Goal: Task Accomplishment & Management: Manage account settings

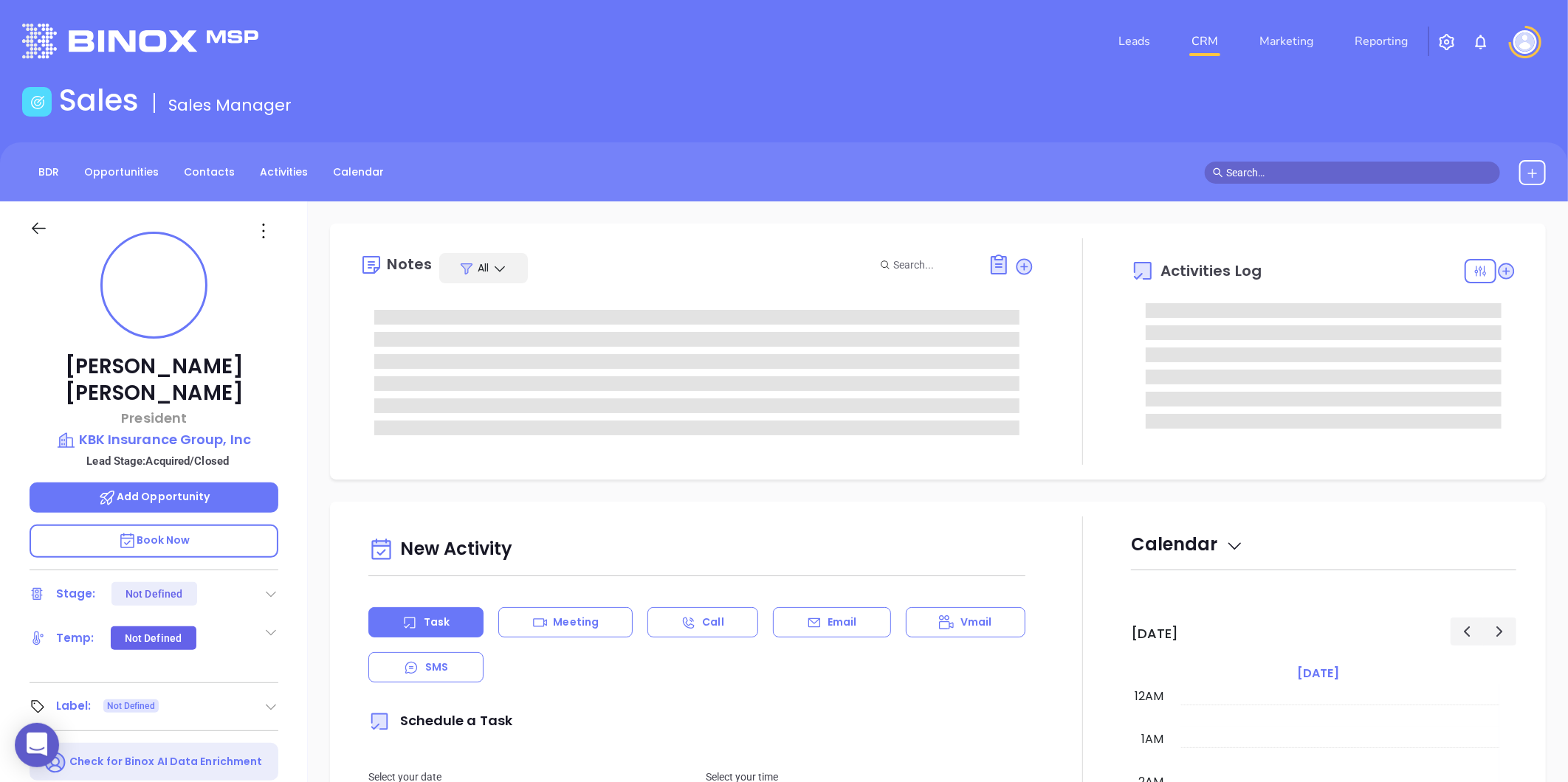
type input "[DATE]"
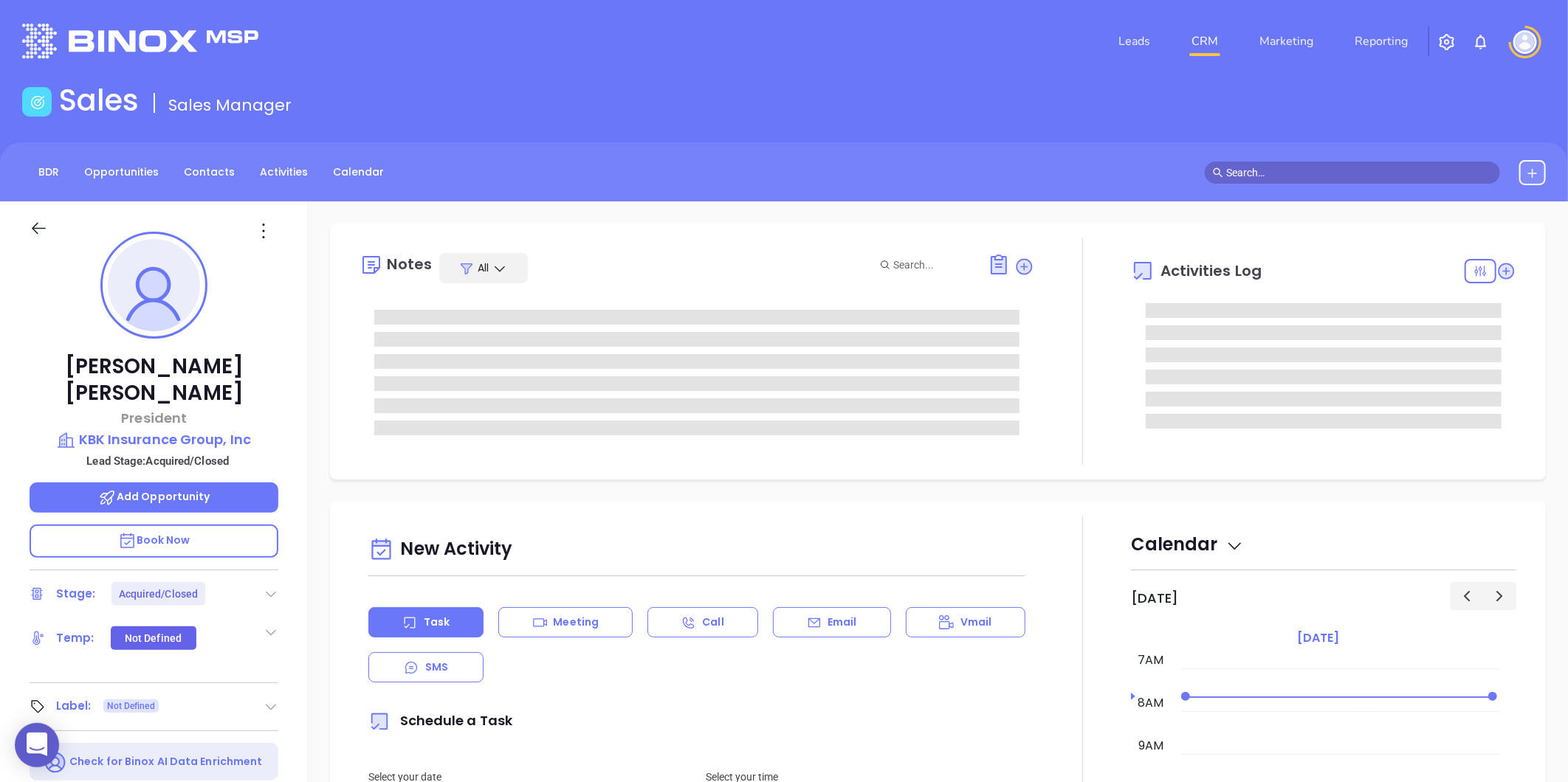
type input "[PERSON_NAME]"
type input "[DATE]"
type input "[PERSON_NAME]"
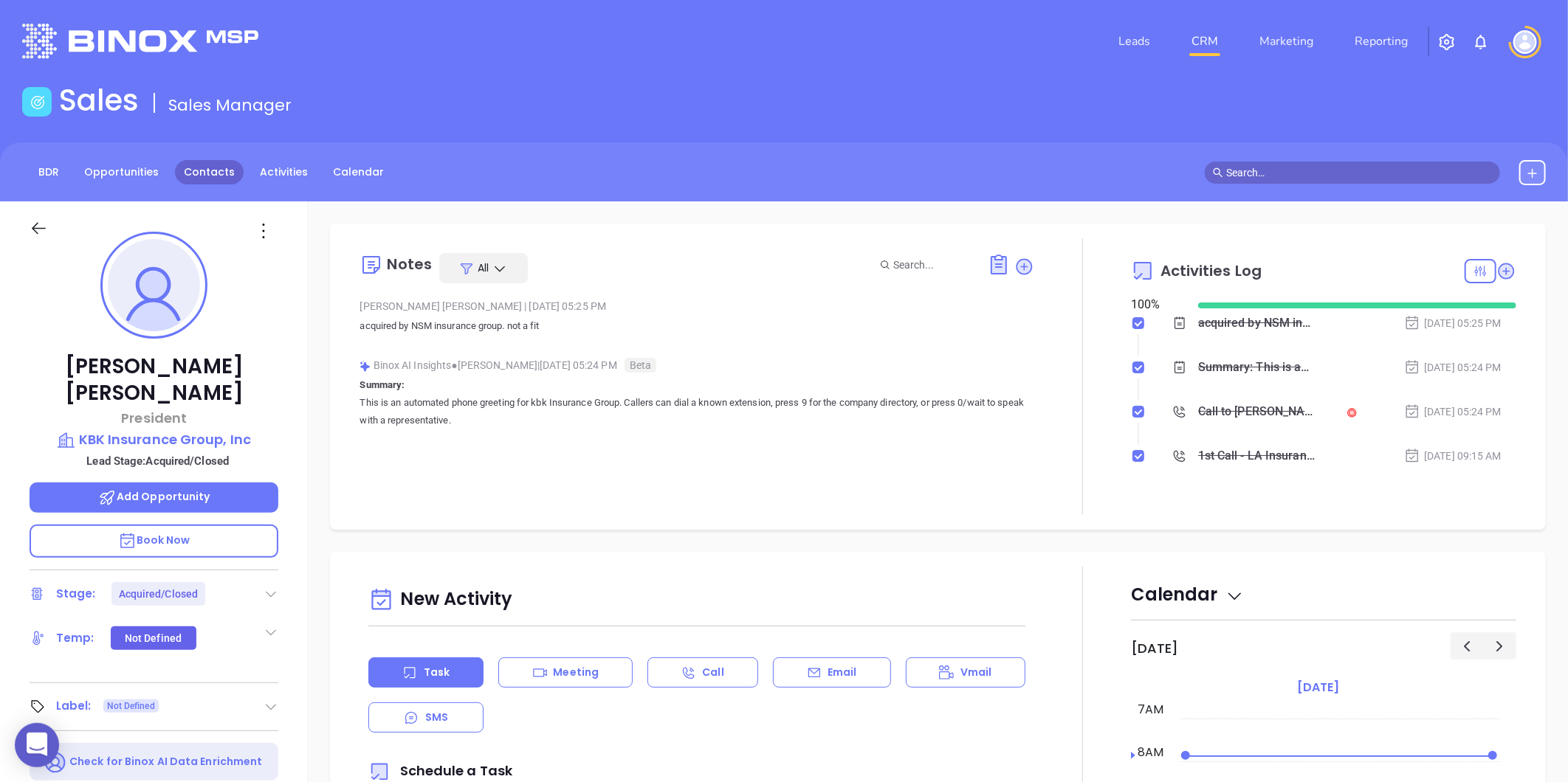
click at [207, 170] on link "Contacts" at bounding box center [209, 172] width 68 height 25
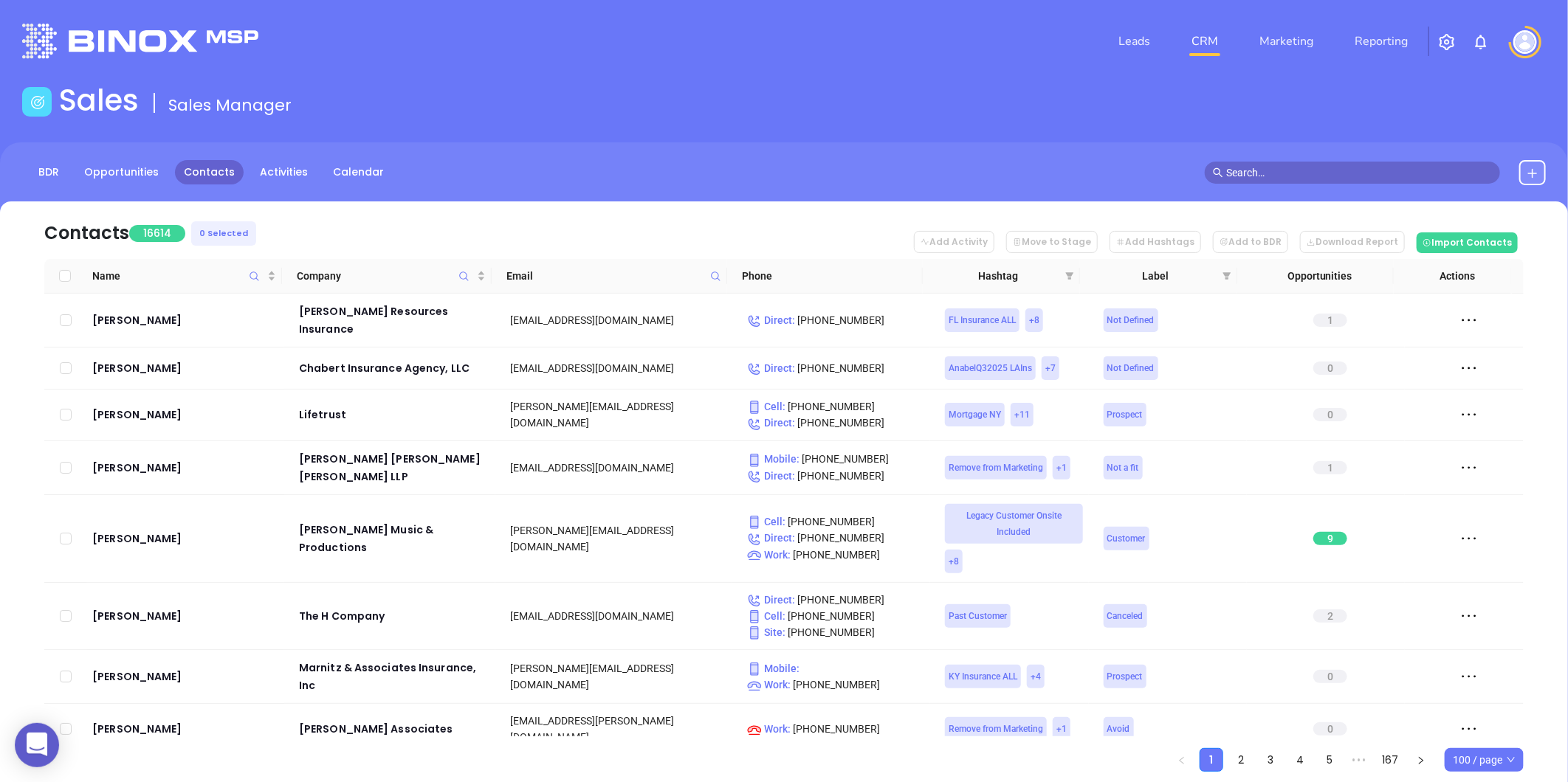
click at [717, 276] on icon at bounding box center [716, 276] width 11 height 11
click at [673, 307] on input "text" at bounding box center [643, 308] width 150 height 24
paste input "[DOMAIN_NAME]"
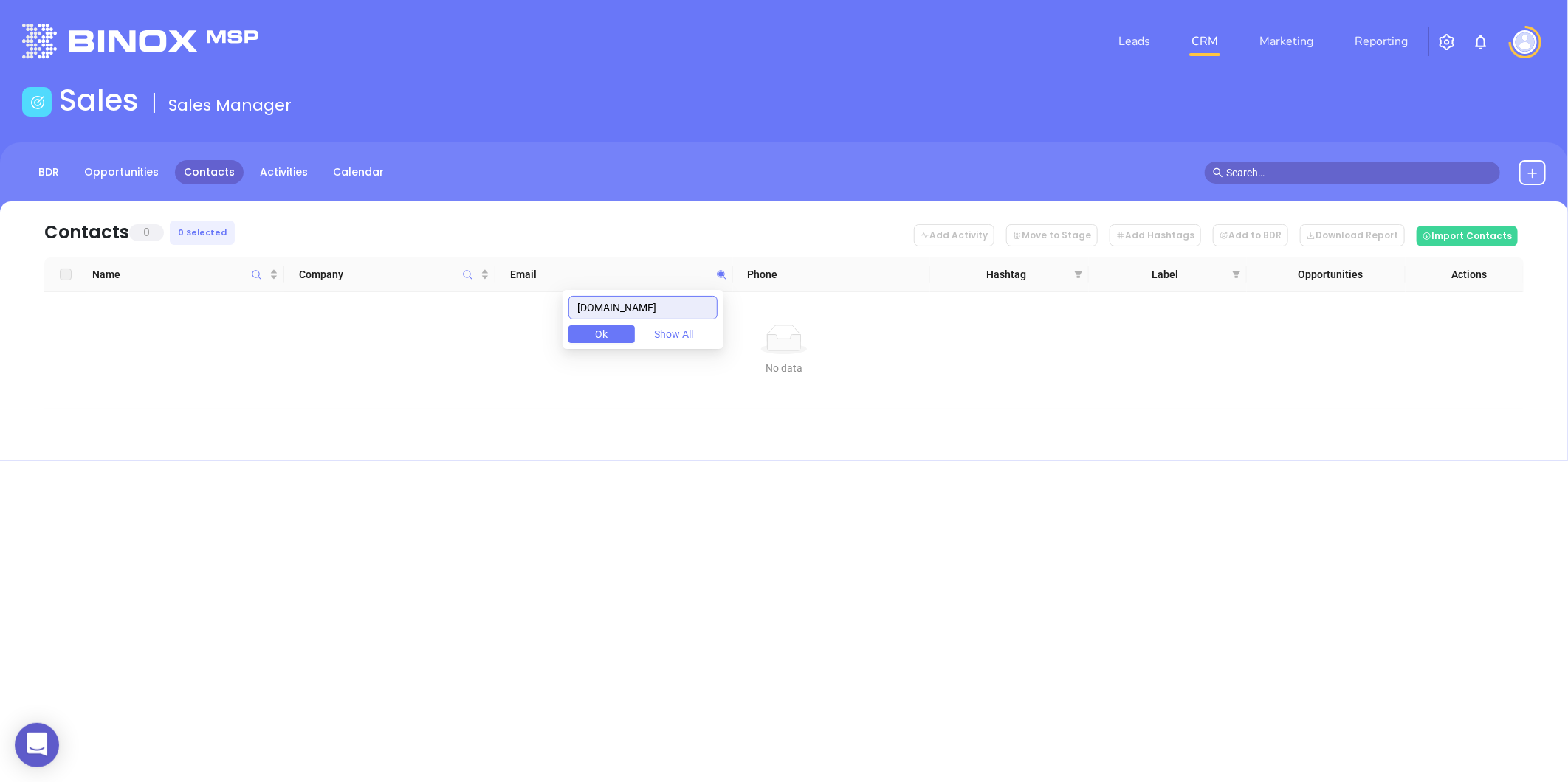
drag, startPoint x: 707, startPoint y: 304, endPoint x: 487, endPoint y: 313, distance: 220.2
click at [488, 312] on body "0 Leads CRM Marketing Reporting Financial Leads Leads Sales Sales Manager BDR O…" at bounding box center [784, 391] width 1568 height 782
paste input "itaninsured"
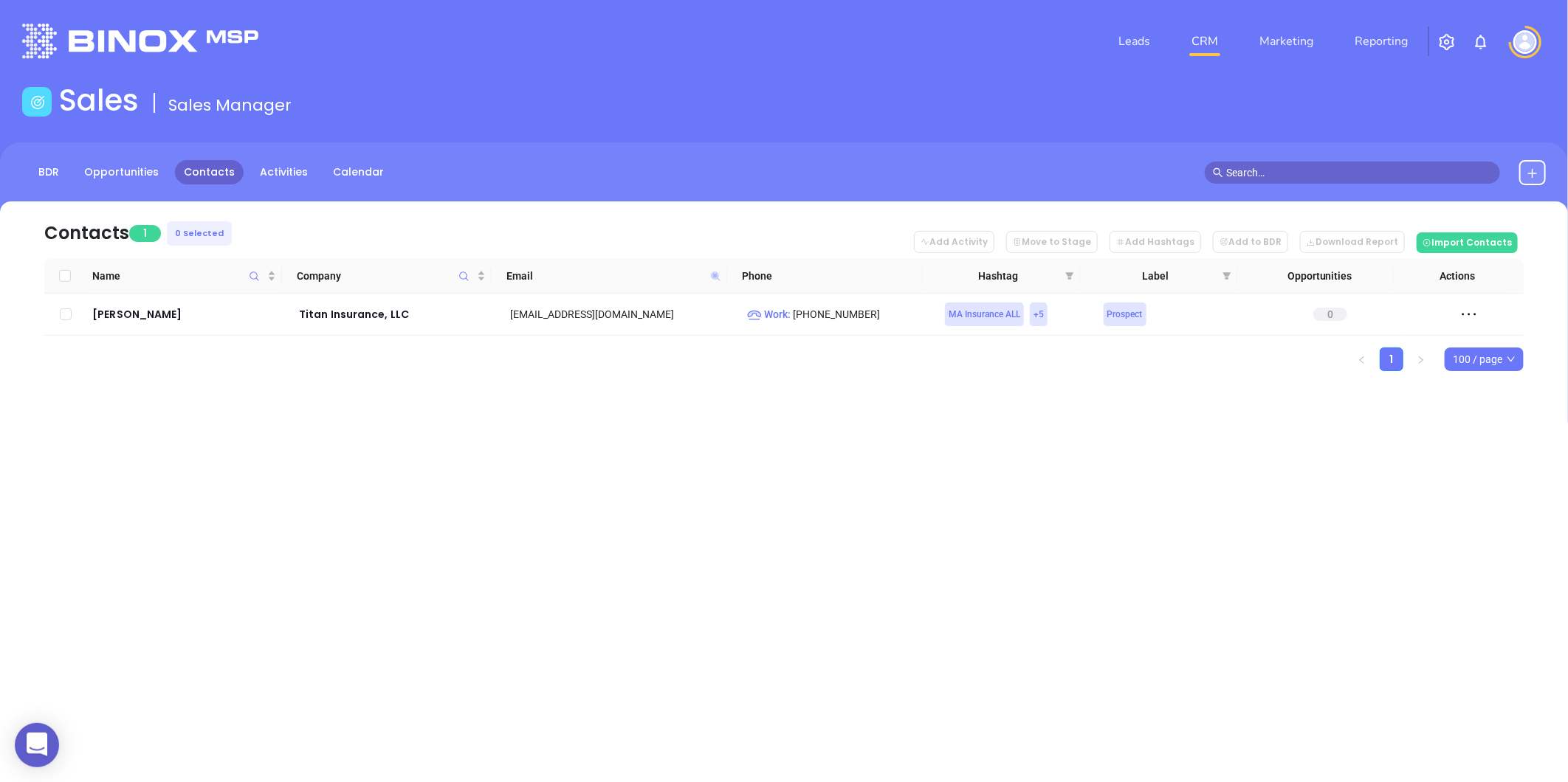
click at [711, 274] on icon at bounding box center [716, 276] width 9 height 9
paste input "providencemutual"
click at [712, 275] on icon at bounding box center [716, 276] width 9 height 9
paste input "ndgroup"
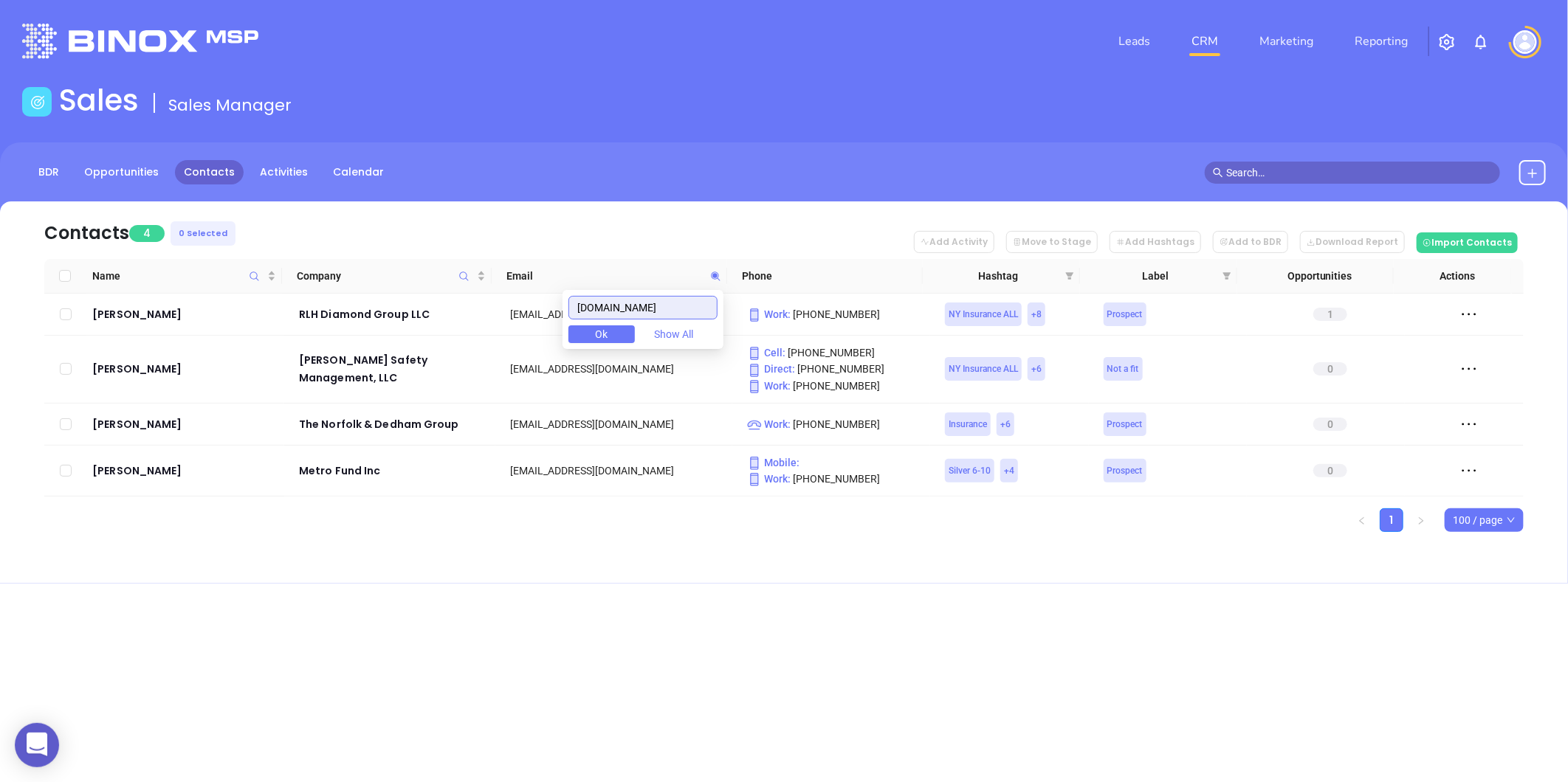
drag, startPoint x: 652, startPoint y: 307, endPoint x: 423, endPoint y: 333, distance: 230.5
click at [402, 334] on body "0 Leads CRM Marketing Reporting Financial Leads Leads Sales Sales Manager BDR O…" at bounding box center [784, 391] width 1568 height 782
paste input "dowd"
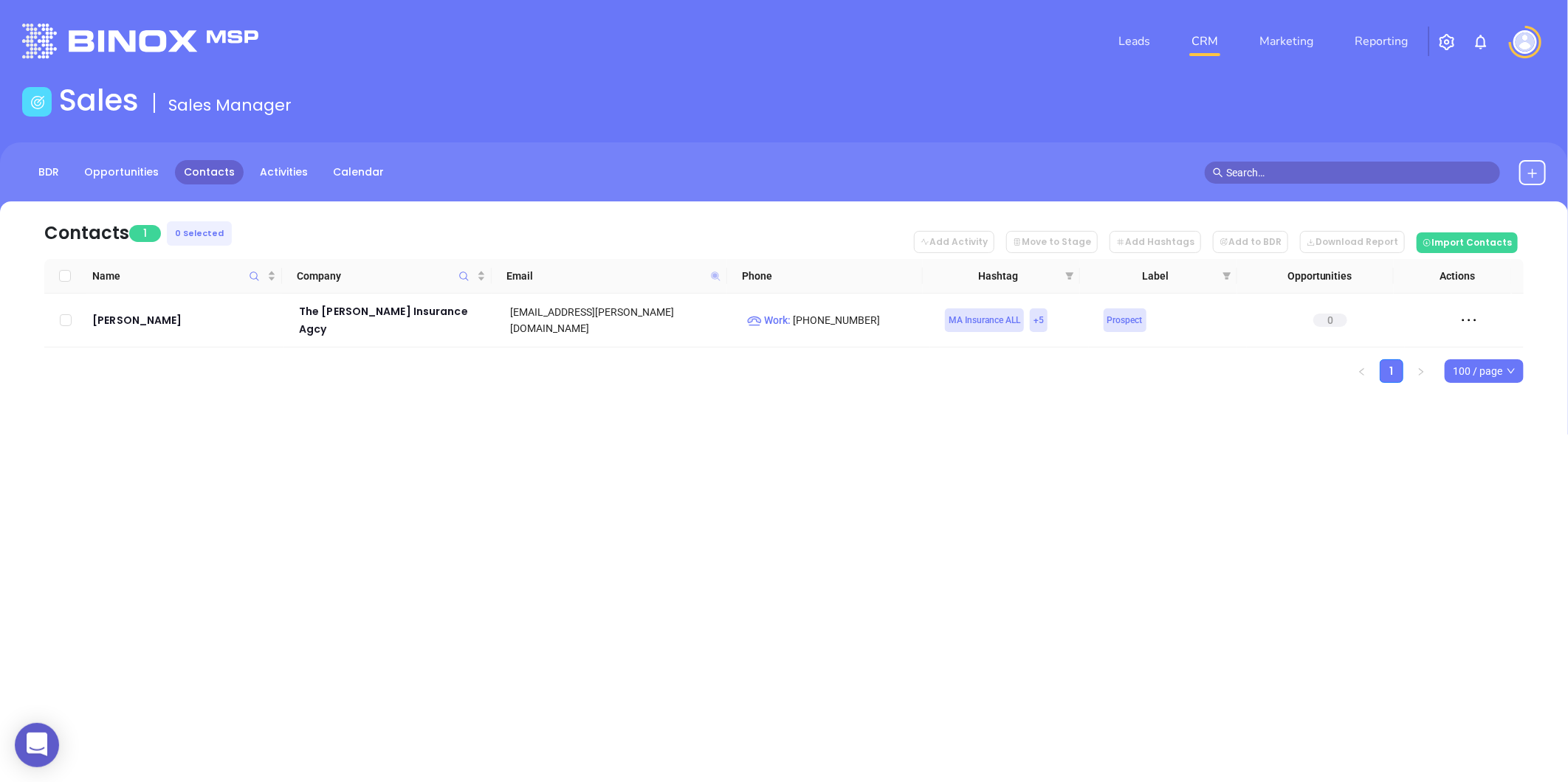
click at [717, 273] on icon at bounding box center [716, 276] width 9 height 9
paste input "andovercompanies"
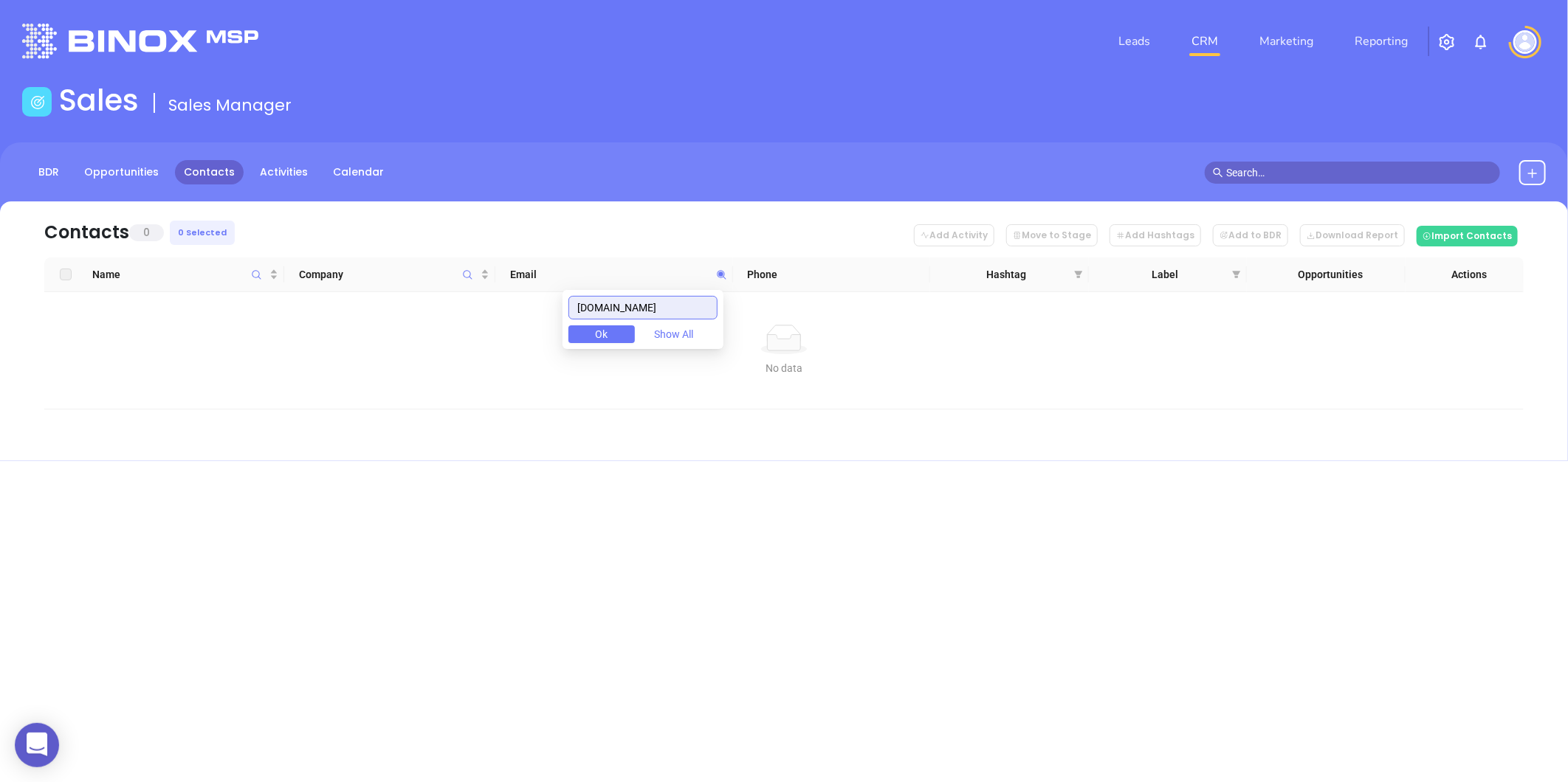
drag, startPoint x: 536, startPoint y: 318, endPoint x: 508, endPoint y: 320, distance: 28.1
click at [508, 320] on body "0 Leads CRM Marketing Reporting Financial Leads Leads Sales Sales Manager BDR O…" at bounding box center [784, 391] width 1568 height 782
click at [696, 304] on input "andovercompanies.com" at bounding box center [643, 308] width 150 height 24
drag, startPoint x: 703, startPoint y: 306, endPoint x: 432, endPoint y: 303, distance: 271.0
click at [432, 303] on body "0 Leads CRM Marketing Reporting Financial Leads Leads Sales Sales Manager BDR O…" at bounding box center [784, 391] width 1568 height 782
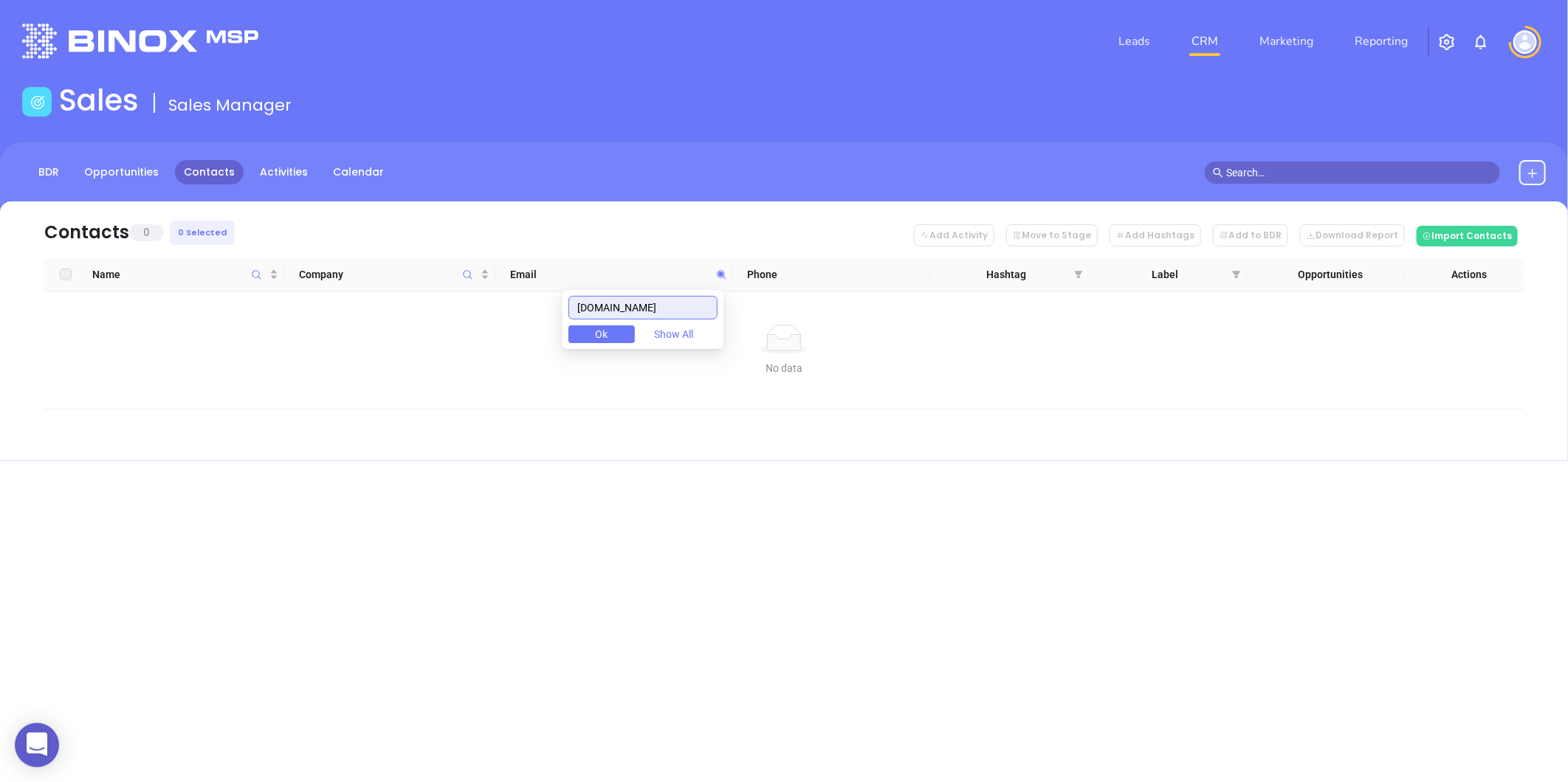
paste input "tashmooinsurance"
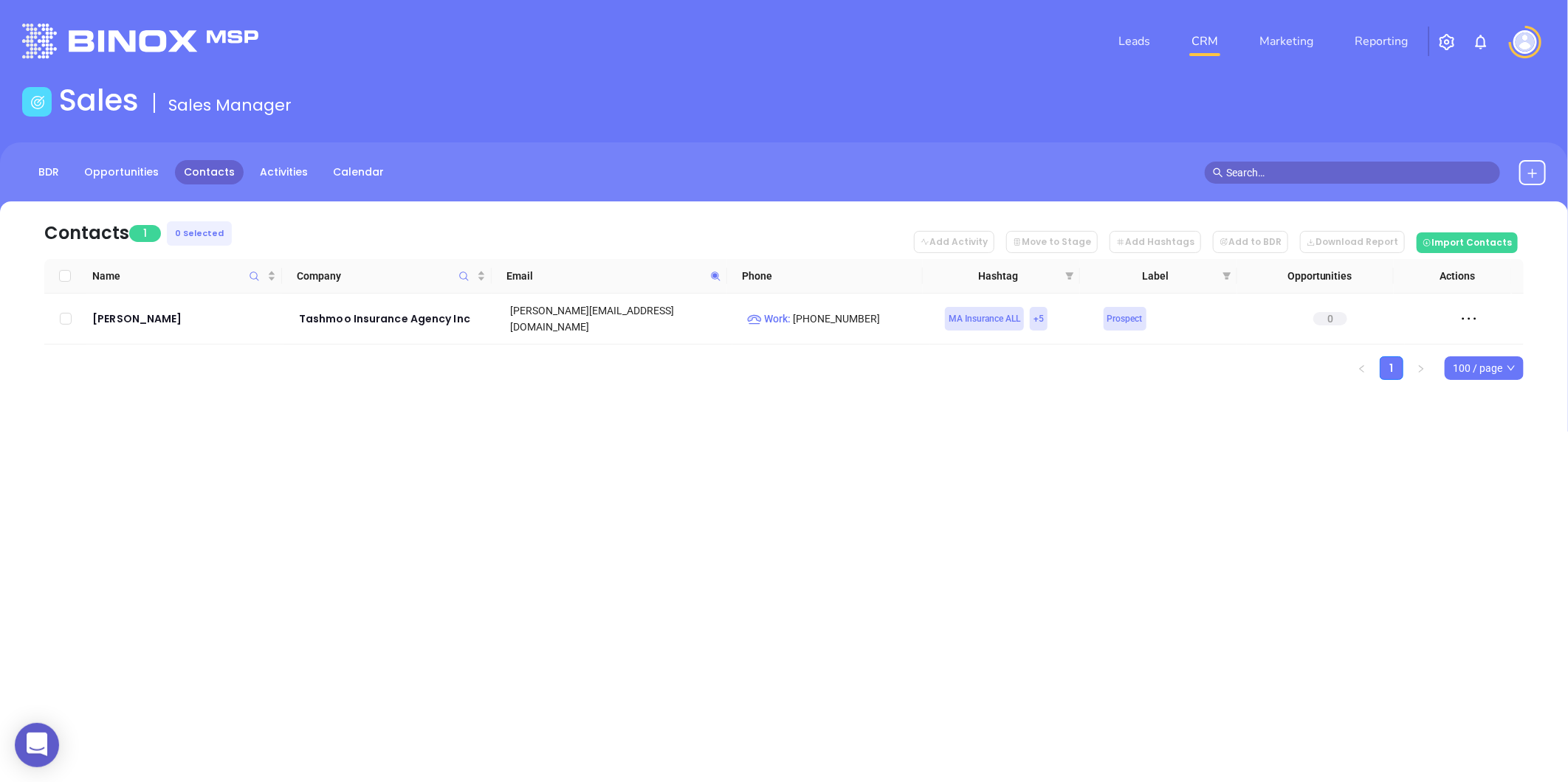
click at [708, 276] on span at bounding box center [716, 276] width 17 height 22
paste input "crcgroup"
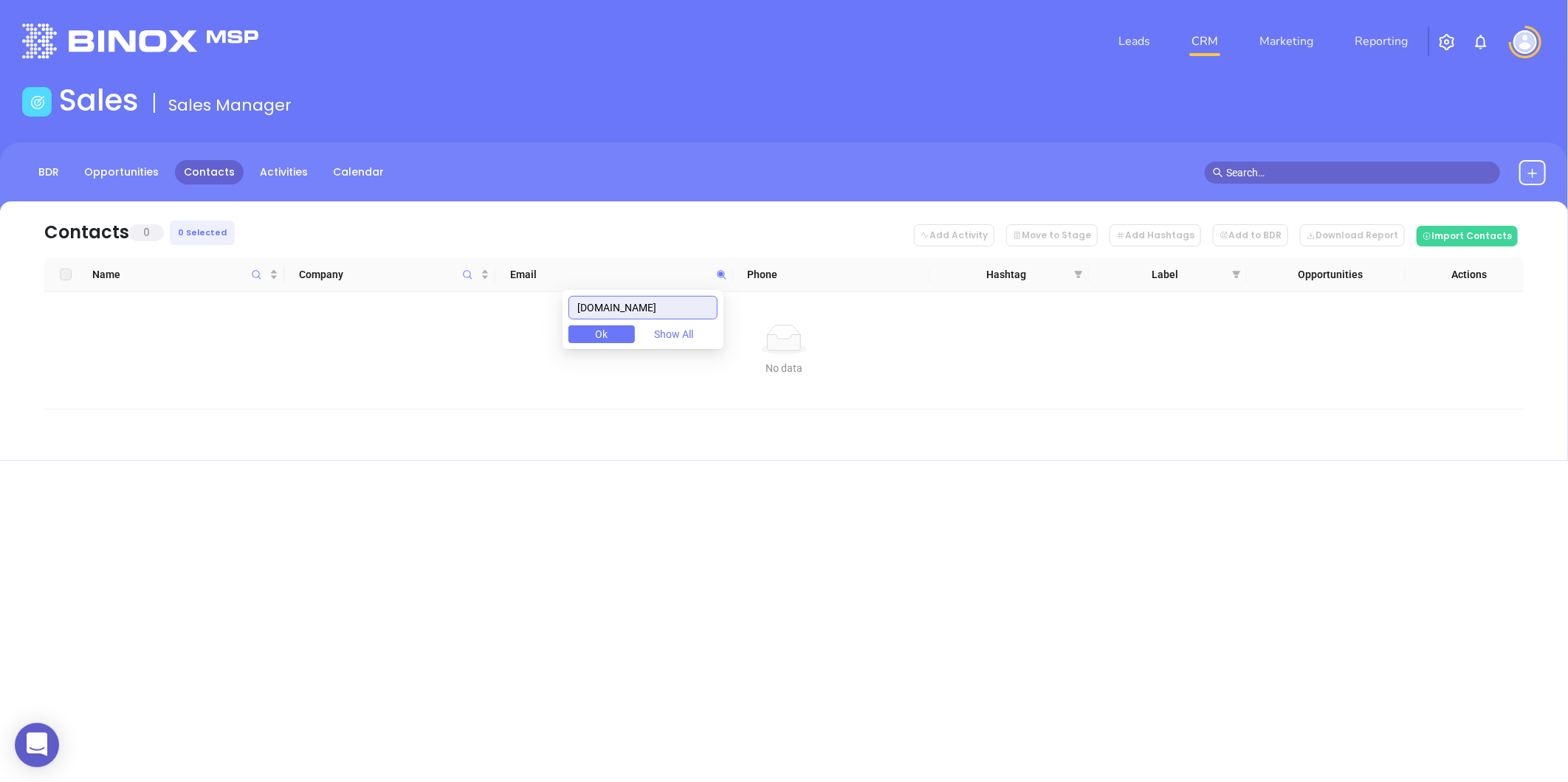
drag, startPoint x: 499, startPoint y: 332, endPoint x: 409, endPoint y: 345, distance: 90.9
click at [385, 355] on body "0 Leads CRM Marketing Reporting Financial Leads Leads Sales Sales Manager BDR O…" at bounding box center [784, 391] width 1568 height 782
drag, startPoint x: 655, startPoint y: 312, endPoint x: 326, endPoint y: 365, distance: 333.2
click at [342, 362] on body "0 Leads CRM Marketing Reporting Financial Leads Leads Sales Sales Manager BDR O…" at bounding box center [784, 391] width 1568 height 782
paste input "blancoinsured"
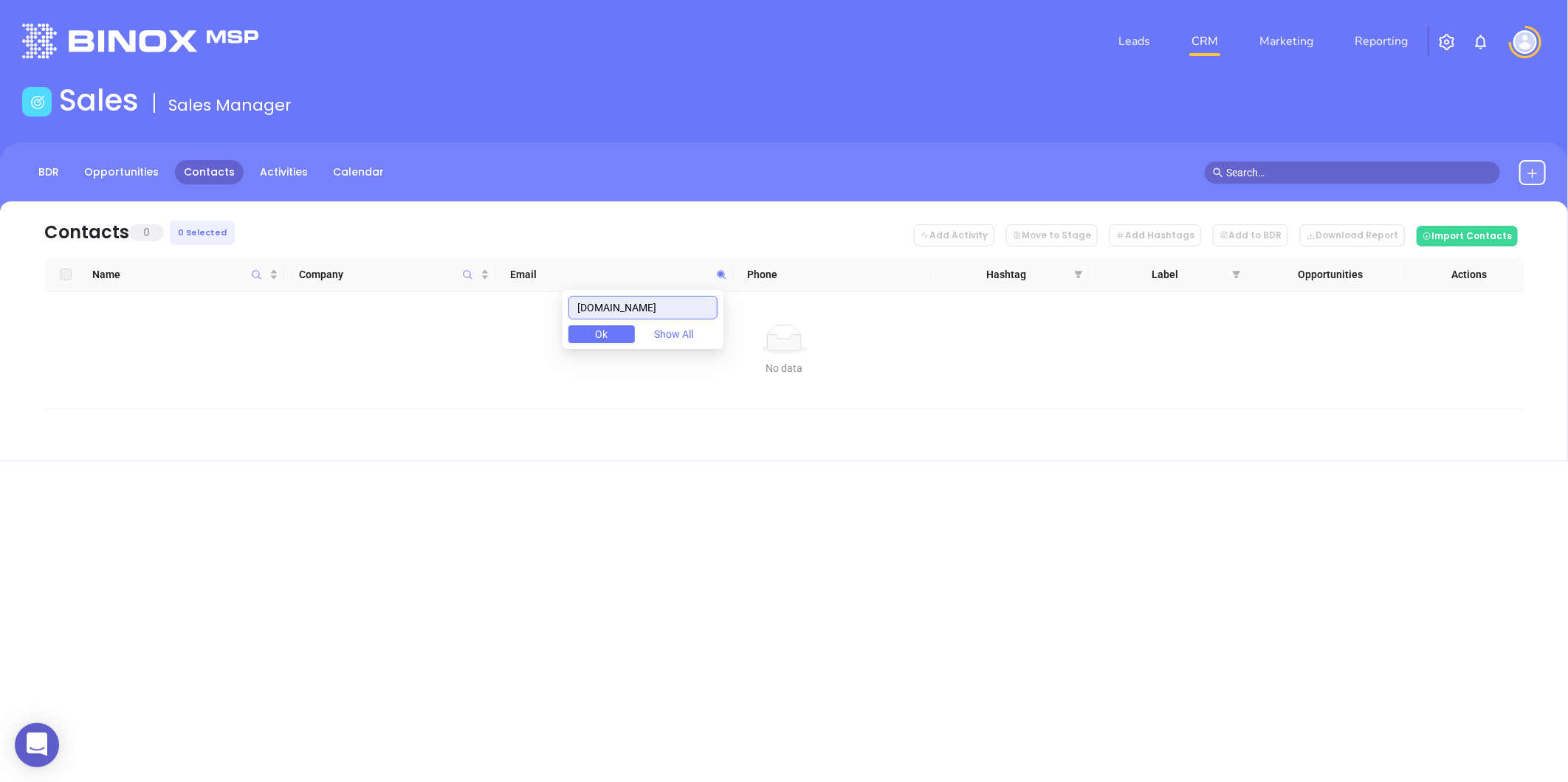
drag, startPoint x: 687, startPoint y: 304, endPoint x: 459, endPoint y: 330, distance: 229.5
click at [459, 330] on body "0 Leads CRM Marketing Reporting Financial Leads Leads Sales Sales Manager BDR O…" at bounding box center [784, 391] width 1568 height 782
paste input "tmryder"
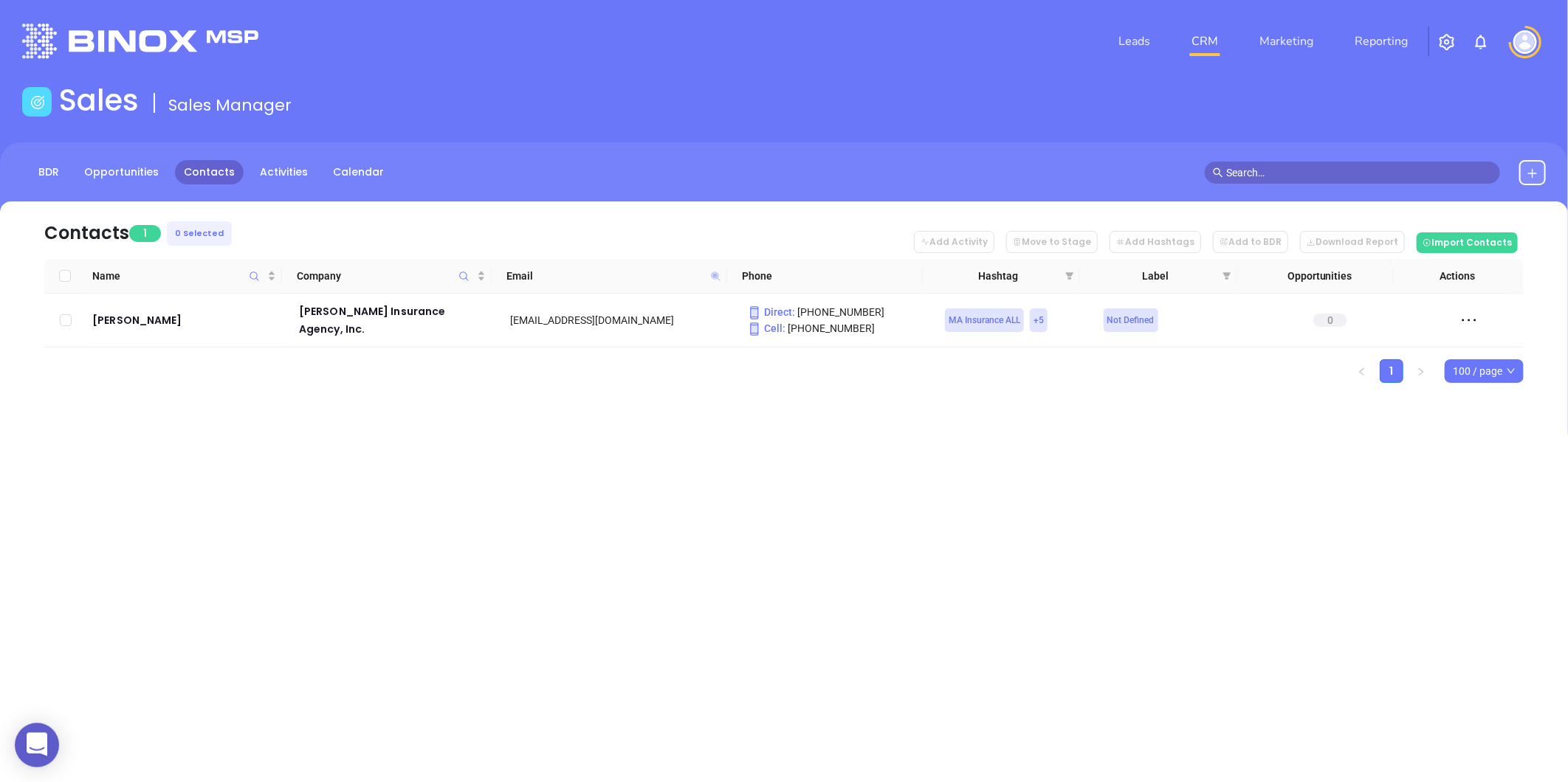
click at [717, 272] on icon at bounding box center [716, 276] width 9 height 9
paste input "benjaminagency"
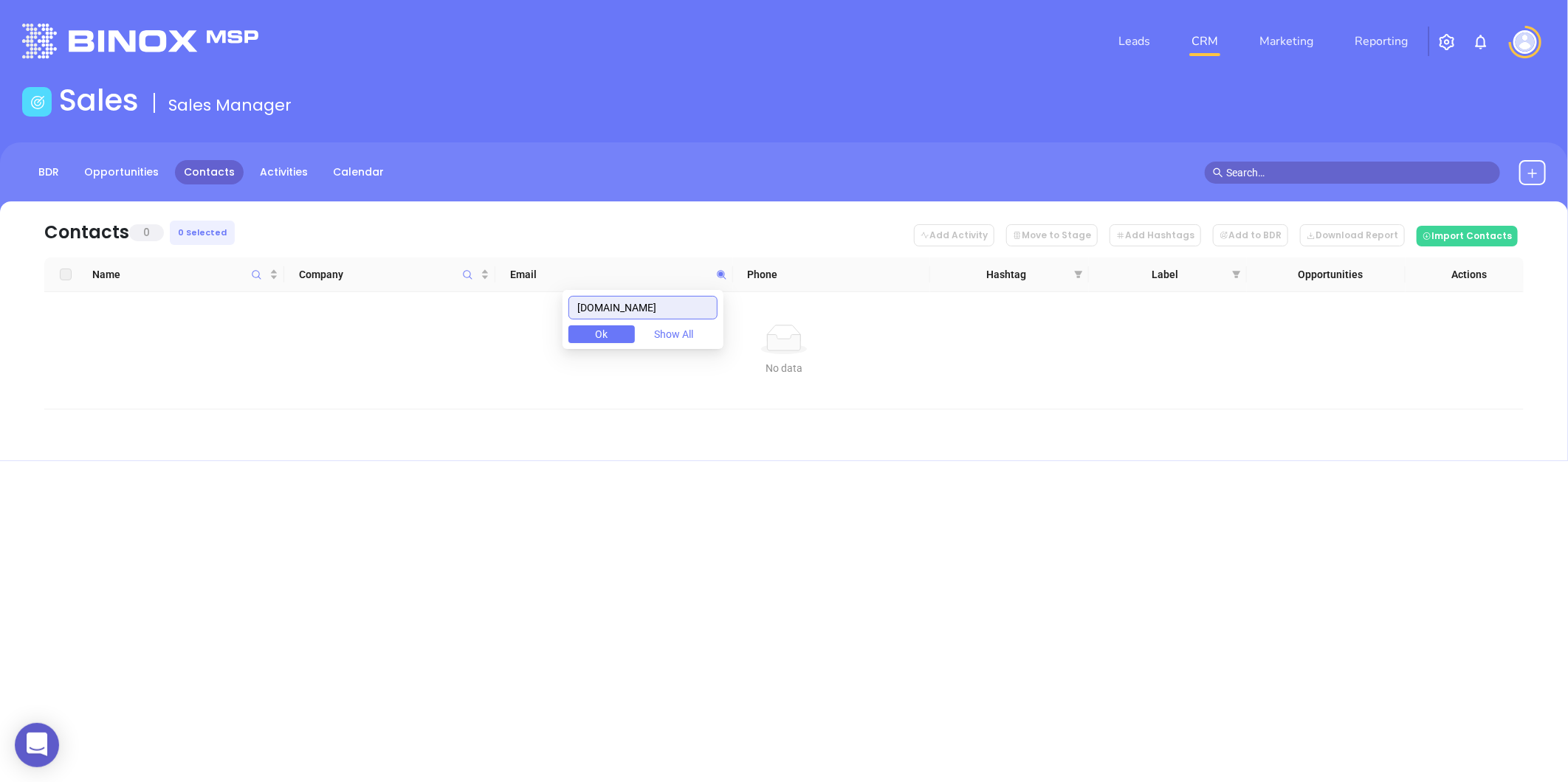
drag, startPoint x: 676, startPoint y: 310, endPoint x: 384, endPoint y: 365, distance: 297.1
click at [388, 363] on body "0 Leads CRM Marketing Reporting Financial Leads Leads Sales Sales Manager BDR O…" at bounding box center [784, 391] width 1568 height 782
paste input "steadil"
click at [697, 548] on div "Leads CRM Marketing Reporting Financial Leads Leads Sales Sales Manager BDR Opp…" at bounding box center [784, 391] width 1568 height 782
click at [718, 273] on icon at bounding box center [721, 274] width 9 height 9
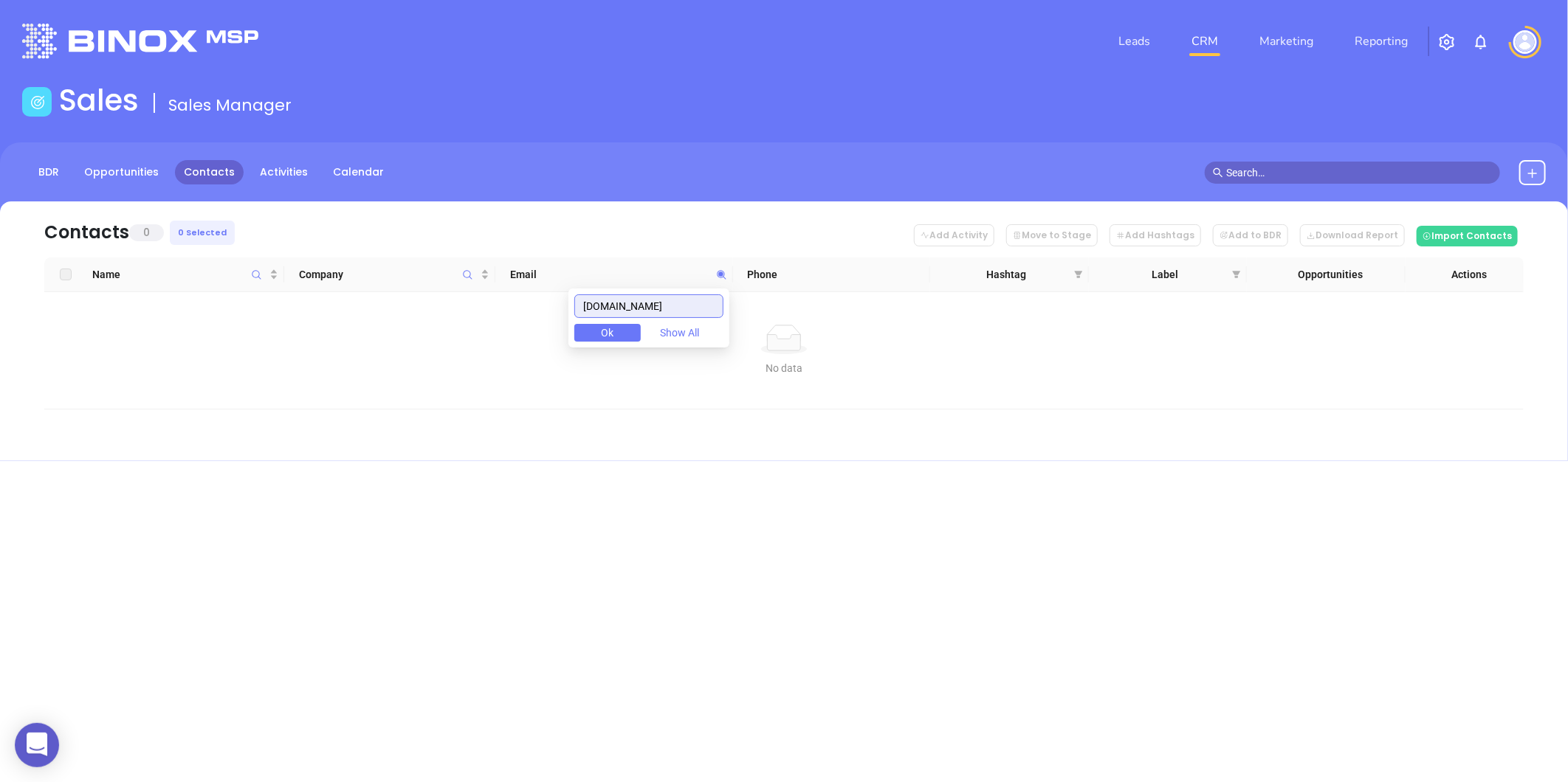
paste input "atefundins"
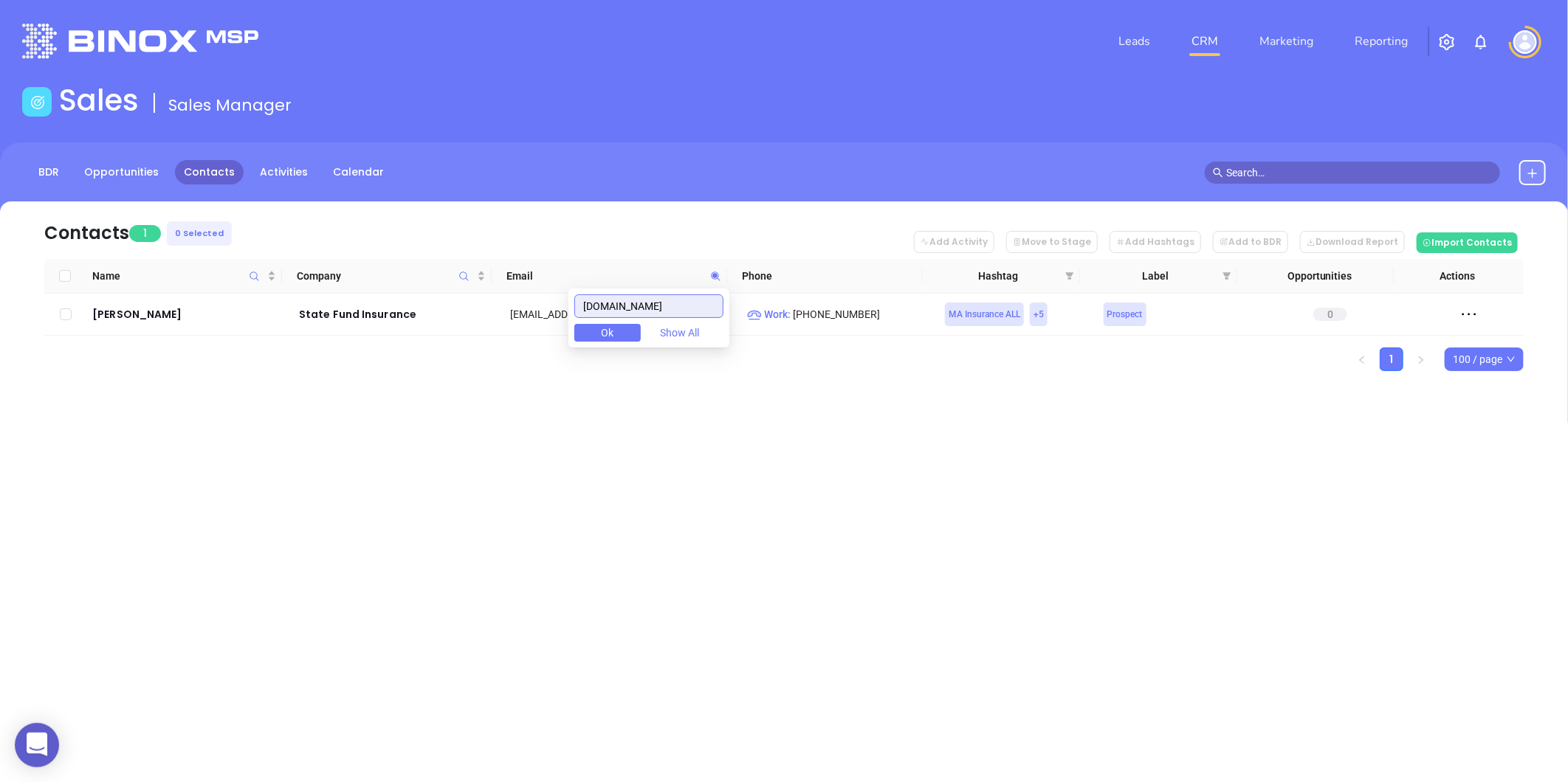
type input "statefundins.com"
drag, startPoint x: 696, startPoint y: 306, endPoint x: 430, endPoint y: 379, distance: 275.8
click at [430, 379] on body "0 Leads CRM Marketing Reporting Financial Leads Leads Sales Sales Manager BDR O…" at bounding box center [784, 391] width 1568 height 782
paste input "text"
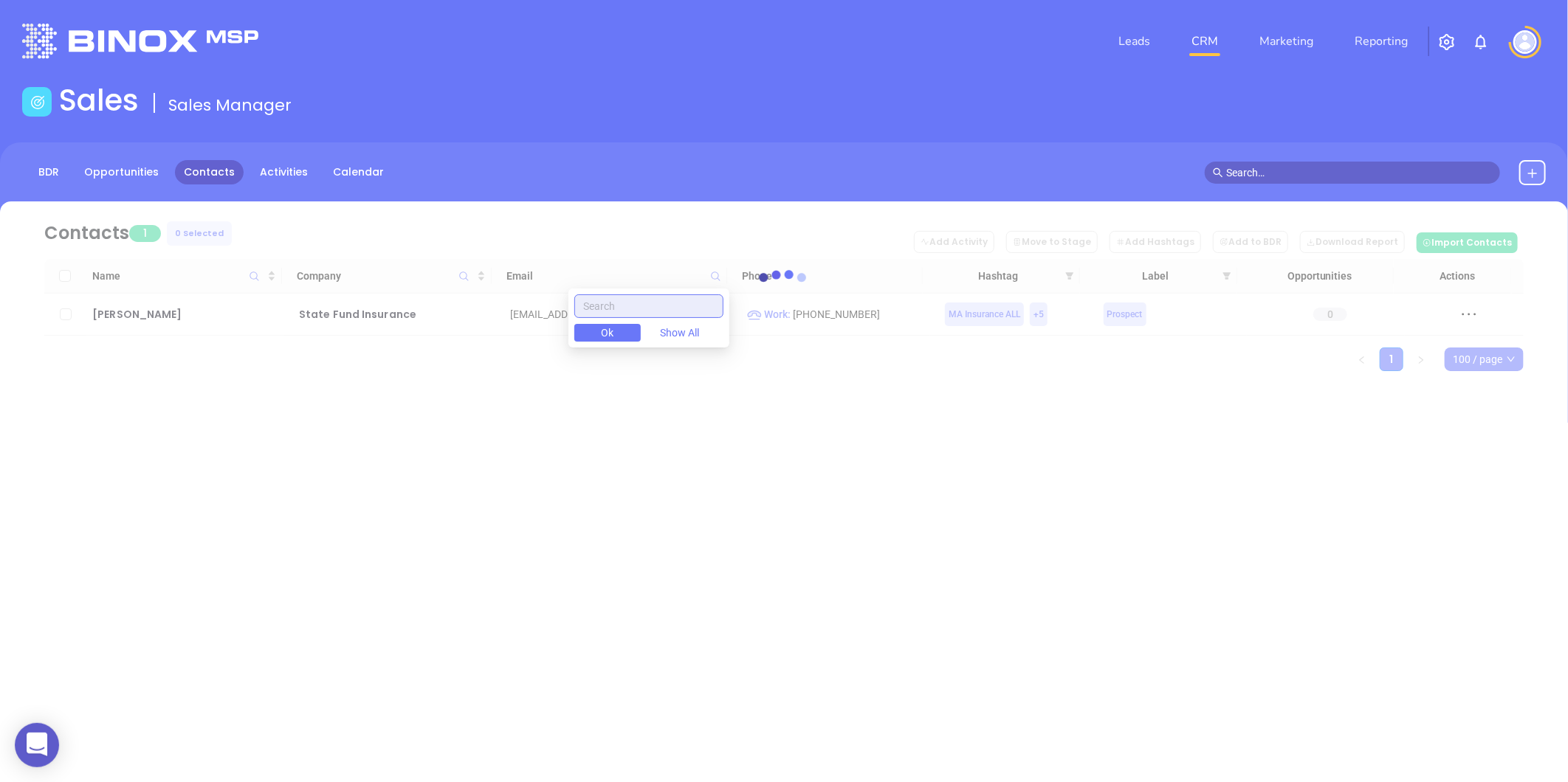
click at [652, 301] on input "text" at bounding box center [649, 306] width 150 height 24
paste input "statefundins.com"
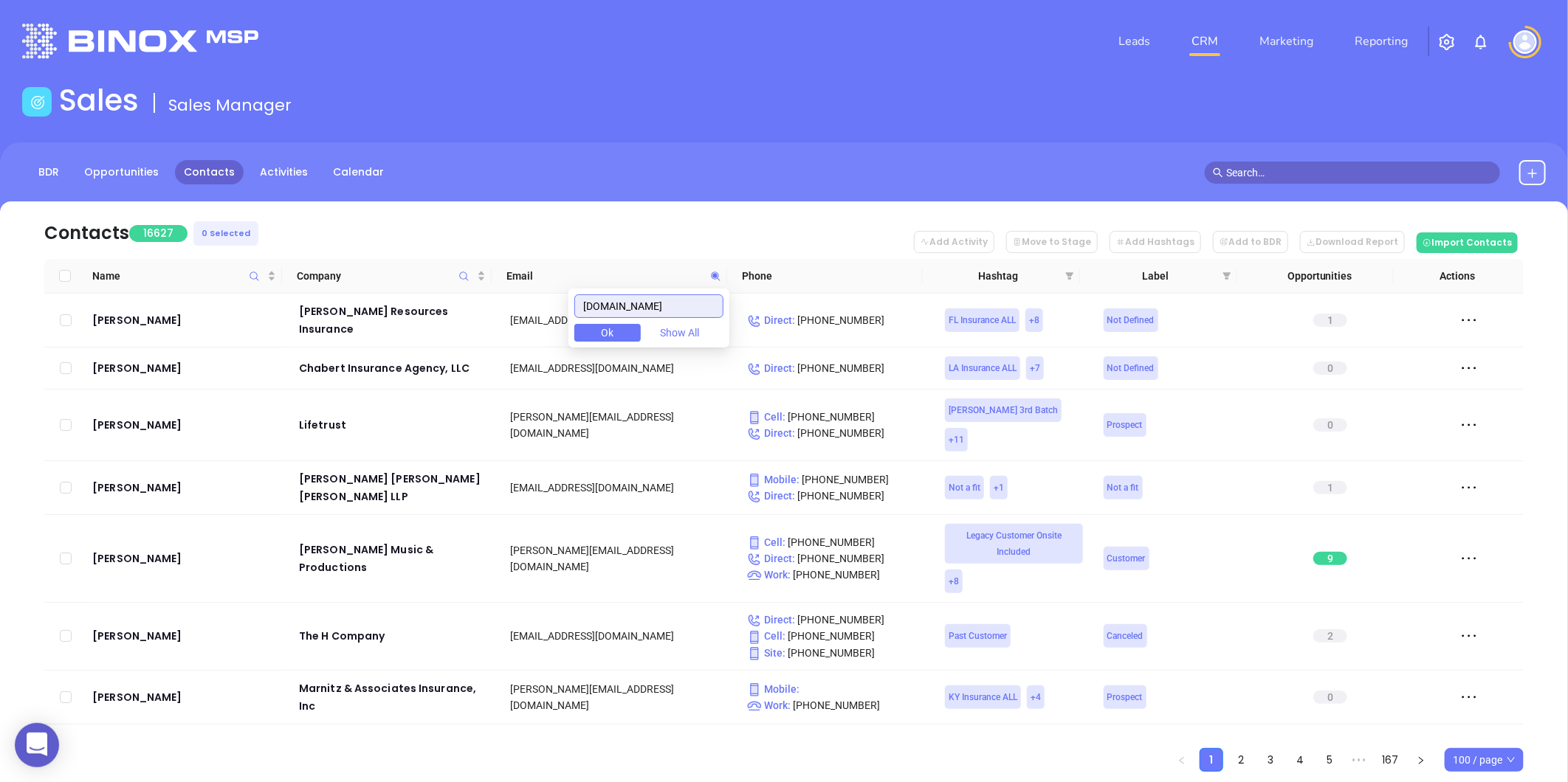
click at [696, 312] on input "statefundins.com" at bounding box center [649, 306] width 150 height 24
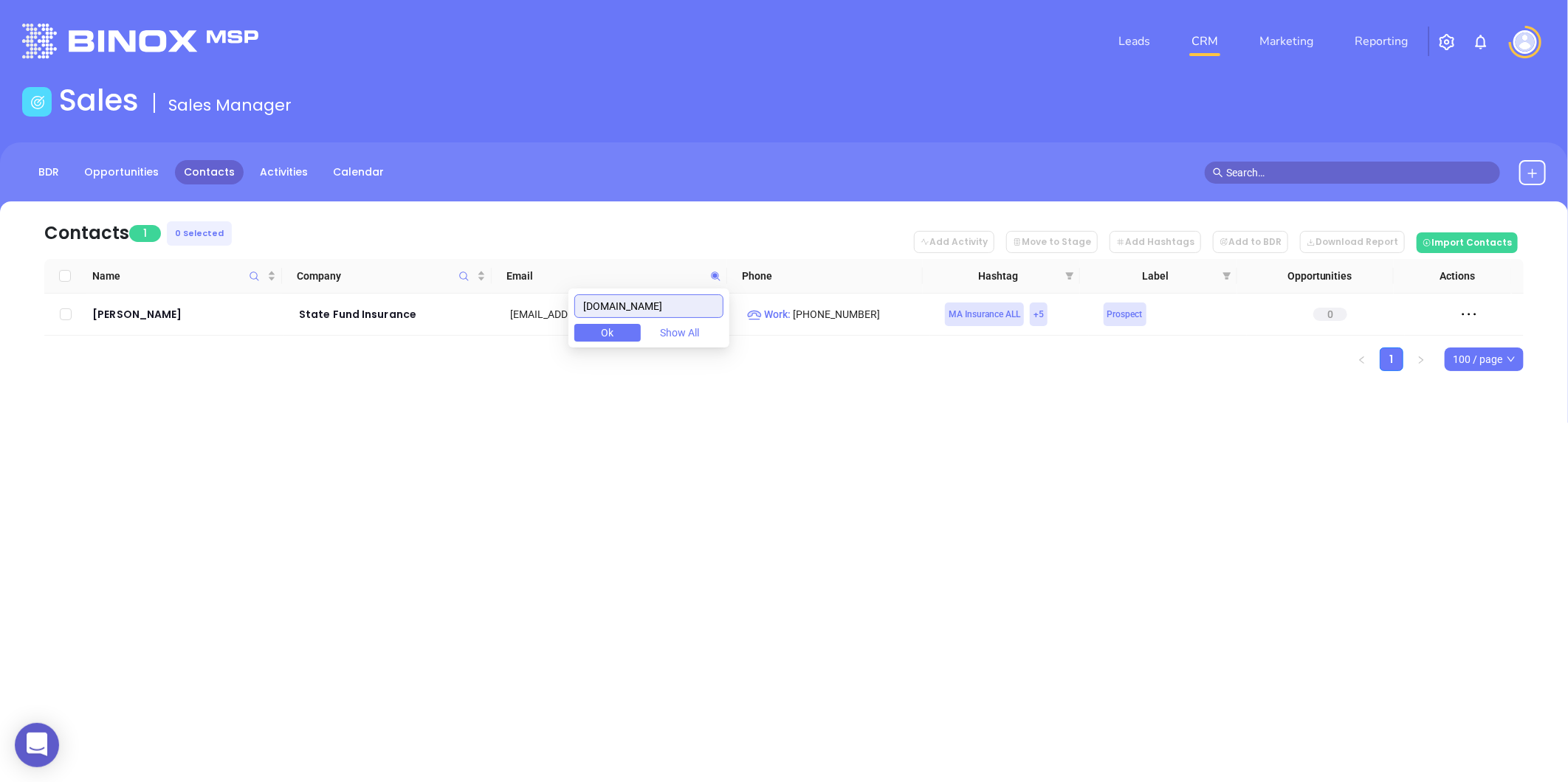
type input "statefundins.co"
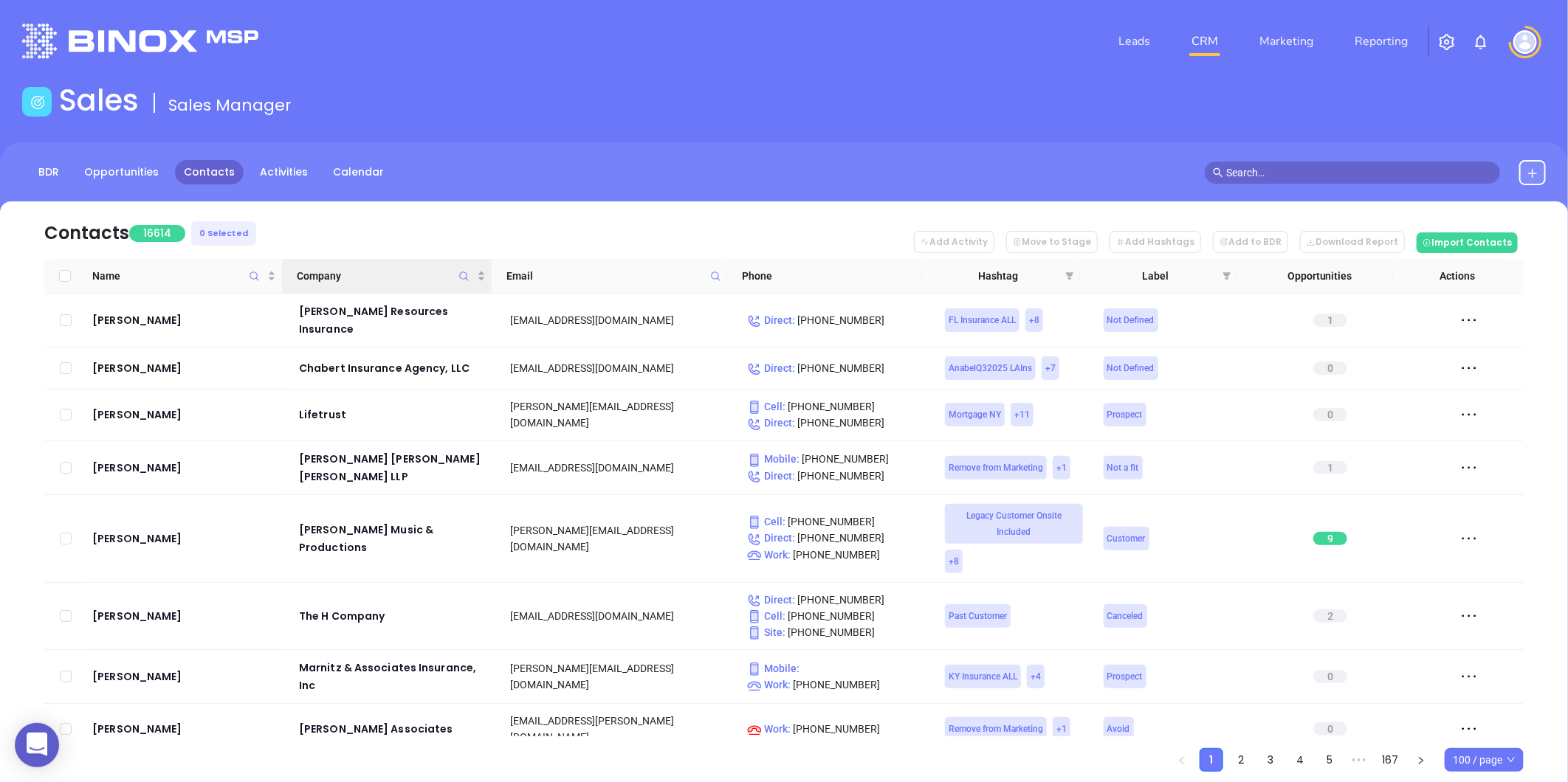
click at [462, 273] on icon "Company" at bounding box center [464, 276] width 11 height 11
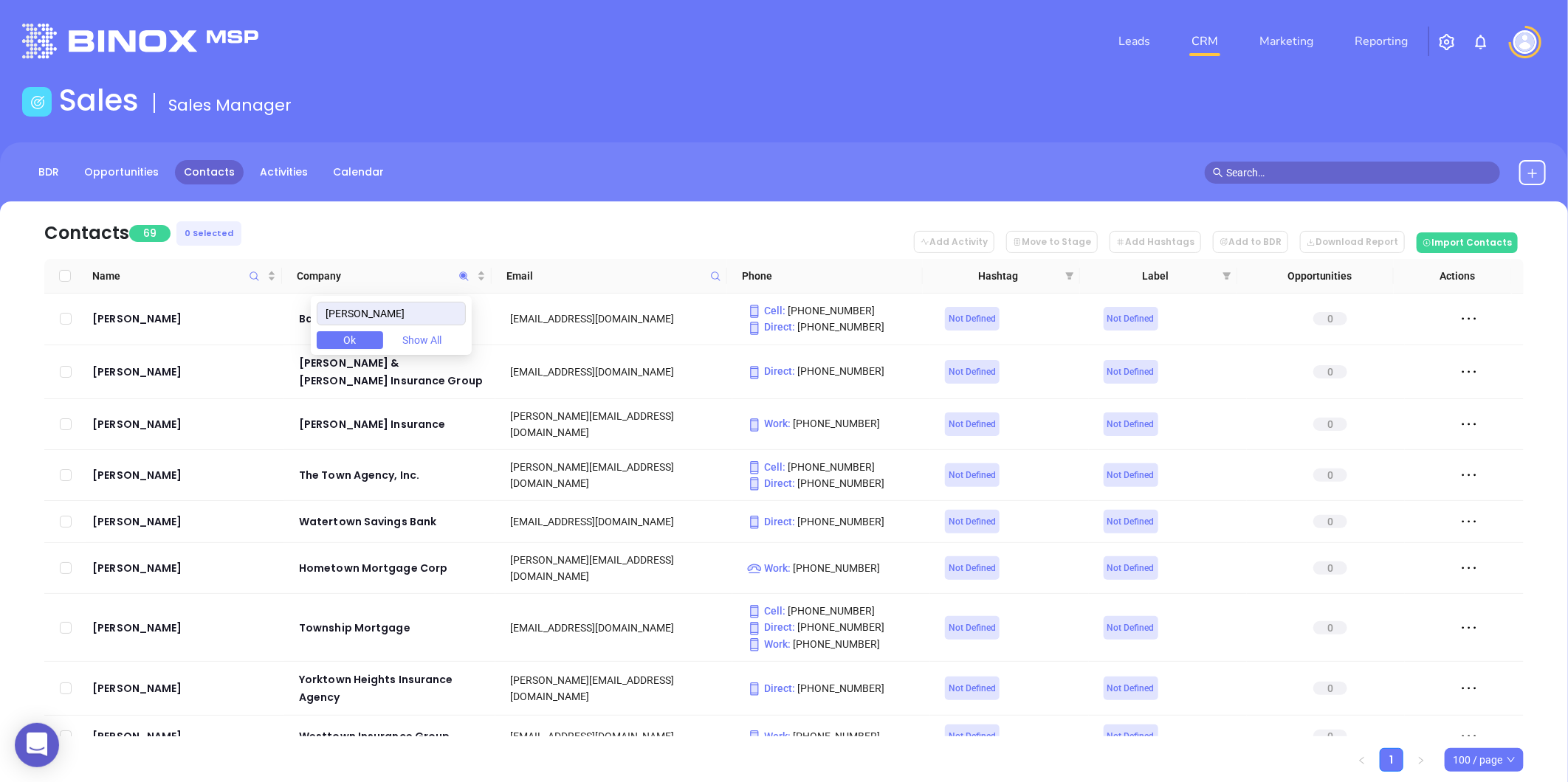
click at [356, 343] on span "Ok" at bounding box center [350, 340] width 13 height 16
click at [459, 273] on icon "Company" at bounding box center [464, 276] width 9 height 9
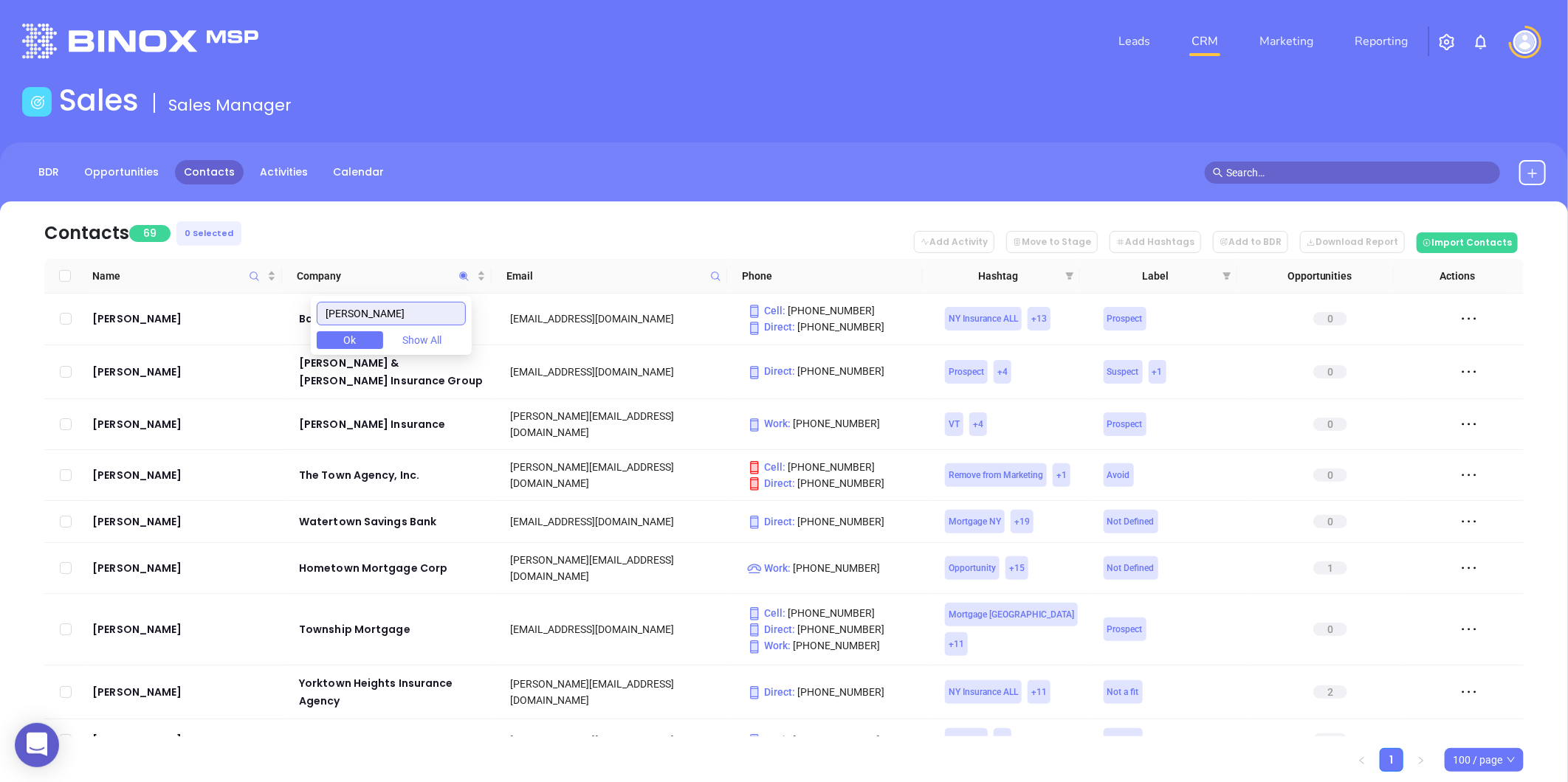
click at [417, 307] on input "townsend" at bounding box center [391, 314] width 150 height 24
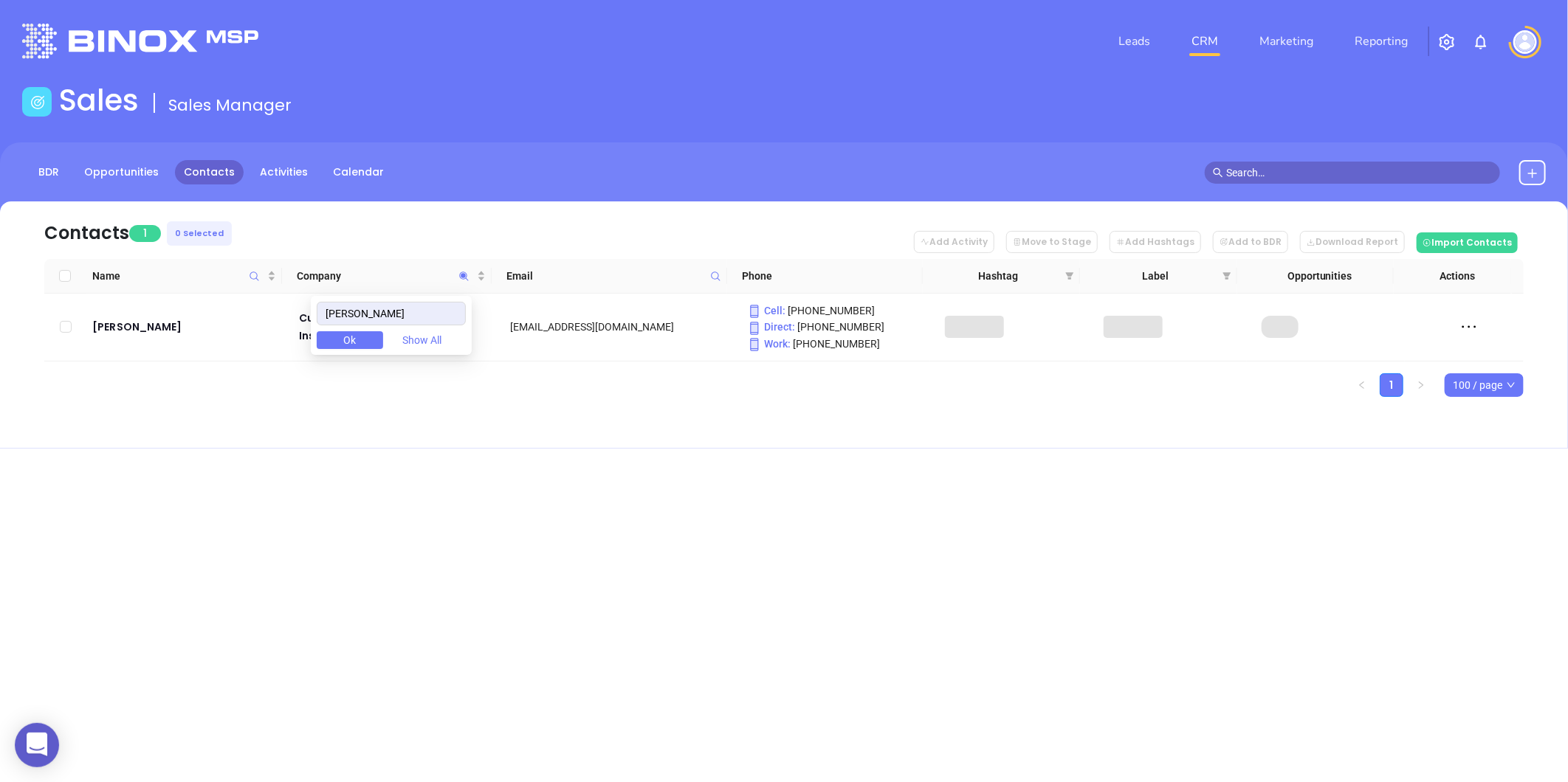
click at [356, 334] on span "Ok" at bounding box center [350, 340] width 13 height 16
drag, startPoint x: 880, startPoint y: 592, endPoint x: 933, endPoint y: 539, distance: 75.0
click at [882, 591] on div "Leads CRM Marketing Reporting Financial Leads Leads Sales Sales Manager BDR Opp…" at bounding box center [784, 391] width 1568 height 782
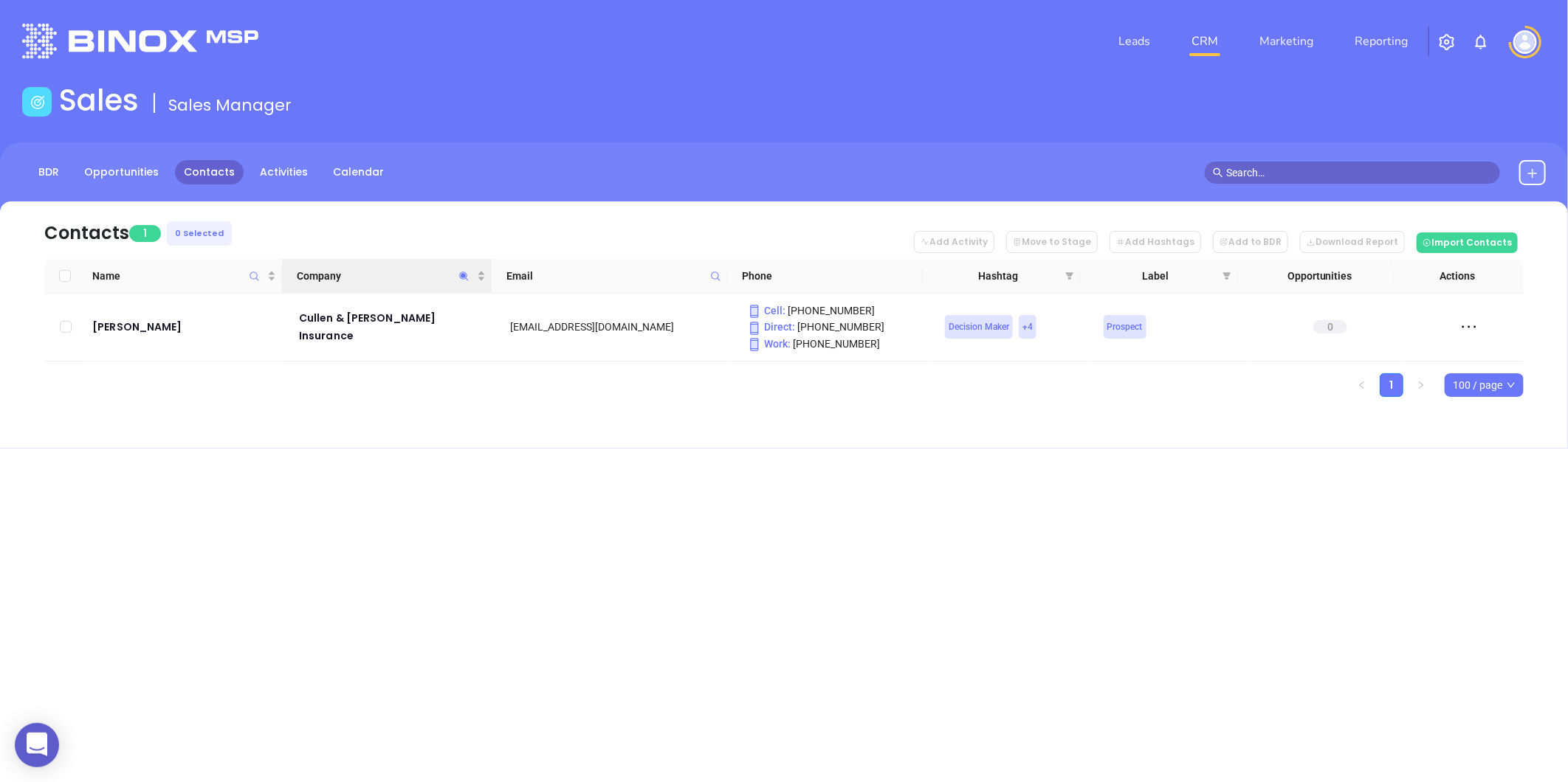
click at [459, 273] on icon "Company" at bounding box center [464, 276] width 11 height 11
paste input "The Norfolk & Dedham Group"
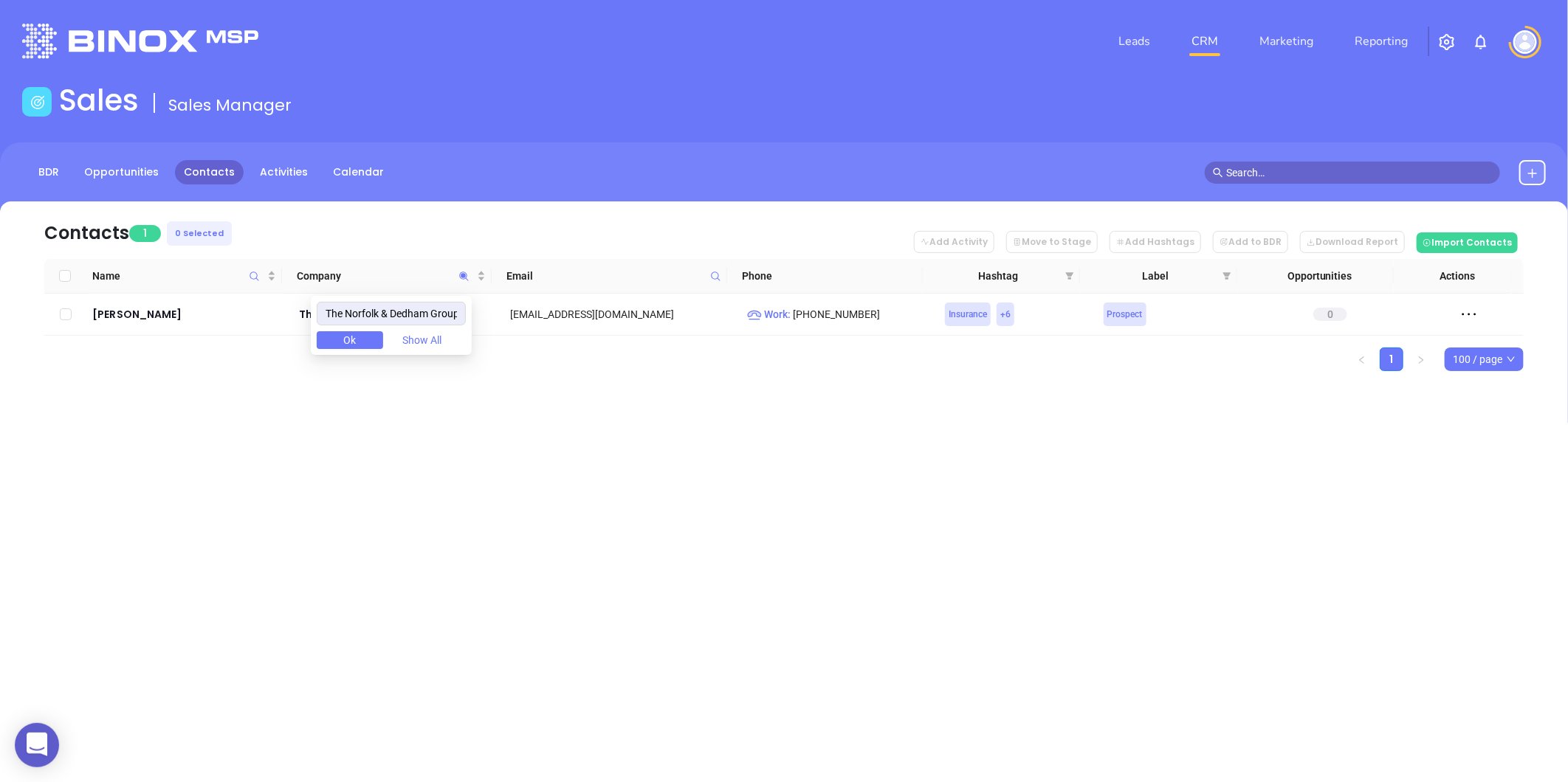
drag, startPoint x: 356, startPoint y: 386, endPoint x: 360, endPoint y: 379, distance: 8.1
click at [359, 380] on div "Contacts 1 0 Selected Add Activity Move to Stage Add Hashtags Add to BDR Downlo…" at bounding box center [784, 312] width 1568 height 221
click at [468, 269] on span "Company" at bounding box center [464, 275] width 17 height 34
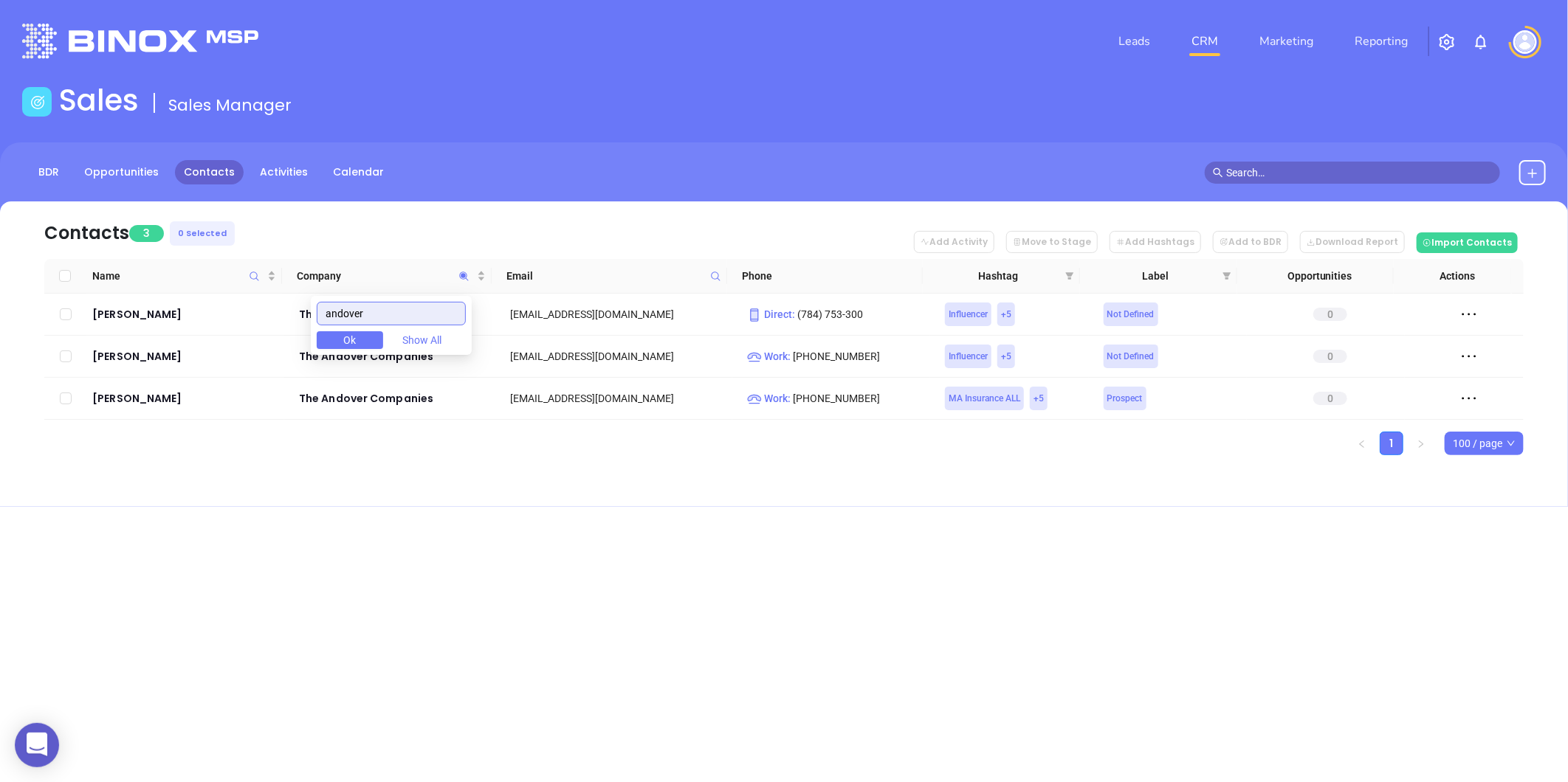
type input "andover"
click at [356, 343] on span "Ok" at bounding box center [350, 340] width 13 height 16
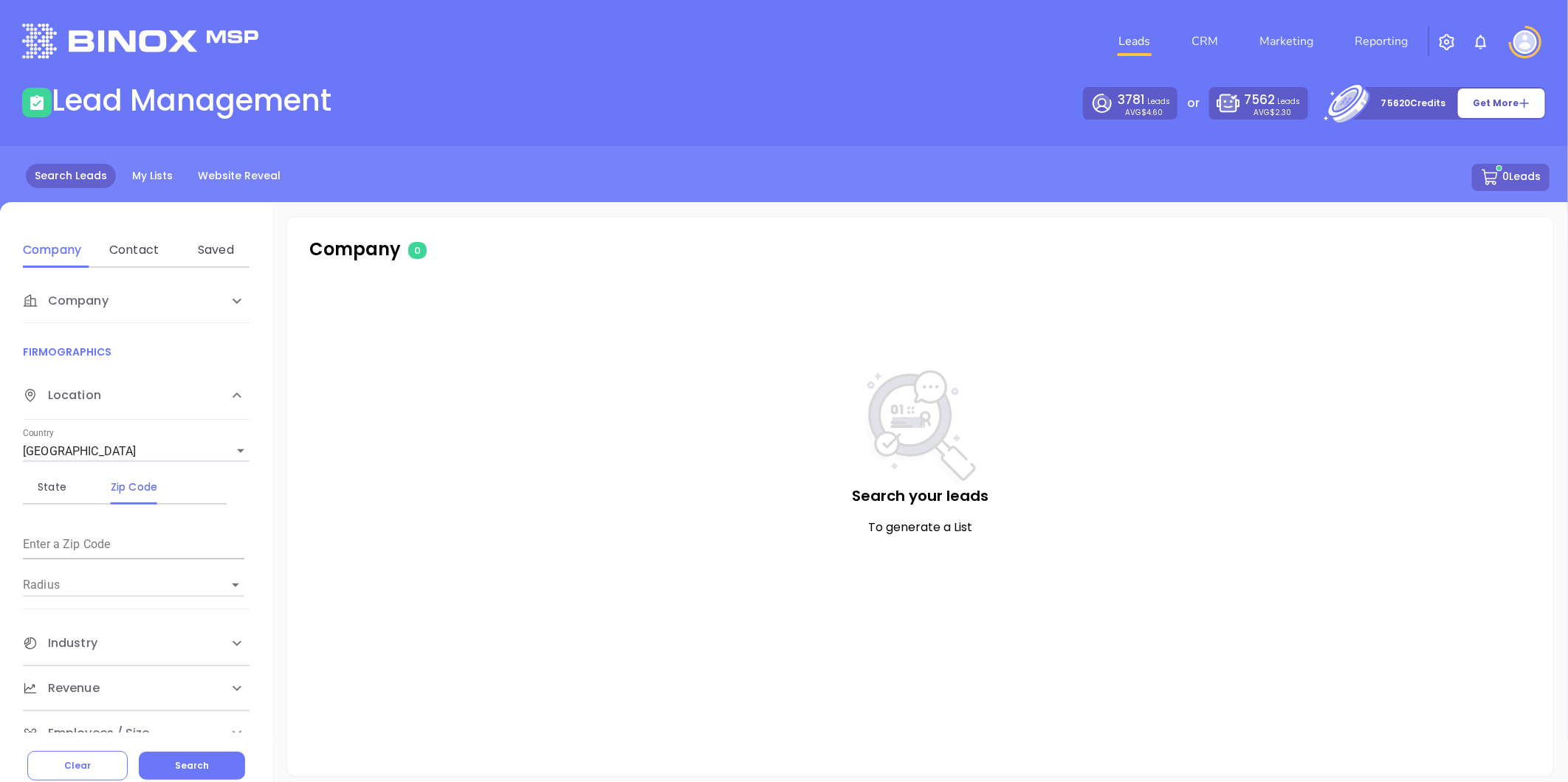
drag, startPoint x: 139, startPoint y: 239, endPoint x: 153, endPoint y: 193, distance: 48.1
click at [140, 239] on div "Contact" at bounding box center [134, 250] width 58 height 36
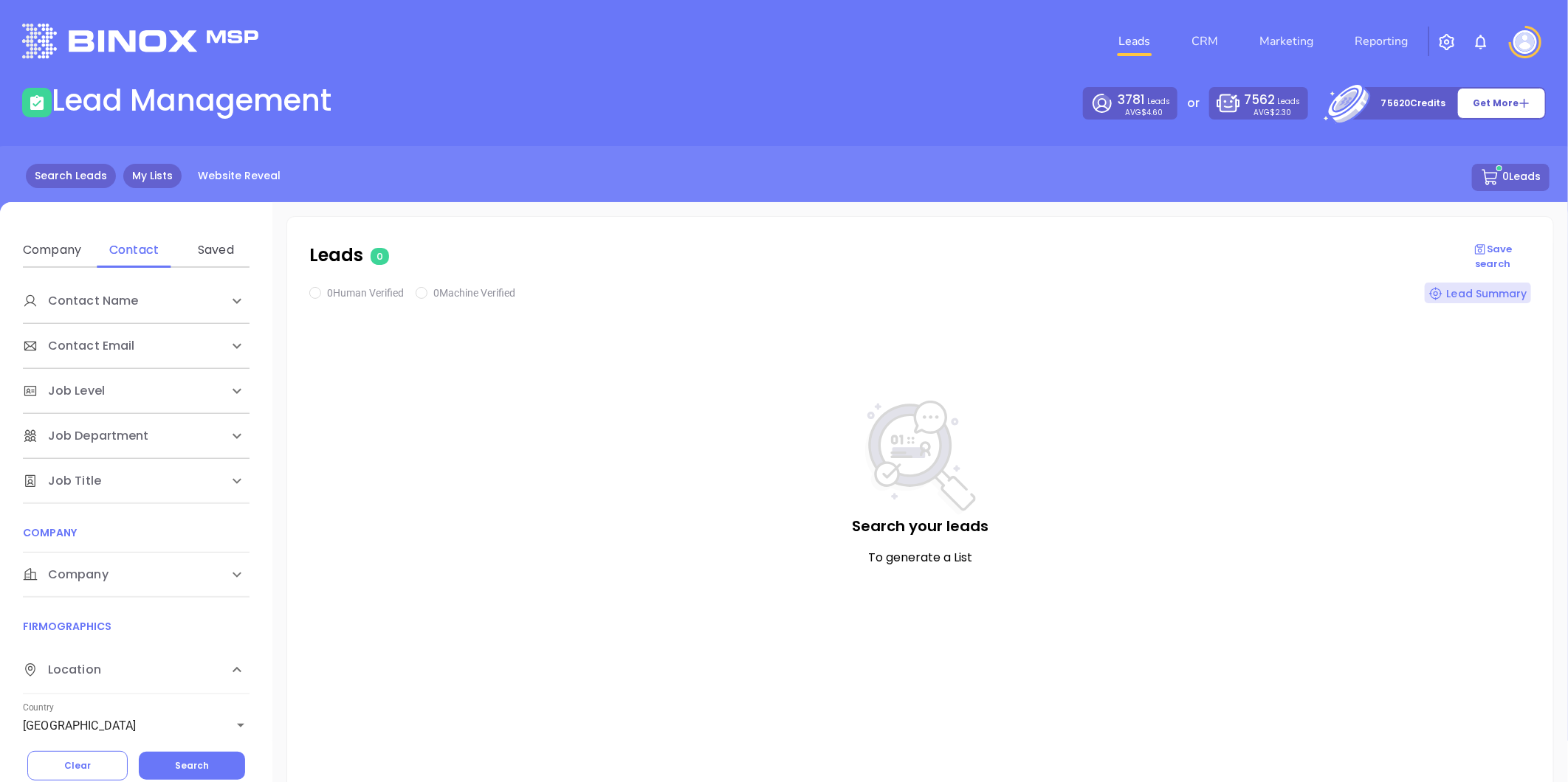
click at [145, 178] on link "My Lists" at bounding box center [152, 176] width 58 height 25
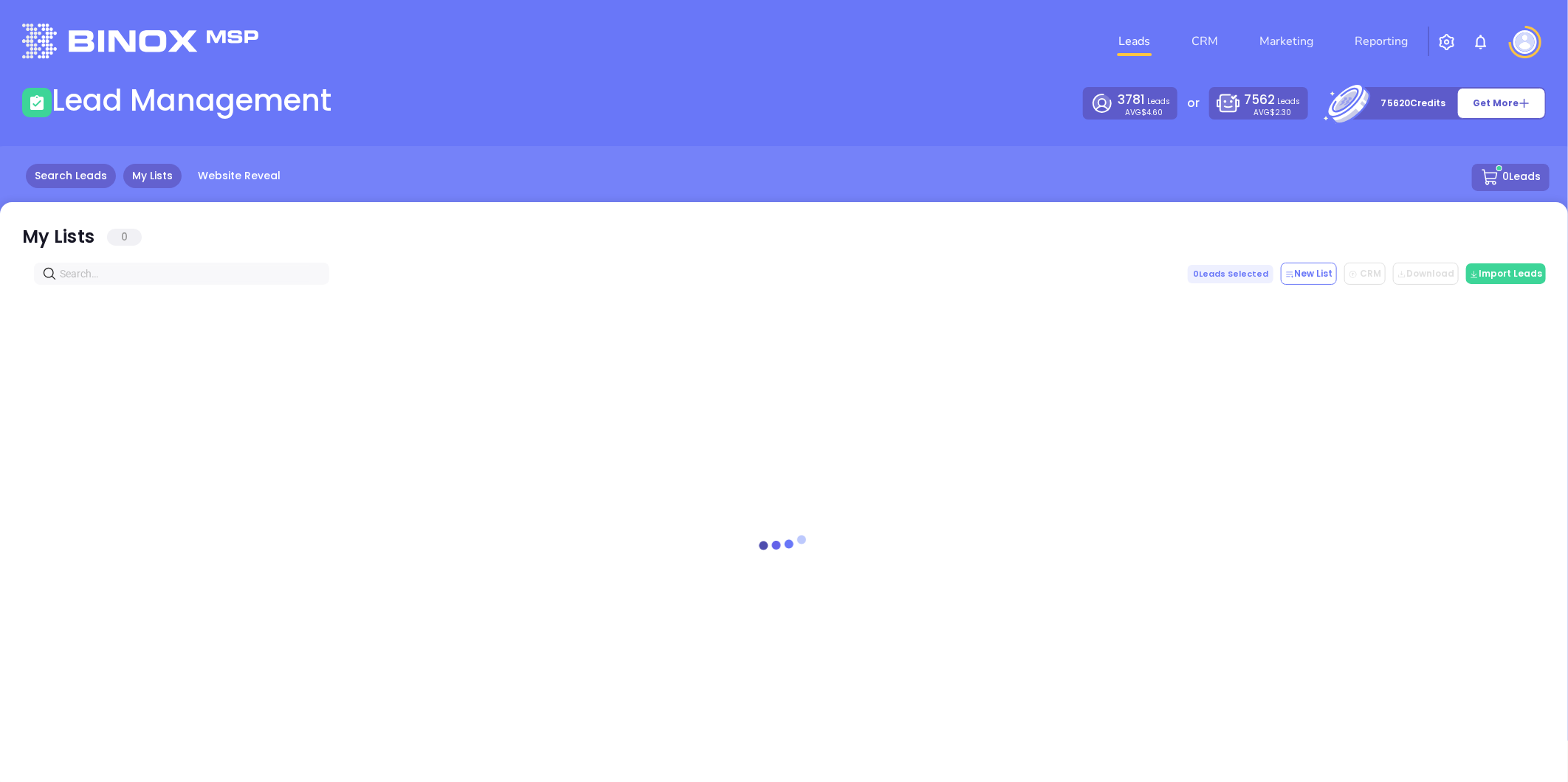
click at [72, 174] on link "Search Leads" at bounding box center [70, 176] width 90 height 25
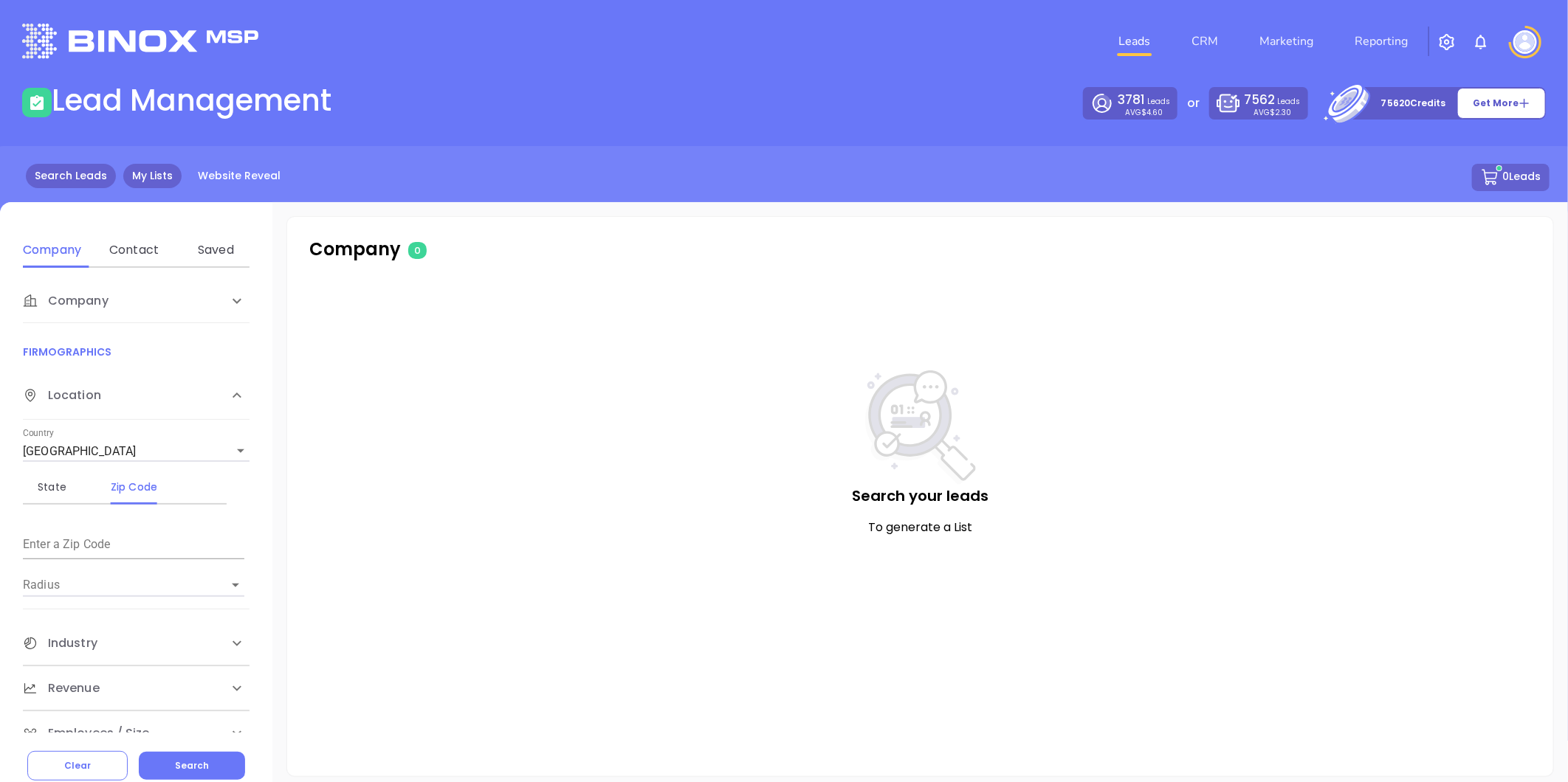
drag, startPoint x: 166, startPoint y: 196, endPoint x: 142, endPoint y: 172, distance: 33.9
click at [142, 172] on link "My Lists" at bounding box center [152, 176] width 58 height 25
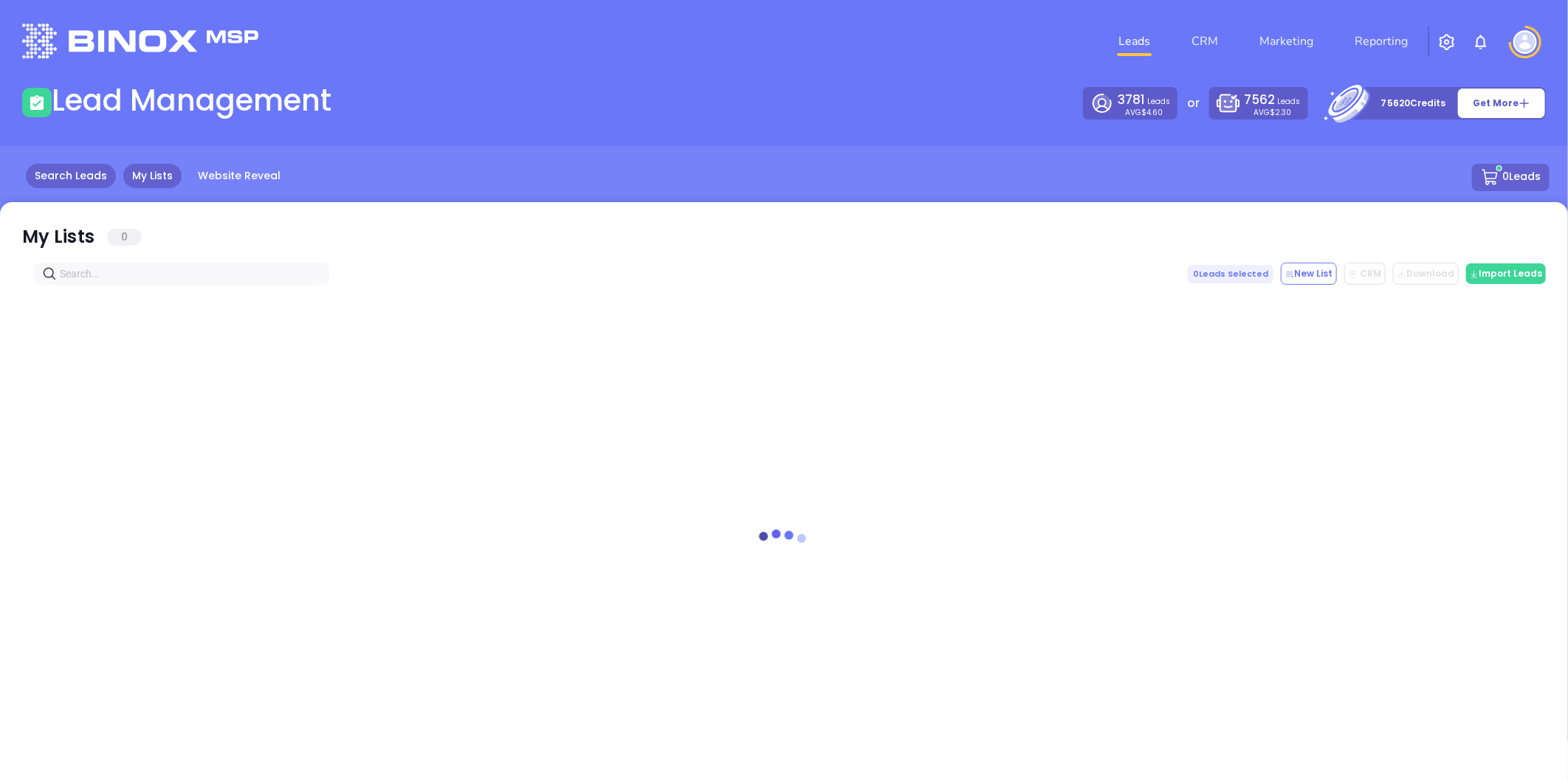
drag, startPoint x: 153, startPoint y: 180, endPoint x: 79, endPoint y: 173, distance: 74.3
click at [146, 266] on input "text" at bounding box center [185, 273] width 250 height 16
paste input "townsendinsgroup.com"
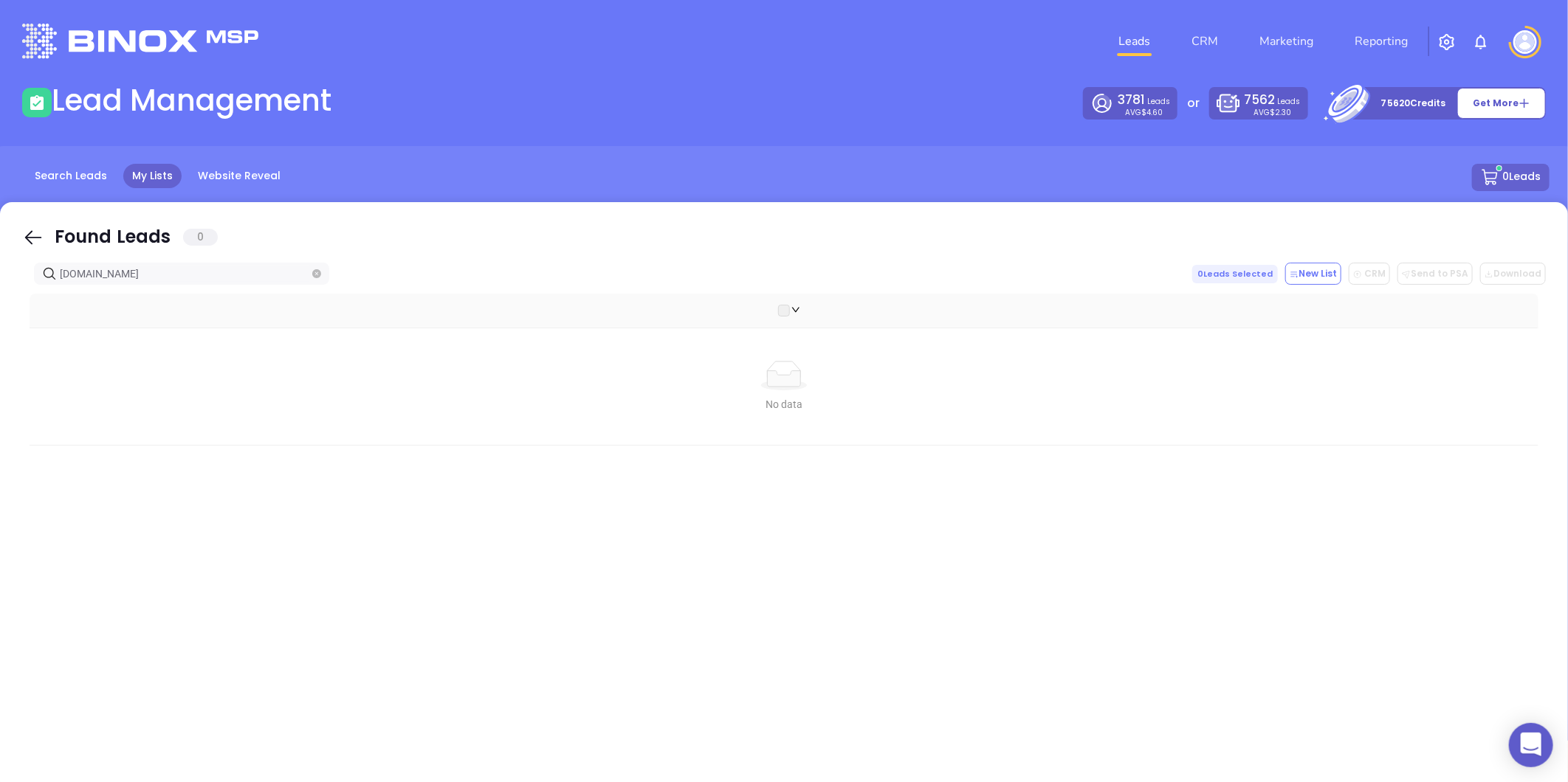
type input "[DOMAIN_NAME]"
drag, startPoint x: 192, startPoint y: 278, endPoint x: -101, endPoint y: 266, distance: 293.2
click at [0, 266] on html "0 Leads CRM Marketing Reporting Financial Leads Leads Lead Management 3781 Lead…" at bounding box center [784, 391] width 1568 height 782
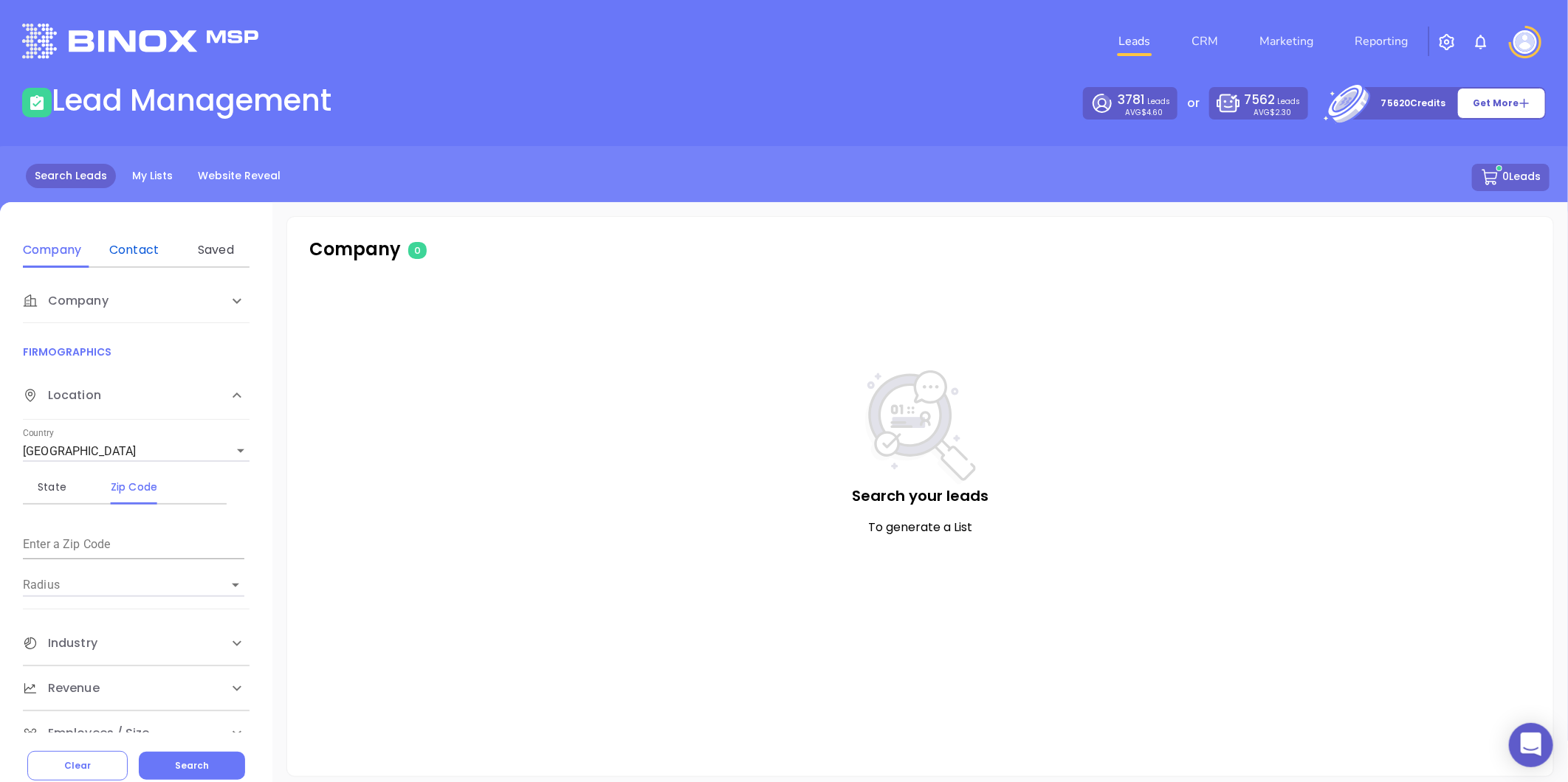
click at [136, 248] on div "Contact" at bounding box center [134, 250] width 58 height 17
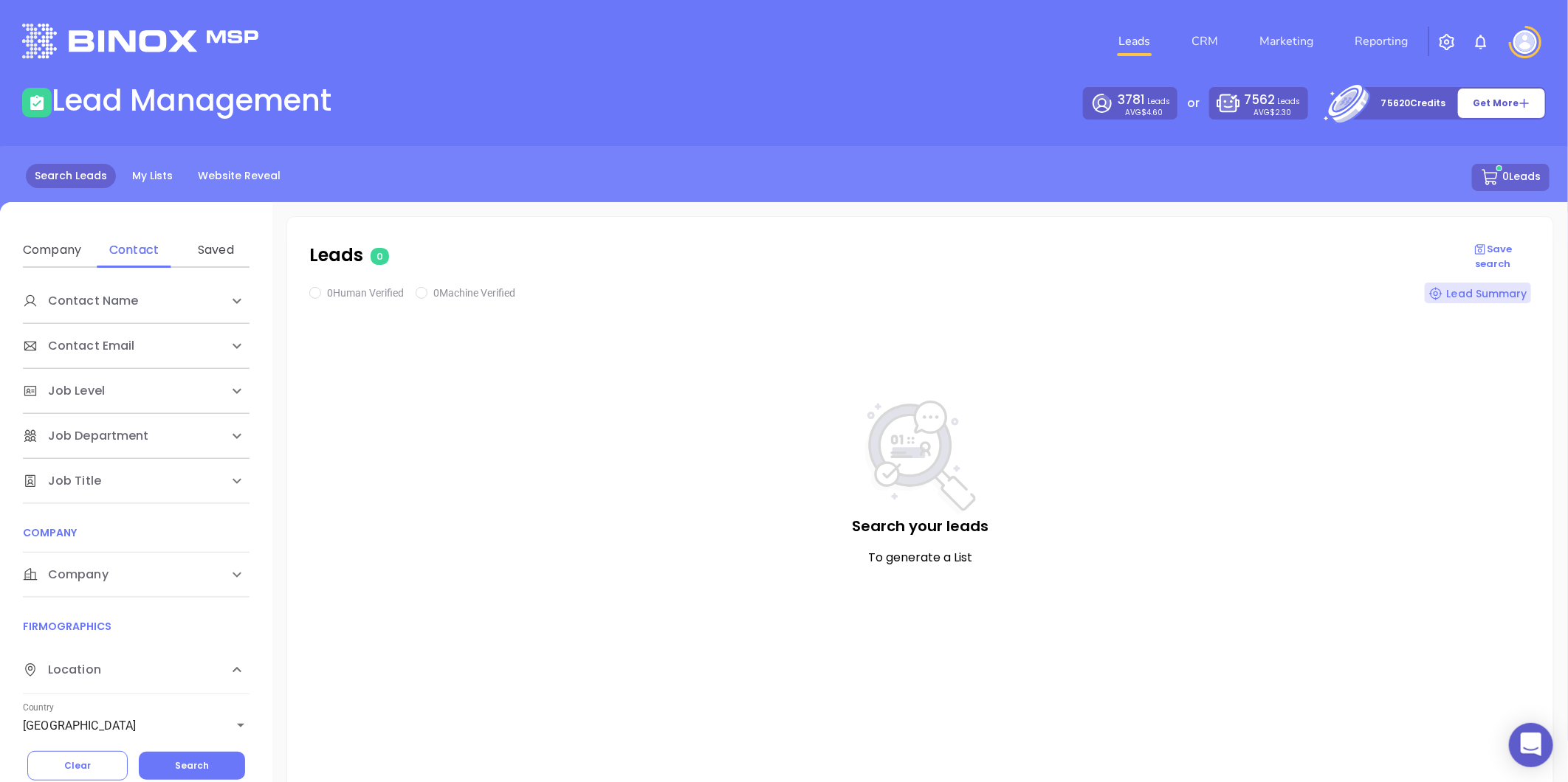
drag, startPoint x: 84, startPoint y: 583, endPoint x: 158, endPoint y: 634, distance: 89.9
click at [88, 583] on span "Company" at bounding box center [66, 574] width 86 height 17
drag, startPoint x: 144, startPoint y: 637, endPoint x: 141, endPoint y: 659, distance: 22.2
click at [143, 637] on div "Domain" at bounding box center [134, 631] width 58 height 17
click at [134, 674] on input "Enter a company name" at bounding box center [133, 686] width 222 height 24
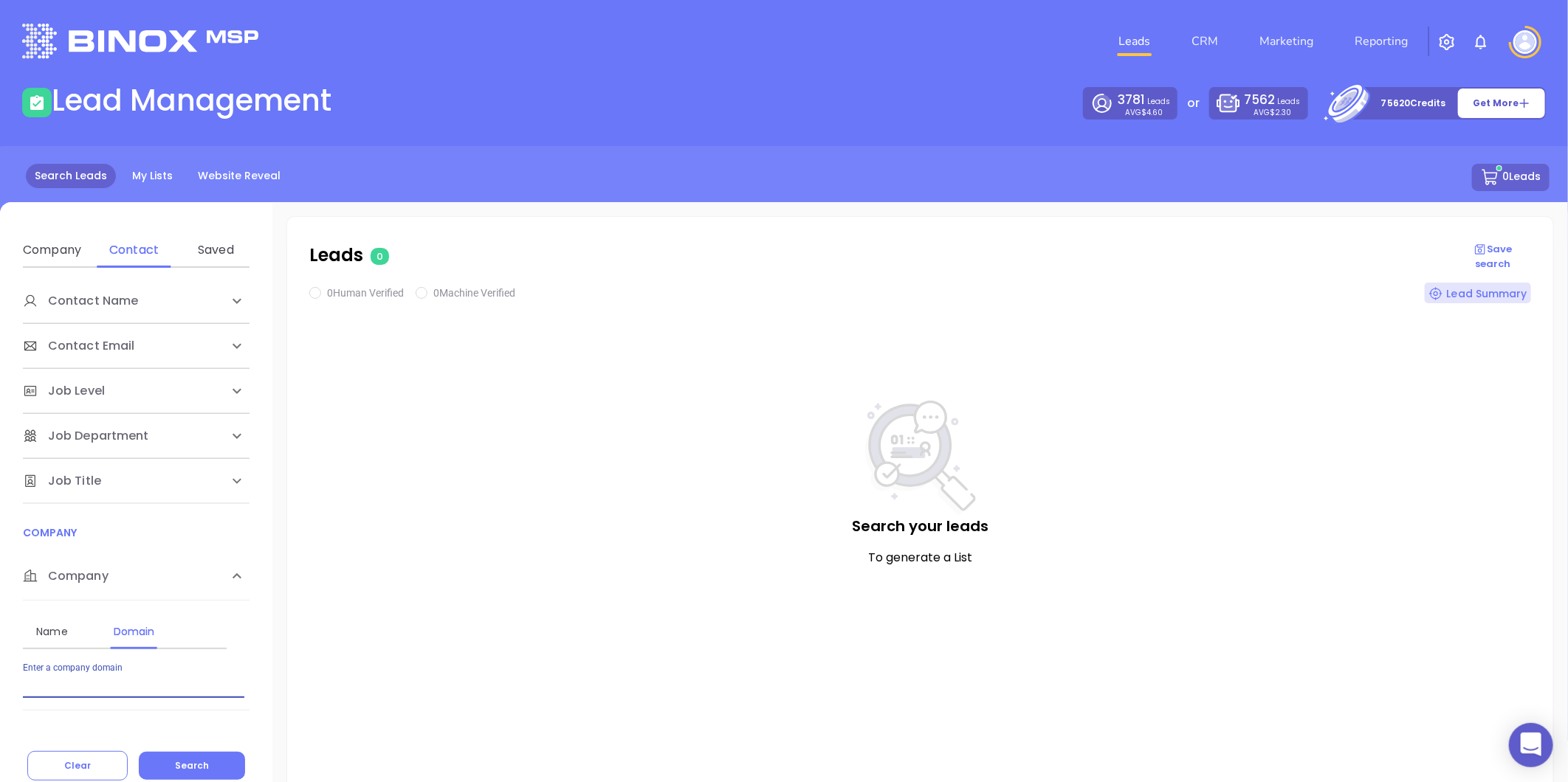
paste input "[DOMAIN_NAME]"
type input "[DOMAIN_NAME]"
click at [200, 767] on span "Search" at bounding box center [191, 766] width 34 height 13
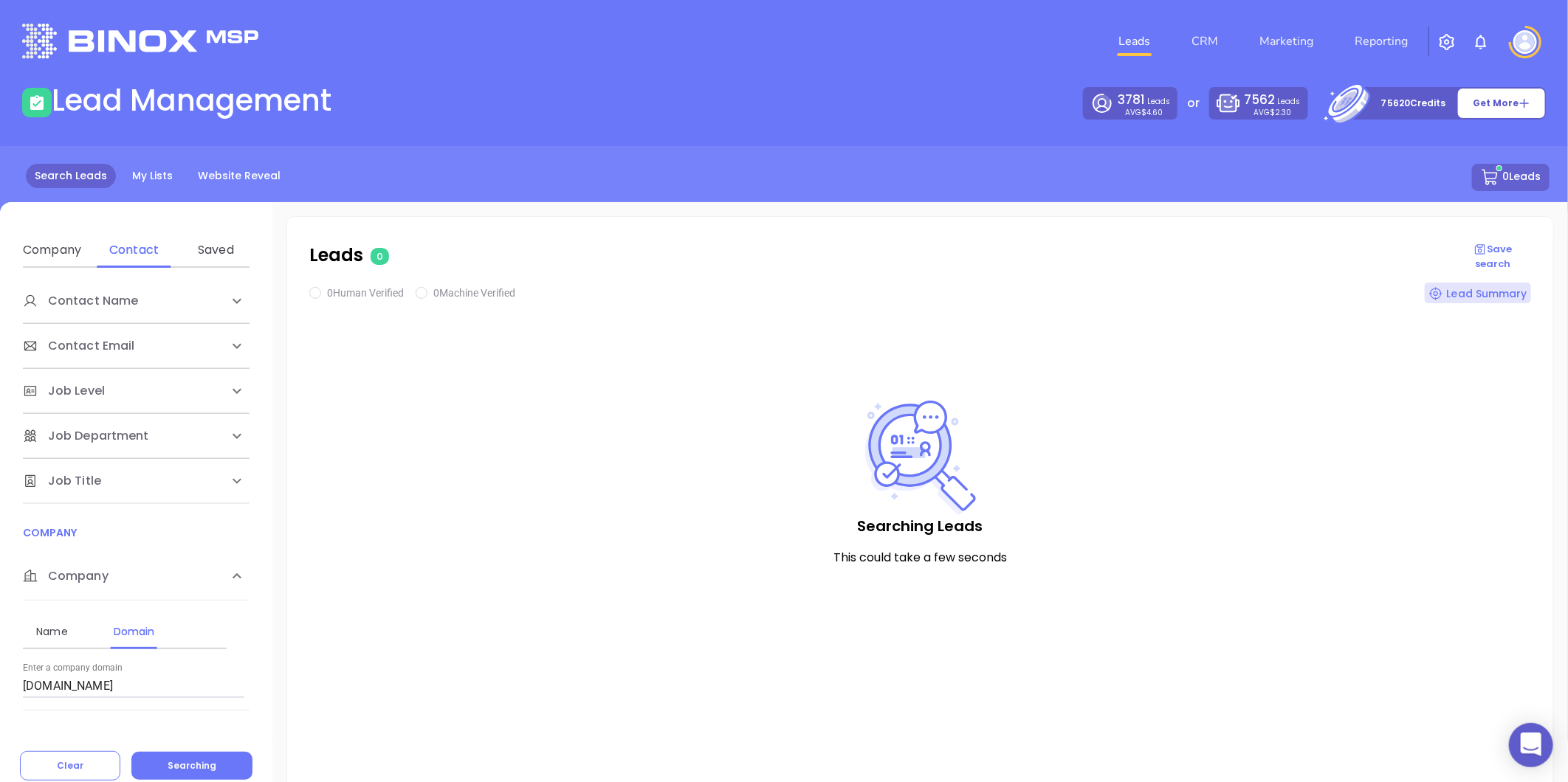
checkbox input "true"
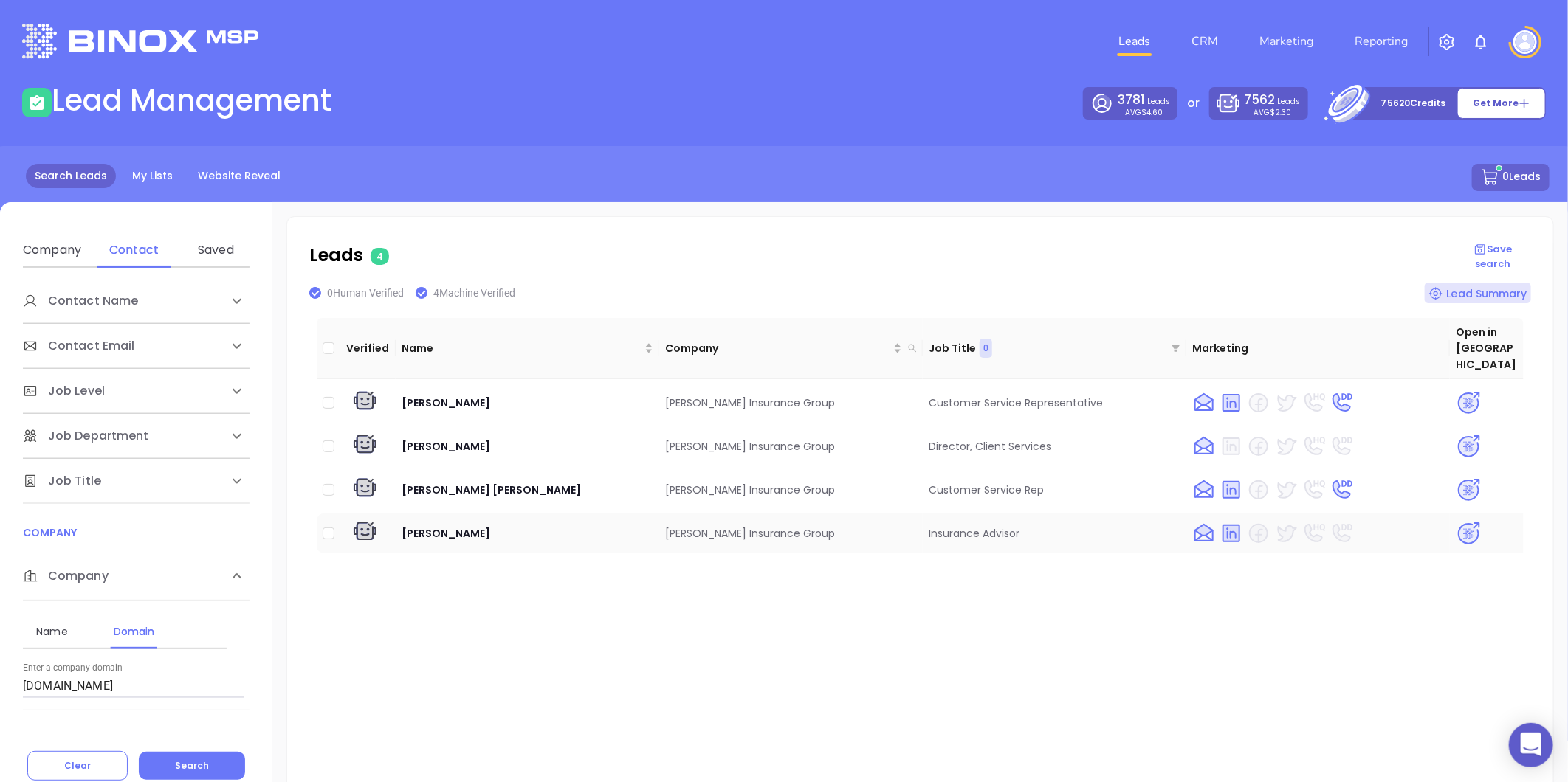
click at [1458, 521] on img at bounding box center [1469, 534] width 26 height 26
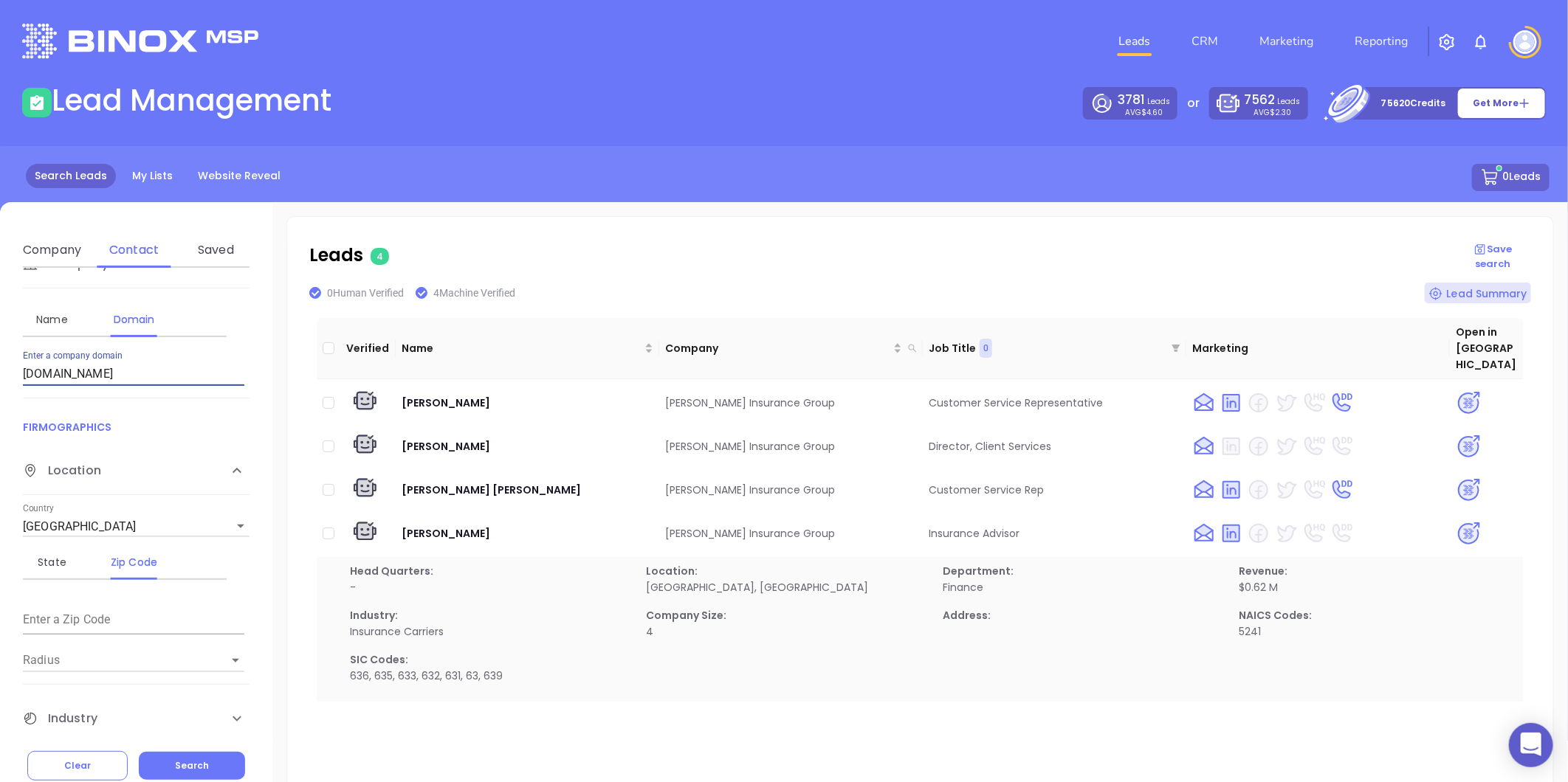
drag, startPoint x: 175, startPoint y: 674, endPoint x: -449, endPoint y: 801, distance: 636.8
click at [0, 781] on html "0 Leads CRM Marketing Reporting Financial Leads Leads Lead Management 3781 Lead…" at bounding box center [784, 391] width 1568 height 782
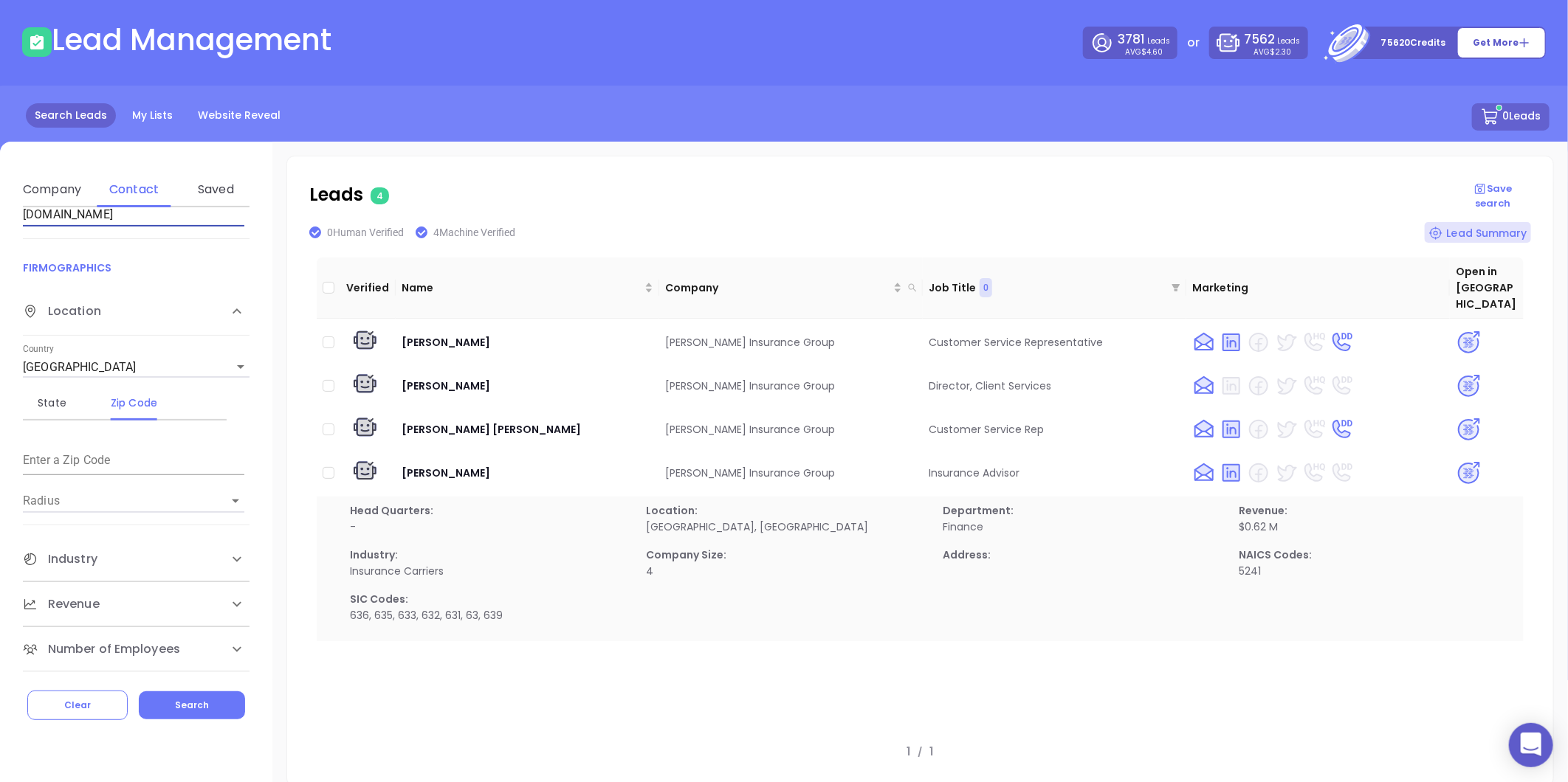
paste input "text"
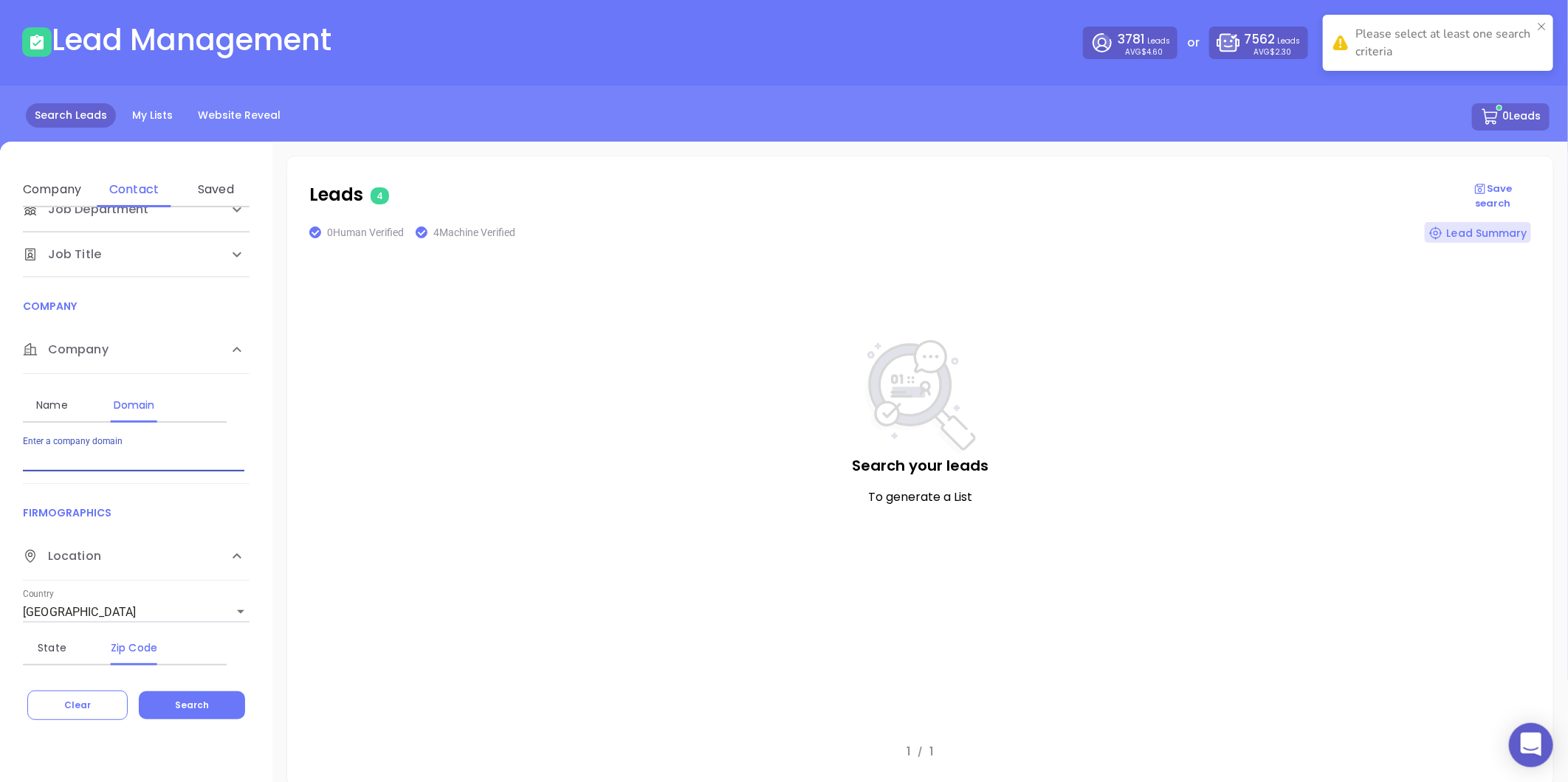
scroll to position [165, 0]
click at [99, 466] on input "Enter a company name" at bounding box center [133, 461] width 222 height 24
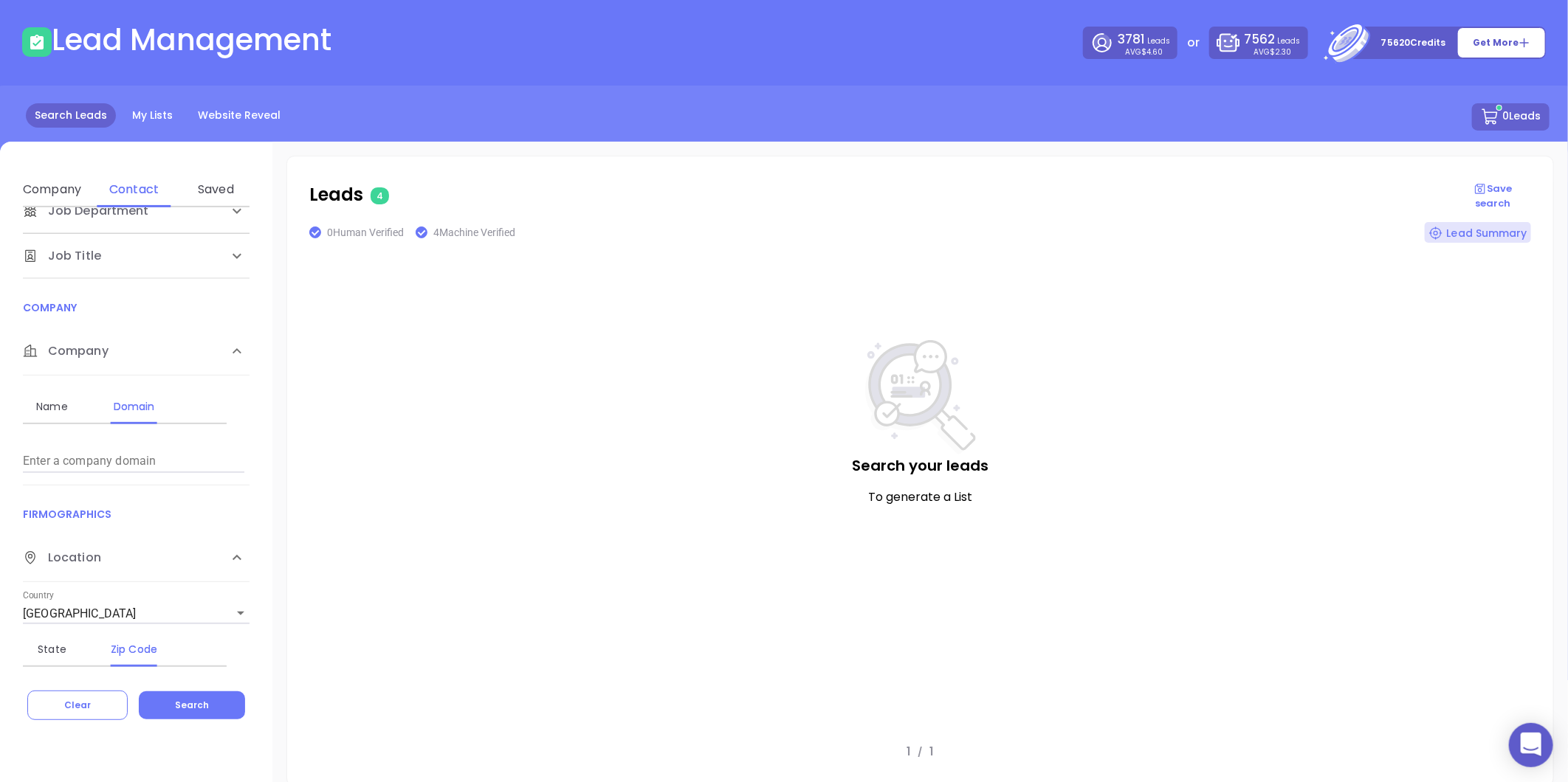
click at [141, 465] on input "Enter a company name" at bounding box center [133, 461] width 222 height 24
paste input "ndgroup.com"
type input "ndgroup.com"
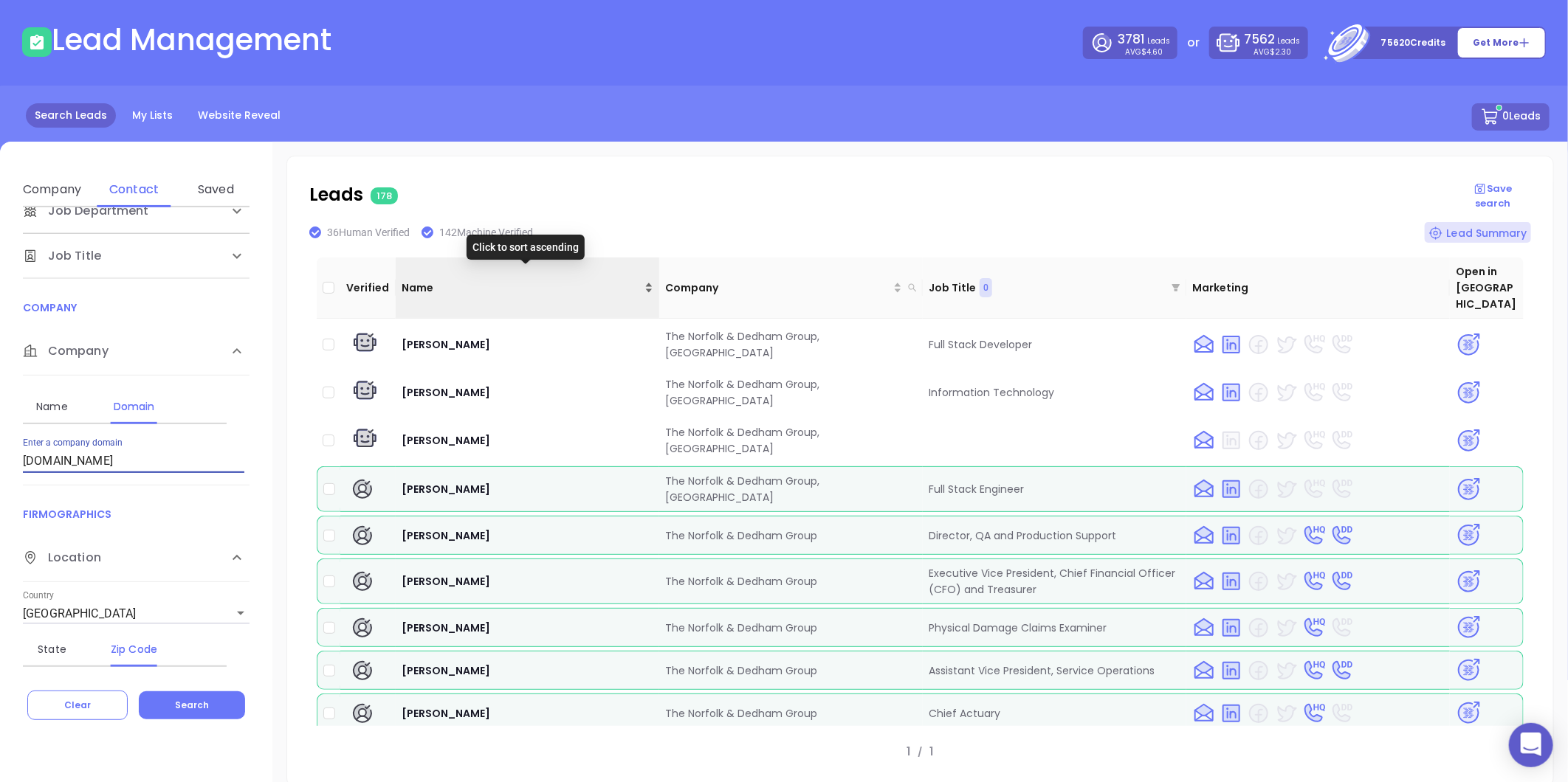
click at [645, 280] on div "Name" at bounding box center [527, 288] width 252 height 16
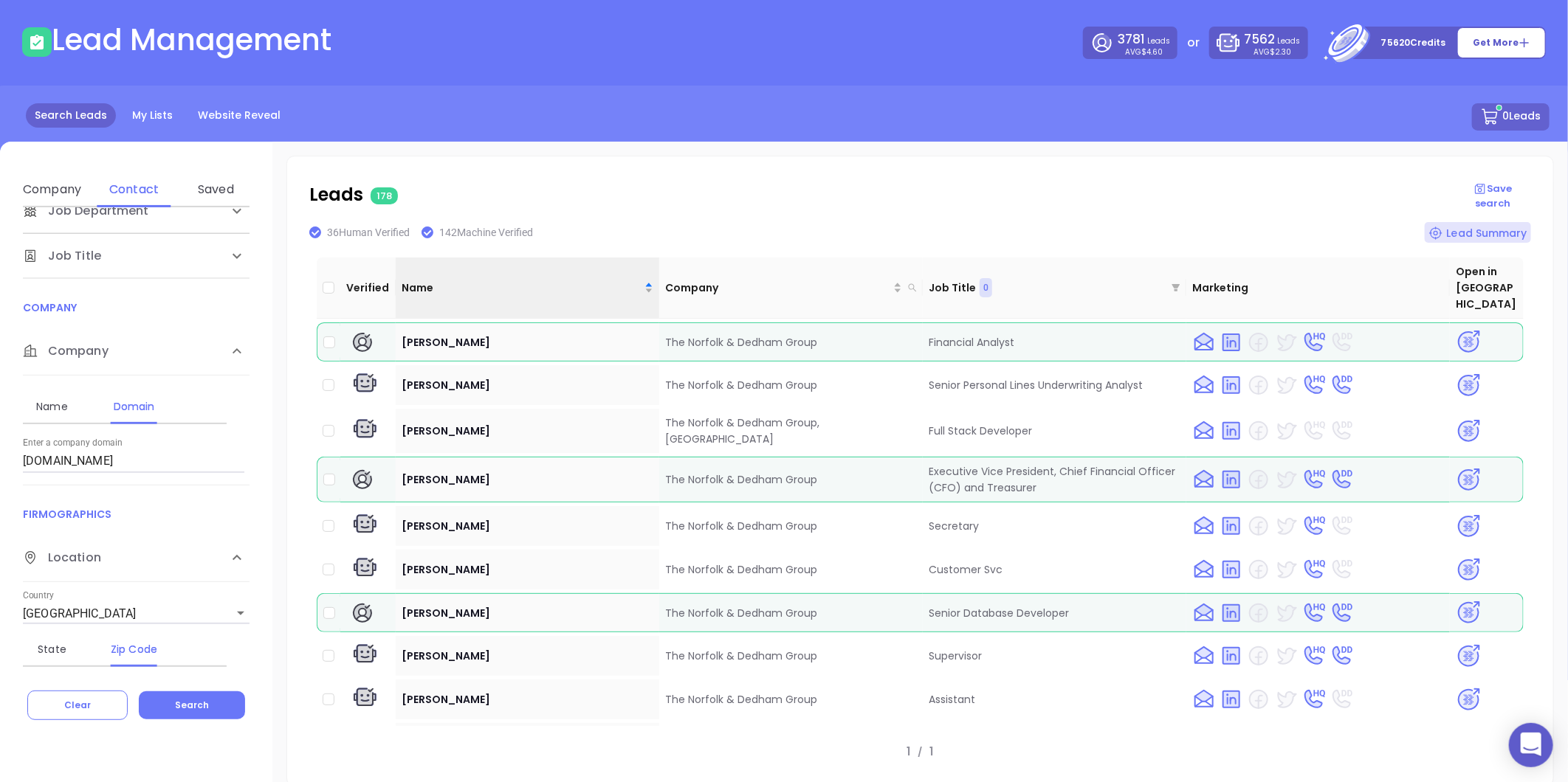
click at [1286, 192] on p "Leads 178" at bounding box center [882, 194] width 1146 height 26
click at [707, 188] on p "Leads 178" at bounding box center [882, 194] width 1146 height 26
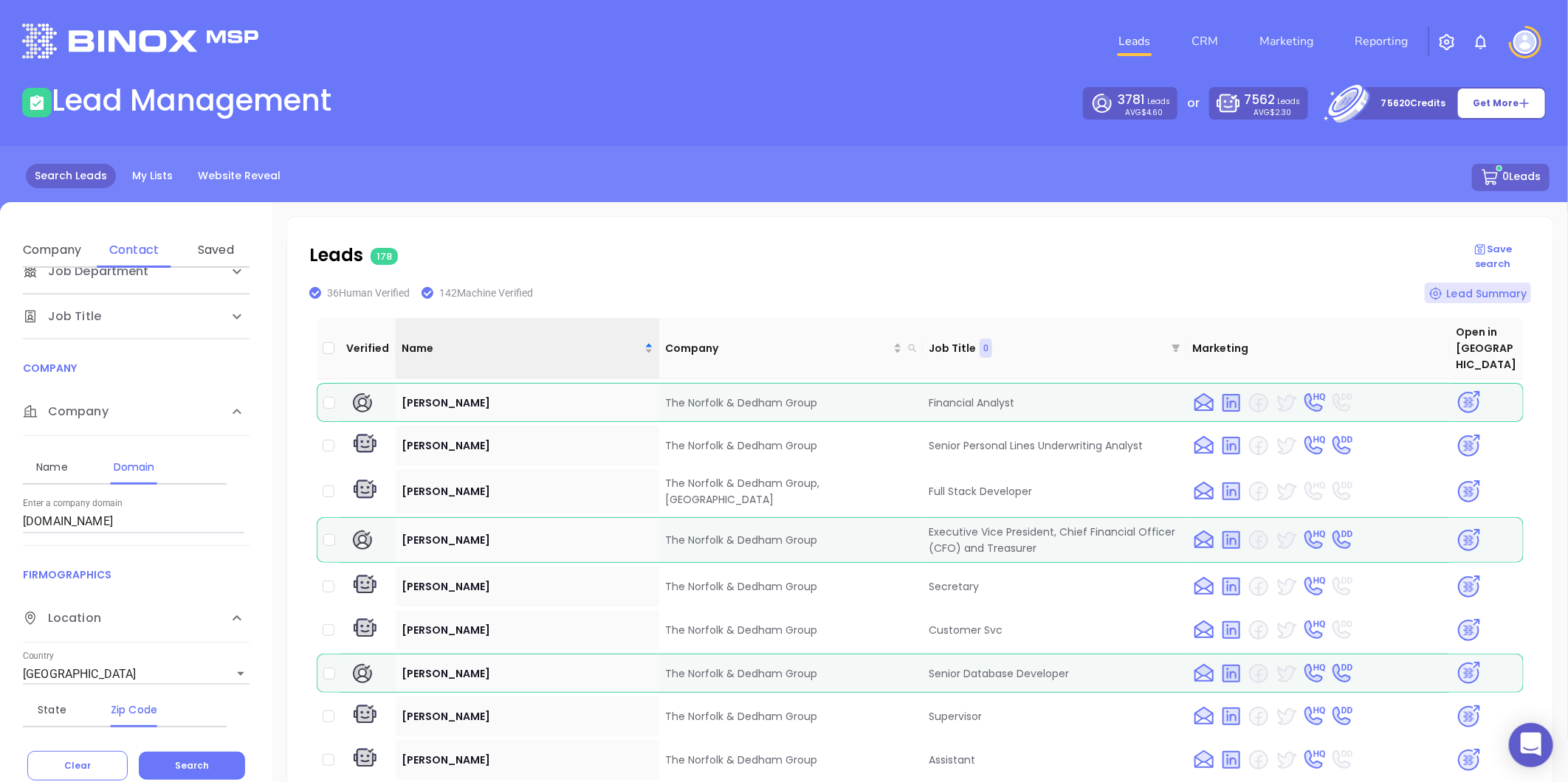
scroll to position [6357, 0]
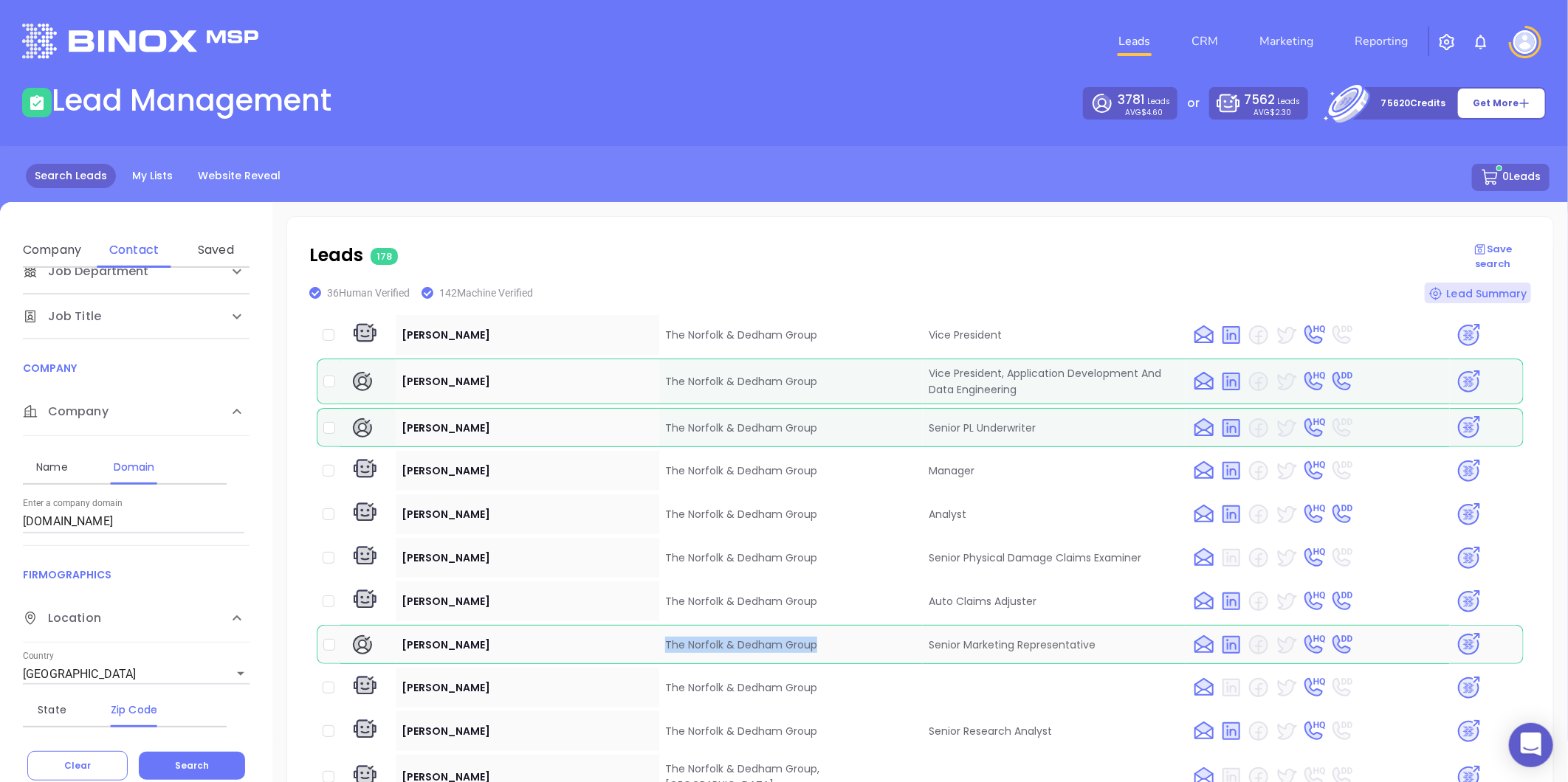
drag, startPoint x: 816, startPoint y: 550, endPoint x: 661, endPoint y: 558, distance: 155.2
click at [661, 625] on td "The Norfolk & Dedham Group" at bounding box center [790, 644] width 263 height 39
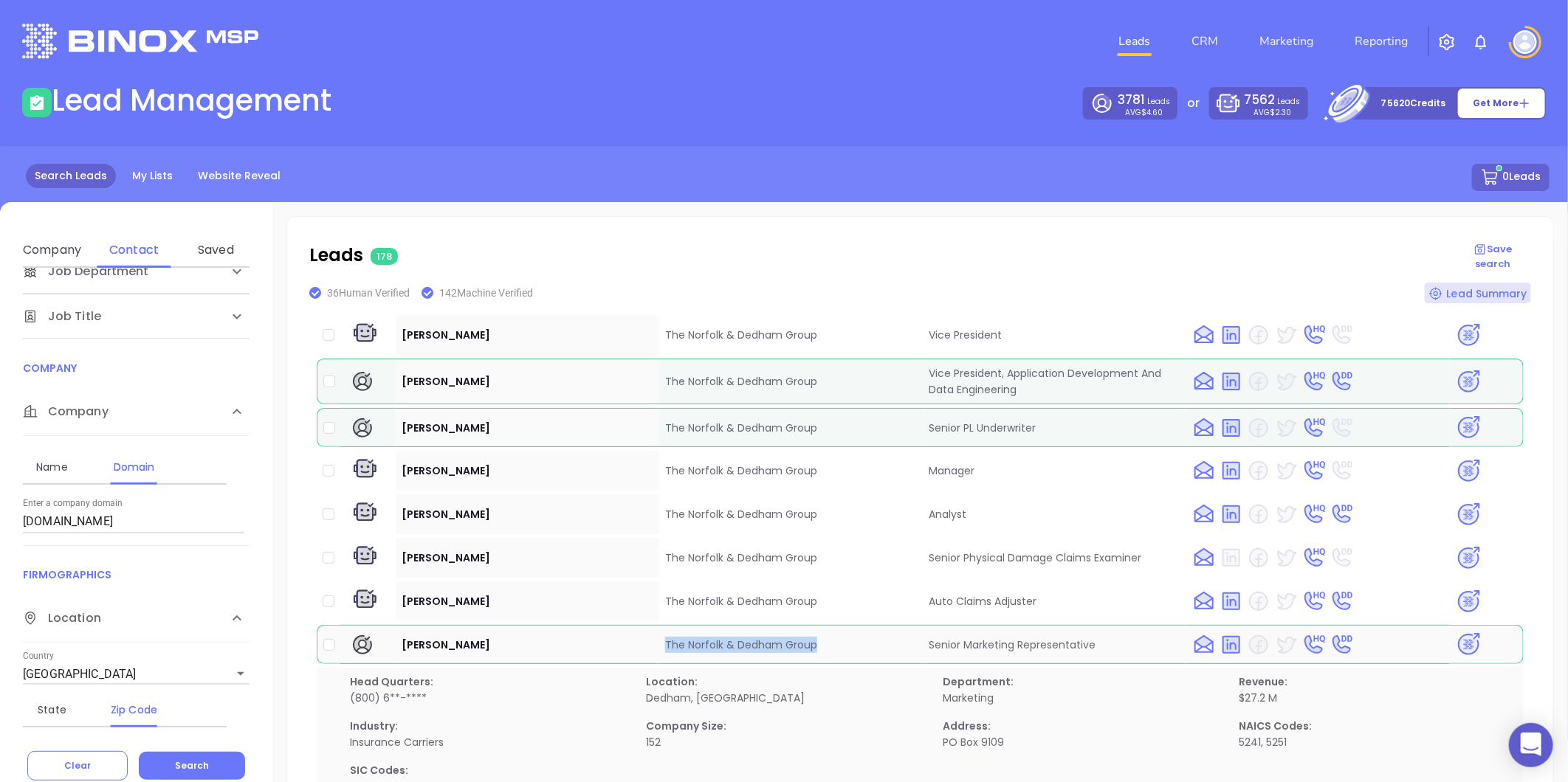
copy td "The Norfolk & Dedham Group"
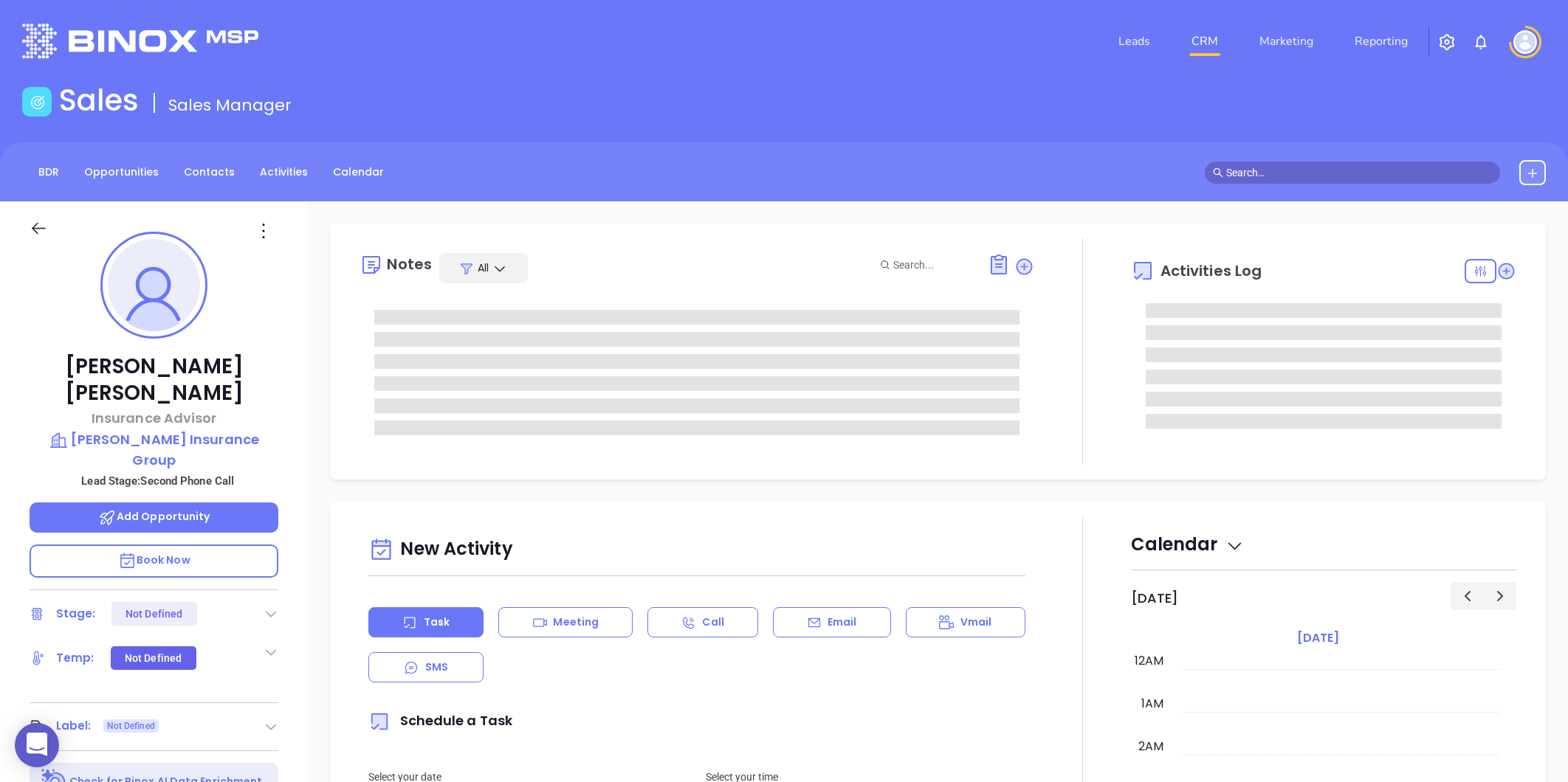
type input "[PERSON_NAME]"
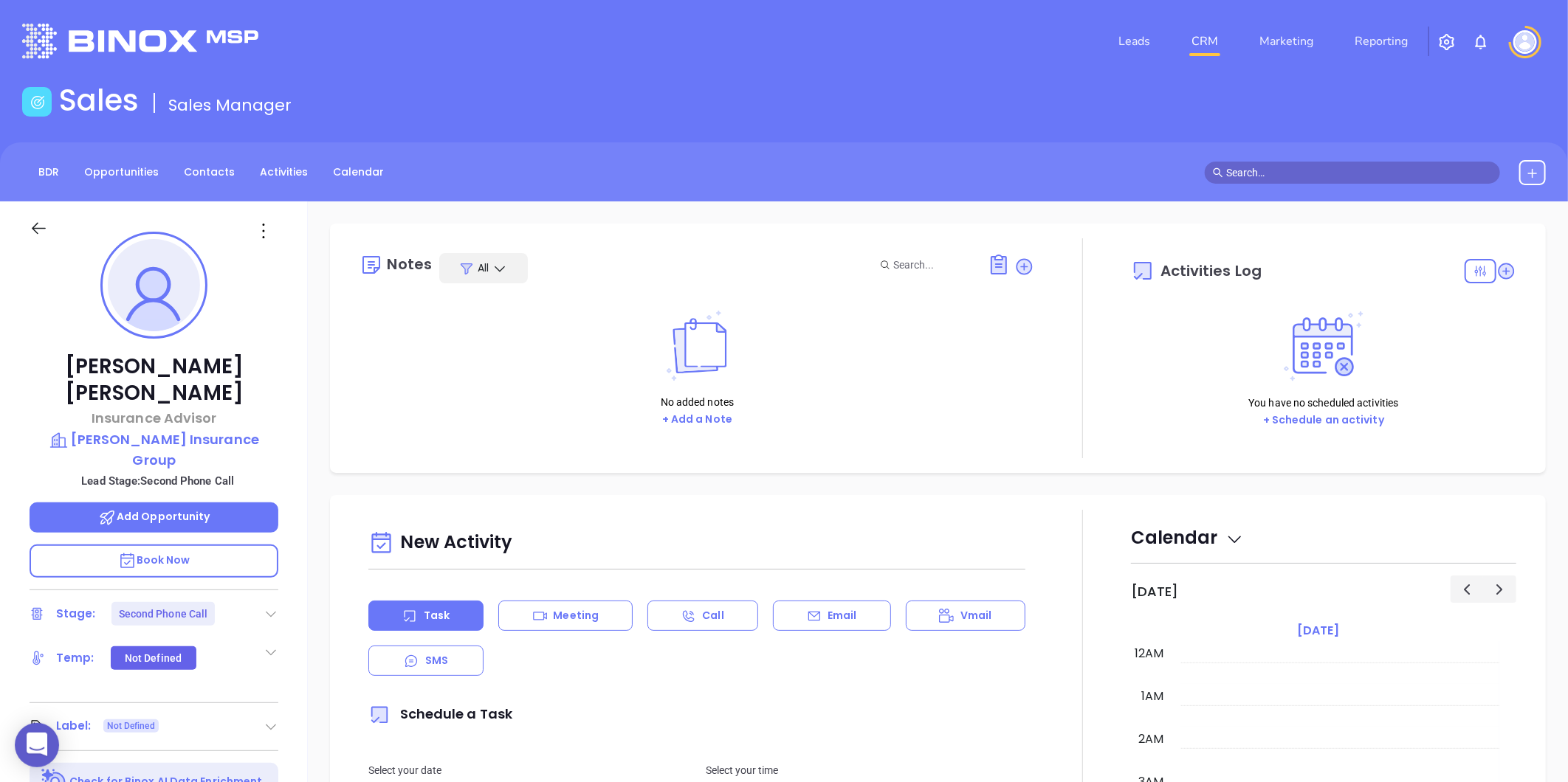
scroll to position [301, 0]
click at [272, 607] on icon at bounding box center [271, 614] width 15 height 15
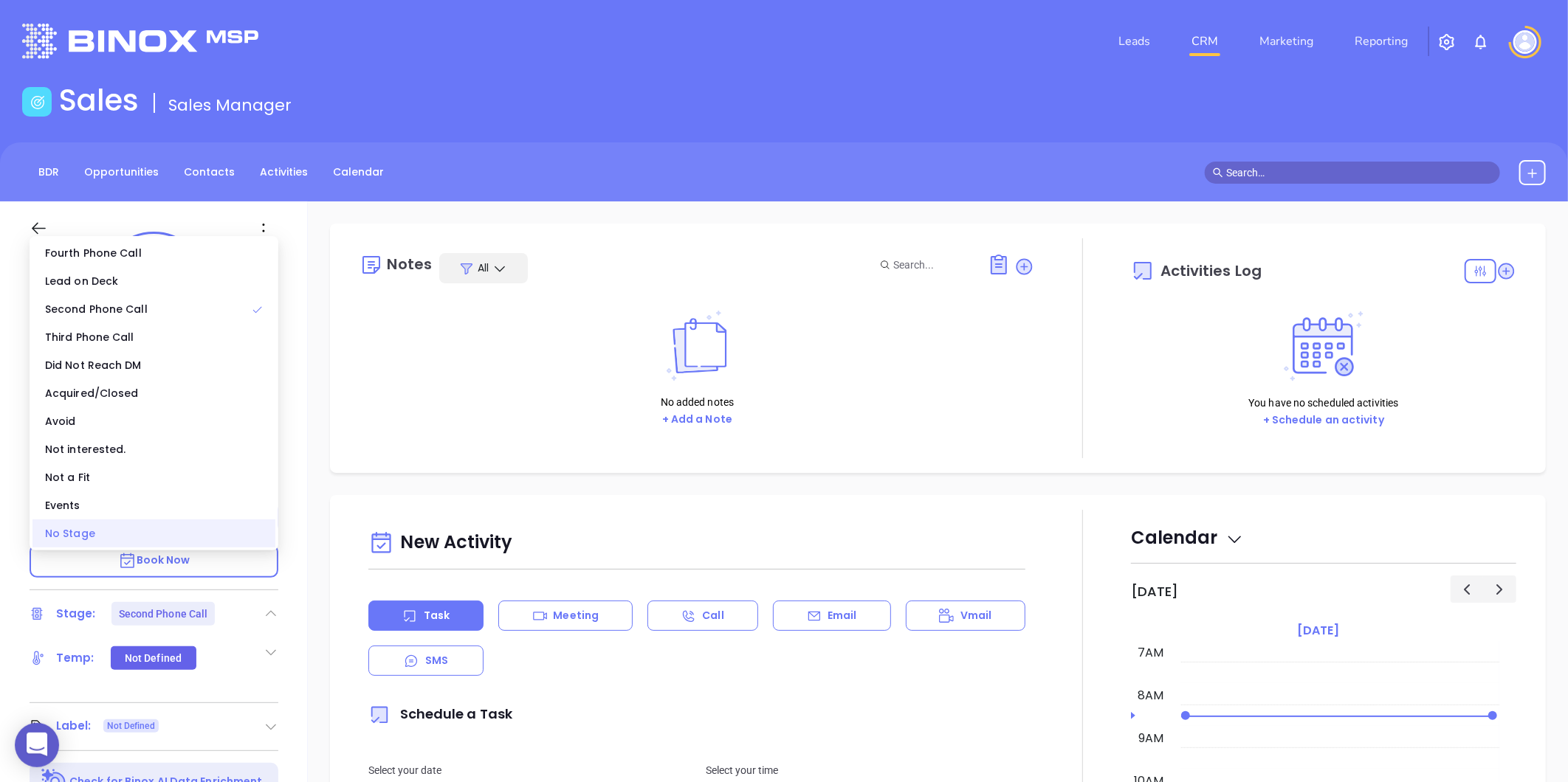
click at [232, 530] on div "No Stage" at bounding box center [154, 533] width 242 height 28
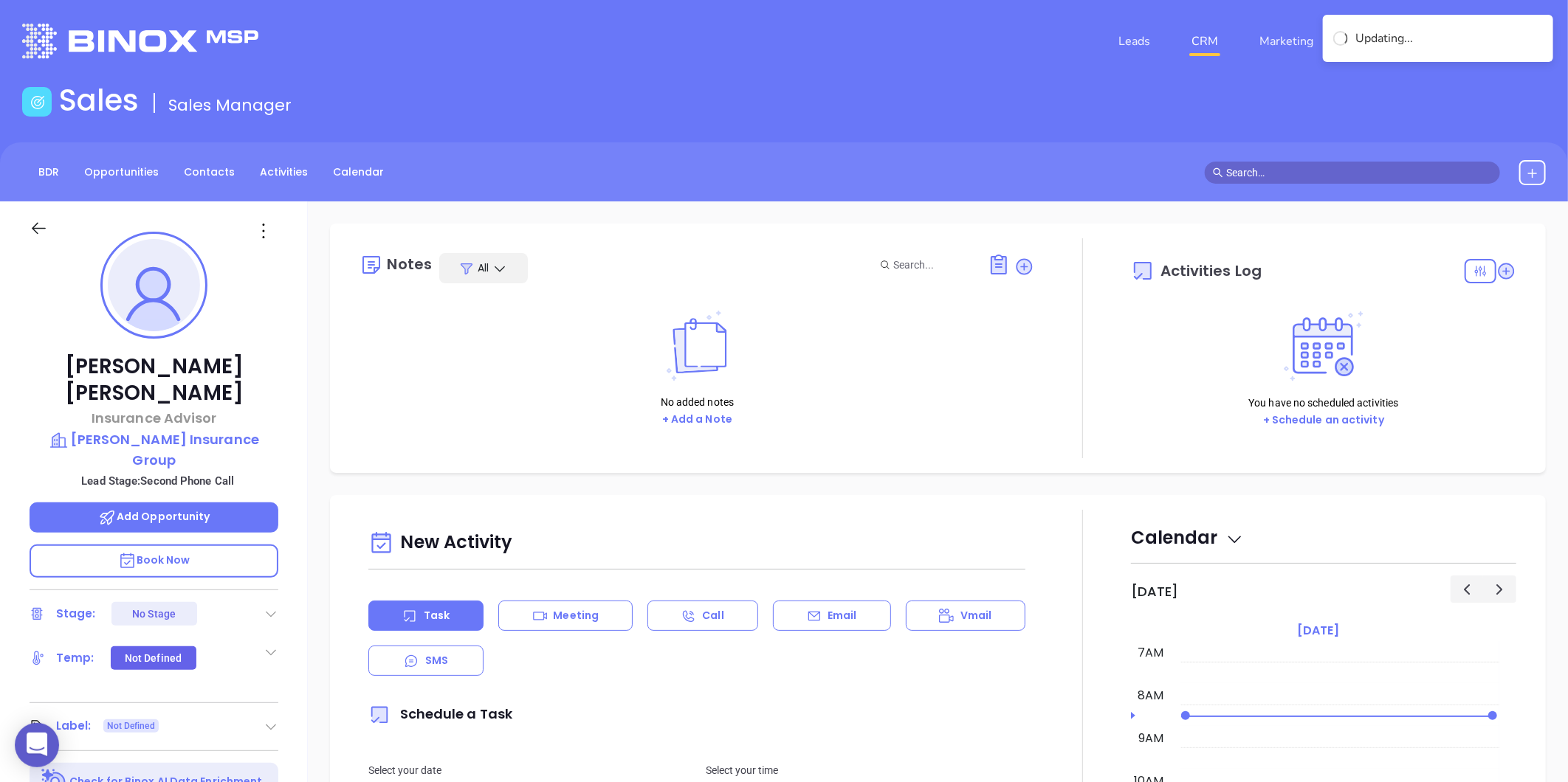
click at [263, 227] on icon at bounding box center [263, 231] width 24 height 24
click at [293, 391] on div "Edit" at bounding box center [335, 389] width 145 height 16
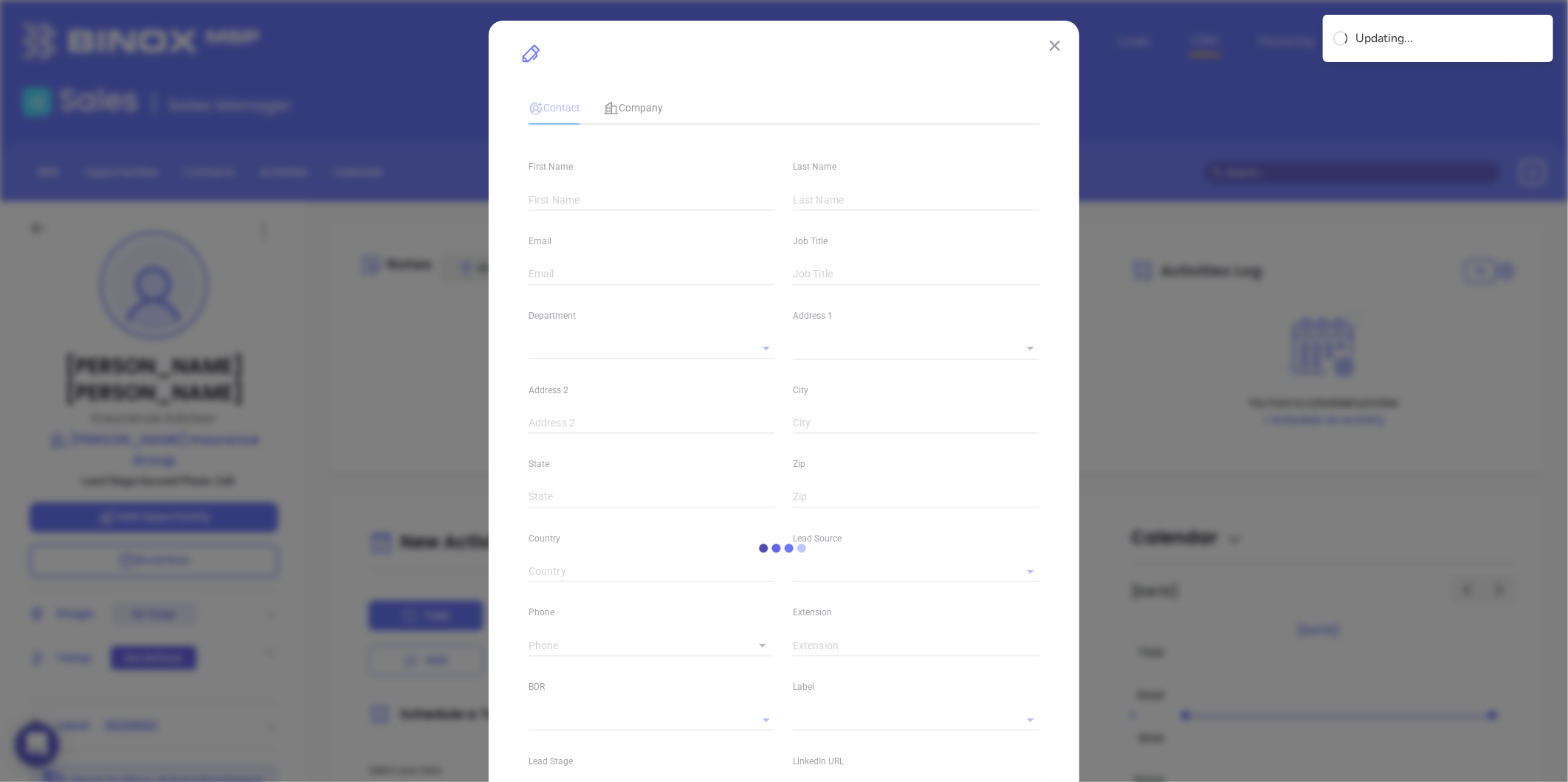
type input "Paul"
type input "Genovese"
type input "pgenovese@townsendinsgroup.com"
type input "Insurance Advisor"
type input "1"
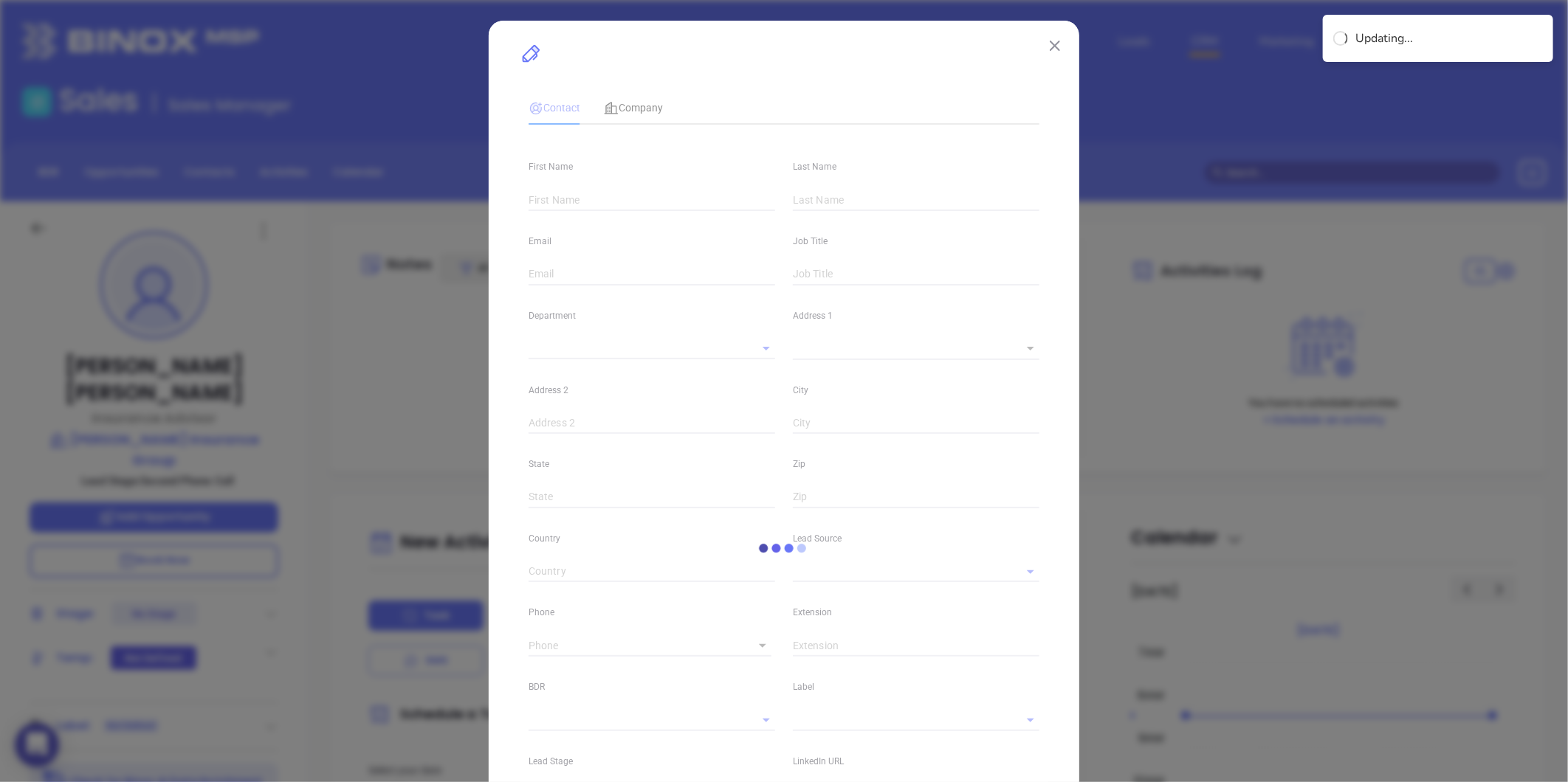
type input "linkedin.com/in/paul-genovese-96803822b"
type input "Marketing"
type input "Website Reveal"
type input "undefined undefined"
type input "1"
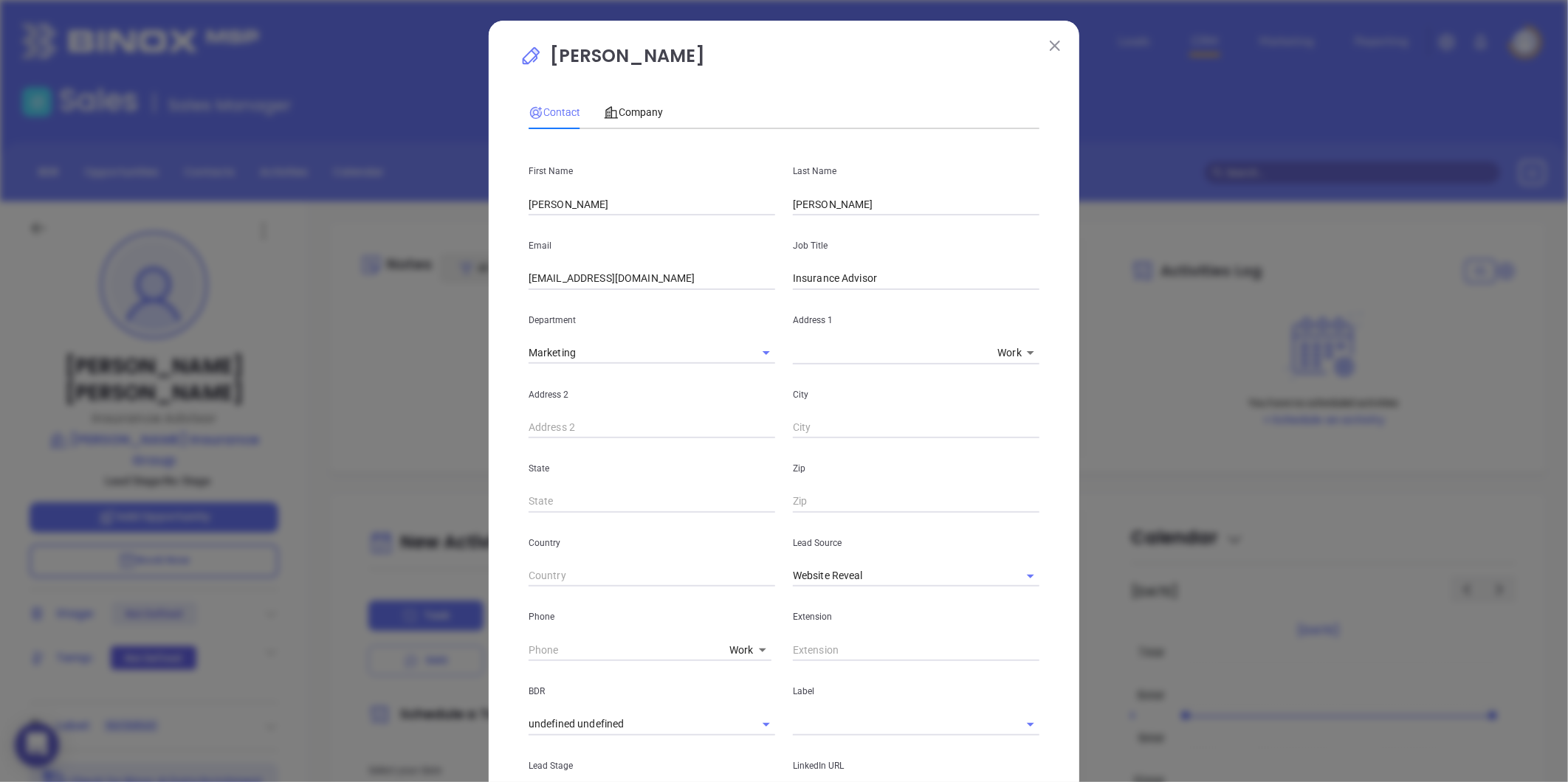
drag, startPoint x: 559, startPoint y: 201, endPoint x: 350, endPoint y: 221, distance: 210.0
click at [351, 219] on div "Paul Genovese Contact Company First Name Paul Last Name Genovese Email pgenoves…" at bounding box center [784, 391] width 1568 height 782
type input "bREE"
drag, startPoint x: 455, startPoint y: 200, endPoint x: 413, endPoint y: 201, distance: 42.0
click at [413, 201] on div "Paul Genovese Contact Company First Name bREE Last Name Genovese Email pgenoves…" at bounding box center [784, 391] width 1568 height 782
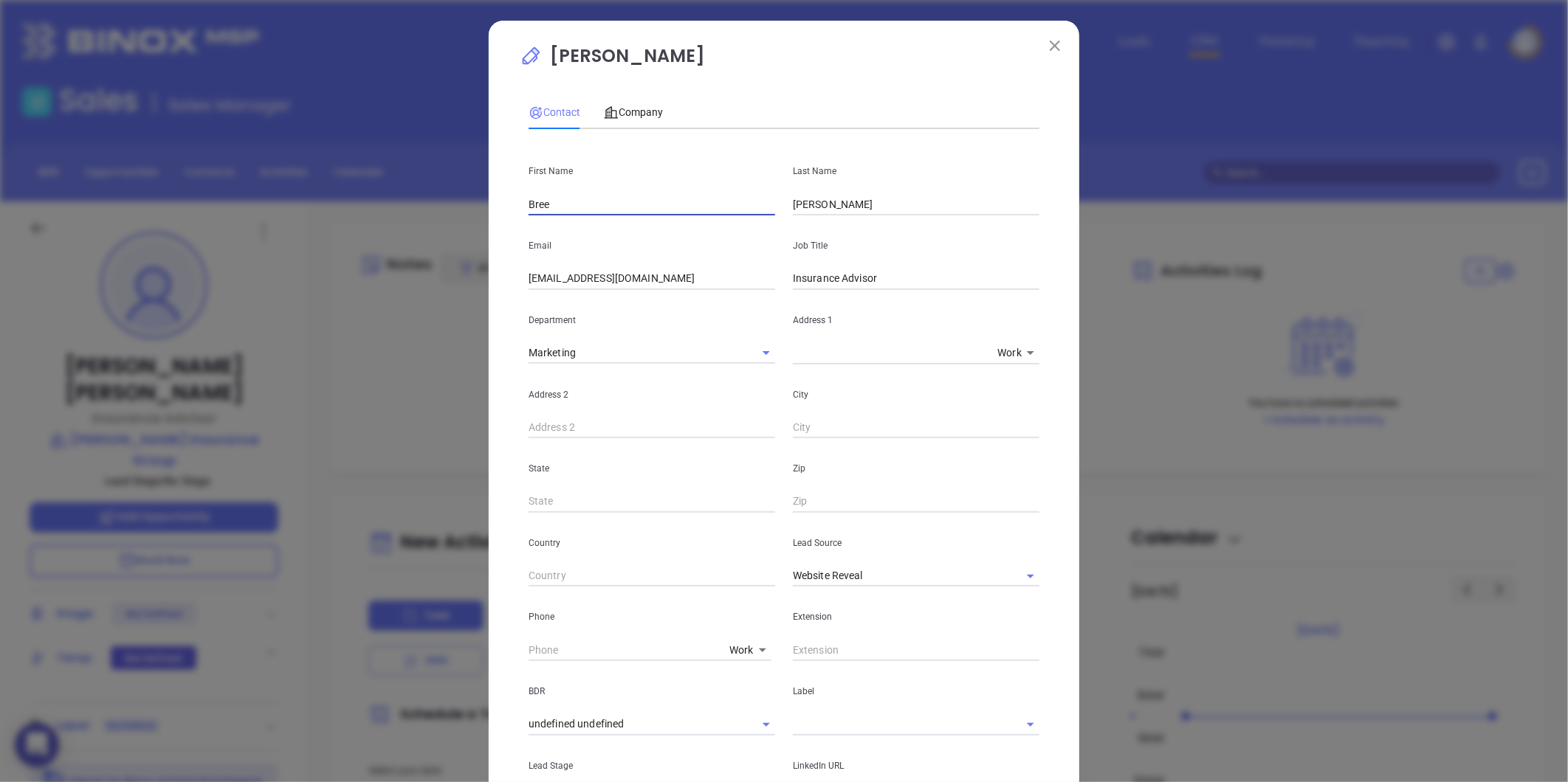
type input "Bree"
type input "Masson"
drag, startPoint x: 700, startPoint y: 277, endPoint x: 449, endPoint y: 270, distance: 251.1
click at [450, 270] on div "Paul Genovese Contact Company First Name Bree Last Name Masson Email pgenovese@…" at bounding box center [784, 391] width 1568 height 782
paste input "bmasson"
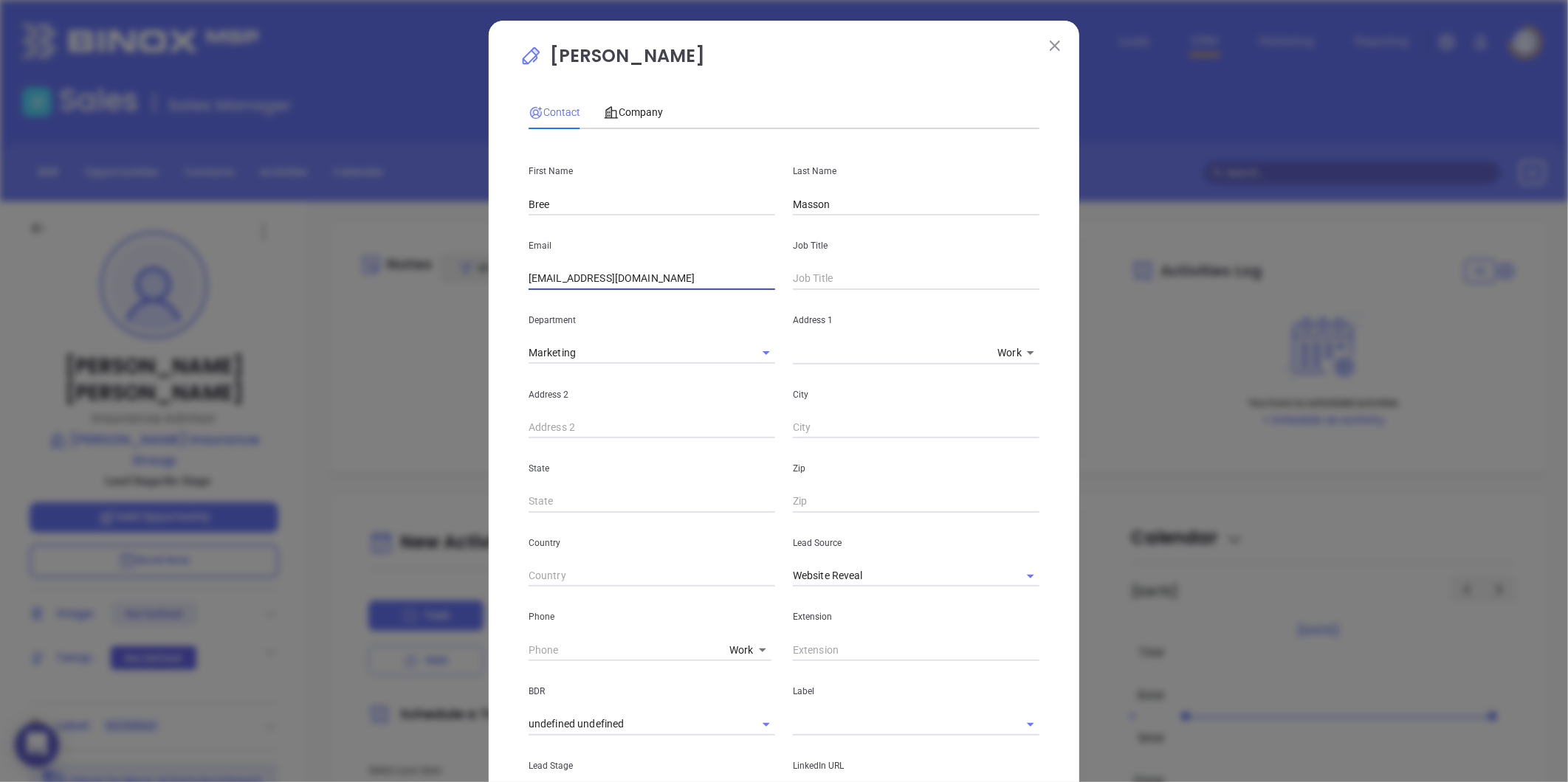
type input "bmasson@townsendinsgroup.com"
click at [850, 278] on input "text" at bounding box center [916, 279] width 246 height 22
type input "Customer Service Representative"
drag, startPoint x: 1006, startPoint y: 573, endPoint x: 994, endPoint y: 576, distance: 12.4
click at [1004, 574] on icon "Clear" at bounding box center [1011, 576] width 15 height 15
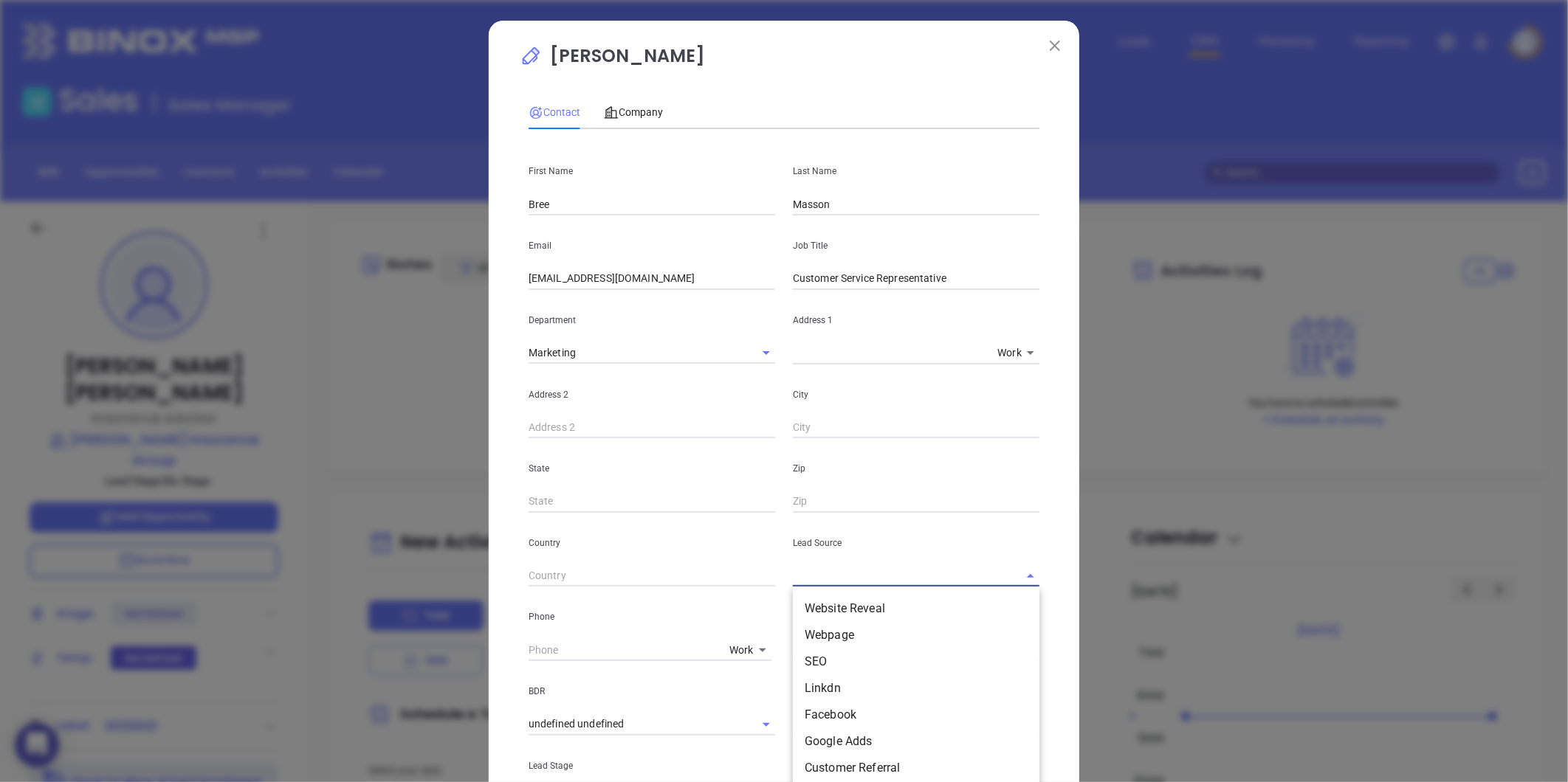
click at [960, 571] on input "text" at bounding box center [895, 575] width 205 height 21
click at [888, 611] on li "MAIA Event 0925" at bounding box center [916, 608] width 246 height 26
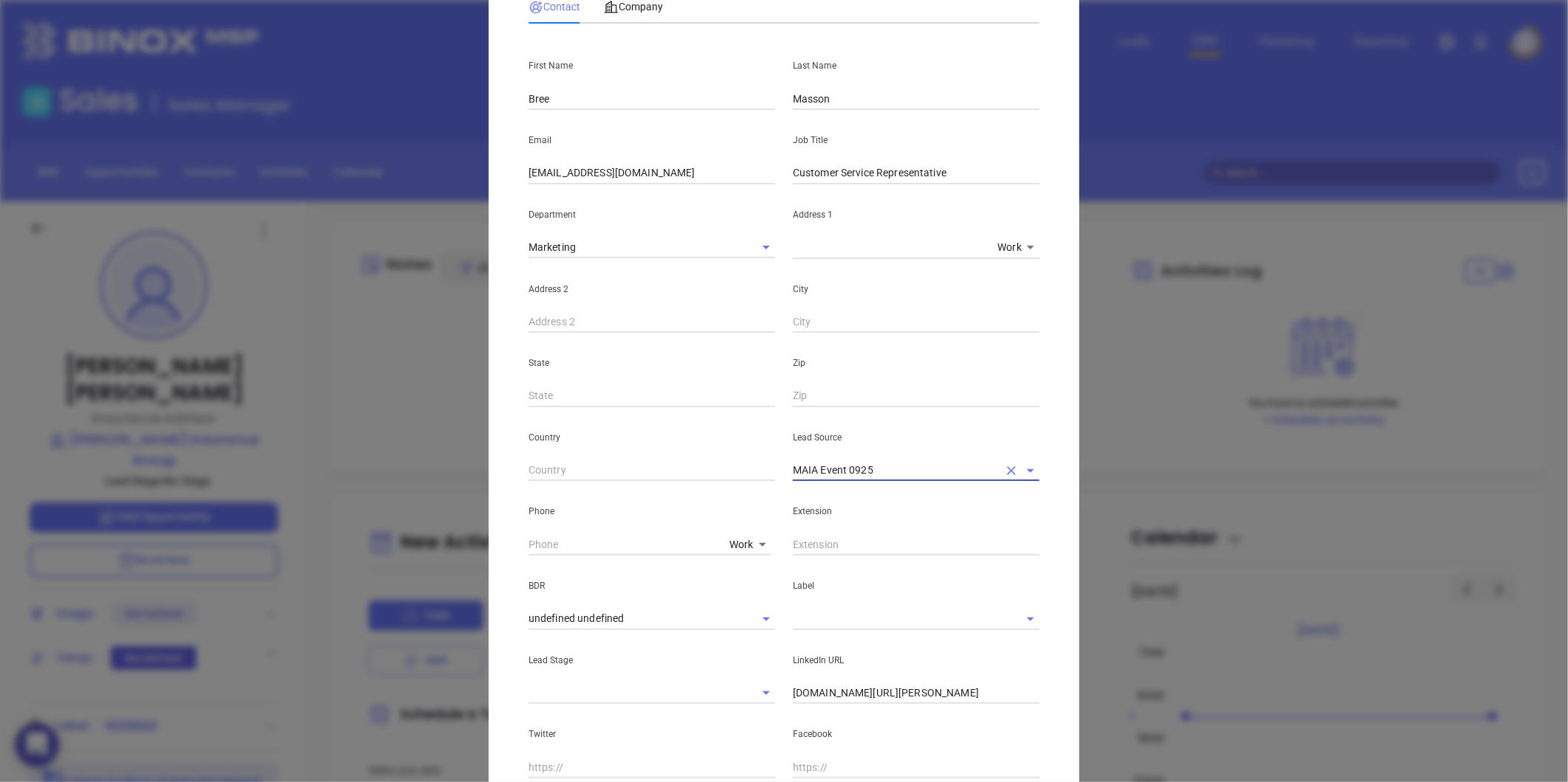
scroll to position [246, 0]
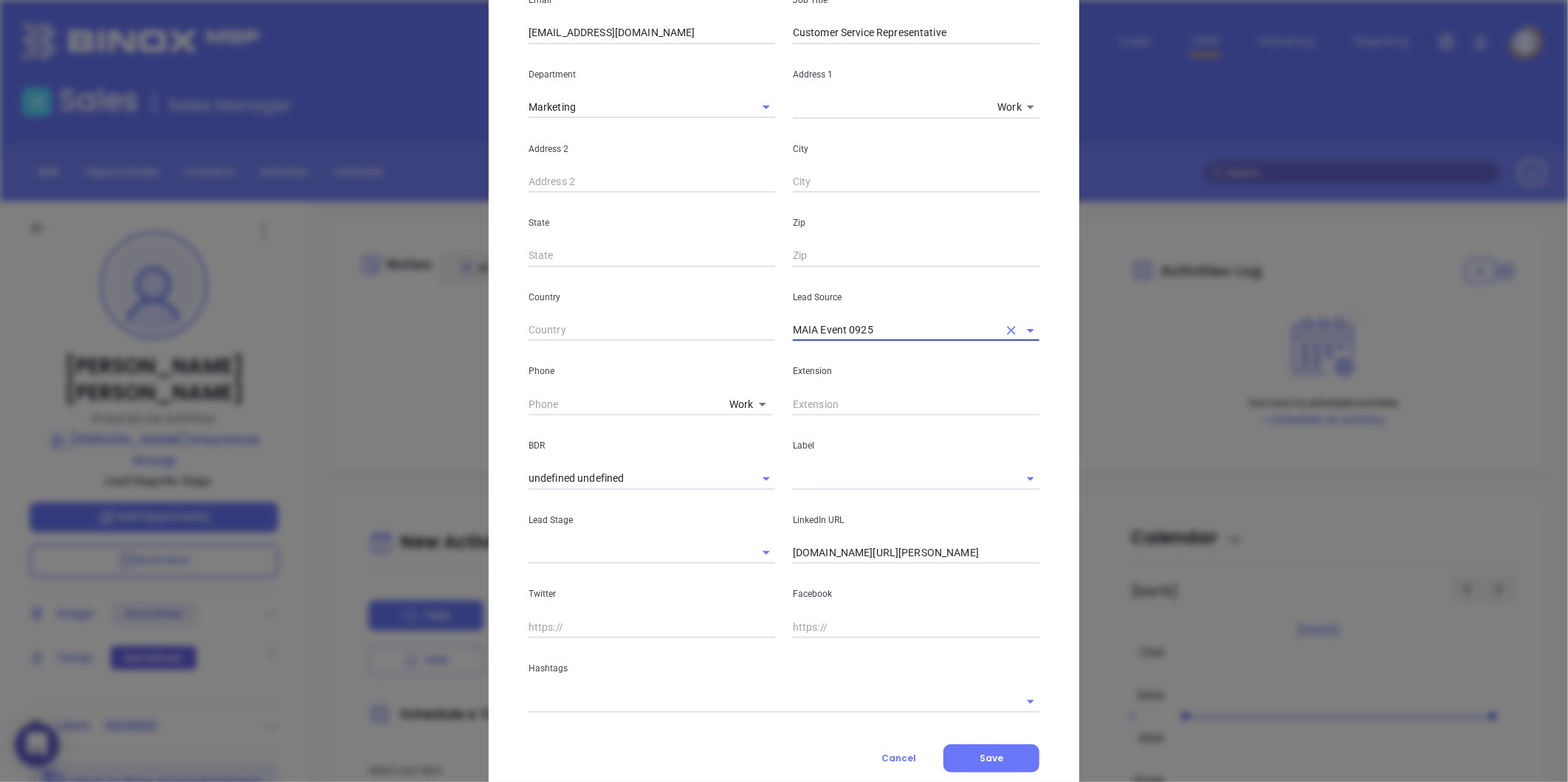
type input "MAIA Event 0925"
click at [806, 473] on input "text" at bounding box center [895, 478] width 205 height 21
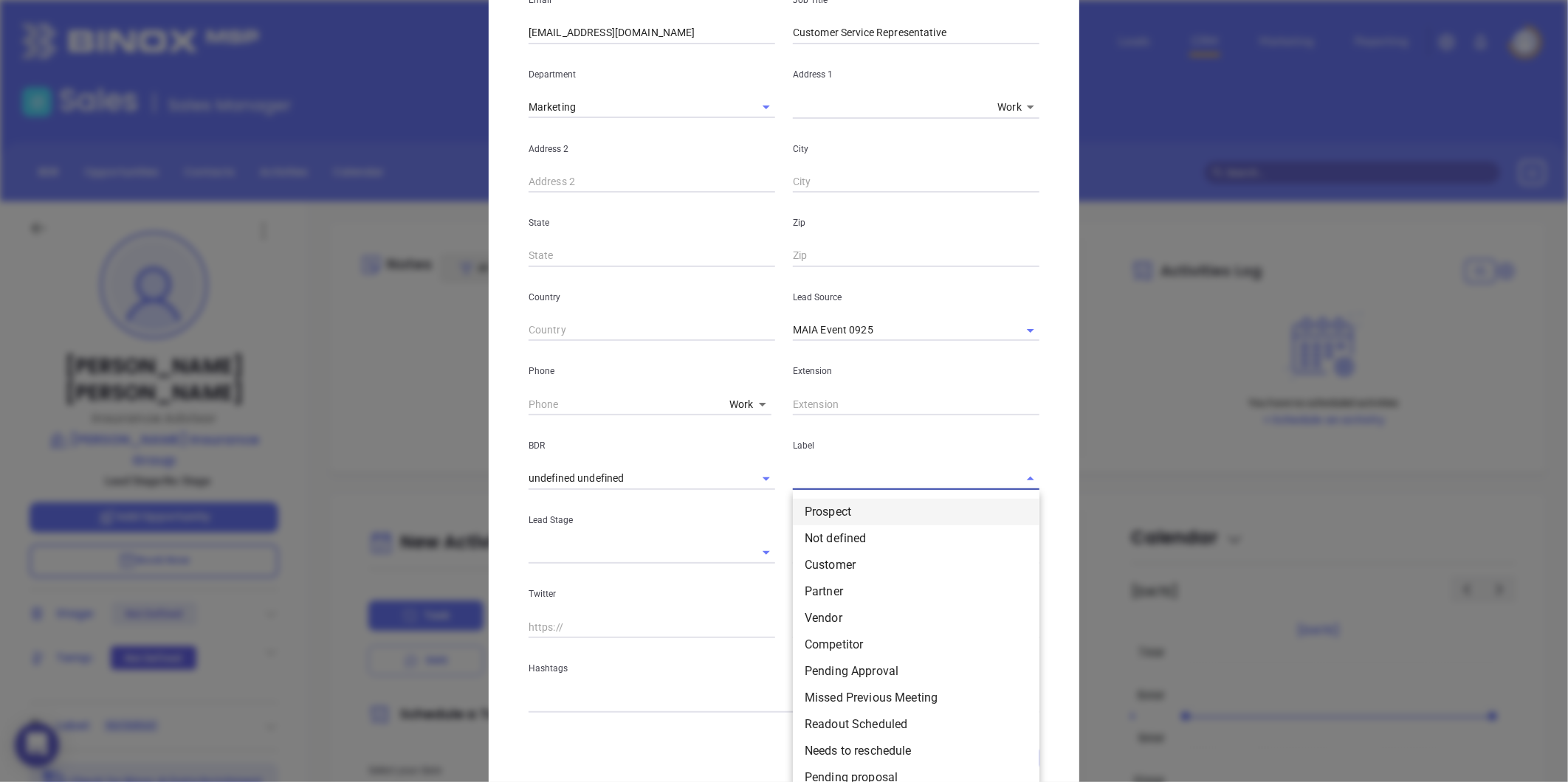
drag, startPoint x: 831, startPoint y: 507, endPoint x: 550, endPoint y: 521, distance: 281.3
click at [830, 507] on li "Prospect" at bounding box center [916, 511] width 246 height 26
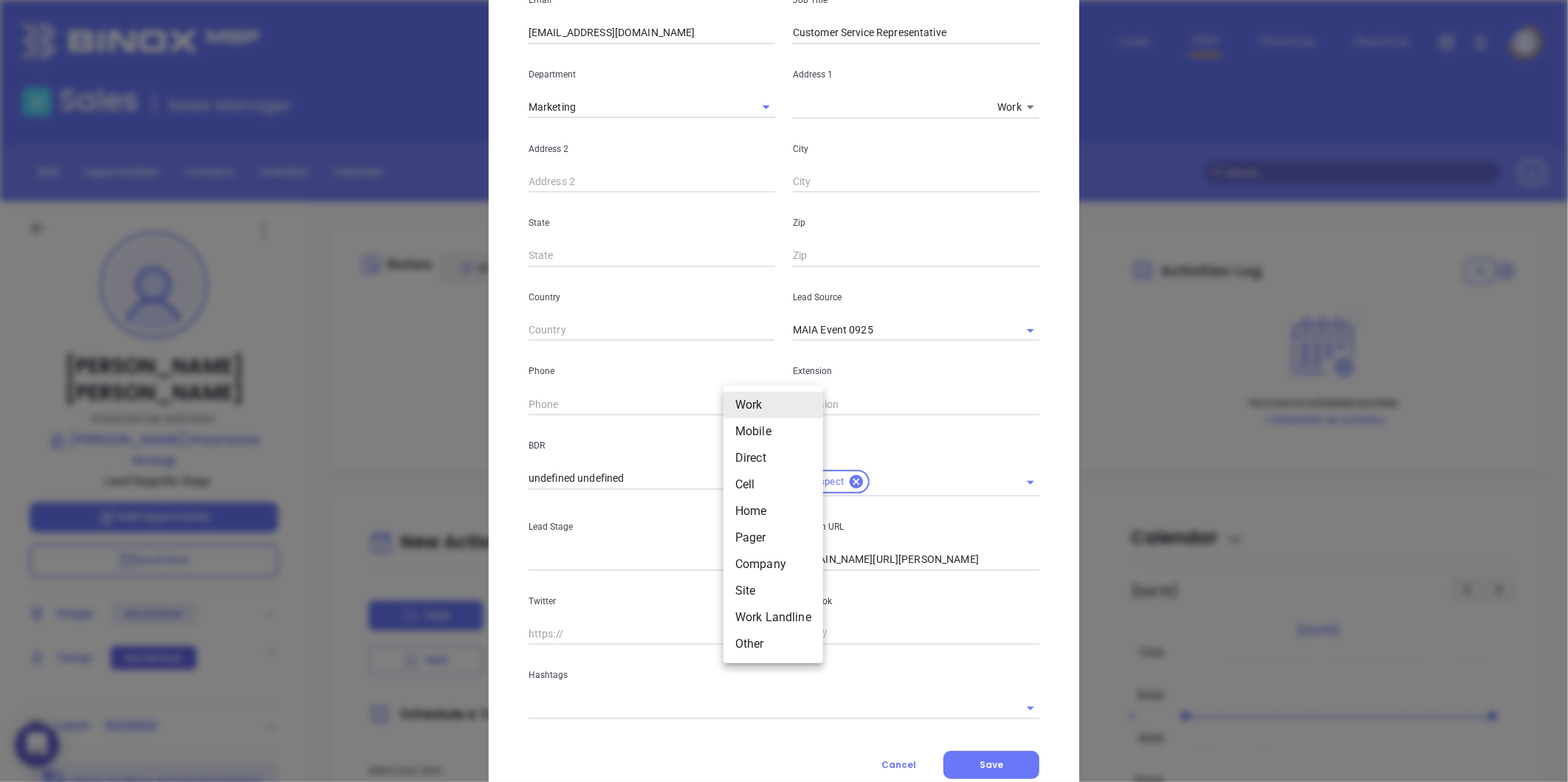
click at [736, 401] on body "0 Leads CRM Marketing Reporting Financial Leads Leads Sales Sales Manager BDR O…" at bounding box center [784, 391] width 1568 height 782
click at [737, 584] on li "Site" at bounding box center [772, 591] width 99 height 26
type input "11"
click at [614, 395] on input "( ) -" at bounding box center [629, 405] width 201 height 22
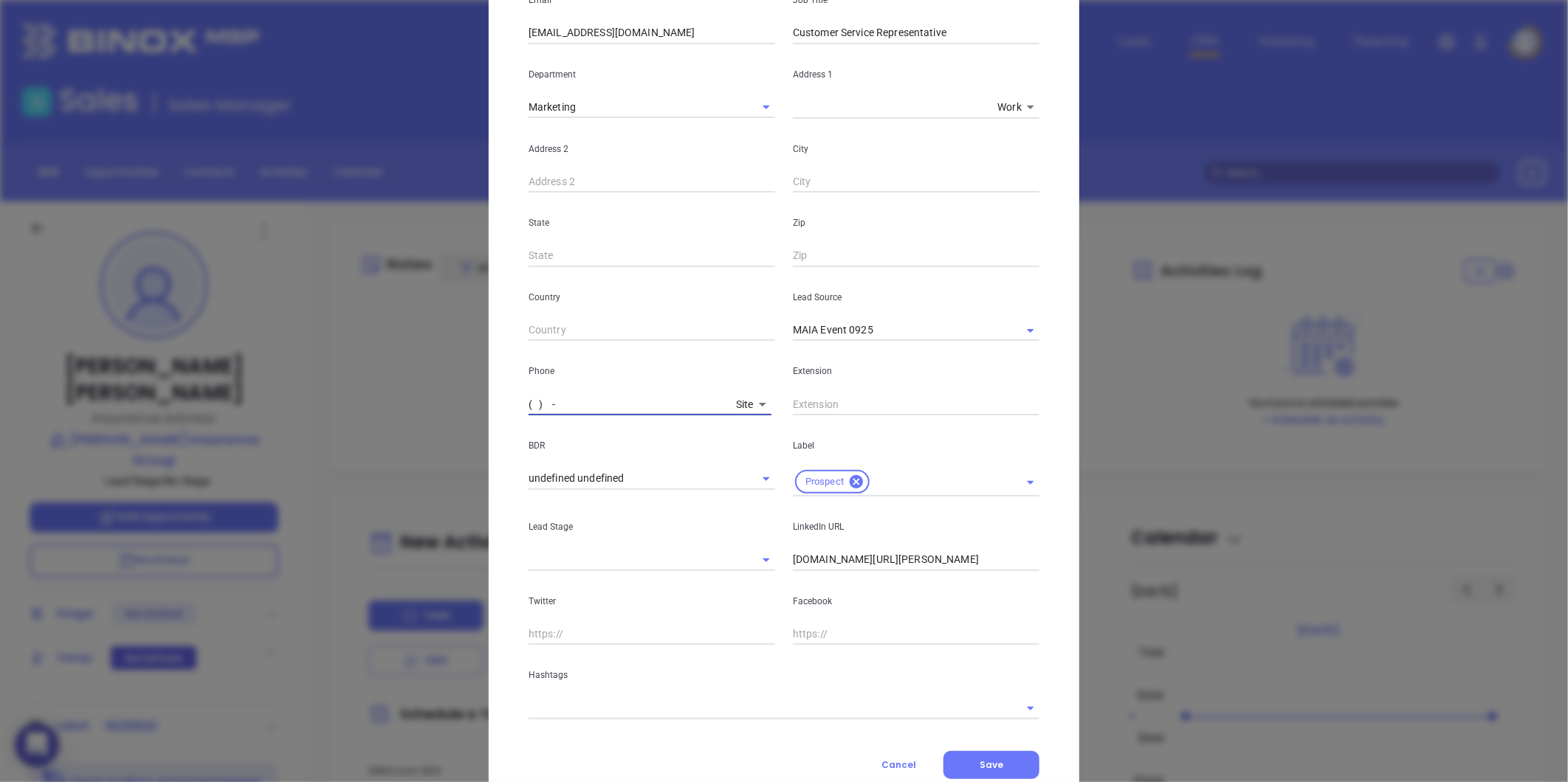
paste input "855) 272-0463"
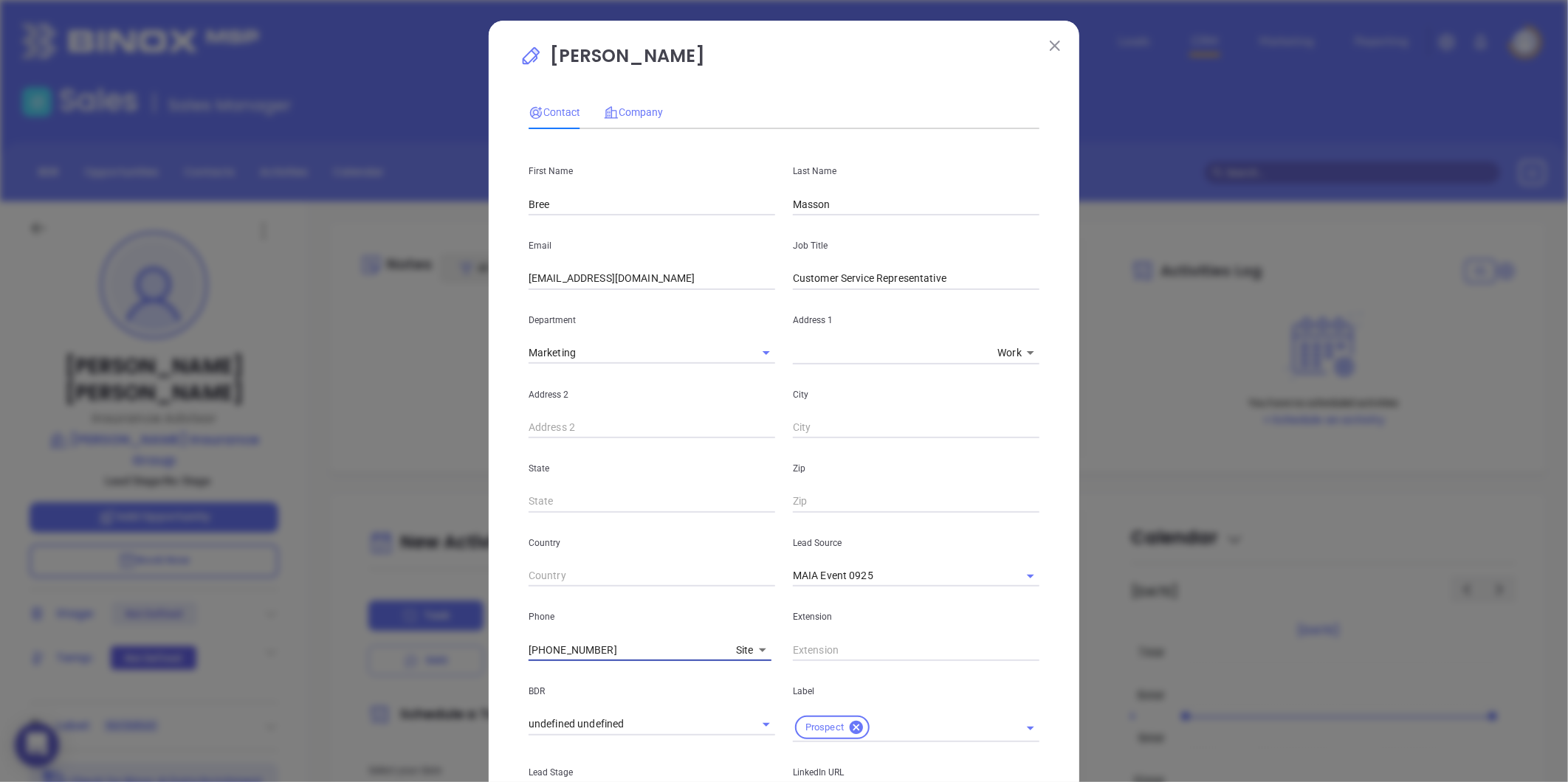
type input "(855) 272-0463"
click at [651, 110] on span "Company" at bounding box center [633, 112] width 59 height 12
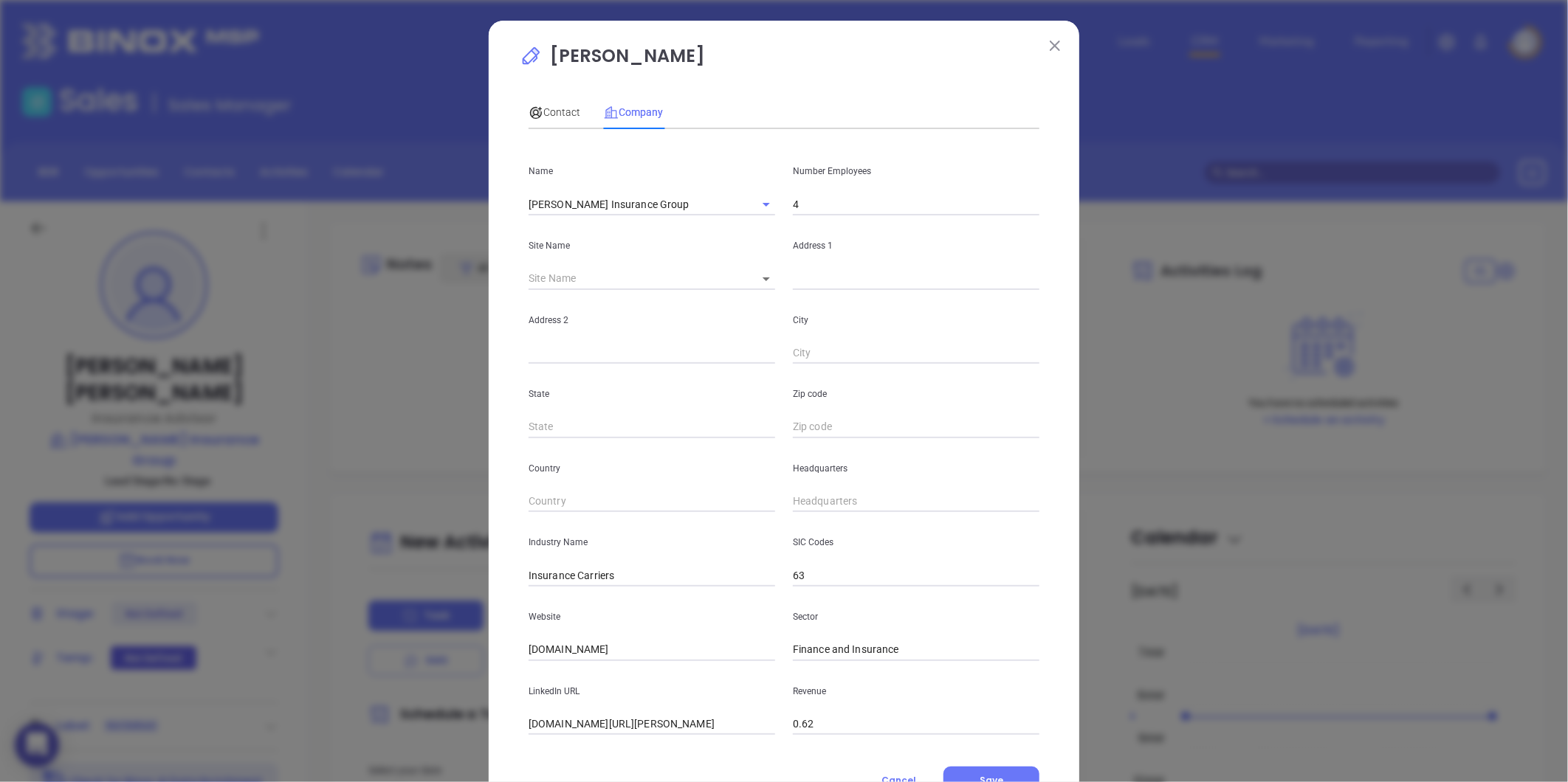
click at [836, 500] on input "text" at bounding box center [916, 501] width 246 height 22
click at [825, 499] on input "( ) -" at bounding box center [916, 501] width 246 height 22
paste input "855) 272-0463"
type input "(855) 272-0463"
click at [557, 107] on span "Contact" at bounding box center [554, 112] width 52 height 12
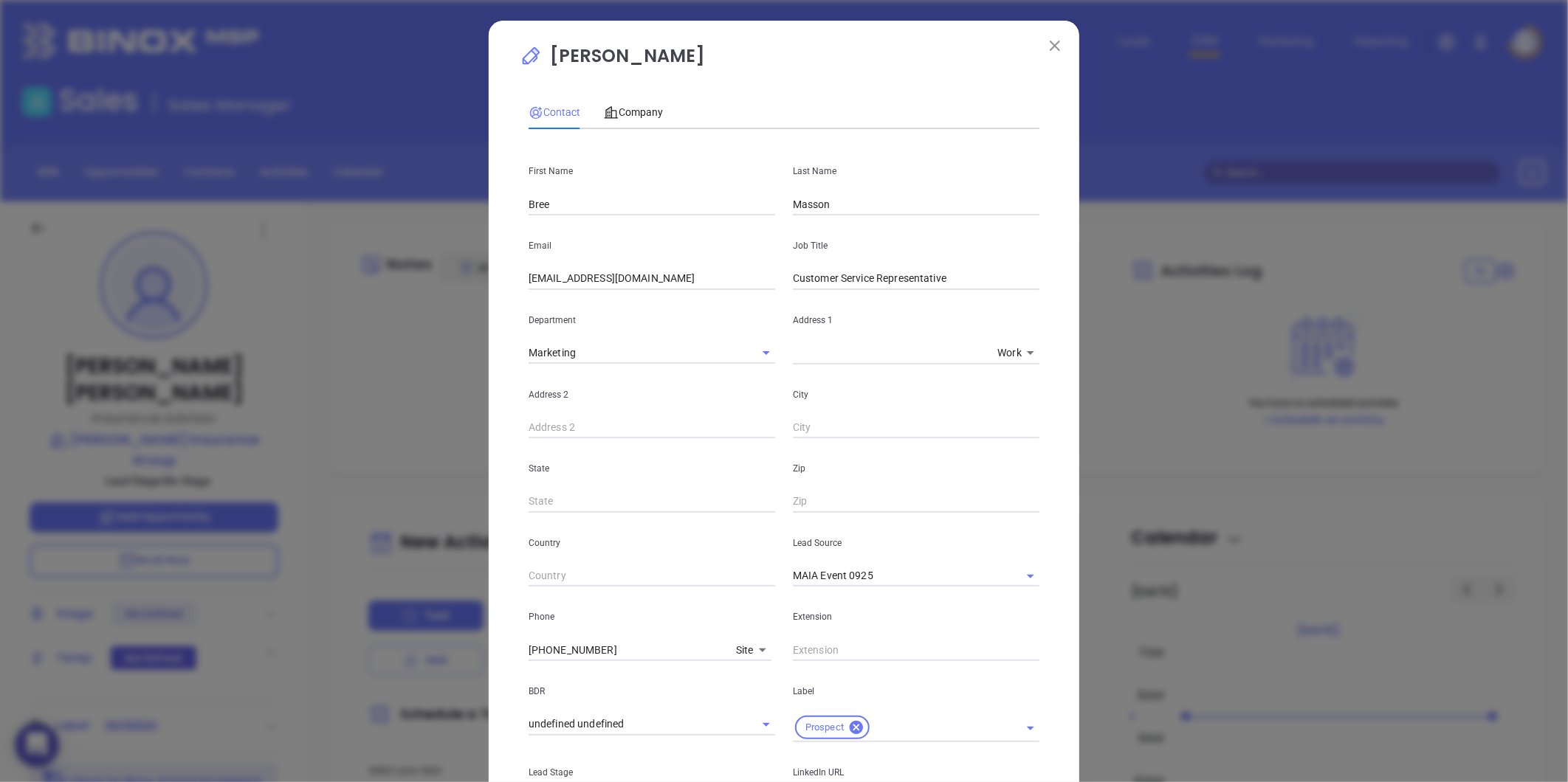
click at [739, 657] on body "0 Leads CRM Marketing Reporting Financial Leads Leads Sales Sales Manager BDR O…" at bounding box center [784, 391] width 1568 height 782
click at [750, 524] on li "Direct" at bounding box center [779, 519] width 99 height 26
type input "3"
click at [624, 643] on input "( ) -" at bounding box center [624, 650] width 192 height 22
paste input "978) 720-8005"
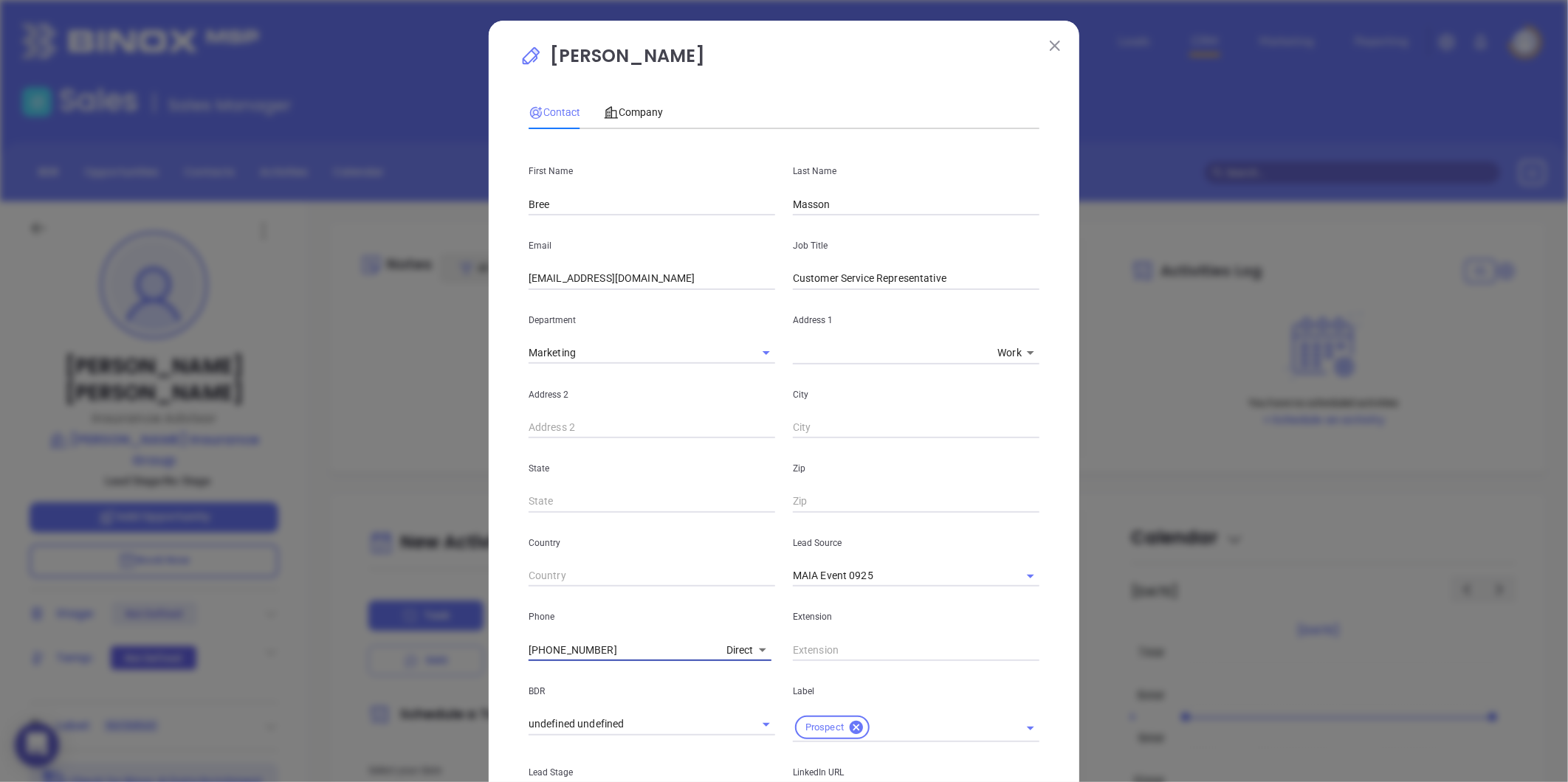
type input "(978) 720-8005"
click at [632, 107] on span "Company" at bounding box center [633, 112] width 59 height 12
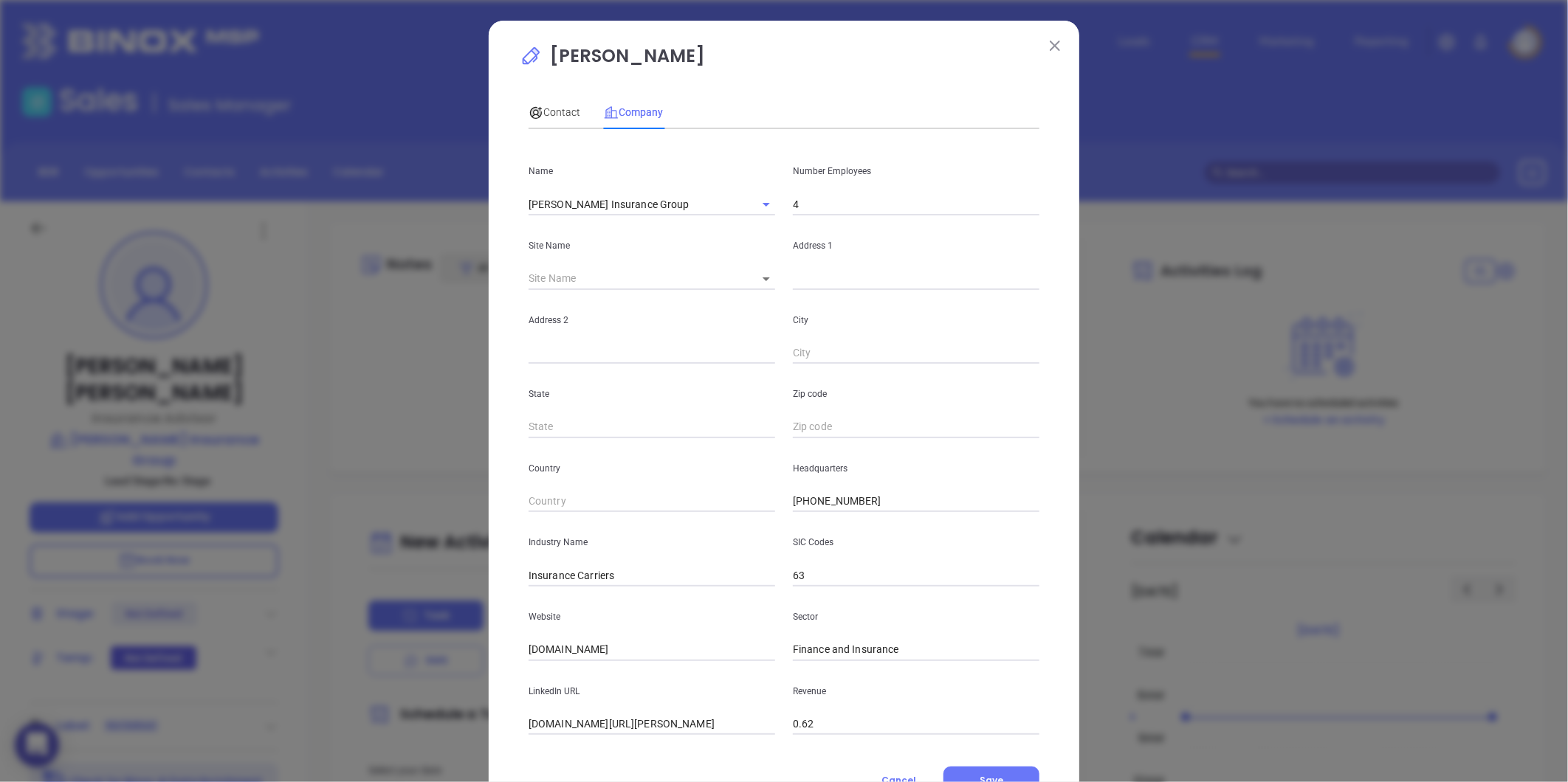
click at [805, 281] on input "text" at bounding box center [916, 279] width 246 height 22
paste input "27 Cherry St #101 Danvers, MA 01923"
type input "27 Cherry St #101 Danvers, MA 01923"
click at [812, 201] on input "4" at bounding box center [916, 204] width 246 height 22
type input "6"
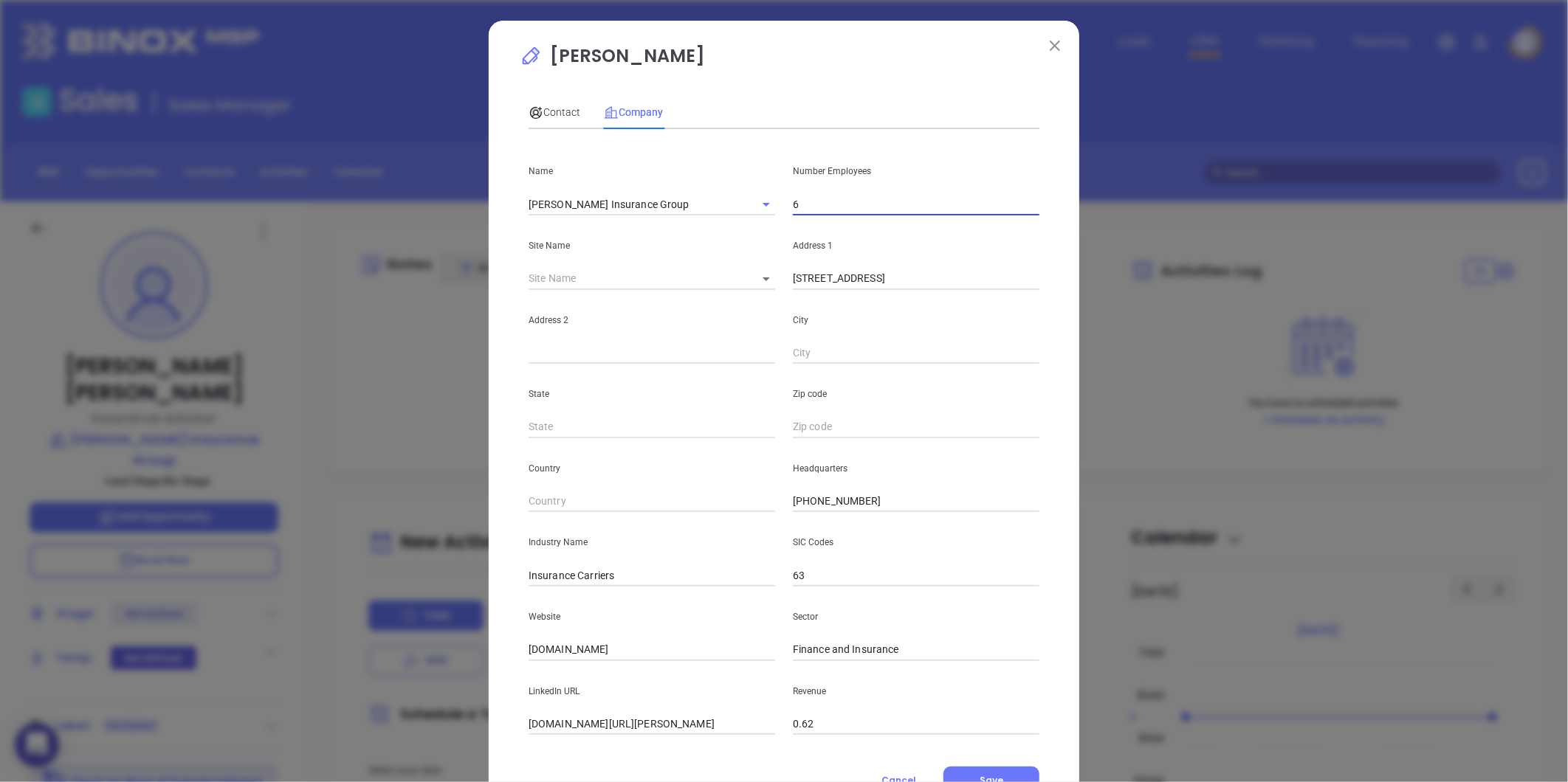
drag, startPoint x: 706, startPoint y: 174, endPoint x: 830, endPoint y: 270, distance: 156.8
click at [707, 174] on p "Name" at bounding box center [652, 171] width 246 height 16
drag, startPoint x: 846, startPoint y: 281, endPoint x: 1349, endPoint y: 319, distance: 504.4
click at [1349, 319] on div "Paul Genovese Contact Company First Name Bree Last Name Masson Email bmasson@to…" at bounding box center [784, 391] width 1568 height 782
type input "27 Cherry St"
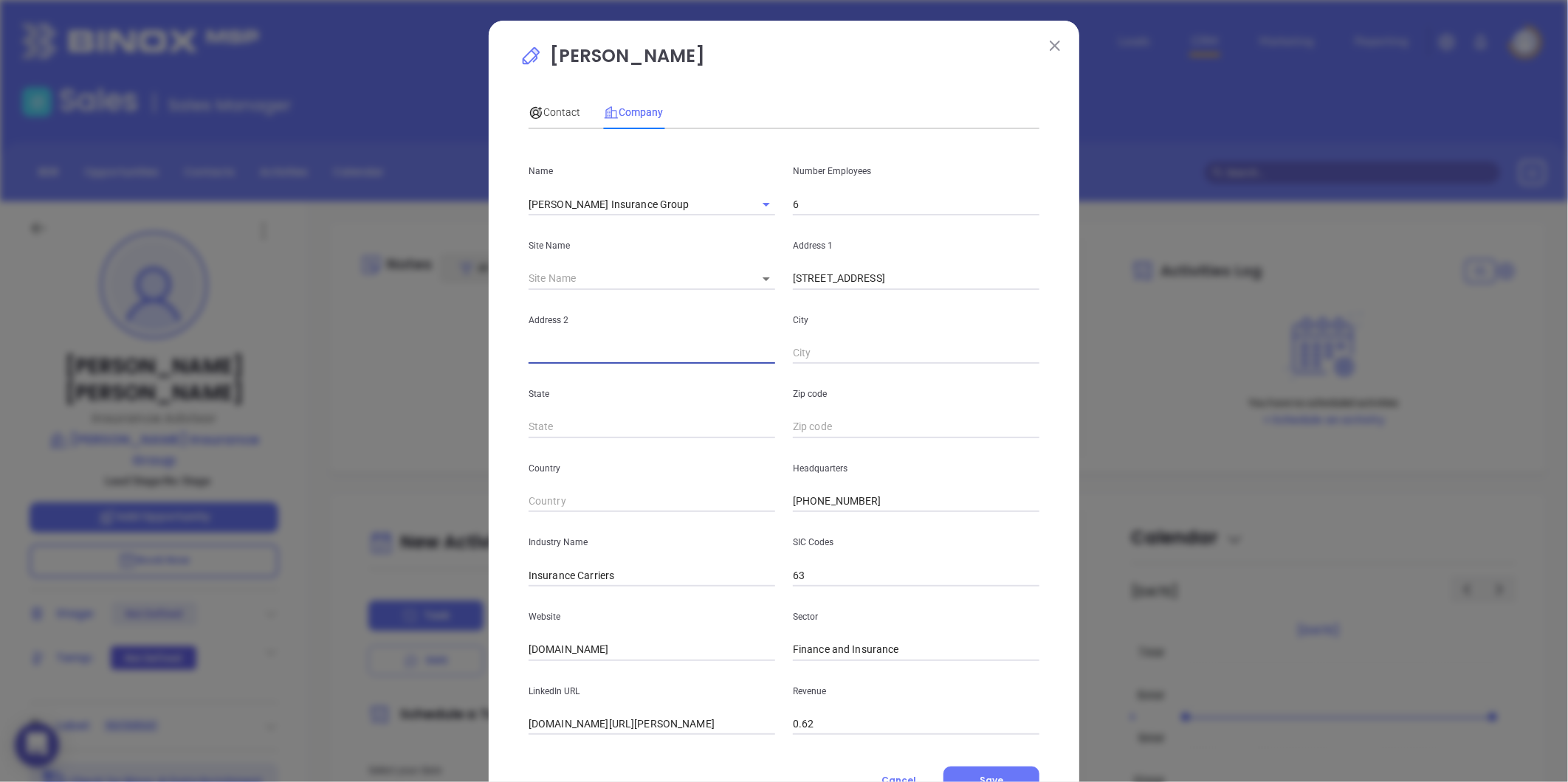
paste input "#101 Danvers, MA 01923"
drag, startPoint x: 600, startPoint y: 355, endPoint x: 979, endPoint y: 378, distance: 379.7
click at [967, 391] on div "Name Townsend Insurance Group Number Employees 6 Site Name ​ Address 1 27 Cherr…" at bounding box center [784, 438] width 511 height 594
type input "#101"
paste input "Danvers, MA 01923"
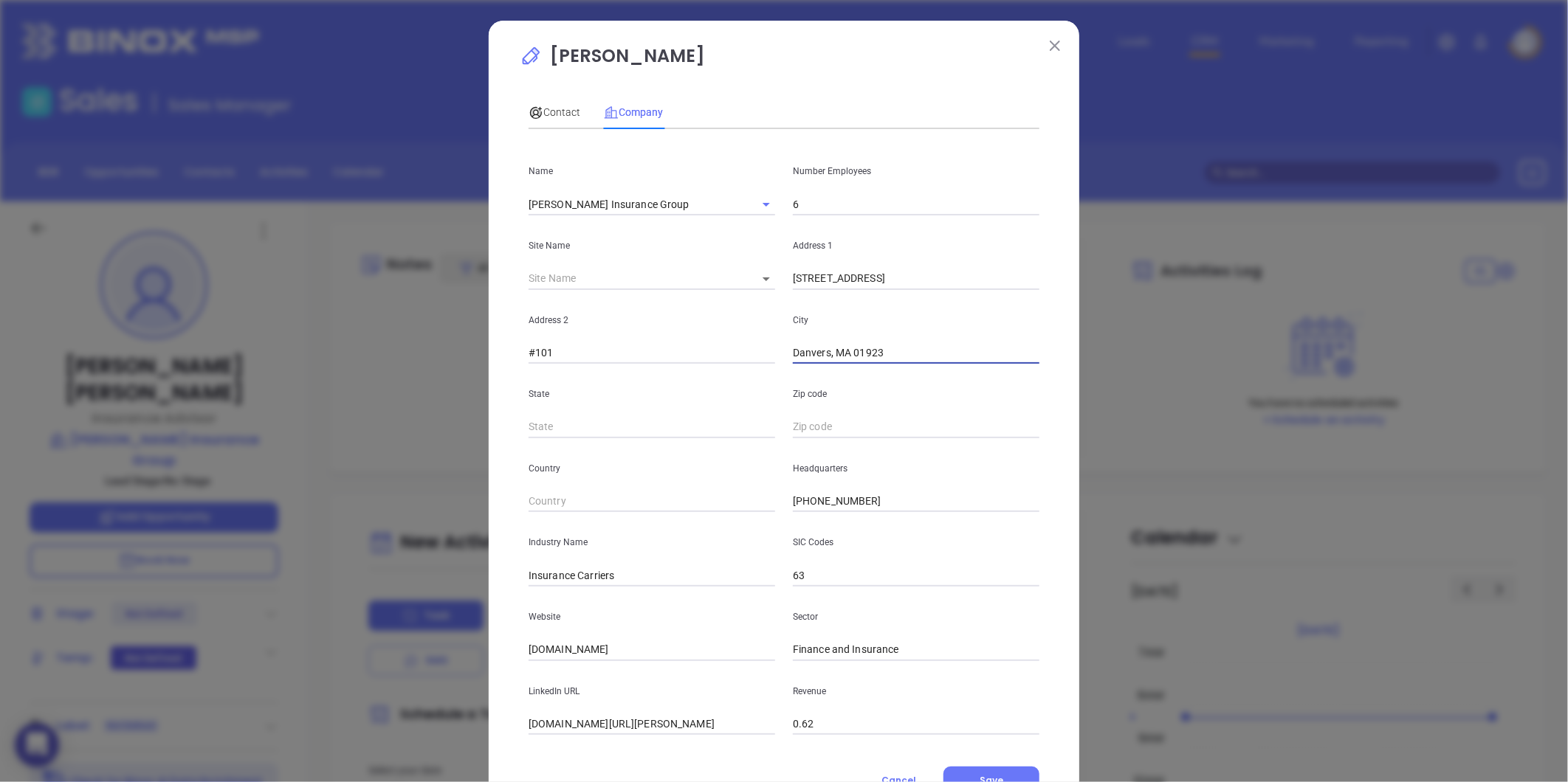
click at [831, 351] on input "Danvers, MA 01923" at bounding box center [916, 354] width 246 height 22
drag, startPoint x: 884, startPoint y: 357, endPoint x: 832, endPoint y: 355, distance: 52.0
click at [832, 355] on input "Danvers, MA 01923" at bounding box center [916, 354] width 246 height 22
type input "Danvers"
type input "MA"
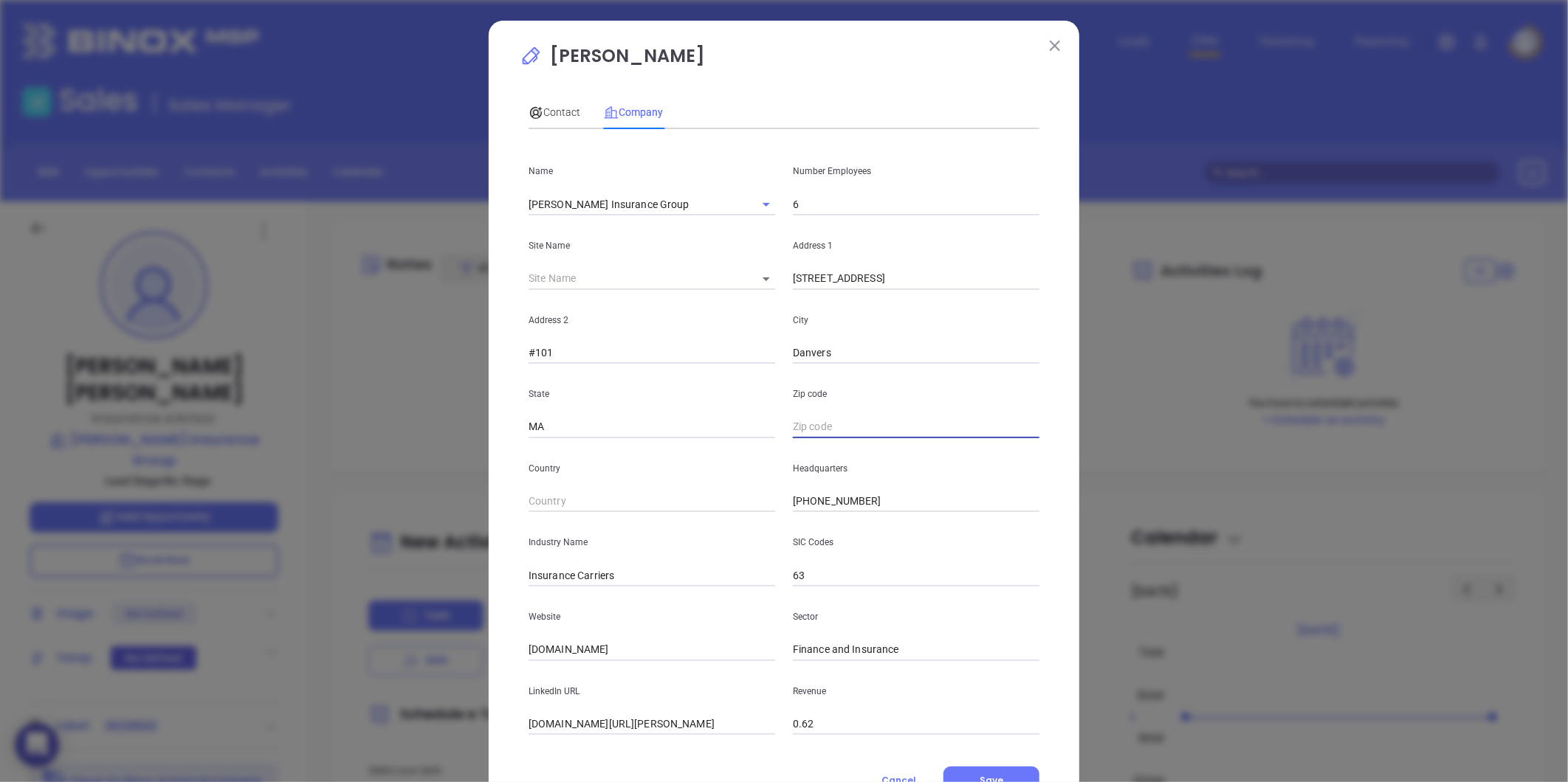
paste input "MA 01923"
type input "01923"
drag, startPoint x: 644, startPoint y: 646, endPoint x: 488, endPoint y: 643, distance: 156.0
click at [421, 630] on div "Paul Genovese Contact Company First Name Bree Last Name Masson Email bmasson@to…" at bounding box center [784, 391] width 1568 height 782
paste input "https://www.townsendinsgroup.com/"
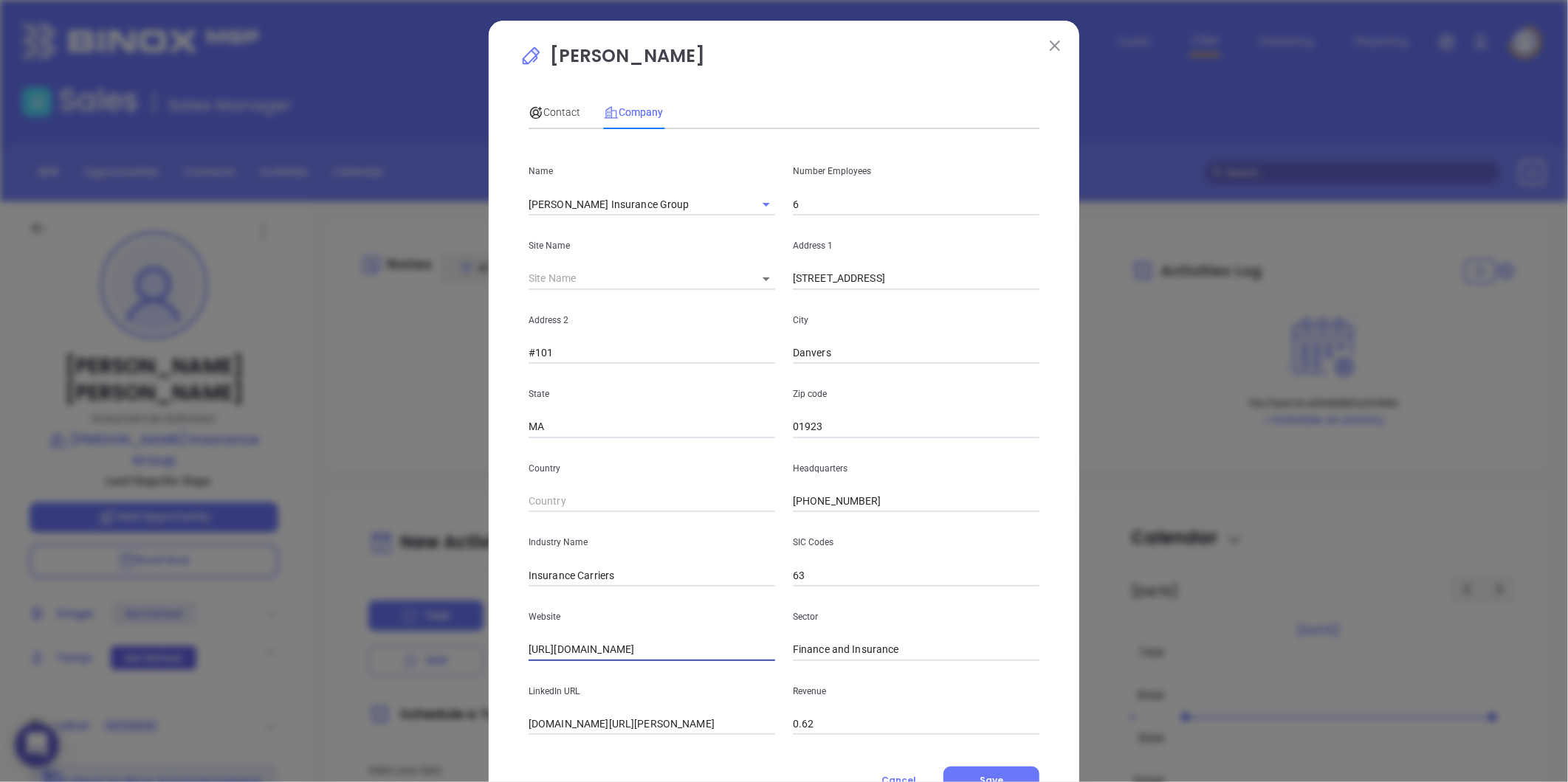
type input "https://www.townsendinsgroup.com/"
click at [637, 571] on input "Insurance Carriers" at bounding box center [652, 575] width 246 height 22
type input "Insurance"
click at [655, 203] on input "Townsend Insurance Group" at bounding box center [631, 203] width 205 height 21
click at [696, 376] on div "State MA" at bounding box center [652, 401] width 264 height 75
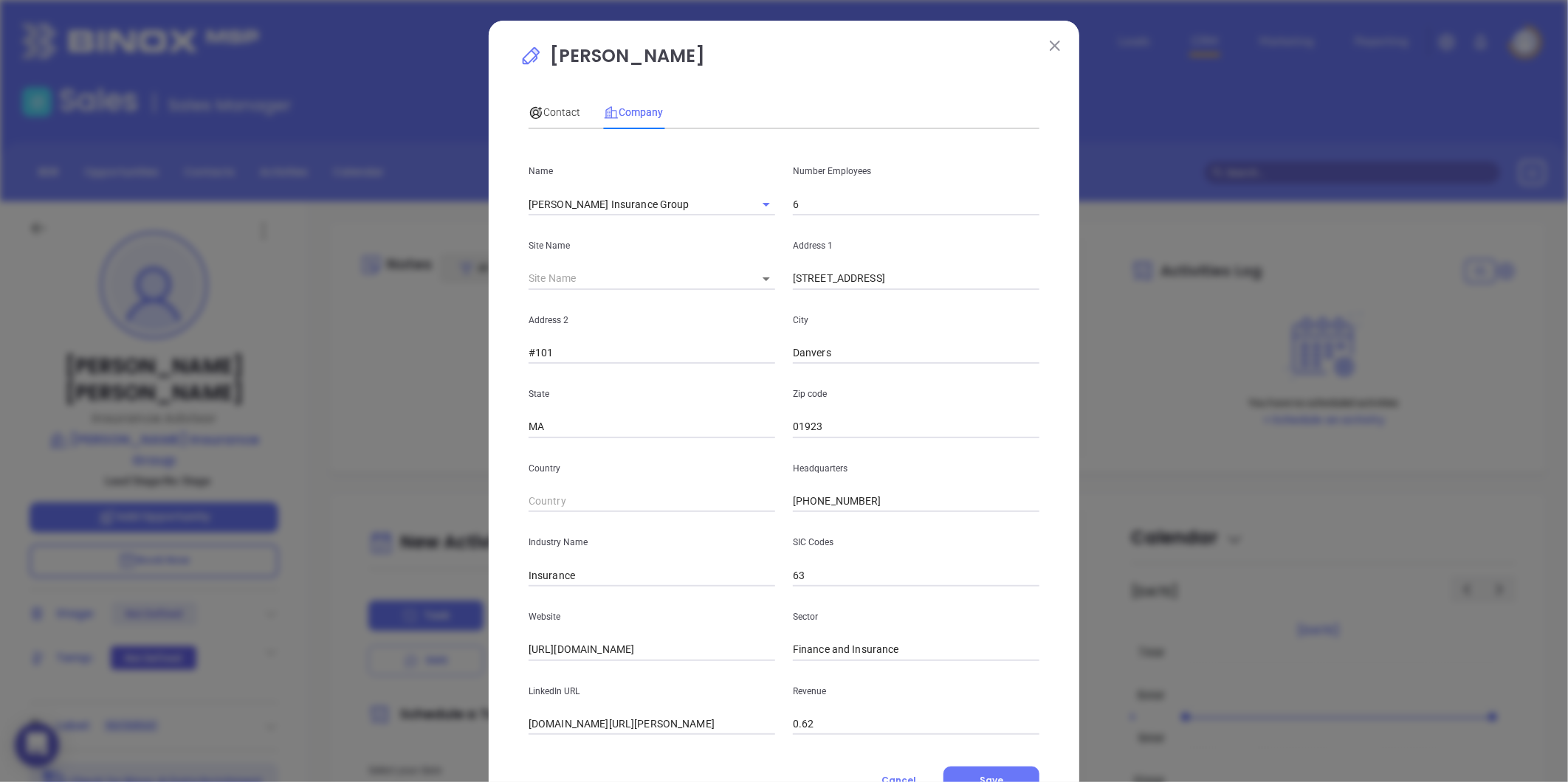
scroll to position [64, 0]
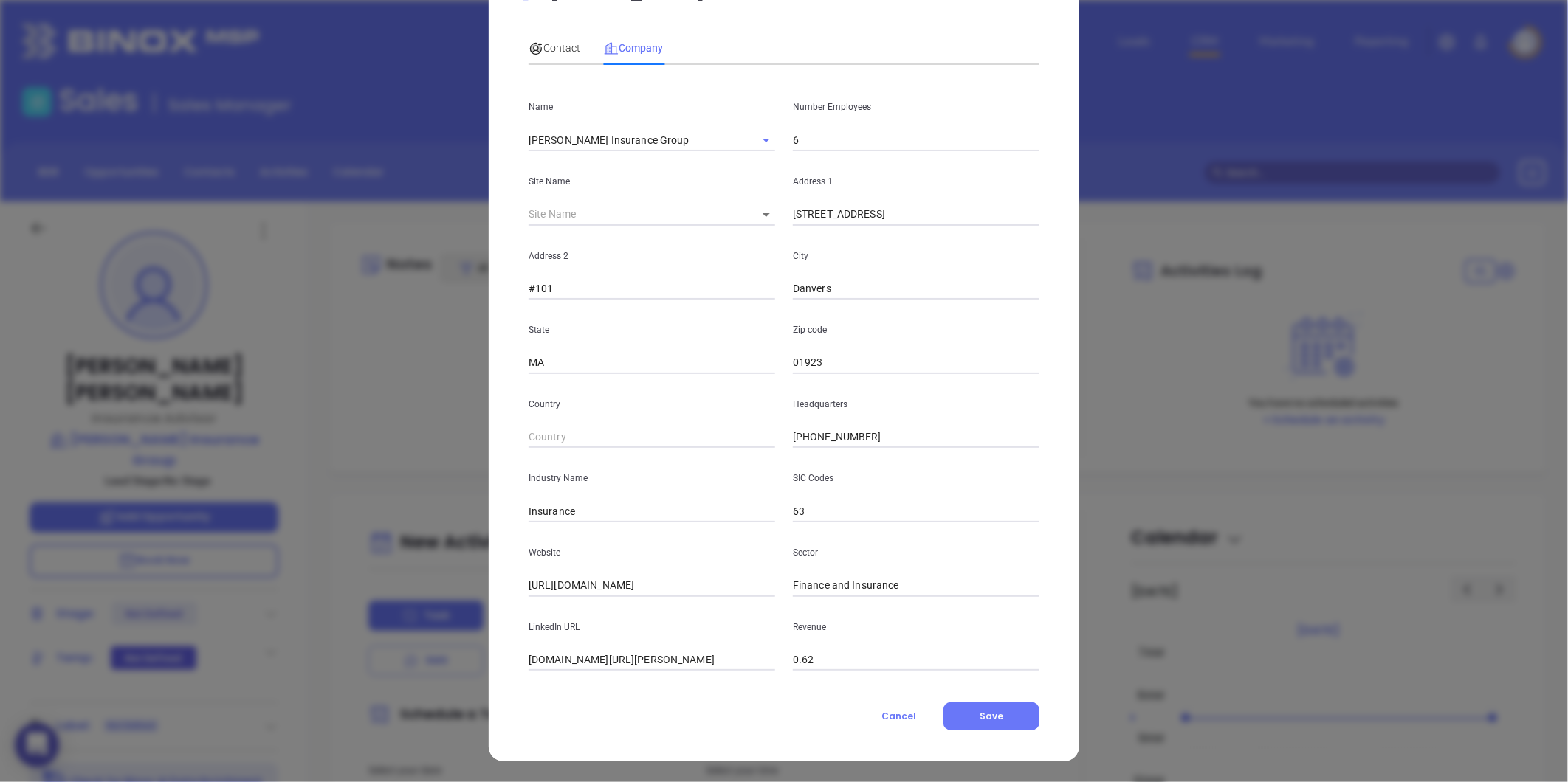
click at [587, 661] on input "linkedin.com/company/townsend-insurance-group" at bounding box center [652, 661] width 246 height 22
paste input "https://www.linkedin.com/company/townsend-insurance-group/"
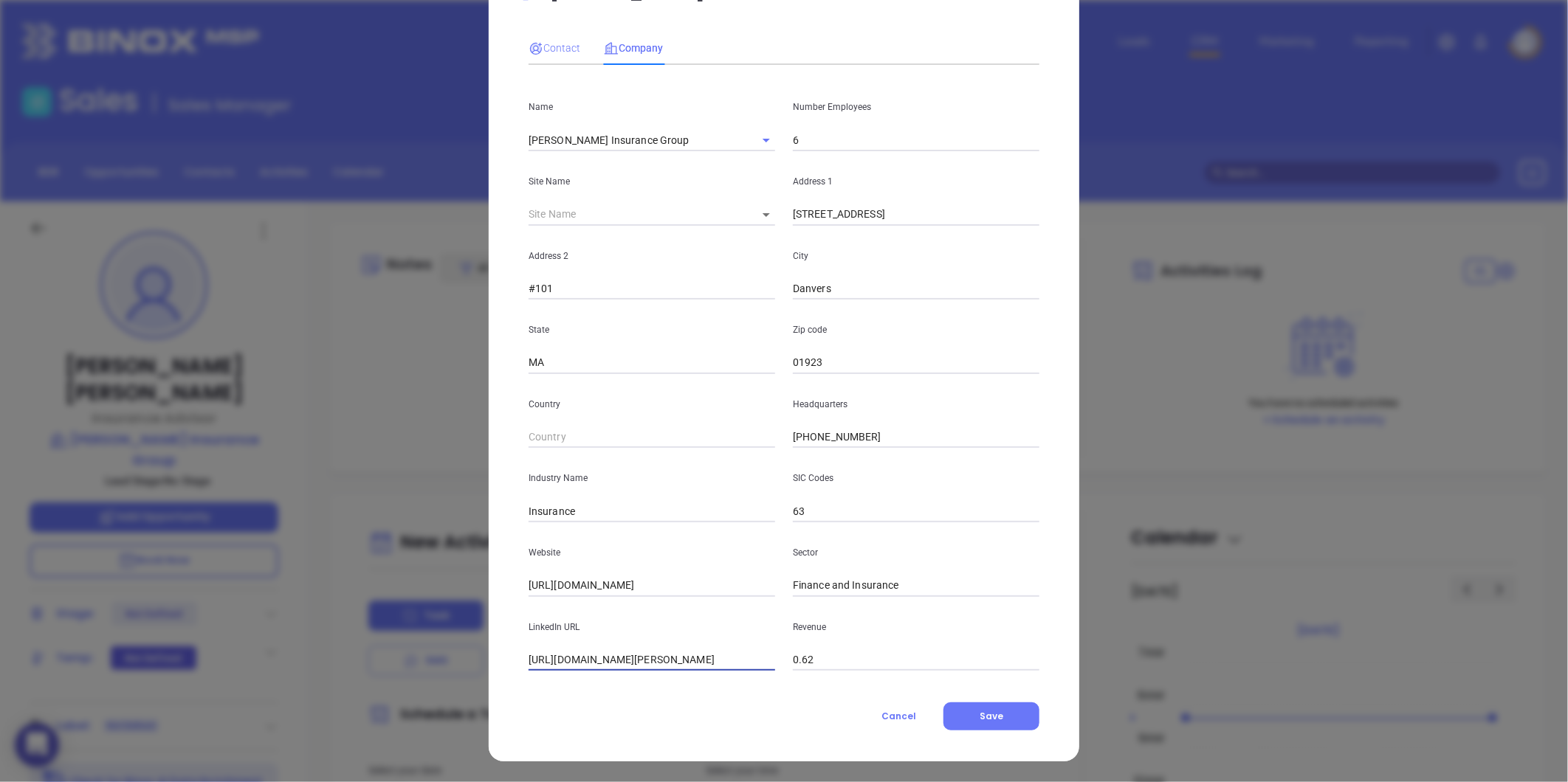
type input "https://www.linkedin.com/company/townsend-insurance-group/"
click at [549, 40] on div "Contact" at bounding box center [554, 48] width 52 height 16
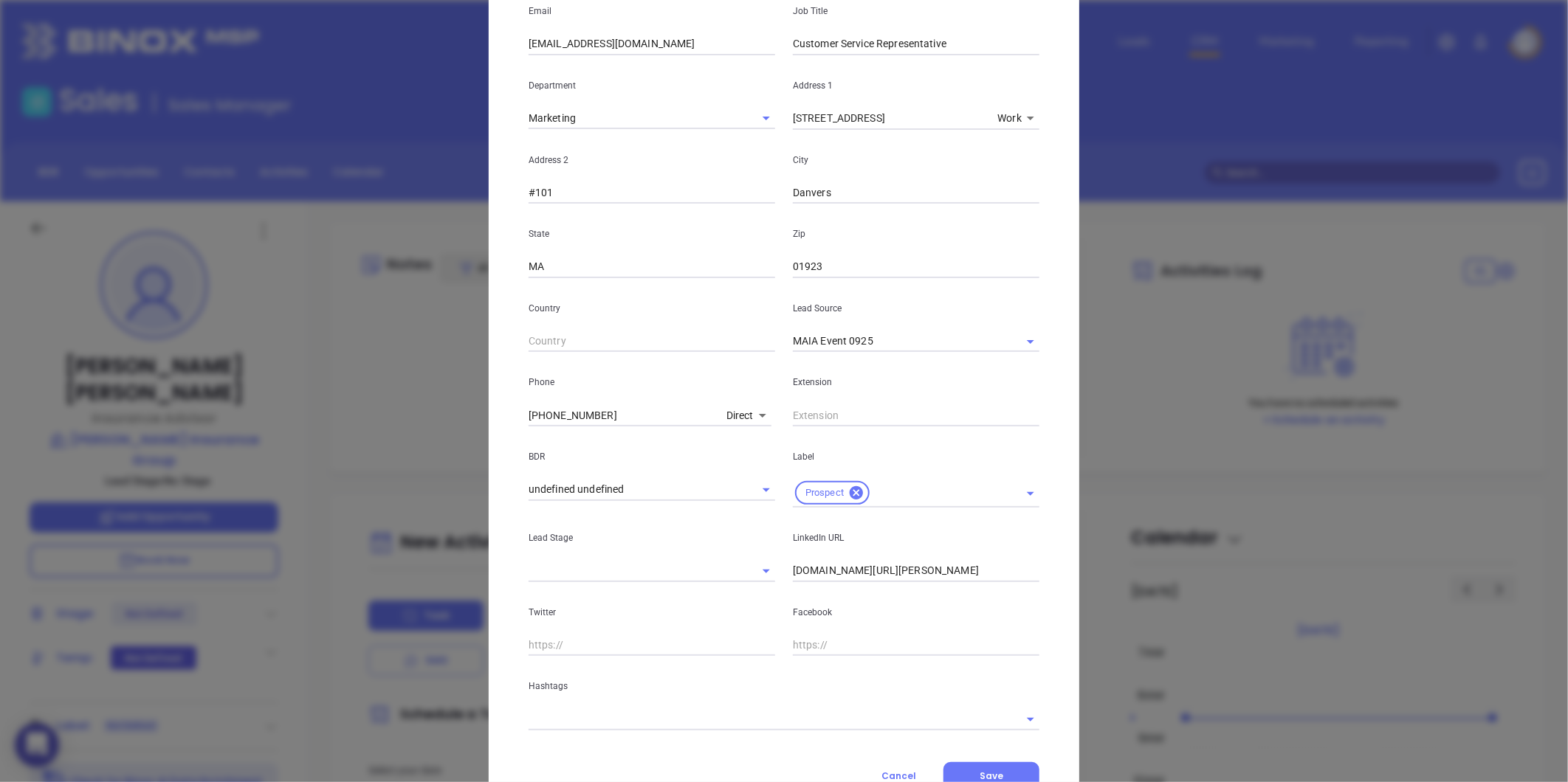
scroll to position [293, 0]
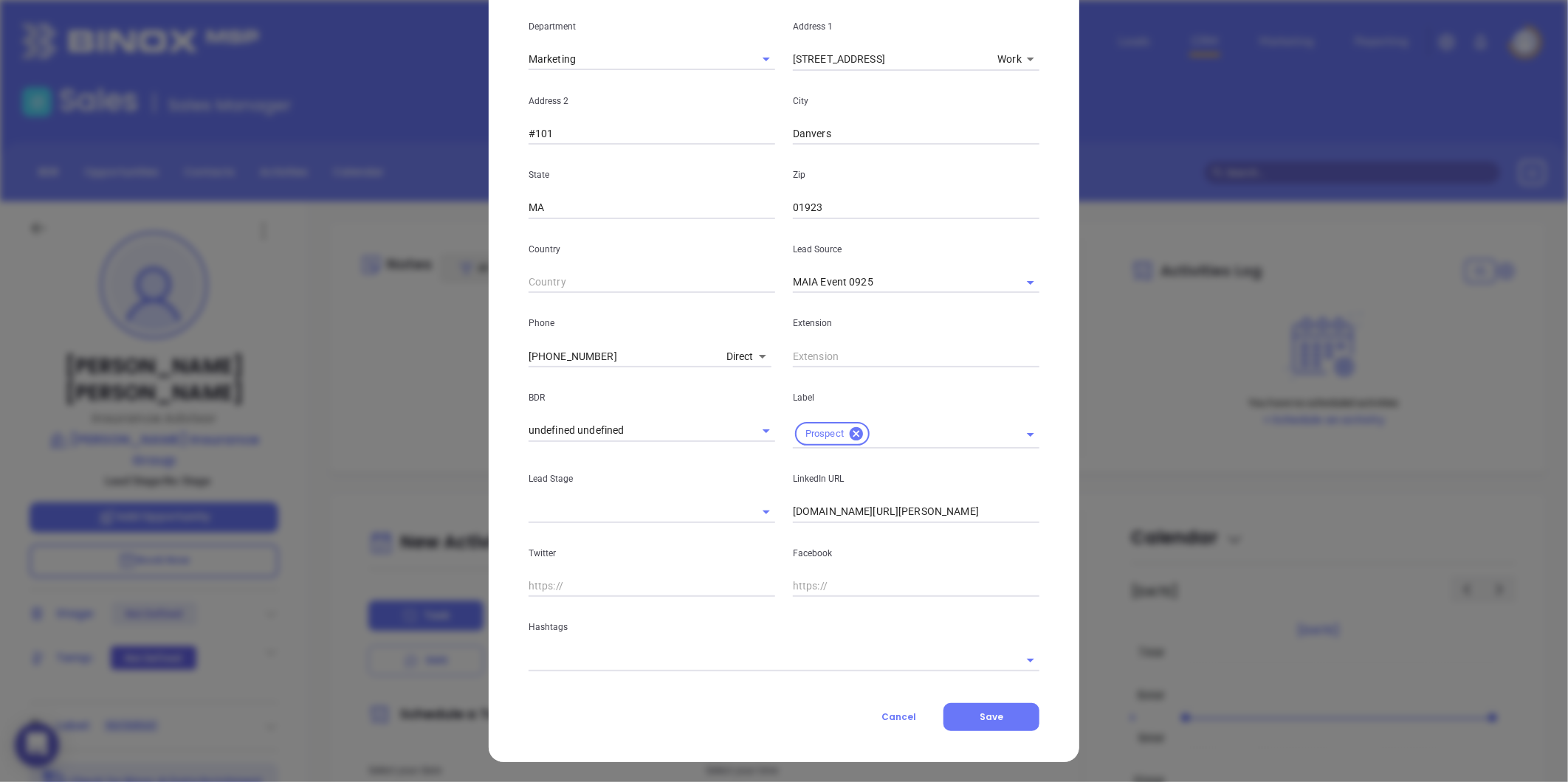
click at [723, 657] on input "text" at bounding box center [763, 660] width 469 height 21
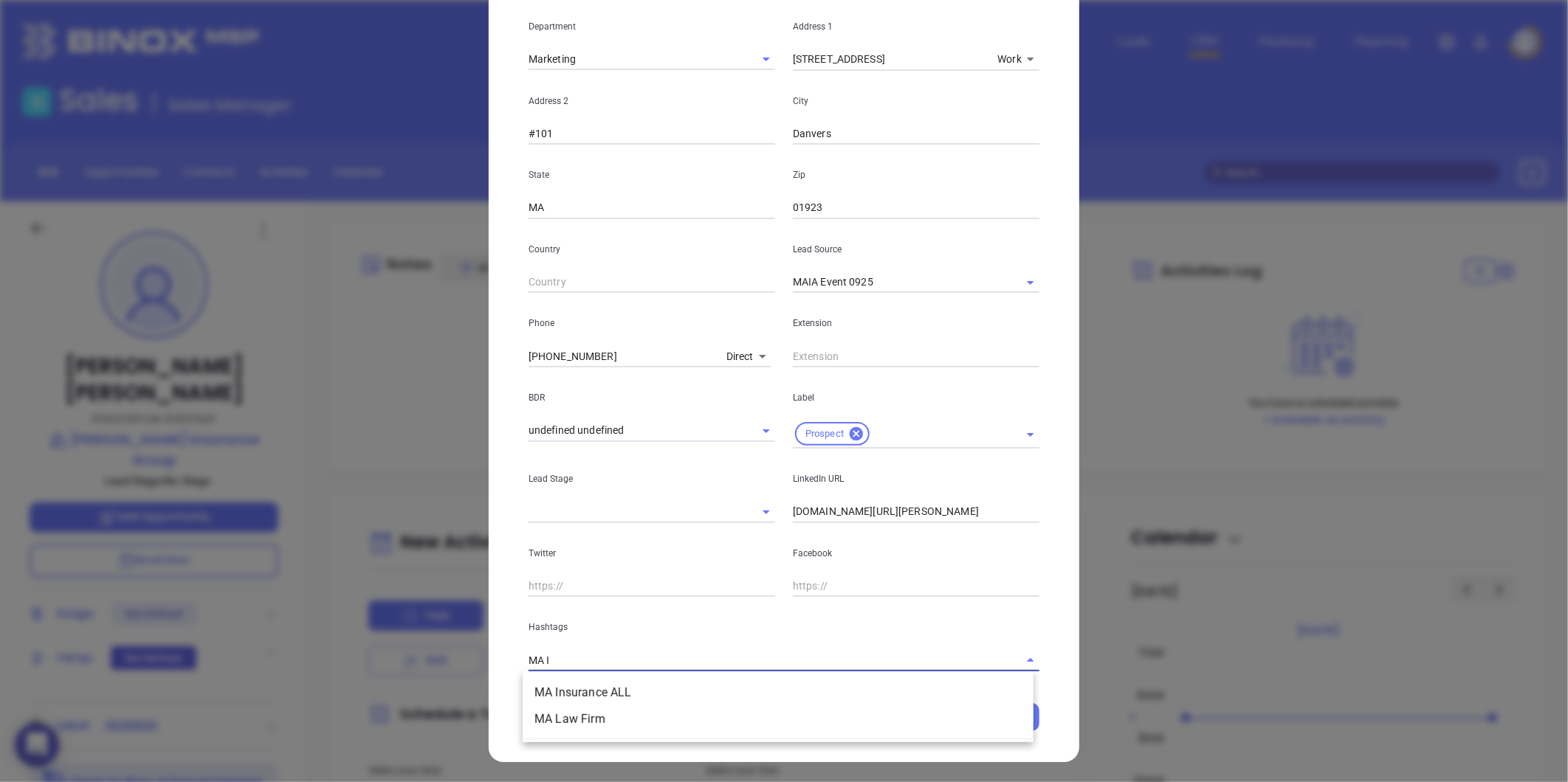
type input "MA IN"
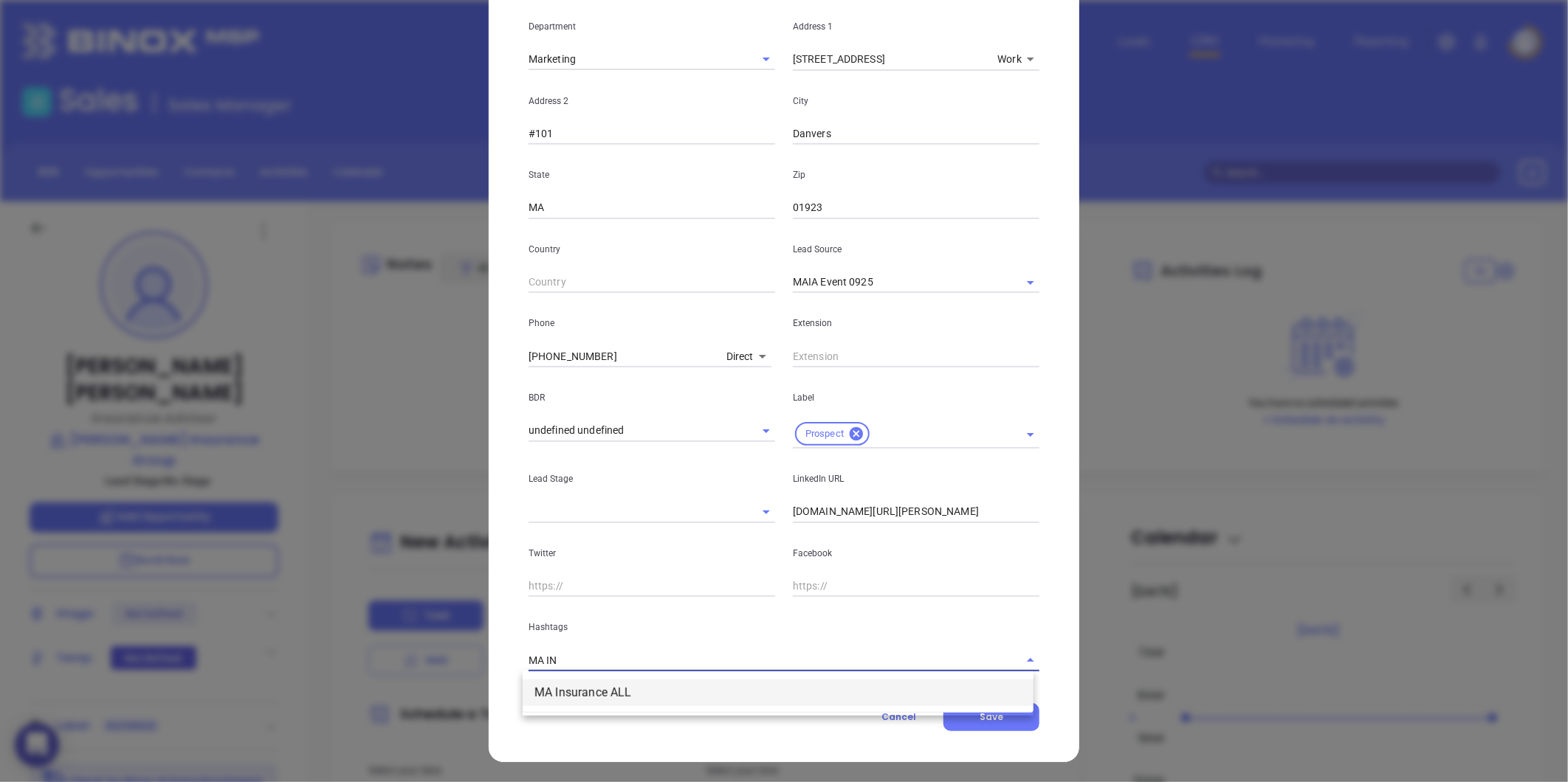
click at [603, 684] on li "MA Insurance ALL" at bounding box center [778, 693] width 511 height 26
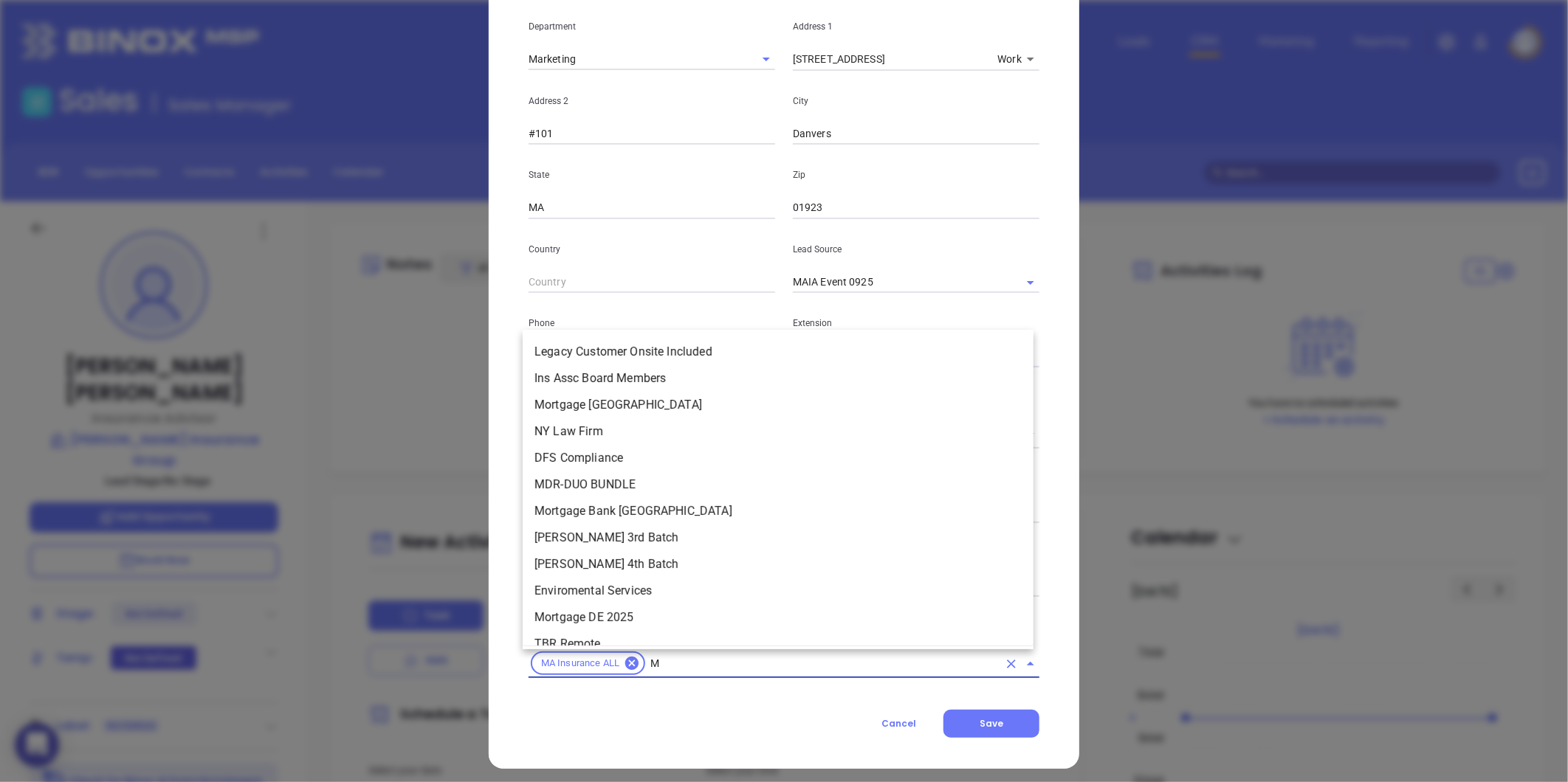
type input "MA"
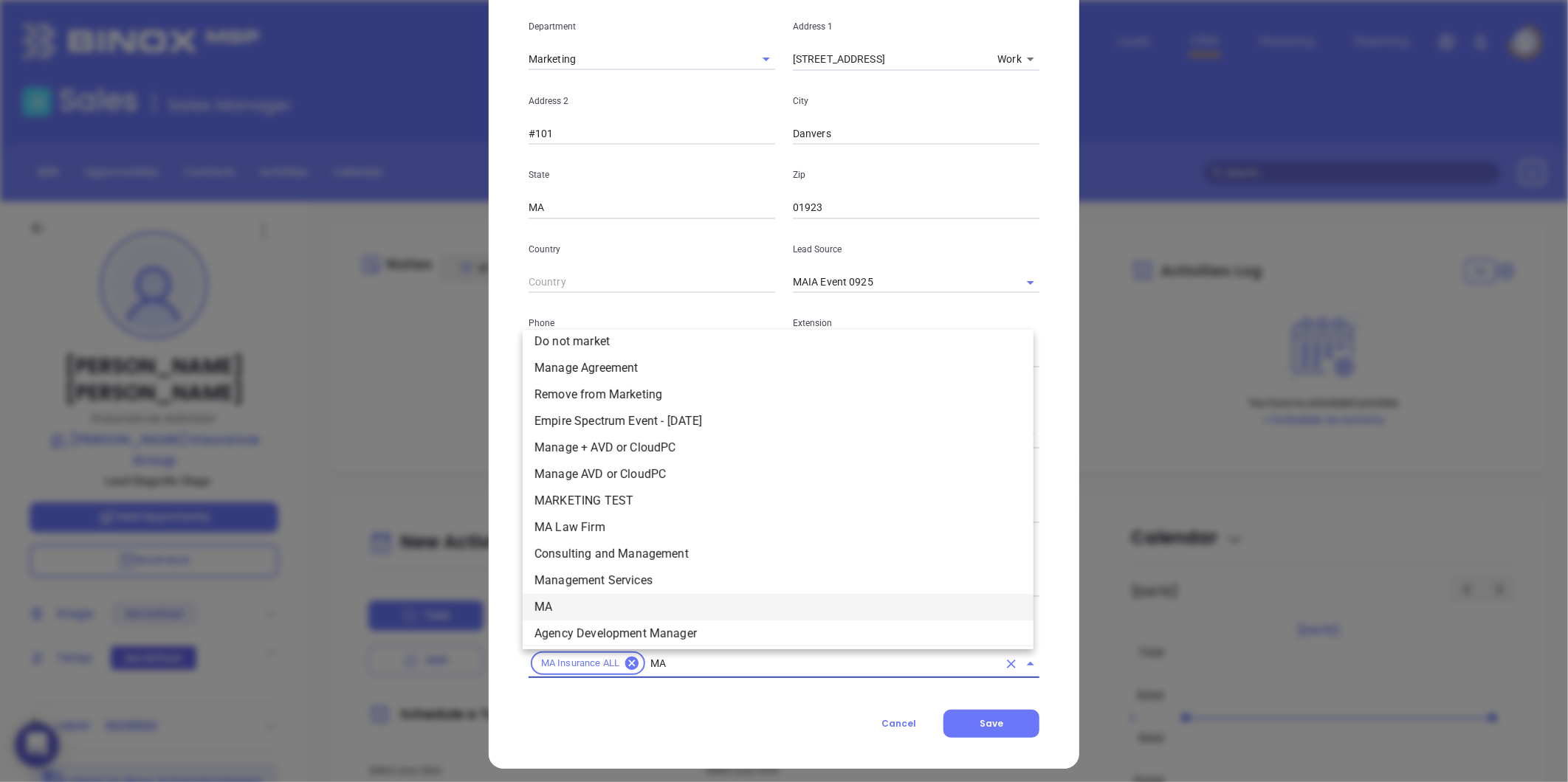
click at [591, 602] on li "MA" at bounding box center [778, 607] width 511 height 26
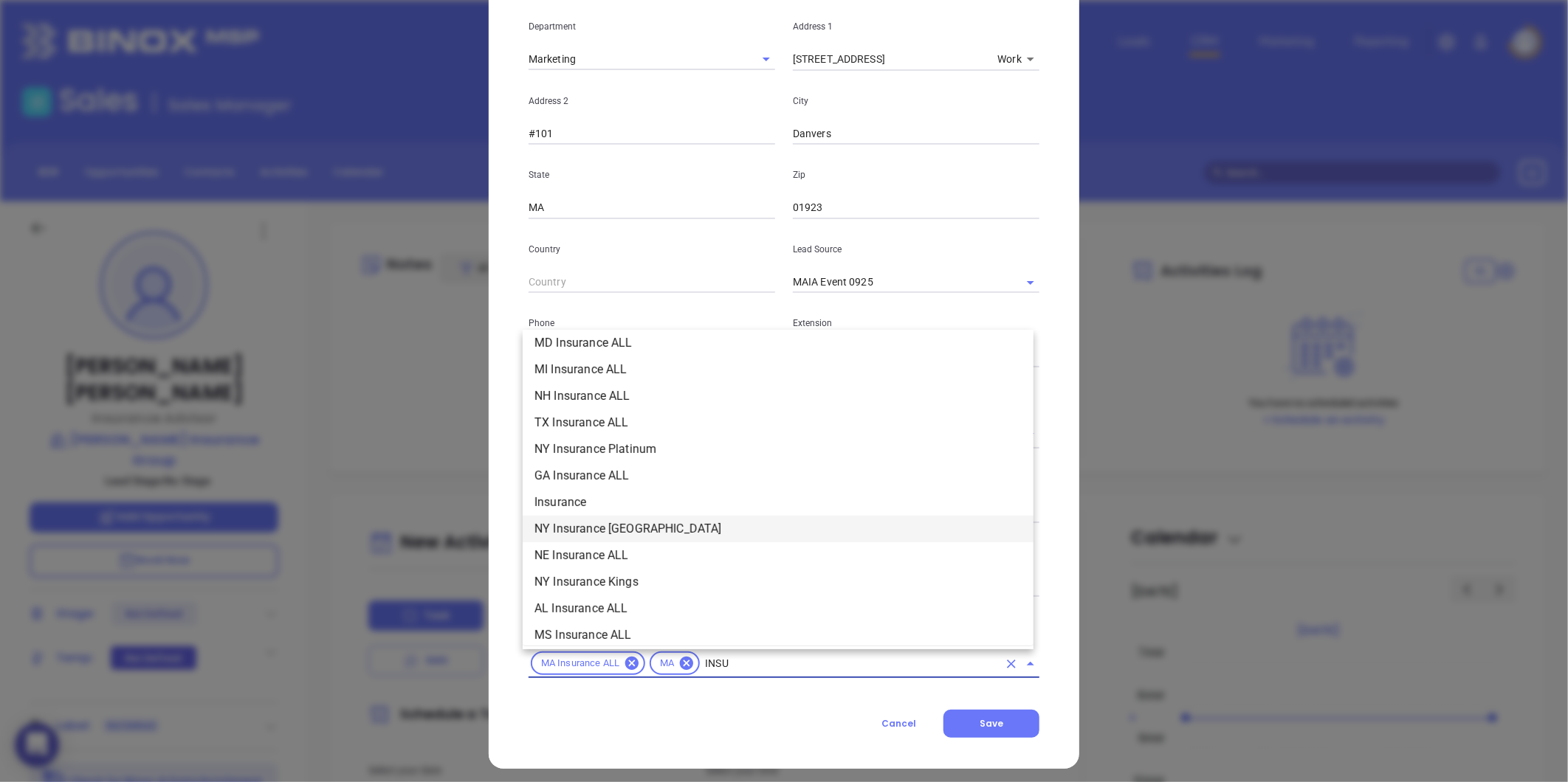
scroll to position [380, 0]
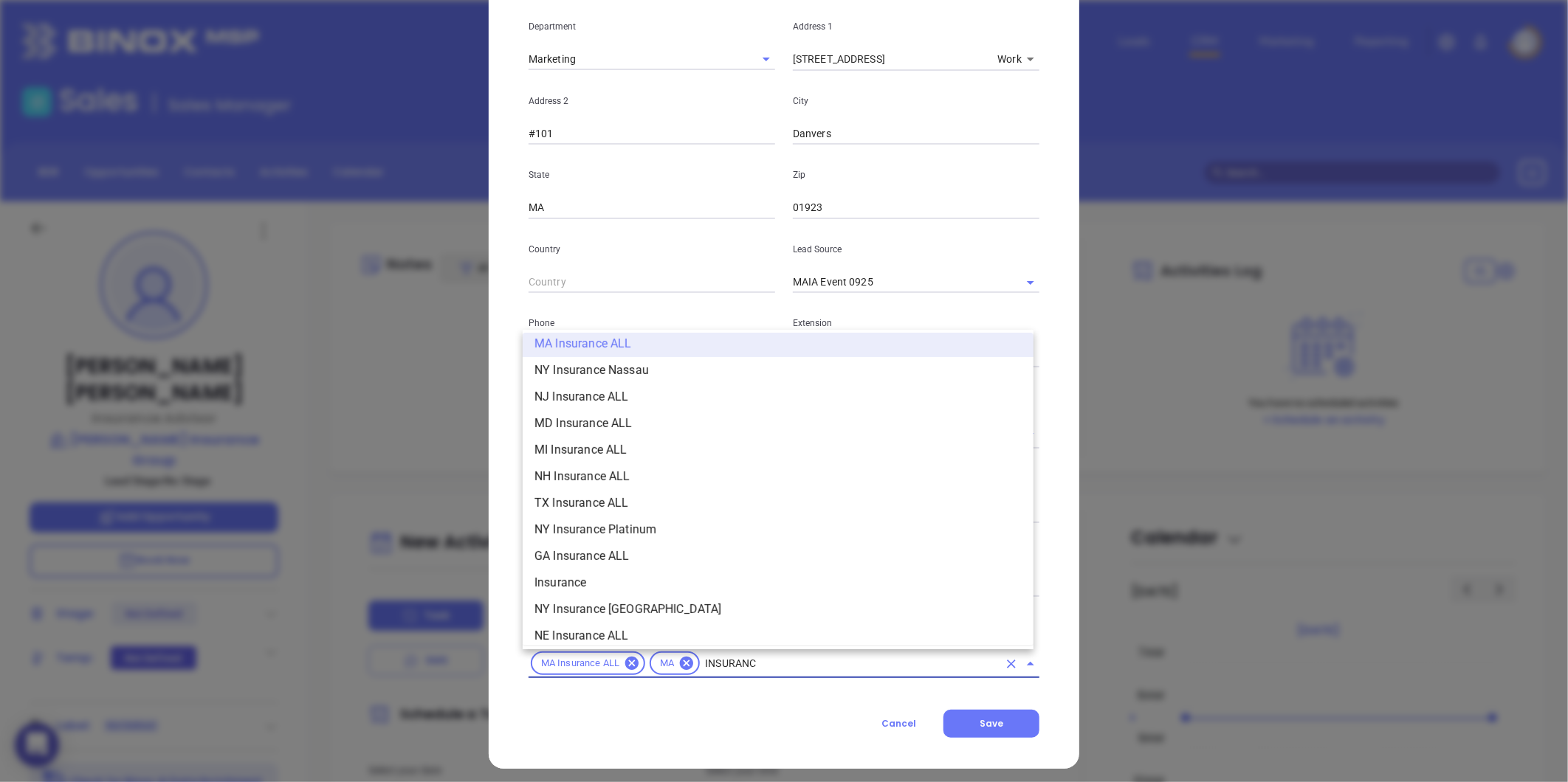
type input "INSURANCE"
click at [584, 580] on li "Insurance" at bounding box center [778, 582] width 511 height 26
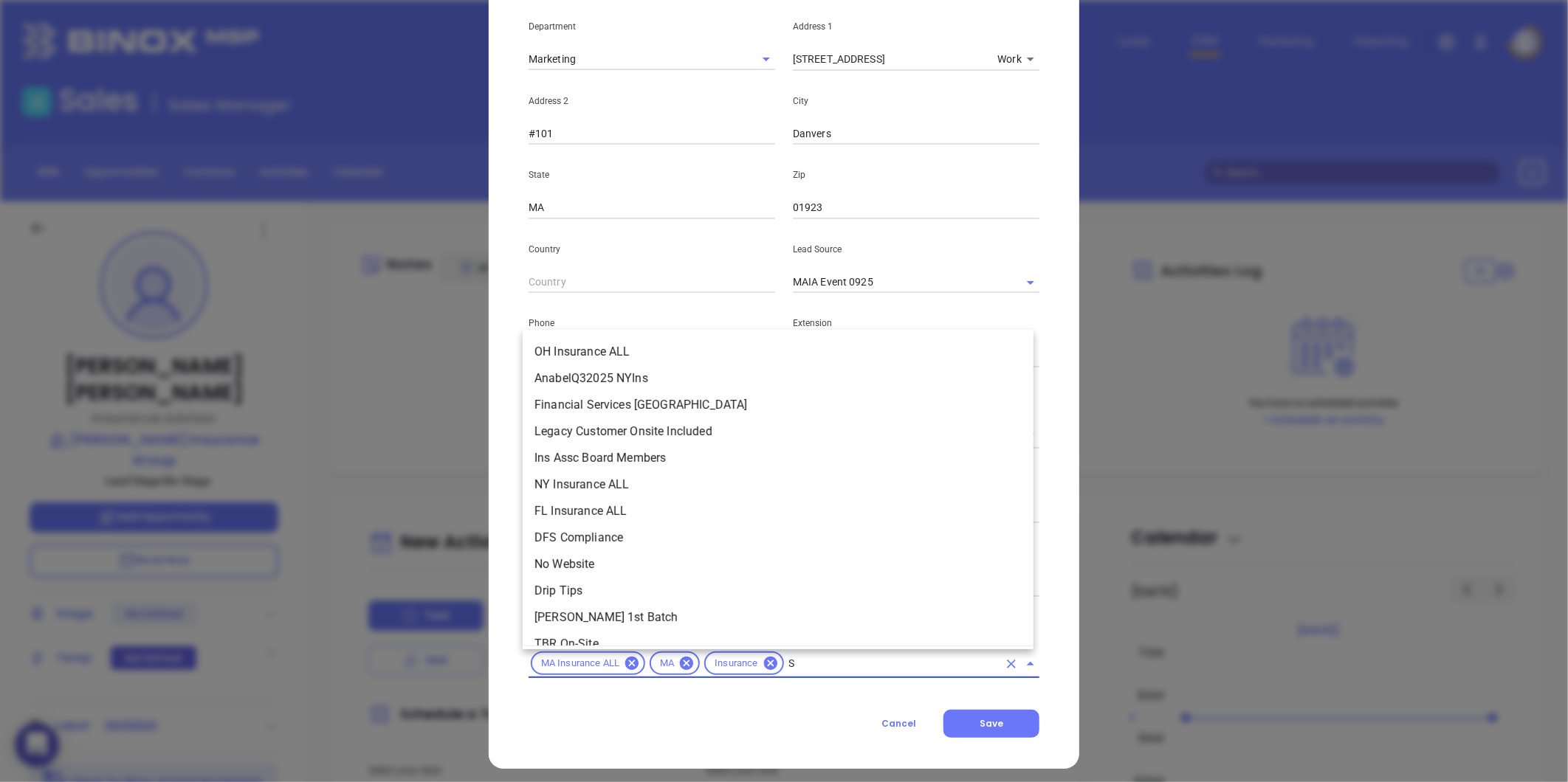
scroll to position [0, 0]
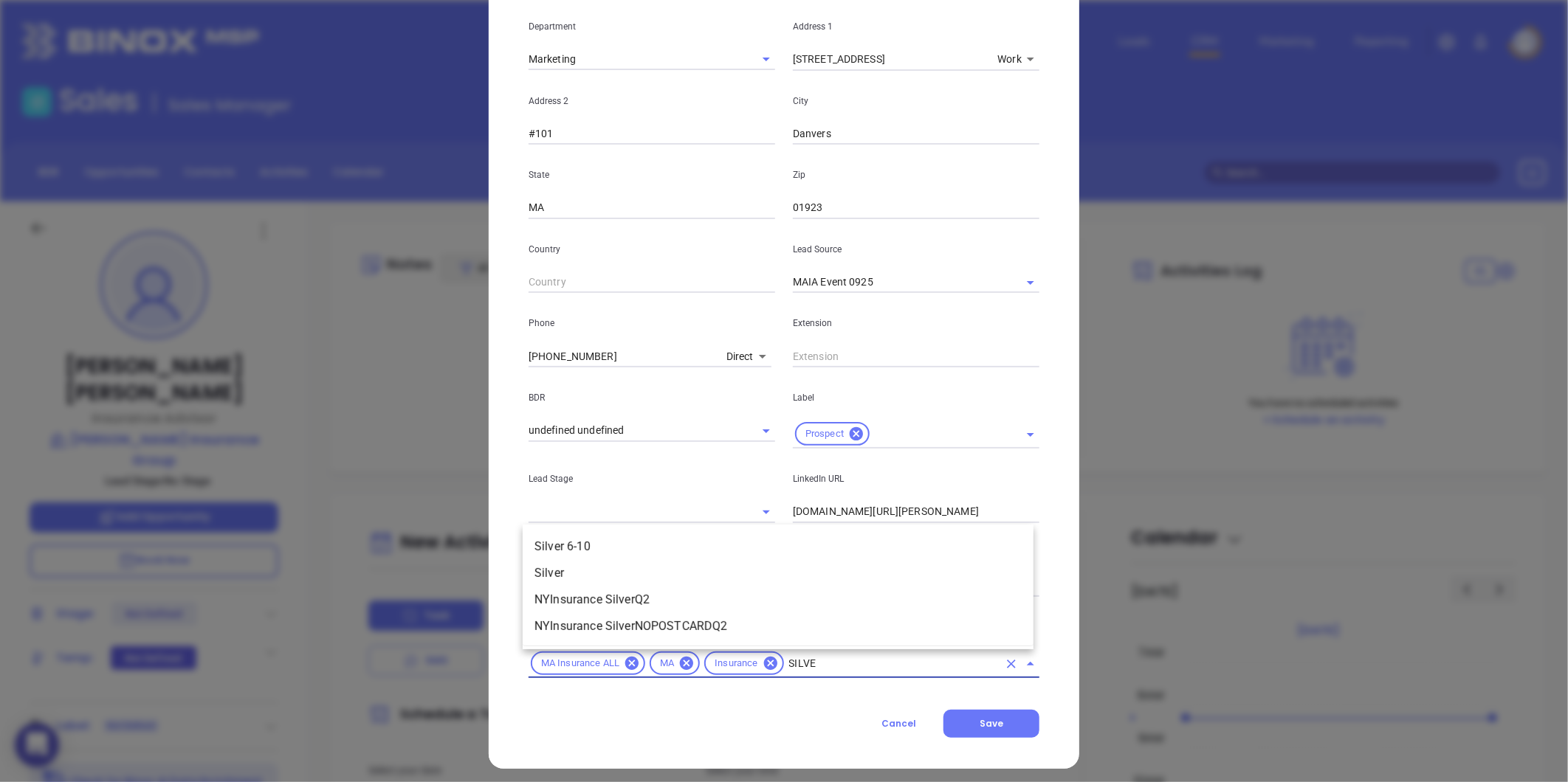
type input "SILVER"
click at [607, 544] on li "Silver 6-10" at bounding box center [778, 546] width 511 height 26
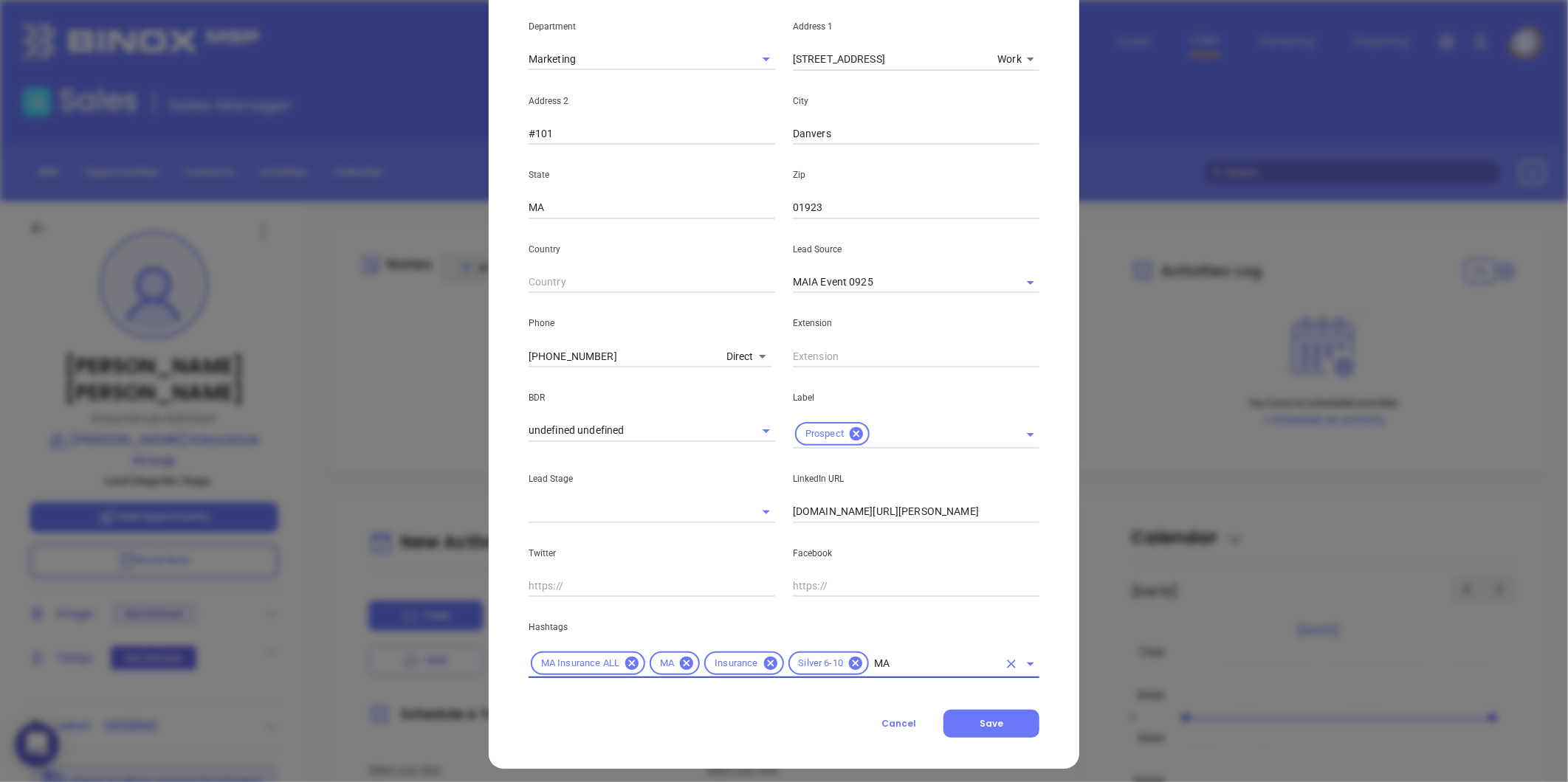
type input "MAI"
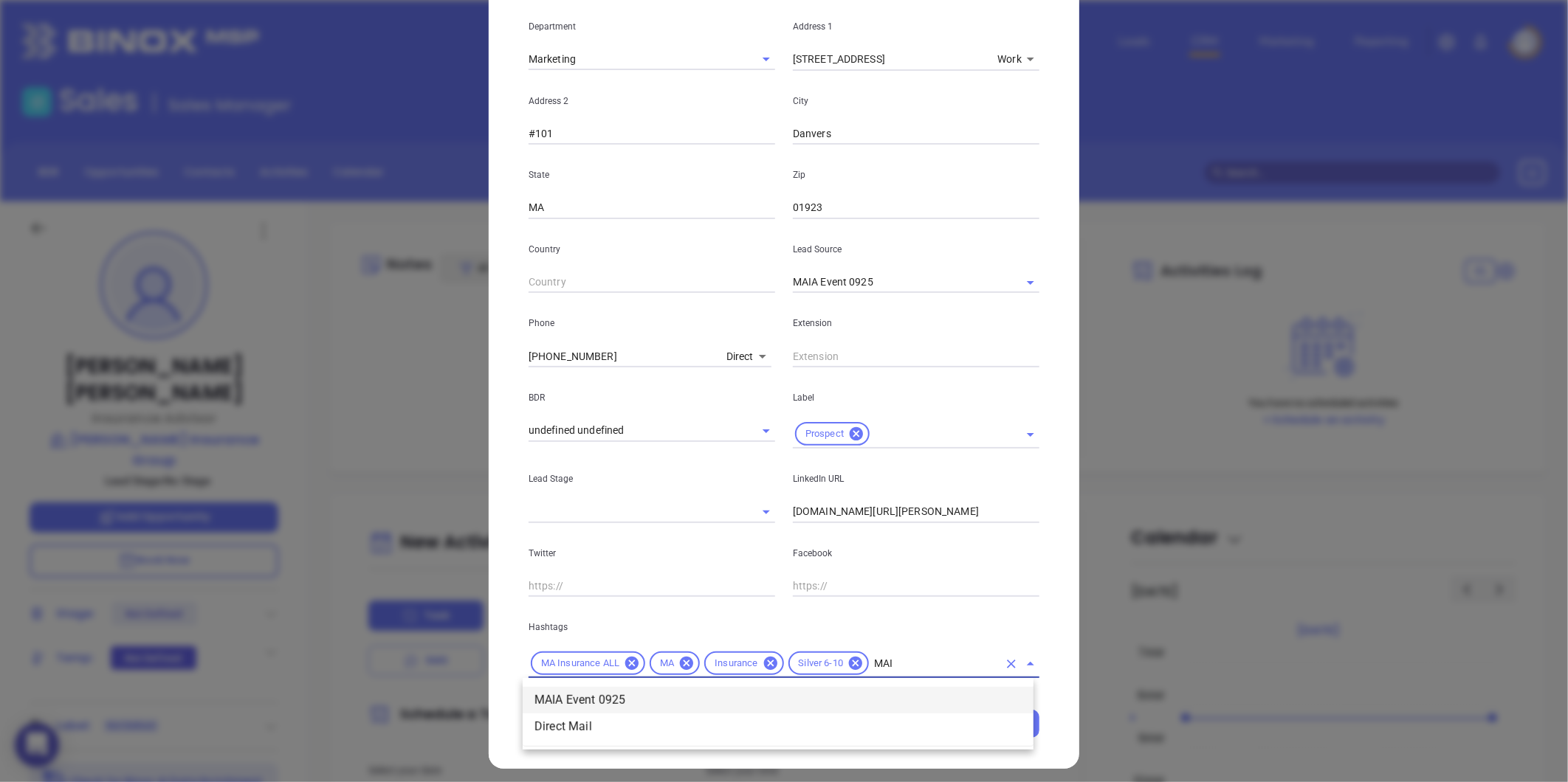
click at [641, 695] on li "MAIA Event 0925" at bounding box center [778, 700] width 511 height 26
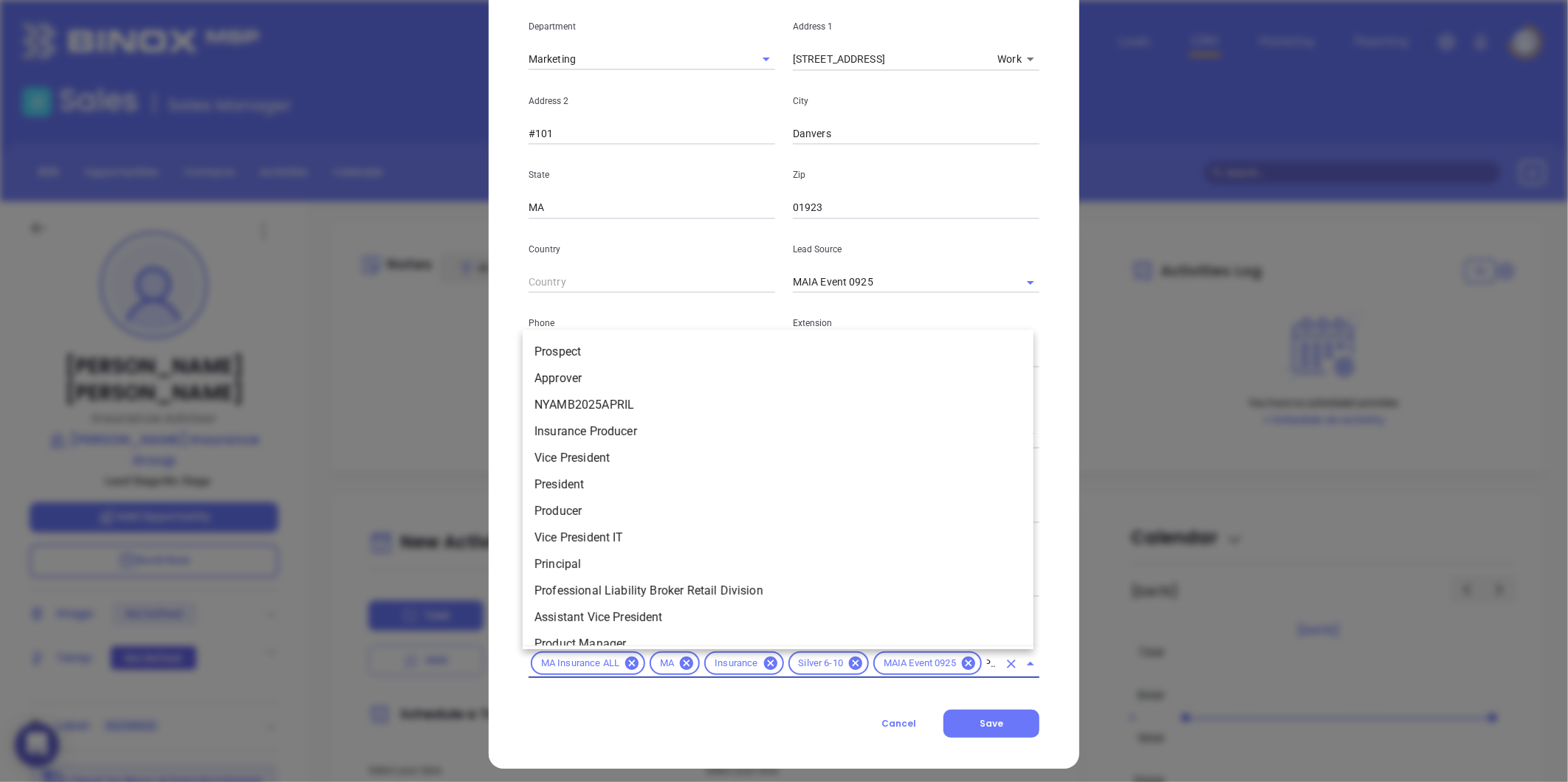
type input "PROS"
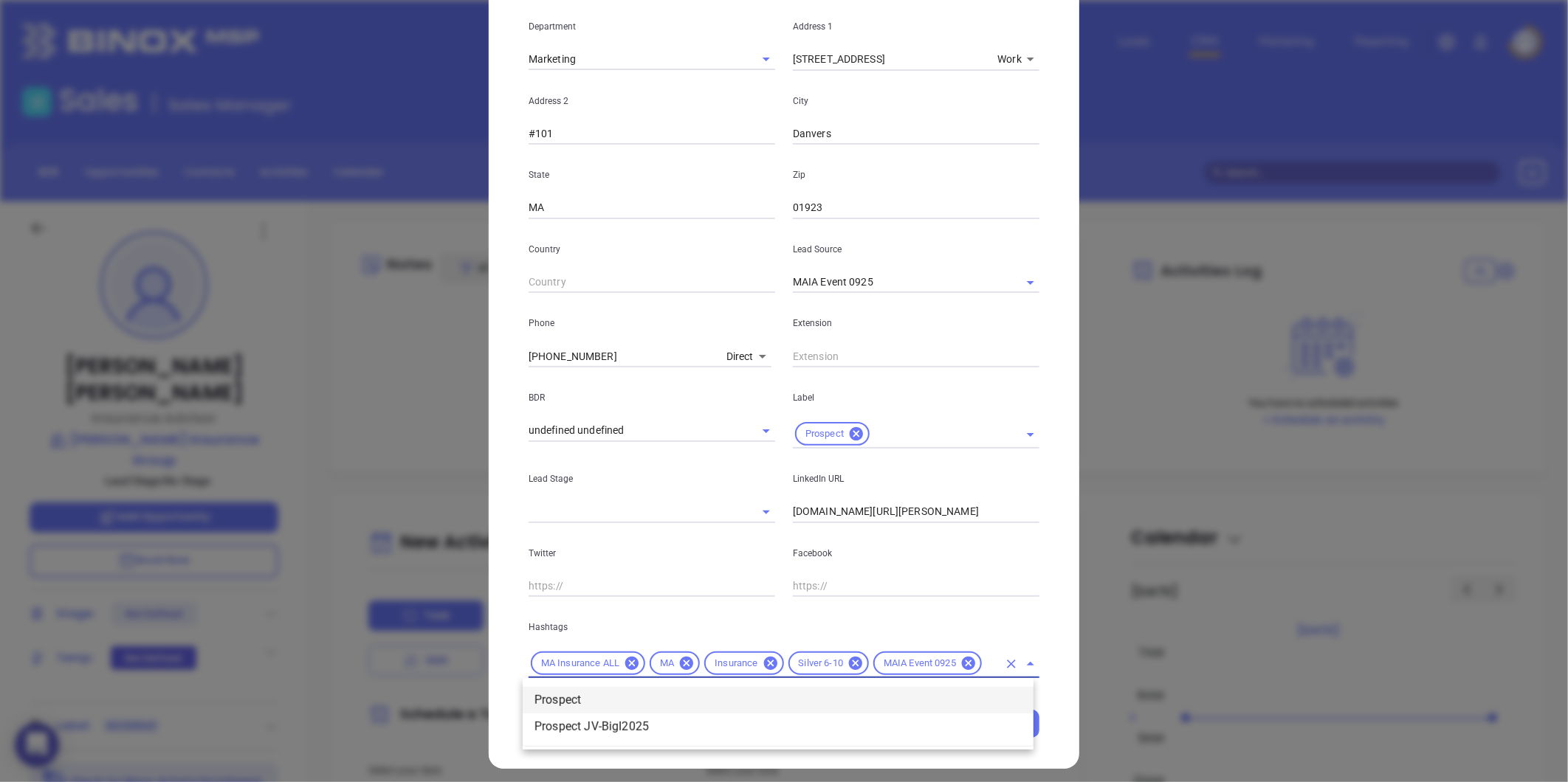
click at [657, 697] on li "Prospect" at bounding box center [778, 700] width 511 height 26
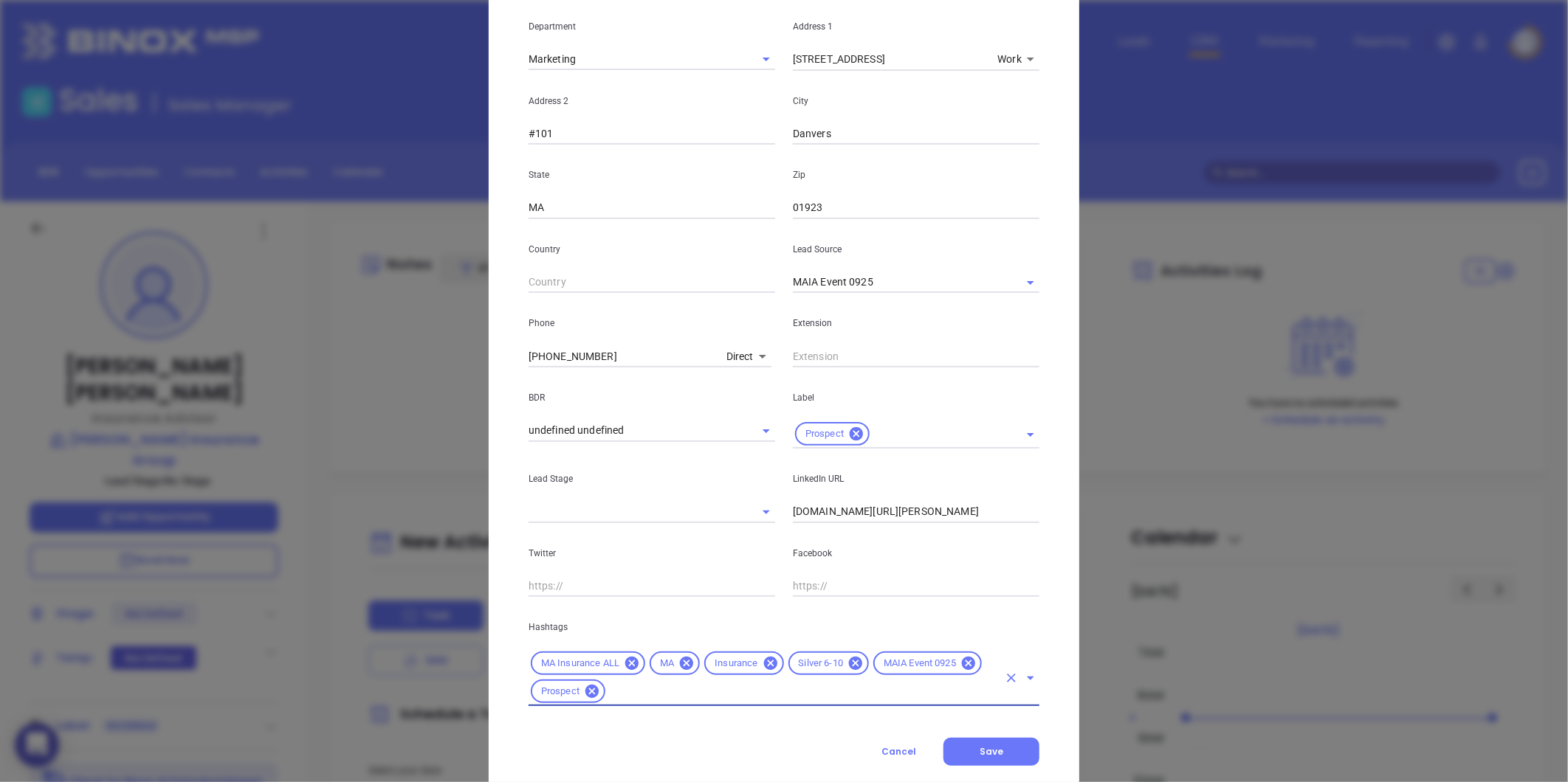
click at [881, 513] on input "linkedin.com/in/paul-genovese-96803822b" at bounding box center [916, 512] width 246 height 22
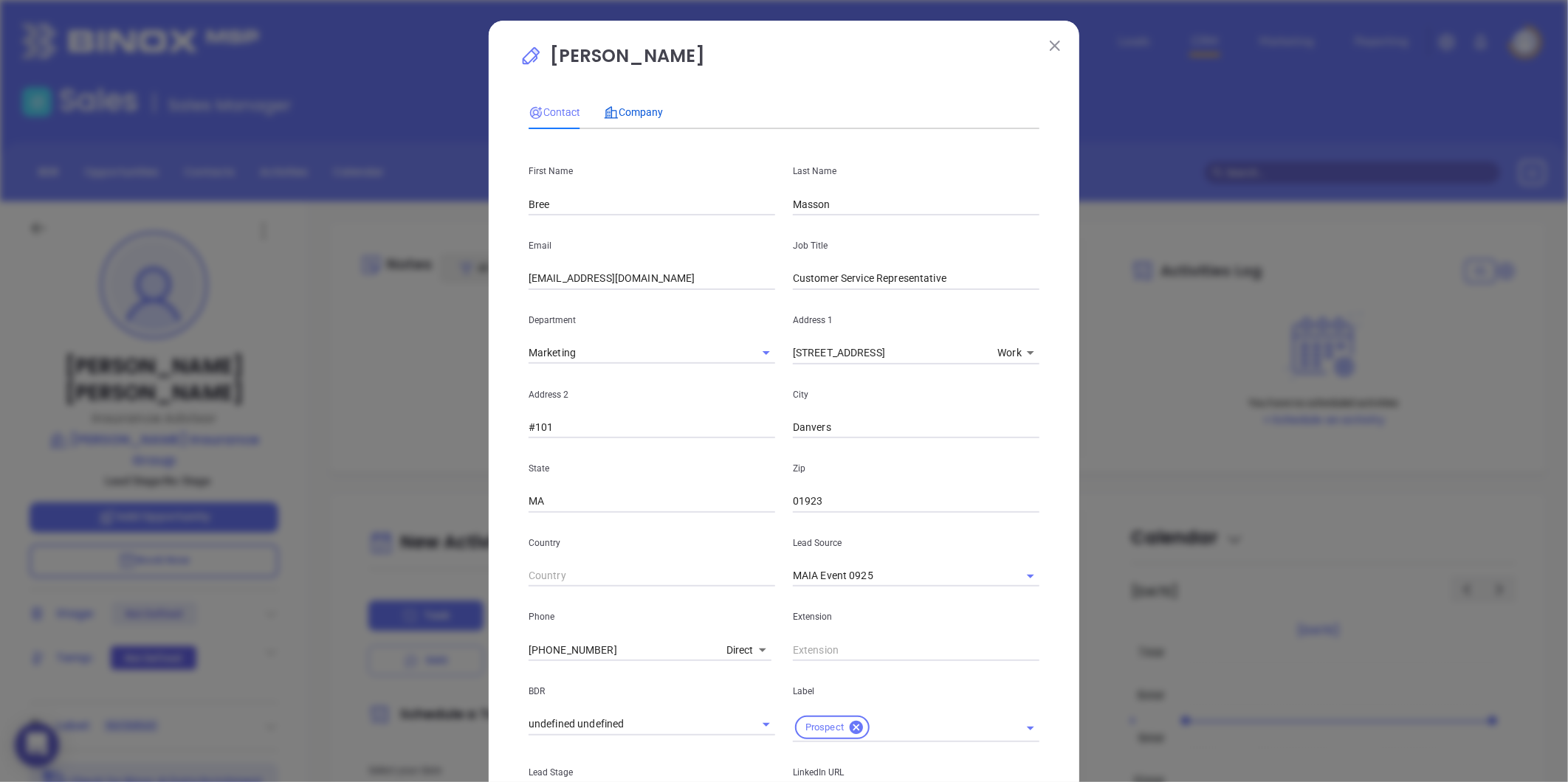
click at [631, 107] on span "Company" at bounding box center [633, 112] width 59 height 12
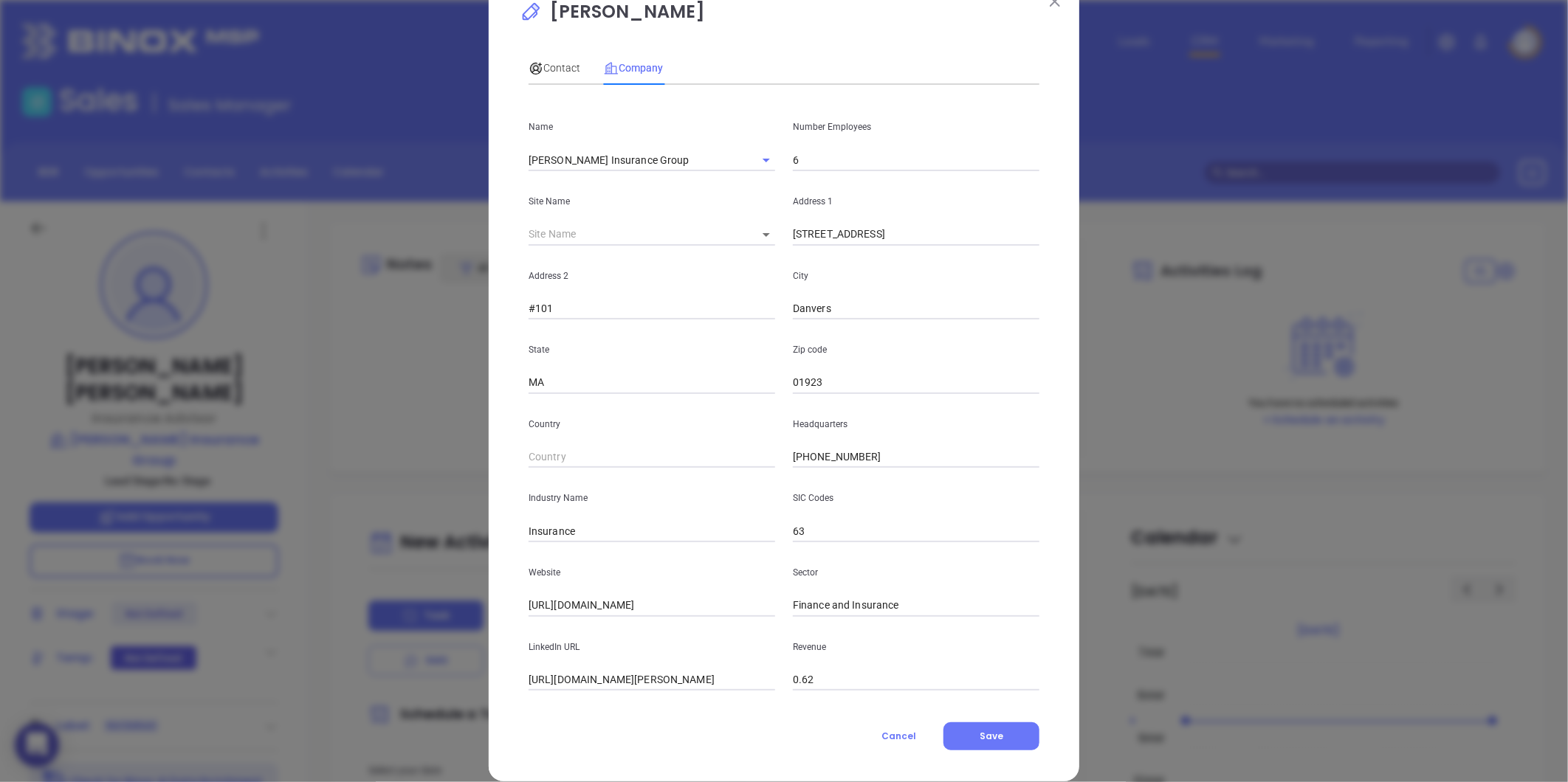
scroll to position [64, 0]
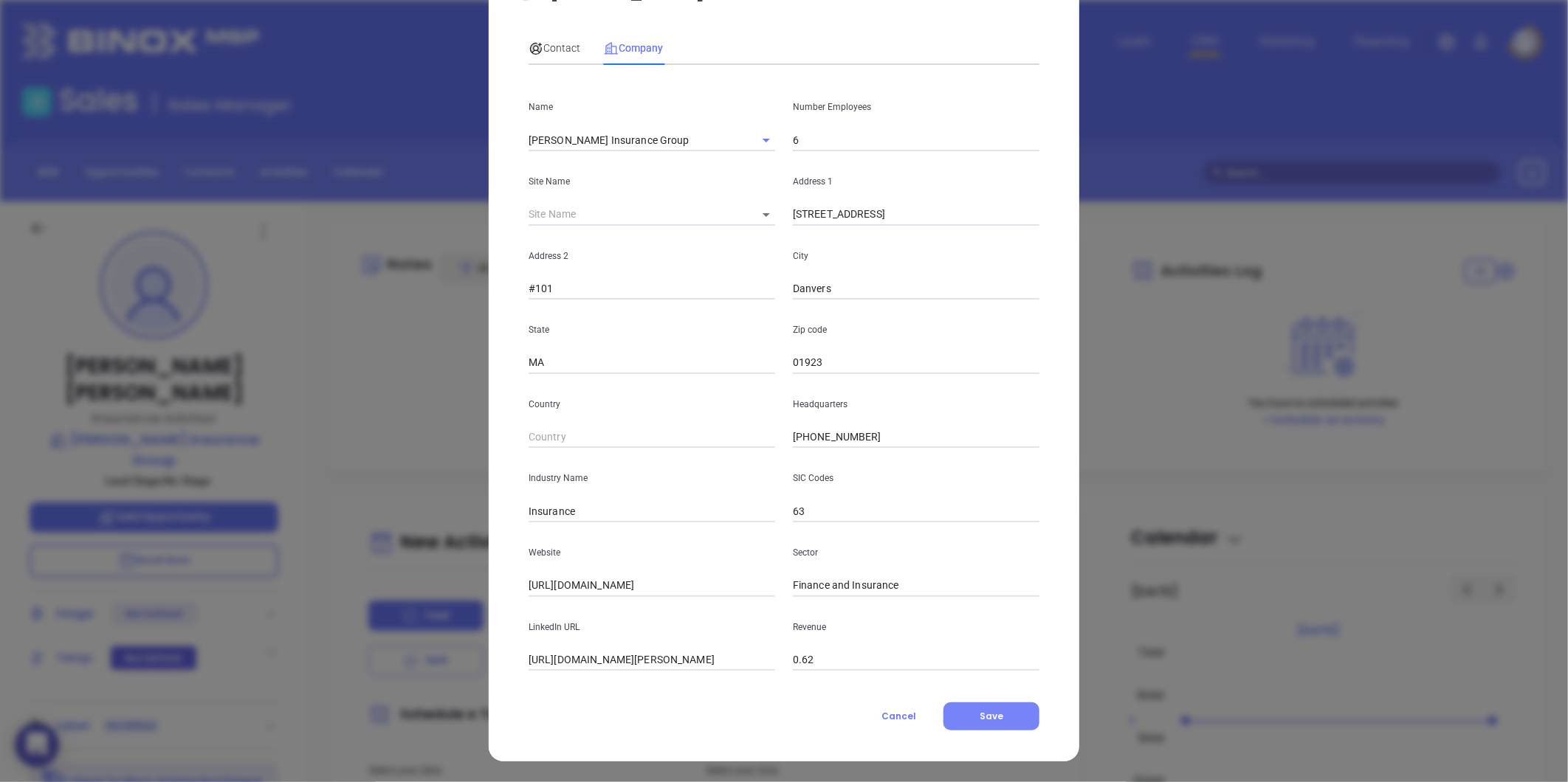
click at [992, 719] on span "Save" at bounding box center [991, 716] width 24 height 13
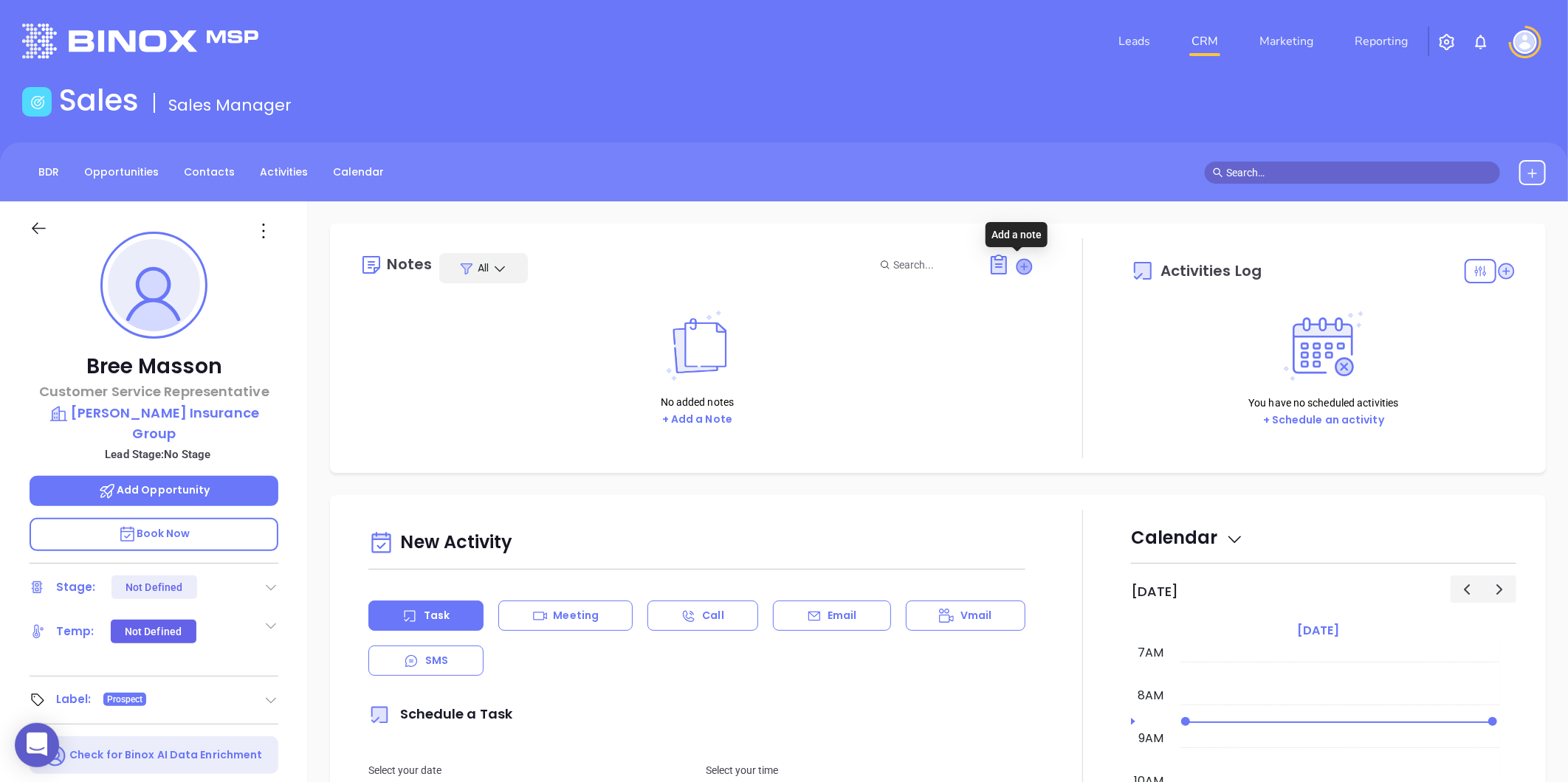
click at [1017, 263] on icon at bounding box center [1025, 266] width 15 height 15
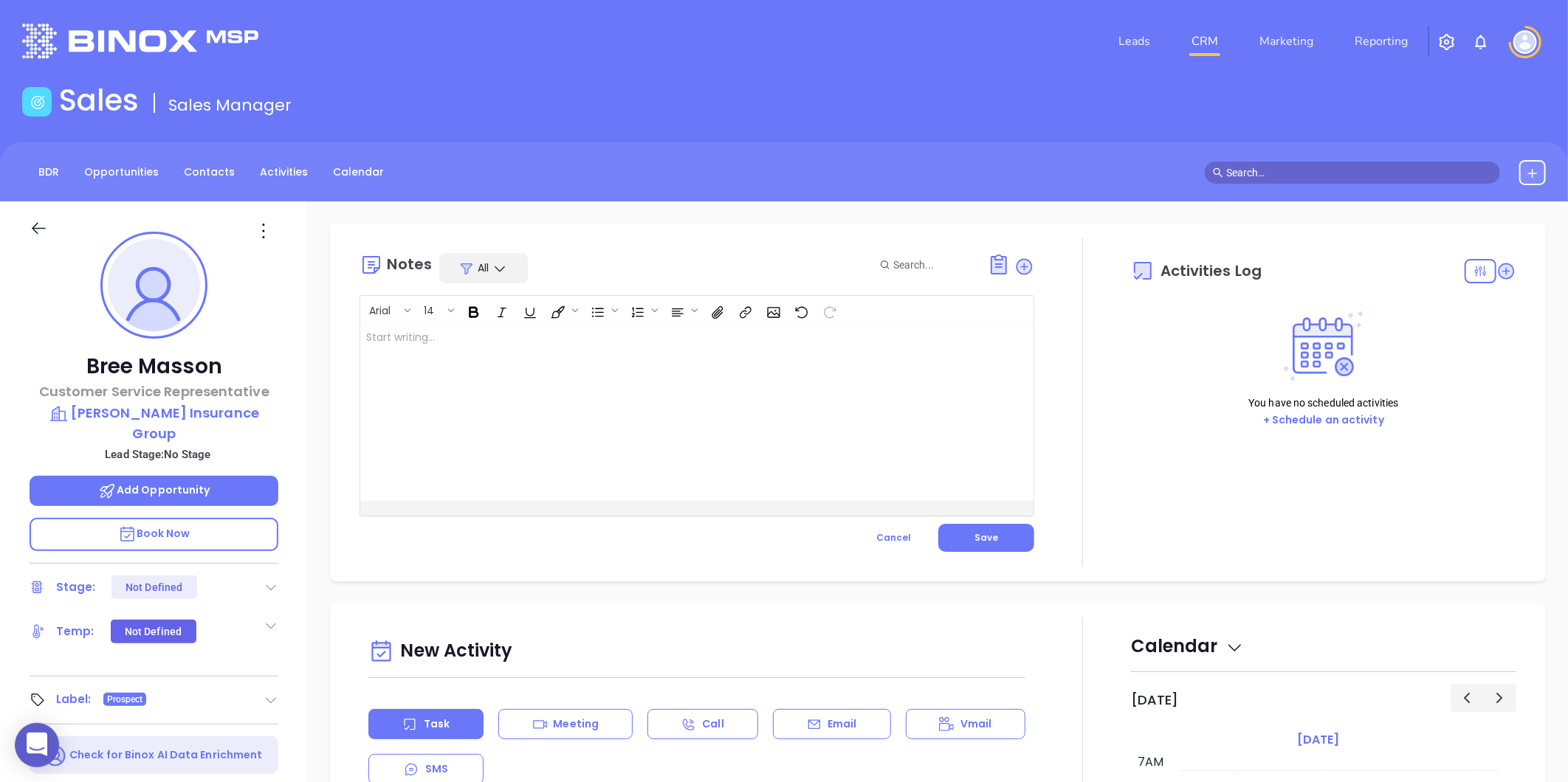
click at [541, 347] on div at bounding box center [673, 412] width 626 height 177
click at [987, 540] on span "Save" at bounding box center [986, 538] width 24 height 13
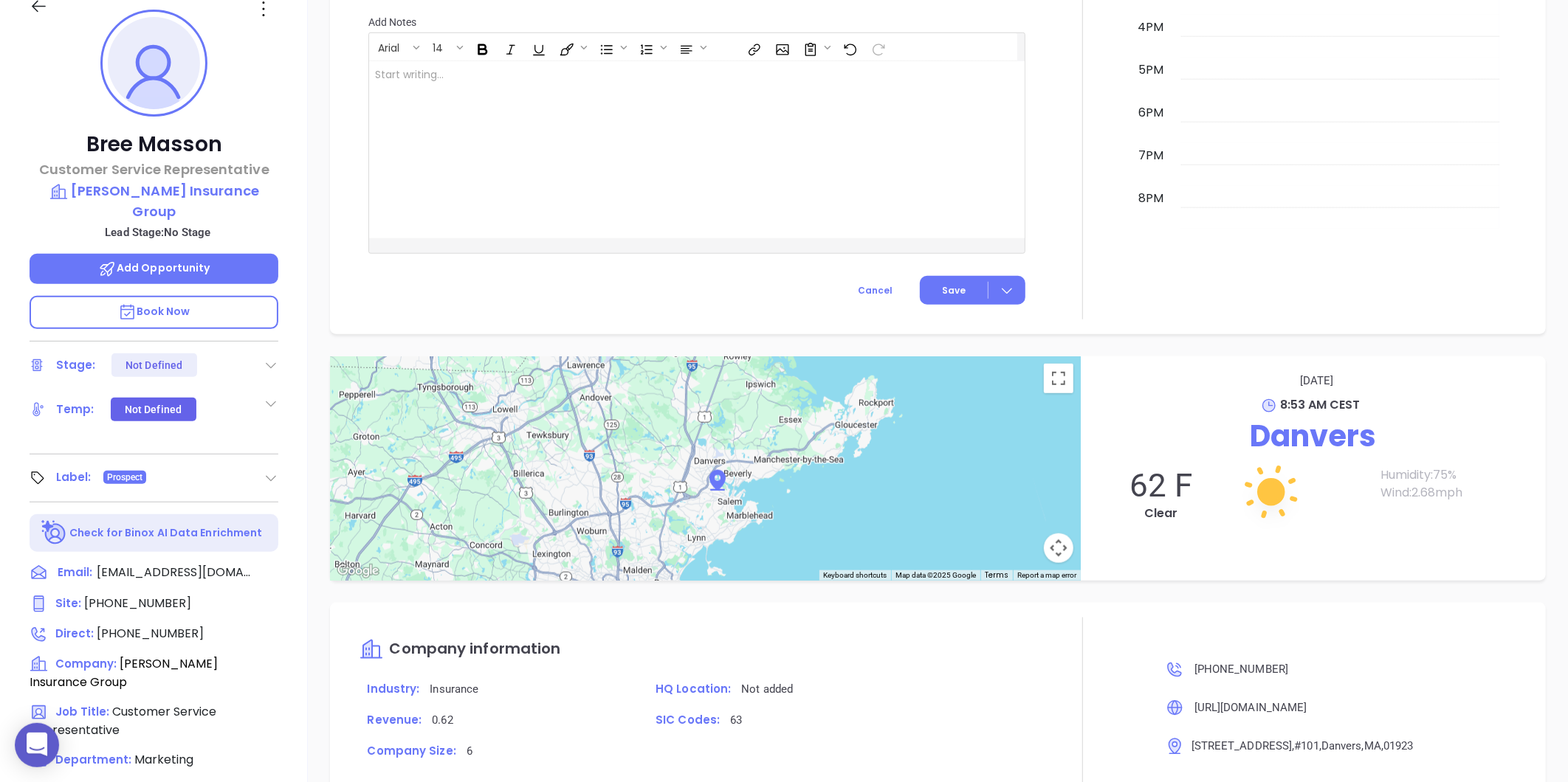
scroll to position [0, 0]
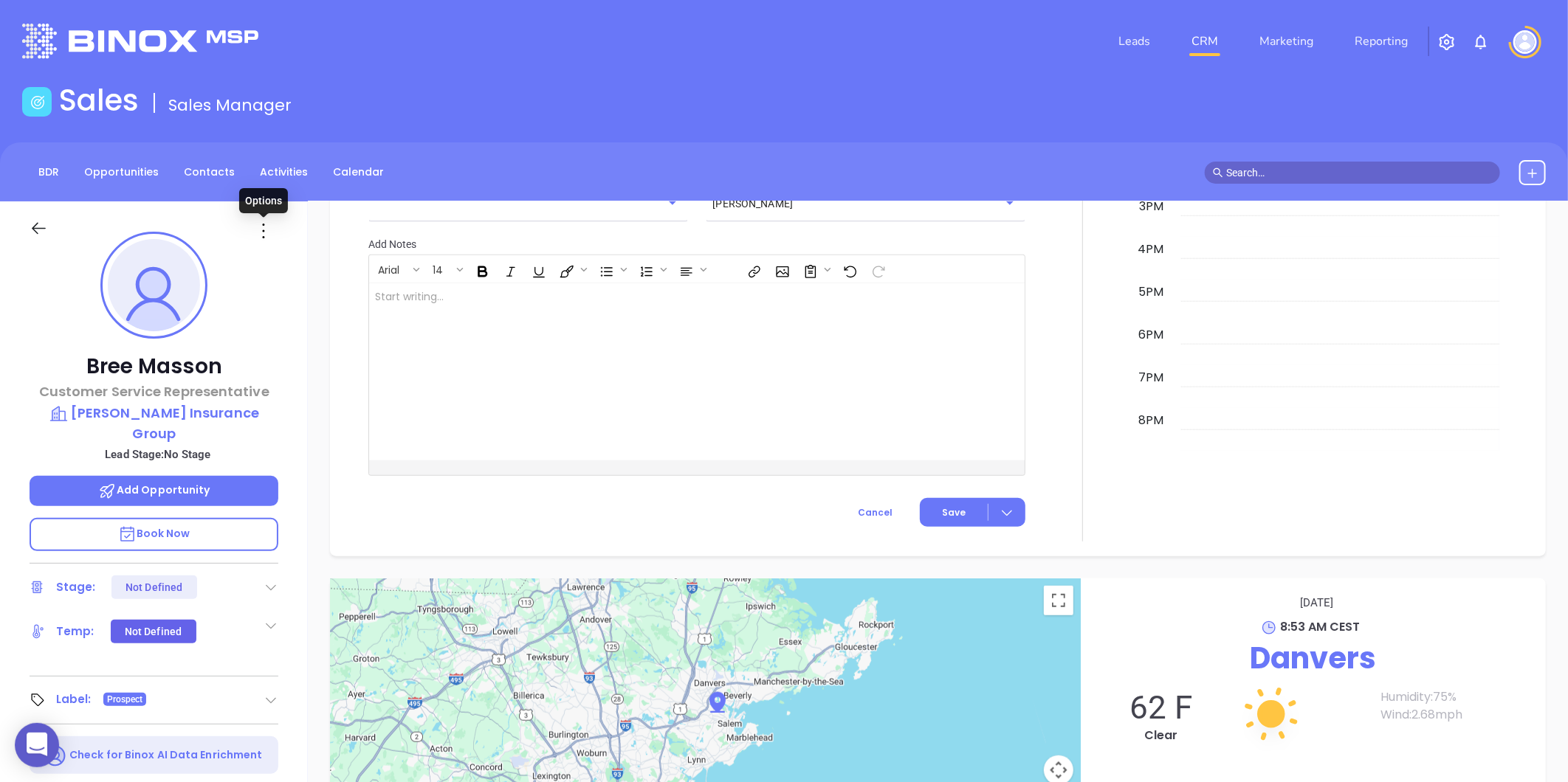
click at [265, 229] on icon at bounding box center [263, 231] width 24 height 24
click at [250, 230] on div at bounding box center [264, 231] width 45 height 24
click at [263, 227] on icon at bounding box center [263, 231] width 24 height 24
click at [294, 386] on div "Edit" at bounding box center [335, 389] width 145 height 16
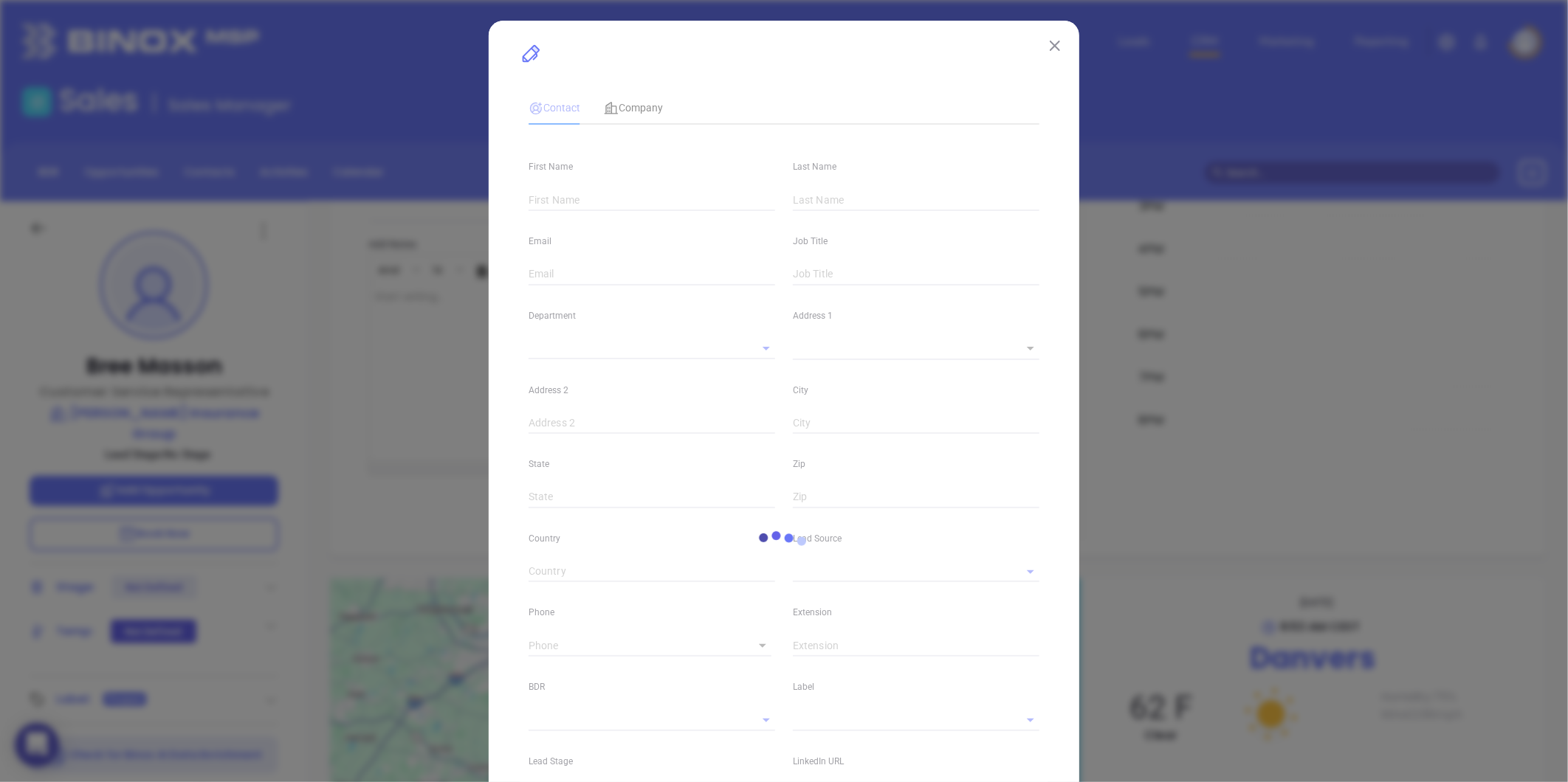
type input "Bree"
type input "Masson"
type input "bmasson@townsendinsgroup.com"
type input "Customer Service Representative"
type textarea "27 Cherry St"
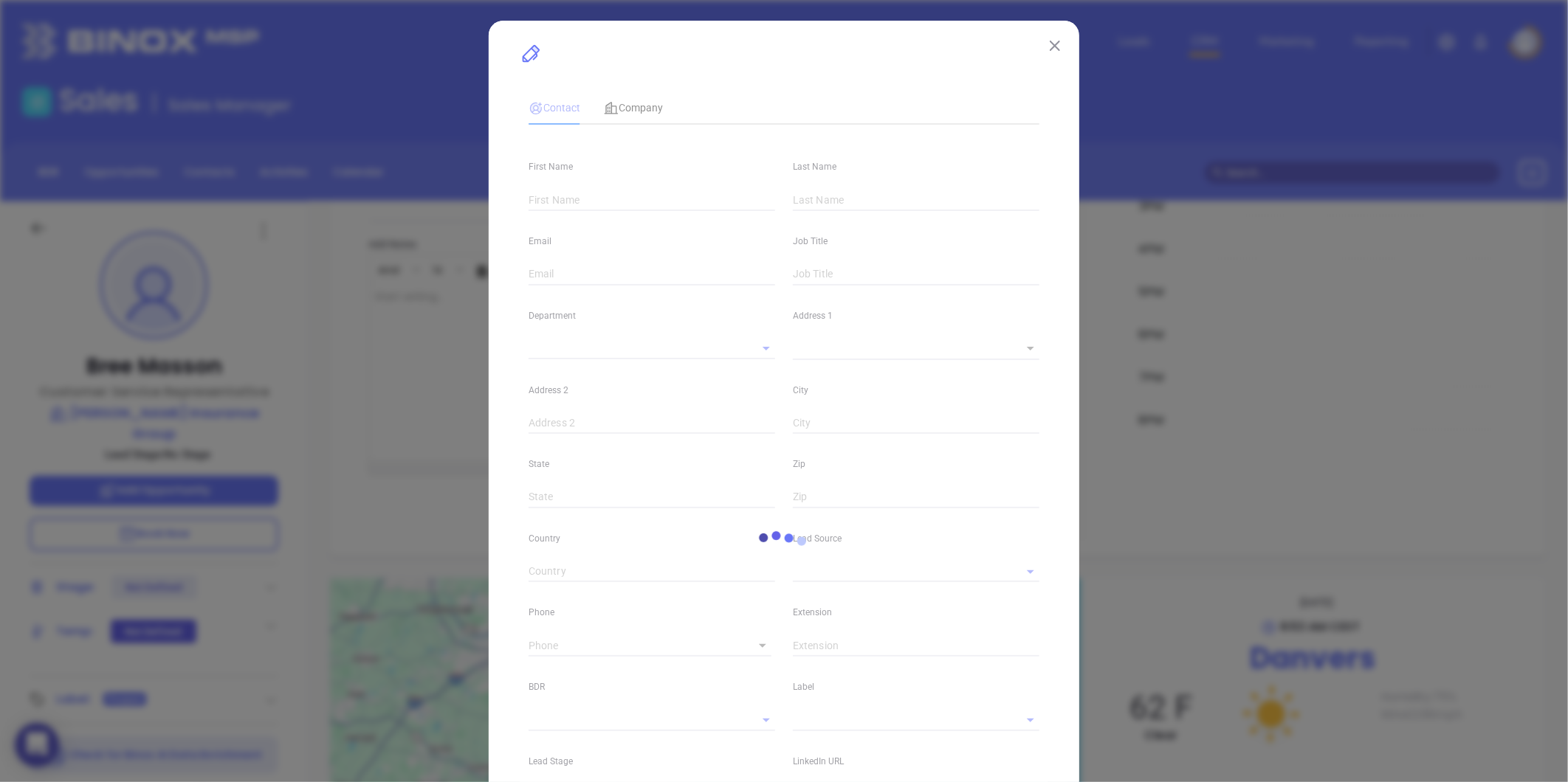
type input "1"
type input "#101"
type input "Danvers"
type input "MA"
type input "01923"
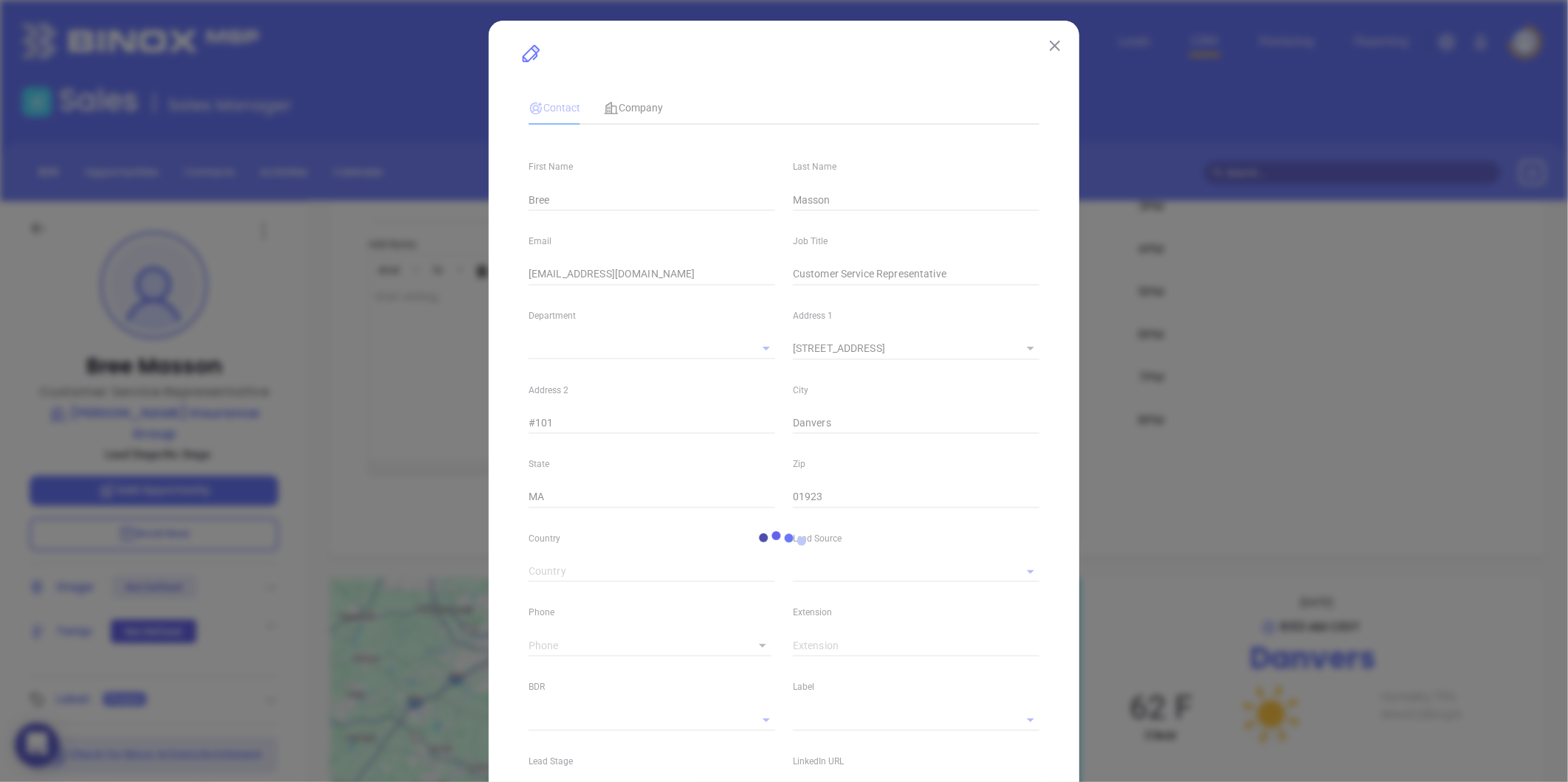
type input "Marketing"
type input "MAIA Event 0925"
type input "undefined undefined"
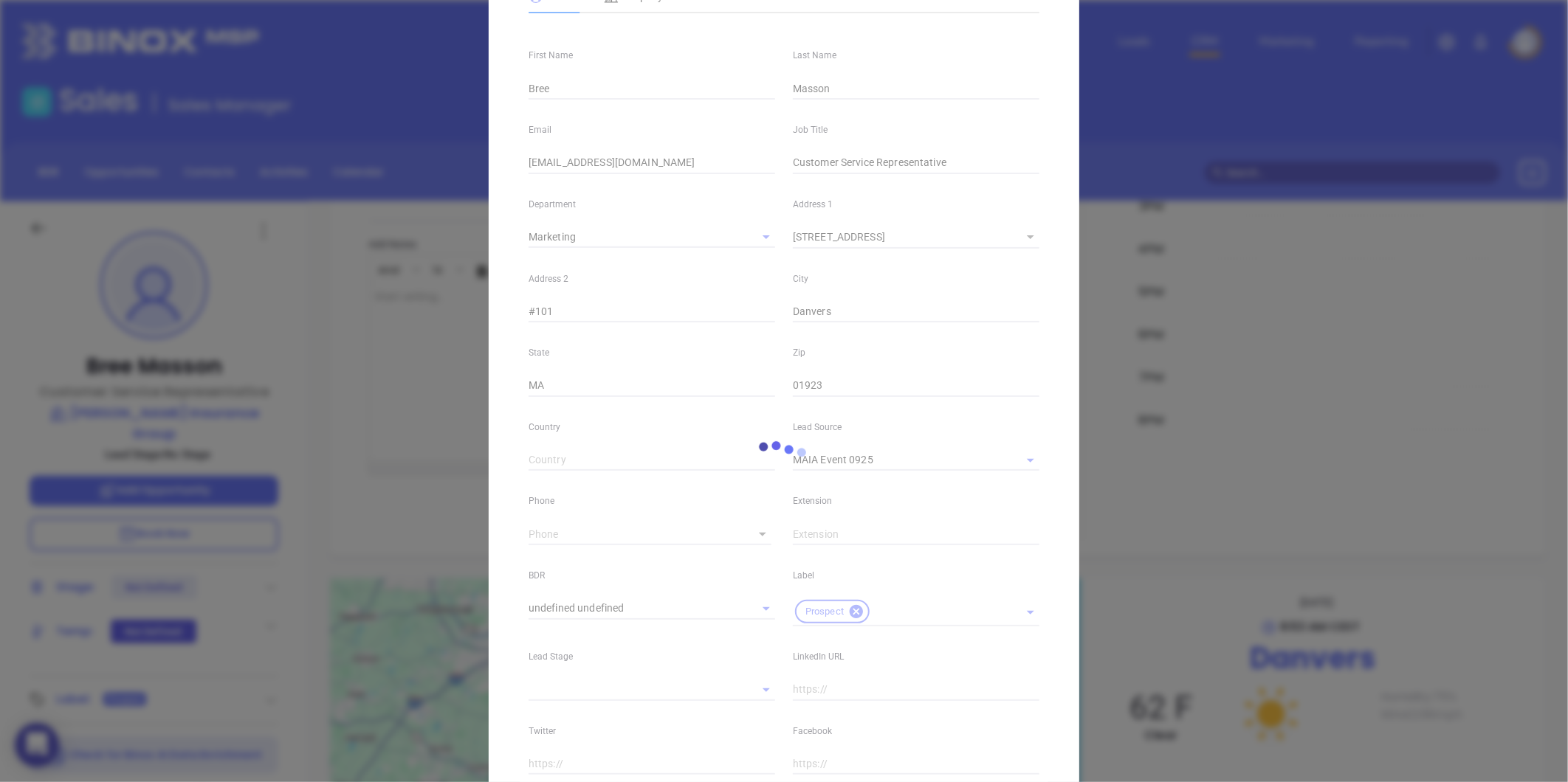
scroll to position [327, 0]
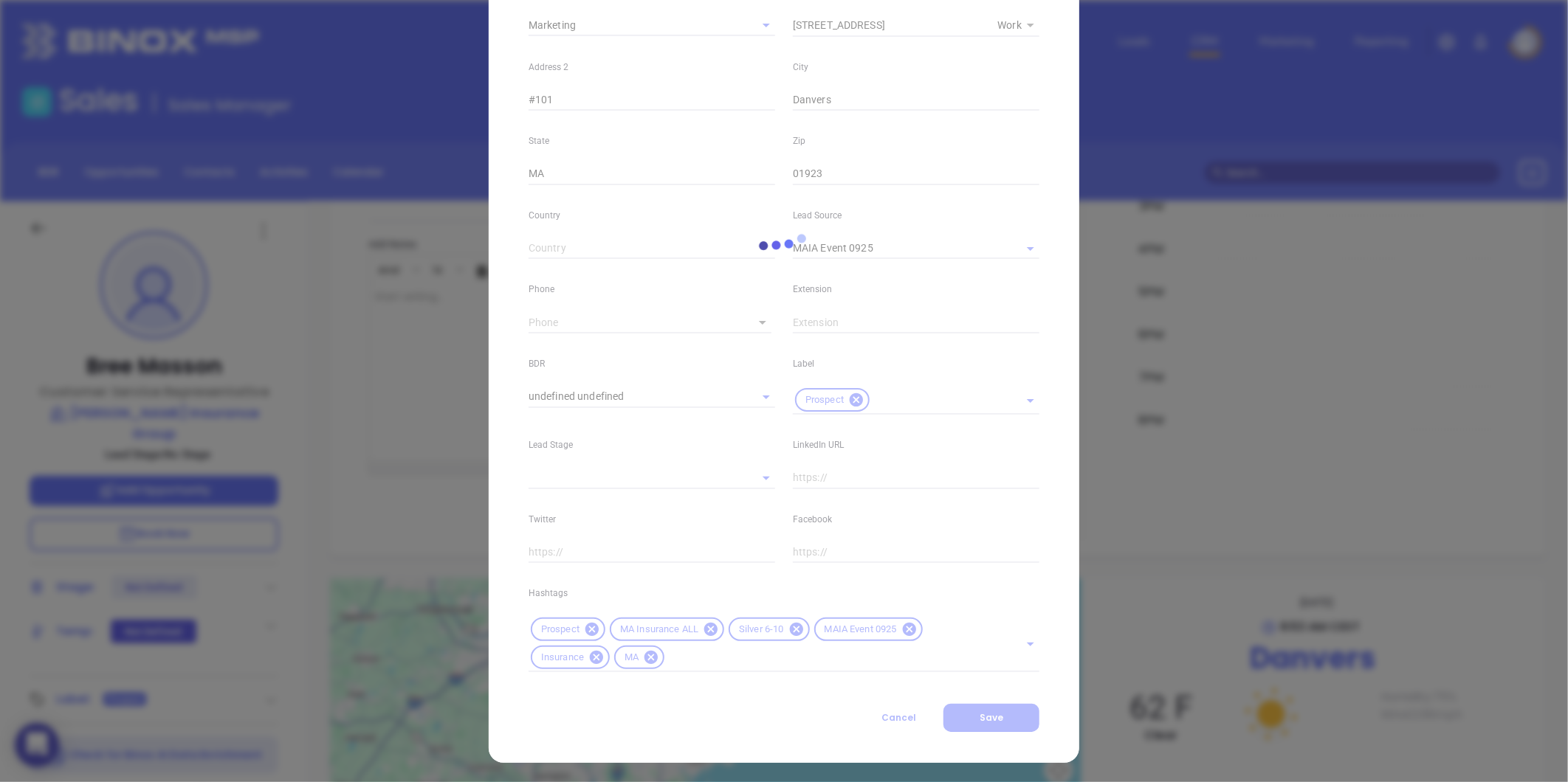
type input "1"
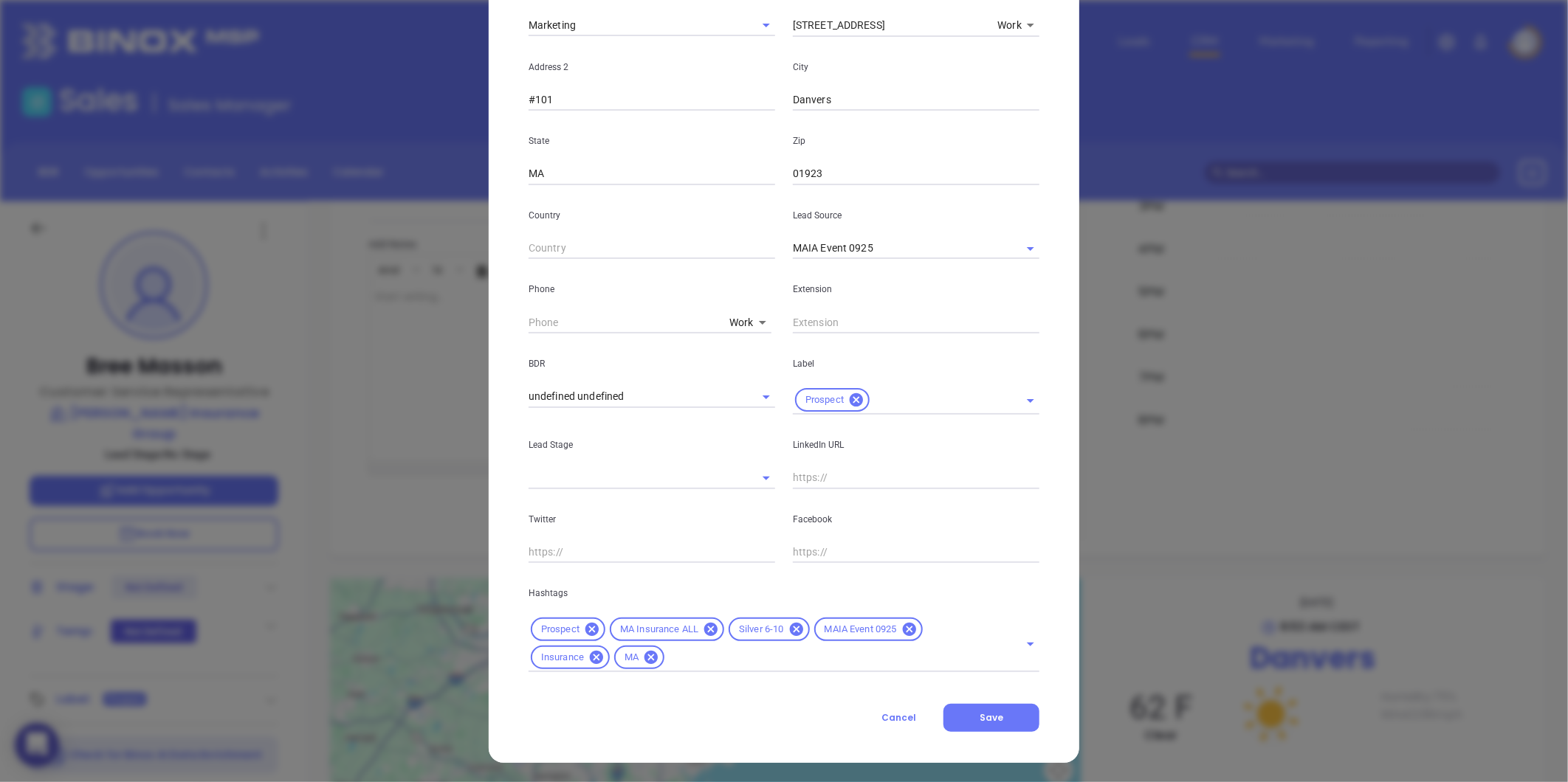
click at [816, 483] on input "text" at bounding box center [916, 478] width 246 height 22
paste input "linkedin.com/in/bree-masson-524104246"
type input "www.linkedin.com/in/bree-masson-524104246"
click at [979, 712] on span "Save" at bounding box center [991, 718] width 24 height 13
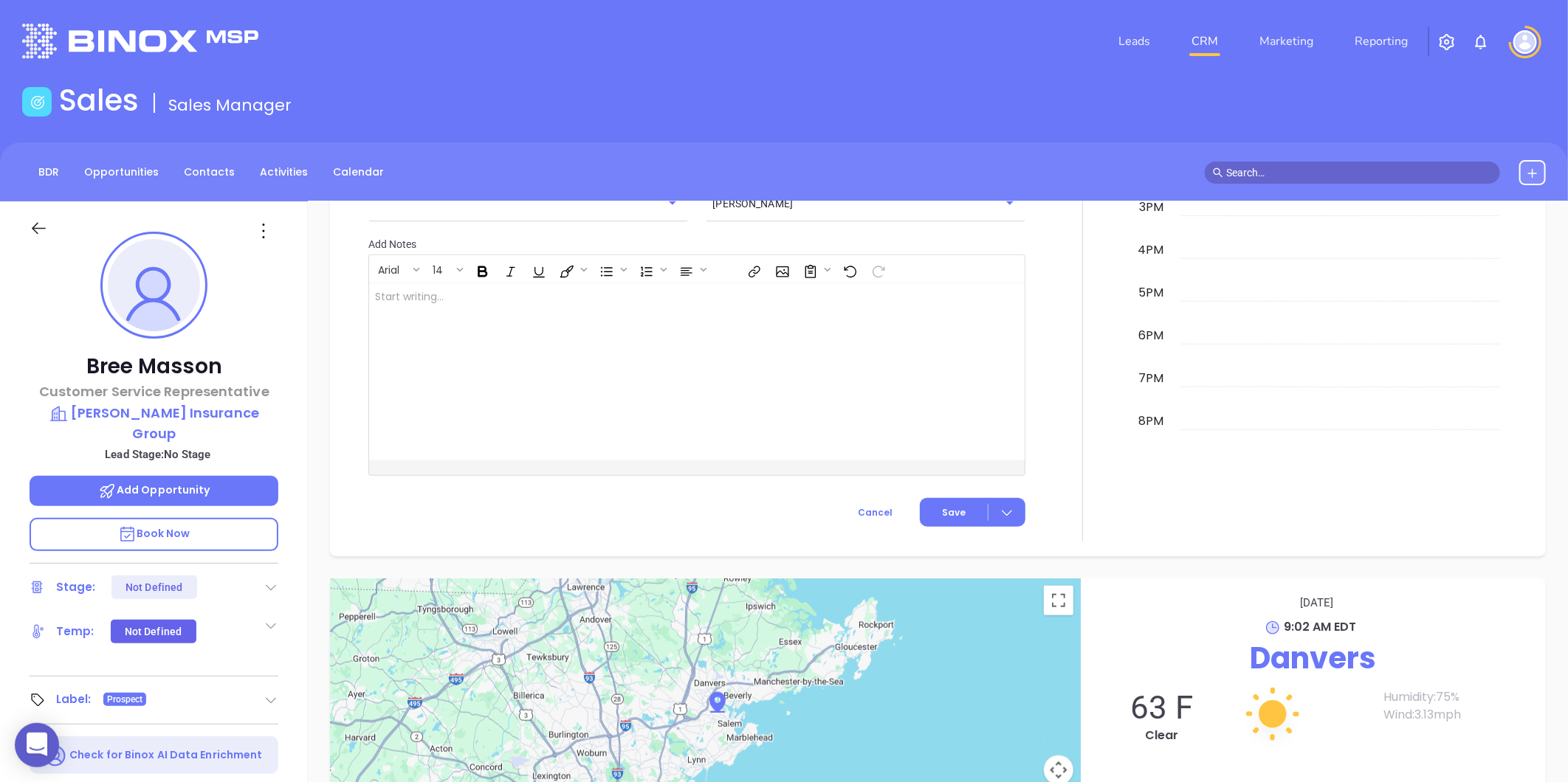
scroll to position [713, 0]
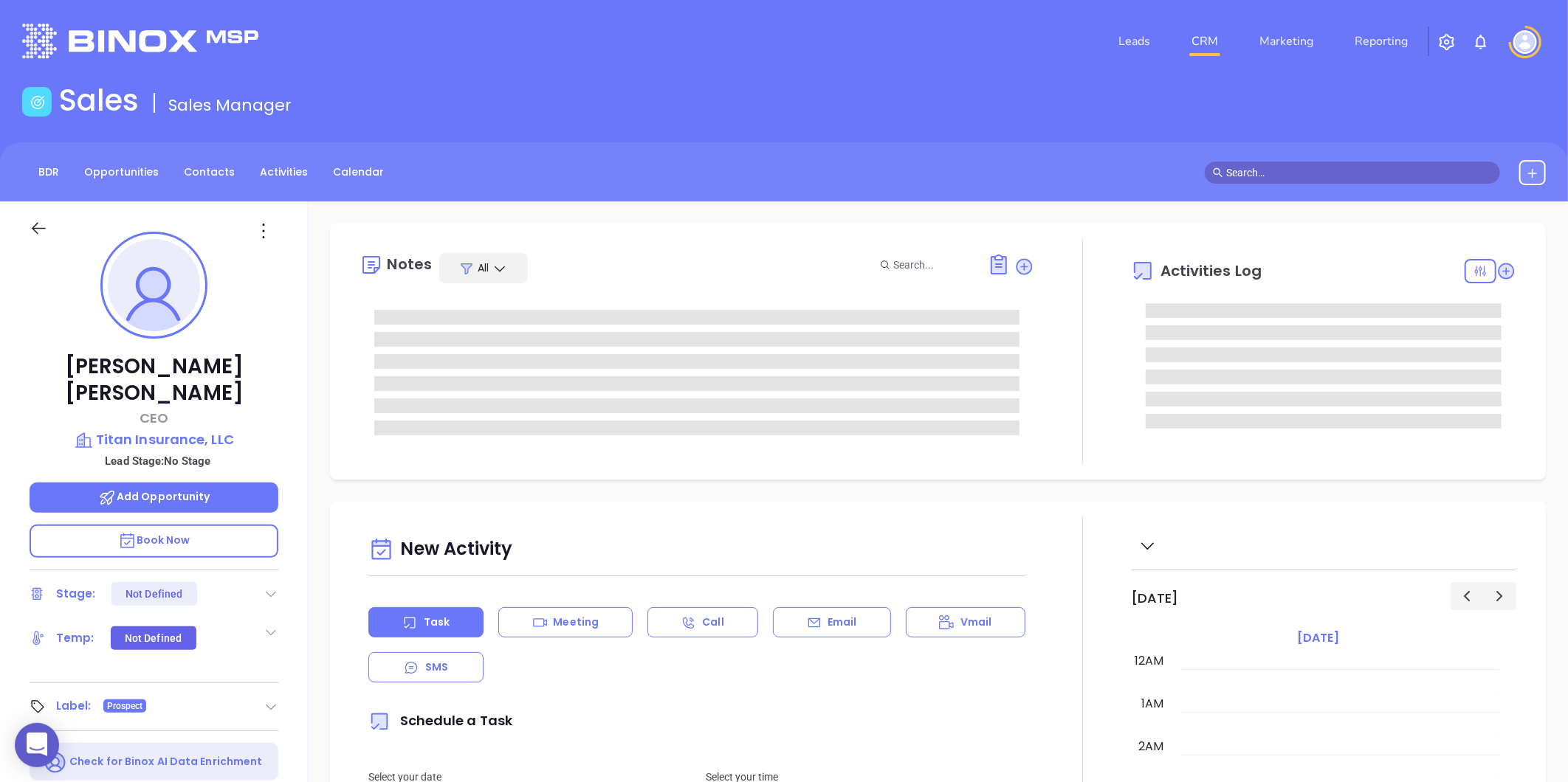
type input "[DATE]"
type input "[PERSON_NAME]"
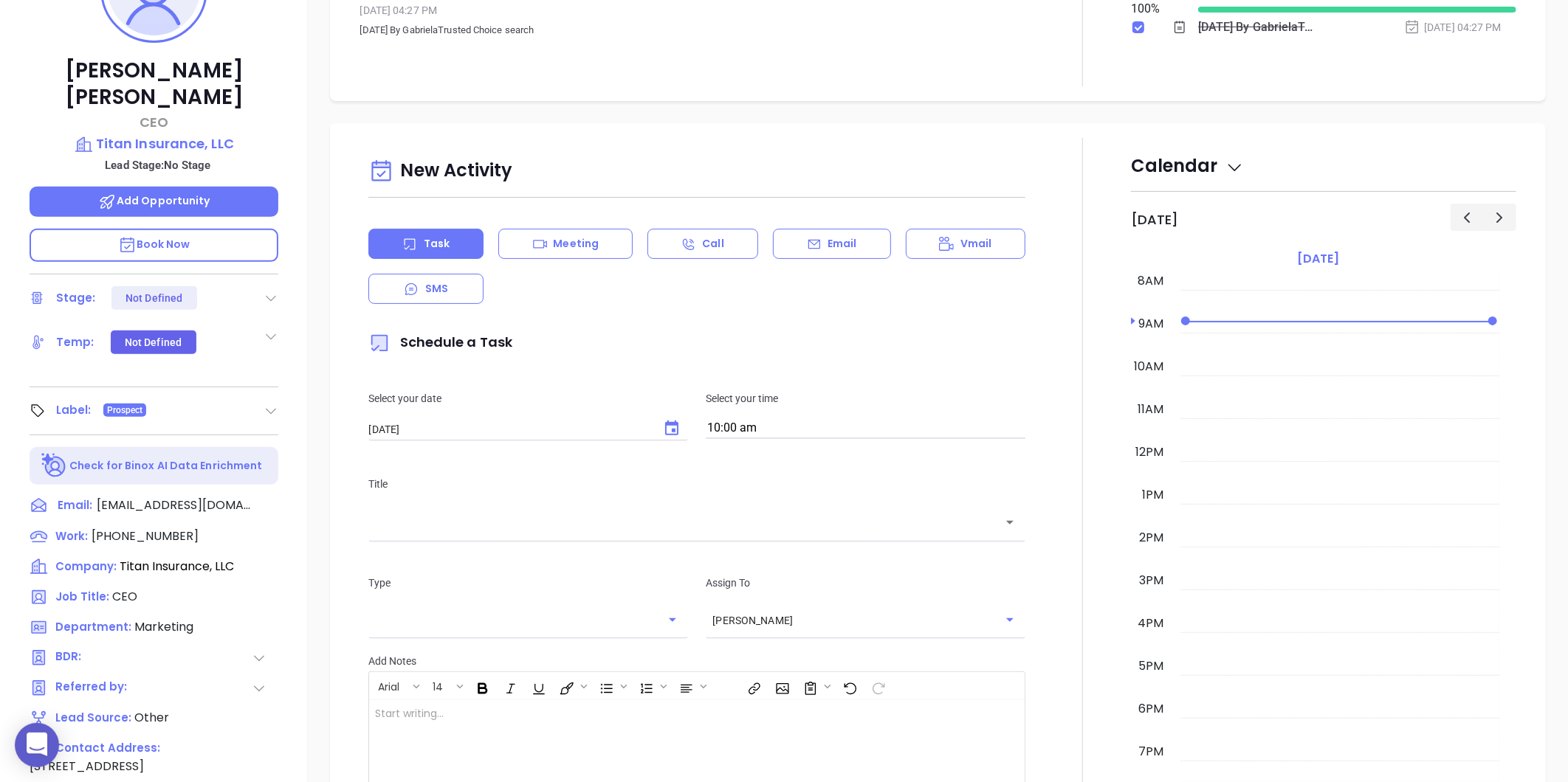
scroll to position [409, 0]
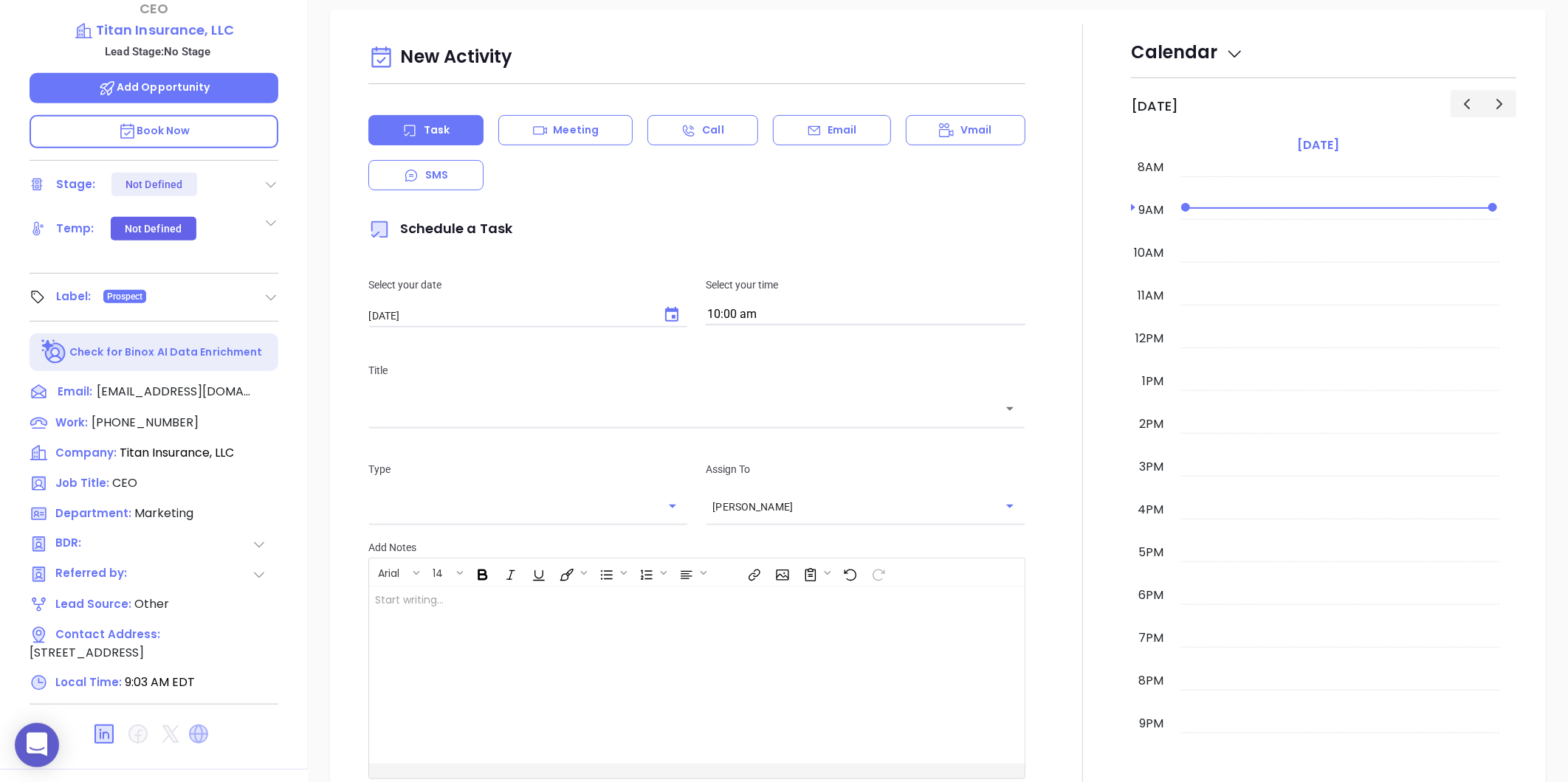
click at [200, 725] on icon at bounding box center [198, 734] width 19 height 19
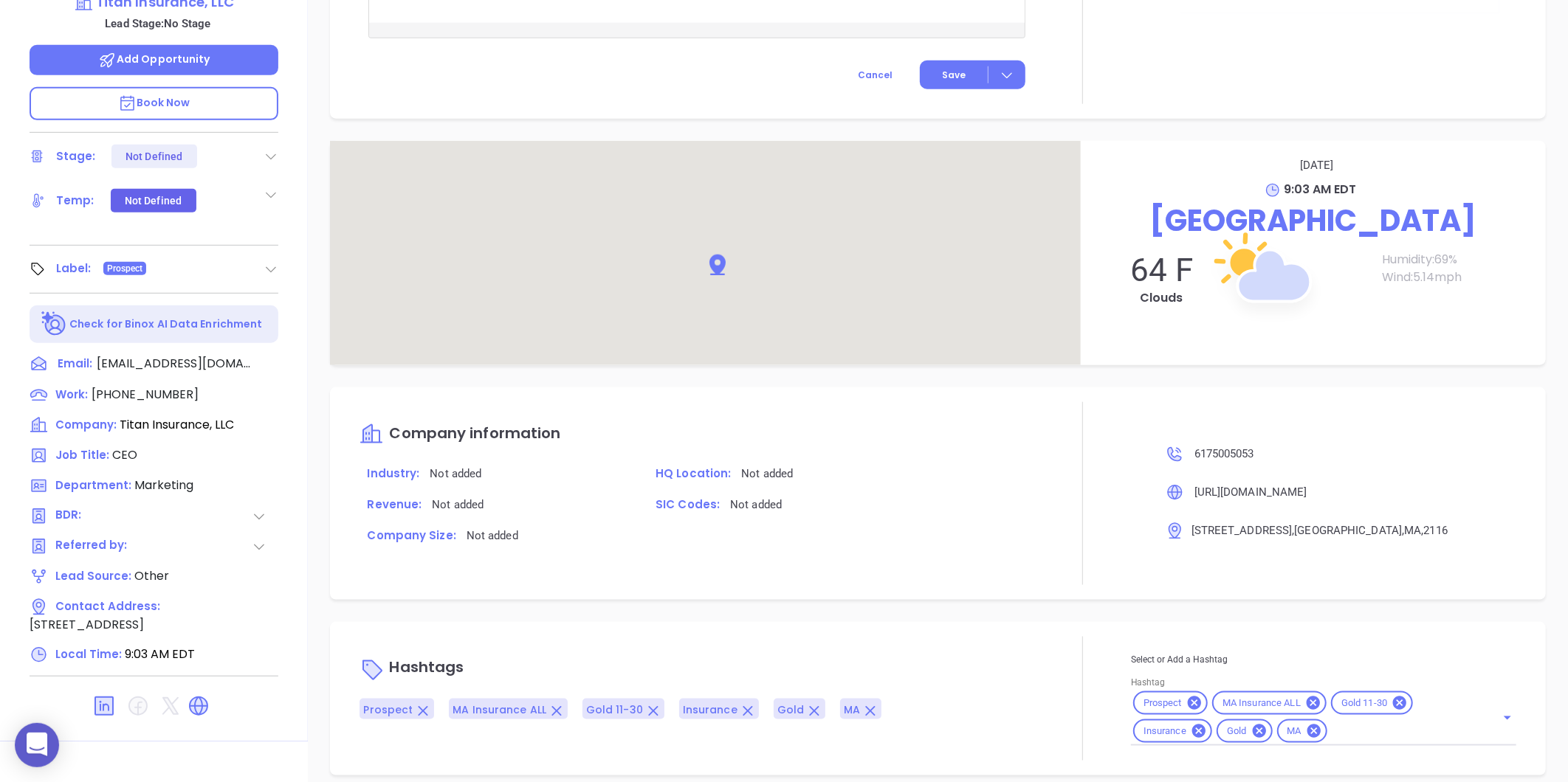
scroll to position [452, 0]
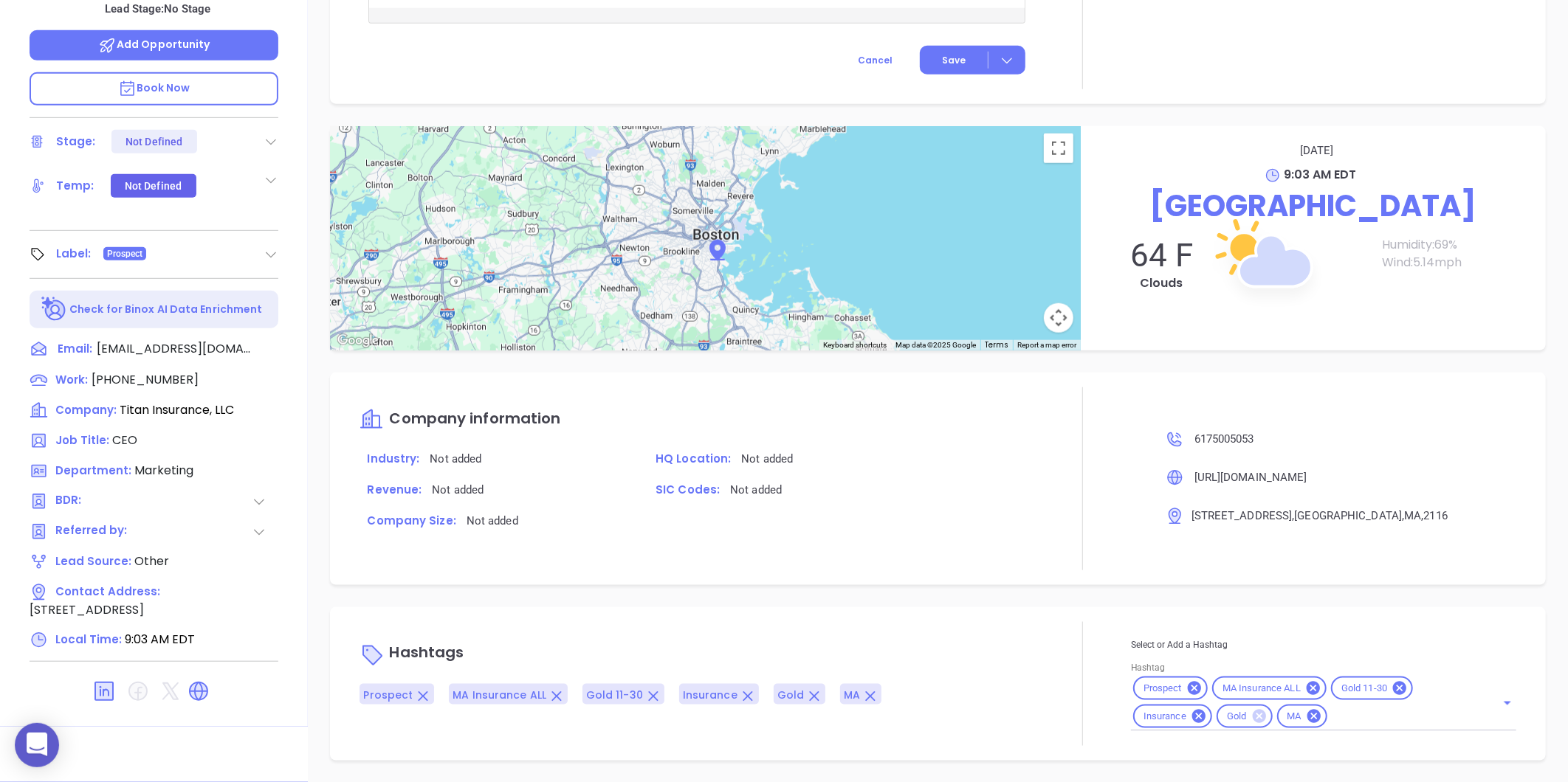
click at [1252, 711] on icon at bounding box center [1258, 716] width 14 height 14
click at [1393, 686] on icon at bounding box center [1399, 688] width 14 height 14
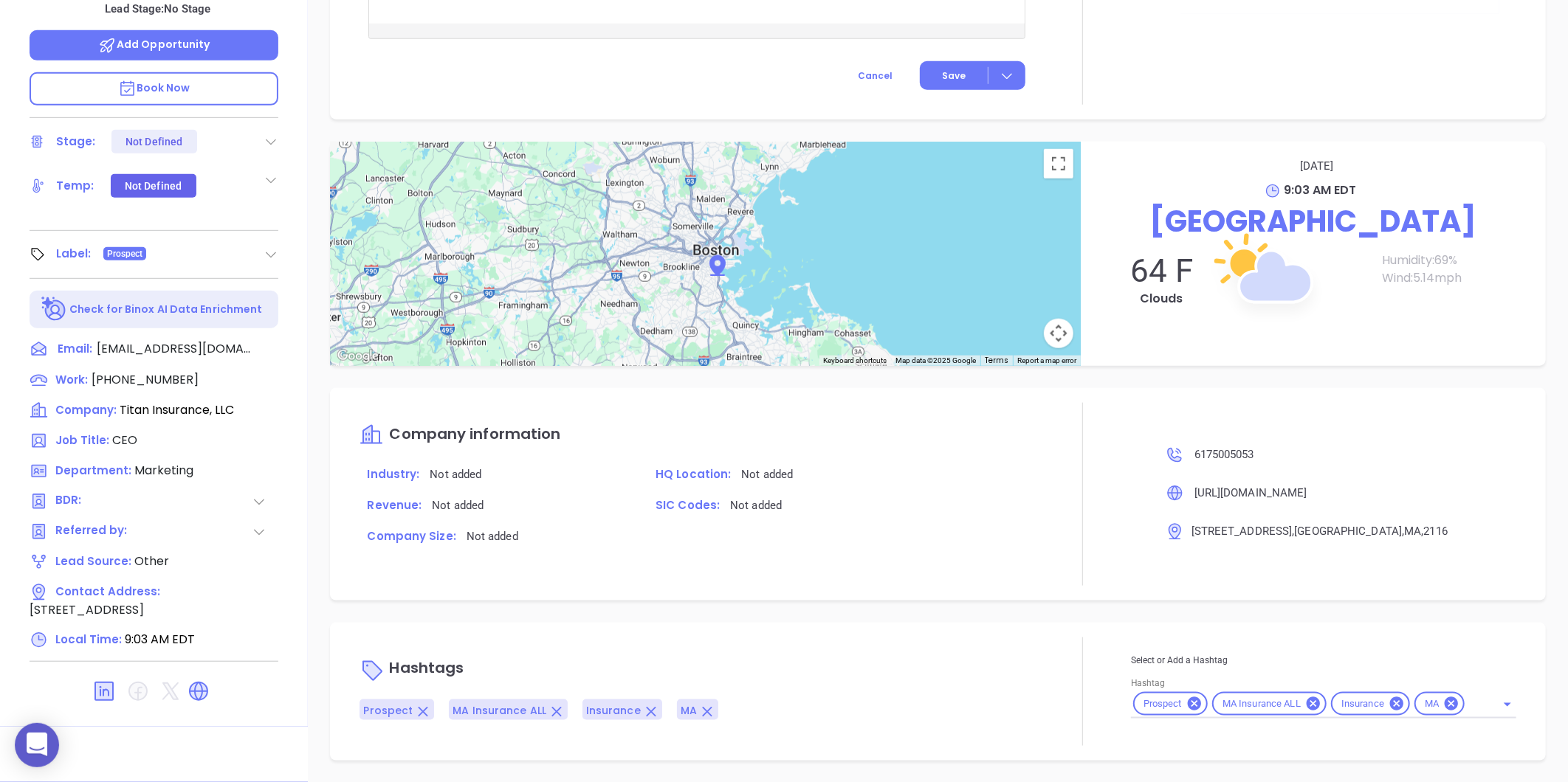
click at [1465, 700] on div "Prospect MA Insurance ALL Insurance MA" at bounding box center [1323, 705] width 386 height 29
type input "SILVER"
click at [1171, 736] on li "Silver 6-10" at bounding box center [1321, 740] width 382 height 26
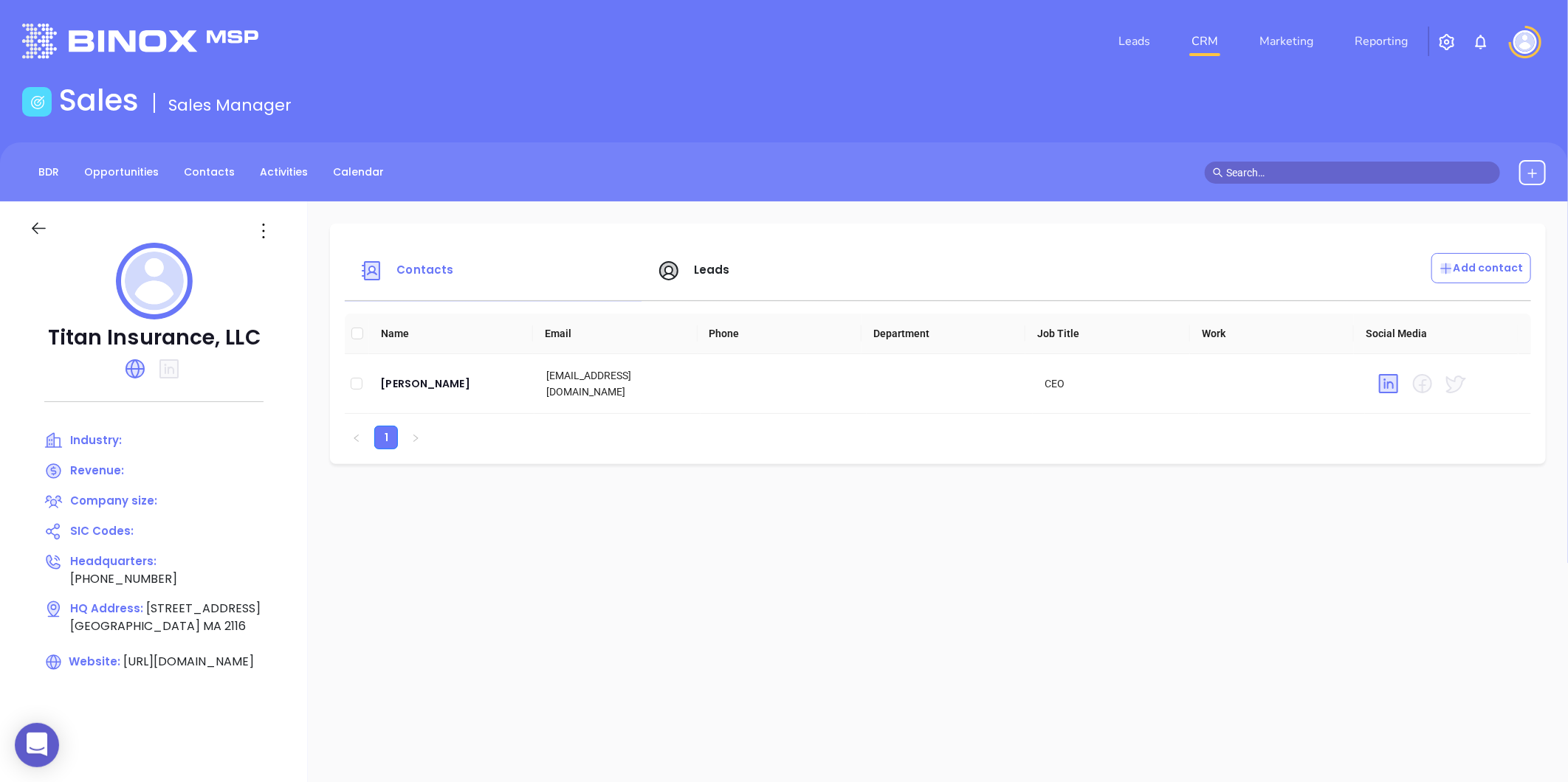
click at [697, 265] on span "Leads" at bounding box center [712, 269] width 36 height 15
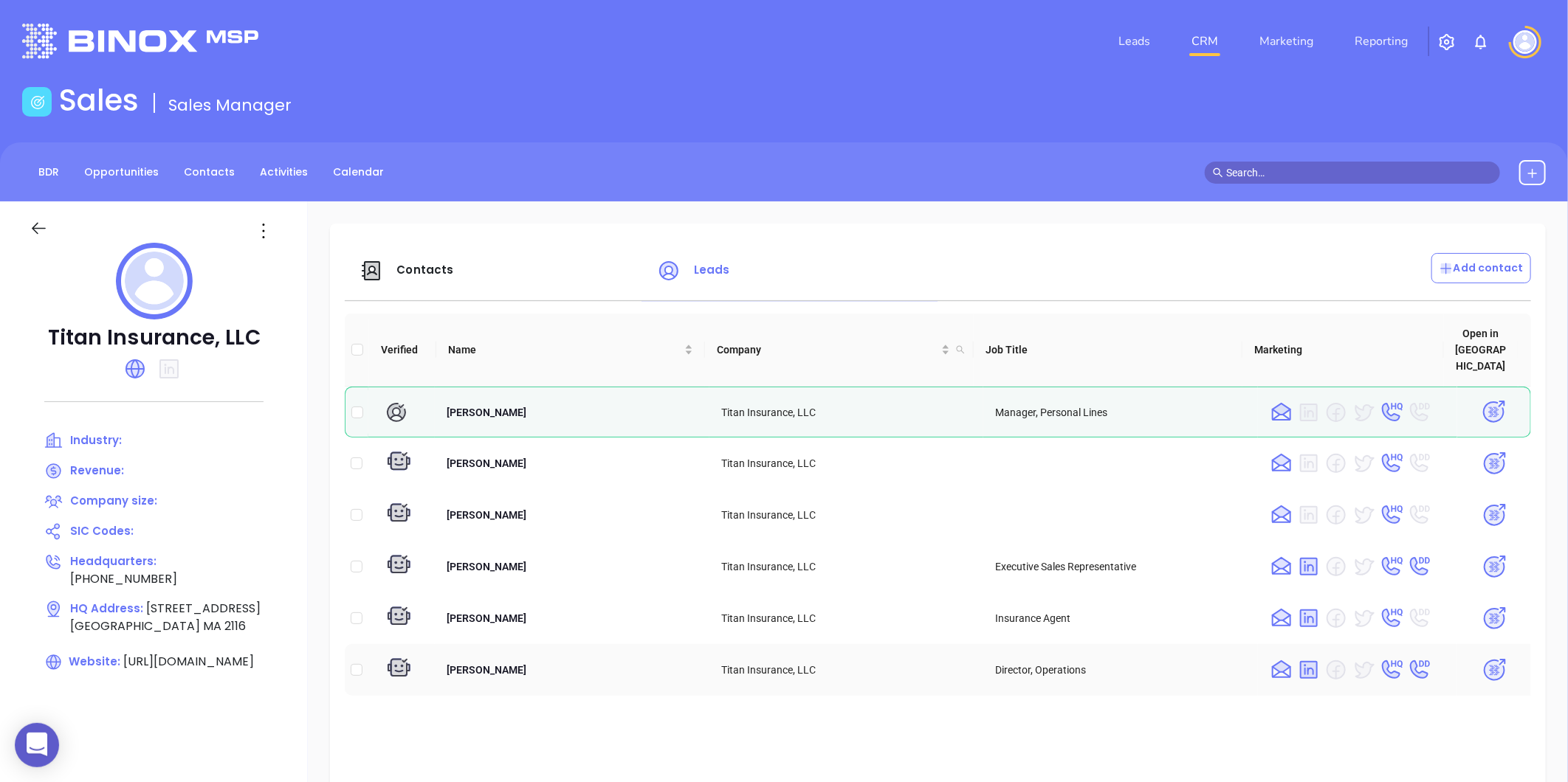
click at [1481, 657] on img at bounding box center [1494, 670] width 26 height 26
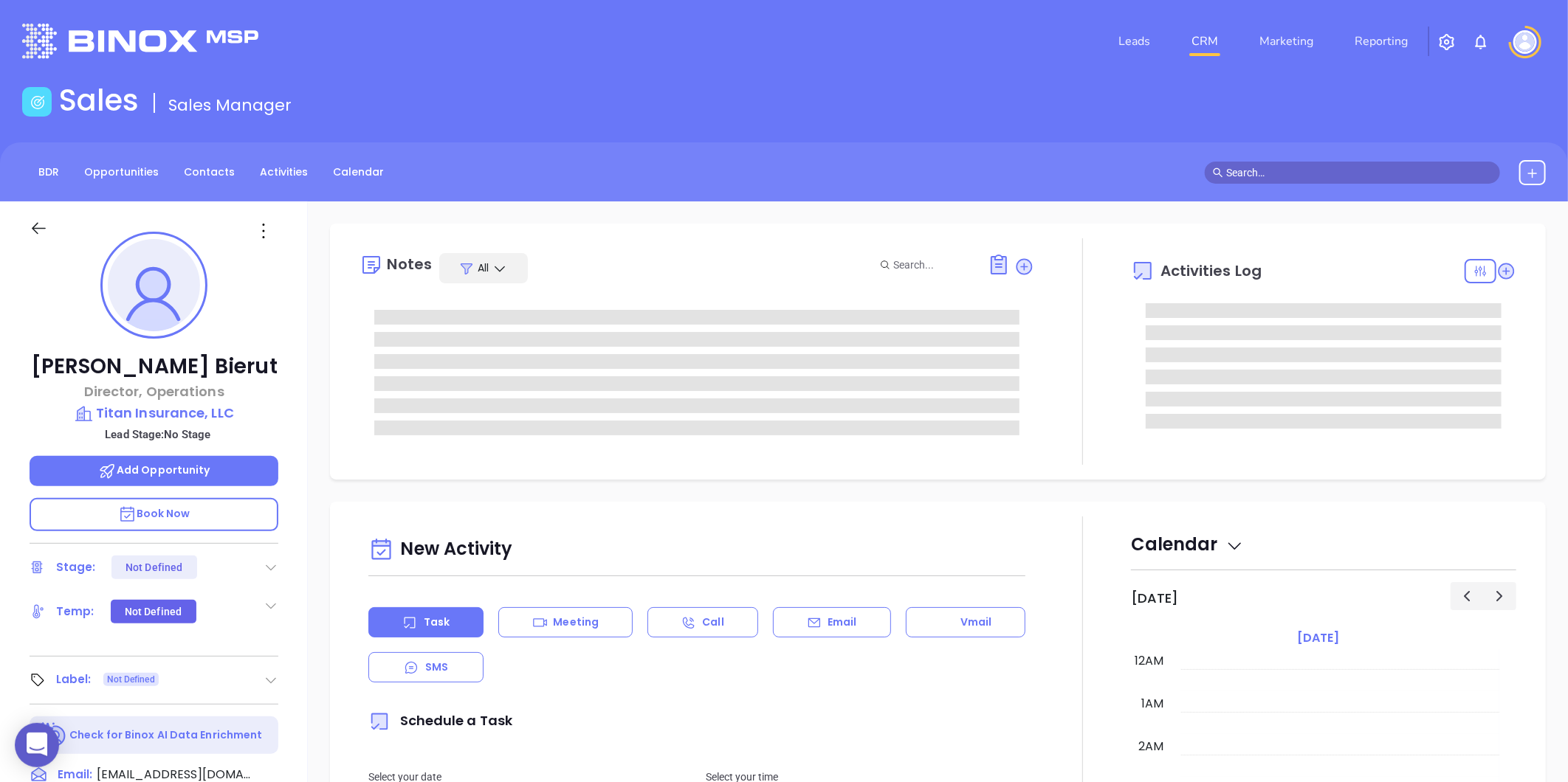
type input "[DATE]"
type input "[PERSON_NAME]"
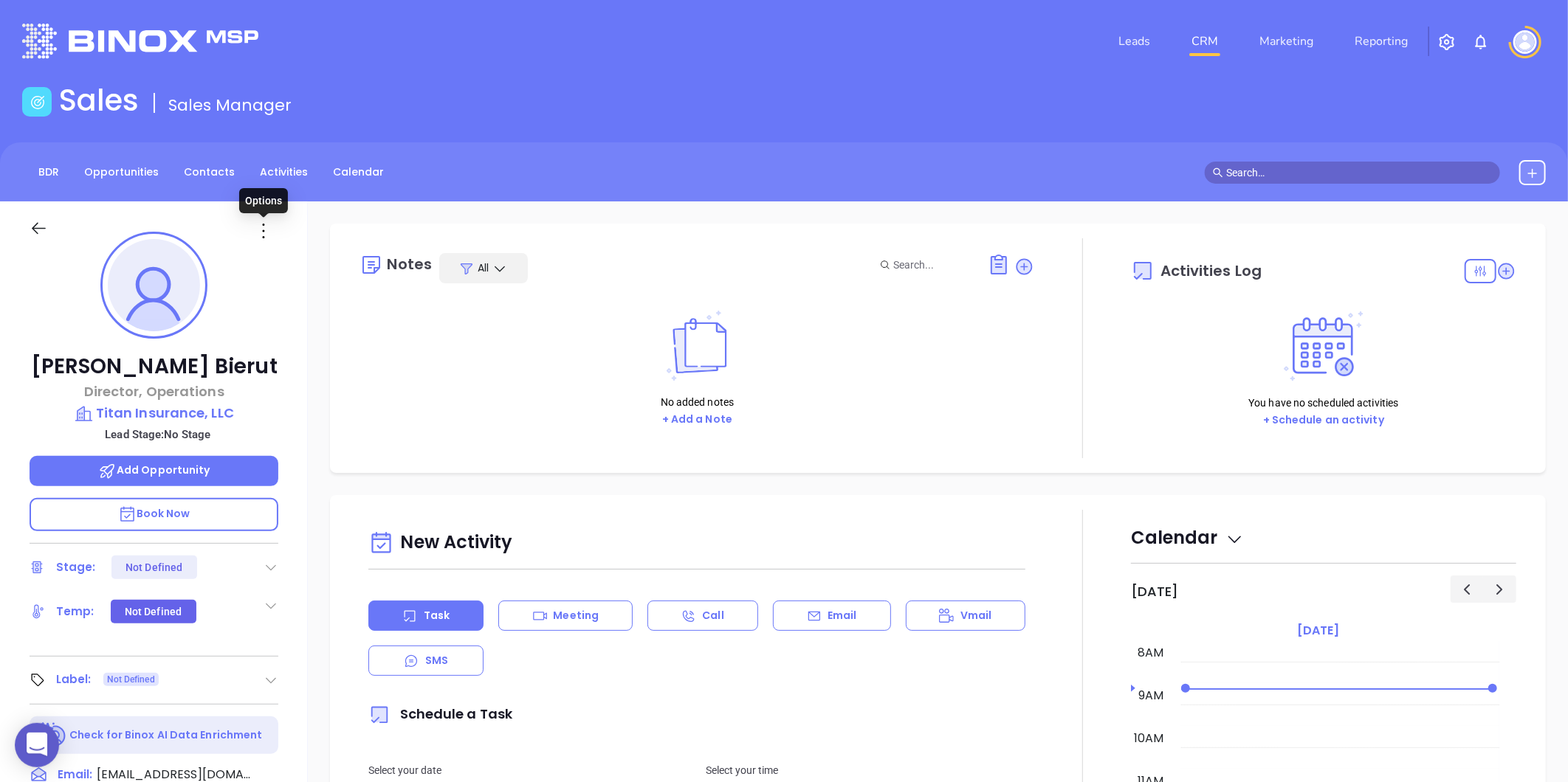
click at [259, 230] on icon at bounding box center [263, 231] width 24 height 24
click at [295, 388] on div "Edit" at bounding box center [335, 389] width 145 height 16
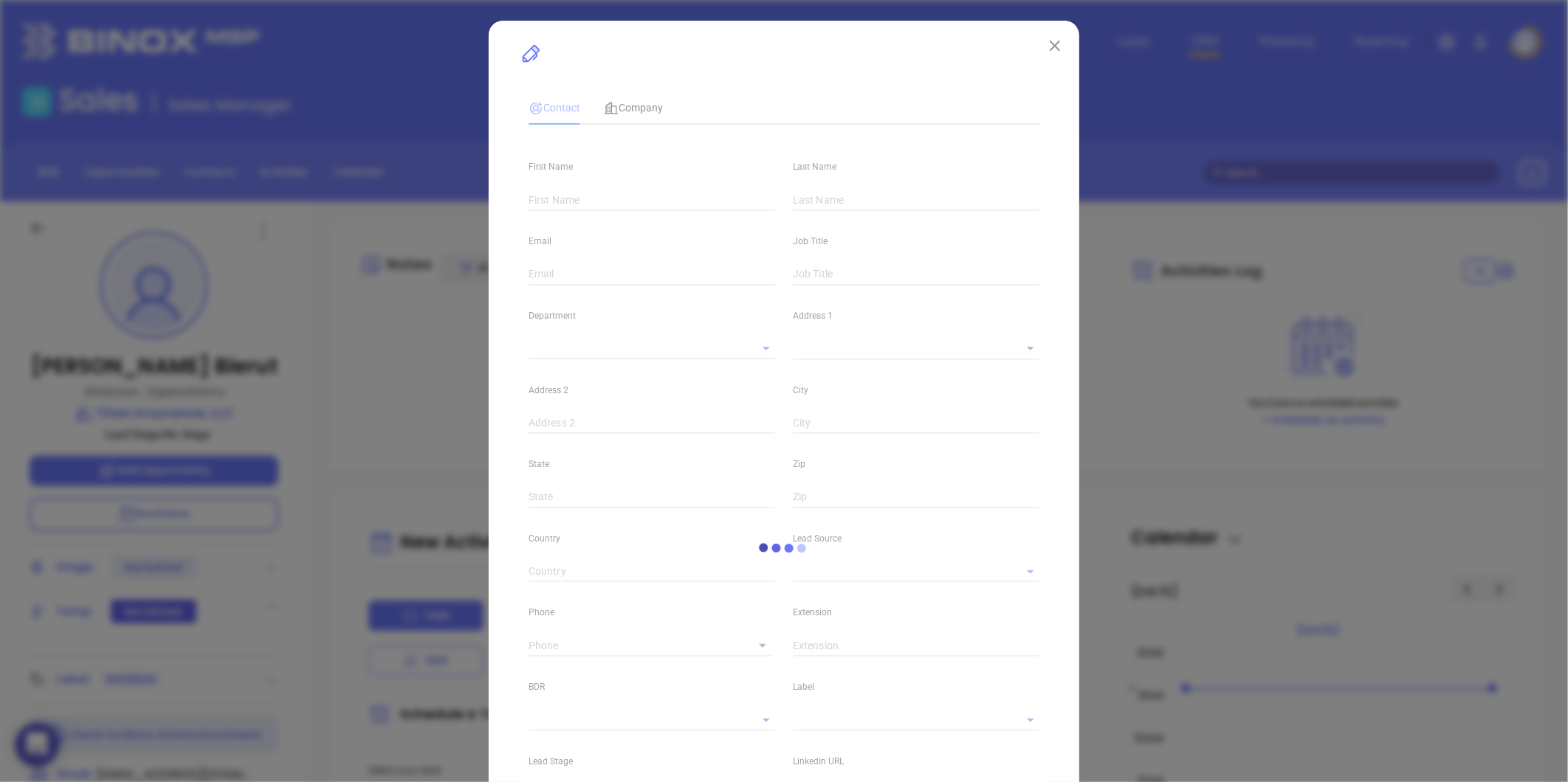
type input "Karin"
type input "Bierut"
type input "kbierut@titaninsured.com"
type input "Director, Operations"
type textarea "535 Boylston Street"
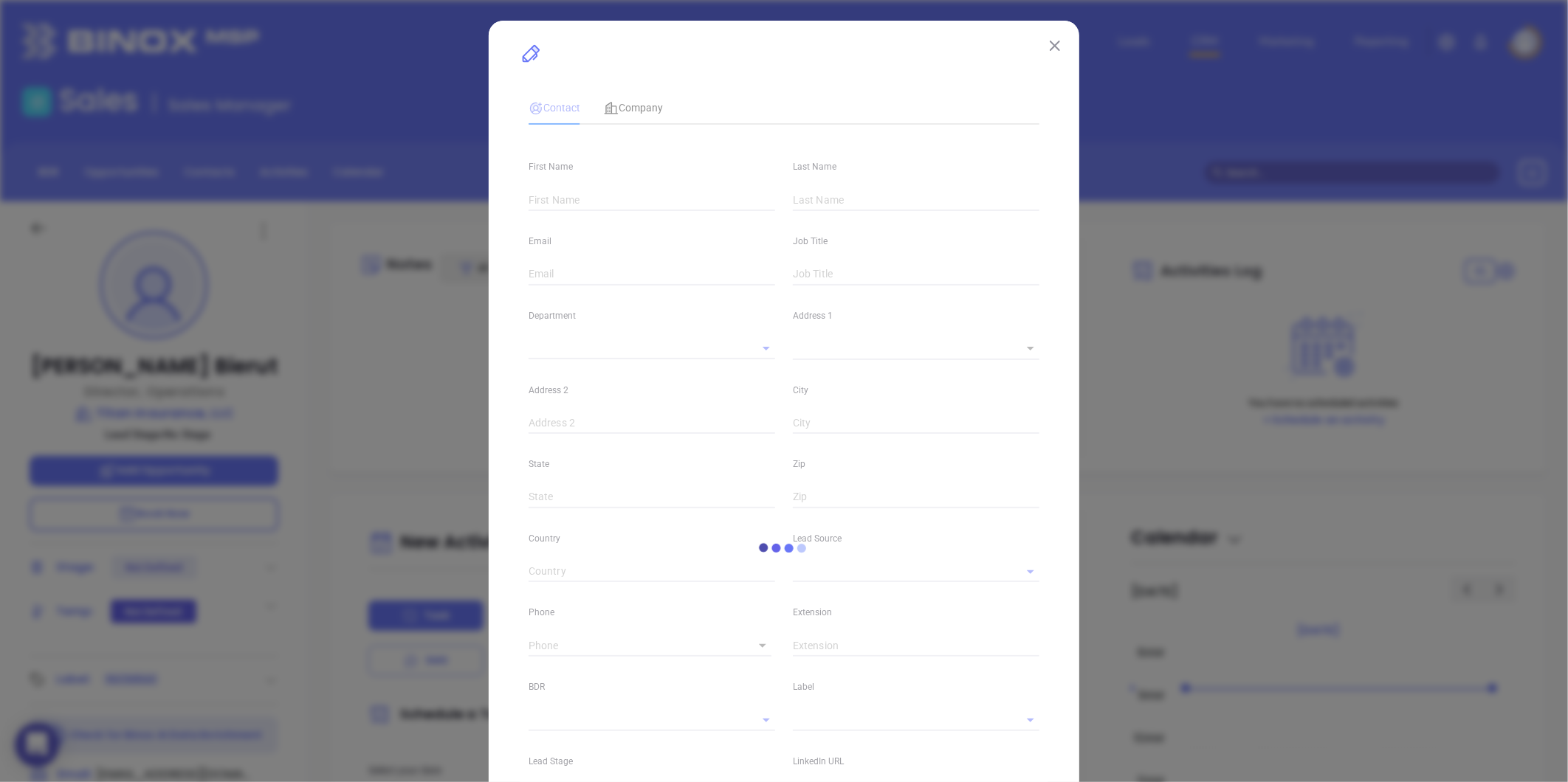
type input "1"
type input "Boston"
type input "MA"
type input "2116"
type input "linkedin.com/in/karin-bierut-cic-cisr-473b6110"
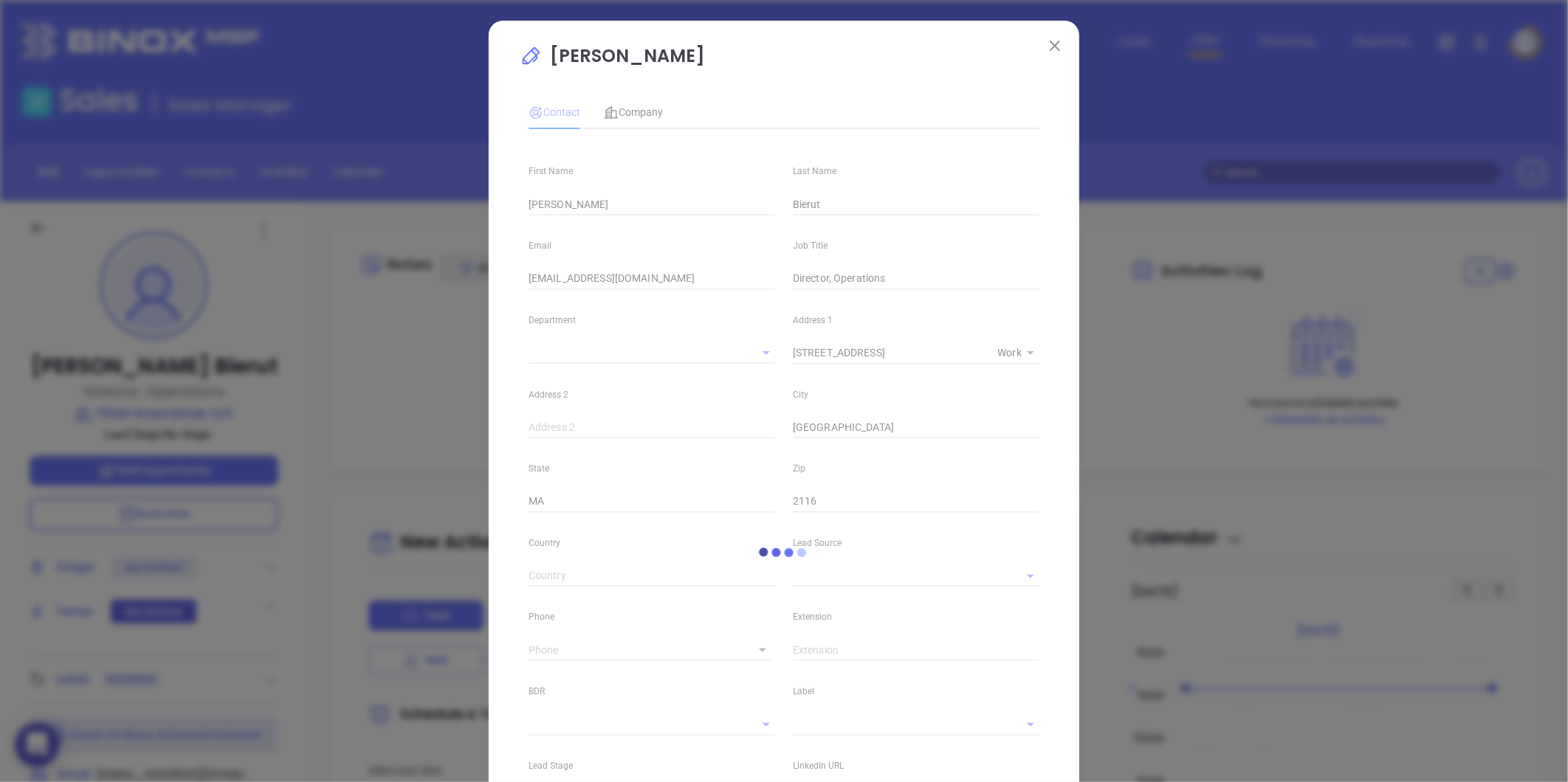
type input "(617) 500-5053"
type input "1"
click at [673, 434] on input "text" at bounding box center [652, 427] width 246 height 22
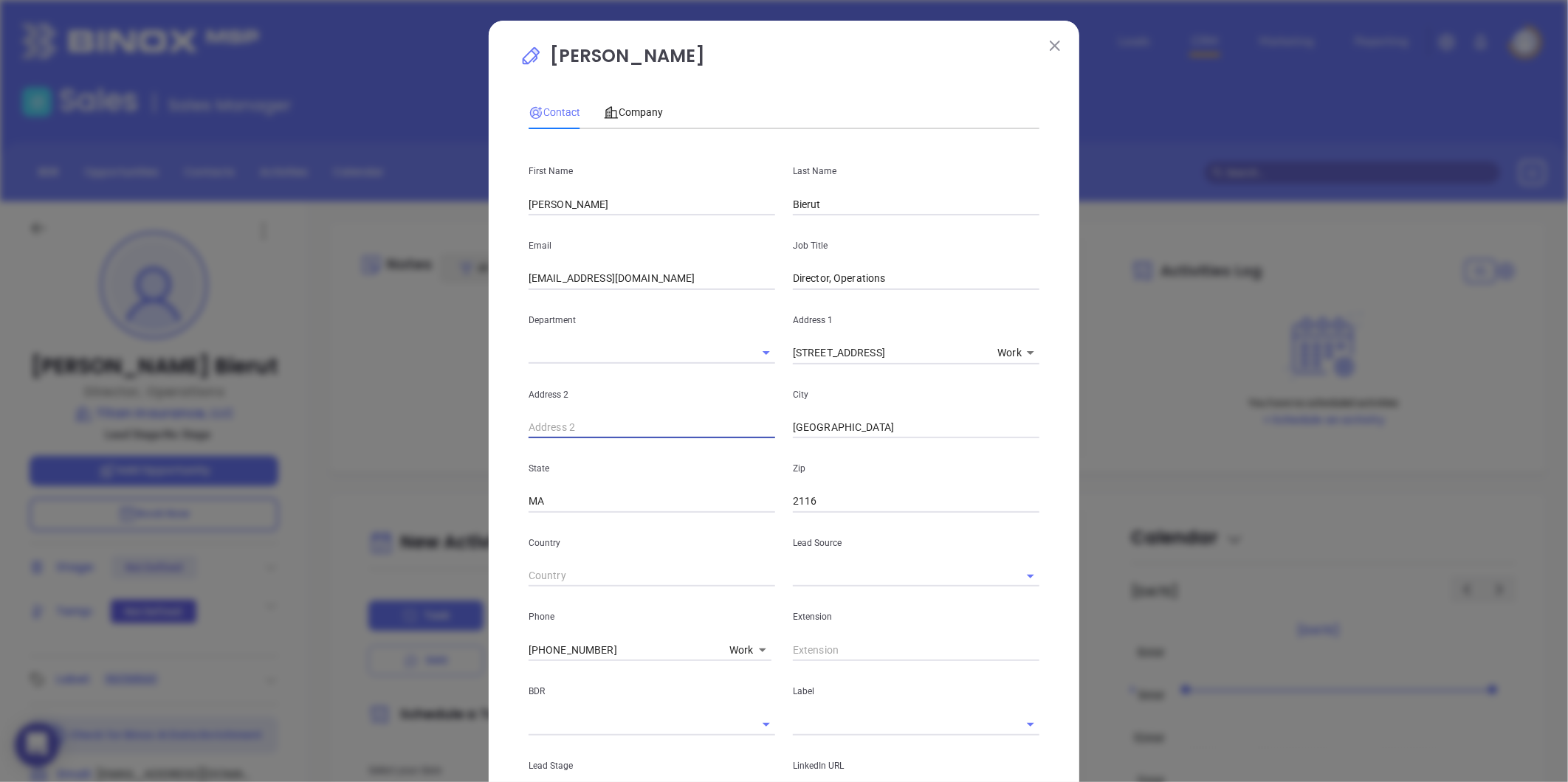
click at [667, 355] on input "text" at bounding box center [631, 353] width 205 height 21
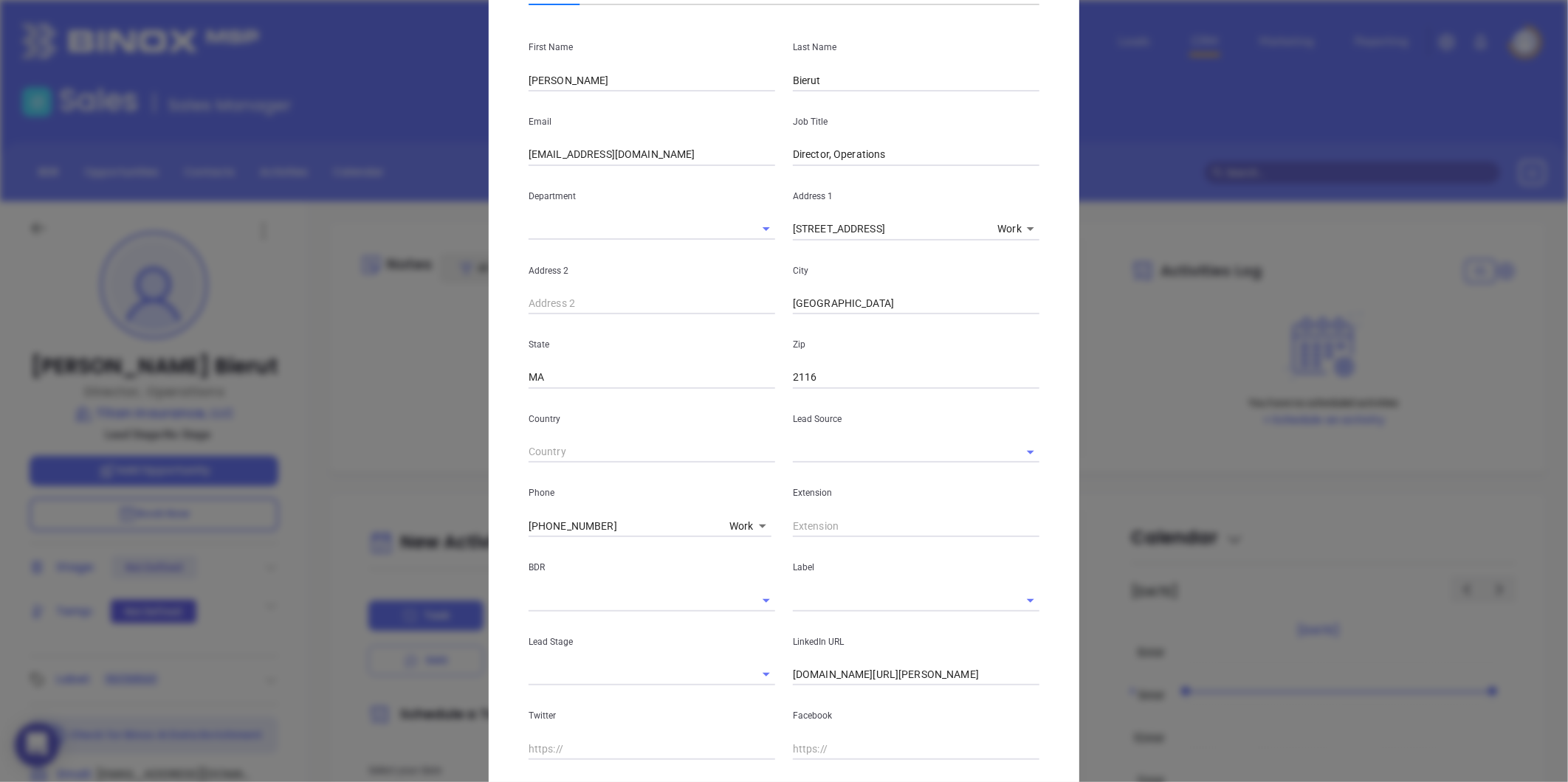
scroll to position [164, 0]
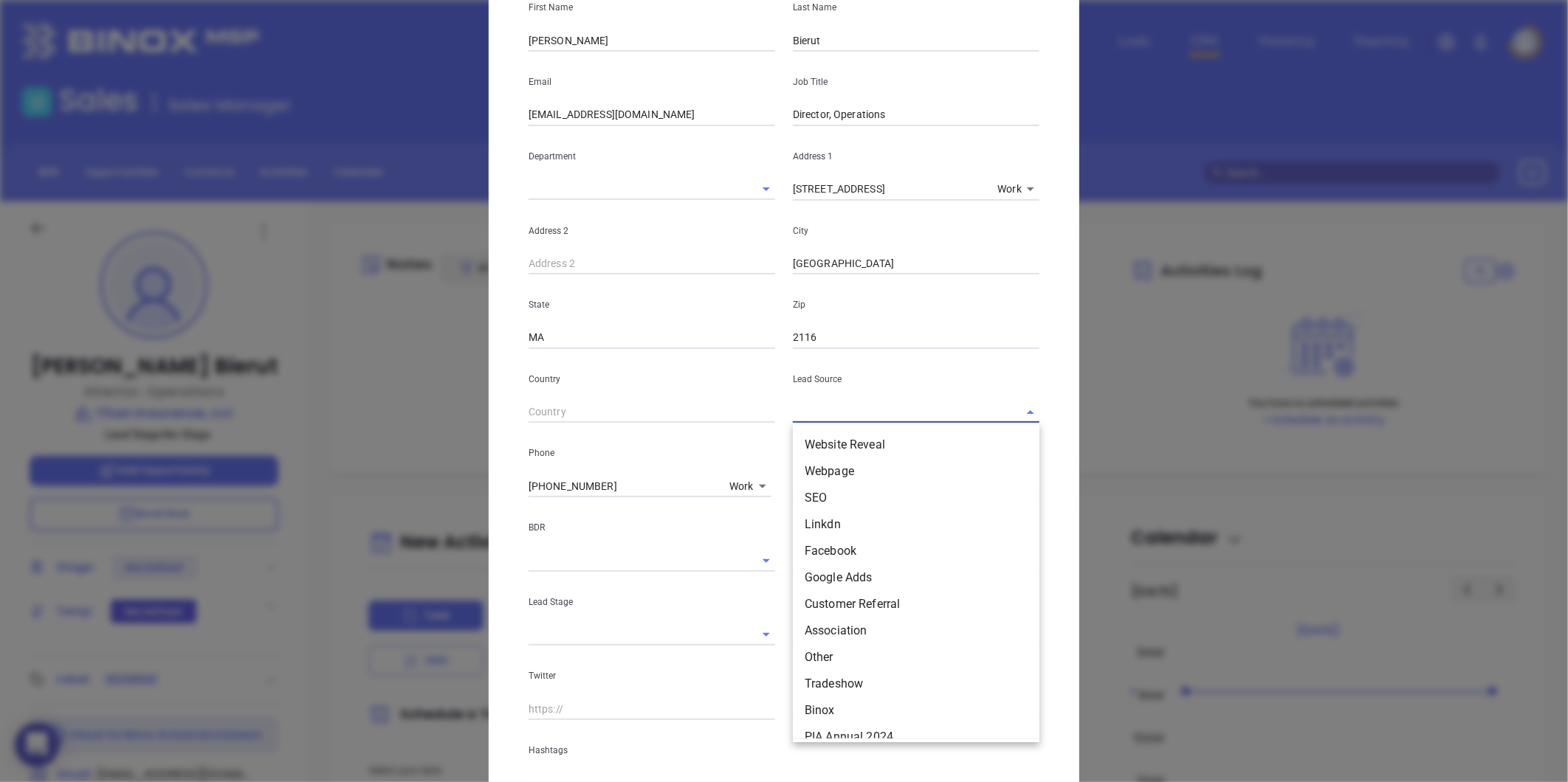
click at [822, 408] on input "text" at bounding box center [895, 411] width 205 height 21
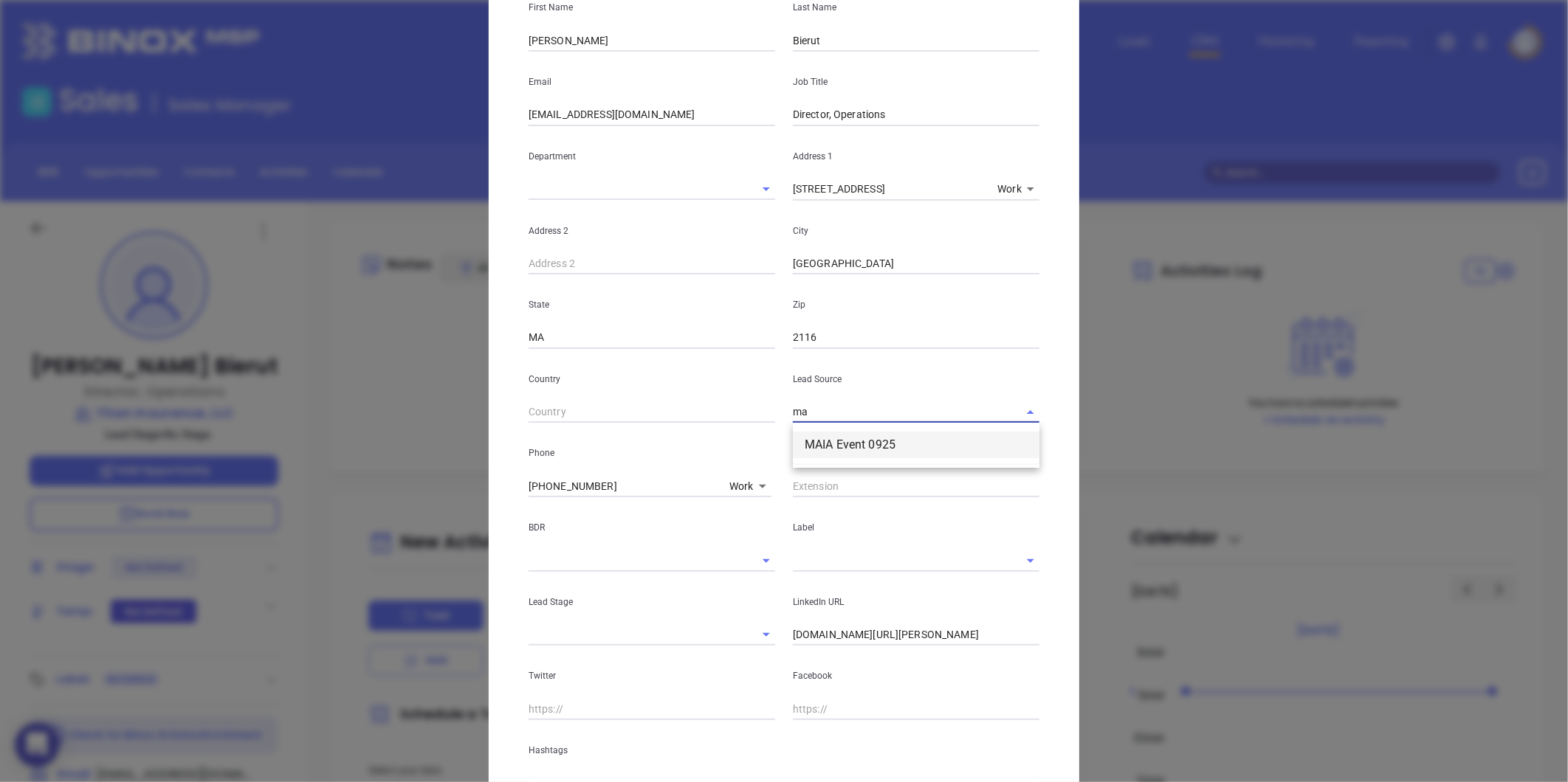
click at [849, 451] on li "MAIA Event 0925" at bounding box center [916, 445] width 246 height 26
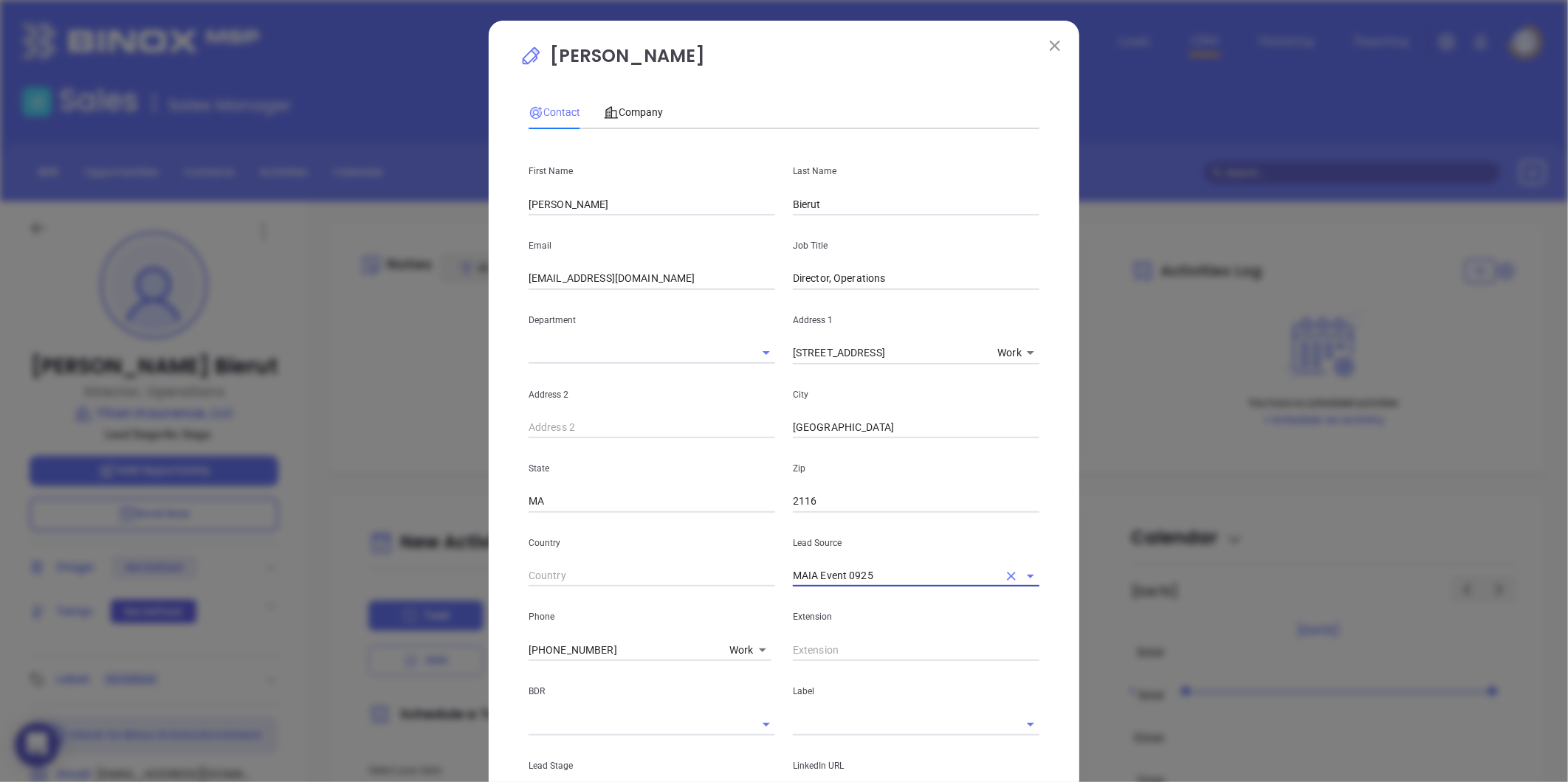
type input "MAIA Event 0925"
drag, startPoint x: 580, startPoint y: 278, endPoint x: 344, endPoint y: 285, distance: 236.1
click at [344, 285] on div "Karin Bierut Contact Company First Name Karin Last Name Bierut Email kbierut@ti…" at bounding box center [784, 391] width 1568 height 782
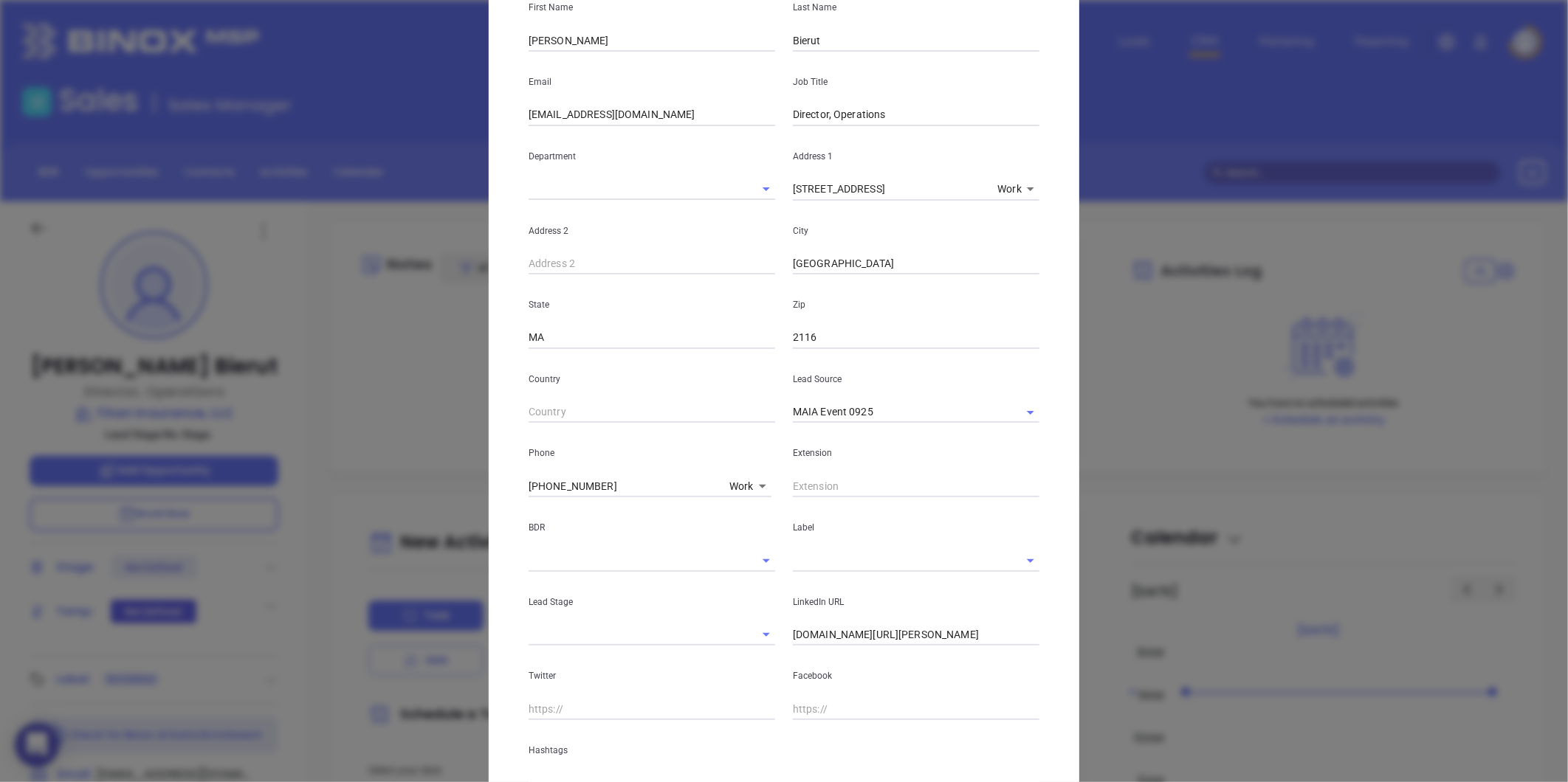
click at [830, 563] on input "text" at bounding box center [895, 560] width 205 height 21
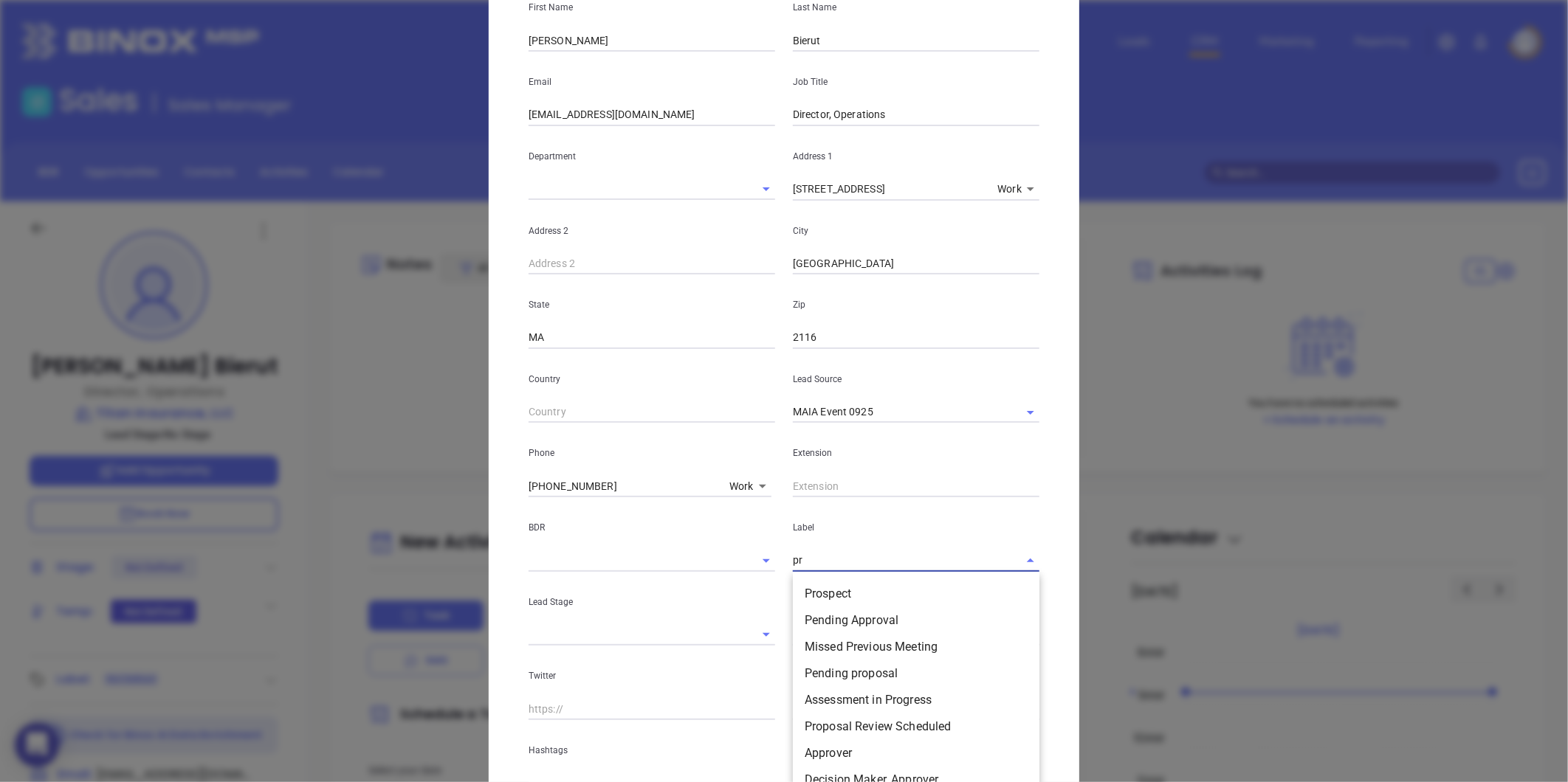
type input "pro"
click at [836, 592] on li "Prospect" at bounding box center [916, 593] width 246 height 26
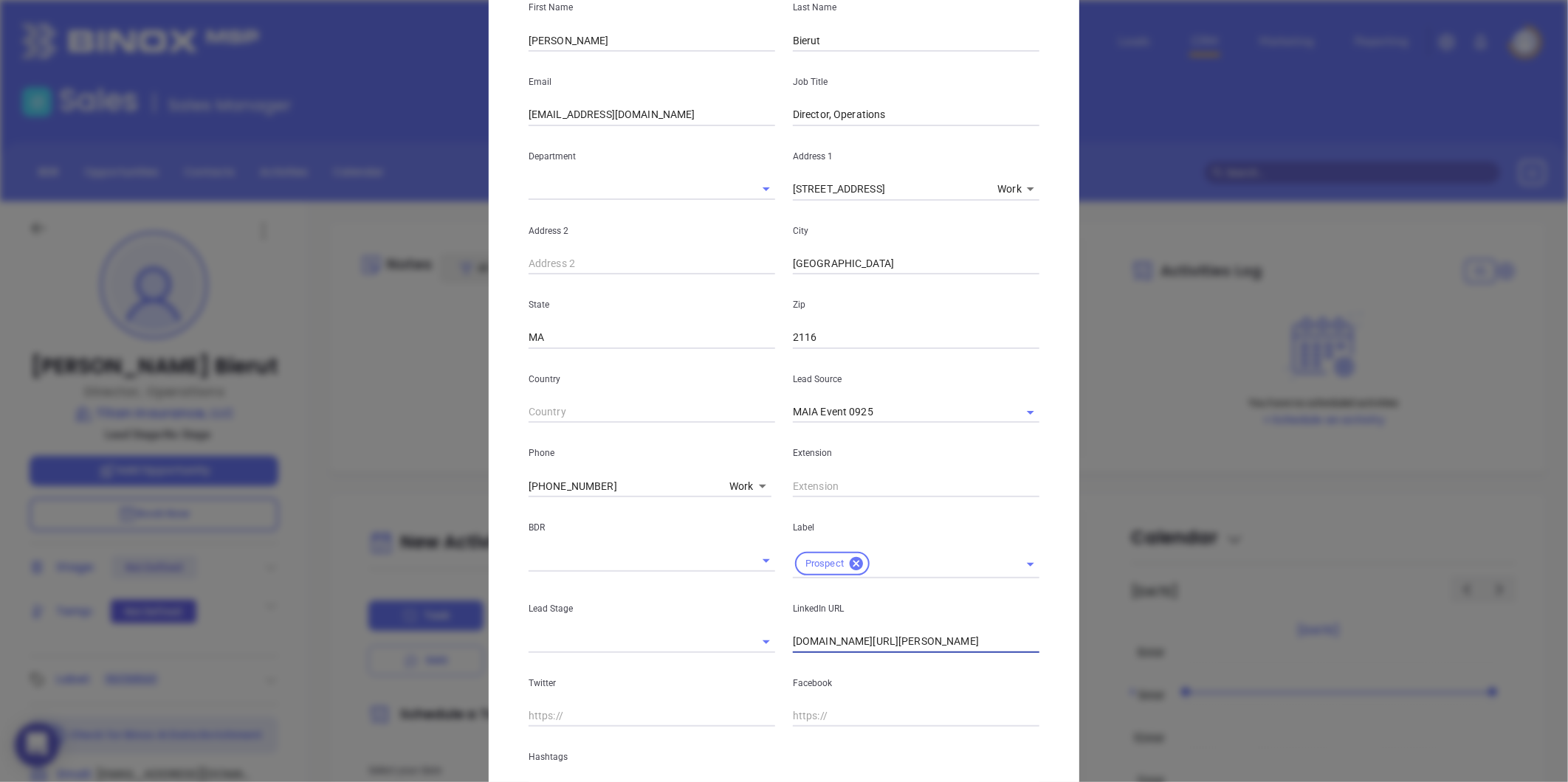
click at [834, 644] on input "linkedin.com/in/karin-bierut-cic-cisr-473b6110" at bounding box center [916, 642] width 246 height 22
click at [835, 643] on input "linkedin.com/in/karin-bierut-cic-cisr-473b6110" at bounding box center [916, 642] width 246 height 22
click at [835, 642] on input "linkedin.com/in/karin-bierut-cic-cisr-473b6110" at bounding box center [916, 642] width 246 height 22
paste input "linkedin.com/in/karin-bierut-cic-cisr-473b6110"
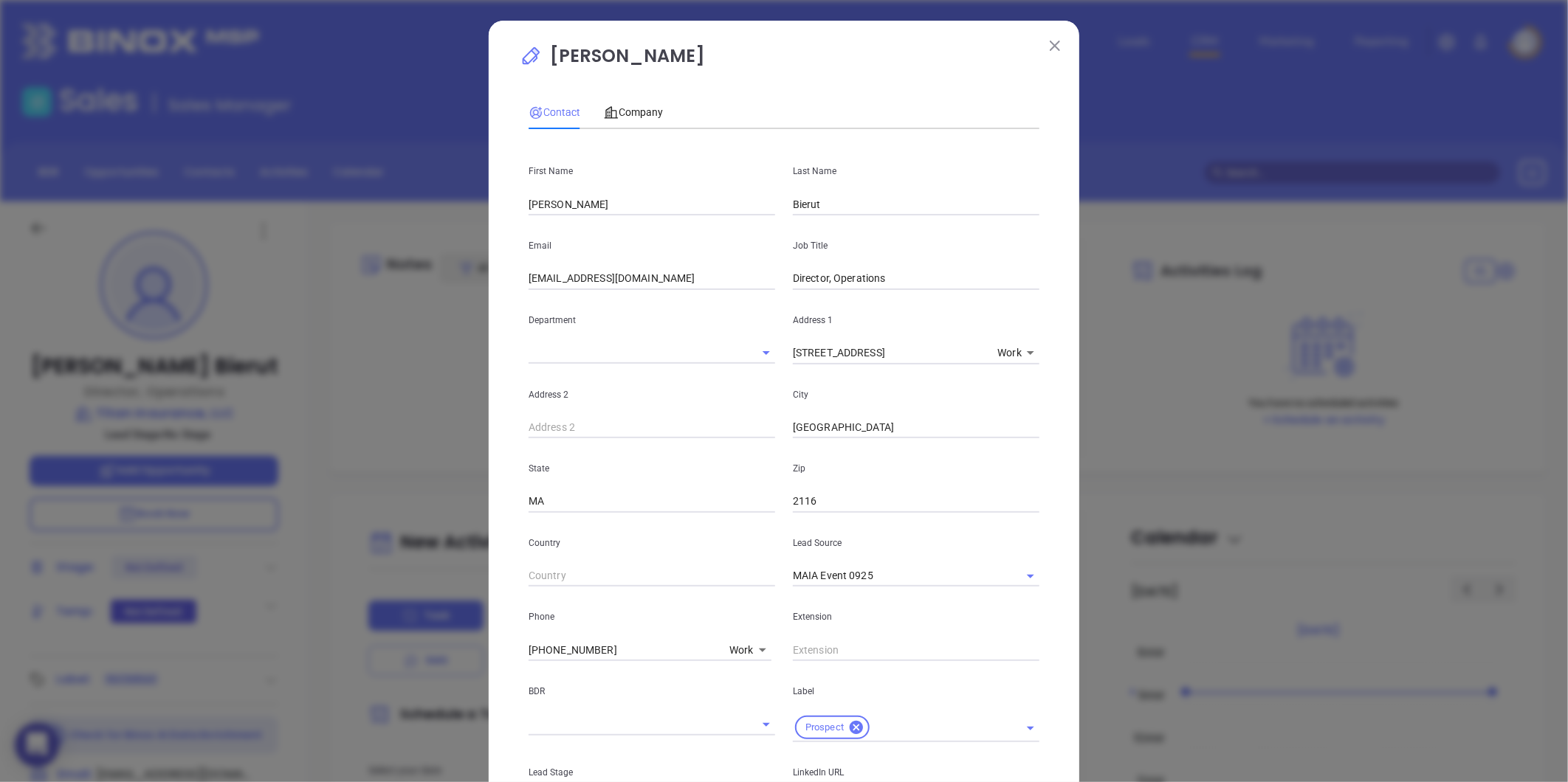
type input "www.linkedin.com/in/karin-bierut-cic-cisr-473b6110"
drag, startPoint x: 739, startPoint y: 301, endPoint x: 640, endPoint y: 318, distance: 100.4
click at [642, 317] on div "First Name Karin Last Name Bierut Email kbierut@titaninsured.com Job Title Dire…" at bounding box center [784, 553] width 511 height 824
type input "COO"
click at [645, 440] on div "State MA" at bounding box center [652, 476] width 264 height 75
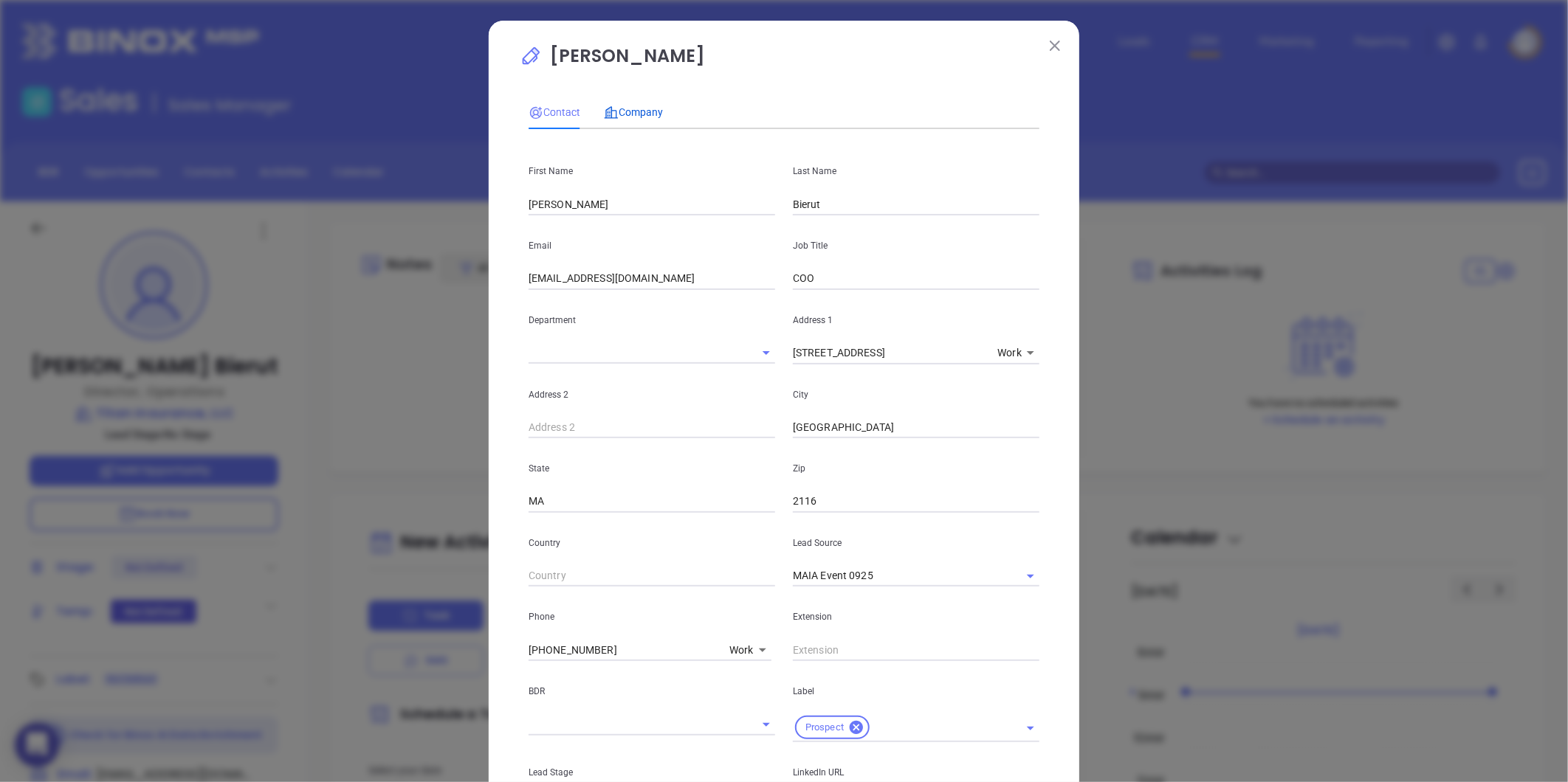
click at [625, 120] on div "Company" at bounding box center [633, 112] width 59 height 16
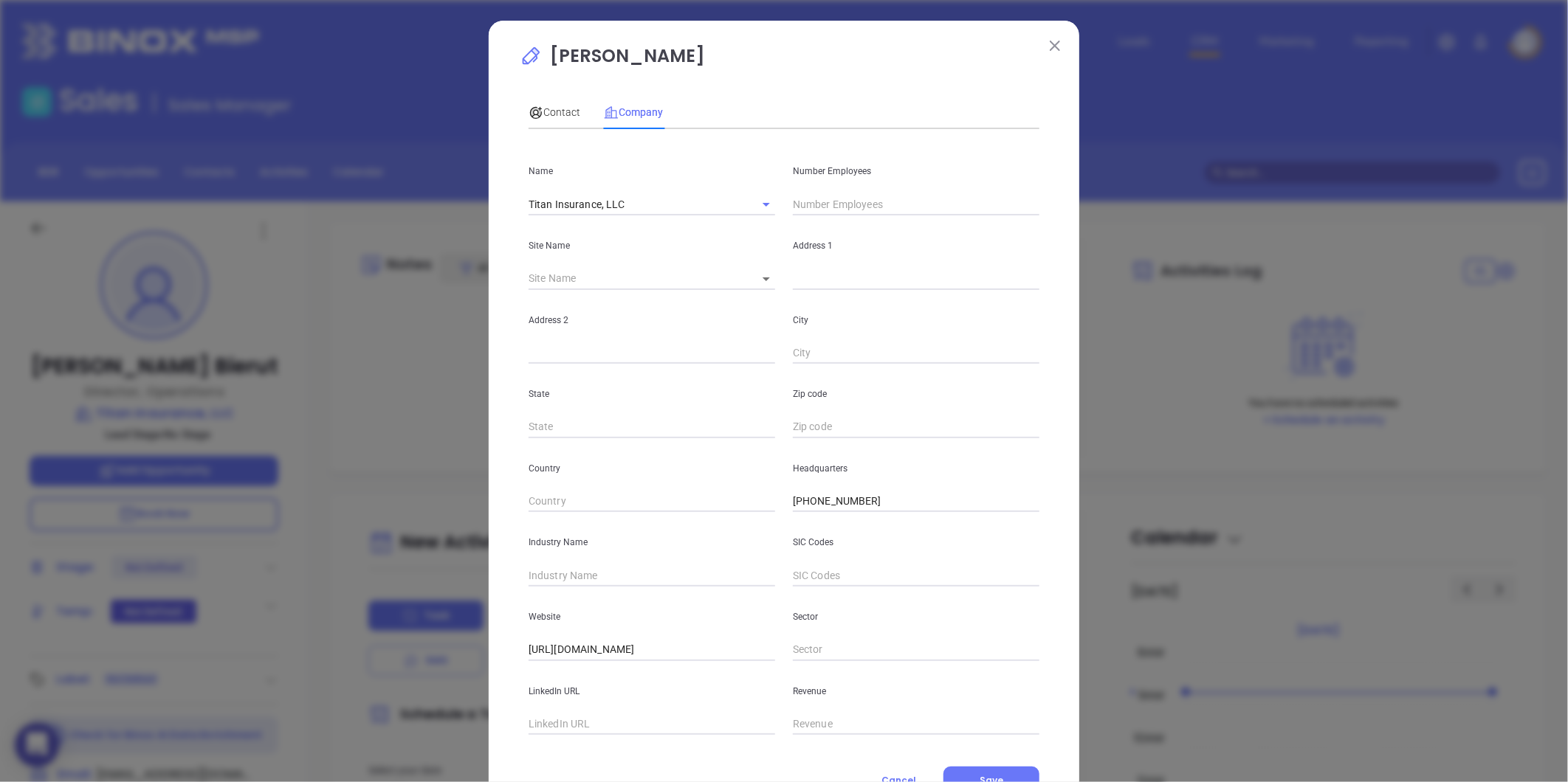
click at [552, 717] on input "text" at bounding box center [652, 725] width 246 height 22
paste input "https://www.linkedin.com/company/titan-insurance-llc/"
type input "https://www.linkedin.com/company/titan-insurance-llc/"
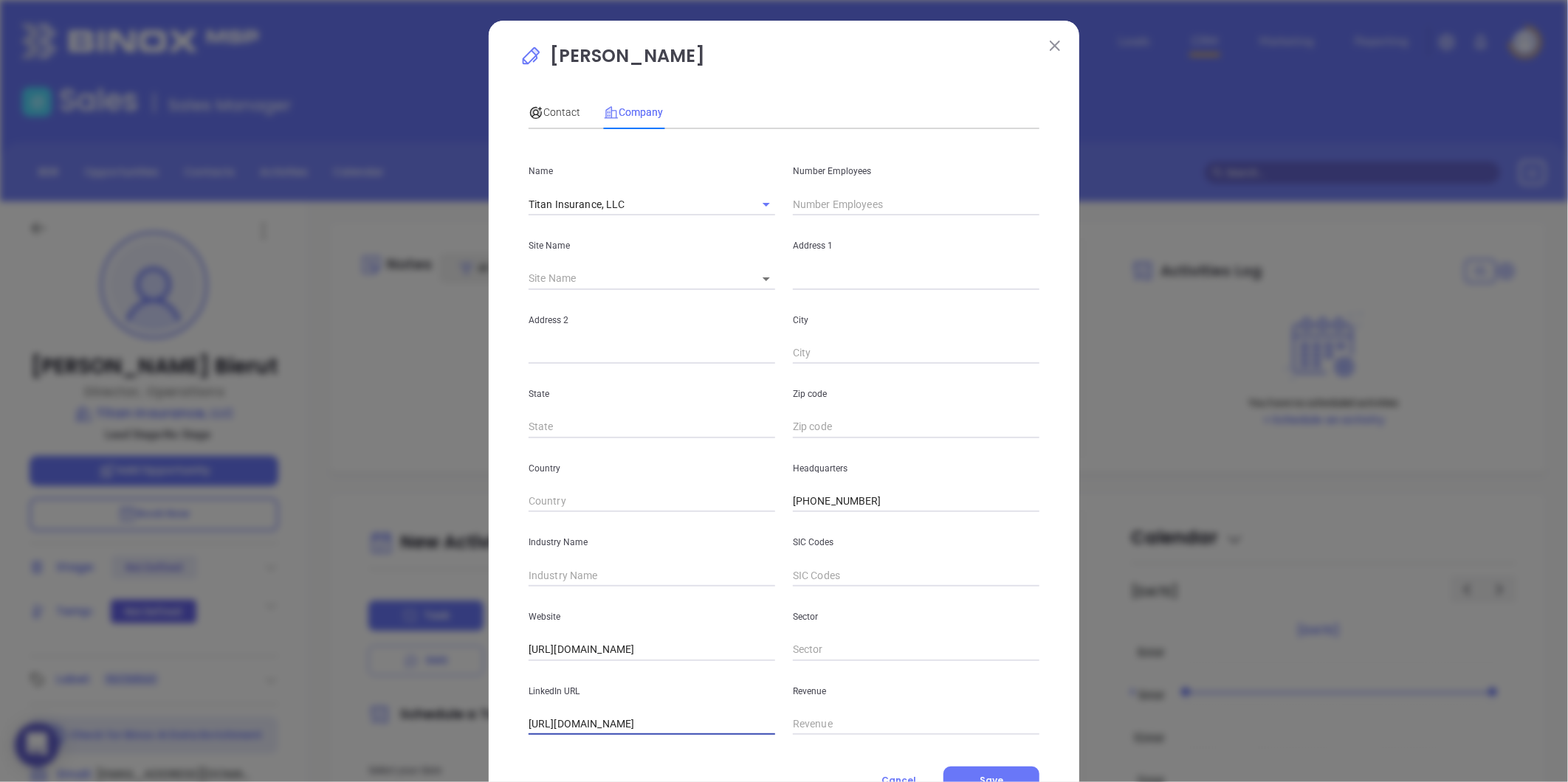
click at [551, 571] on input "text" at bounding box center [652, 575] width 246 height 22
type input "Insurance"
click at [820, 201] on input "text" at bounding box center [916, 204] width 246 height 22
type input "10"
click at [762, 281] on icon at bounding box center [766, 279] width 7 height 4
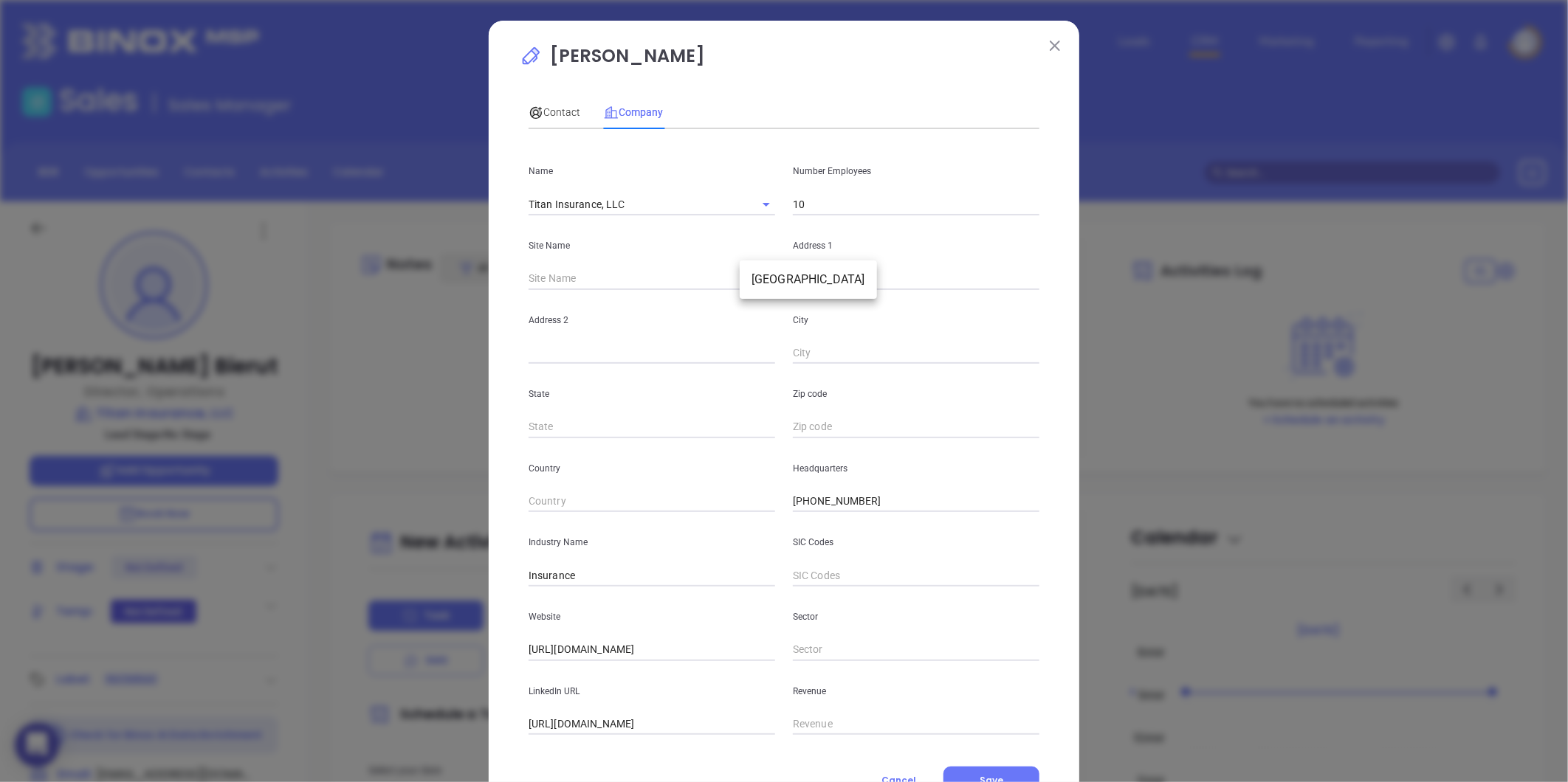
click at [755, 278] on body "0 Leads CRM Marketing Reporting Financial Leads Leads Sales Sales Manager BDR O…" at bounding box center [784, 391] width 1568 height 782
click at [766, 267] on li "Boston" at bounding box center [808, 279] width 138 height 26
type input "Boston"
type input "97391"
type input "535 Boylston Street"
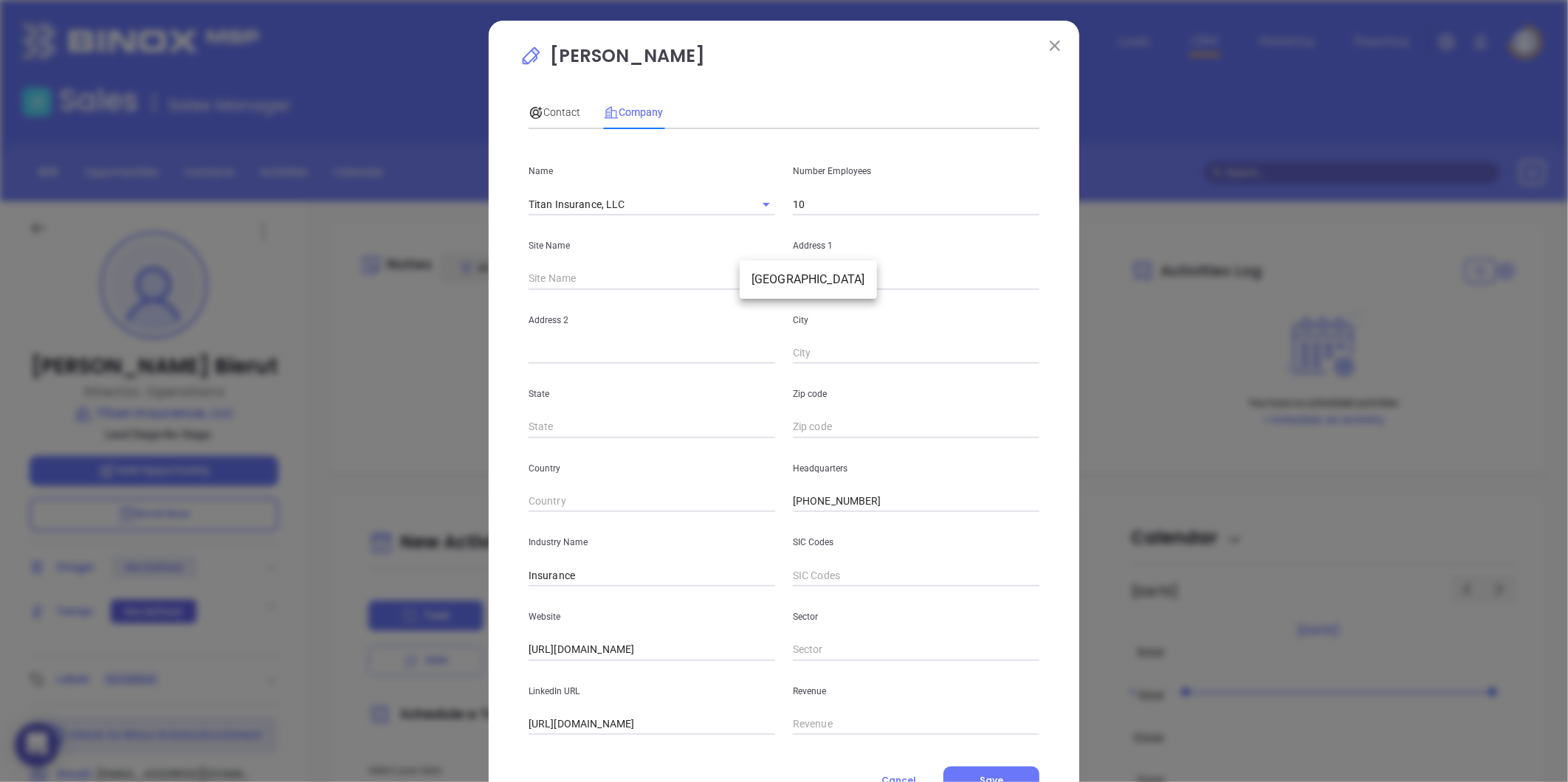
type input "Boston"
type input "MA"
drag, startPoint x: 624, startPoint y: 650, endPoint x: 297, endPoint y: 674, distance: 327.9
click at [297, 674] on div "Karin Bierut Contact Company First Name Karin Last Name Bierut Email kbierut@ti…" at bounding box center [784, 391] width 1568 height 782
click at [824, 419] on input "2116" at bounding box center [916, 427] width 246 height 22
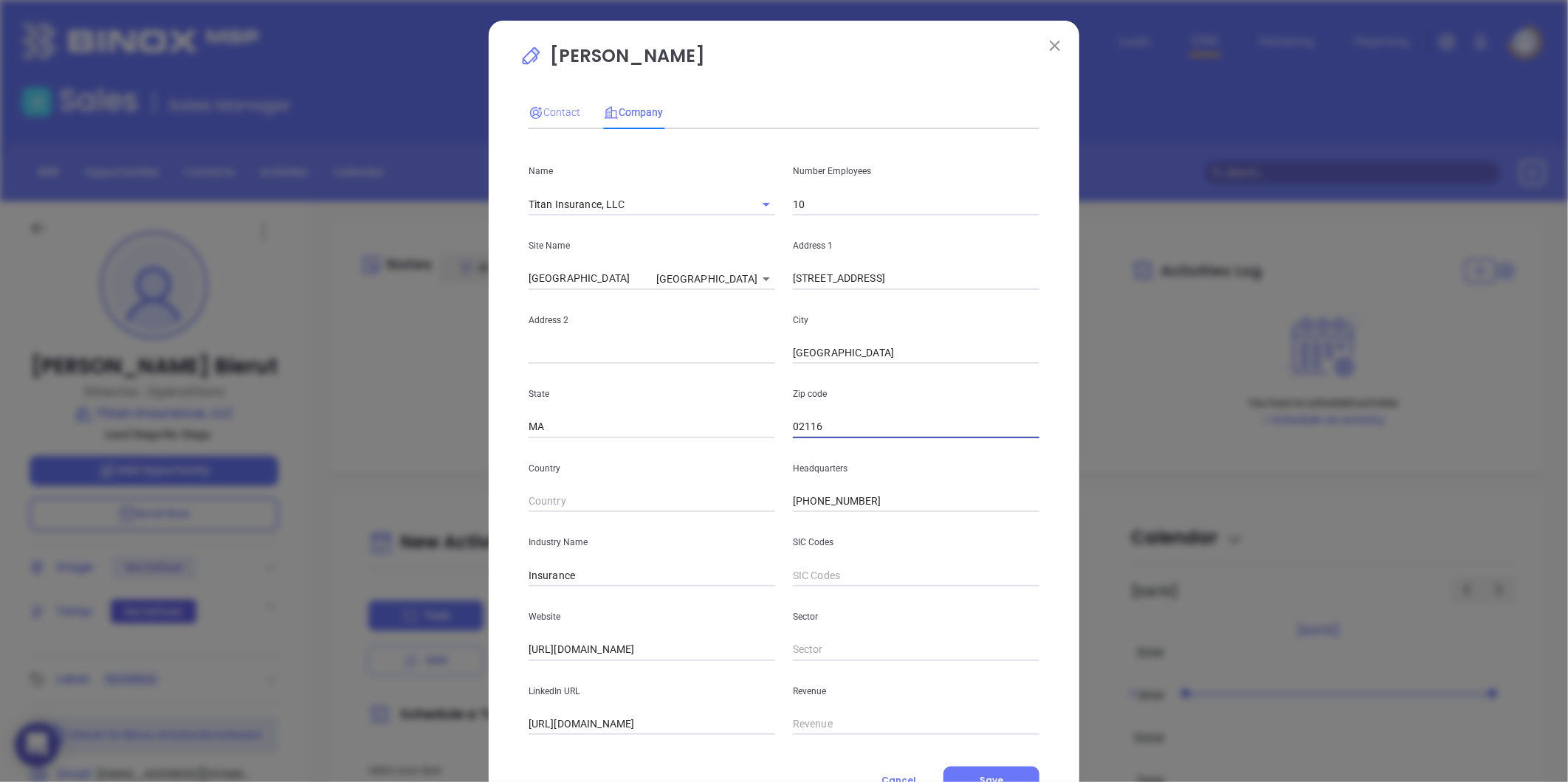
type input "02116"
click at [550, 113] on span "Contact" at bounding box center [554, 112] width 52 height 12
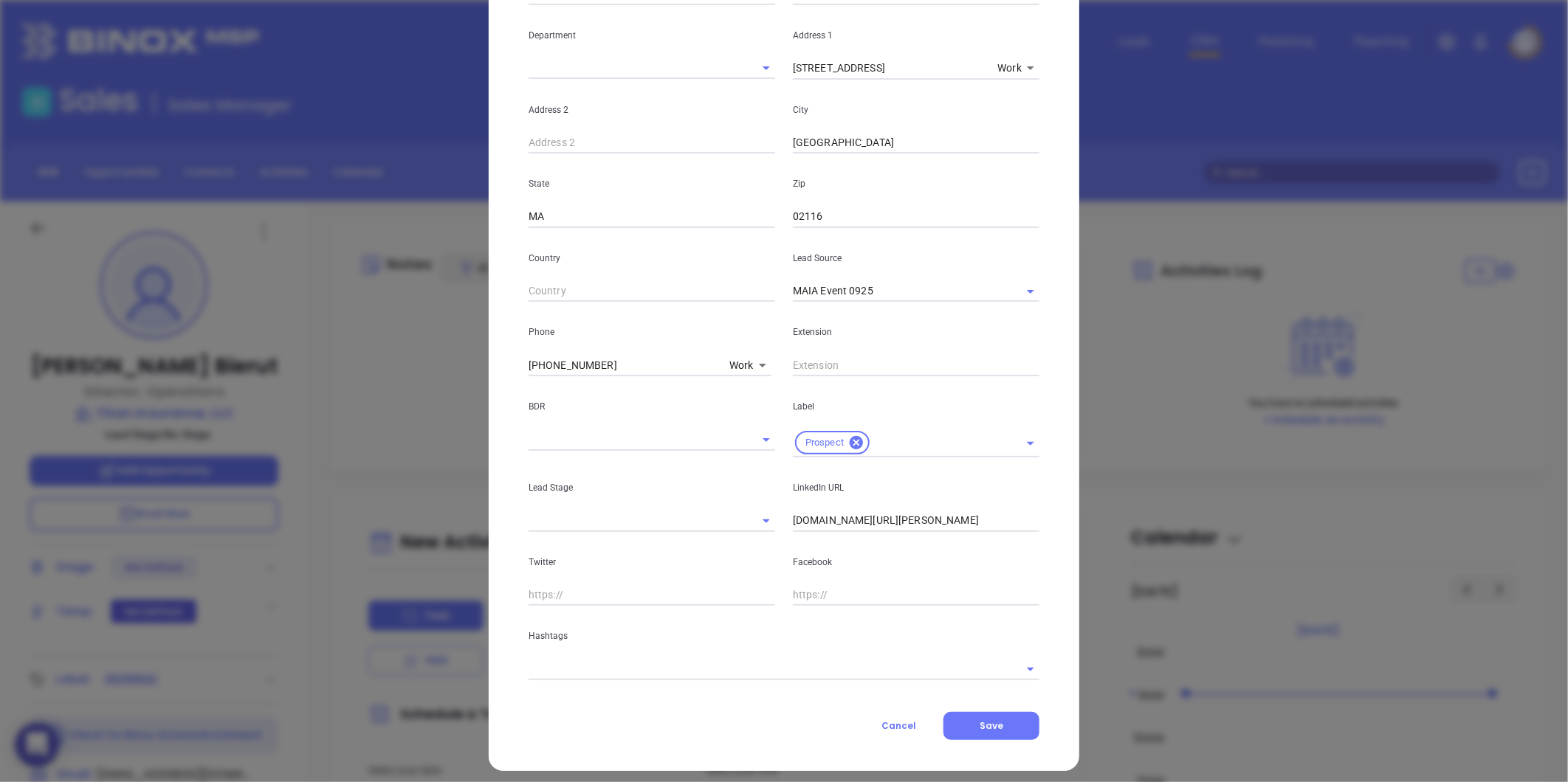
scroll to position [293, 0]
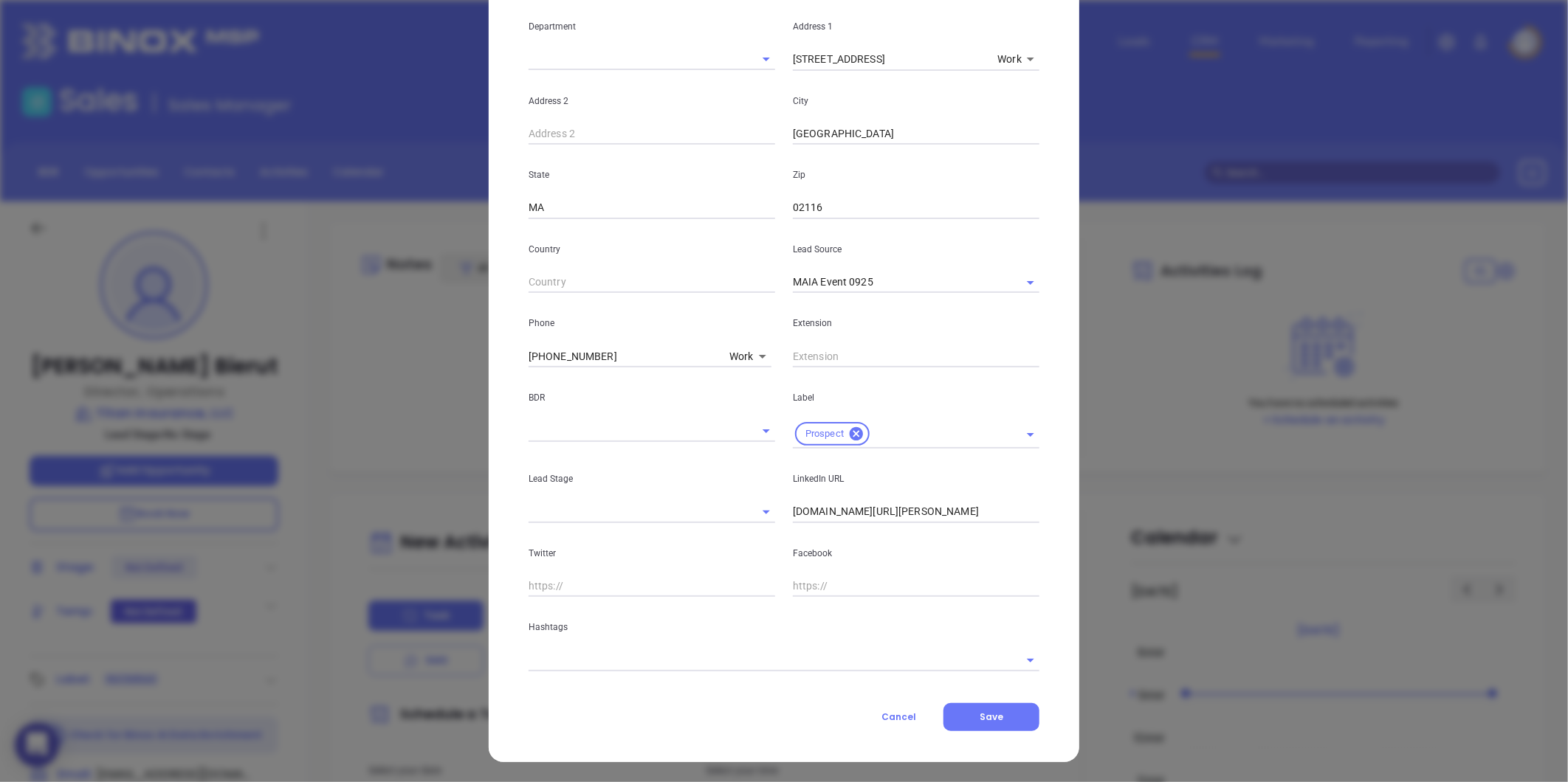
click at [647, 653] on input "text" at bounding box center [763, 660] width 469 height 21
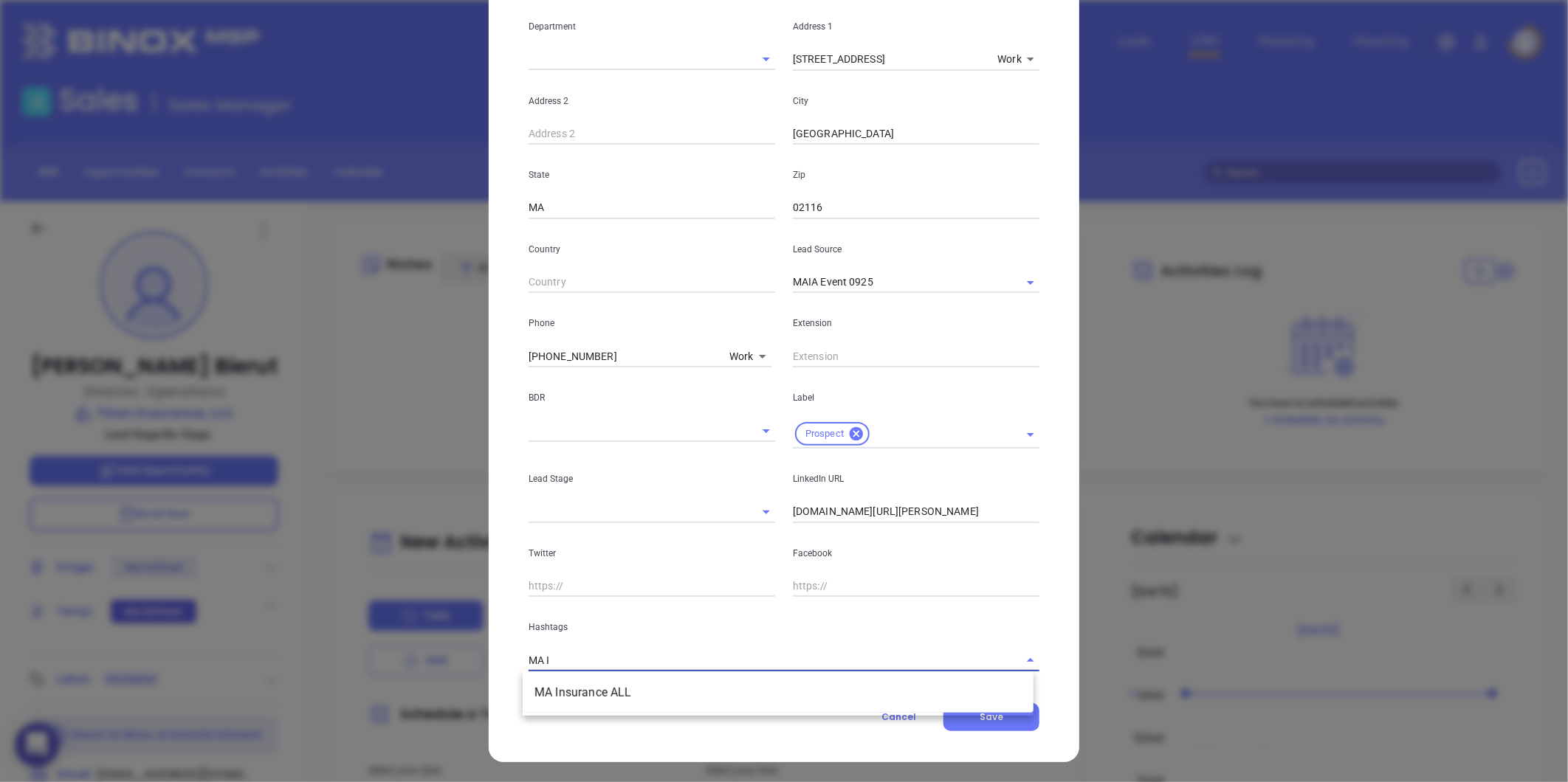
type input "MA IN"
click at [602, 688] on li "MA Insurance ALL" at bounding box center [778, 693] width 511 height 26
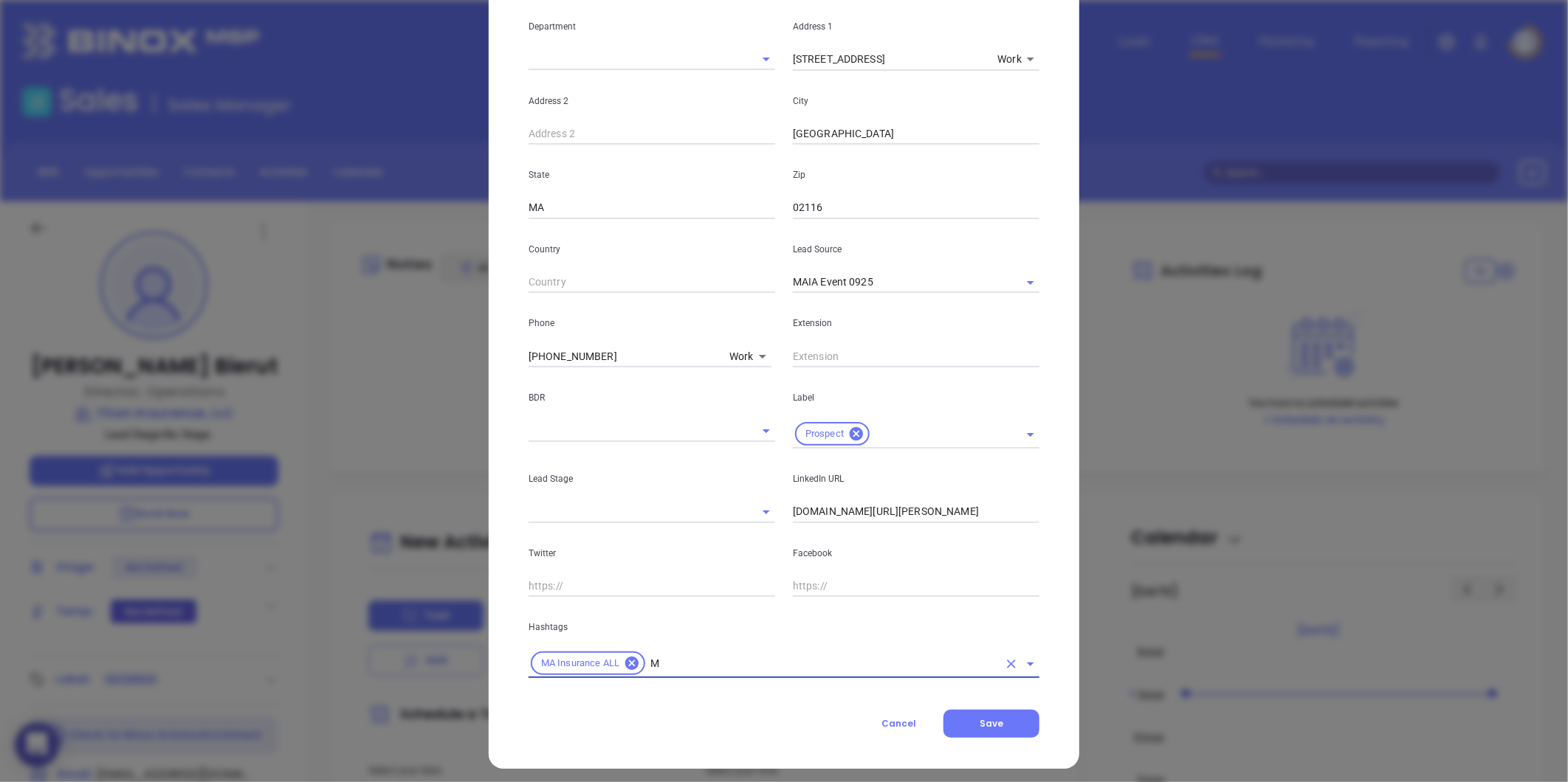
type input "MA"
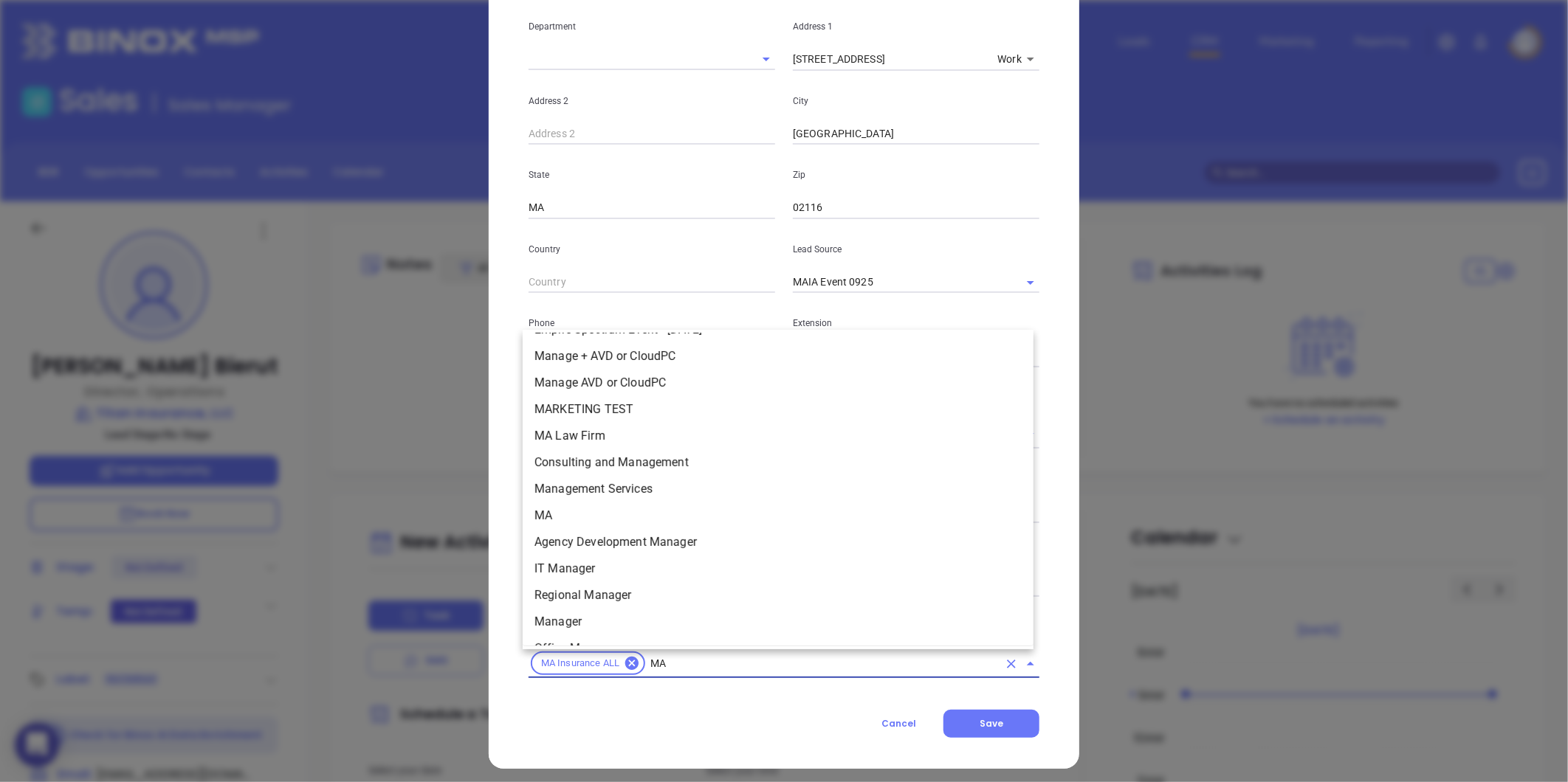
scroll to position [192, 0]
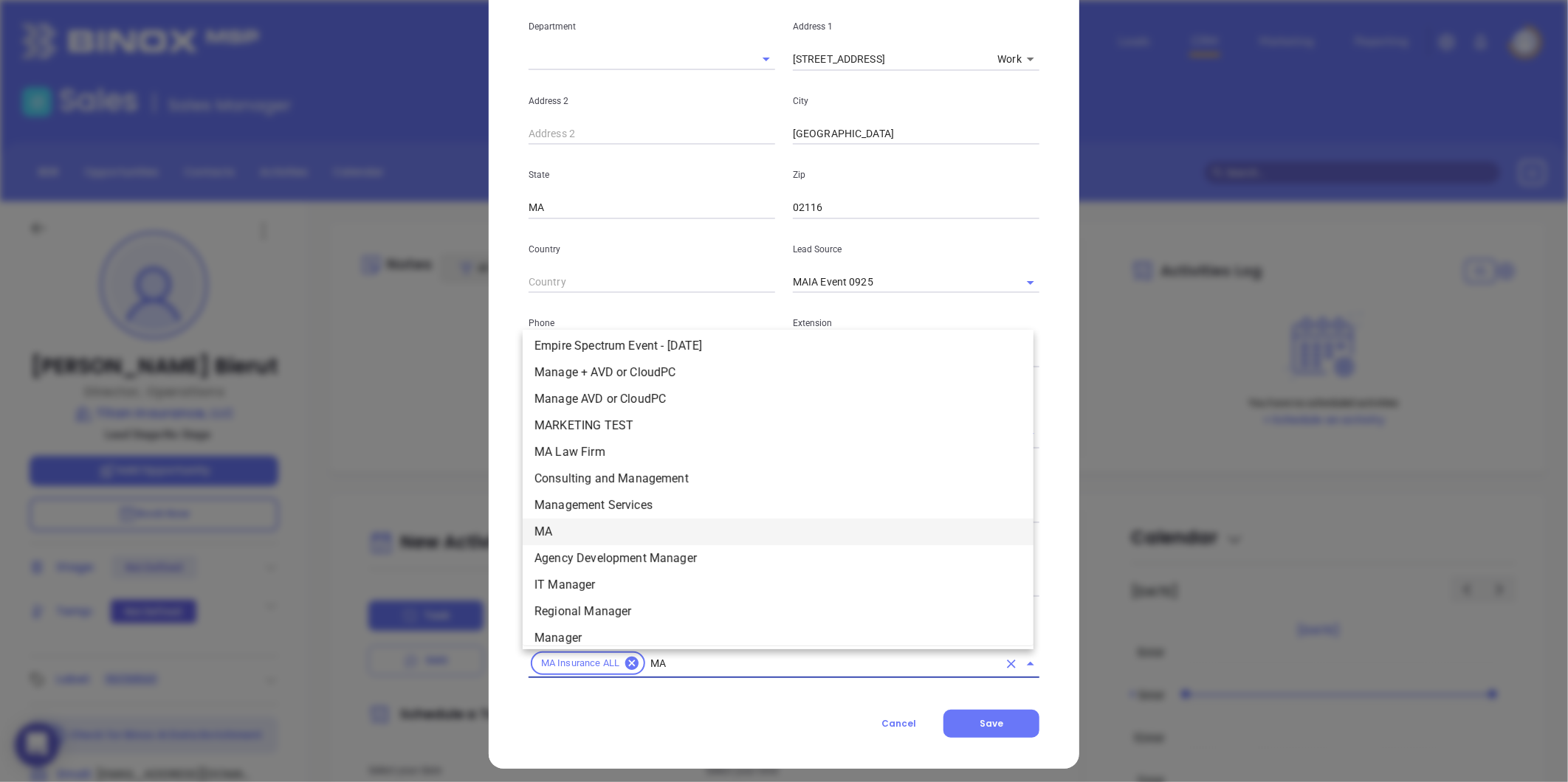
click at [556, 534] on li "MA" at bounding box center [778, 531] width 511 height 26
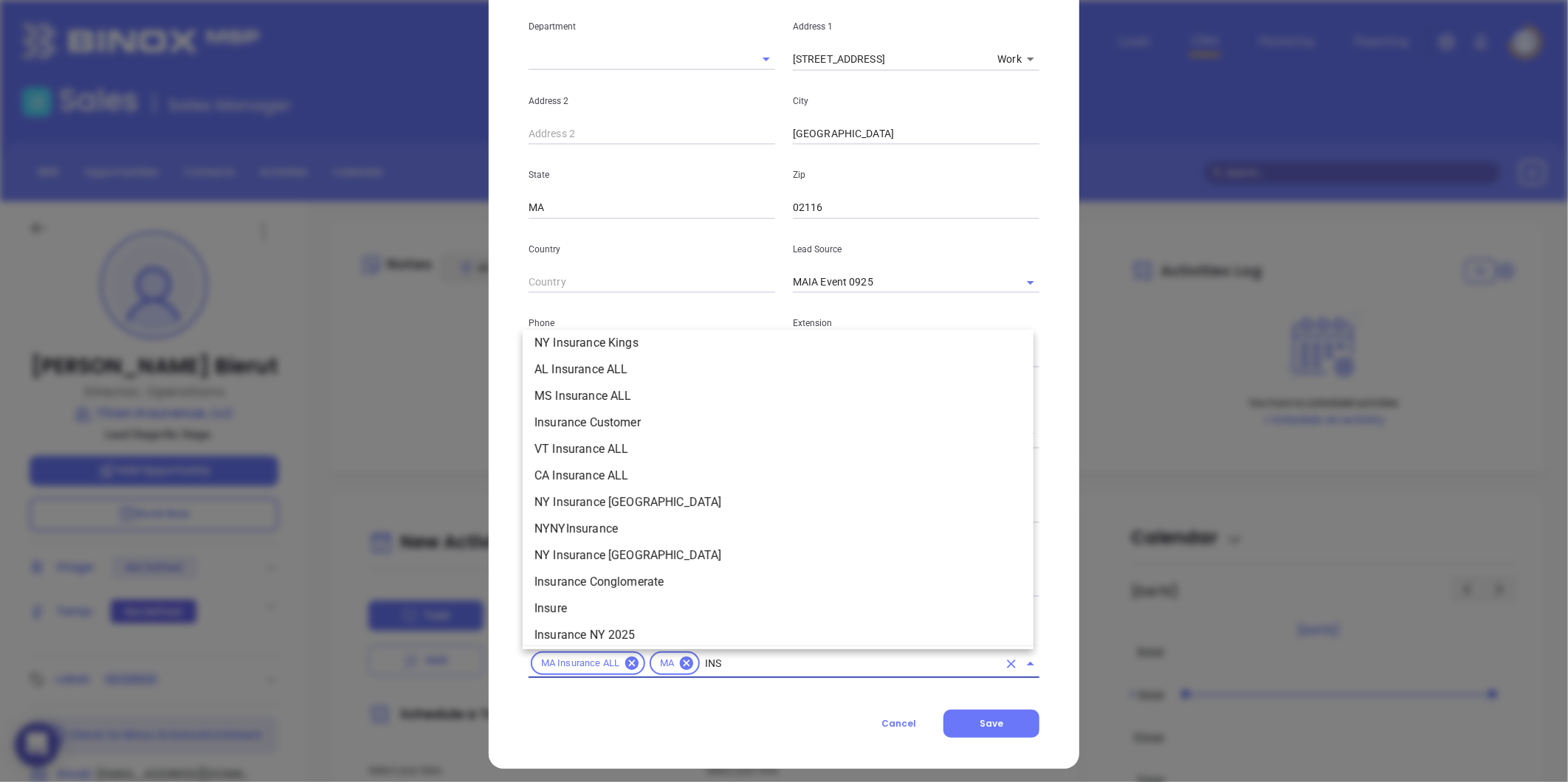
scroll to position [380, 0]
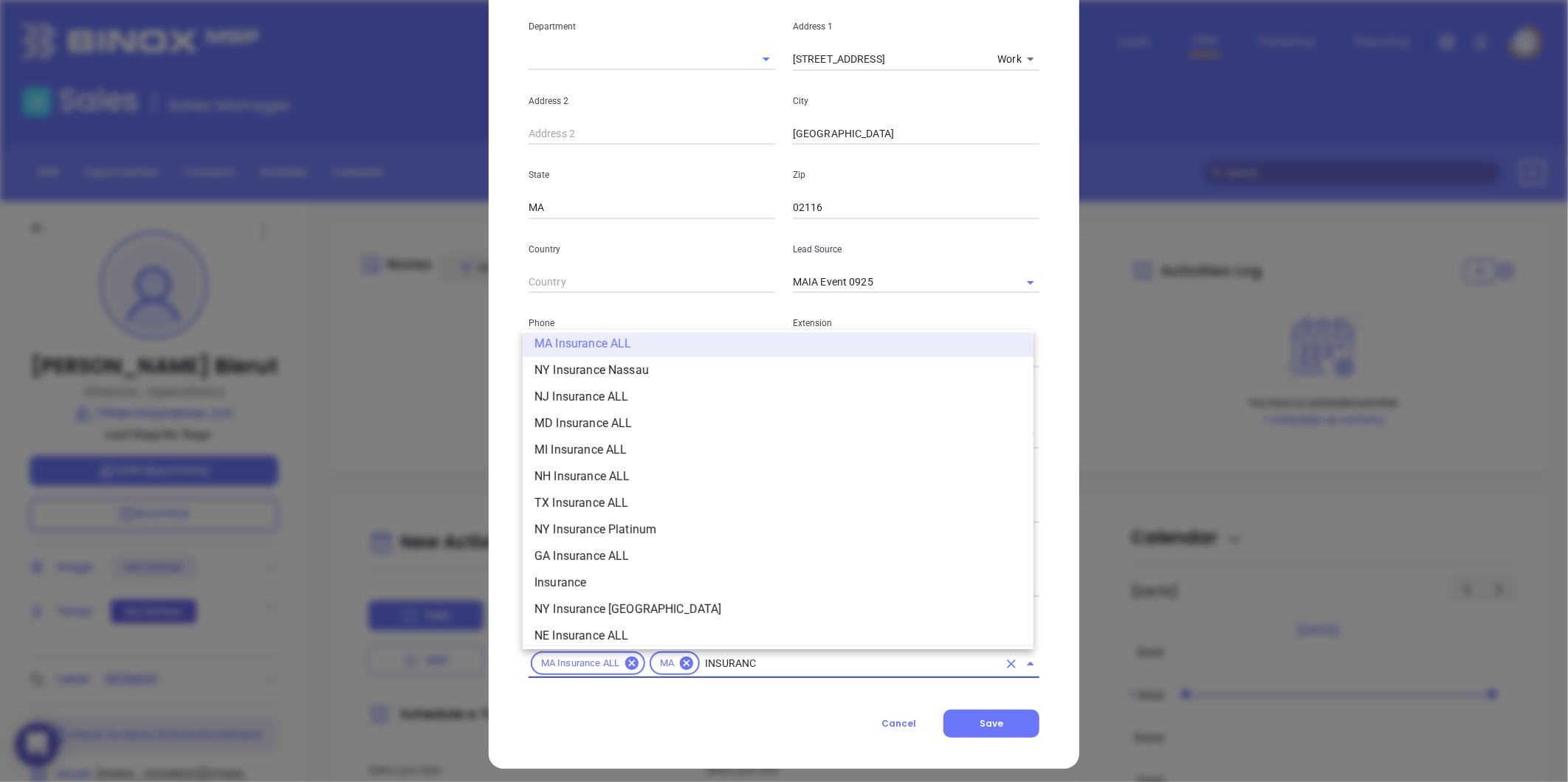
type input "INSURANCE"
click at [596, 579] on li "Insurance" at bounding box center [778, 582] width 511 height 26
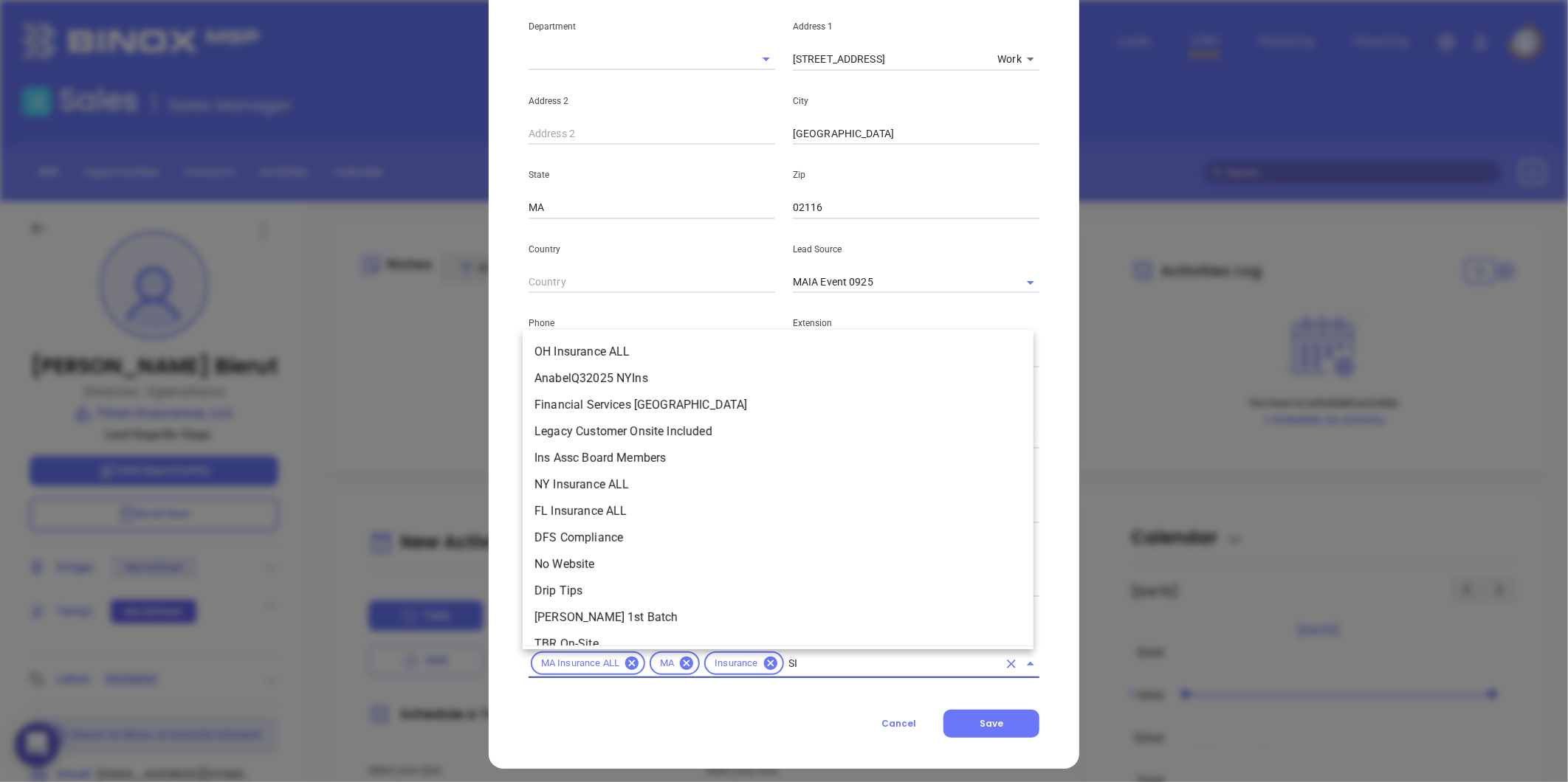
scroll to position [0, 0]
type input "SIL"
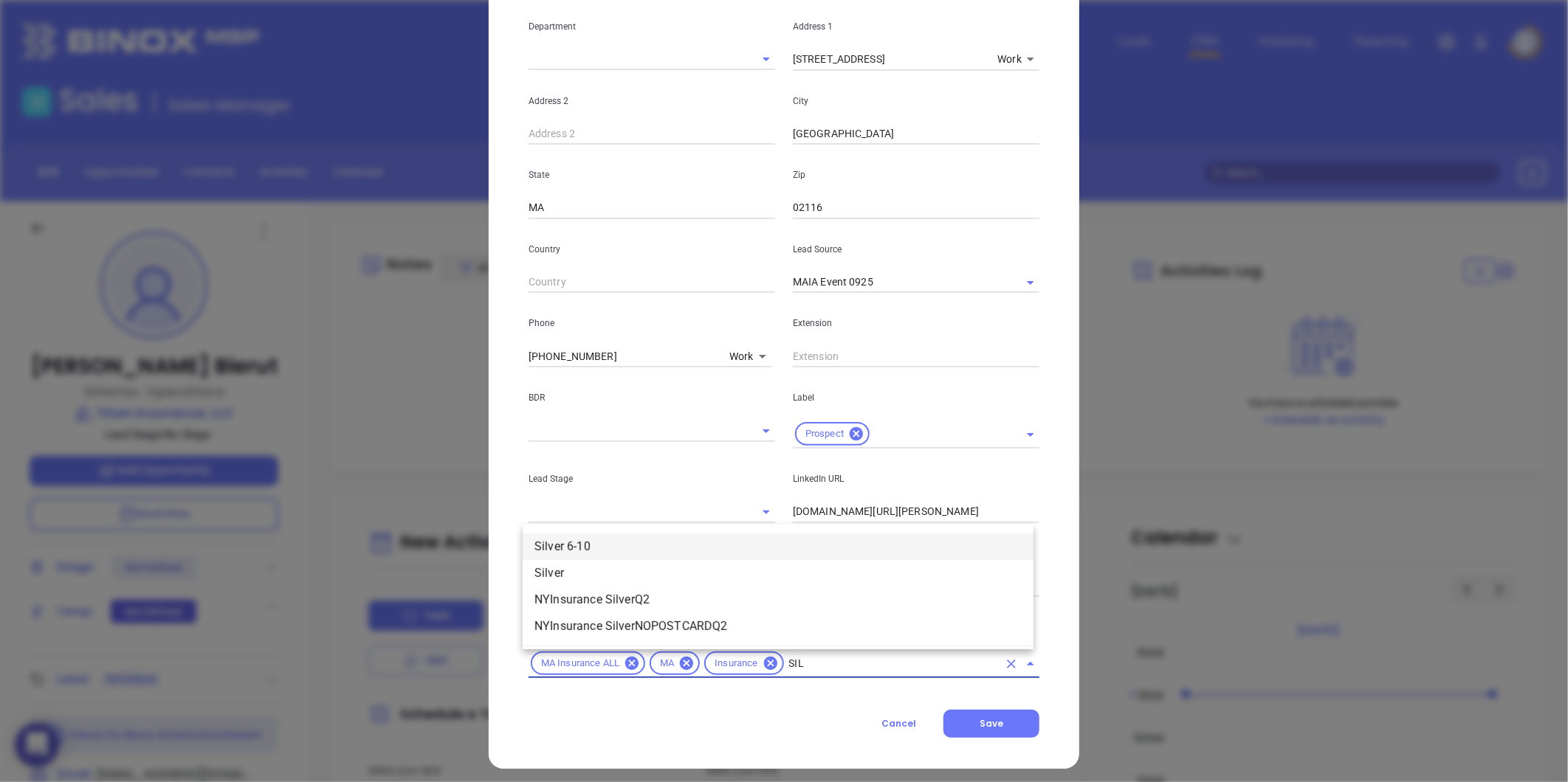
click at [669, 540] on li "Silver 6-10" at bounding box center [778, 546] width 511 height 26
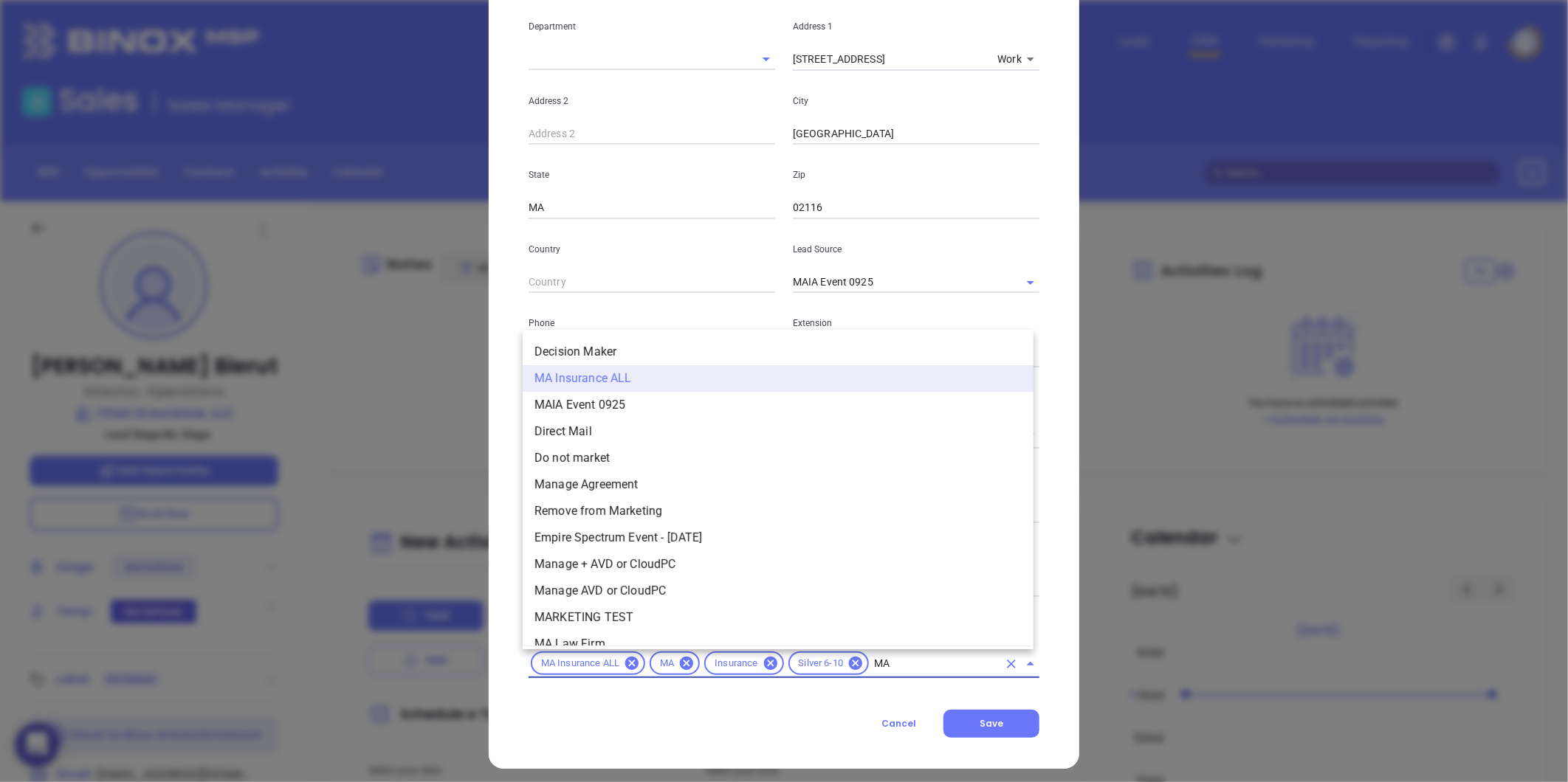
type input "MAI"
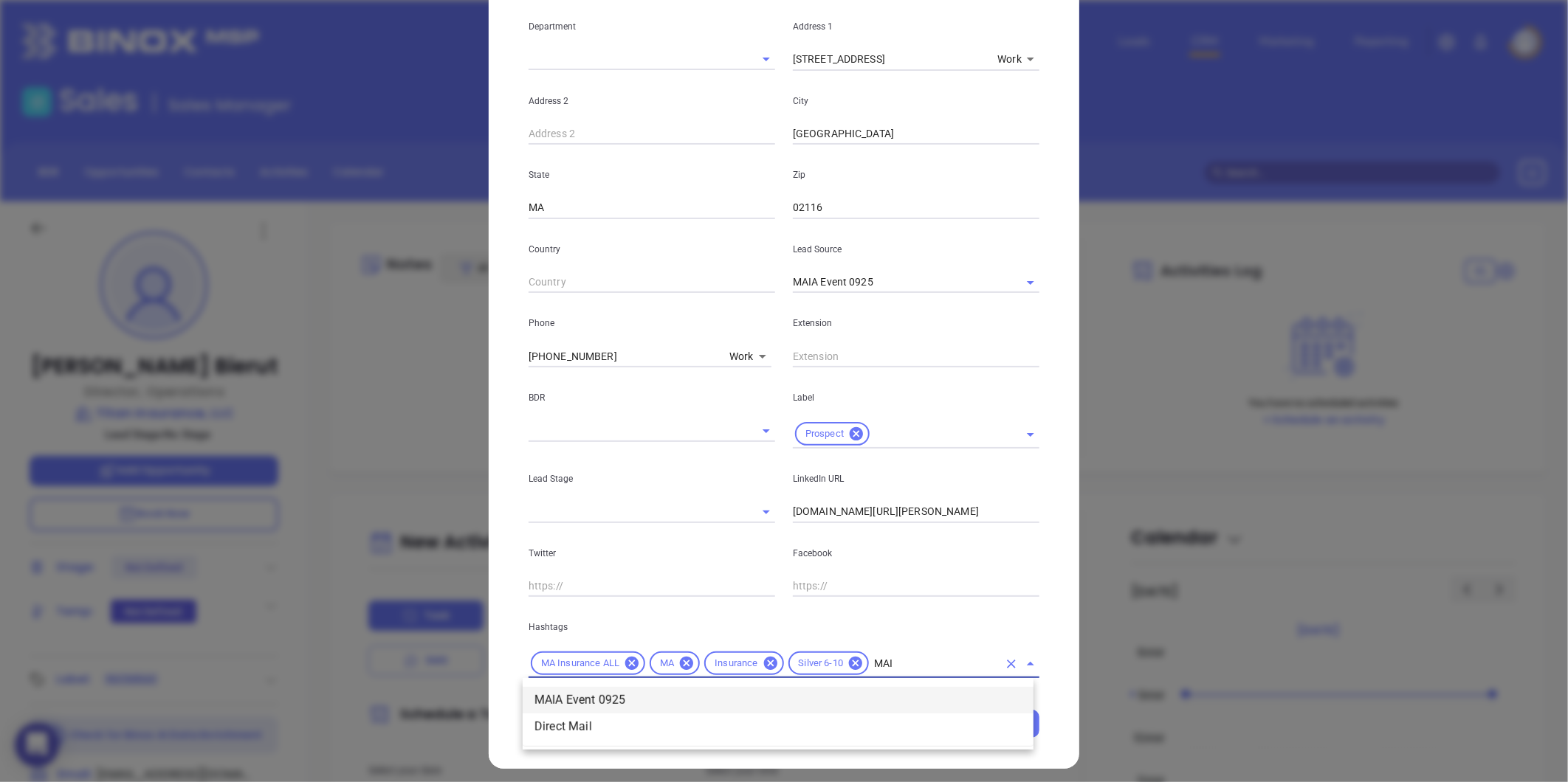
click at [764, 699] on li "MAIA Event 0925" at bounding box center [778, 700] width 511 height 26
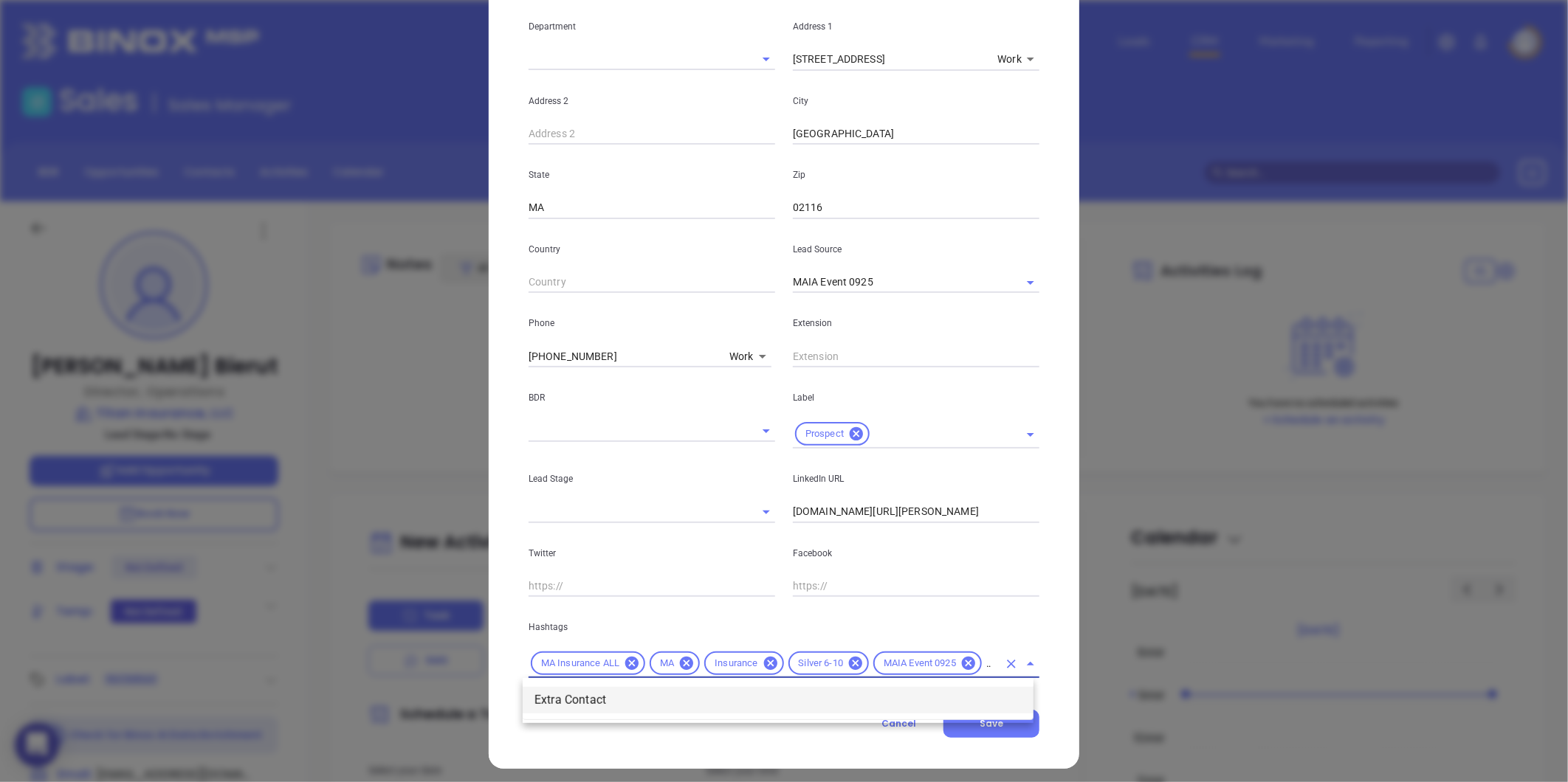
type input "EXTRA"
click at [764, 699] on li "Extra Contact" at bounding box center [778, 700] width 511 height 26
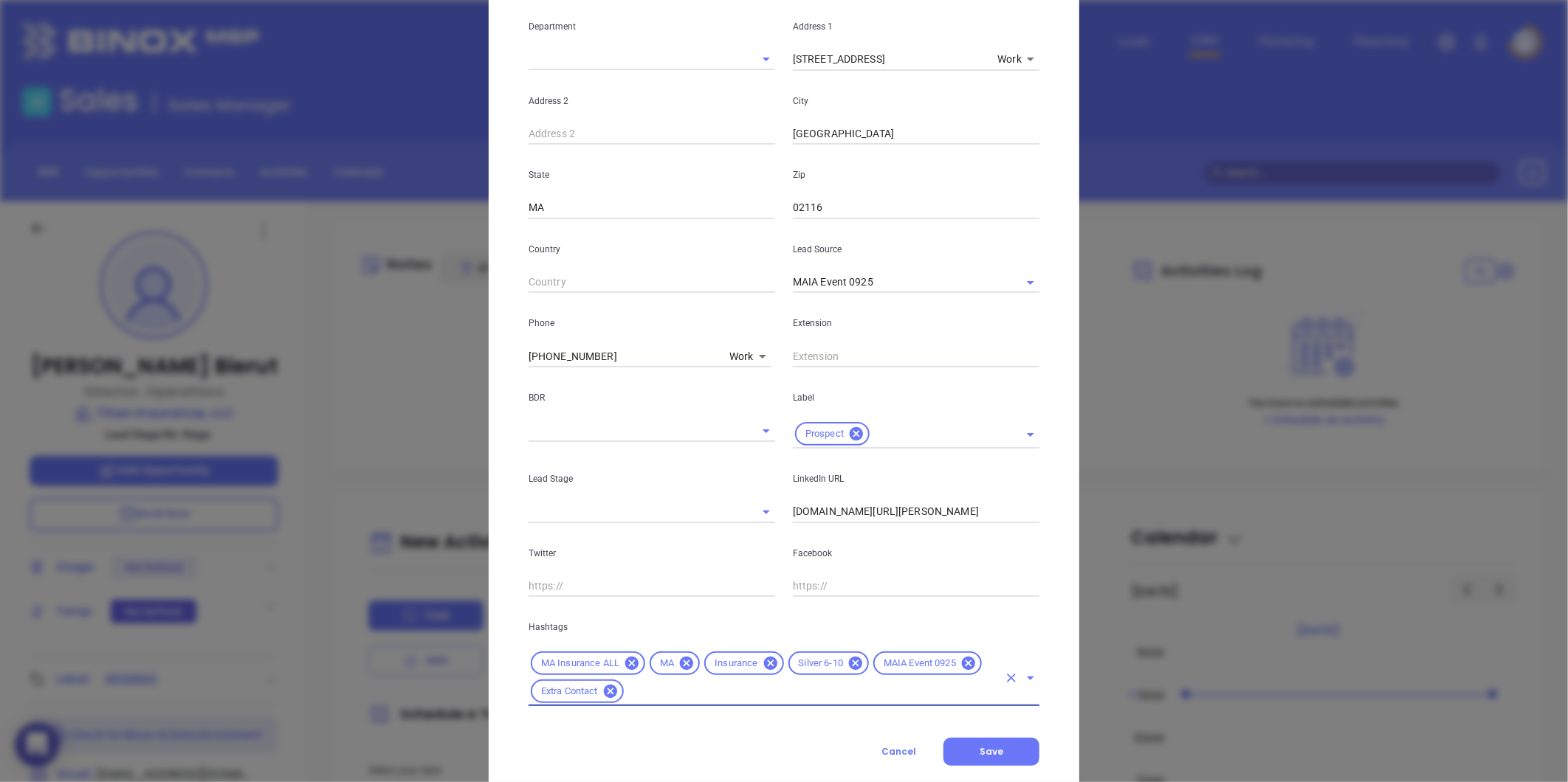
scroll to position [0, 0]
drag, startPoint x: 530, startPoint y: 366, endPoint x: 480, endPoint y: 385, distance: 53.5
click at [469, 373] on div "Karin Bierut Contact Company First Name Karin Last Name Bierut Email kbierut@ti…" at bounding box center [784, 391] width 1568 height 782
type input "( ) -"
click at [733, 360] on body "0 Leads CRM Marketing Reporting Financial Leads Leads Sales Sales Manager BDR O…" at bounding box center [784, 391] width 1568 height 782
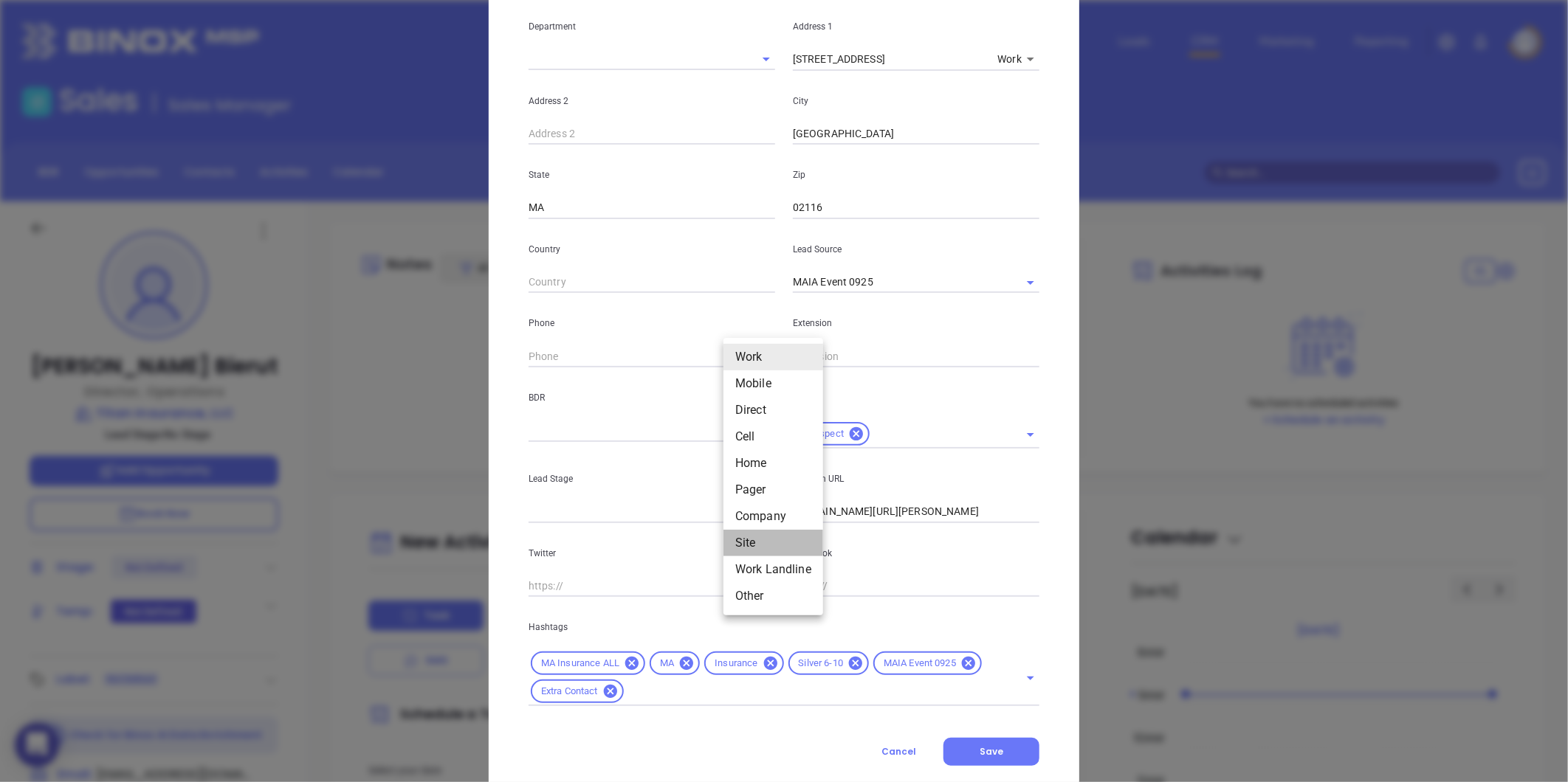
click at [743, 536] on li "Site" at bounding box center [772, 542] width 99 height 26
type input "11"
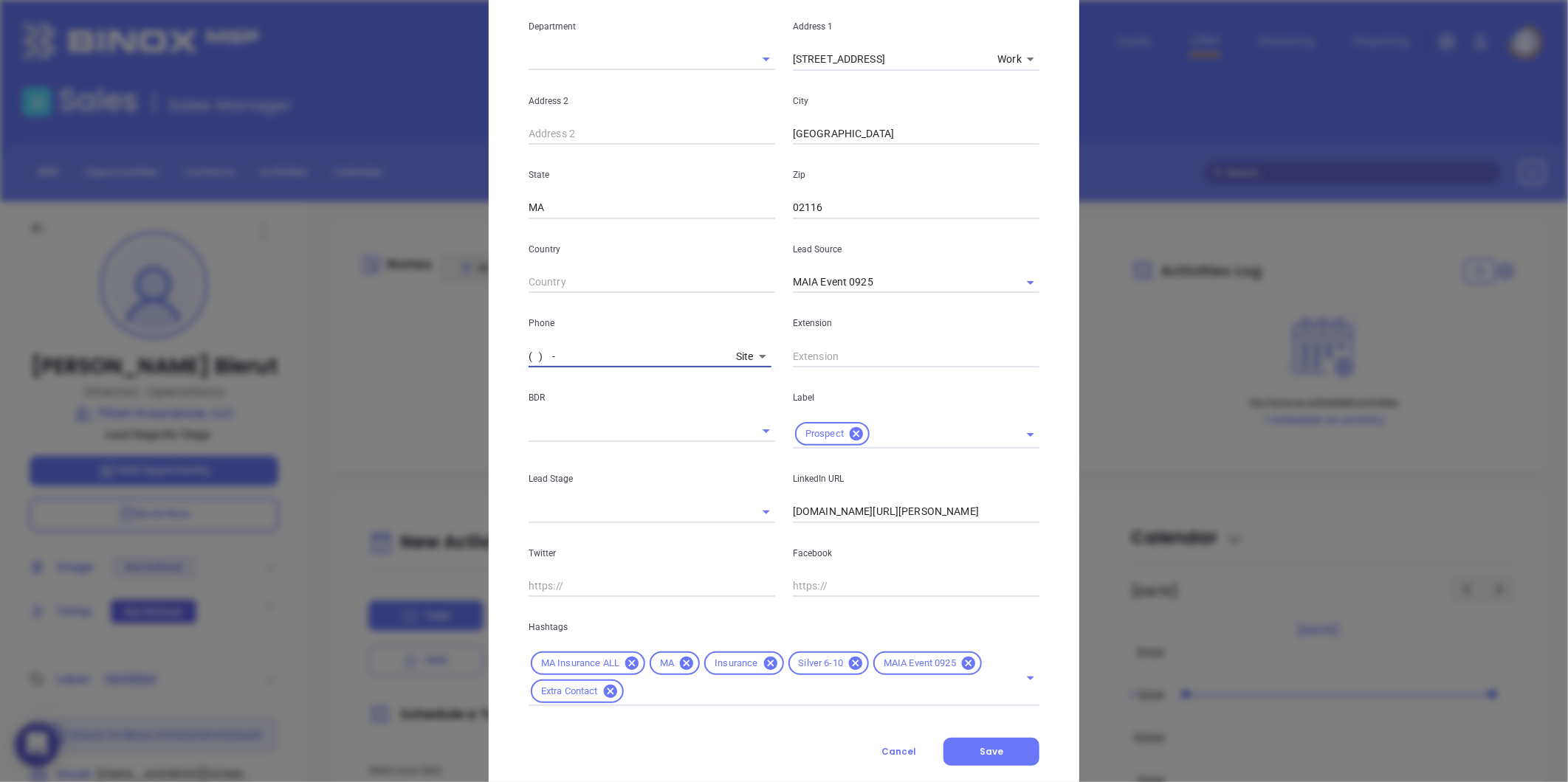
click at [607, 345] on input "( ) -" at bounding box center [629, 356] width 201 height 22
paste input "617) 500-5053"
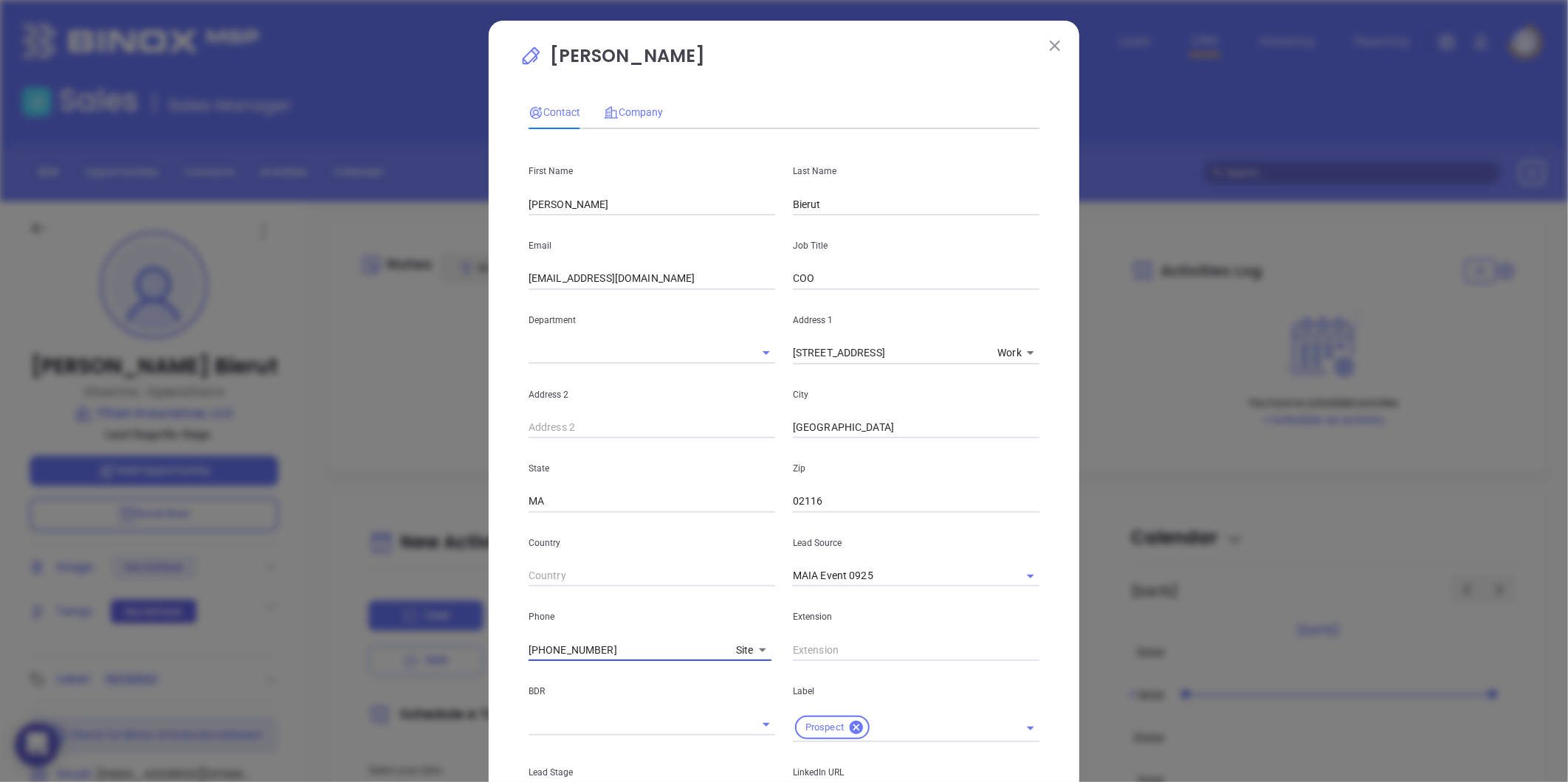
type input "(617) 500-5053"
click at [653, 111] on span "Company" at bounding box center [633, 112] width 59 height 12
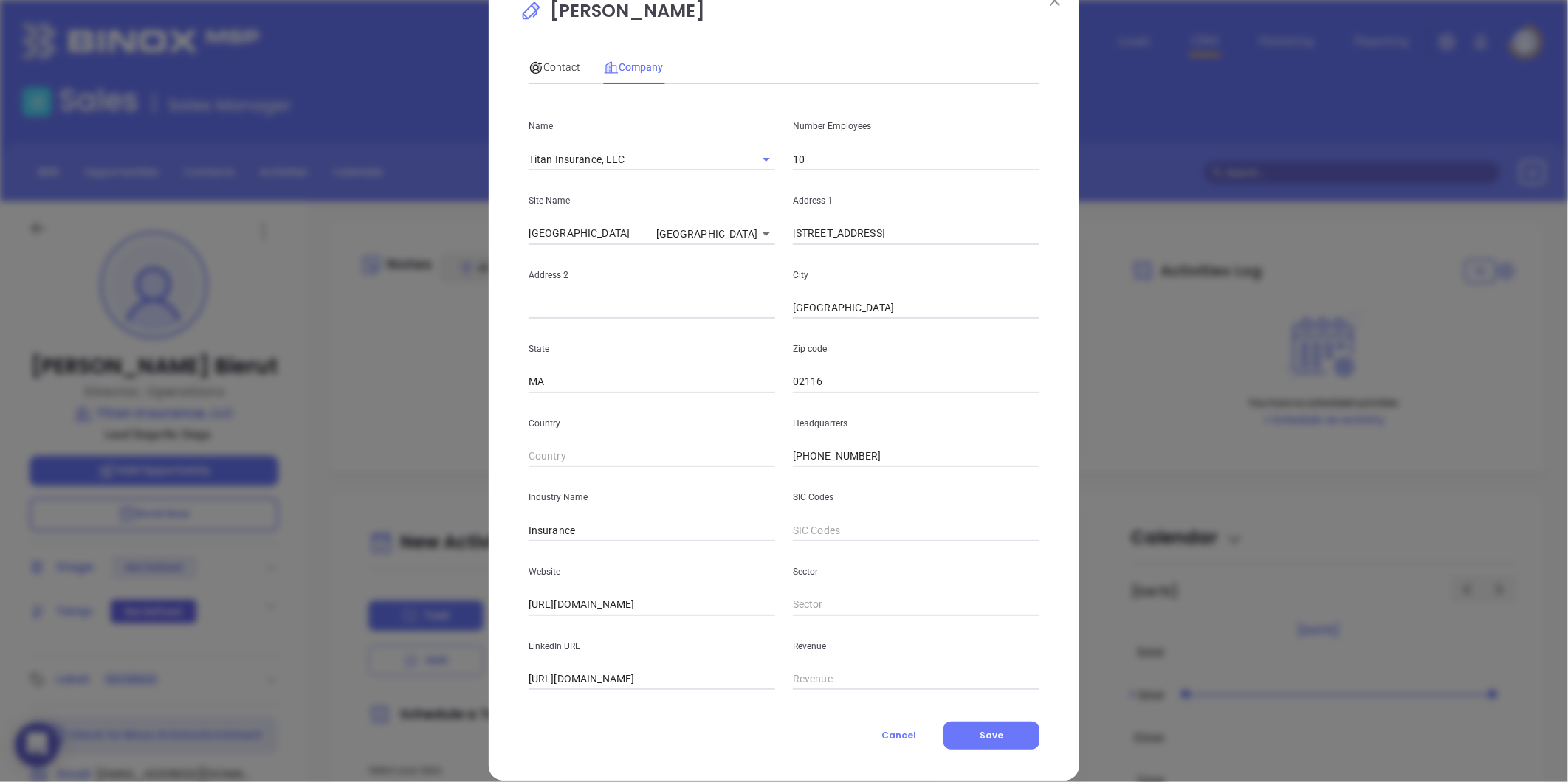
scroll to position [64, 0]
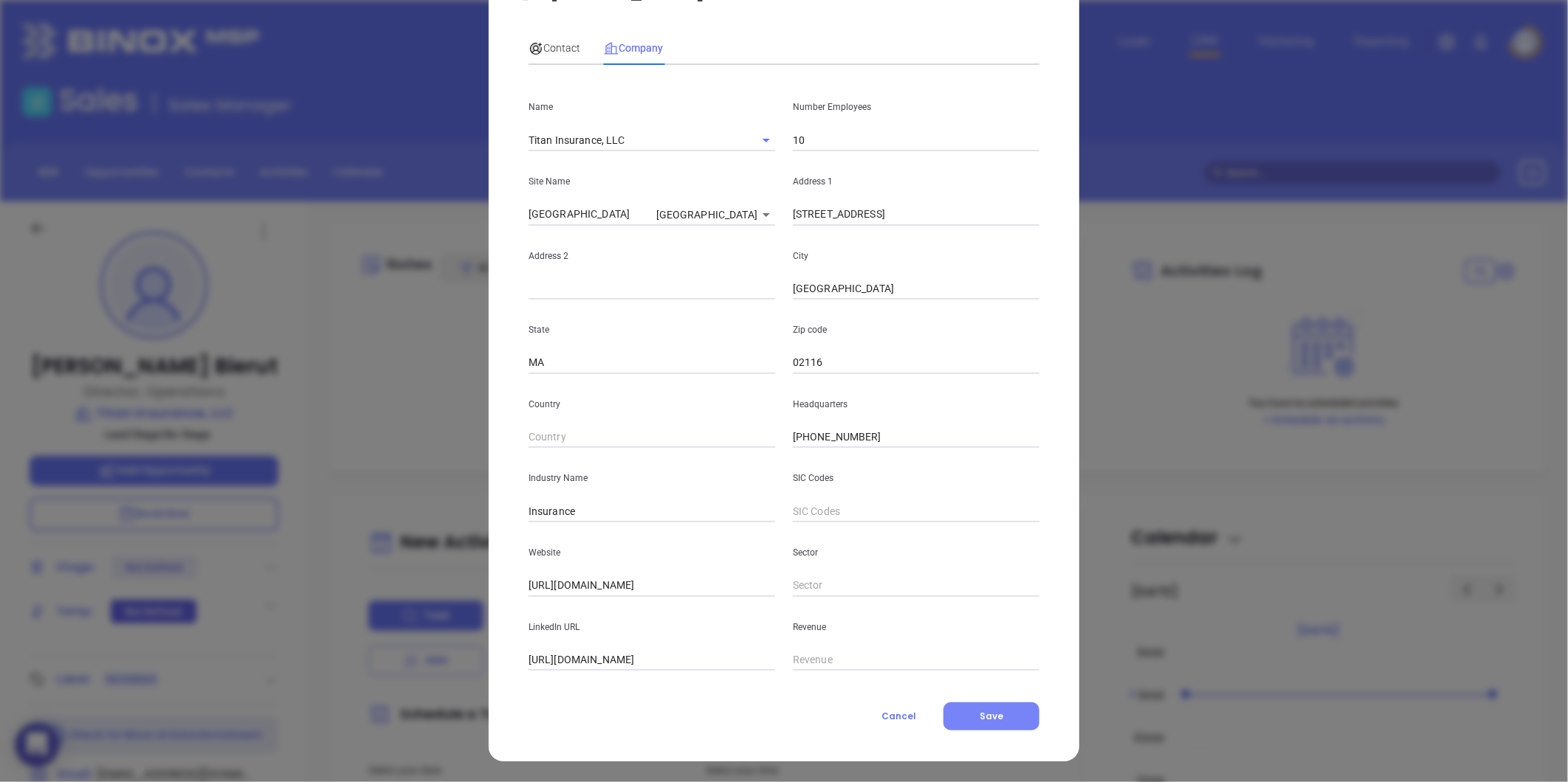
click at [983, 718] on span "Save" at bounding box center [991, 716] width 24 height 13
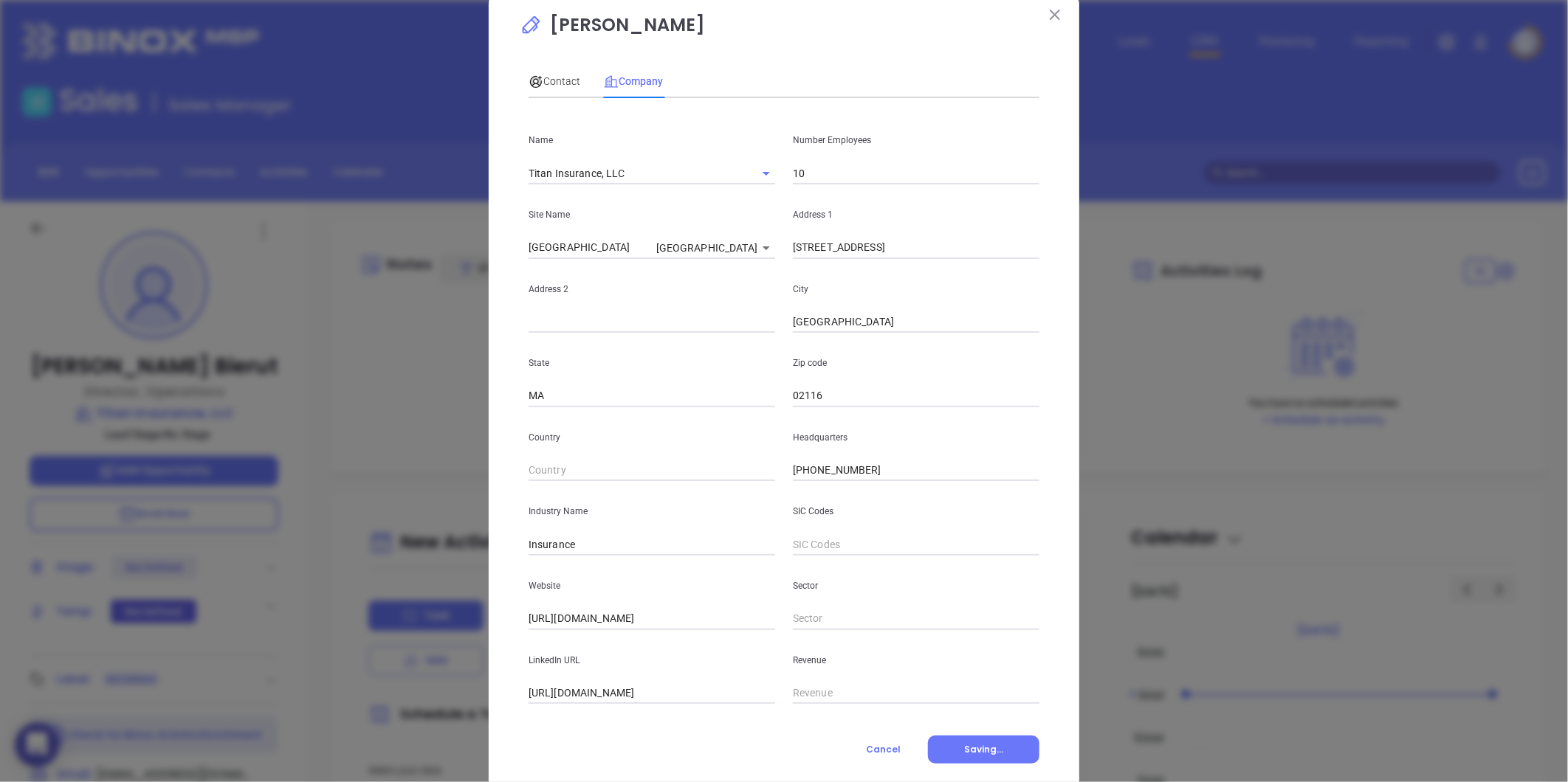
scroll to position [0, 0]
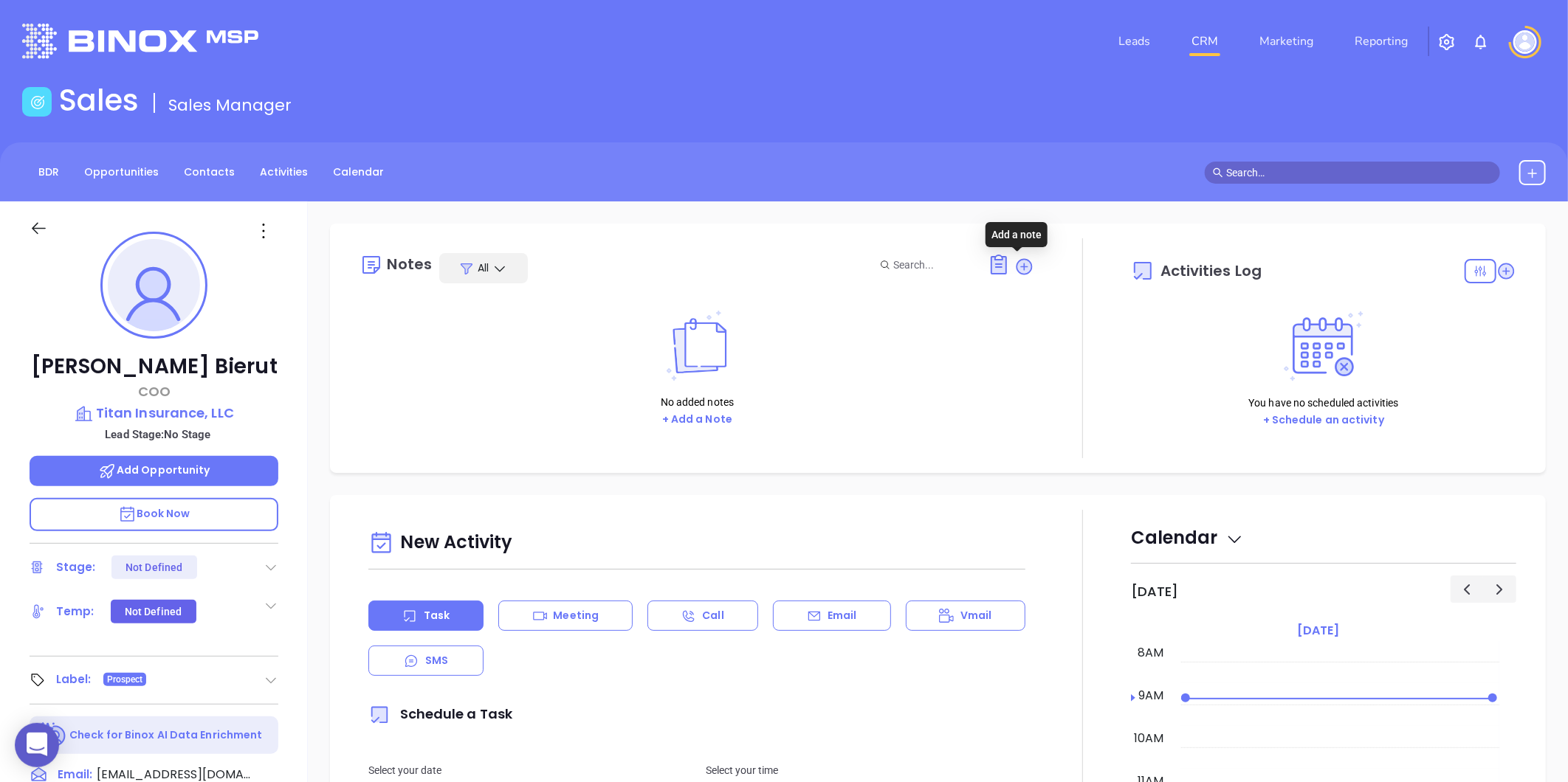
click at [1014, 258] on icon at bounding box center [1024, 267] width 20 height 20
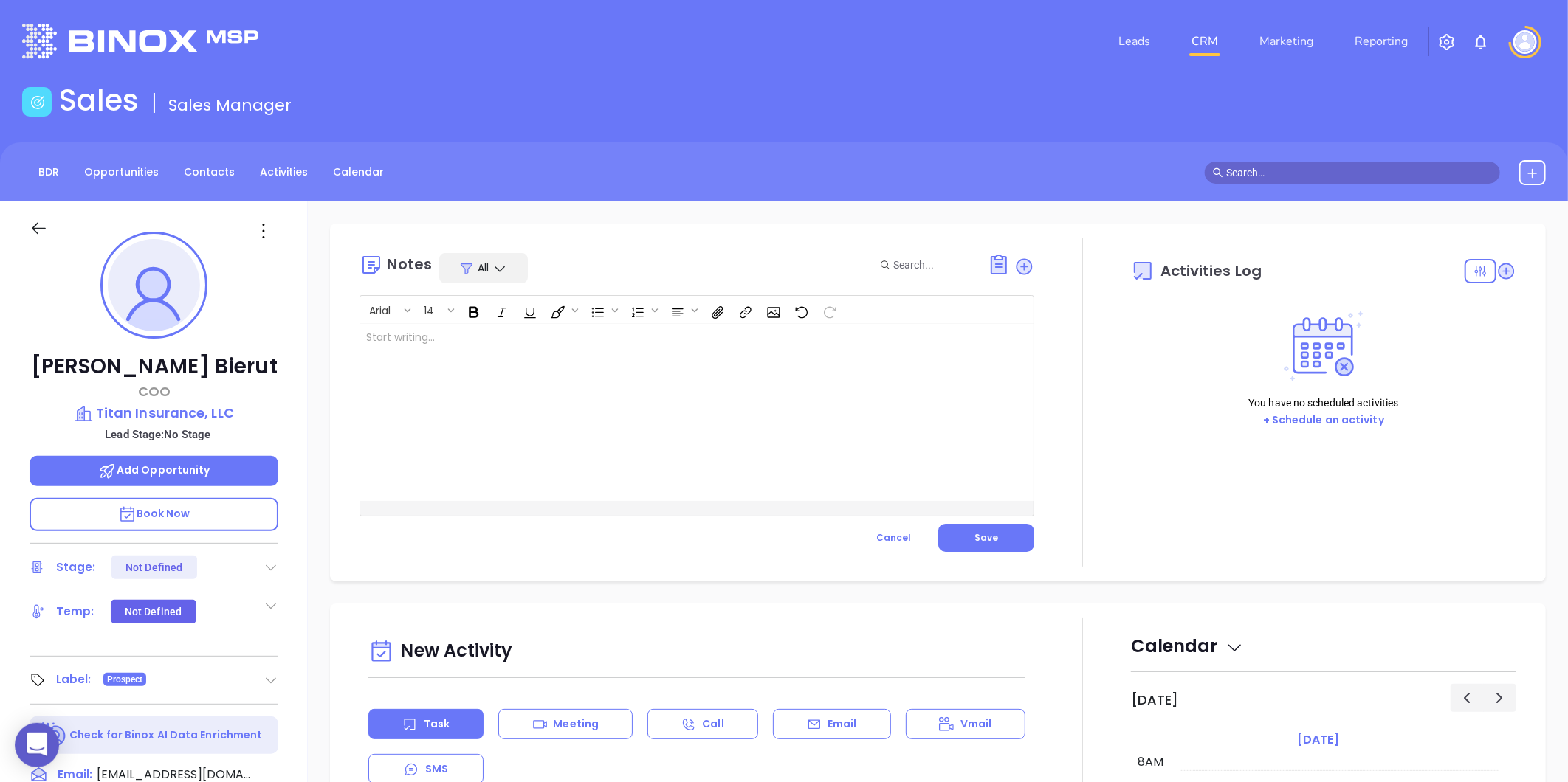
click at [657, 345] on div at bounding box center [673, 412] width 626 height 177
click at [967, 543] on button "Save" at bounding box center [985, 538] width 96 height 28
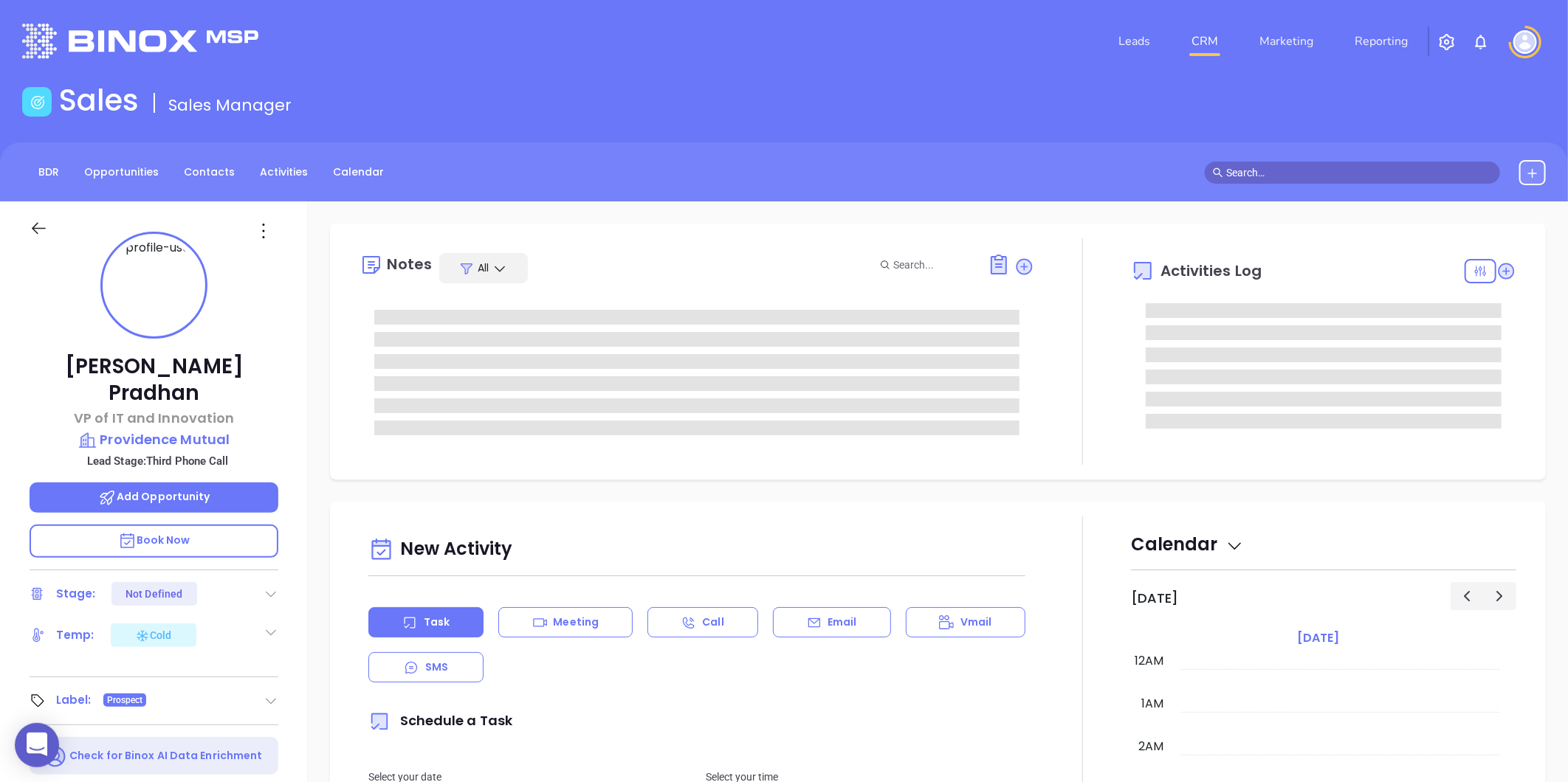
scroll to position [343, 0]
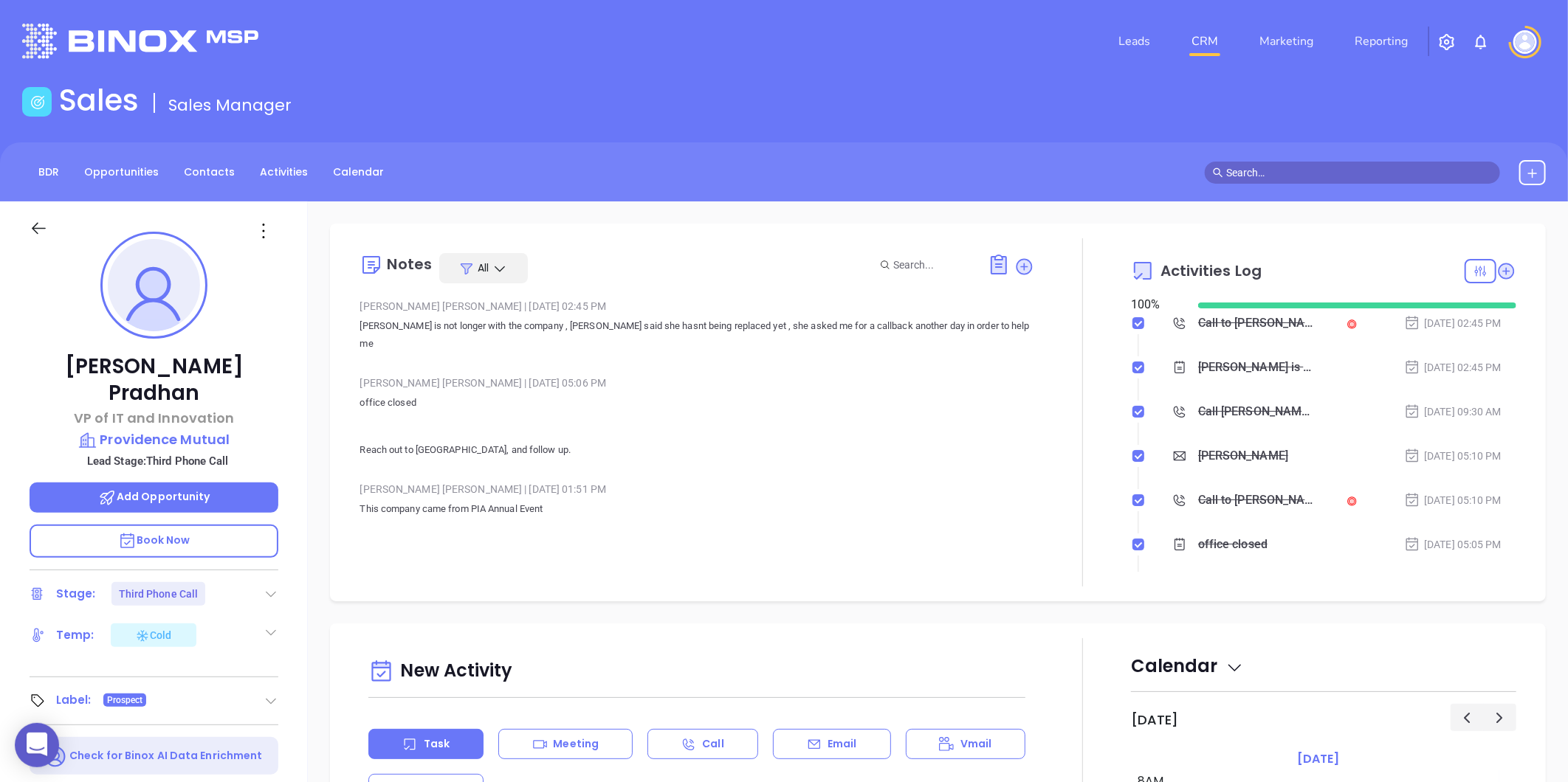
type input "[PERSON_NAME]"
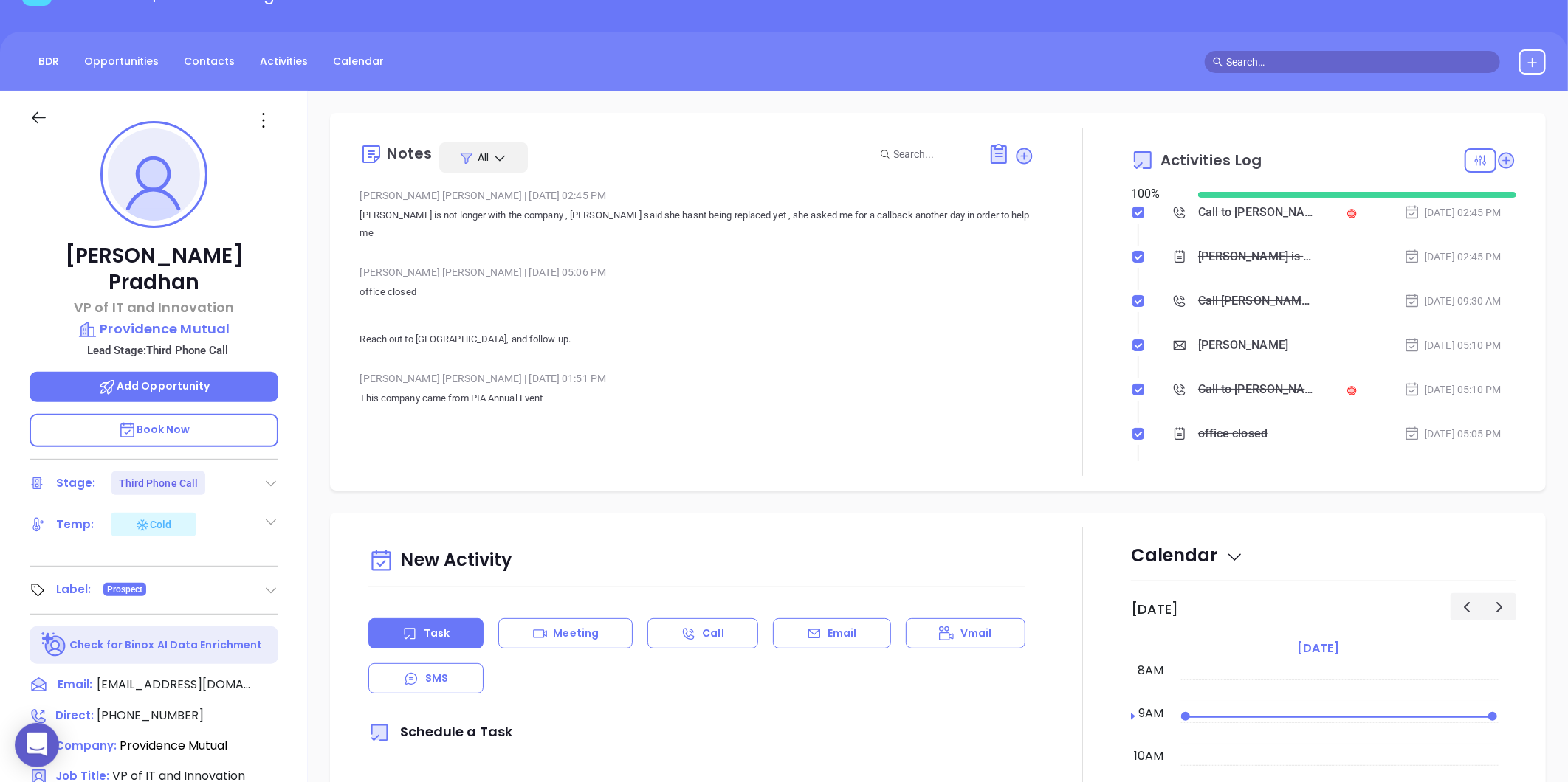
scroll to position [0, 0]
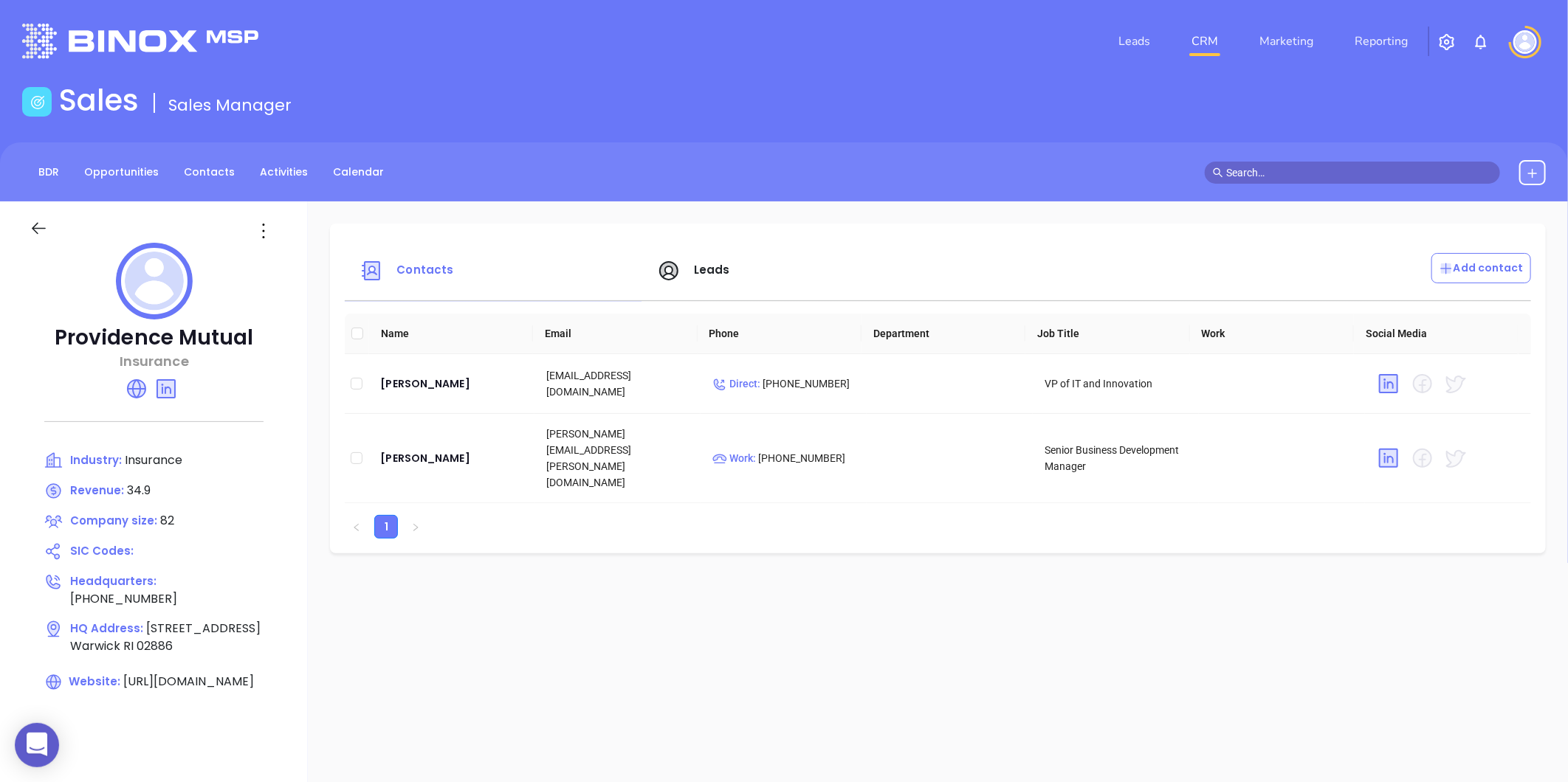
click at [710, 268] on span "Leads" at bounding box center [712, 269] width 36 height 15
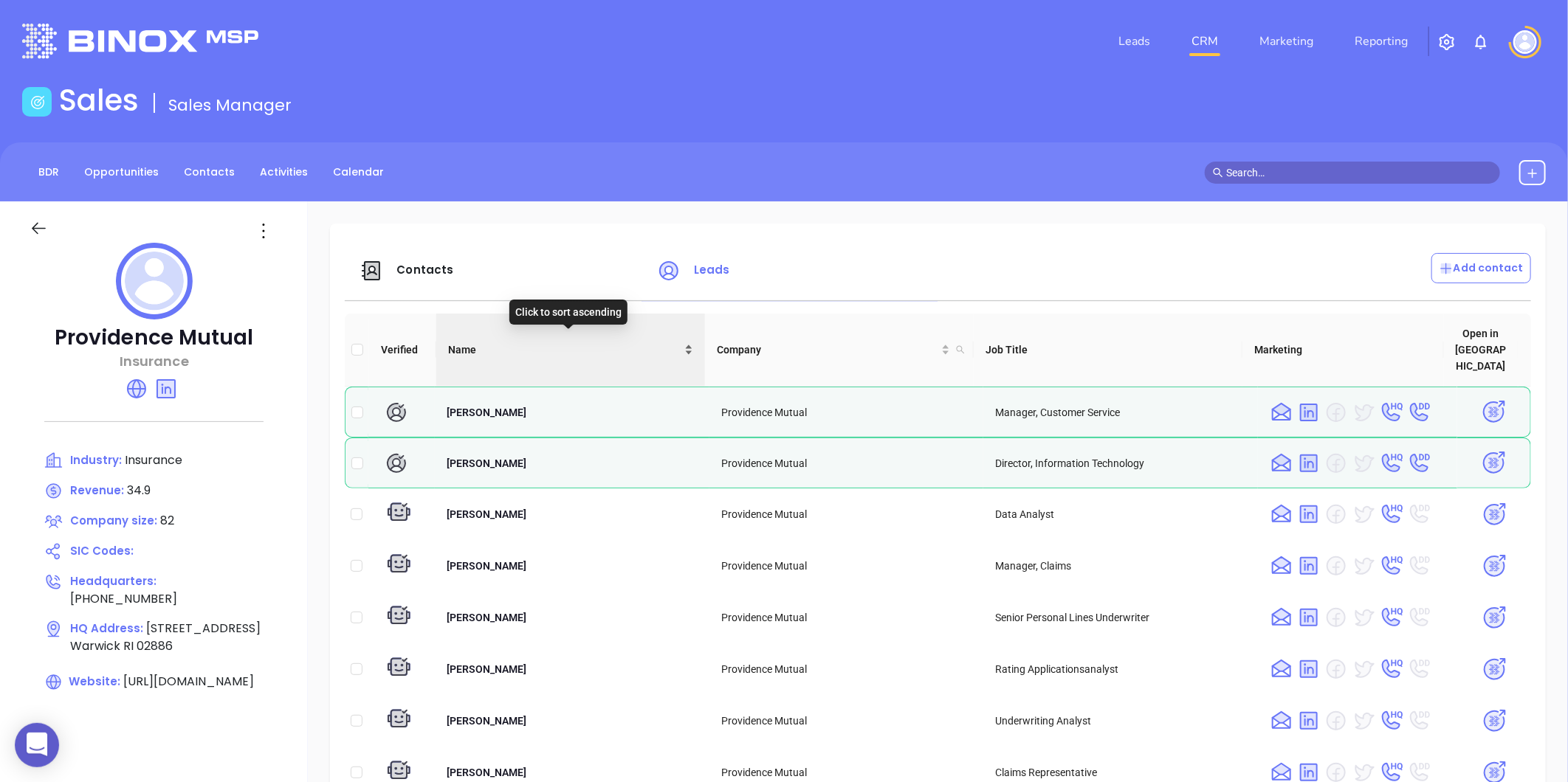
click at [684, 342] on div "Name" at bounding box center [570, 350] width 245 height 16
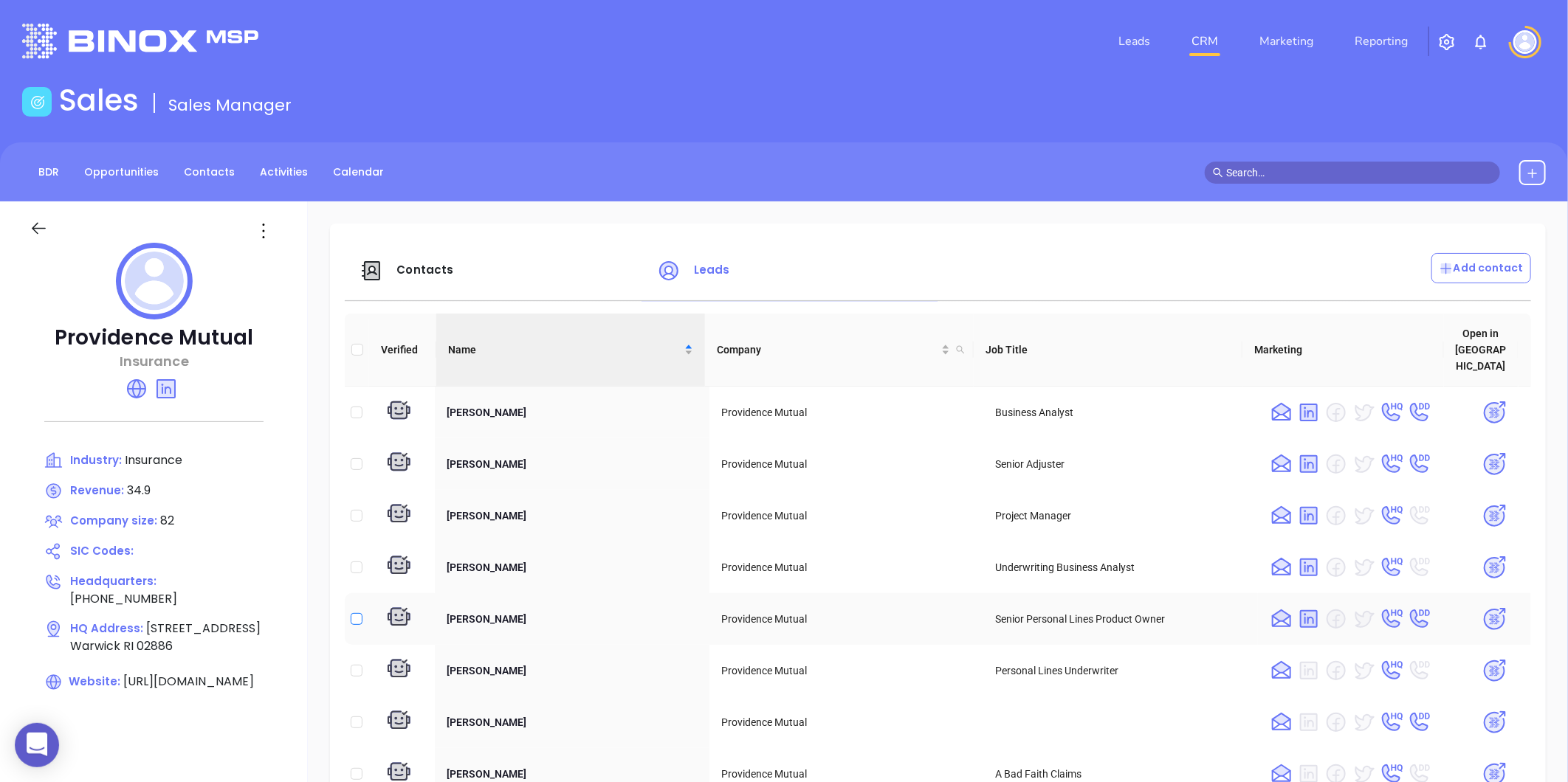
click at [355, 613] on input "checkbox" at bounding box center [356, 619] width 12 height 12
click at [359, 613] on input "checkbox" at bounding box center [356, 619] width 12 height 12
checkbox input "false"
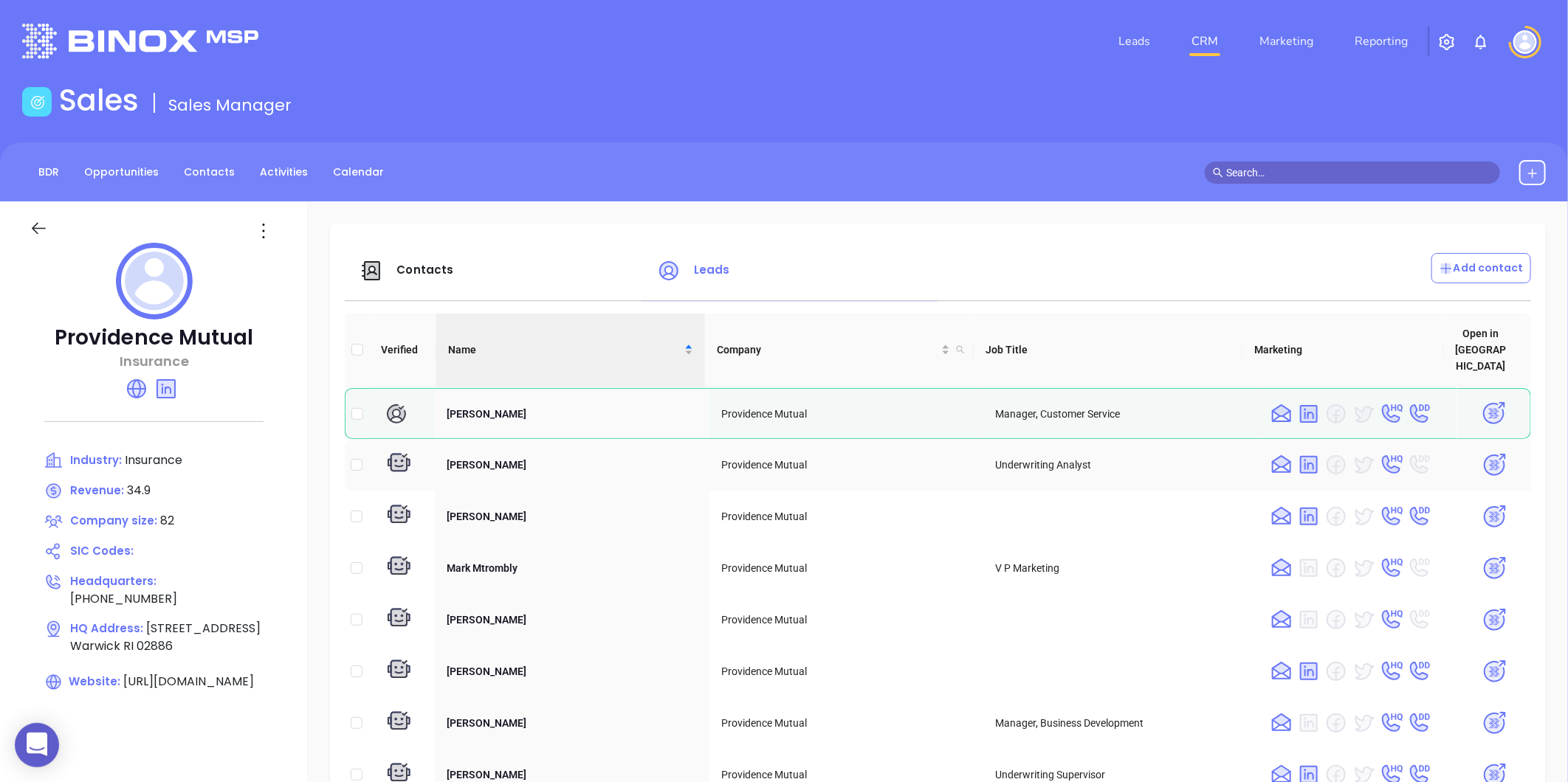
scroll to position [1230, 0]
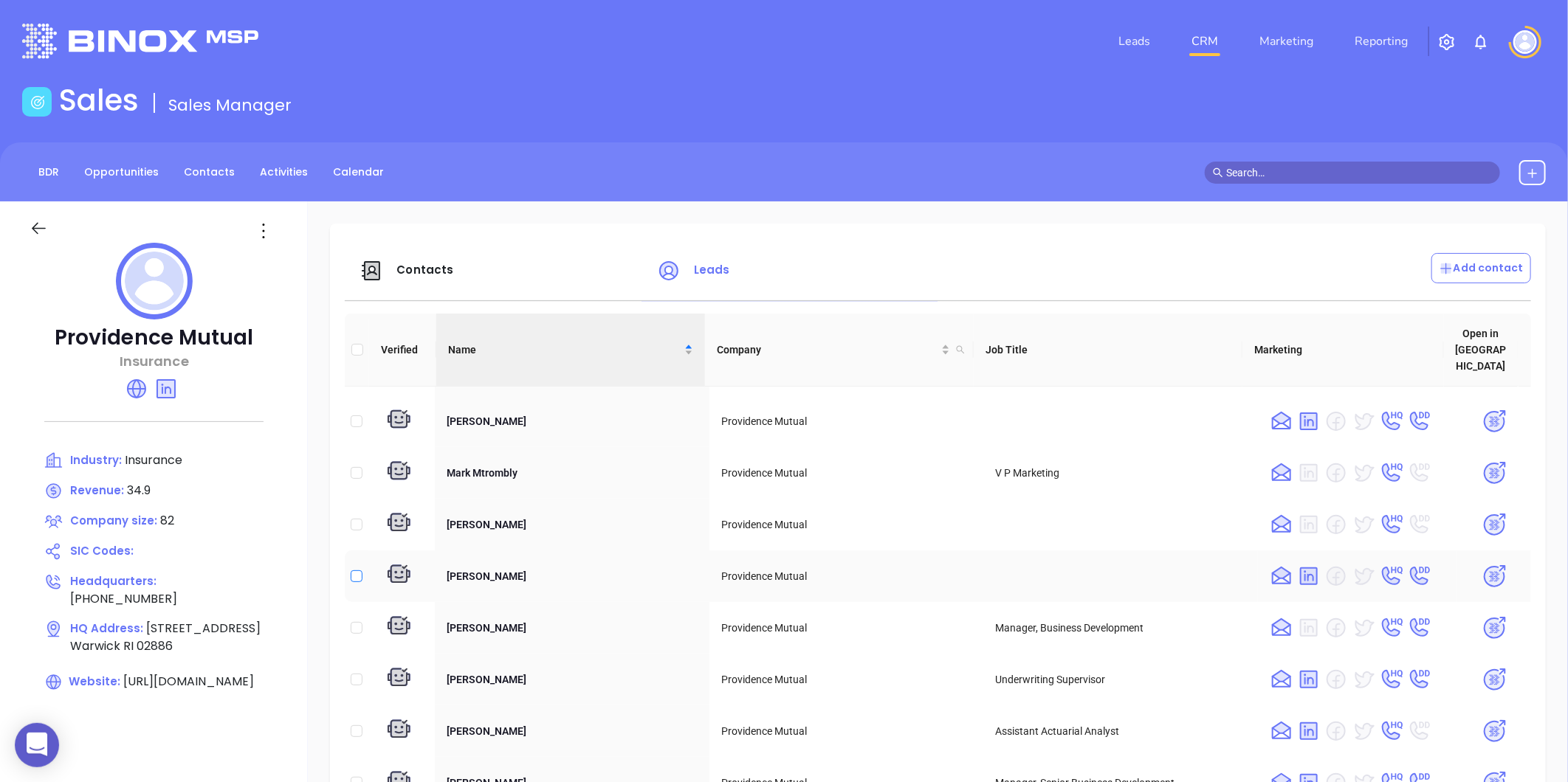
click at [355, 571] on input "checkbox" at bounding box center [356, 576] width 12 height 12
checkbox input "true"
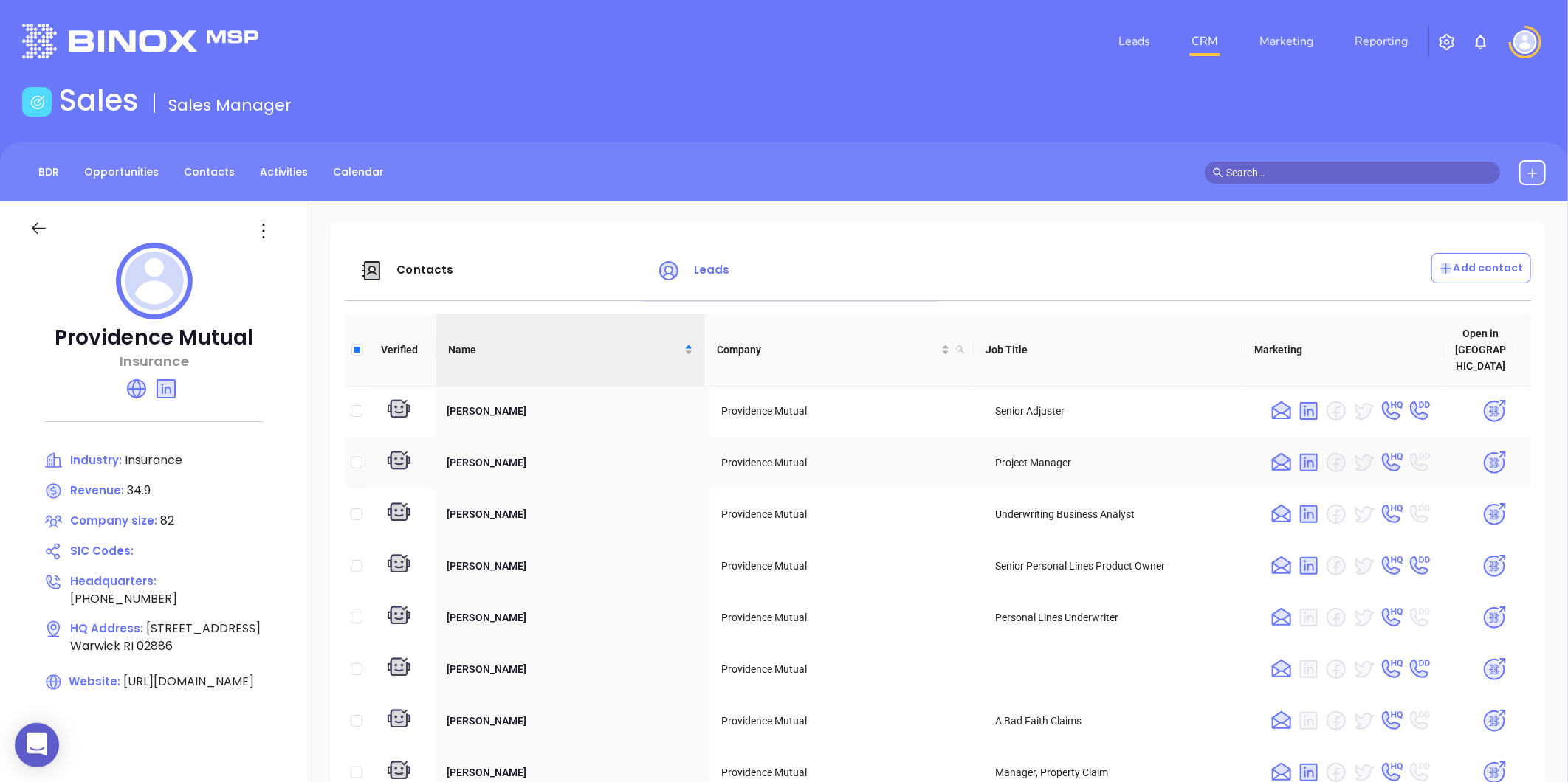
scroll to position [82, 0]
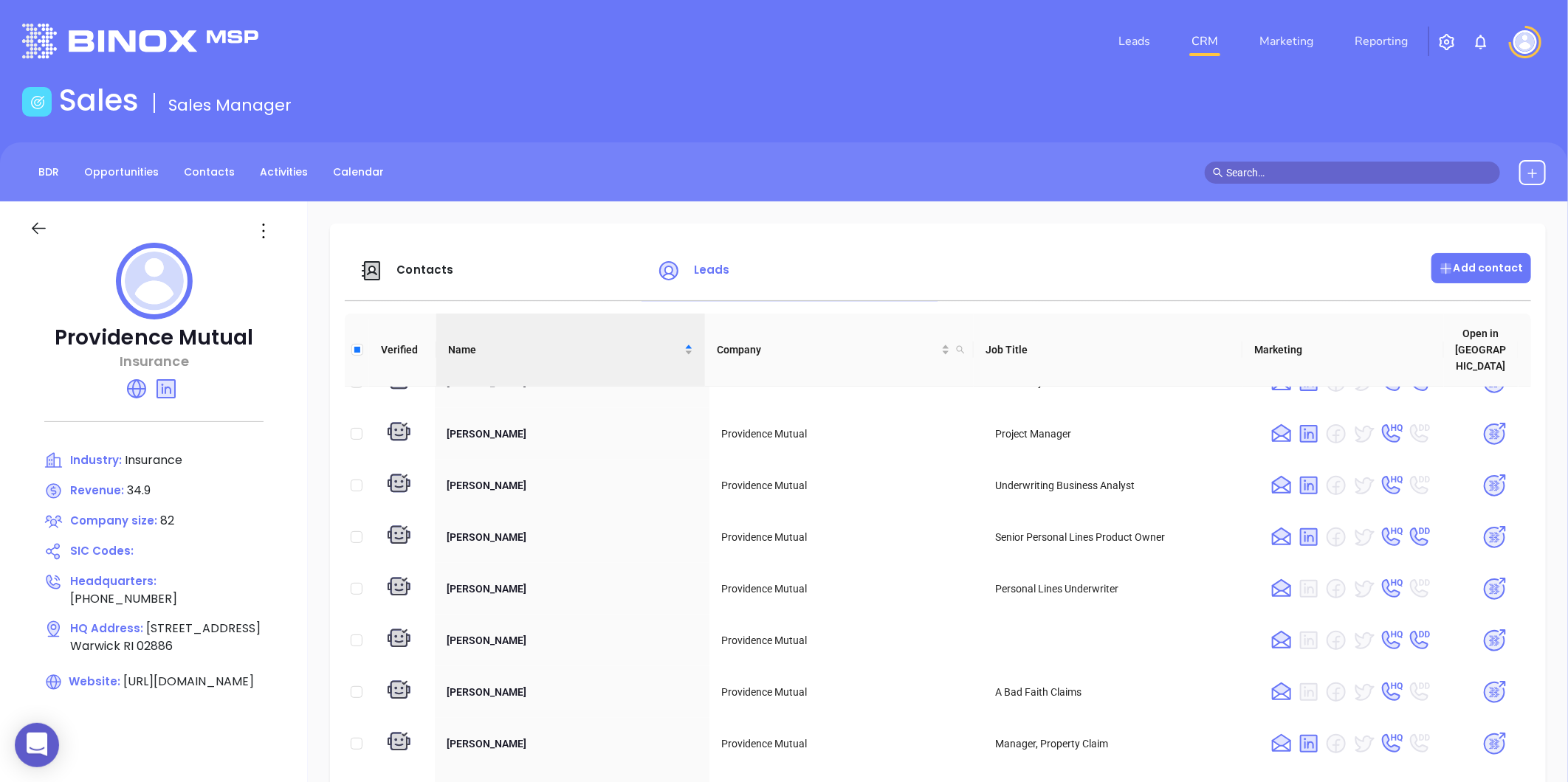
click at [1480, 263] on p "Add contact" at bounding box center [1480, 268] width 85 height 15
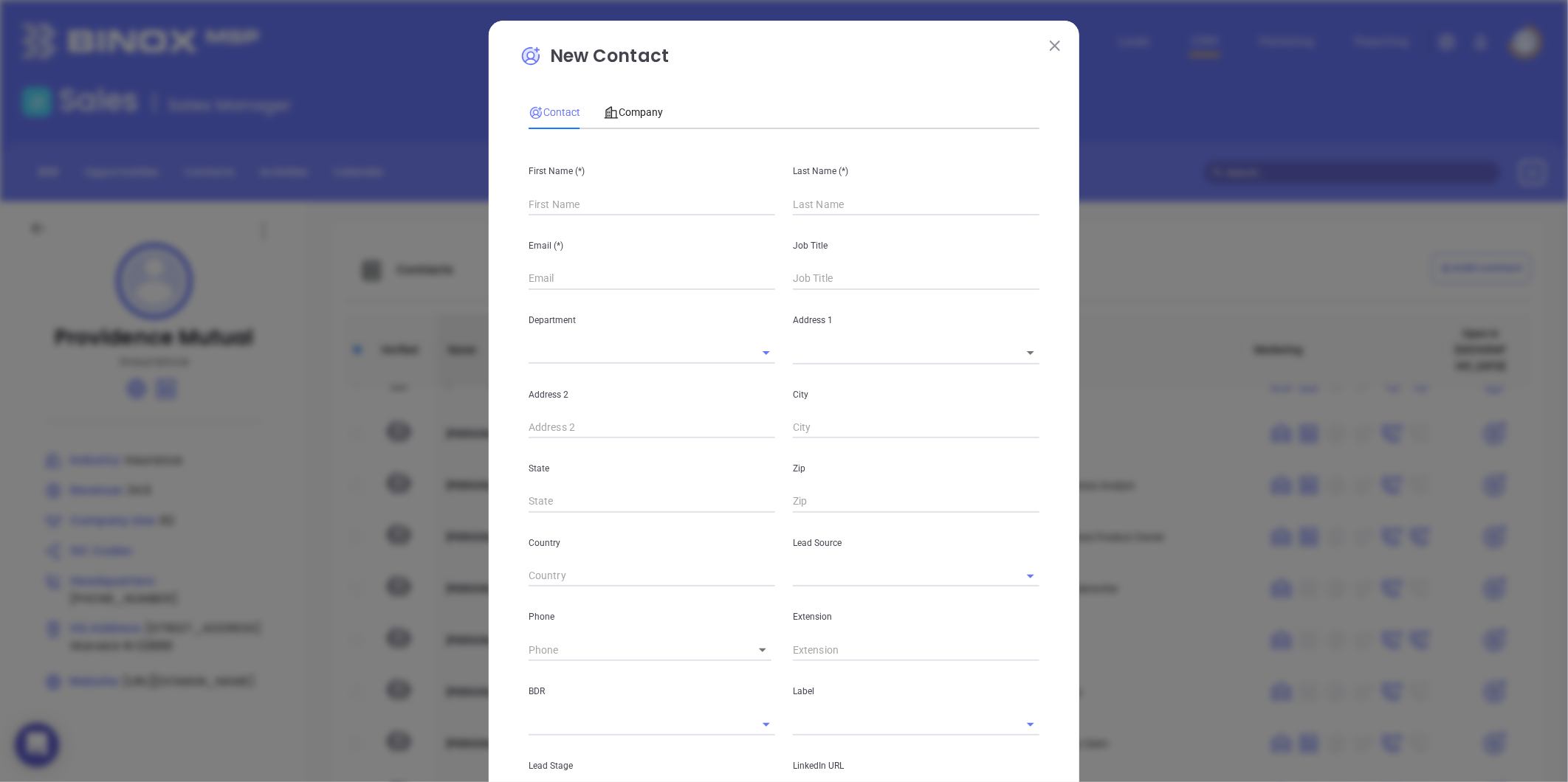
drag, startPoint x: 1051, startPoint y: 46, endPoint x: 1075, endPoint y: 74, distance: 36.9
click at [1051, 45] on img at bounding box center [1054, 46] width 10 height 10
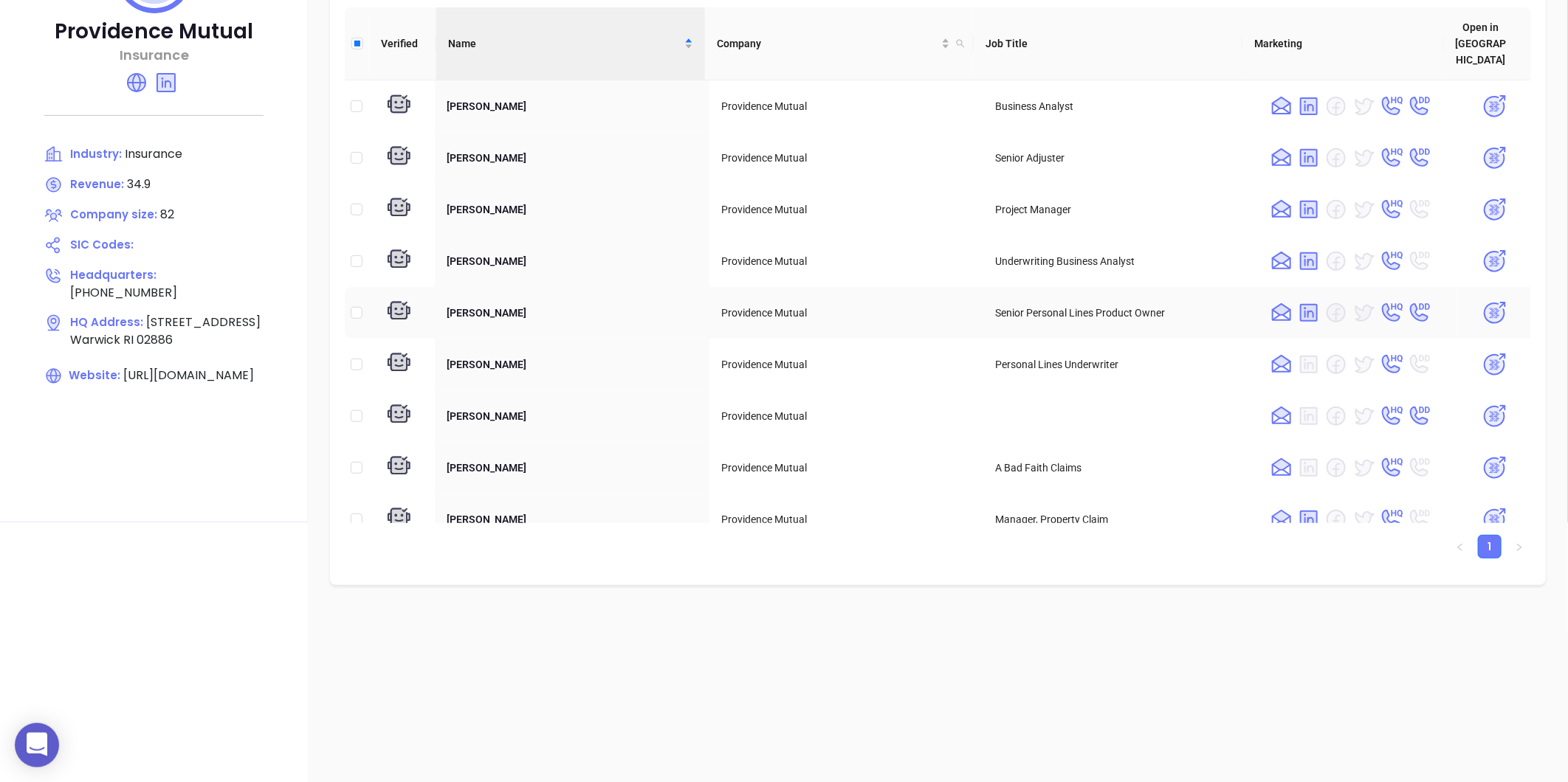
scroll to position [124, 0]
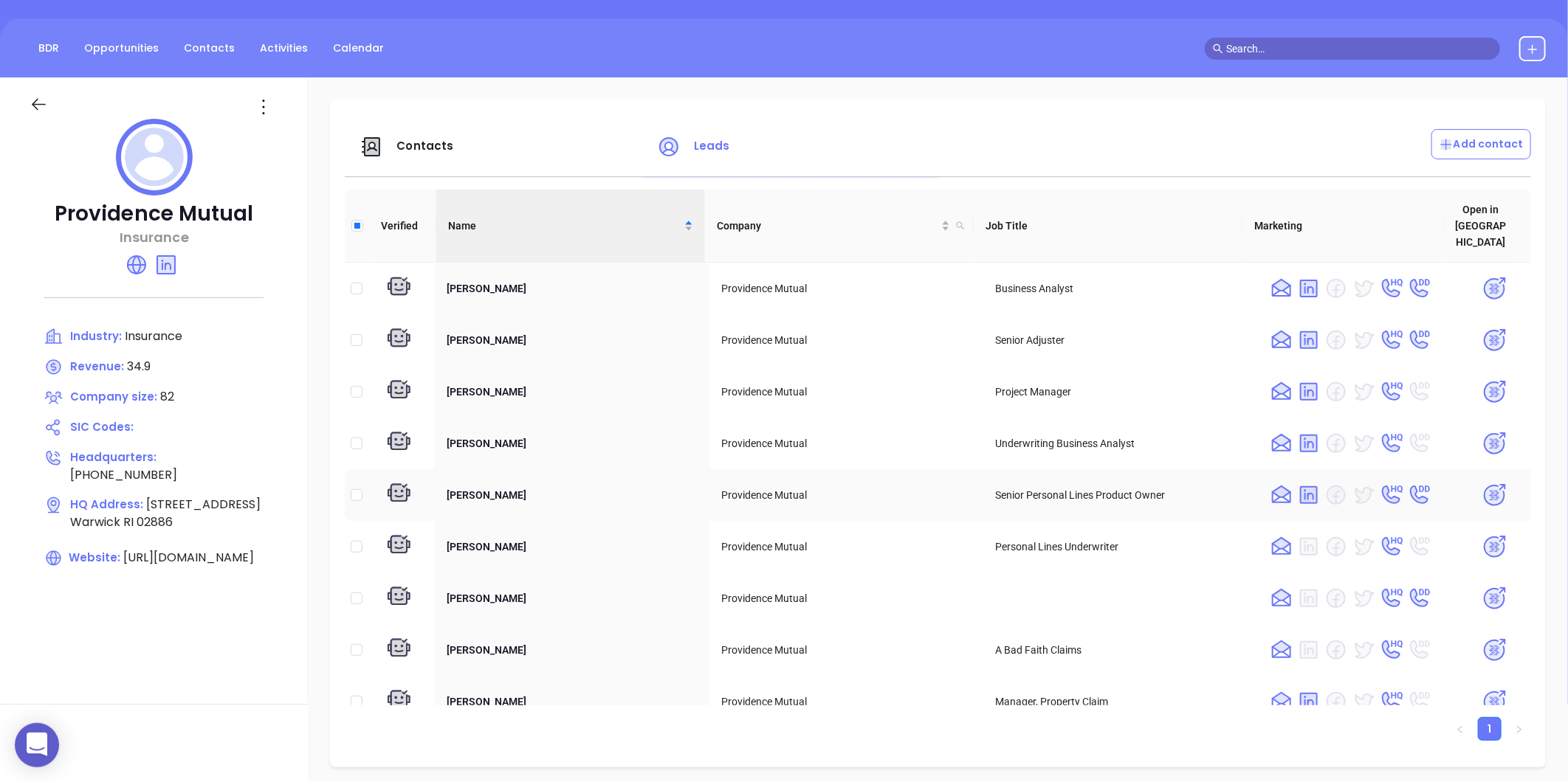
click at [1481, 483] on img at bounding box center [1494, 496] width 26 height 26
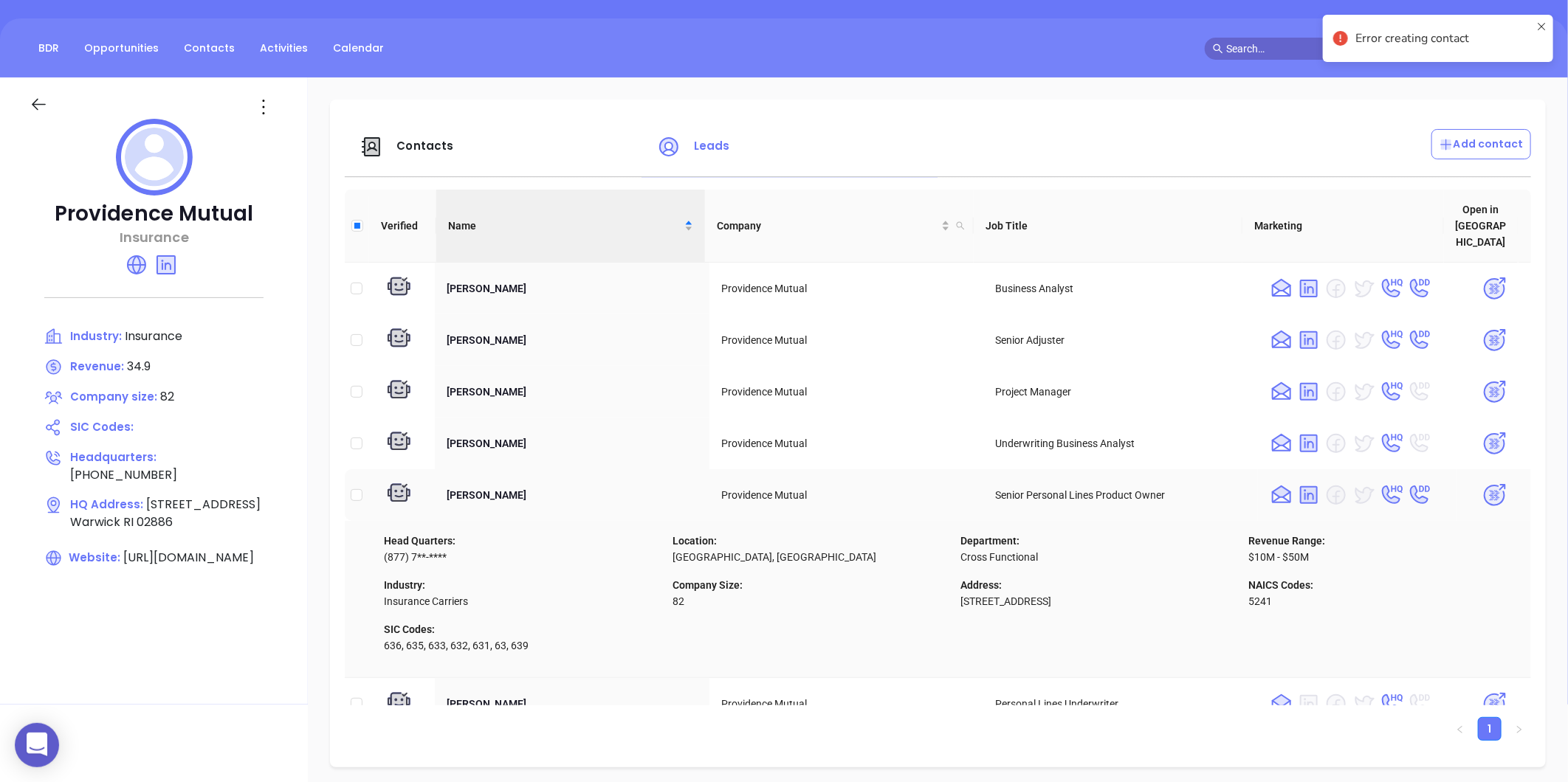
click at [1481, 483] on img at bounding box center [1494, 496] width 26 height 26
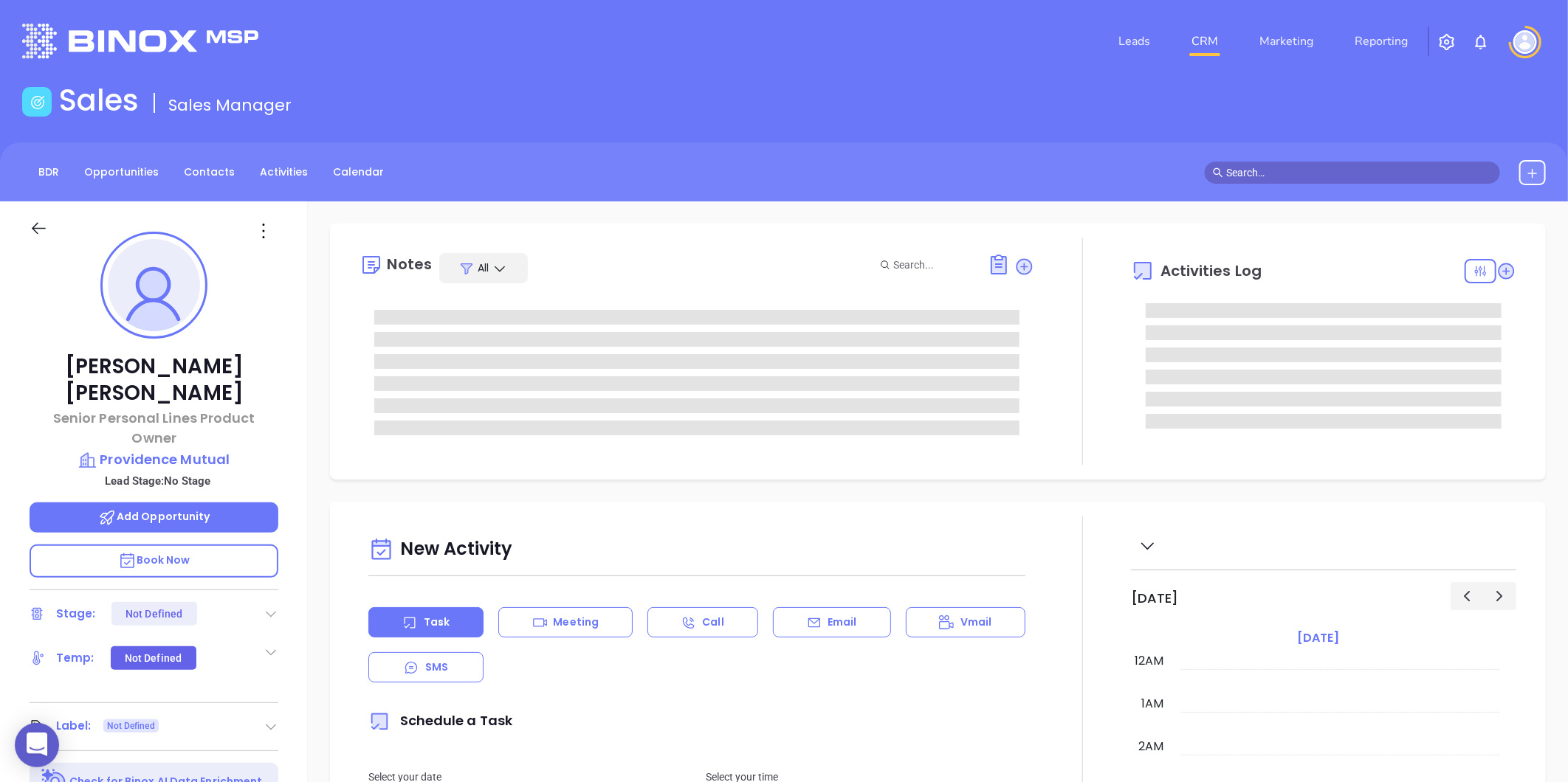
type input "[DATE]"
click at [262, 232] on icon at bounding box center [263, 231] width 24 height 24
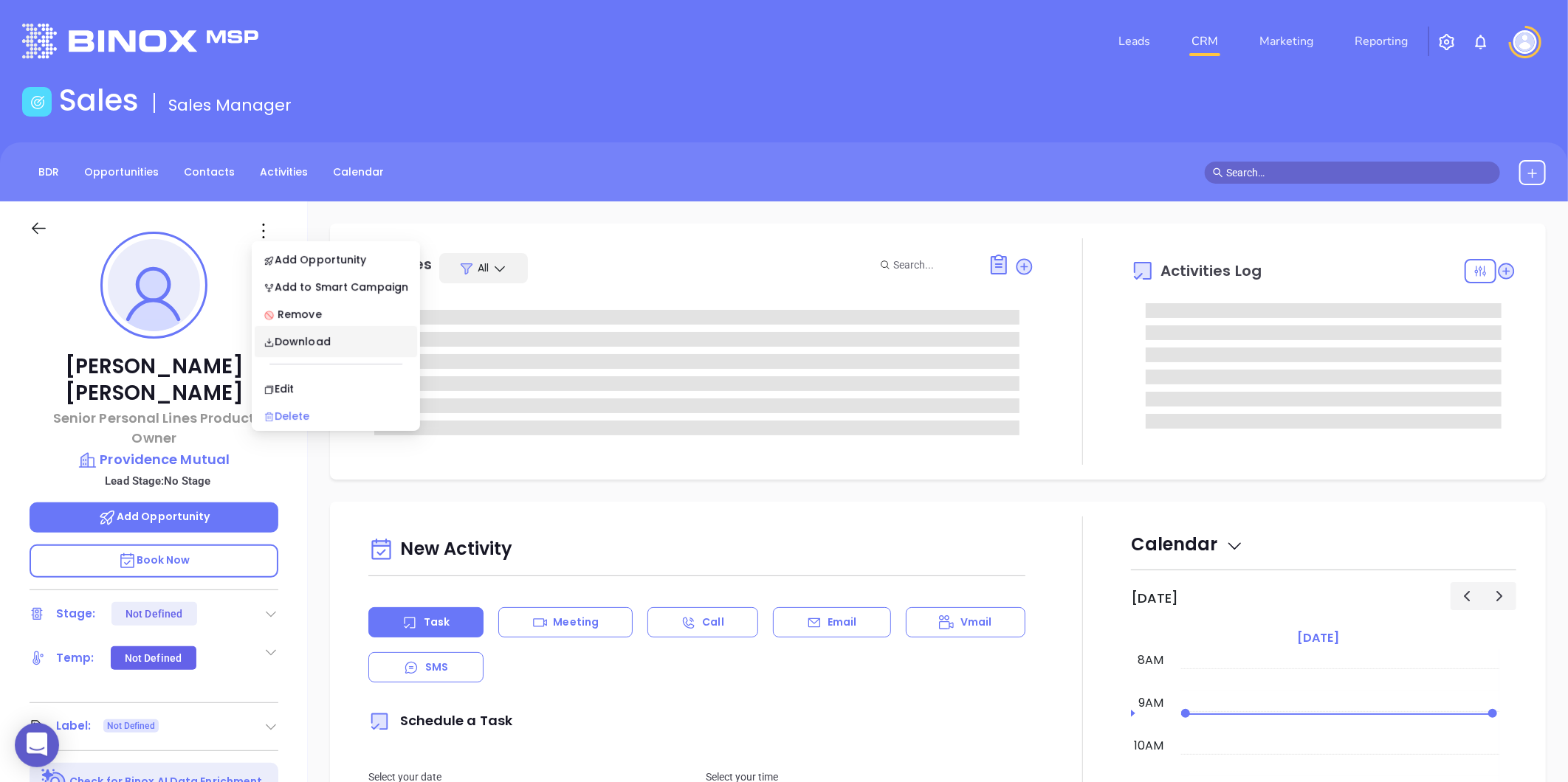
type input "[PERSON_NAME]"
click at [288, 378] on li "Edit" at bounding box center [335, 389] width 162 height 31
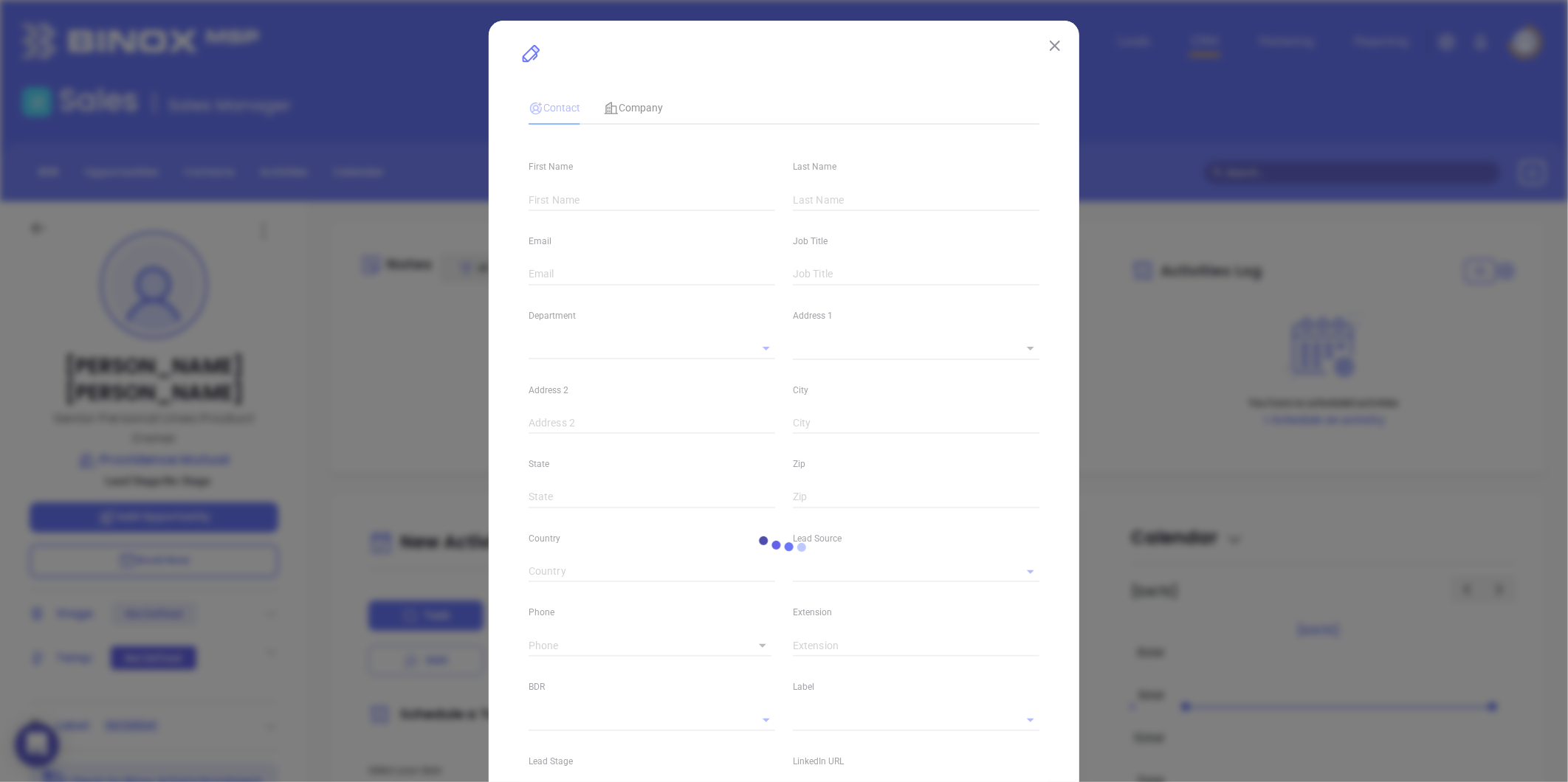
type input "[PERSON_NAME]"
type input "[EMAIL_ADDRESS][DOMAIN_NAME]"
type input "Senior Personal Lines Product Owner"
type textarea "[STREET_ADDRESS]"
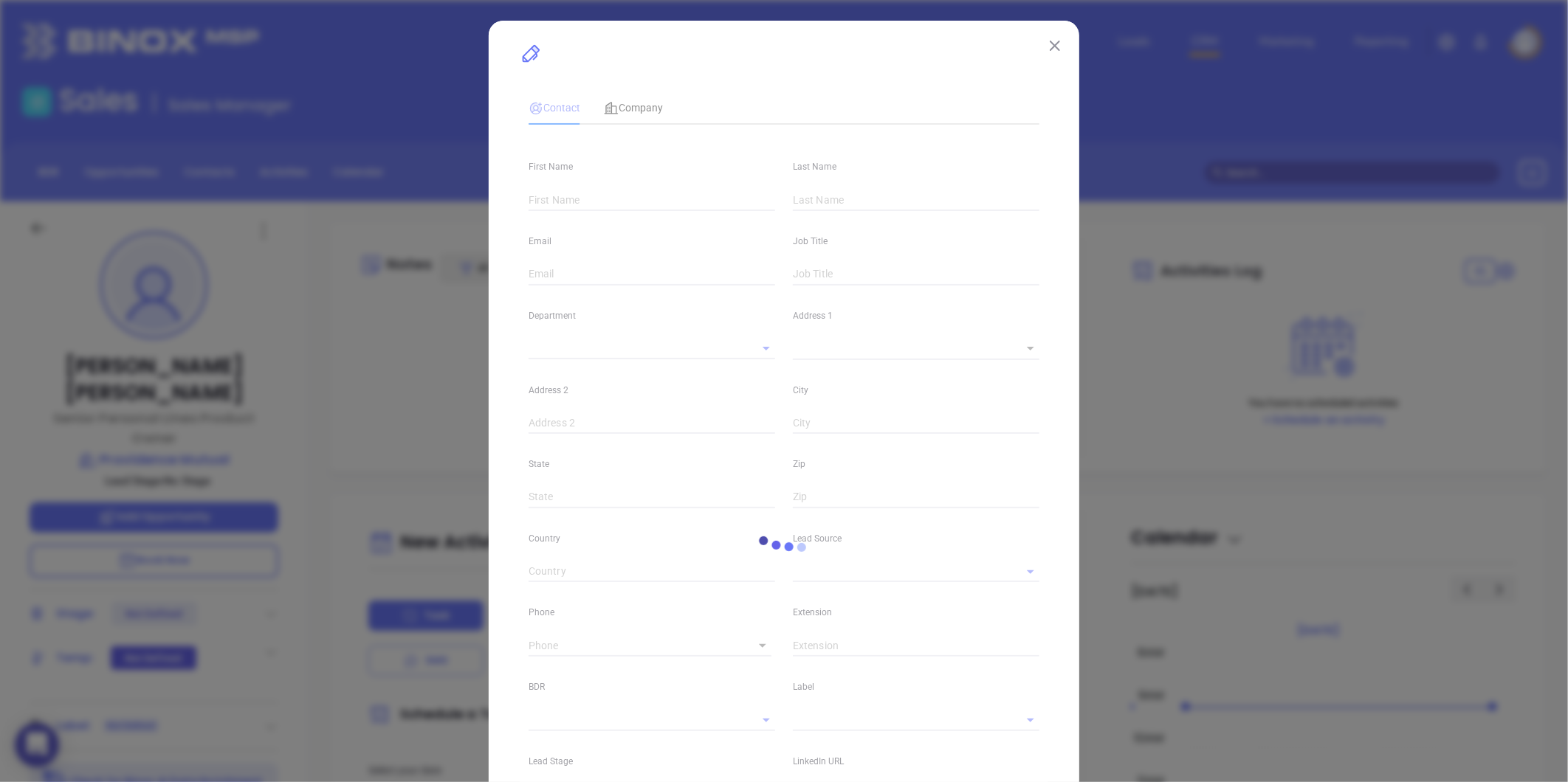
type input "1"
type input "Warwick"
type input "RI"
type input "02886"
type input "[DOMAIN_NAME][URL][PERSON_NAME]"
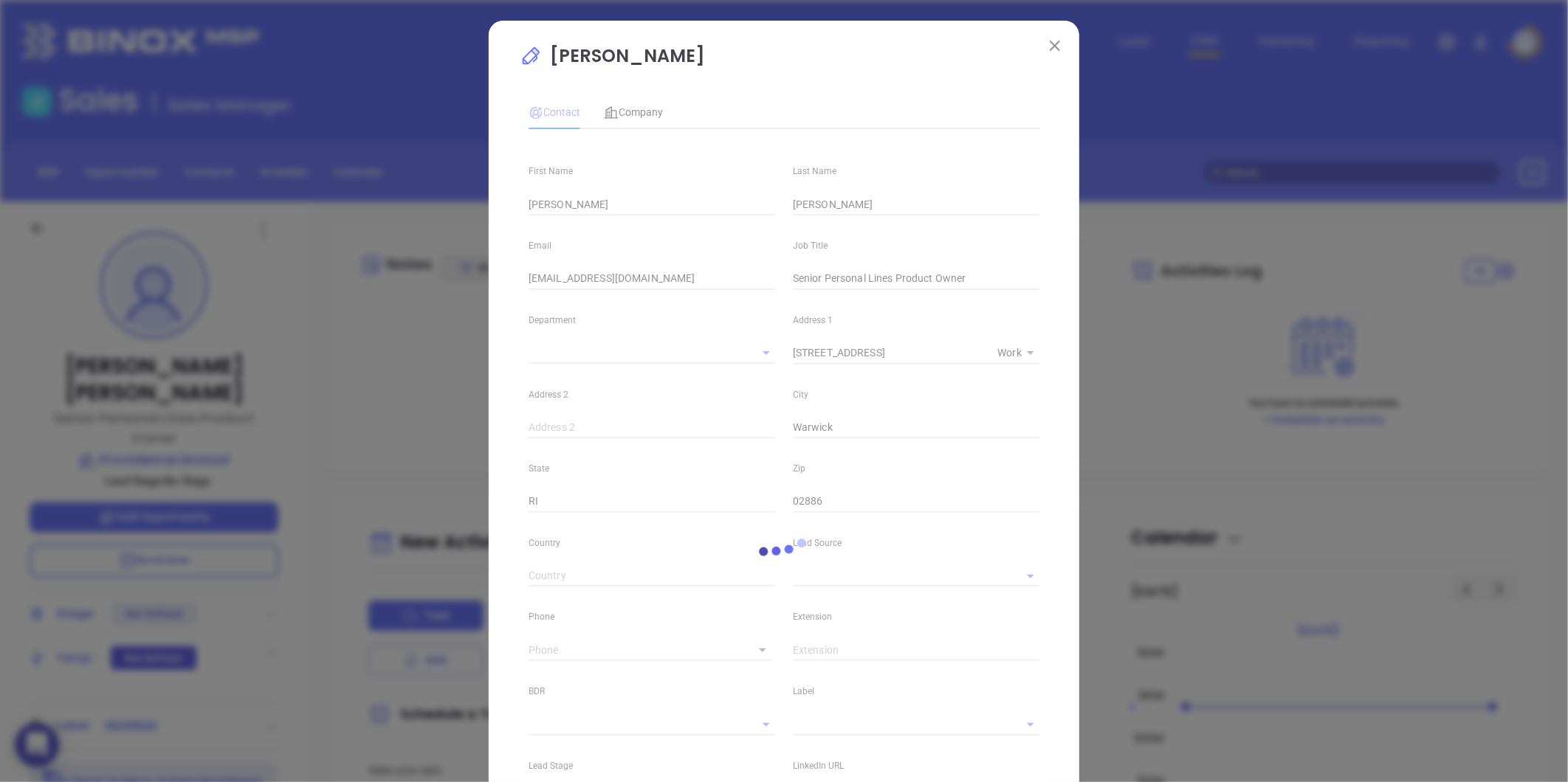
type input "[PHONE_NUMBER]"
type input "1"
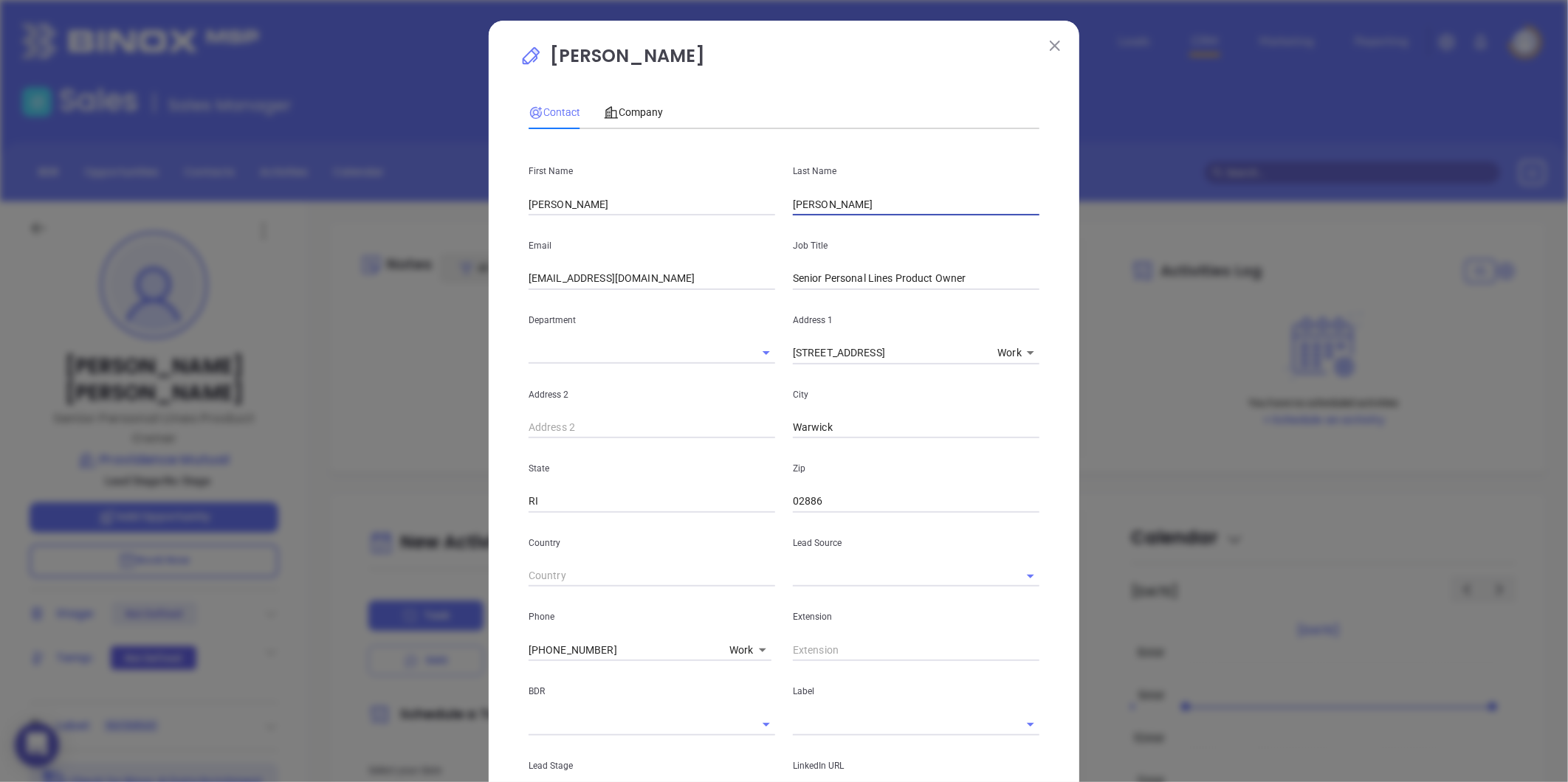
drag, startPoint x: 851, startPoint y: 212, endPoint x: 611, endPoint y: 297, distance: 254.6
click at [611, 297] on div "First Name [PERSON_NAME] Last Name [PERSON_NAME] Email [EMAIL_ADDRESS][DOMAIN_N…" at bounding box center [784, 550] width 511 height 817
type input "Noble"
drag, startPoint x: 565, startPoint y: 277, endPoint x: 532, endPoint y: 288, distance: 34.8
click at [532, 288] on input "[EMAIL_ADDRESS][DOMAIN_NAME]" at bounding box center [652, 279] width 246 height 22
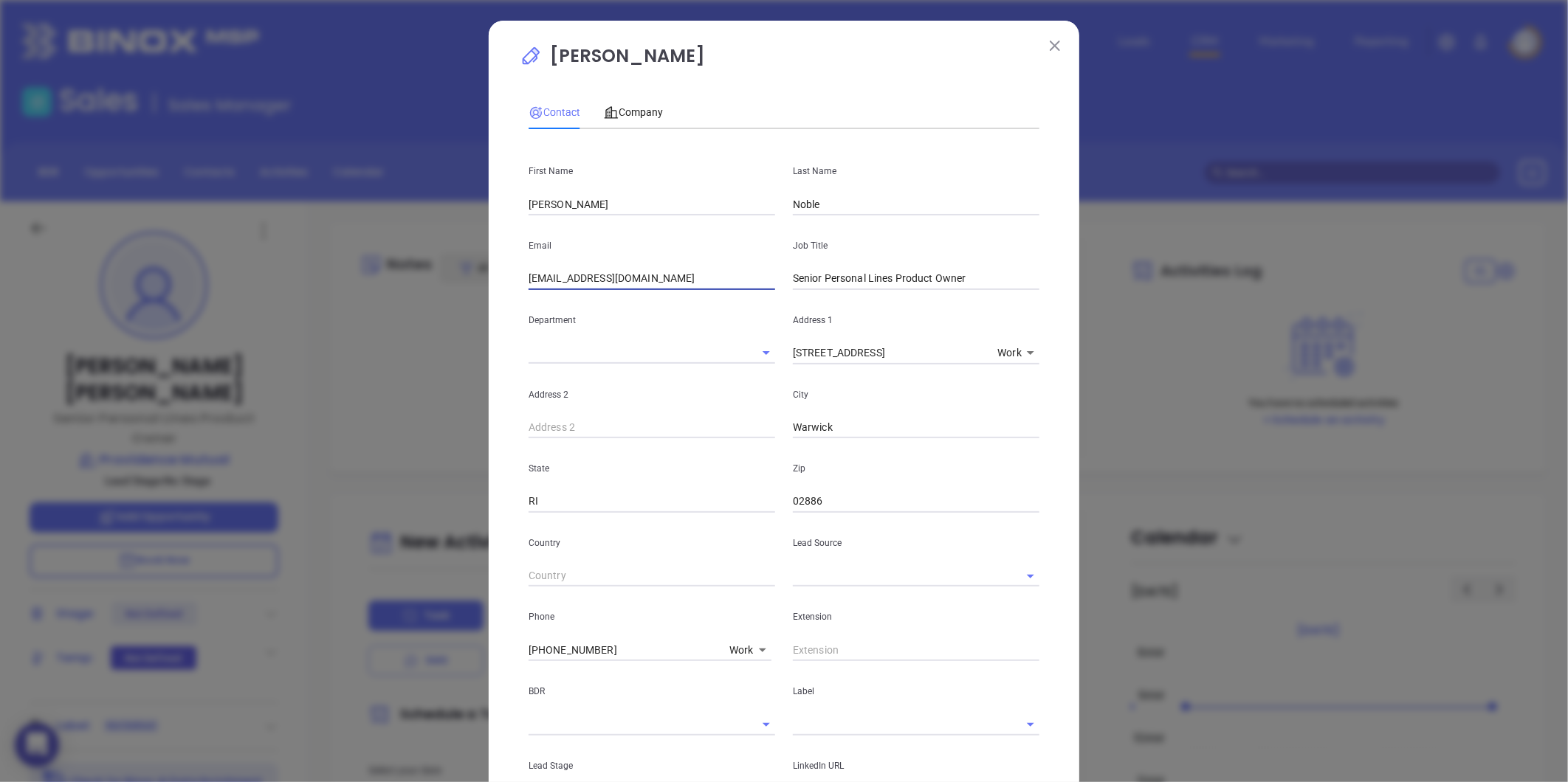
type input "[EMAIL_ADDRESS][DOMAIN_NAME]"
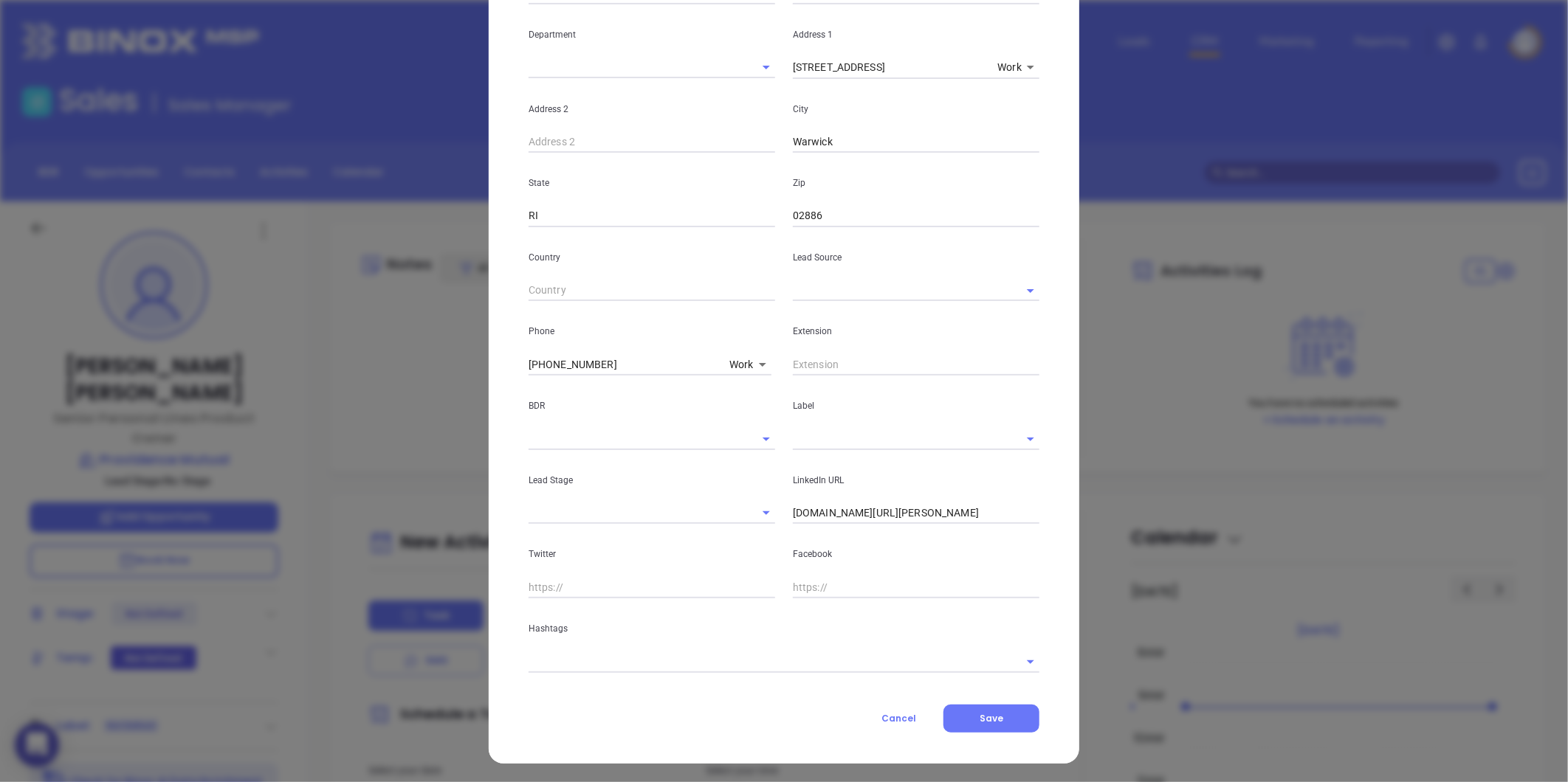
scroll to position [288, 0]
click at [840, 518] on input "[DOMAIN_NAME][URL][PERSON_NAME]" at bounding box center [916, 511] width 246 height 22
click at [841, 515] on input "[DOMAIN_NAME][URL][PERSON_NAME]" at bounding box center [916, 511] width 246 height 22
paste input "[DOMAIN_NAME][URL][PERSON_NAME]"
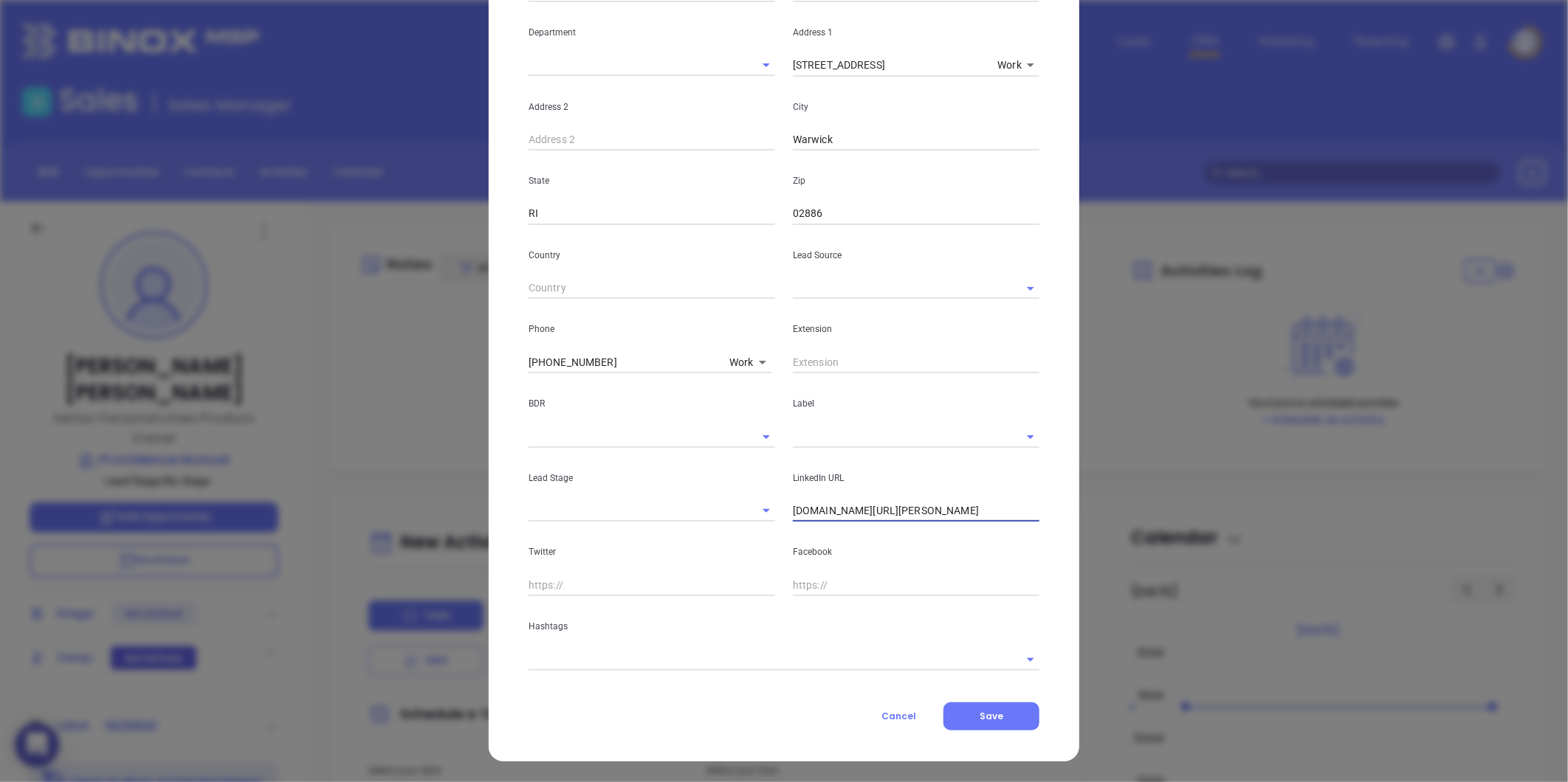
type input "[DOMAIN_NAME][URL][PERSON_NAME]"
click at [824, 289] on input "text" at bounding box center [895, 287] width 205 height 21
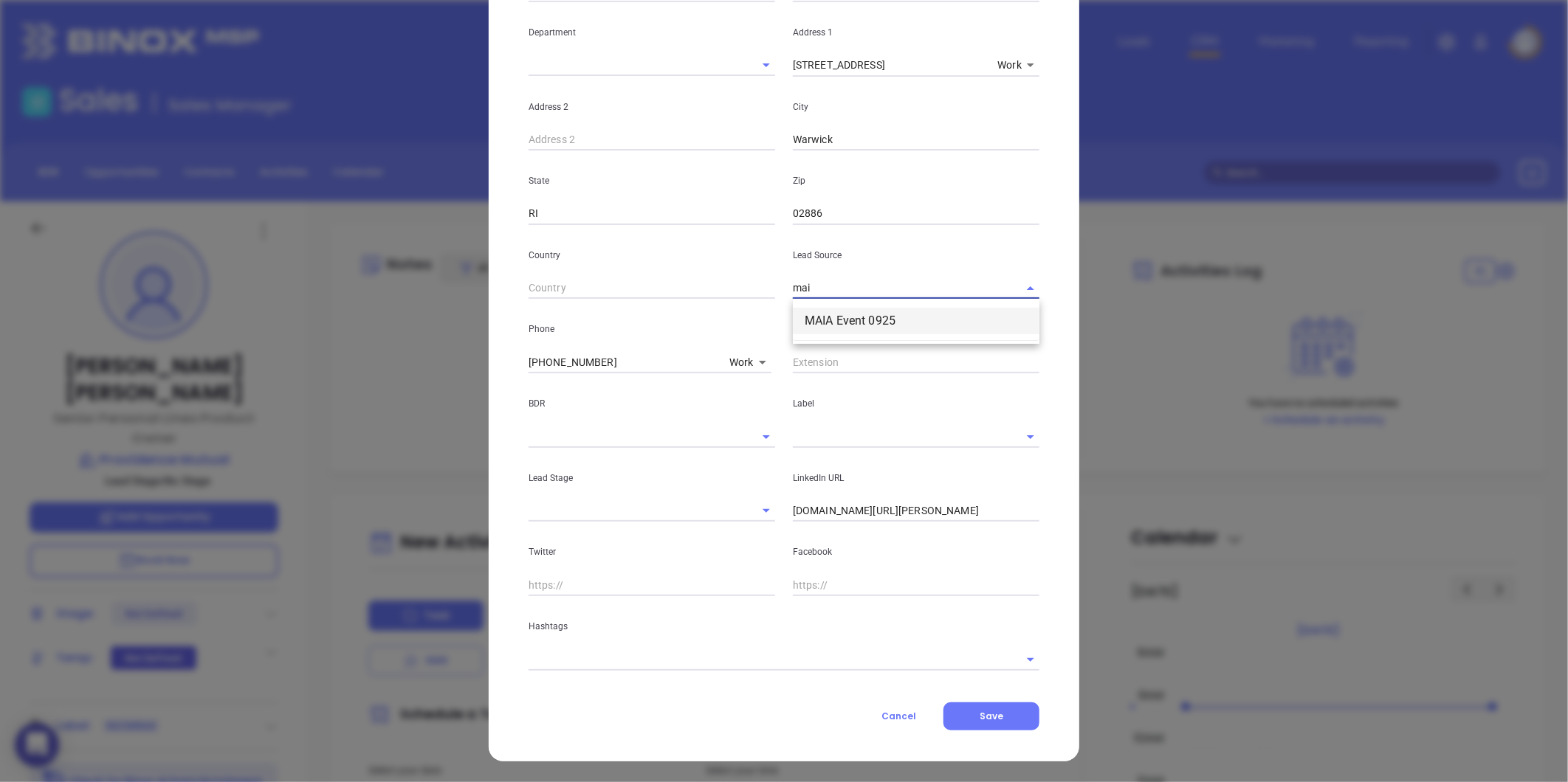
click at [843, 324] on li "MAIA Event 0925" at bounding box center [916, 321] width 246 height 26
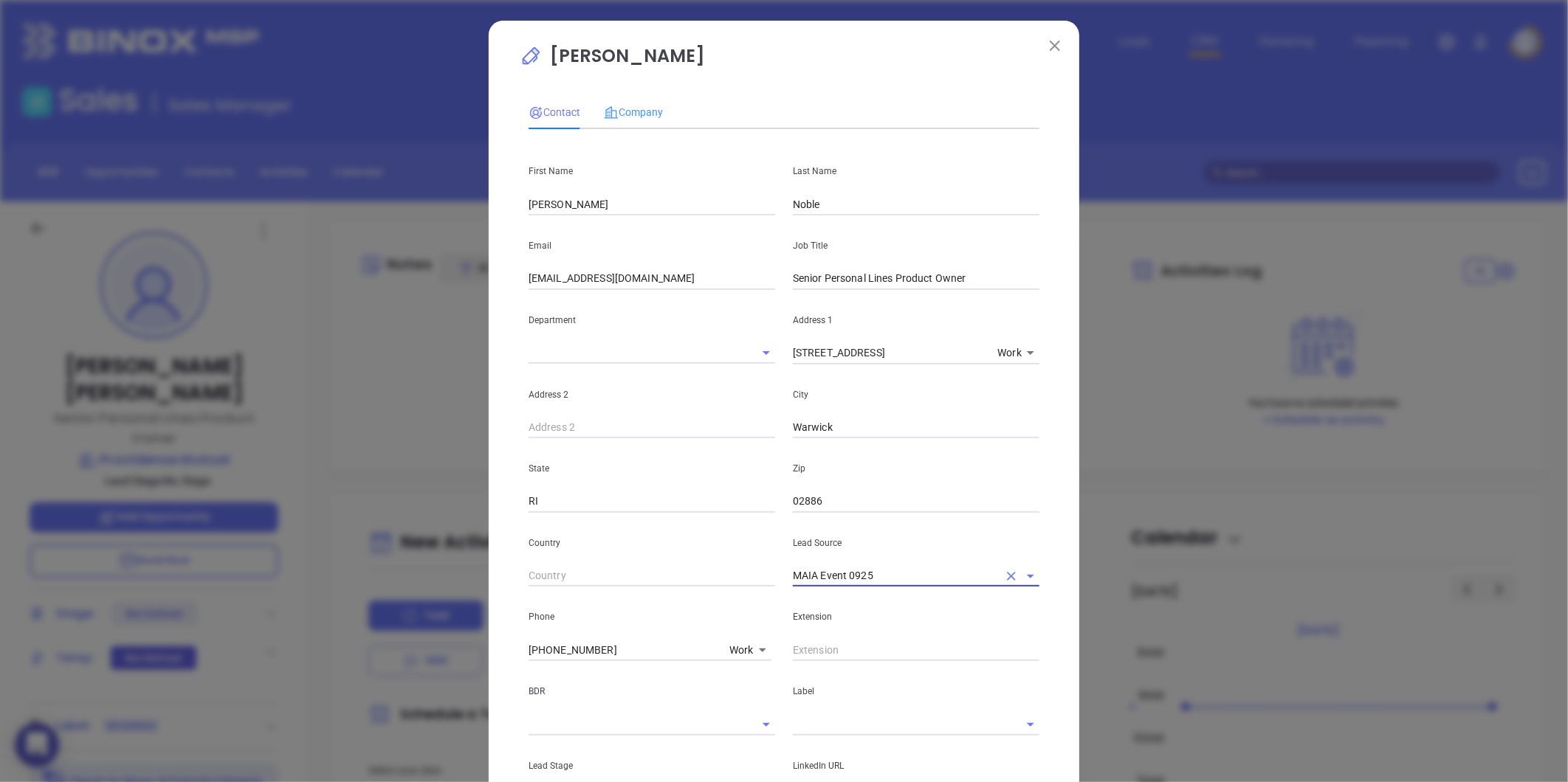
type input "MAIA Event 0925"
click at [643, 101] on div "Company" at bounding box center [633, 111] width 59 height 34
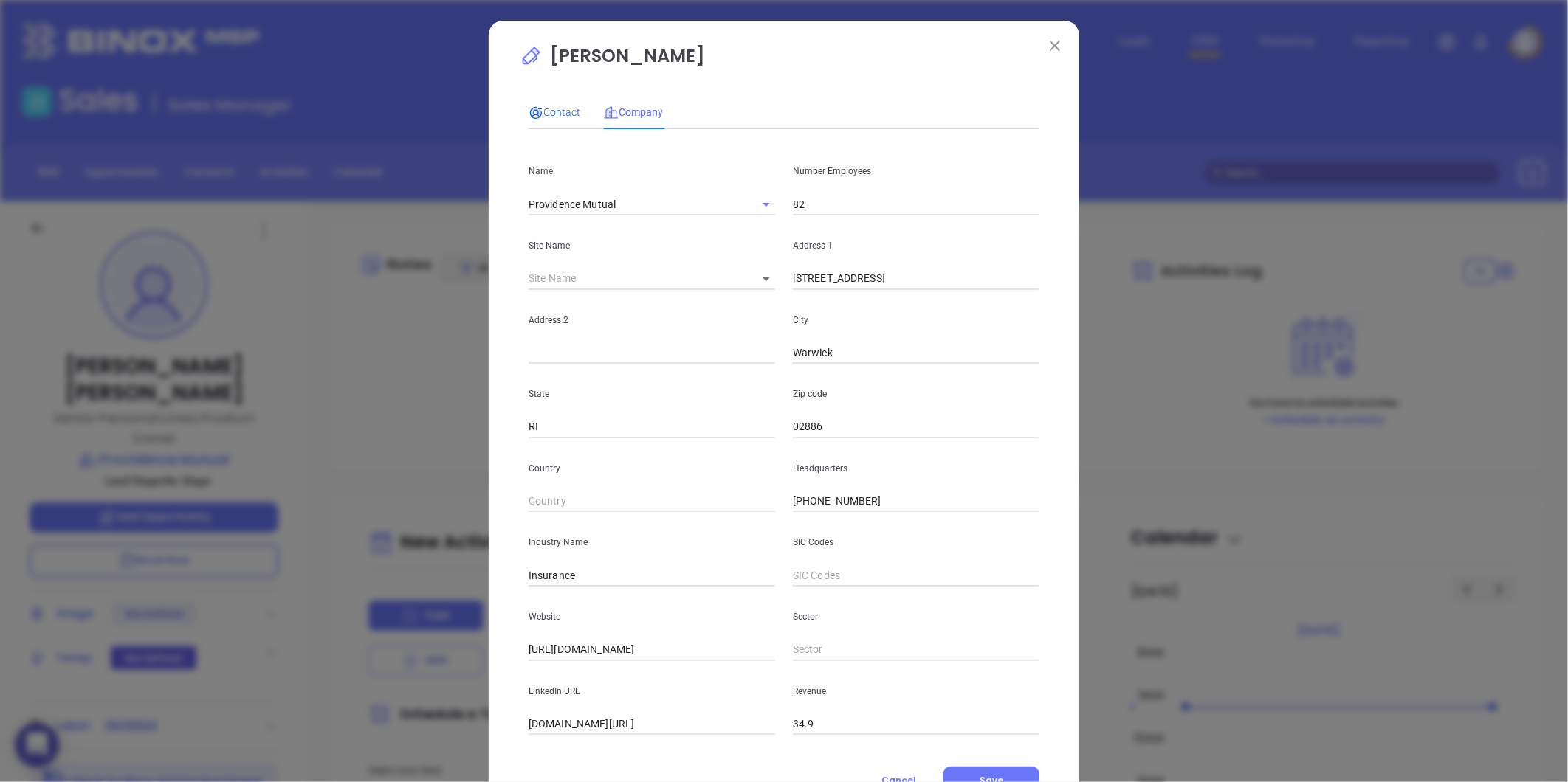
drag, startPoint x: 542, startPoint y: 112, endPoint x: 577, endPoint y: 137, distance: 43.0
click at [542, 112] on span "Contact" at bounding box center [554, 112] width 52 height 12
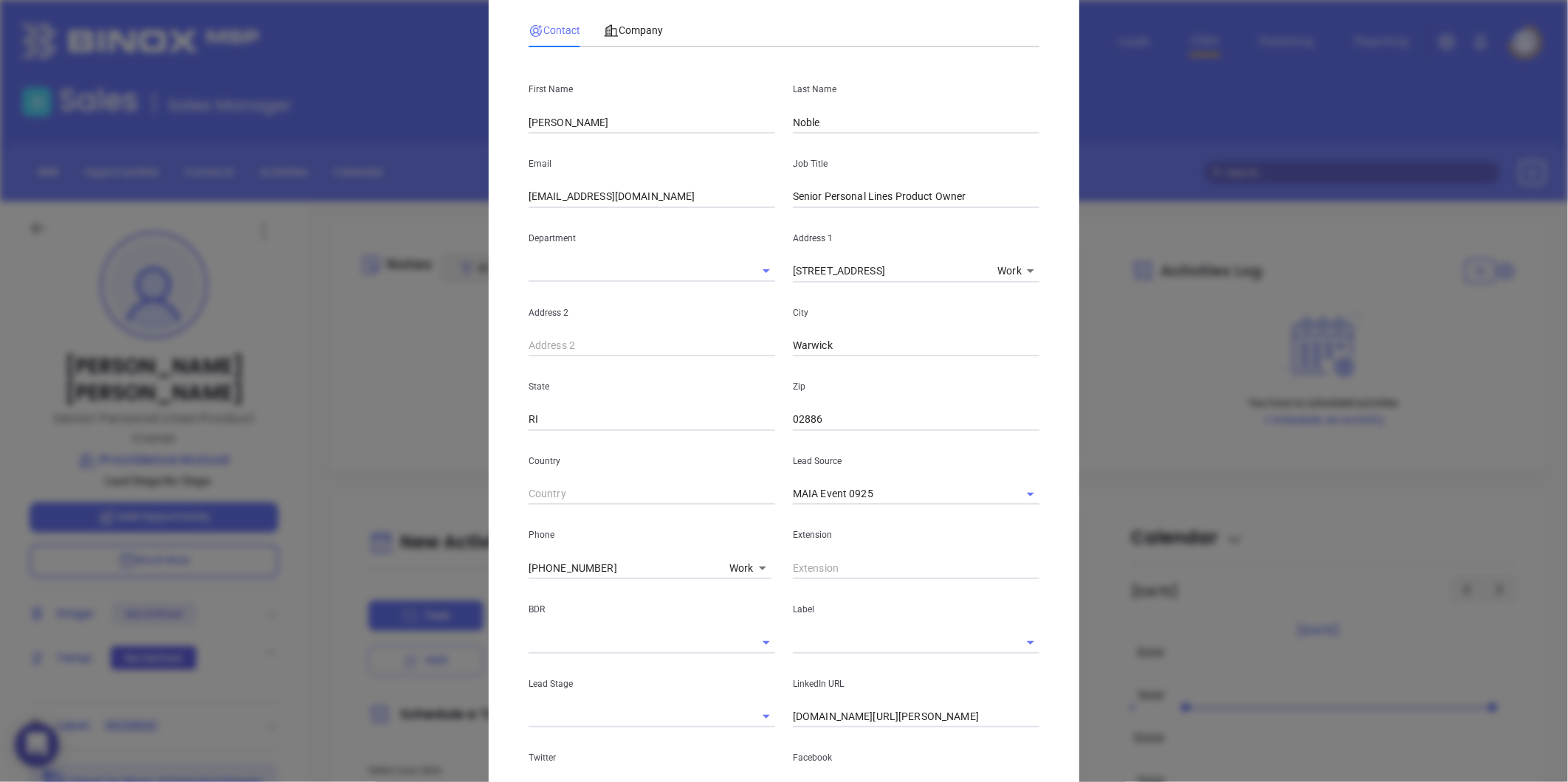
scroll to position [288, 0]
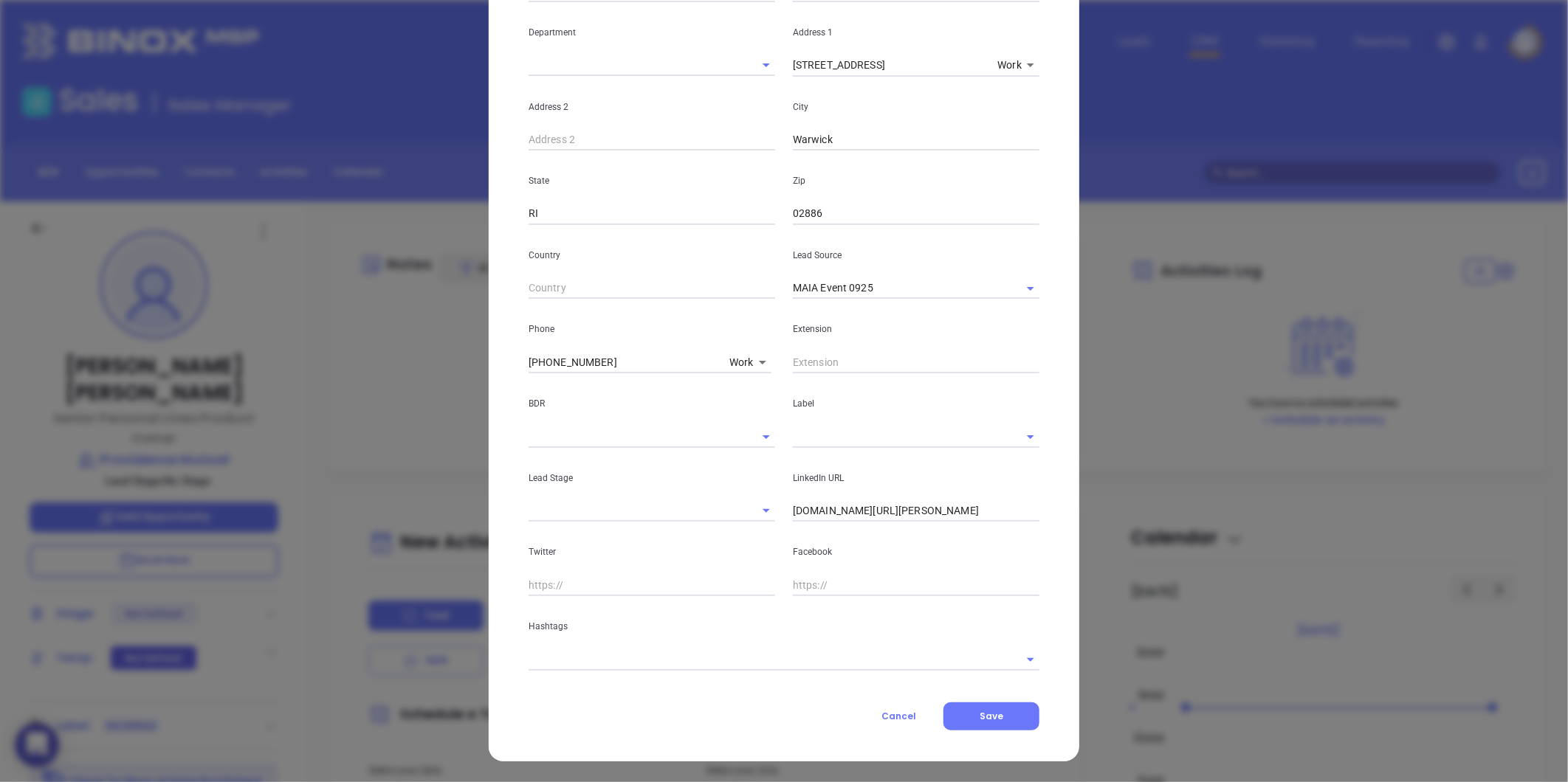
click at [603, 670] on div "Contact Company First Name Brian Last Name Noble Email bnoble@providencemutual.…" at bounding box center [784, 265] width 511 height 931
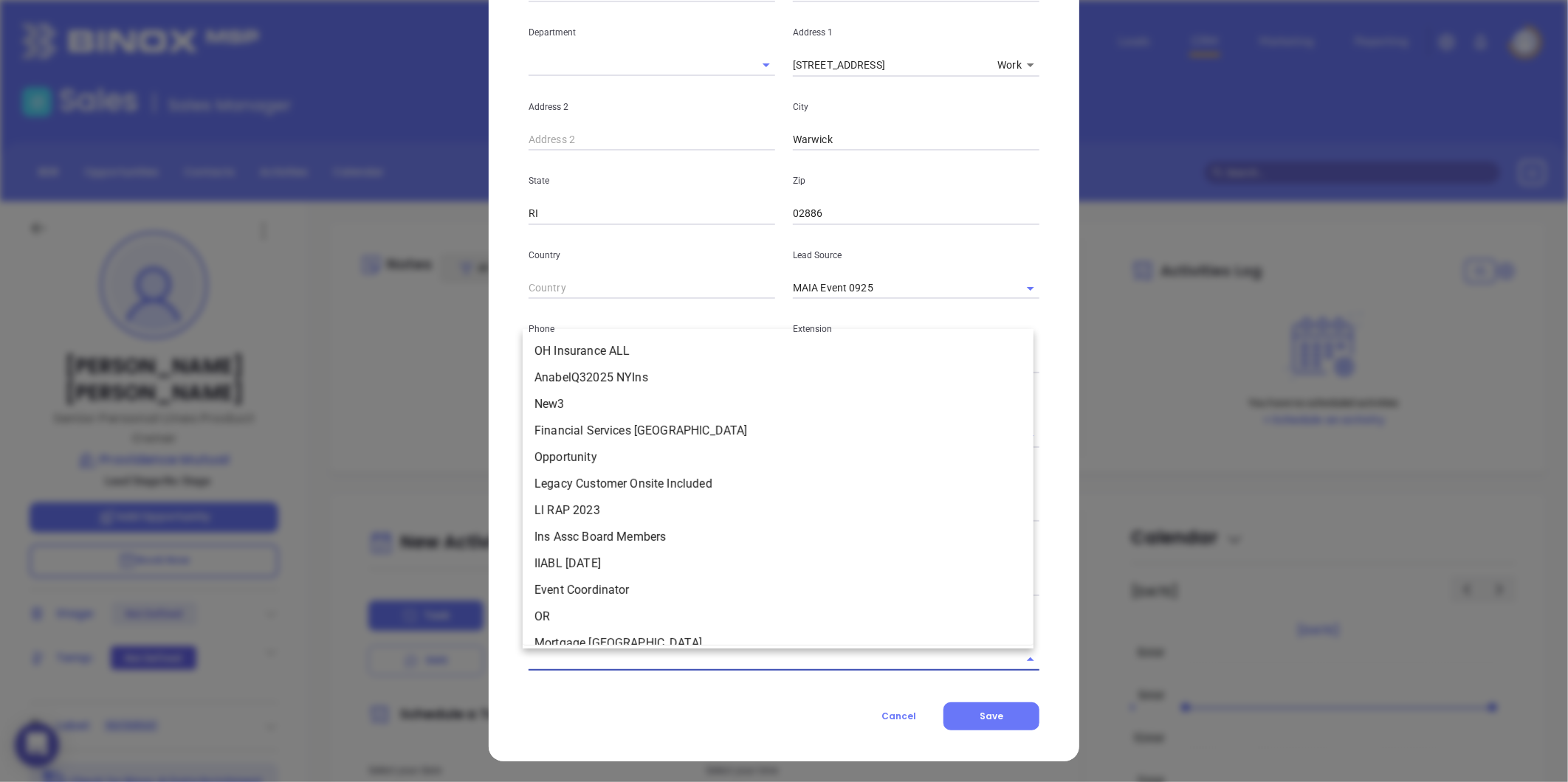
click at [595, 657] on input "text" at bounding box center [763, 659] width 469 height 21
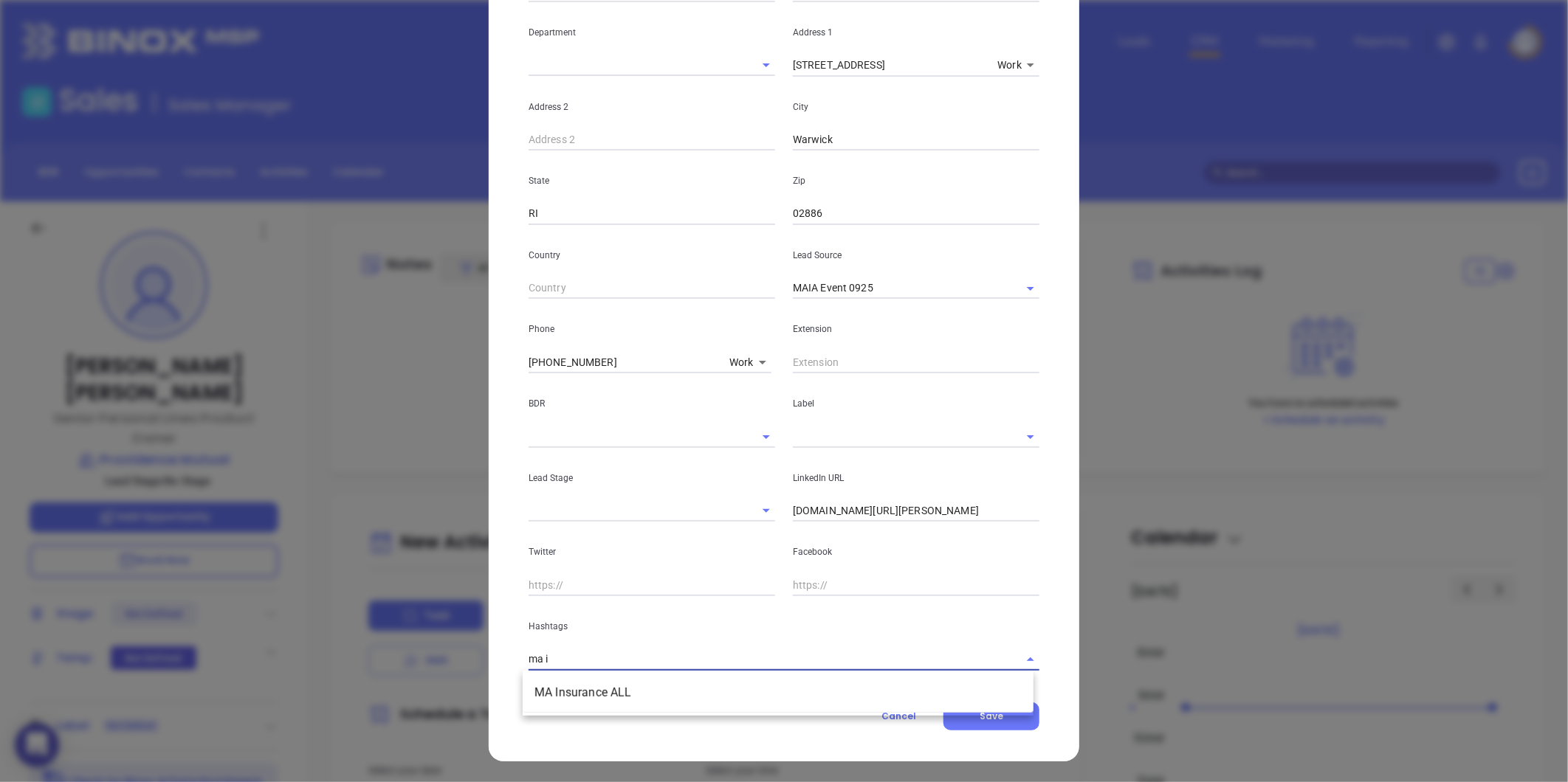
type input "ma in"
drag, startPoint x: 591, startPoint y: 687, endPoint x: 219, endPoint y: 705, distance: 372.4
click at [589, 686] on li "MA Insurance ALL" at bounding box center [778, 693] width 511 height 26
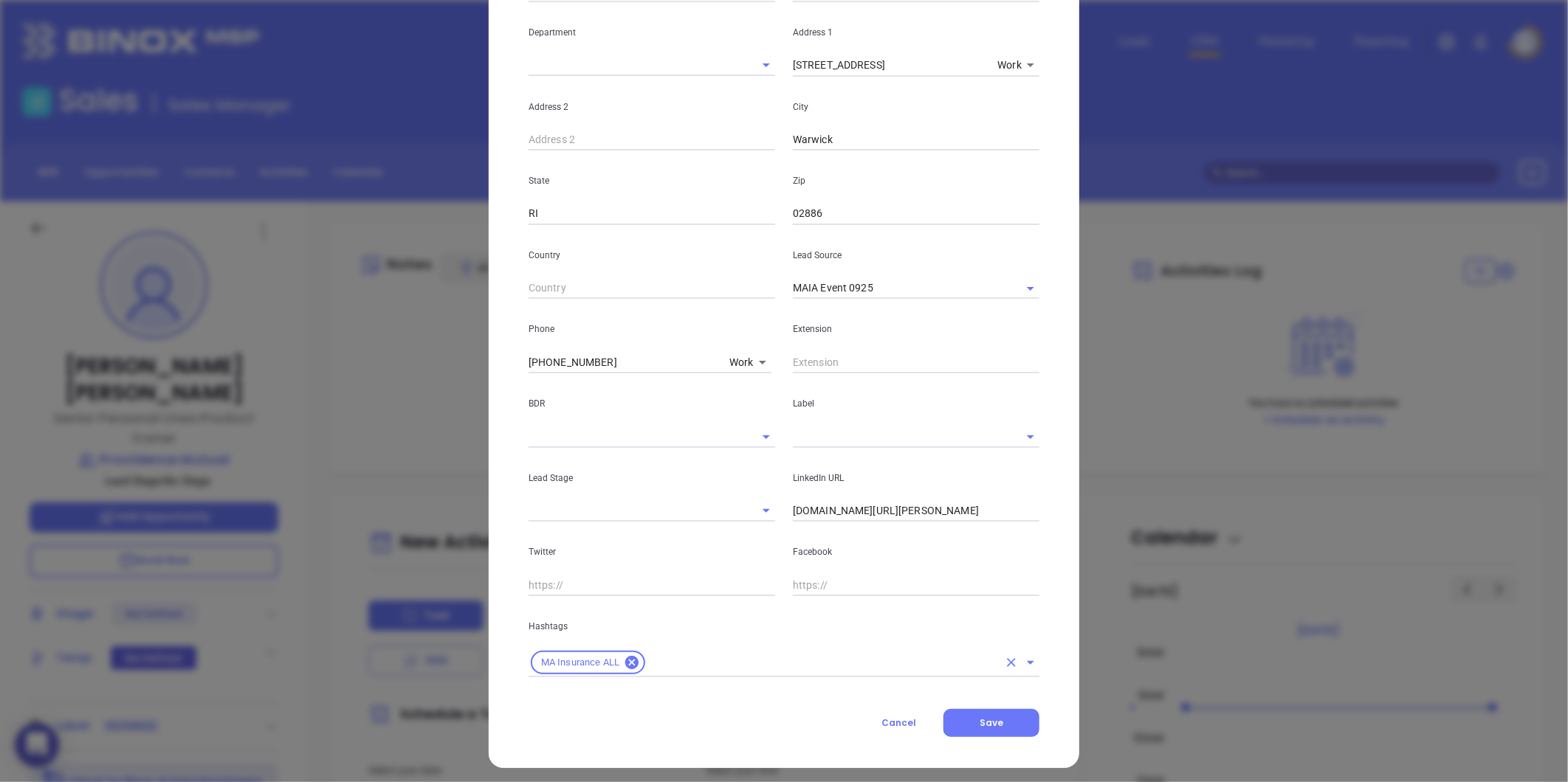
drag, startPoint x: 622, startPoint y: 662, endPoint x: 630, endPoint y: 653, distance: 12.0
click at [625, 661] on icon at bounding box center [632, 663] width 14 height 14
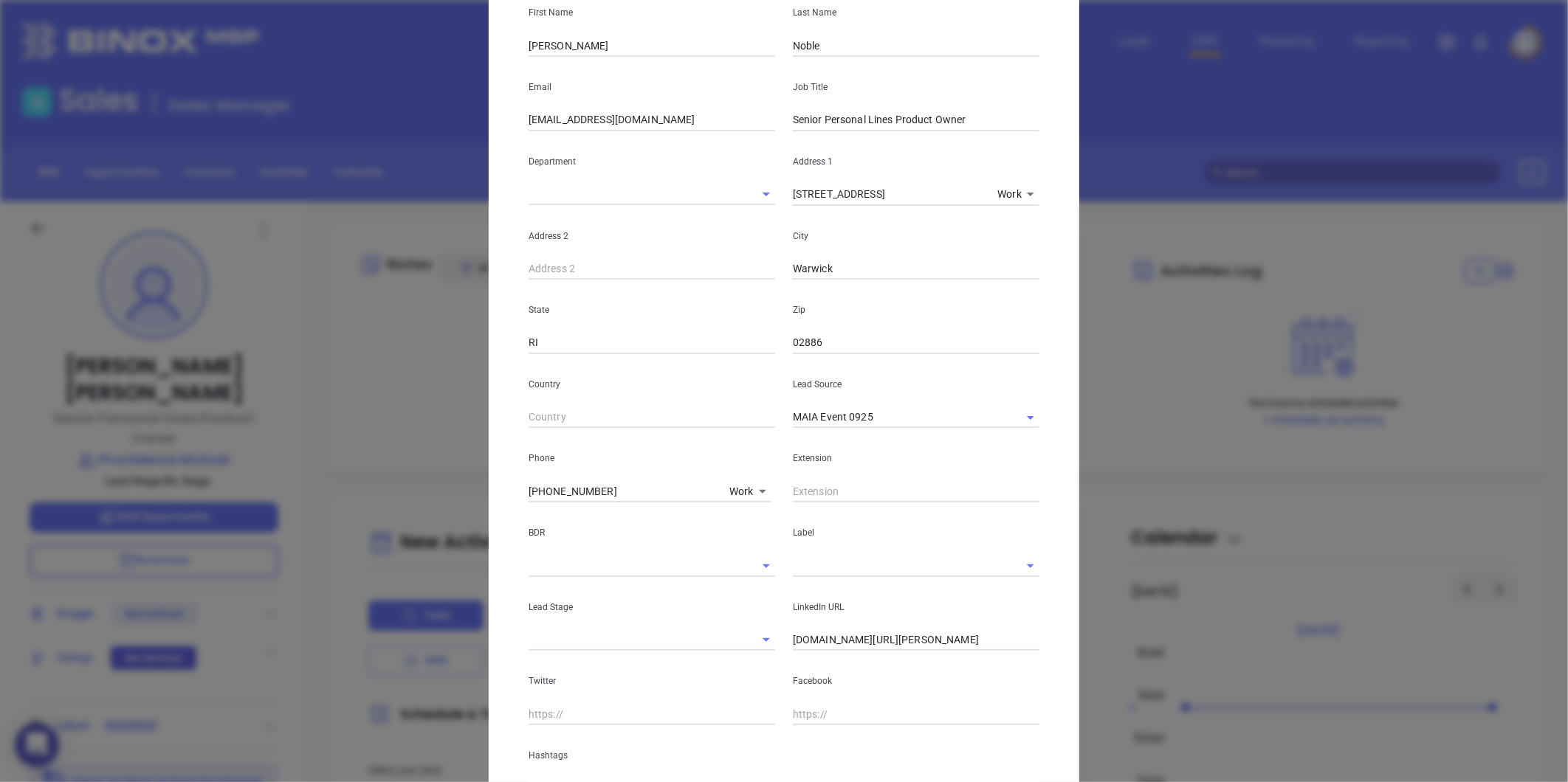
scroll to position [0, 0]
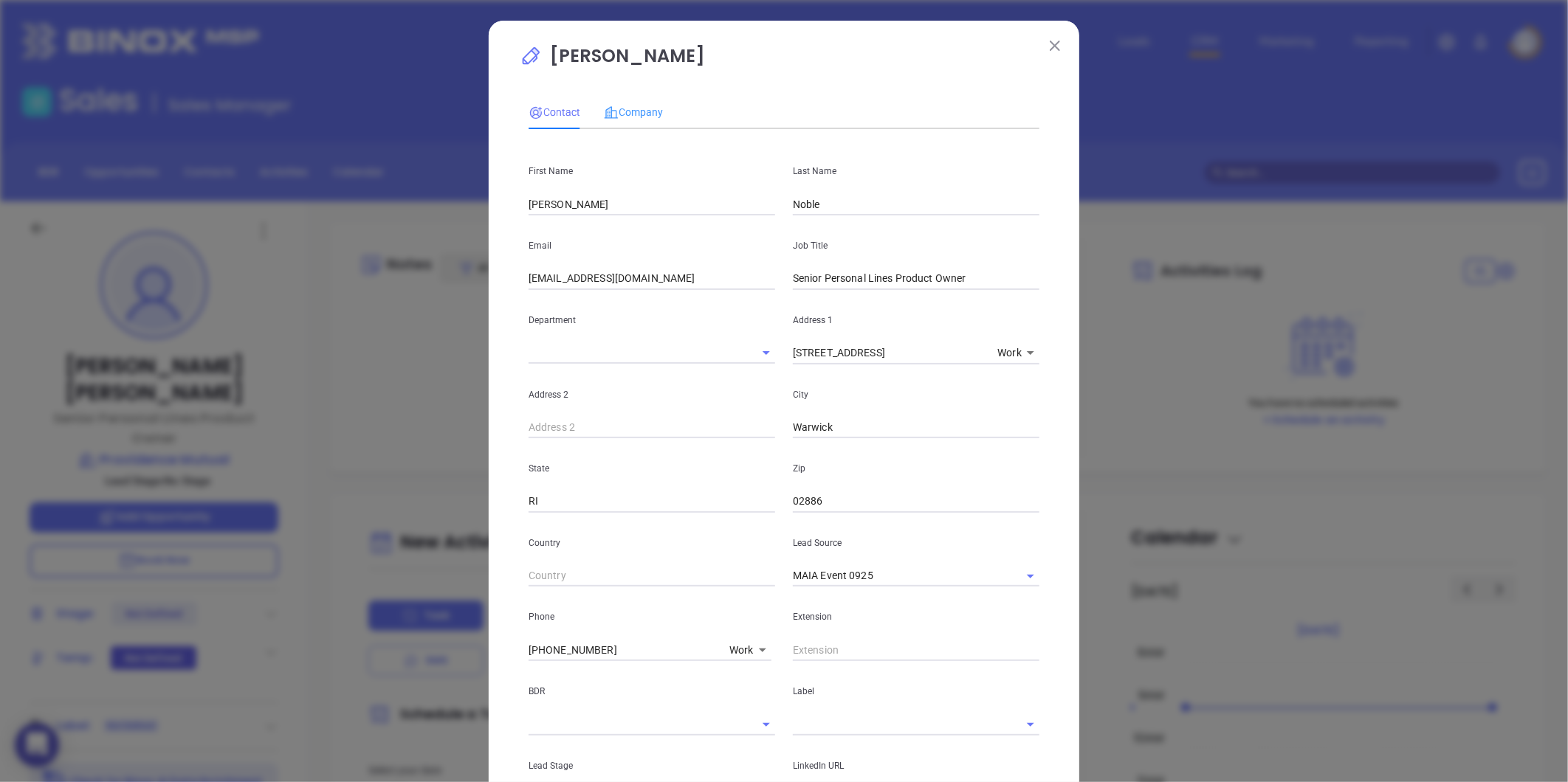
click at [621, 122] on div "Company" at bounding box center [633, 111] width 59 height 34
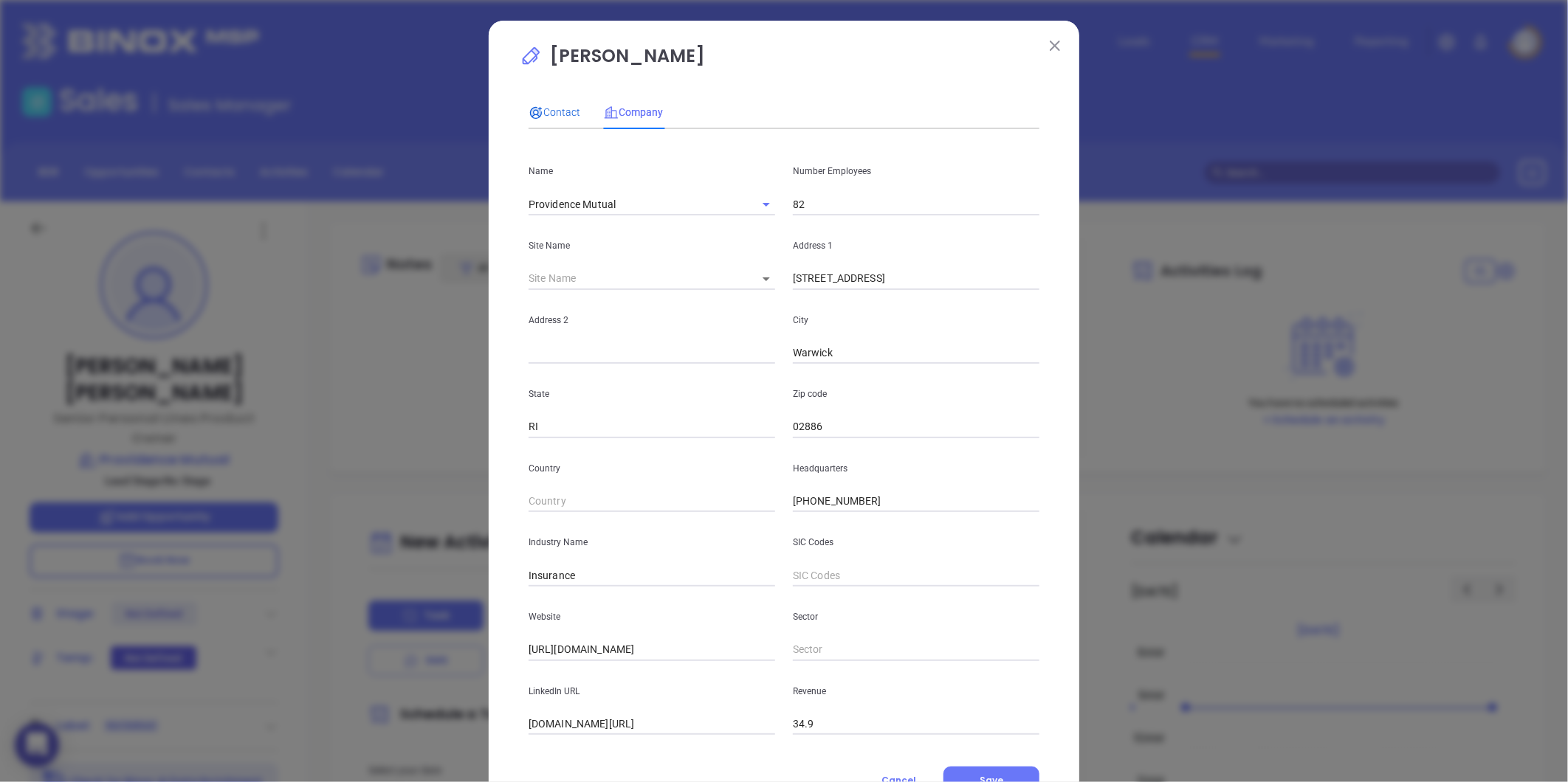
click at [541, 109] on span "Contact" at bounding box center [554, 112] width 52 height 12
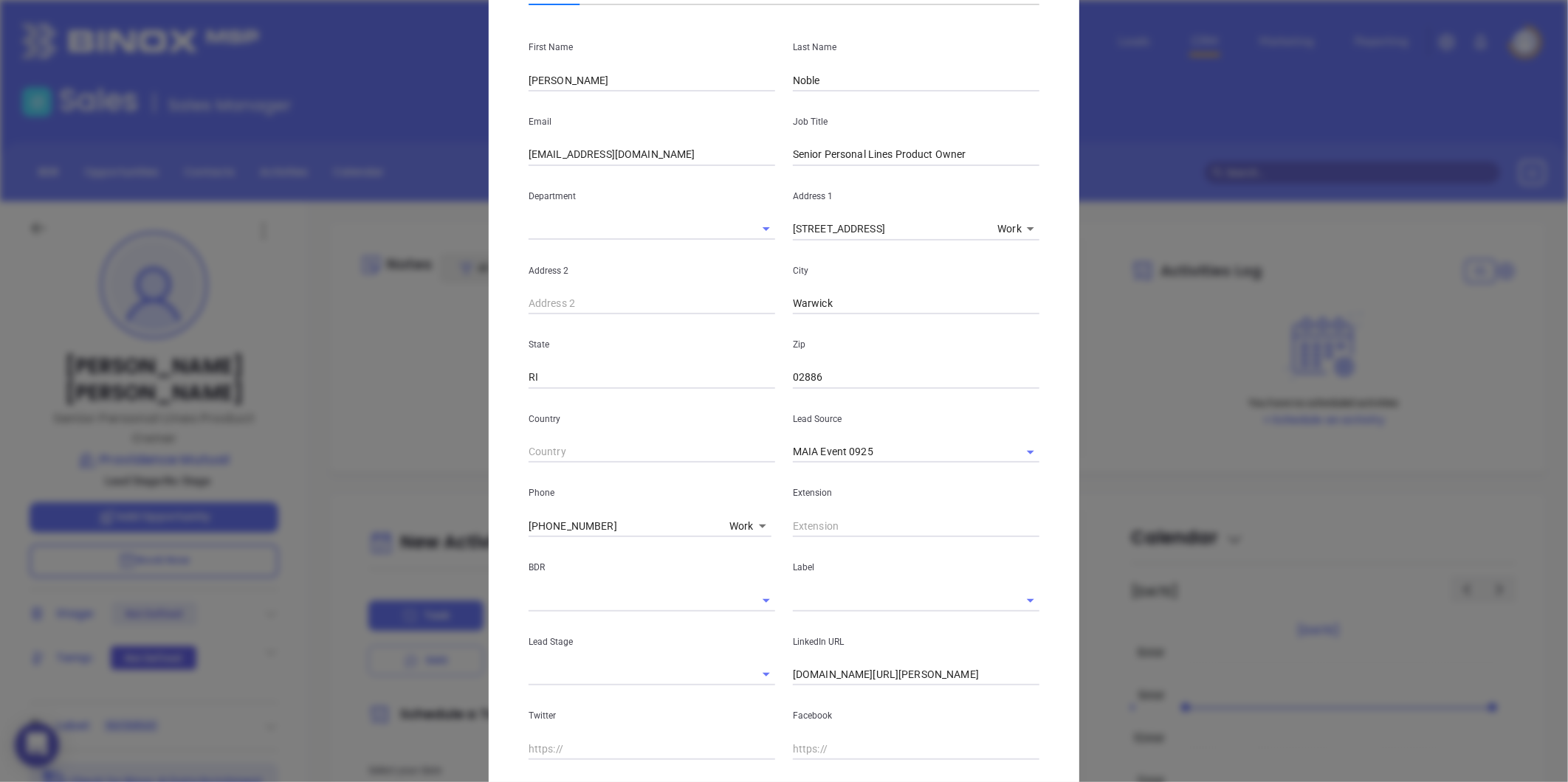
scroll to position [288, 0]
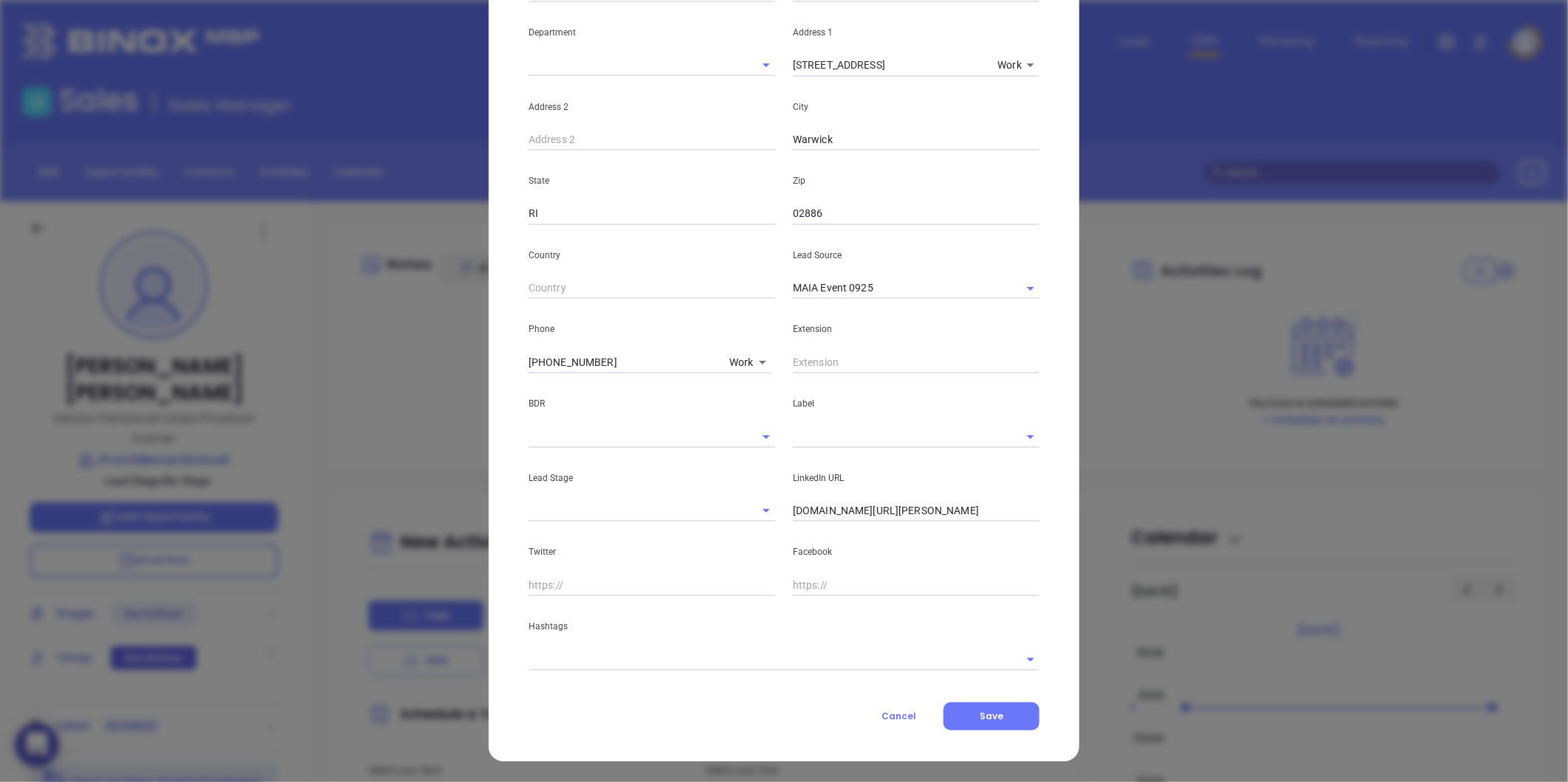
click at [599, 666] on input "text" at bounding box center [763, 659] width 469 height 21
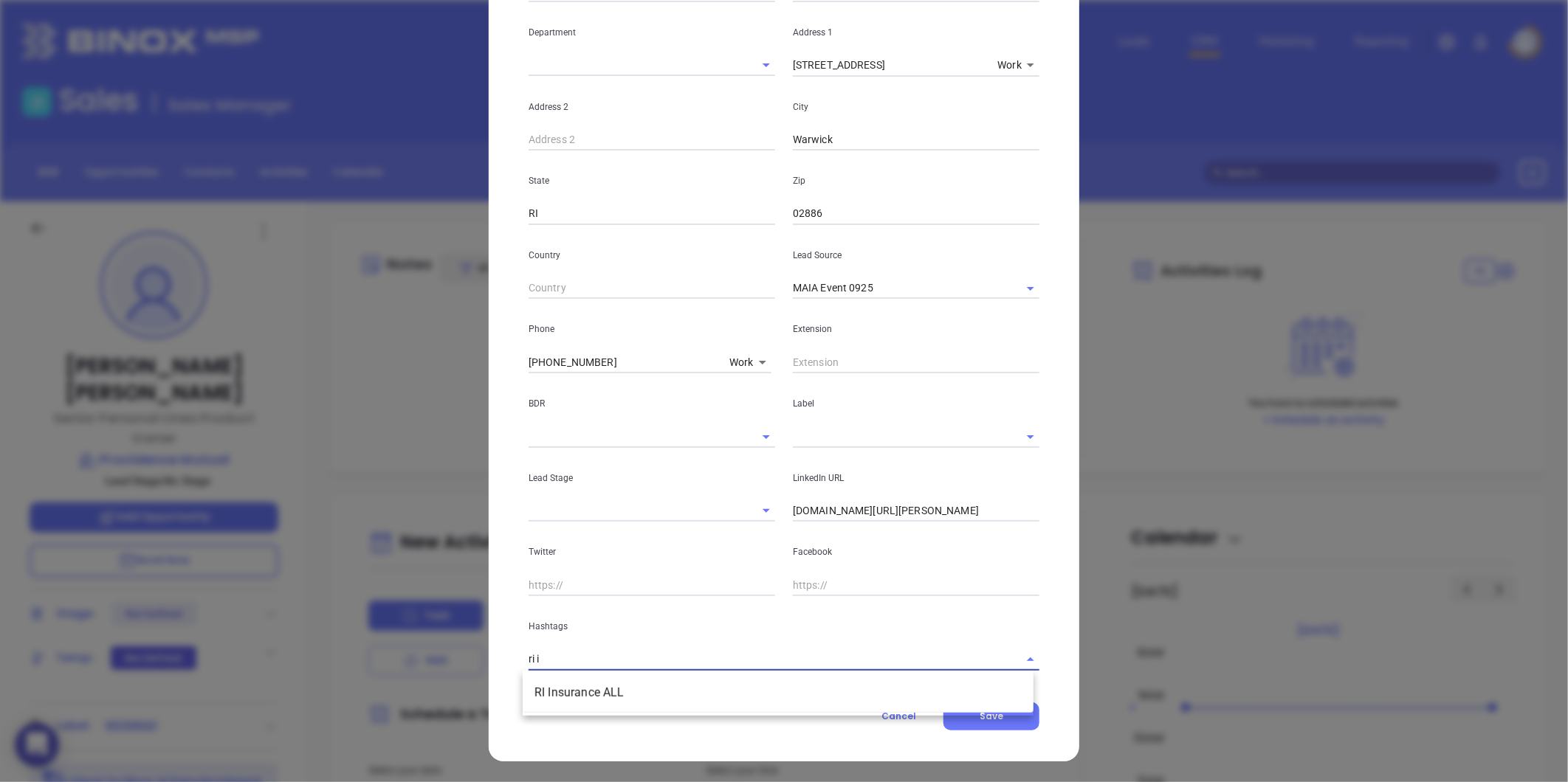
type input "ri in"
click at [626, 700] on li "RI Insurance ALL" at bounding box center [778, 693] width 511 height 26
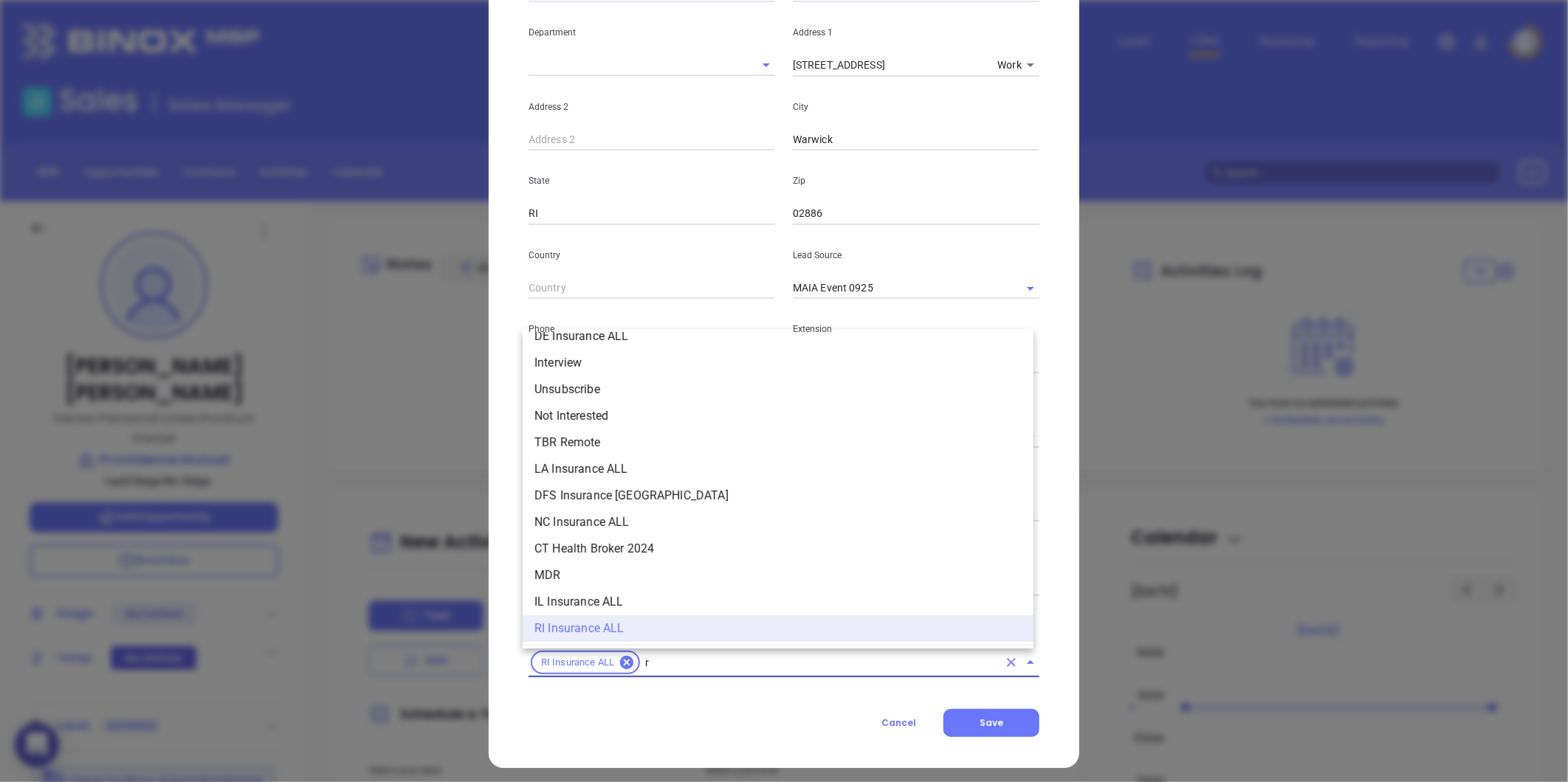
type input "ri"
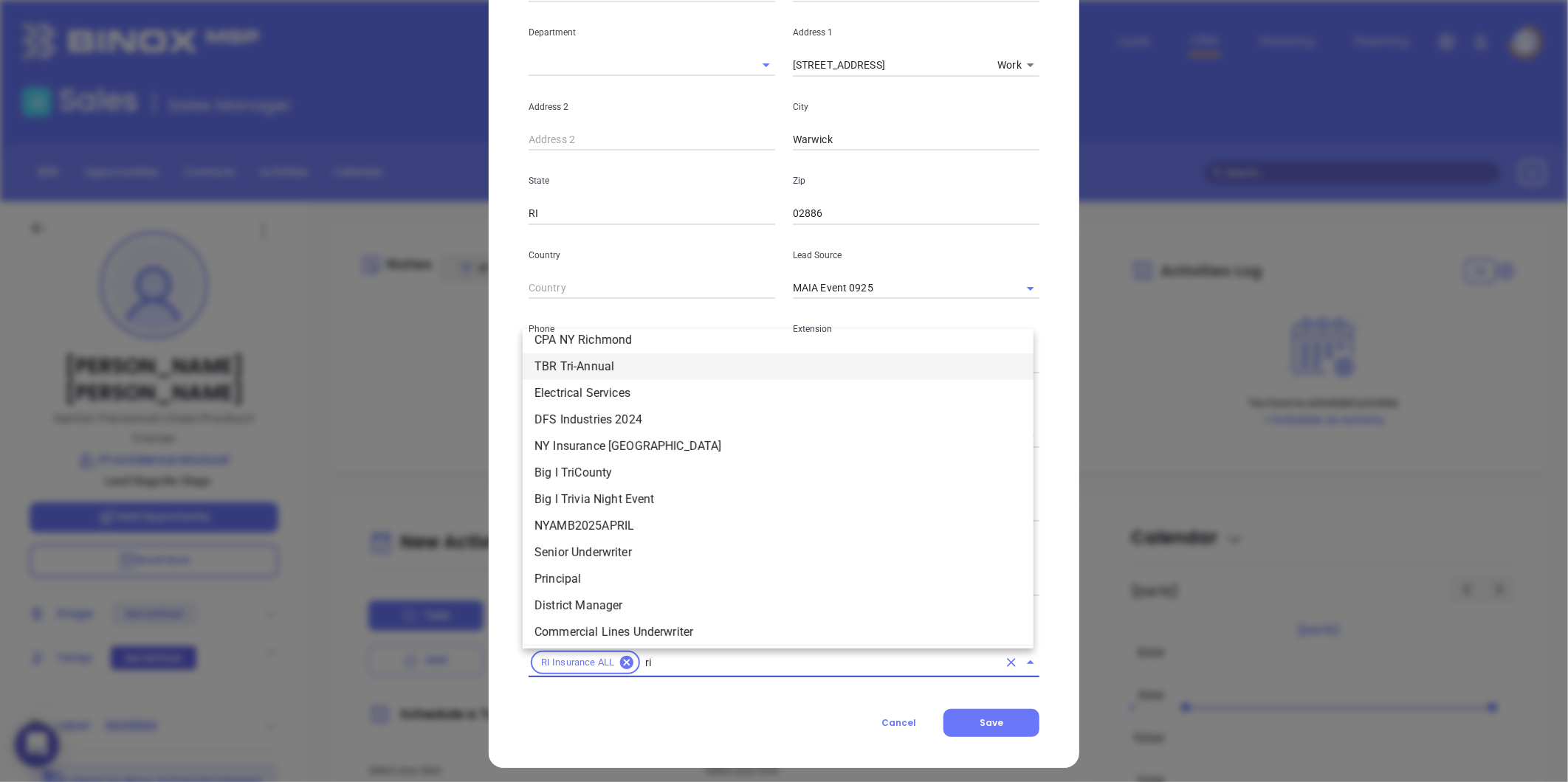
scroll to position [308, 0]
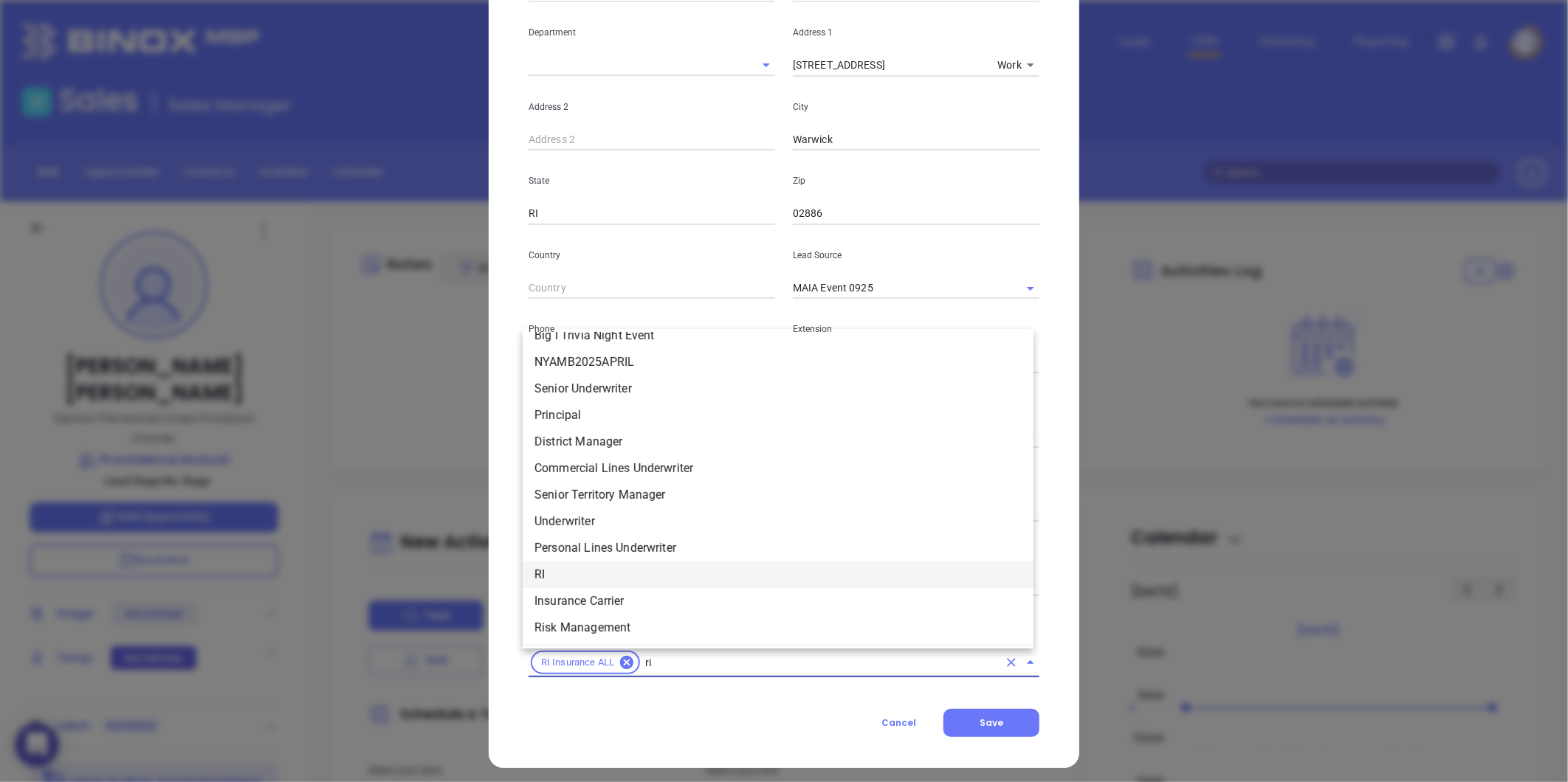
click at [557, 571] on li "RI" at bounding box center [778, 574] width 511 height 26
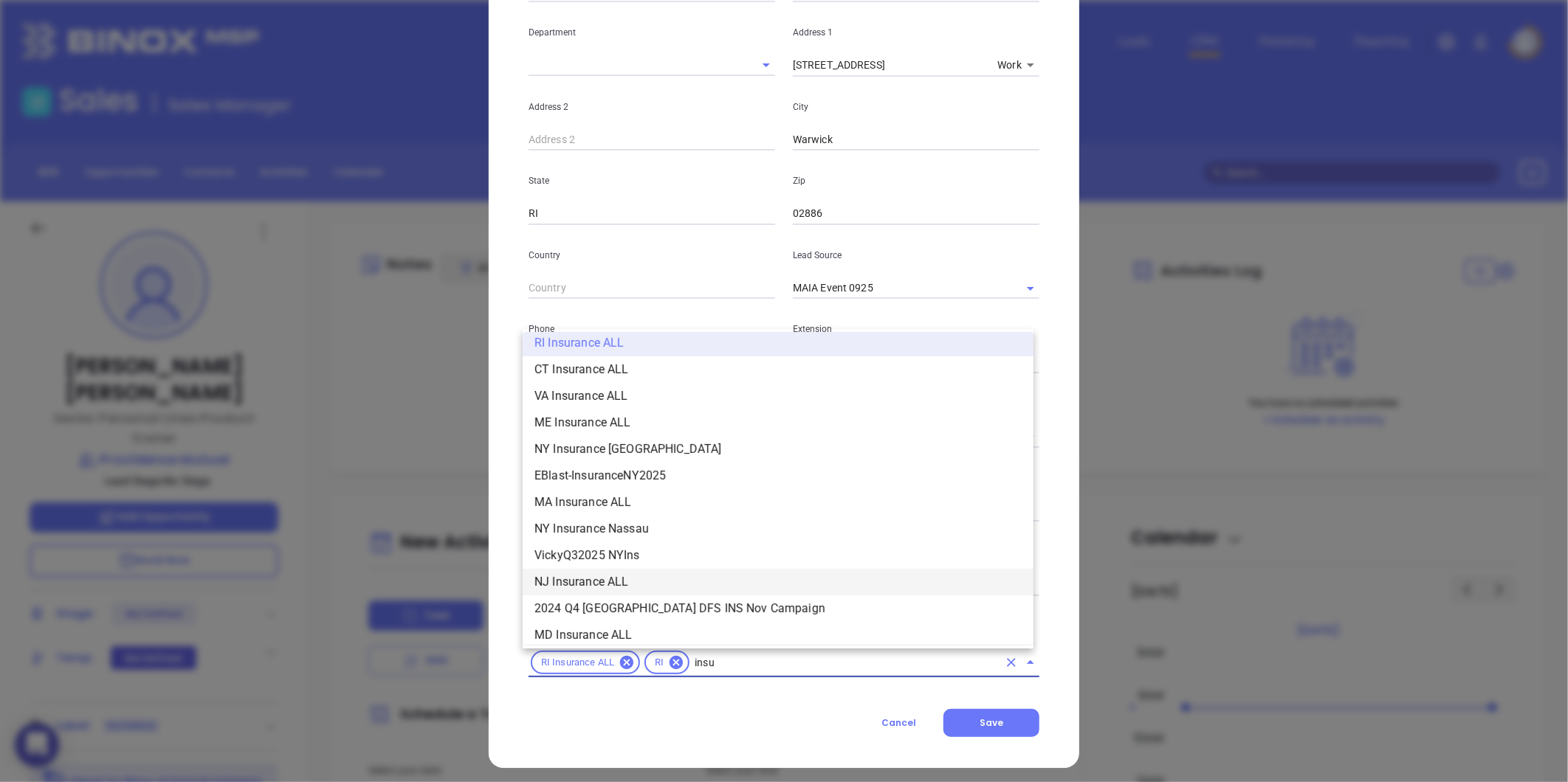
scroll to position [221, 0]
type input "insurance"
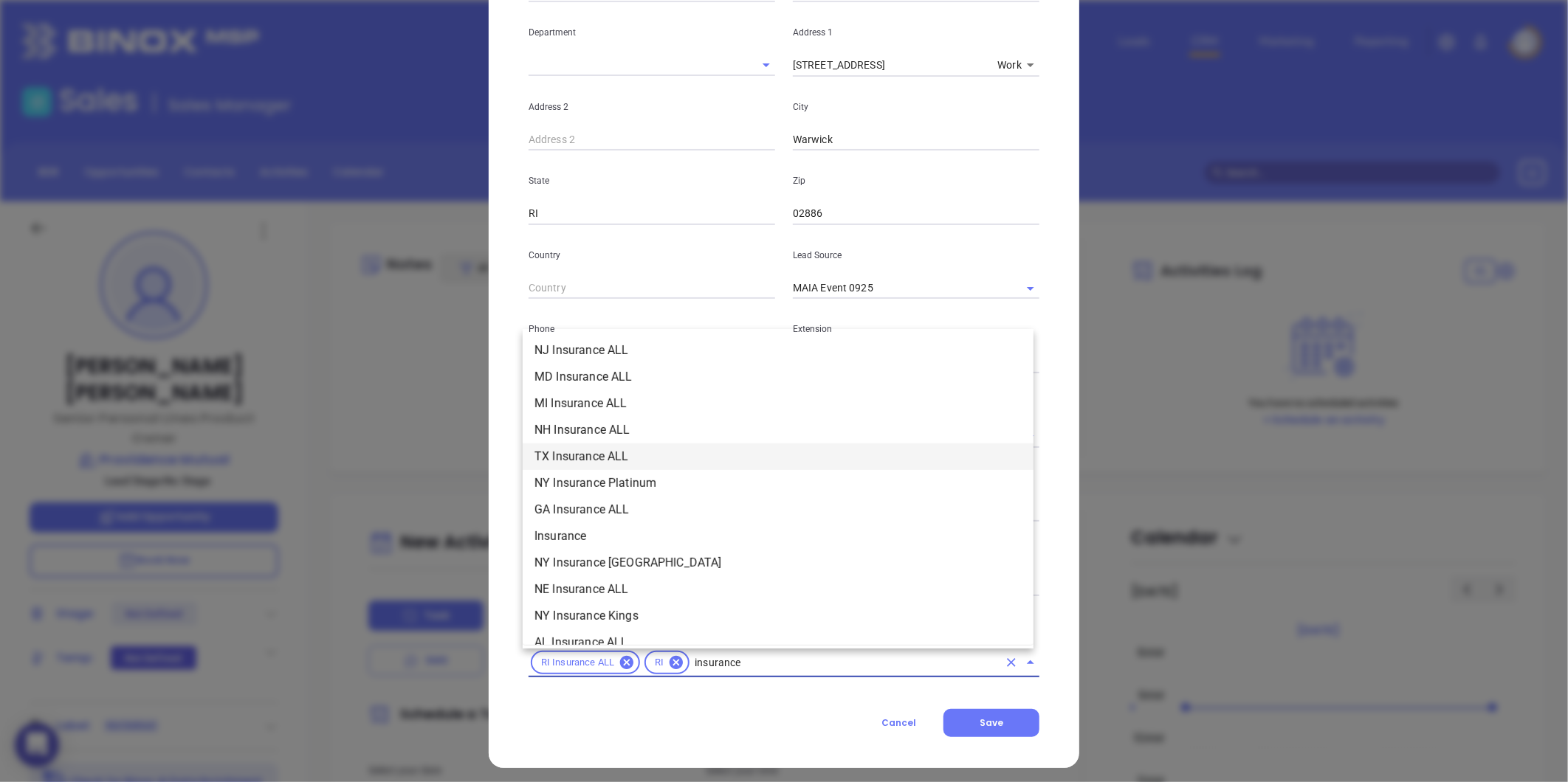
scroll to position [468, 0]
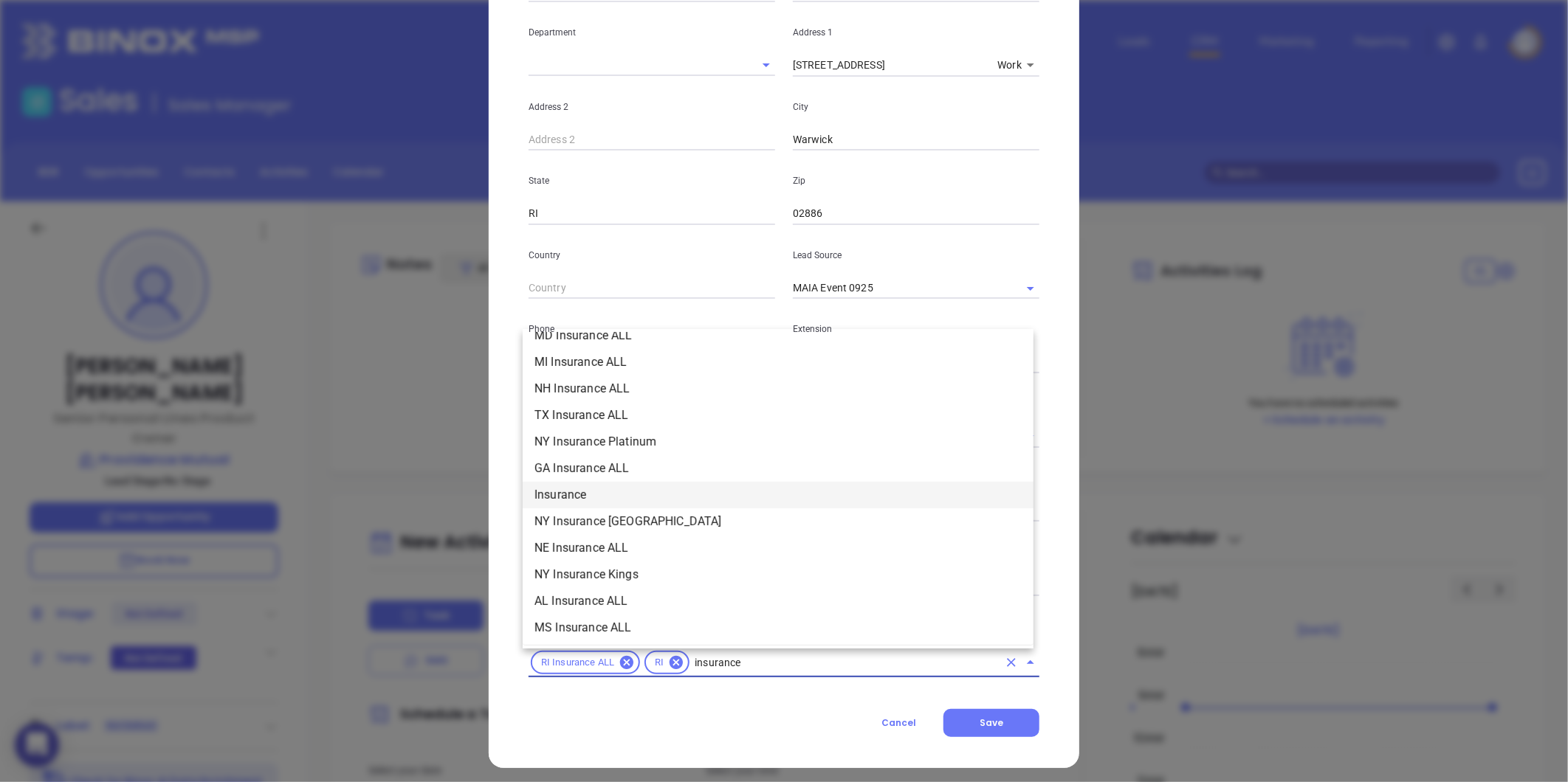
click at [581, 497] on li "Insurance" at bounding box center [778, 495] width 511 height 26
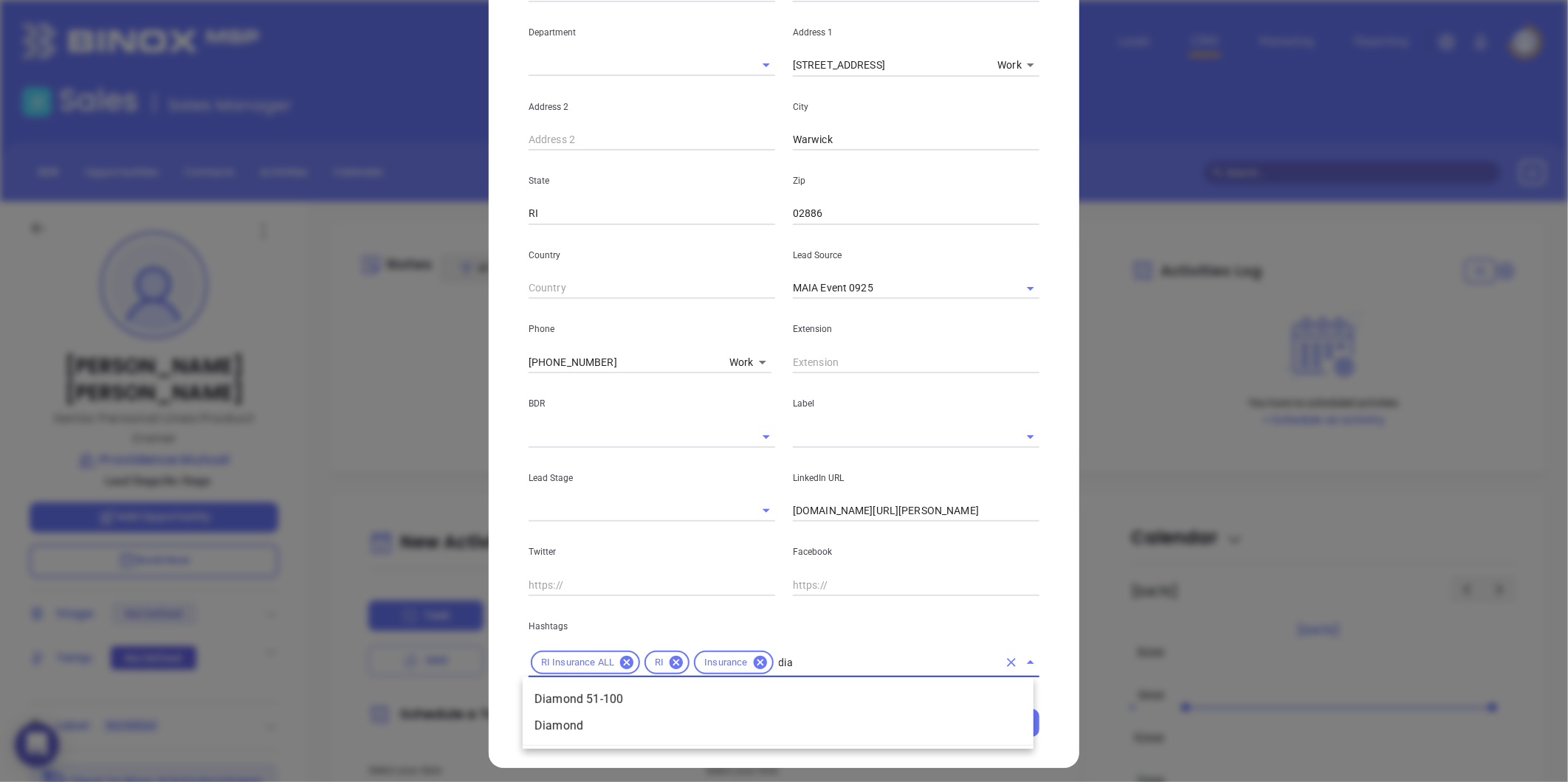
type input "diam"
click at [639, 695] on li "Diamond 51-100" at bounding box center [778, 699] width 511 height 26
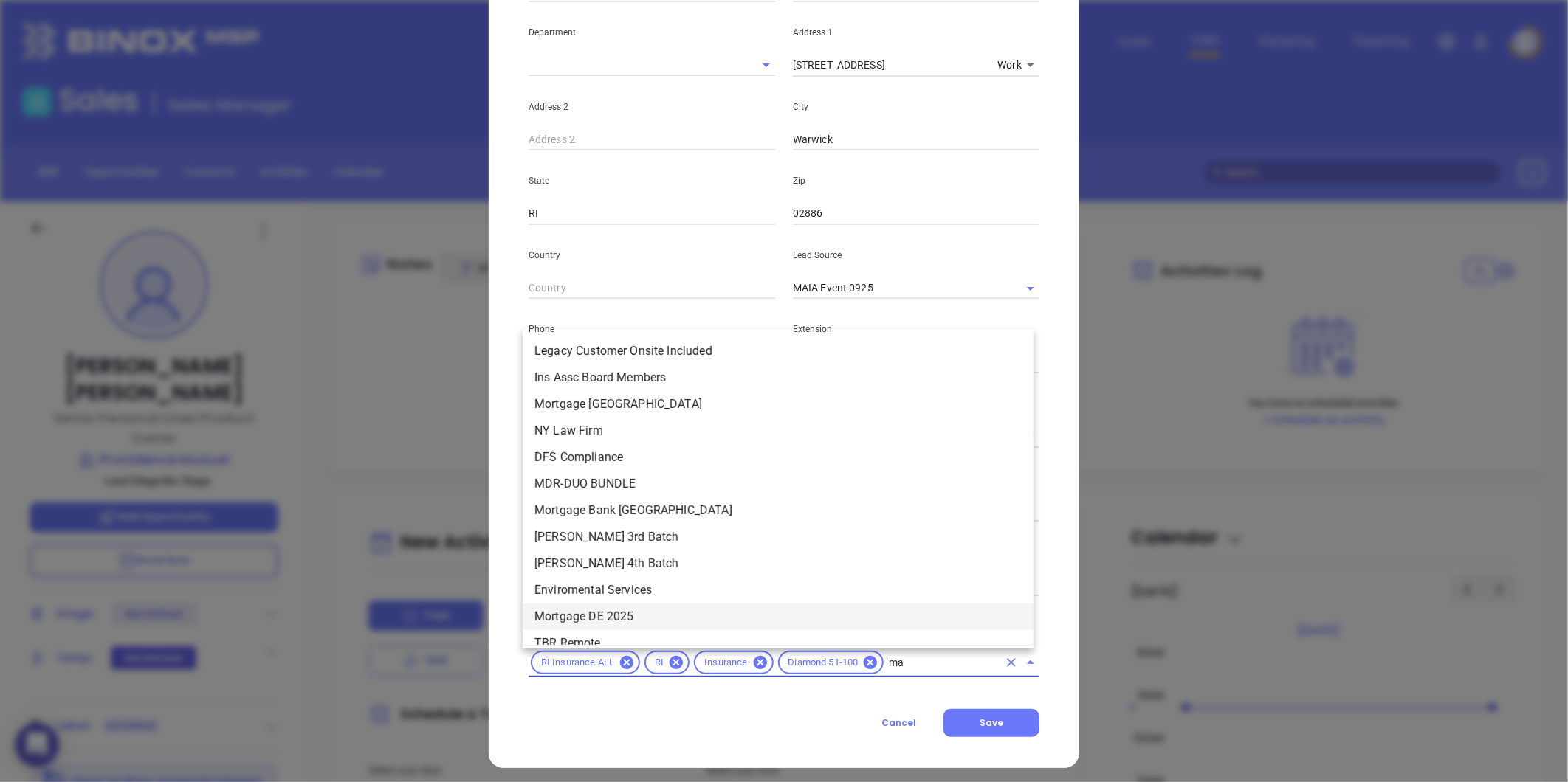
type input "mai"
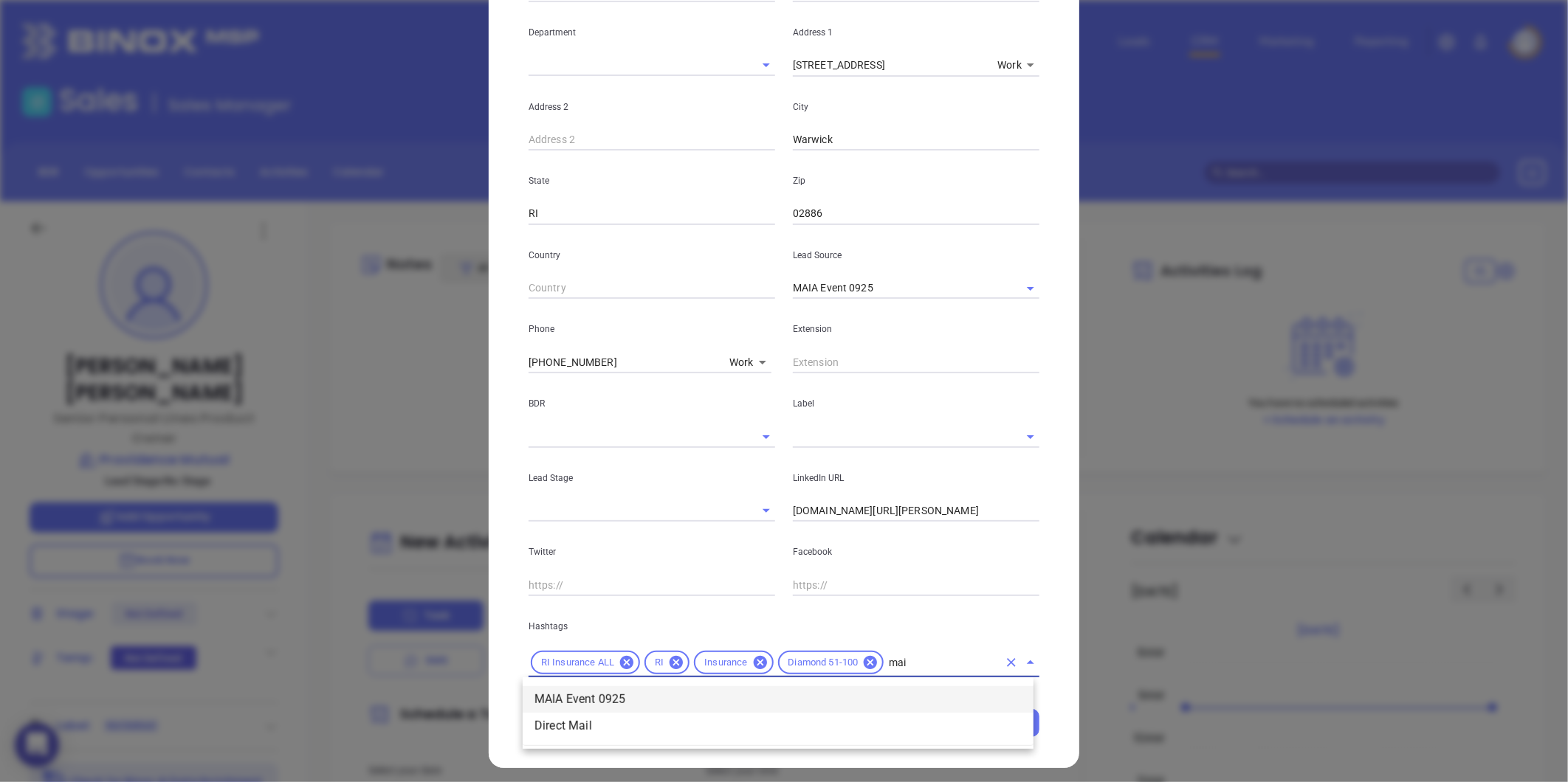
click at [638, 705] on li "MAIA Event 0925" at bounding box center [778, 699] width 511 height 26
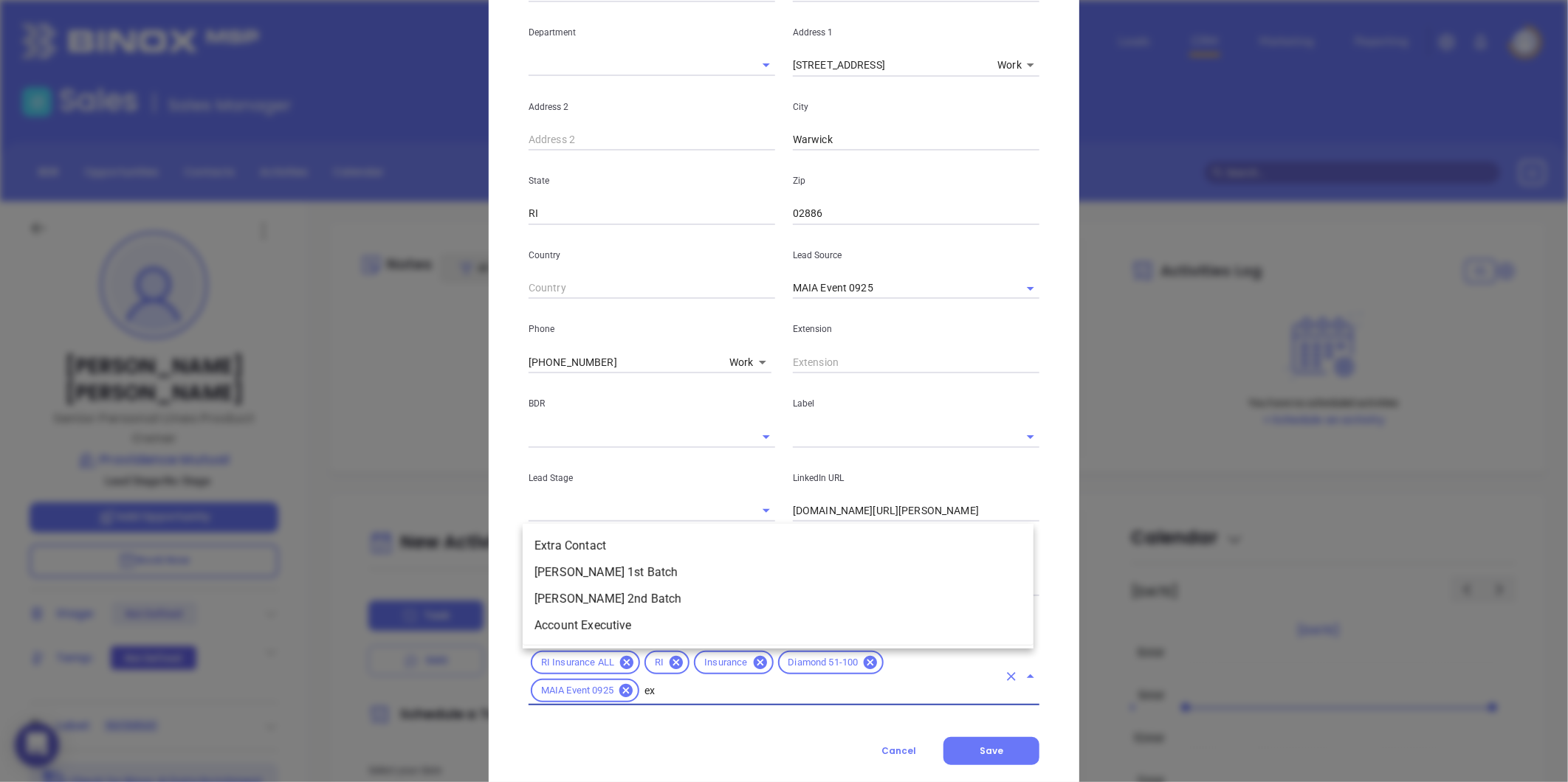
scroll to position [0, 0]
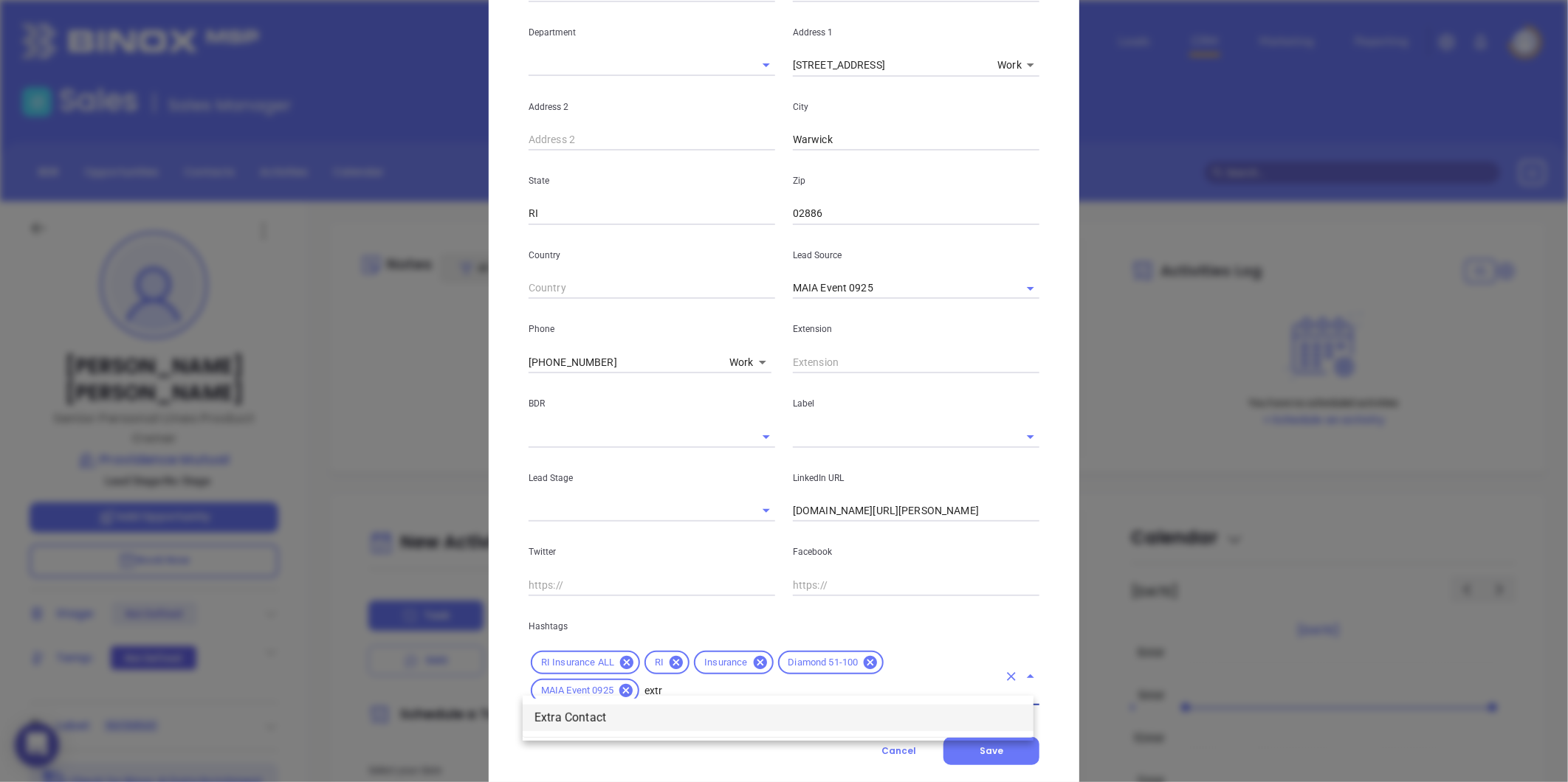
type input "extra"
click at [630, 716] on li "Extra Contact" at bounding box center [778, 717] width 511 height 26
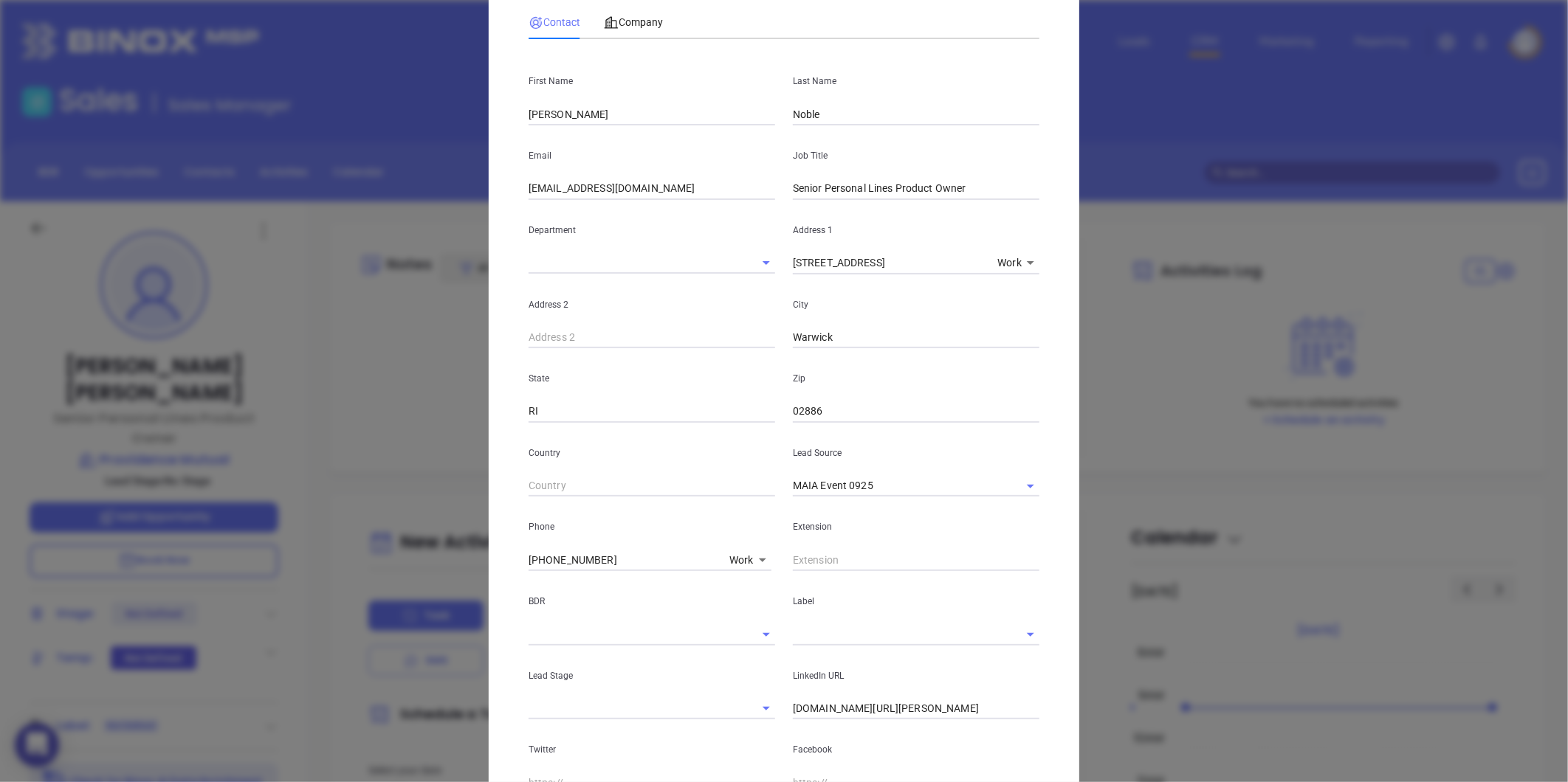
scroll to position [41, 0]
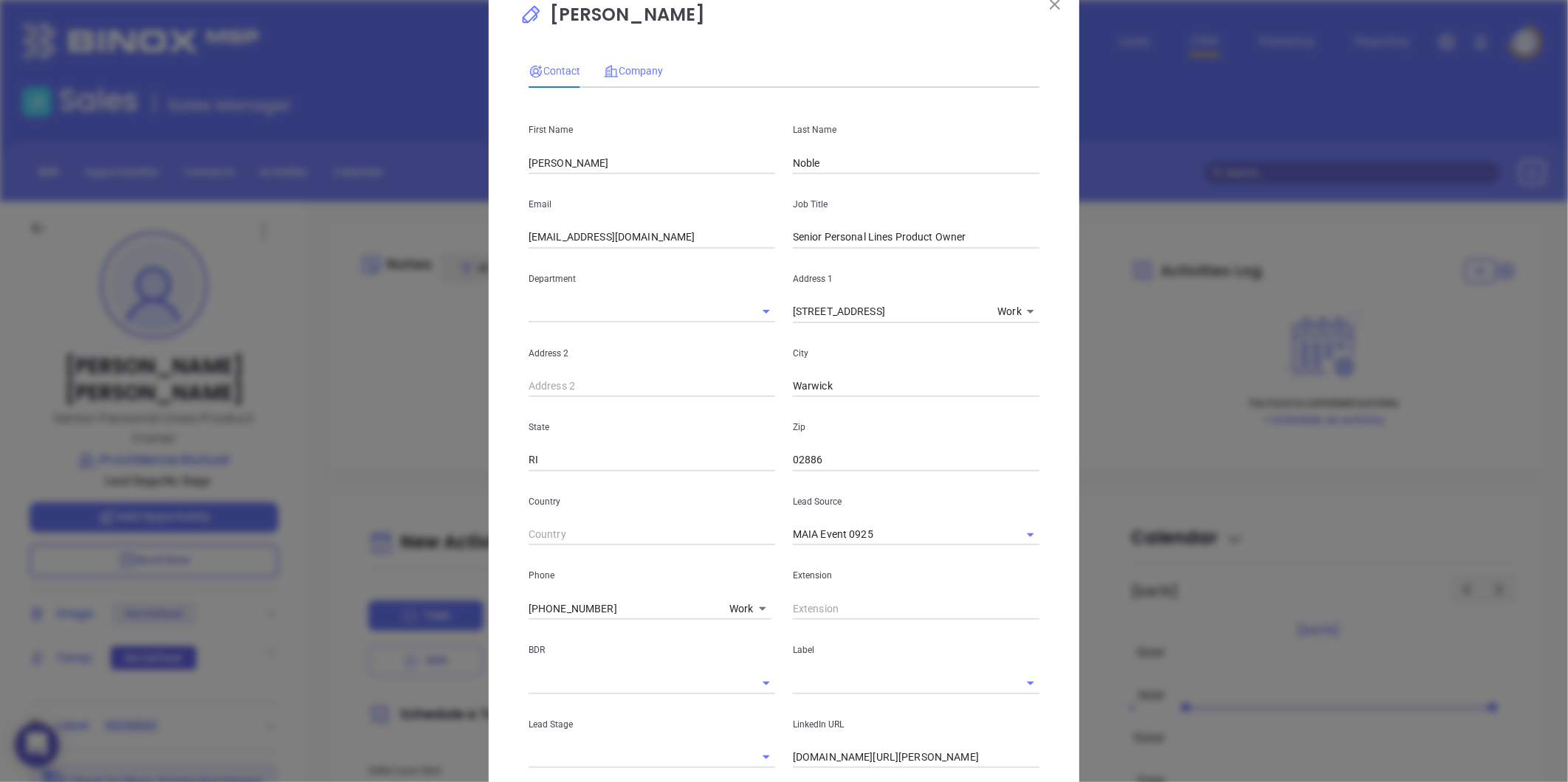
click at [622, 77] on div "Company" at bounding box center [633, 70] width 59 height 34
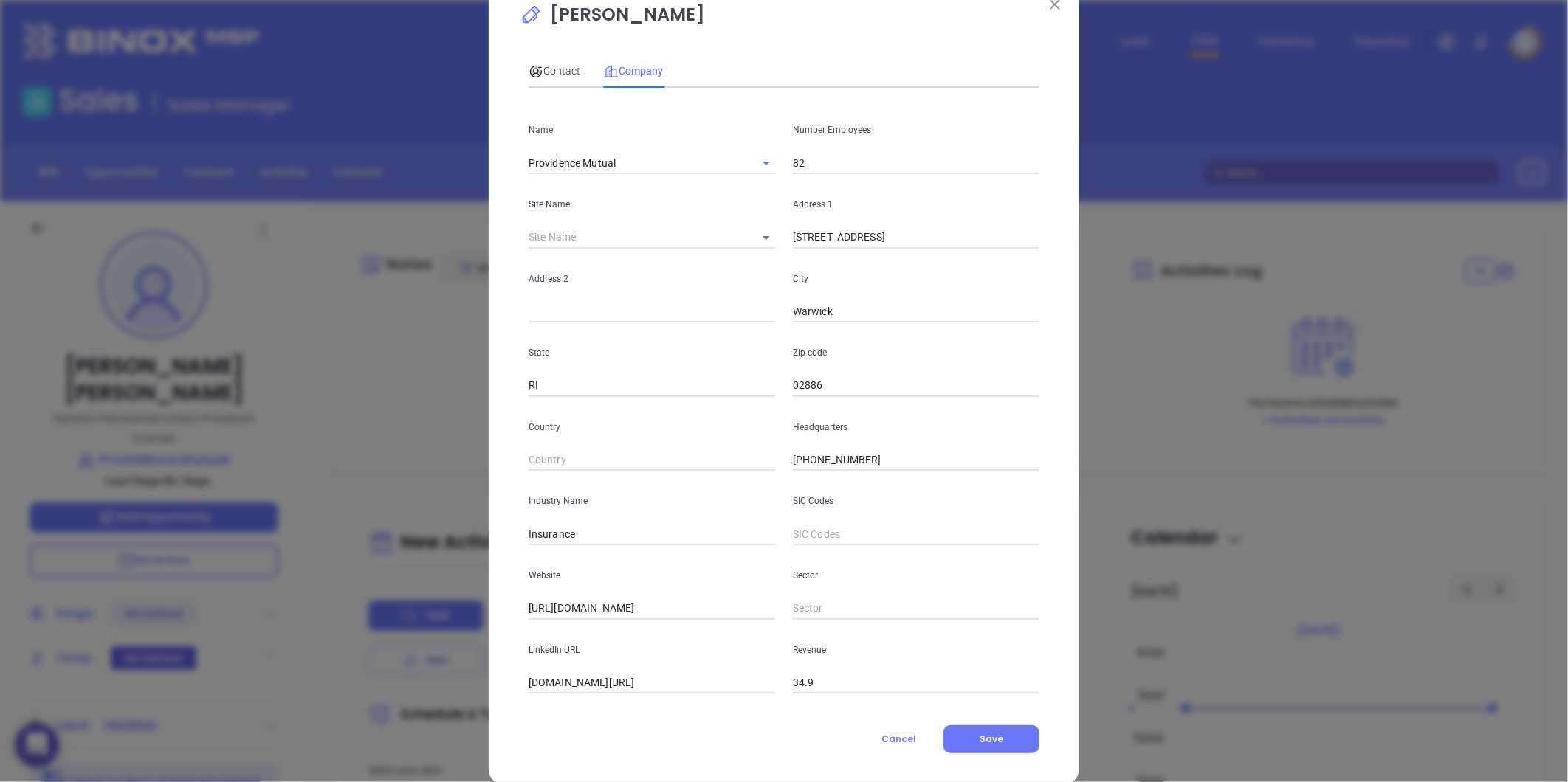
click at [977, 721] on div "Contact Company First Name Brian Last Name Noble Email bnoble@providencemutual.…" at bounding box center [784, 400] width 511 height 707
click at [983, 736] on span "Save" at bounding box center [991, 739] width 24 height 13
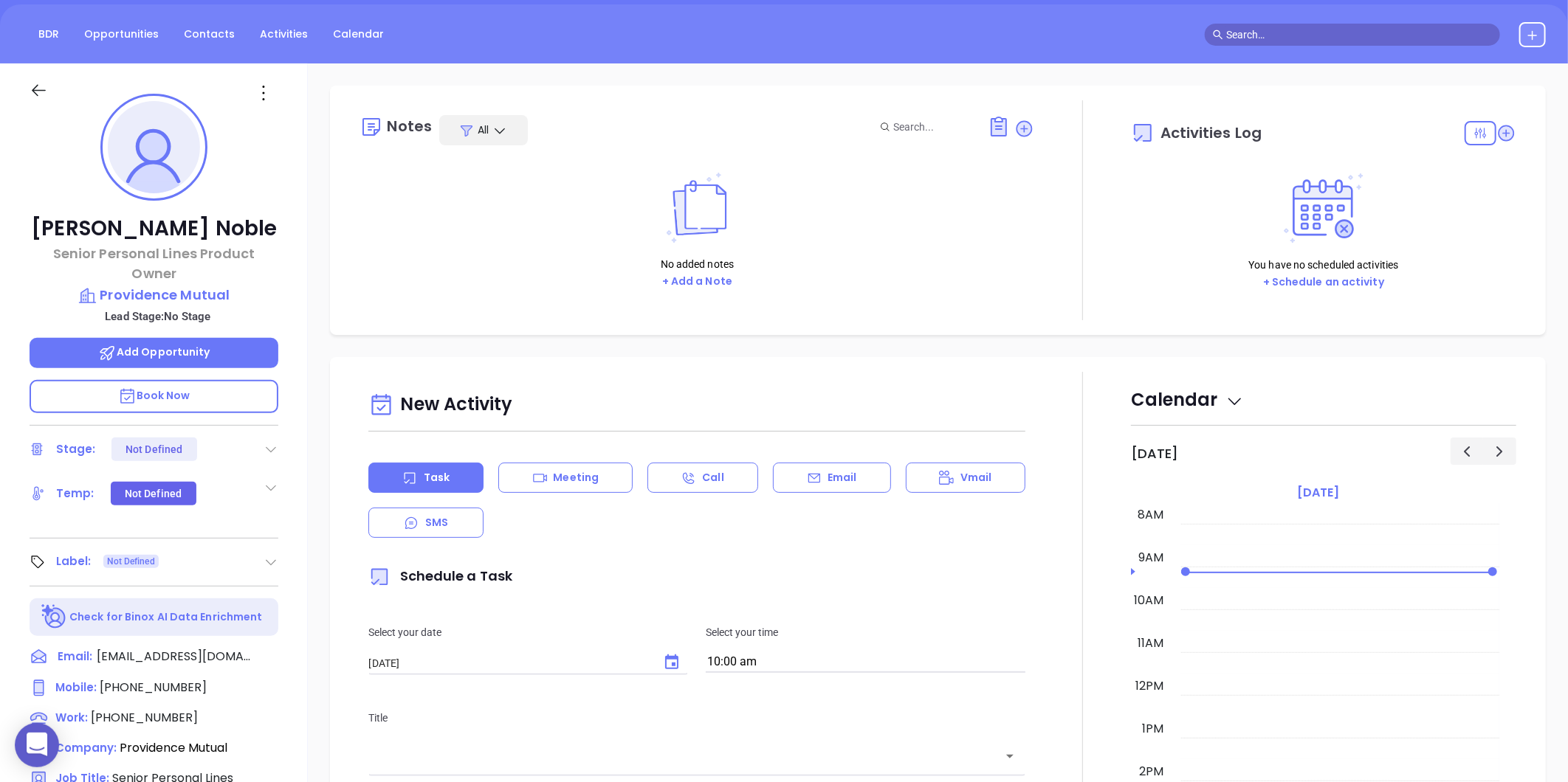
scroll to position [0, 0]
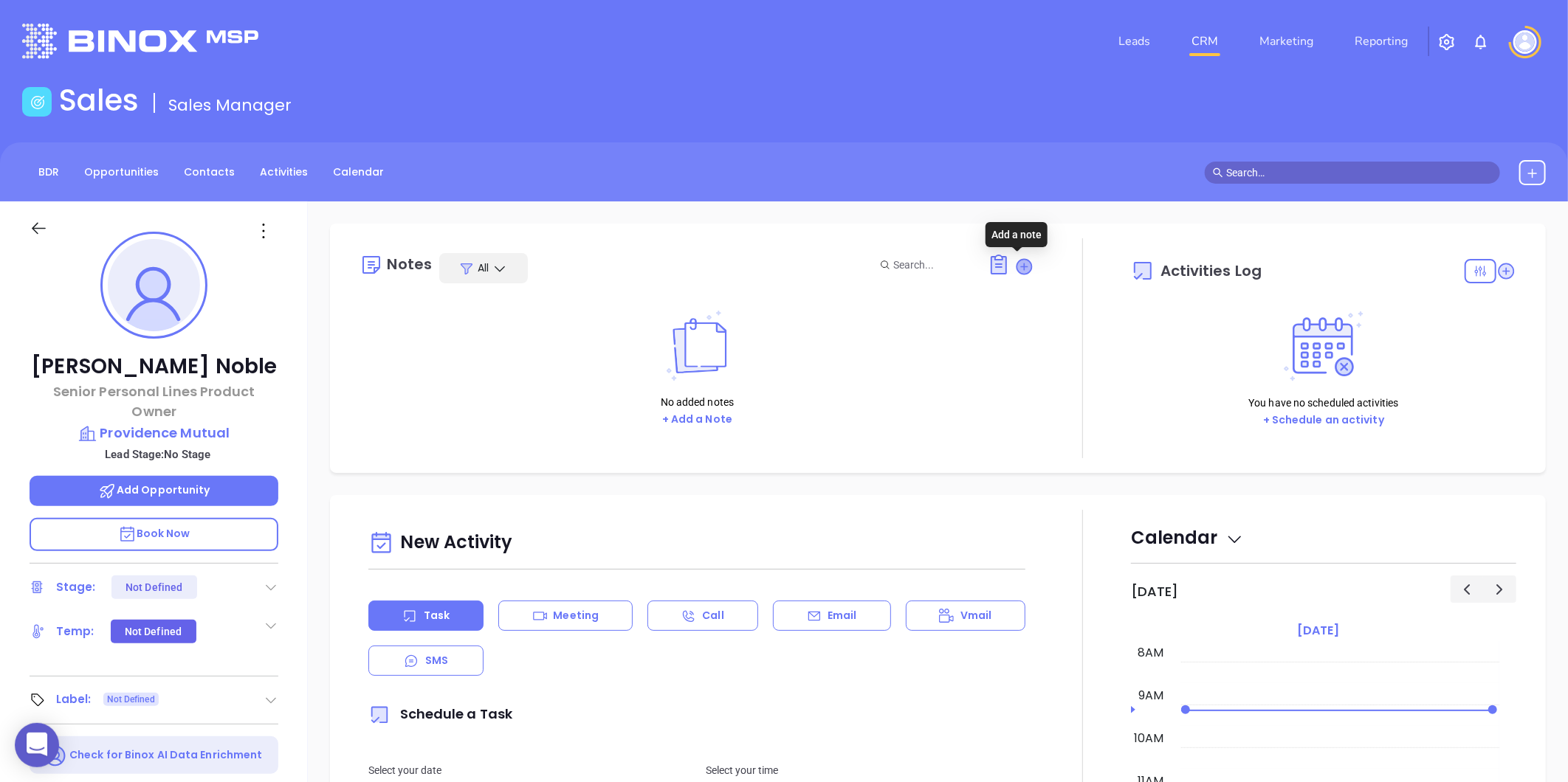
click at [1017, 269] on icon at bounding box center [1025, 266] width 15 height 15
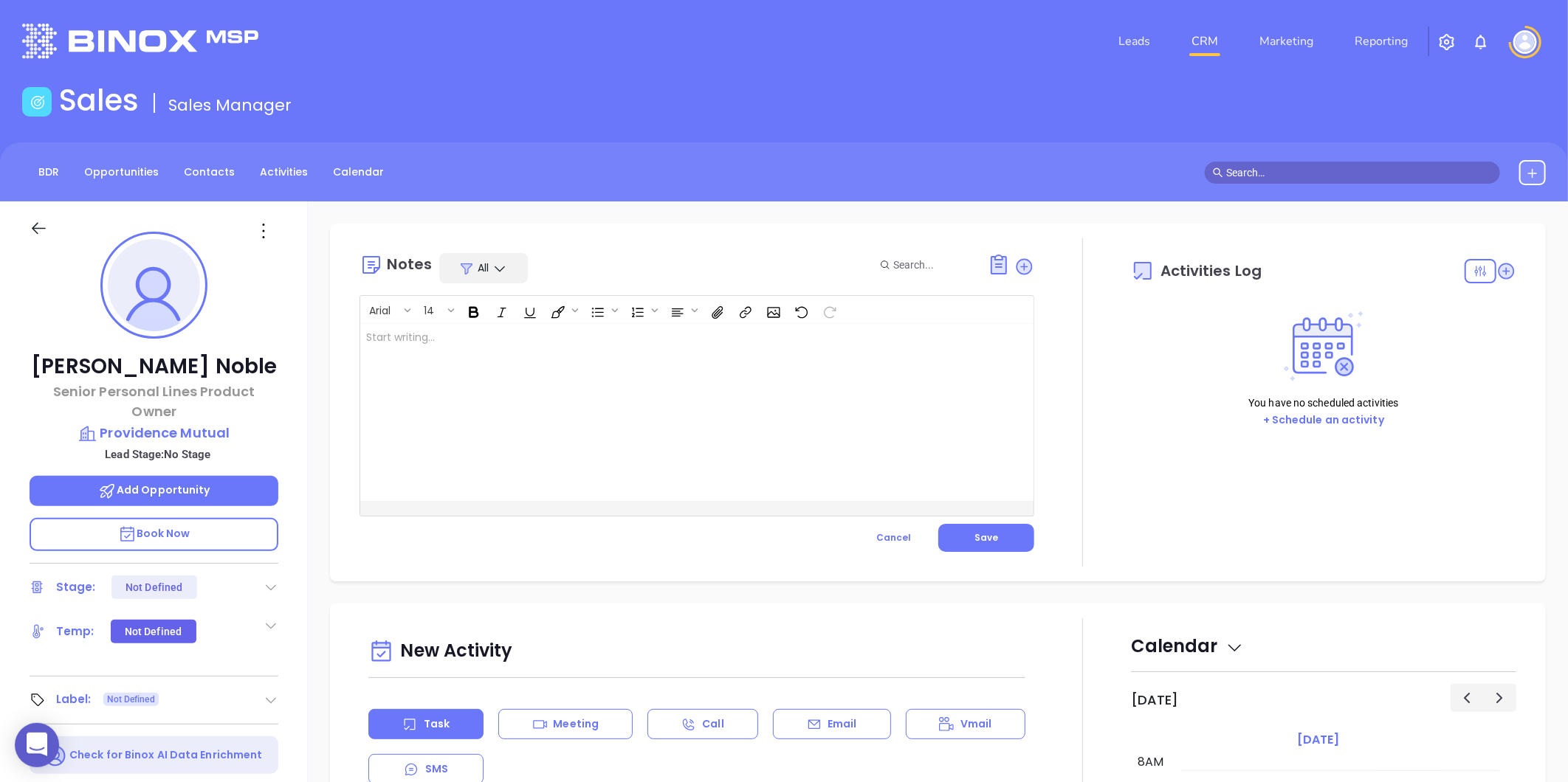
click at [801, 364] on div at bounding box center [673, 412] width 626 height 177
click at [969, 521] on div "Arial 14 MAIA event pre-attendance list ﻿ XXXXXXXXXXXXXXXXXXXXXXXXXXXXXXXXXXXXX…" at bounding box center [696, 424] width 675 height 257
click at [985, 535] on span "Save" at bounding box center [986, 538] width 24 height 13
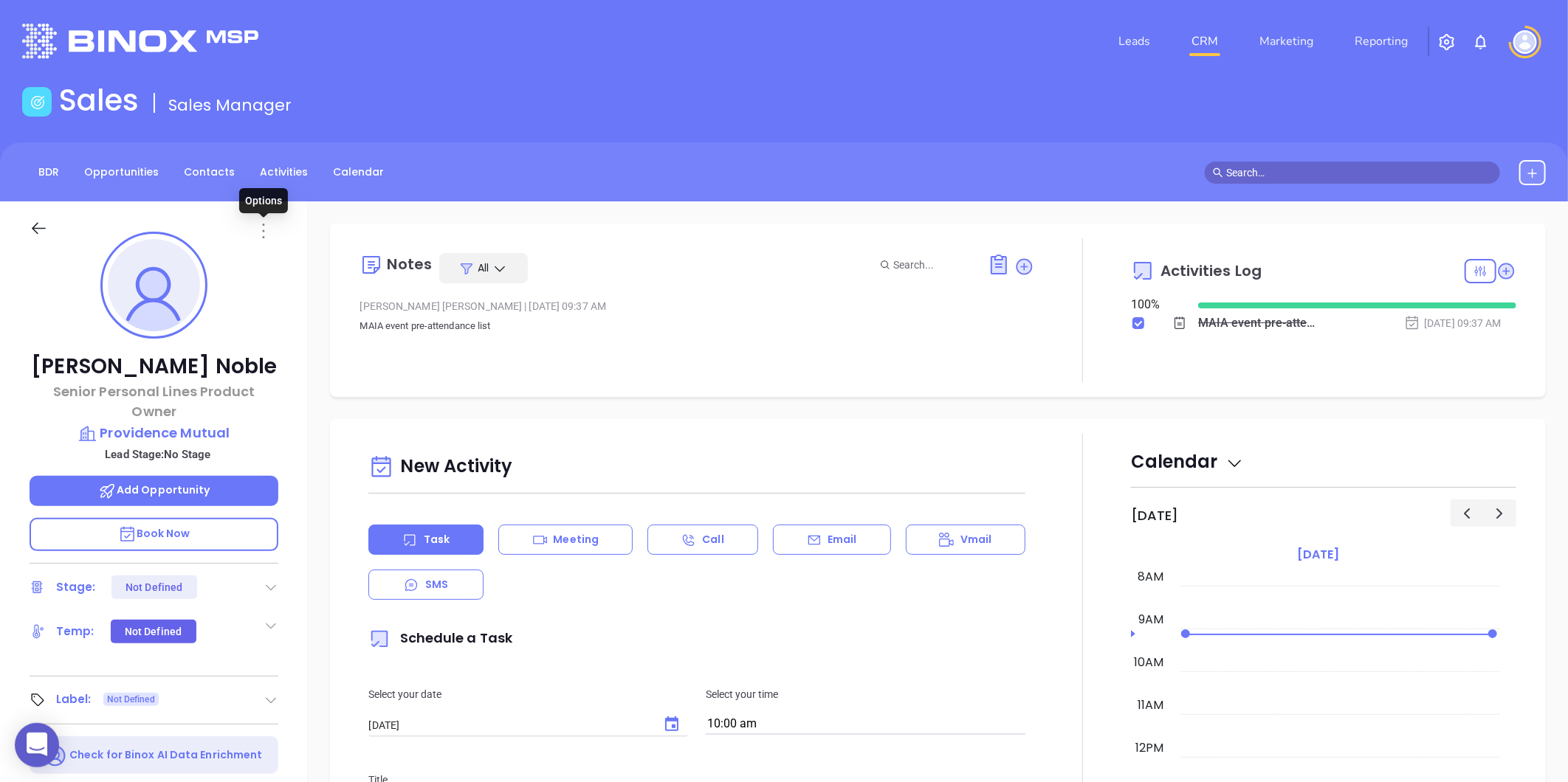
click at [262, 229] on icon at bounding box center [263, 231] width 24 height 24
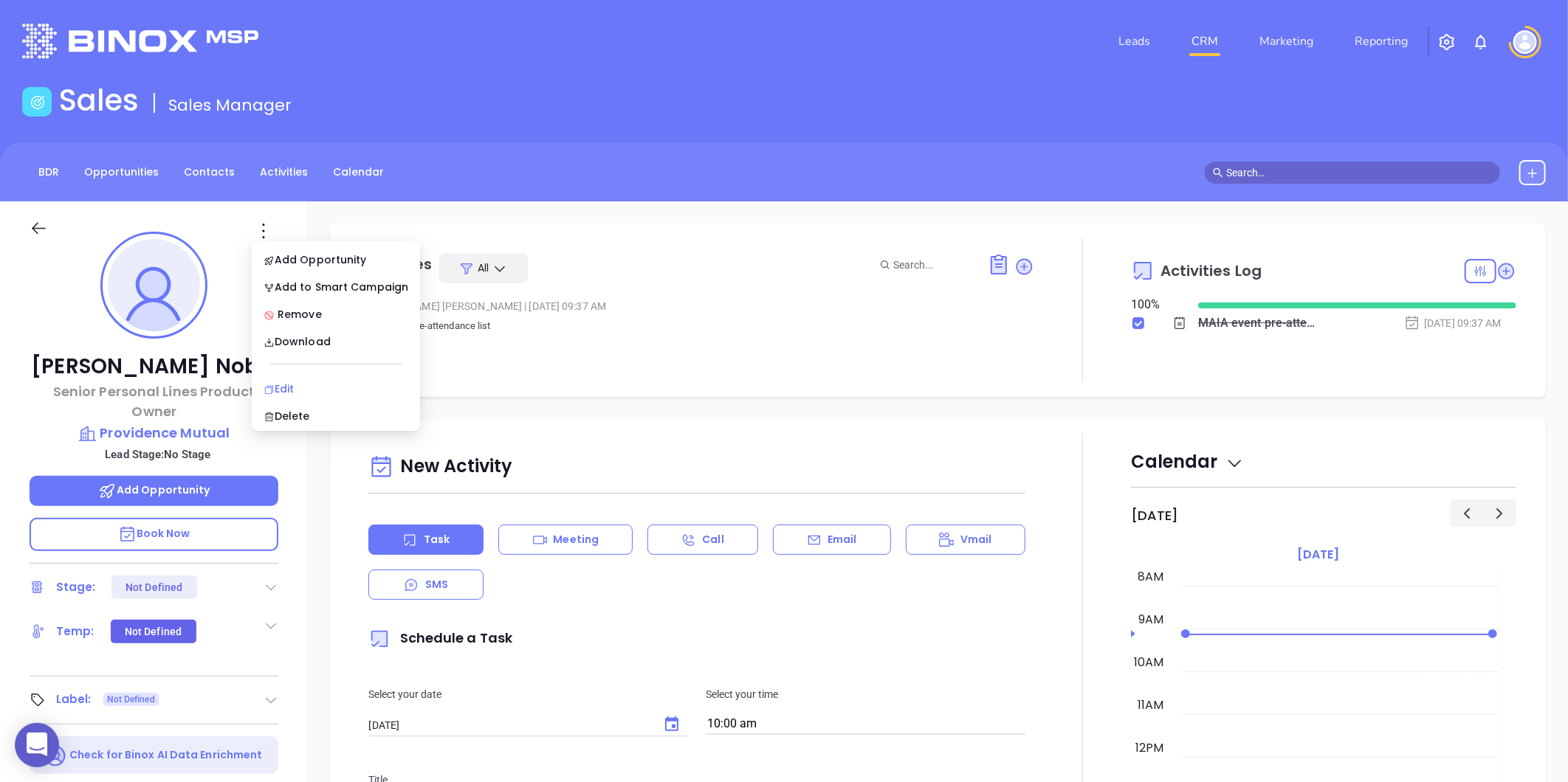
click at [289, 384] on div "Edit" at bounding box center [335, 389] width 145 height 16
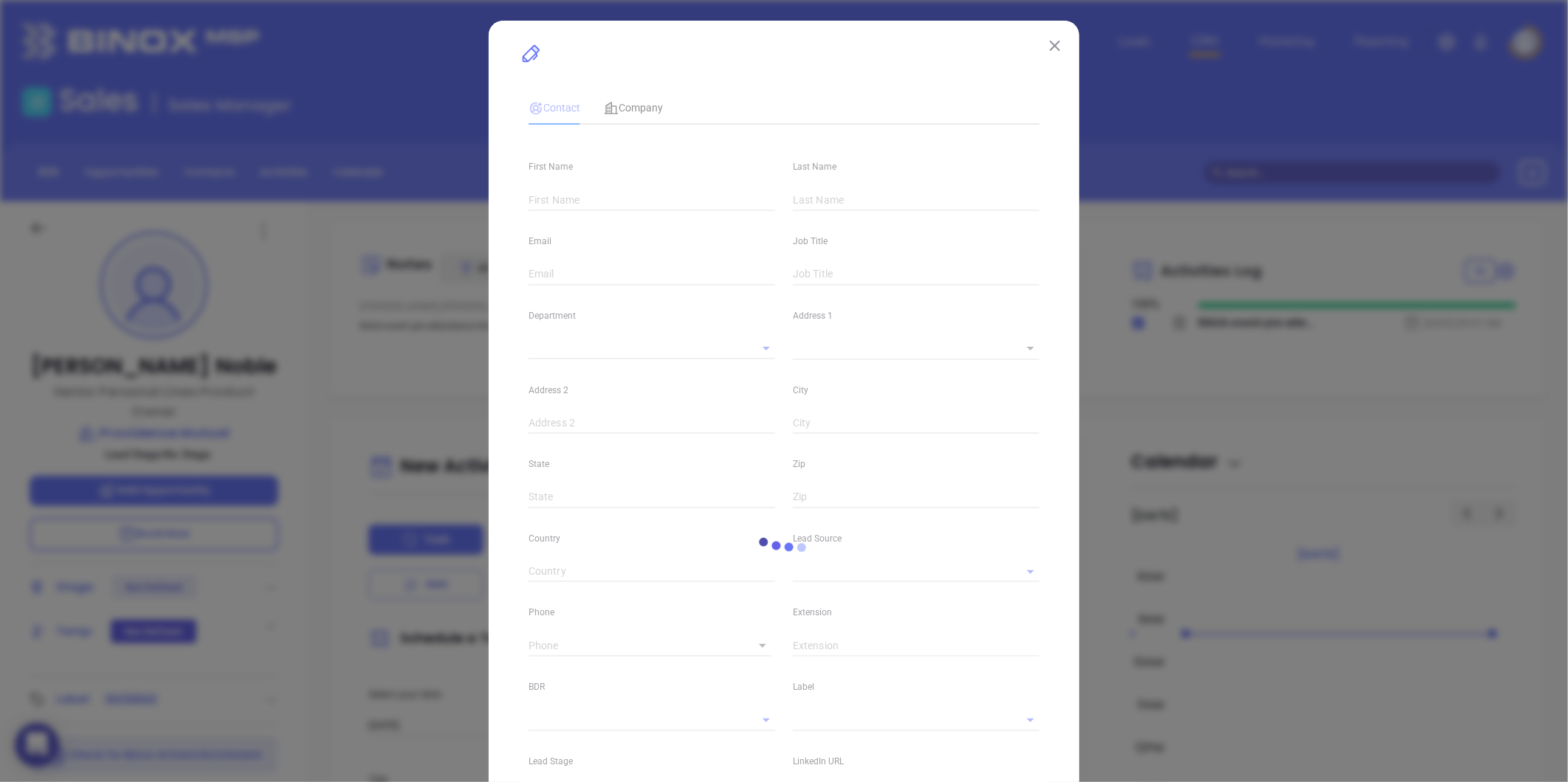
type input "Brian"
type input "Noble"
type input "bnoble@providencemutual.com"
type input "Senior Personal Lines Product Owner"
type textarea "340 East Avenue"
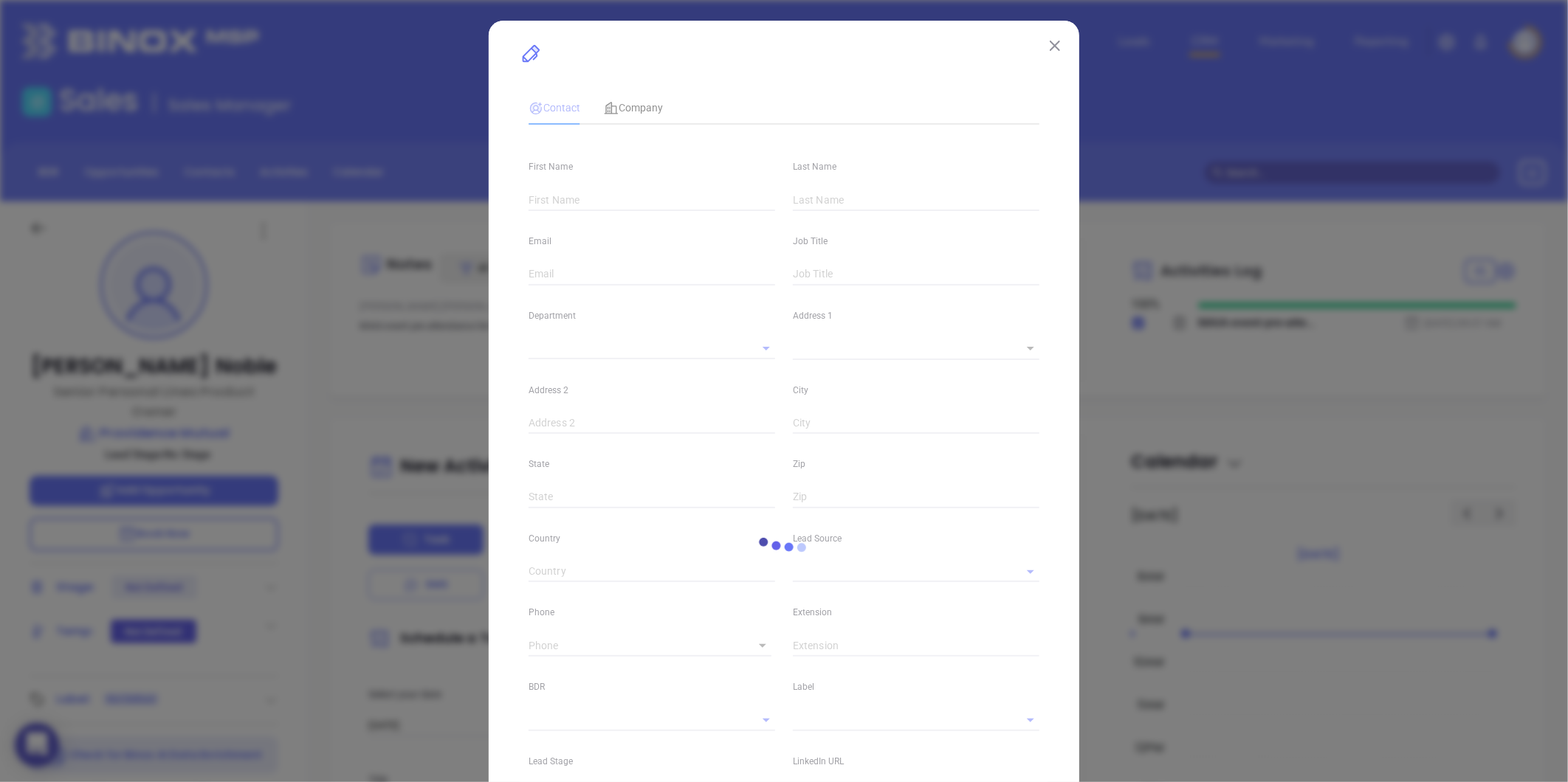
type input "1"
type input "Warwick"
type input "RI"
type input "02886"
type input "www.linkedin.com/in/brian-noble-3127911a8"
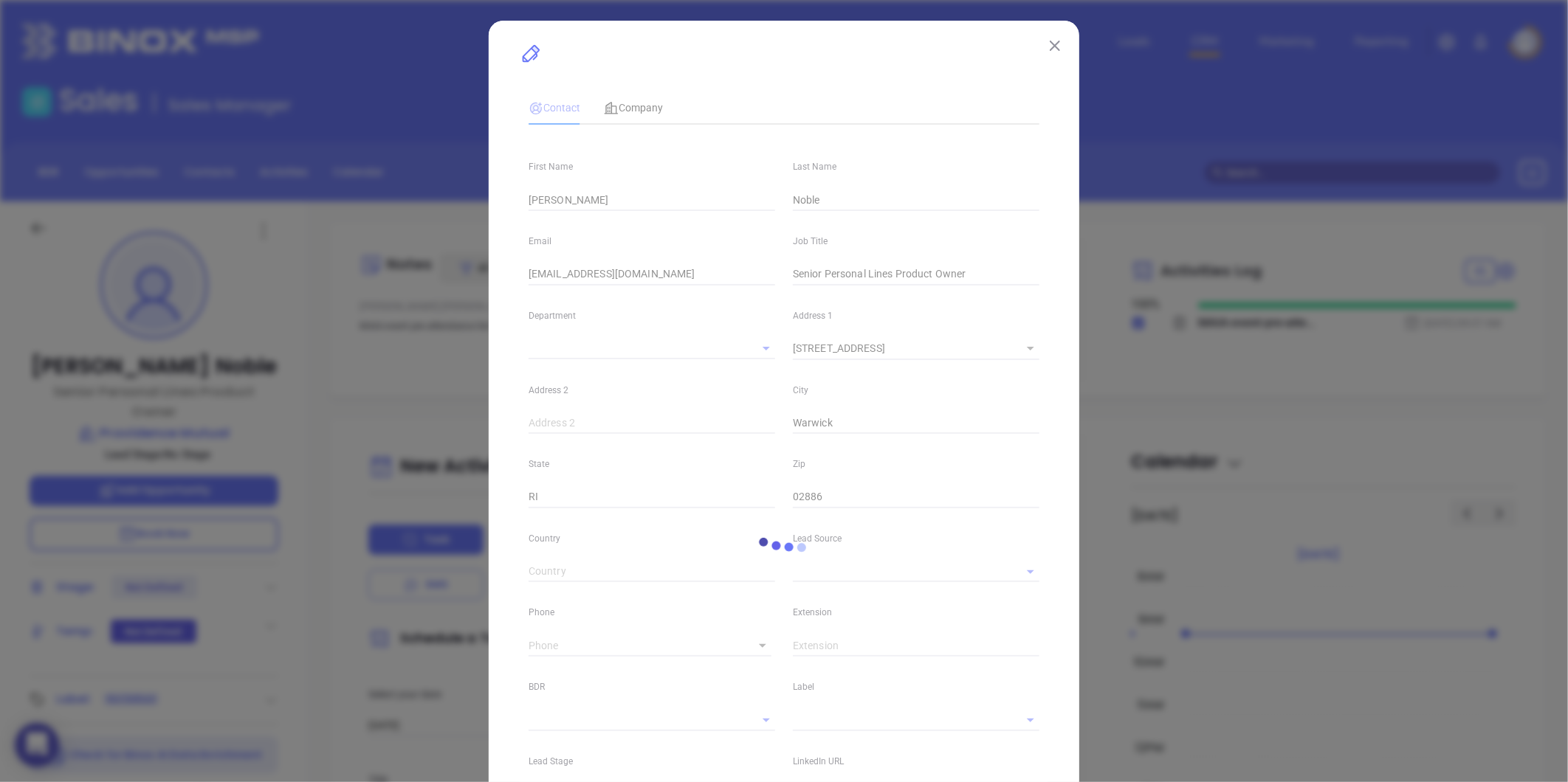
type input "MAIA Event 0925"
type input "(877) 763-1800"
type input "1"
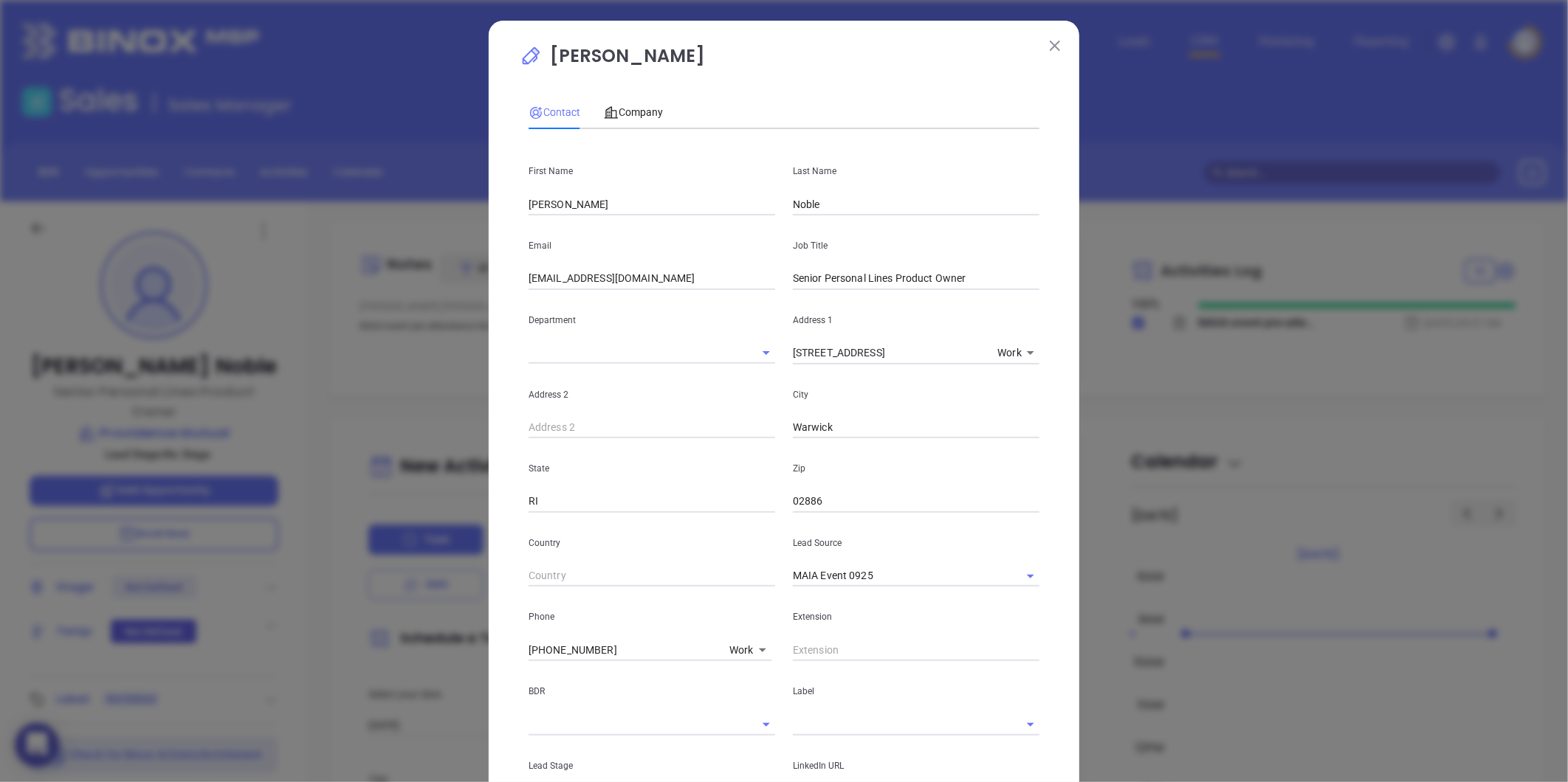
click at [887, 281] on input "Senior Personal Lines Product Owner" at bounding box center [916, 279] width 246 height 22
click at [886, 281] on input "Senior Personal Lines Product Owner" at bounding box center [916, 279] width 246 height 22
paste input "r. Business Development Manag"
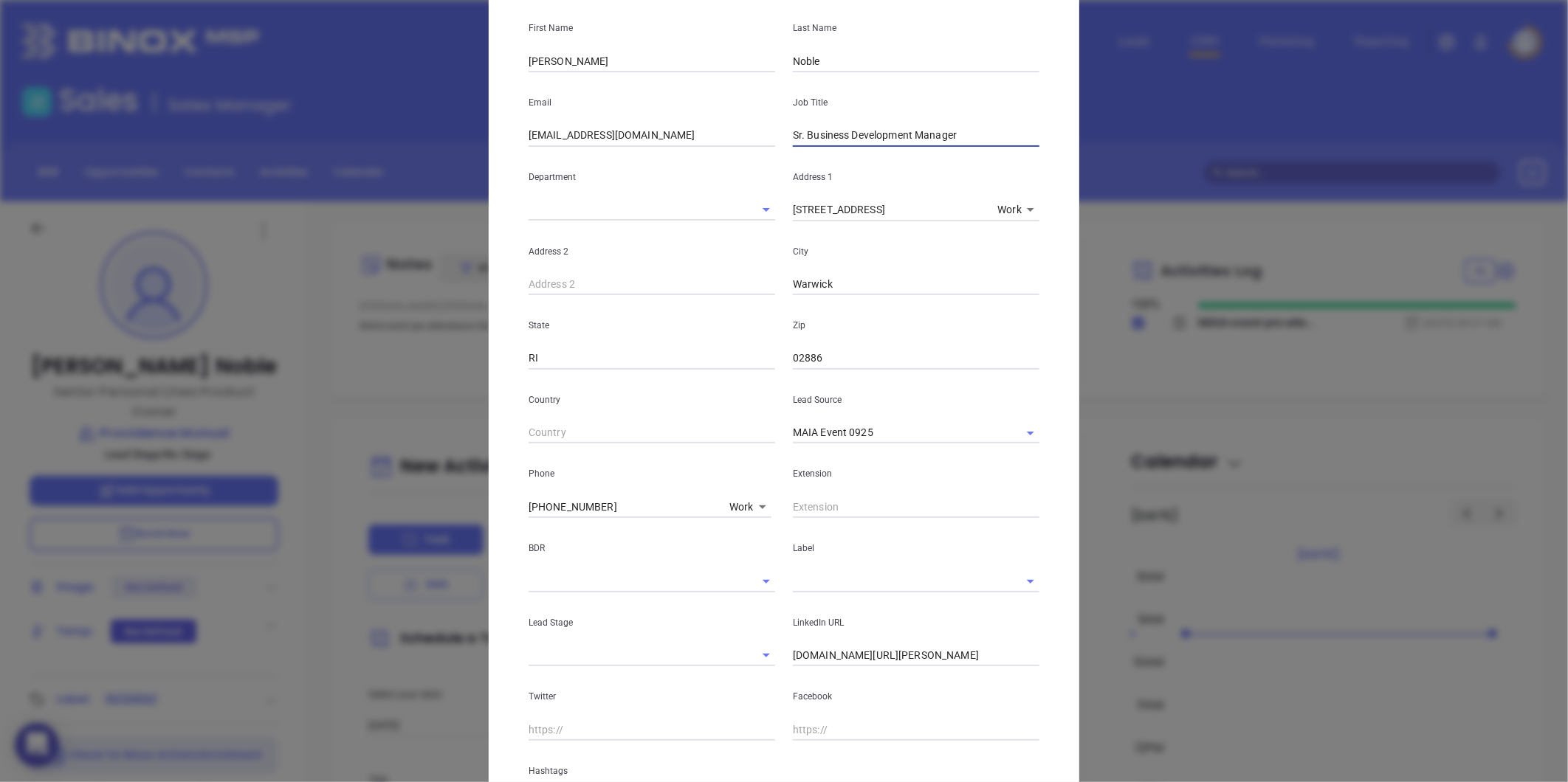
scroll to position [322, 0]
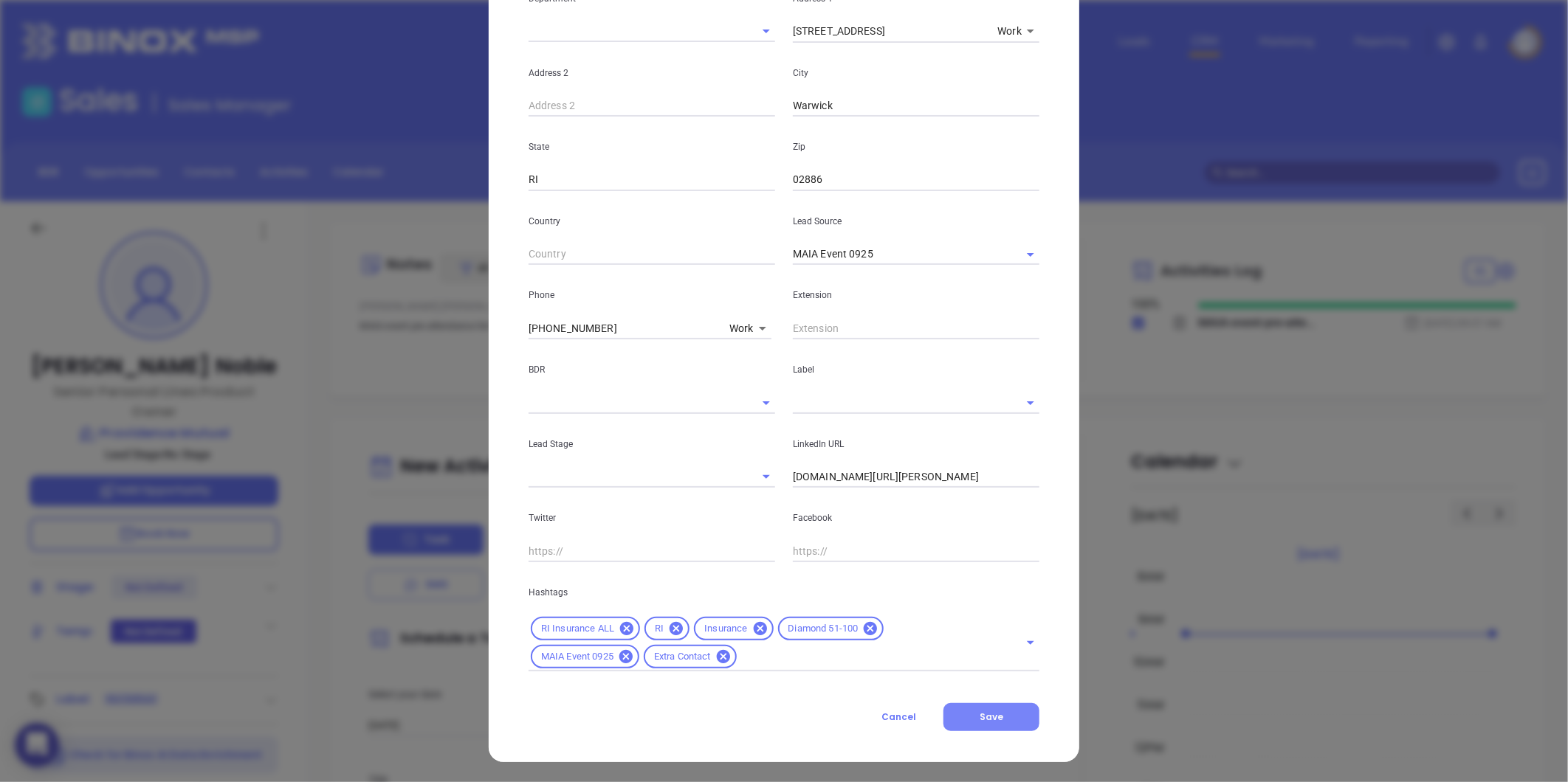
type input "Sr. Business Development Manager"
click at [987, 719] on span "Save" at bounding box center [991, 717] width 24 height 13
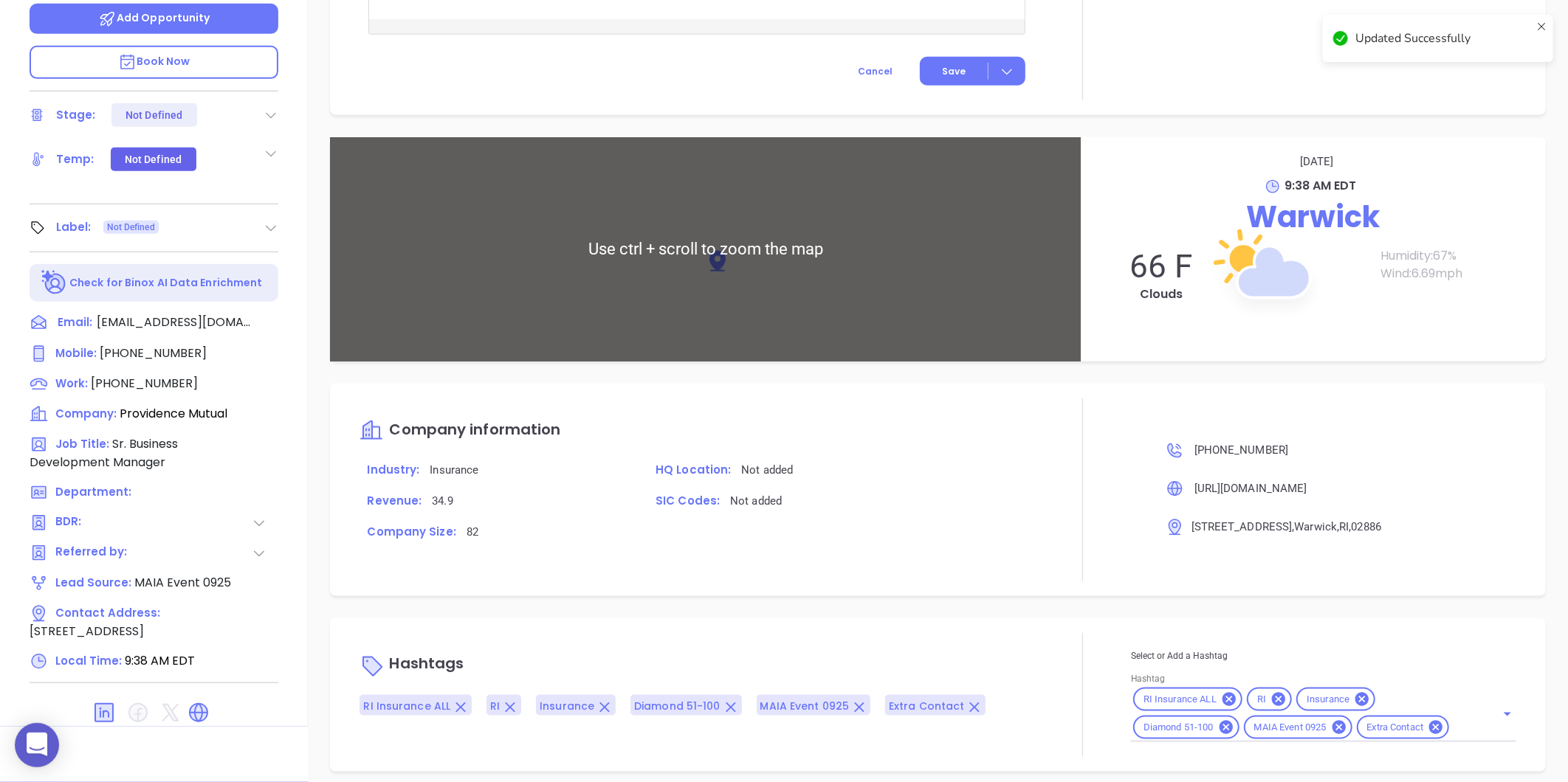
scroll to position [713, 0]
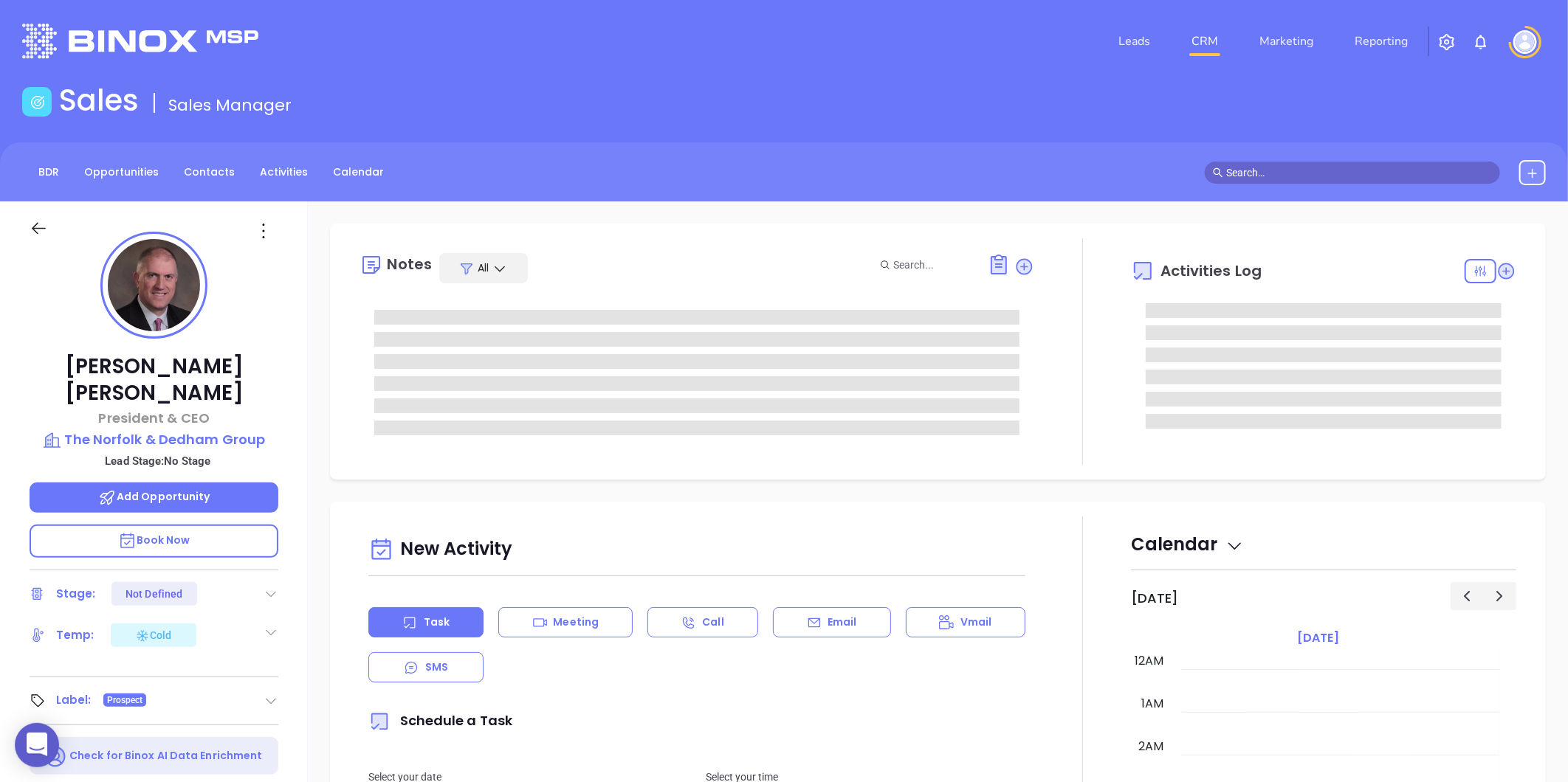
type input "[DATE]"
type input "[PERSON_NAME]"
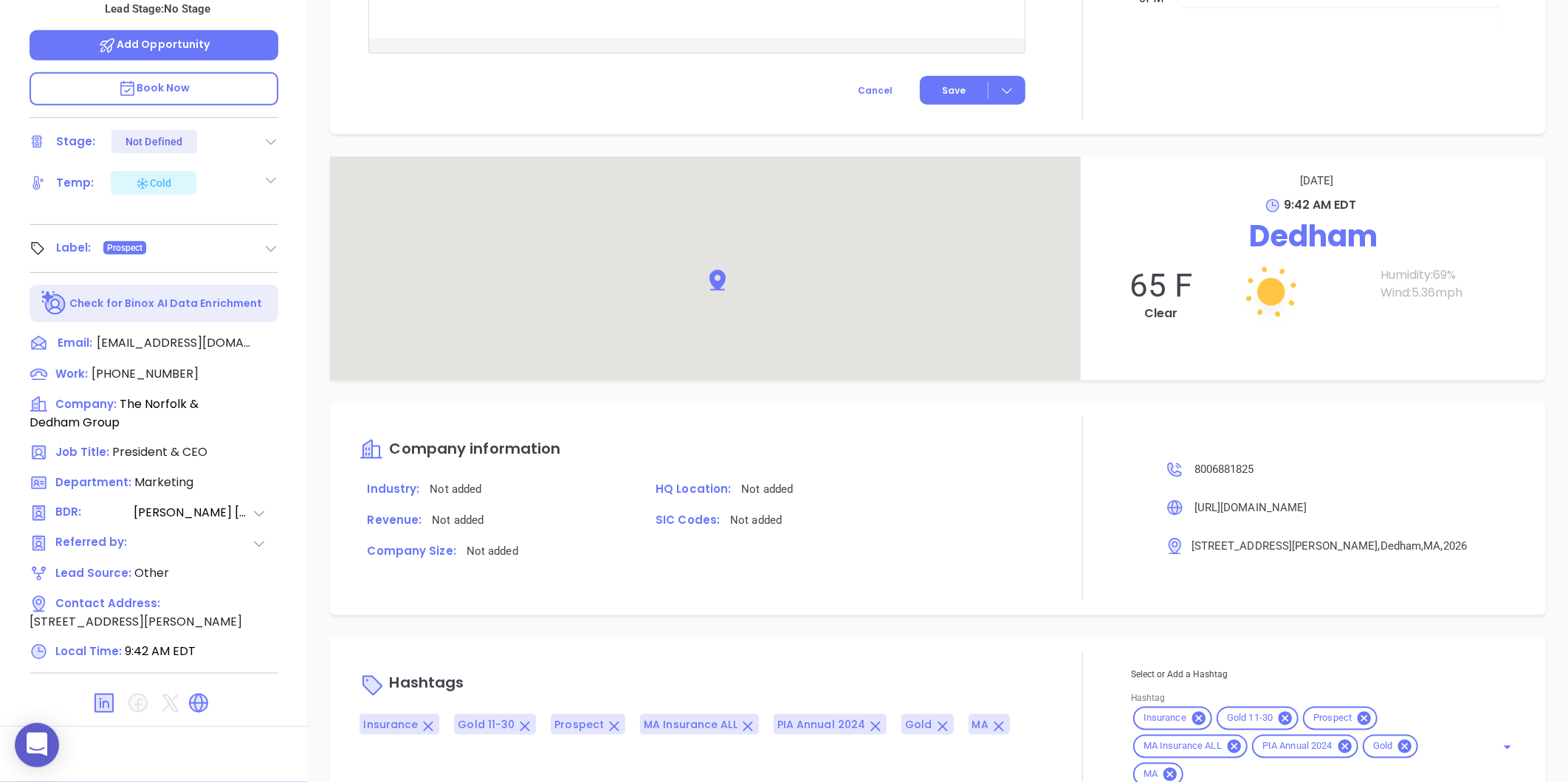
scroll to position [945, 0]
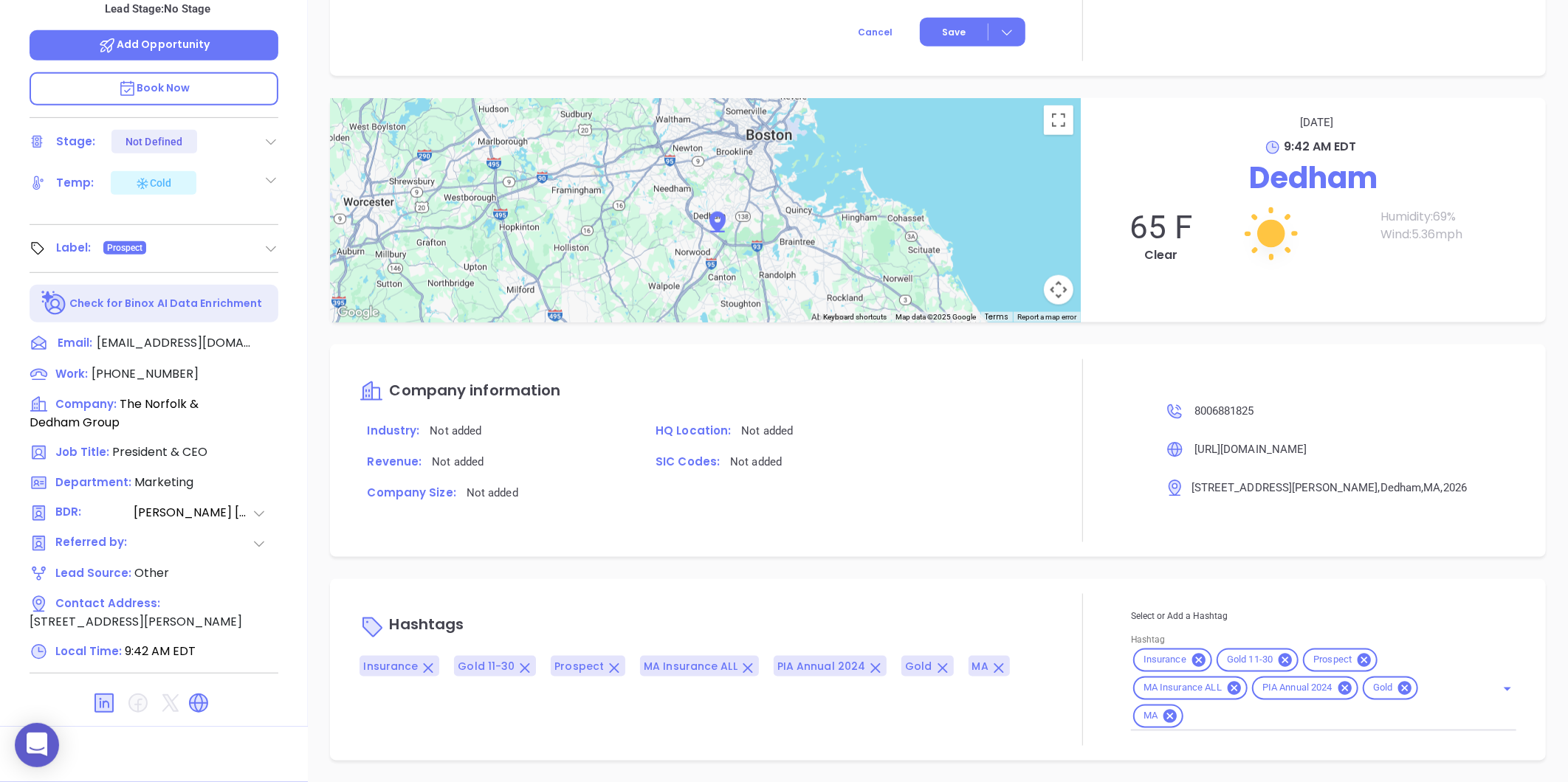
click at [1277, 658] on icon at bounding box center [1285, 661] width 16 height 16
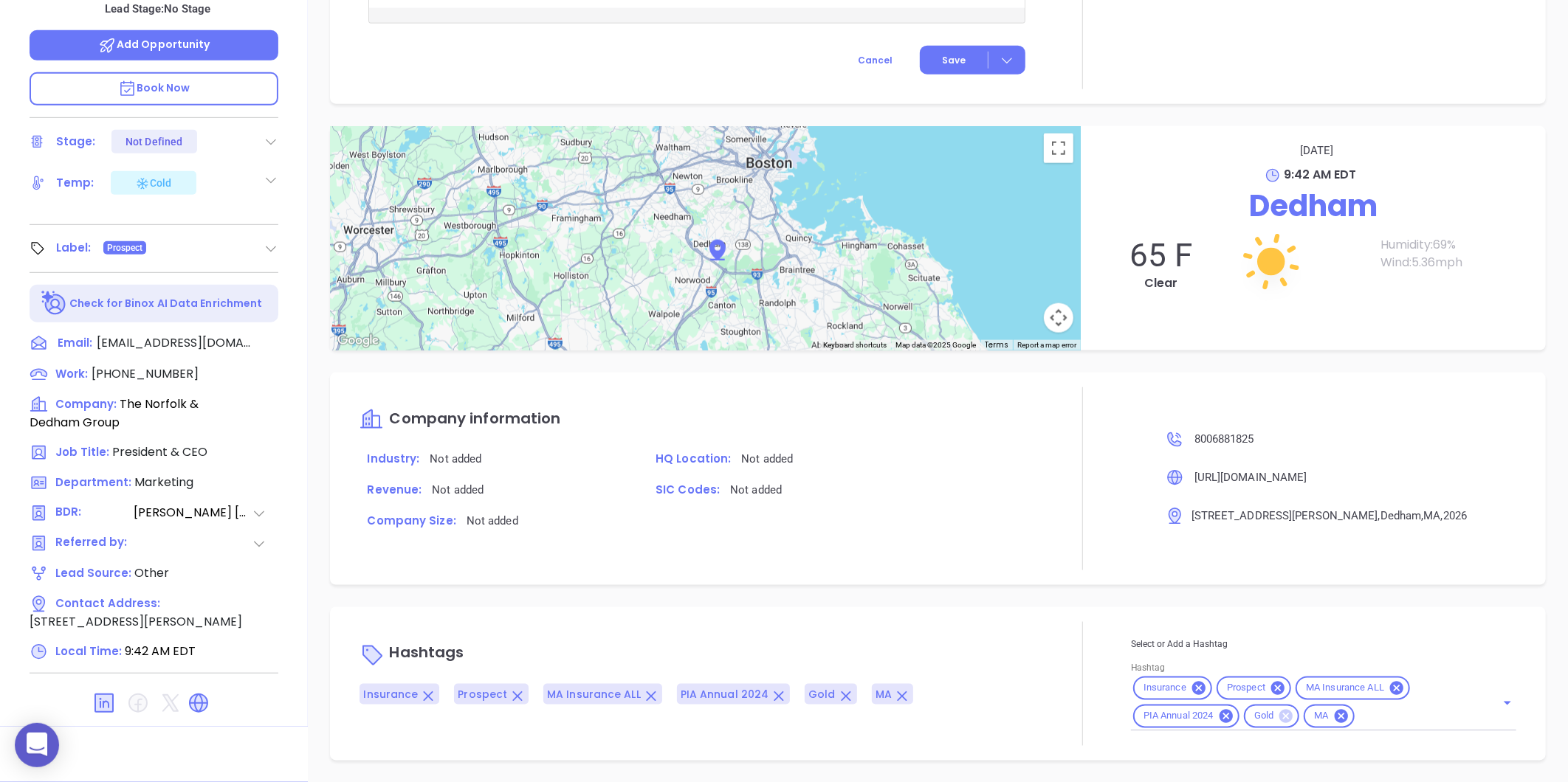
click at [1279, 712] on icon at bounding box center [1285, 716] width 14 height 14
click at [1302, 712] on div "Select or Add a Hashtag Hashtag Insurance Prospect MA Insurance ALL PIA Annual …" at bounding box center [1323, 684] width 386 height 95
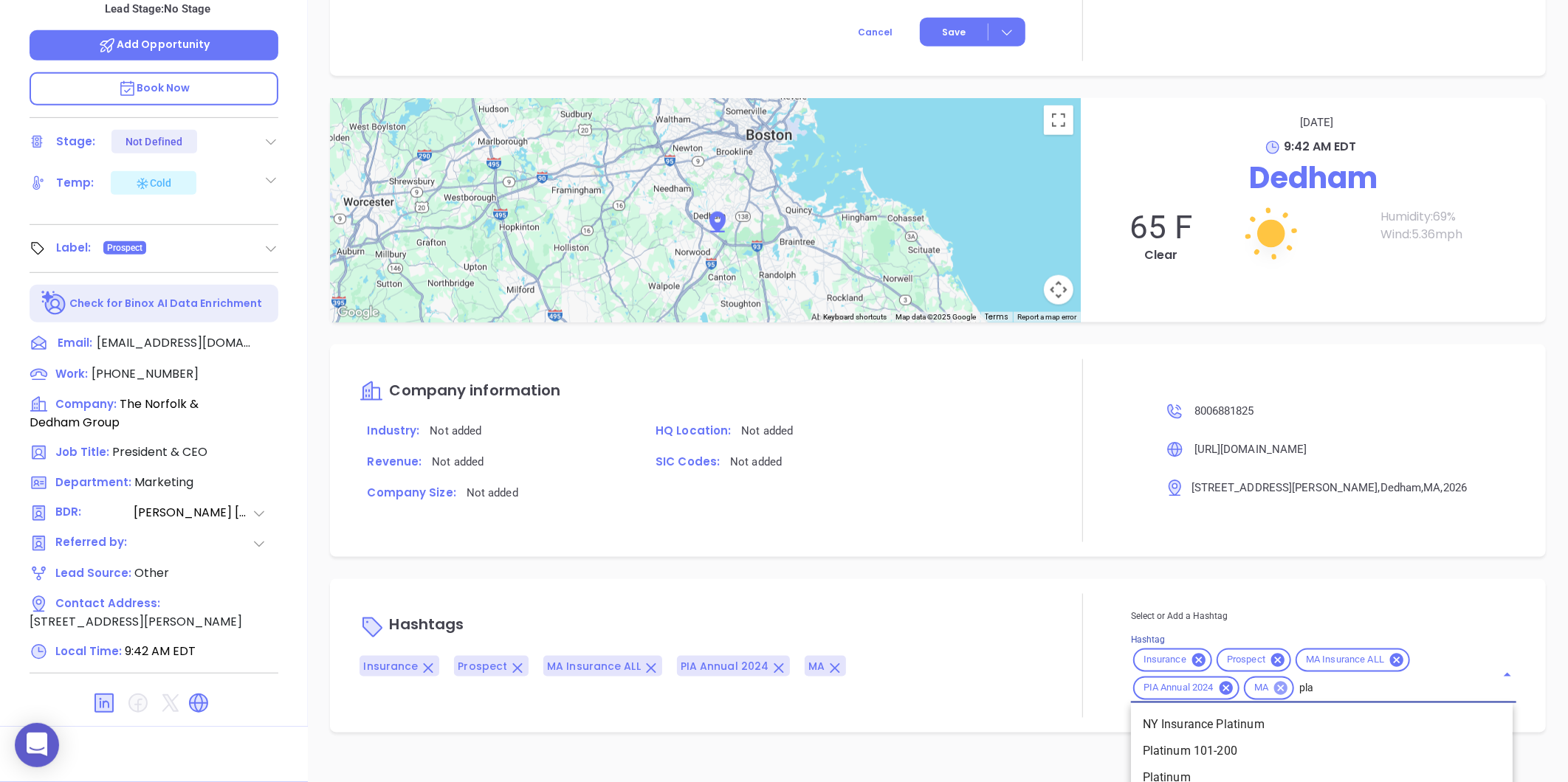
type input "plat"
click at [1186, 756] on li "Platinum 101-200" at bounding box center [1321, 751] width 382 height 26
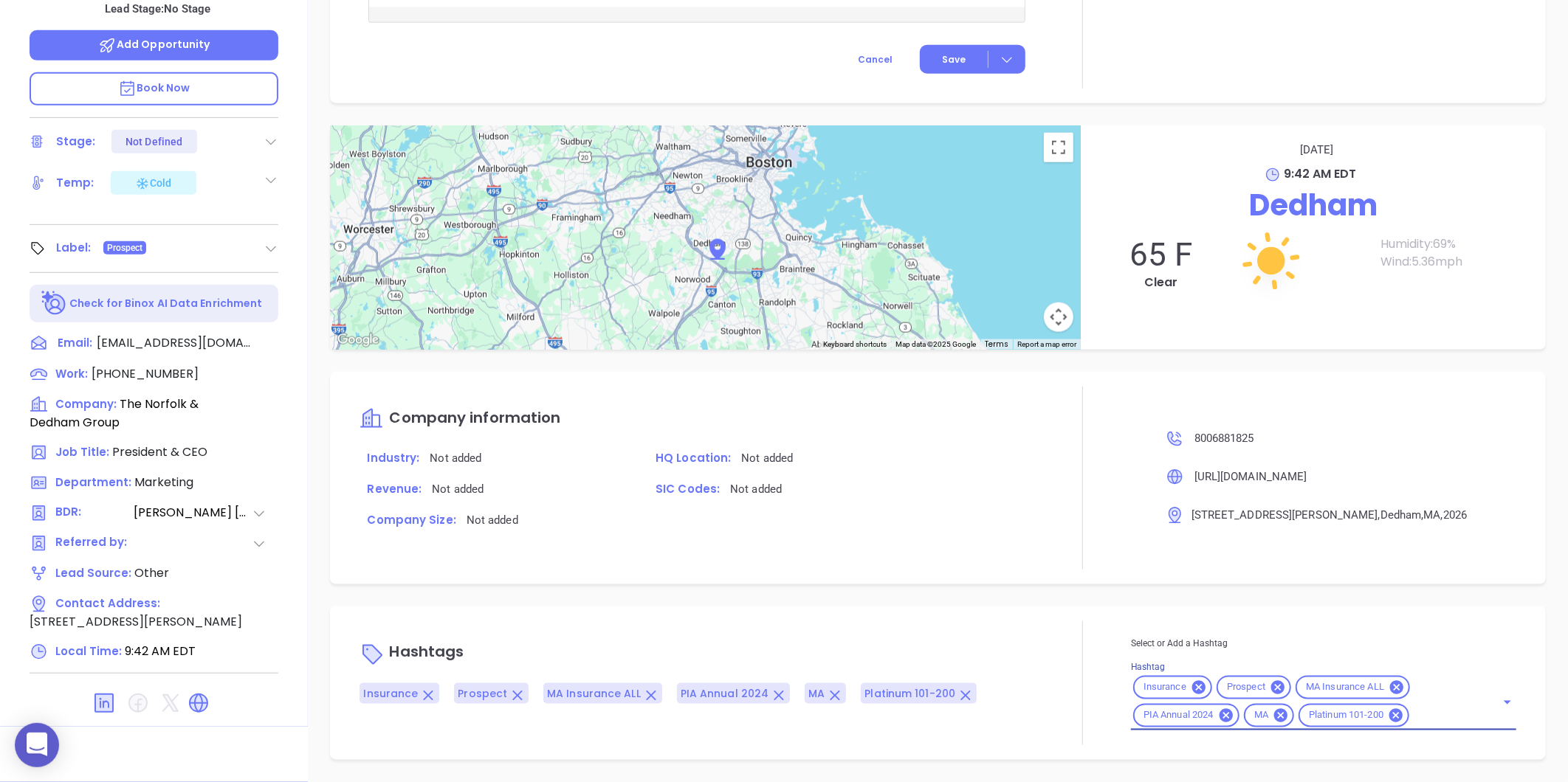
scroll to position [917, 0]
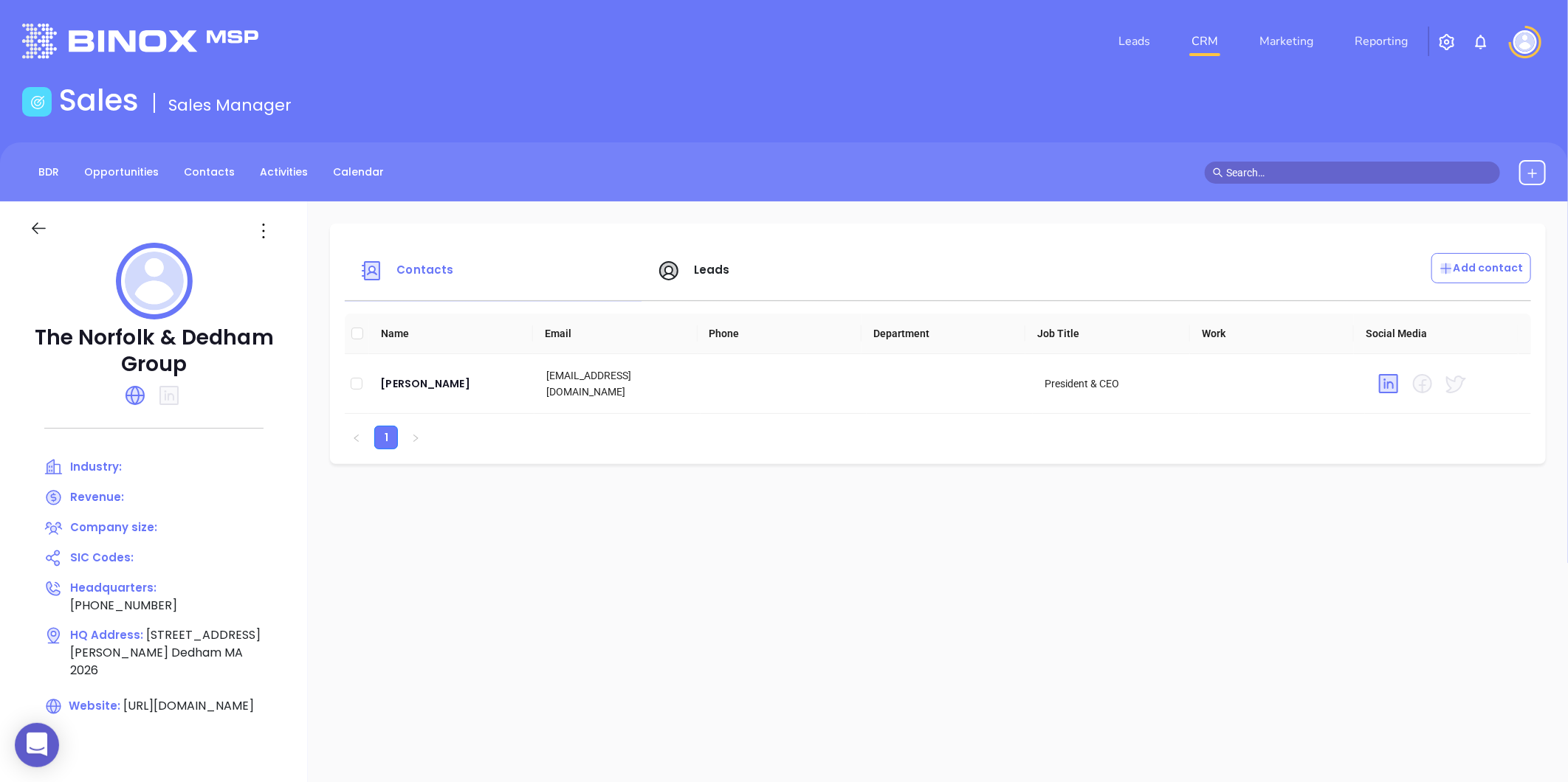
click at [705, 263] on span "Leads" at bounding box center [712, 269] width 36 height 15
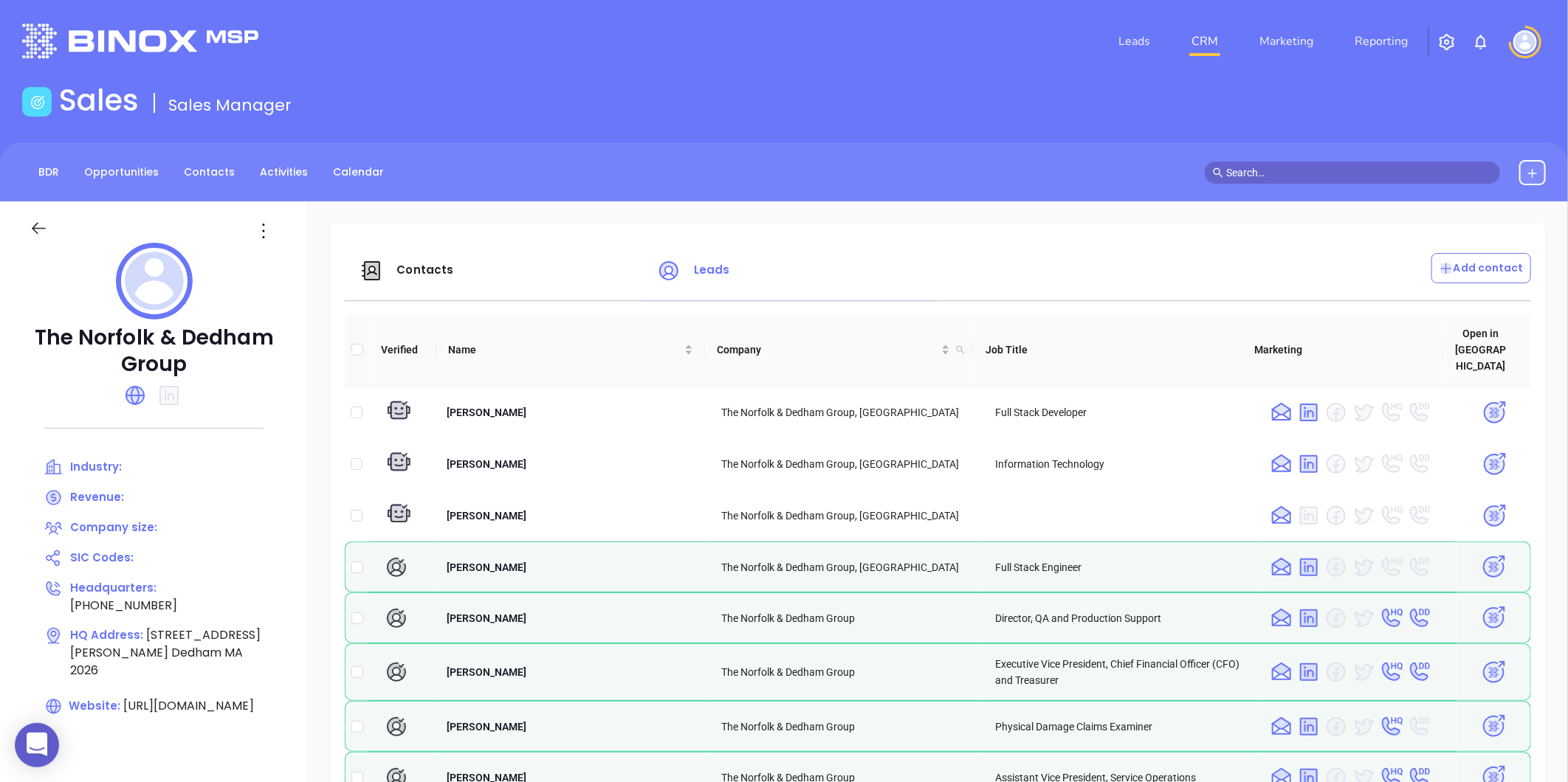
click at [874, 194] on div "BDR Opportunities Contacts Activities Calendar" at bounding box center [784, 171] width 1568 height 59
click at [872, 200] on div "BDR Opportunities Contacts Activities Calendar" at bounding box center [784, 171] width 1568 height 59
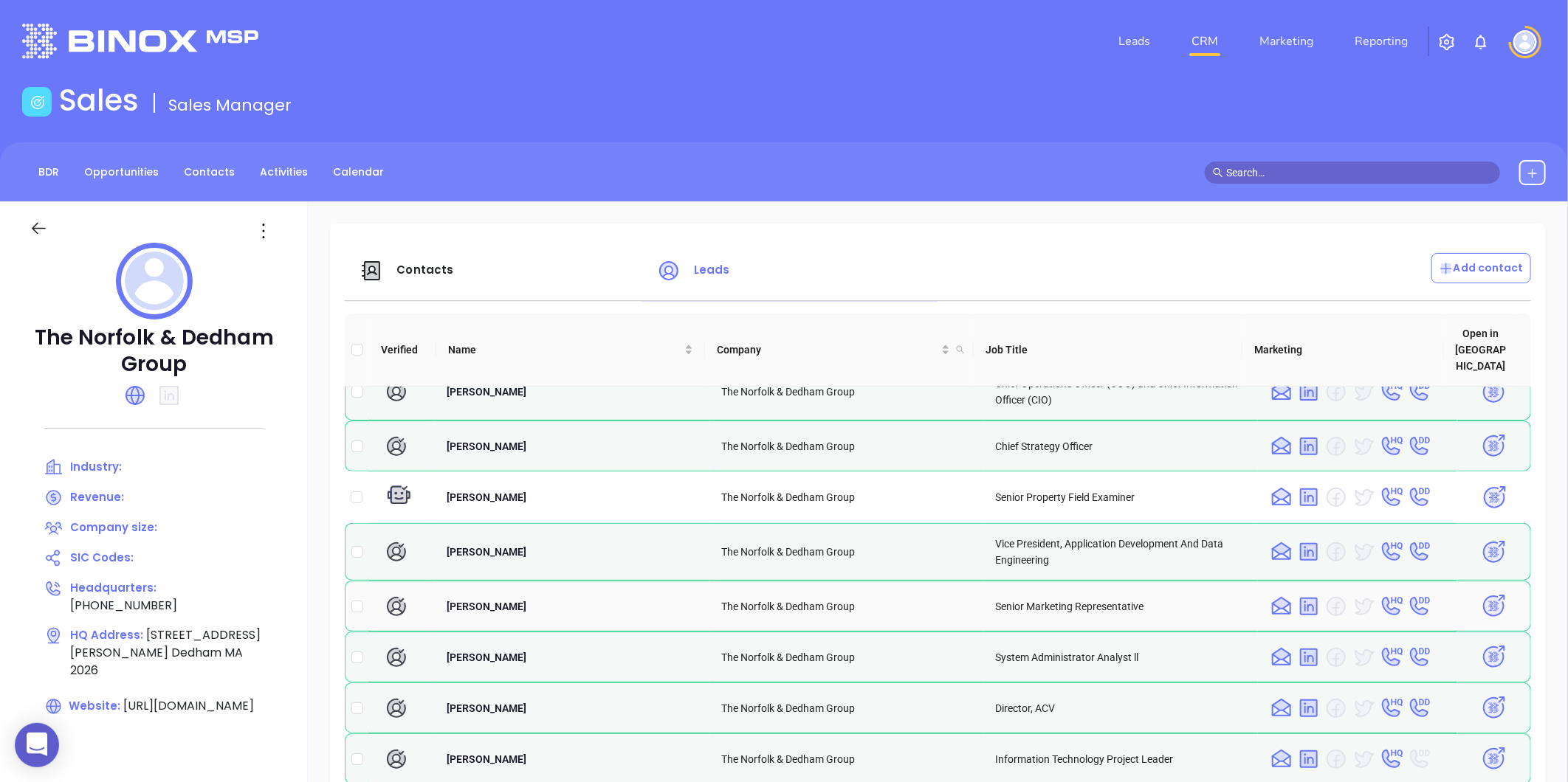
click at [1480, 593] on img at bounding box center [1493, 606] width 26 height 26
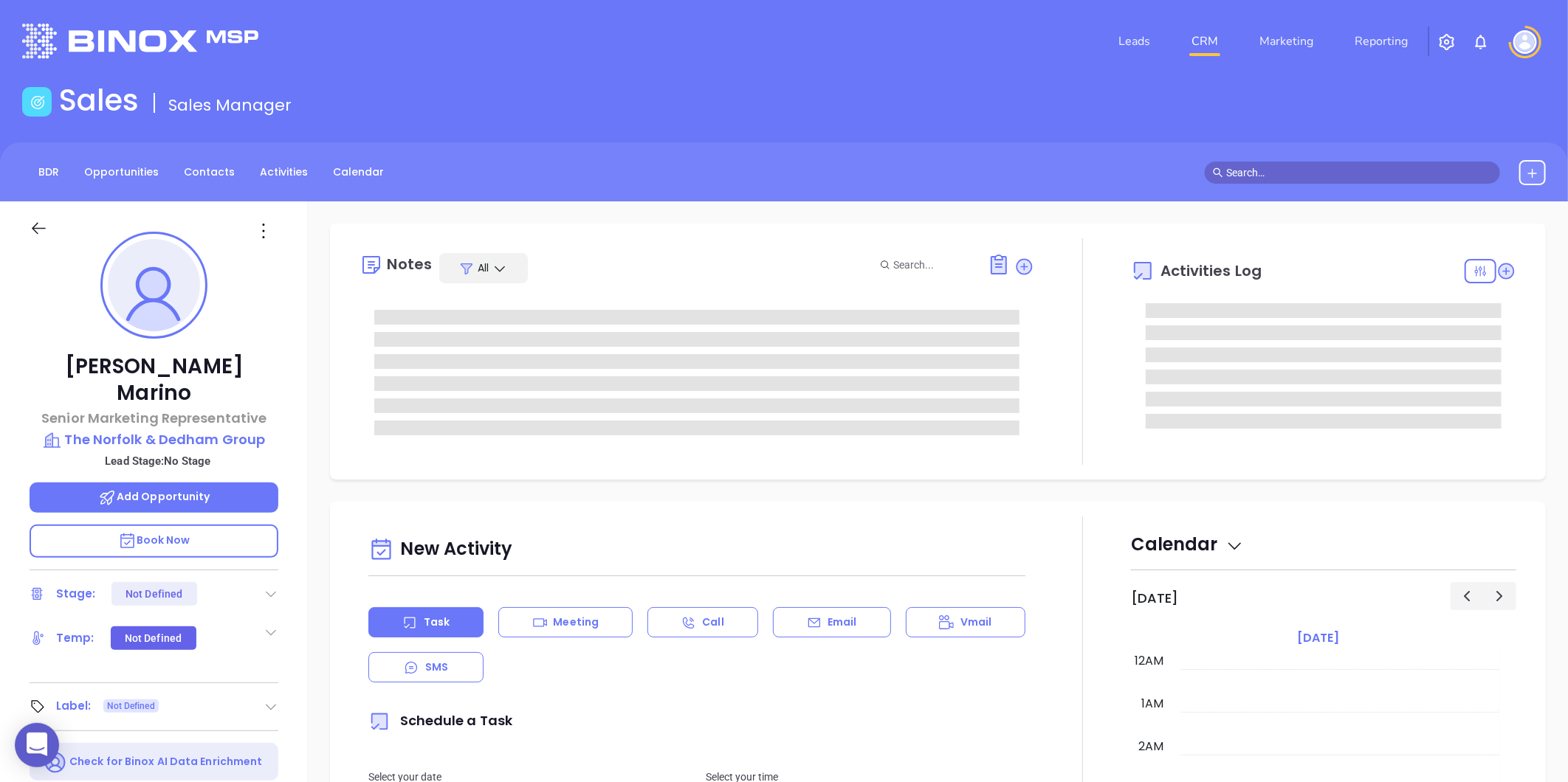
type input "[DATE]"
type input "[PERSON_NAME]"
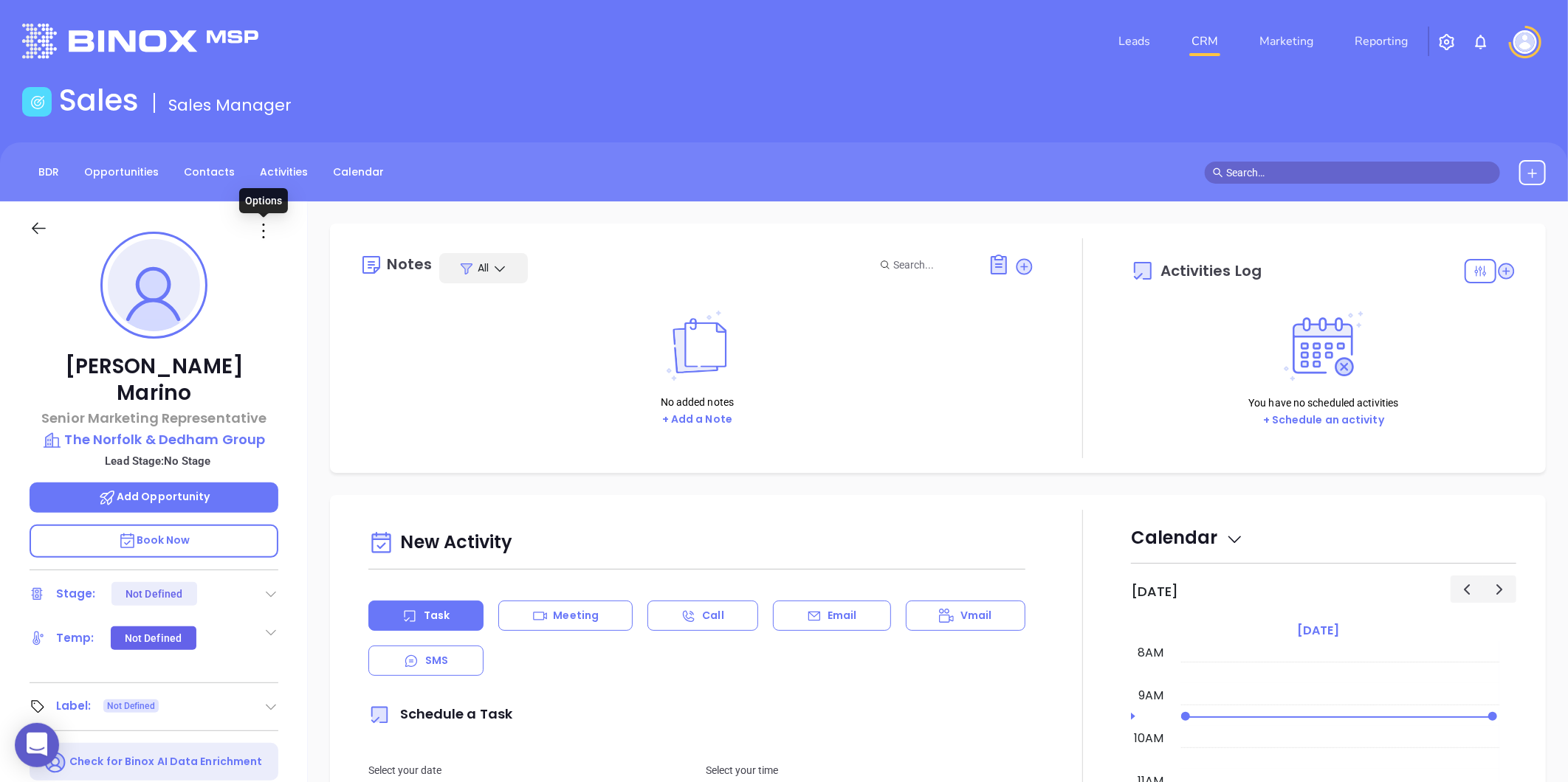
click at [262, 232] on icon at bounding box center [263, 231] width 24 height 24
click at [281, 382] on div "Edit" at bounding box center [335, 389] width 145 height 16
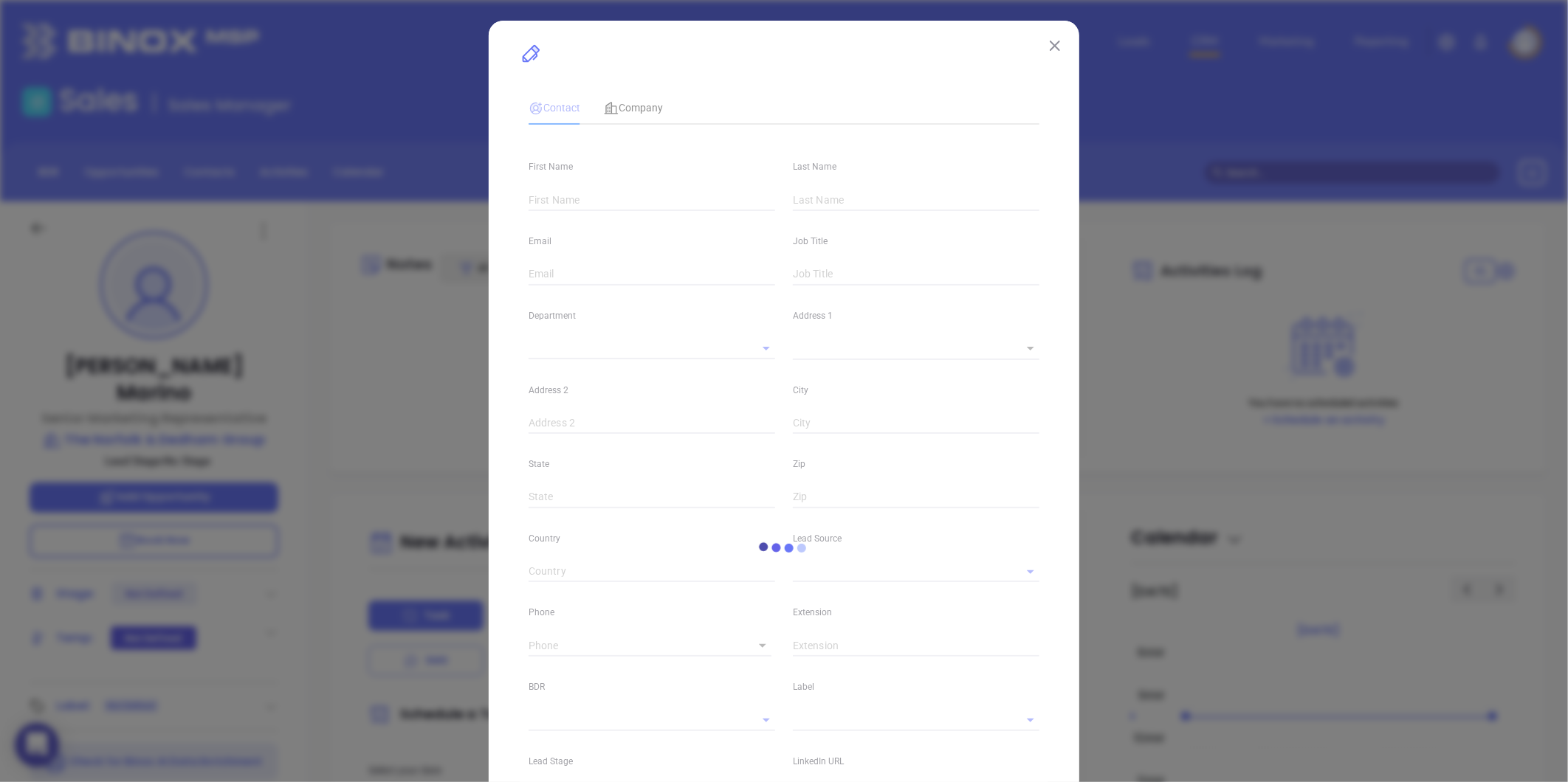
type input "[PERSON_NAME]"
type input "Marino"
type input "[EMAIL_ADDRESS][DOMAIN_NAME]"
type input "Senior Marketing Representative"
type textarea "[STREET_ADDRESS][PERSON_NAME]"
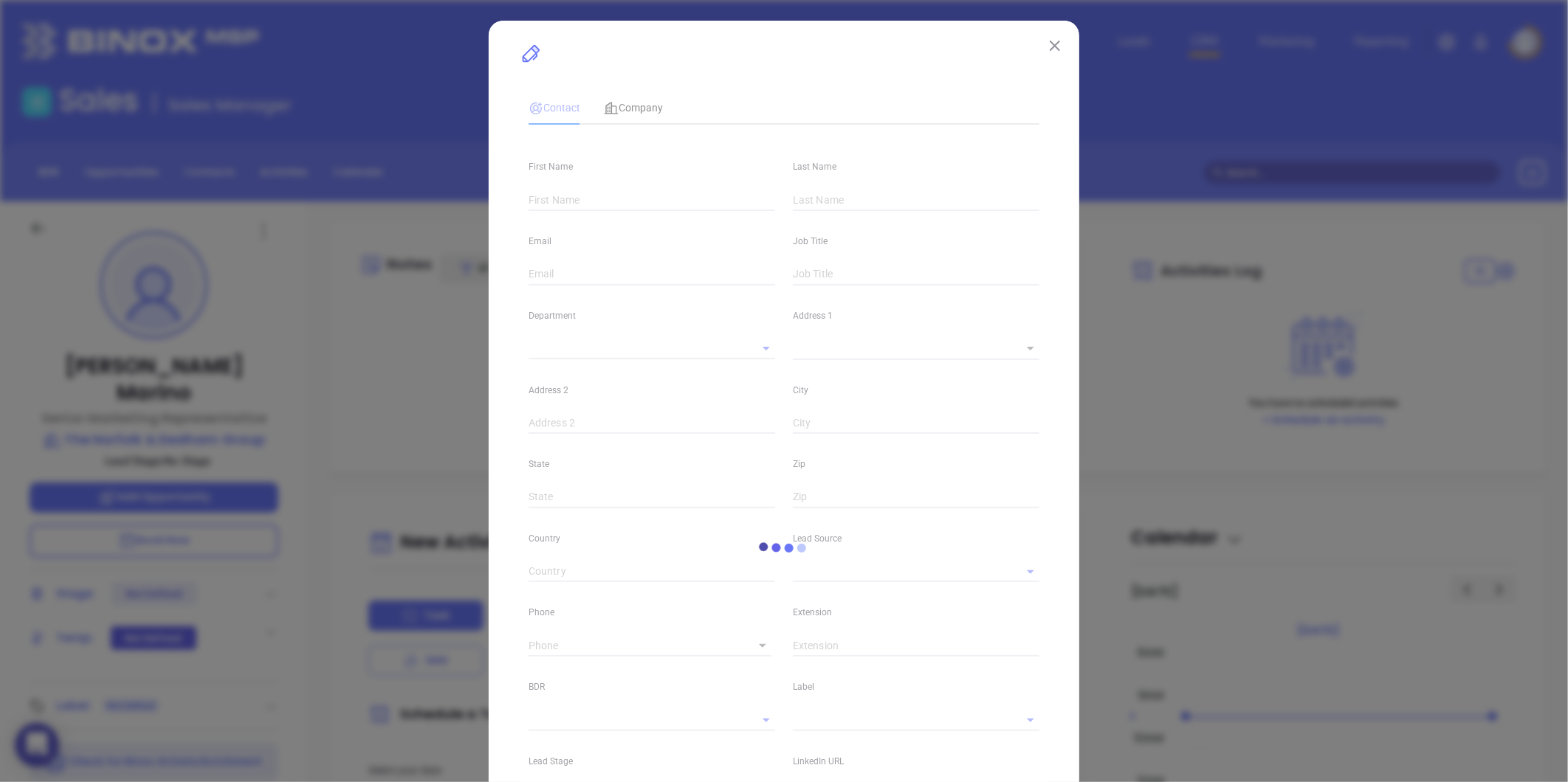
type input "1"
type input "Dedham"
type input "MA"
type input "2026"
type input "[DOMAIN_NAME][URL][PERSON_NAME][PERSON_NAME]"
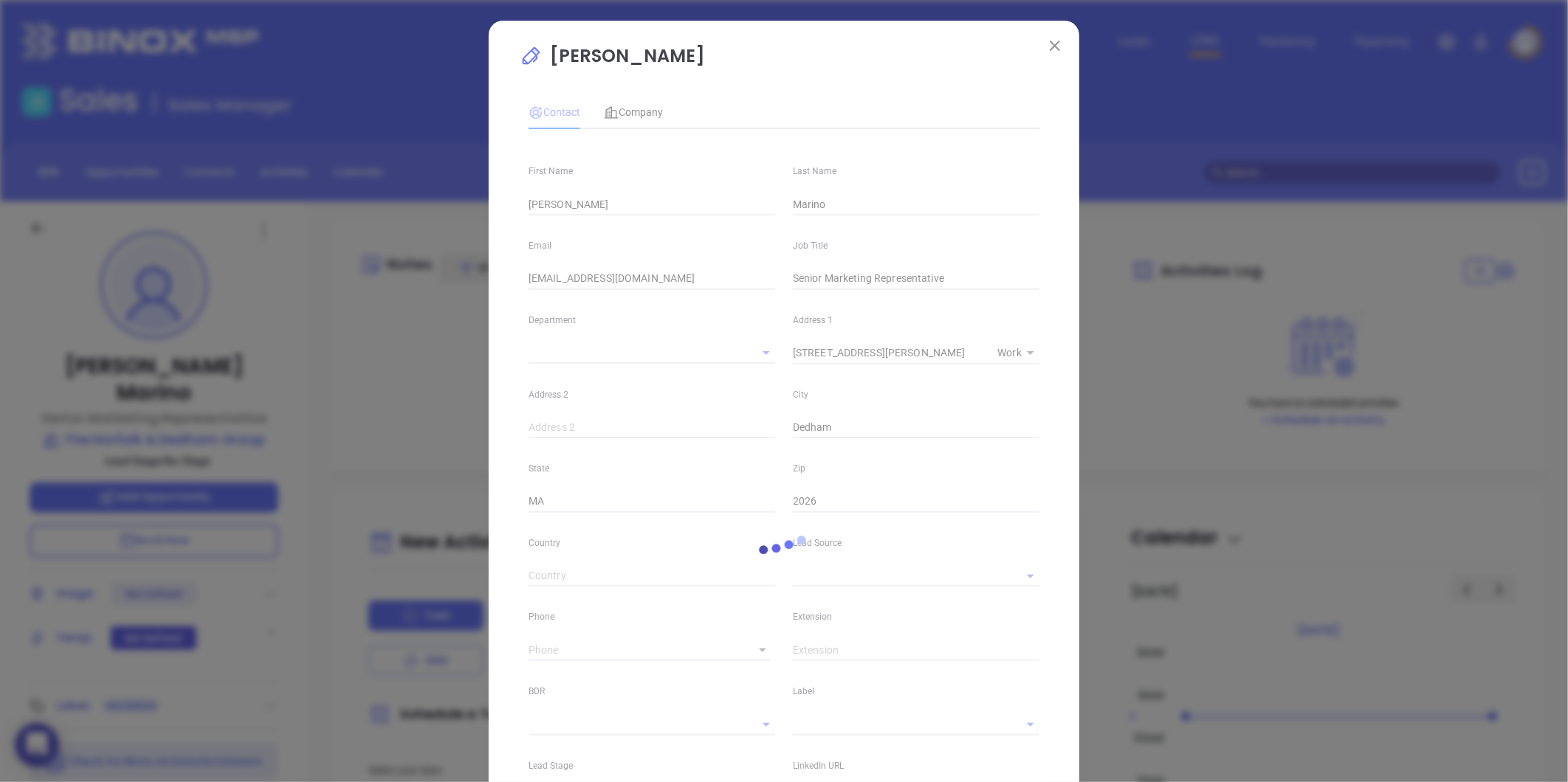
type input "[PHONE_NUMBER]"
type input "1"
click at [633, 98] on div "Company" at bounding box center [633, 111] width 59 height 34
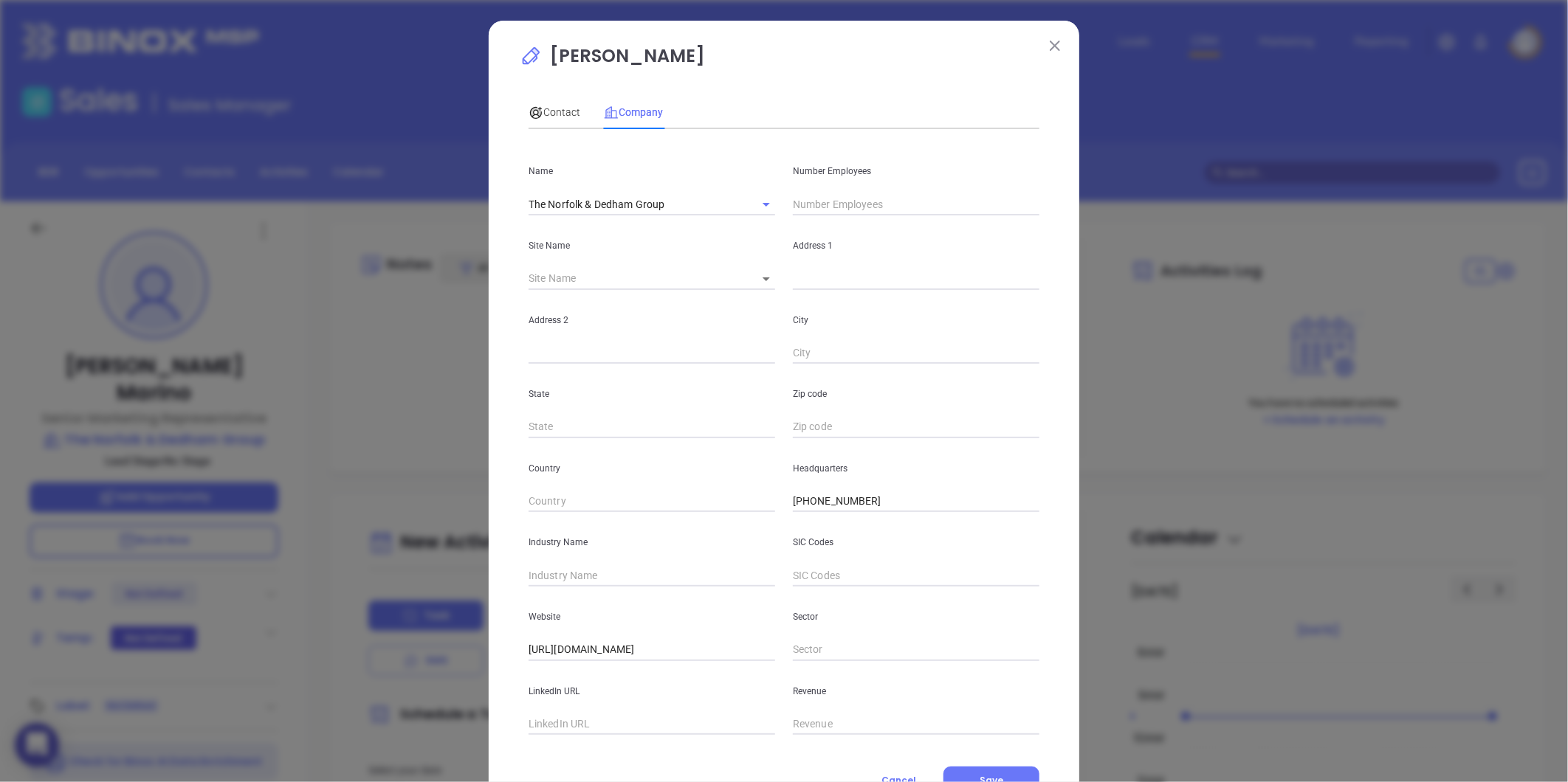
click at [585, 579] on input "text" at bounding box center [652, 575] width 246 height 22
type input "Insurance"
click at [605, 723] on input "text" at bounding box center [652, 725] width 246 height 22
paste input "[URL][DOMAIN_NAME]"
type input "[URL][DOMAIN_NAME]"
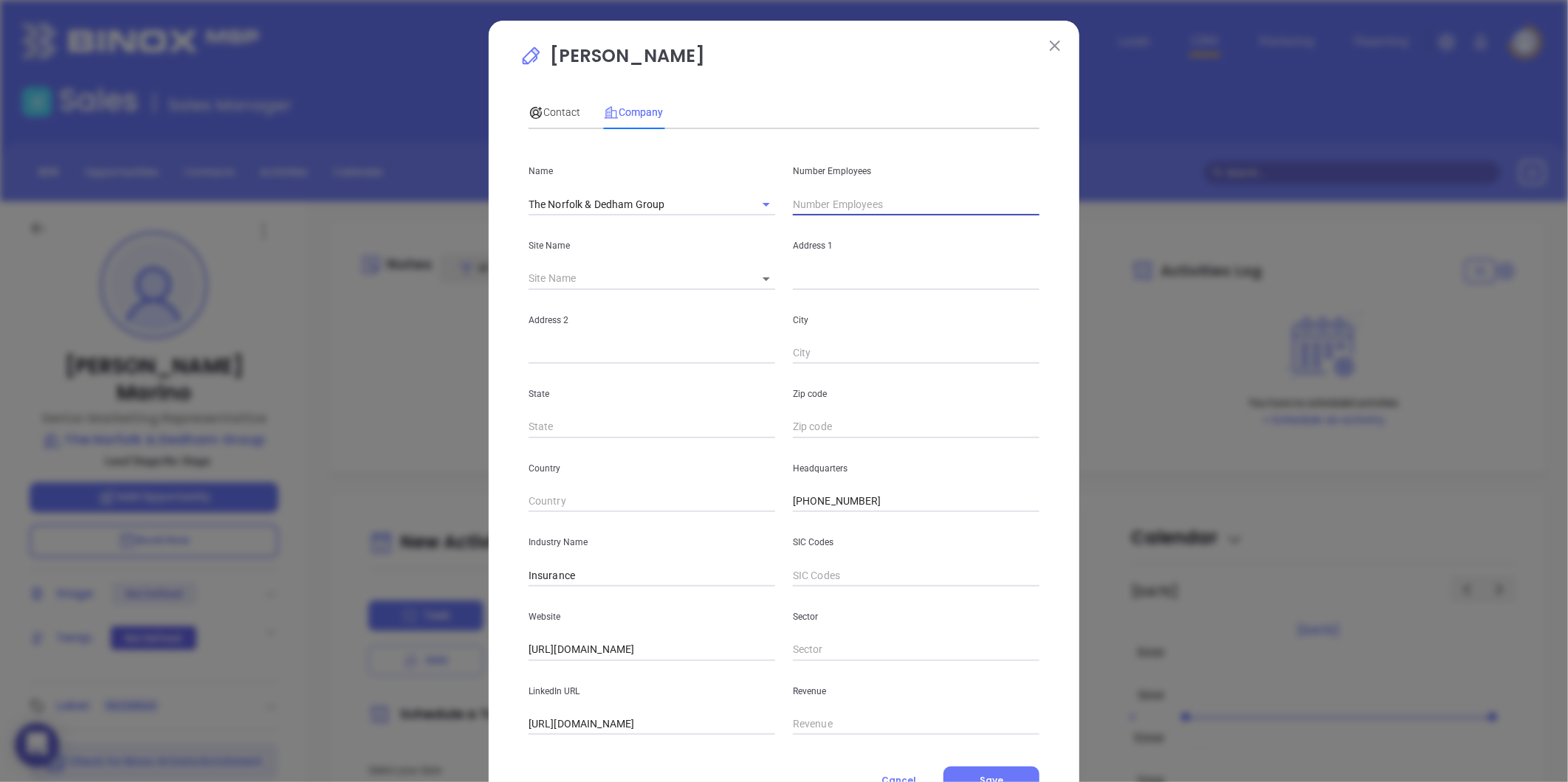
click at [824, 203] on input "text" at bounding box center [916, 204] width 246 height 22
type input "169"
click at [557, 108] on span "Contact" at bounding box center [554, 112] width 52 height 12
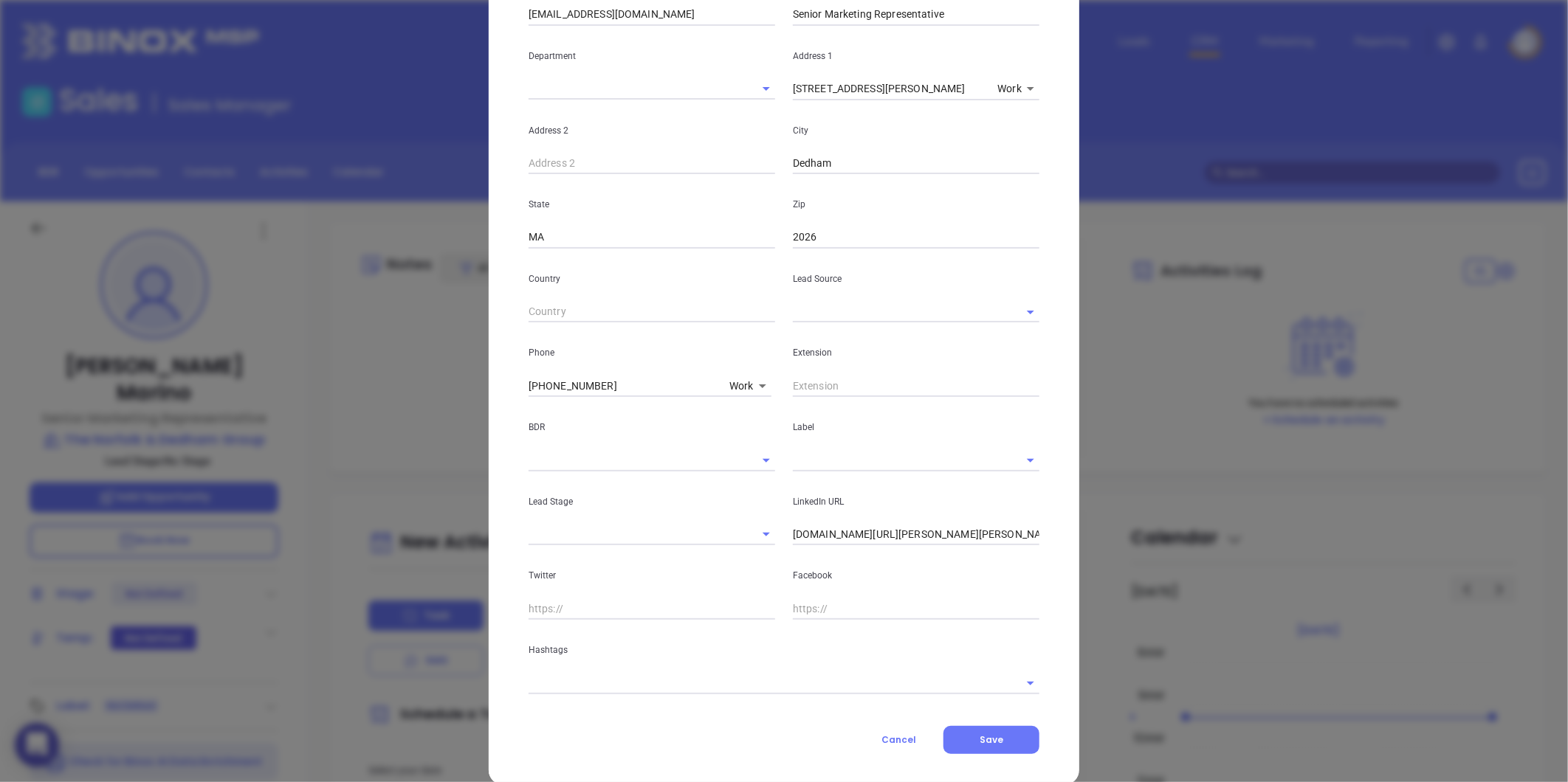
scroll to position [288, 0]
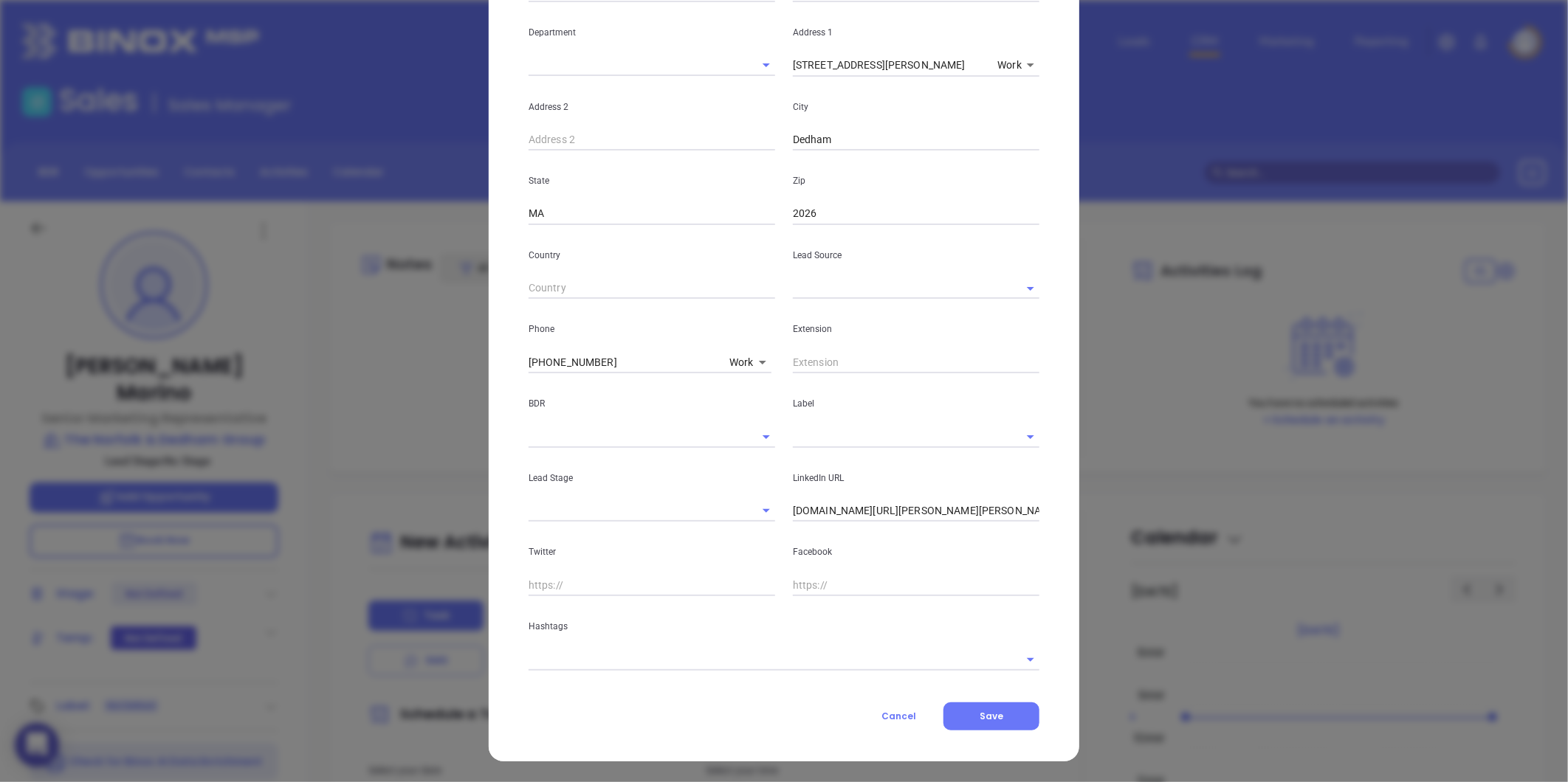
click at [706, 664] on input "text" at bounding box center [763, 659] width 469 height 21
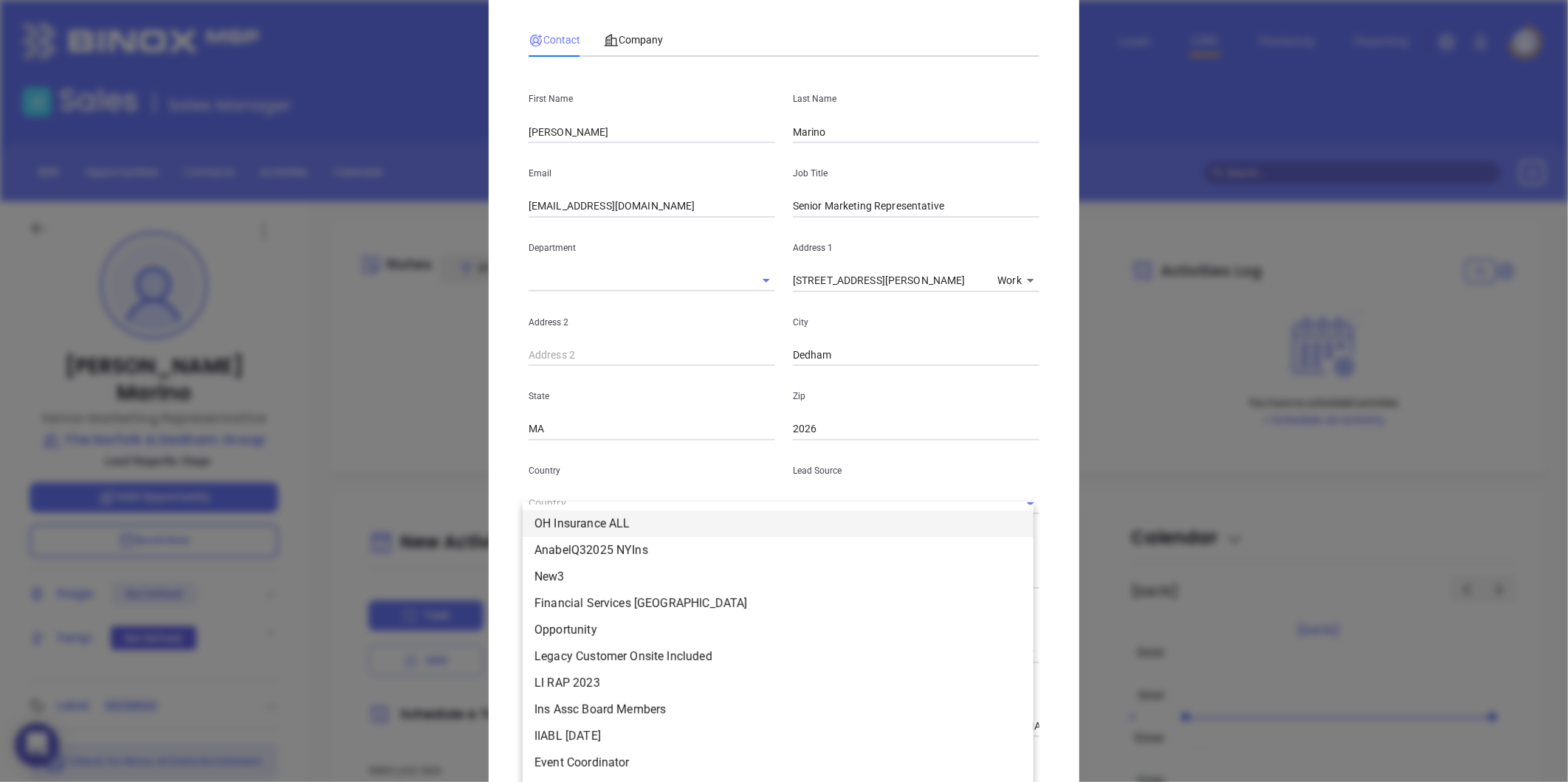
scroll to position [0, 0]
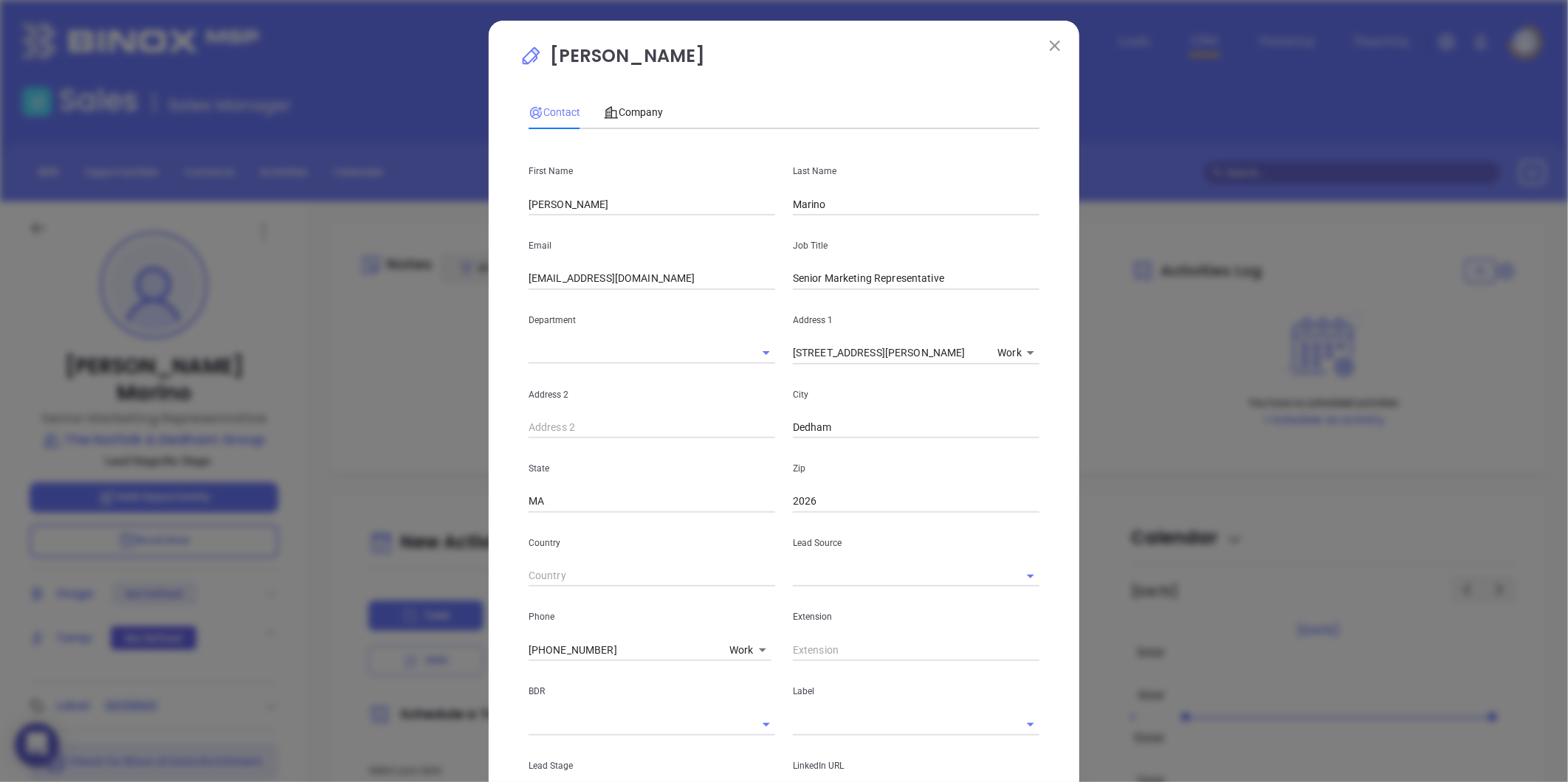
click at [630, 62] on p "[PERSON_NAME]" at bounding box center [784, 59] width 529 height 34
click at [624, 109] on span "Company" at bounding box center [633, 112] width 59 height 12
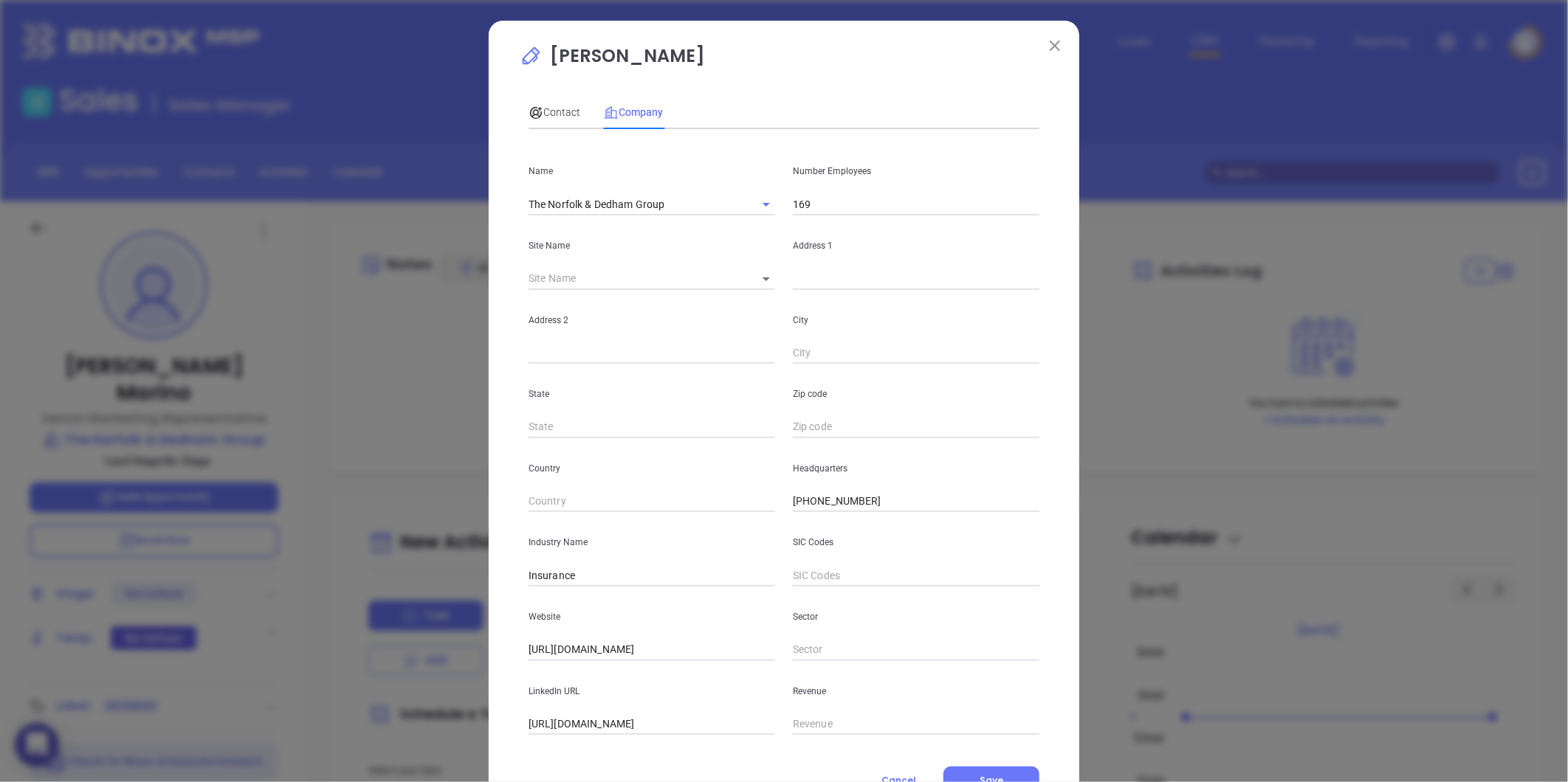
click at [754, 281] on body "0 Leads CRM Marketing Reporting Financial Leads Leads Sales Sales Manager BDR O…" at bounding box center [784, 391] width 1568 height 782
click at [769, 278] on li "Dedham" at bounding box center [773, 279] width 68 height 26
type input "Dedham"
type input "97326"
type input "[STREET_ADDRESS][PERSON_NAME]"
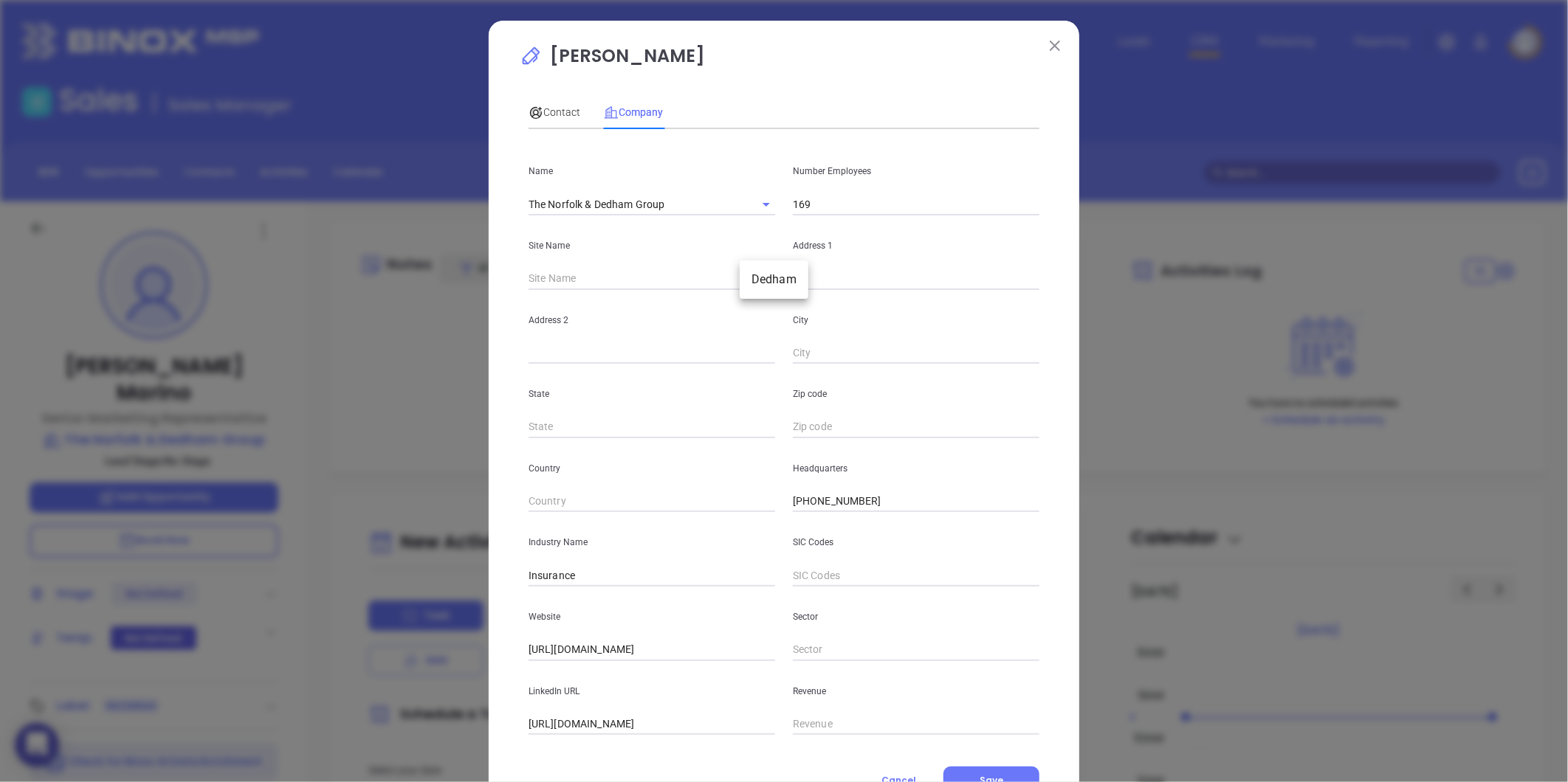
type input "Dedham"
type input "MA"
type input "2026"
click at [820, 416] on div "Zip code 2026" at bounding box center [916, 401] width 264 height 75
click at [820, 424] on input "2026" at bounding box center [916, 427] width 246 height 22
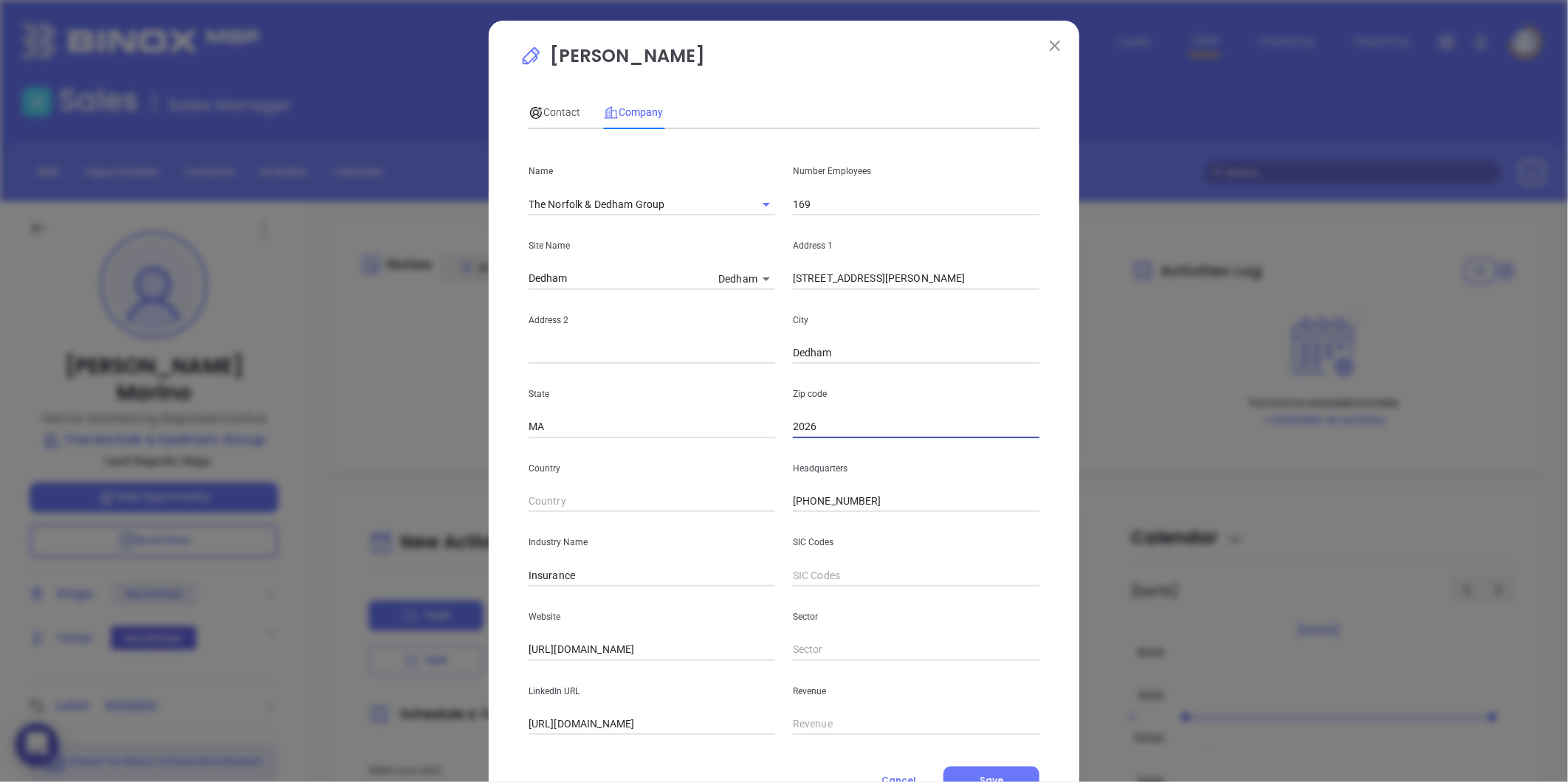
type input "02026"
click at [556, 107] on span "Contact" at bounding box center [554, 112] width 52 height 12
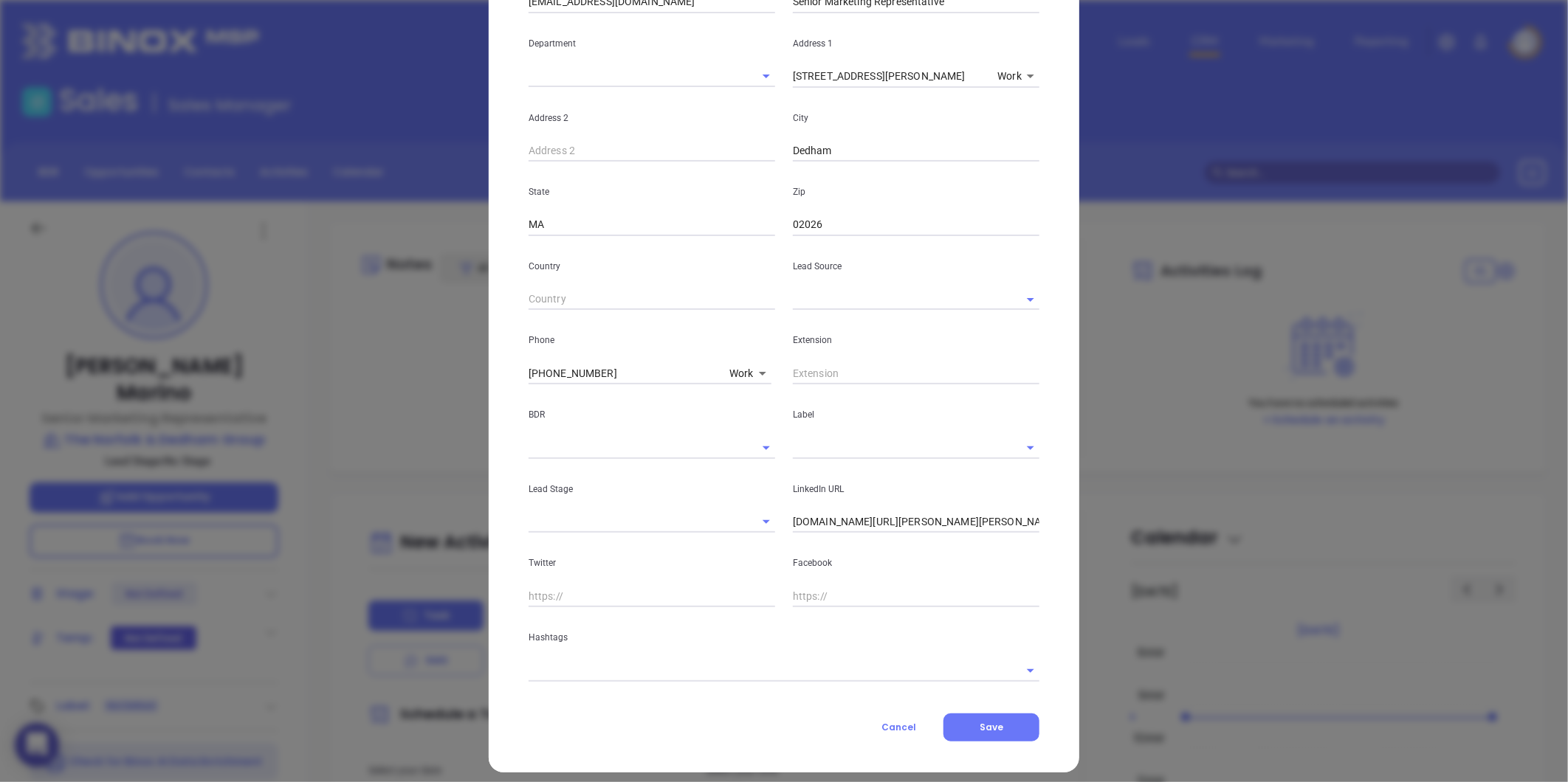
scroll to position [288, 0]
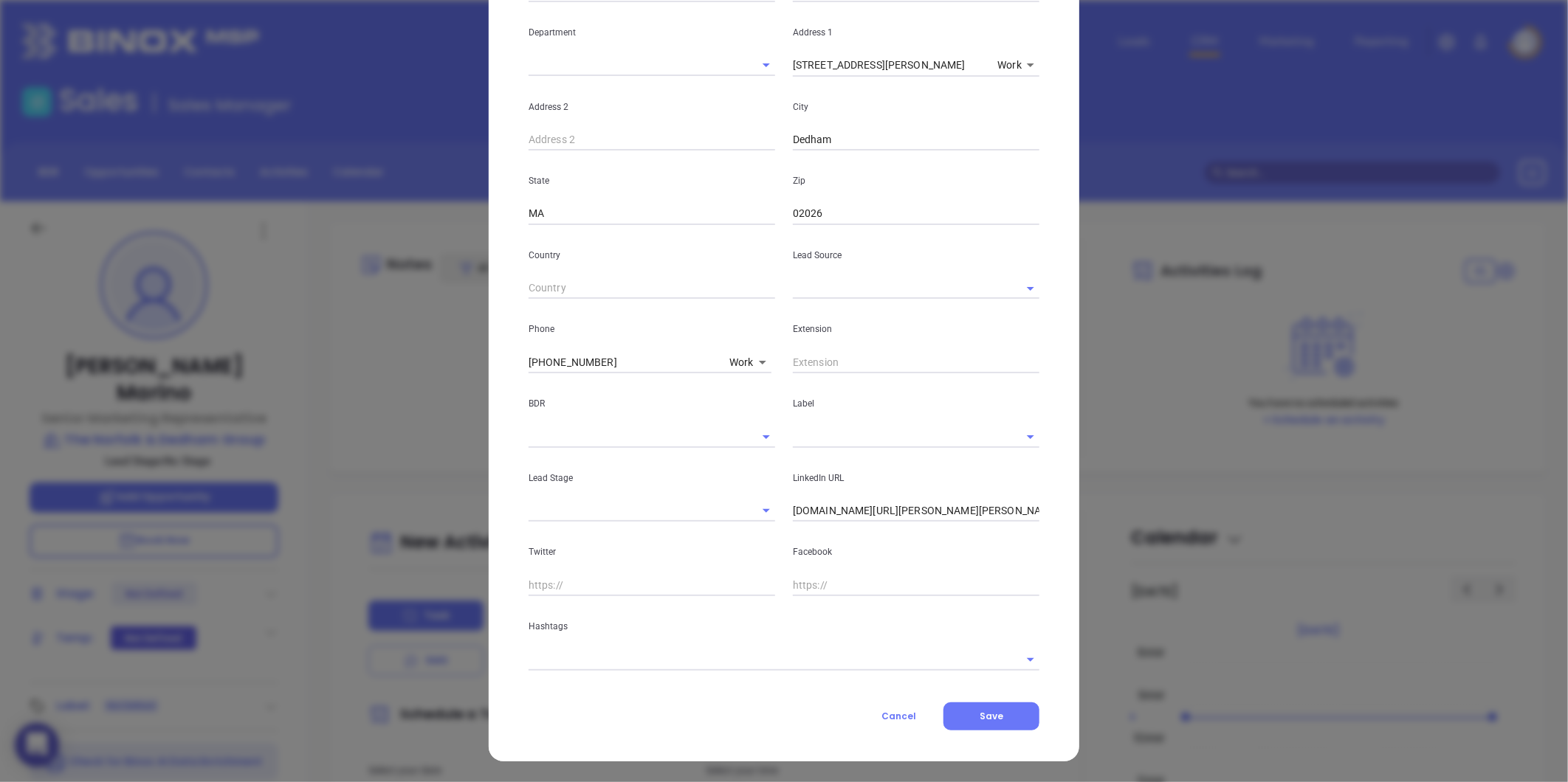
click at [654, 660] on input "text" at bounding box center [763, 659] width 469 height 21
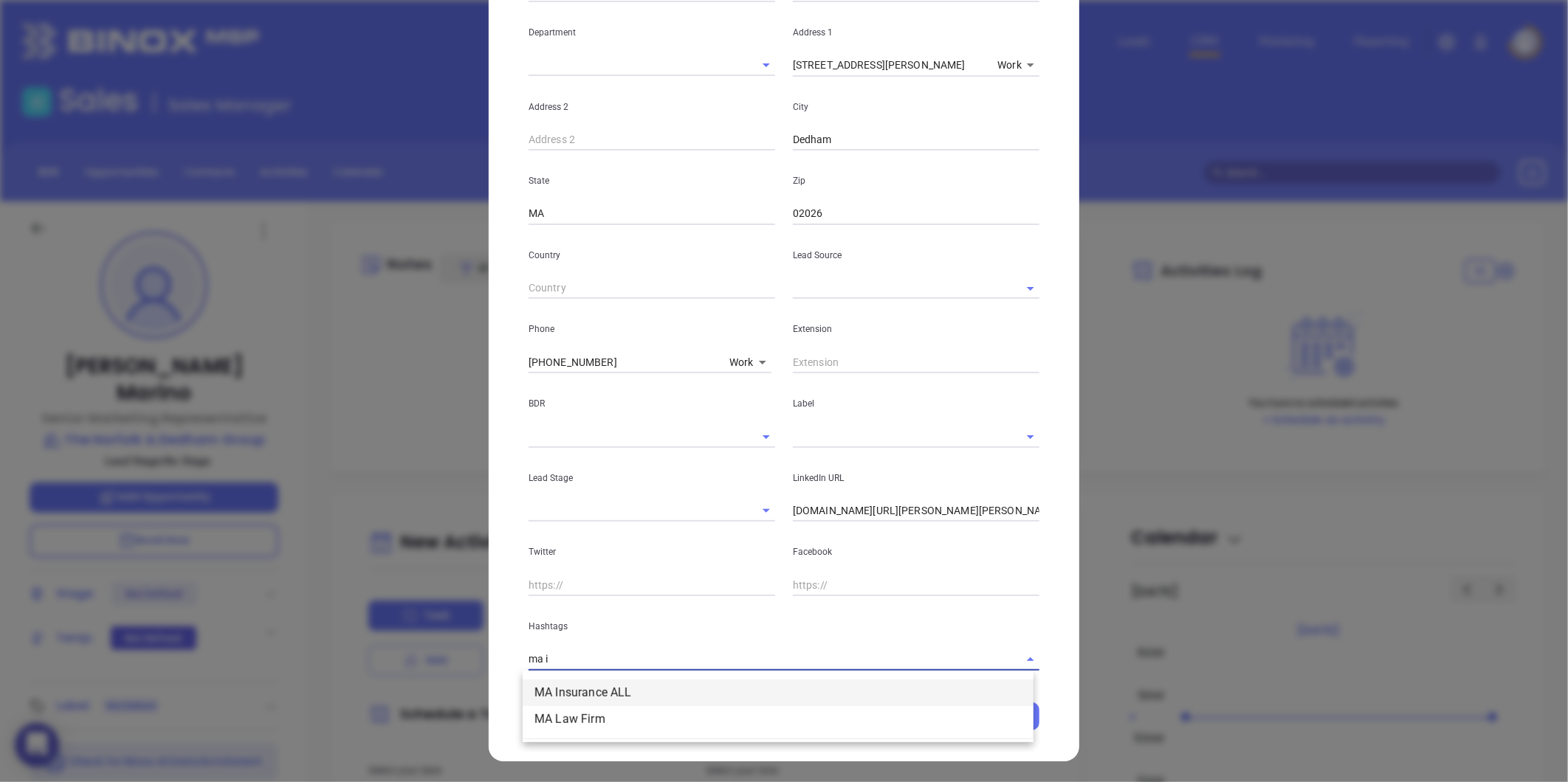
type input "ma in"
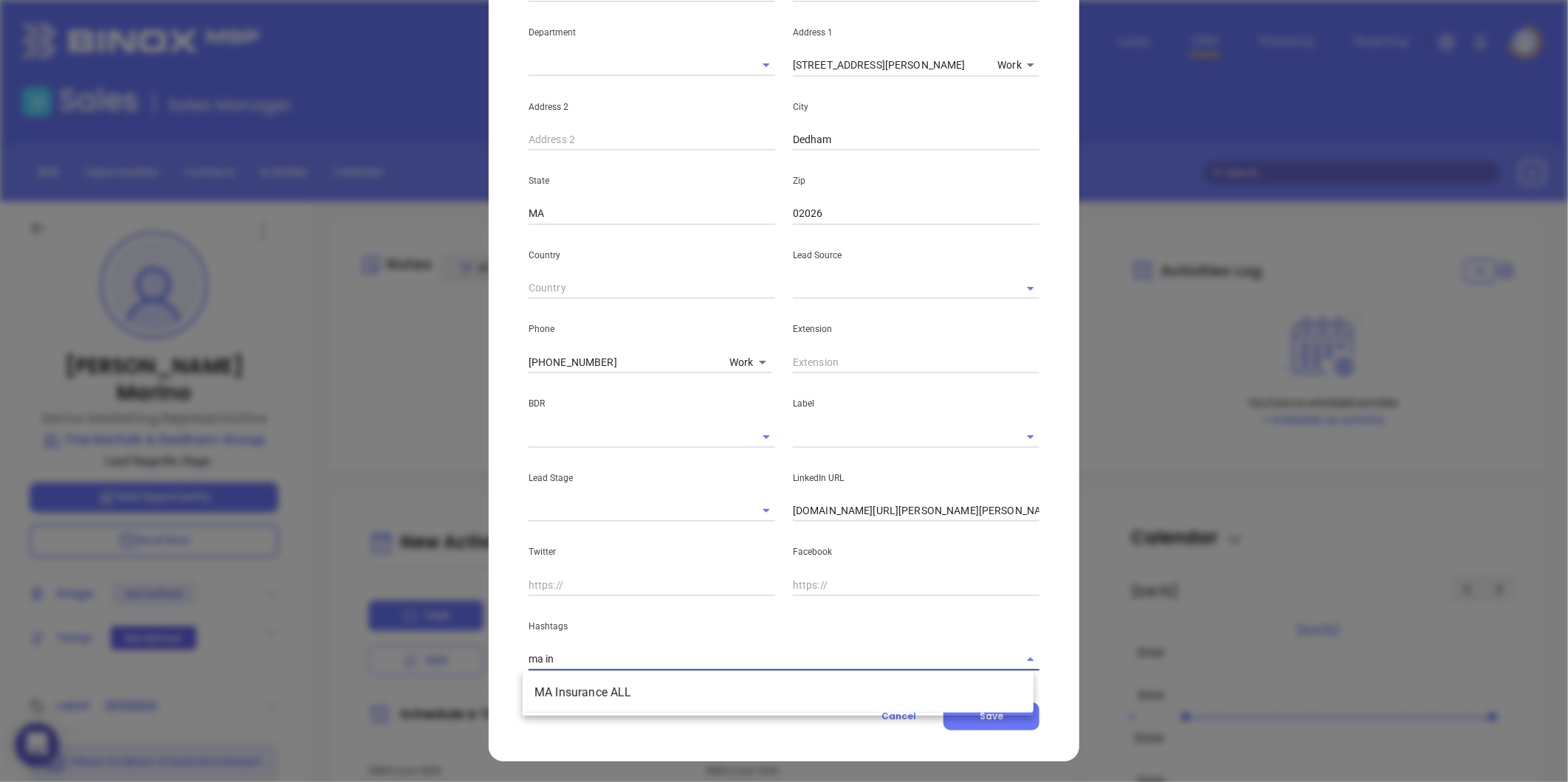
click at [577, 688] on li "MA Insurance ALL" at bounding box center [778, 693] width 511 height 26
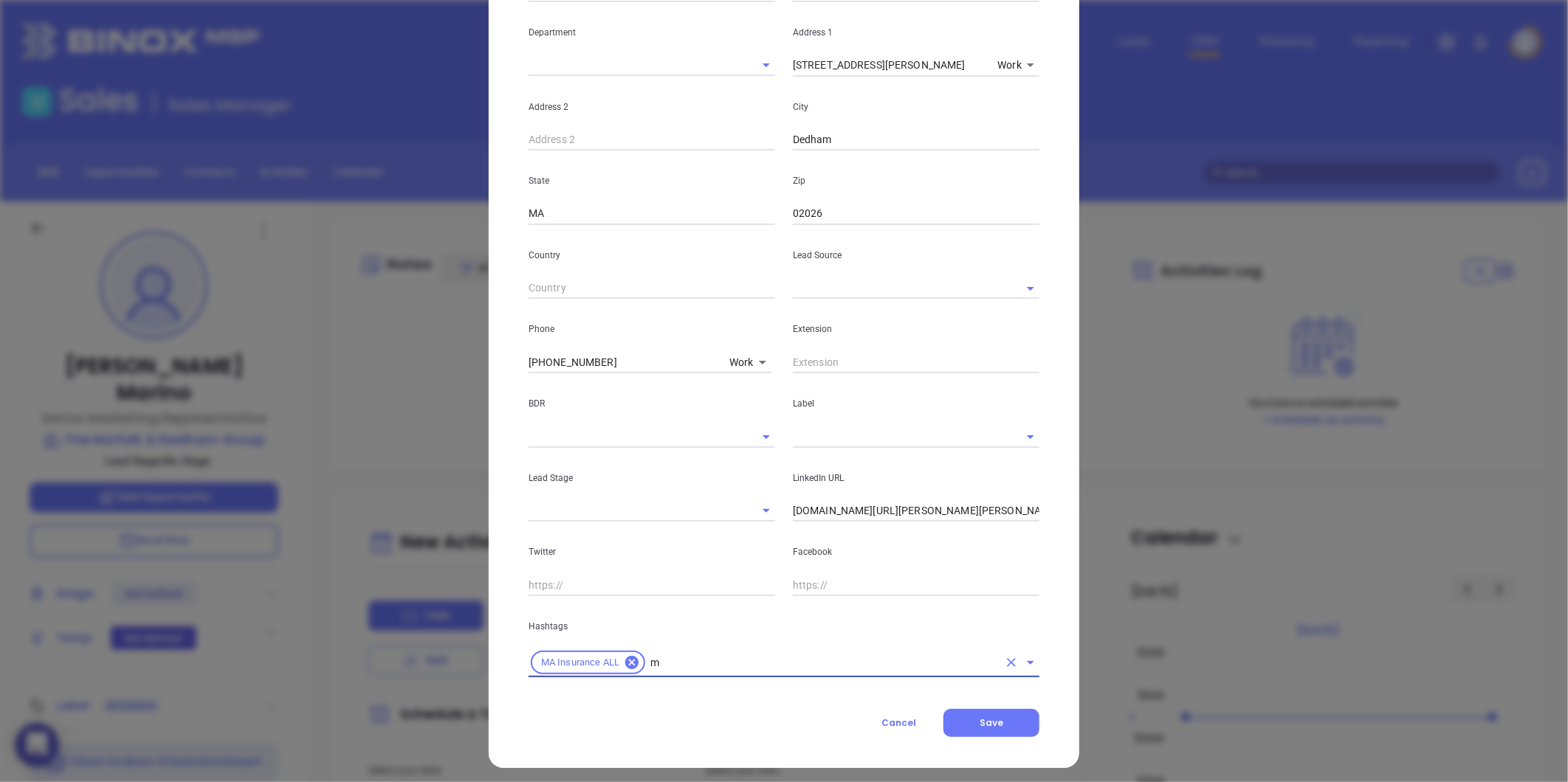
type input "ma"
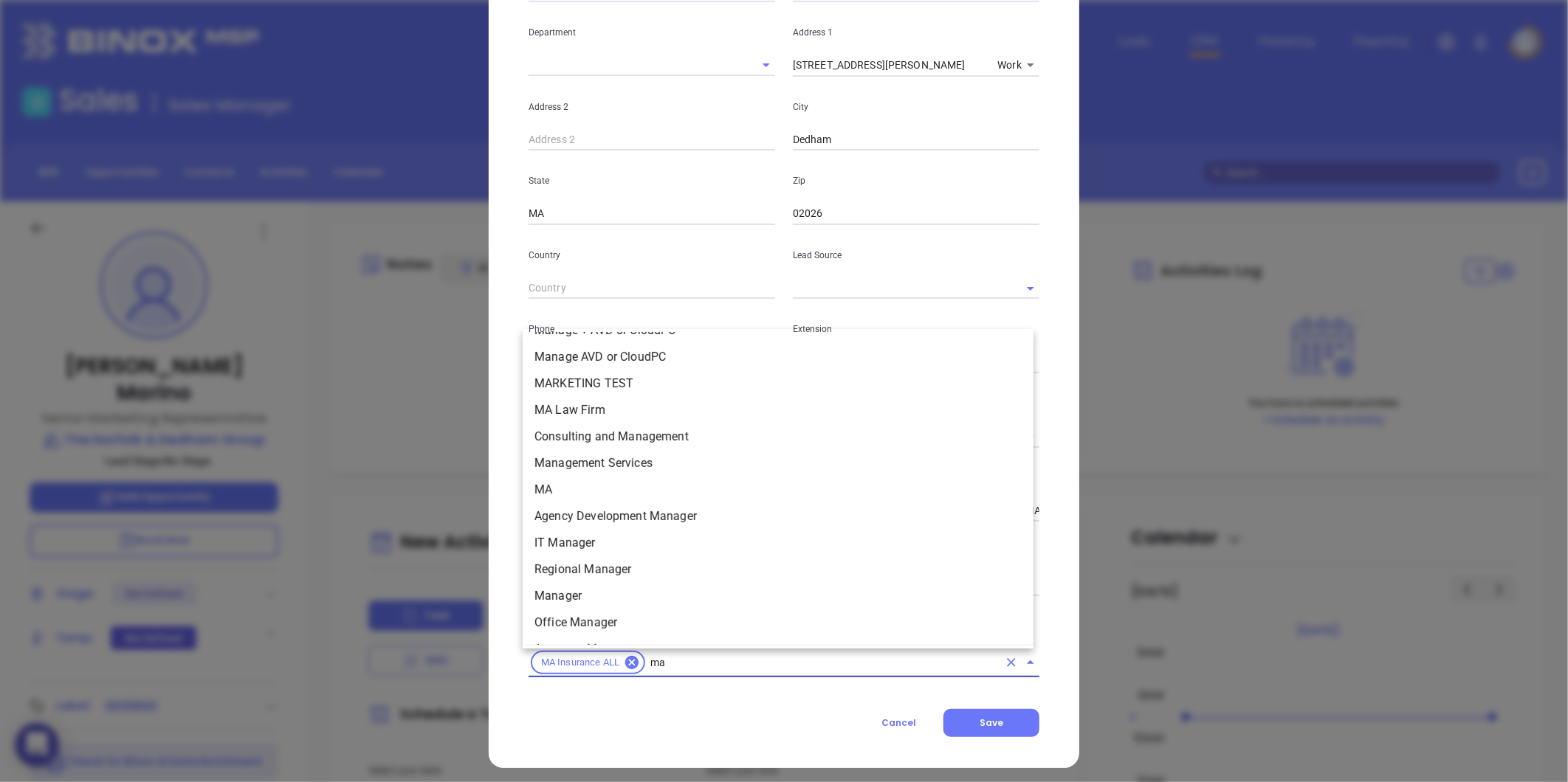
scroll to position [281, 0]
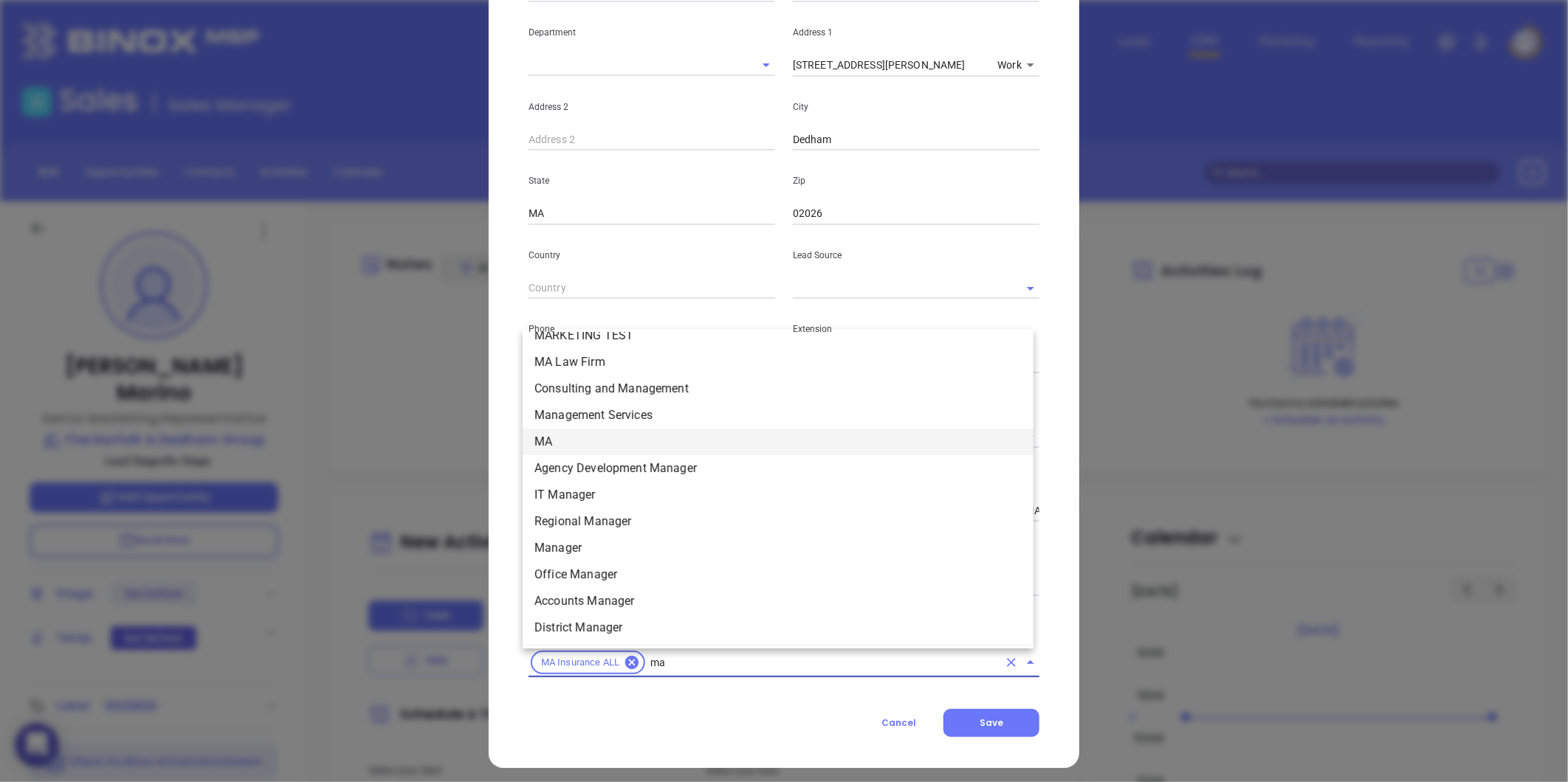
click at [572, 434] on li "MA" at bounding box center [778, 441] width 511 height 26
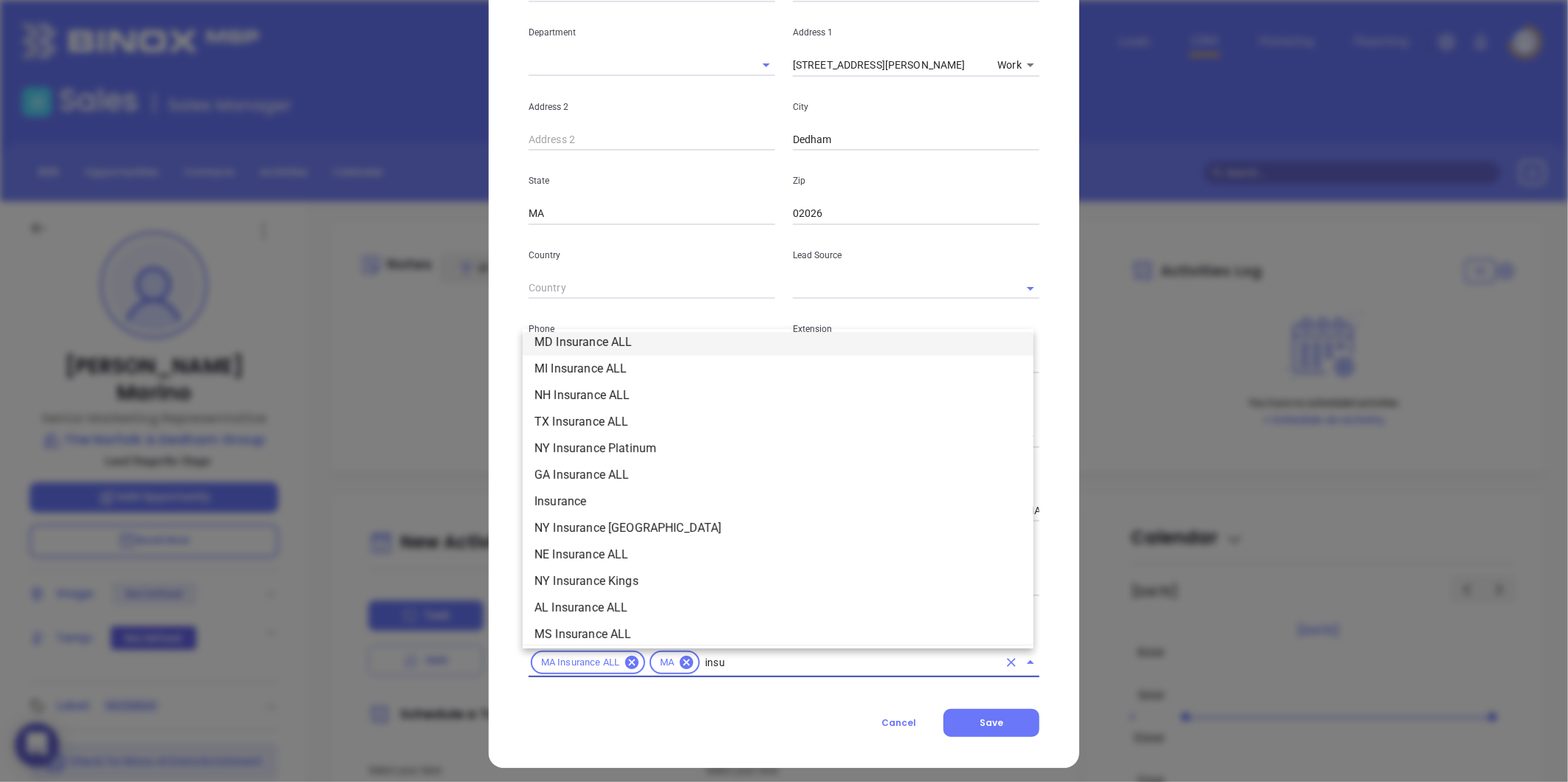
scroll to position [380, 0]
type input "insurance"
click at [598, 580] on li "Insurance" at bounding box center [778, 581] width 511 height 26
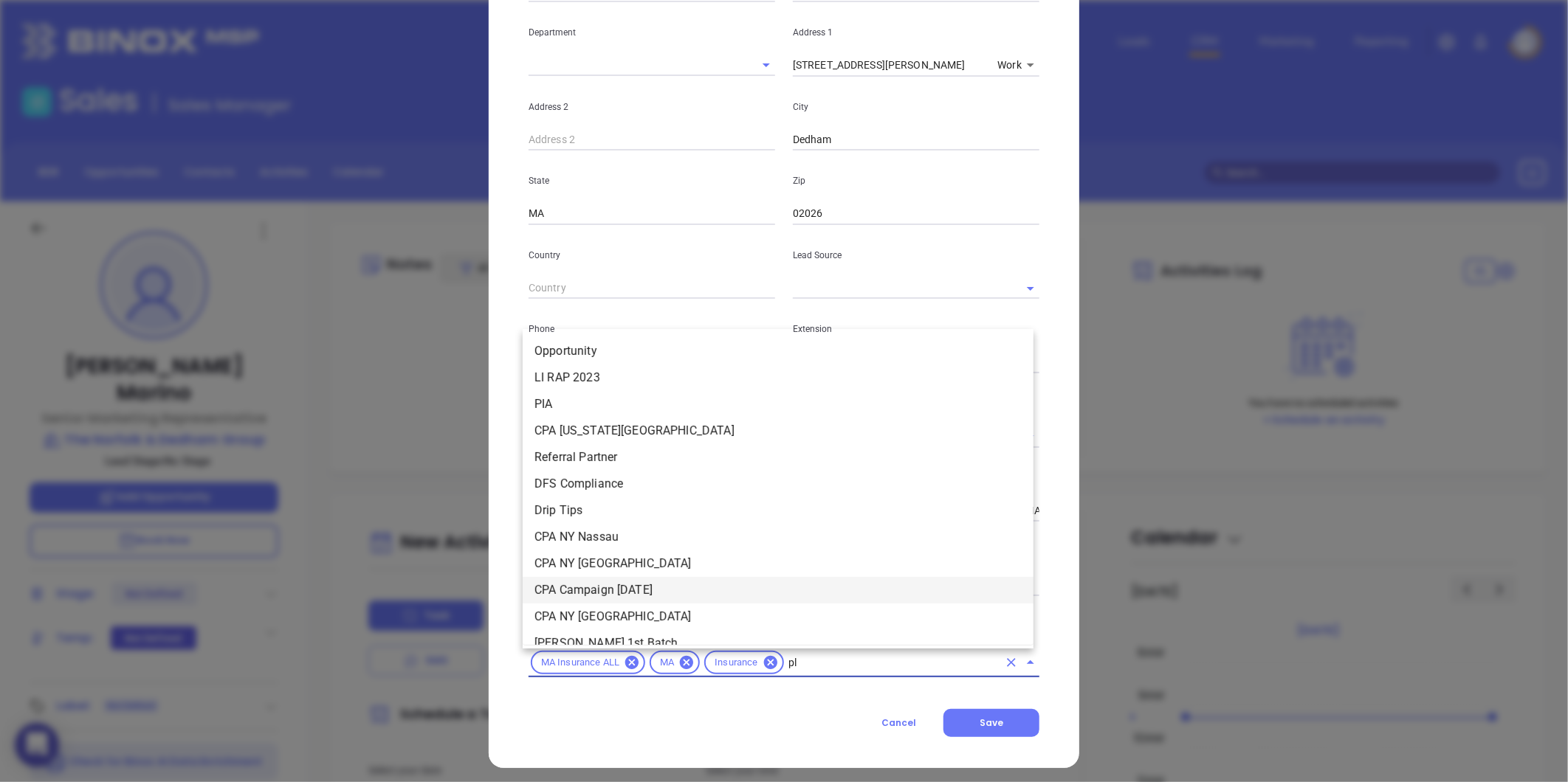
type input "pla"
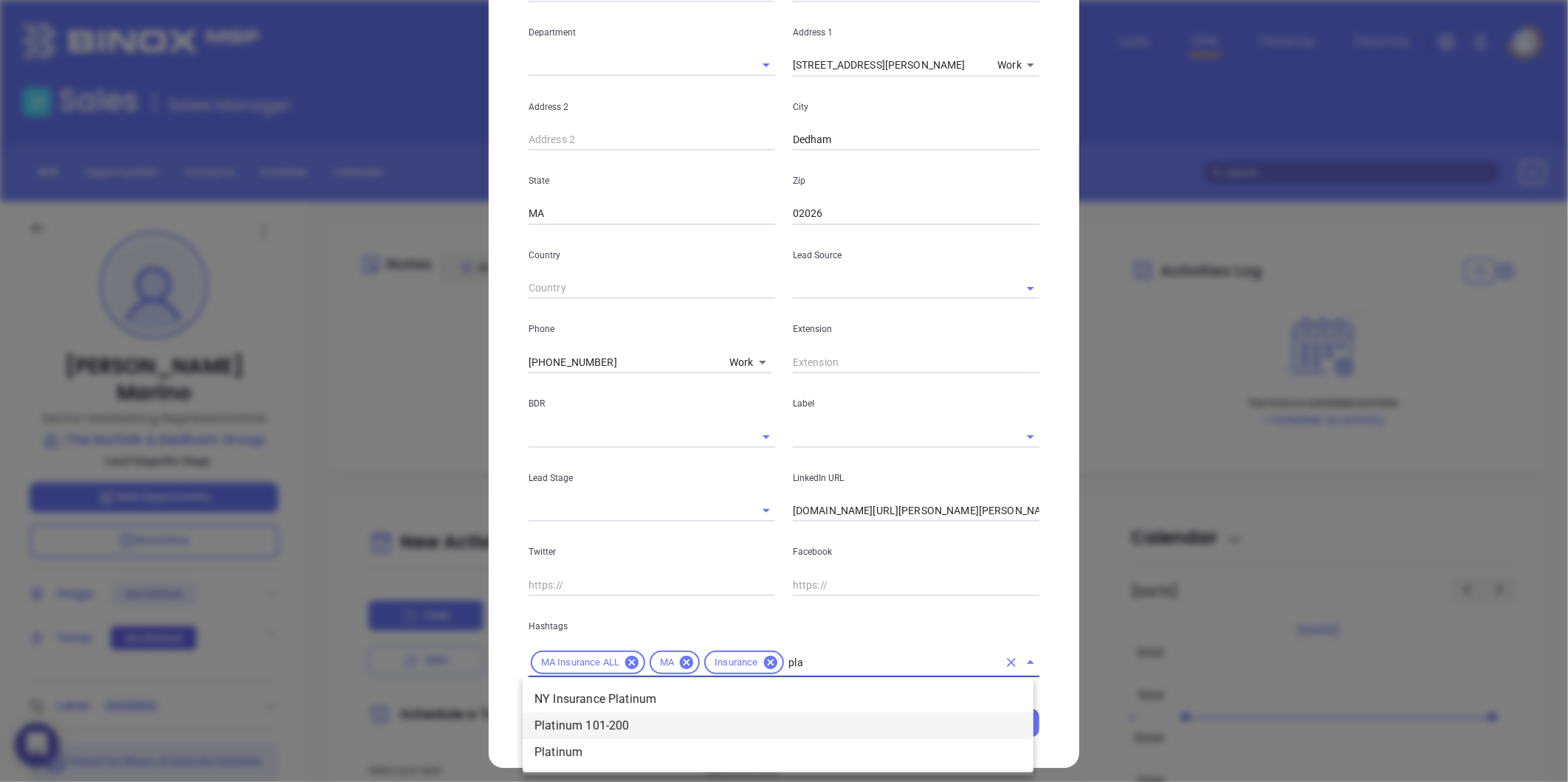
click at [645, 717] on li "Platinum 101-200" at bounding box center [778, 725] width 511 height 26
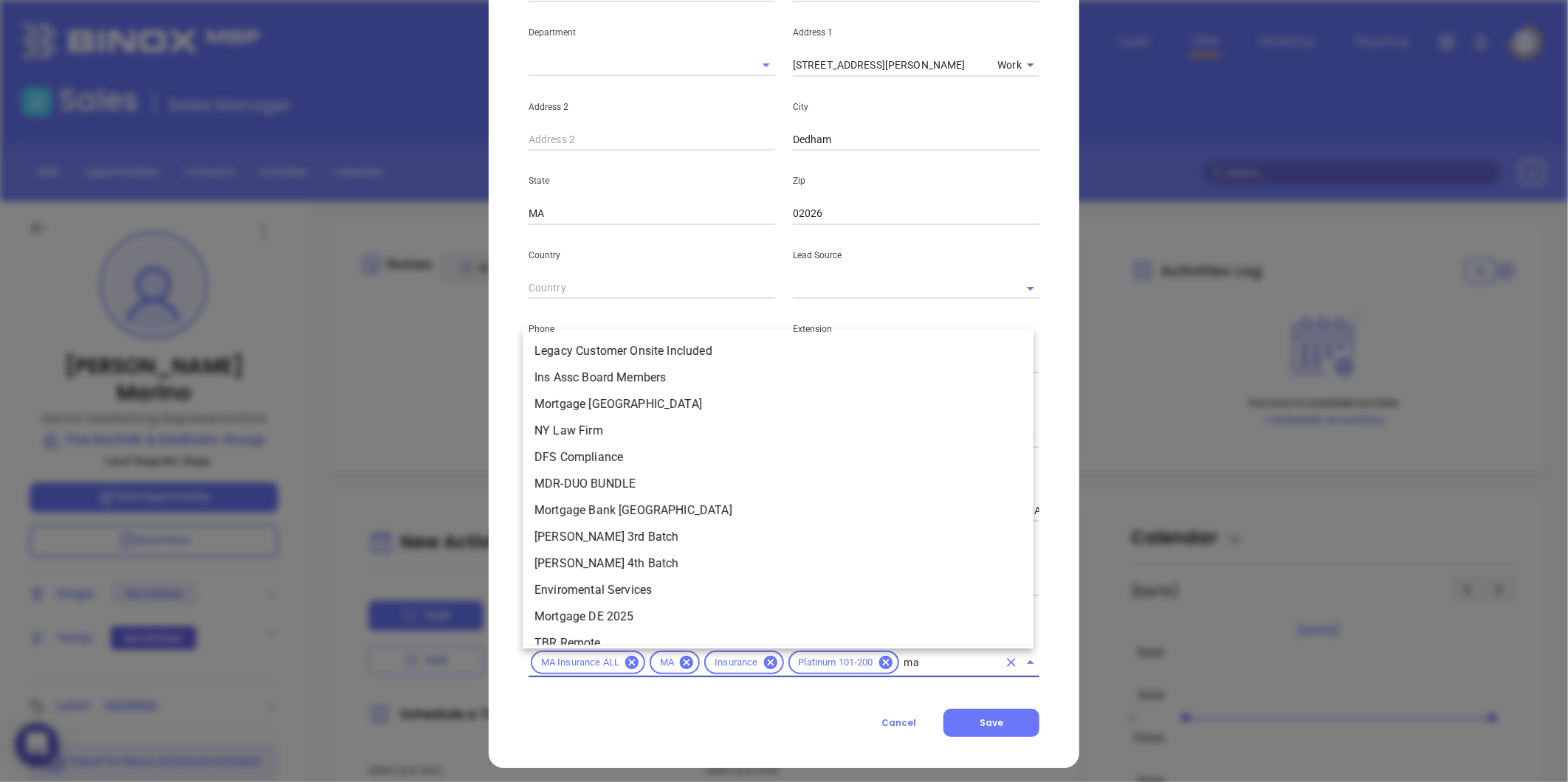
type input "mai"
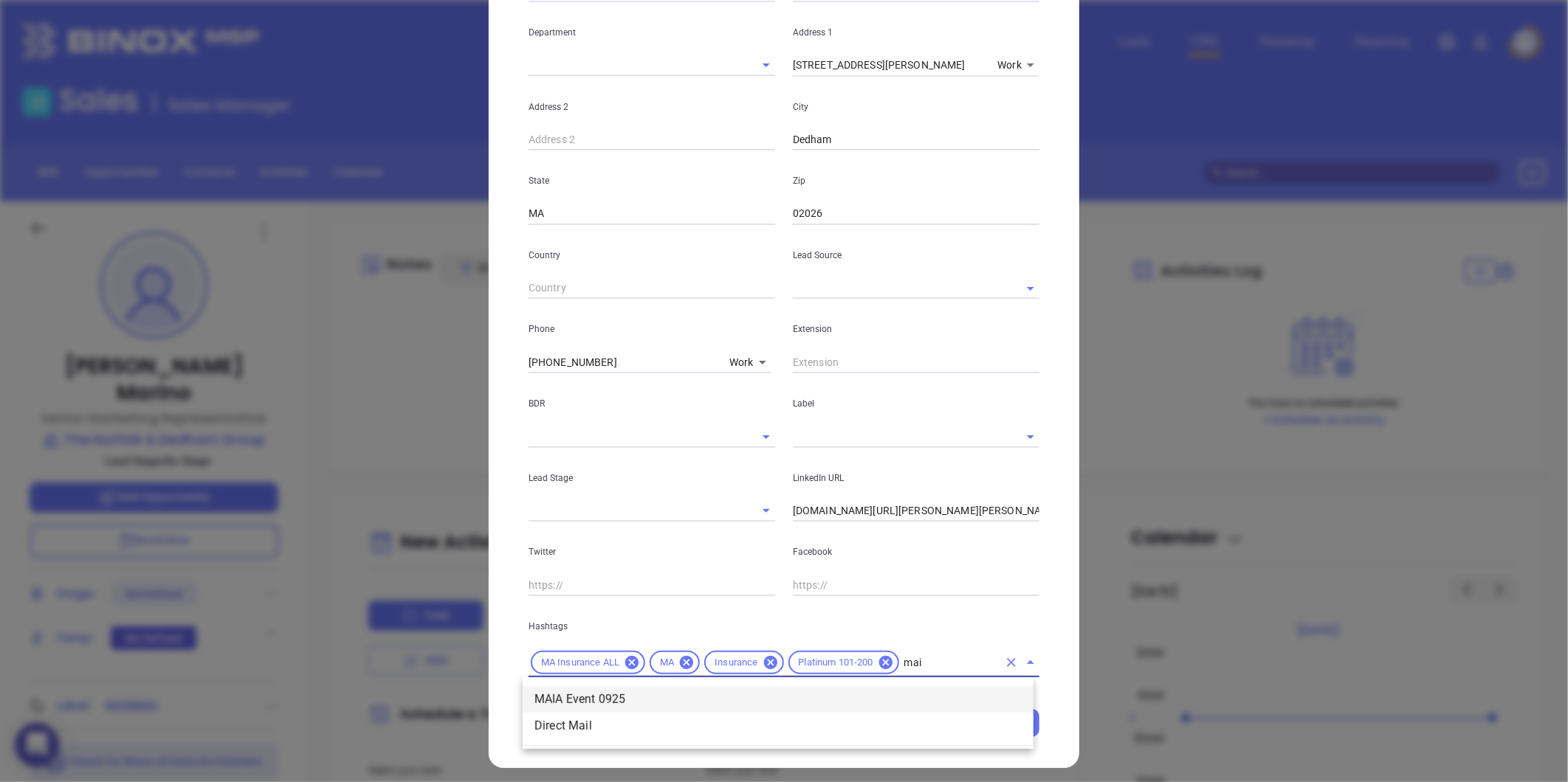
click at [650, 697] on li "MAIA Event 0925" at bounding box center [778, 699] width 511 height 26
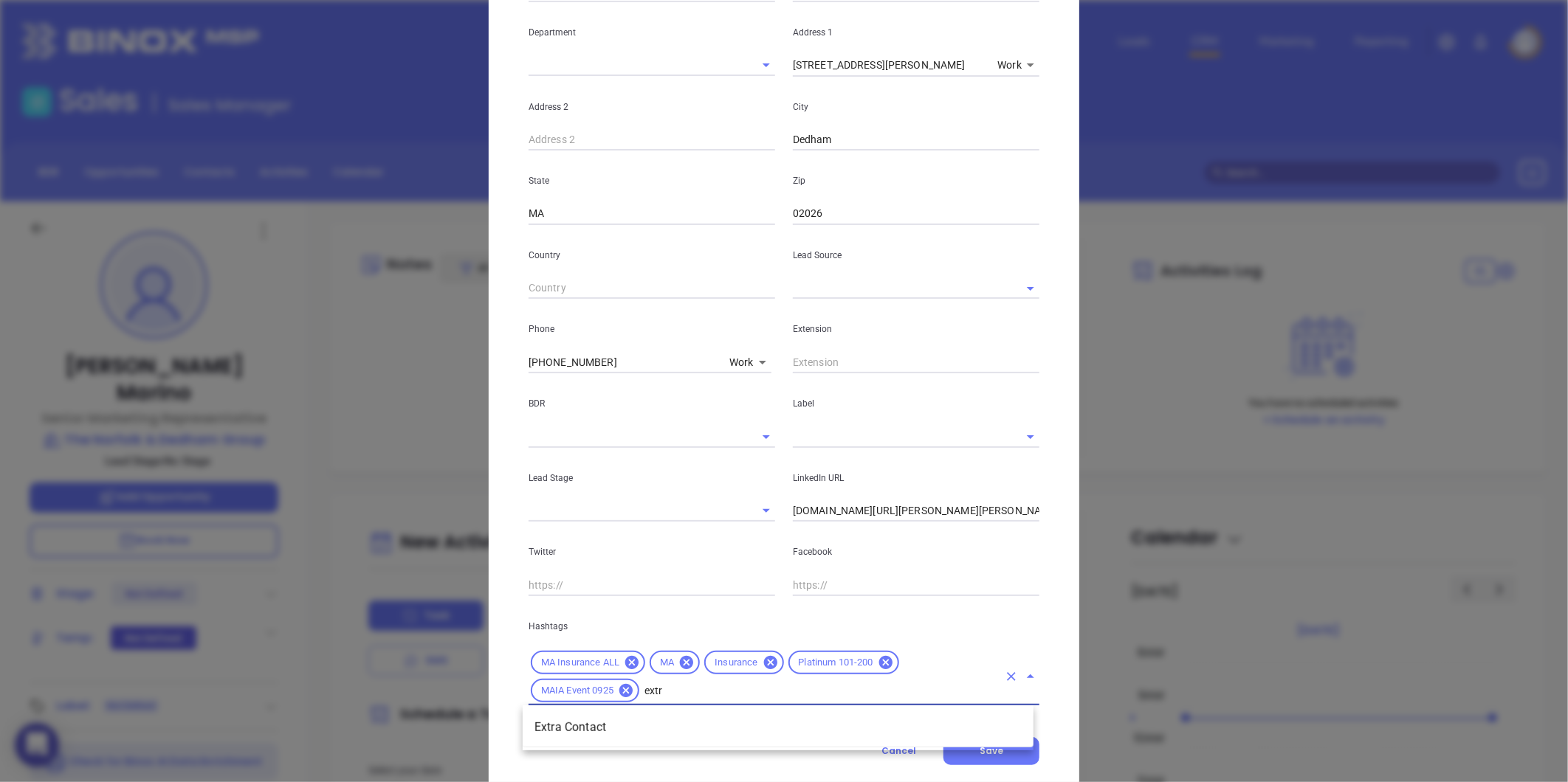
type input "extra"
click at [638, 727] on li "Extra Contact" at bounding box center [778, 727] width 511 height 26
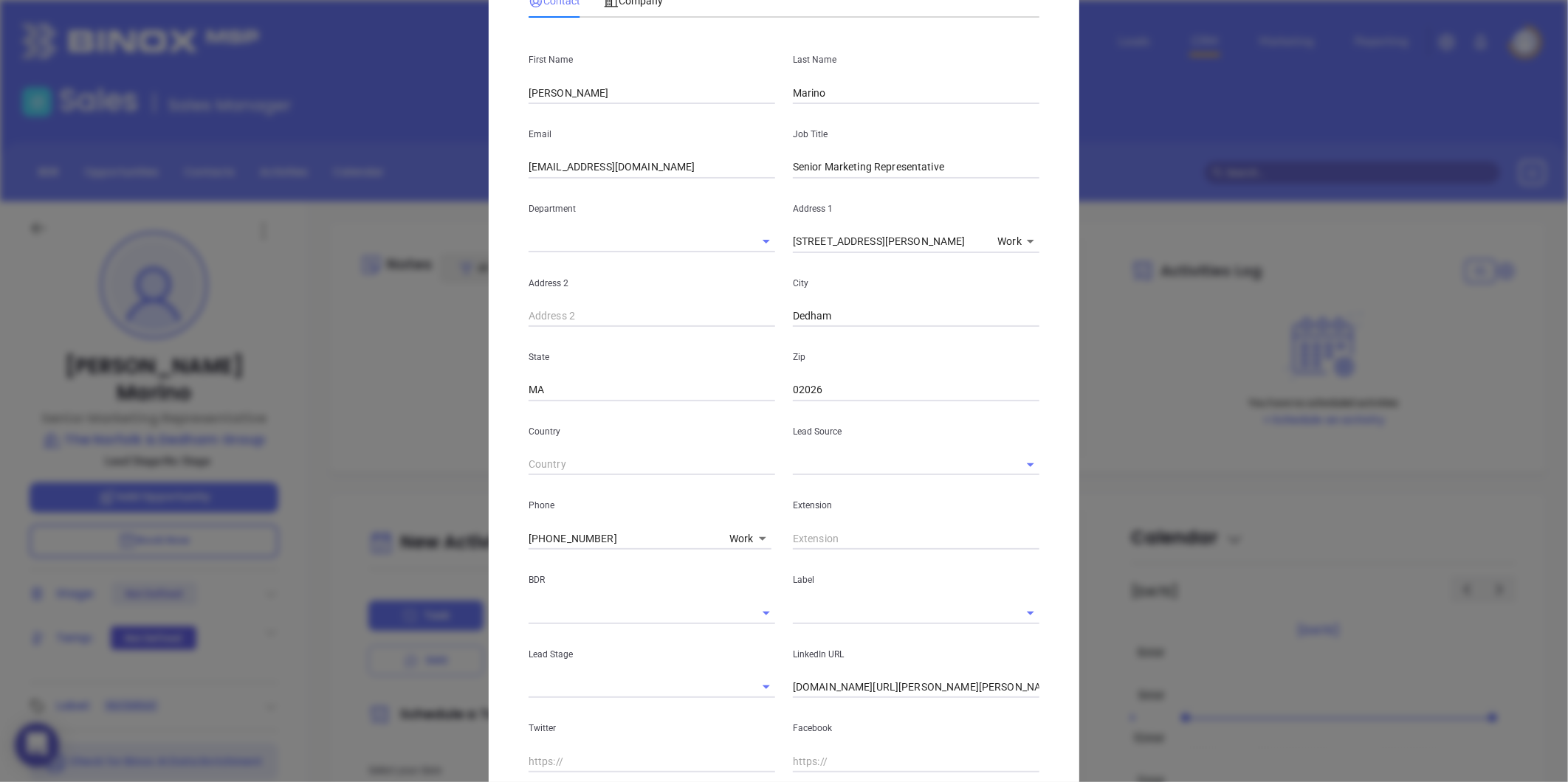
scroll to position [205, 0]
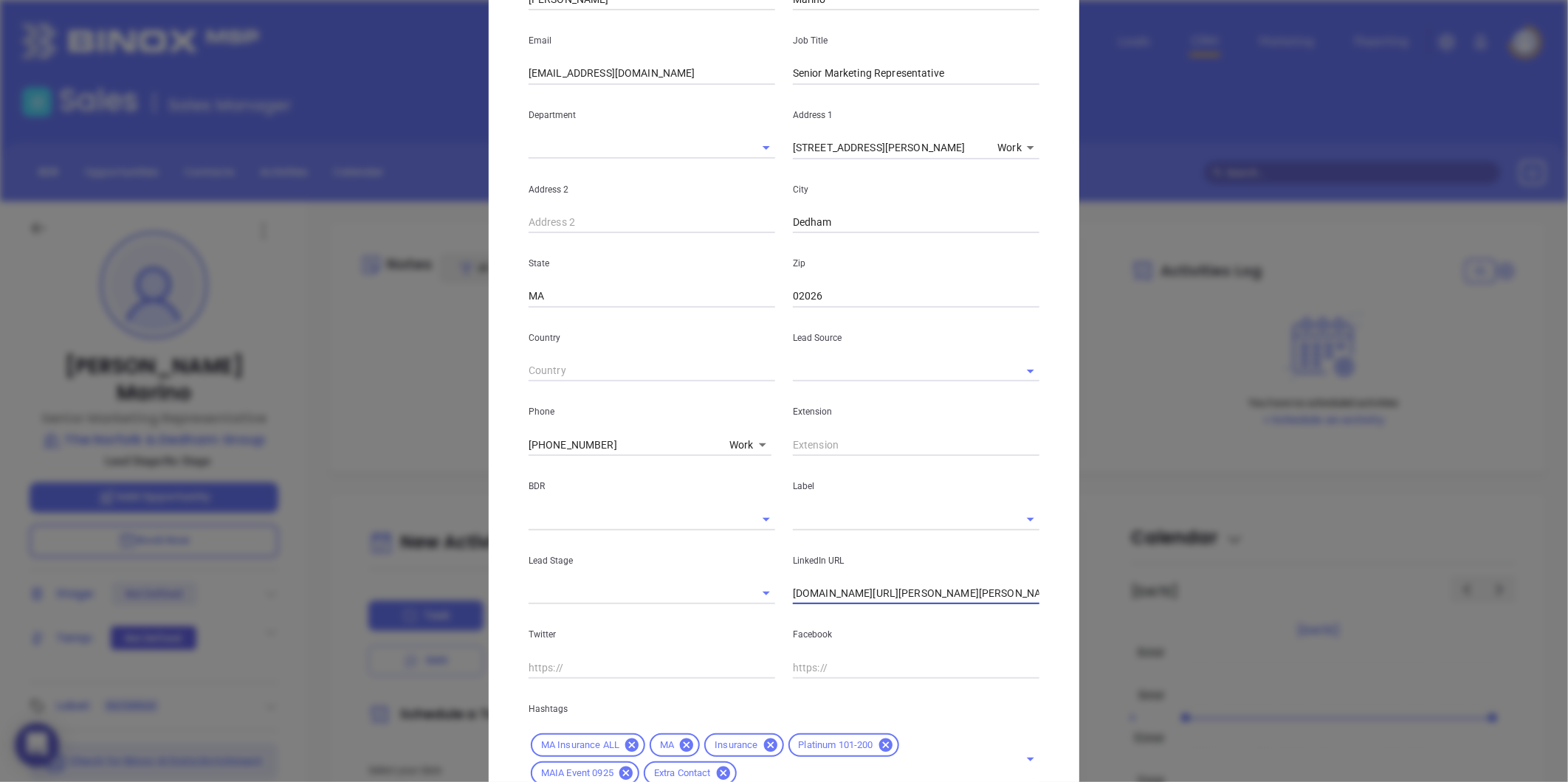
drag, startPoint x: 948, startPoint y: 591, endPoint x: 385, endPoint y: 713, distance: 576.1
click at [386, 713] on div "[PERSON_NAME] Contact Company First Name [PERSON_NAME] Last Name [PERSON_NAME] …" at bounding box center [784, 391] width 1568 height 782
click at [894, 592] on input "linkedin.com/in/stephen-j-marino" at bounding box center [916, 594] width 246 height 22
paste input "linkedin.com/in/stephen-j-marino"
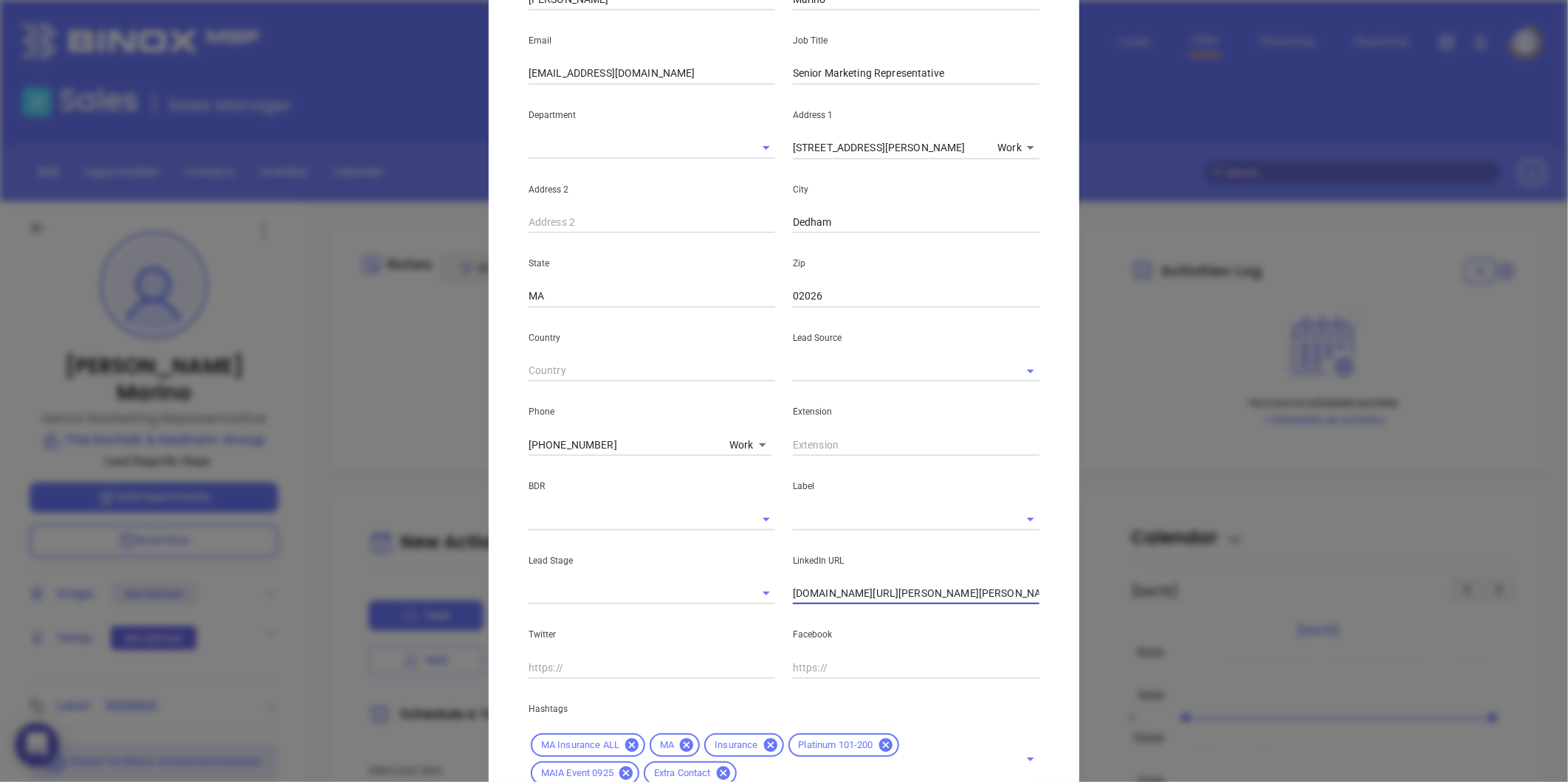
type input "www.linkedin.com/in/stephen-j-marino"
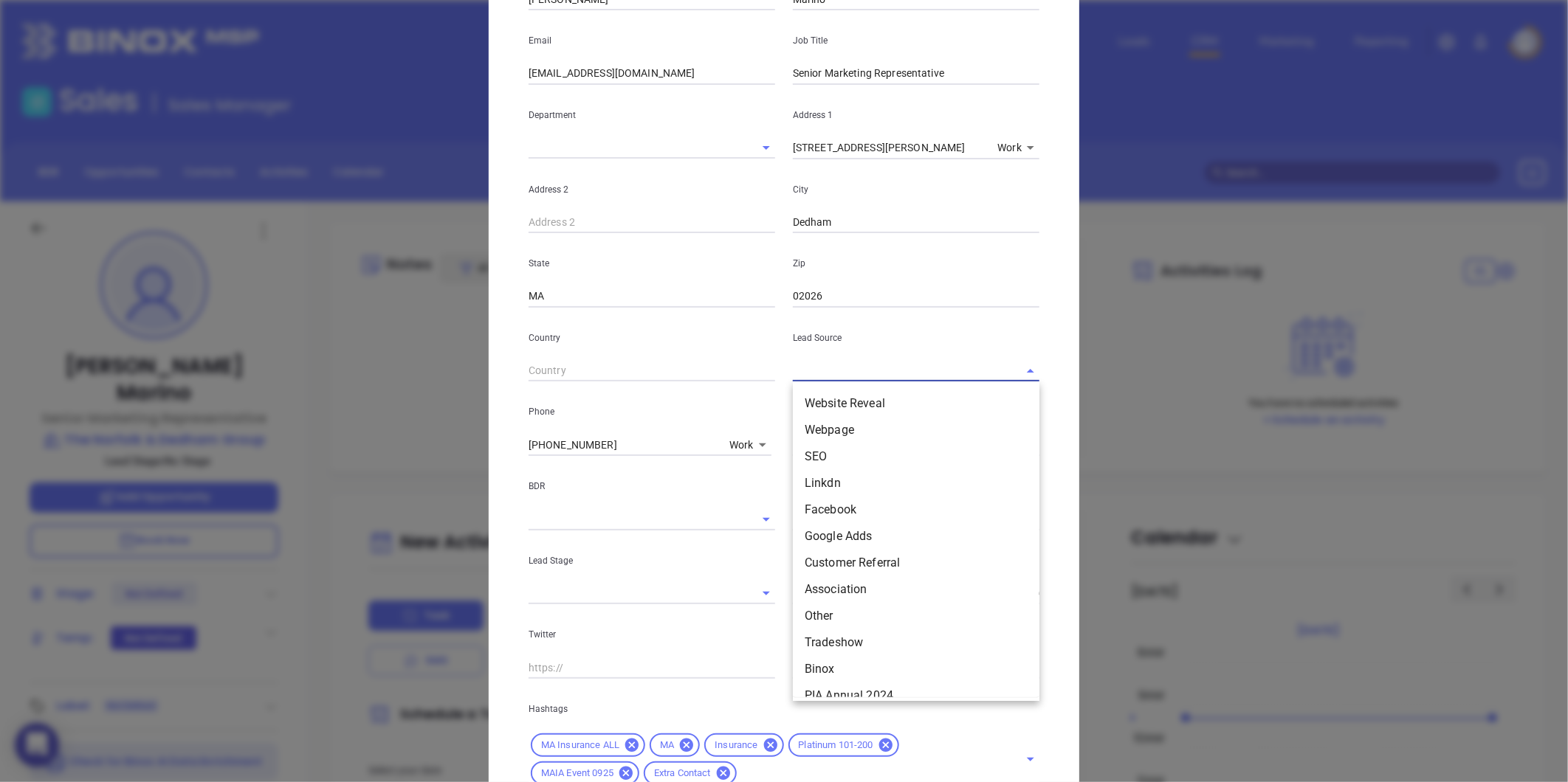
click at [844, 365] on input "text" at bounding box center [895, 370] width 205 height 21
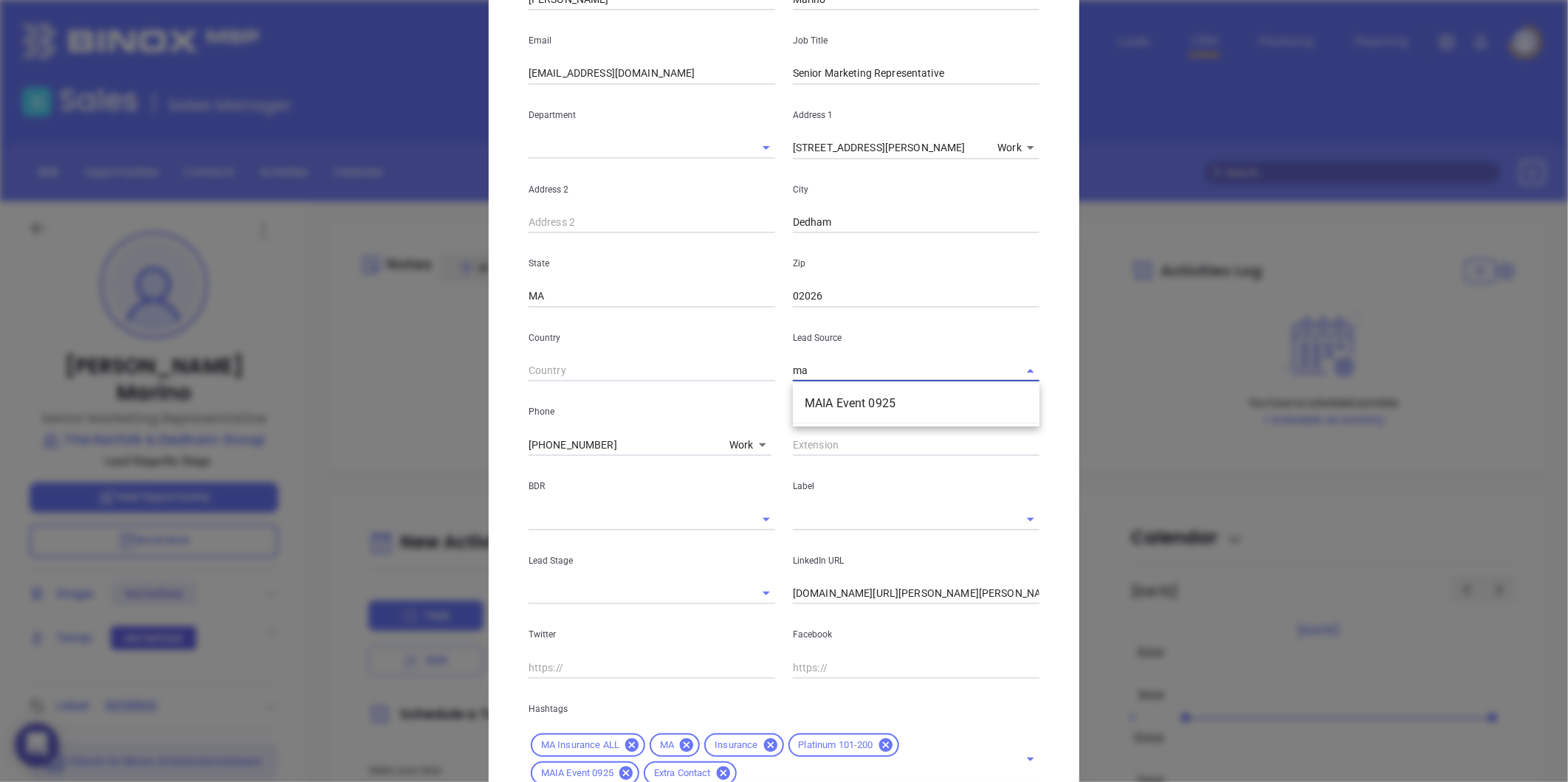
click at [807, 414] on li "MAIA Event 0925" at bounding box center [916, 403] width 246 height 26
type input "MAIA Event 0925"
drag, startPoint x: 799, startPoint y: 534, endPoint x: 809, endPoint y: 527, distance: 12.2
click at [799, 533] on div "LinkedIn URL www.linkedin.com/in/stephen-j-marino" at bounding box center [916, 568] width 264 height 75
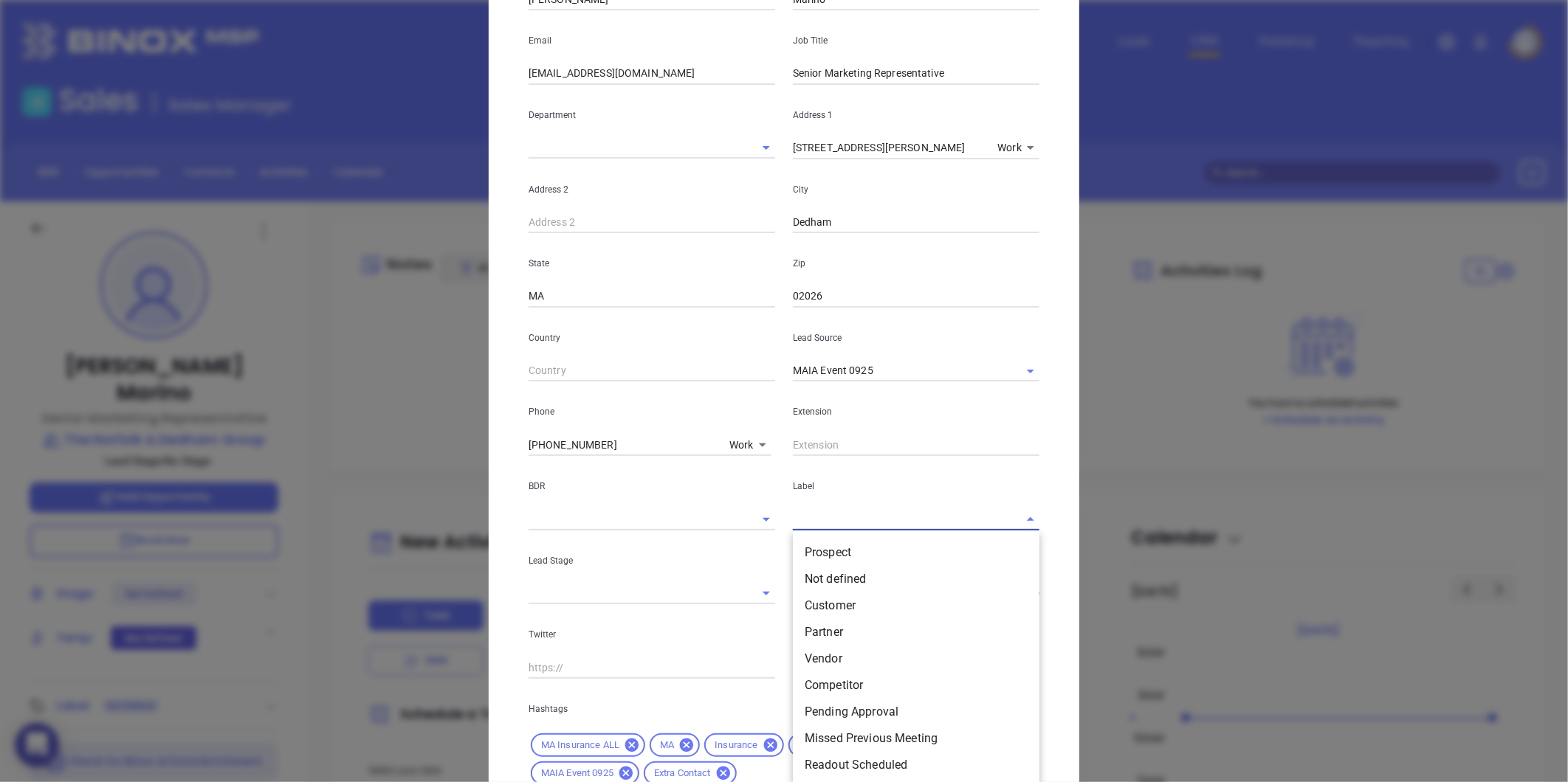
click at [814, 520] on input "text" at bounding box center [895, 519] width 205 height 21
click at [816, 551] on li "Prospect" at bounding box center [916, 552] width 246 height 26
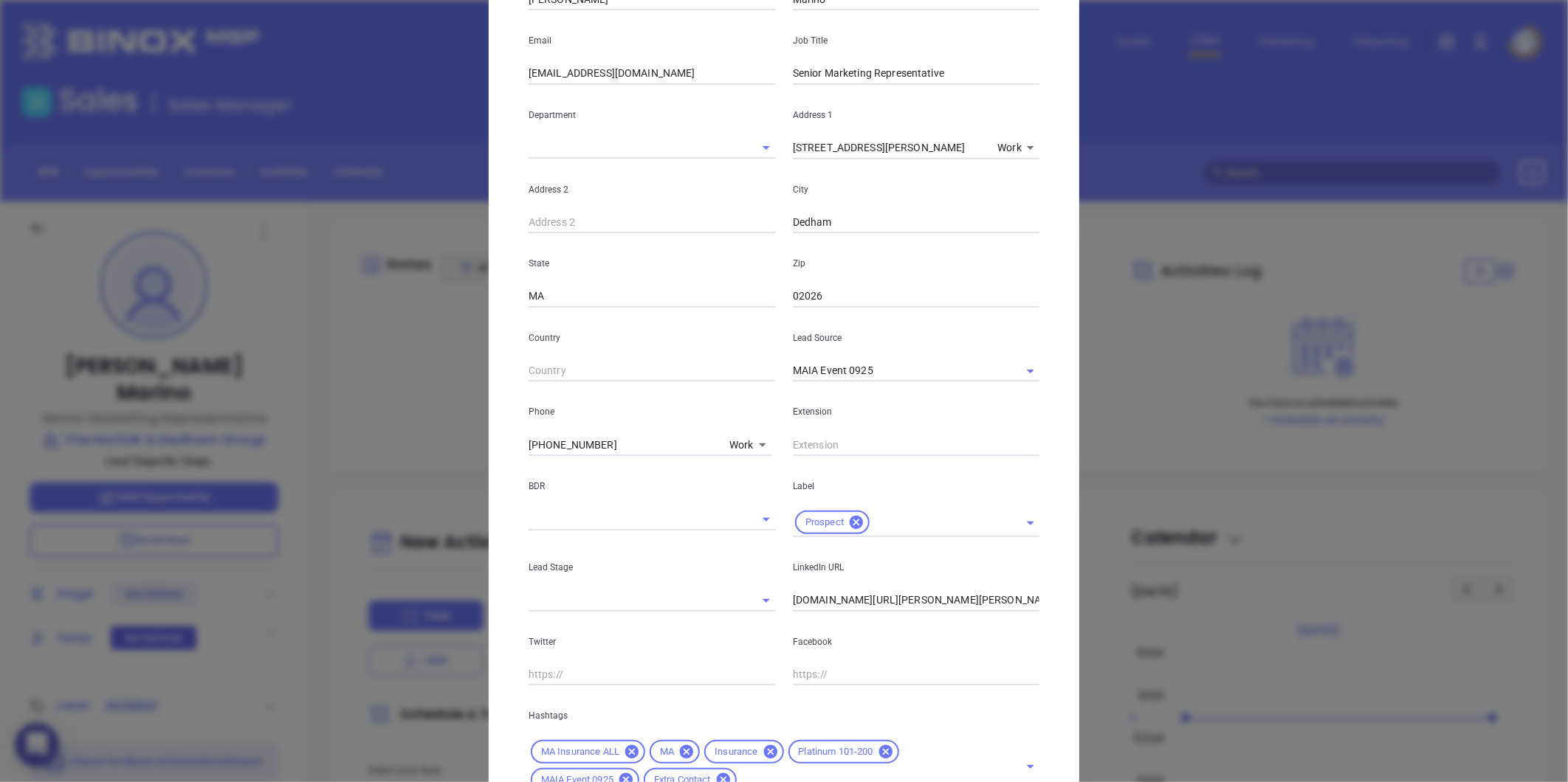
drag, startPoint x: 412, startPoint y: 479, endPoint x: 343, endPoint y: 496, distance: 71.1
click at [346, 496] on div "Stephen Marino Contact Company First Name Stephen Last Name Marino Email smarin…" at bounding box center [784, 391] width 1568 height 782
type input "( ) -"
click at [740, 444] on body "0 Leads CRM Marketing Reporting Financial Leads Leads Sales Sales Manager BDR O…" at bounding box center [784, 391] width 1568 height 782
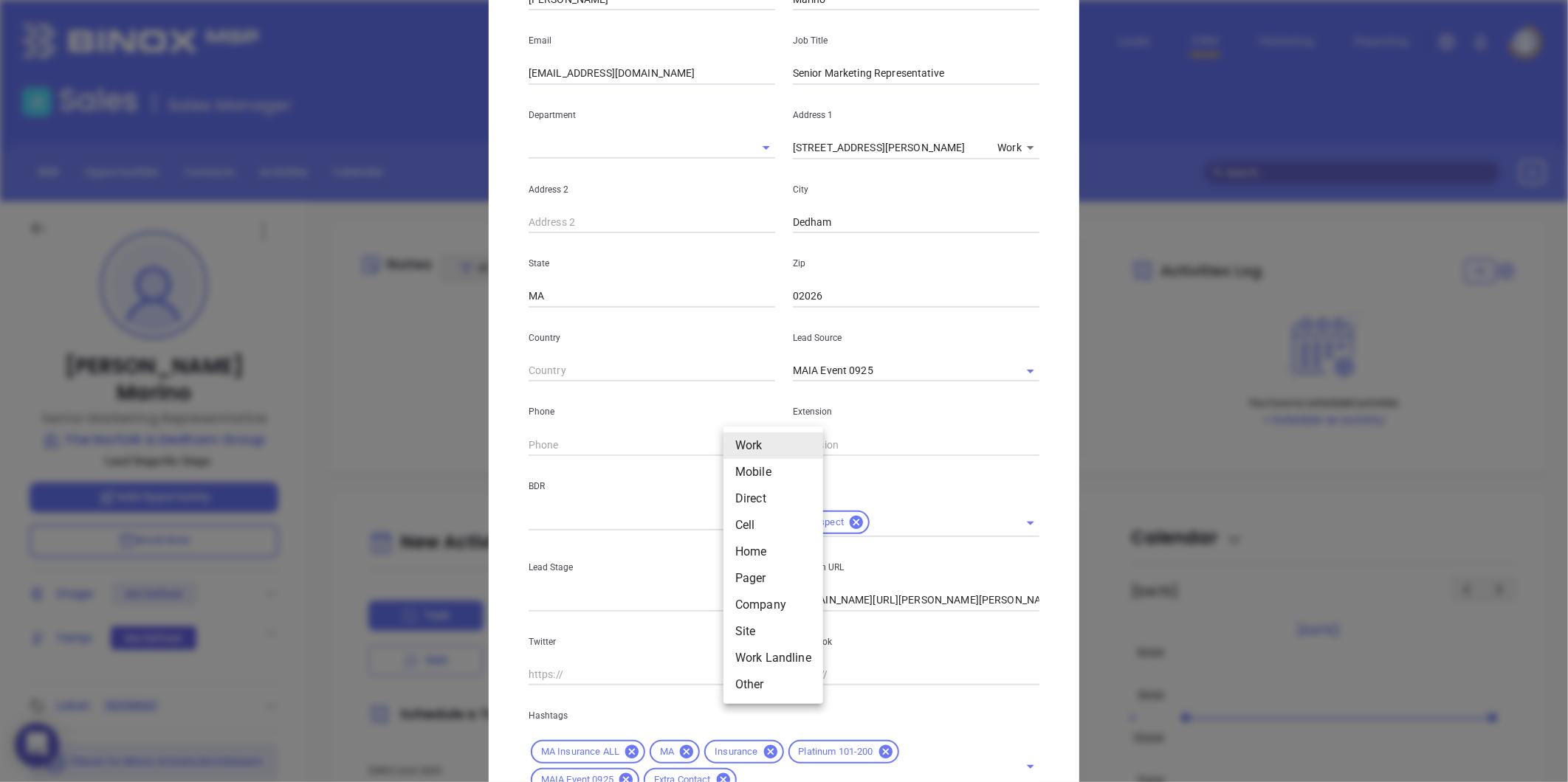
click at [753, 630] on li "Site" at bounding box center [772, 632] width 99 height 26
type input "11"
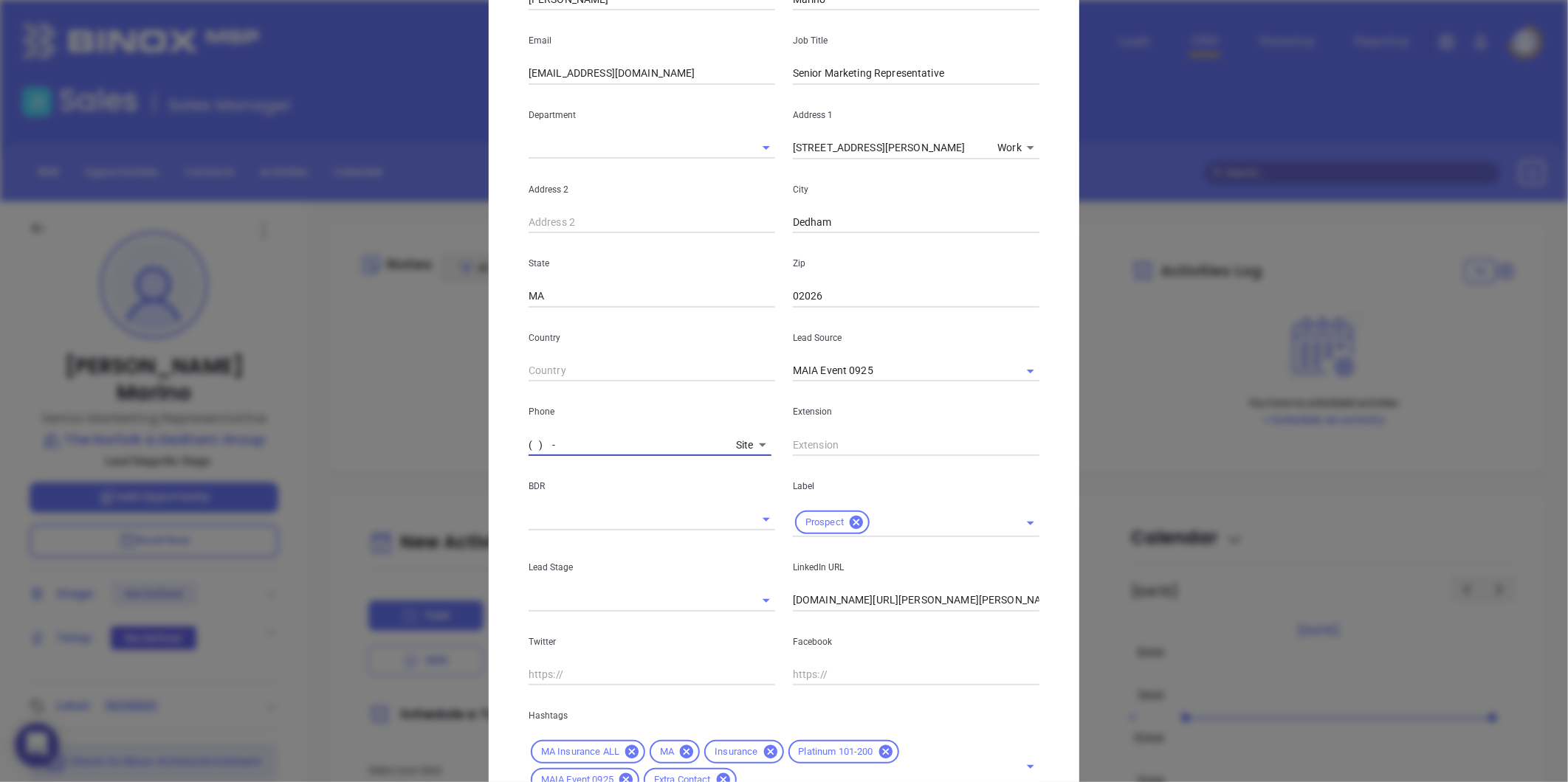
click at [614, 453] on input "( ) -" at bounding box center [629, 445] width 201 height 22
paste input "800) 688-1825"
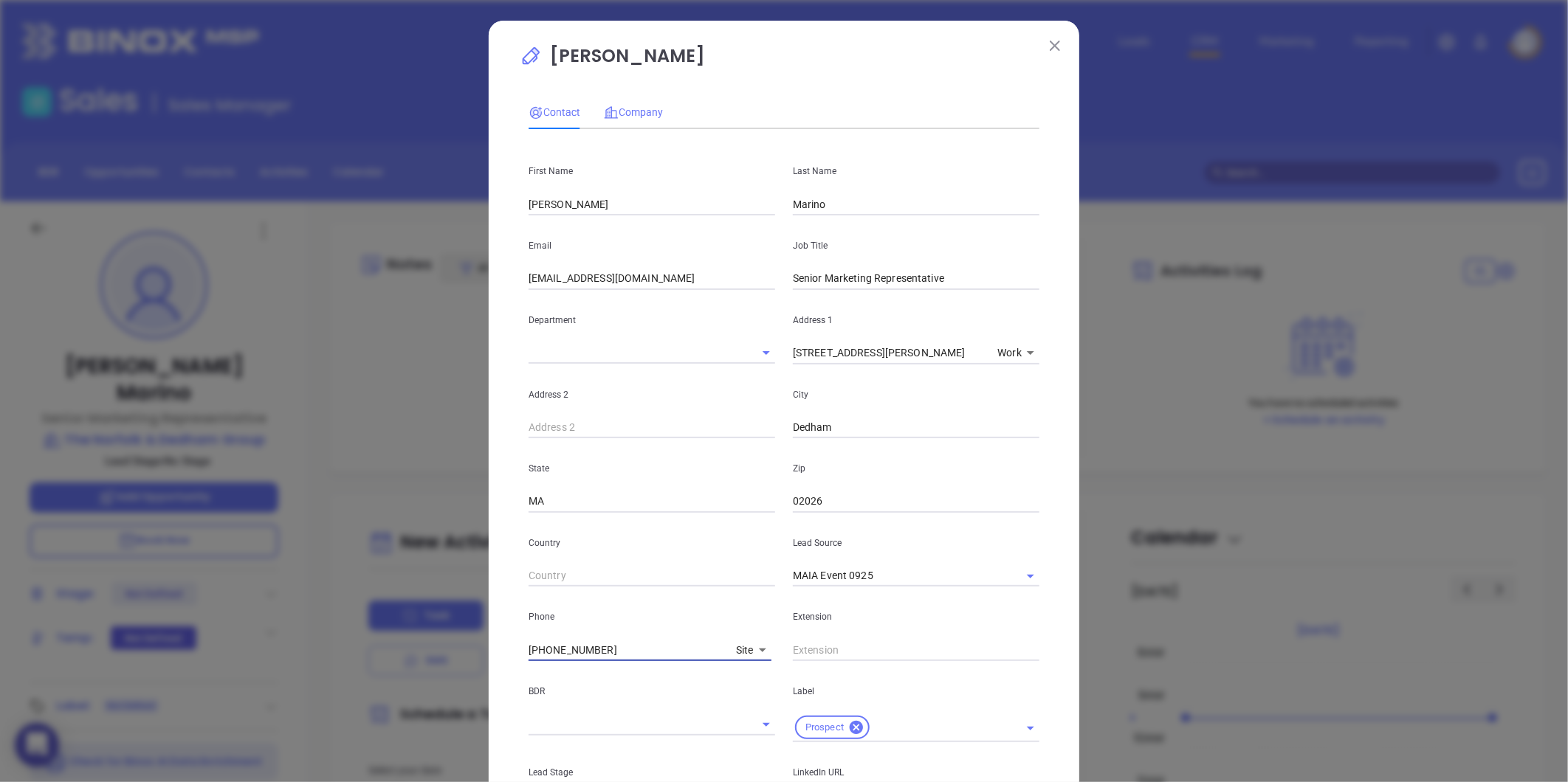
type input "(800) 688-1825"
click at [634, 117] on span "Company" at bounding box center [633, 112] width 59 height 12
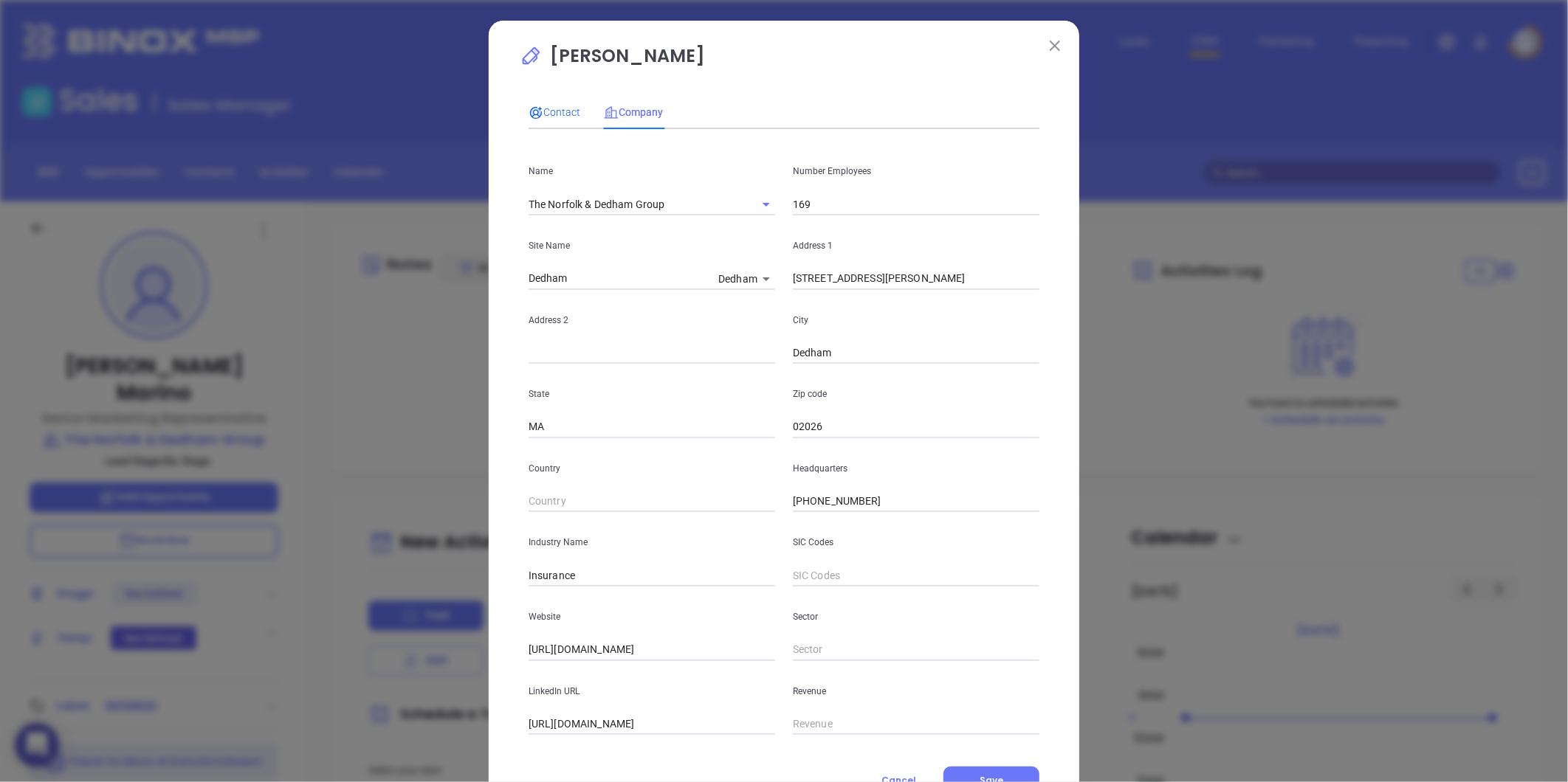
click at [537, 107] on span "Contact" at bounding box center [554, 112] width 52 height 12
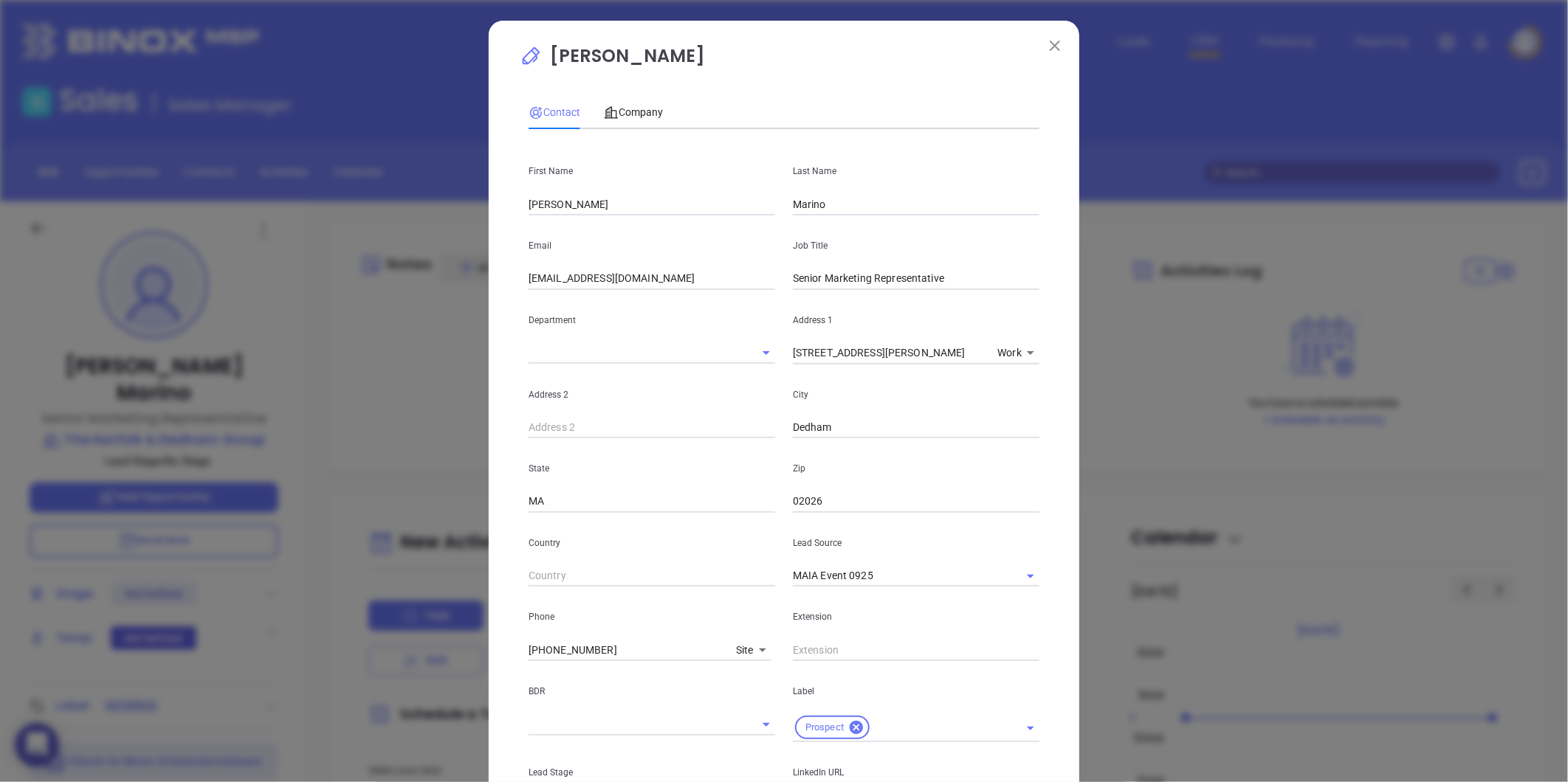
scroll to position [327, 0]
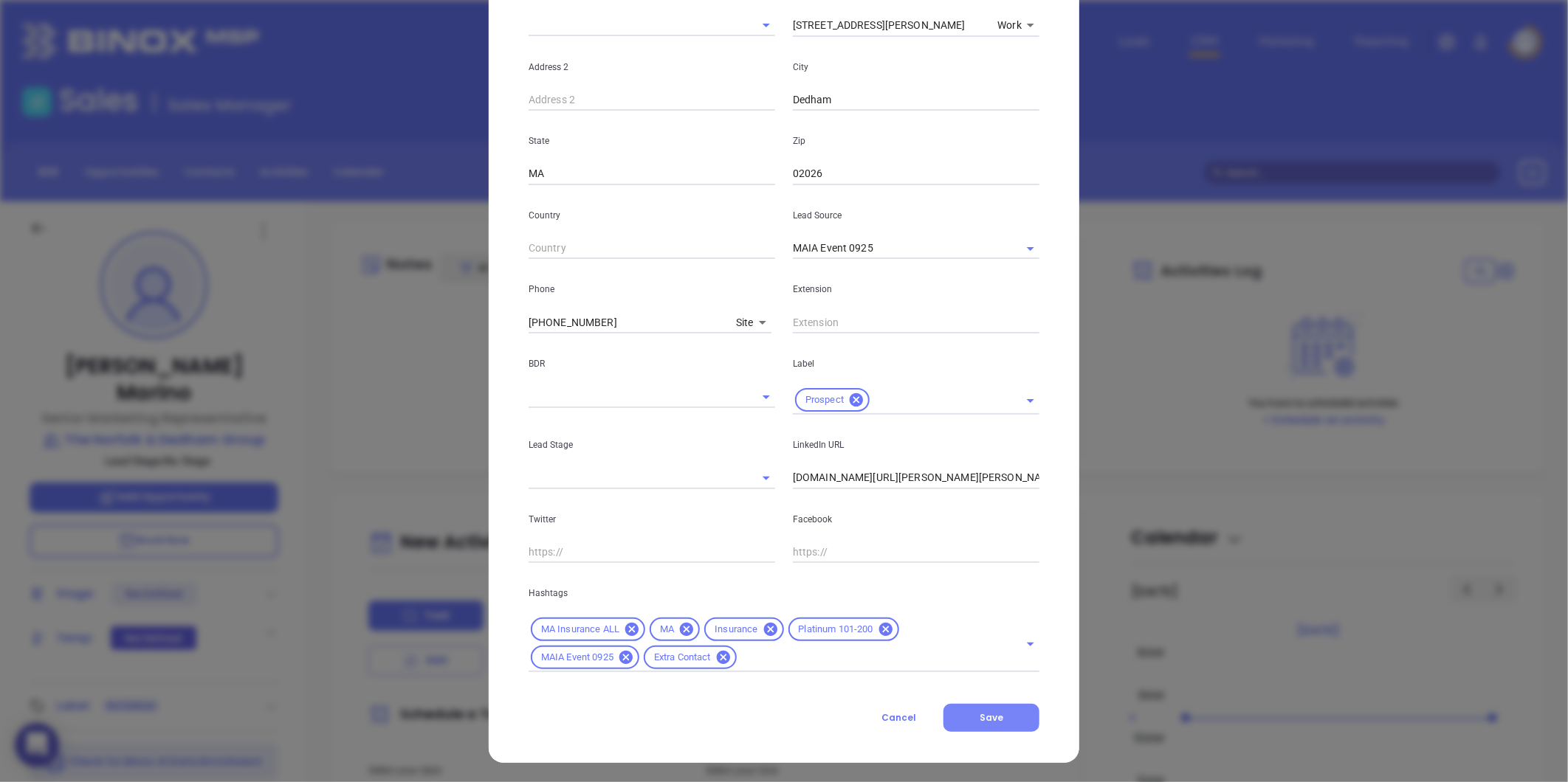
click at [979, 712] on span "Save" at bounding box center [991, 718] width 24 height 13
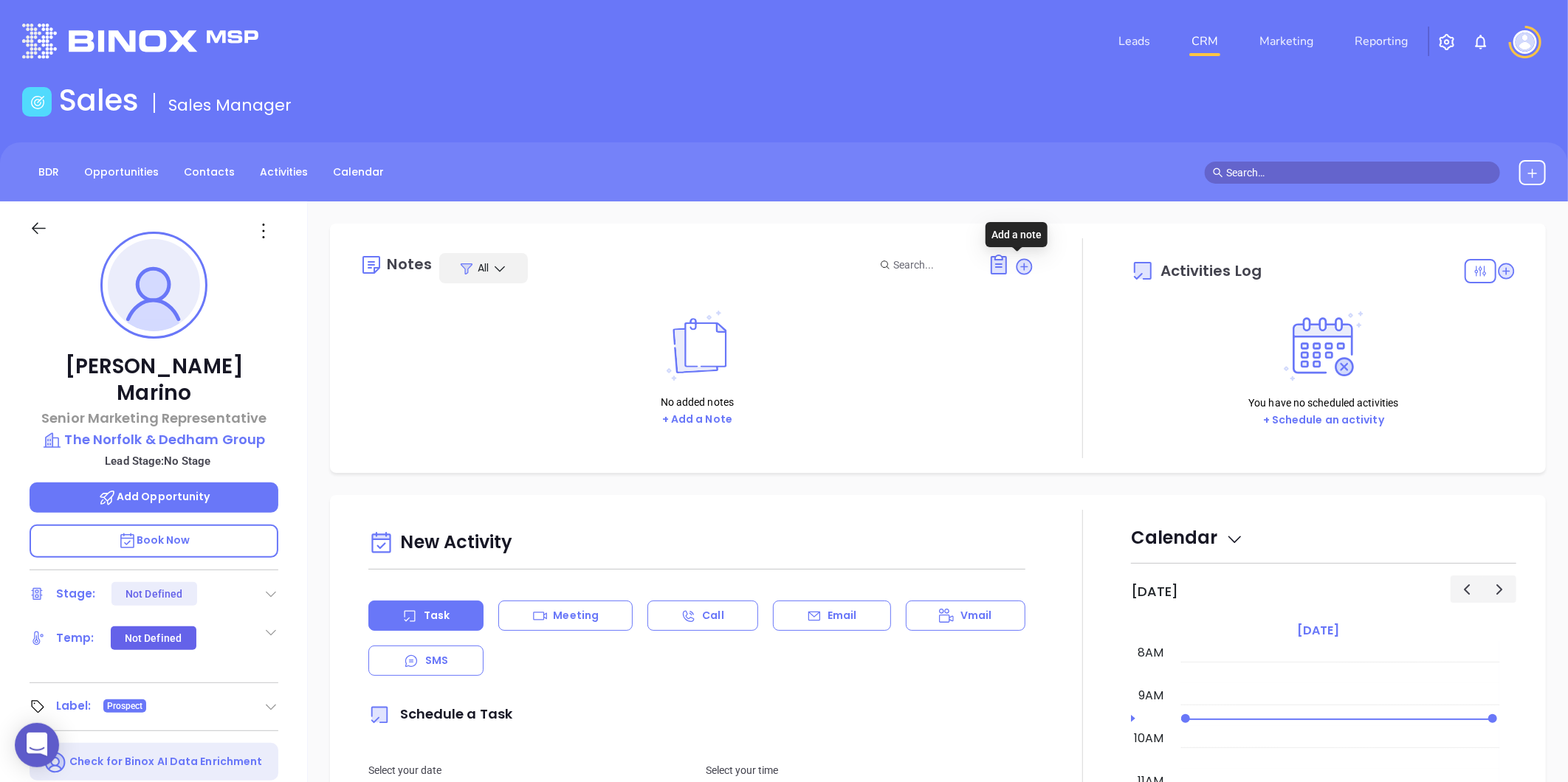
drag, startPoint x: 1010, startPoint y: 265, endPoint x: 979, endPoint y: 285, distance: 36.9
click at [1016, 266] on icon at bounding box center [1025, 266] width 16 height 16
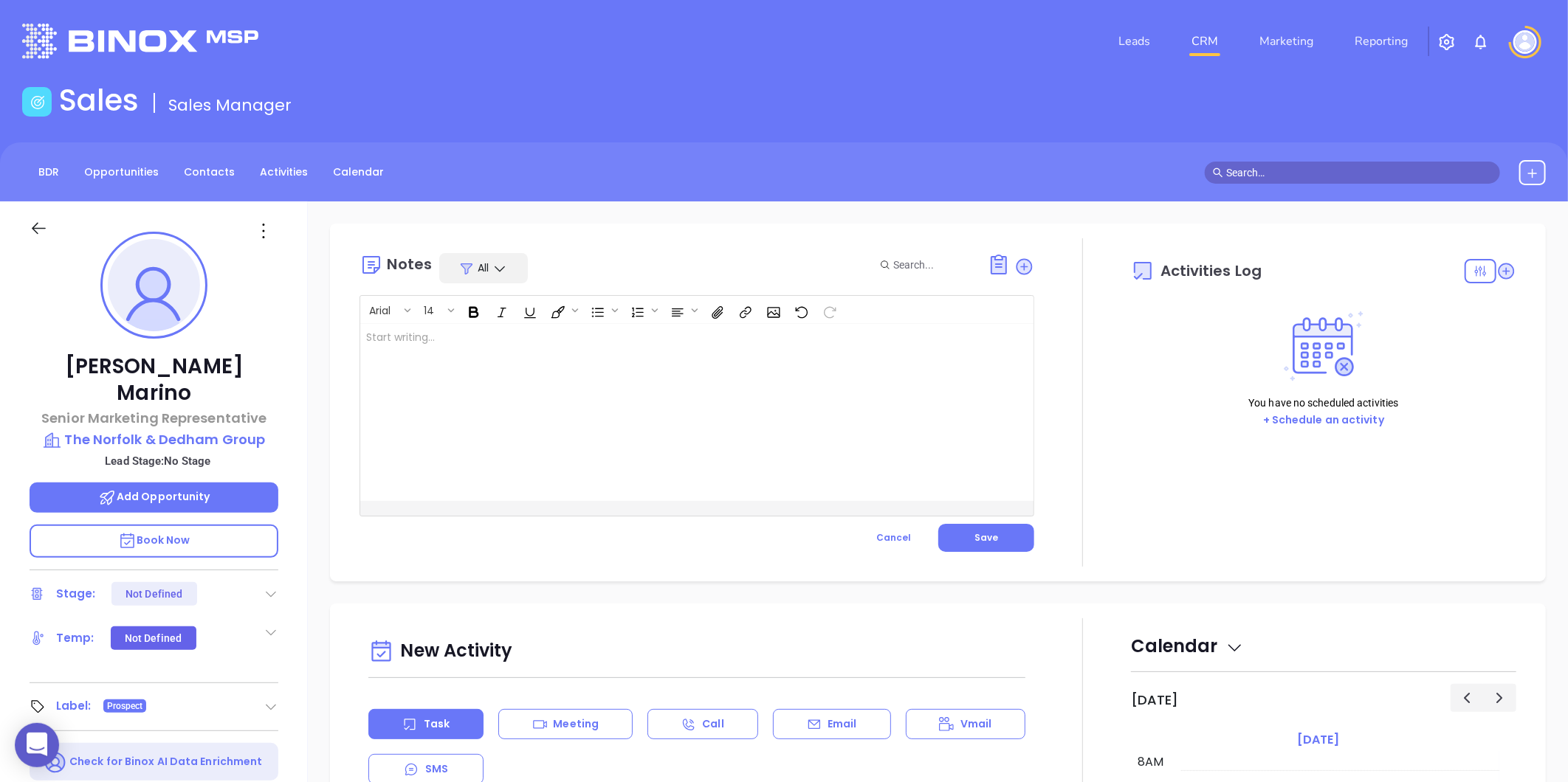
click at [648, 356] on div at bounding box center [673, 412] width 626 height 177
click at [984, 537] on span "Save" at bounding box center [986, 538] width 24 height 13
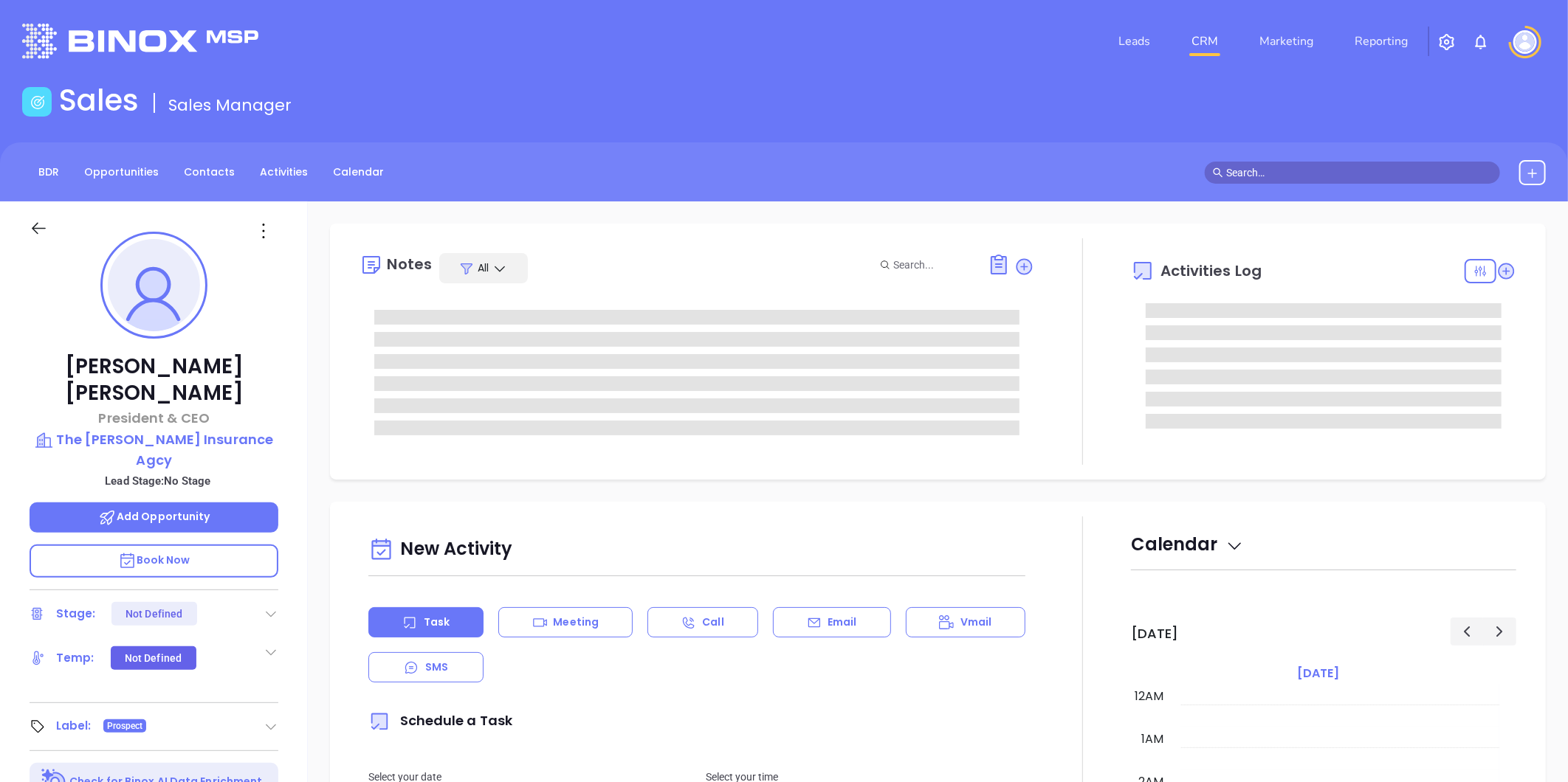
scroll to position [343, 0]
type input "[PERSON_NAME]"
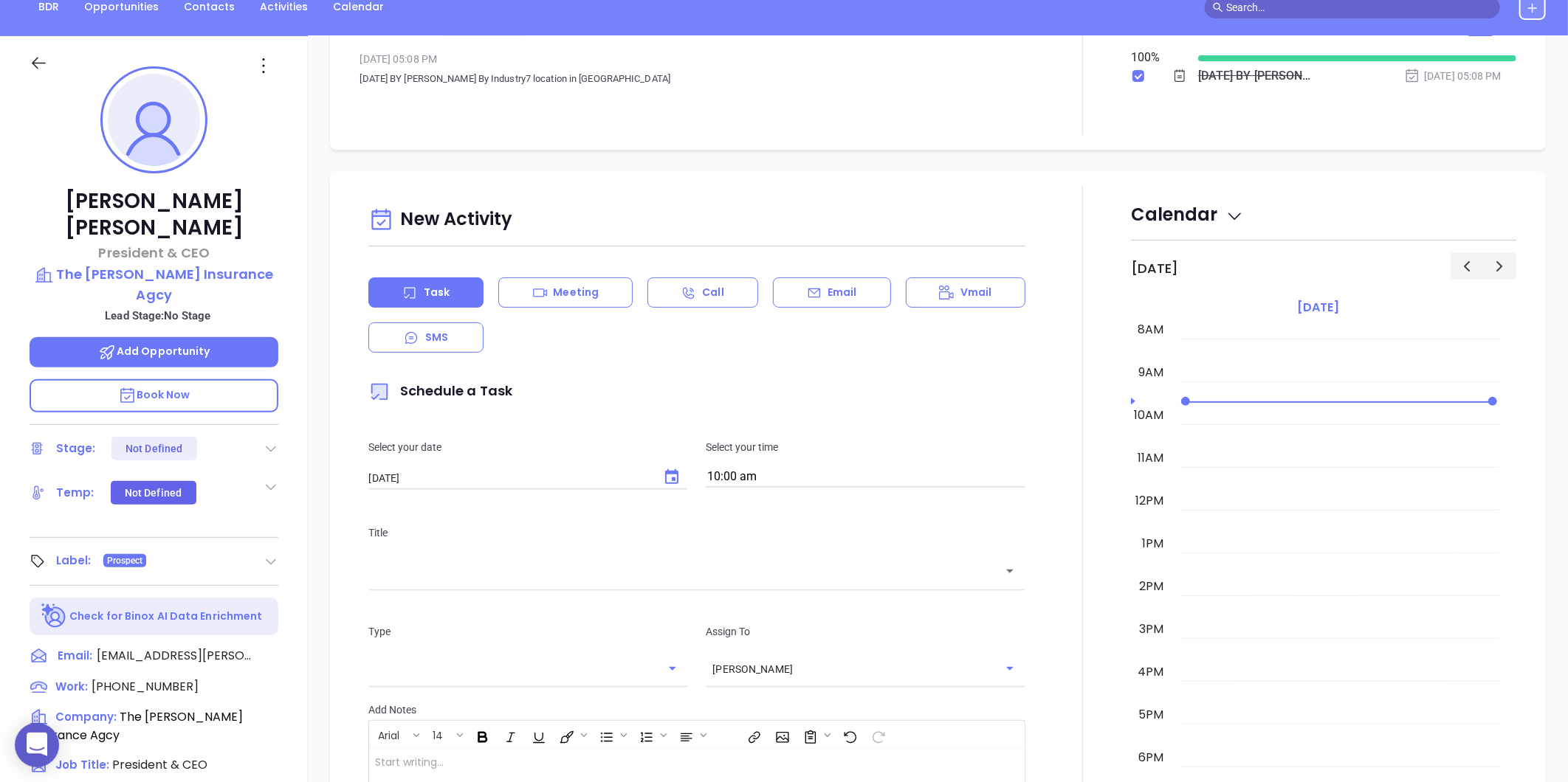
scroll to position [409, 0]
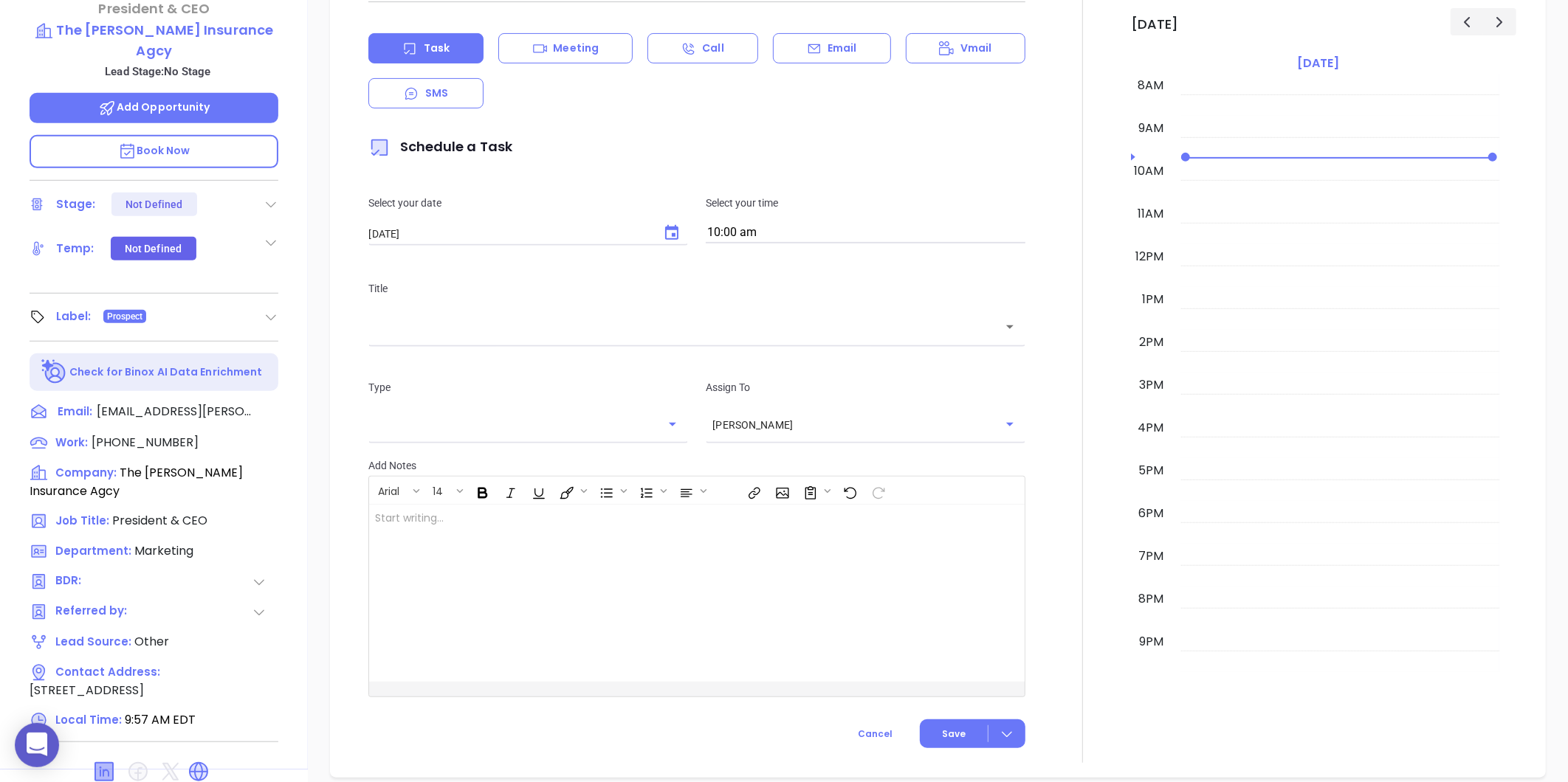
click at [104, 763] on icon at bounding box center [103, 771] width 17 height 17
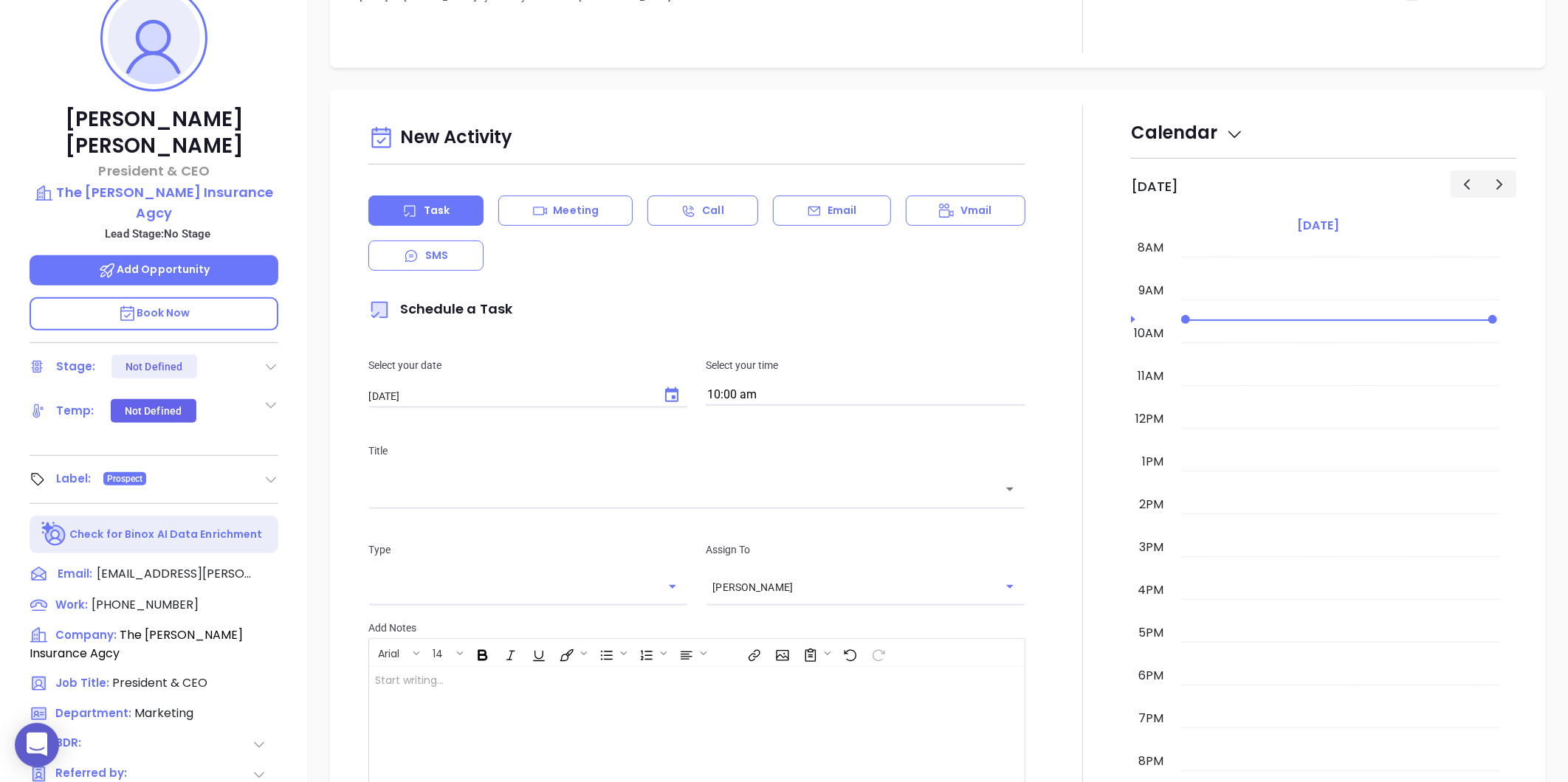
scroll to position [246, 0]
click at [209, 184] on p "The Dowd Insurance Agcy" at bounding box center [153, 204] width 249 height 41
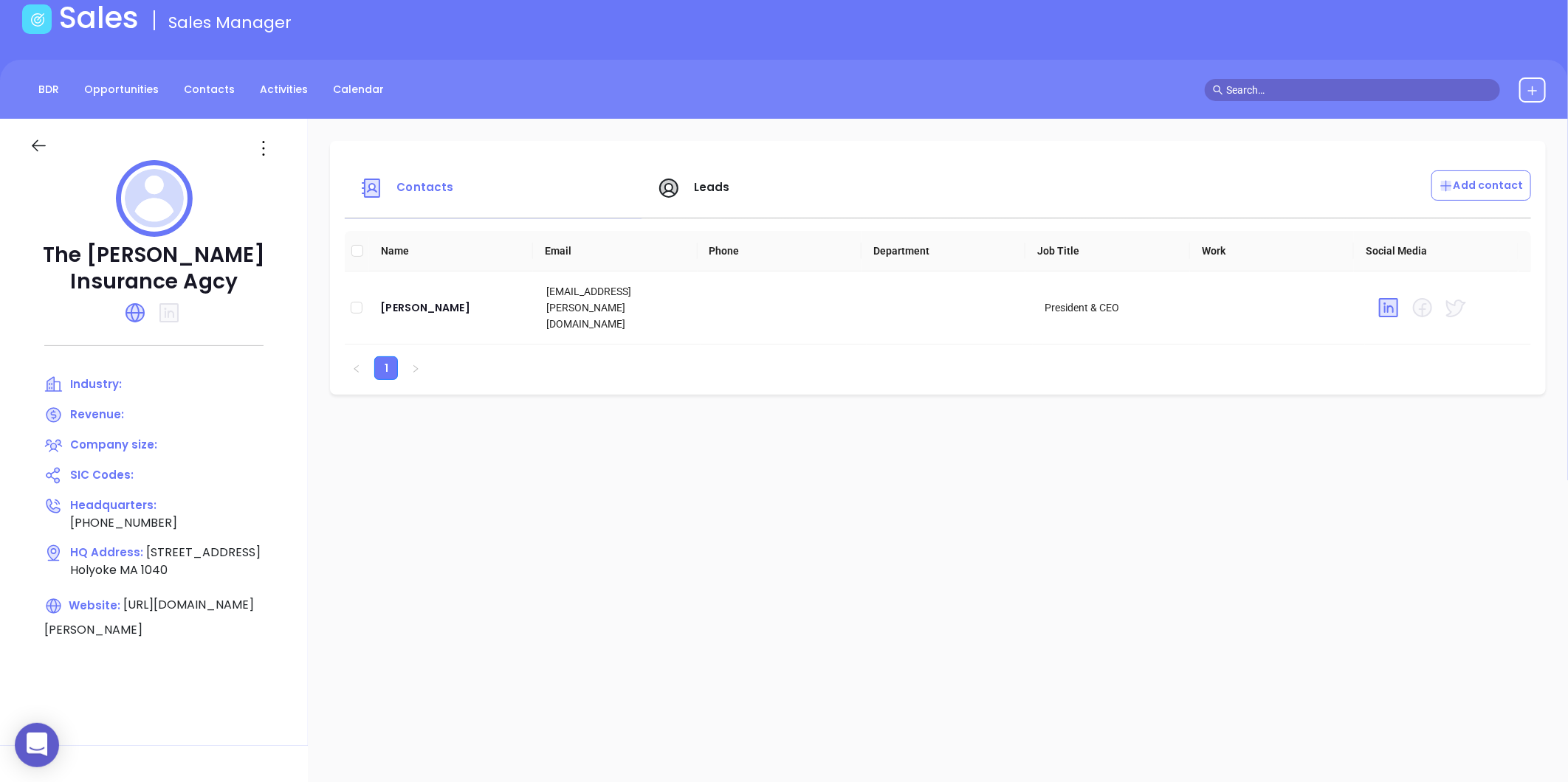
scroll to position [82, 0]
click at [259, 150] on icon at bounding box center [263, 149] width 24 height 24
click at [295, 177] on div "Edit" at bounding box center [330, 178] width 134 height 16
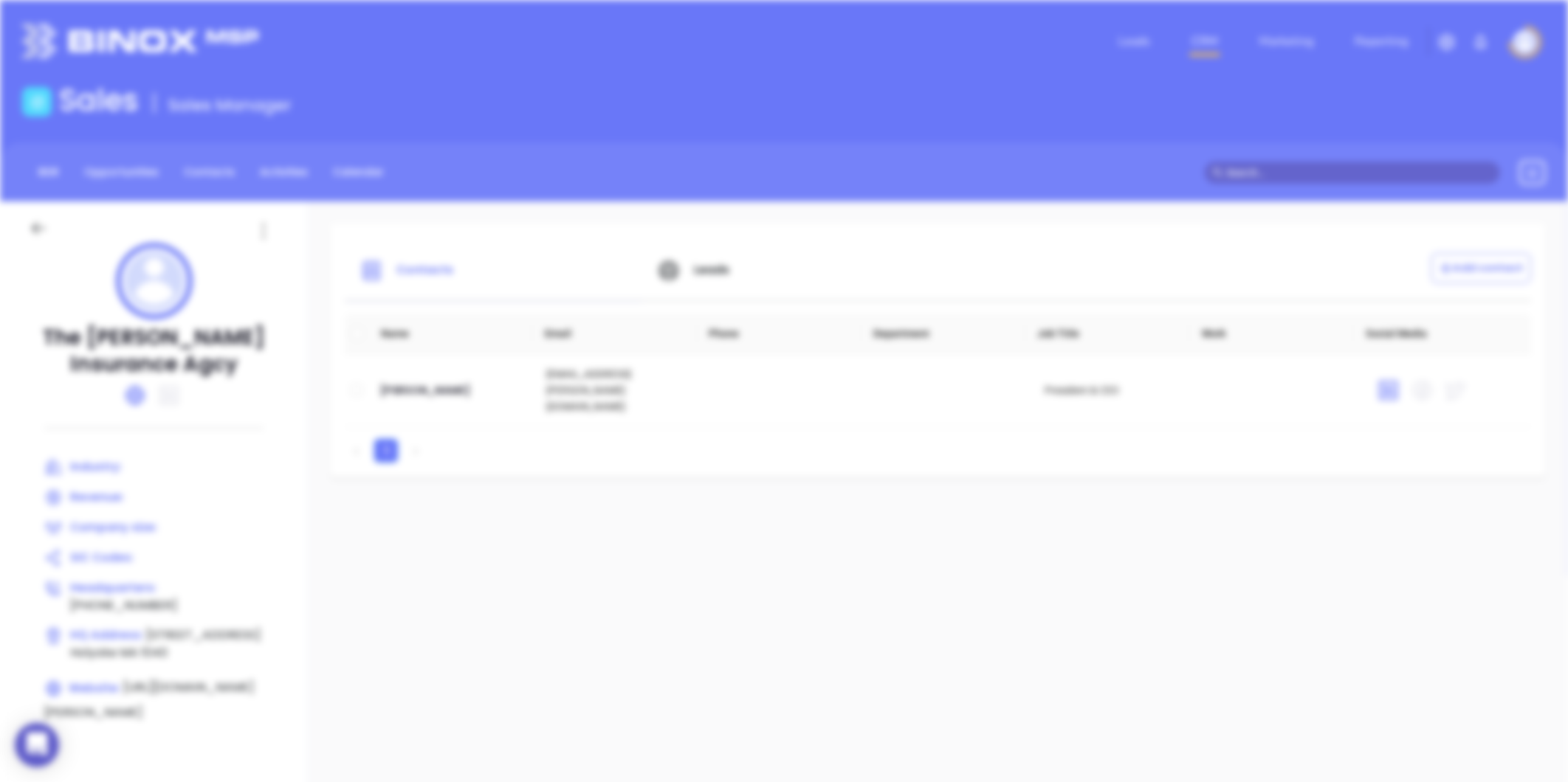
scroll to position [0, 0]
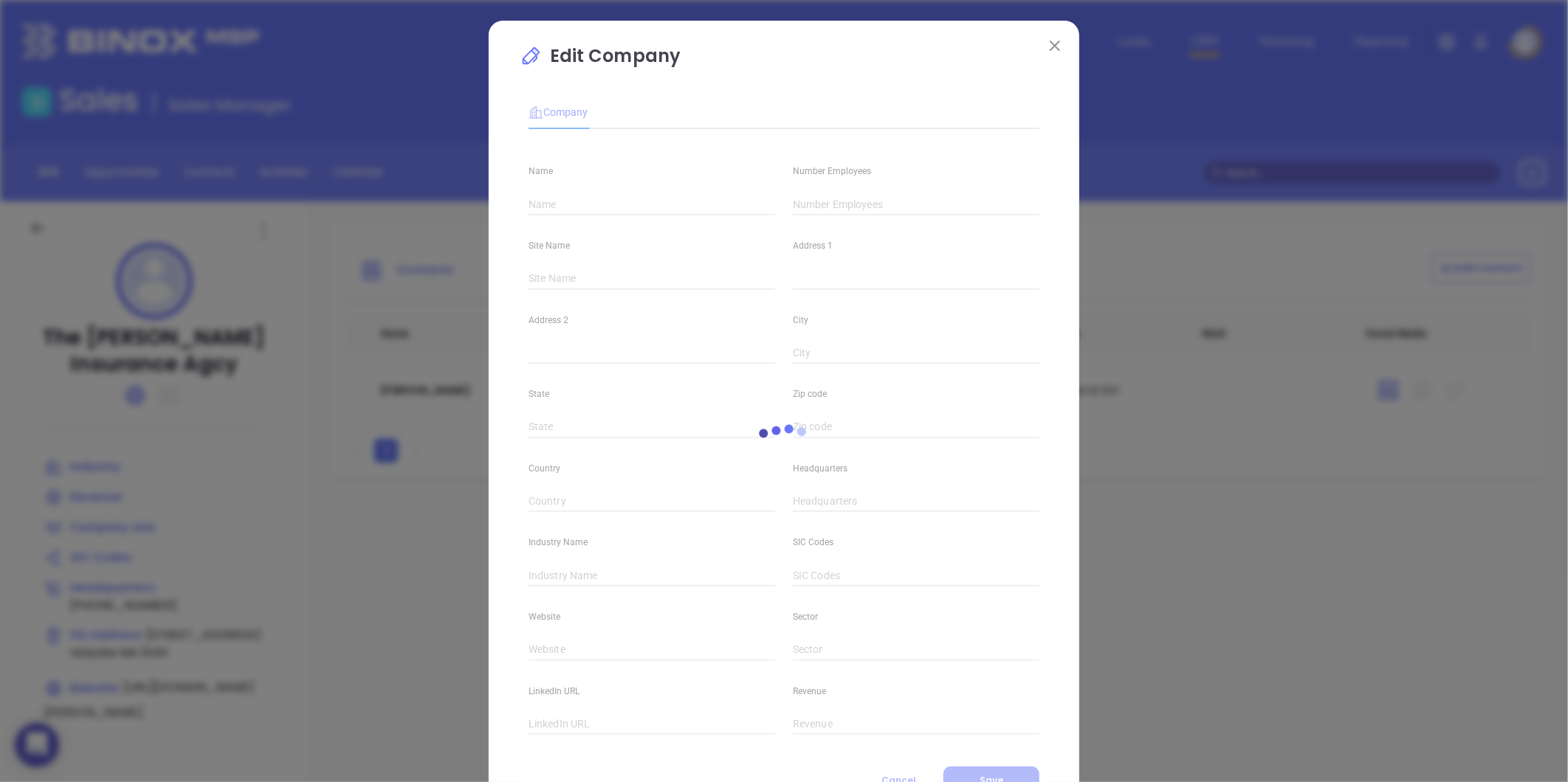
type input "The Dowd Insurance Agcy"
type input "[PHONE_NUMBER]"
type input "[URL][DOMAIN_NAME][PERSON_NAME]"
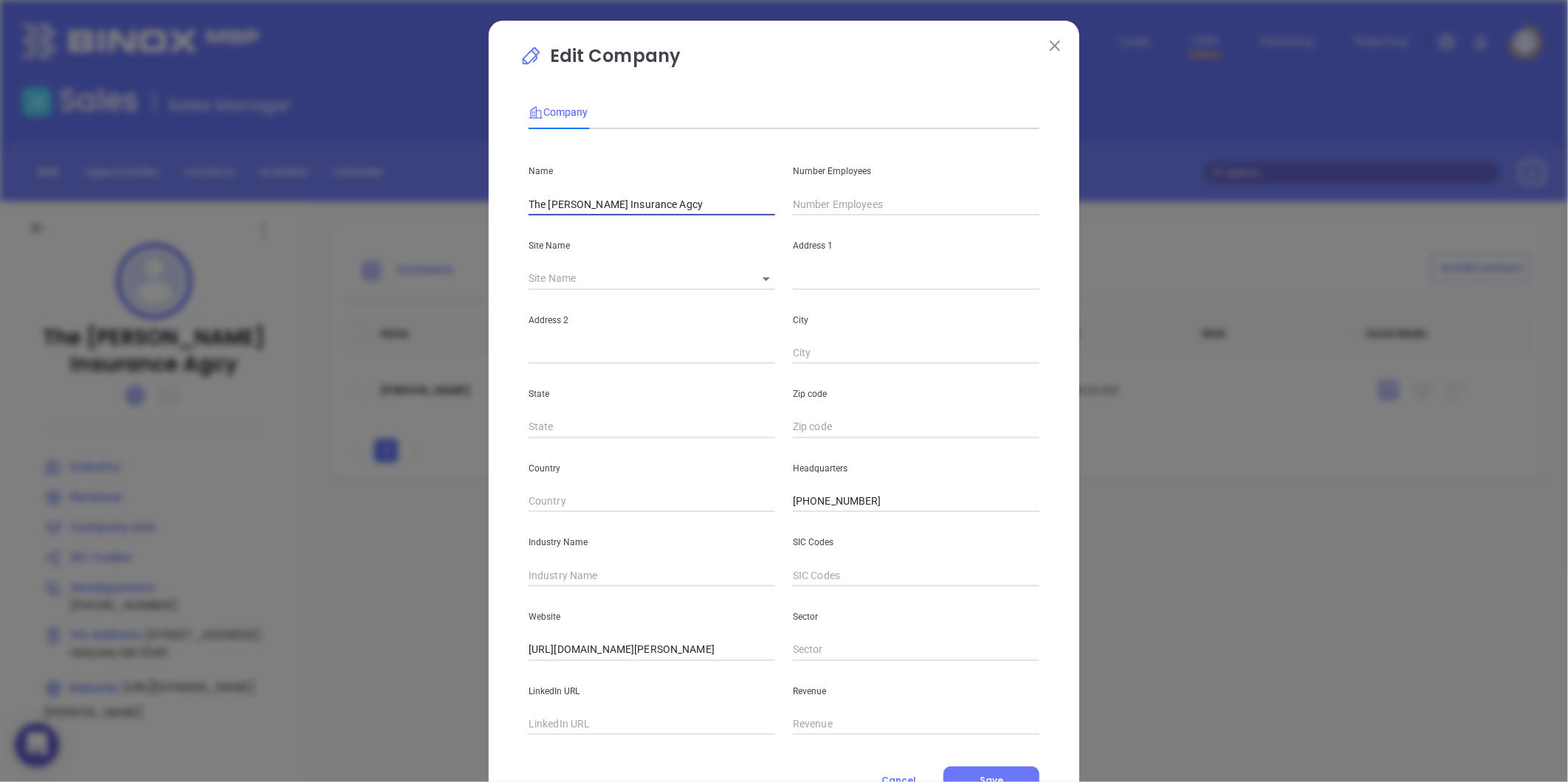
drag, startPoint x: 382, startPoint y: 266, endPoint x: 284, endPoint y: 285, distance: 99.8
click at [218, 292] on div "Edit Company Company Name The Dowd Insurance Agcy Number Employees Site Name ​ …" at bounding box center [784, 391] width 1568 height 782
paste input "Agencies LLC"
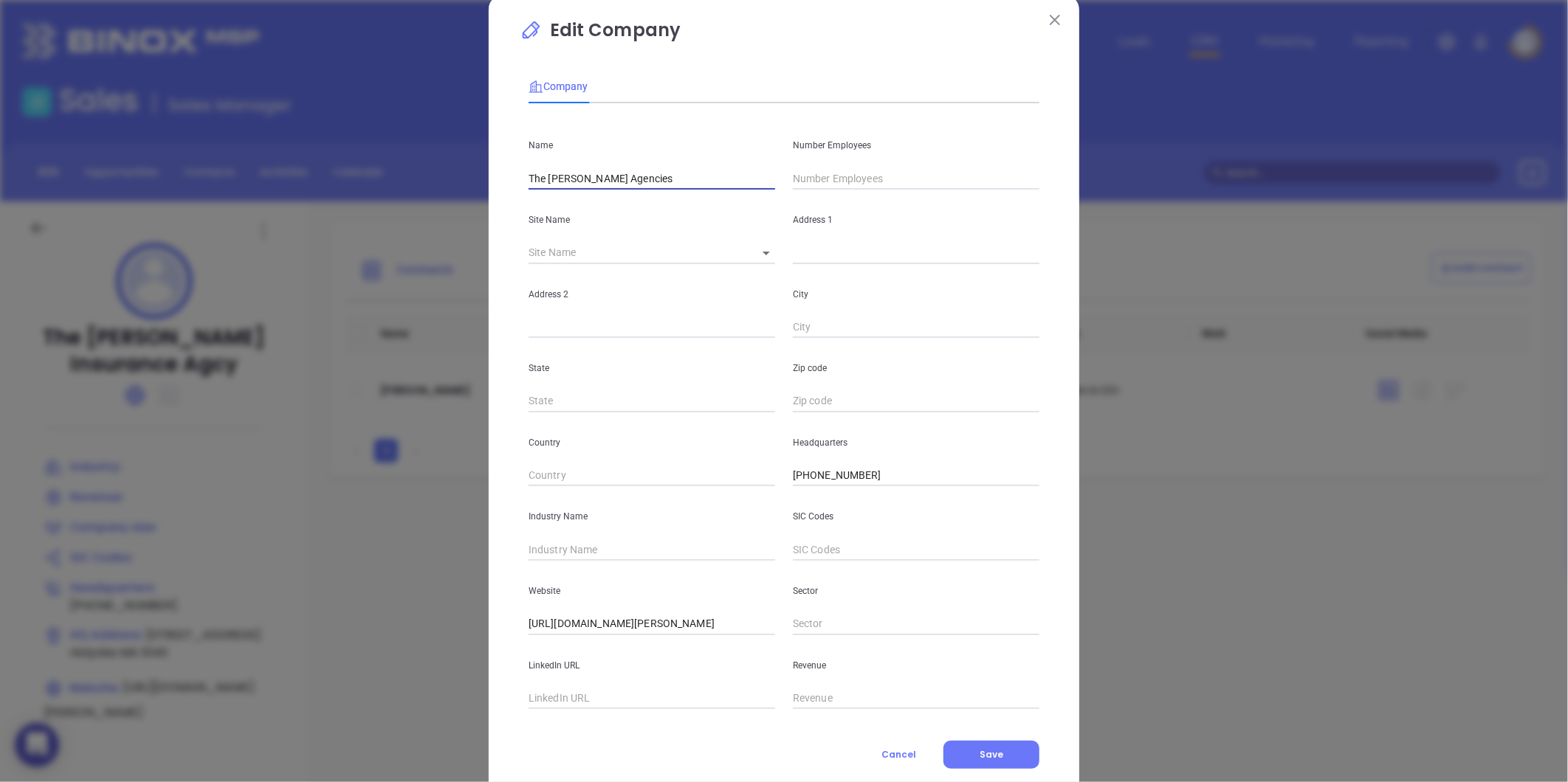
scroll to position [64, 0]
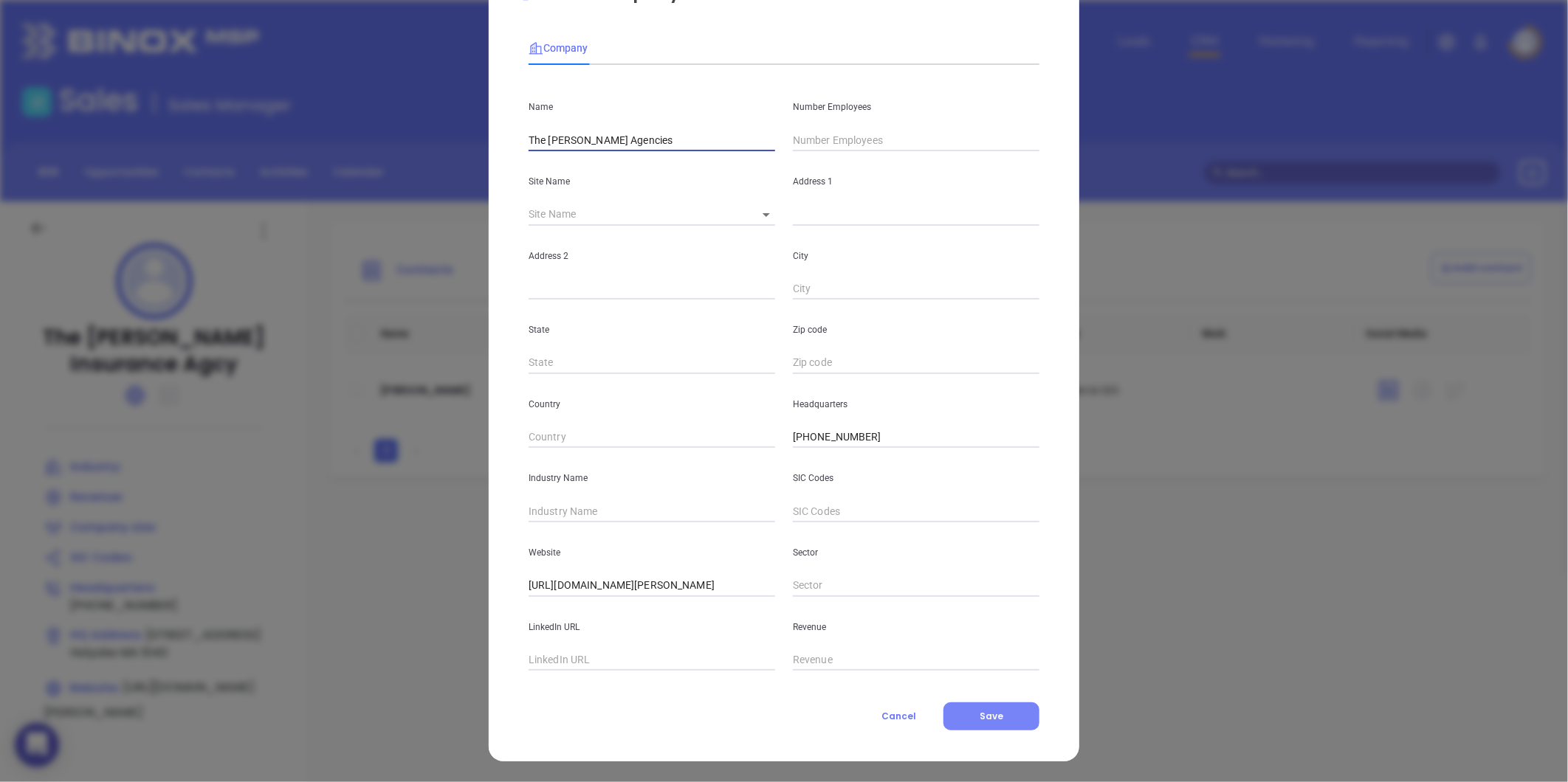
type input "The [PERSON_NAME] Agencies"
drag, startPoint x: 979, startPoint y: 710, endPoint x: 1016, endPoint y: 684, distance: 45.2
click at [979, 710] on span "Save" at bounding box center [991, 716] width 24 height 13
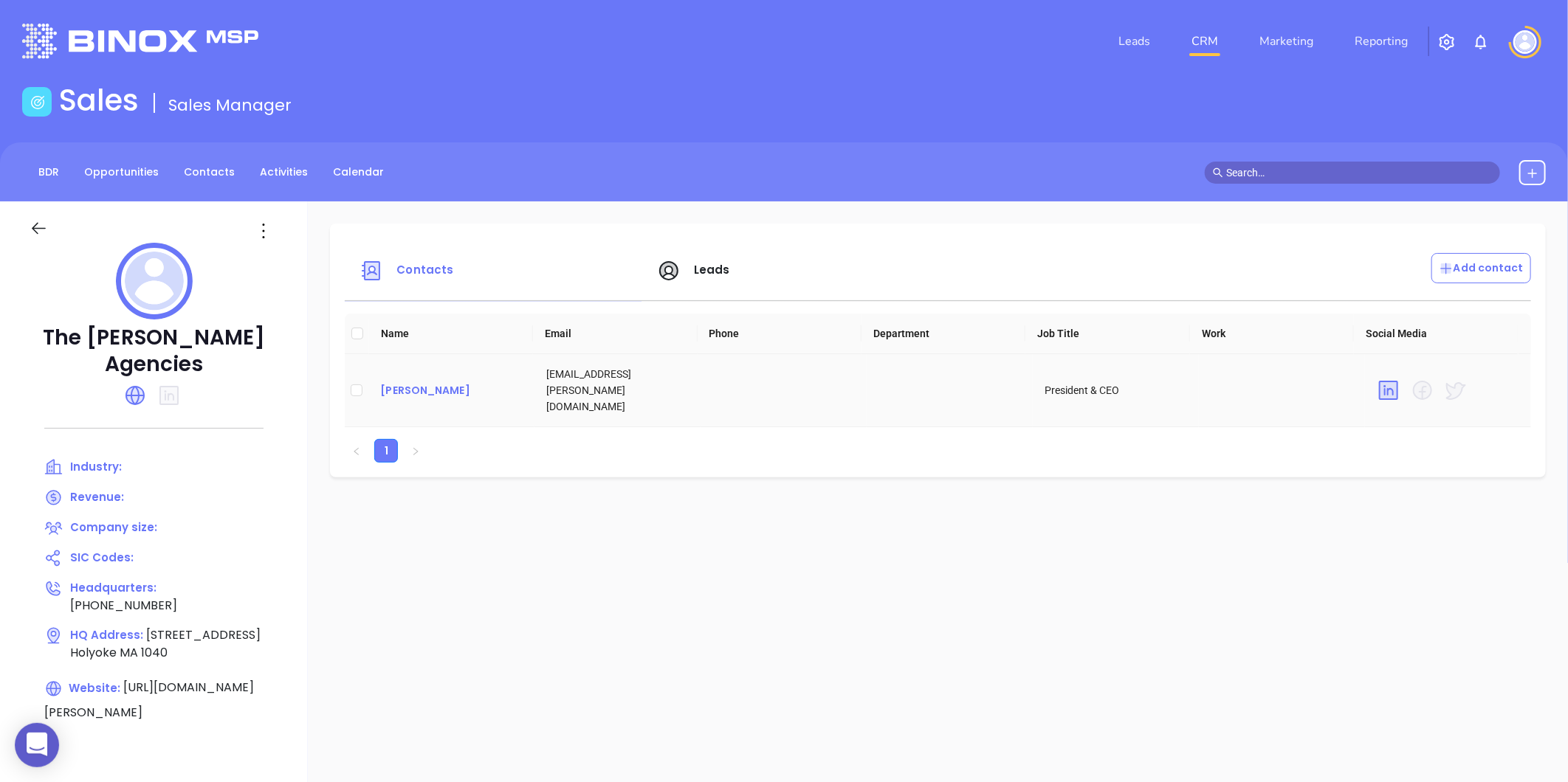
click at [417, 382] on div "John Dowd" at bounding box center [451, 390] width 142 height 17
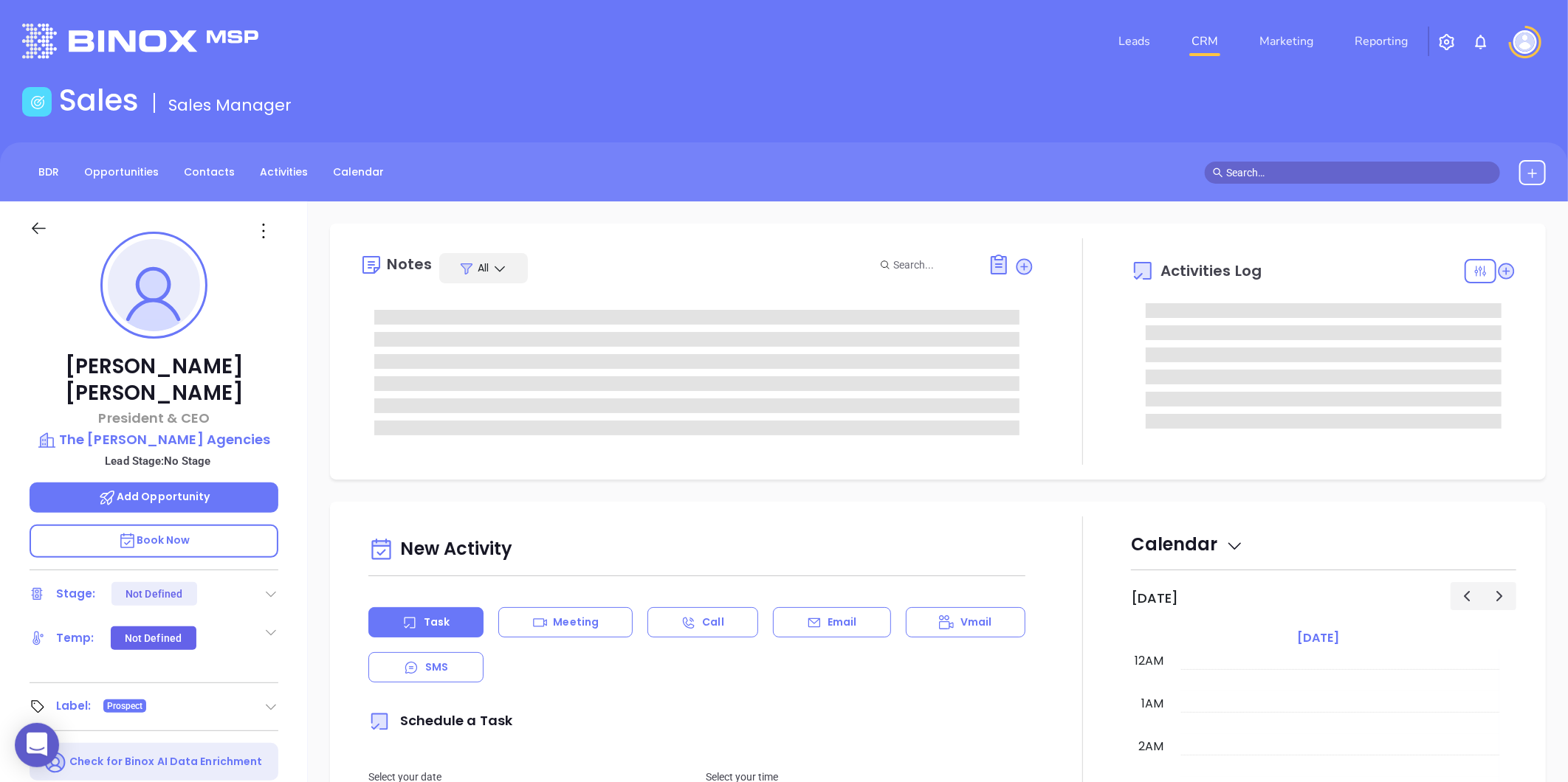
type input "09/13/2025"
type input "[PERSON_NAME]"
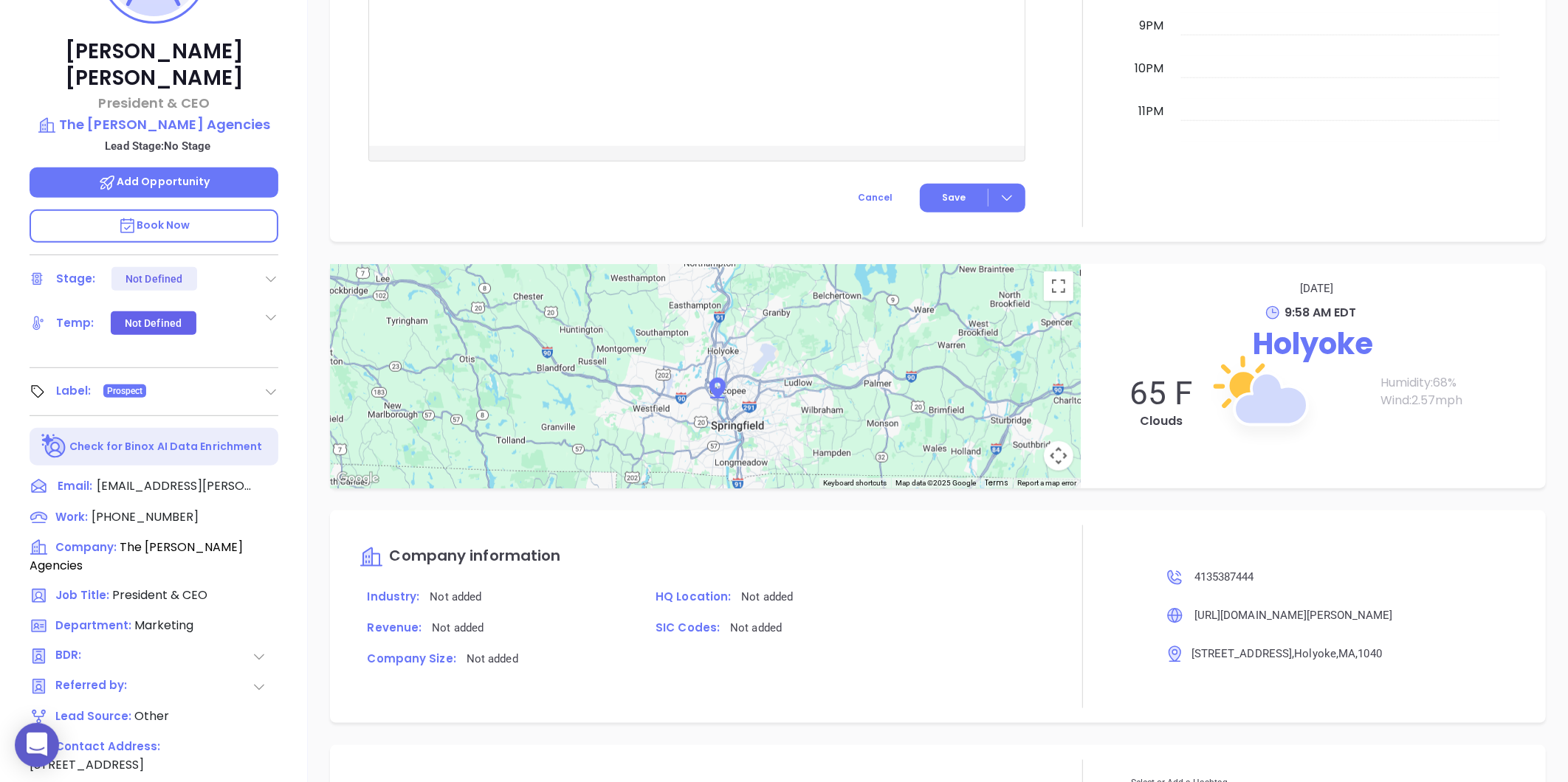
scroll to position [452, 0]
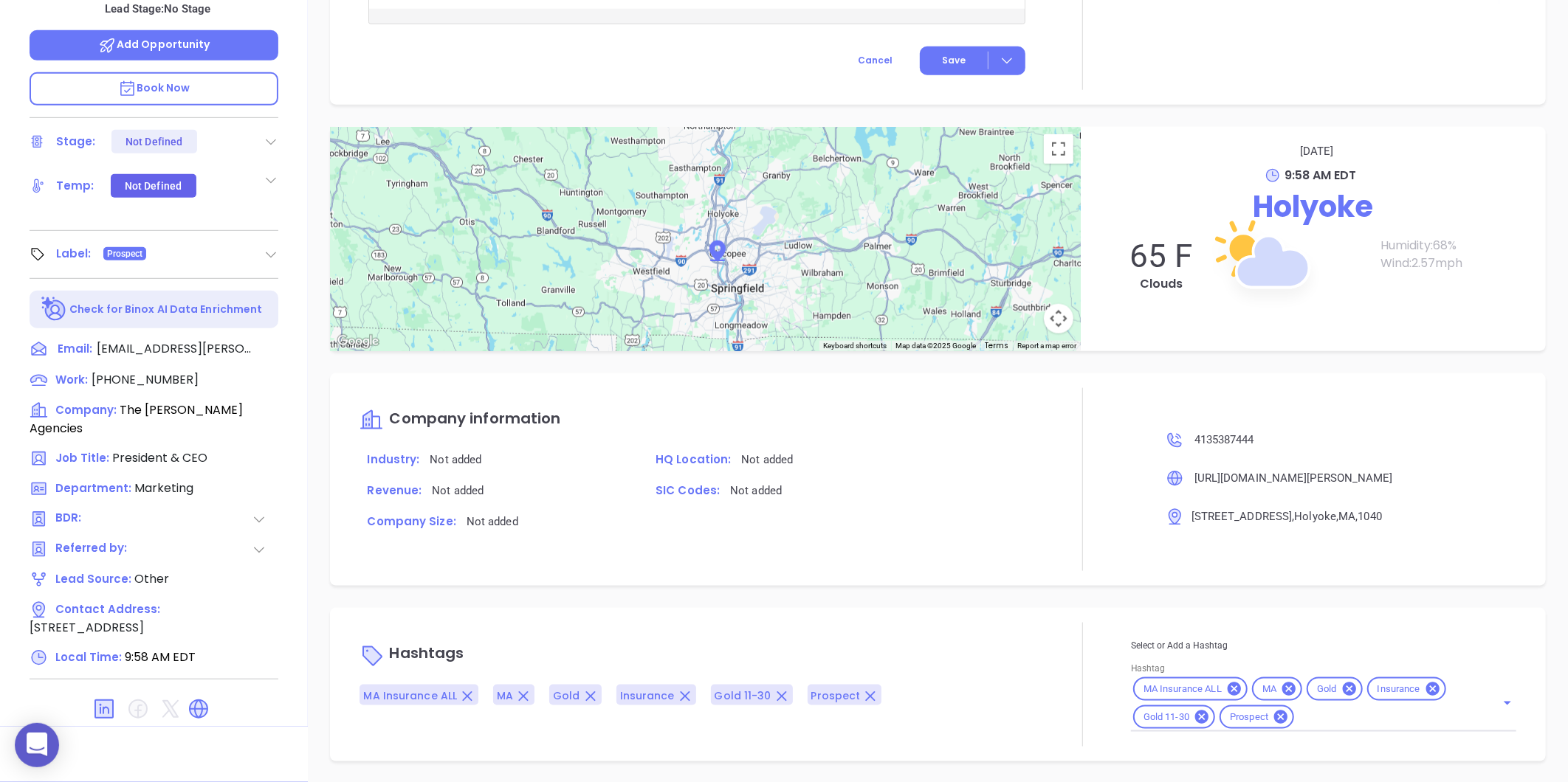
click at [1322, 722] on input "Hashtag" at bounding box center [1386, 717] width 179 height 18
type input "dia"
click at [1228, 753] on li "Diamond 51-100" at bounding box center [1321, 754] width 382 height 26
click at [1343, 684] on icon at bounding box center [1349, 689] width 14 height 14
click at [1451, 697] on icon at bounding box center [1460, 689] width 16 height 16
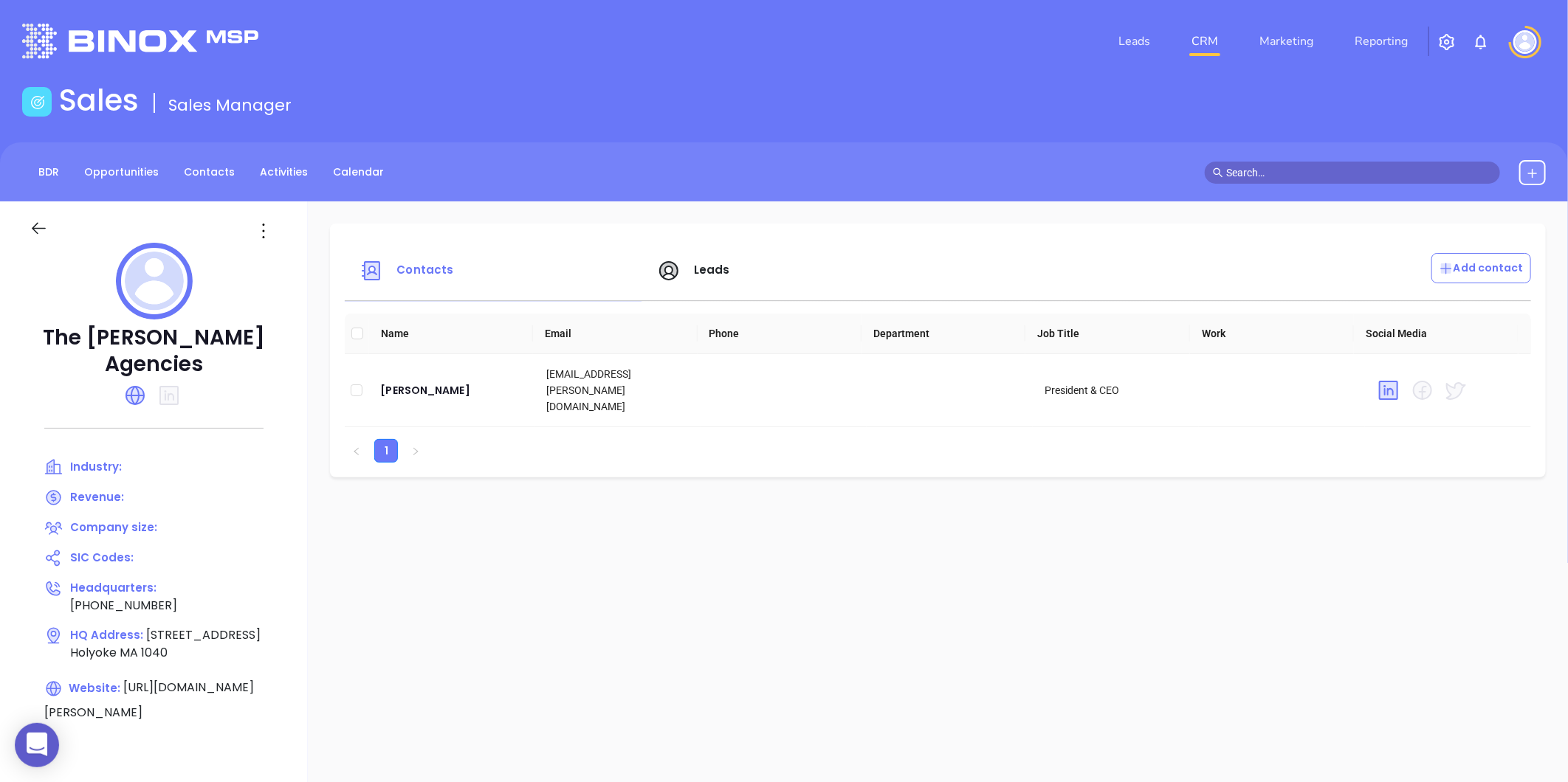
click at [705, 278] on div "Leads" at bounding box center [797, 271] width 297 height 36
click at [711, 266] on span "Leads" at bounding box center [712, 269] width 36 height 15
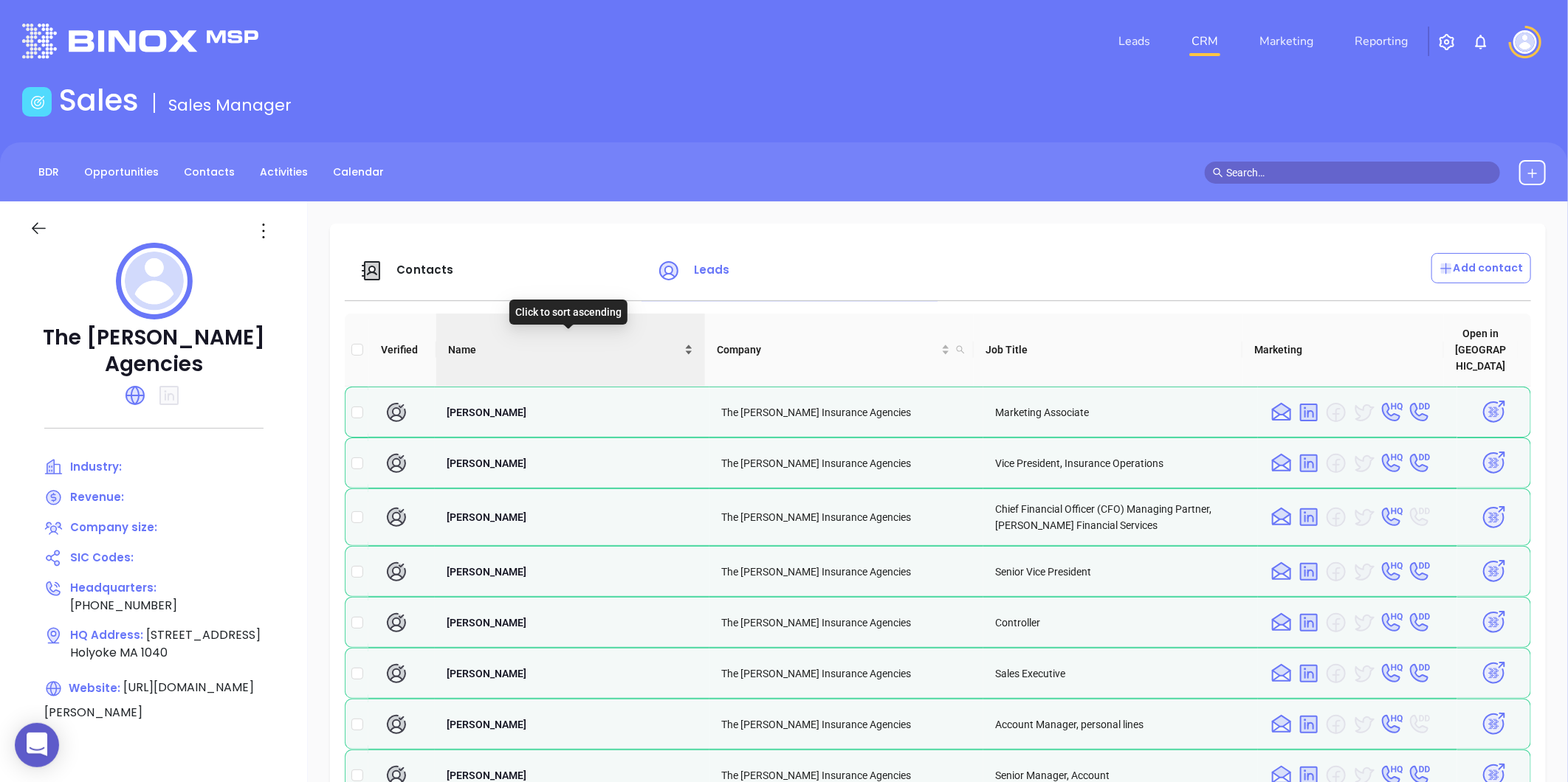
click at [685, 342] on div "Name" at bounding box center [570, 350] width 245 height 16
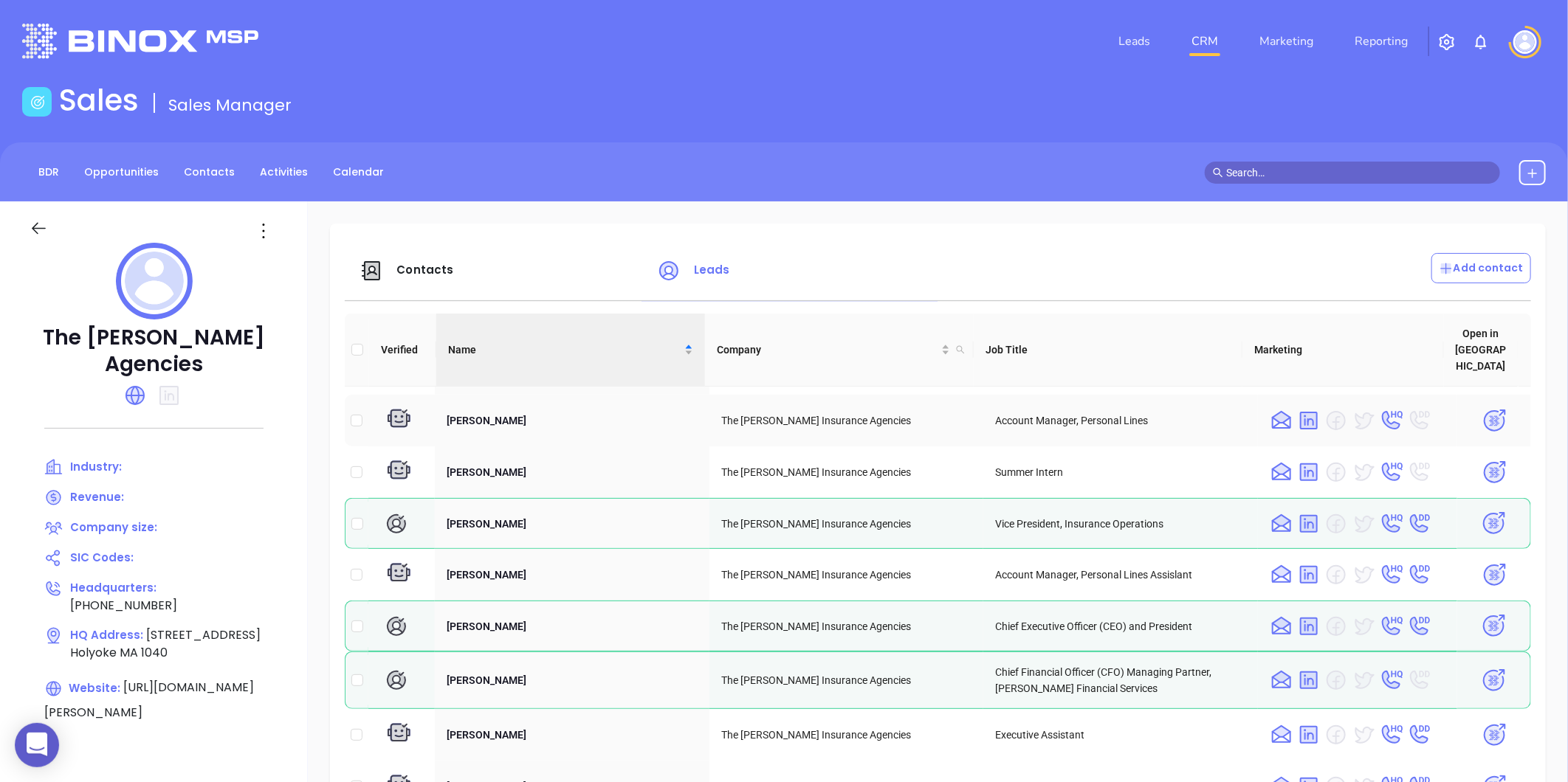
scroll to position [983, 0]
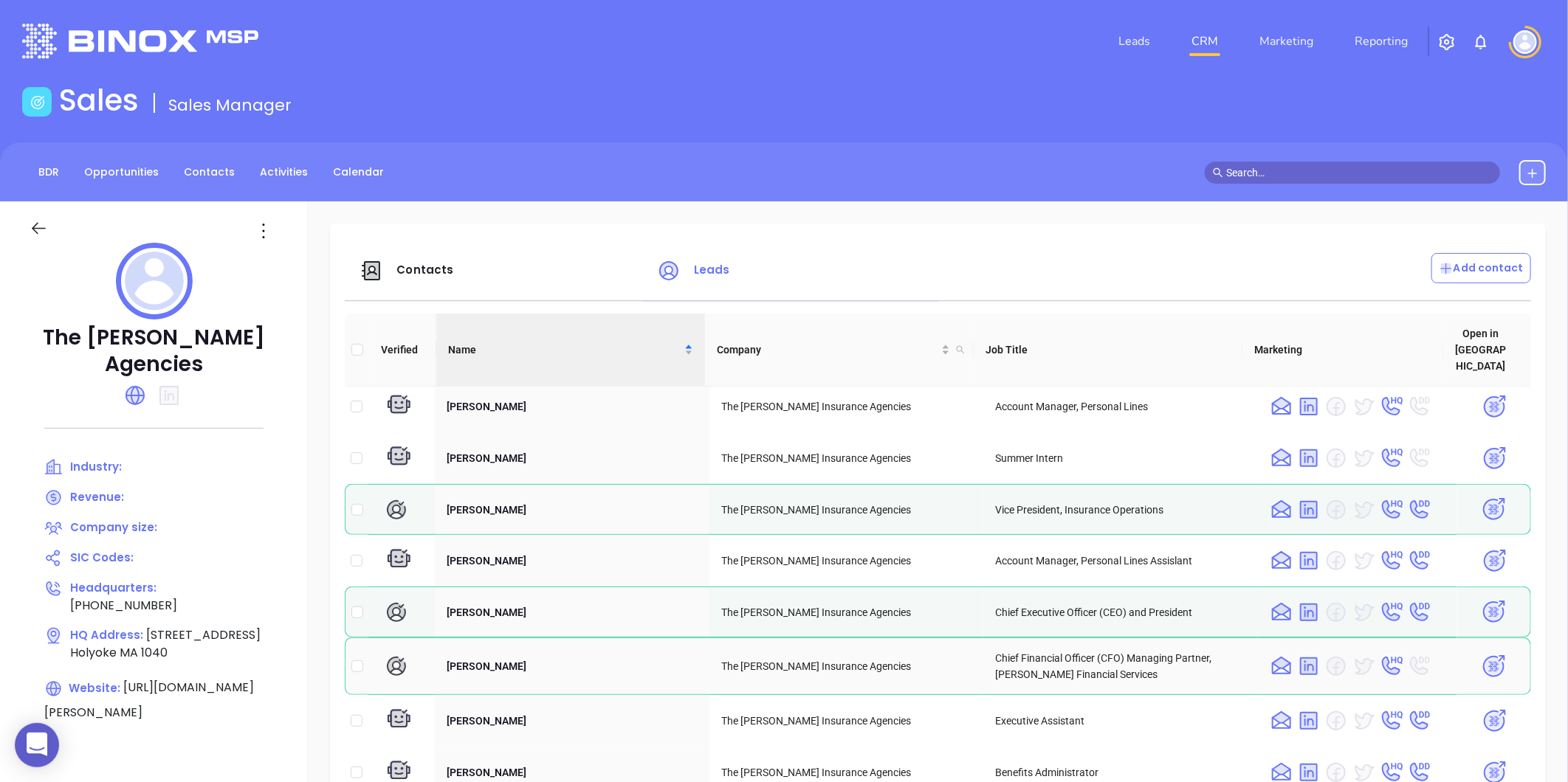
click at [1480, 653] on img at bounding box center [1493, 666] width 26 height 26
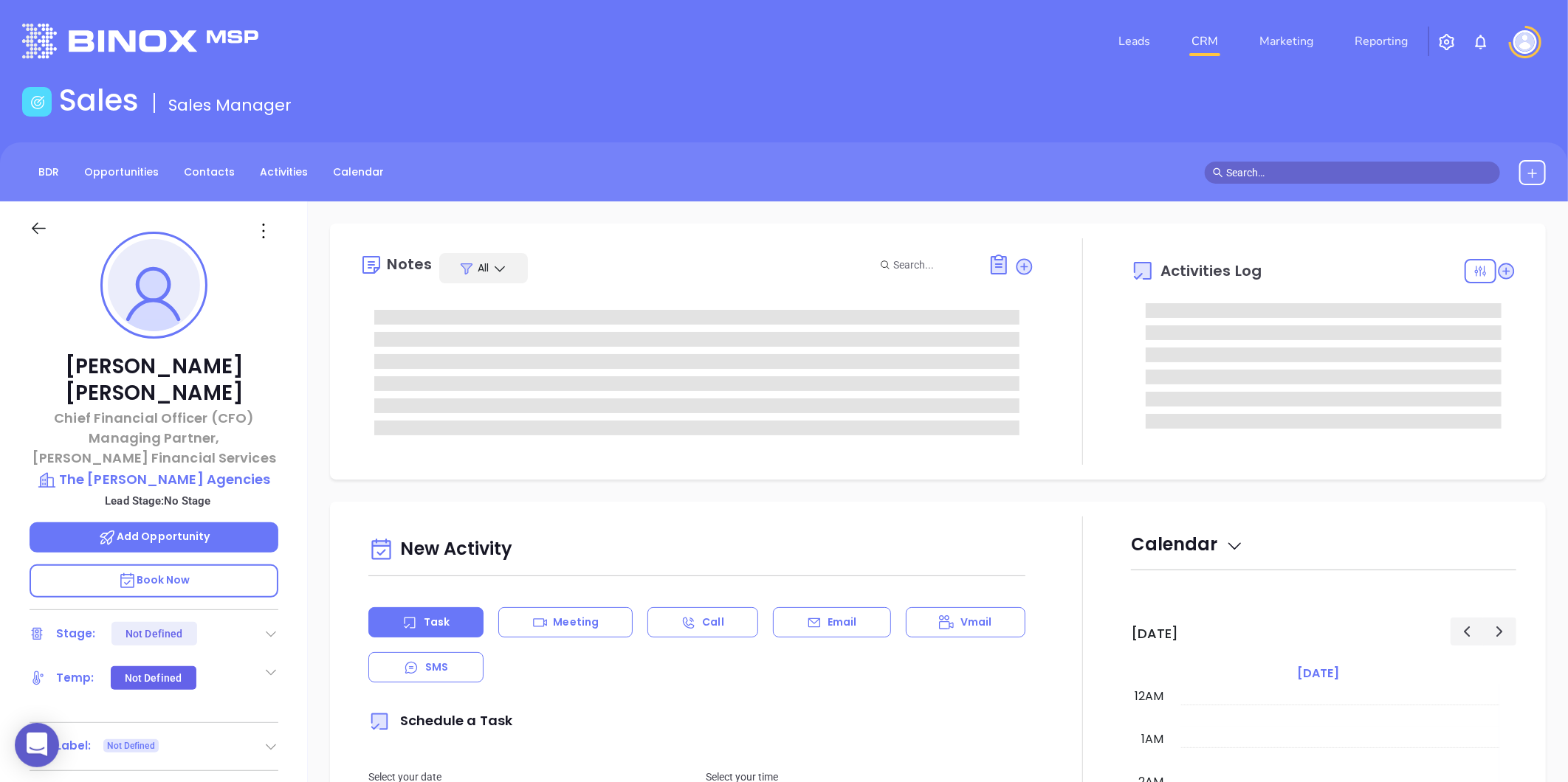
type input "[DATE]"
type input "[PERSON_NAME]"
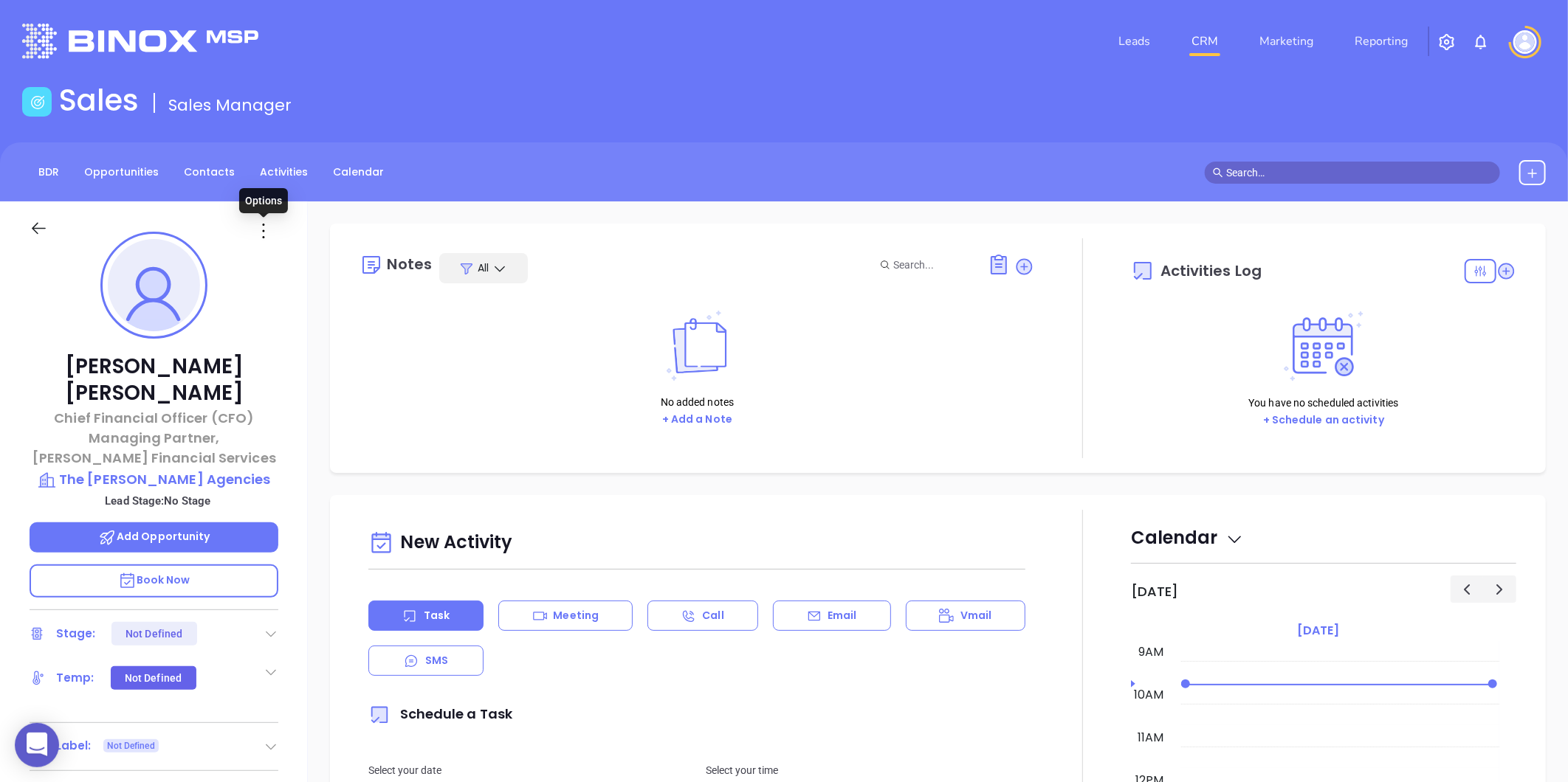
click at [263, 226] on icon at bounding box center [263, 231] width 24 height 24
click at [281, 389] on div "Edit" at bounding box center [335, 389] width 145 height 16
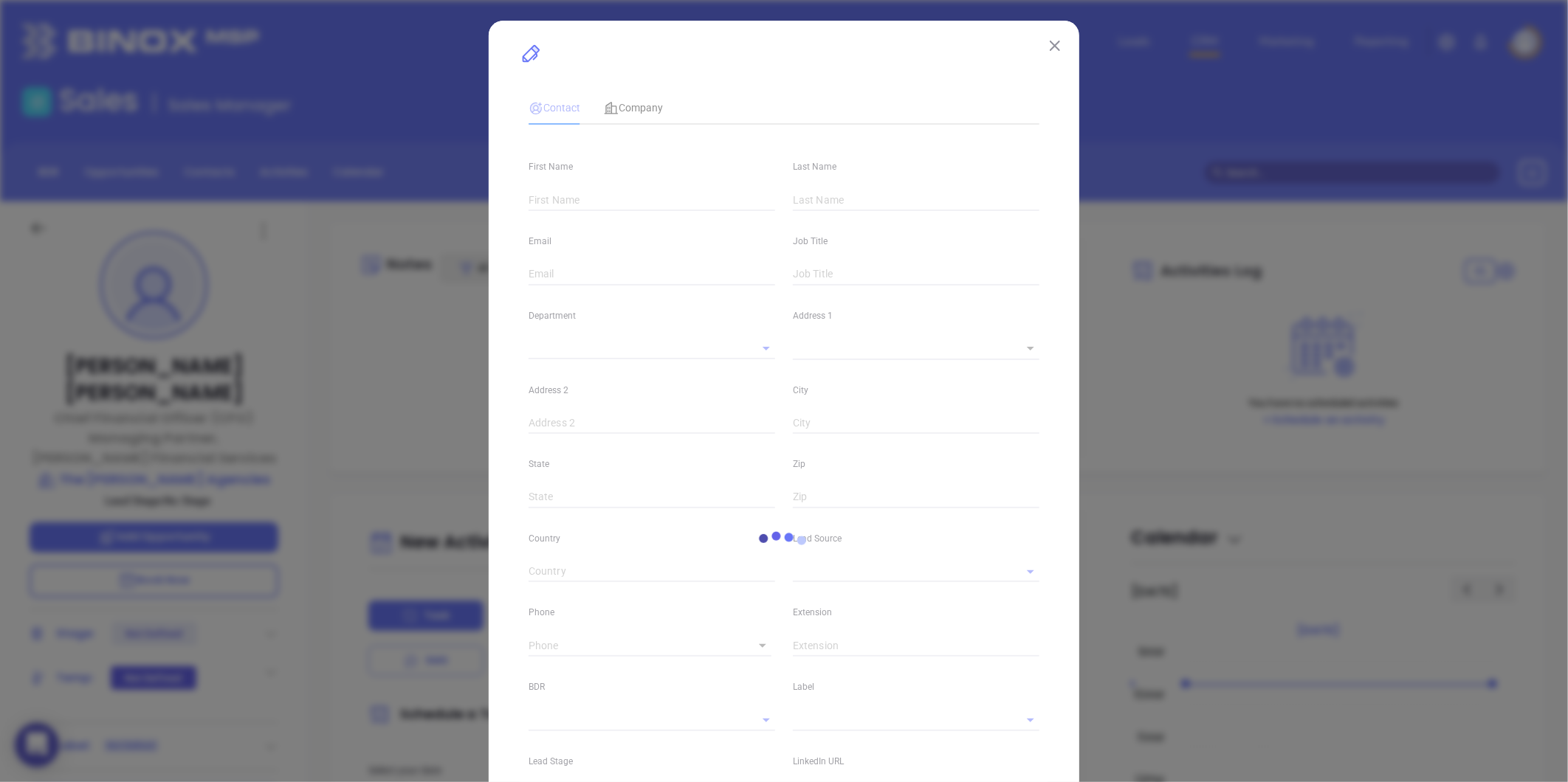
type input "[PERSON_NAME]"
type input "[EMAIL_ADDRESS][PERSON_NAME][DOMAIN_NAME]"
type input "Chief Financial Officer (CFO) Managing Partner, [PERSON_NAME] Financial Services"
type textarea "[STREET_ADDRESS]"
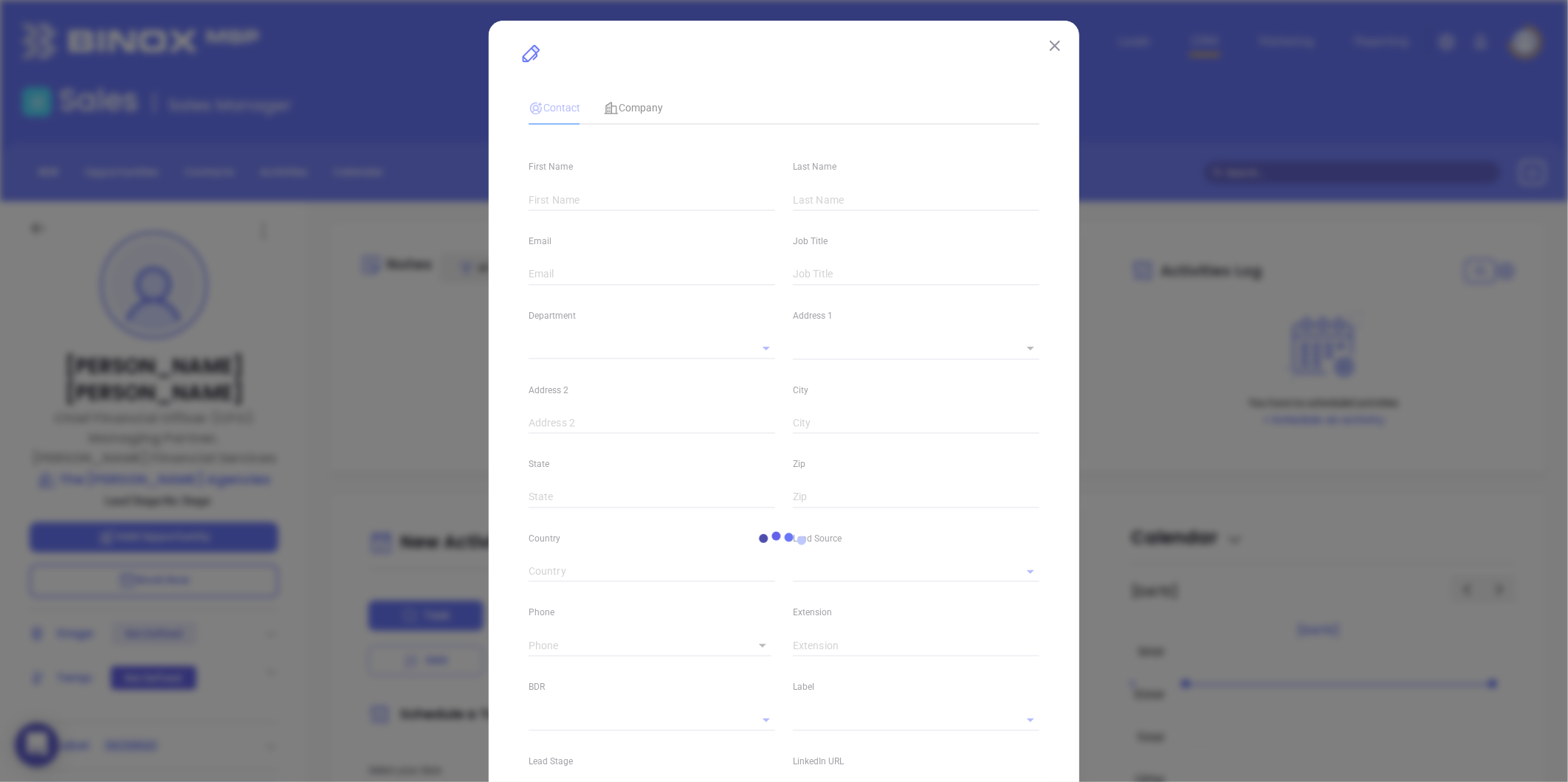
type input "1"
type input "Holyoke"
type input "MA"
type input "1040"
type input "[DOMAIN_NAME][URL][PERSON_NAME]"
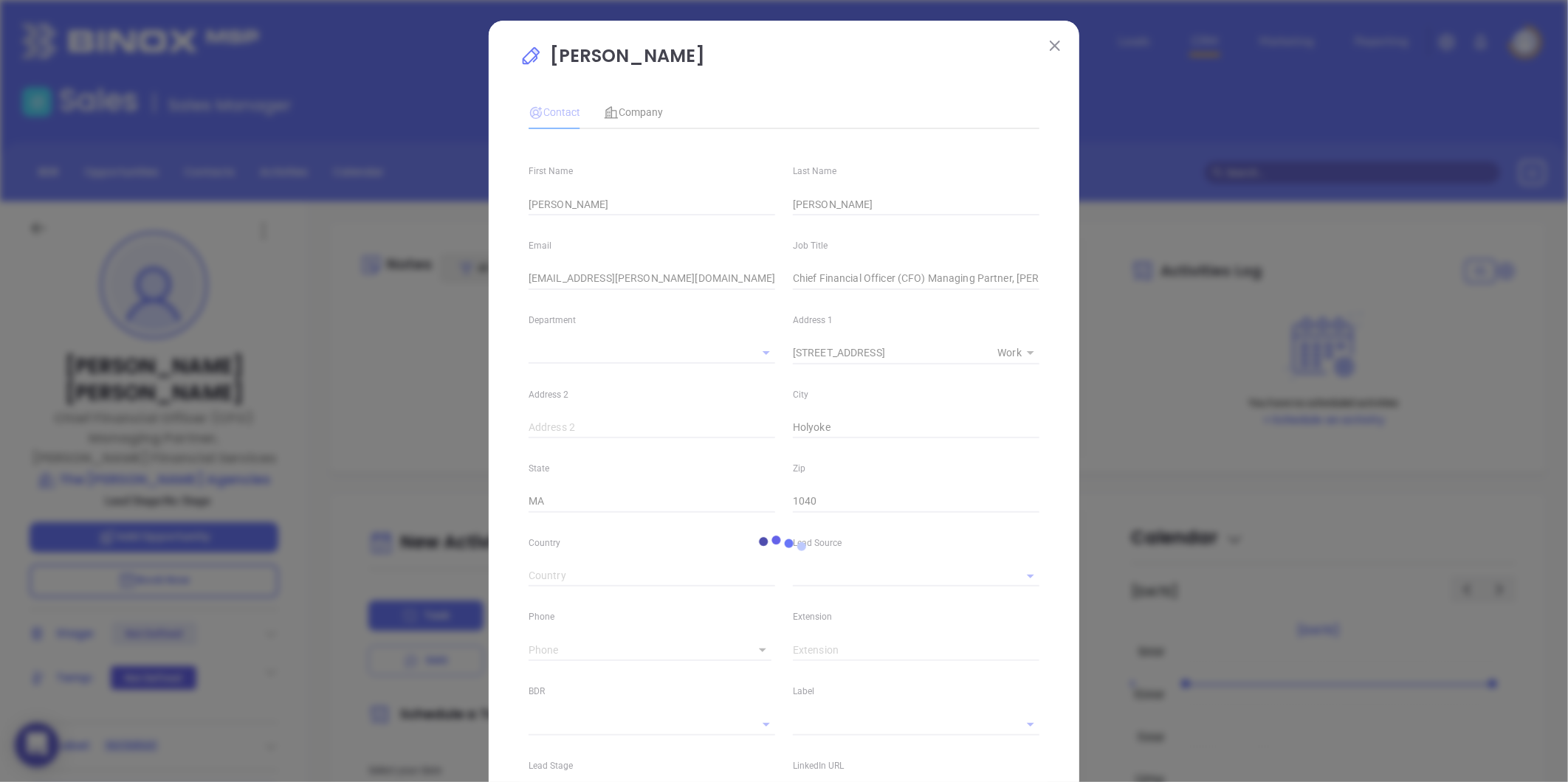
type input "[PHONE_NUMBER]"
type input "1"
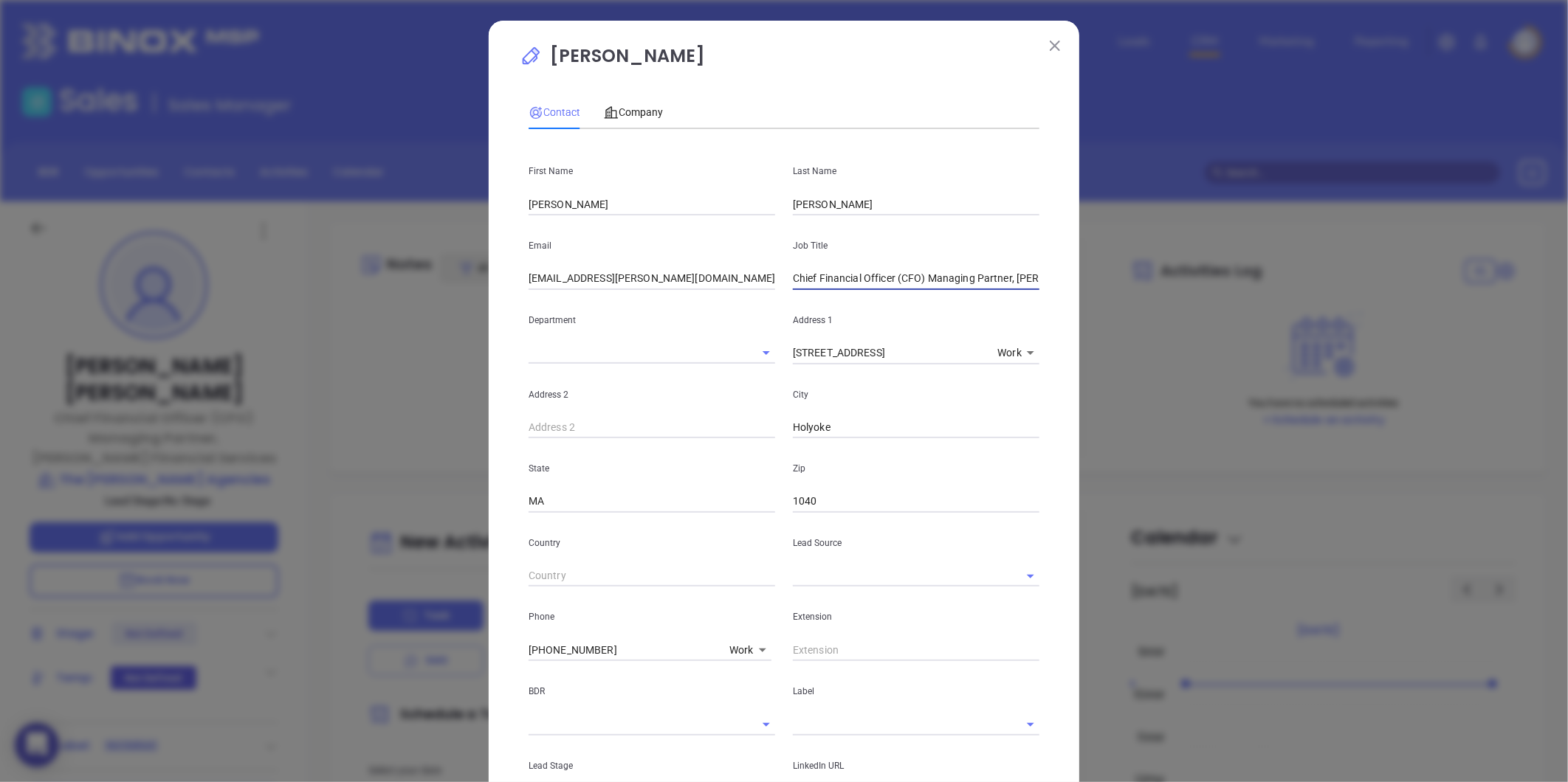
click at [877, 281] on input "Chief Financial Officer (CFO) Managing Partner, [PERSON_NAME] Financial Services" at bounding box center [916, 279] width 246 height 22
type input "CFO"
click at [906, 264] on div "Job Title CFO" at bounding box center [916, 252] width 264 height 75
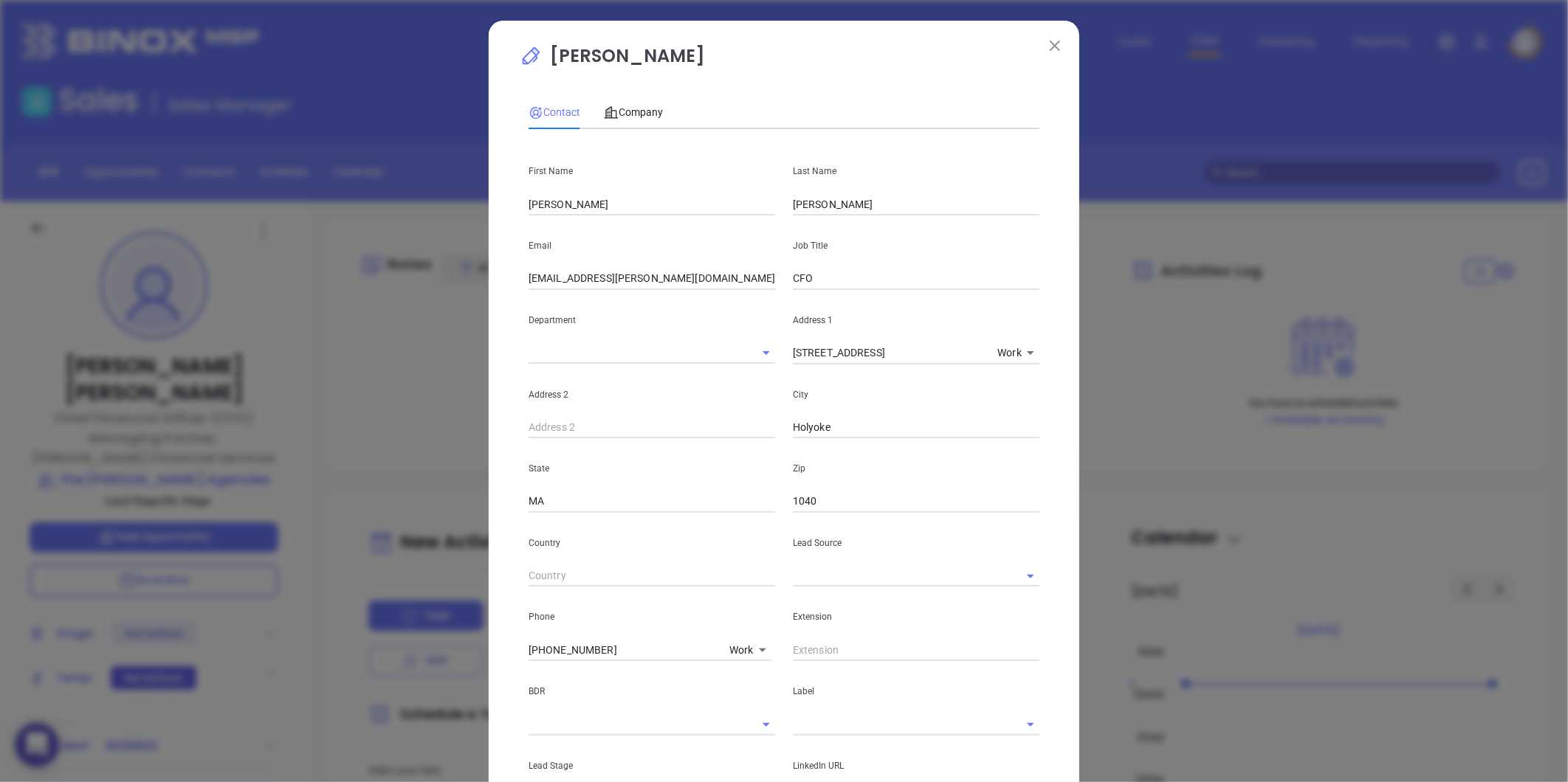
scroll to position [164, 0]
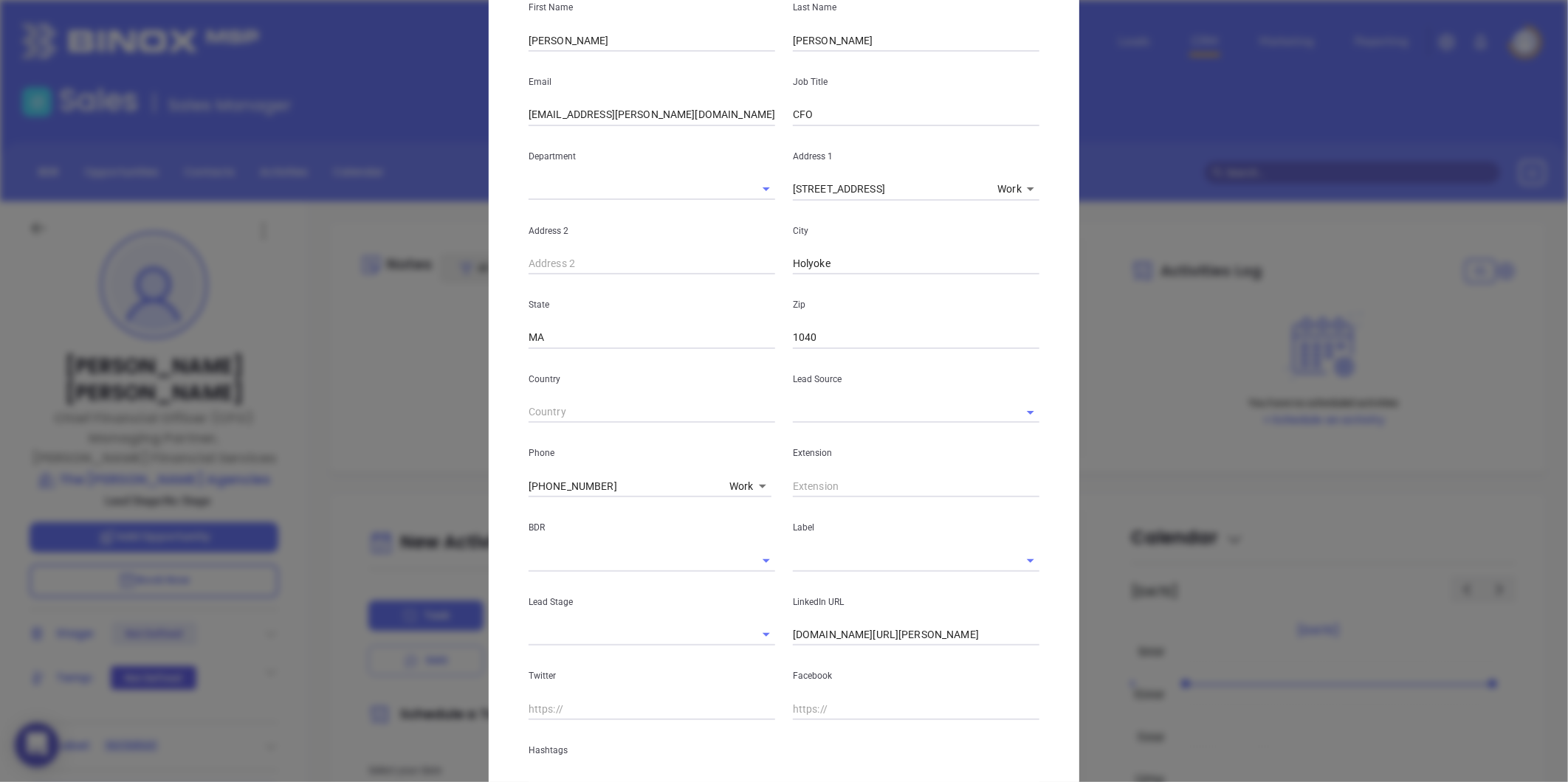
click at [824, 417] on input "text" at bounding box center [895, 411] width 205 height 21
click at [839, 452] on li "MAIA Event 0925" at bounding box center [916, 445] width 246 height 26
type input "MAIA Event 0925"
drag, startPoint x: 583, startPoint y: 479, endPoint x: 355, endPoint y: 540, distance: 236.0
click at [355, 540] on div "[PERSON_NAME] Contact Company First Name [PERSON_NAME] Last Name [PERSON_NAME] …" at bounding box center [784, 391] width 1568 height 782
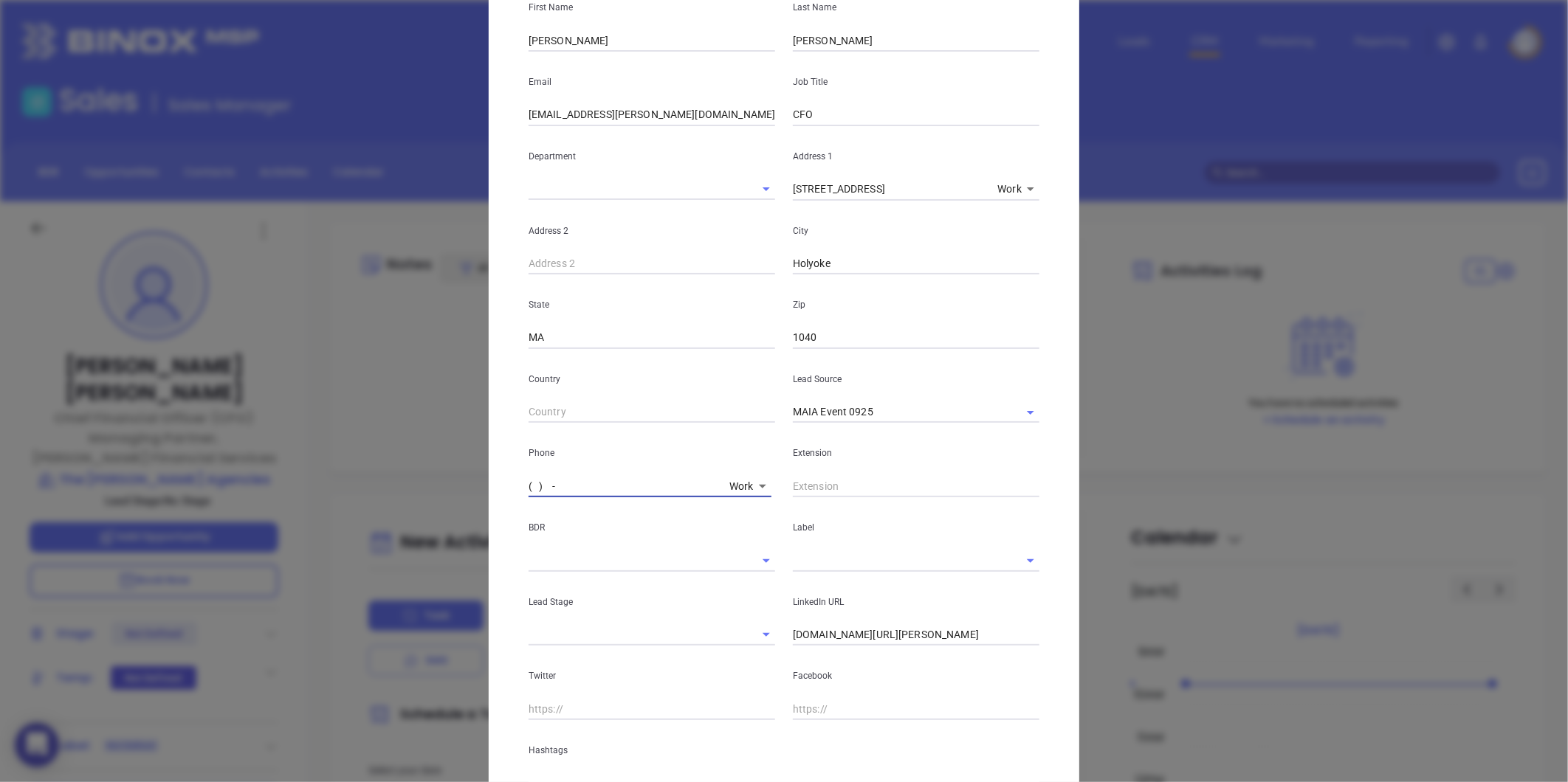
type input "( ) -"
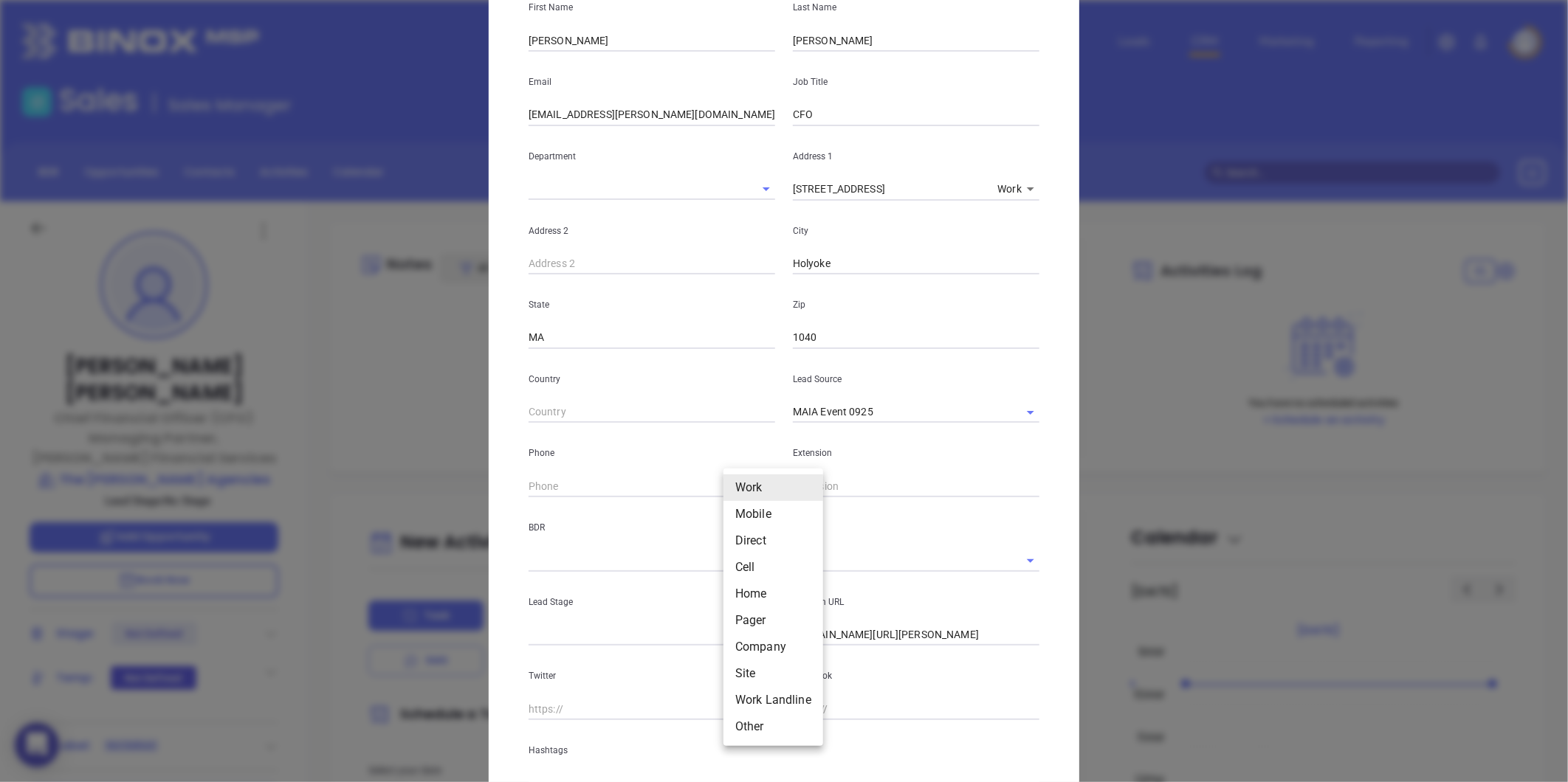
click at [733, 485] on body "0 Leads CRM Marketing Reporting Financial Leads Leads Sales Sales Manager BDR O…" at bounding box center [784, 391] width 1568 height 782
click at [754, 674] on li "Site" at bounding box center [772, 674] width 99 height 26
type input "11"
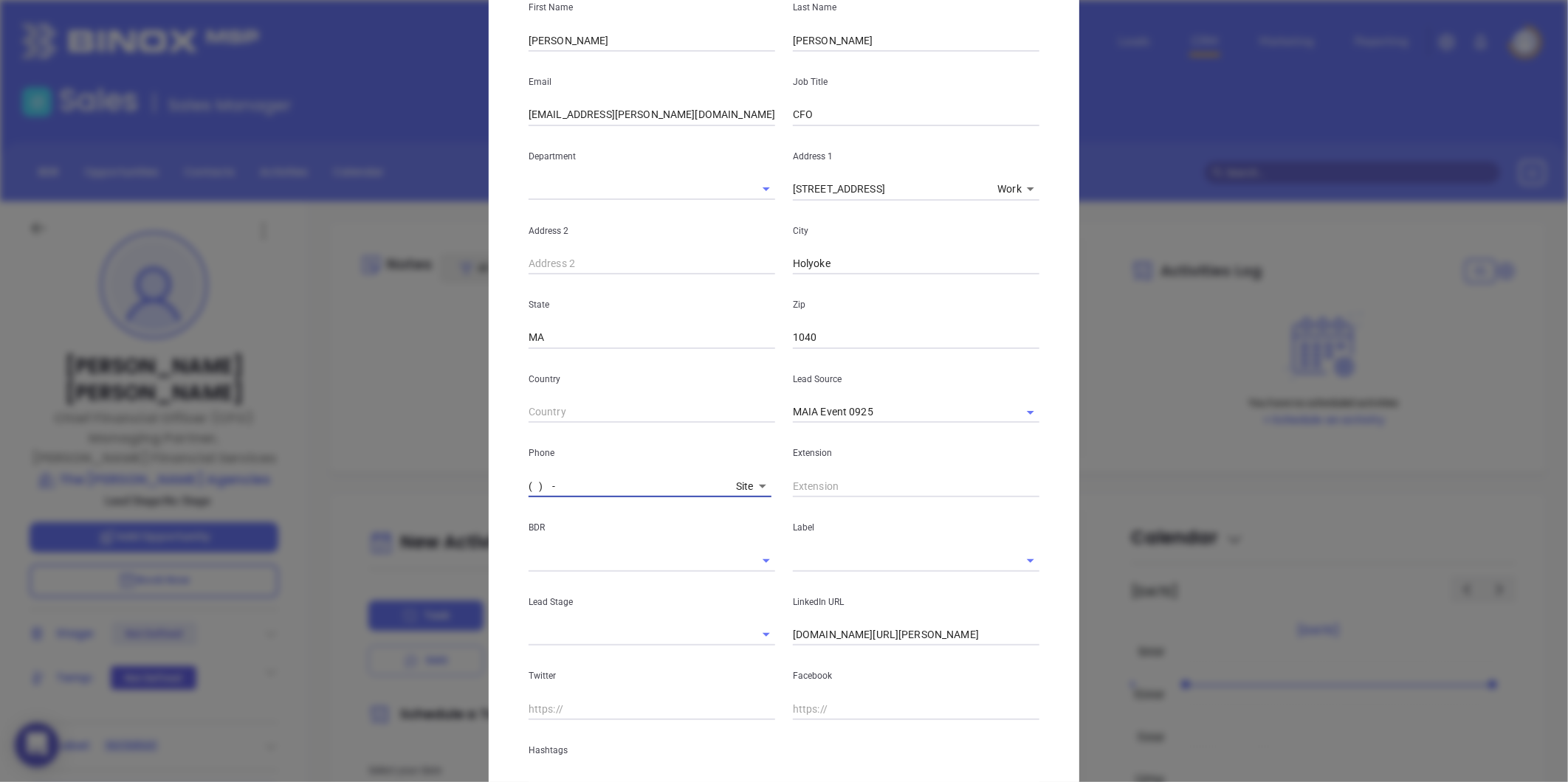
click at [580, 490] on input "( ) -" at bounding box center [629, 486] width 201 height 22
paste input "413) 538-7444"
type input "[PHONE_NUMBER]"
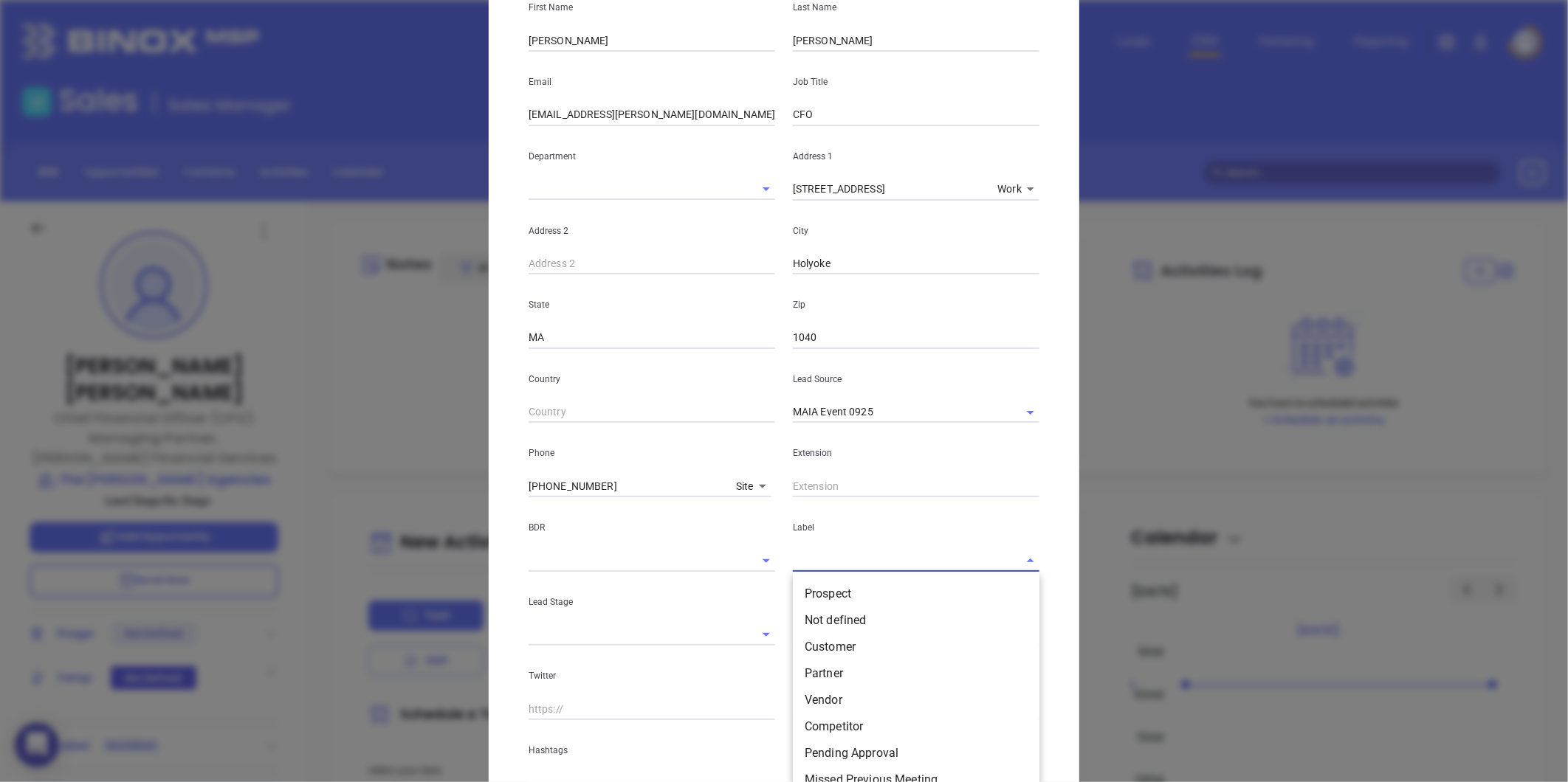
click at [806, 566] on input "text" at bounding box center [895, 560] width 205 height 21
click at [836, 588] on li "Prospect" at bounding box center [916, 593] width 246 height 26
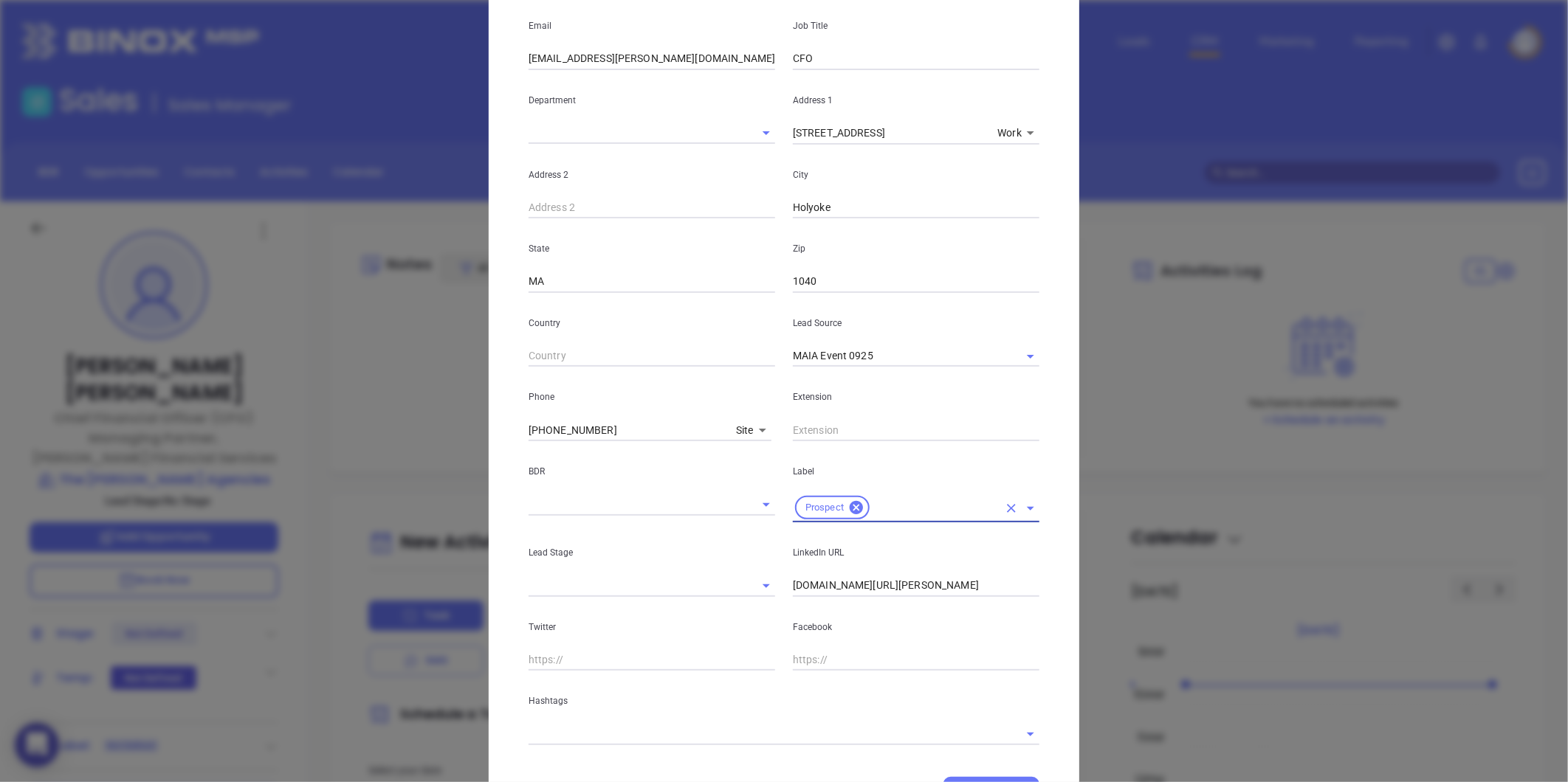
scroll to position [293, 0]
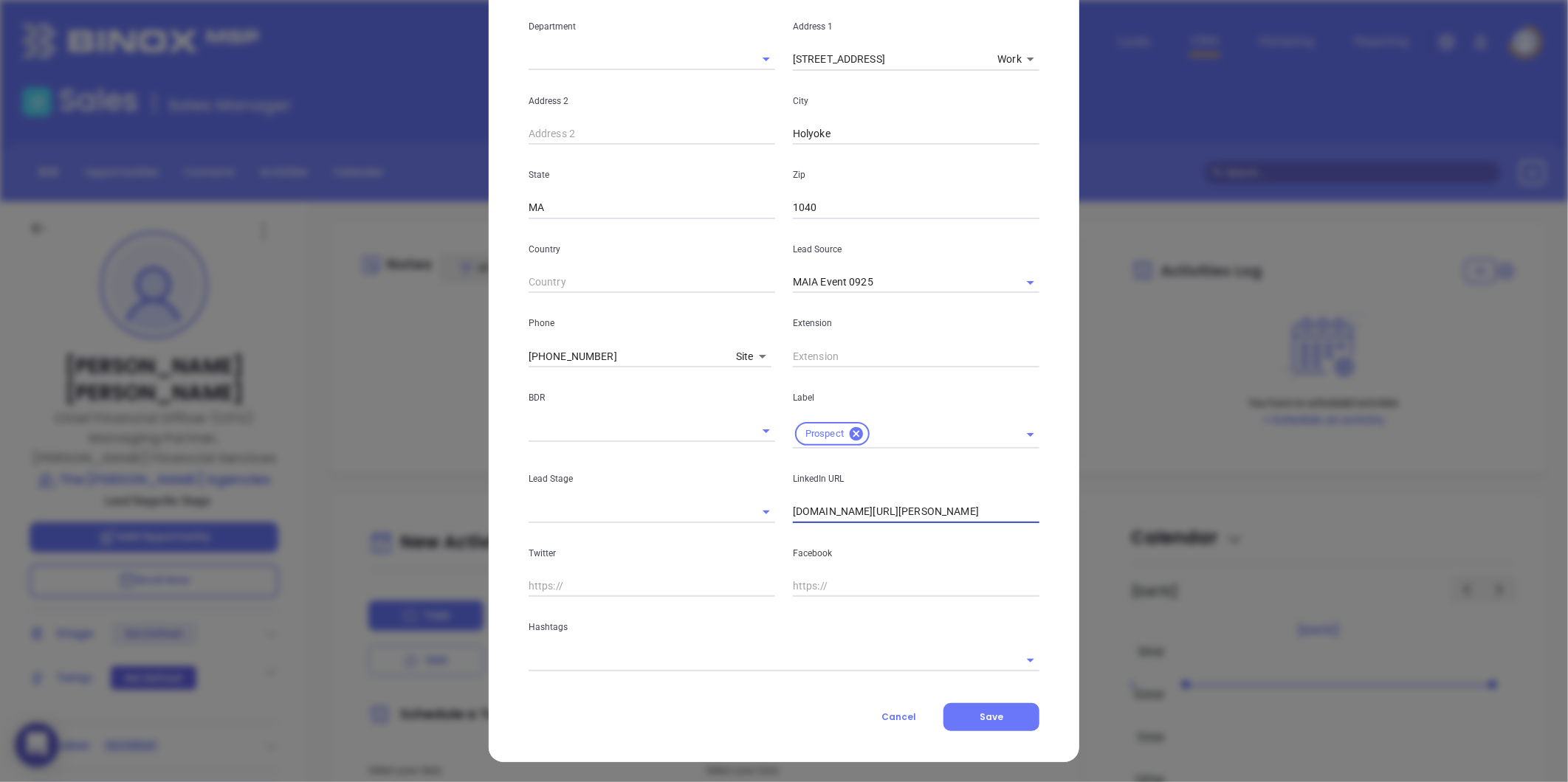
drag, startPoint x: 843, startPoint y: 522, endPoint x: 611, endPoint y: 569, distance: 236.7
click at [607, 569] on div "First Name Jon Last Name Lumbra Email jlumbra@dowd.com Job Title CFO Department…" at bounding box center [784, 259] width 511 height 824
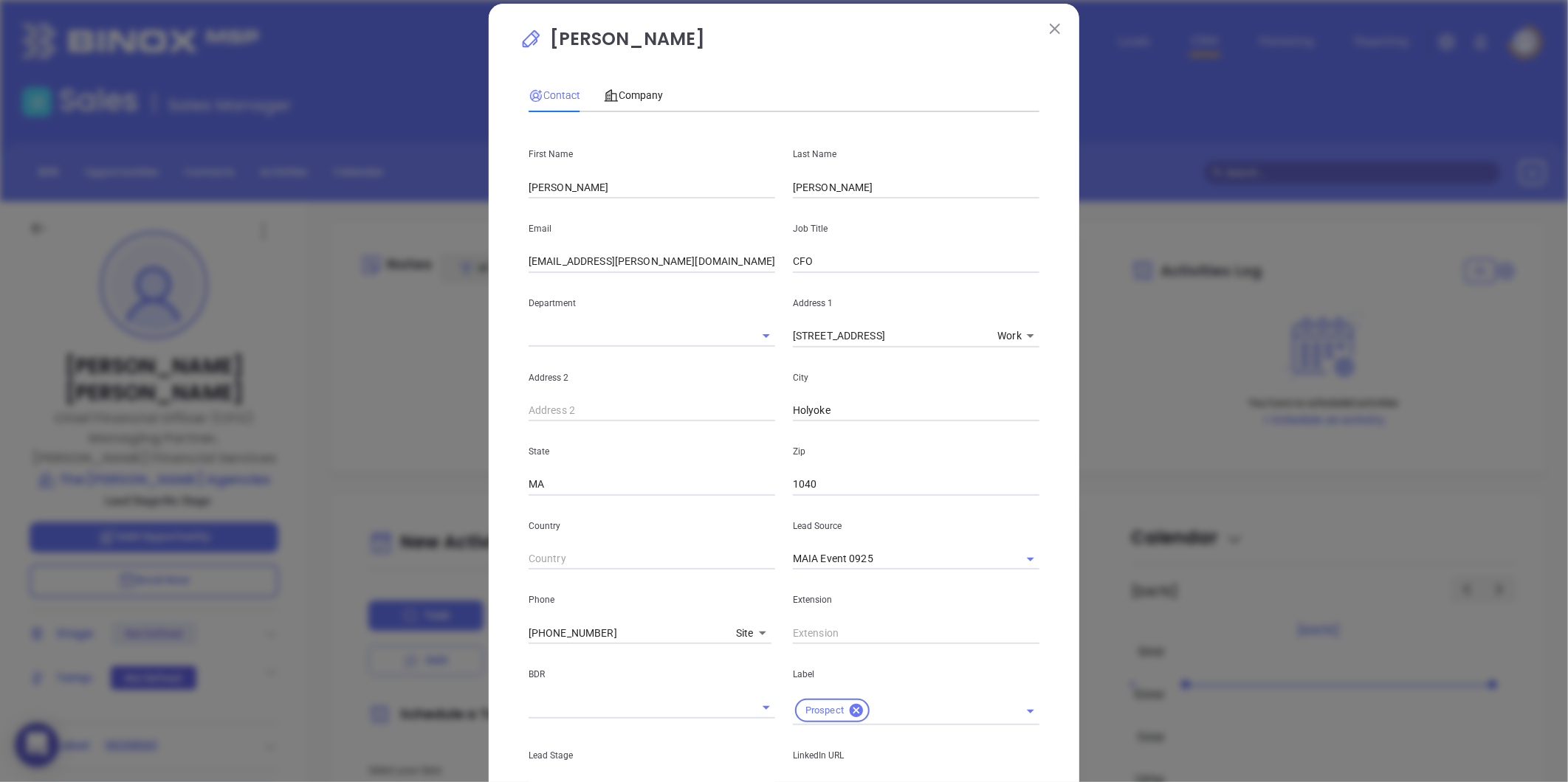
scroll to position [0, 0]
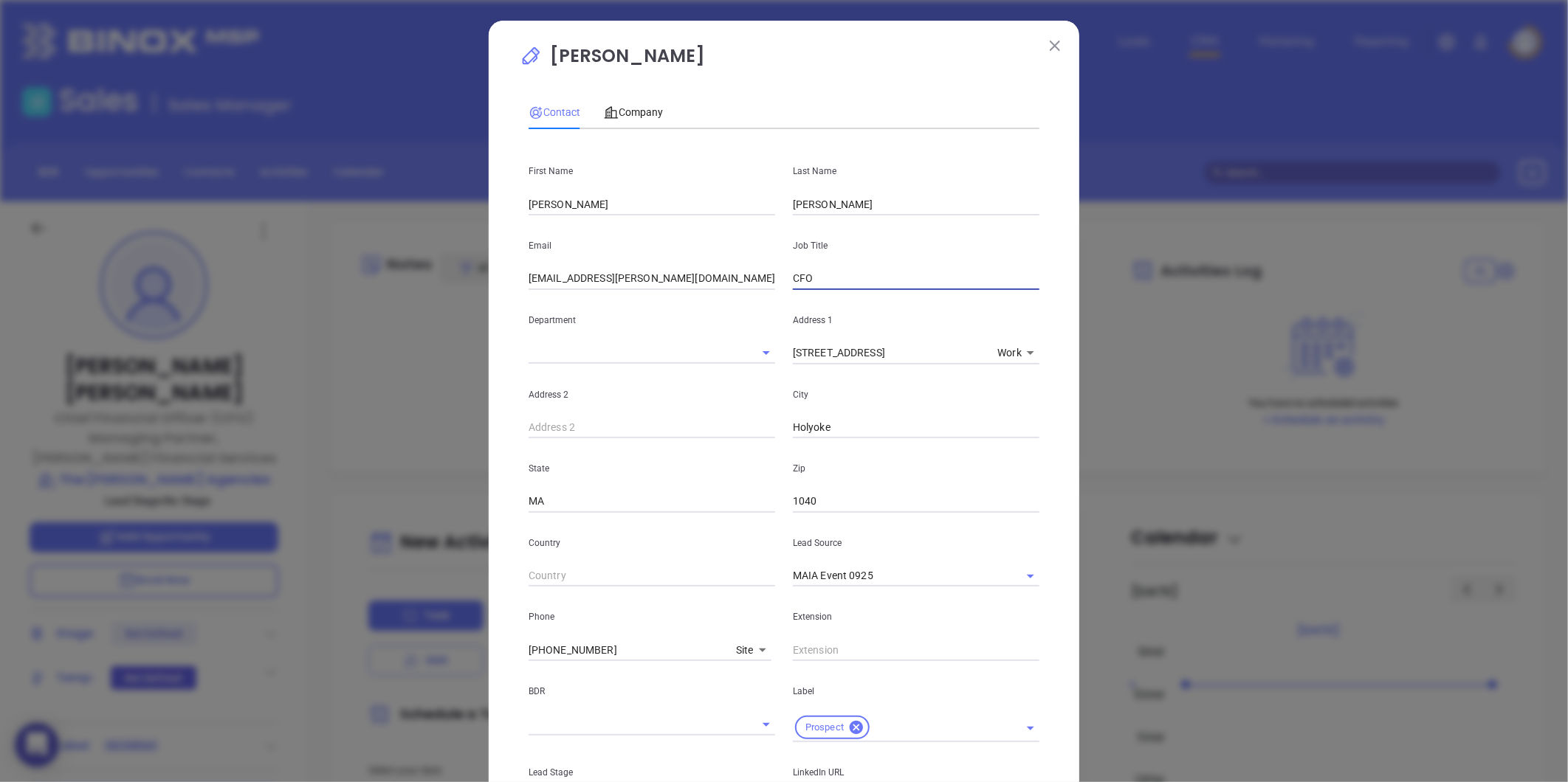
click at [793, 281] on input "CFO" at bounding box center [916, 279] width 246 height 22
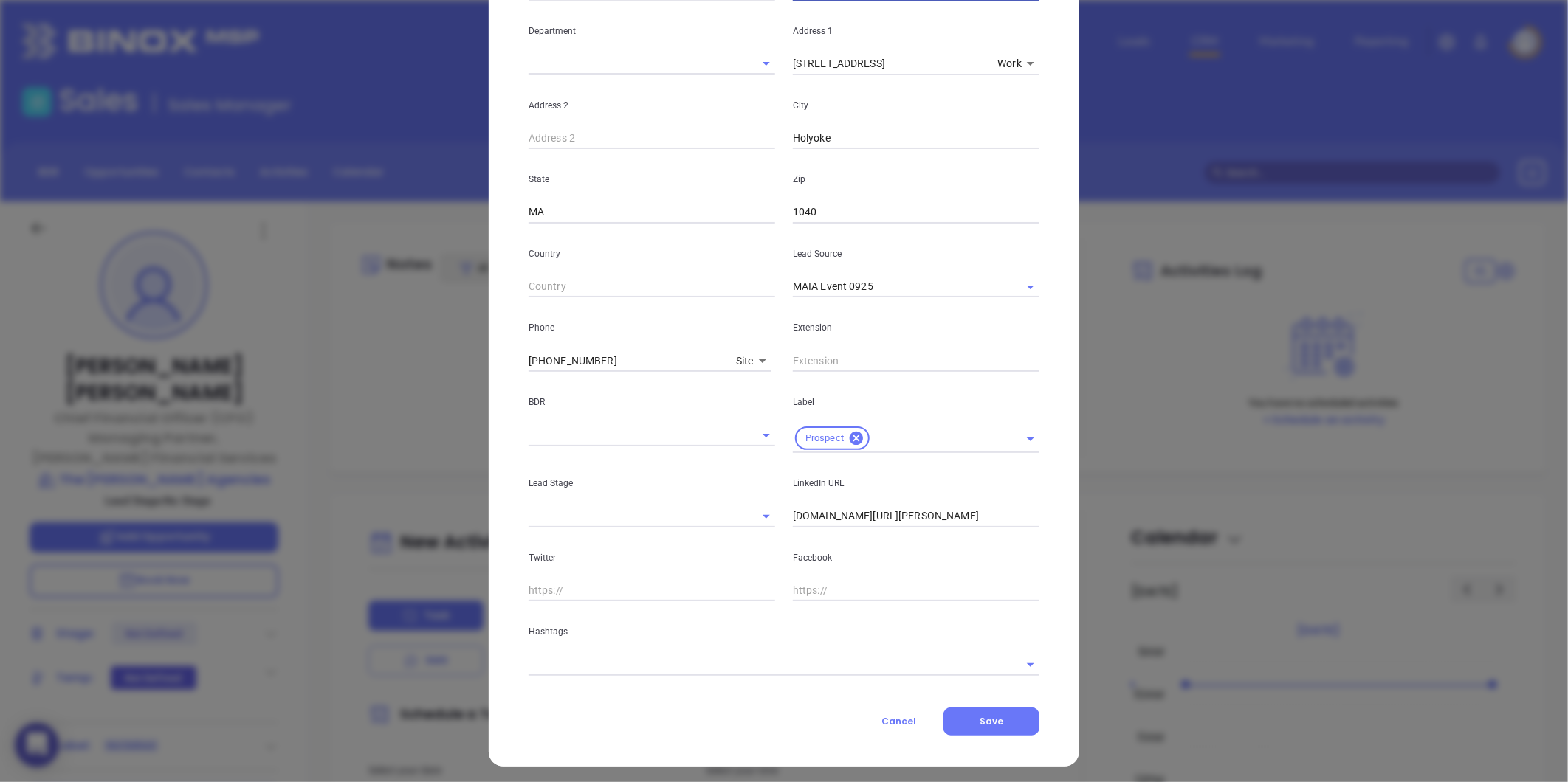
scroll to position [293, 0]
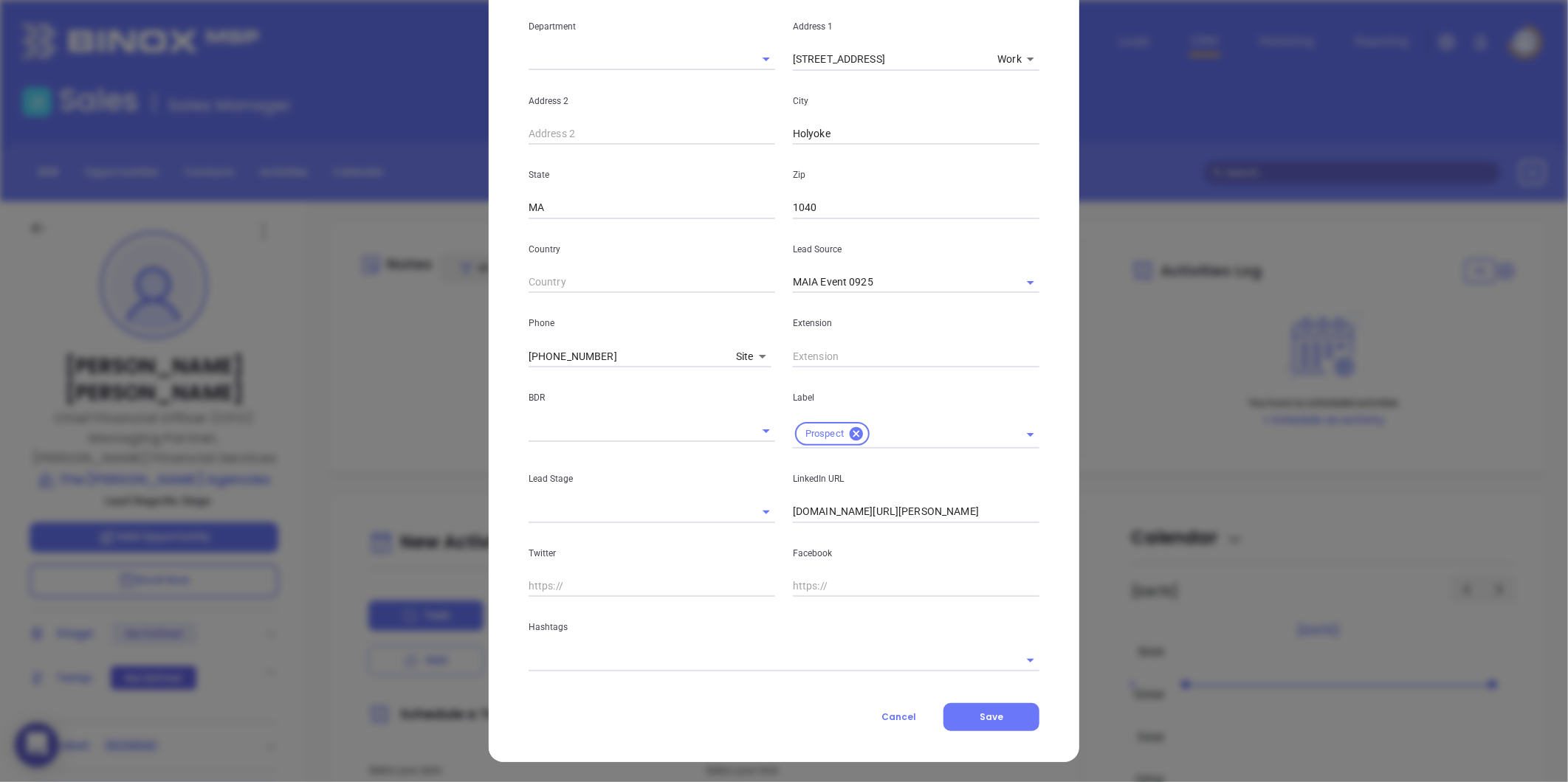
type input "Managing Partner & CFO"
click at [864, 518] on input "linkedin.com/in/jon-lumbra-6739024b" at bounding box center [916, 512] width 246 height 22
paste input "linkedin.com/in/jon-lumbra-6739024b"
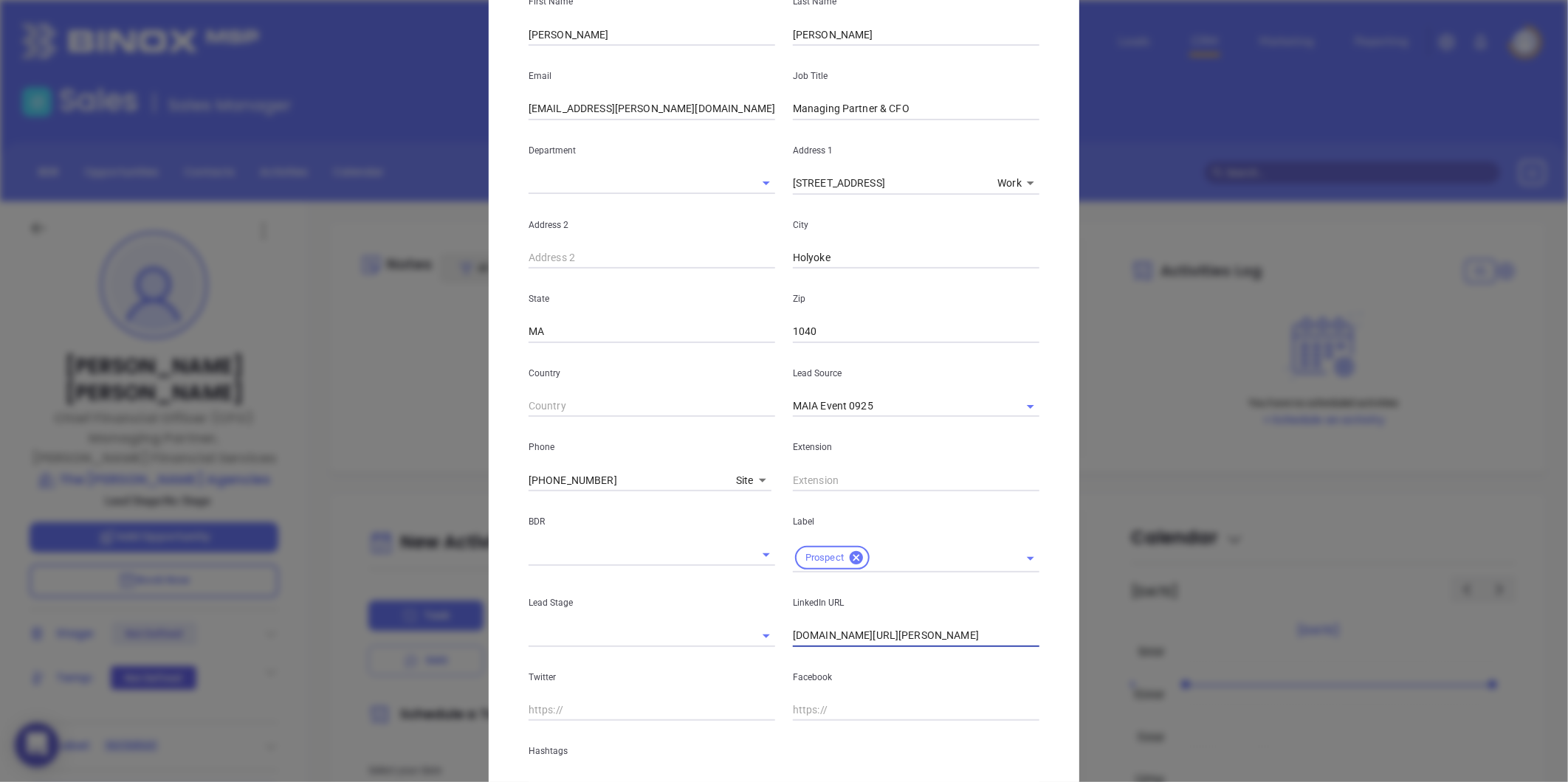
scroll to position [0, 0]
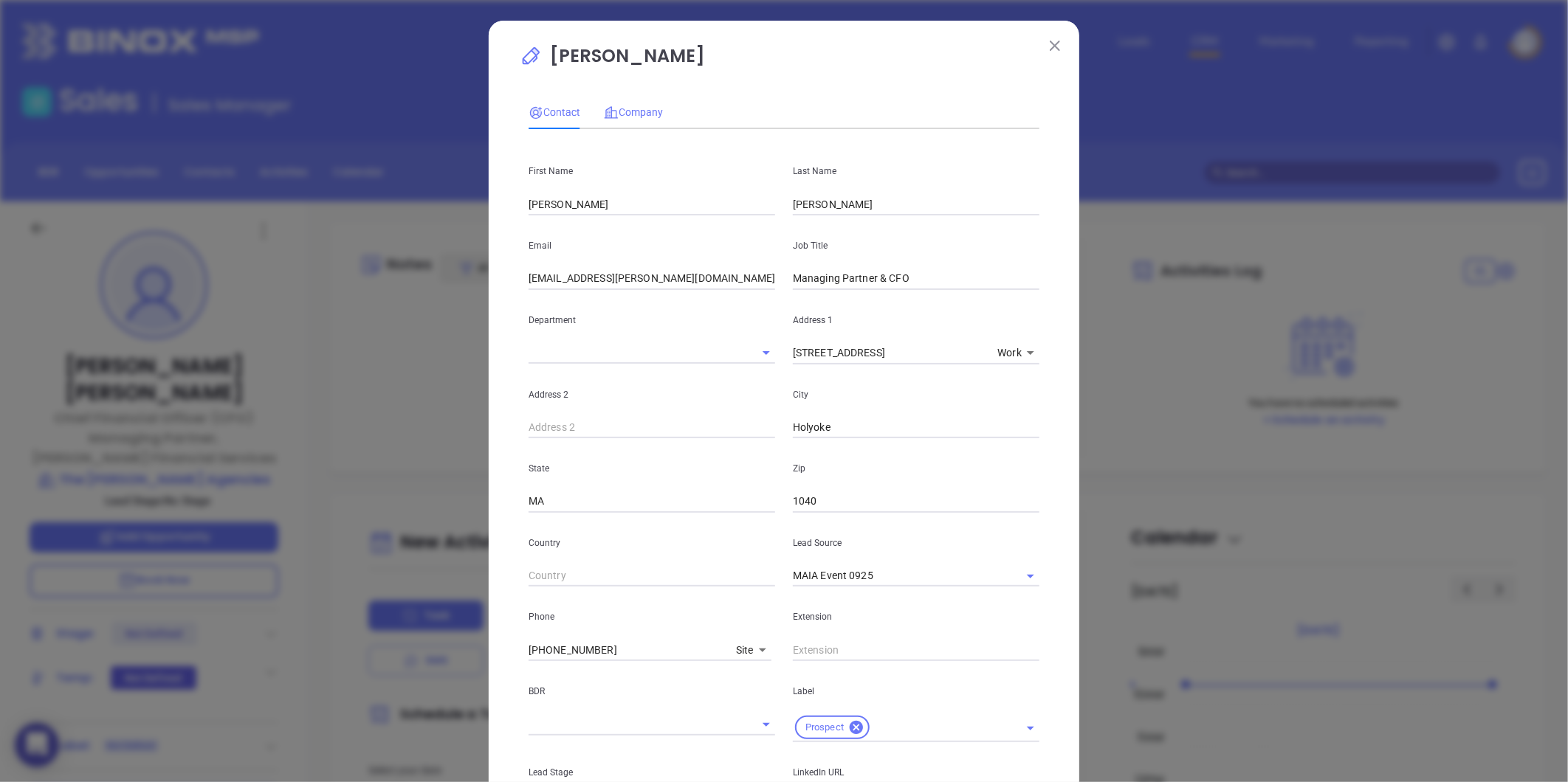
type input "www.linkedin.com/in/jon-lumbra-6739024b"
click at [634, 114] on span "Company" at bounding box center [633, 112] width 59 height 12
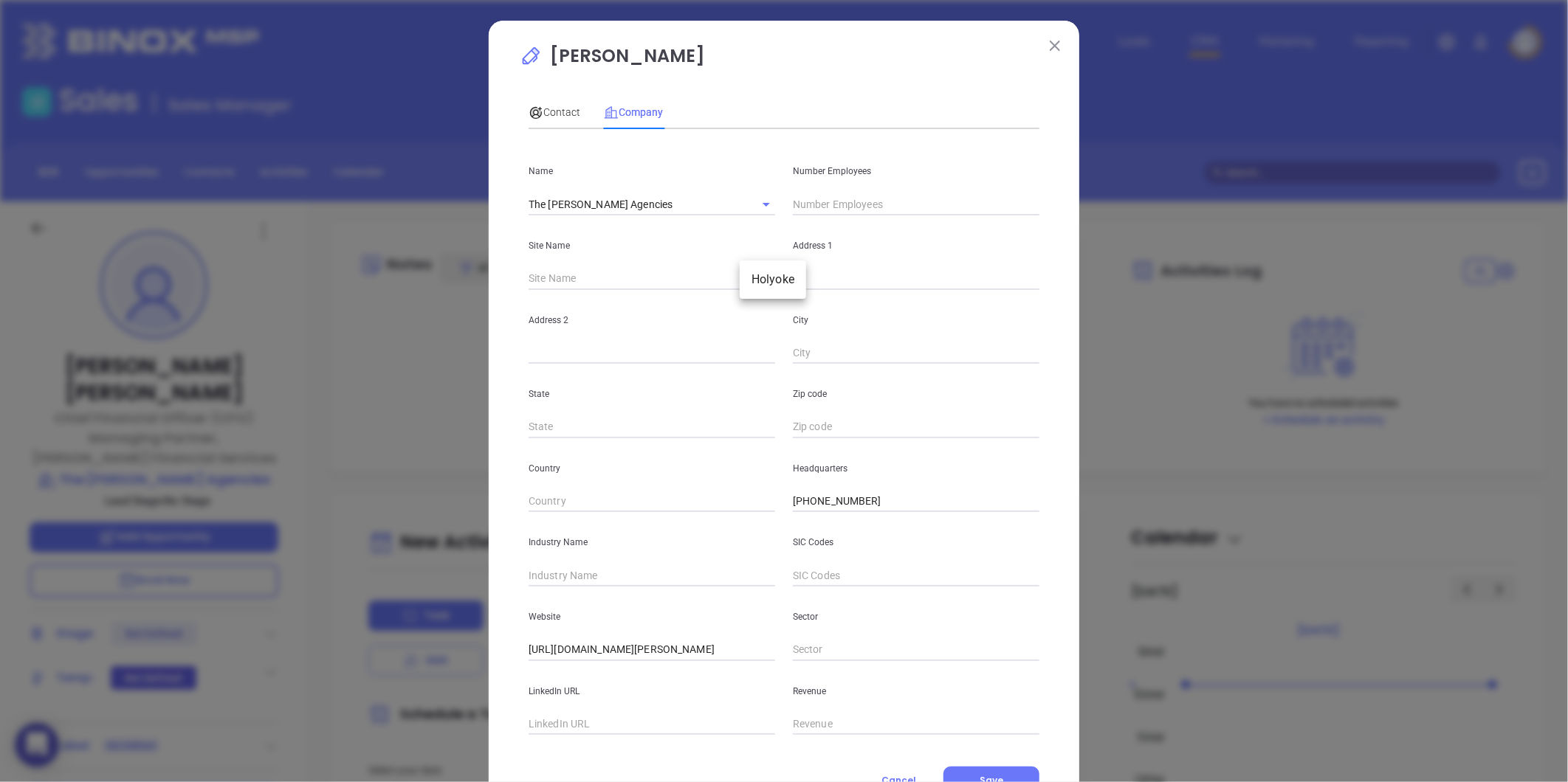
click at [757, 281] on body "0 Leads CRM Marketing Reporting Financial Leads Leads Sales Sales Manager BDR O…" at bounding box center [784, 391] width 1568 height 782
click at [760, 283] on li "Holyoke" at bounding box center [772, 279] width 67 height 26
type input "Holyoke"
type input "97360"
type input "14 Bobala Road"
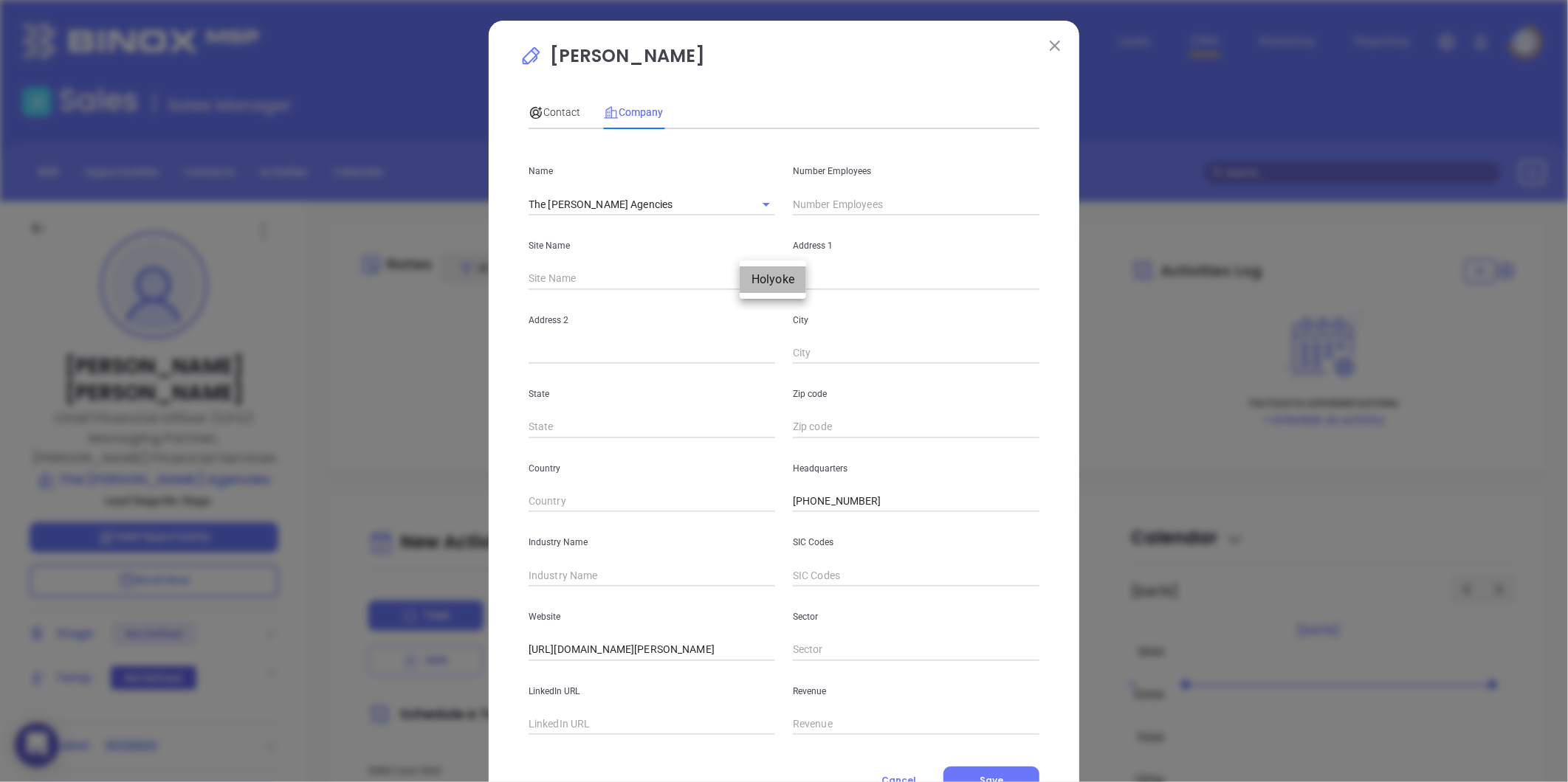
type input "Holyoke"
type input "MA"
click at [845, 428] on input "1040" at bounding box center [916, 427] width 246 height 22
type input "01040"
click at [583, 721] on input "text" at bounding box center [652, 725] width 246 height 22
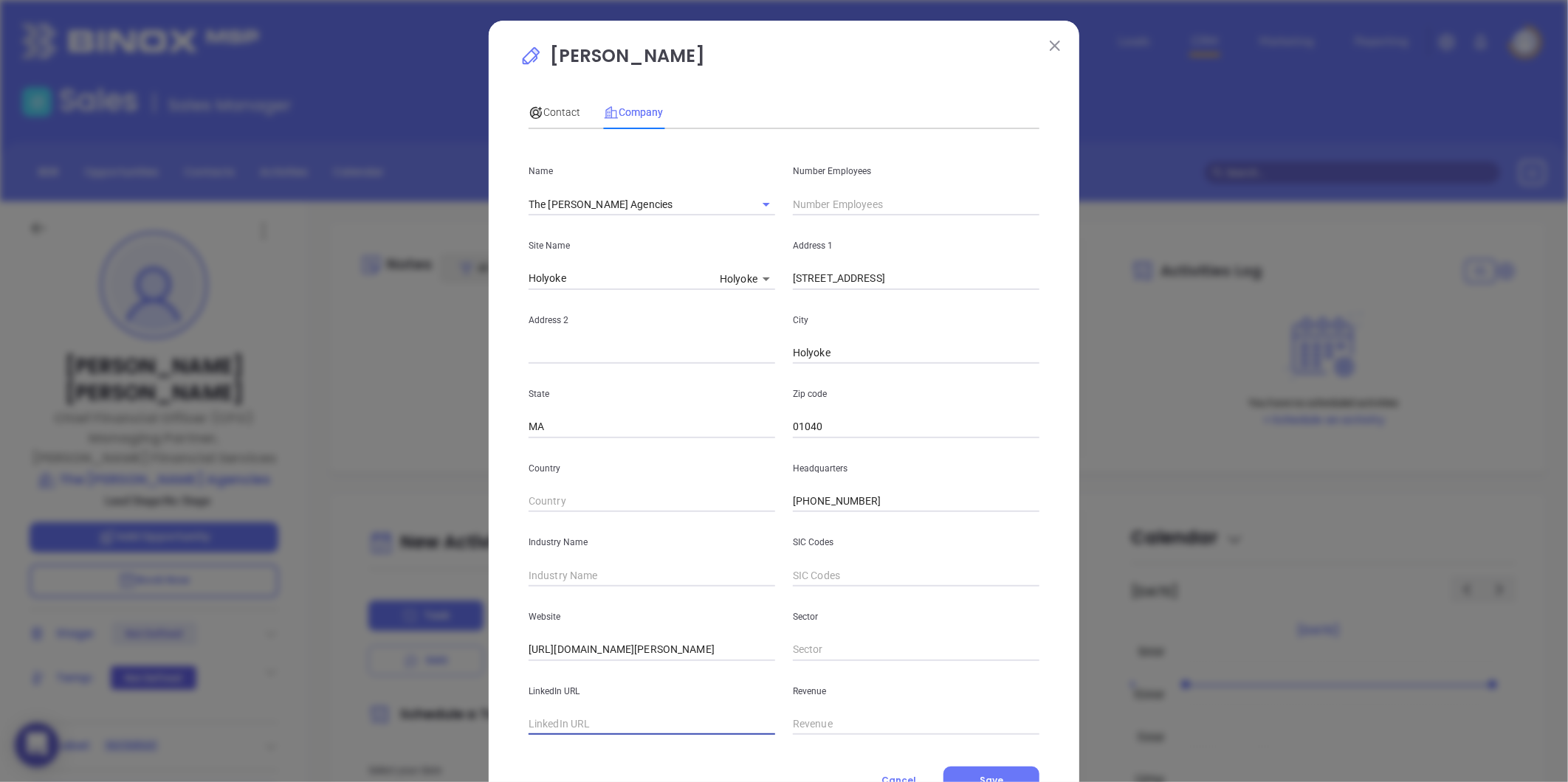
paste input "https://www.linkedin.com/company/the-dowd-insurance-agency/"
type input "https://www.linkedin.com/company/the-dowd-insurance-agency/"
click at [535, 576] on input "text" at bounding box center [652, 575] width 246 height 22
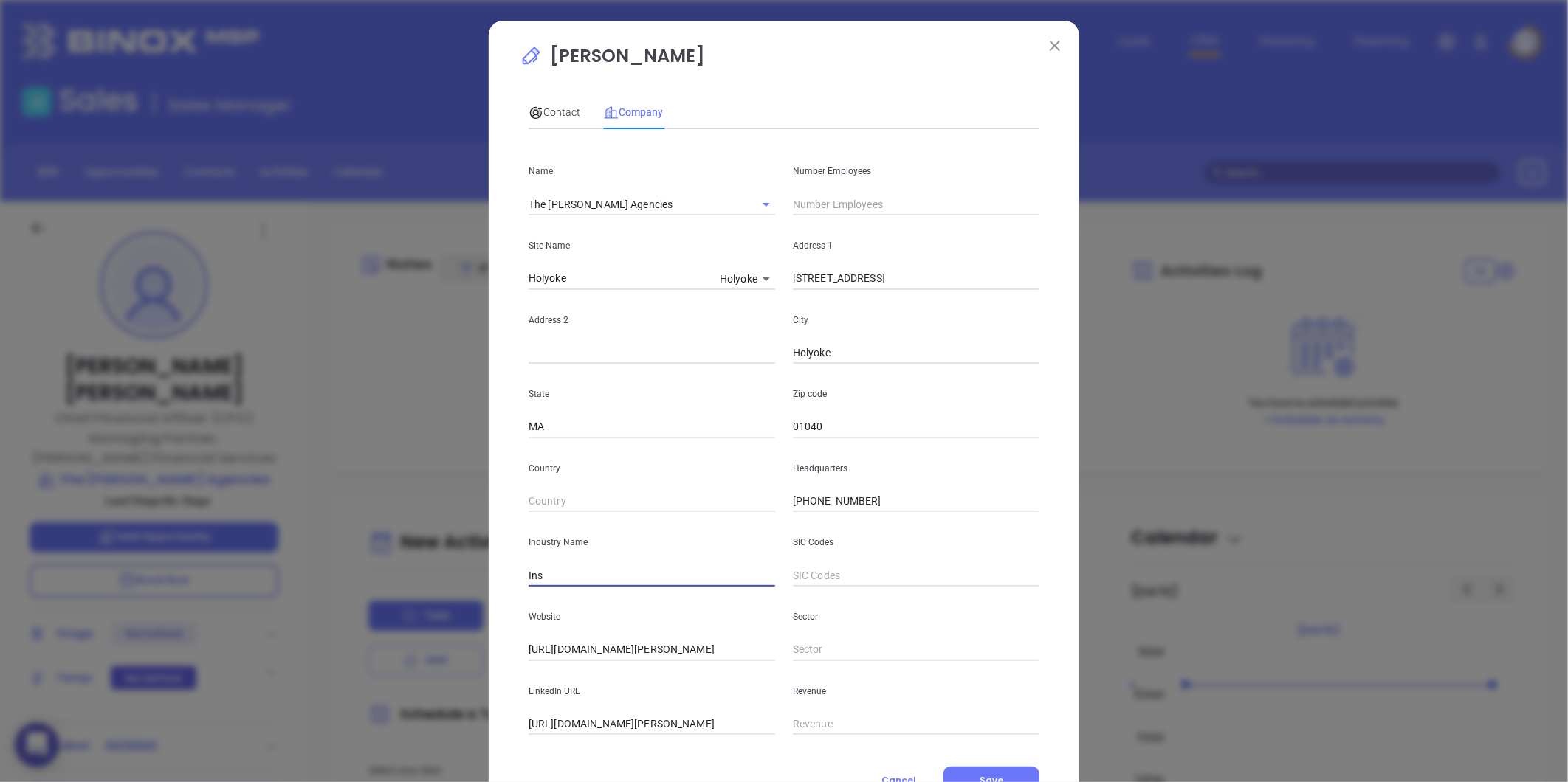
type input "Insurance"
click at [821, 205] on input "text" at bounding box center [916, 204] width 246 height 22
type input "79"
click at [548, 109] on span "Contact" at bounding box center [554, 112] width 52 height 12
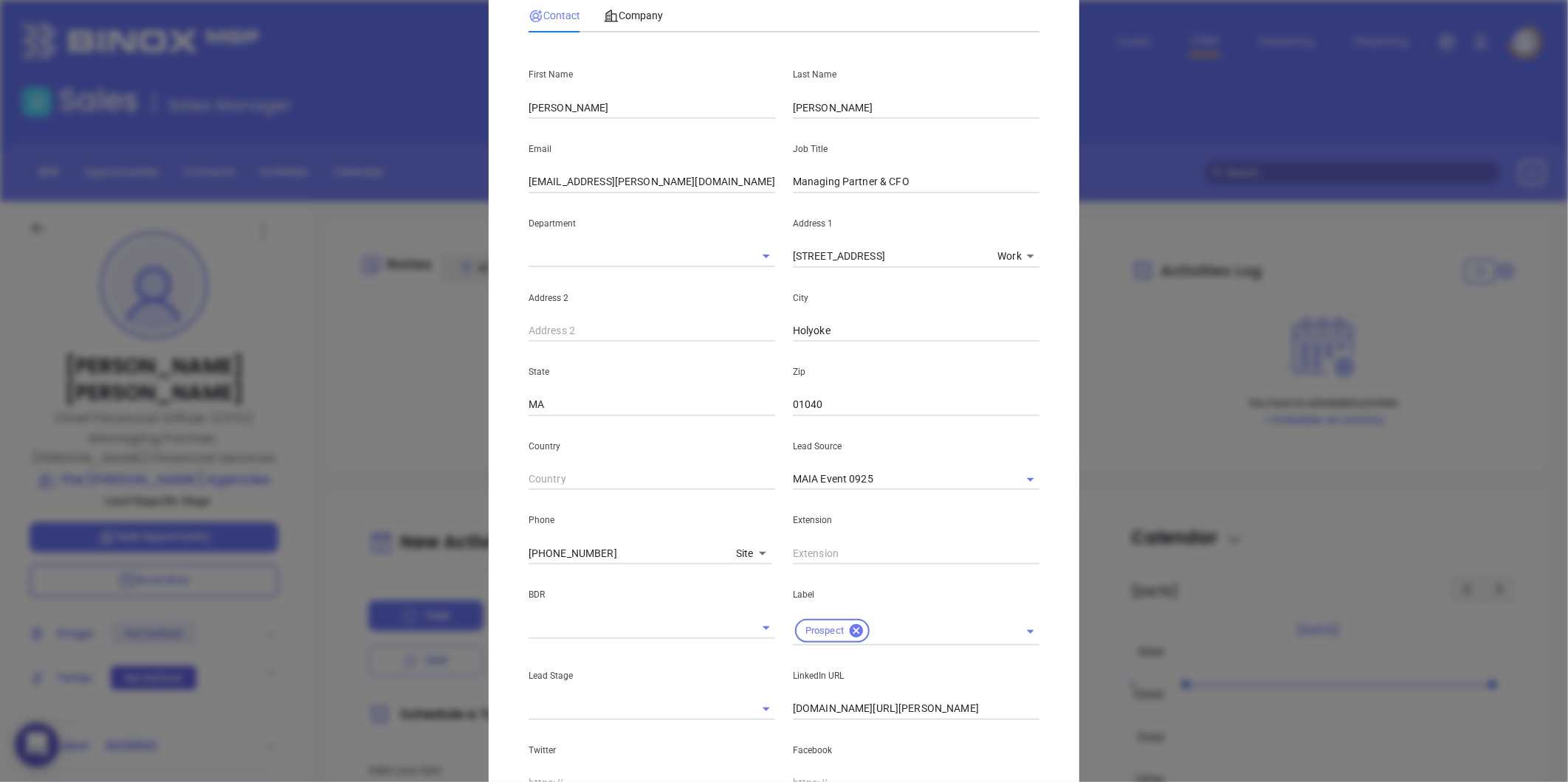
scroll to position [293, 0]
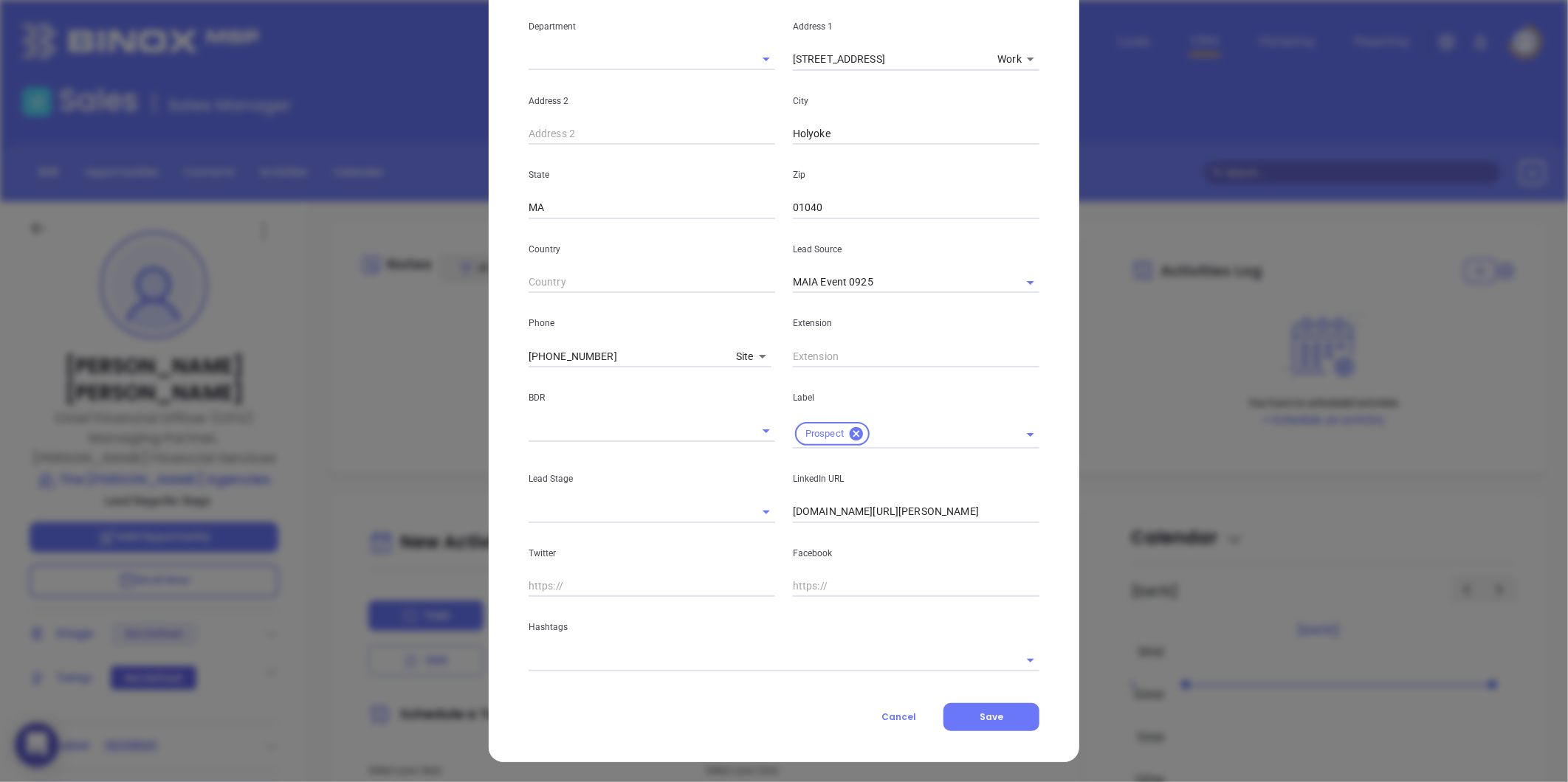
click at [665, 658] on input "text" at bounding box center [763, 660] width 469 height 21
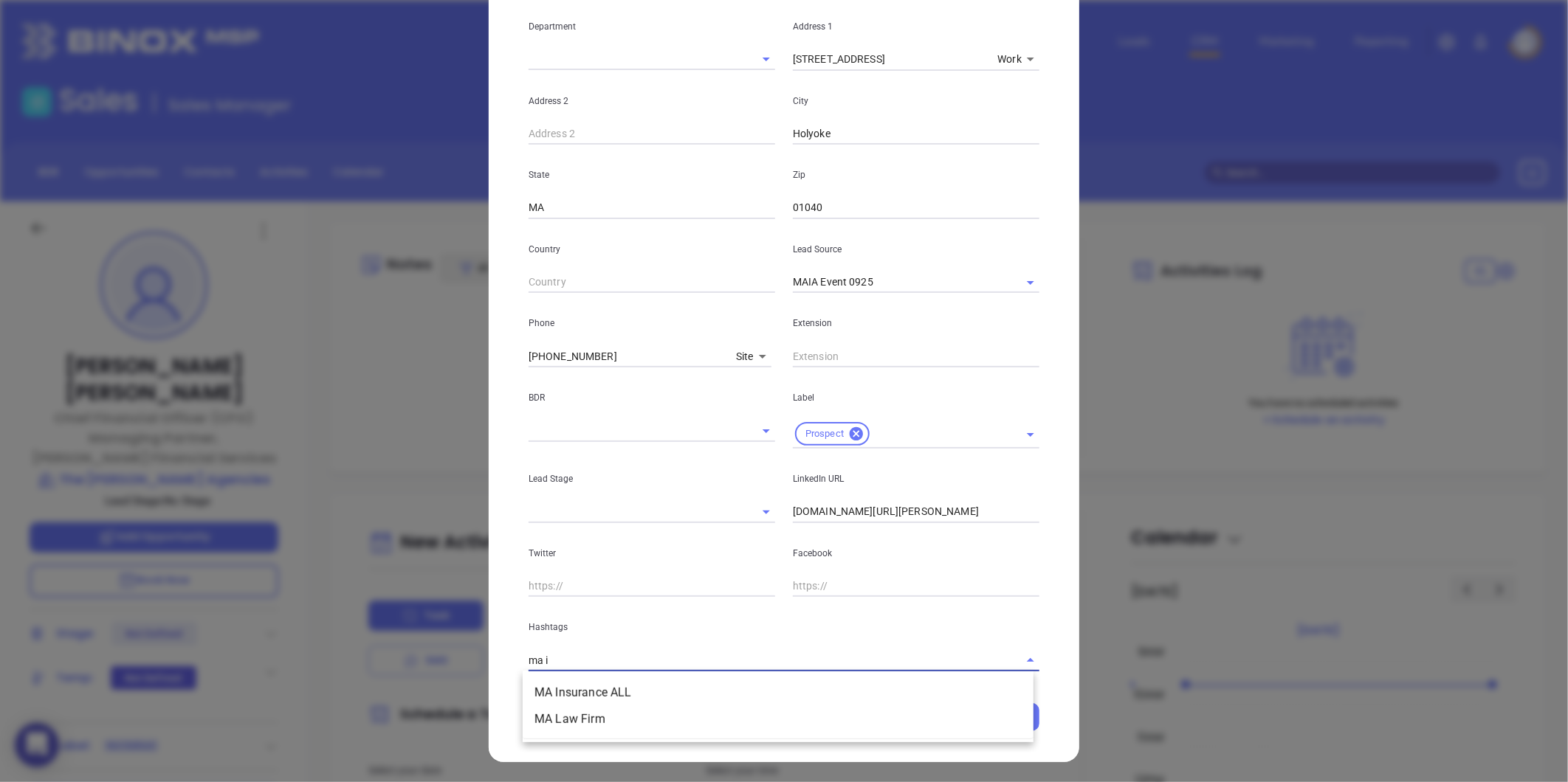
type input "ma in"
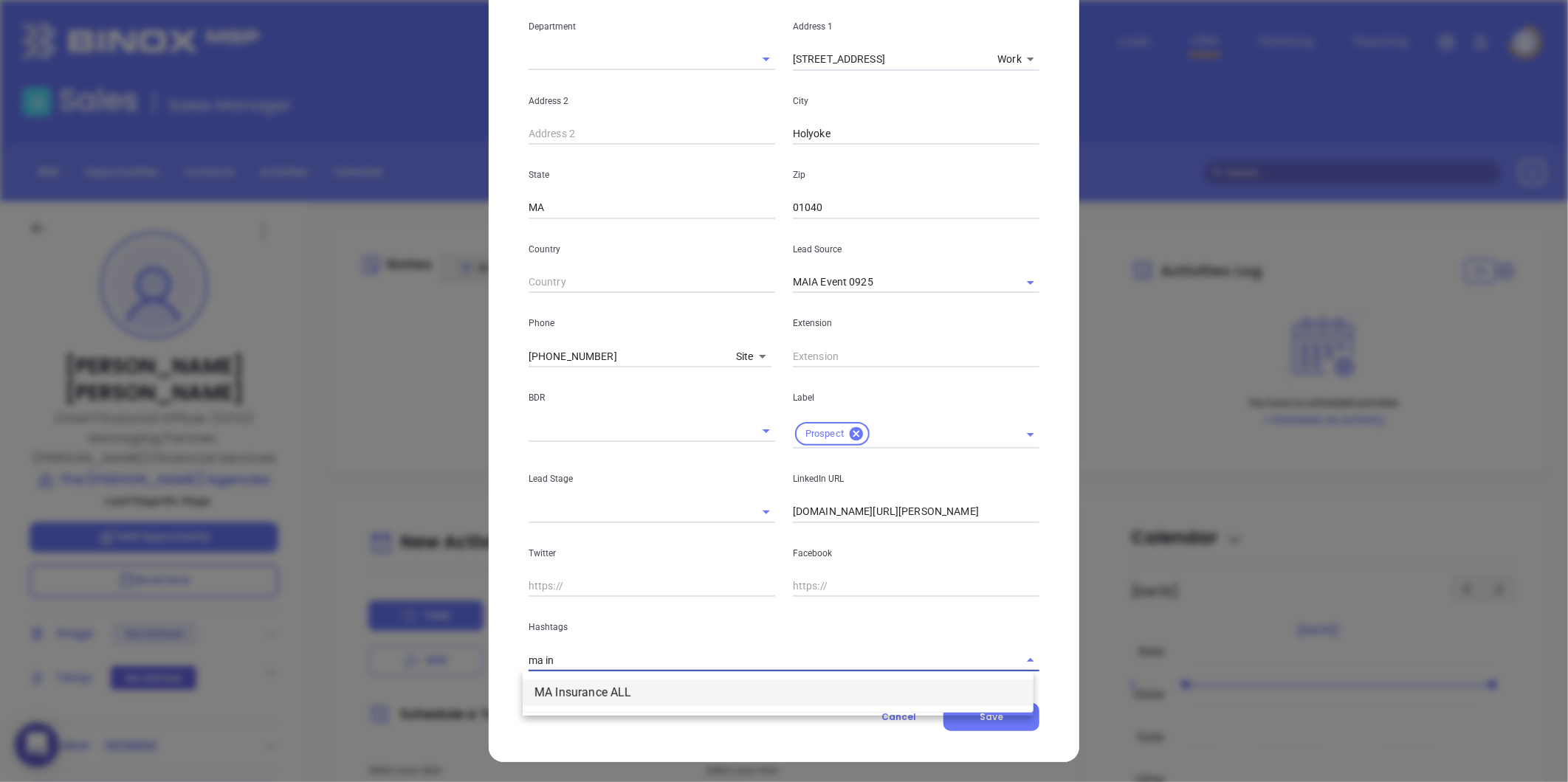
click at [644, 684] on li "MA Insurance ALL" at bounding box center [778, 693] width 511 height 26
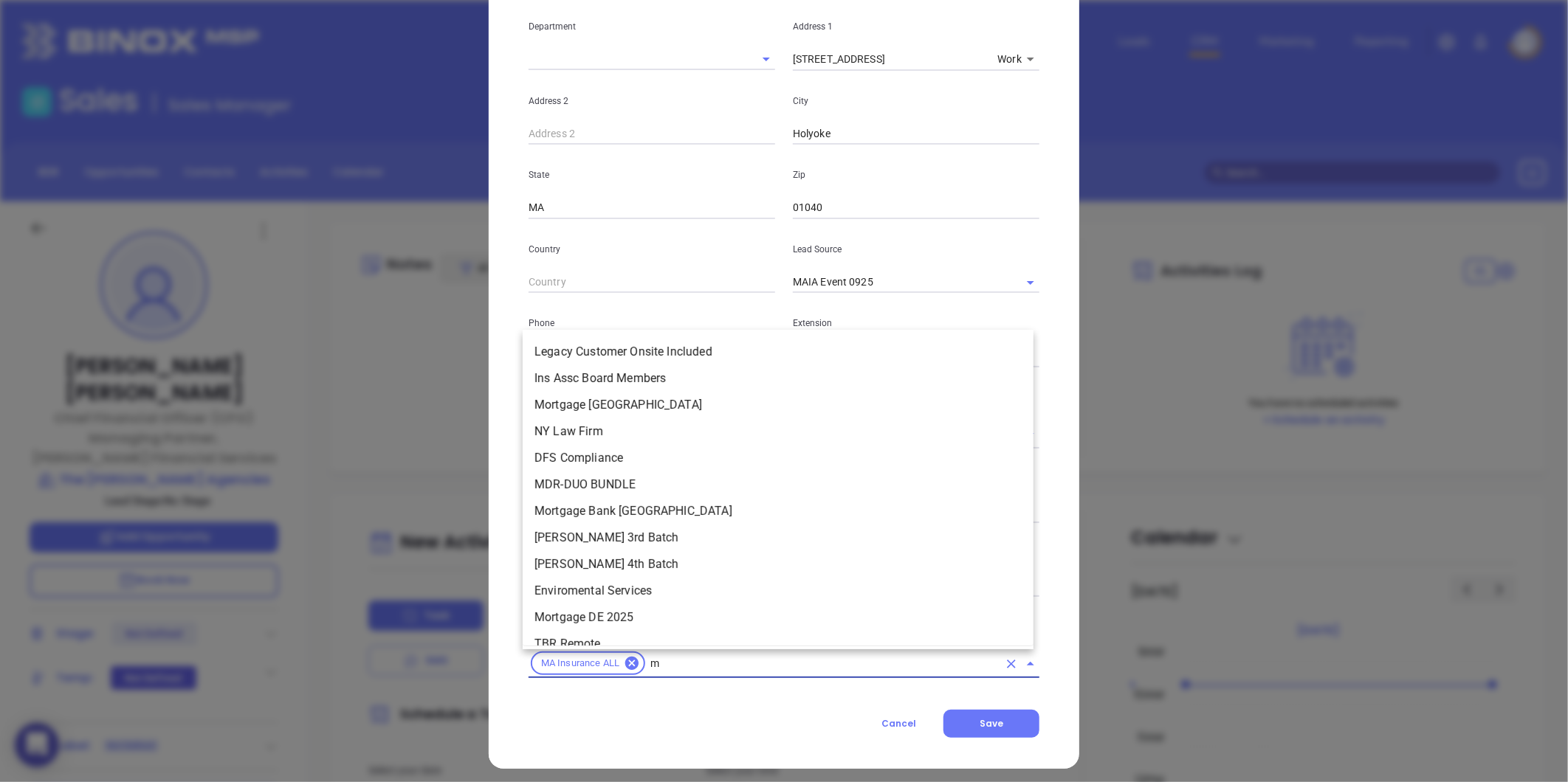
type input "ma"
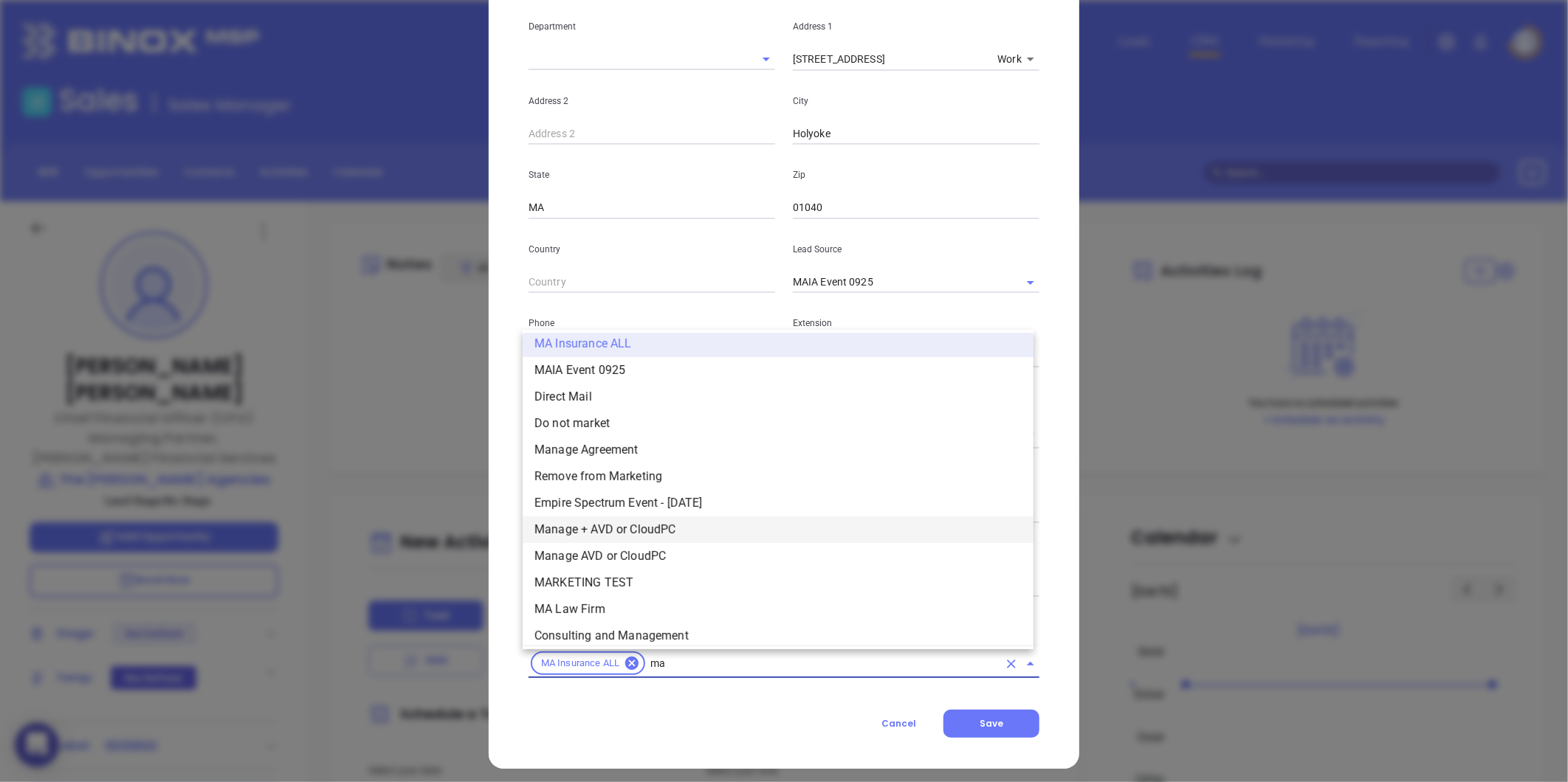
scroll to position [363, 0]
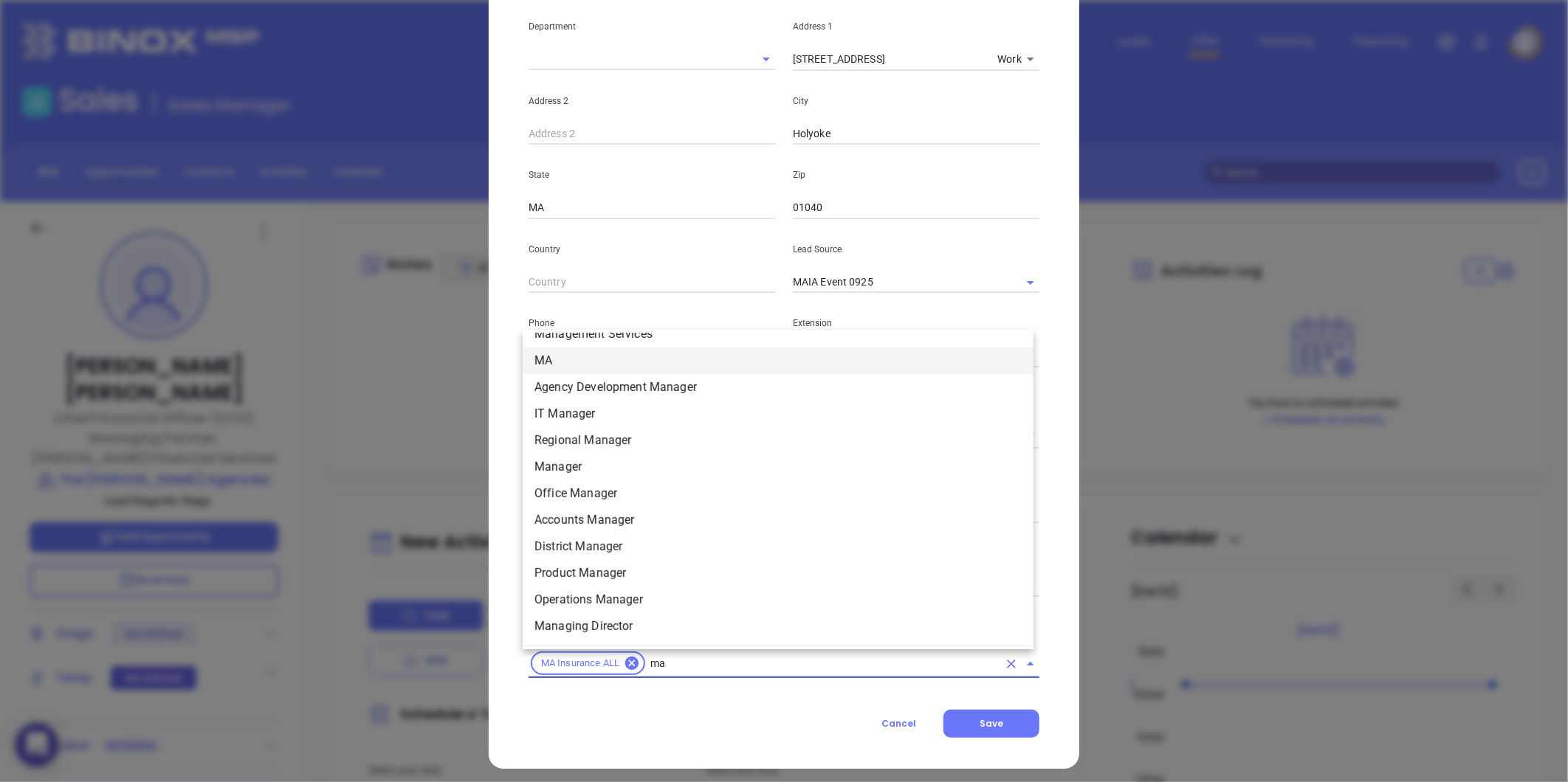
click at [583, 362] on li "MA" at bounding box center [778, 360] width 511 height 26
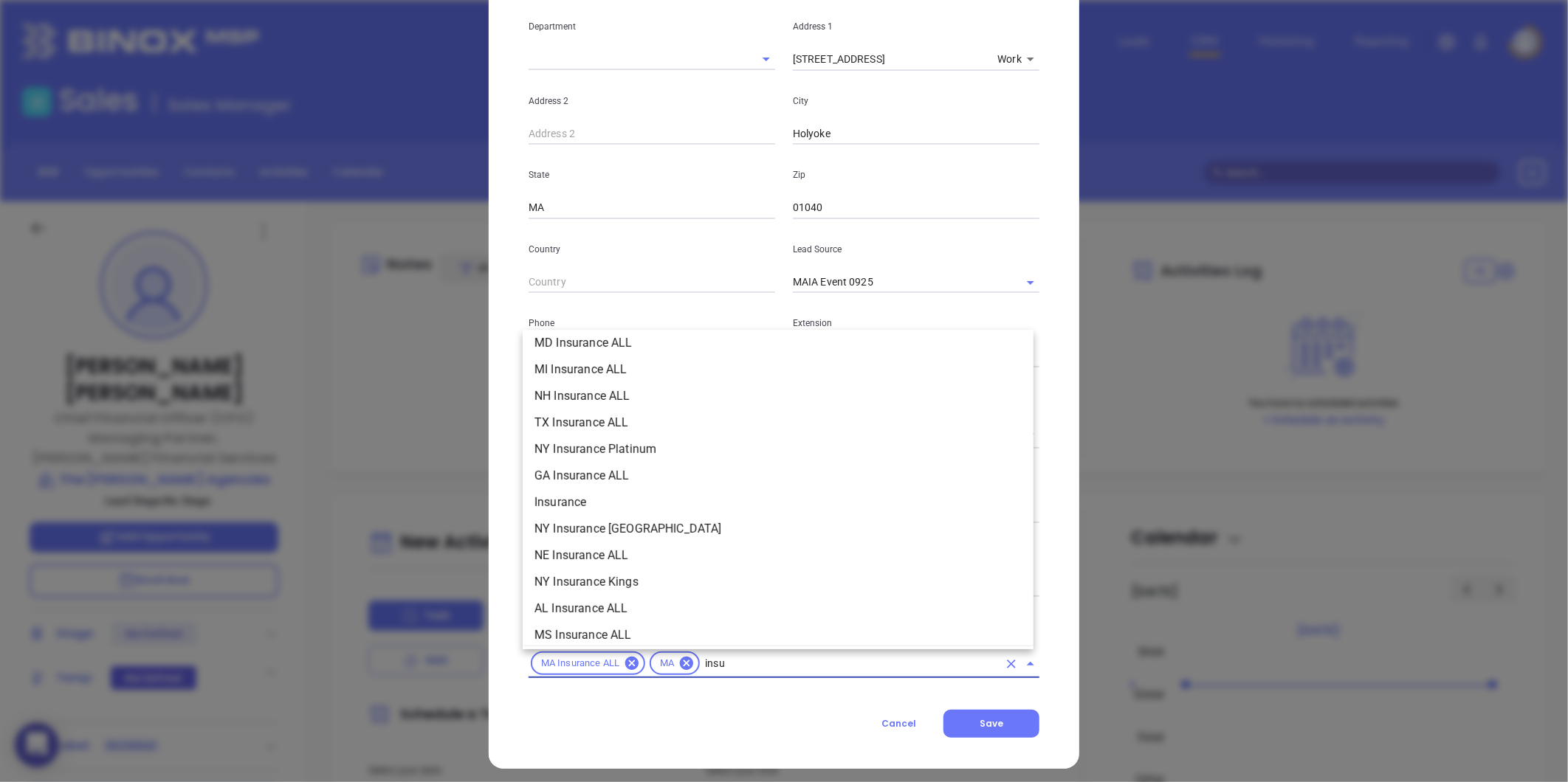
scroll to position [380, 0]
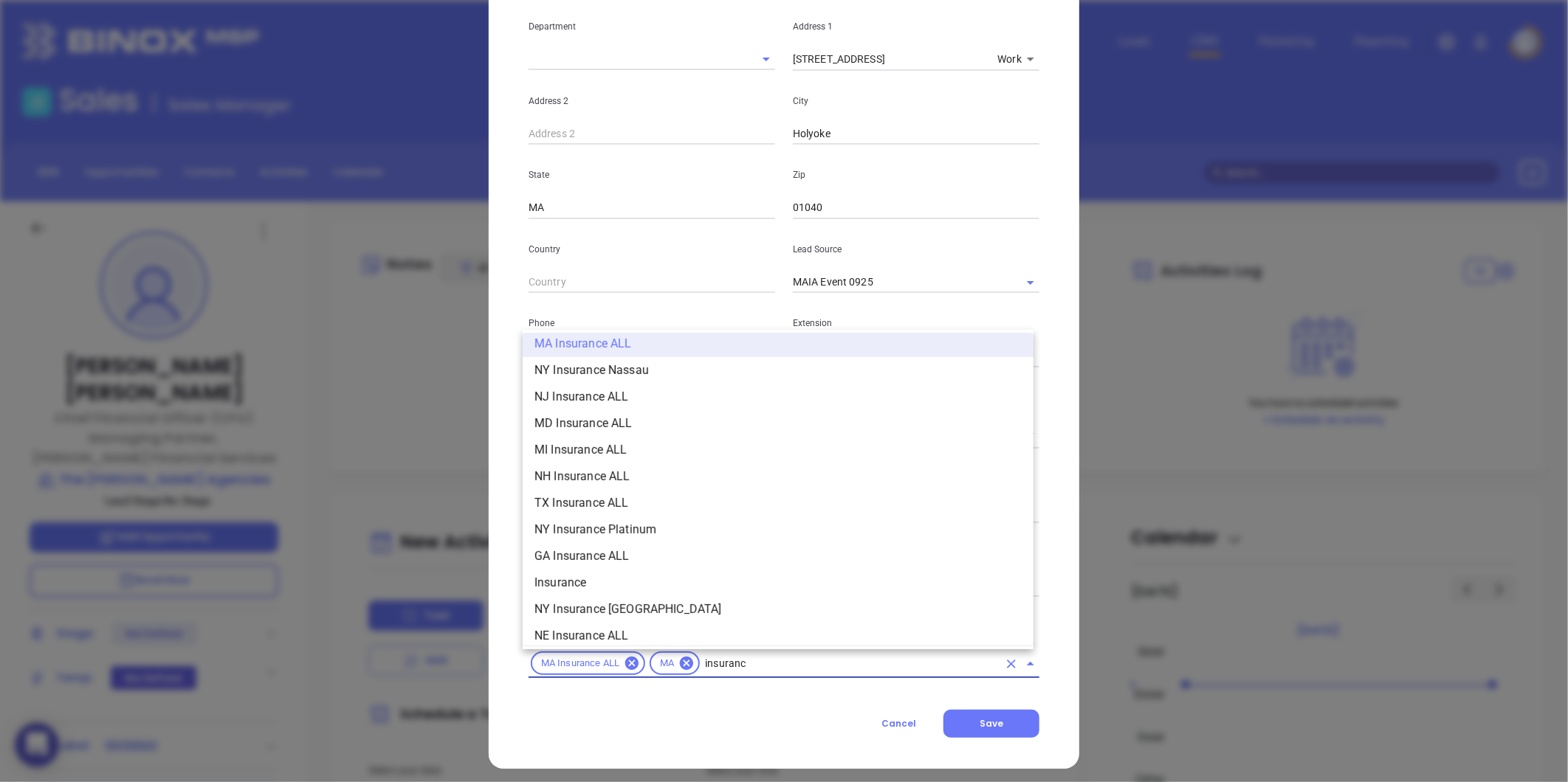
type input "insurance"
click at [581, 578] on li "Insurance" at bounding box center [778, 582] width 511 height 26
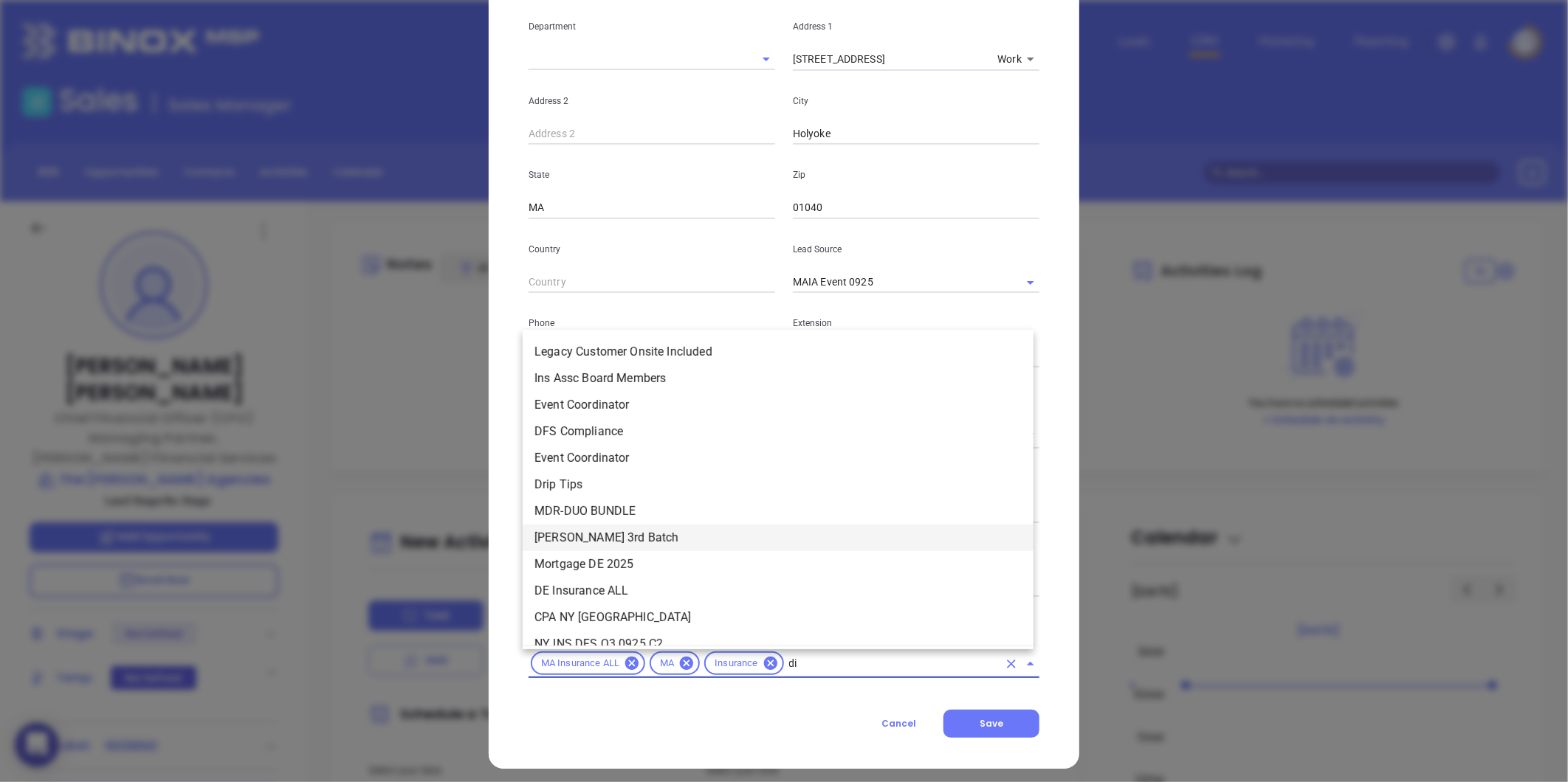
type input "dia"
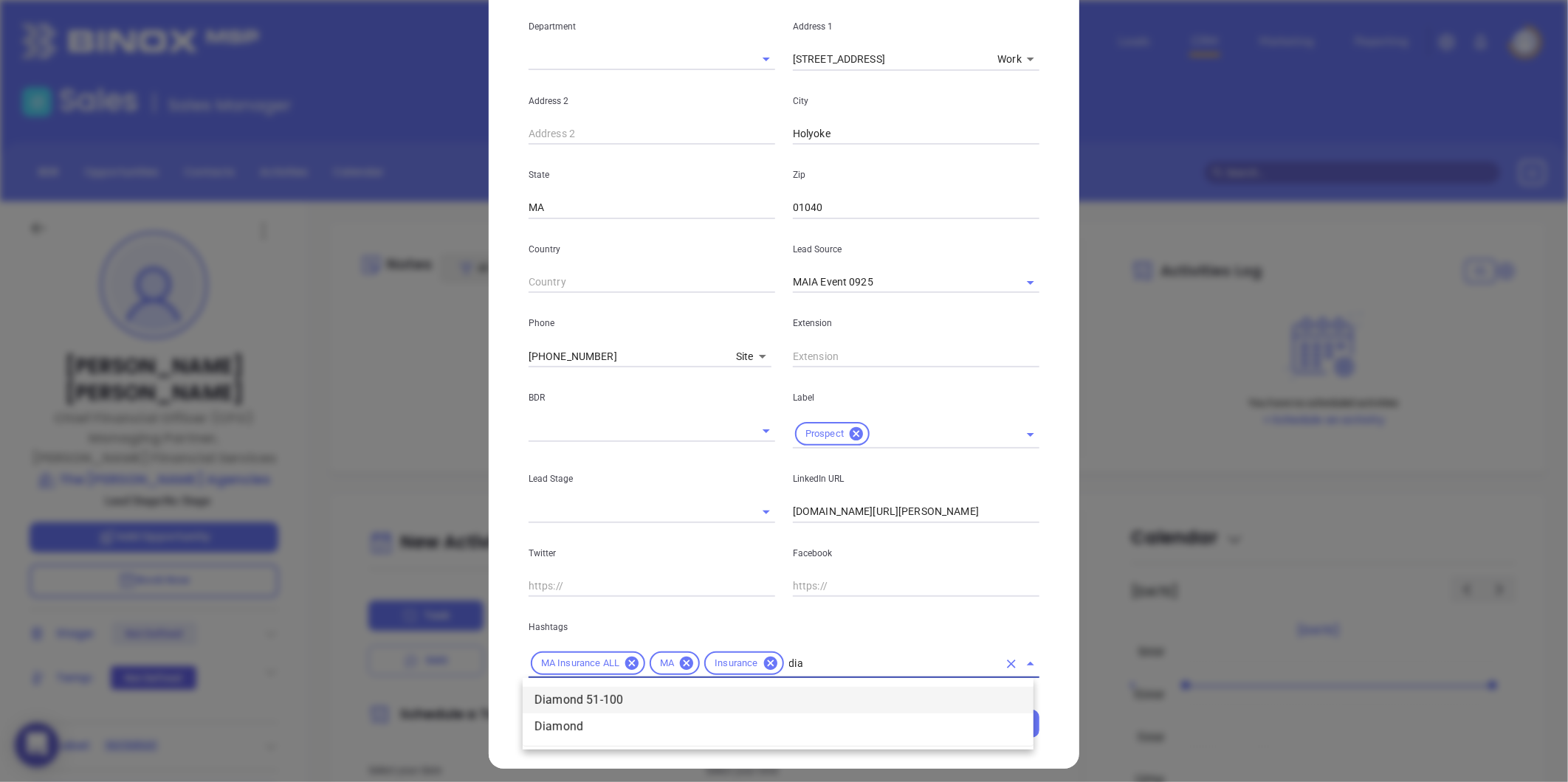
click at [614, 691] on li "Diamond 51-100" at bounding box center [778, 700] width 511 height 26
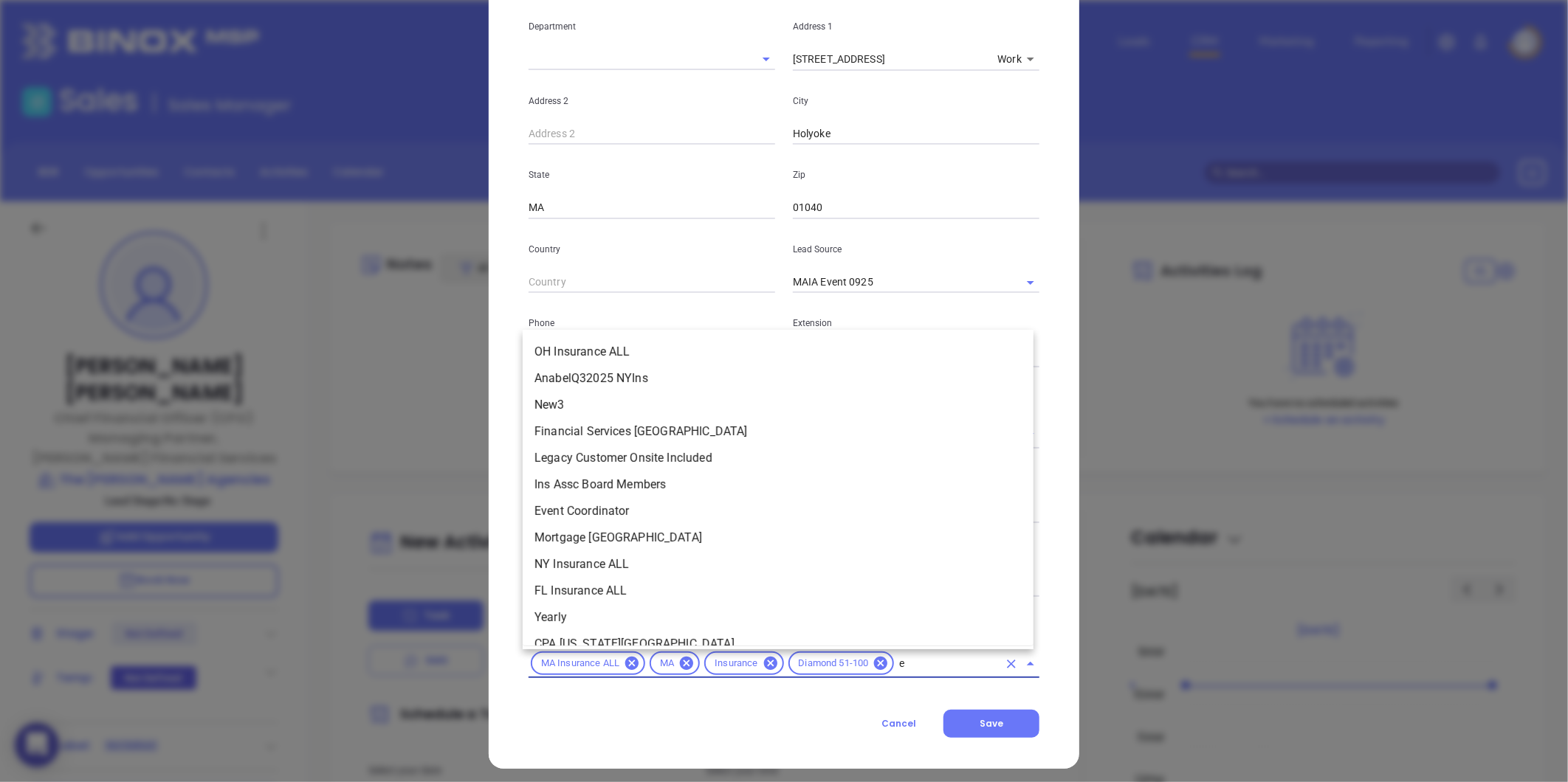
scroll to position [0, 0]
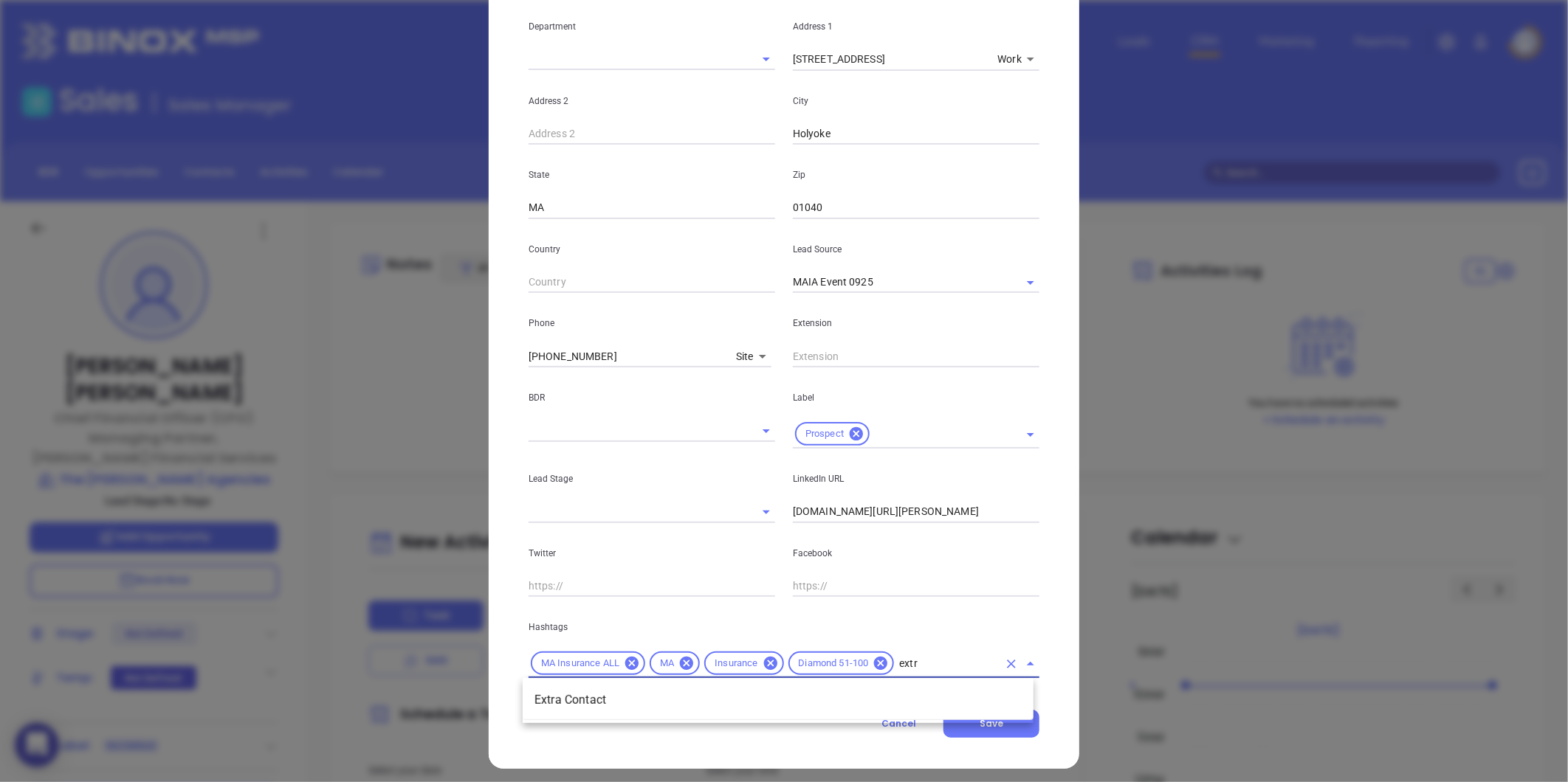
type input "extra"
click at [623, 699] on li "Extra Contact" at bounding box center [778, 700] width 511 height 26
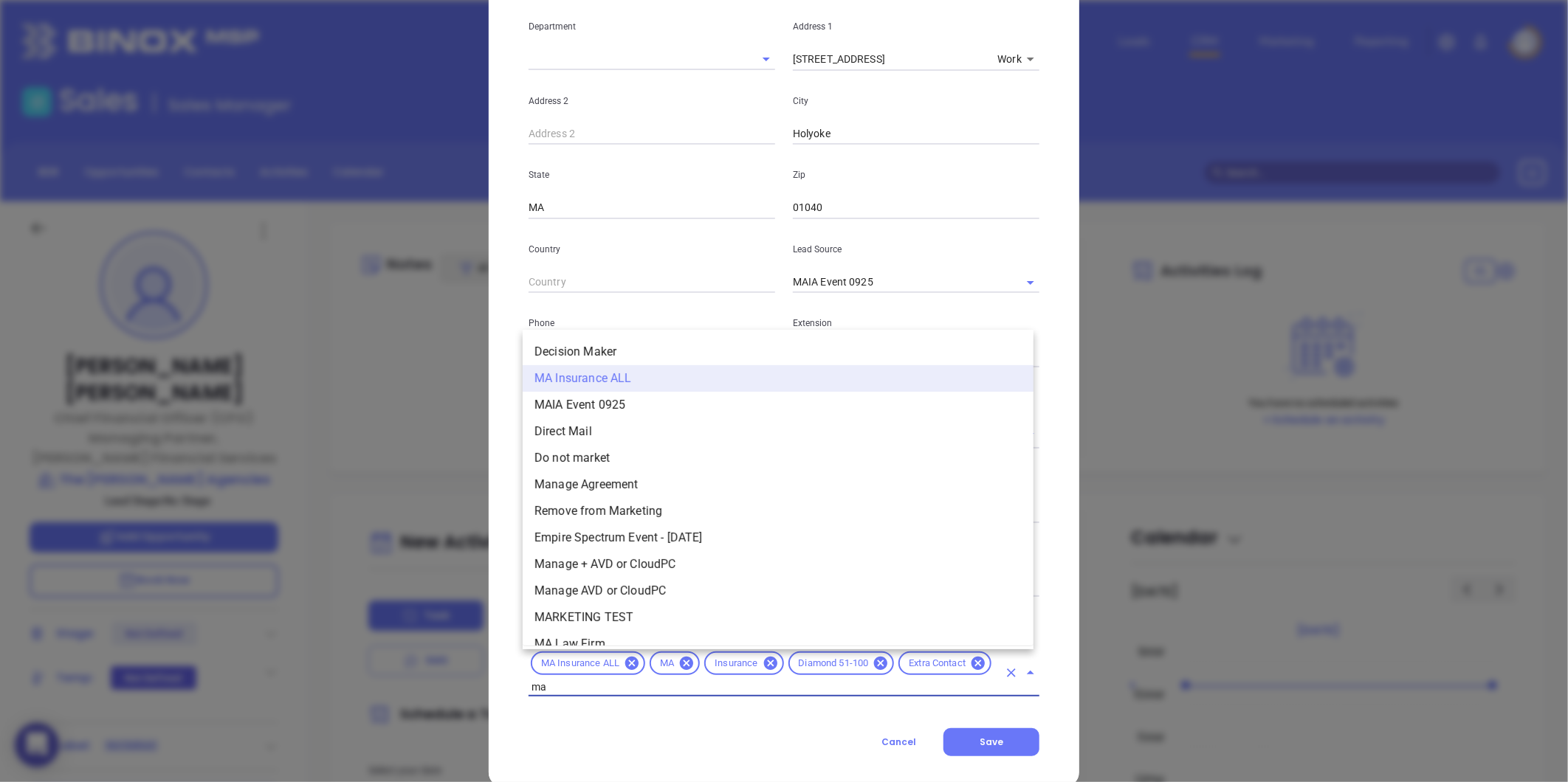
type input "mai"
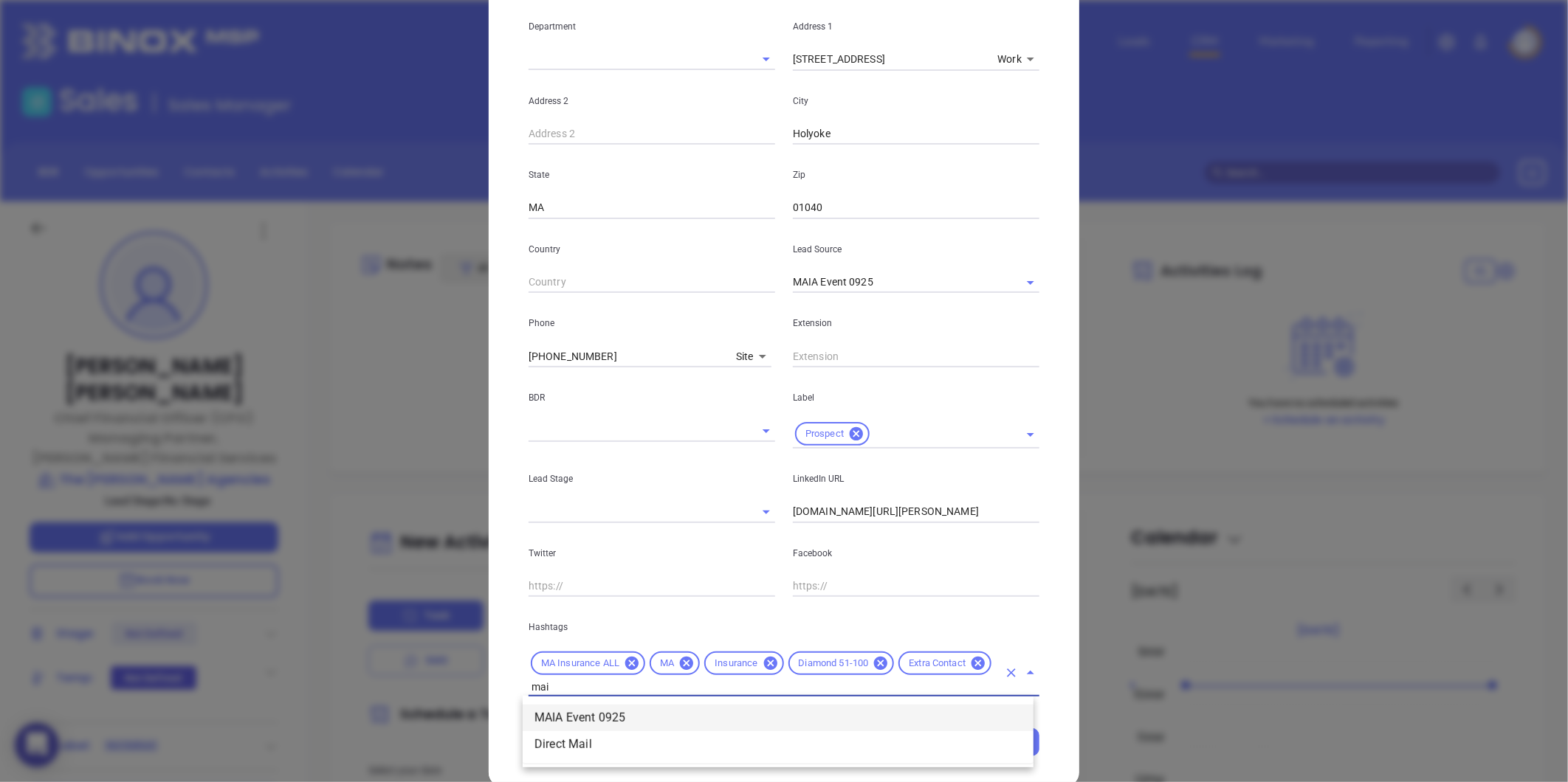
drag, startPoint x: 615, startPoint y: 714, endPoint x: 653, endPoint y: 695, distance: 42.5
click at [616, 713] on li "MAIA Event 0925" at bounding box center [778, 717] width 511 height 26
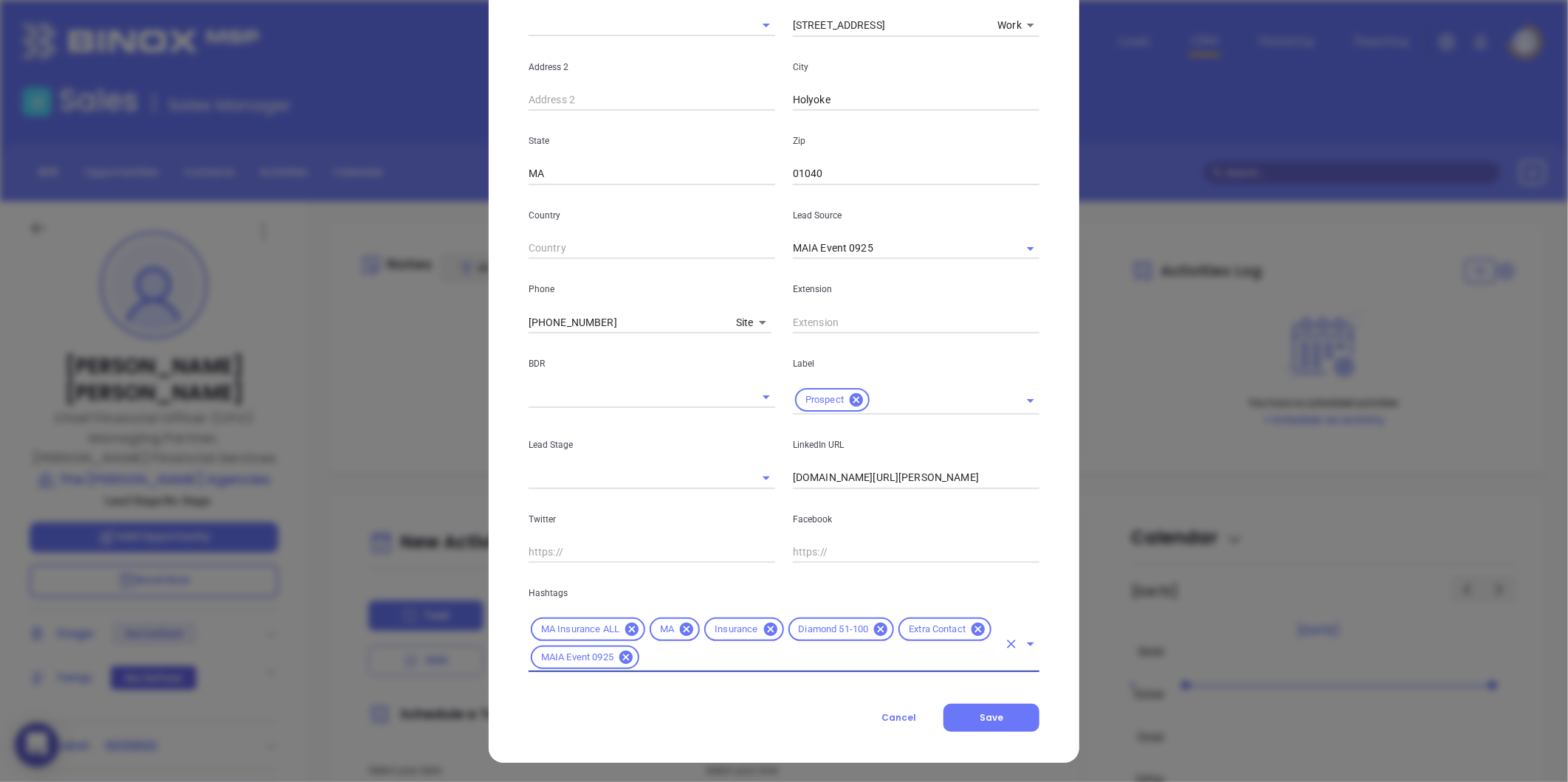
scroll to position [329, 0]
click at [998, 710] on button "Save" at bounding box center [991, 716] width 96 height 28
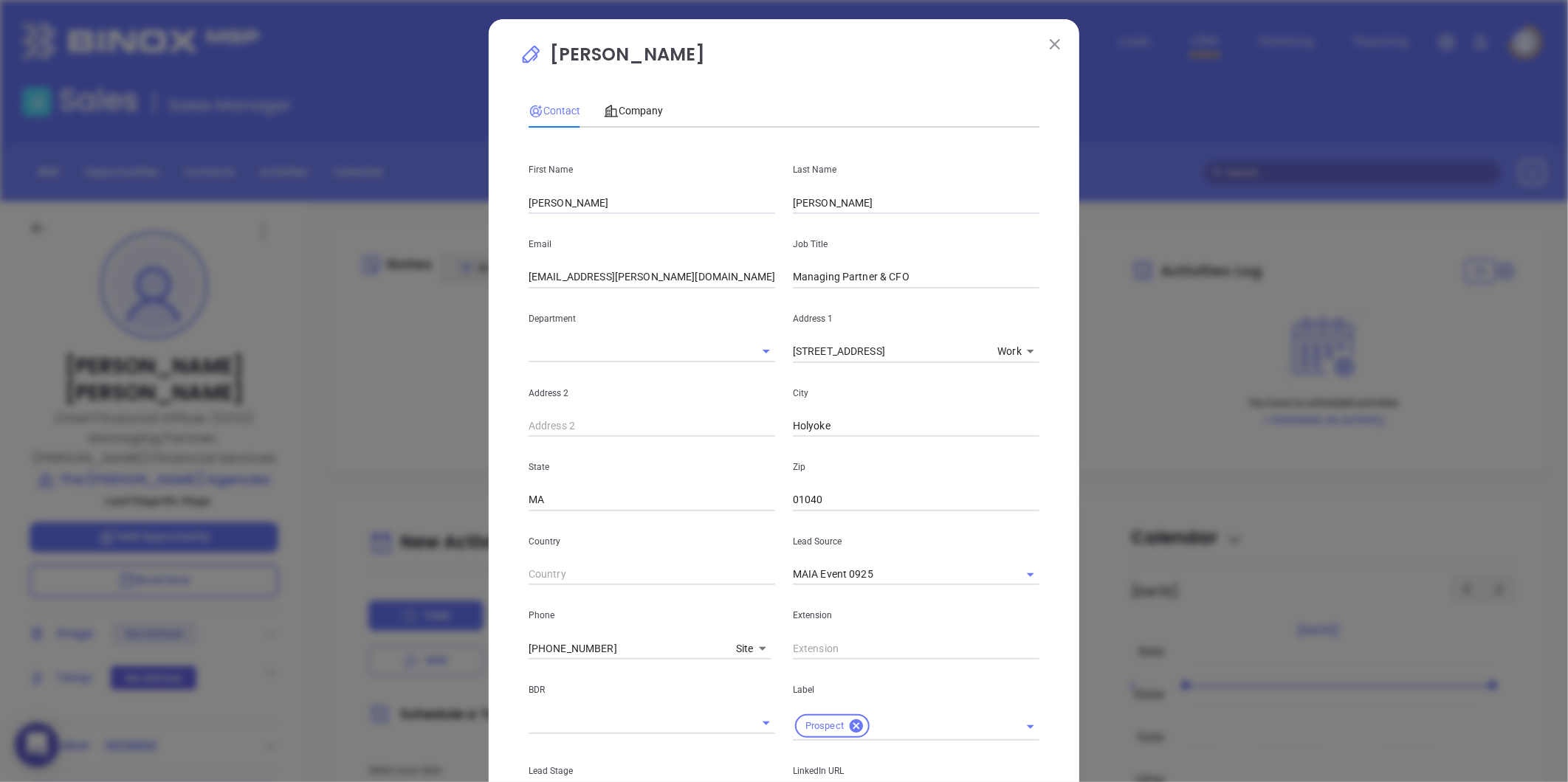
scroll to position [0, 0]
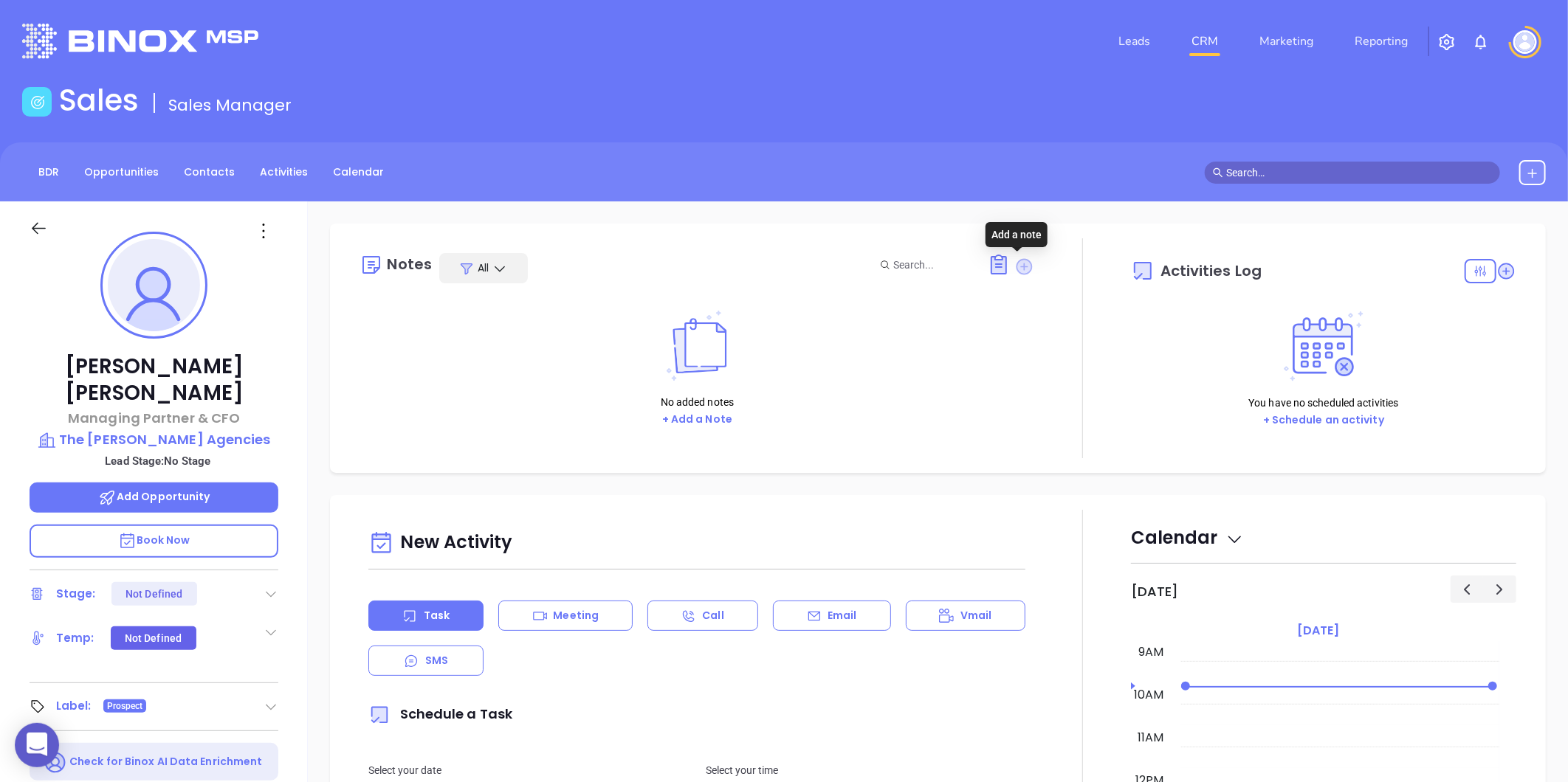
click at [1017, 266] on icon at bounding box center [1025, 266] width 16 height 16
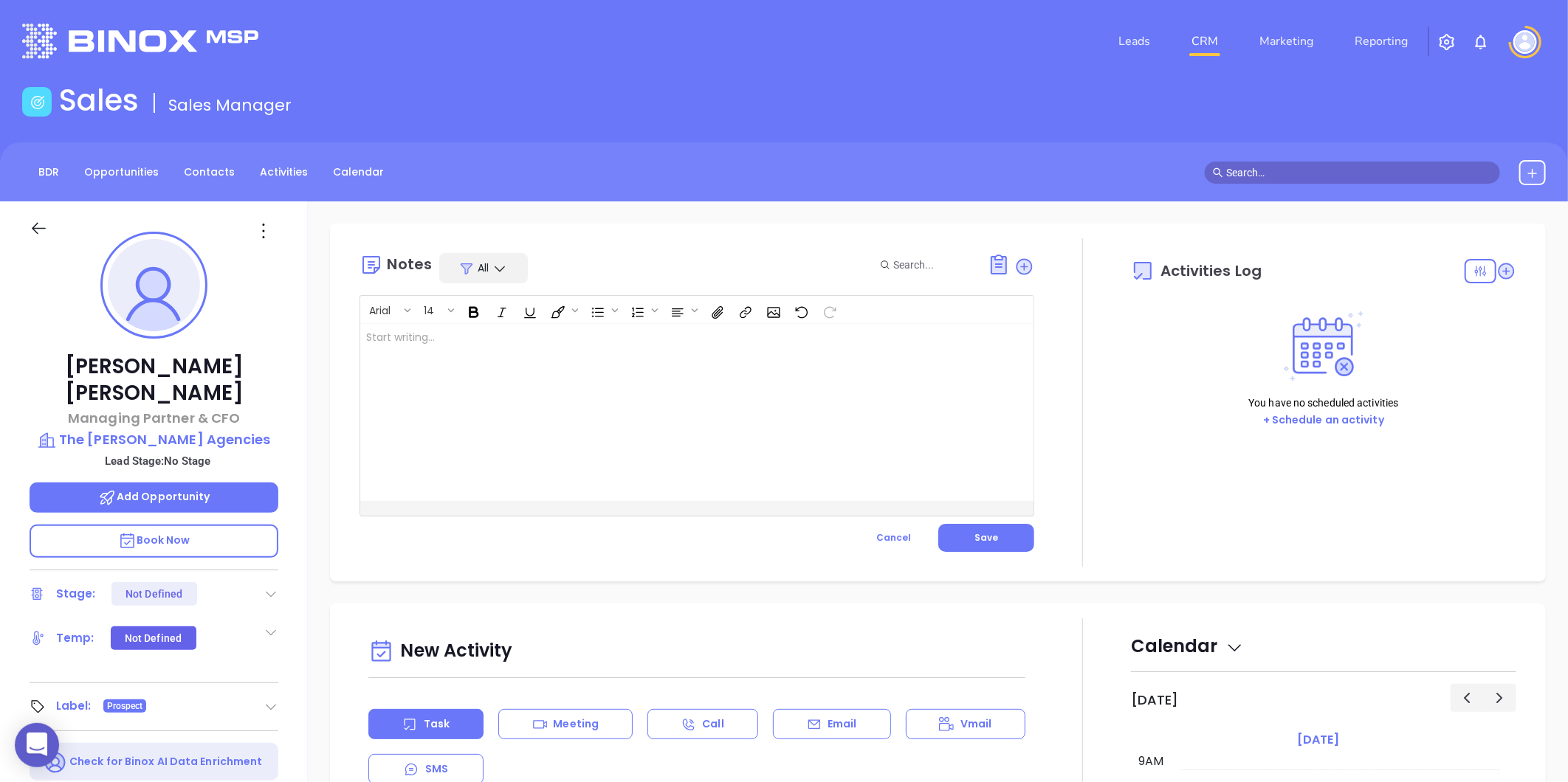
click at [638, 355] on div at bounding box center [673, 412] width 626 height 177
click at [564, 351] on p "MAIA event pre-attendance list ﻿" at bounding box center [674, 345] width 614 height 31
click at [559, 339] on p "MAIA event pre-attendance list ﻿" at bounding box center [674, 345] width 614 height 31
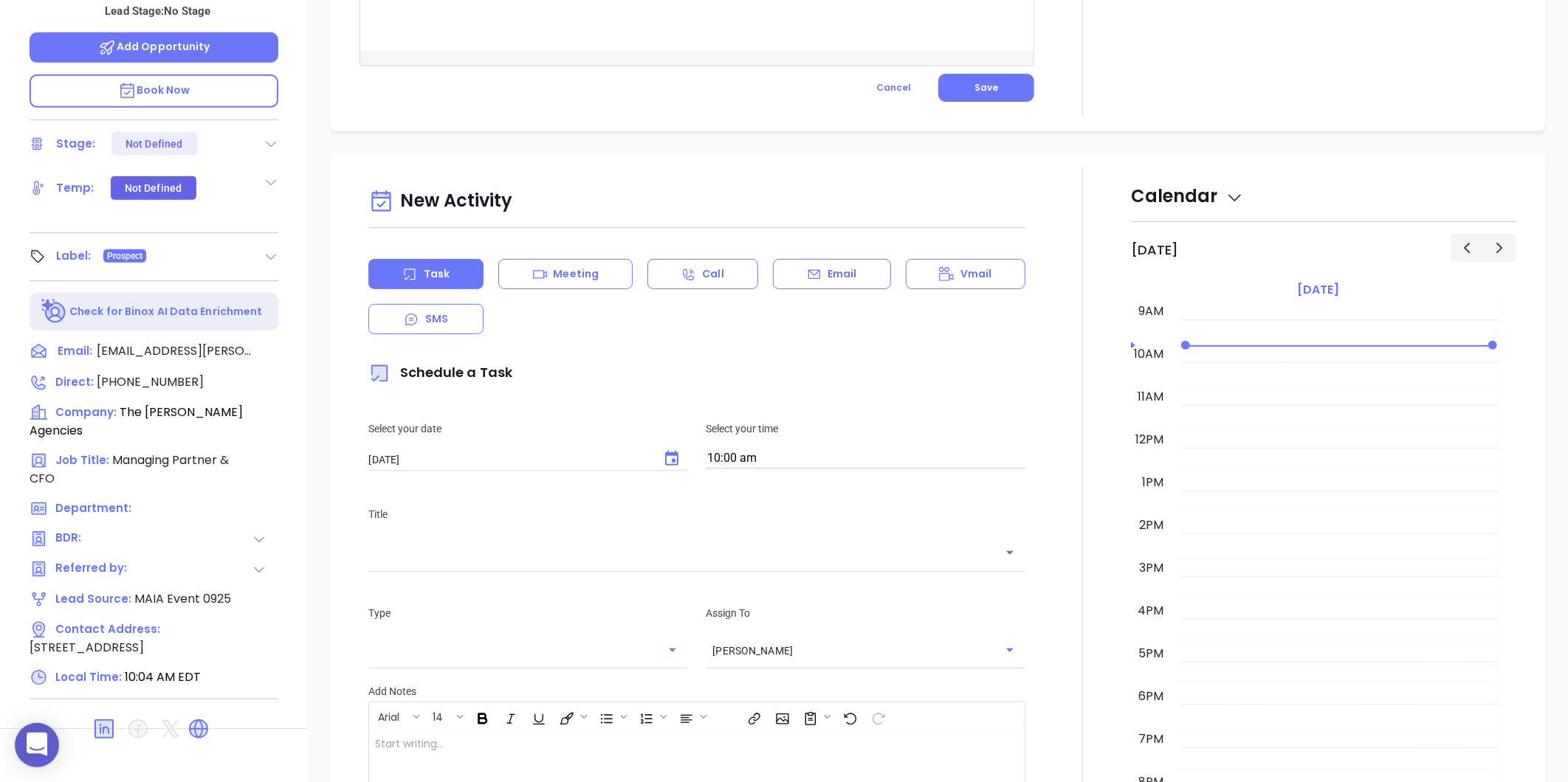
scroll to position [452, 0]
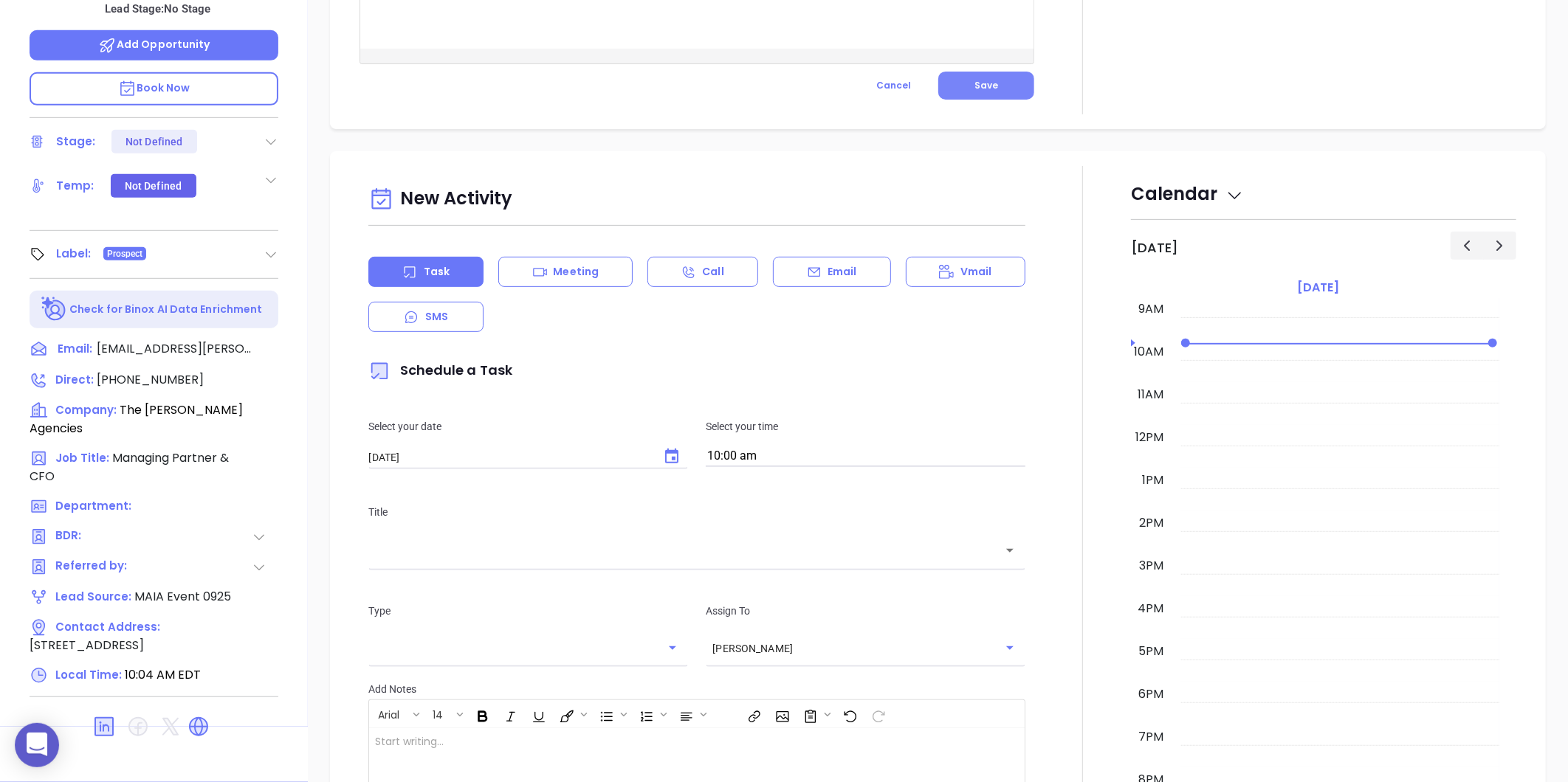
click at [985, 81] on span "Save" at bounding box center [986, 86] width 24 height 13
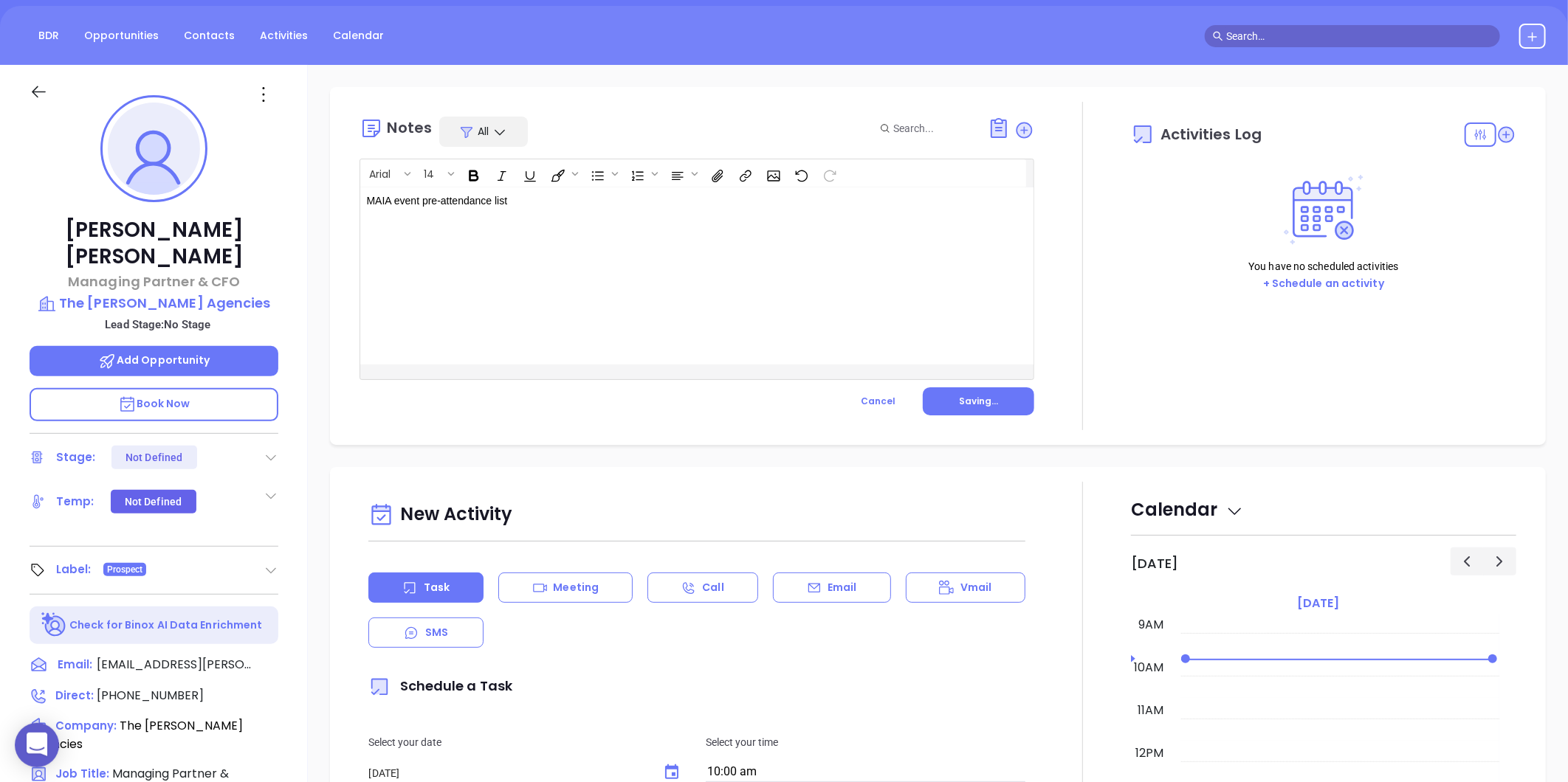
scroll to position [124, 0]
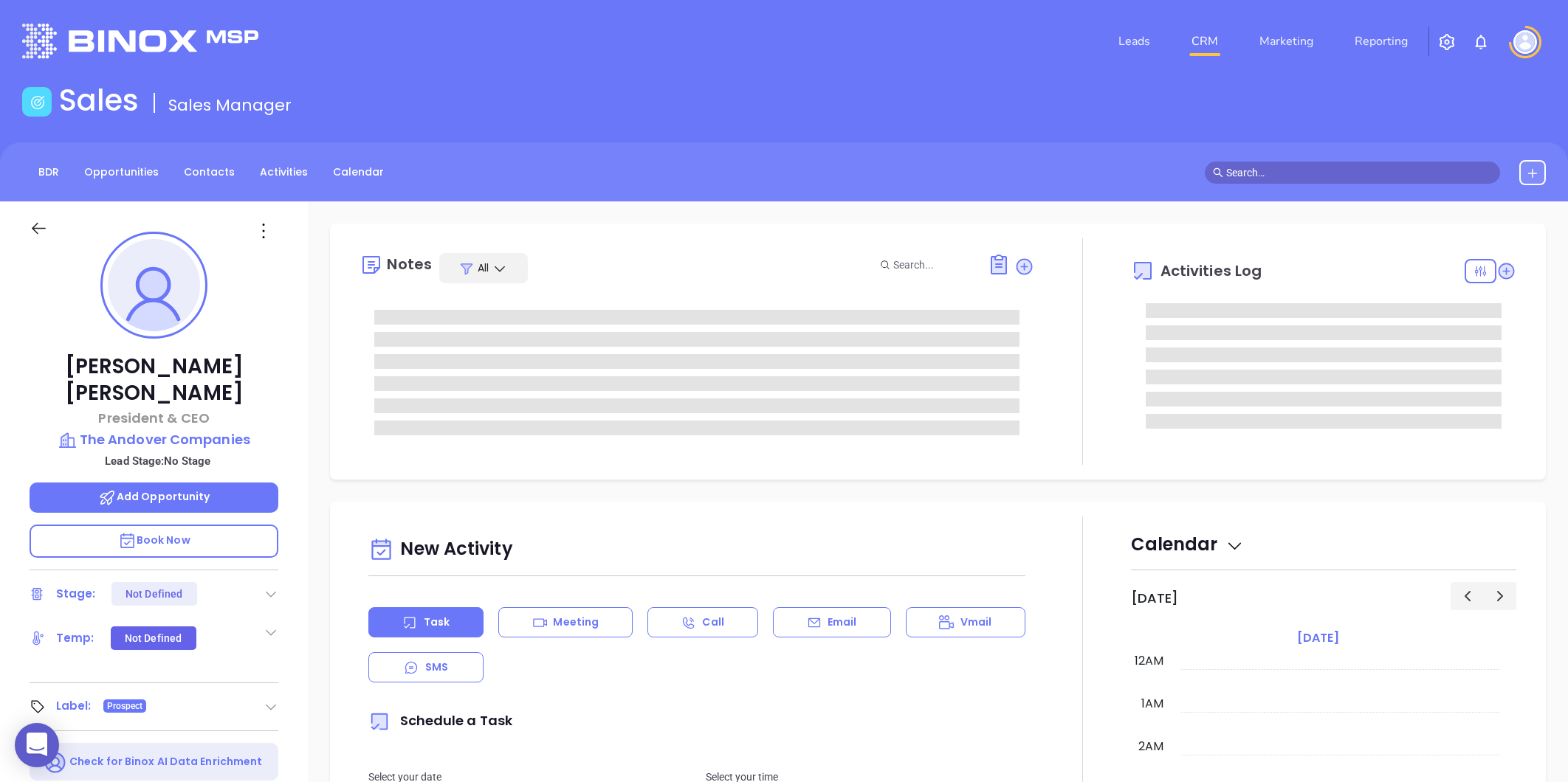
type input "[PERSON_NAME]"
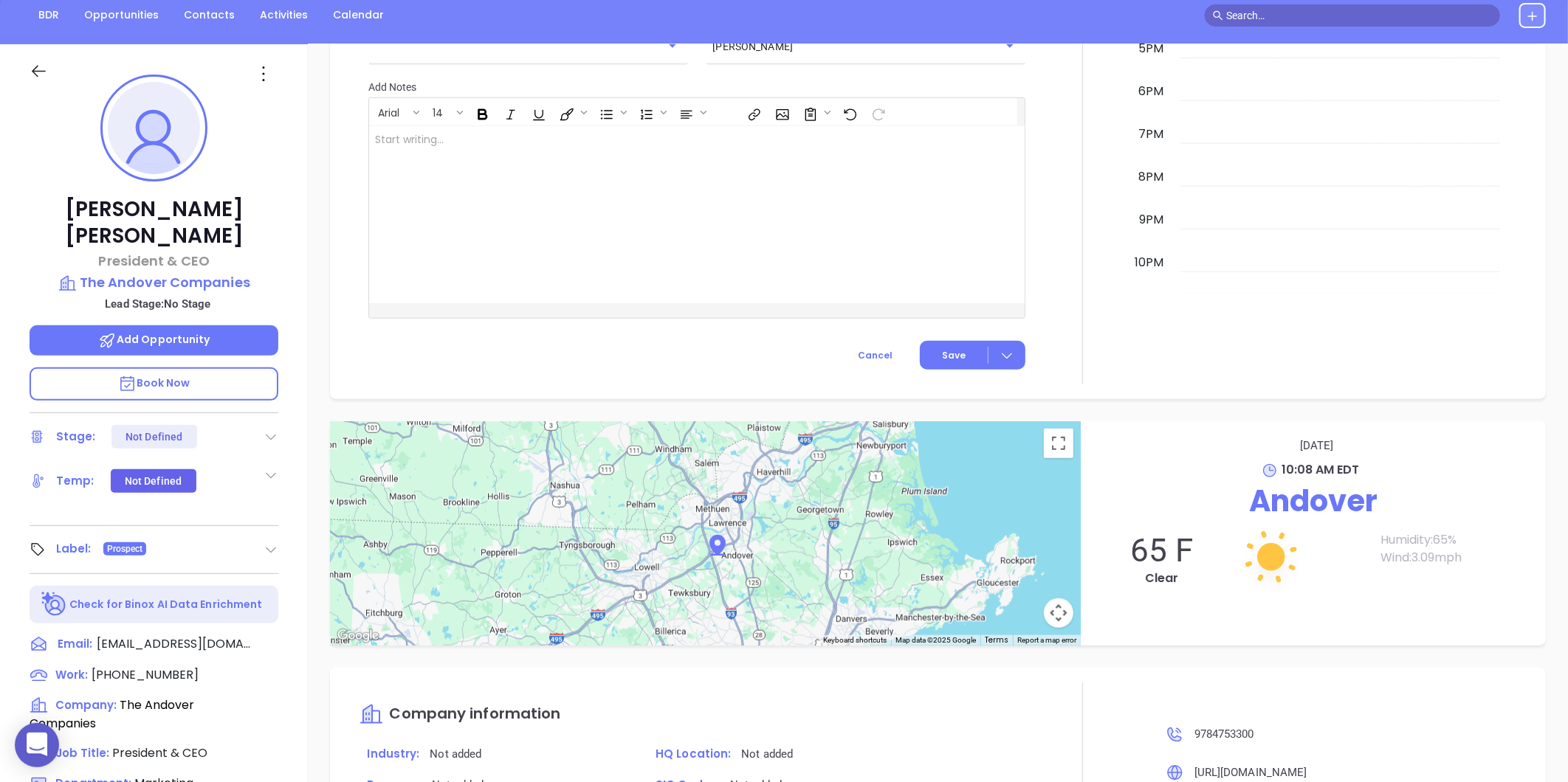
scroll to position [124, 0]
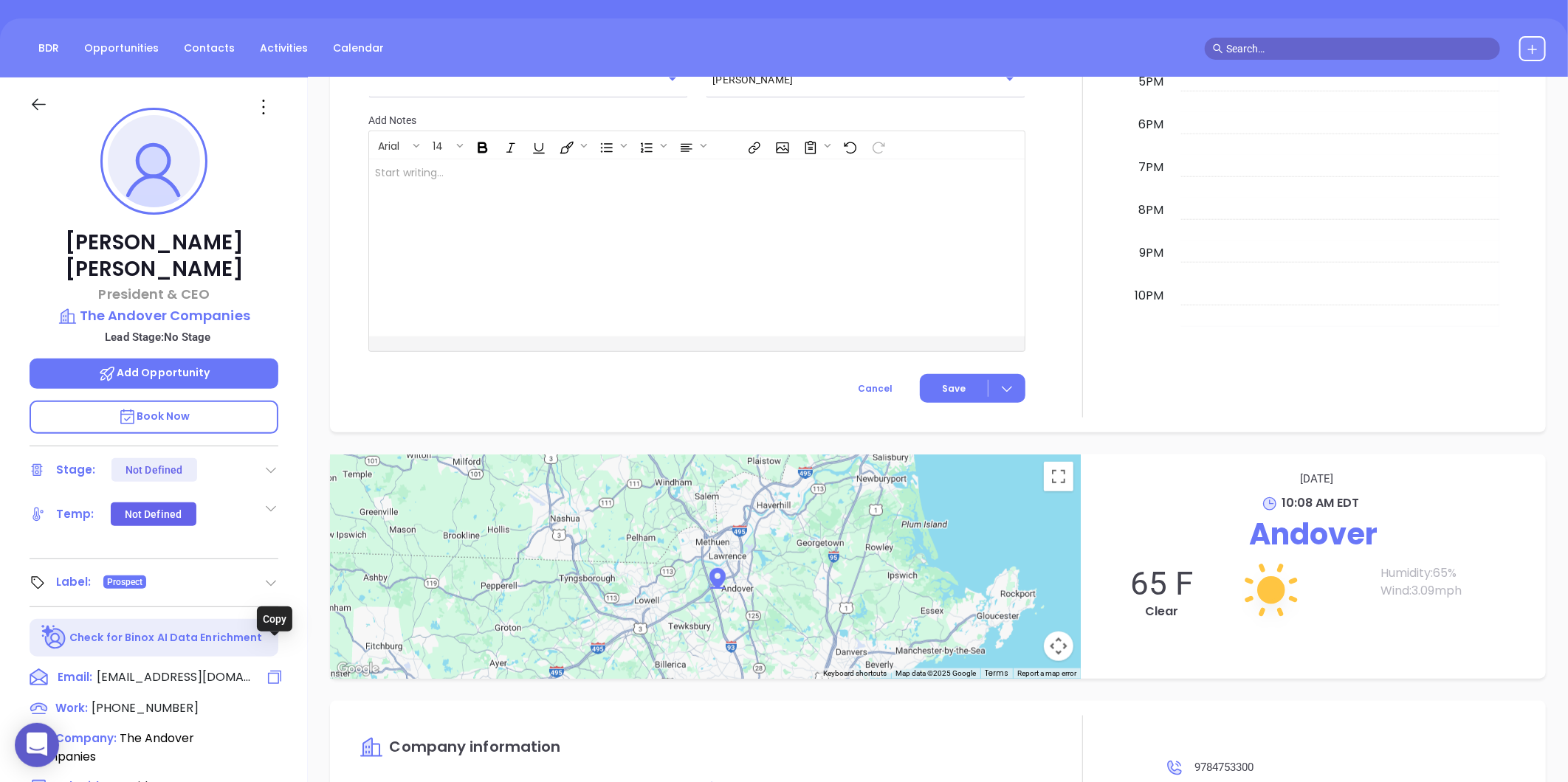
click at [272, 669] on icon at bounding box center [273, 677] width 17 height 17
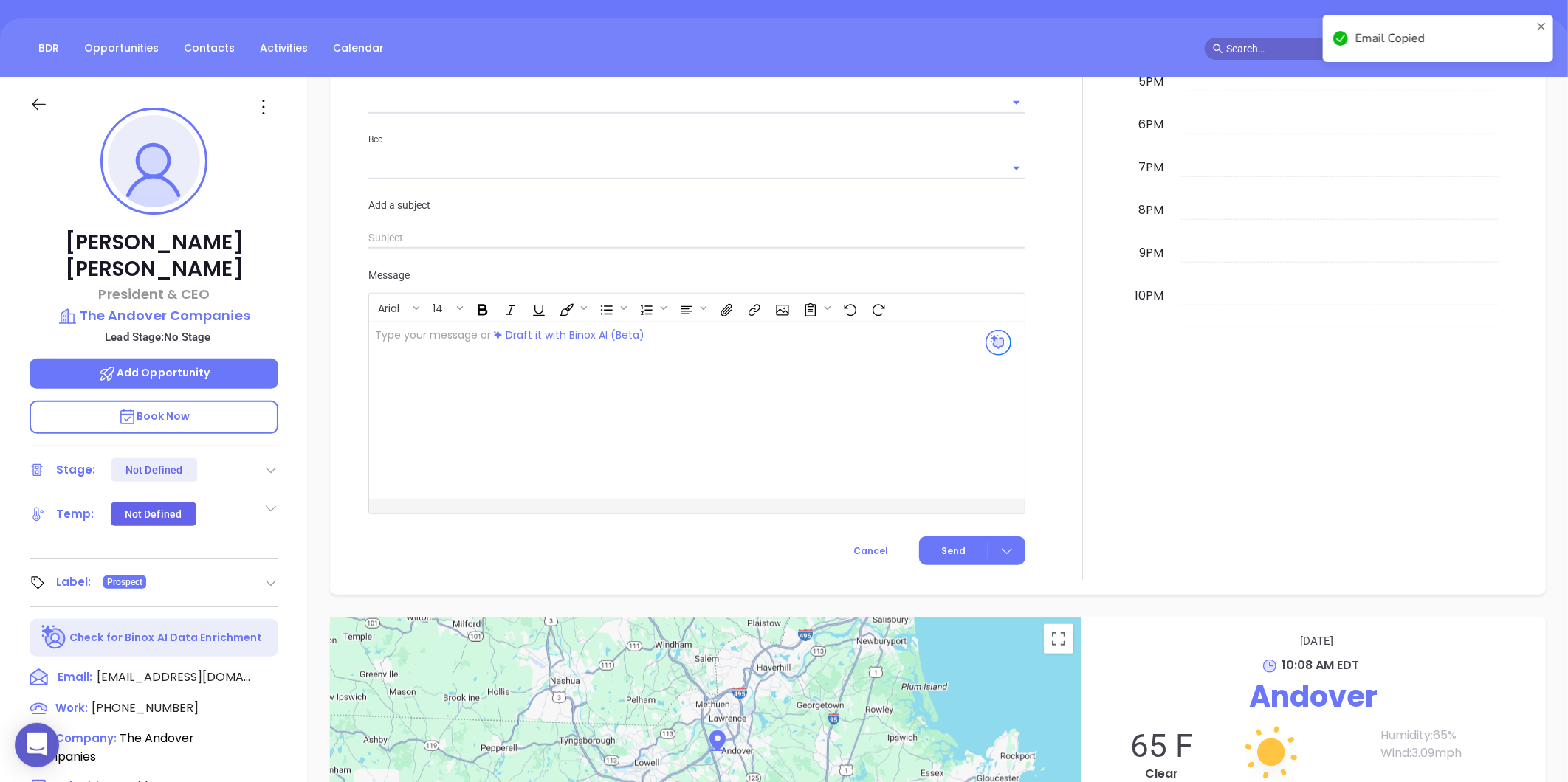
scroll to position [217, 0]
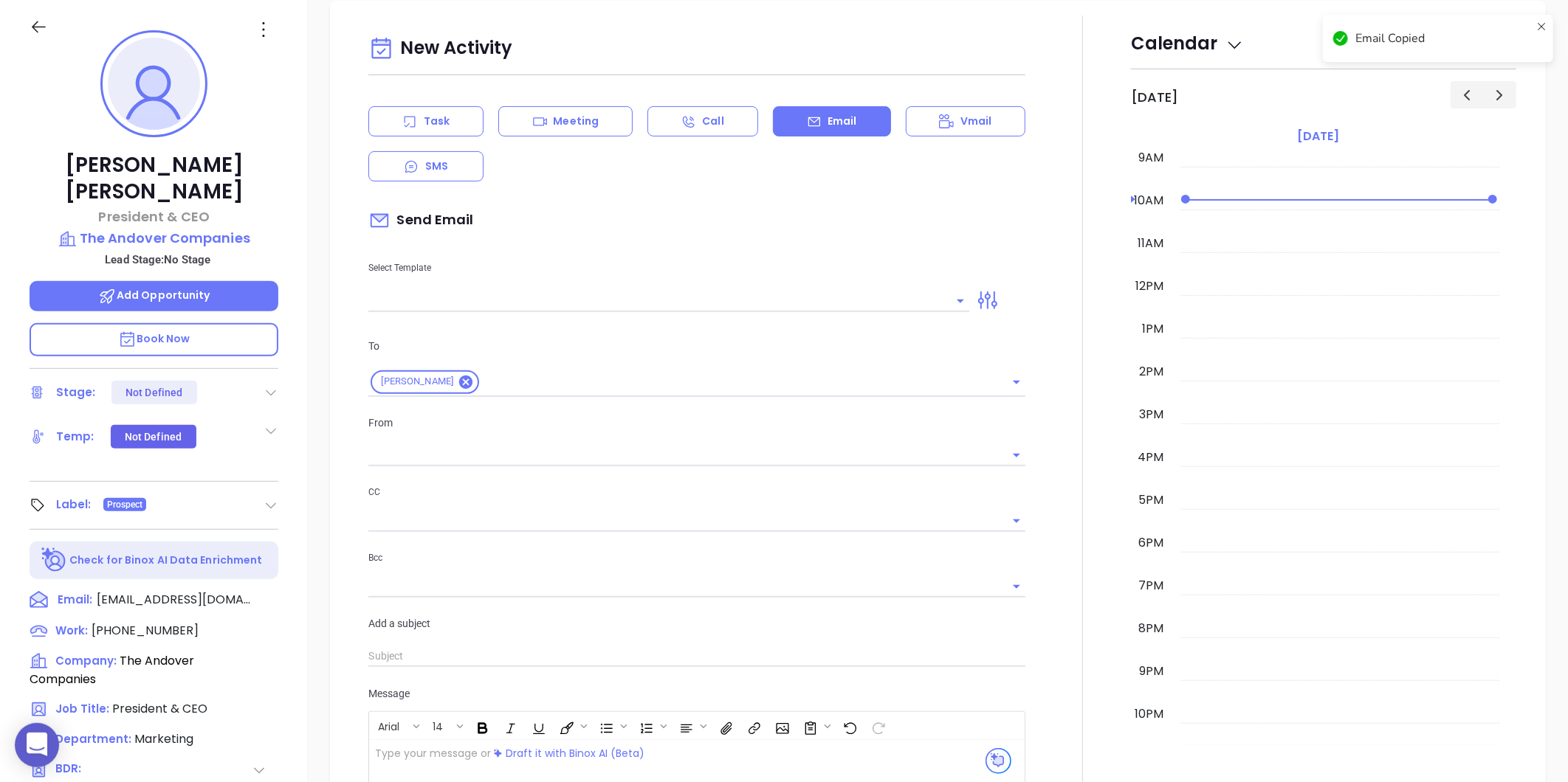
type input "[PERSON_NAME]"
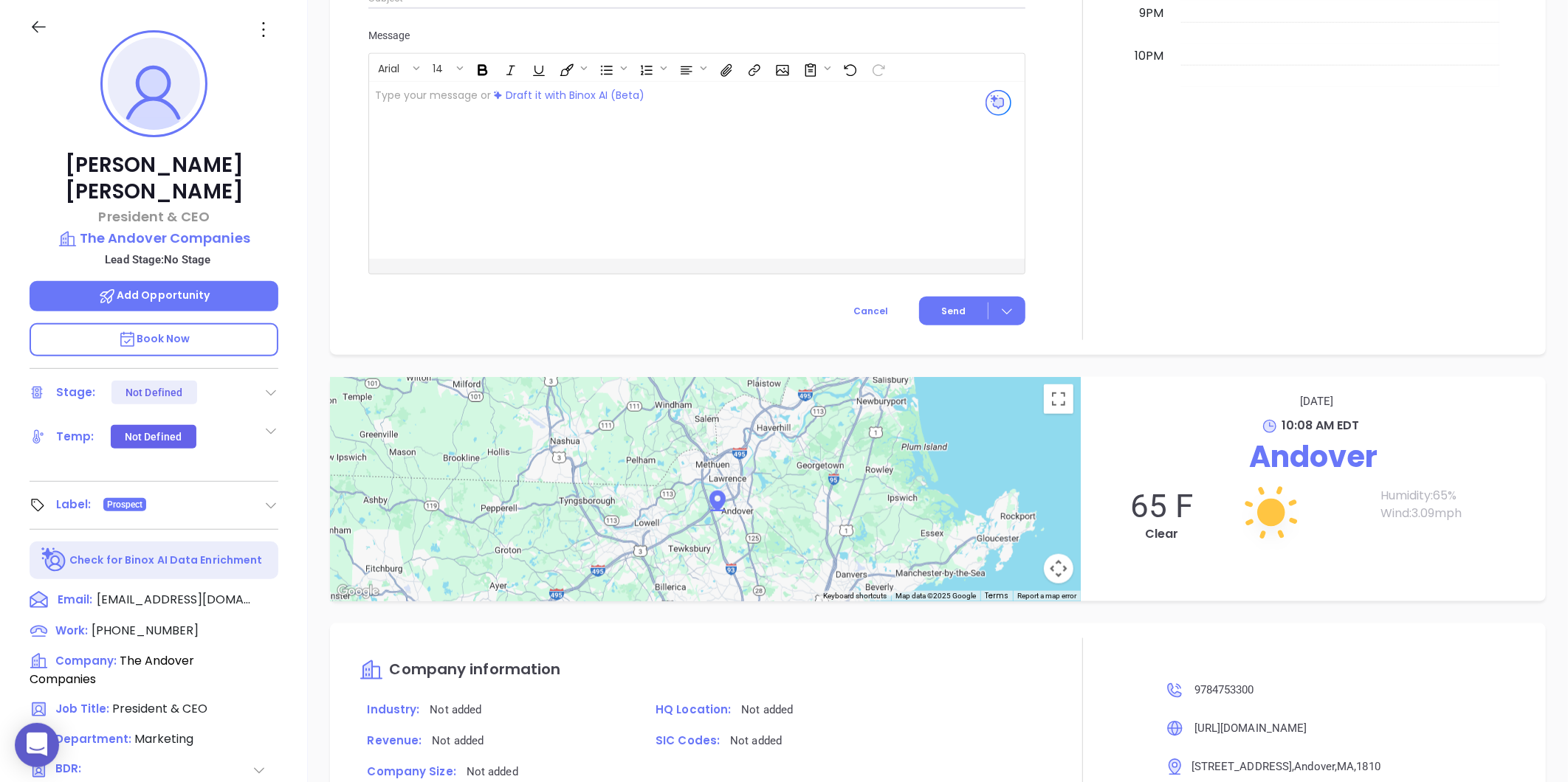
scroll to position [452, 0]
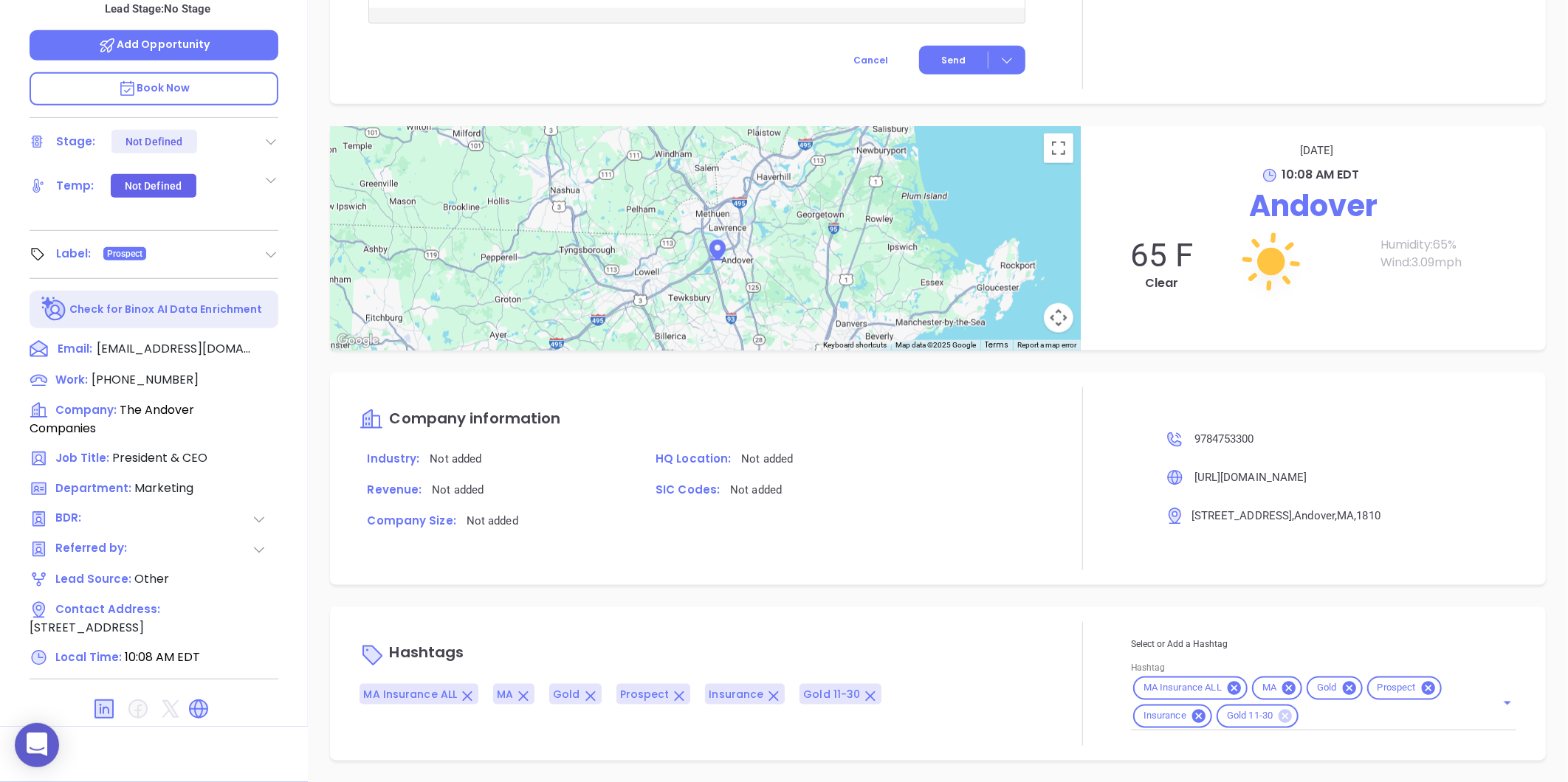
click at [1278, 714] on icon at bounding box center [1284, 716] width 14 height 14
click at [1343, 683] on icon at bounding box center [1349, 688] width 14 height 14
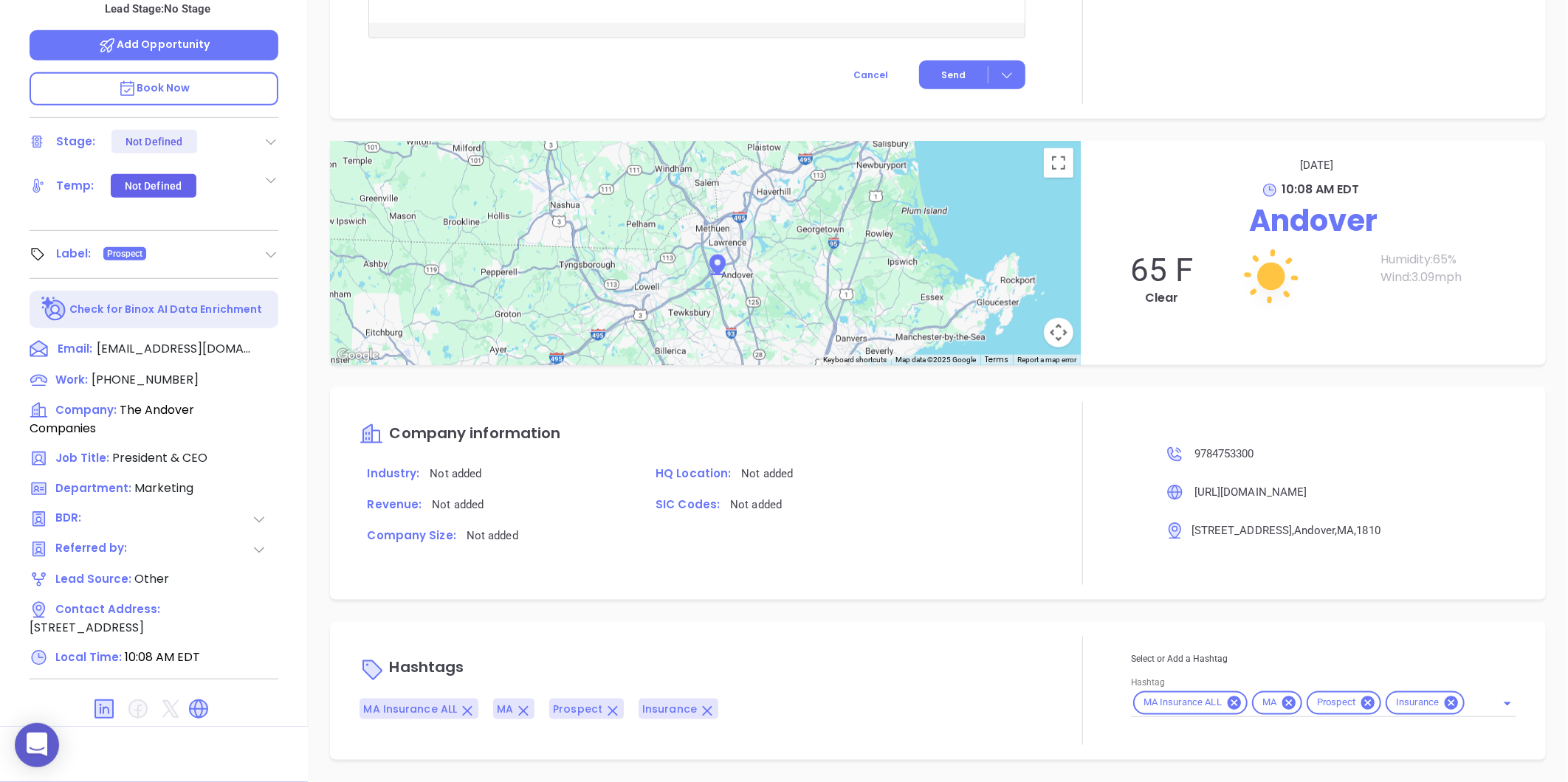
click at [1461, 698] on div "MA Insurance ALL MA Prospect Insurance" at bounding box center [1323, 704] width 386 height 29
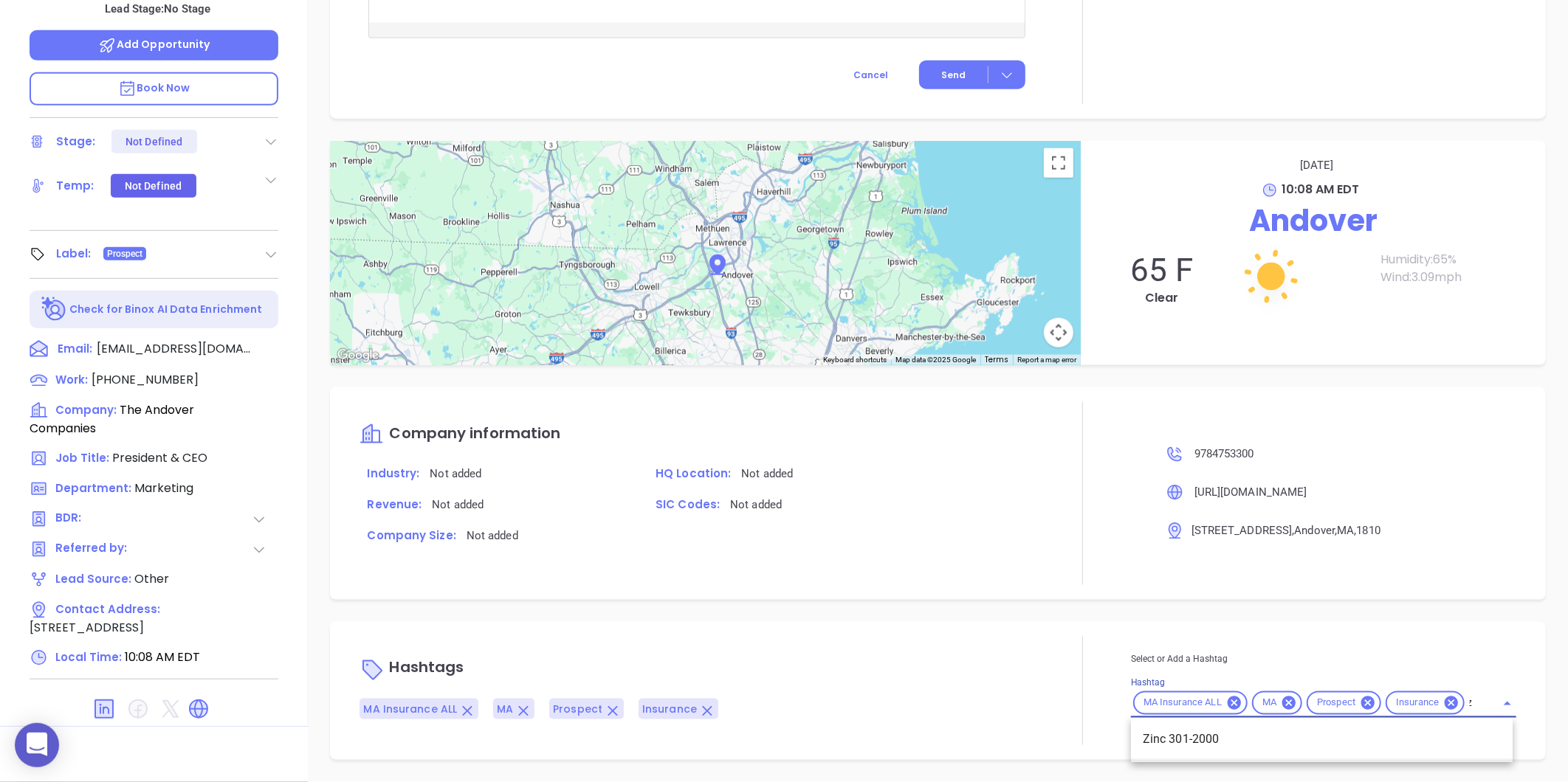
scroll to position [0, 11]
type input "zin"
click at [1208, 741] on li "Zinc 301-2000" at bounding box center [1321, 740] width 382 height 26
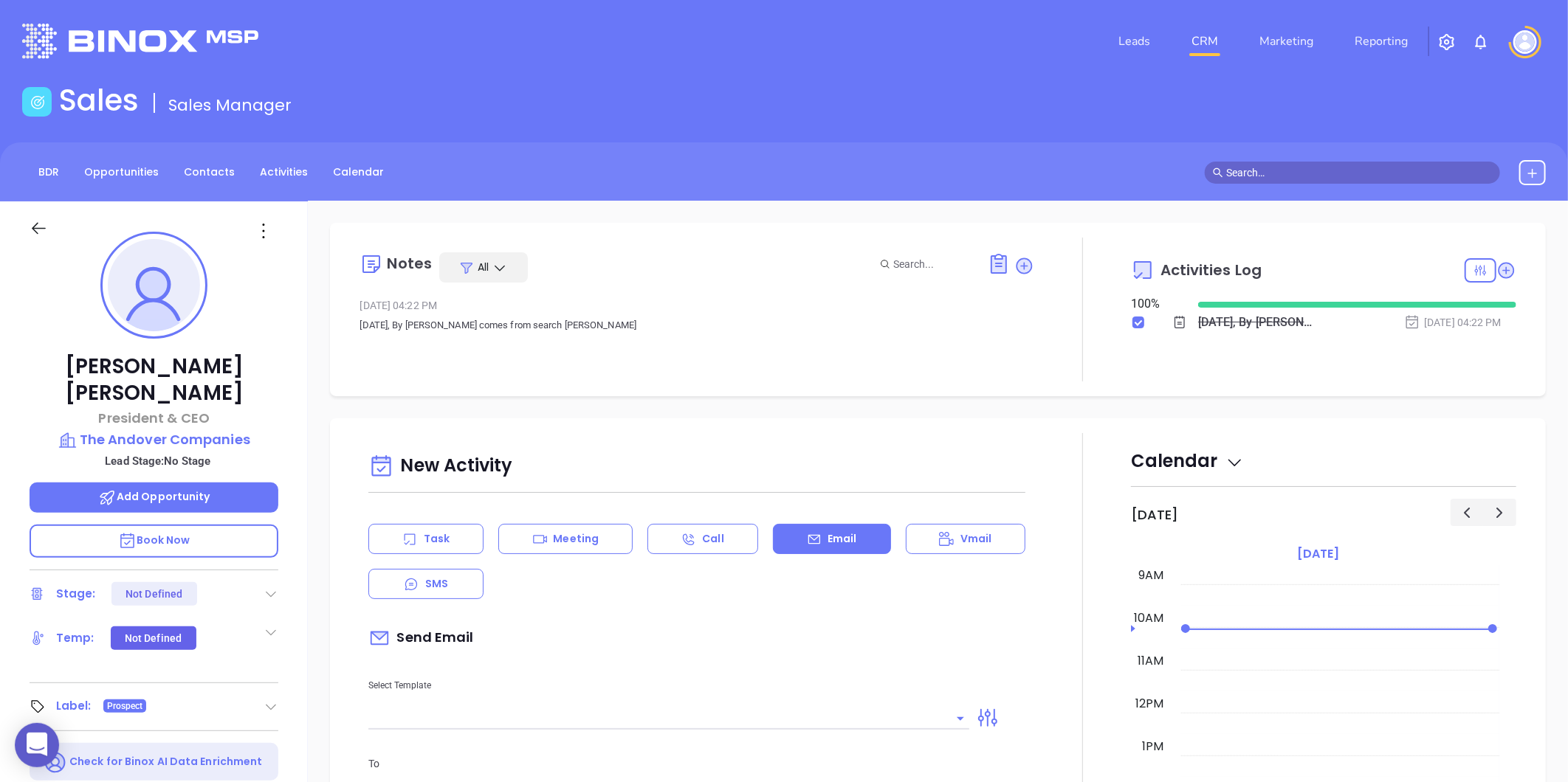
scroll to position [0, 0]
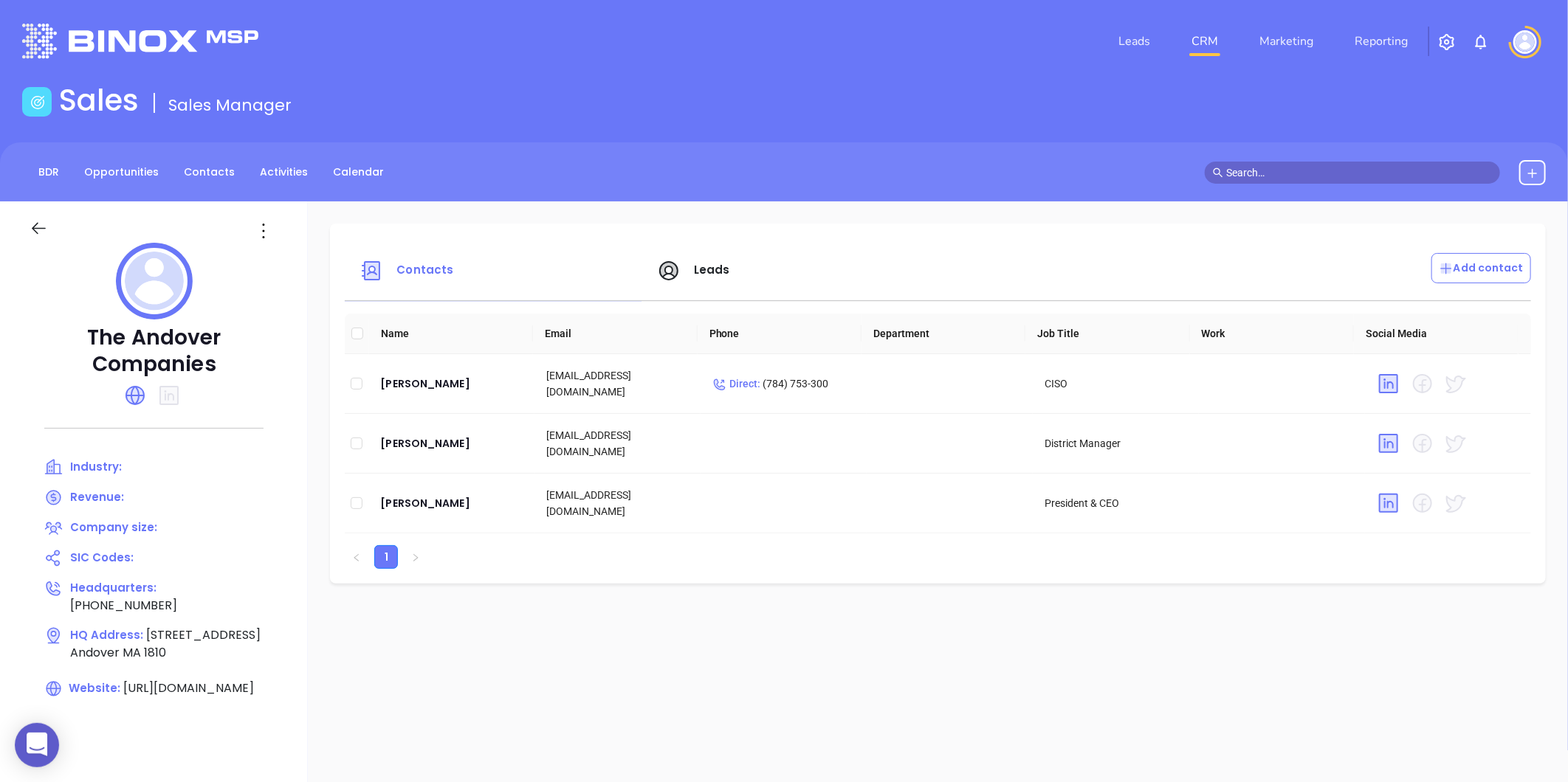
click at [722, 264] on span "Leads" at bounding box center [712, 269] width 36 height 15
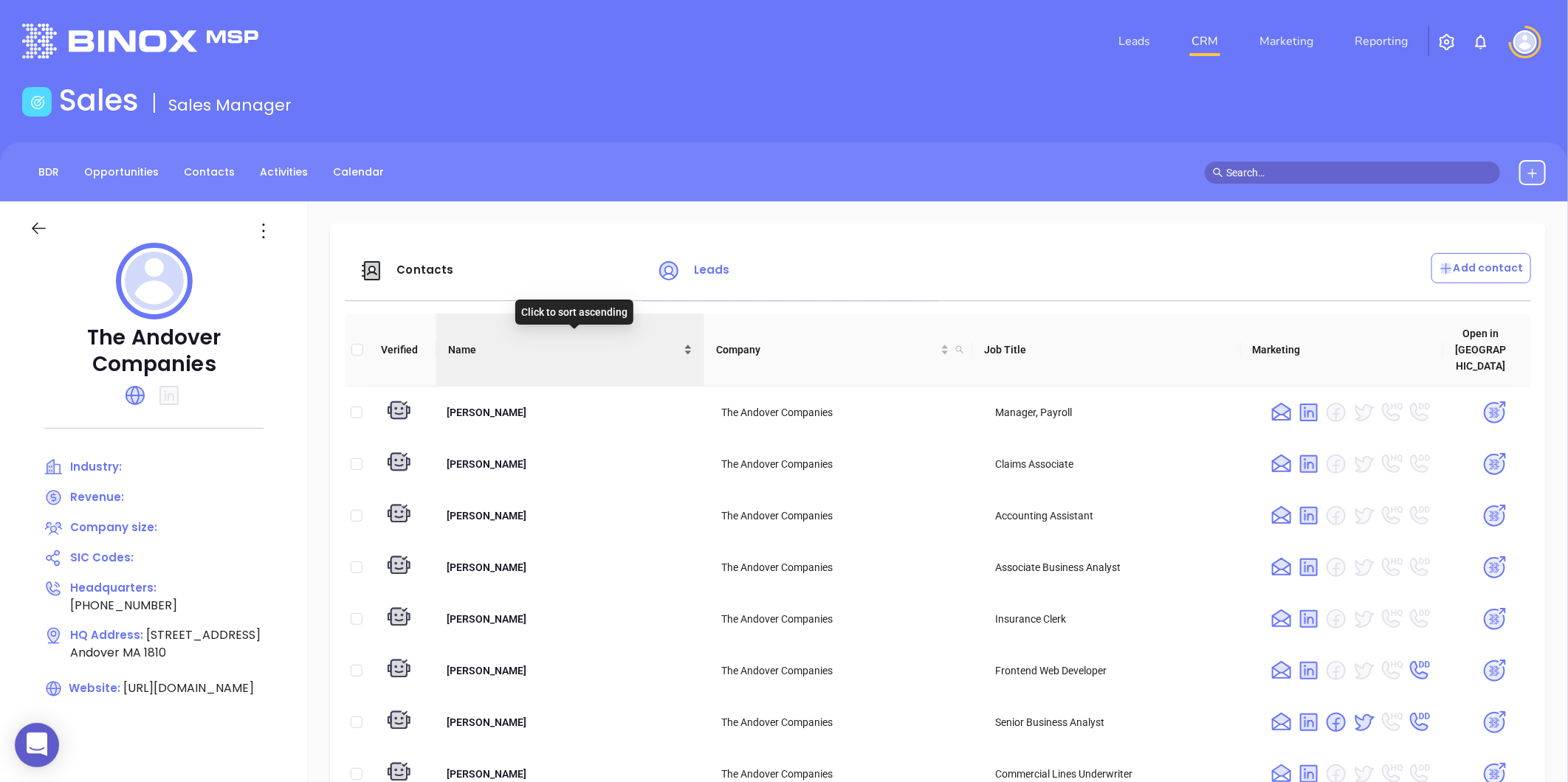
click at [684, 342] on div "Name" at bounding box center [570, 350] width 244 height 16
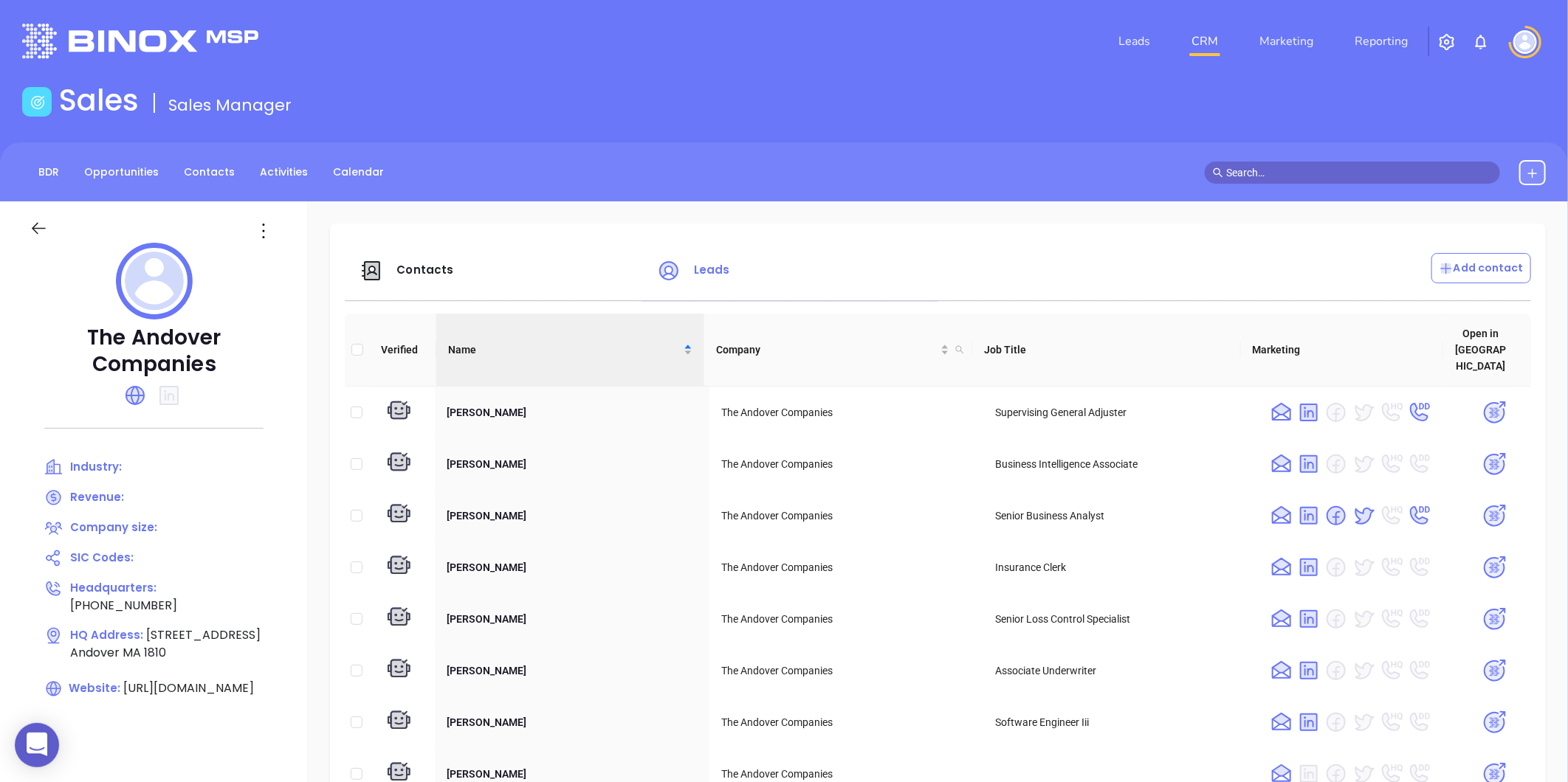
click at [1019, 140] on main "Sales Sales Manager BDR Opportunities Contacts Activities Calendar The Andover …" at bounding box center [784, 456] width 1568 height 746
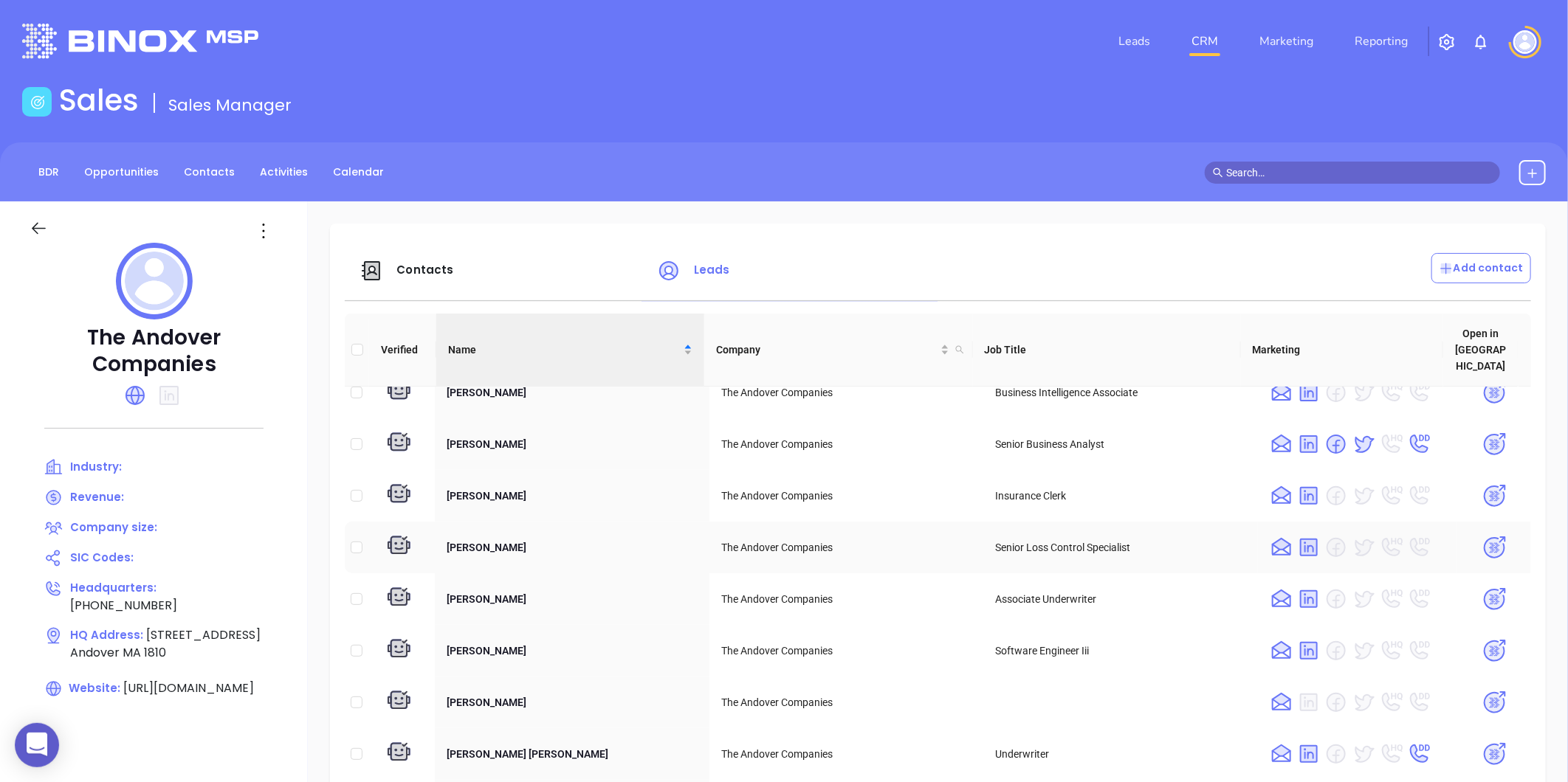
scroll to position [164, 0]
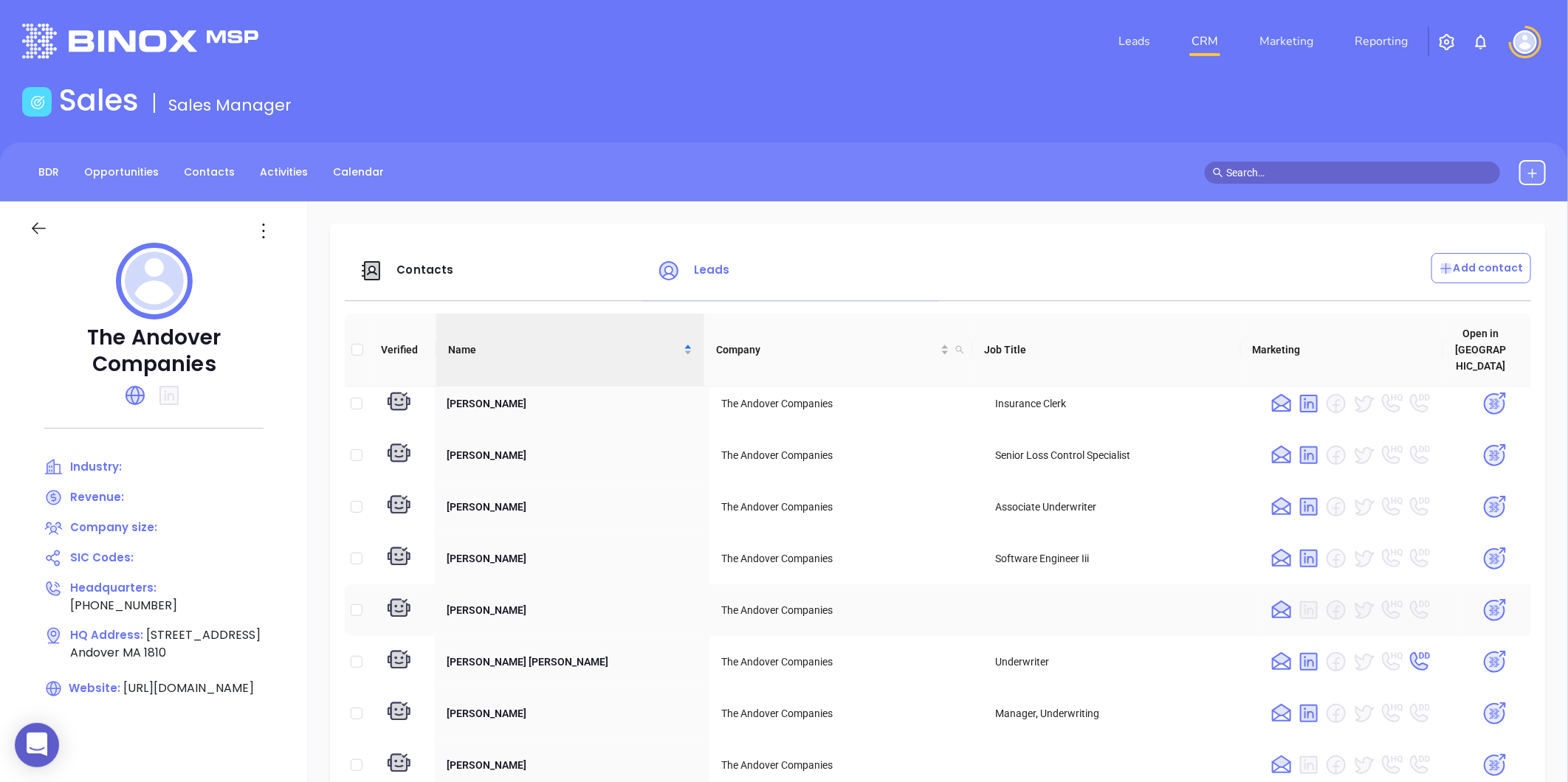
click at [1481, 598] on img at bounding box center [1494, 611] width 26 height 26
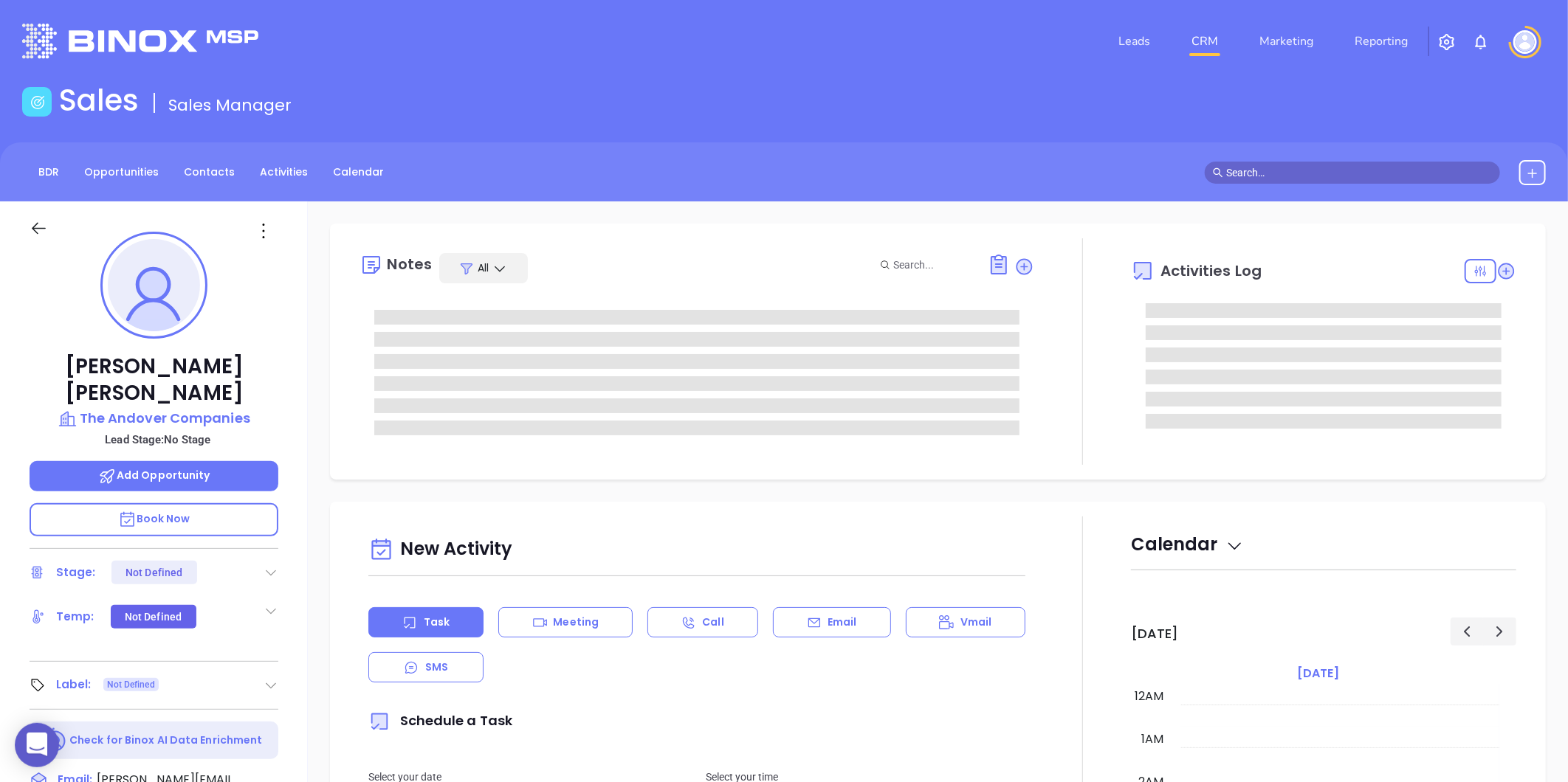
type input "[DATE]"
type input "[PERSON_NAME]"
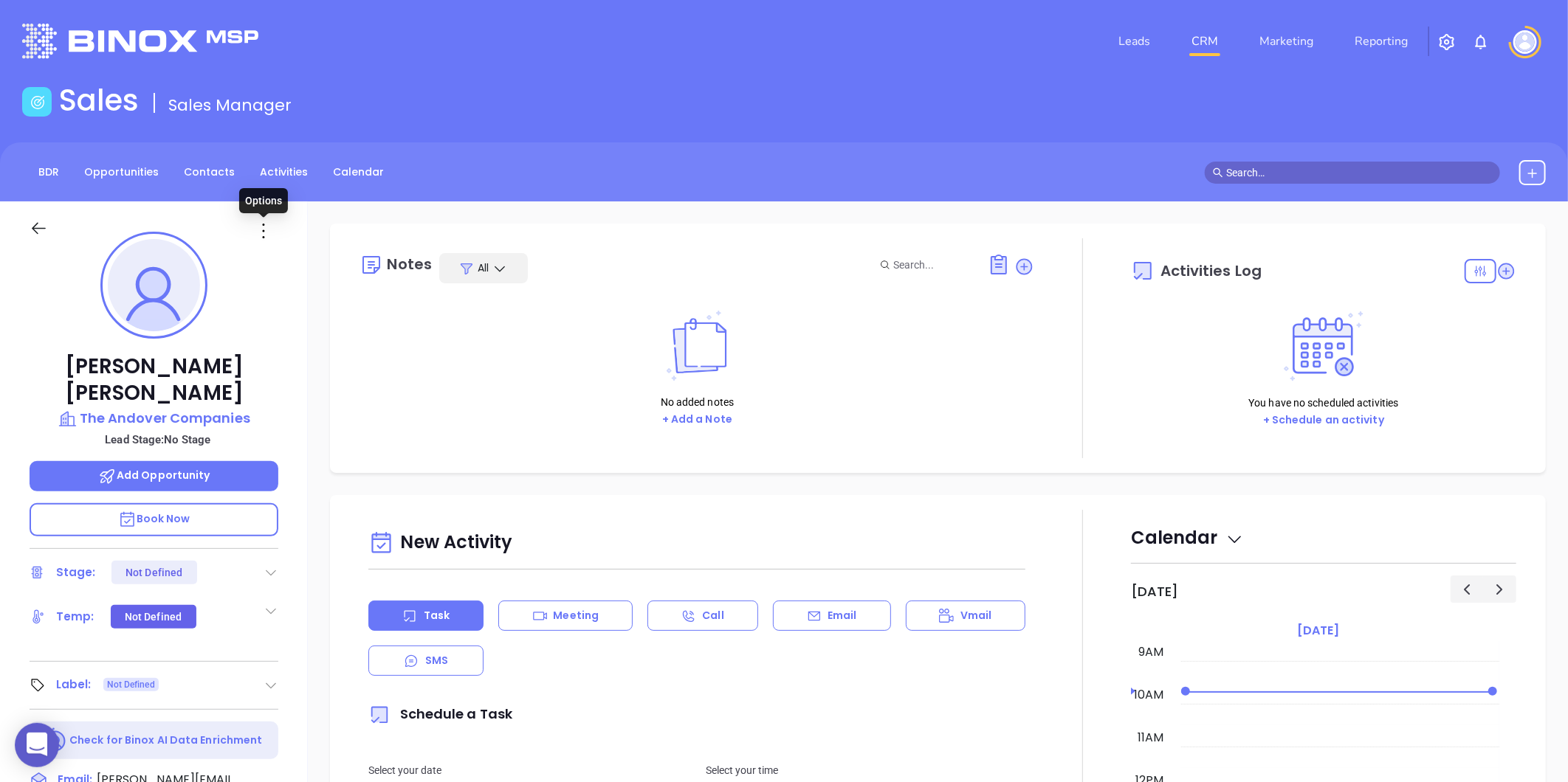
click at [260, 231] on icon at bounding box center [263, 231] width 24 height 24
click at [304, 387] on div "Edit" at bounding box center [335, 389] width 145 height 16
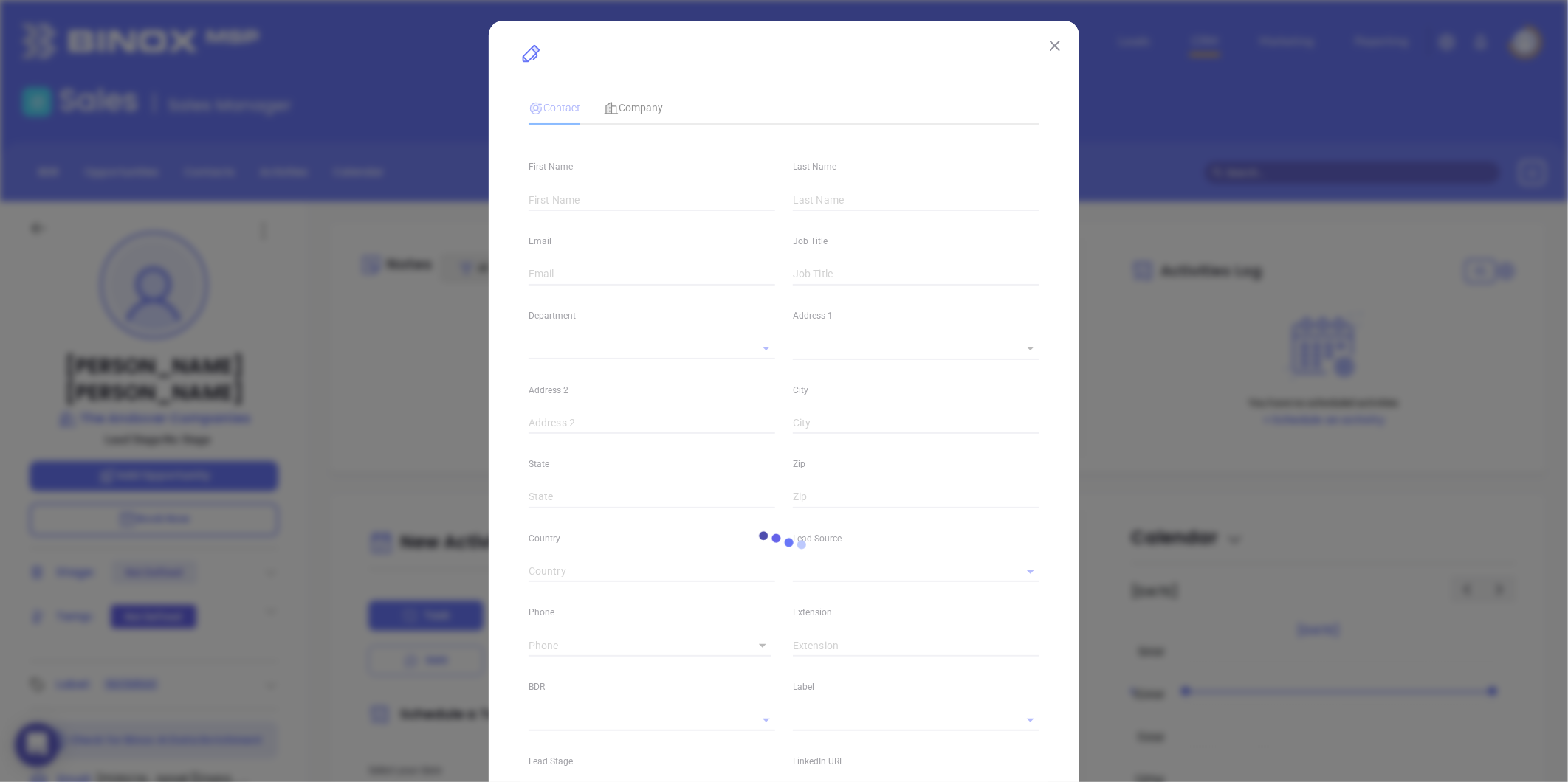
type input "[PERSON_NAME]"
type input "catherine@andovercompanies.com"
type textarea "95 Old River Road"
type input "1"
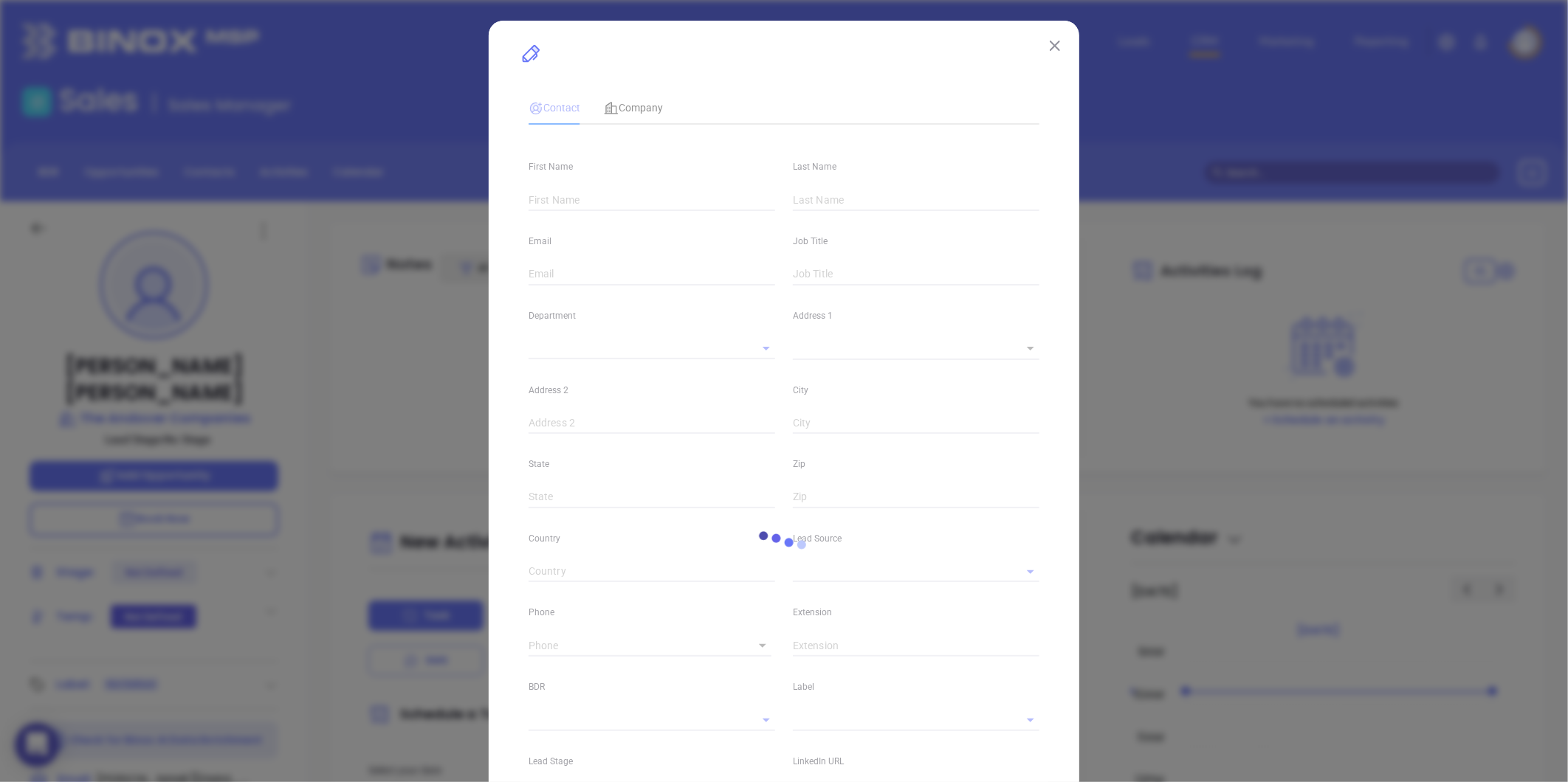
type input "Andover"
type input "MA"
type input "1810"
type input "(978) 475-3300"
type input "1"
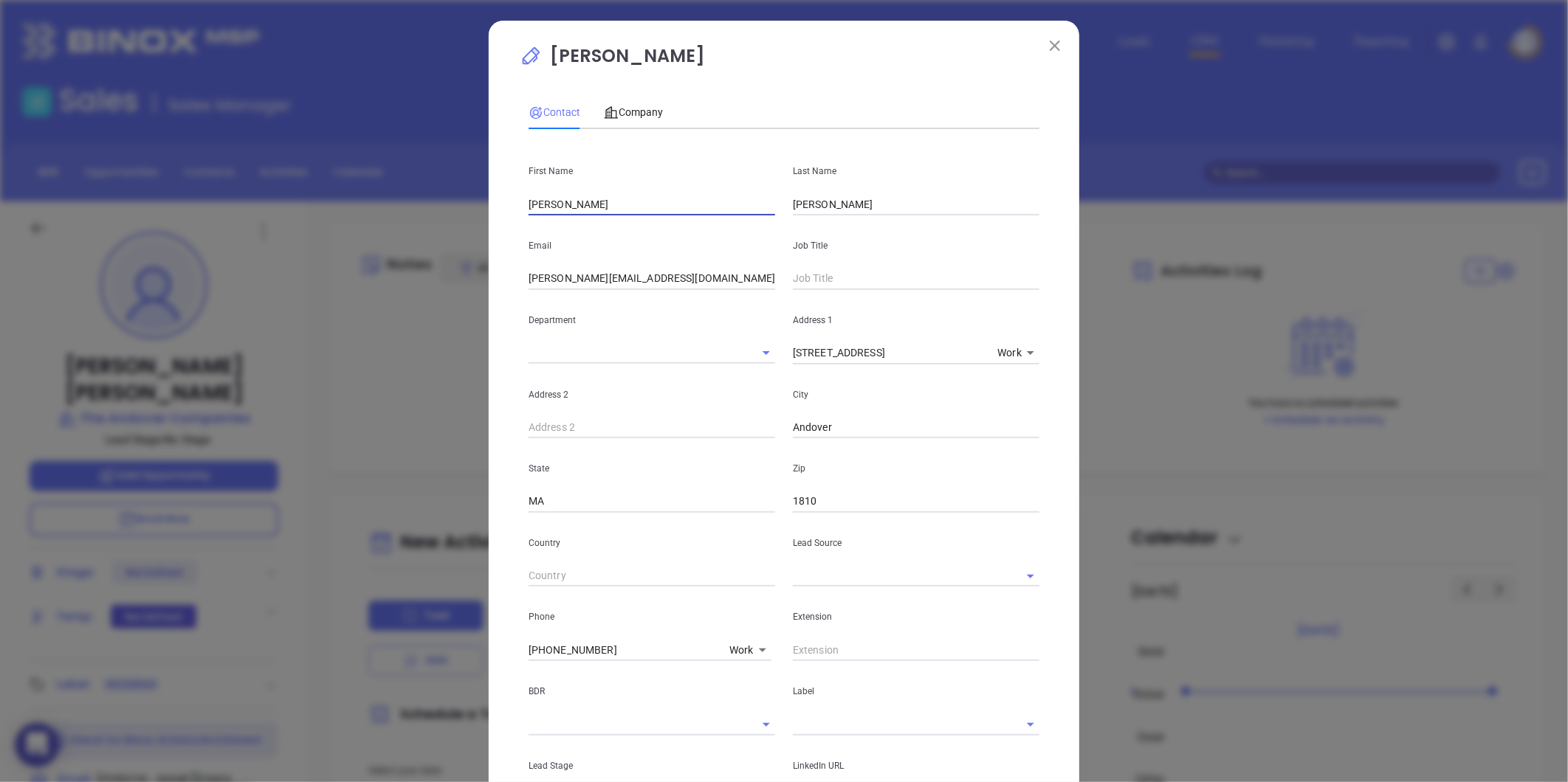
drag, startPoint x: 602, startPoint y: 201, endPoint x: 253, endPoint y: 251, distance: 352.6
click at [253, 251] on div "Catherine Byron Contact Company First Name Catherine Last Name Byron Email cath…" at bounding box center [784, 391] width 1568 height 782
type input "Daniel"
type input "Barone"
click at [810, 284] on input "text" at bounding box center [916, 279] width 246 height 22
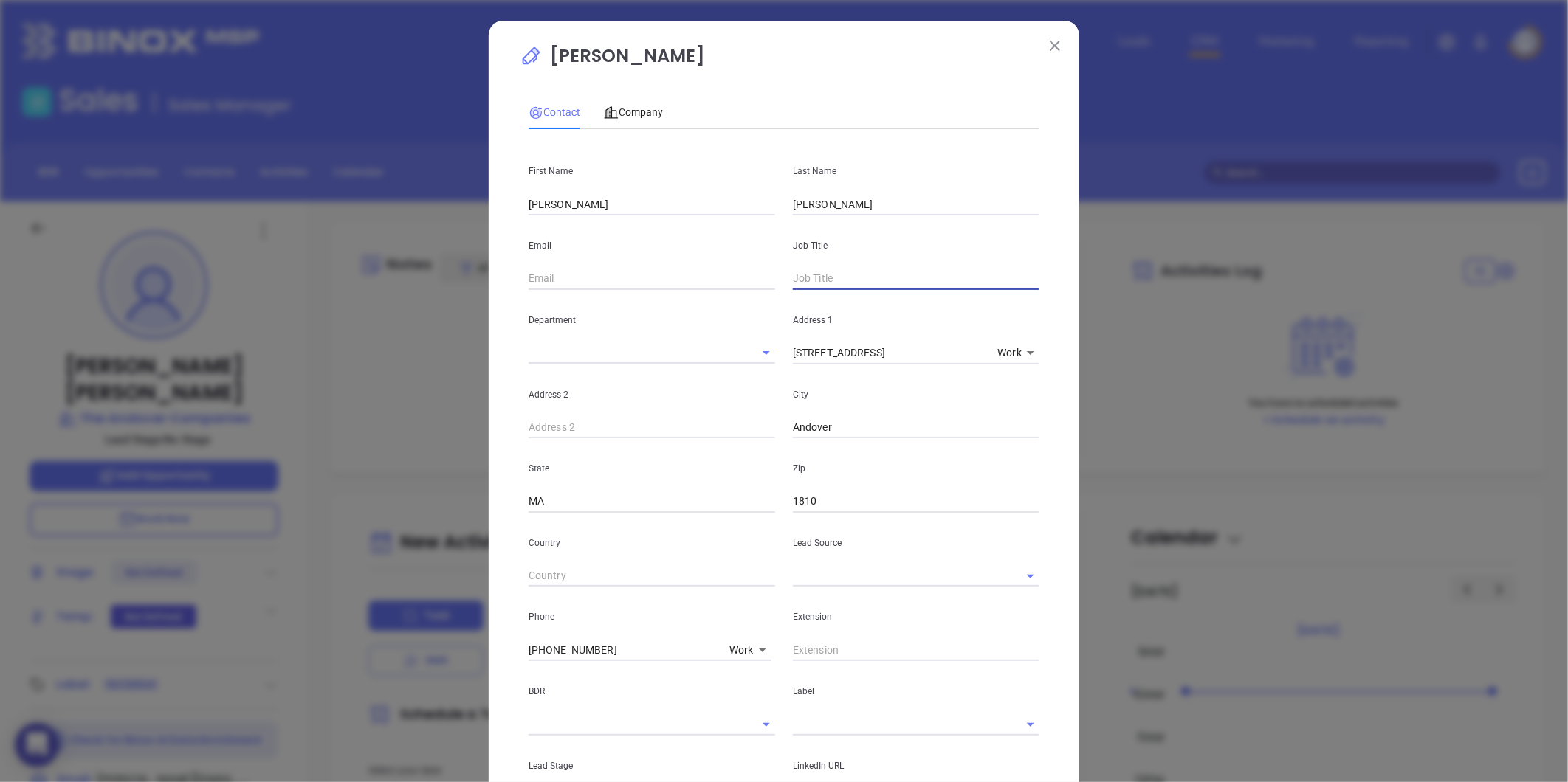
paste input "Executive Special Agent"
type input "Executive Special Agent"
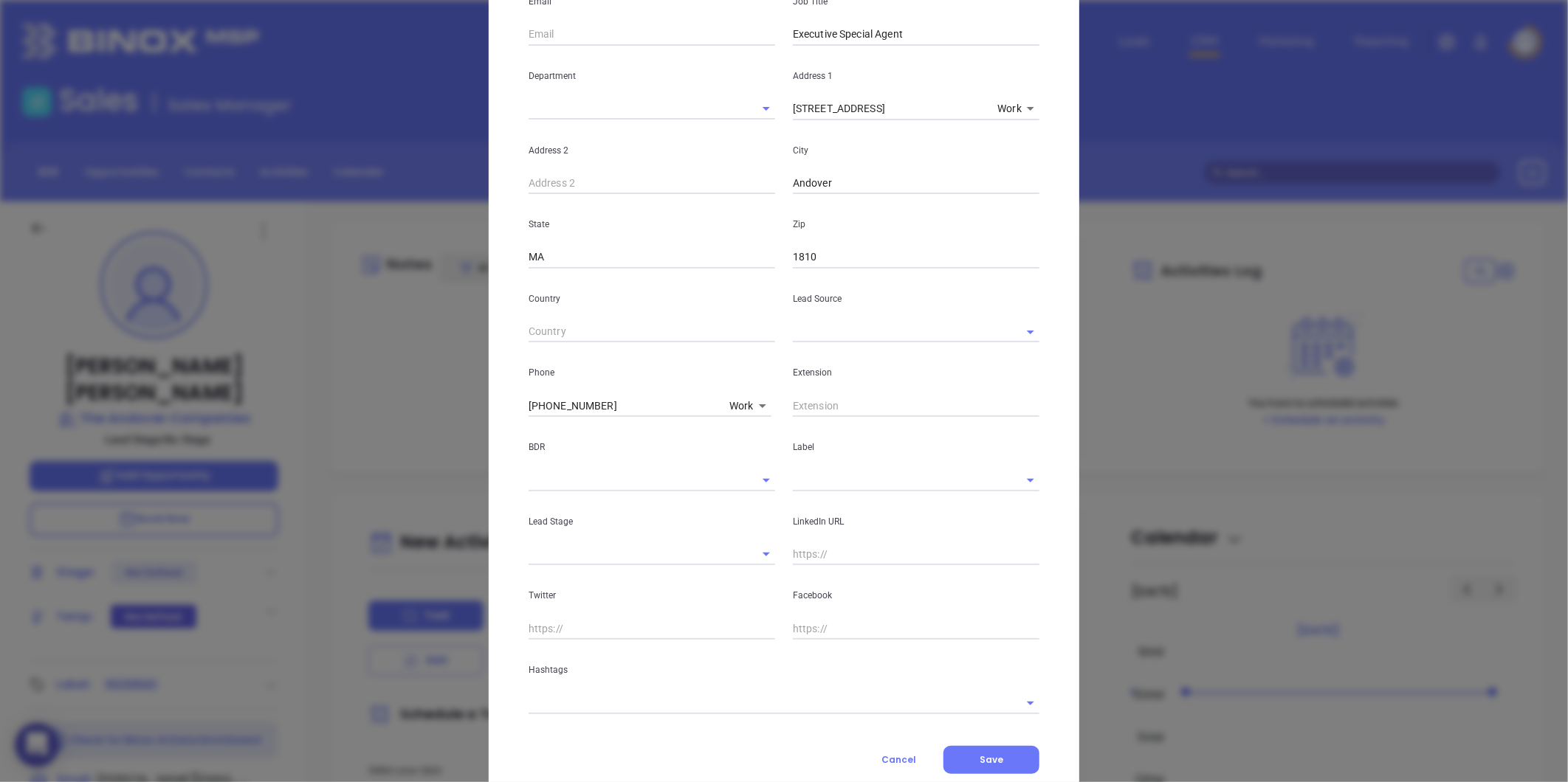
scroll to position [246, 0]
click at [831, 332] on input "text" at bounding box center [895, 330] width 205 height 21
click at [831, 365] on li "MAIA Event 0925" at bounding box center [916, 363] width 246 height 26
type input "MAIA Event 0925"
click at [828, 479] on input "text" at bounding box center [895, 478] width 205 height 21
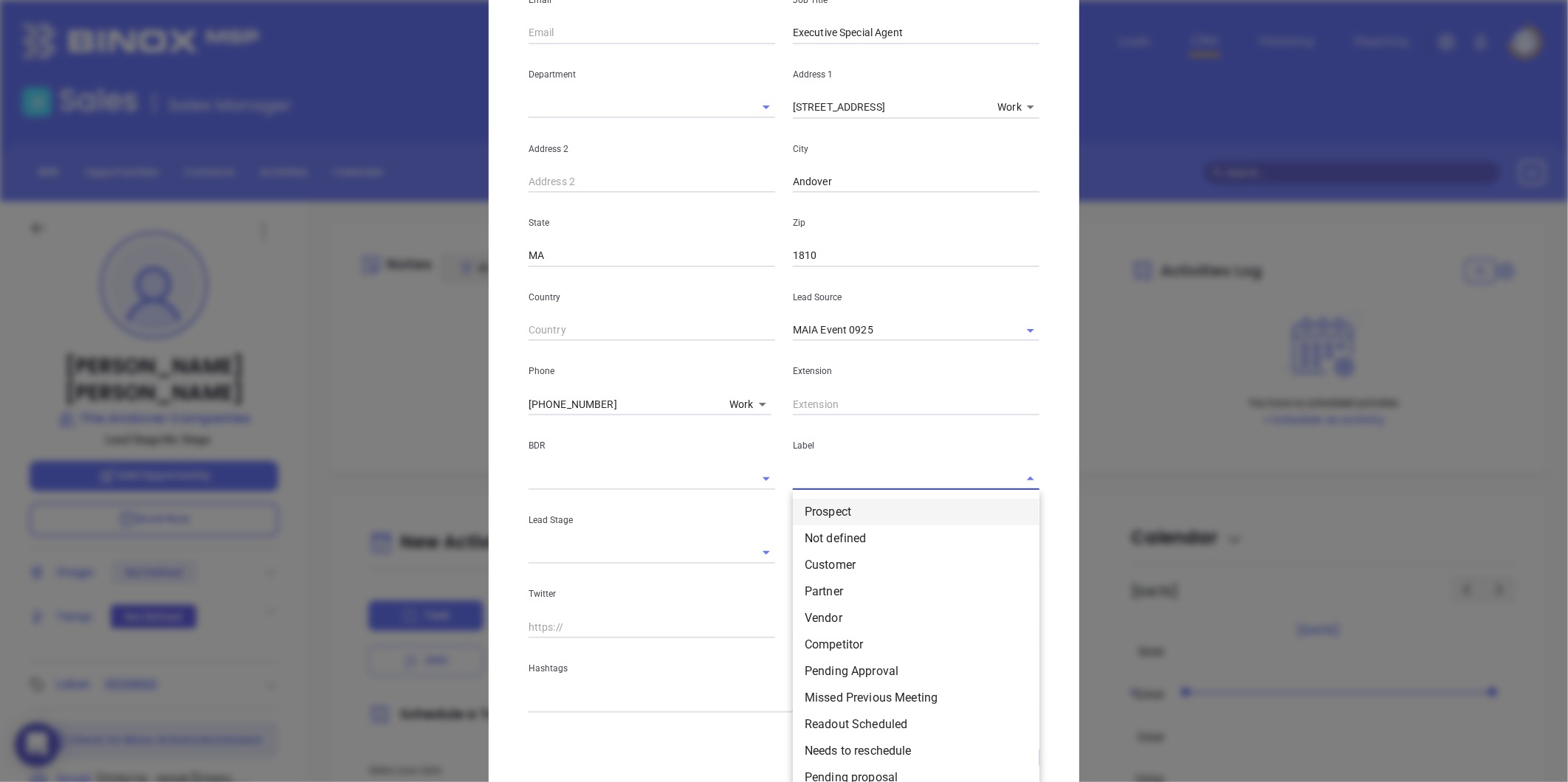
click at [862, 507] on li "Prospect" at bounding box center [916, 511] width 246 height 26
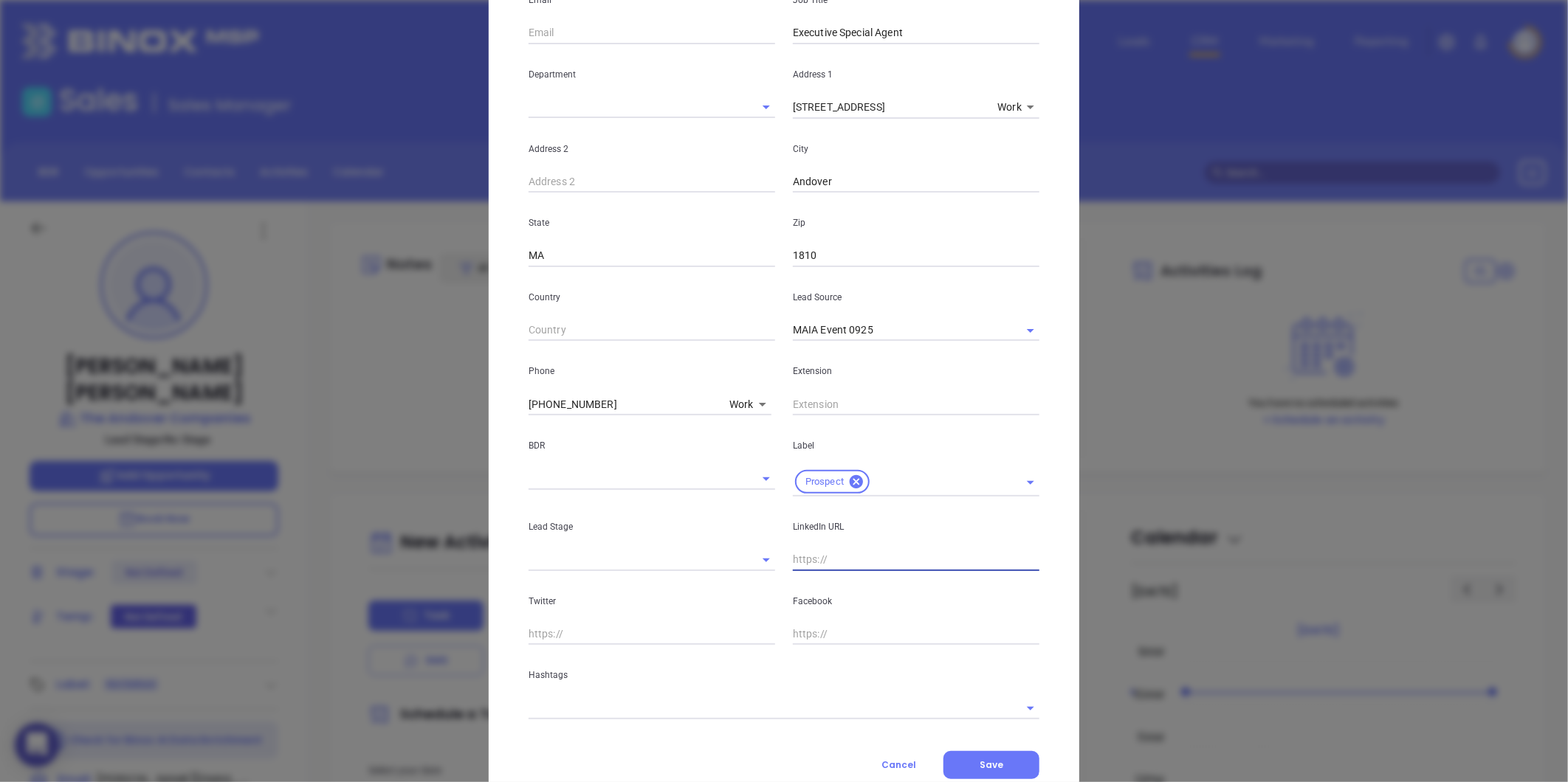
click at [824, 561] on input "text" at bounding box center [916, 560] width 246 height 22
paste input "linkedin.com/in/daniel-barone-83686299"
type input "www.linkedin.com/in/daniel-barone-83686299"
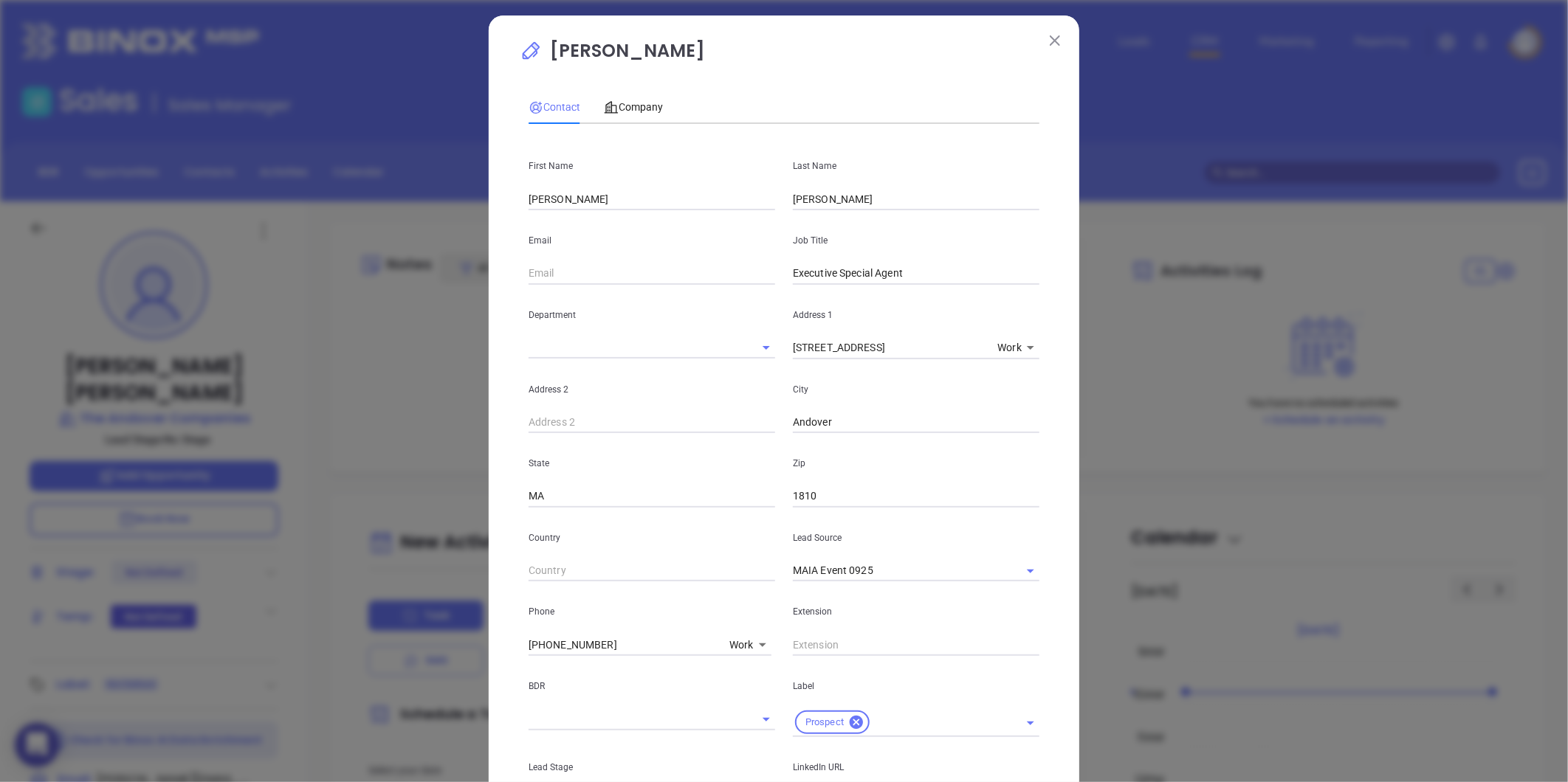
scroll to position [0, 0]
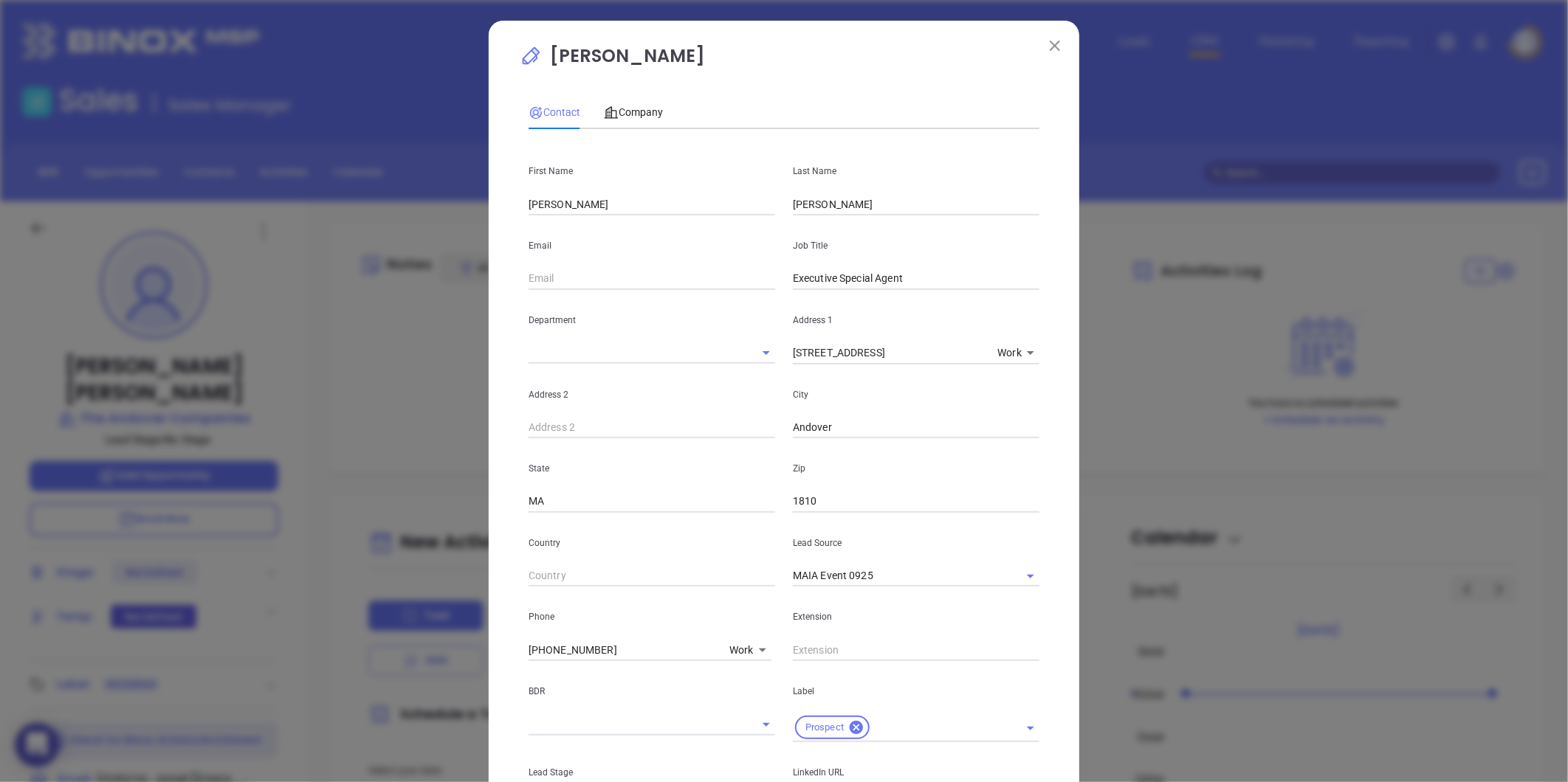
click at [553, 281] on input "text" at bounding box center [652, 279] width 246 height 22
paste input "cdigrande@andovercos.com"
drag, startPoint x: 573, startPoint y: 279, endPoint x: 527, endPoint y: 283, distance: 46.2
click at [529, 283] on input "dcdigrande@andovercos.com" at bounding box center [652, 279] width 246 height 22
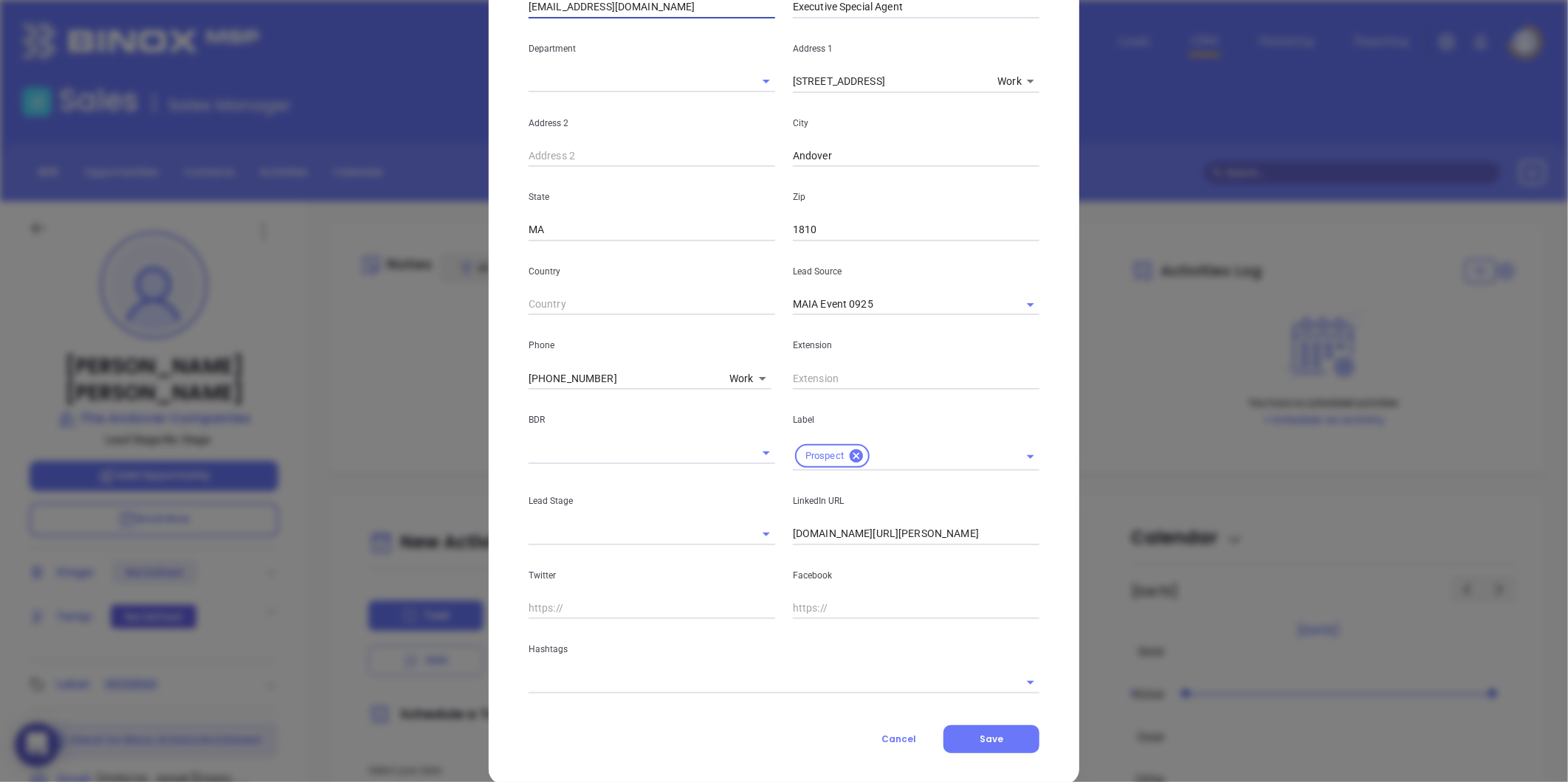
scroll to position [293, 0]
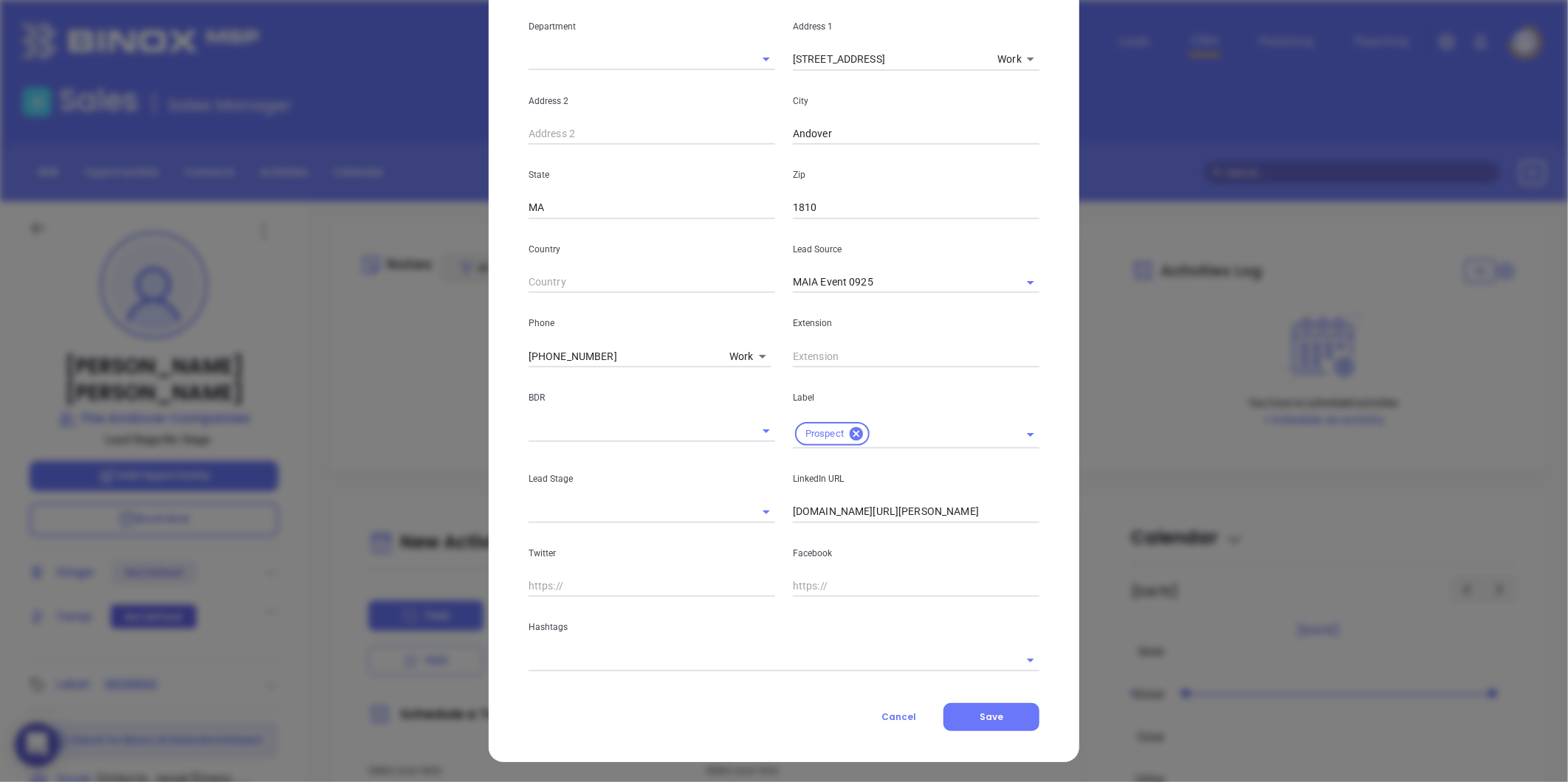
type input "dbarone@andovercos.com"
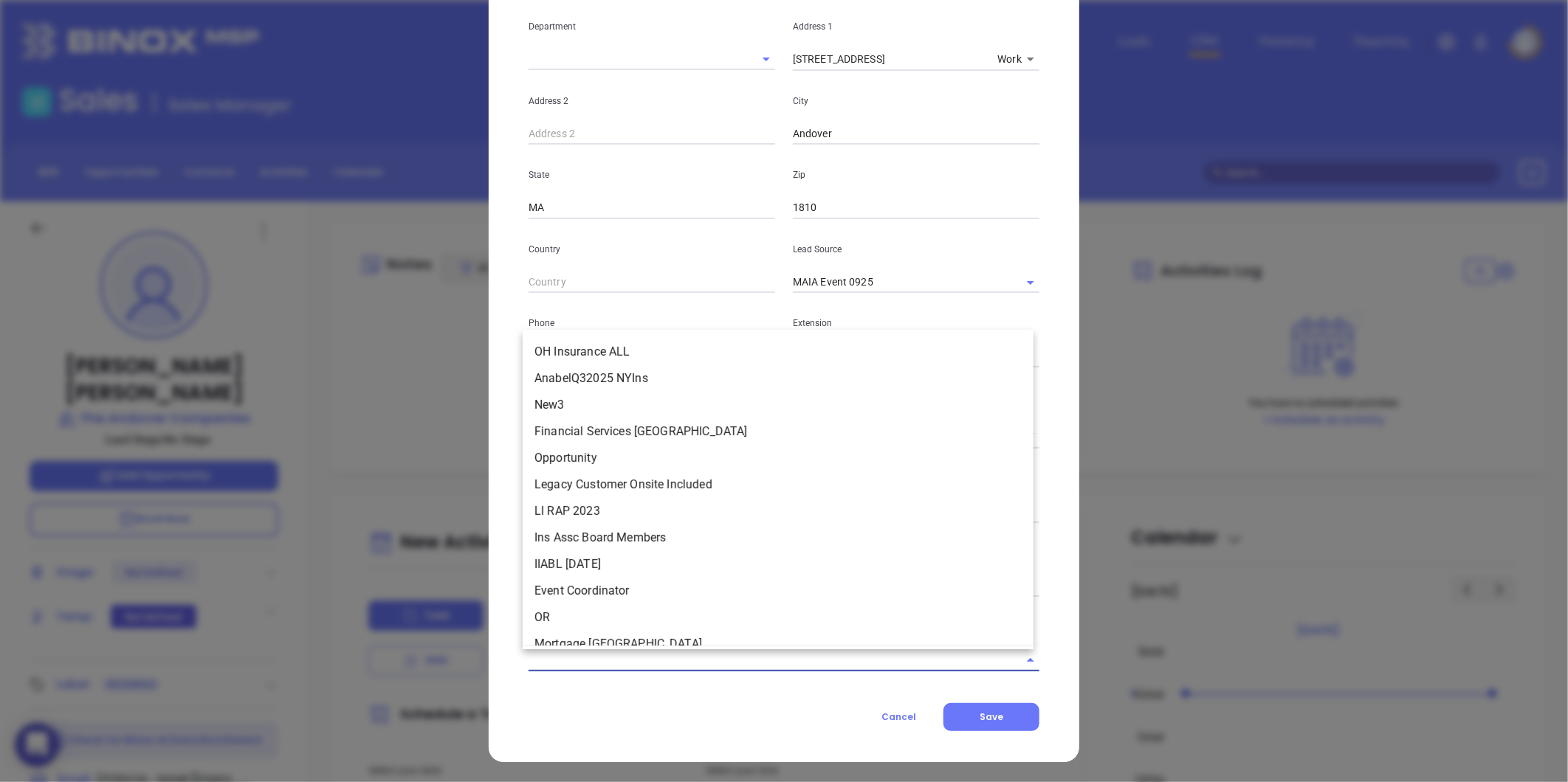
click at [658, 661] on input "text" at bounding box center [763, 660] width 469 height 21
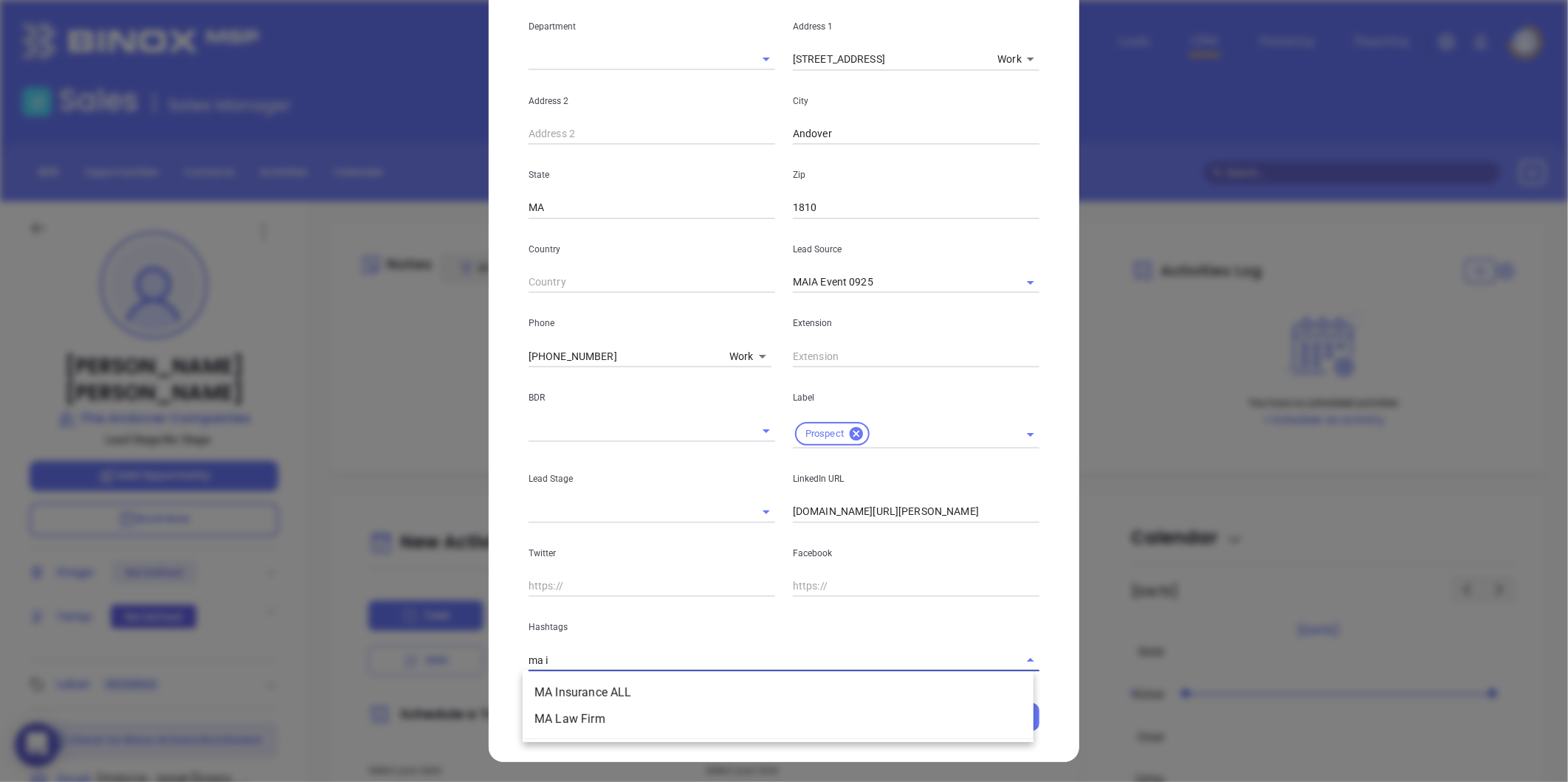
type input "ma in"
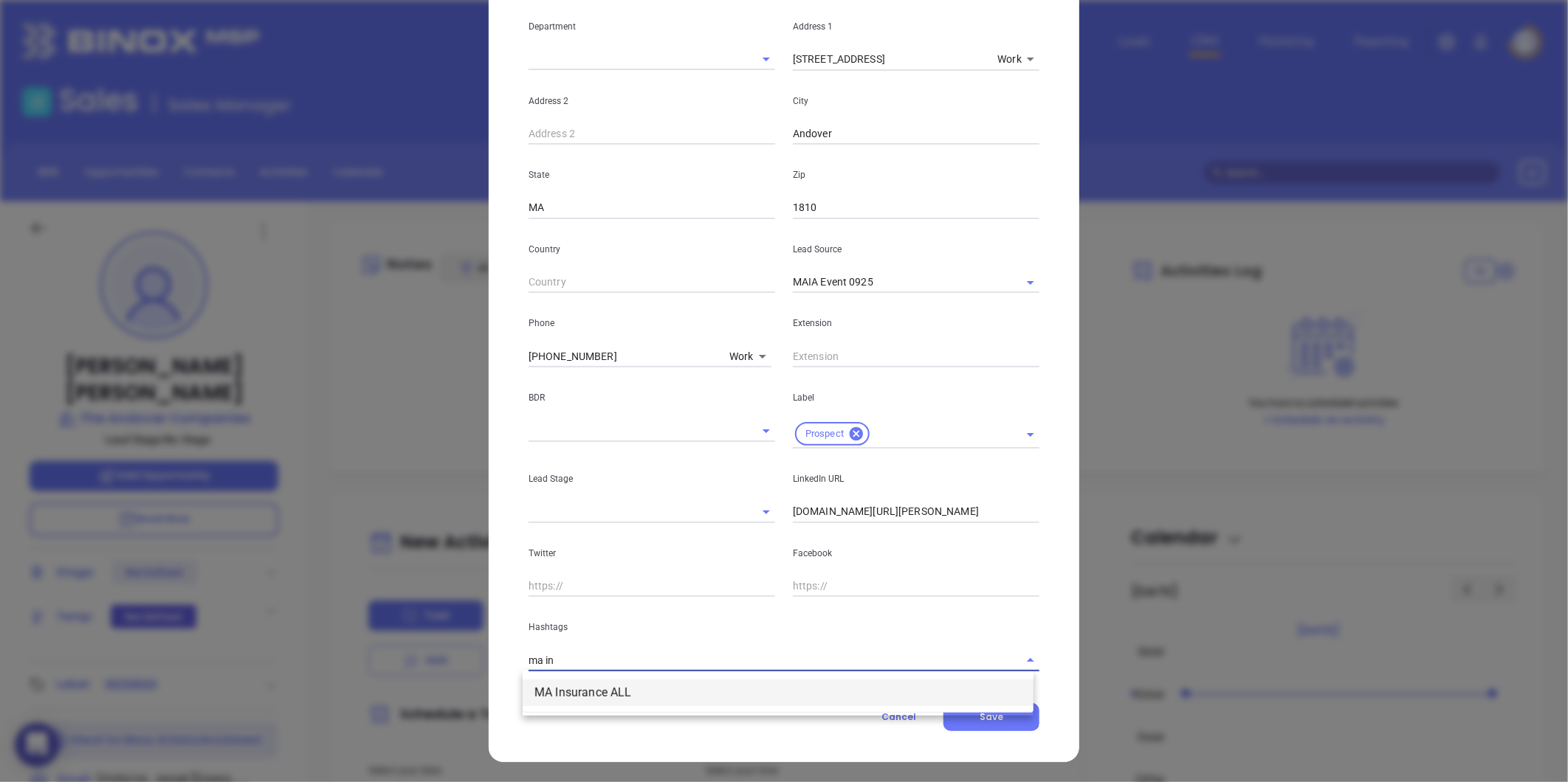
click at [624, 695] on li "MA Insurance ALL" at bounding box center [778, 693] width 511 height 26
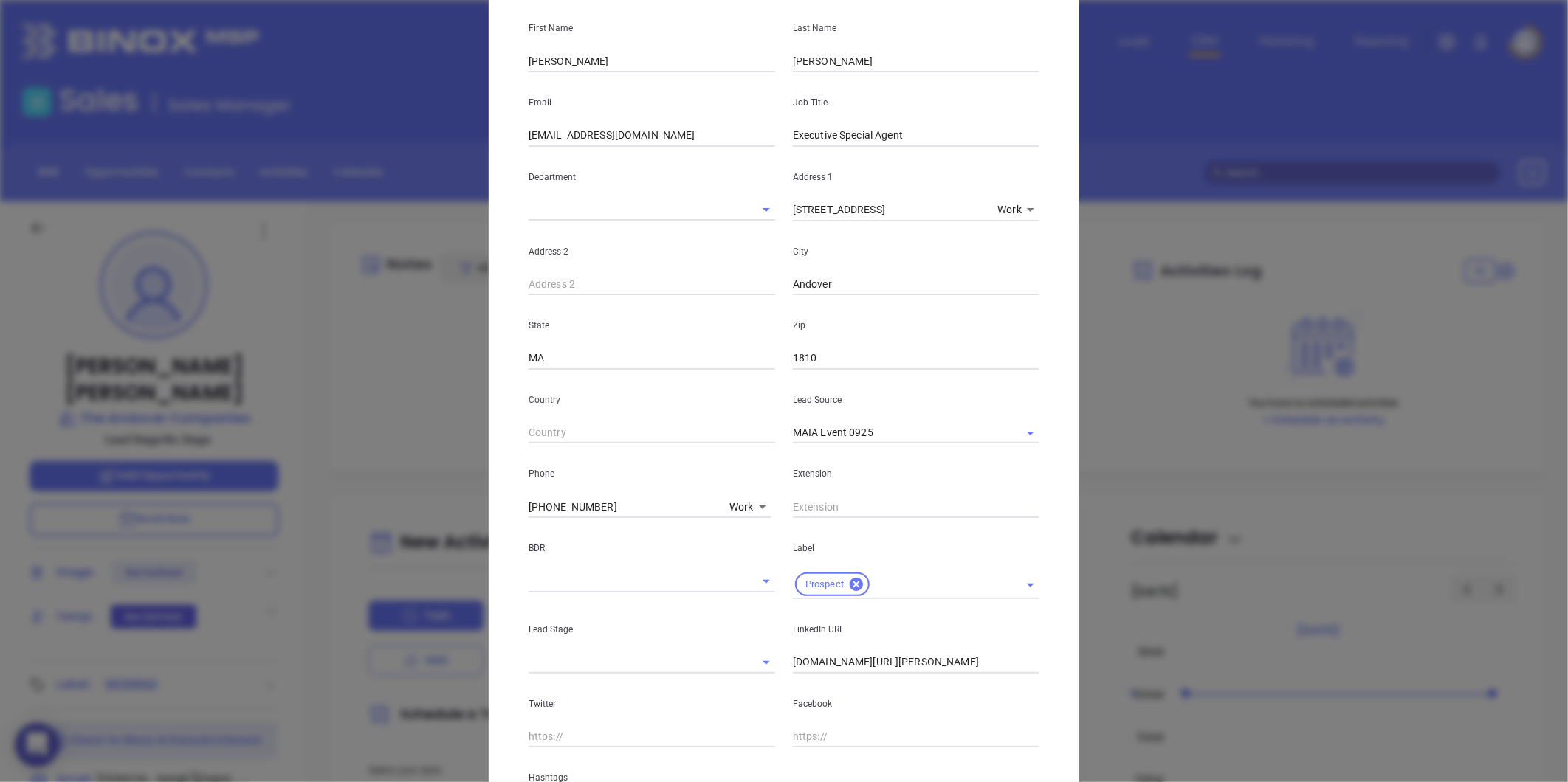
scroll to position [0, 0]
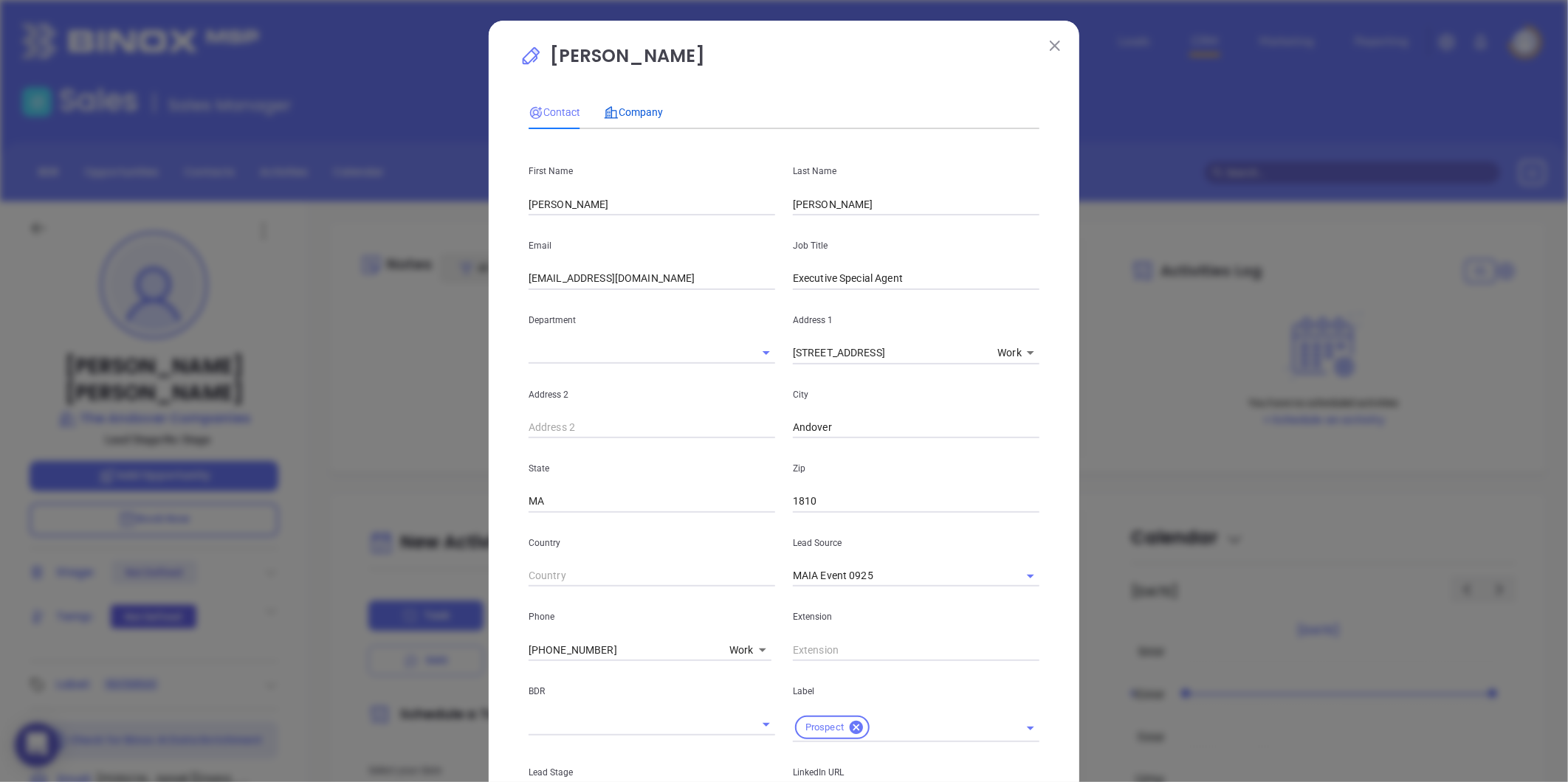
click at [630, 113] on span "Company" at bounding box center [633, 112] width 59 height 12
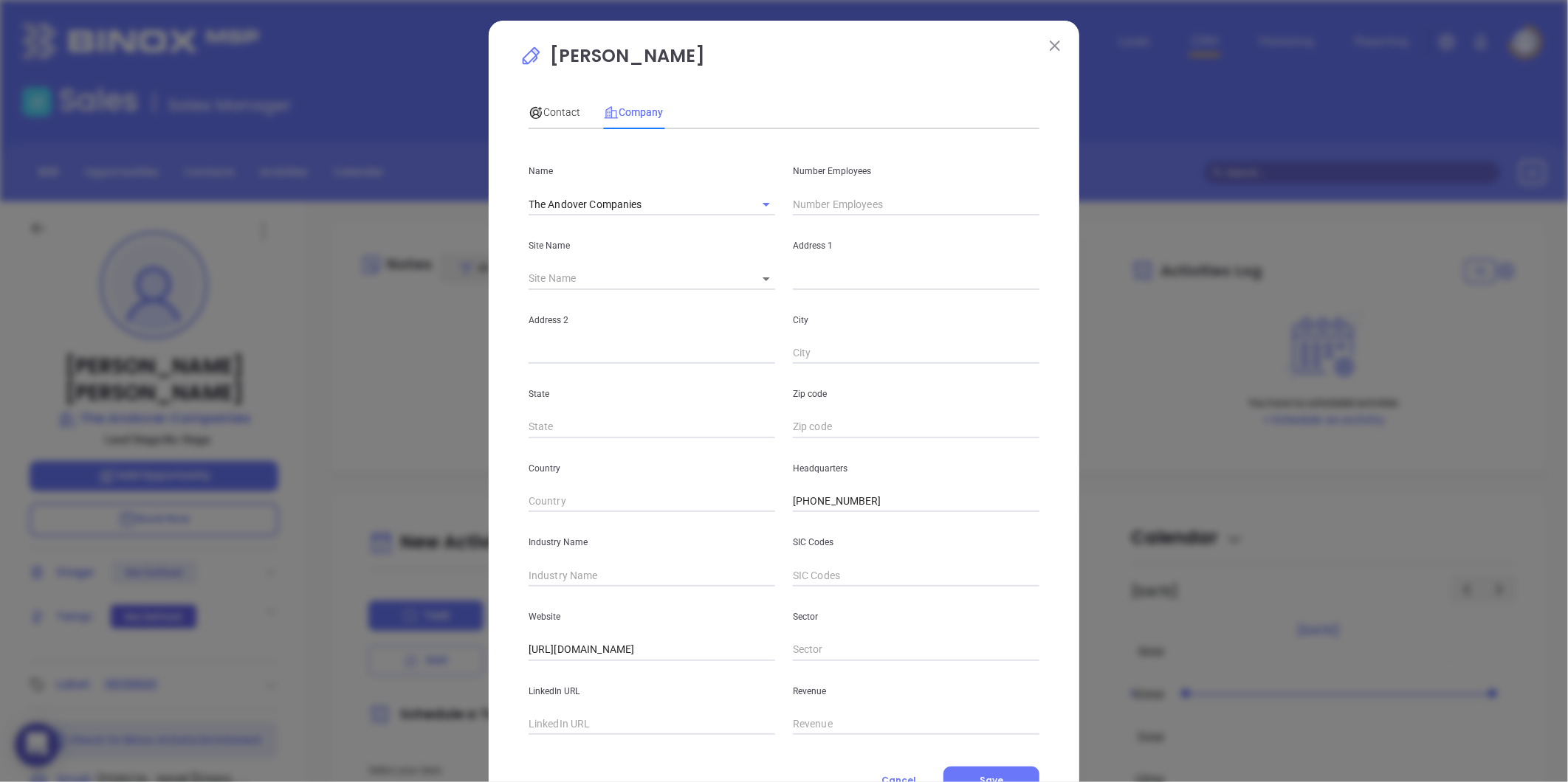
click at [573, 727] on input "text" at bounding box center [652, 725] width 246 height 22
paste input "https://www.linkedin.com/company/andover-companies/"
type input "https://www.linkedin.com/company/andover-companies/"
click at [830, 204] on input "text" at bounding box center [916, 204] width 246 height 22
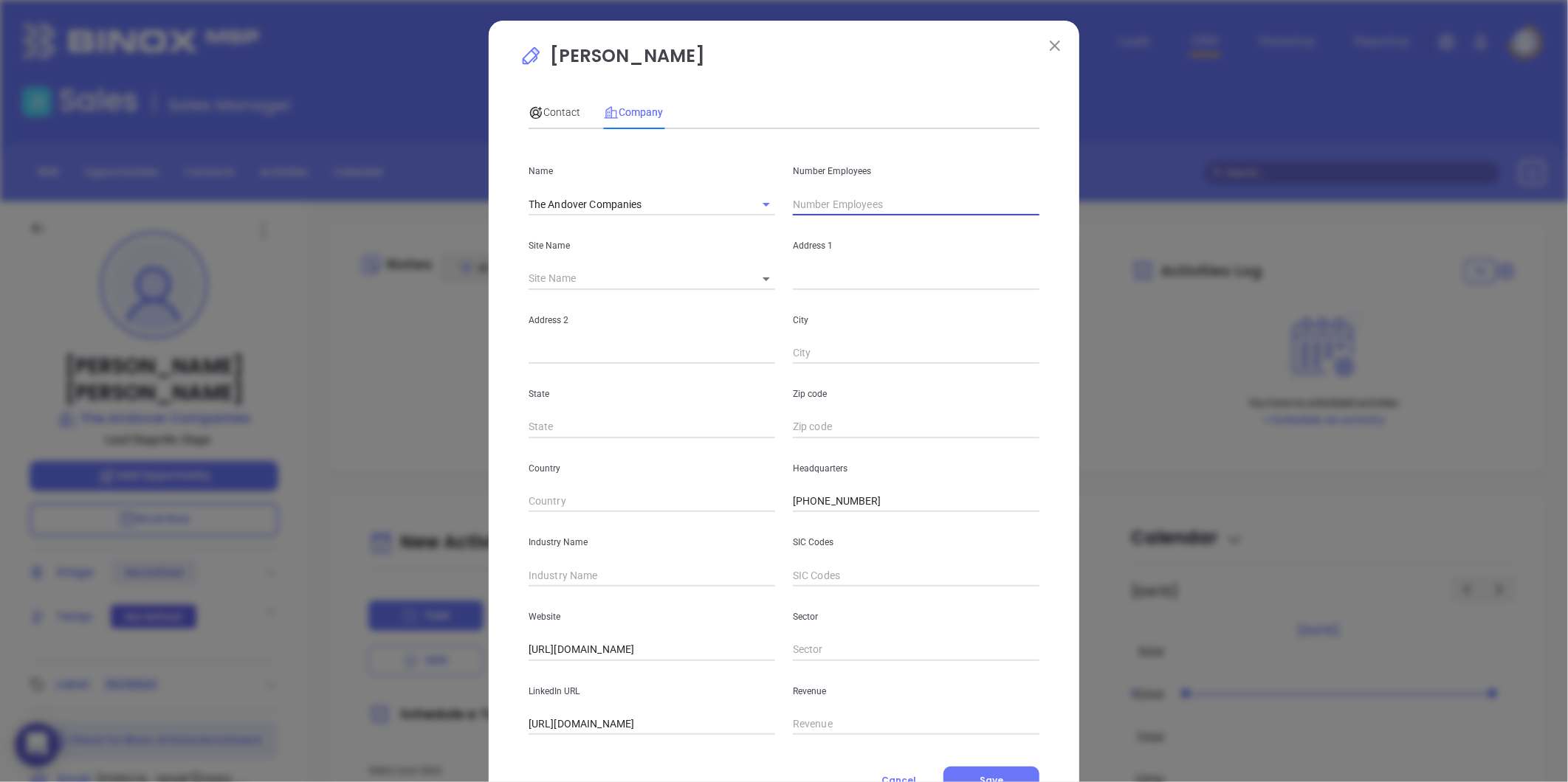
scroll to position [0, 0]
type input "341"
drag, startPoint x: 541, startPoint y: 110, endPoint x: 551, endPoint y: 148, distance: 39.3
click at [541, 109] on span "Contact" at bounding box center [554, 112] width 52 height 12
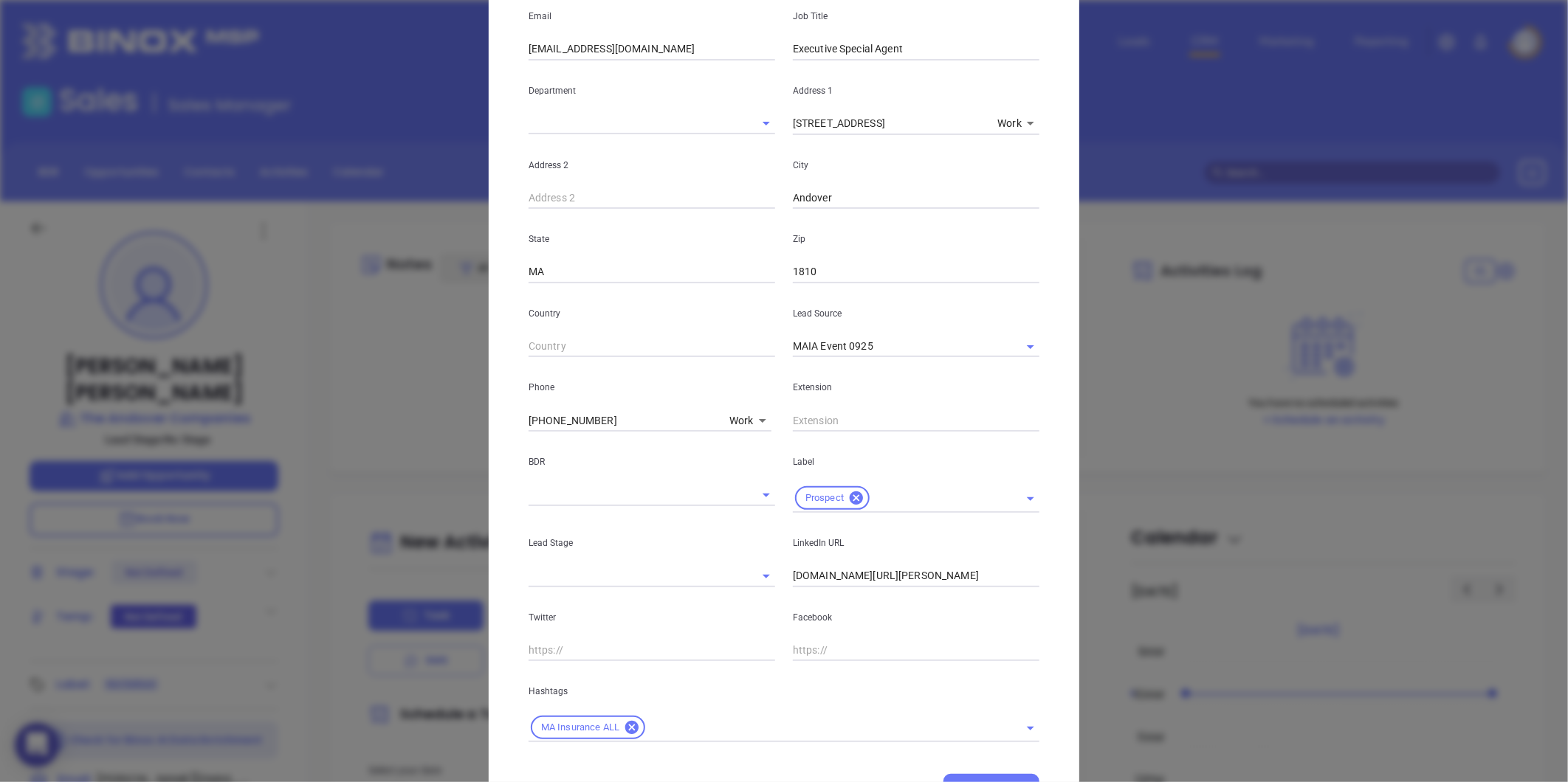
scroll to position [301, 0]
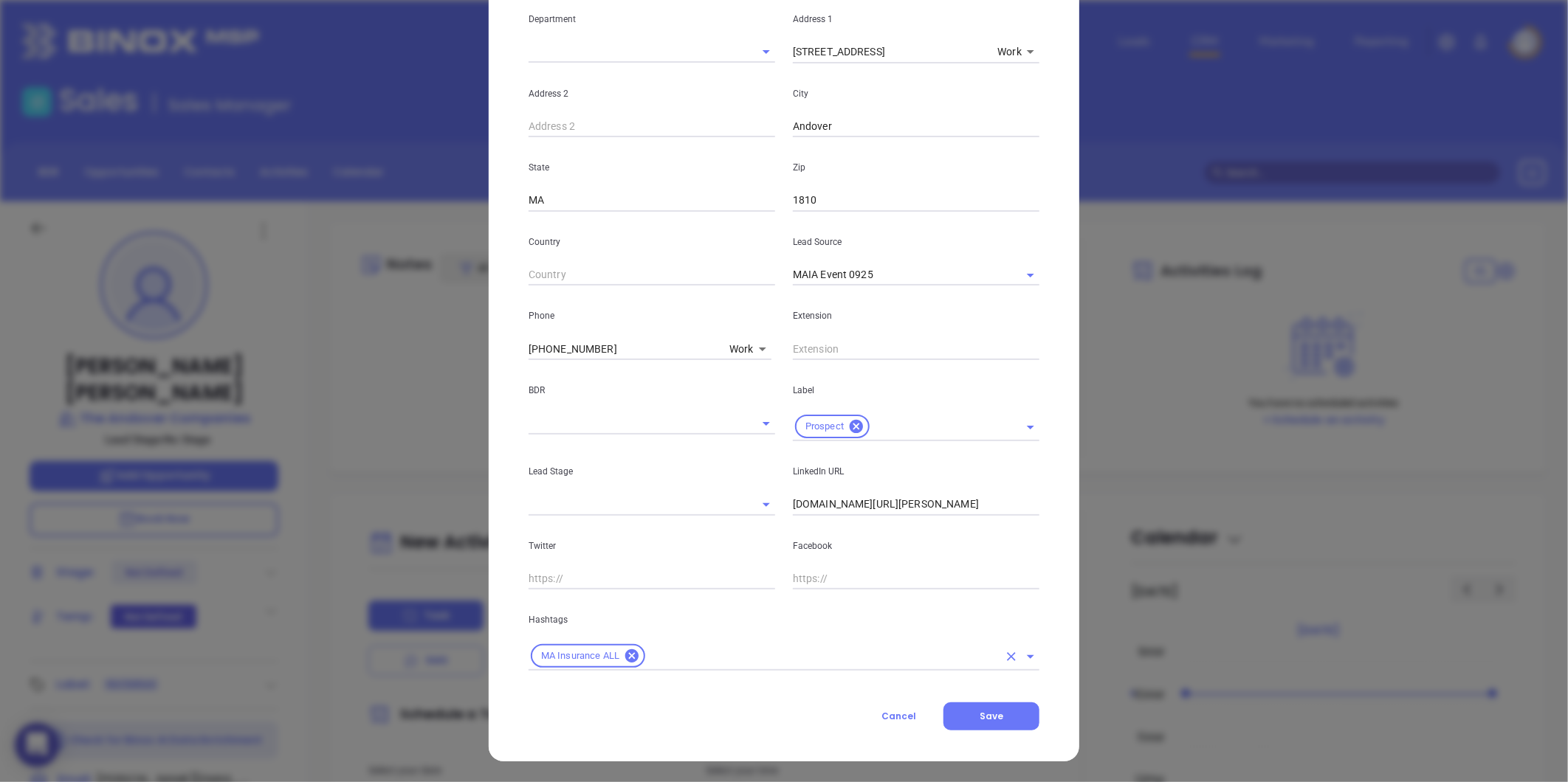
drag, startPoint x: 731, startPoint y: 653, endPoint x: 719, endPoint y: 657, distance: 12.6
click at [728, 653] on input "text" at bounding box center [822, 656] width 351 height 18
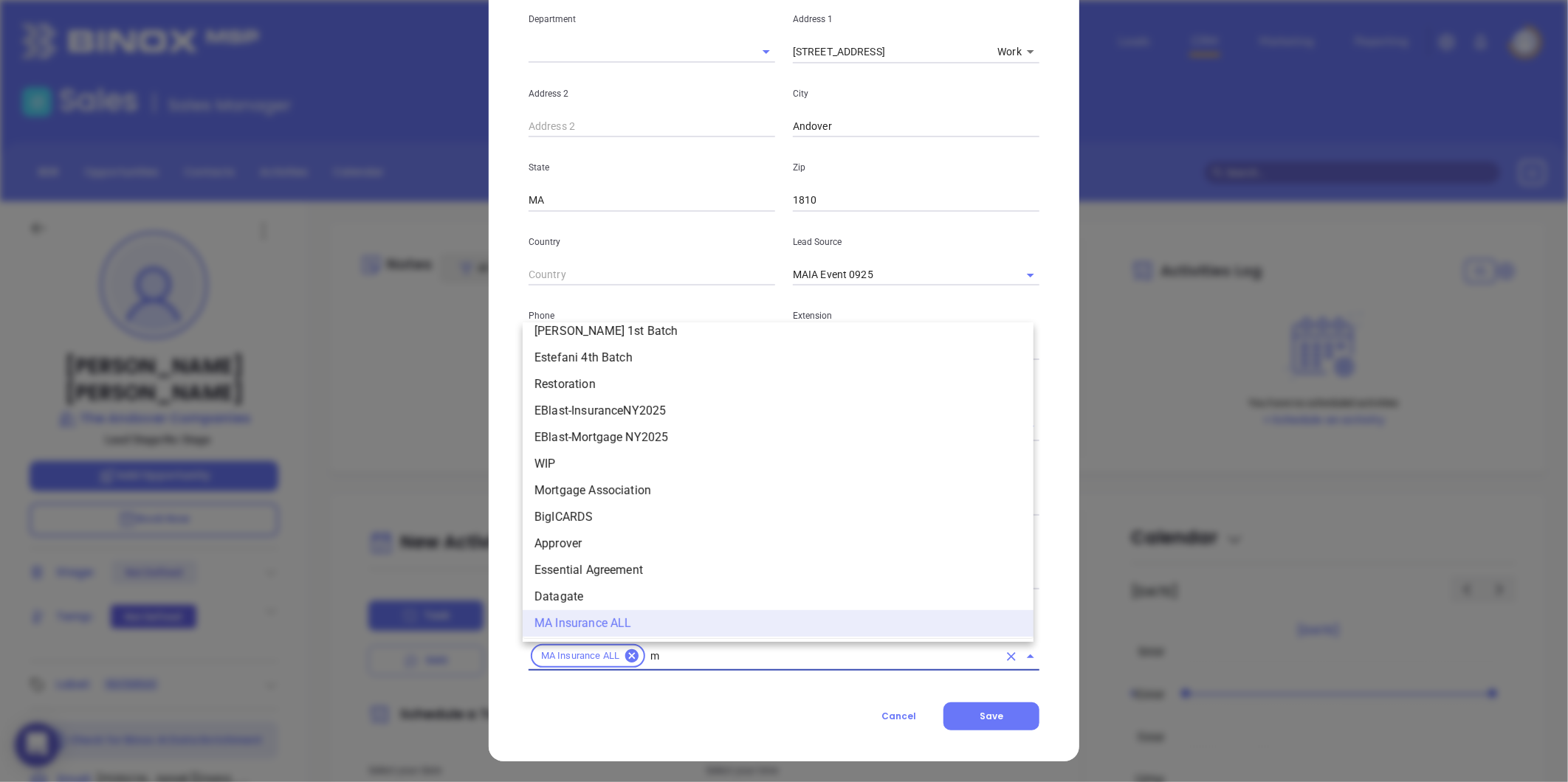
type input "ma"
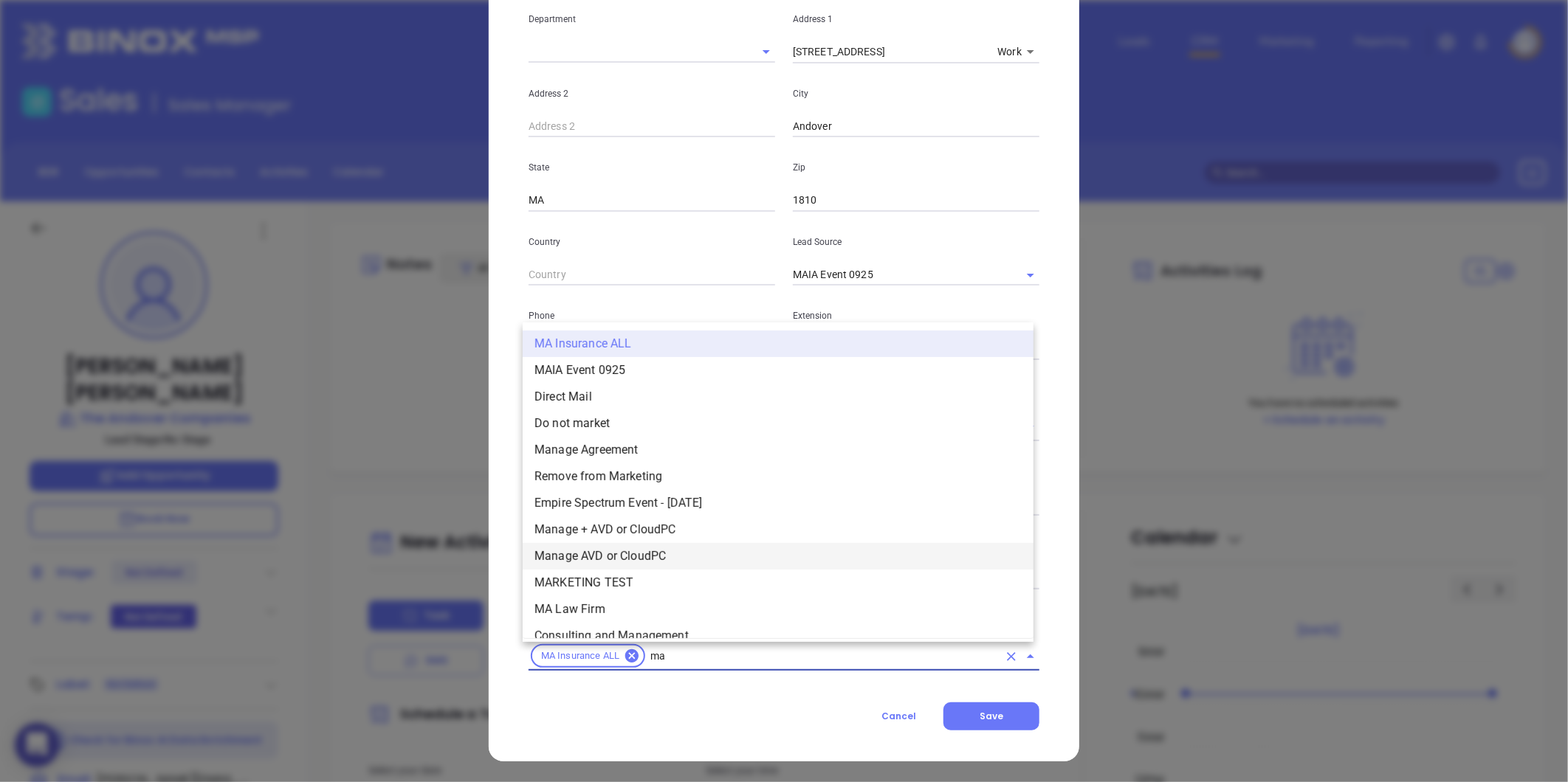
scroll to position [192, 0]
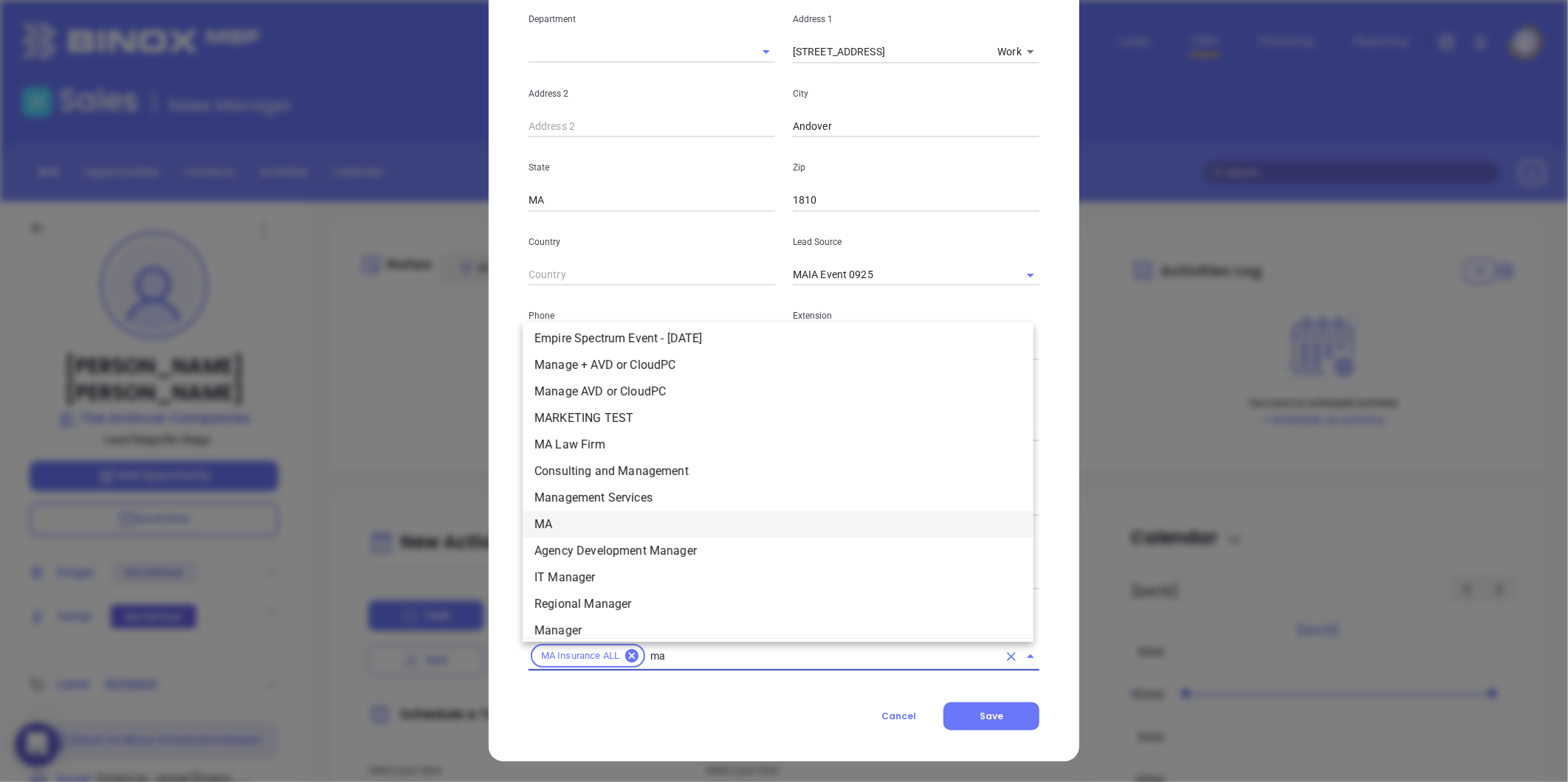
click at [566, 527] on li "MA" at bounding box center [778, 524] width 511 height 26
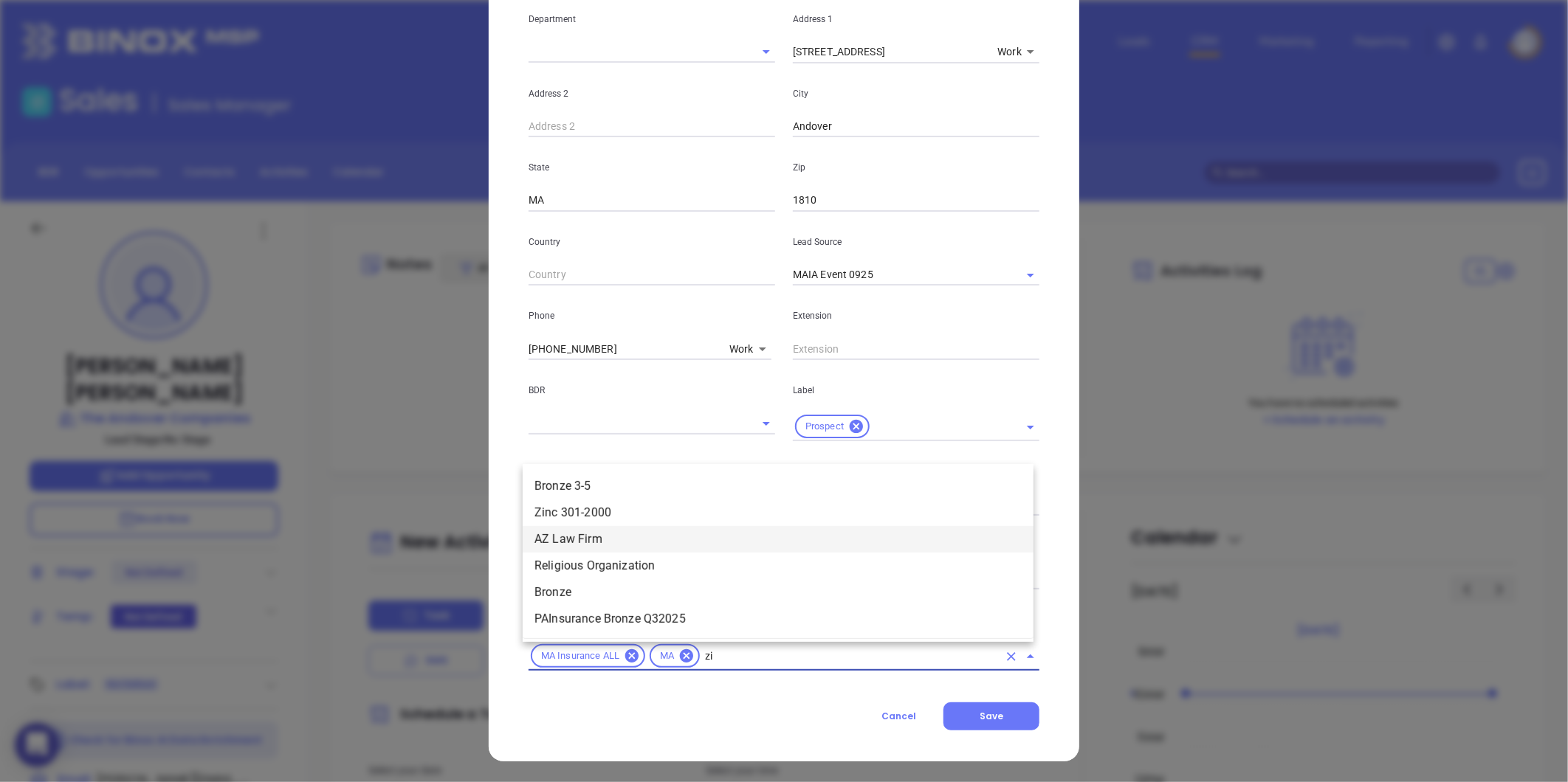
type input "zin"
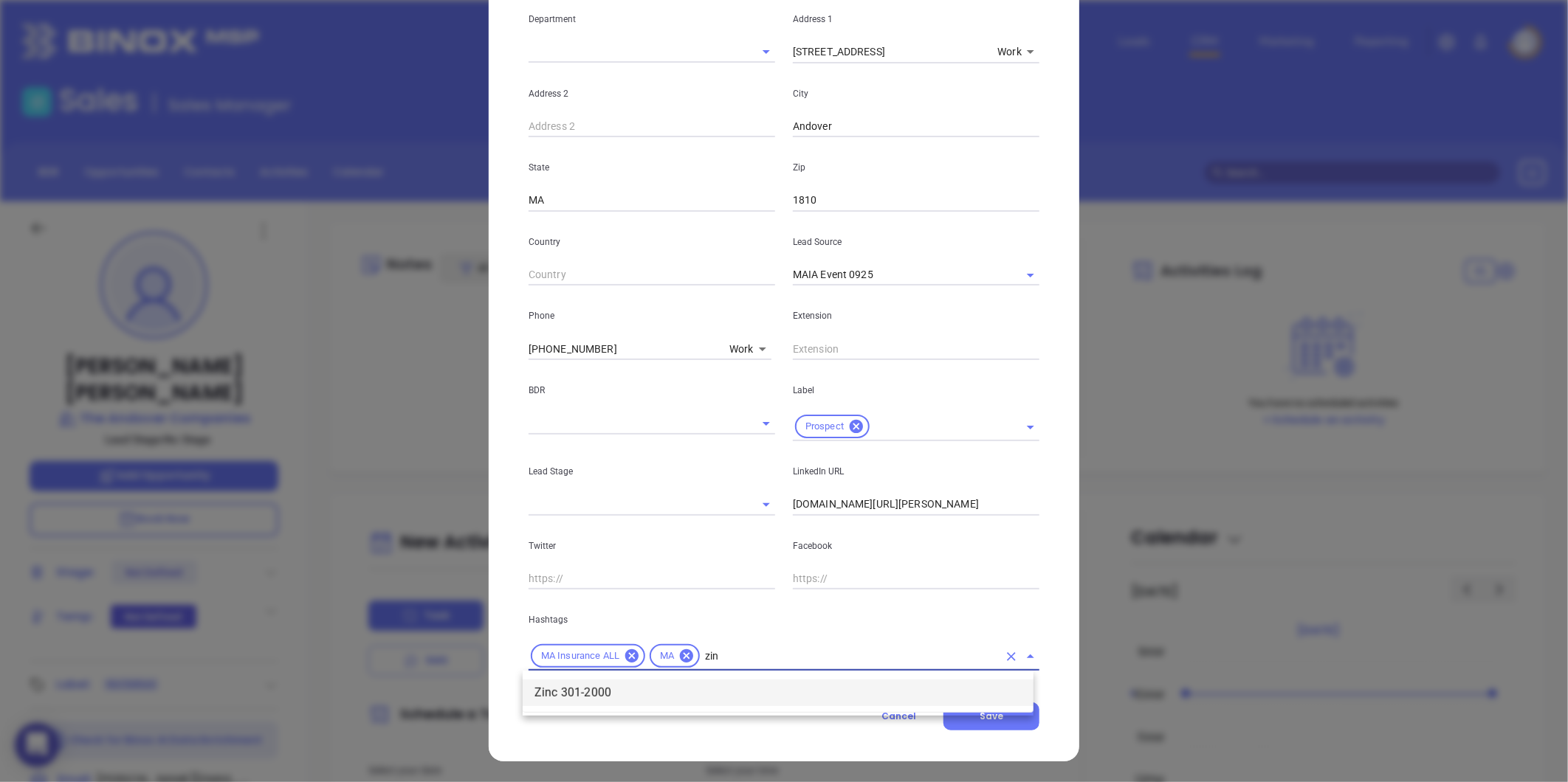
click at [644, 689] on li "Zinc 301-2000" at bounding box center [778, 693] width 511 height 26
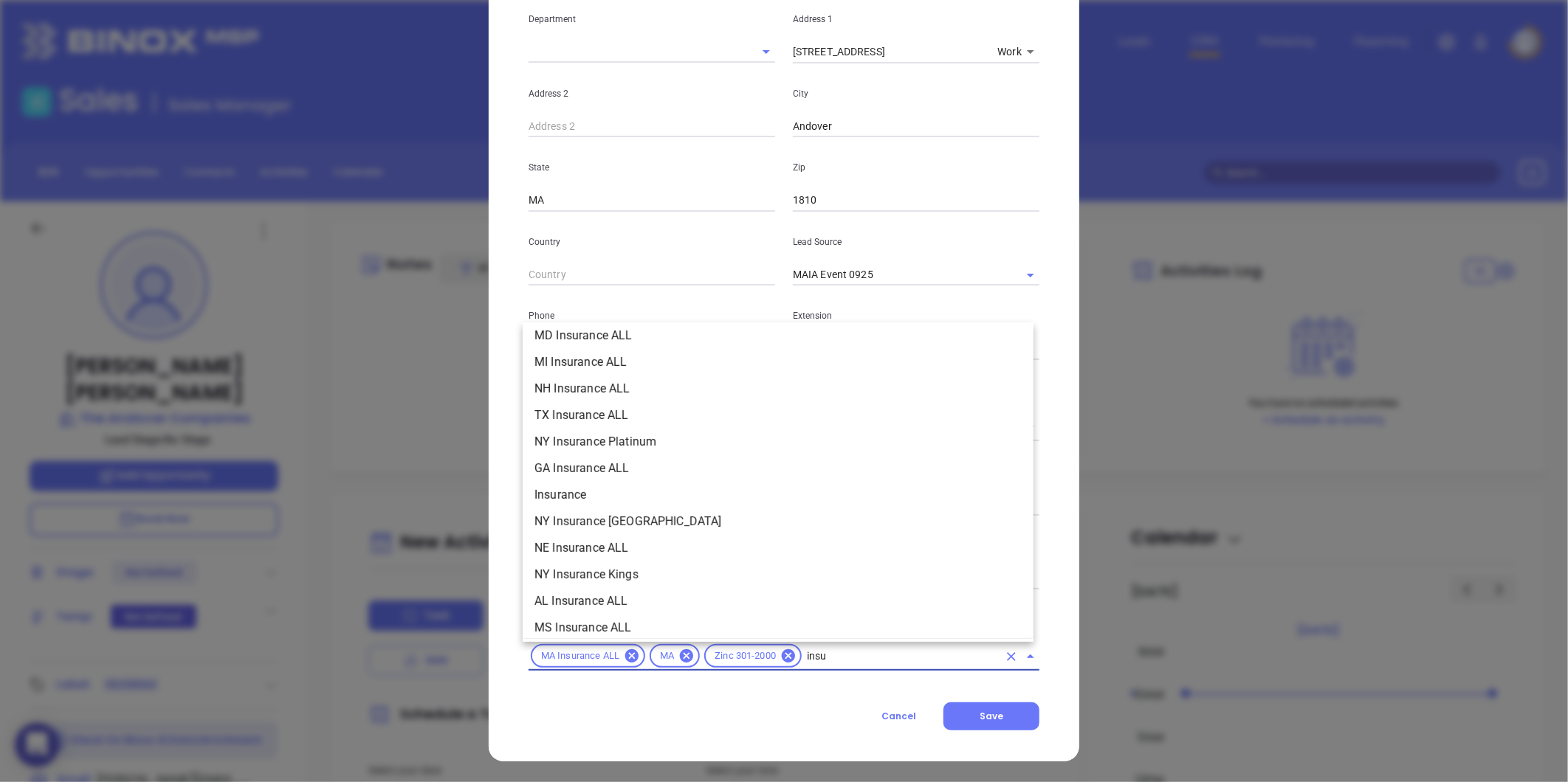
scroll to position [380, 0]
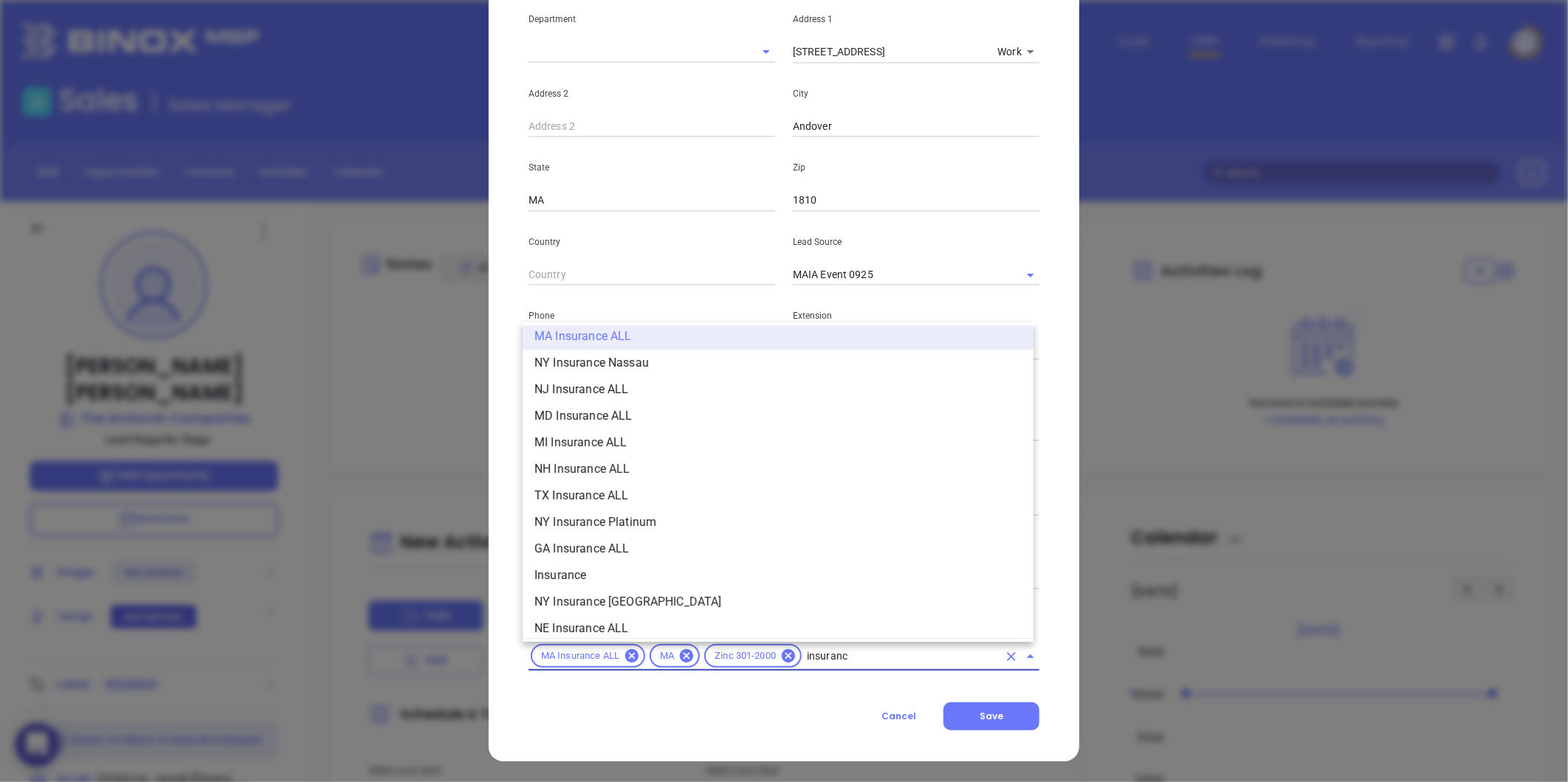
type input "insurance"
click at [645, 579] on li "Insurance" at bounding box center [778, 575] width 511 height 26
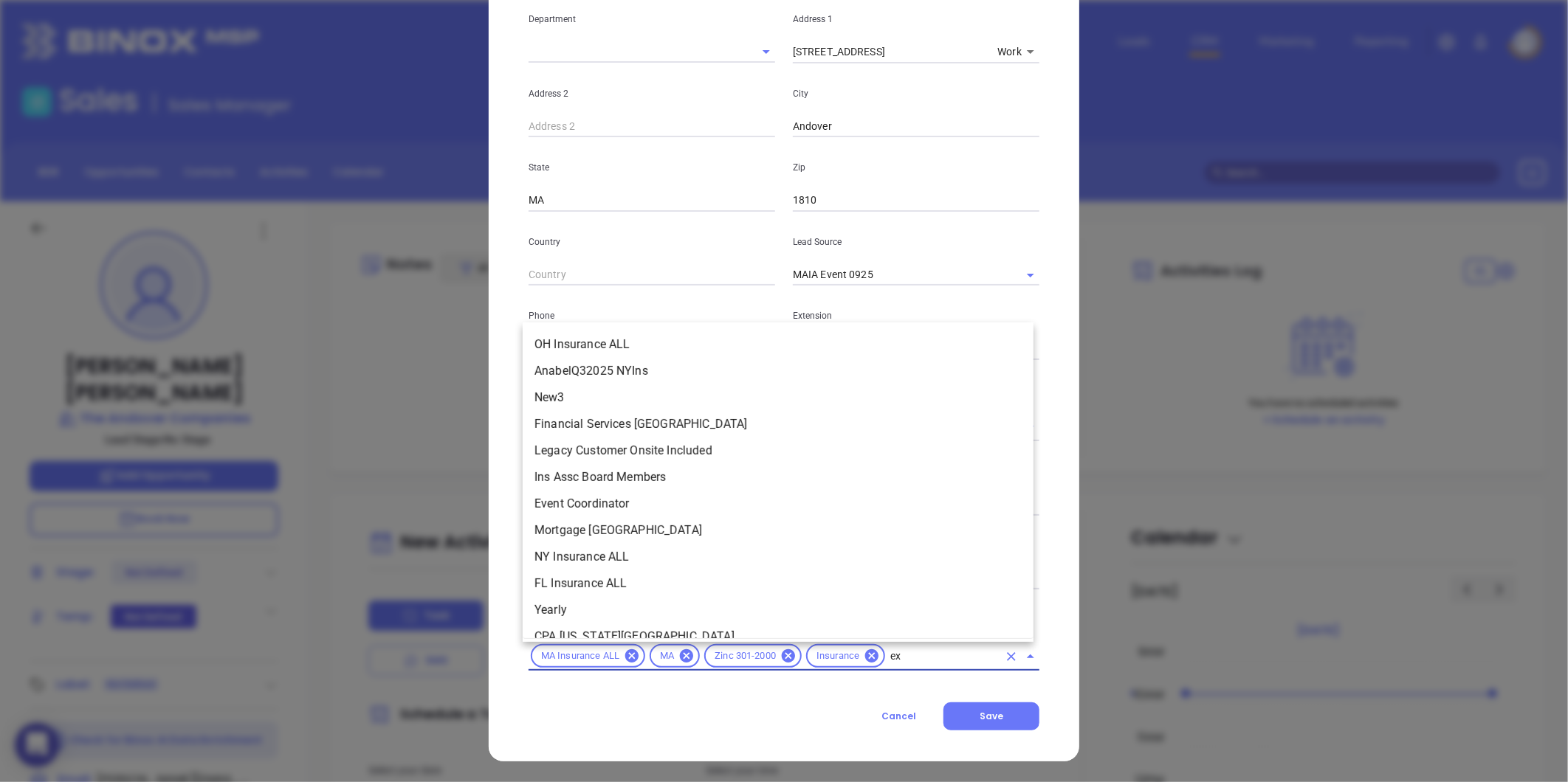
scroll to position [0, 0]
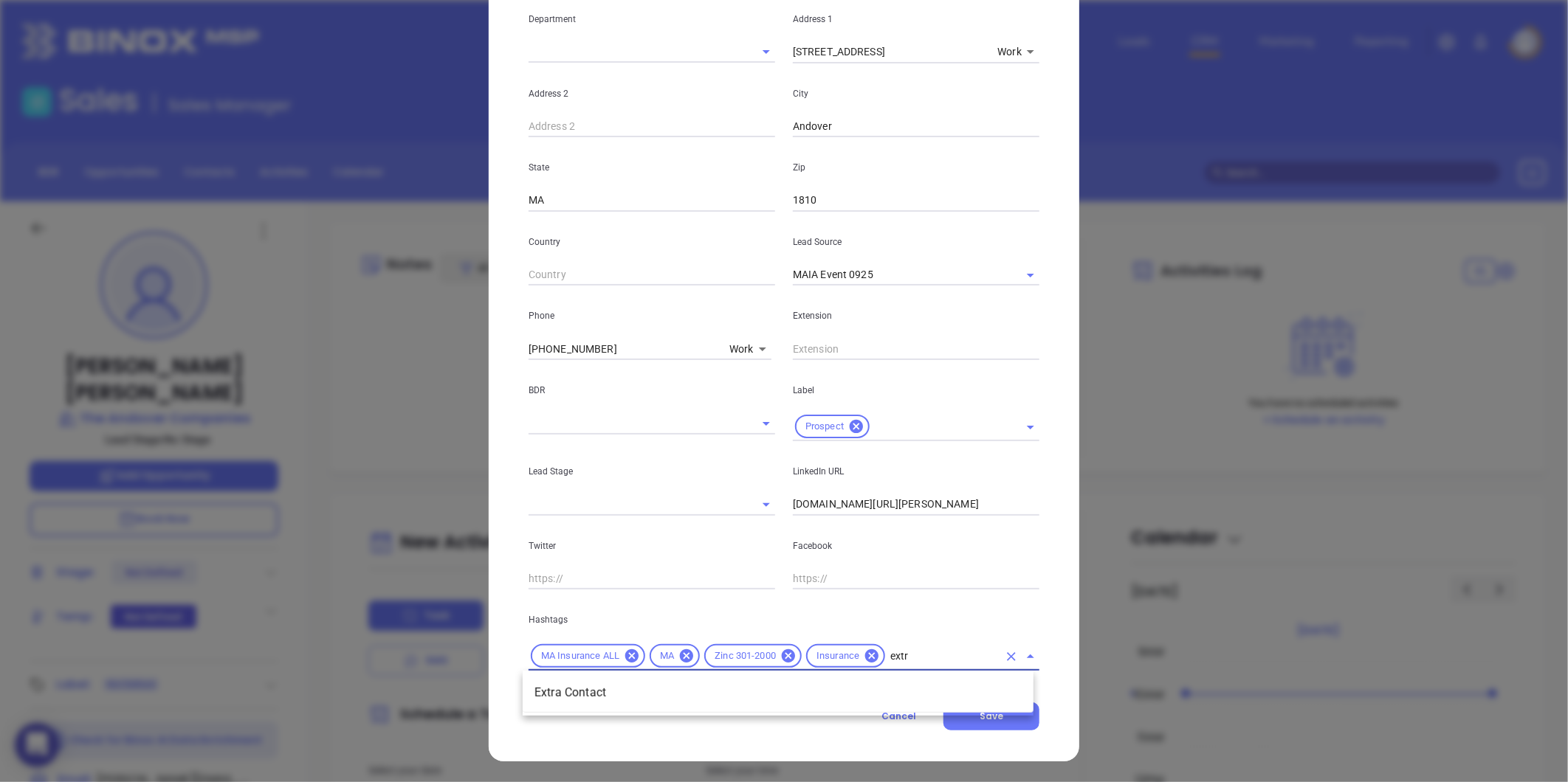
type input "extra"
click at [617, 694] on li "Extra Contact" at bounding box center [778, 693] width 511 height 26
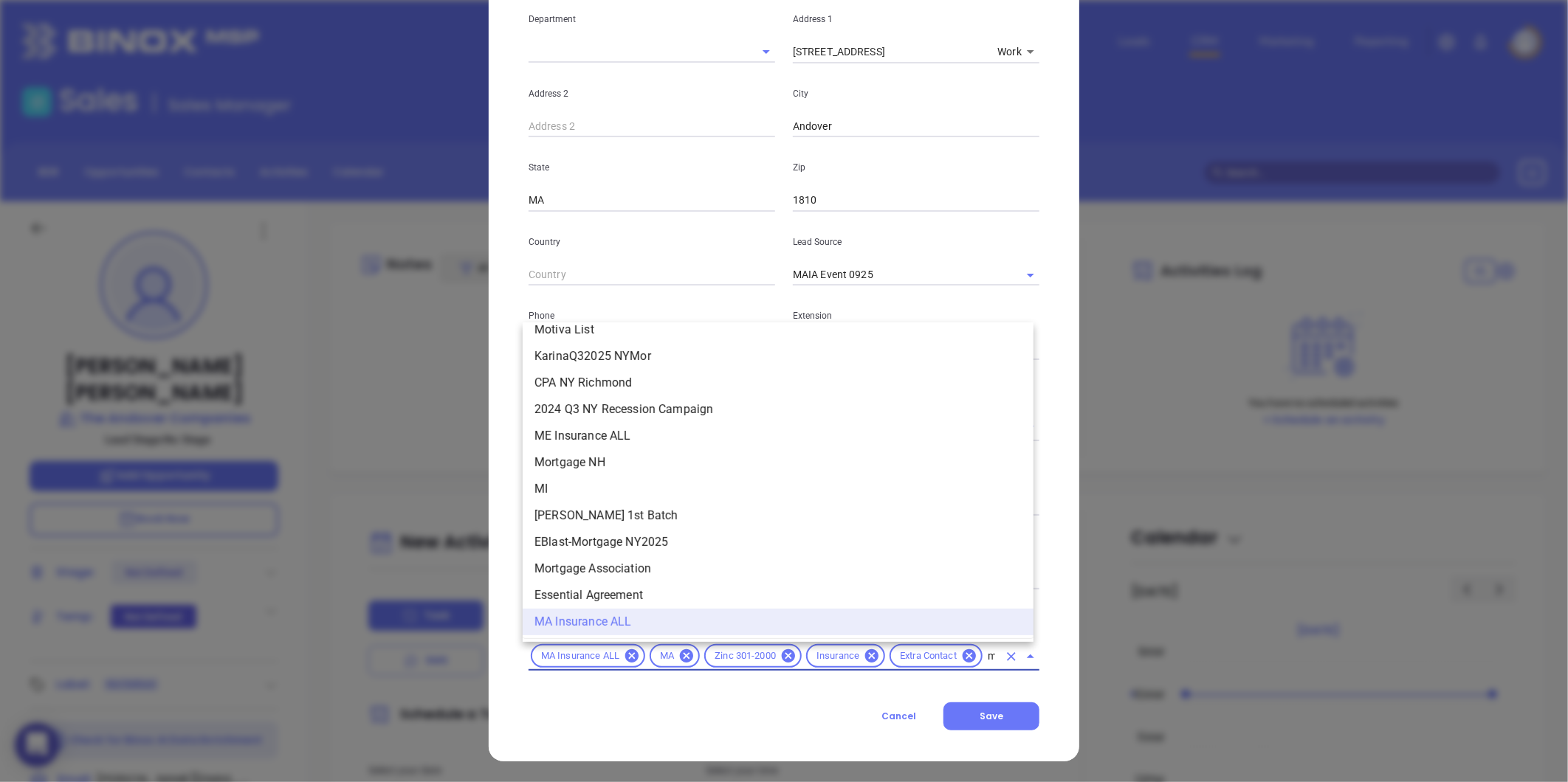
scroll to position [35, 0]
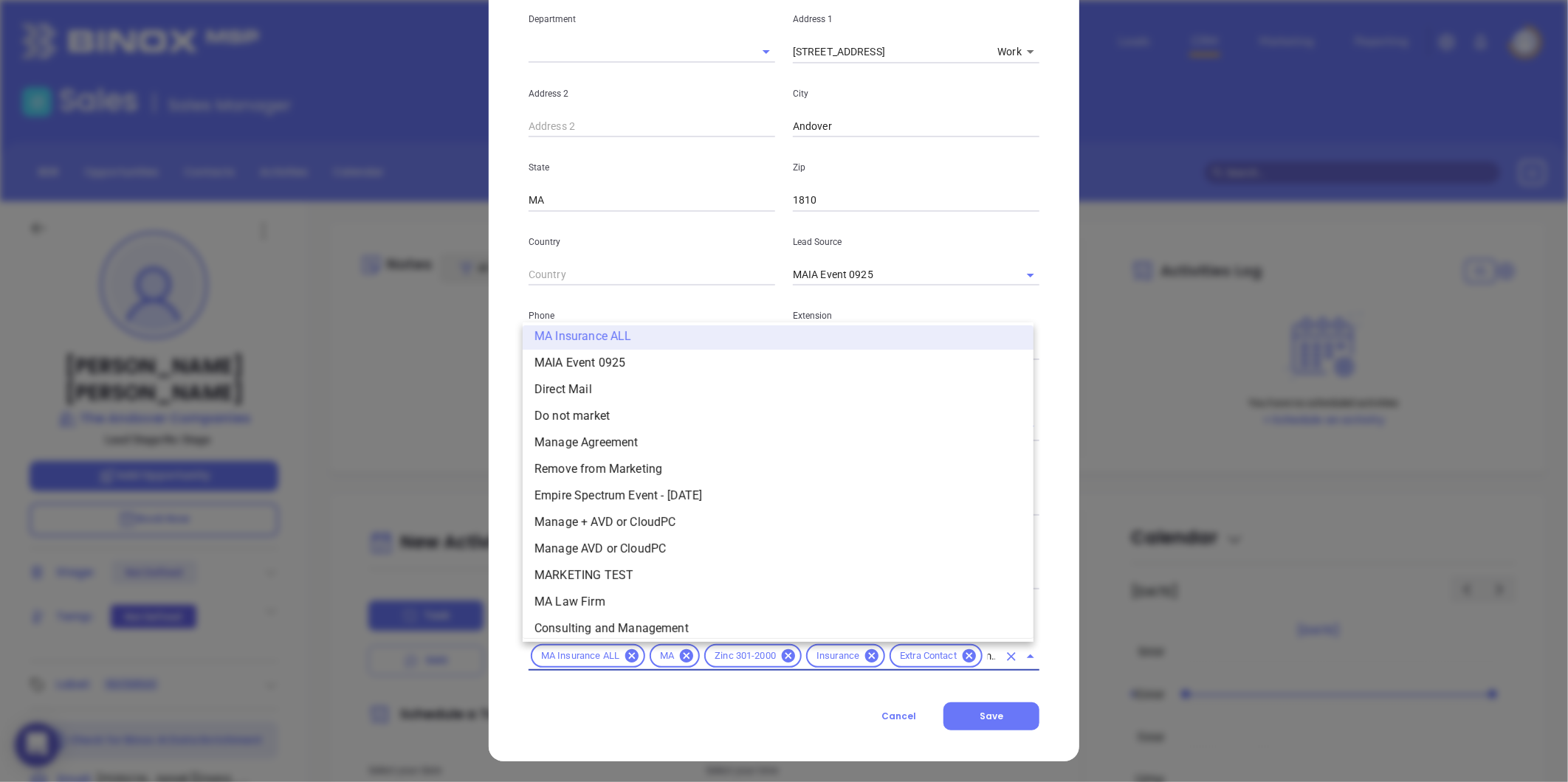
type input "maia"
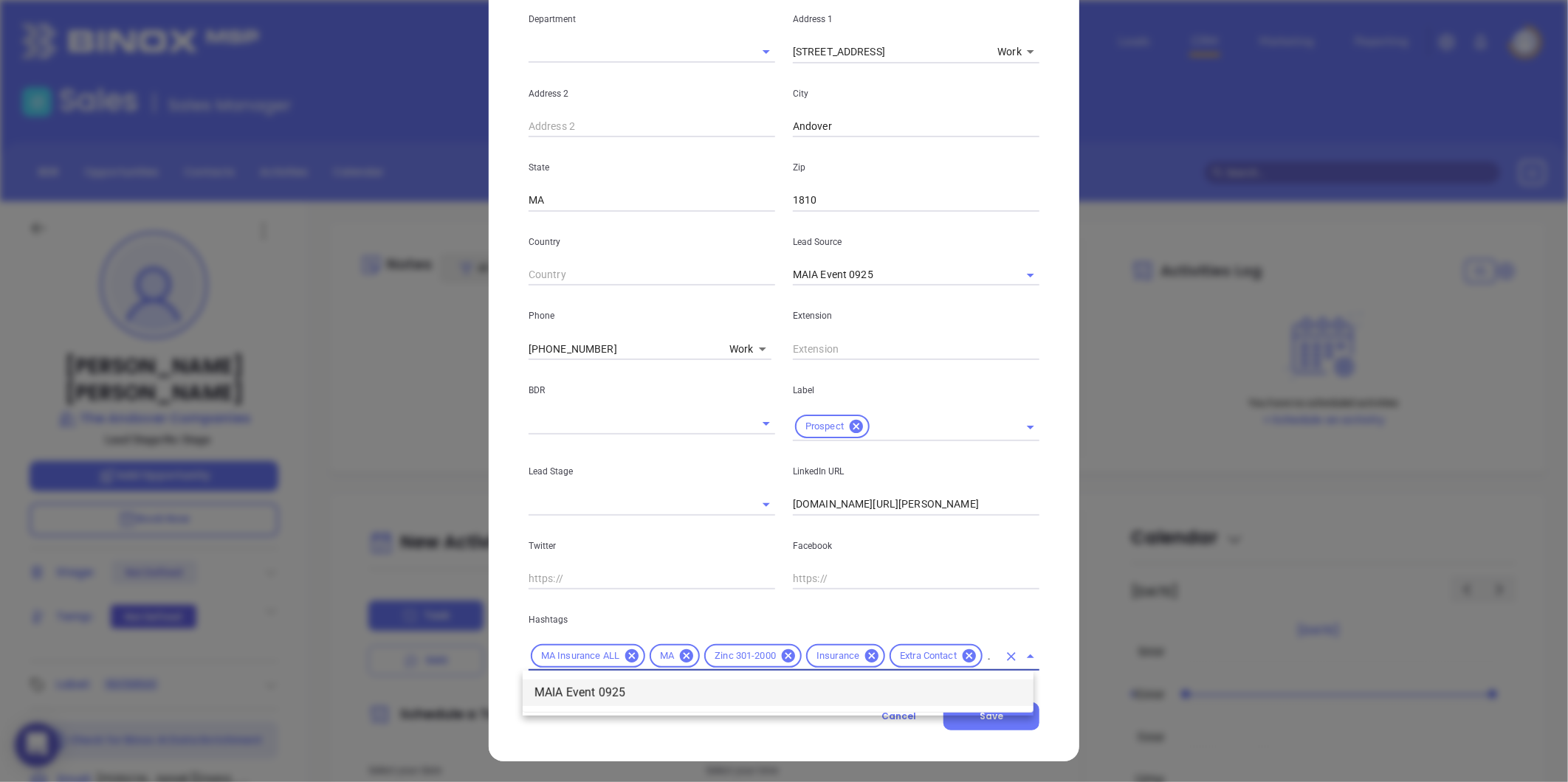
click at [641, 680] on li "MAIA Event 0925" at bounding box center [778, 693] width 511 height 26
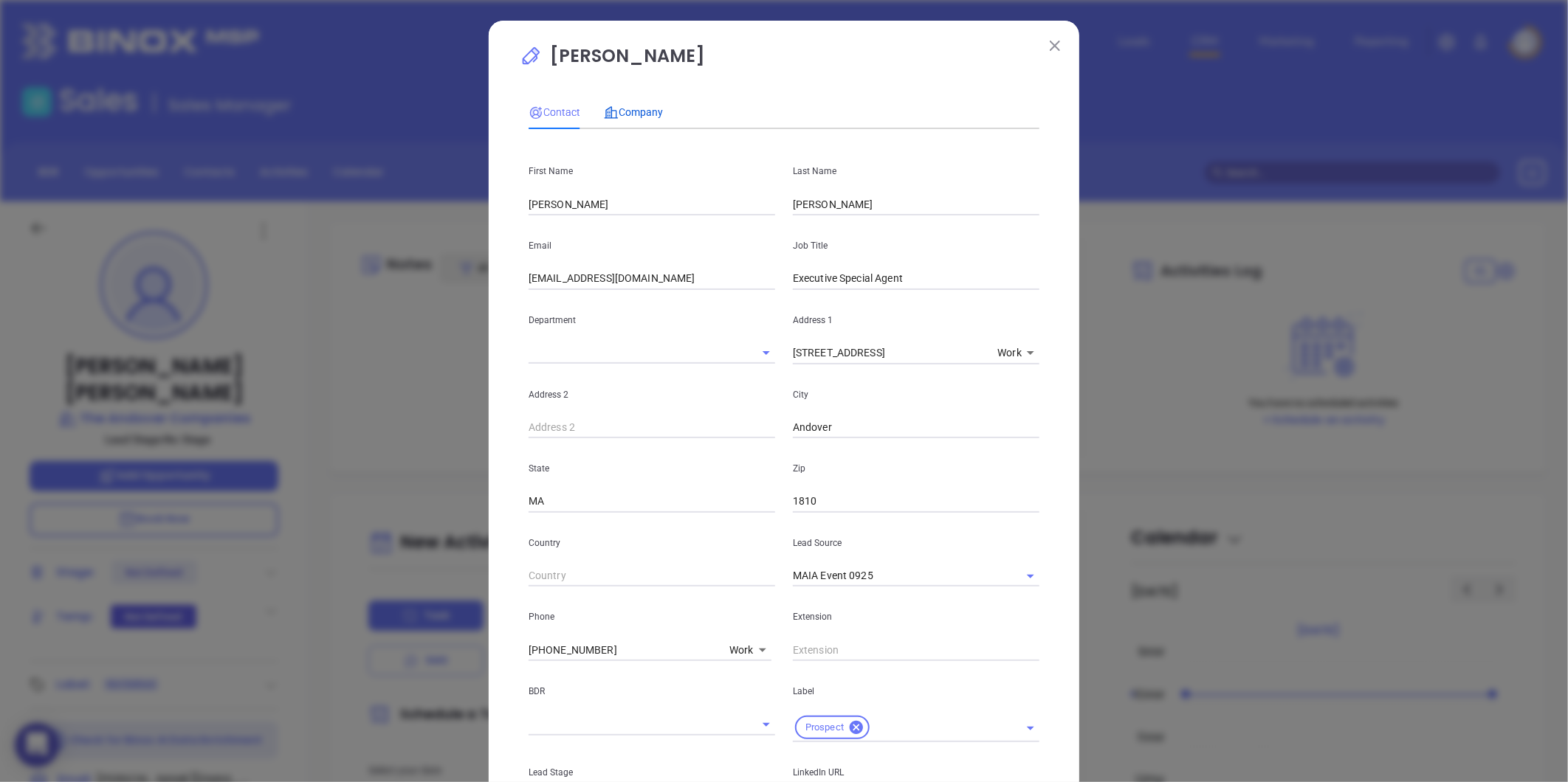
click at [624, 112] on span "Company" at bounding box center [633, 112] width 59 height 12
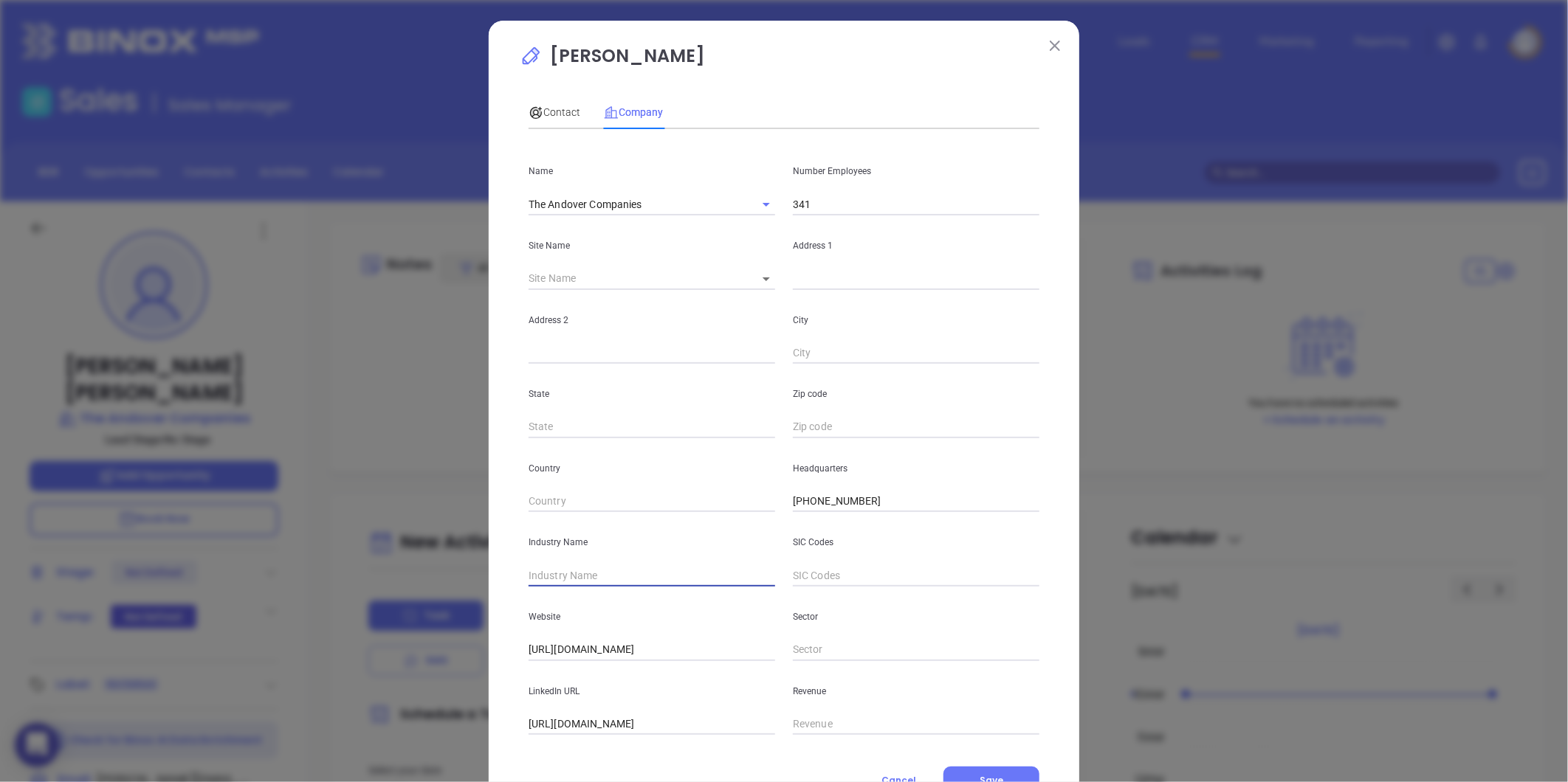
click at [595, 581] on input "text" at bounding box center [652, 575] width 246 height 22
type input "Insurance"
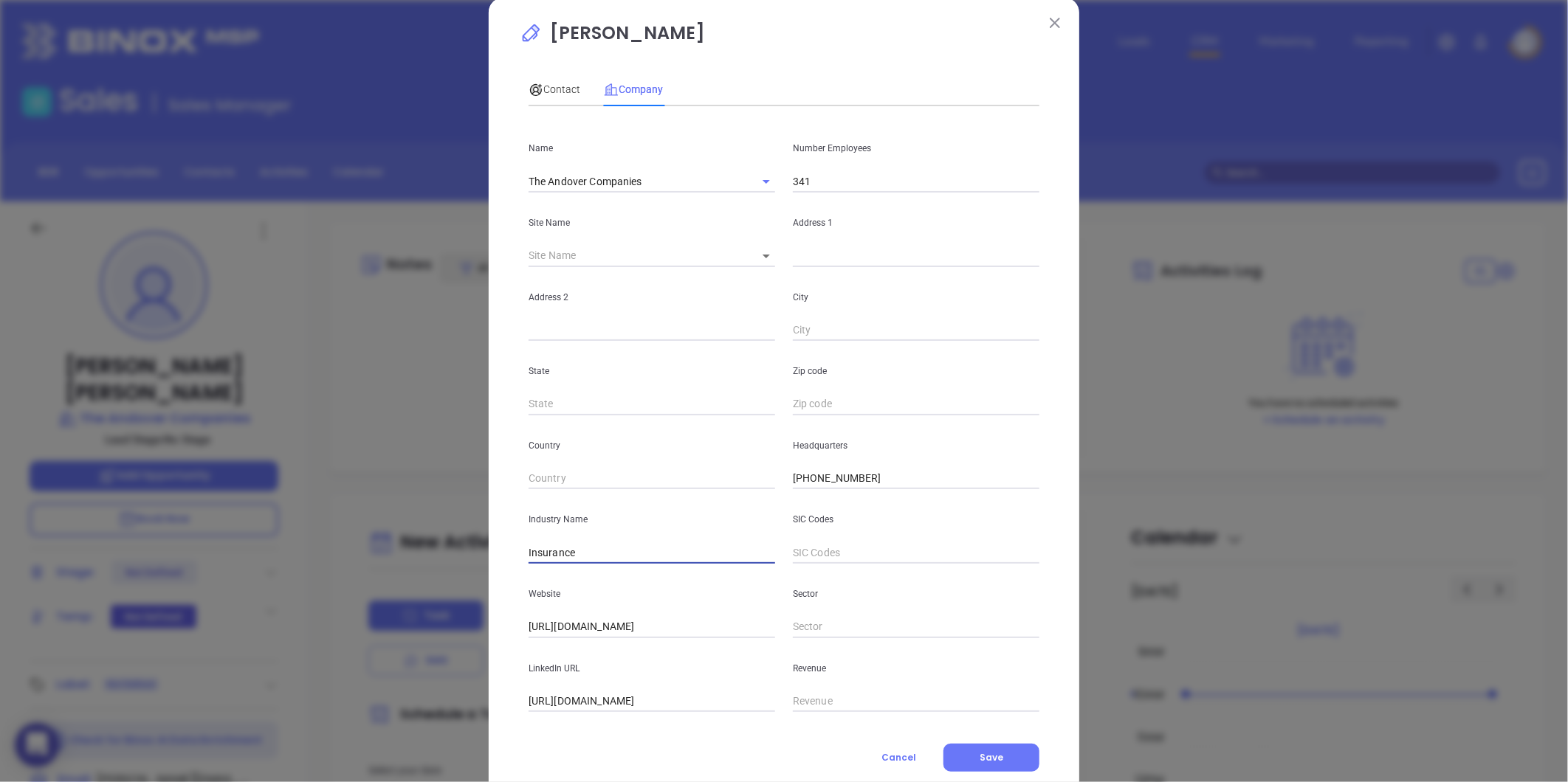
scroll to position [64, 0]
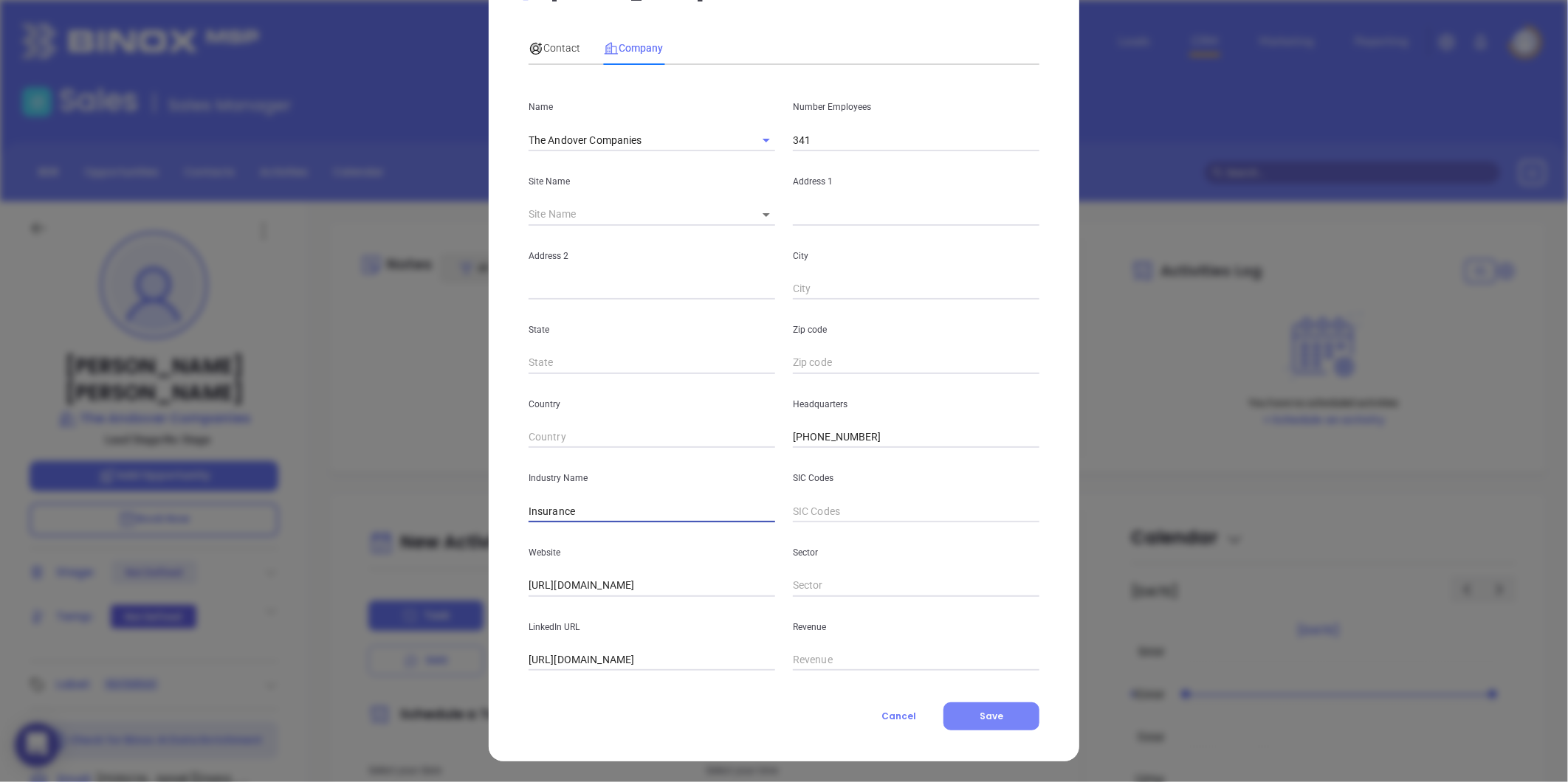
click at [1000, 723] on button "Save" at bounding box center [991, 716] width 96 height 28
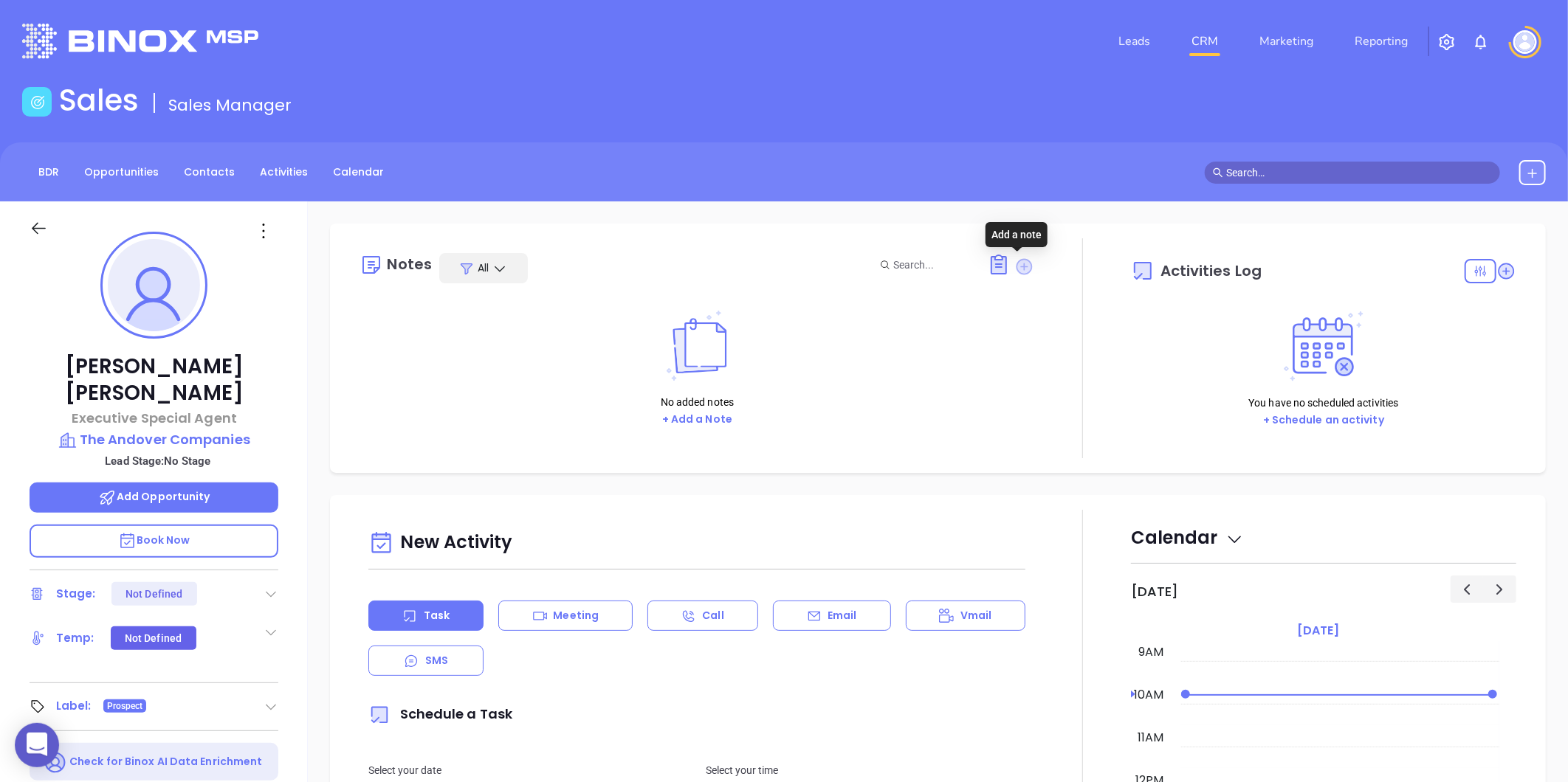
click at [1016, 266] on icon at bounding box center [1025, 266] width 16 height 16
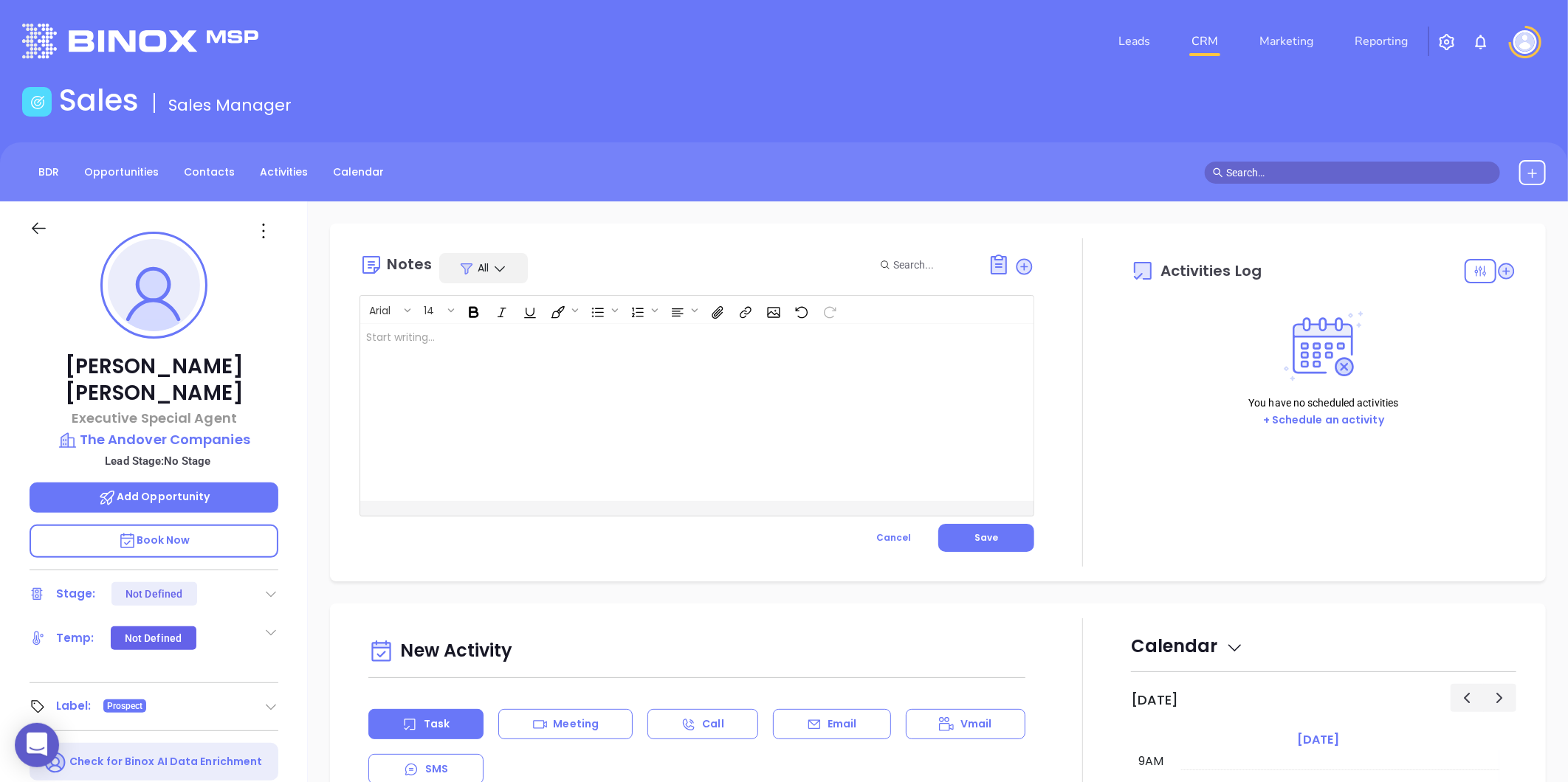
click at [653, 347] on div at bounding box center [673, 412] width 626 height 177
click at [542, 343] on p "MAIA event pre-attendance list ﻿" at bounding box center [674, 345] width 614 height 31
click at [995, 540] on button "Save" at bounding box center [985, 538] width 96 height 28
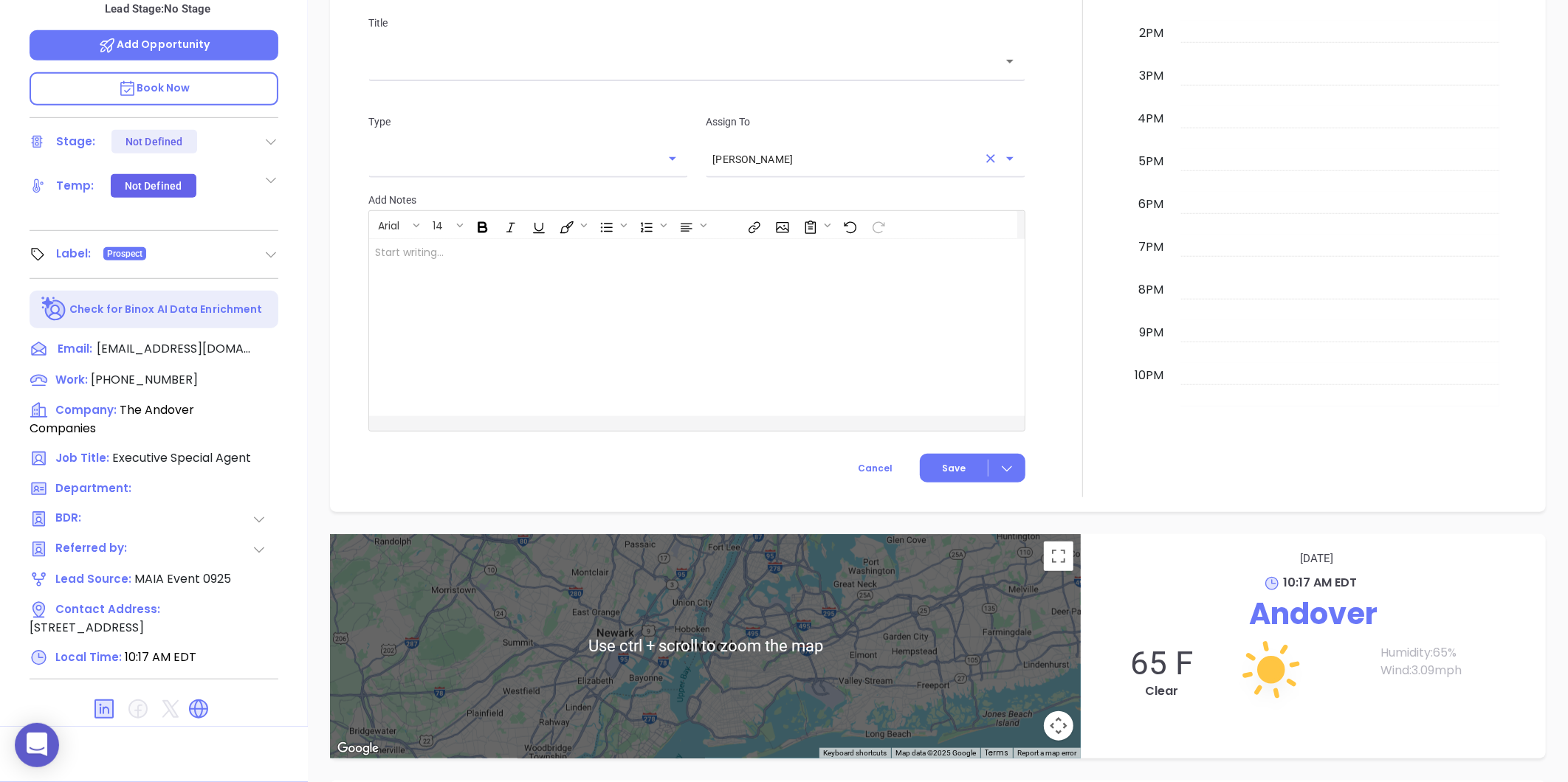
scroll to position [304, 0]
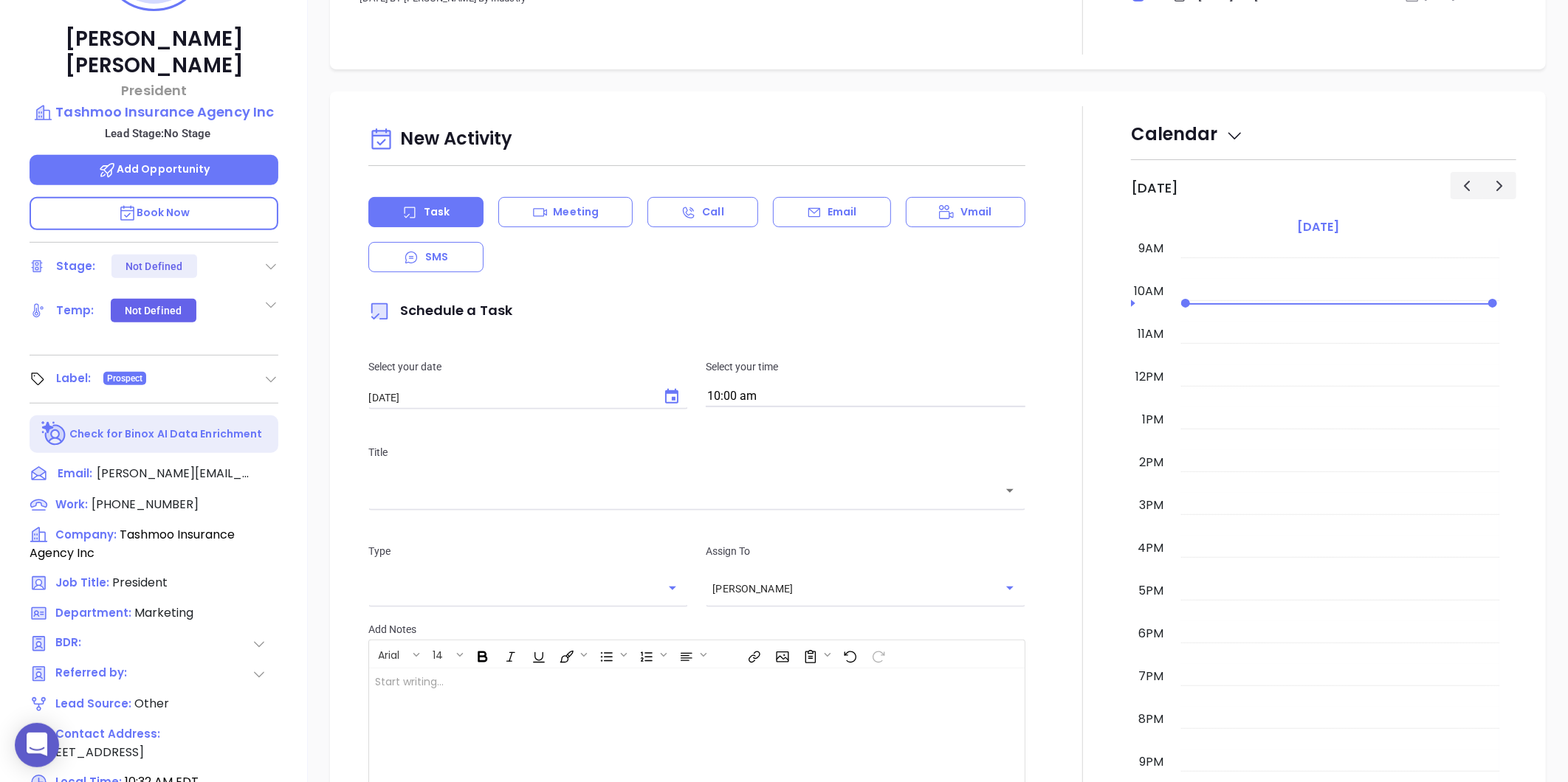
scroll to position [452, 0]
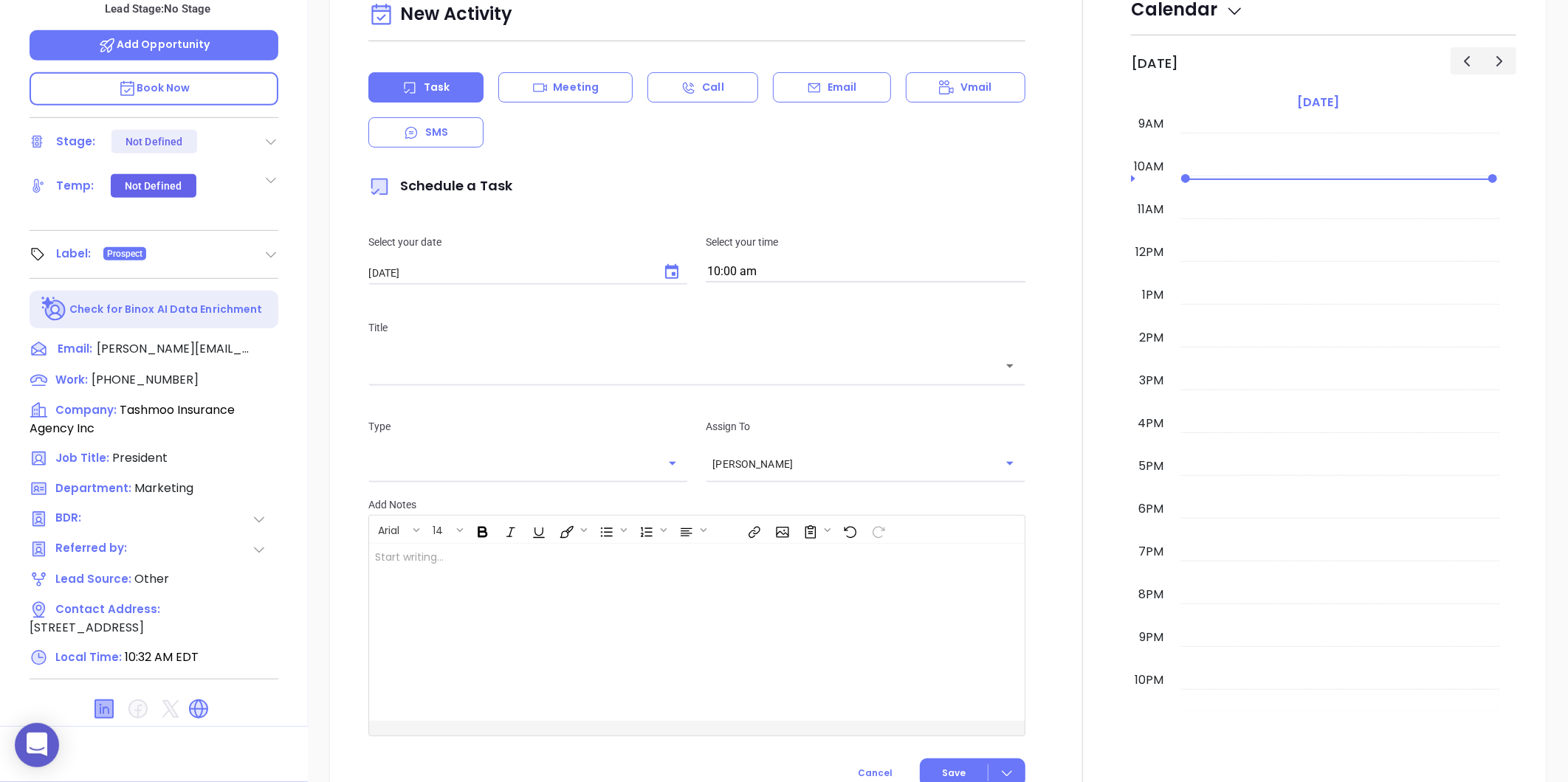
click at [101, 700] on icon at bounding box center [103, 708] width 17 height 17
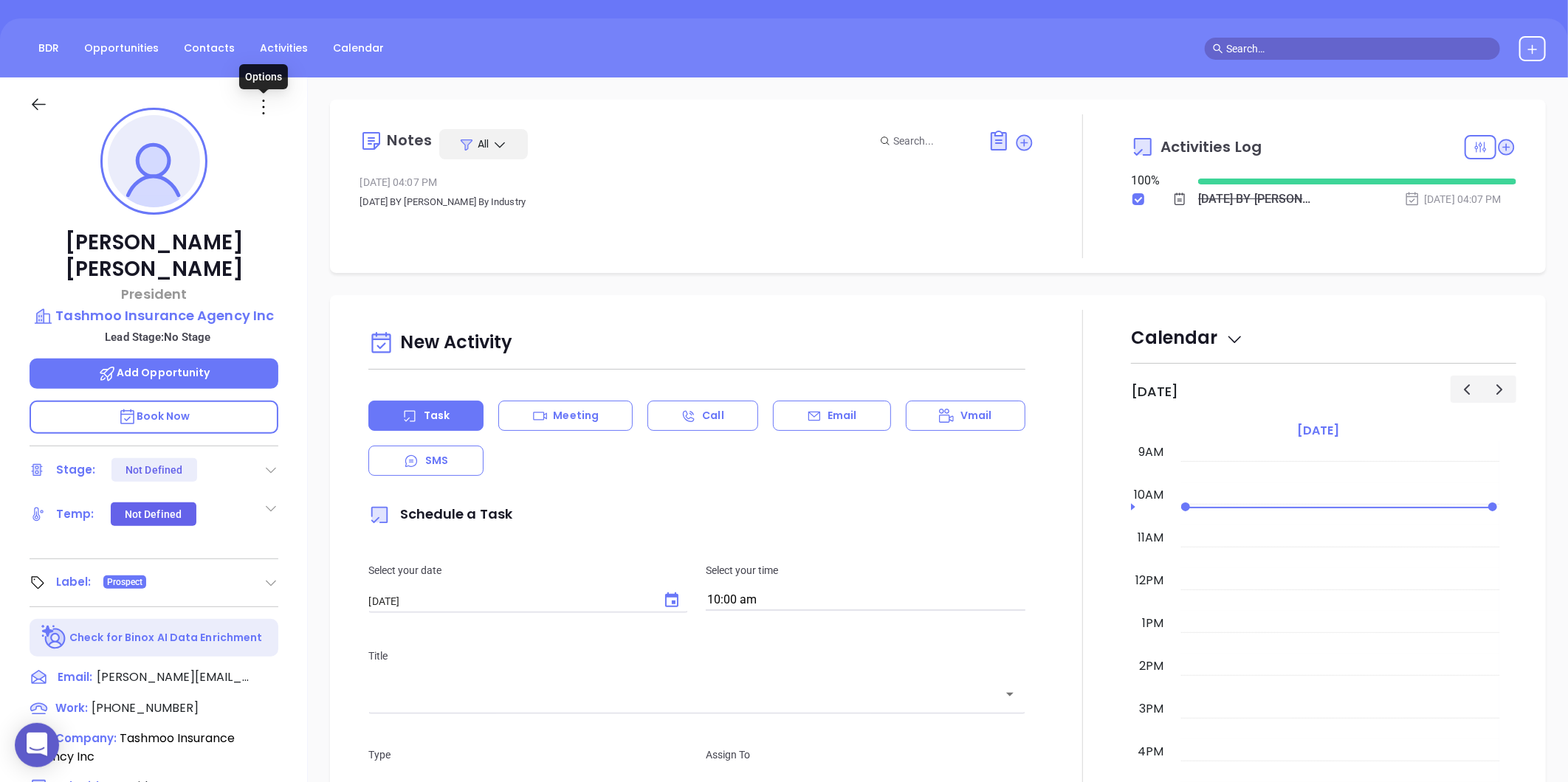
click at [262, 109] on icon at bounding box center [263, 107] width 24 height 24
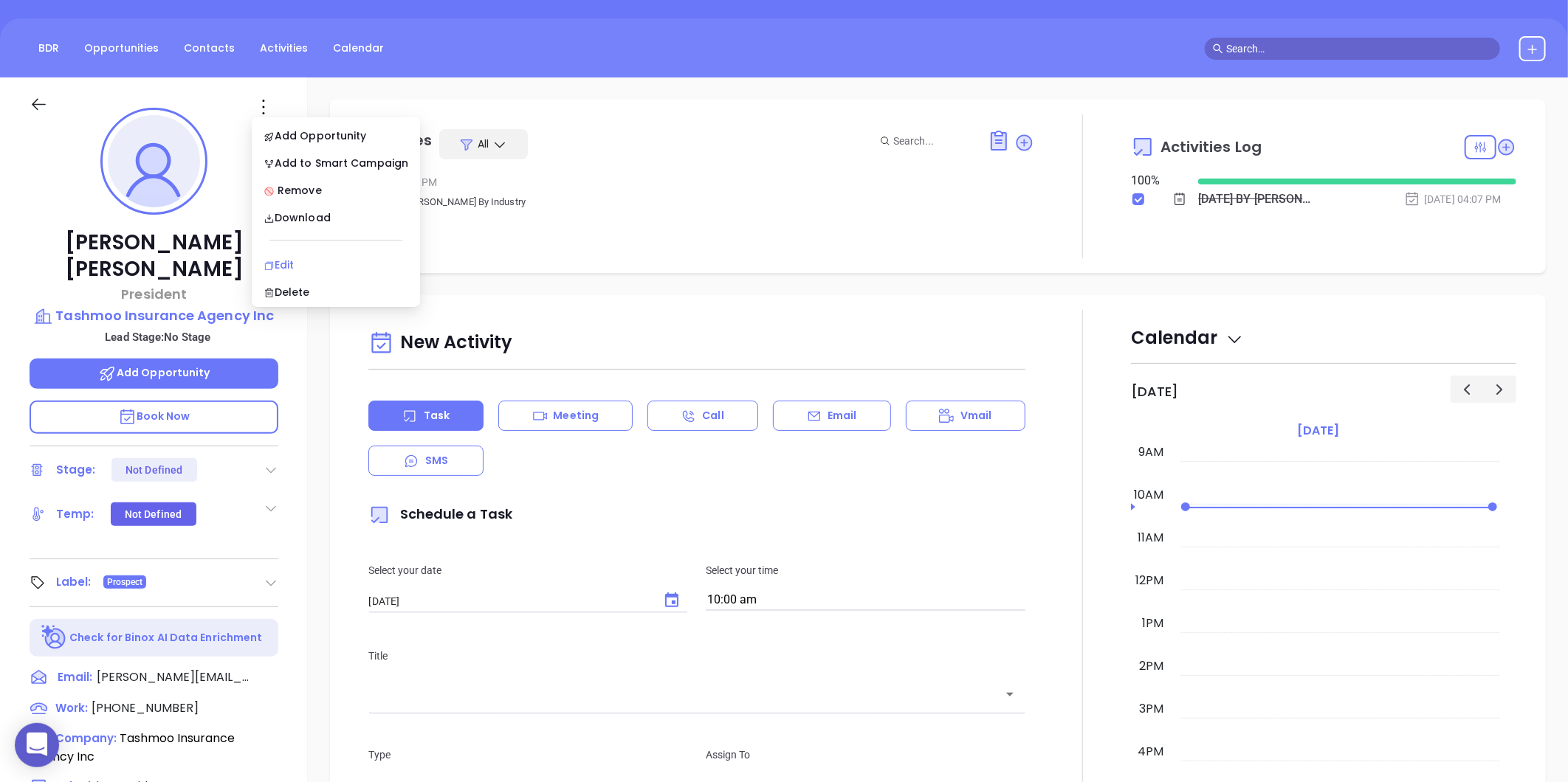
click at [290, 265] on div "Edit" at bounding box center [335, 265] width 145 height 16
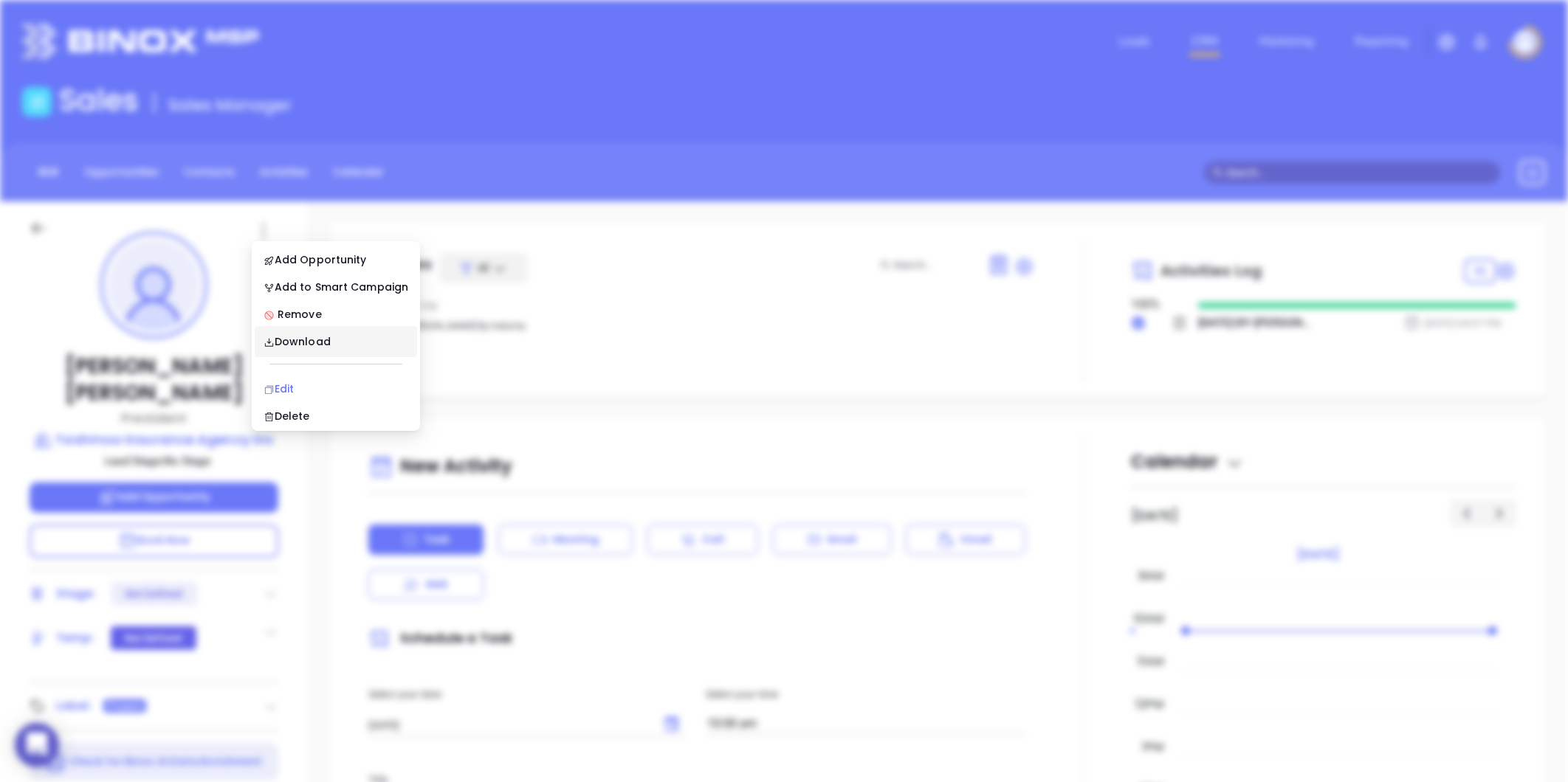
scroll to position [0, 0]
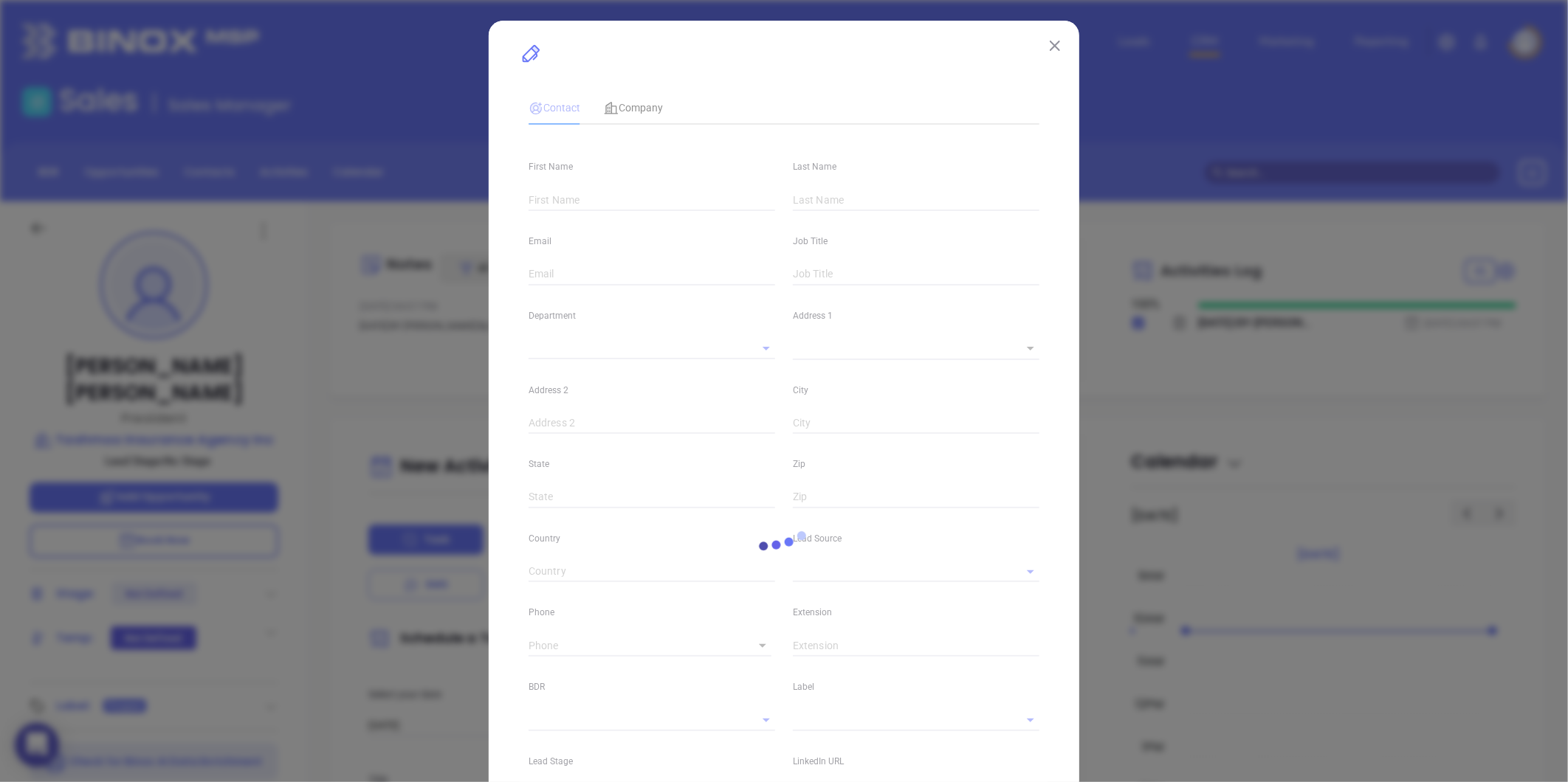
type input "[PERSON_NAME]"
type input "[PERSON_NAME][EMAIL_ADDRESS][DOMAIN_NAME]"
type input "President"
type input "1"
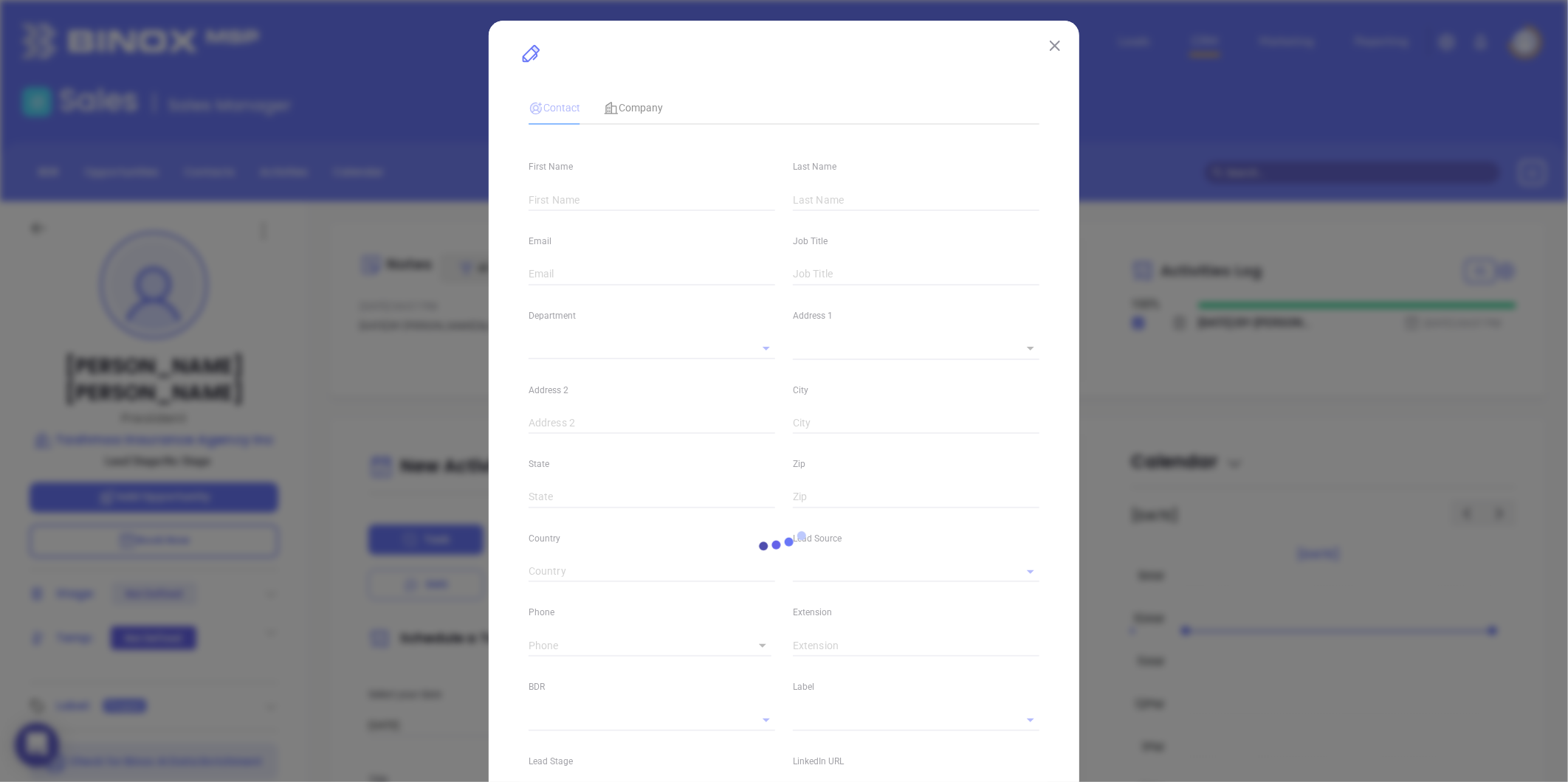
type input "[DOMAIN_NAME][URL][PERSON_NAME]"
type input "Marketing"
type input "Other"
type input "undefined undefined"
type input "[PHONE_NUMBER]"
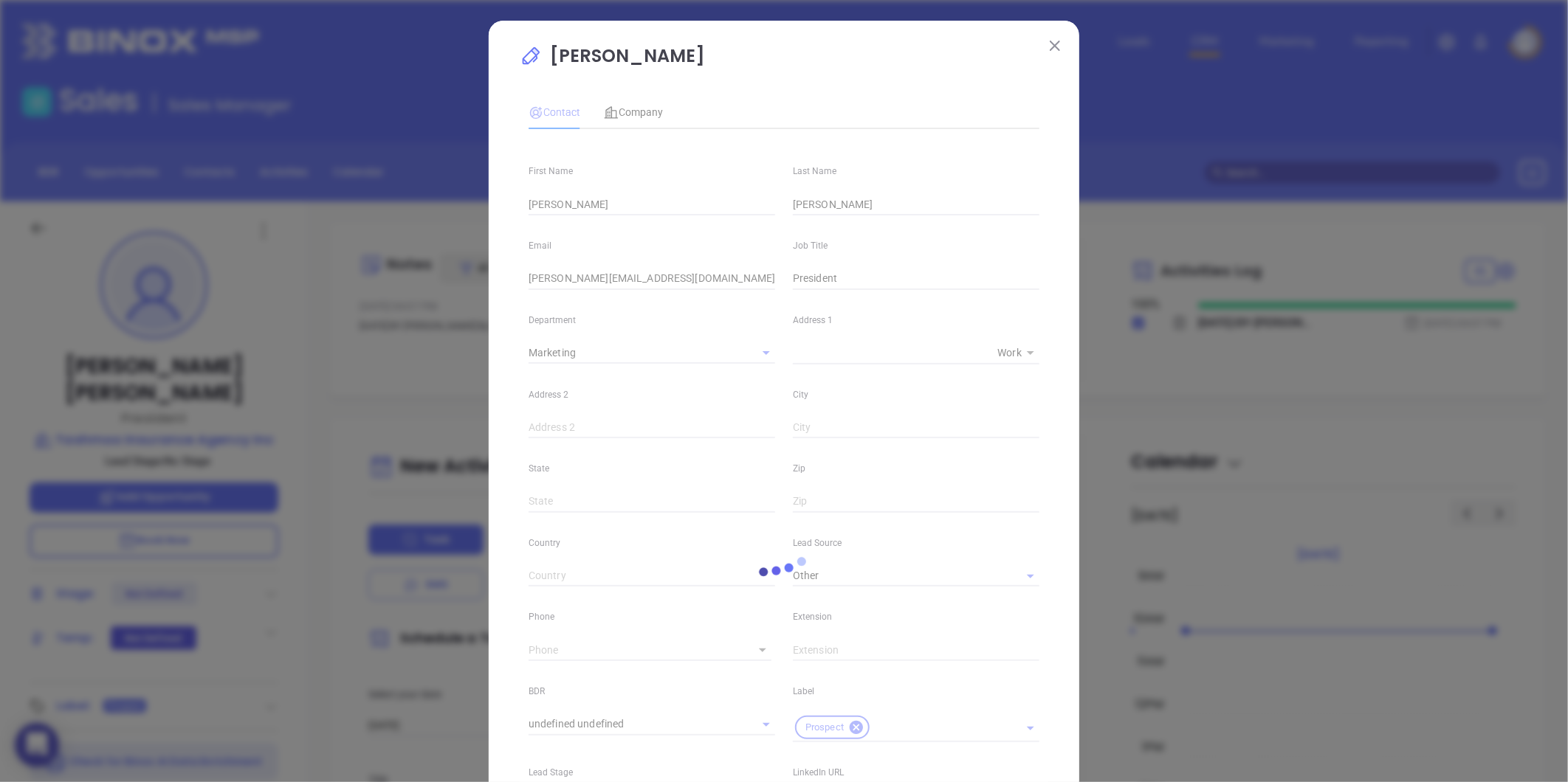
type input "1"
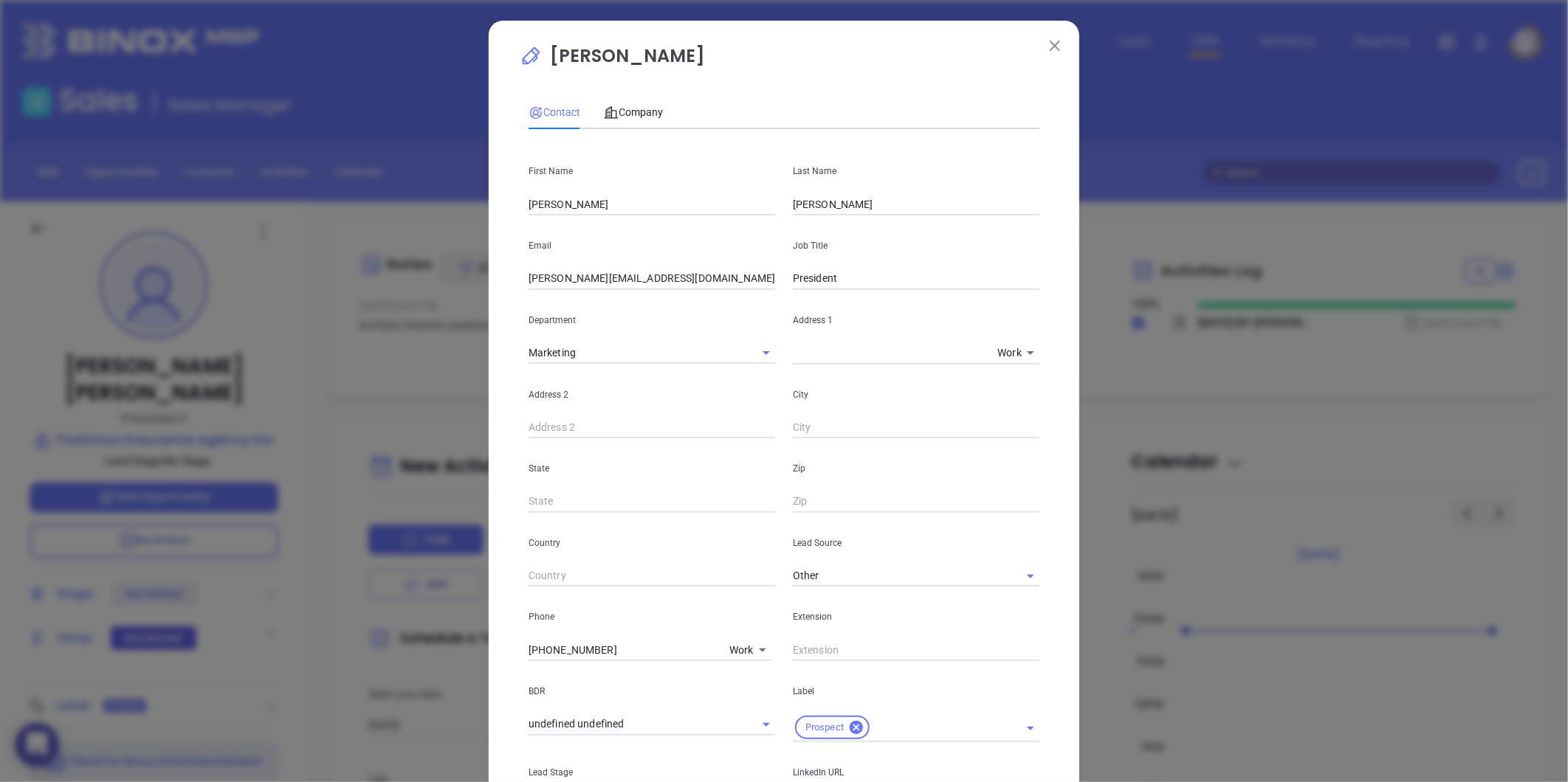
click at [569, 202] on input "[PERSON_NAME]" at bounding box center [652, 204] width 246 height 22
type input "[PERSON_NAME]"
click at [897, 424] on input "text" at bounding box center [916, 427] width 246 height 22
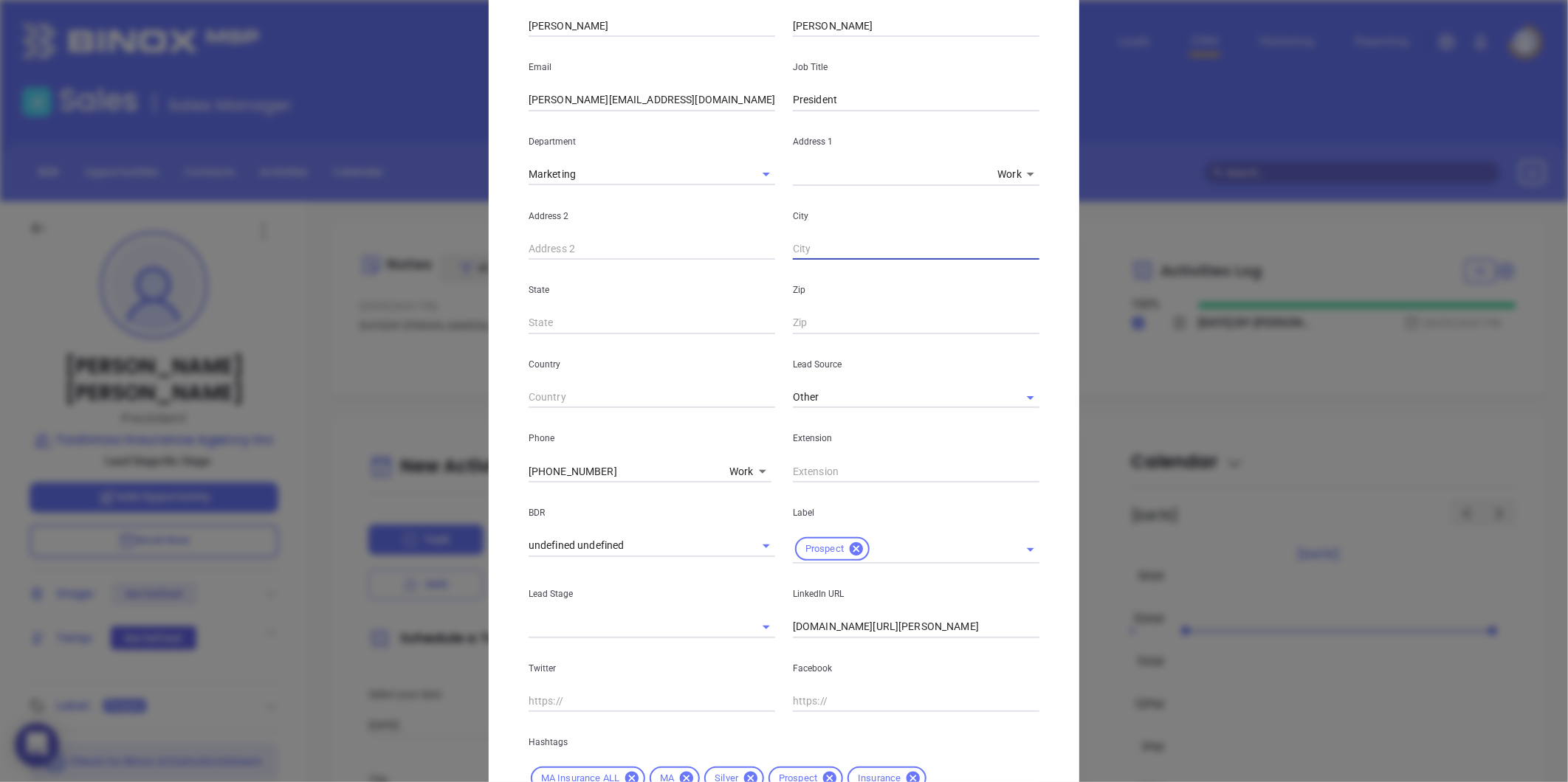
scroll to position [2, 0]
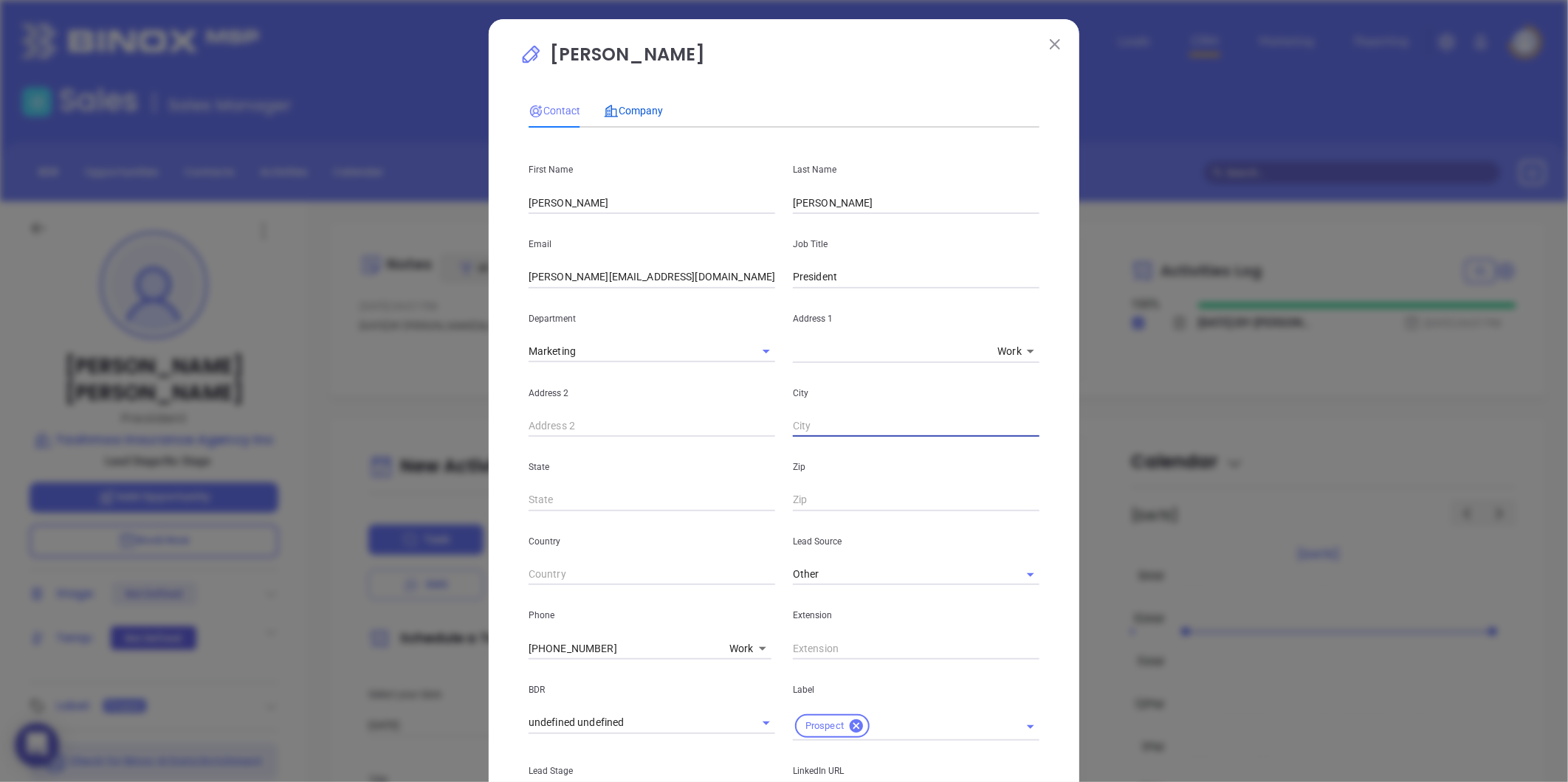
click at [630, 105] on span "Company" at bounding box center [633, 110] width 59 height 12
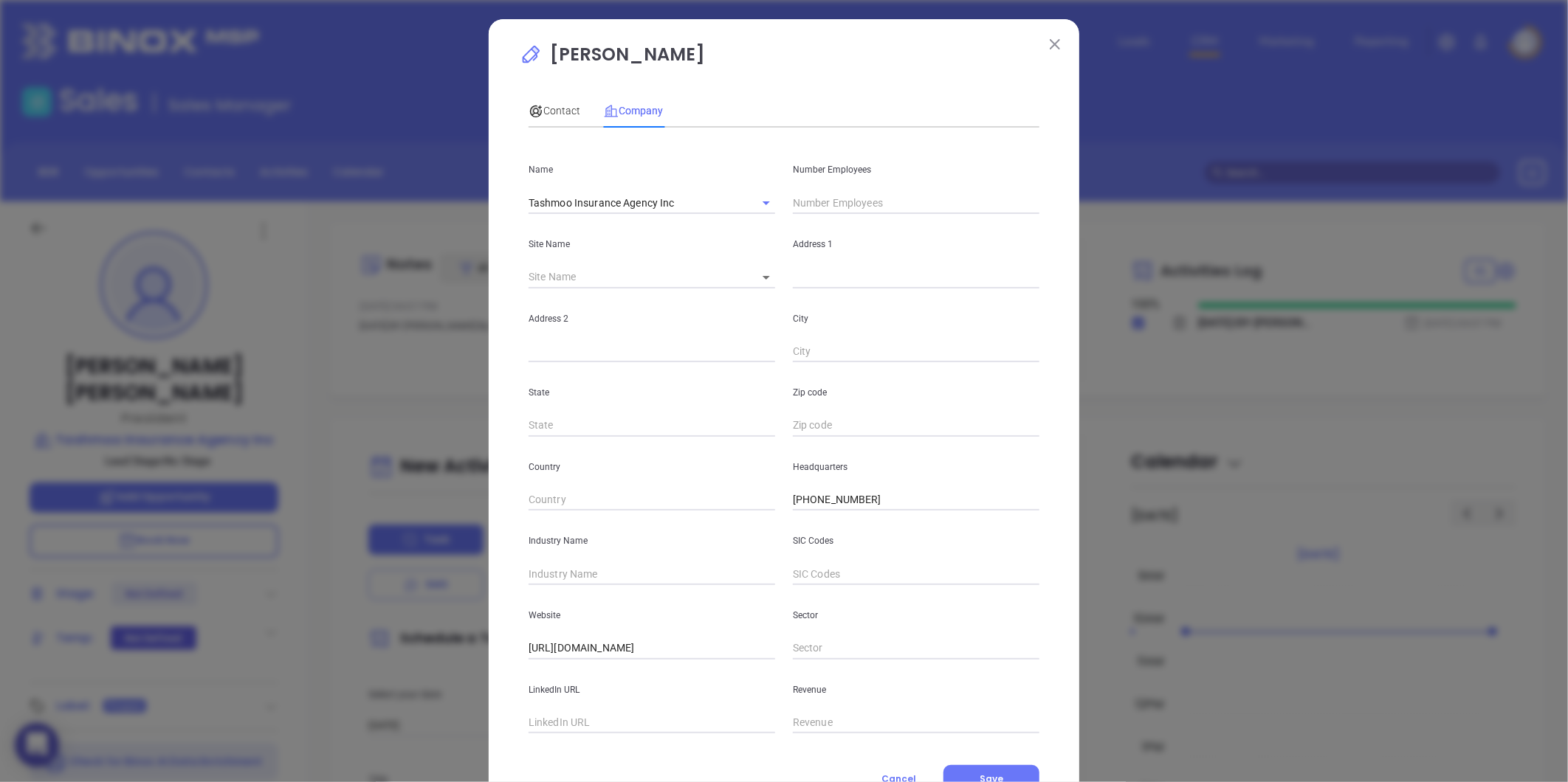
click at [821, 202] on input "text" at bounding box center [916, 203] width 246 height 22
type input "q"
type input "10"
click at [564, 570] on input "text" at bounding box center [652, 574] width 246 height 22
type input "Insurance"
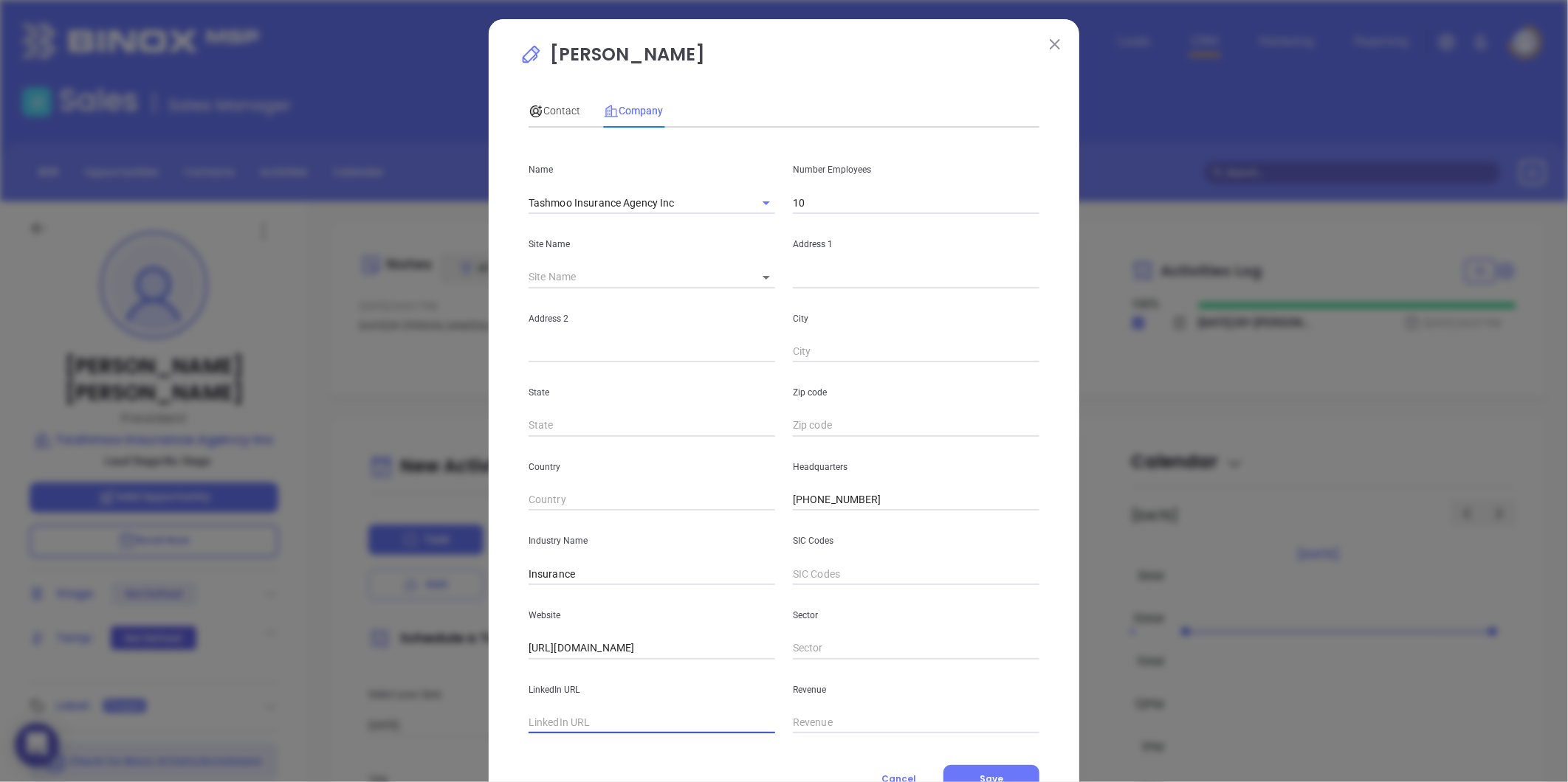
drag, startPoint x: 569, startPoint y: 725, endPoint x: 562, endPoint y: 719, distance: 9.2
click at [567, 725] on input "text" at bounding box center [652, 723] width 246 height 22
paste input "https://www.linkedin.com/company/tashmoo-insurance-agency/"
type input "https://www.linkedin.com/company/tashmoo-insurance-agency/"
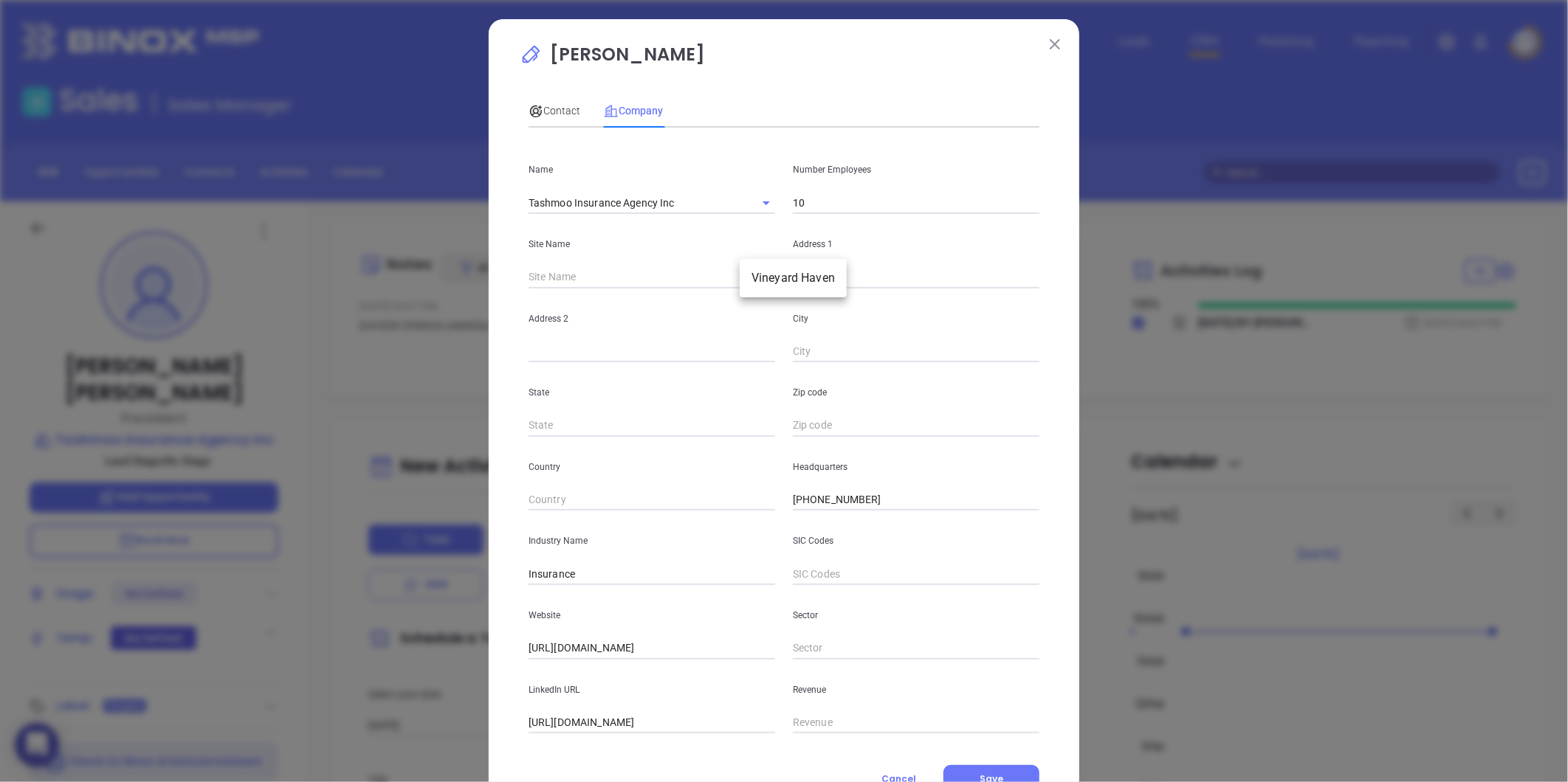
click at [758, 281] on body "0 Leads CRM Marketing Reporting Financial Leads Leads Sales Sales Manager BDR O…" at bounding box center [784, 391] width 1568 height 782
click at [770, 279] on li "Vineyard Haven" at bounding box center [792, 278] width 107 height 26
type input "Vineyard Haven"
type input "96980"
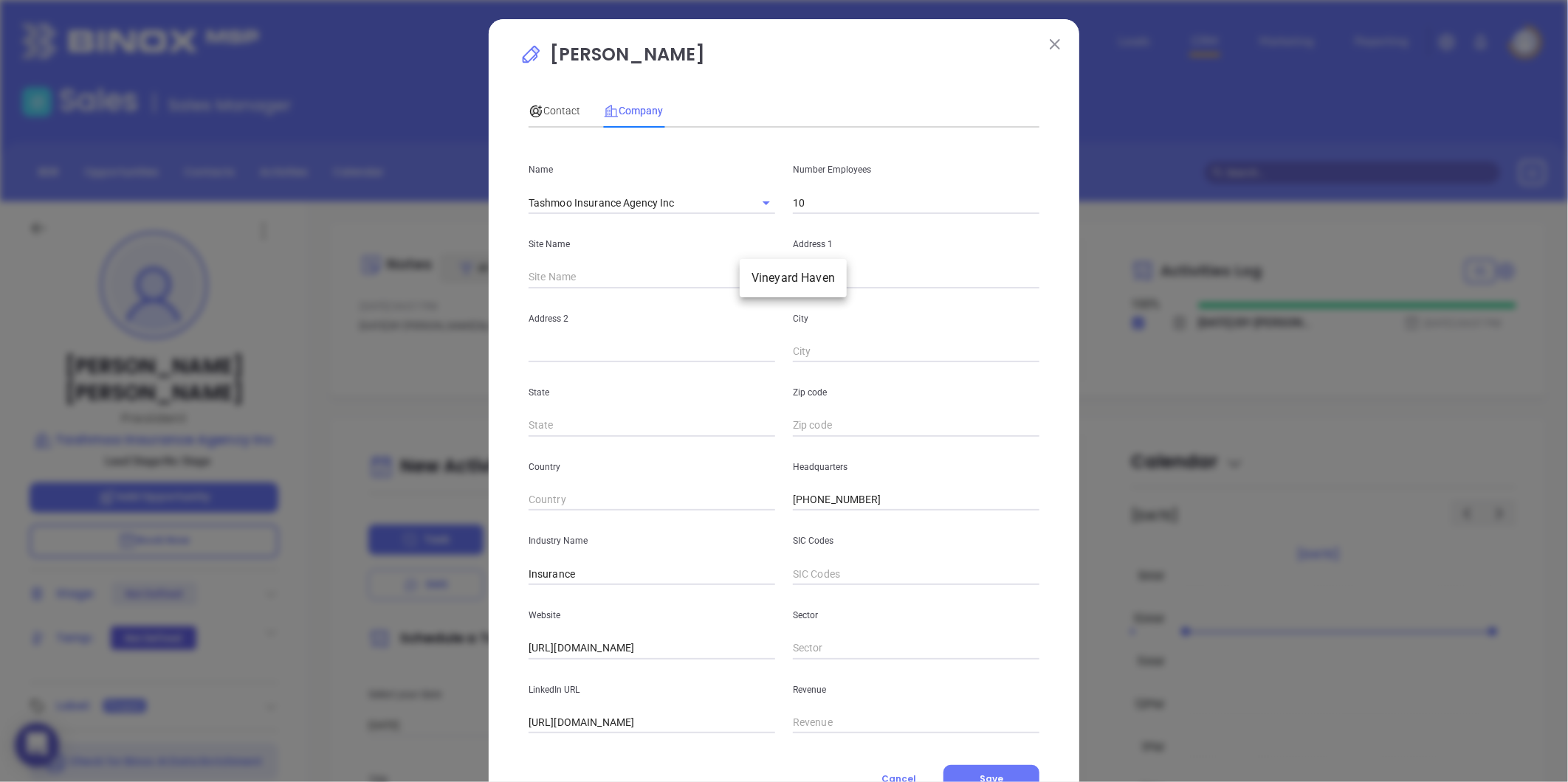
type input "517 State Road"
type input "Vineyard Haven"
type input "MA"
type input "2568"
drag, startPoint x: 794, startPoint y: 426, endPoint x: 835, endPoint y: 421, distance: 41.3
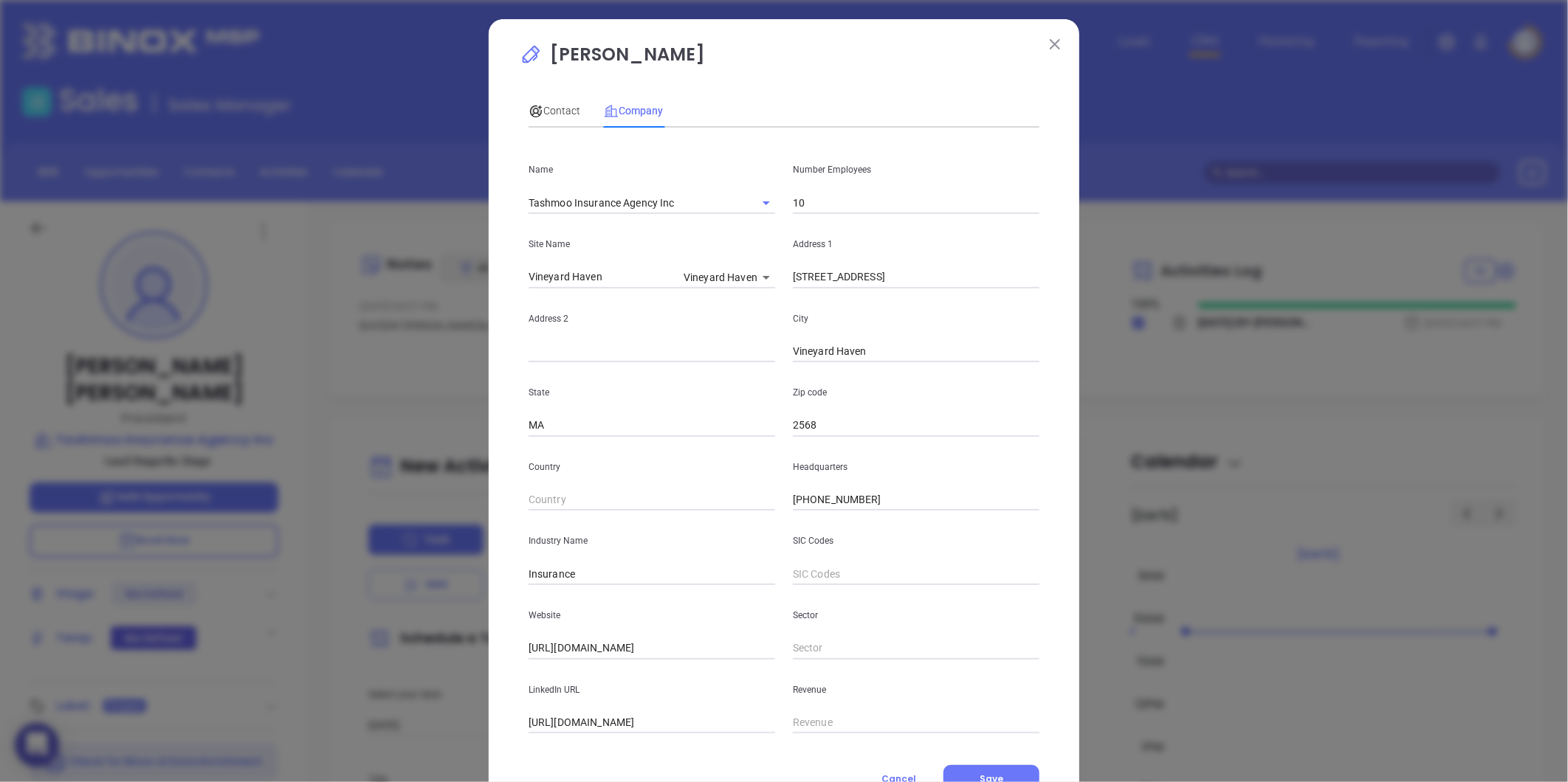
click at [794, 426] on input "2568" at bounding box center [916, 426] width 246 height 22
type textarea "517 State Road"
type input "Vineyard Haven"
type input "MA"
type input "02568"
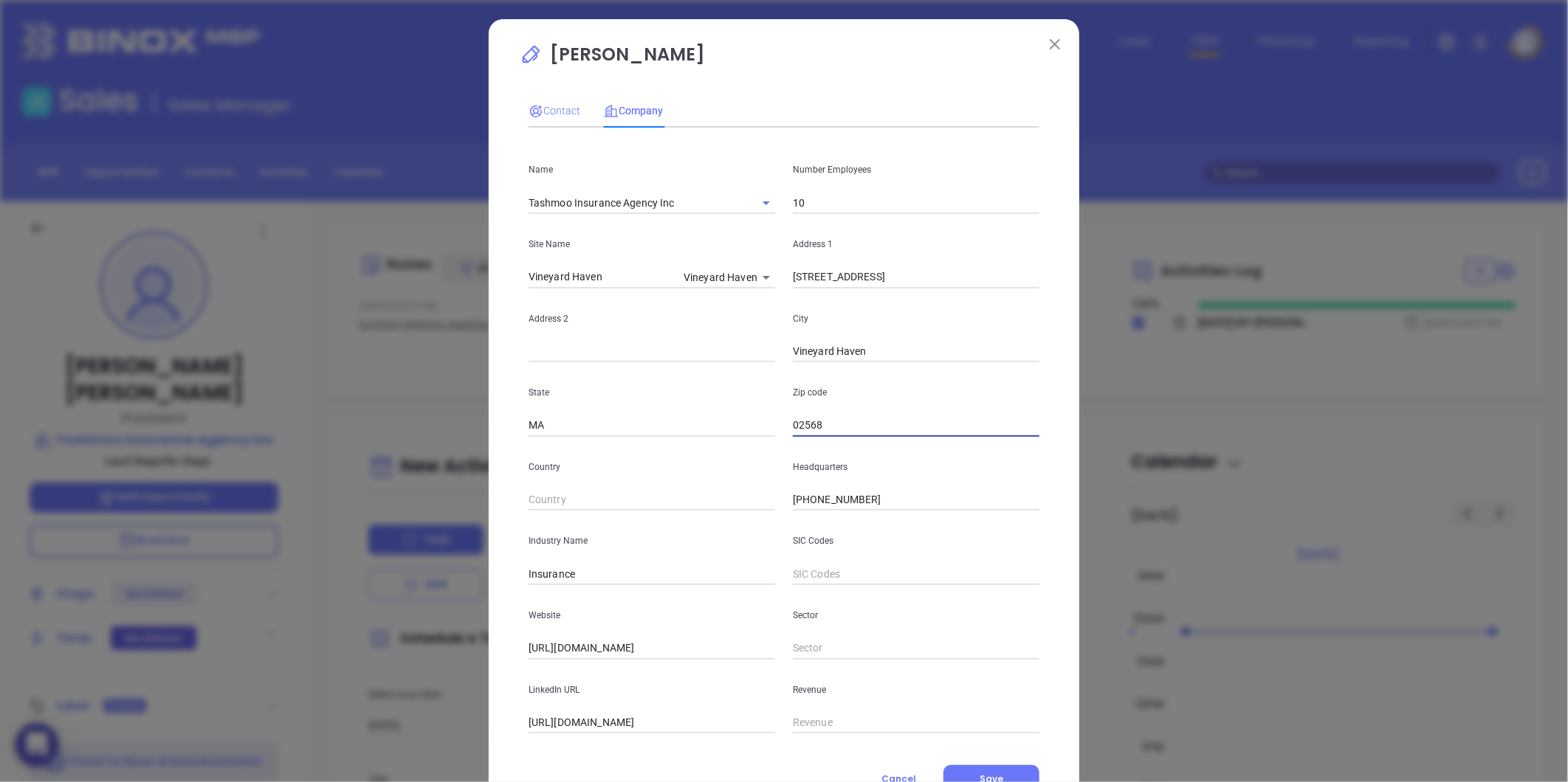
type input "02568"
click at [550, 105] on span "Contact" at bounding box center [554, 110] width 52 height 12
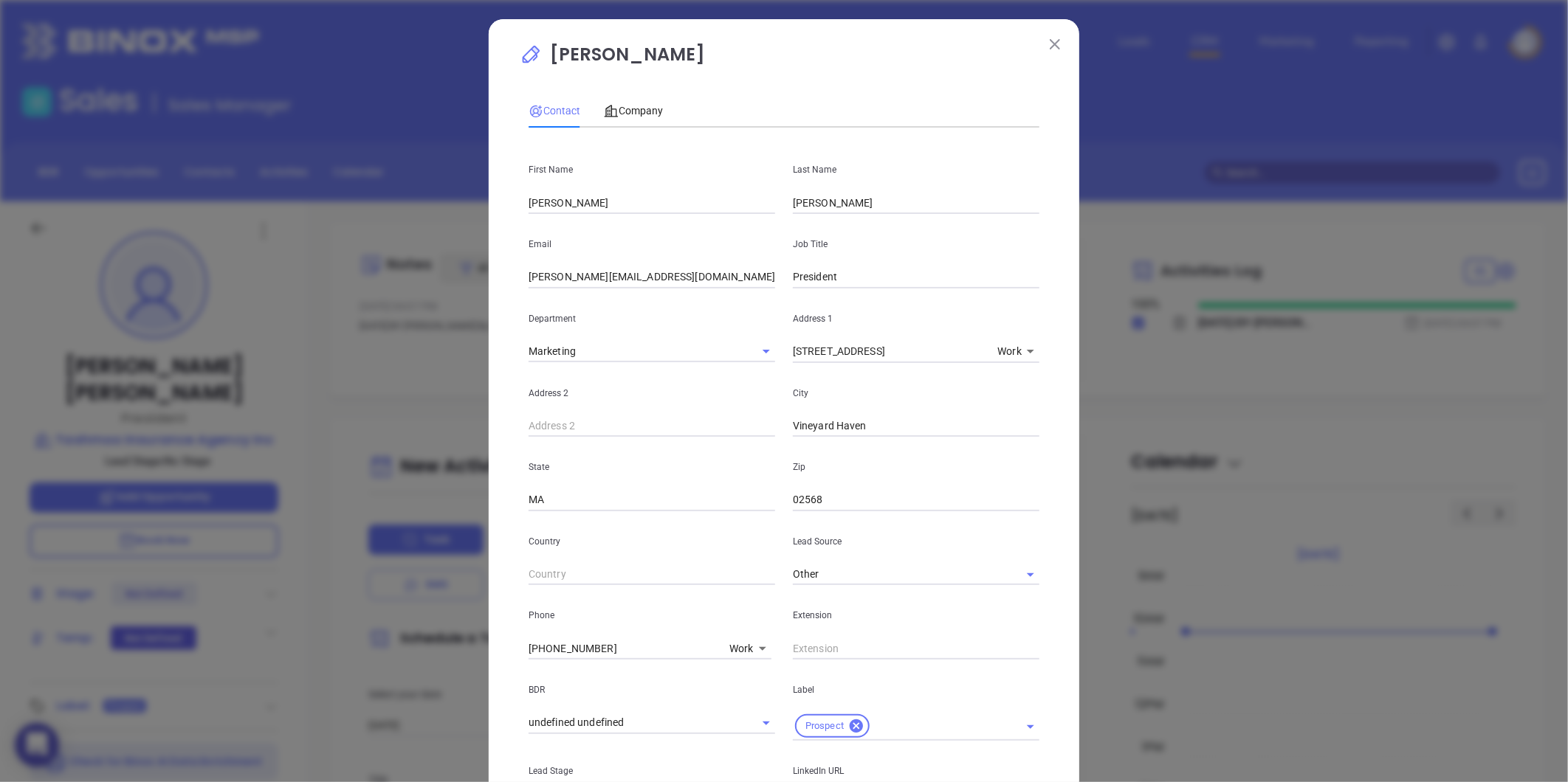
scroll to position [329, 0]
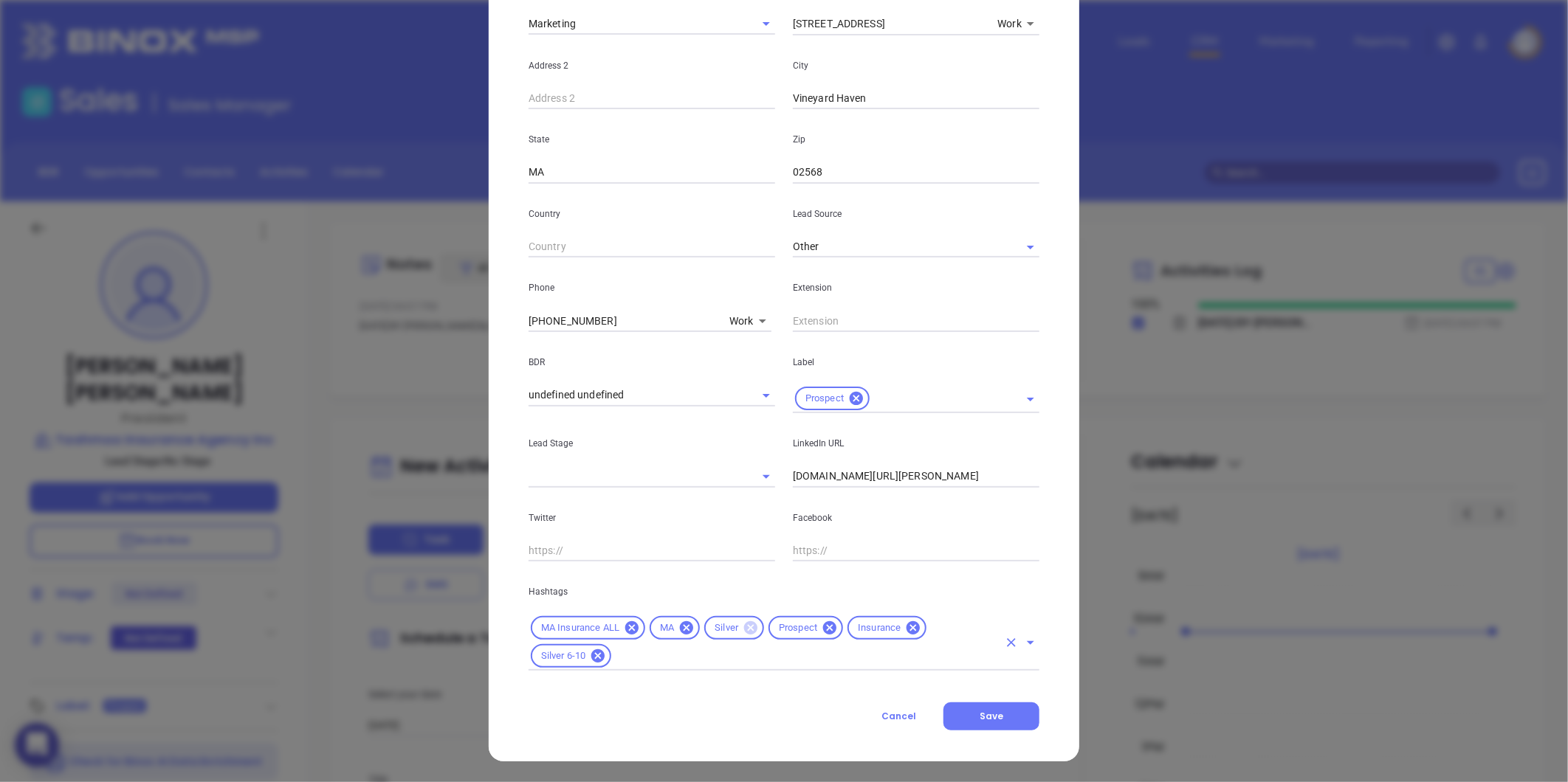
click at [744, 625] on icon at bounding box center [750, 628] width 14 height 14
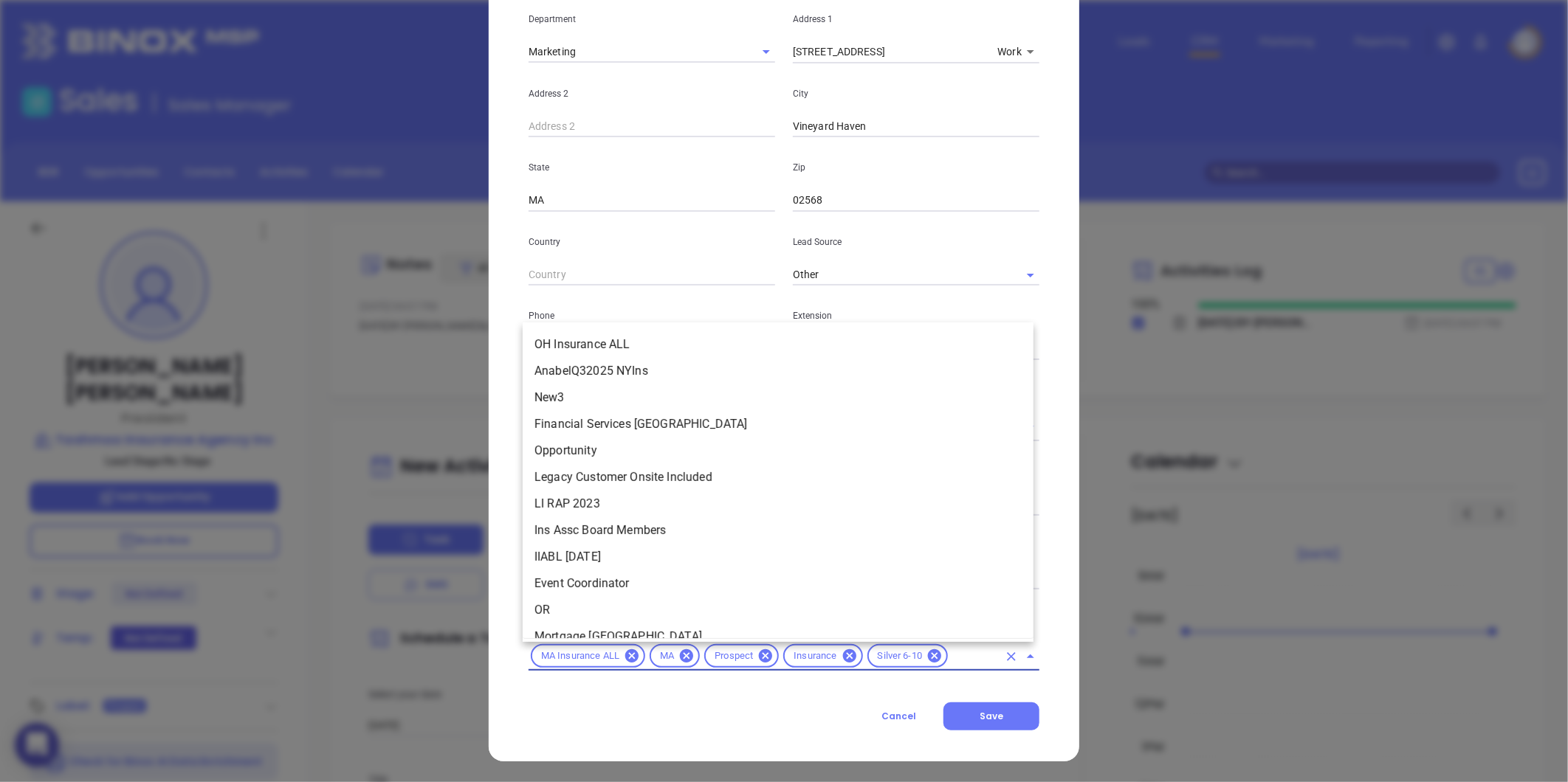
click at [964, 662] on input "text" at bounding box center [974, 656] width 48 height 18
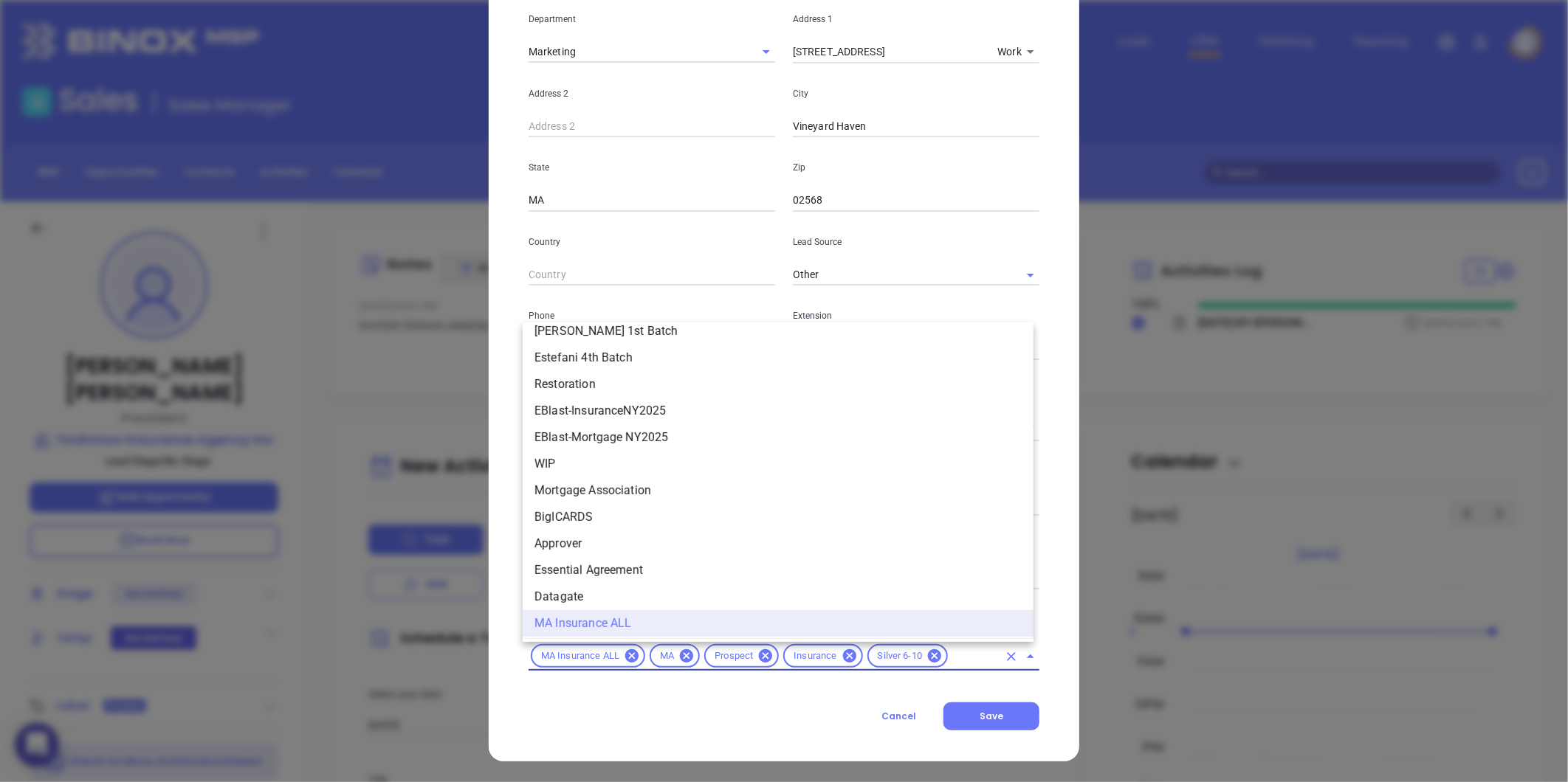
type input ","
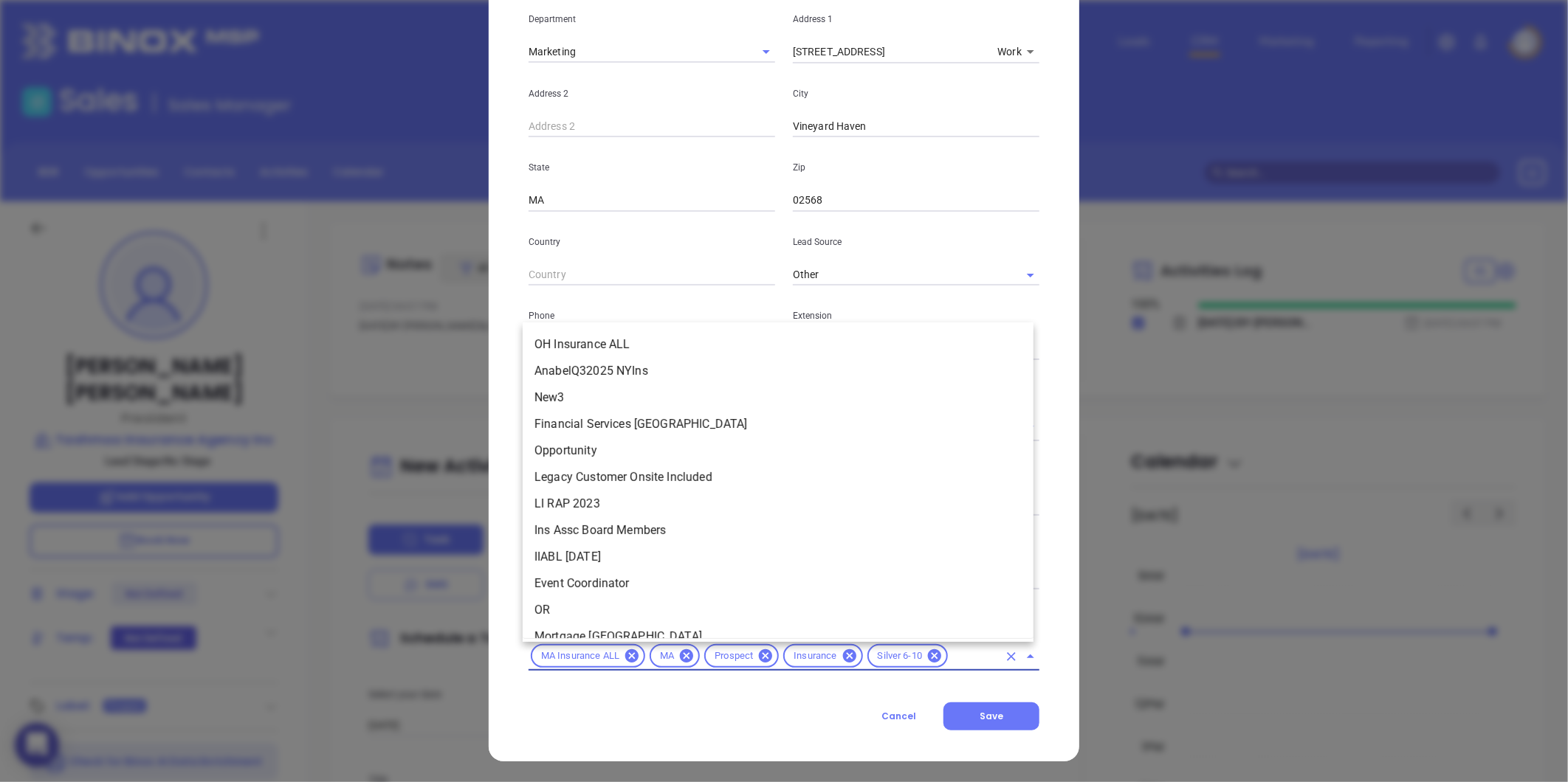
scroll to position [832, 0]
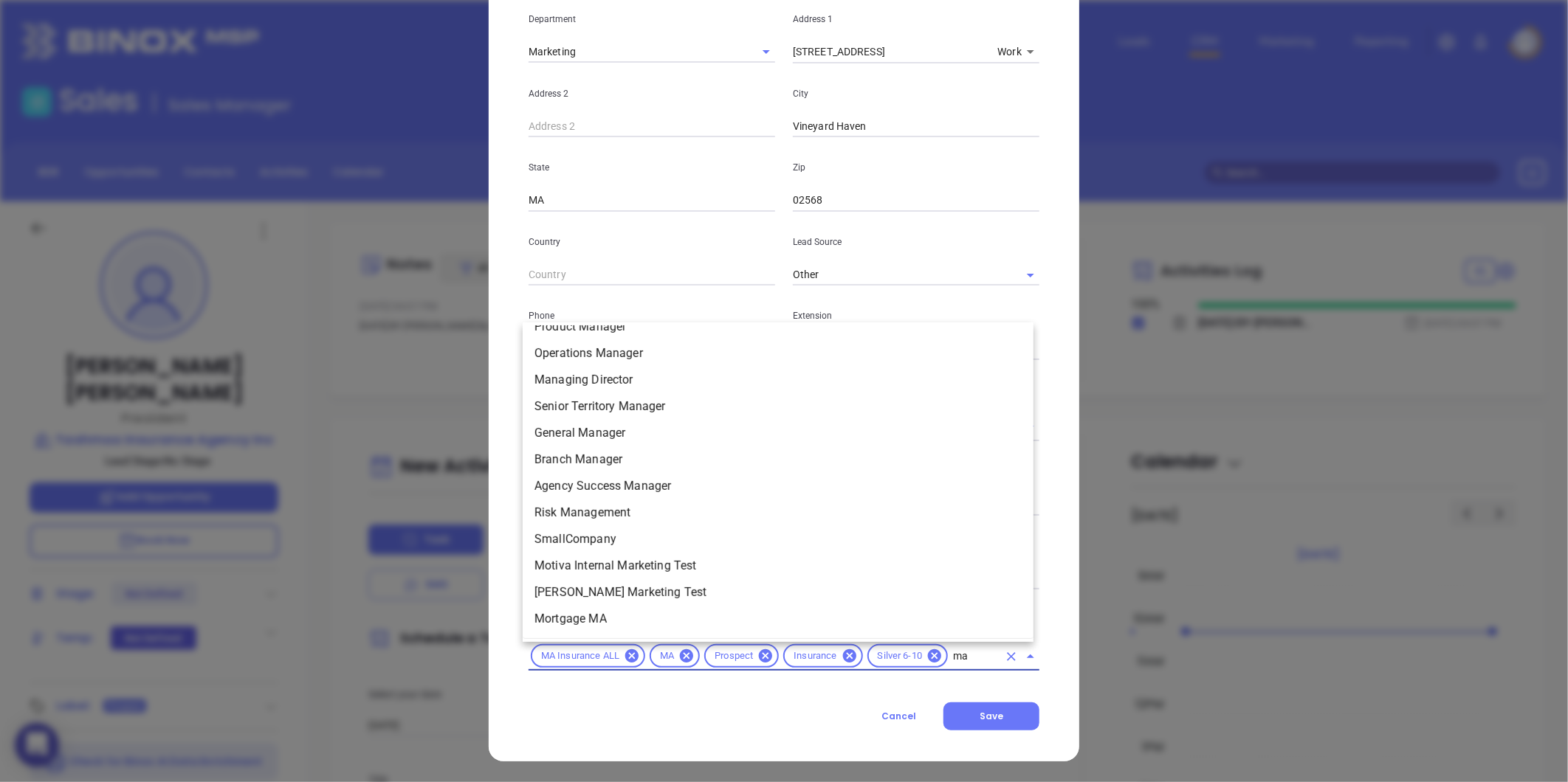
type input "mai"
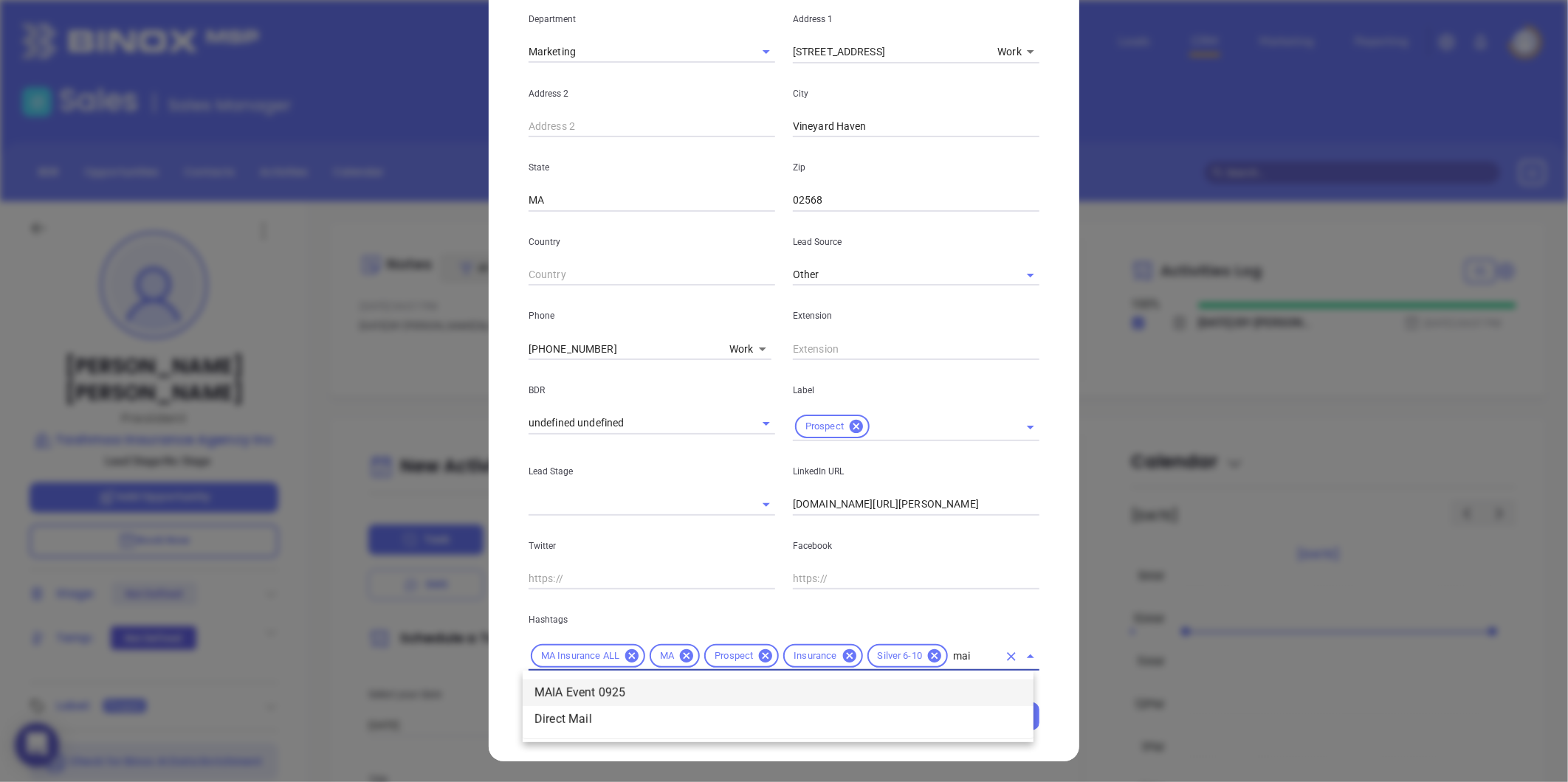
click at [622, 691] on li "MAIA Event 0925" at bounding box center [778, 693] width 511 height 26
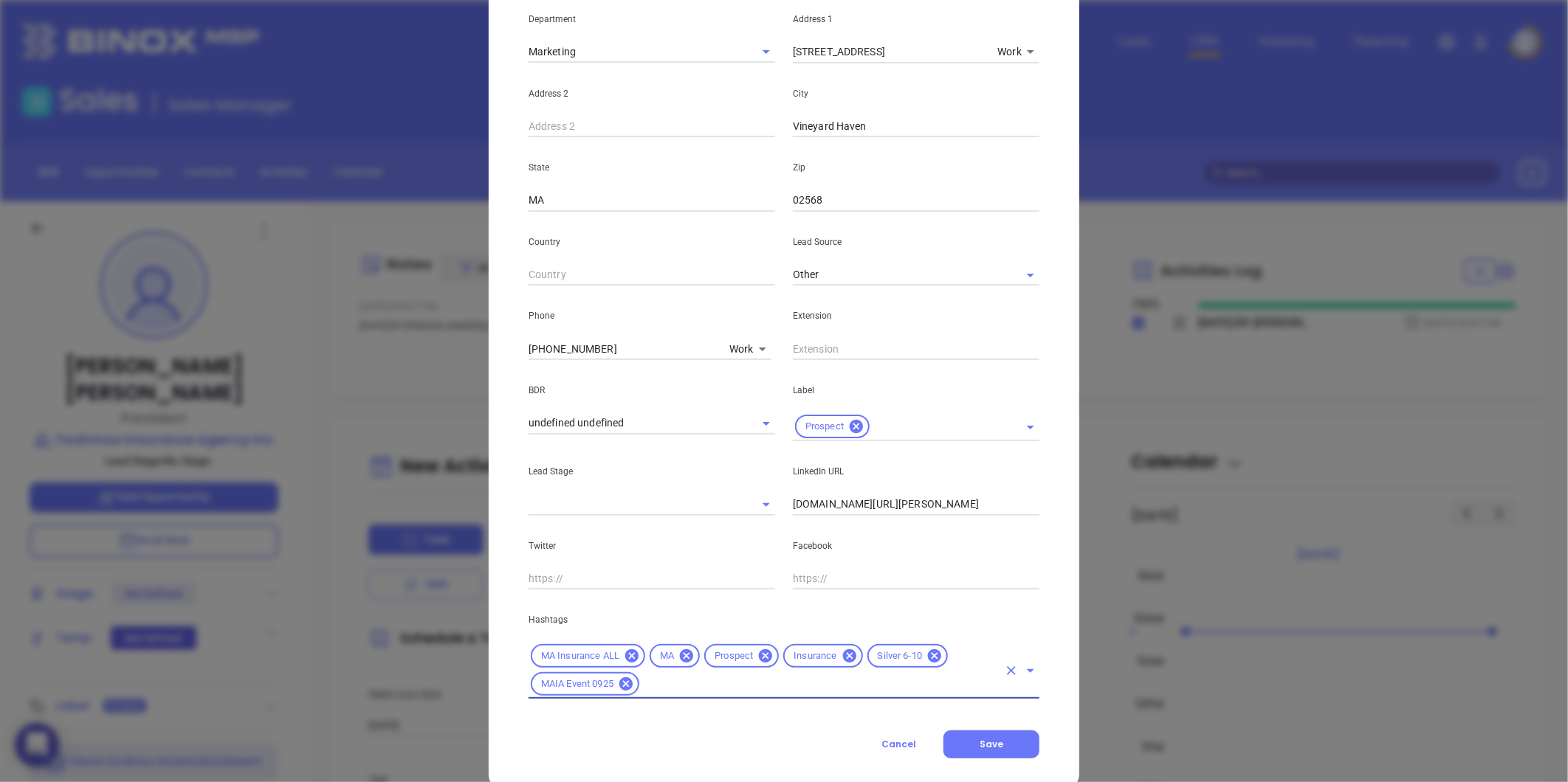
drag, startPoint x: 623, startPoint y: 349, endPoint x: 284, endPoint y: 373, distance: 339.8
click at [284, 373] on div "Joe Gervais Contact Company First Name Joseph Last Name Gervais Email joe@tashm…" at bounding box center [784, 391] width 1568 height 782
type input "( ) -"
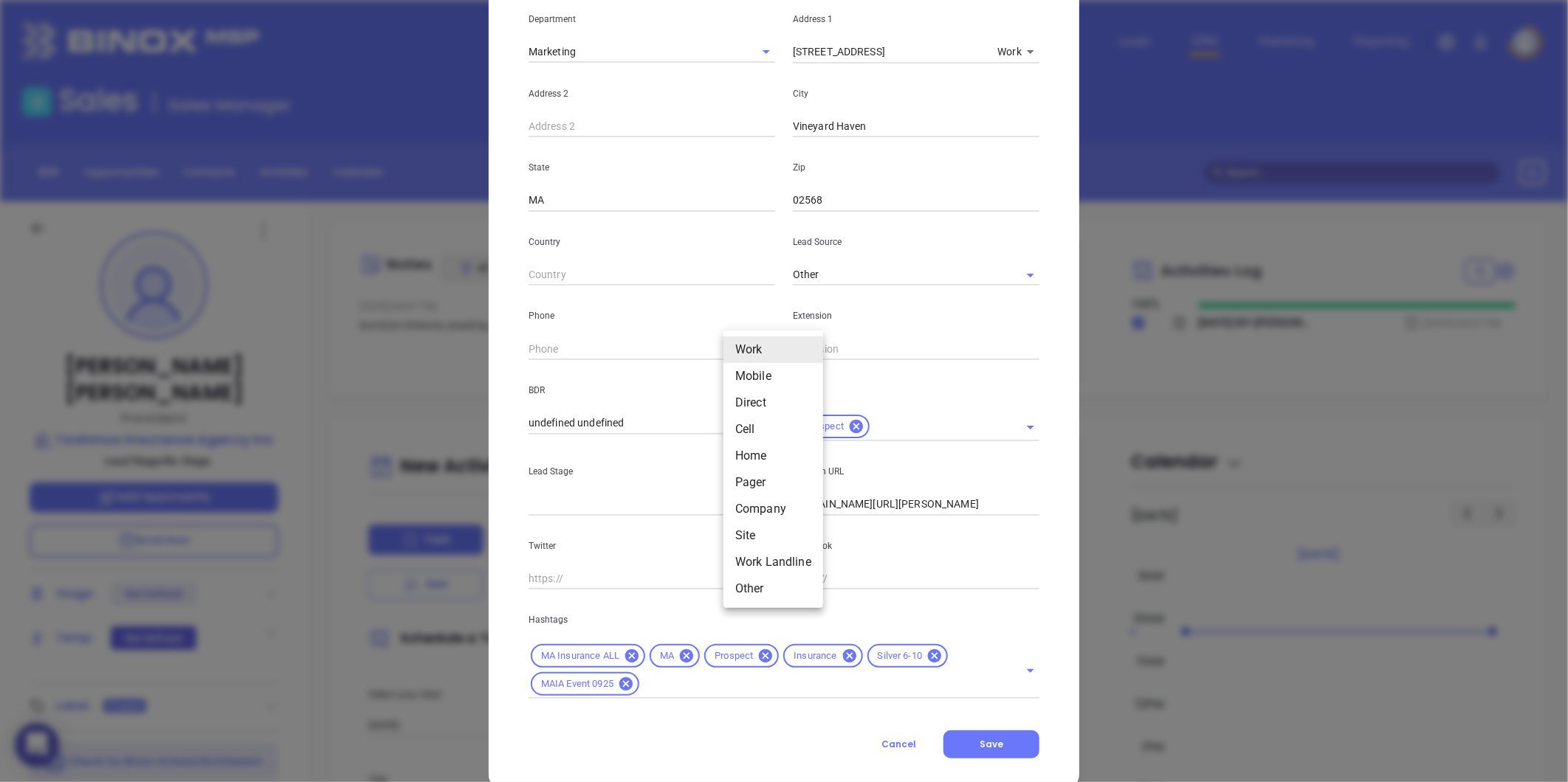
click at [735, 351] on body "0 Leads CRM Marketing Reporting Financial Leads Leads Sales Sales Manager BDR O…" at bounding box center [784, 391] width 1568 height 782
click at [744, 529] on li "Site" at bounding box center [772, 535] width 99 height 26
type input "11"
click at [599, 348] on input "( ) -" at bounding box center [629, 349] width 201 height 22
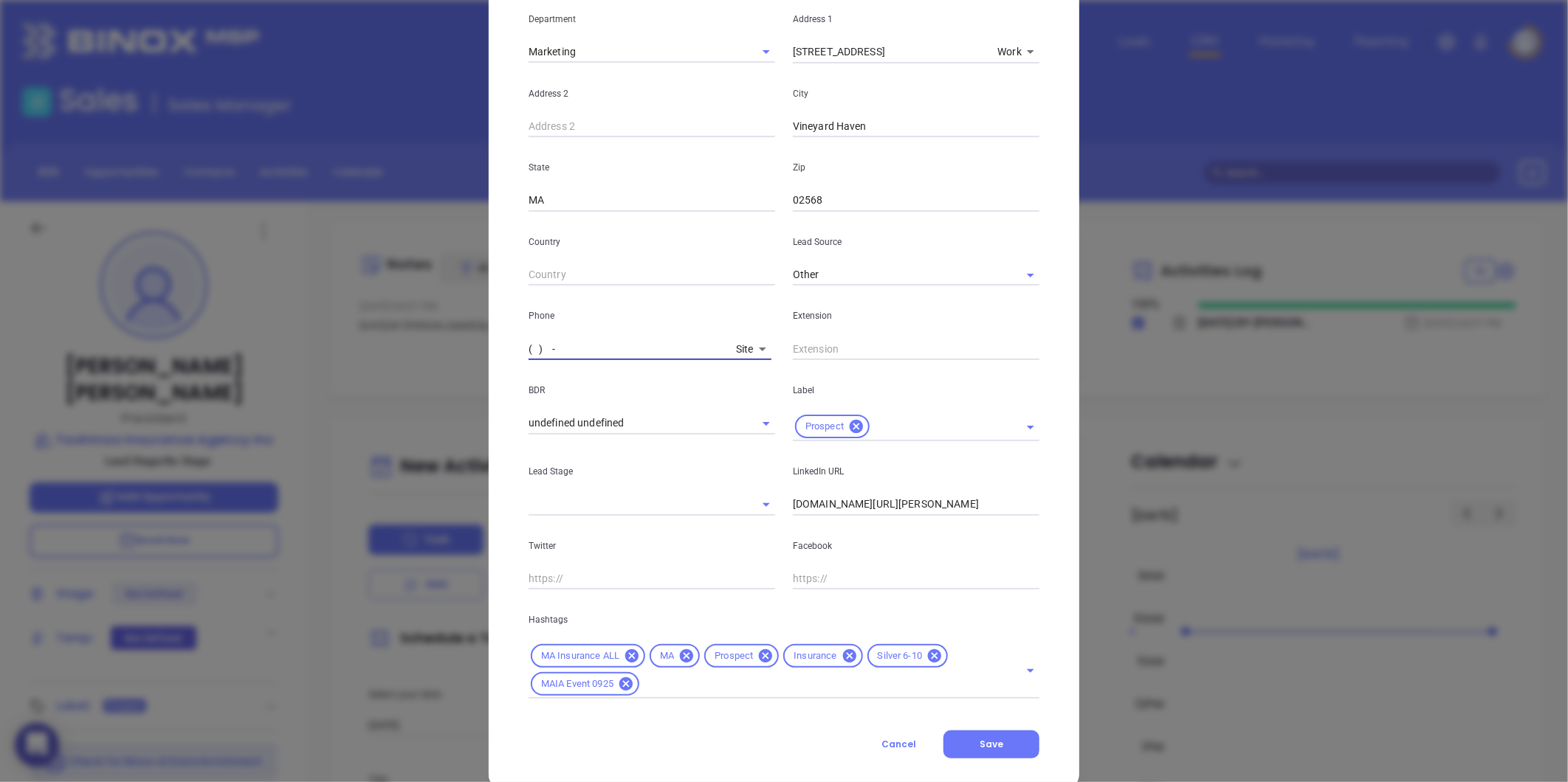
paste input "508) 693-4000"
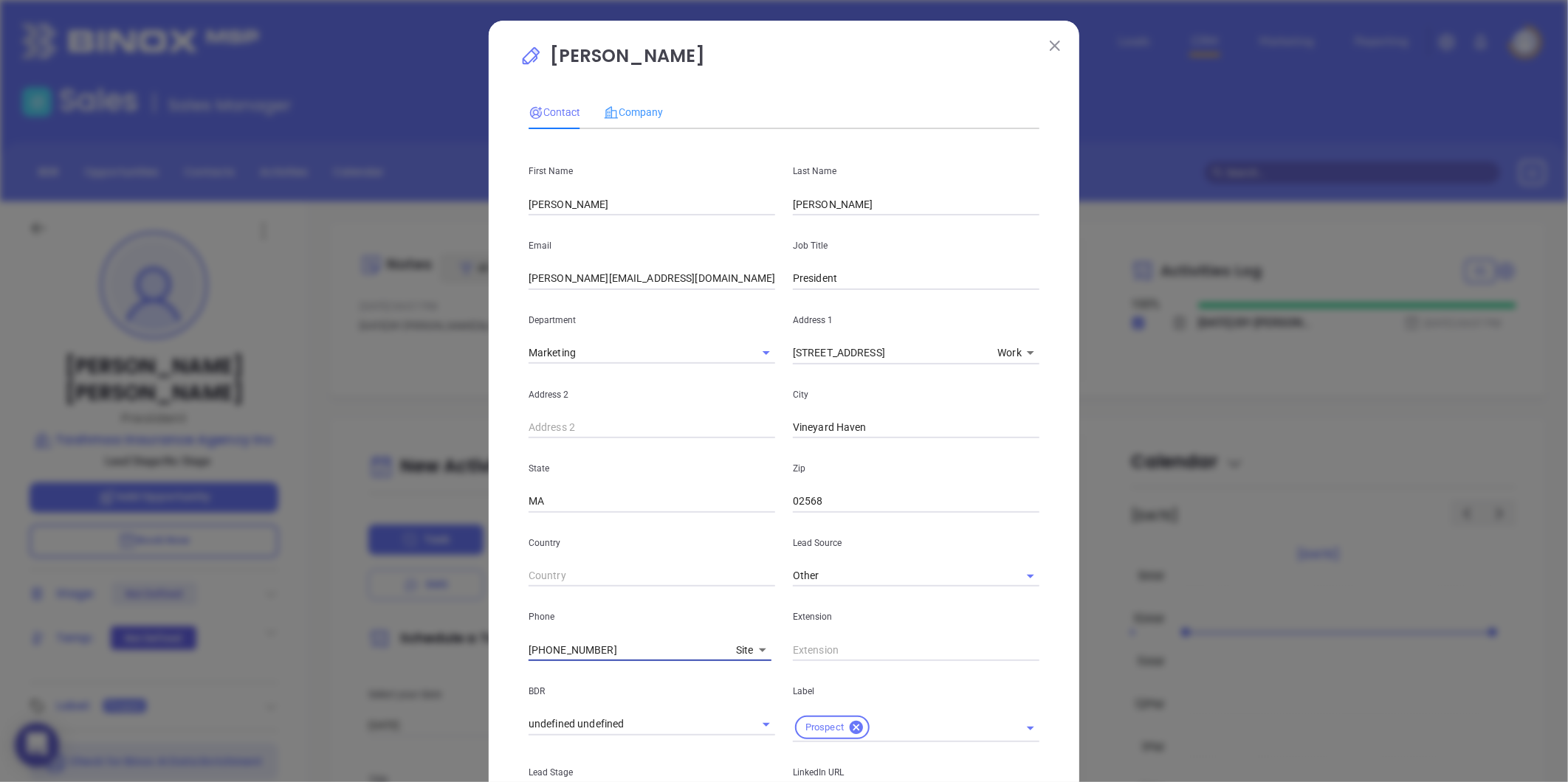
type input "(508) 693-4000"
click at [638, 98] on div "Company" at bounding box center [633, 111] width 59 height 34
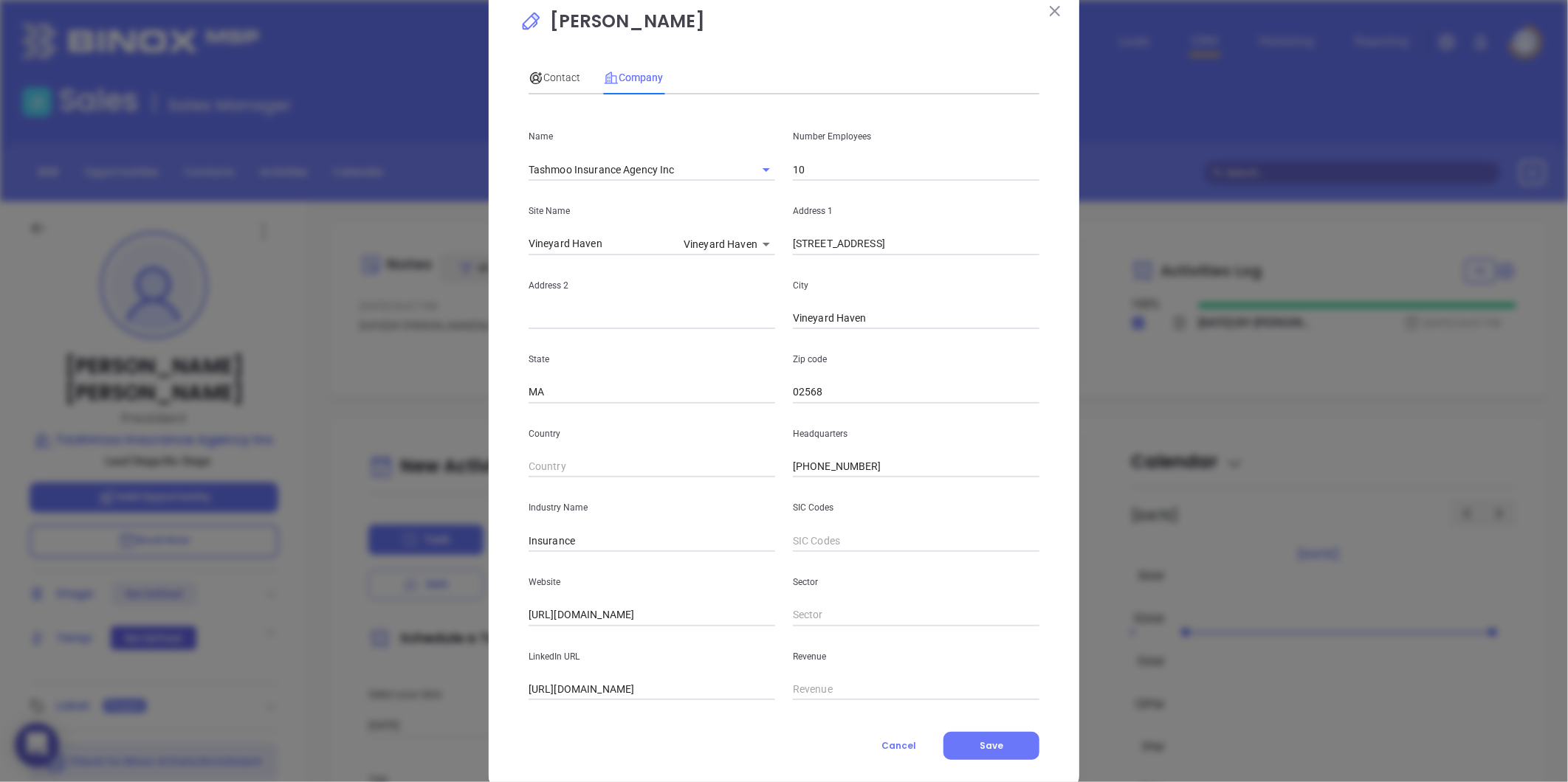
scroll to position [64, 0]
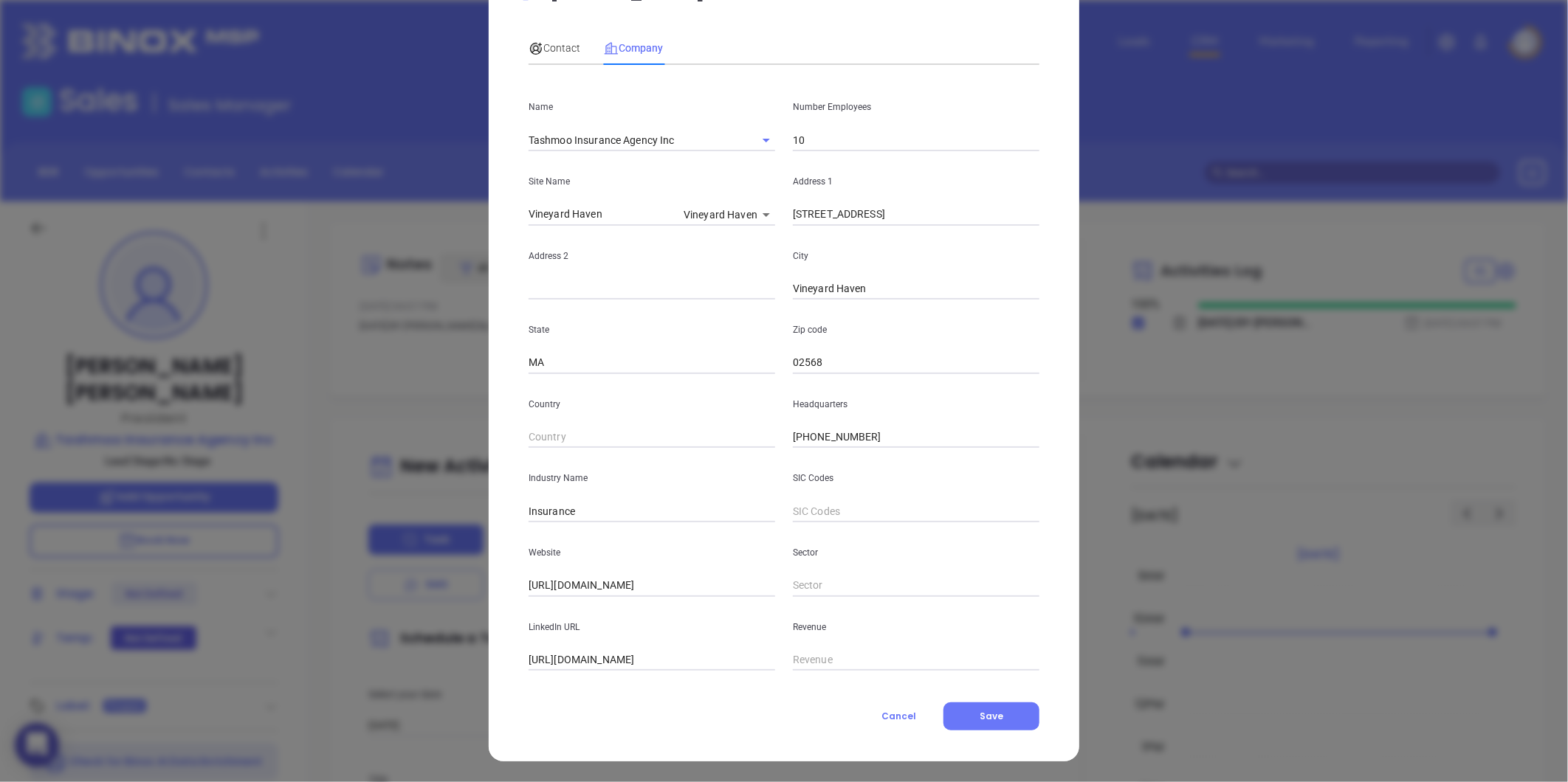
click at [990, 712] on span "Save" at bounding box center [991, 716] width 24 height 13
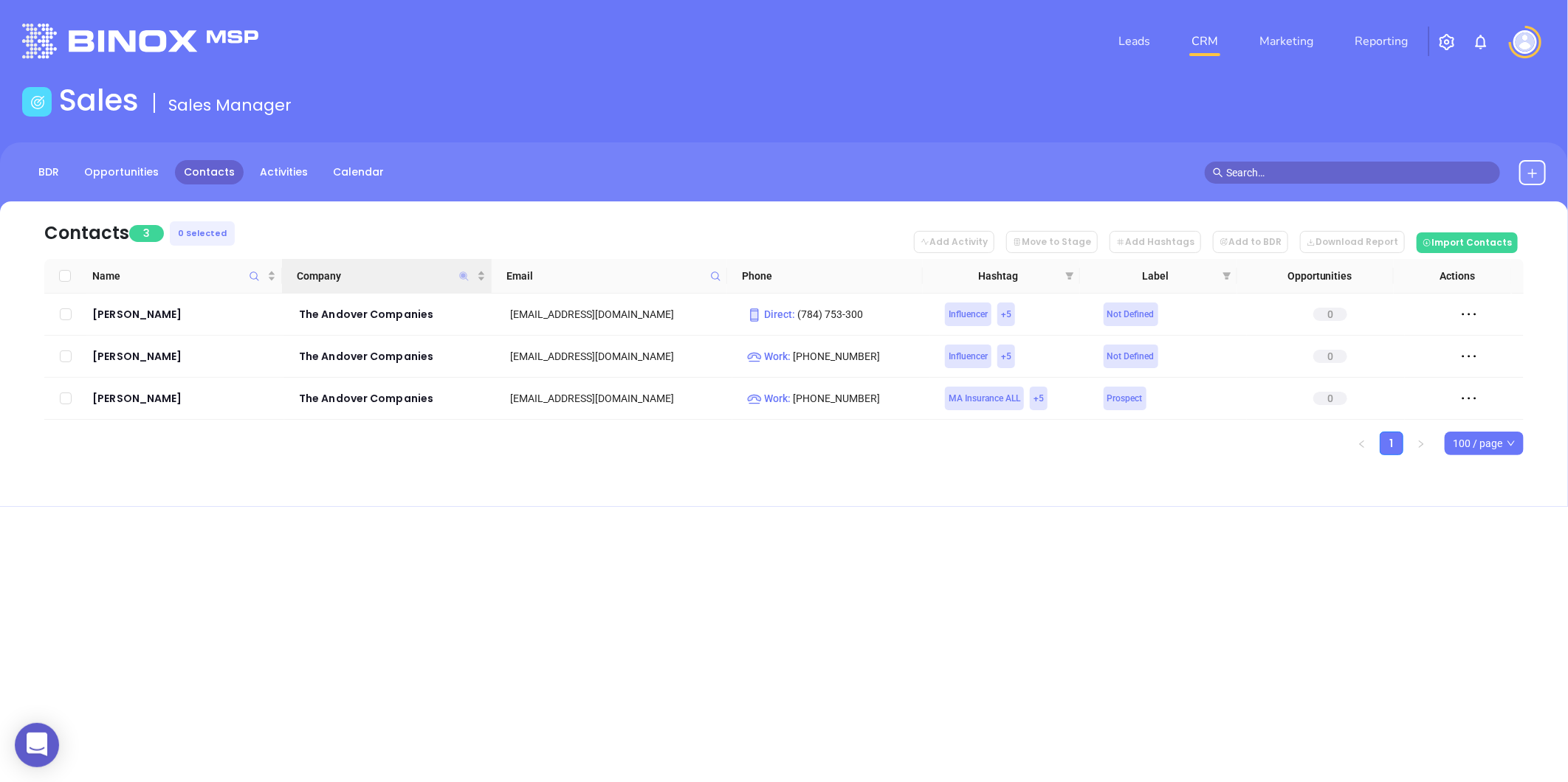
click at [462, 274] on icon "Company" at bounding box center [464, 276] width 9 height 9
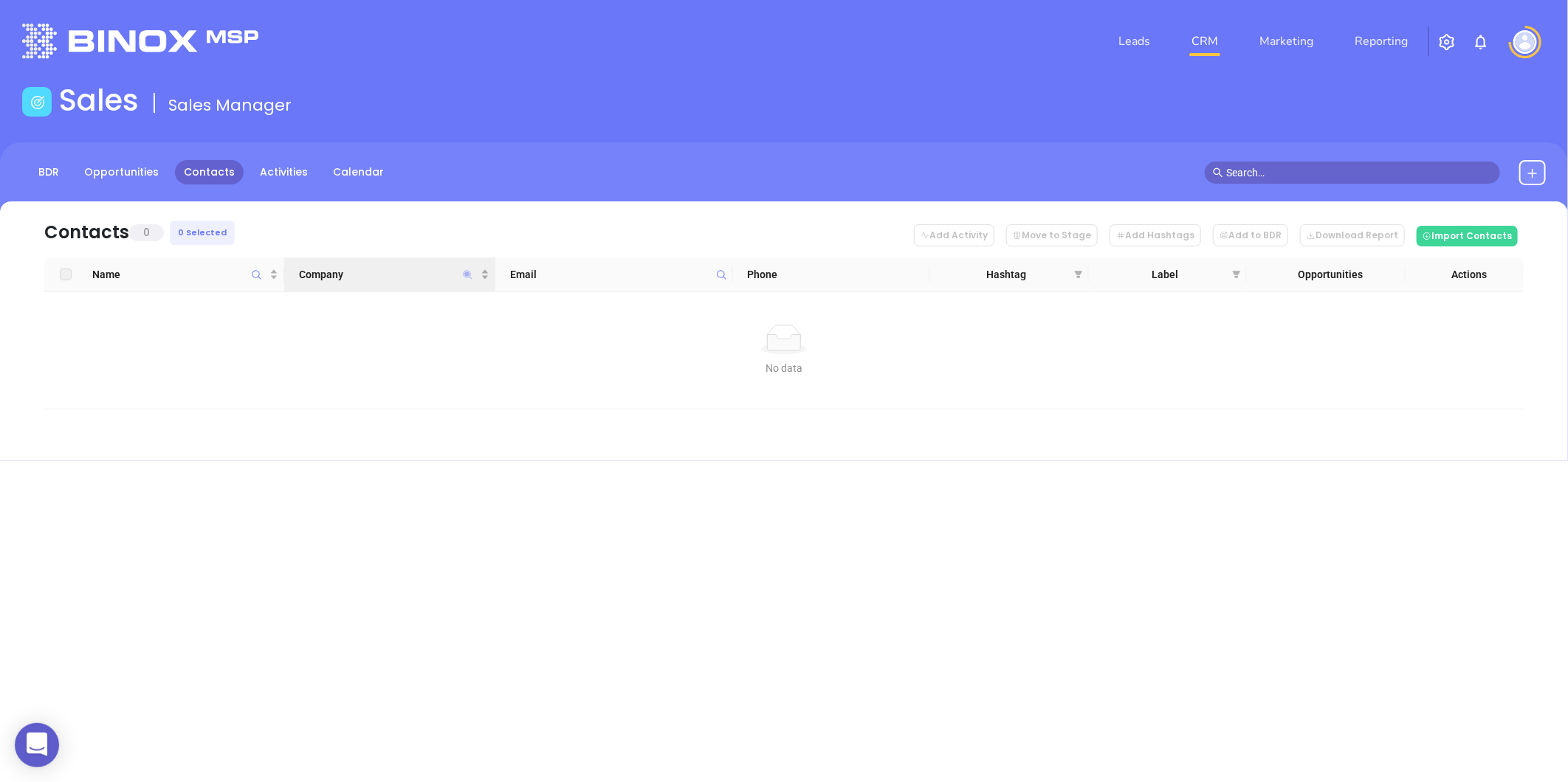
click at [465, 273] on icon "Company" at bounding box center [468, 274] width 9 height 9
type input "[PERSON_NAME]"
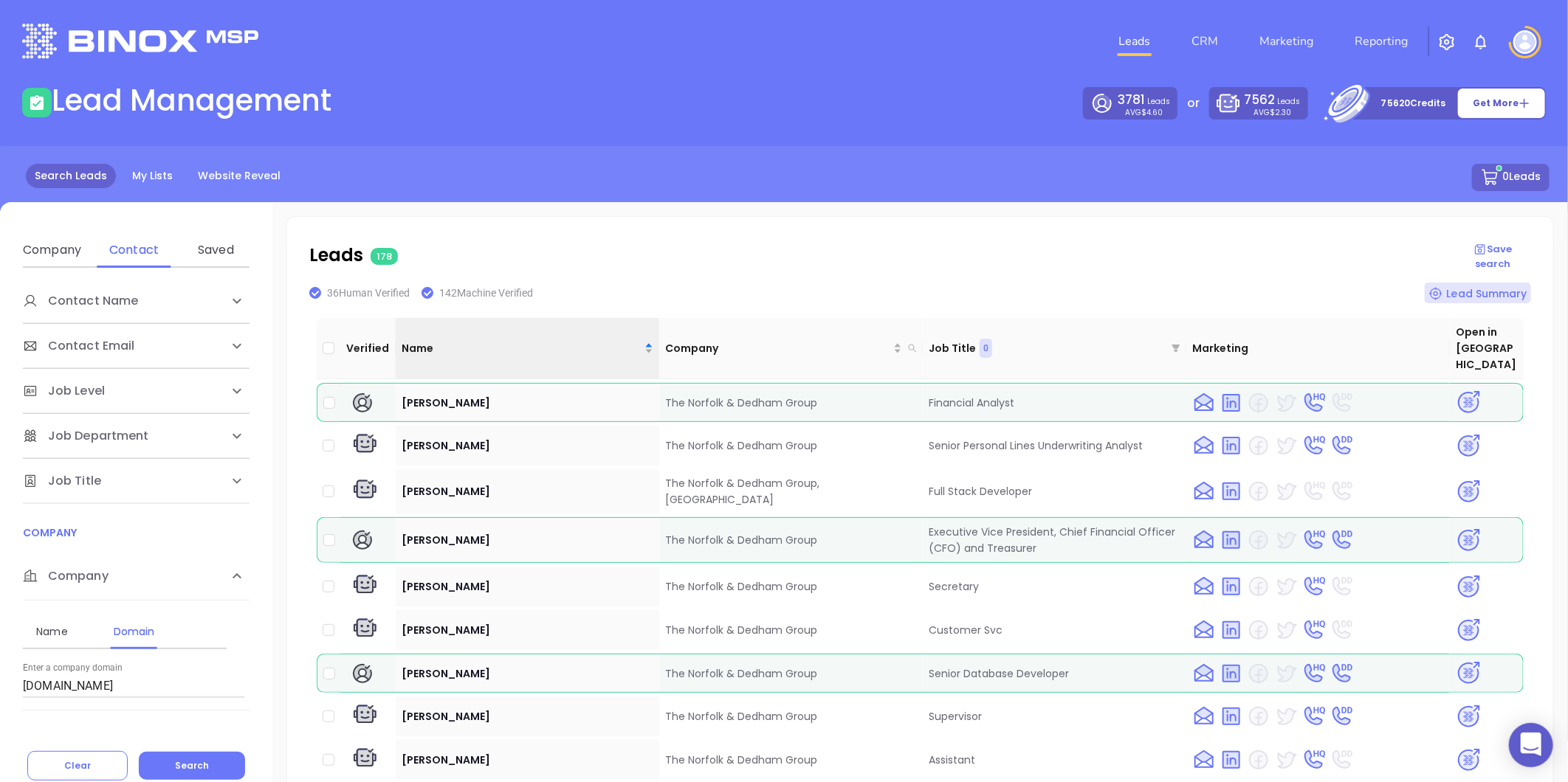
scroll to position [6357, 0]
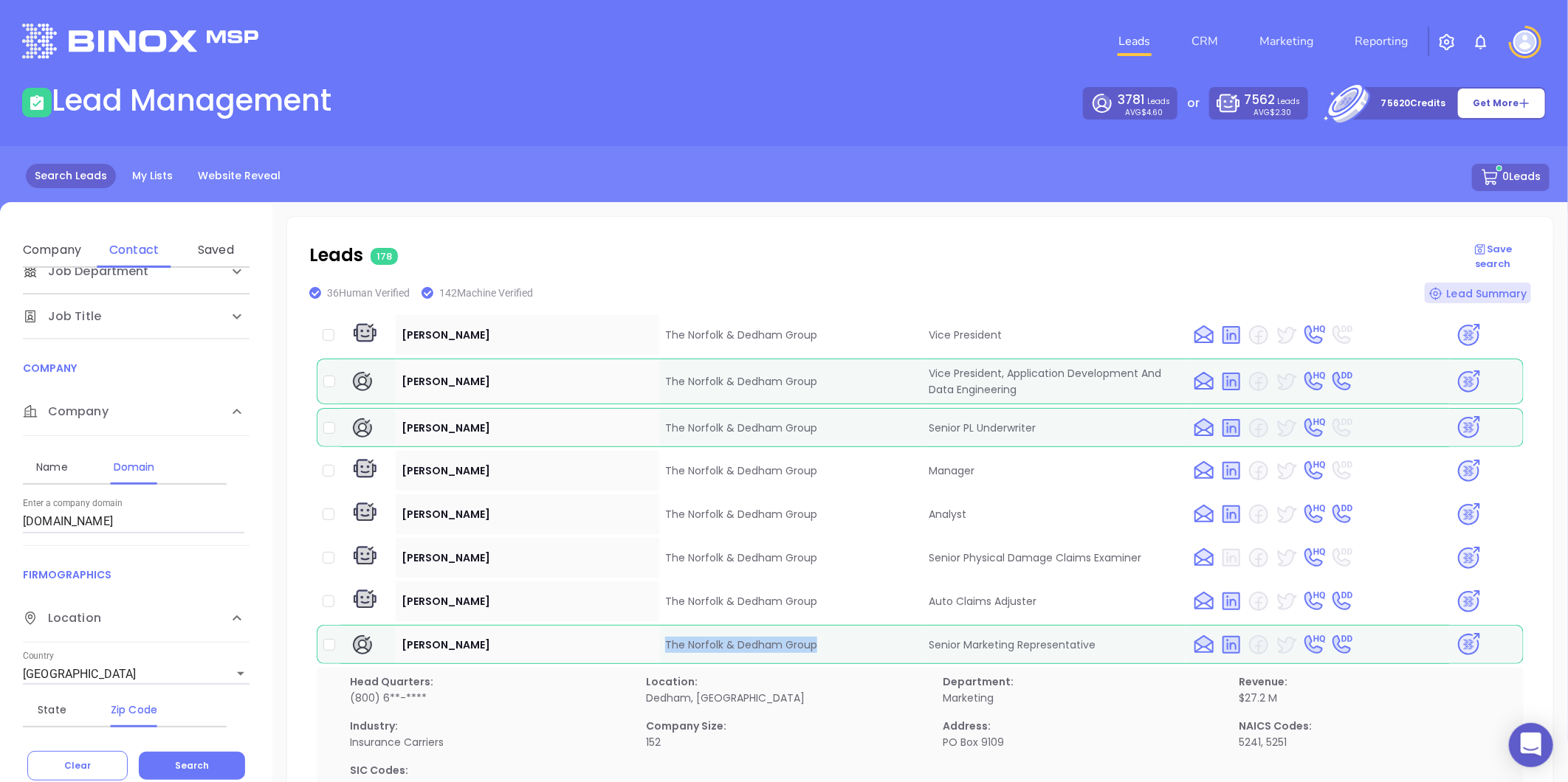
drag, startPoint x: 108, startPoint y: 518, endPoint x: -186, endPoint y: 551, distance: 295.8
click at [0, 551] on html "0 Leads CRM Marketing Reporting Financial Leads Leads Lead Management 3781 Lead…" at bounding box center [784, 391] width 1568 height 782
paste input "crc"
type input "[DOMAIN_NAME]"
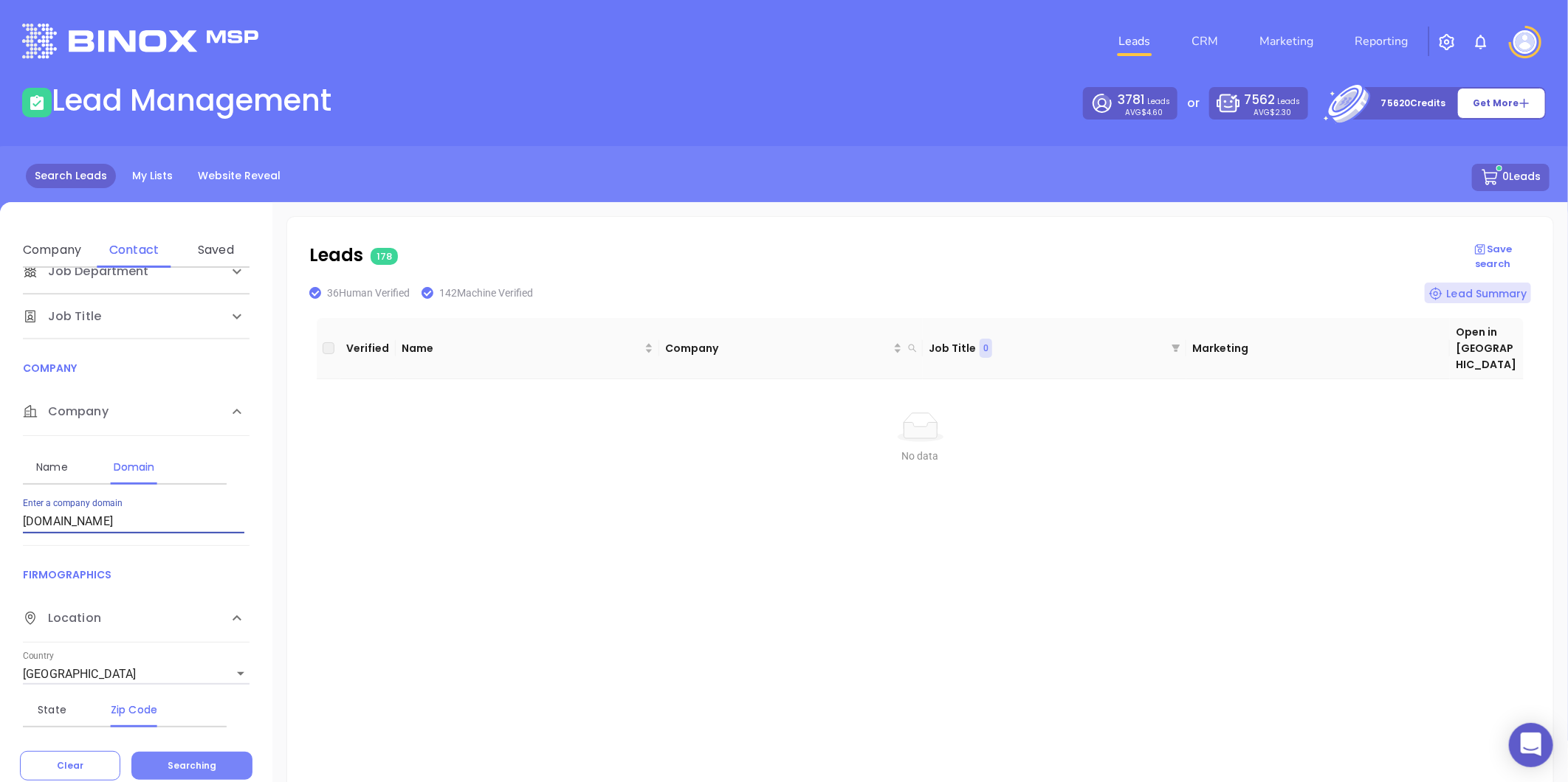
click at [214, 754] on button "Searching" at bounding box center [191, 766] width 121 height 28
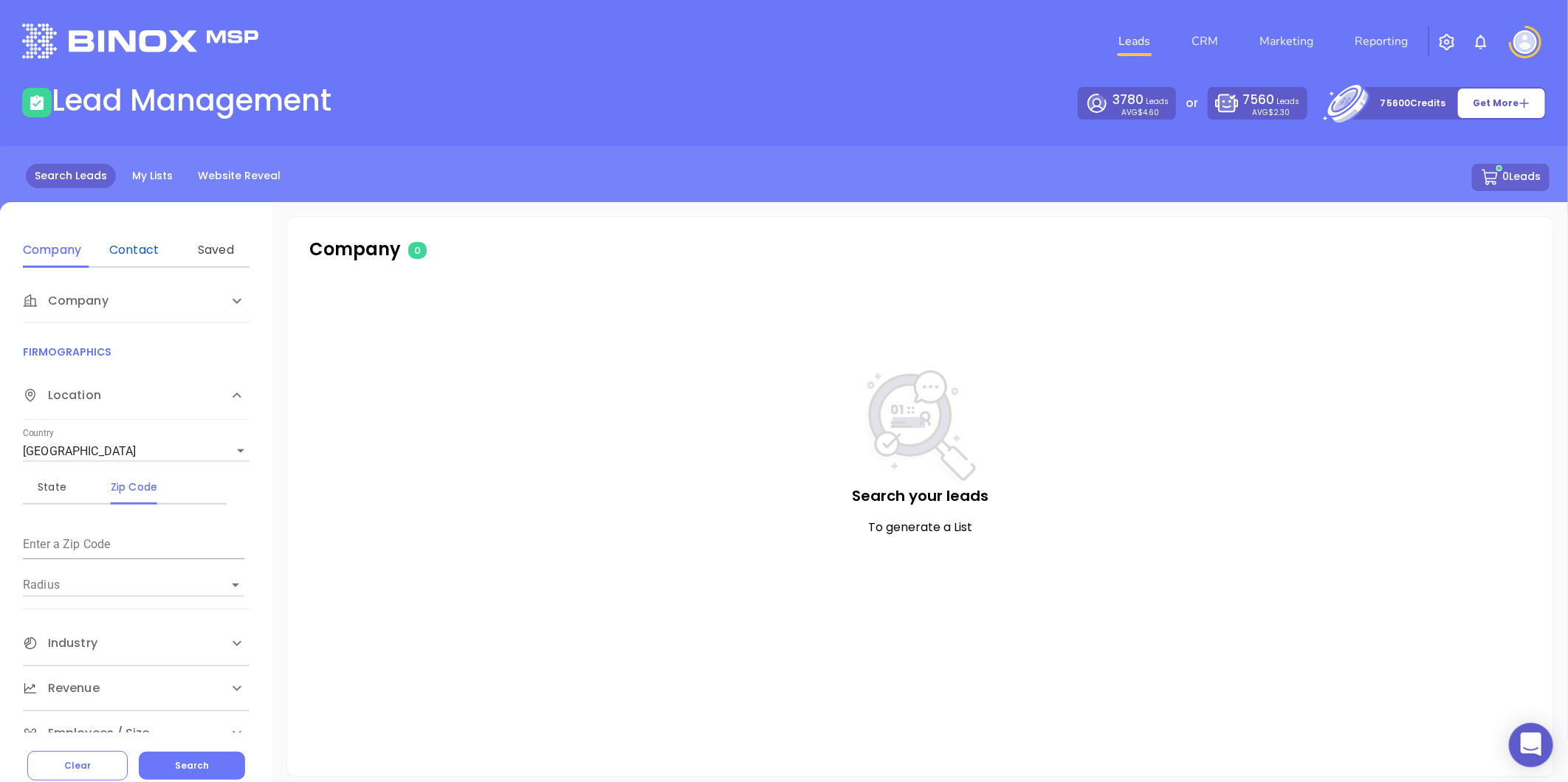
drag, startPoint x: 135, startPoint y: 244, endPoint x: 160, endPoint y: 262, distance: 30.8
click at [136, 242] on div "Contact" at bounding box center [134, 250] width 58 height 17
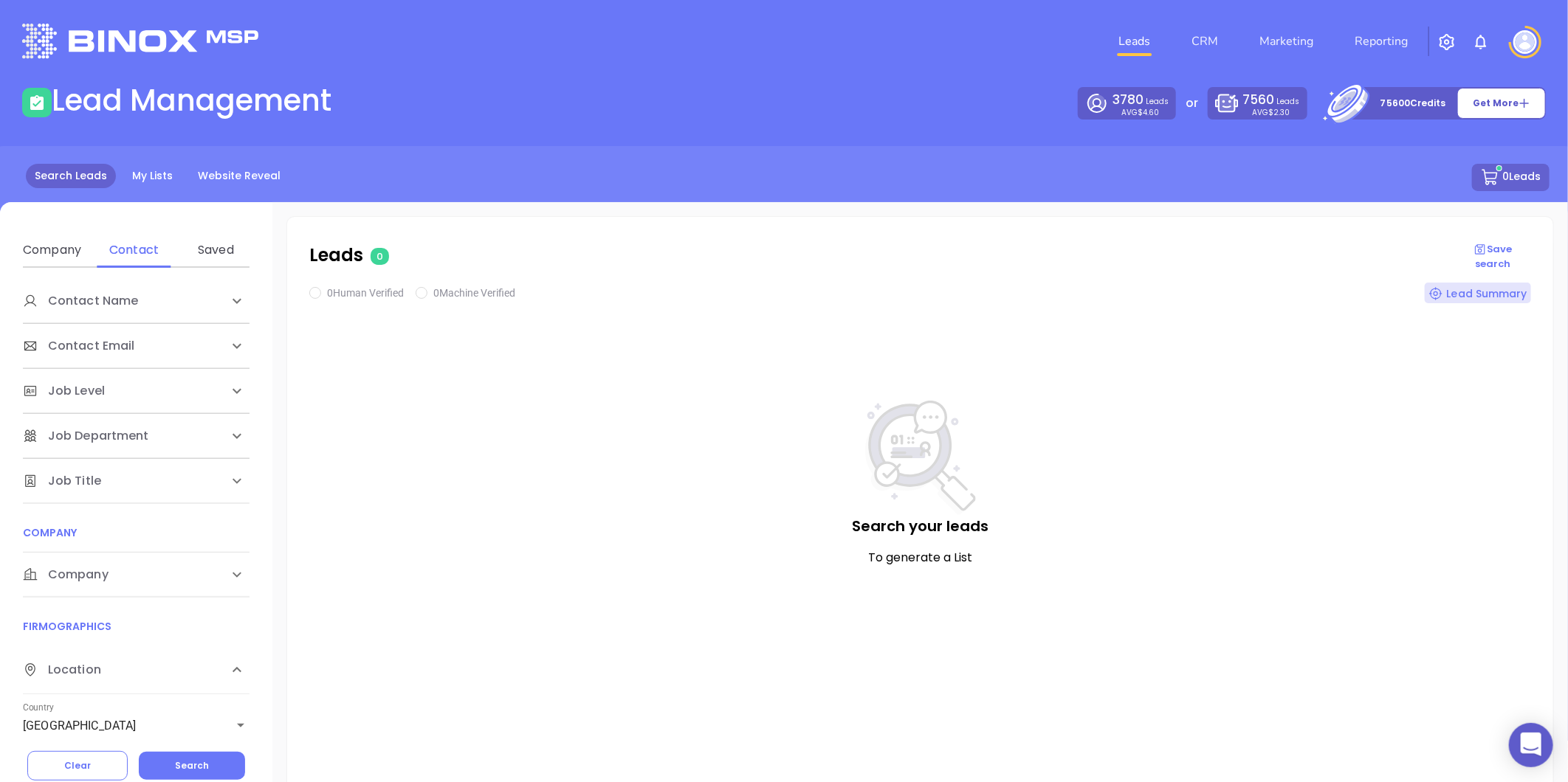
click at [83, 588] on div "Company" at bounding box center [136, 574] width 227 height 45
click at [140, 626] on div "Domain" at bounding box center [134, 631] width 58 height 17
click at [128, 672] on div "Enter a company domain" at bounding box center [133, 680] width 222 height 36
click at [130, 684] on input "Enter a company name" at bounding box center [133, 686] width 222 height 24
drag, startPoint x: 128, startPoint y: 683, endPoint x: 115, endPoint y: 681, distance: 13.2
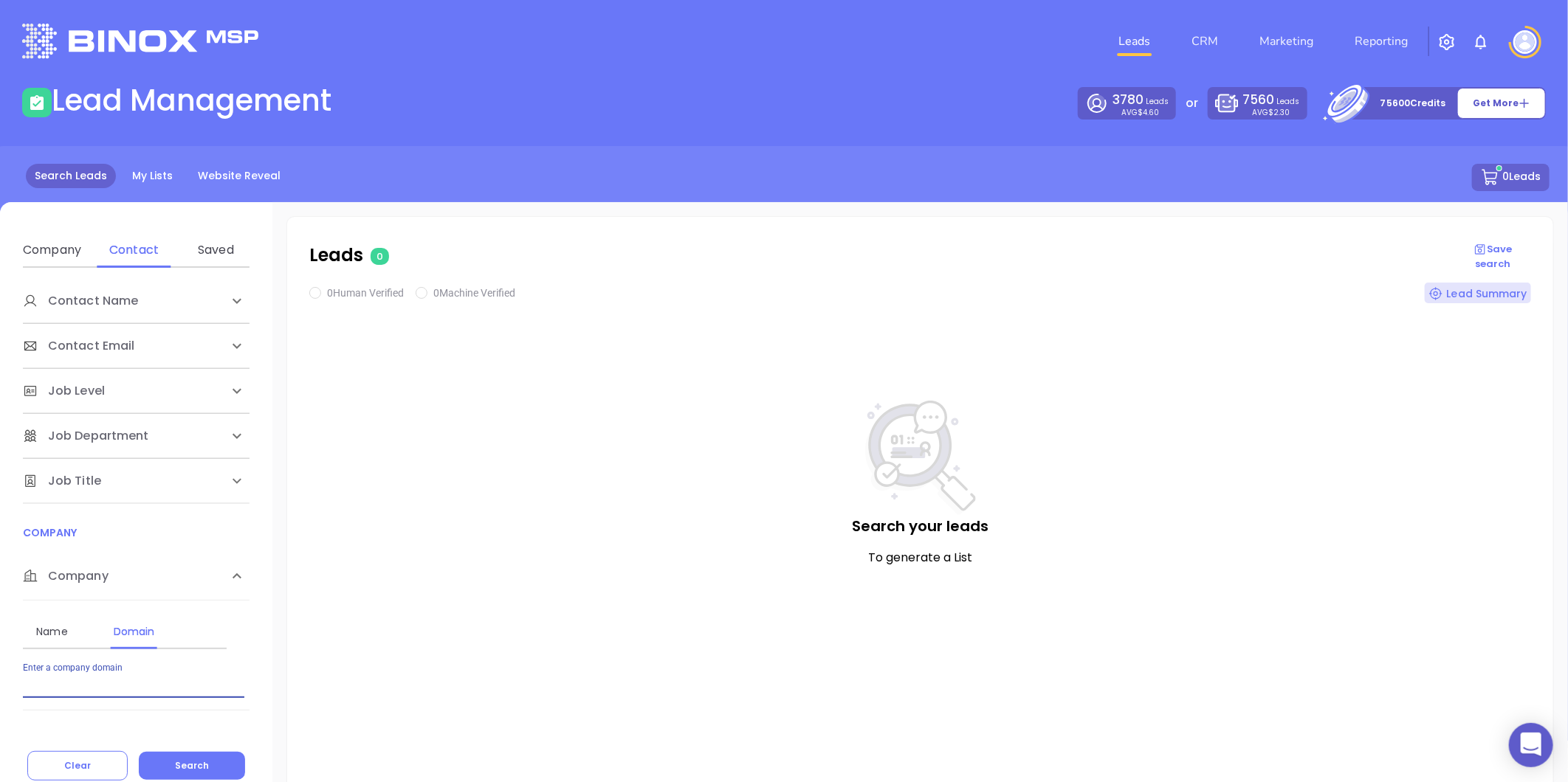
click at [128, 683] on input "Enter a company name" at bounding box center [133, 686] width 222 height 24
click at [84, 680] on input "Enter a company name" at bounding box center [133, 686] width 222 height 24
paste input "[DOMAIN_NAME]"
type input "[DOMAIN_NAME]"
click at [198, 759] on span "Search" at bounding box center [191, 766] width 34 height 13
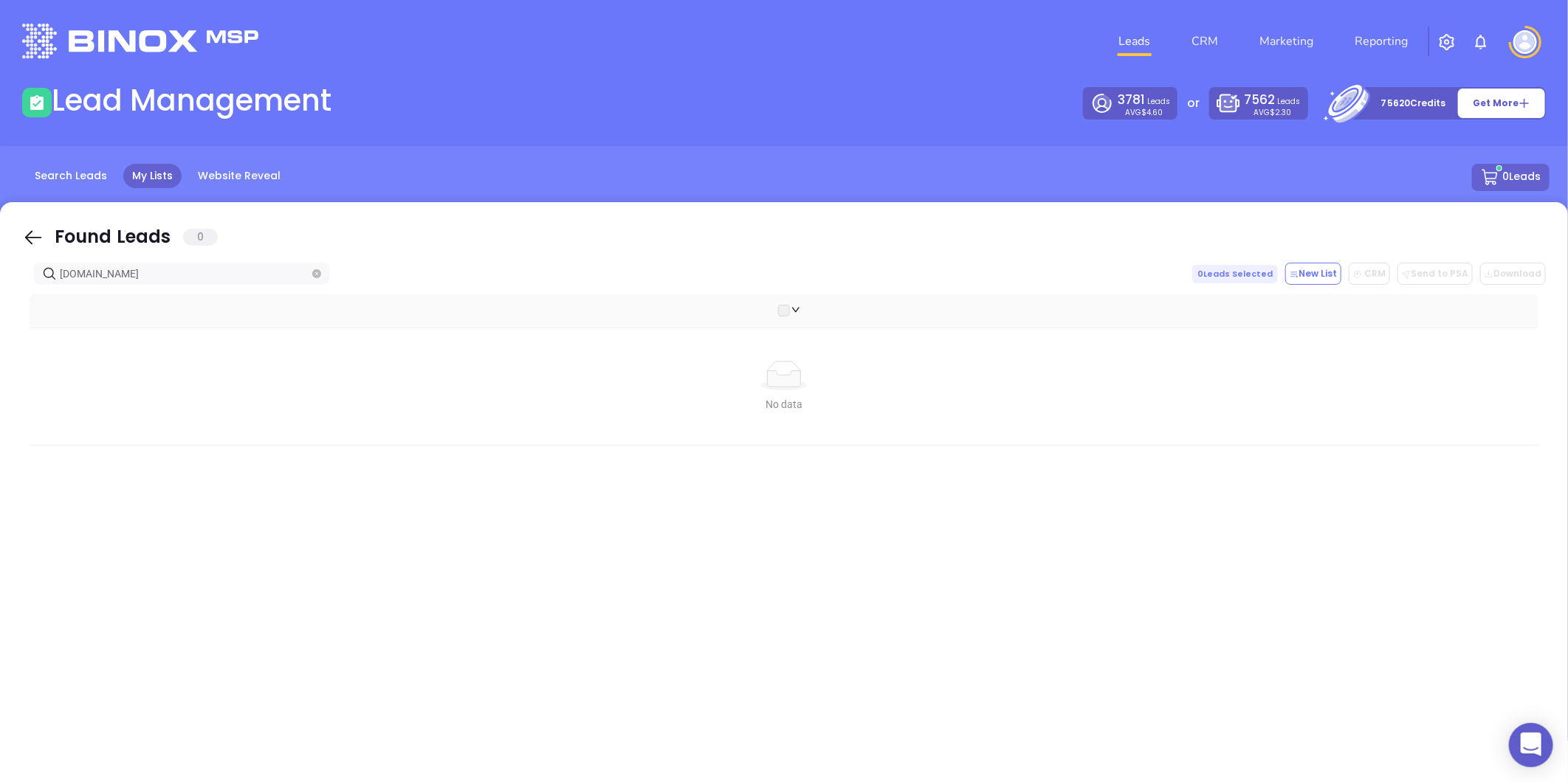
click at [181, 268] on input "[DOMAIN_NAME]" at bounding box center [185, 273] width 250 height 16
drag, startPoint x: 192, startPoint y: 268, endPoint x: -270, endPoint y: 387, distance: 477.1
click at [0, 387] on html "0 Leads CRM Marketing Reporting Financial Leads Leads Lead Management 3781 Lead…" at bounding box center [784, 391] width 1568 height 782
paste input "benjaminagency"
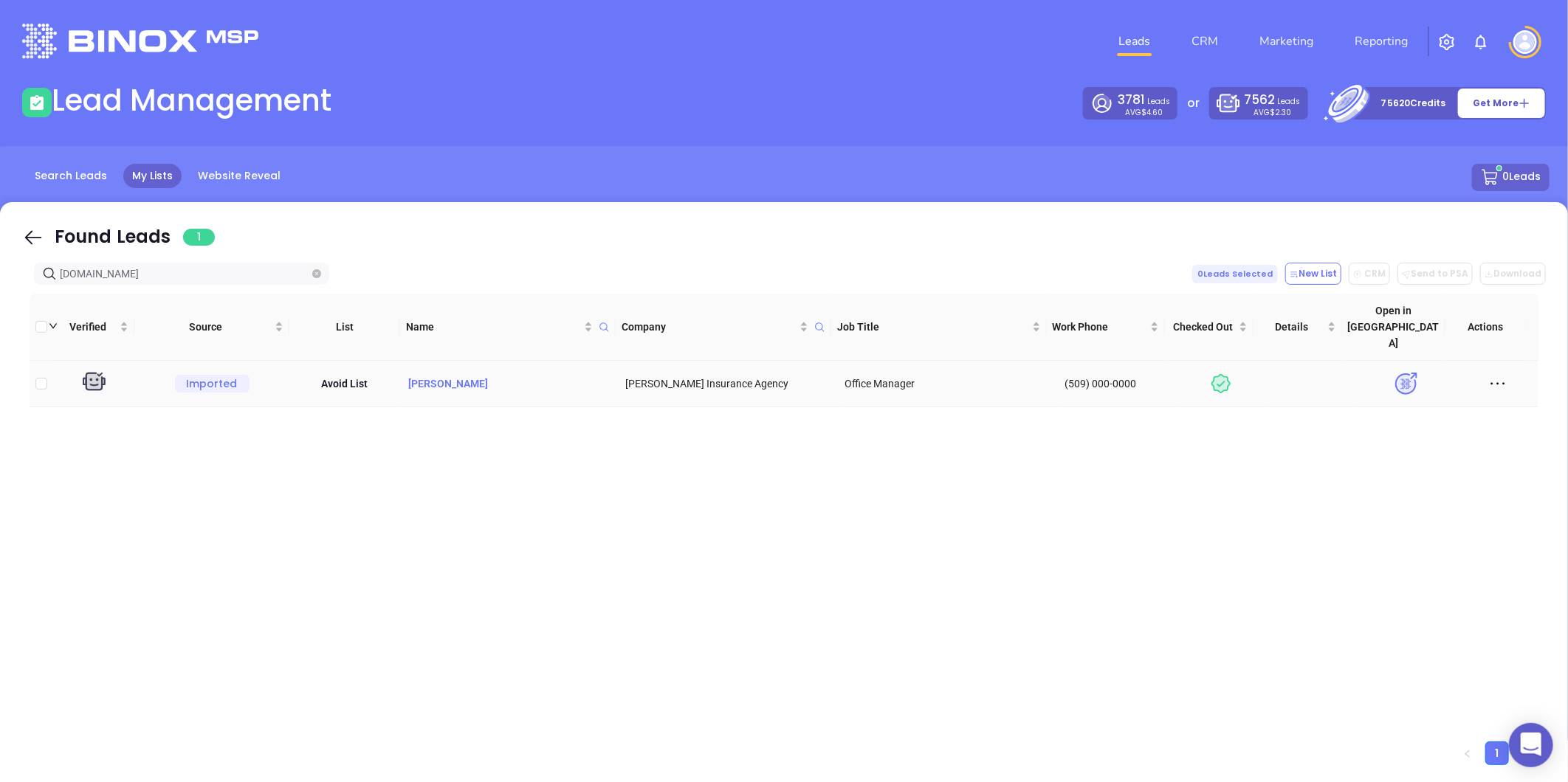
type input "[DOMAIN_NAME]"
click at [429, 376] on p "[PERSON_NAME]" at bounding box center [510, 384] width 208 height 16
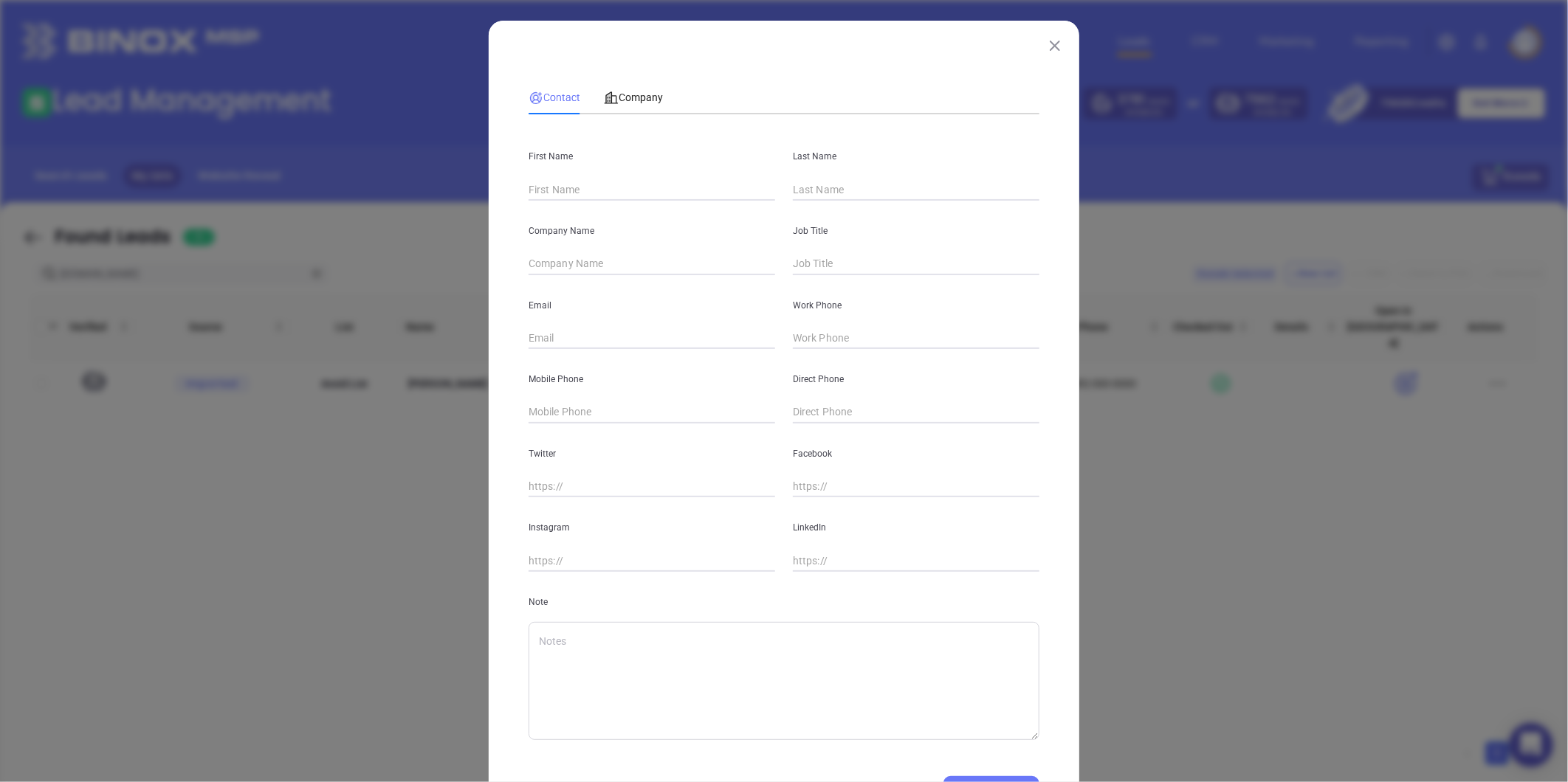
type input "[PERSON_NAME]"
type input "[PERSON_NAME] Insurance Agency"
type input "Office Manager"
type input "[EMAIL_ADDRESS][DOMAIN_NAME]"
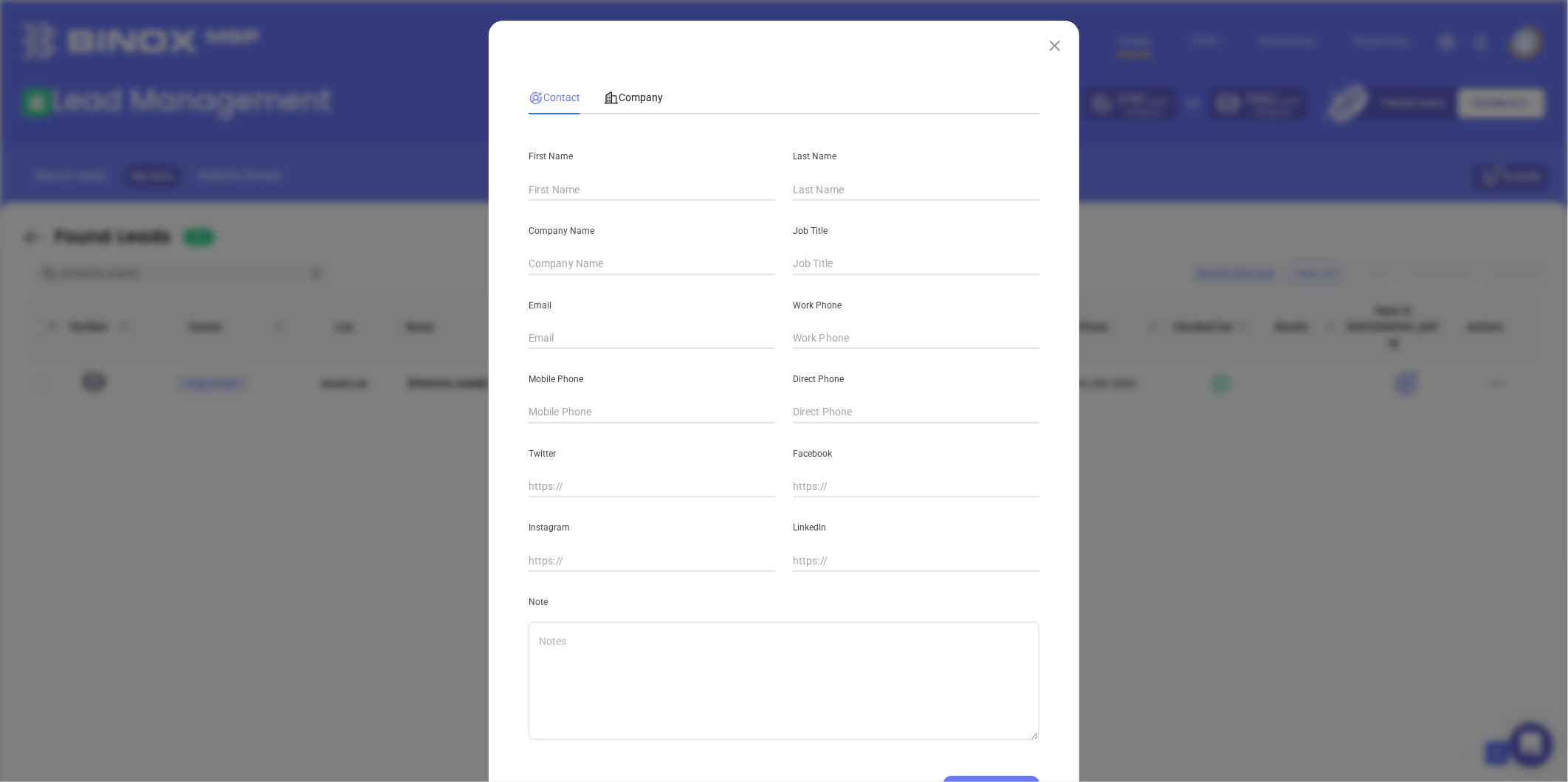
type input "(509) 000-0000"
type input "[DOMAIN_NAME][URL][PERSON_NAME]"
type textarea "[DATE] By GabrielaGoogle searchCheck company size"
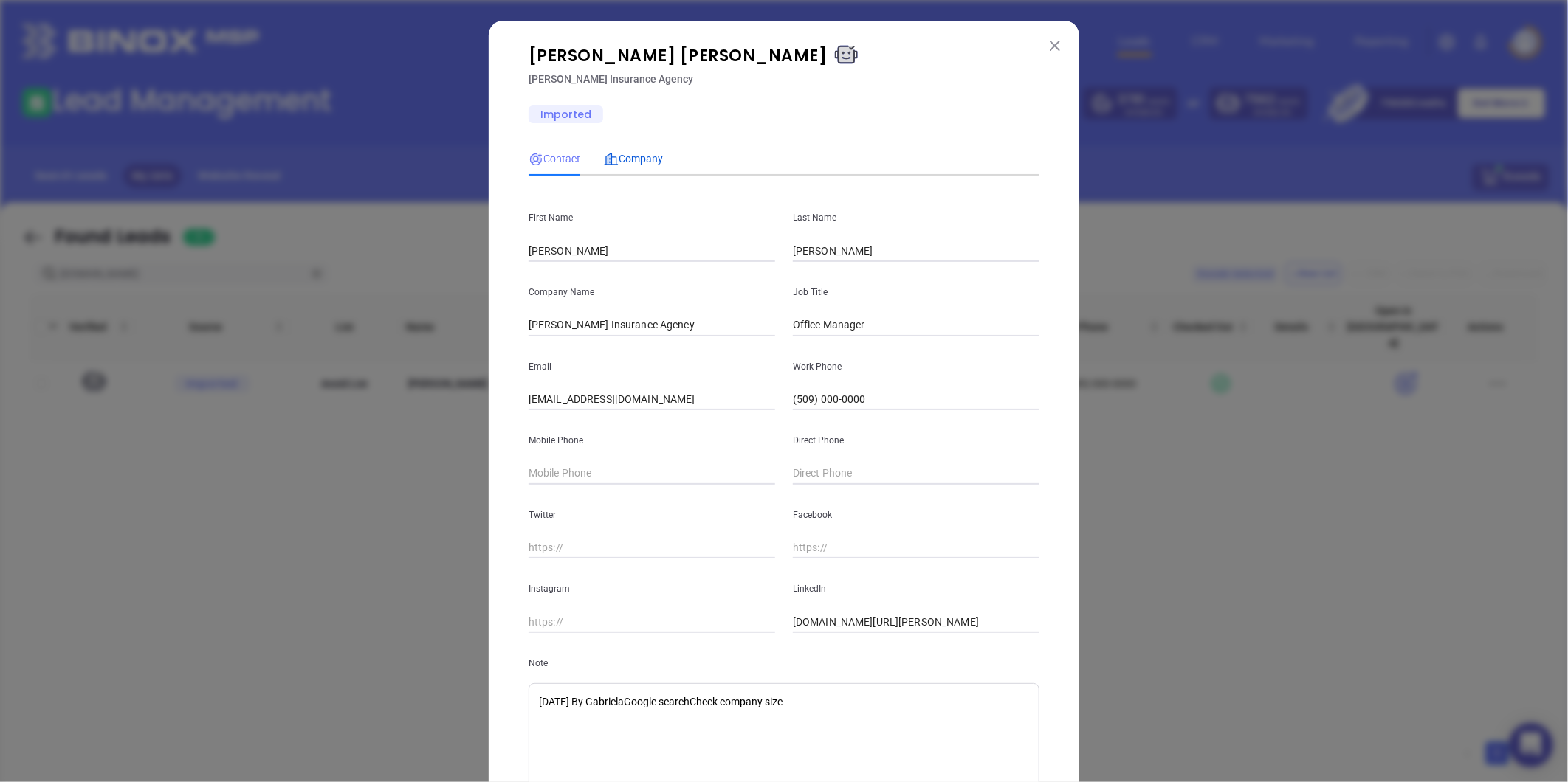
click at [625, 159] on span "Company" at bounding box center [633, 159] width 59 height 12
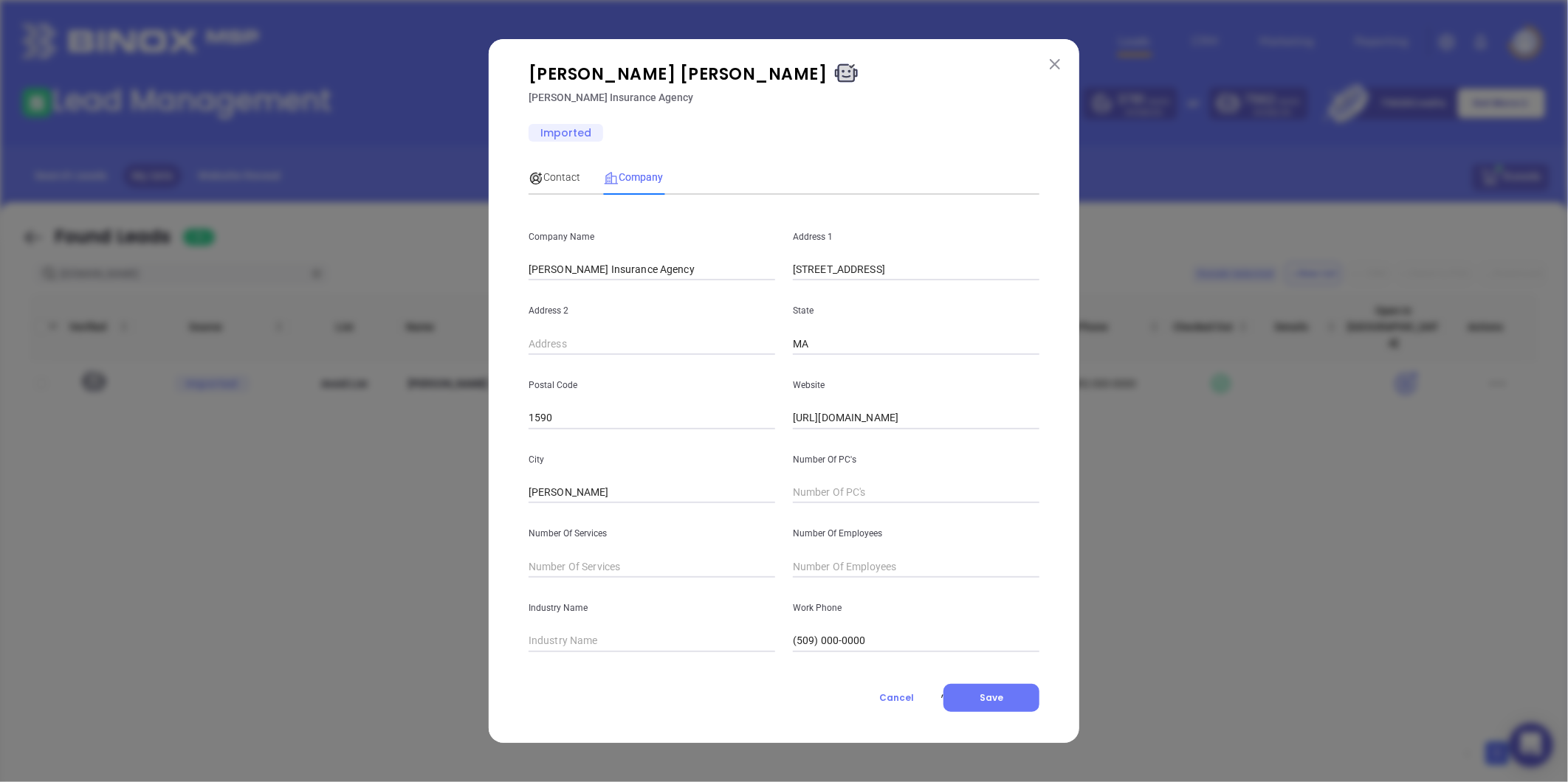
click at [1057, 59] on img at bounding box center [1054, 64] width 10 height 10
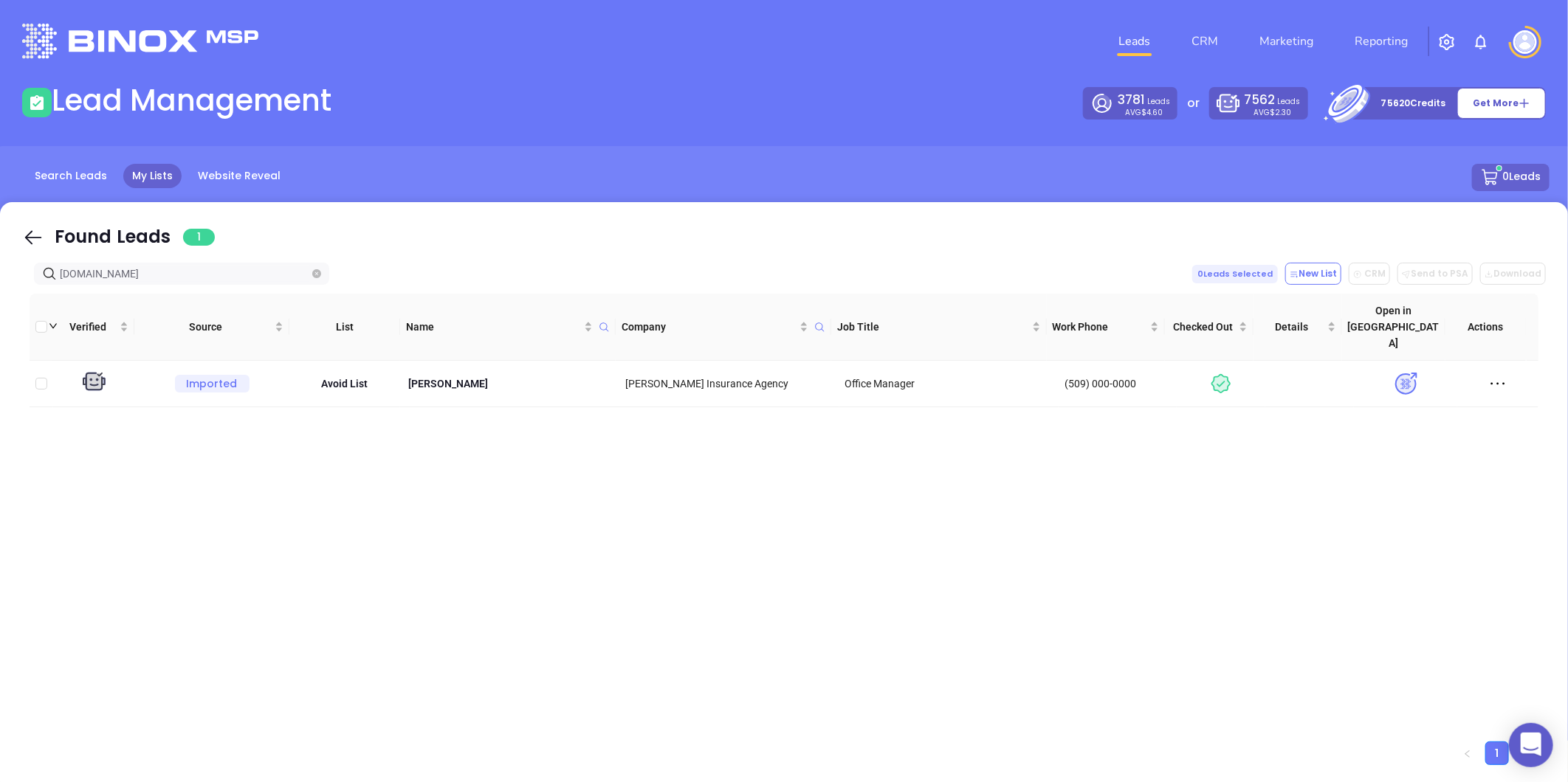
drag, startPoint x: 177, startPoint y: 277, endPoint x: -269, endPoint y: 378, distance: 457.3
click at [0, 378] on html "0 Leads CRM Marketing Reporting Financial Leads Leads Lead Management 3781 Lead…" at bounding box center [784, 391] width 1568 height 782
paste input "steadil"
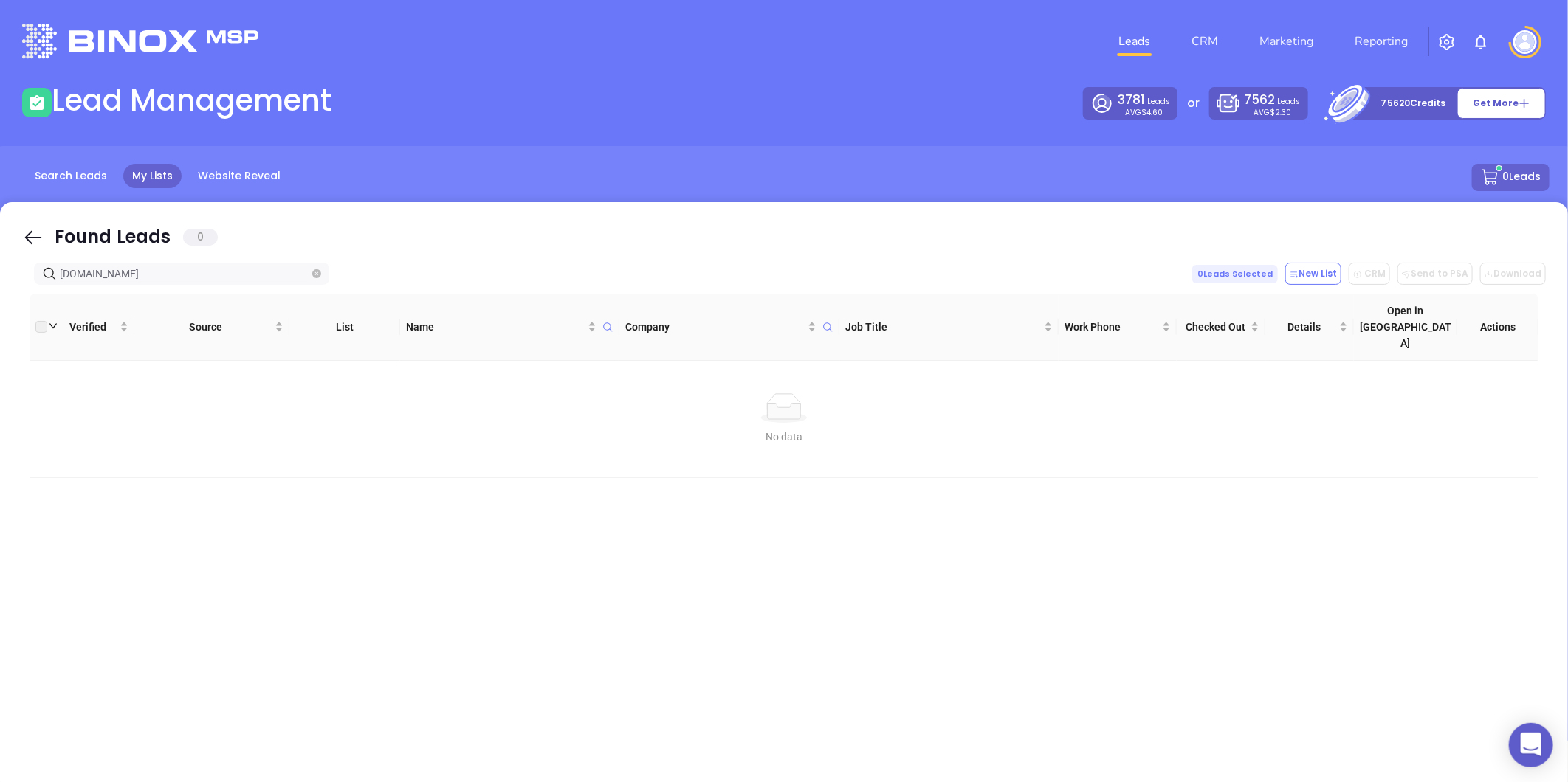
type input "[DOMAIN_NAME]"
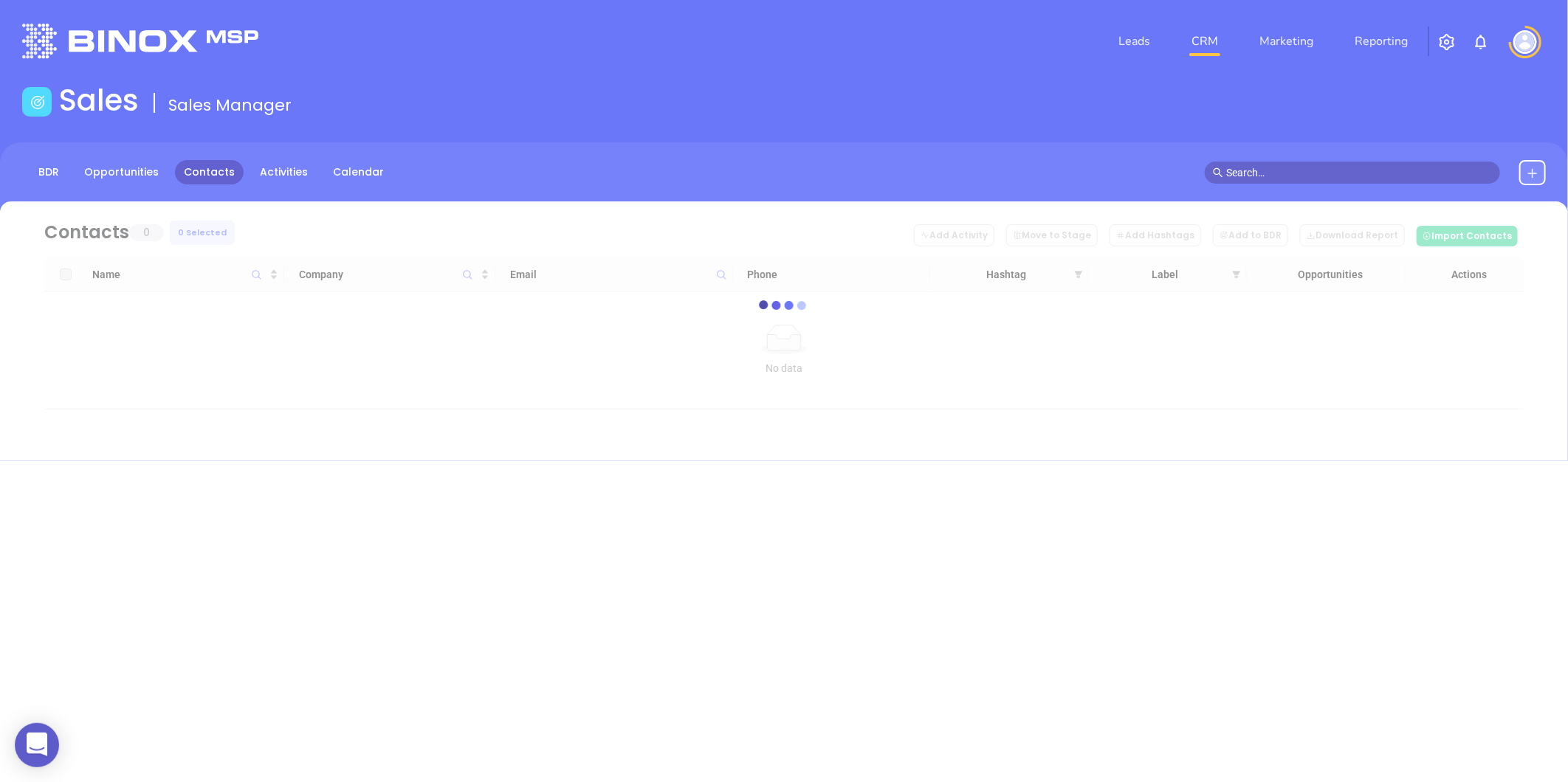
click at [1530, 170] on icon at bounding box center [1532, 173] width 12 height 12
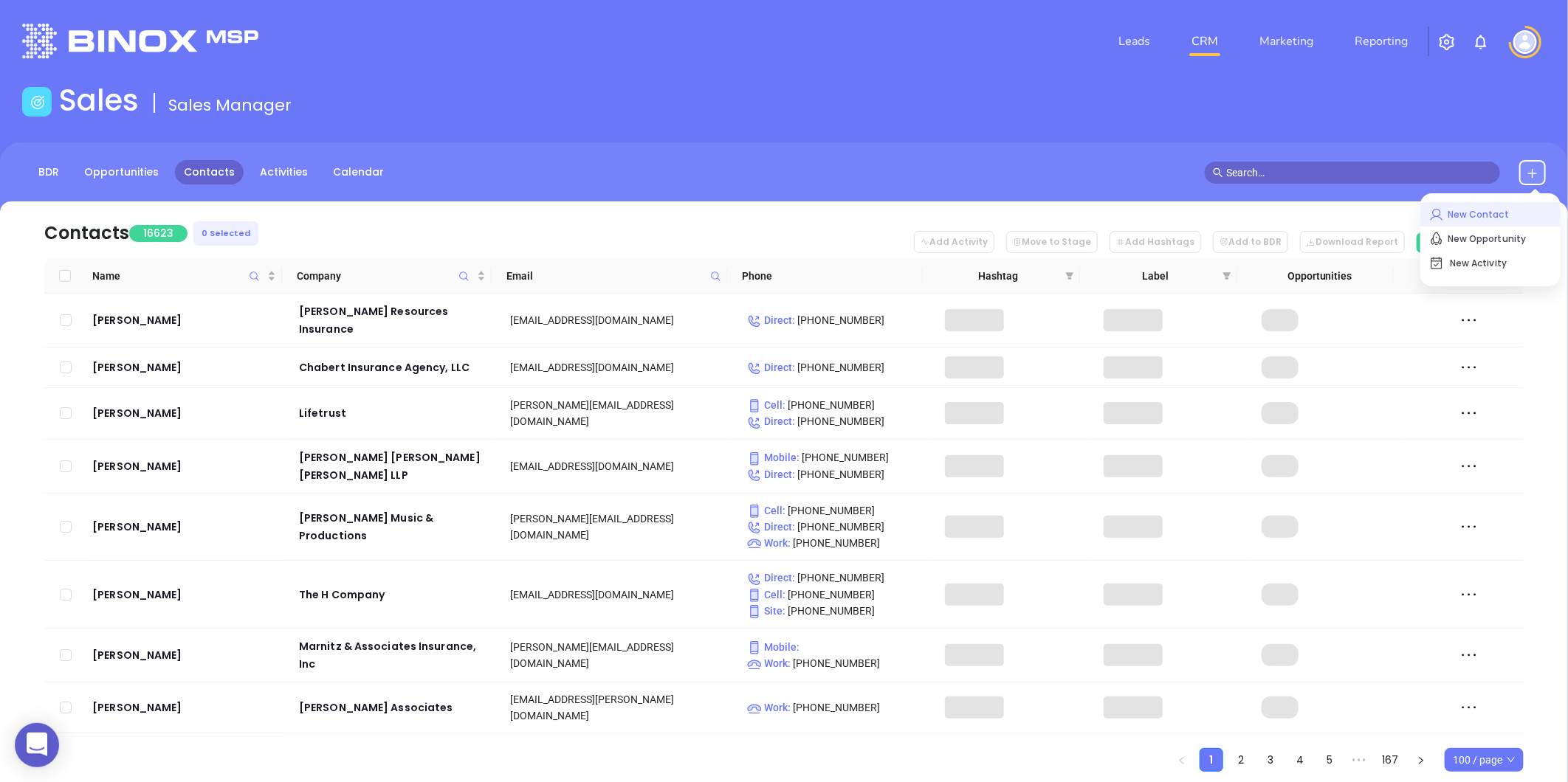
click at [1485, 211] on p "New Contact" at bounding box center [1491, 215] width 122 height 24
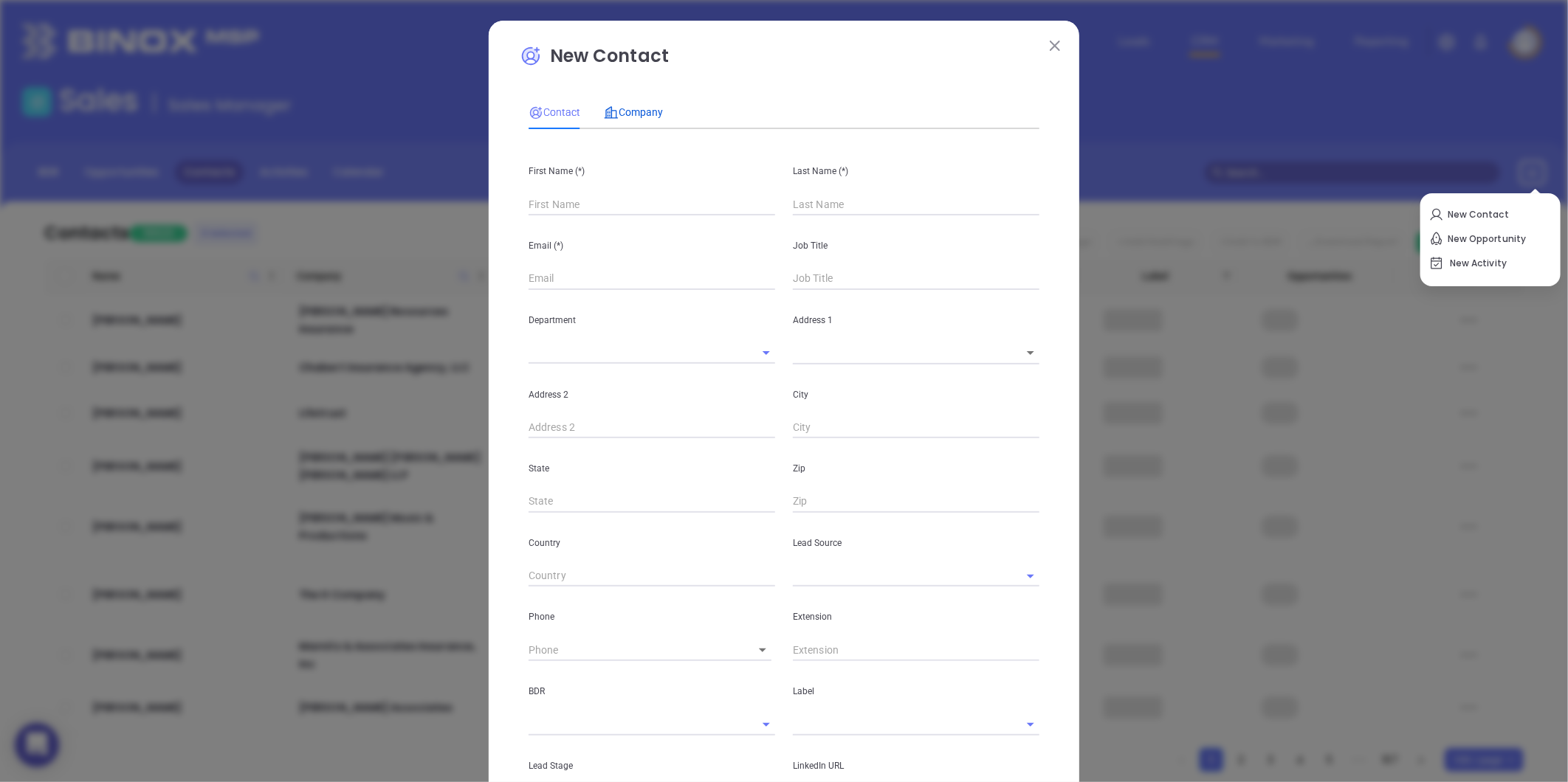
click at [628, 109] on span "Company" at bounding box center [633, 112] width 59 height 12
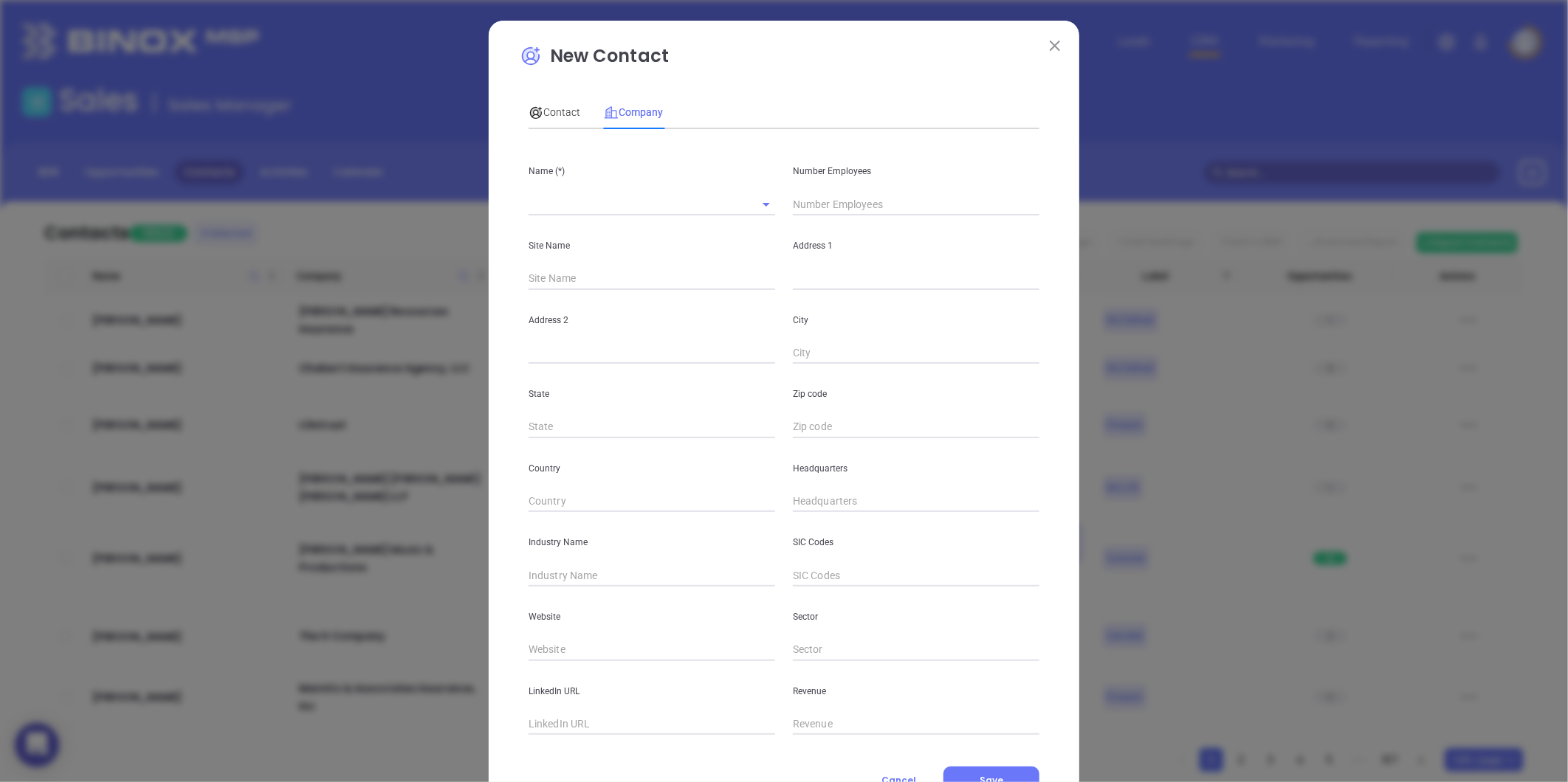
click at [583, 208] on input "text" at bounding box center [631, 203] width 205 height 21
paste input "TAPCO Underwriters, Inc."
type input "TAPCO Underwriters, Inc."
click at [546, 100] on div "Contact" at bounding box center [554, 111] width 52 height 34
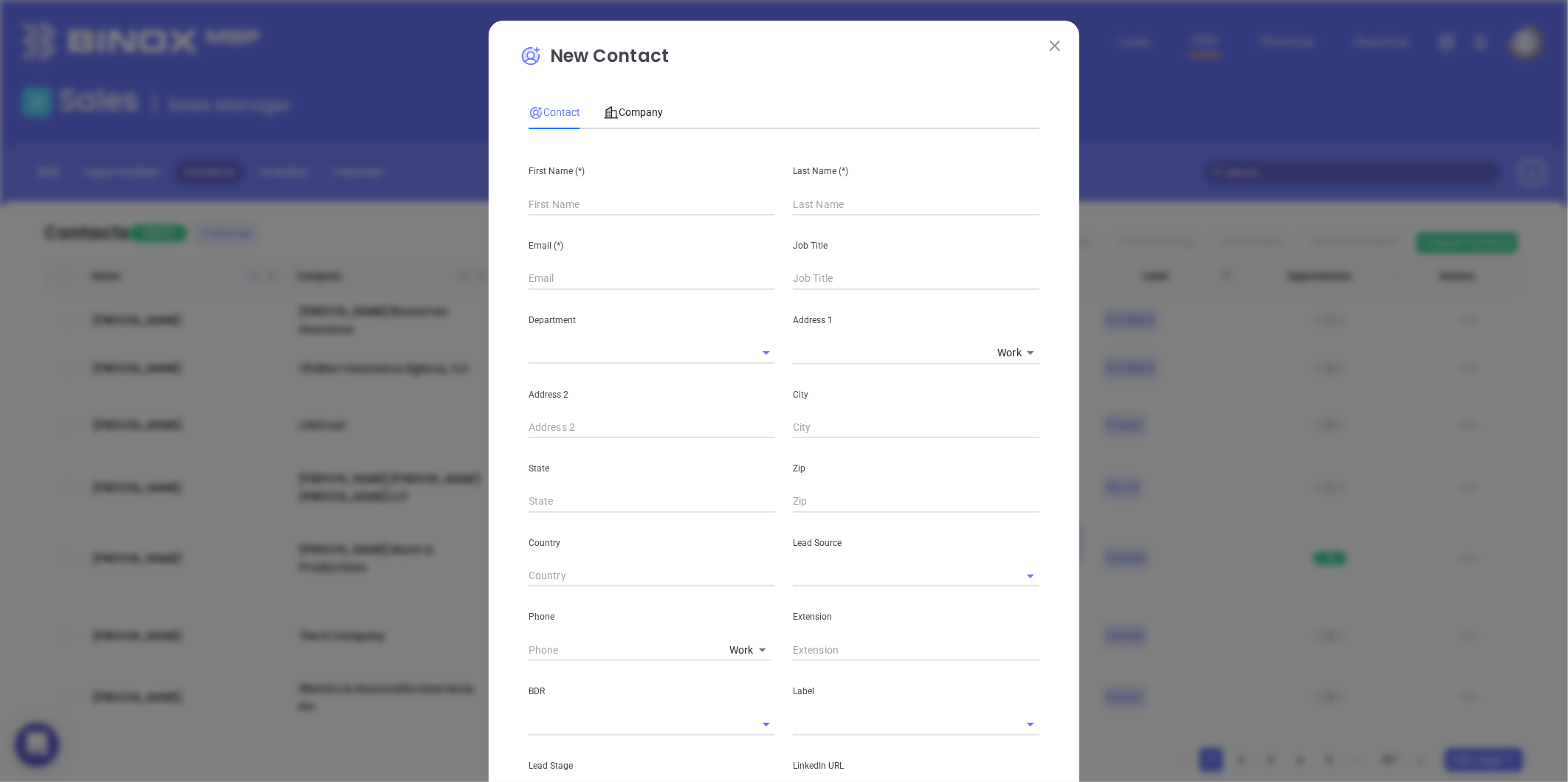
click at [576, 203] on input "text" at bounding box center [652, 204] width 246 height 22
type input "[PERSON_NAME]"
type input "Rice"
click at [567, 282] on input "text" at bounding box center [652, 279] width 246 height 22
paste input "[EMAIL_ADDRESS][DOMAIN_NAME]"
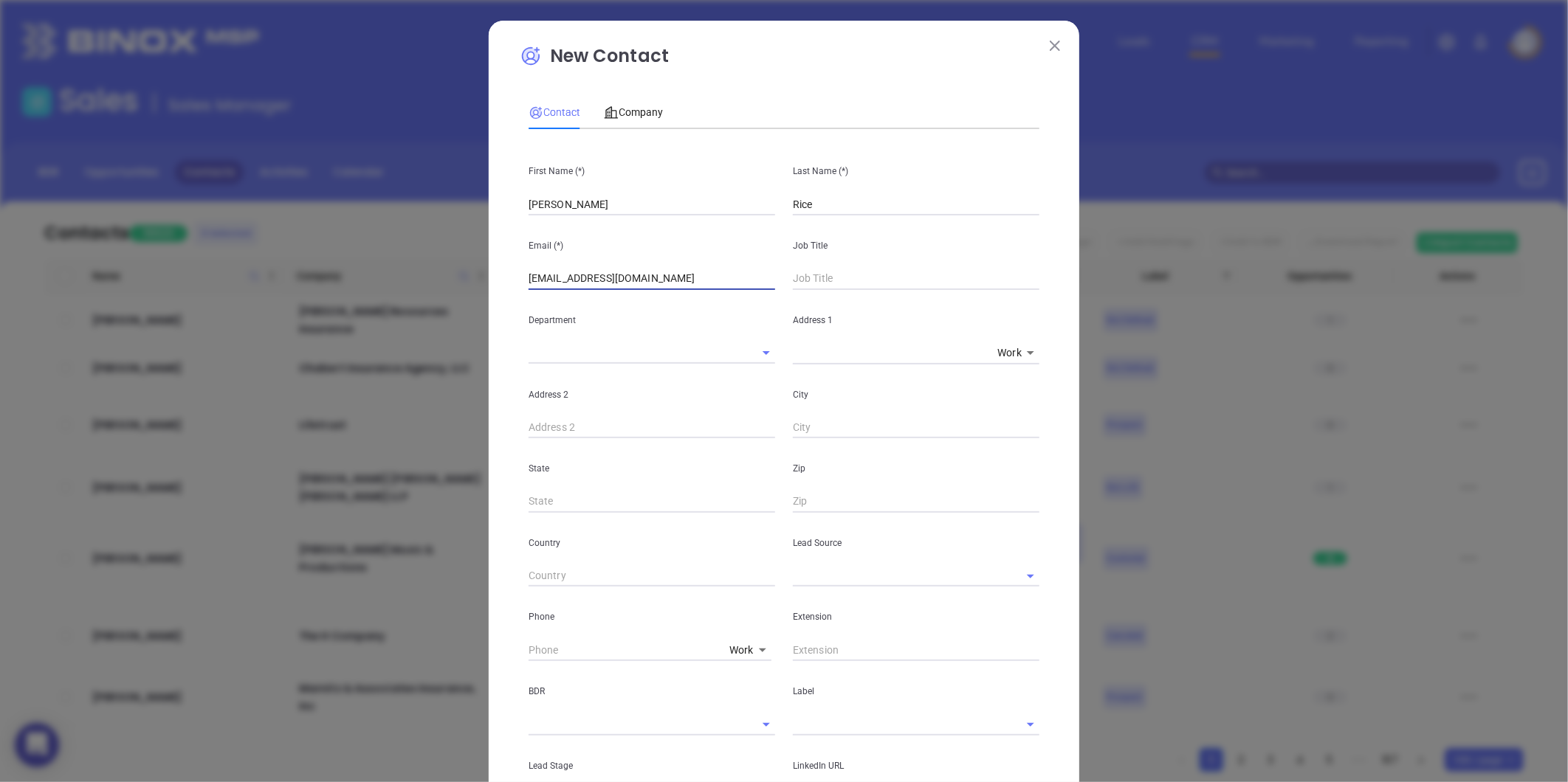
type input "[EMAIL_ADDRESS][DOMAIN_NAME]"
click at [829, 284] on input "text" at bounding box center [916, 279] width 246 height 22
type input "Sales"
click at [843, 576] on input "text" at bounding box center [895, 575] width 205 height 21
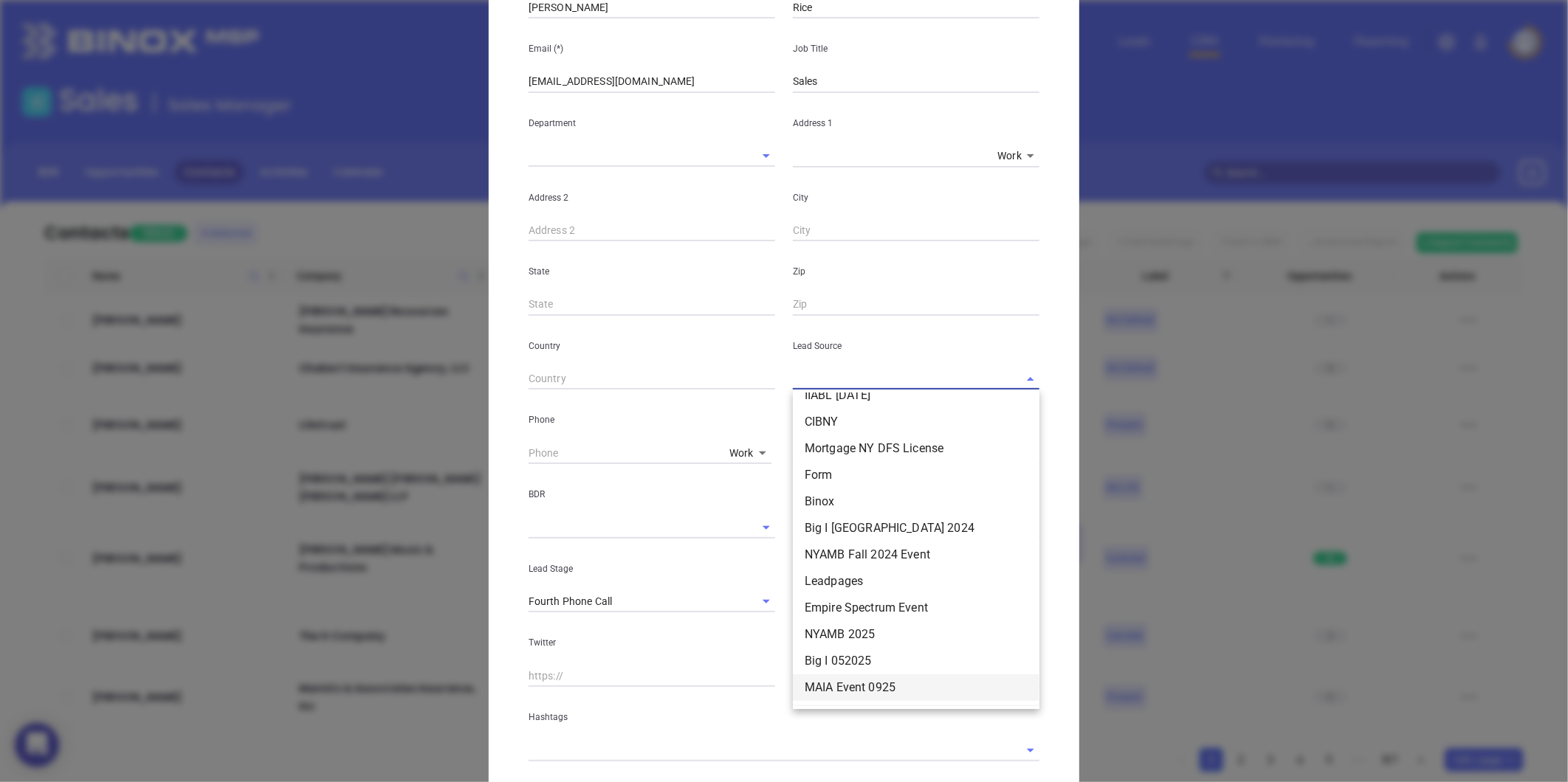
scroll to position [288, 0]
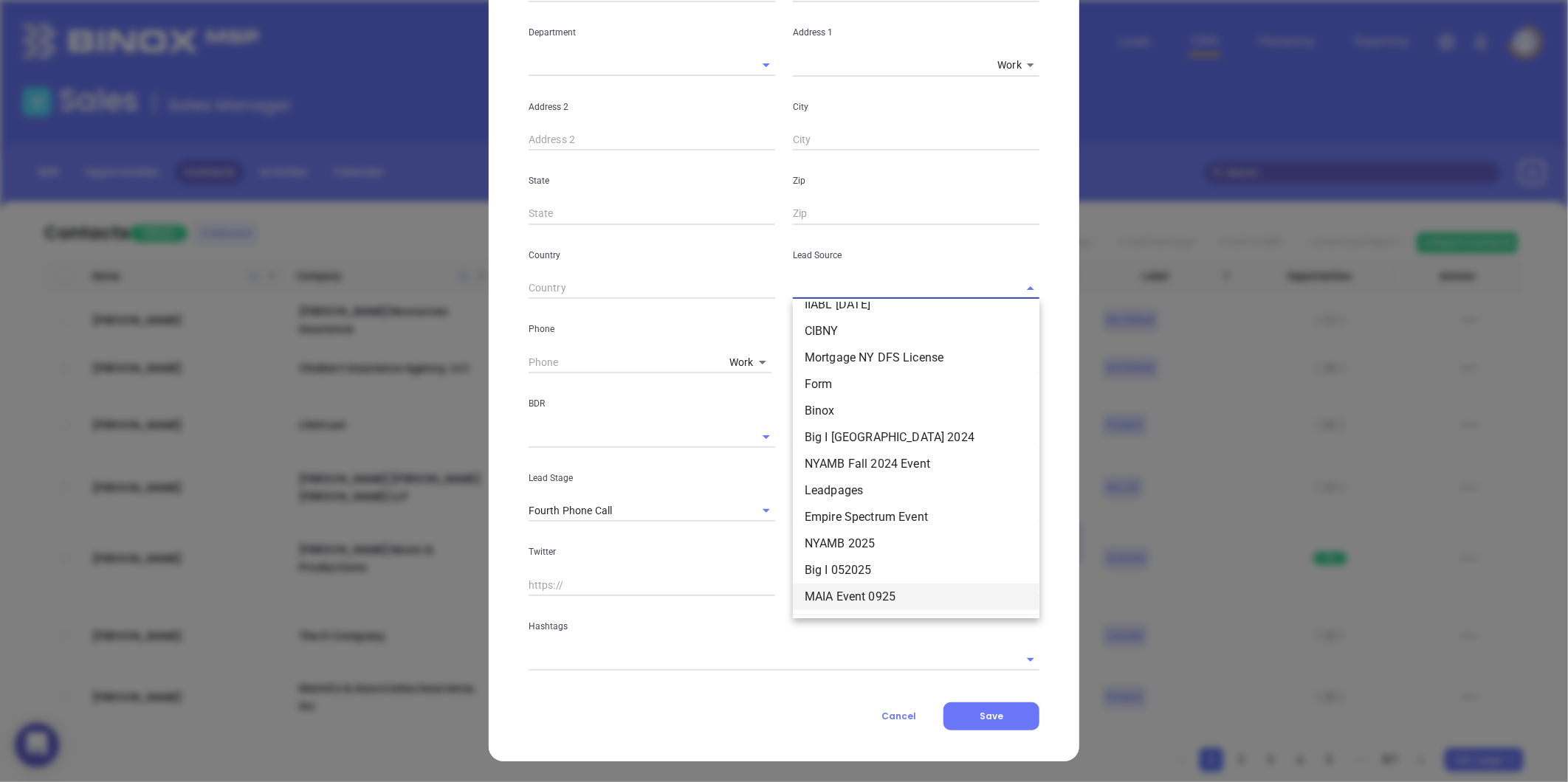
drag, startPoint x: 840, startPoint y: 592, endPoint x: 832, endPoint y: 489, distance: 103.3
click at [840, 591] on li "MAIA Event 0925" at bounding box center [916, 596] width 246 height 26
type input "MAIA Event 0925"
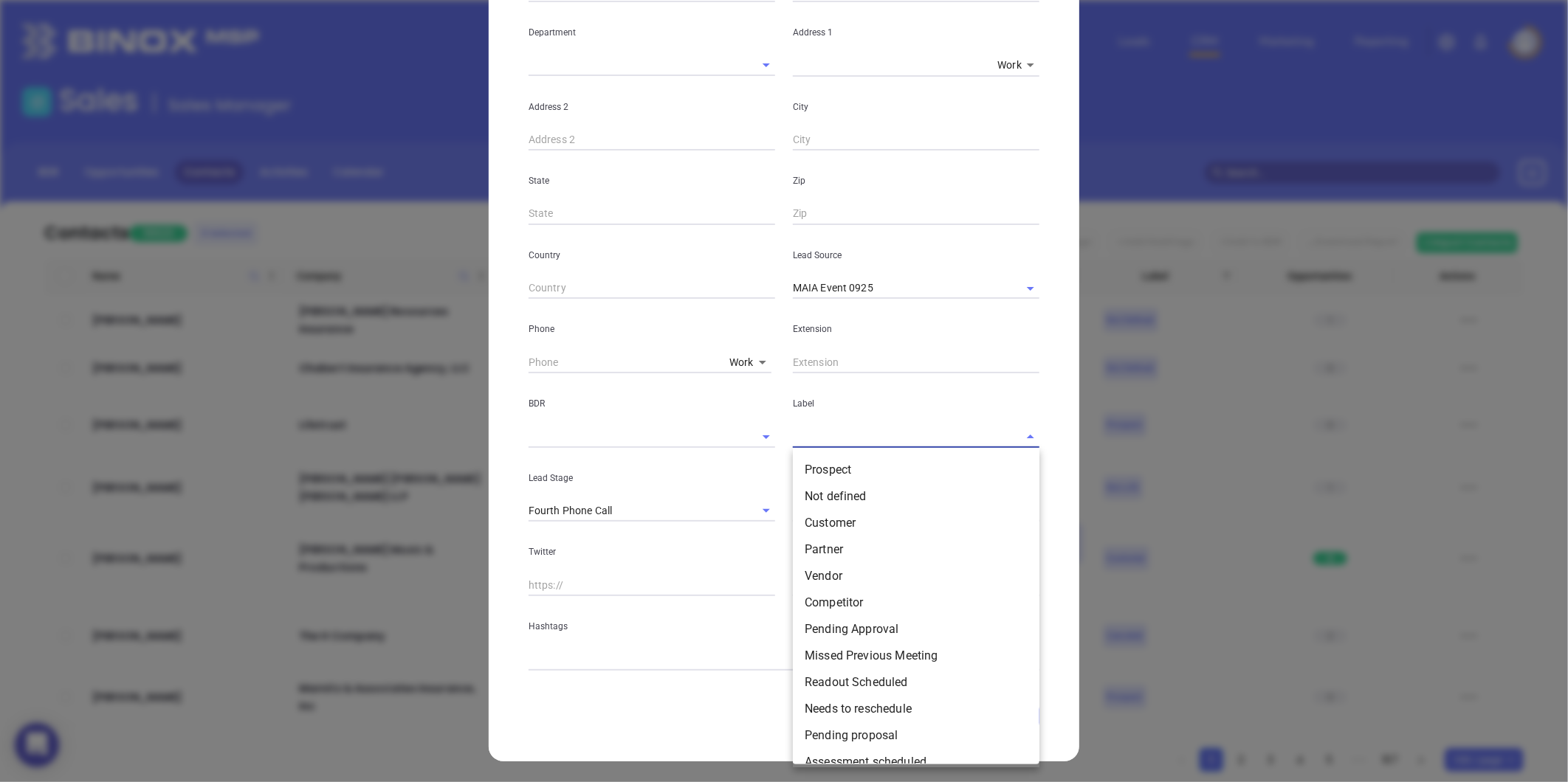
click at [830, 433] on input "text" at bounding box center [895, 436] width 205 height 21
click at [832, 463] on li "Prospect" at bounding box center [916, 469] width 246 height 26
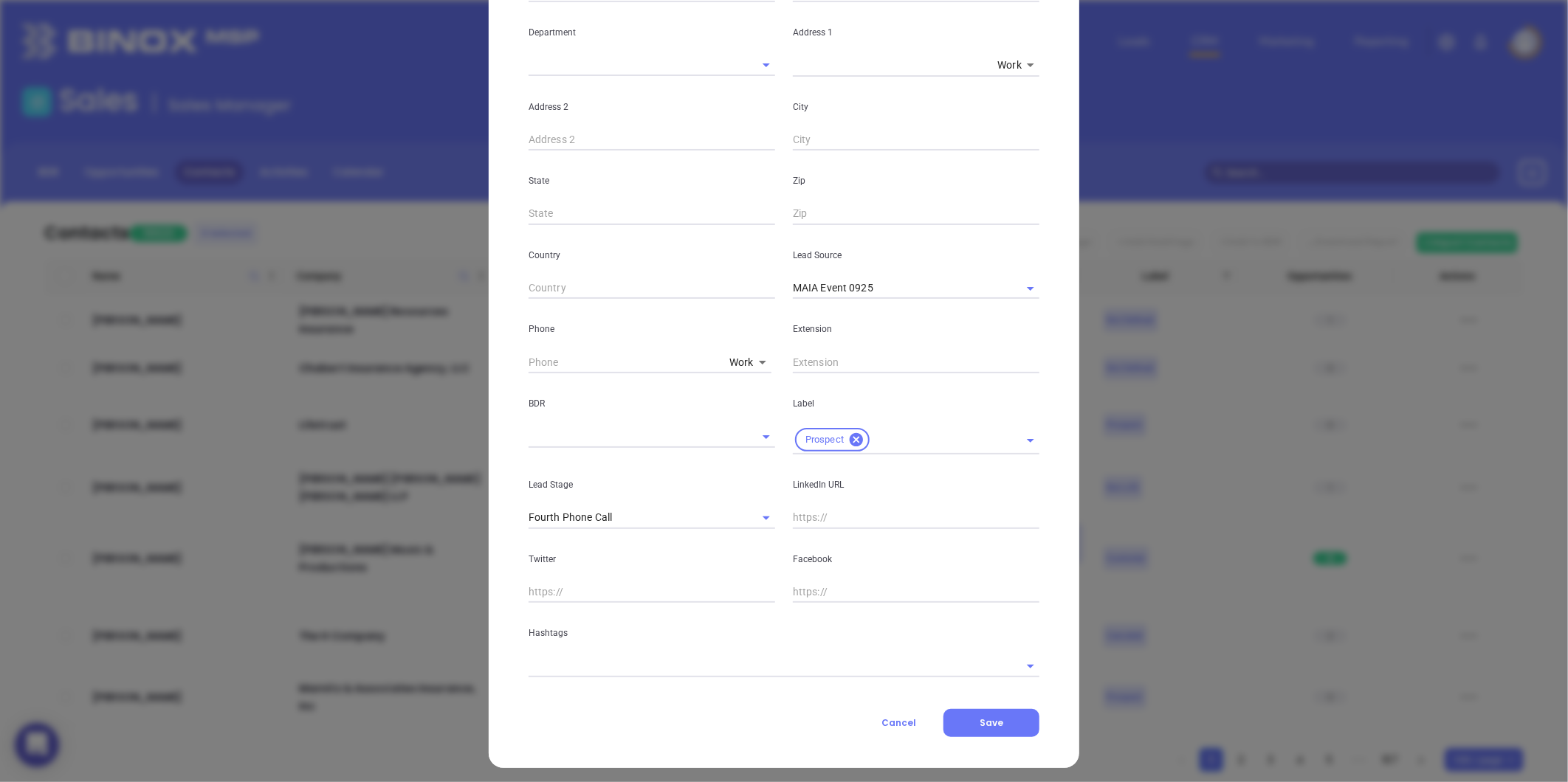
click at [736, 359] on body "0 Leads CRM Marketing Reporting Financial Leads Leads Sales Sales Manager BDR O…" at bounding box center [784, 391] width 1568 height 782
click at [731, 359] on li "Work" at bounding box center [772, 364] width 99 height 26
click at [729, 359] on body "0 Leads CRM Marketing Reporting Financial Leads Leads Sales Sales Manager BDR O…" at bounding box center [784, 391] width 1568 height 782
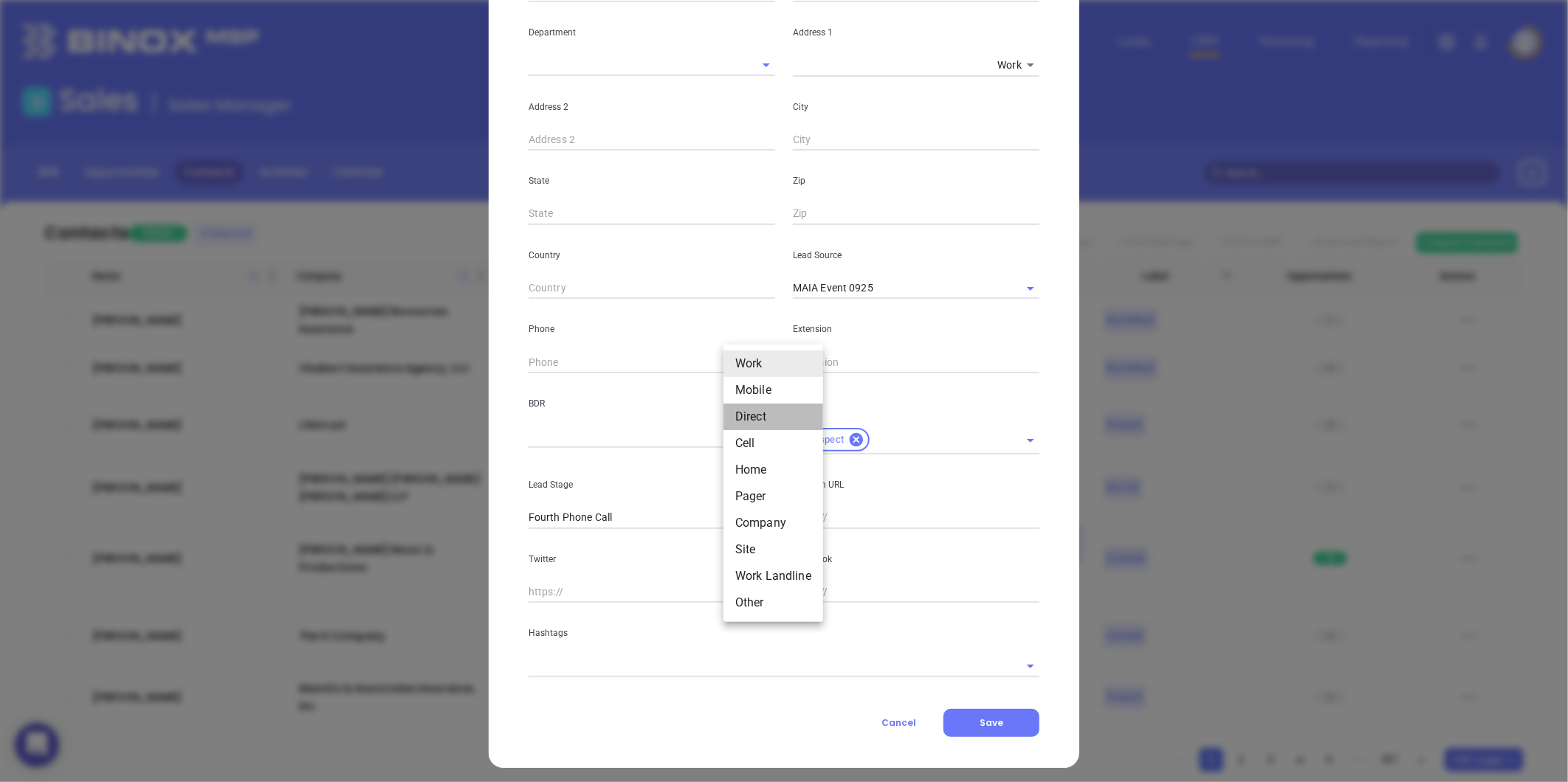
drag, startPoint x: 741, startPoint y: 418, endPoint x: 725, endPoint y: 401, distance: 23.3
click at [739, 417] on li "Direct" at bounding box center [772, 417] width 99 height 26
type input "3"
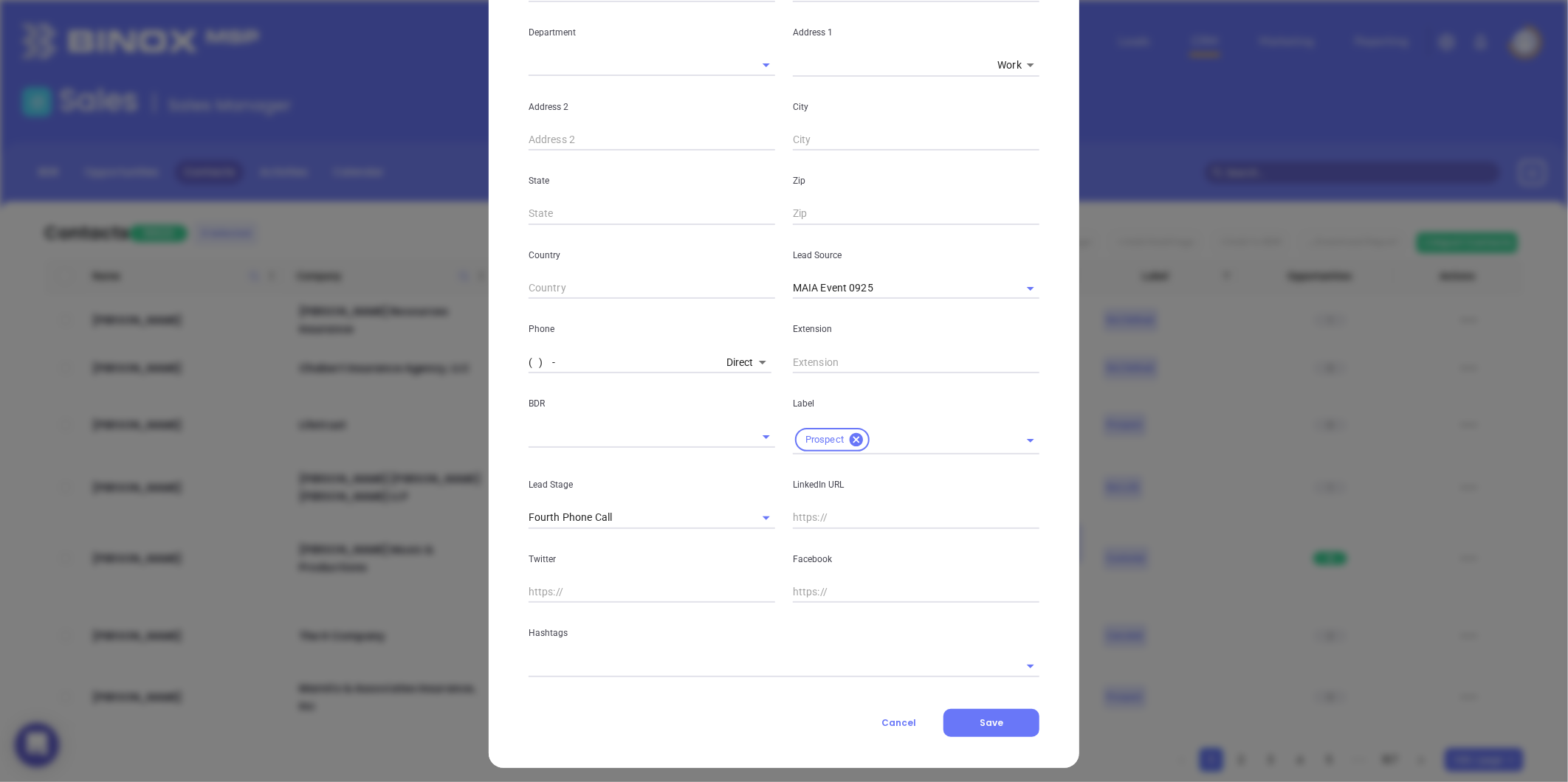
click at [659, 359] on input "( ) -" at bounding box center [624, 362] width 192 height 22
paste input "440) 870-5875"
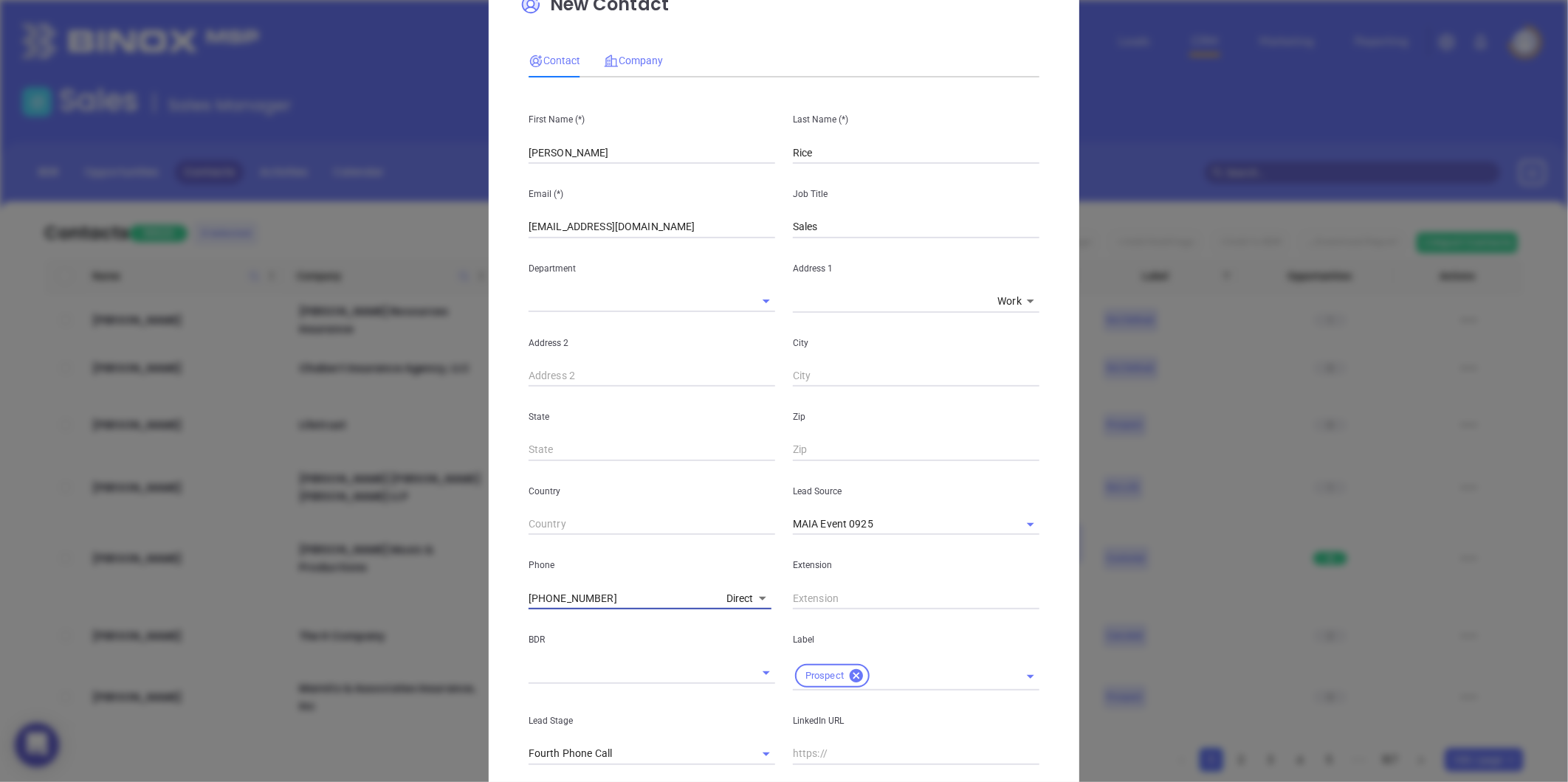
scroll to position [0, 0]
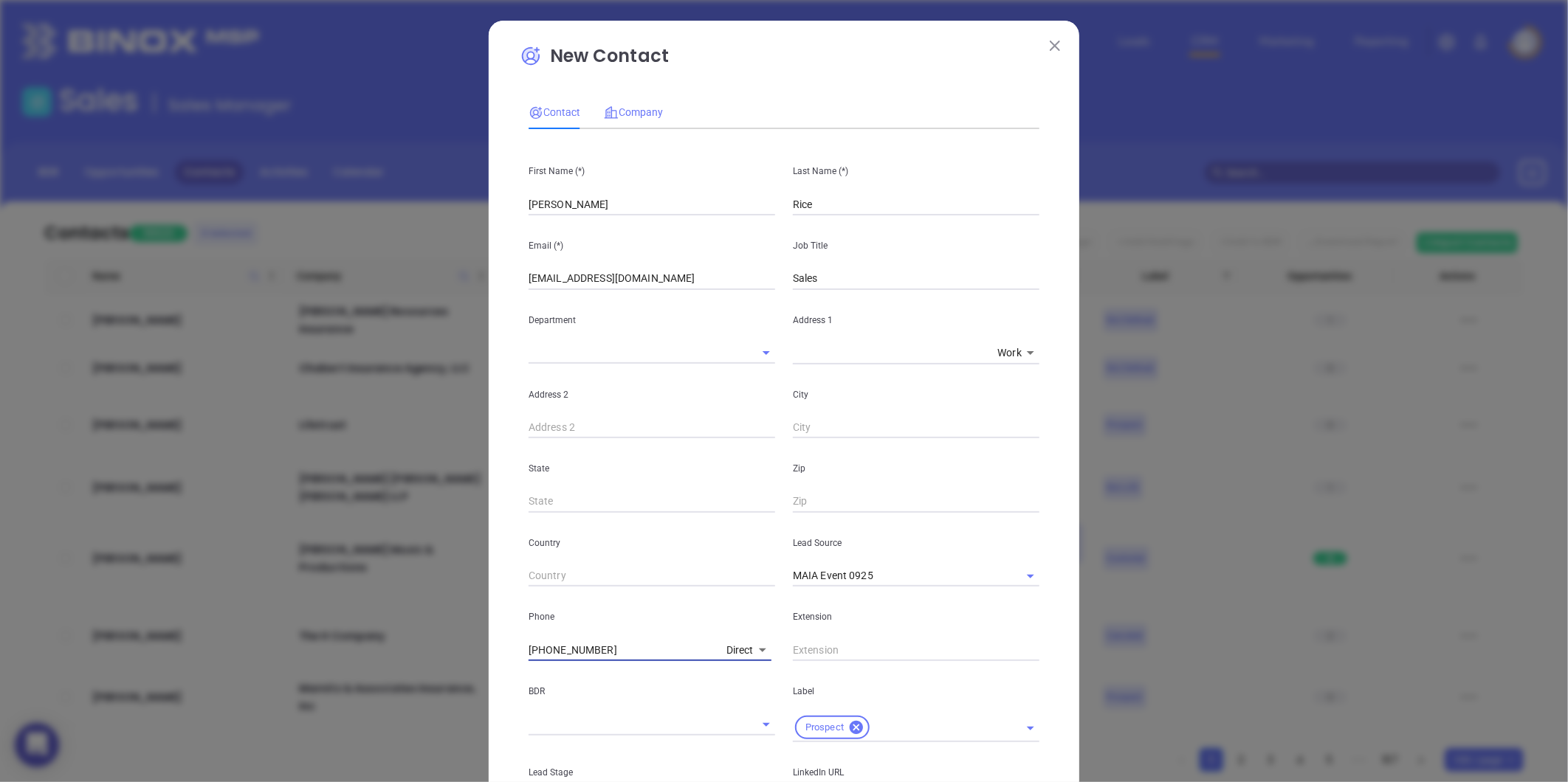
type input "[PHONE_NUMBER]"
click at [632, 101] on div "Company" at bounding box center [633, 111] width 59 height 34
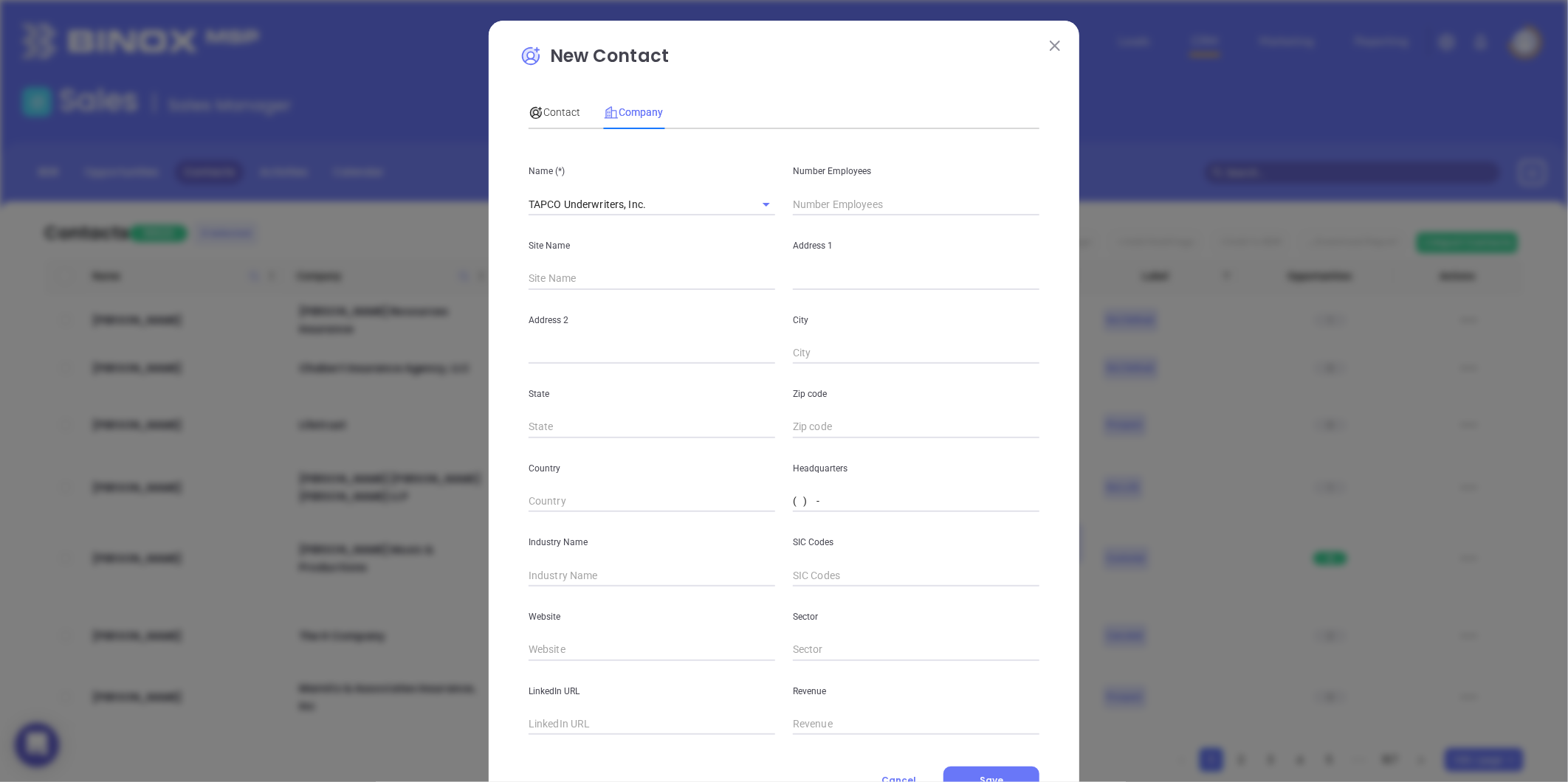
click at [816, 503] on input "( ) -" at bounding box center [916, 501] width 246 height 22
paste input "440) 870-5875"
type input "[PHONE_NUMBER]"
click at [560, 643] on input "text" at bounding box center [652, 650] width 246 height 22
paste input "[URL][DOMAIN_NAME]"
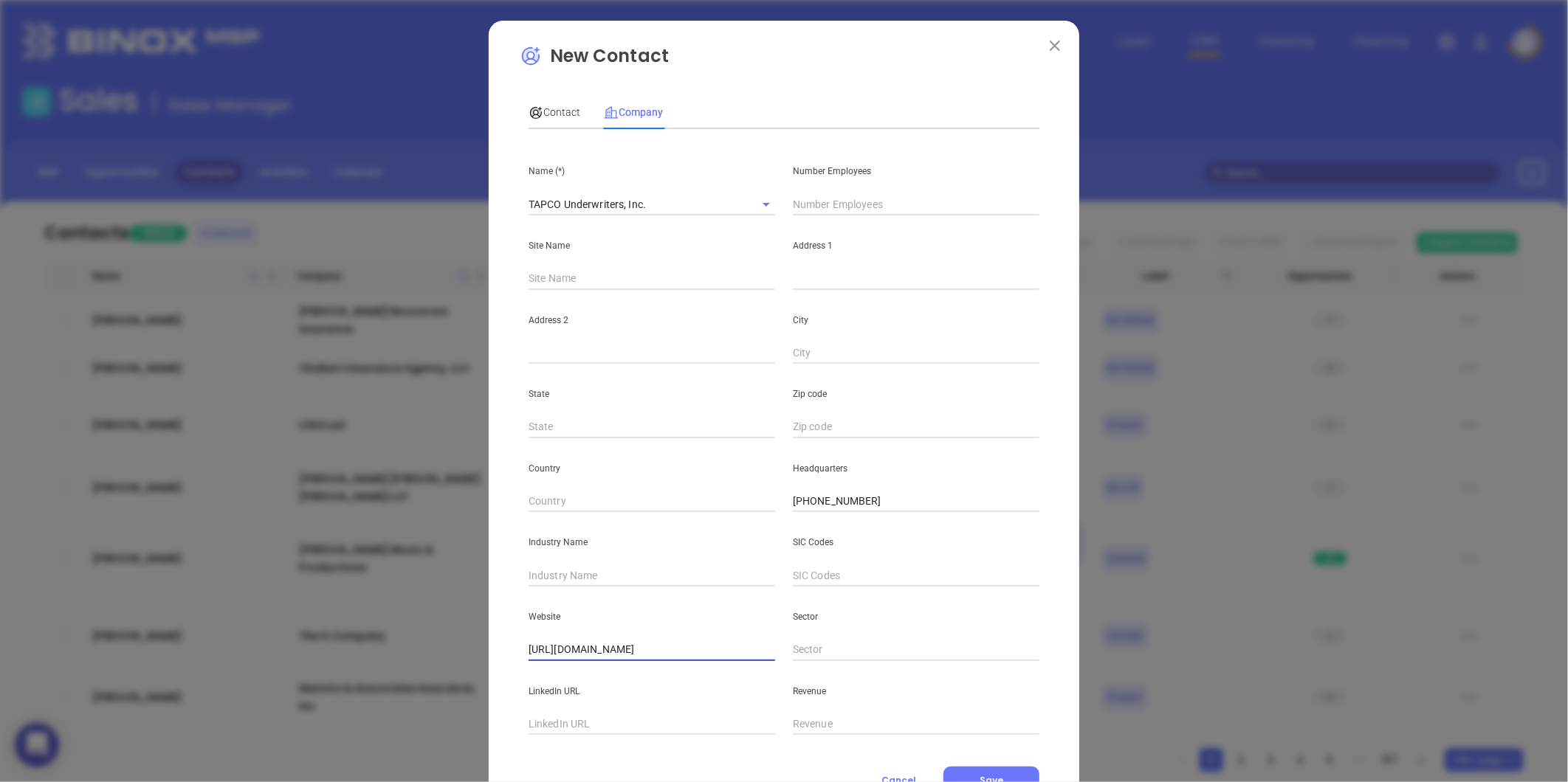
type input "[URL][DOMAIN_NAME]"
drag, startPoint x: 565, startPoint y: 572, endPoint x: 554, endPoint y: 571, distance: 11.0
click at [565, 572] on input "text" at bounding box center [652, 575] width 246 height 22
type input "Insurance"
click at [565, 723] on input "text" at bounding box center [652, 725] width 246 height 22
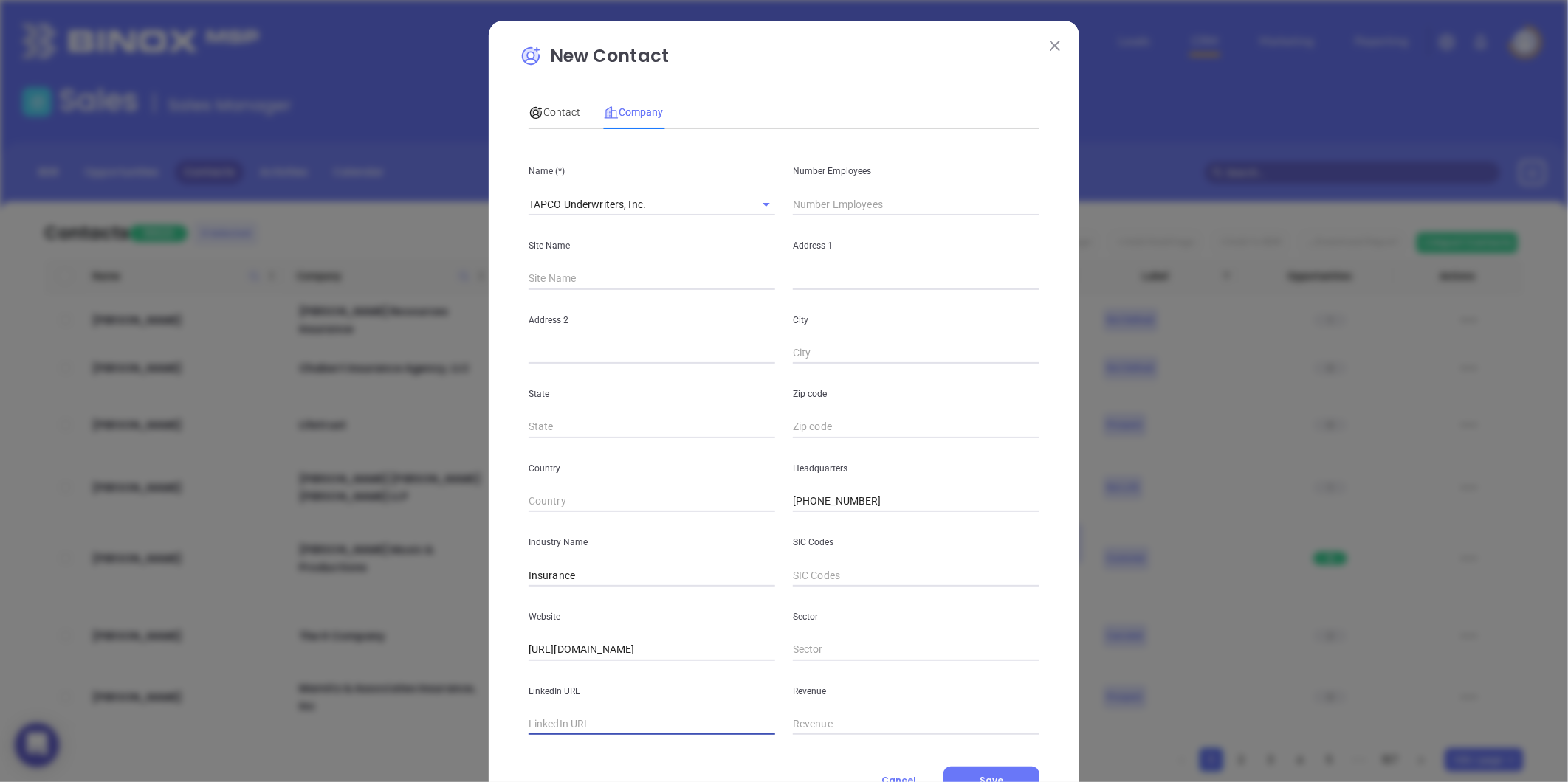
paste input "[URL][DOMAIN_NAME]"
type input "[URL][DOMAIN_NAME]"
click at [837, 203] on input "text" at bounding box center [916, 204] width 246 height 22
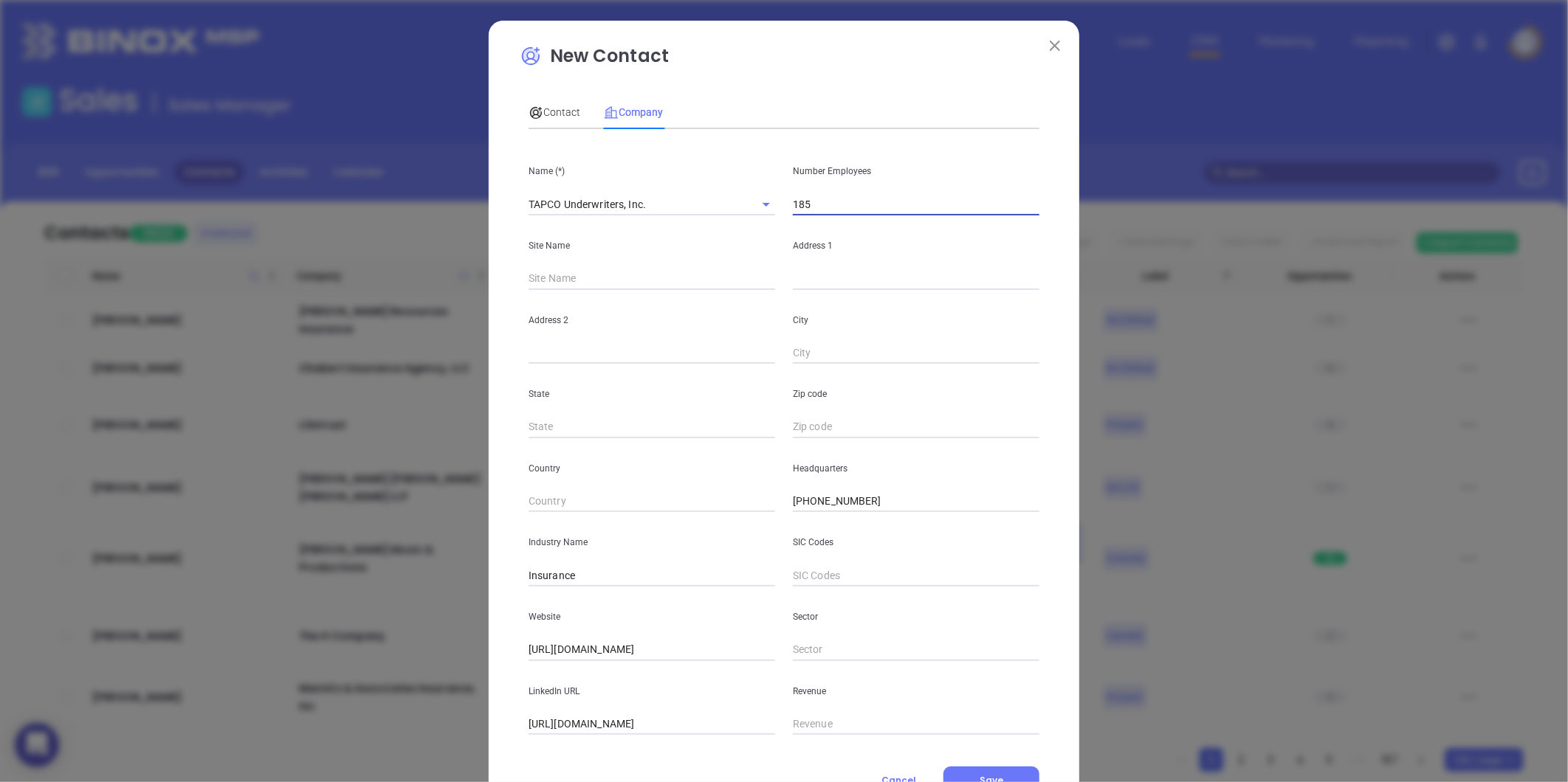
type input "185"
click at [817, 281] on input "text" at bounding box center [916, 279] width 246 height 22
paste input "[STREET_ADDRESS]"
drag, startPoint x: 1026, startPoint y: 271, endPoint x: 1368, endPoint y: 250, distance: 342.6
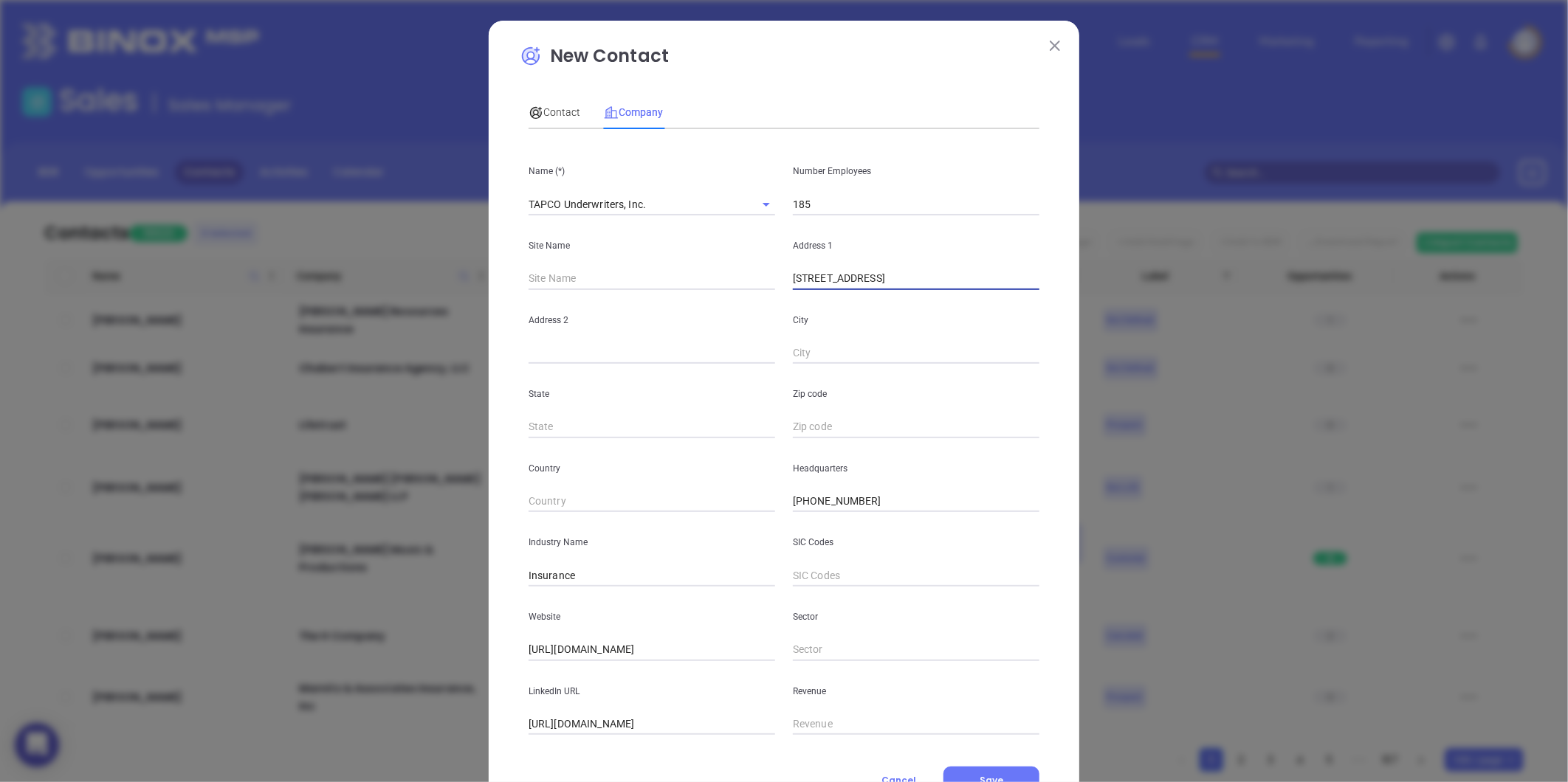
click at [1368, 250] on div "New Contact Contact Company First Name (*) [PERSON_NAME] Last Name (*) [PERSON_…" at bounding box center [784, 391] width 1568 height 782
type input "[STREET_ADDRESS]"
paste input "[STREET_ADDRESS]"
drag, startPoint x: 1171, startPoint y: 268, endPoint x: 1035, endPoint y: 327, distance: 148.2
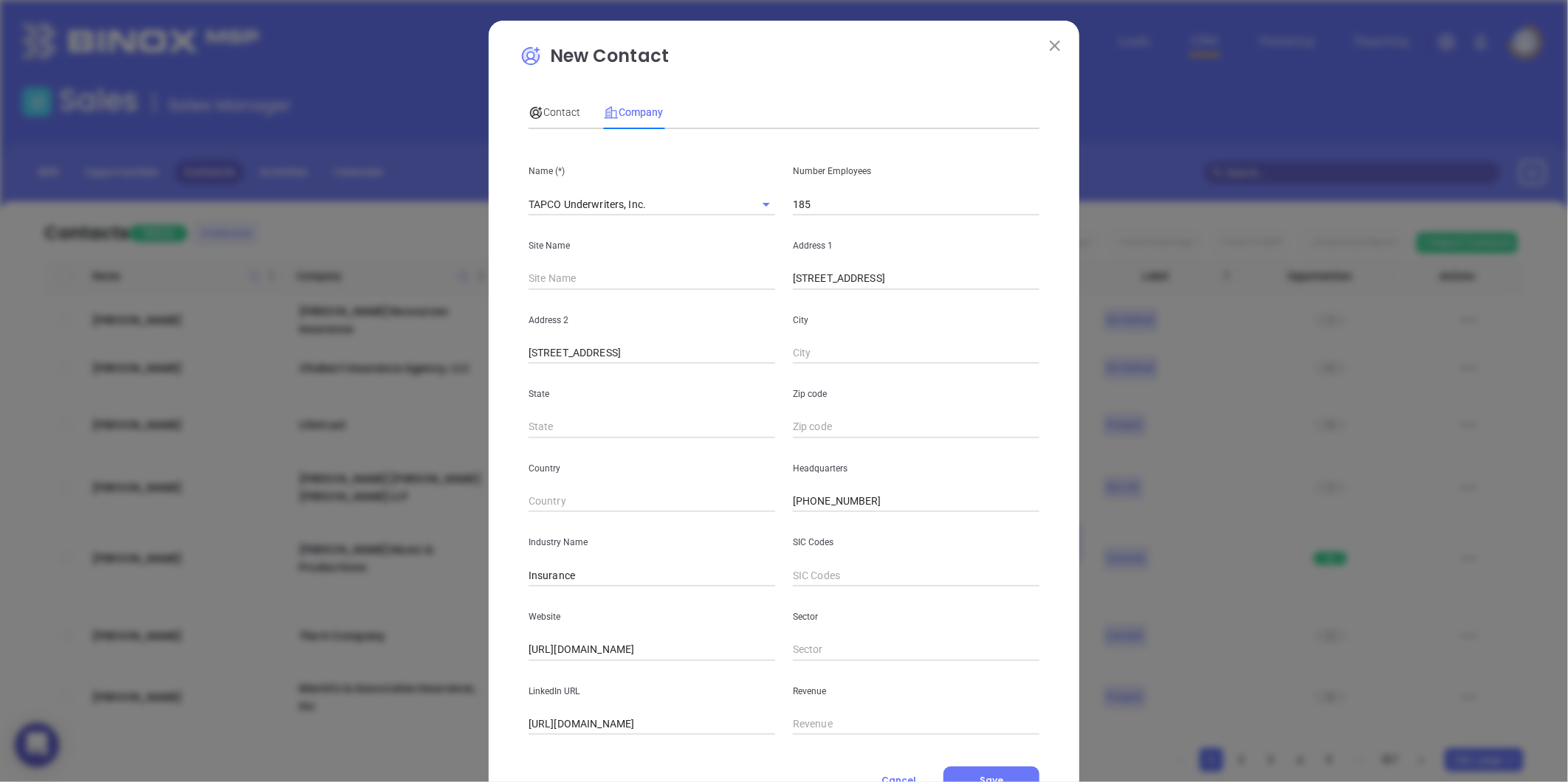
click at [1050, 326] on div "New Contact Contact Company First Name (*) [PERSON_NAME] Last Name (*) [PERSON_…" at bounding box center [784, 391] width 1568 height 782
click at [611, 370] on div "State" at bounding box center [652, 401] width 264 height 75
drag, startPoint x: 580, startPoint y: 353, endPoint x: 874, endPoint y: 324, distance: 295.4
click at [876, 326] on div "Address [STREET_ADDRESS]" at bounding box center [784, 327] width 529 height 75
type input "PO Box 286"
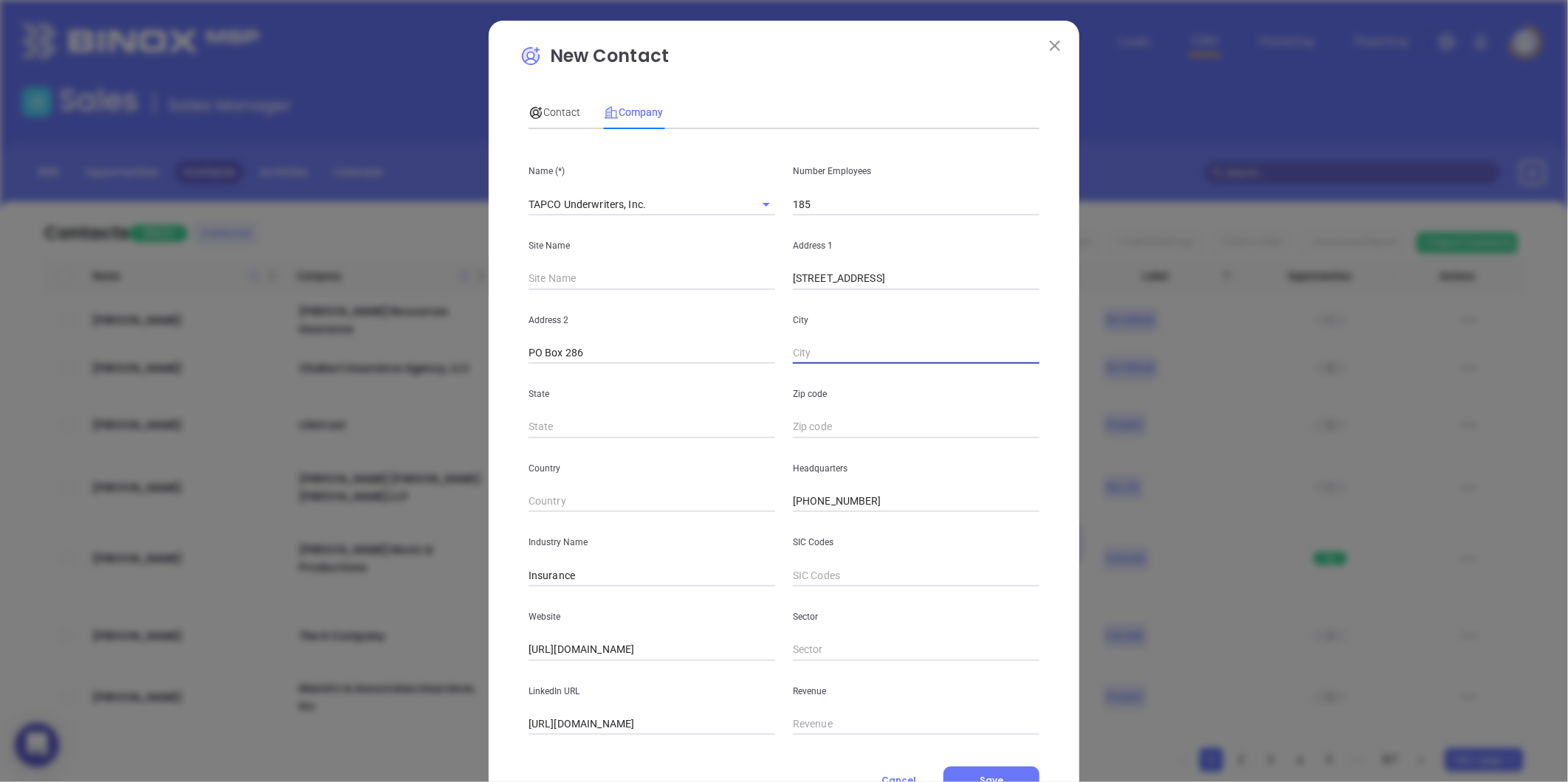
paste input "[GEOGRAPHIC_DATA]"
drag, startPoint x: 955, startPoint y: 348, endPoint x: 1037, endPoint y: 334, distance: 83.2
click at [1041, 337] on div "[GEOGRAPHIC_DATA]" at bounding box center [916, 327] width 264 height 75
type input "[GEOGRAPHIC_DATA]"
type input "NC"
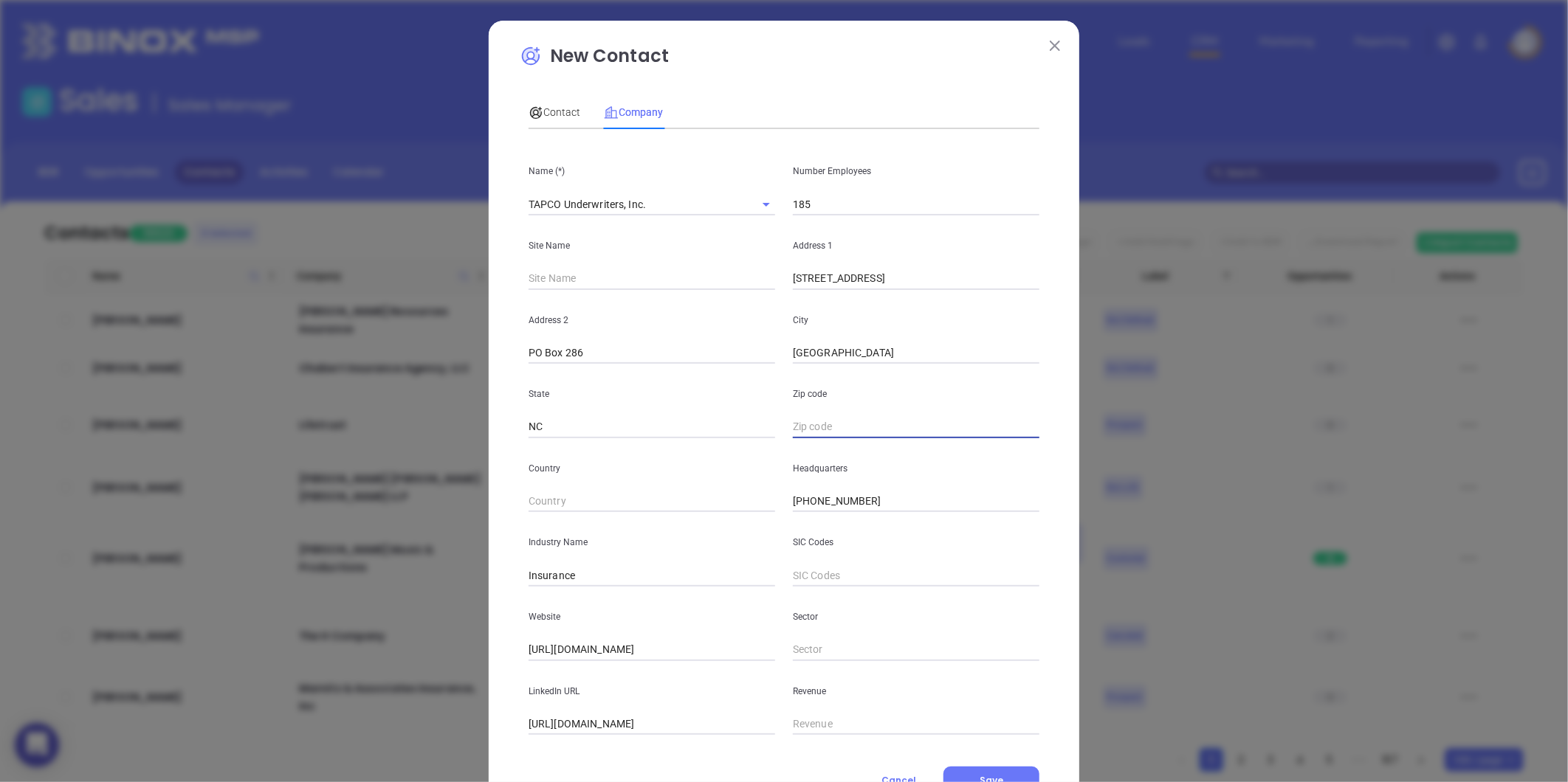
paste input "NC 27215"
type input "27215"
click at [546, 110] on span "Contact" at bounding box center [554, 112] width 52 height 12
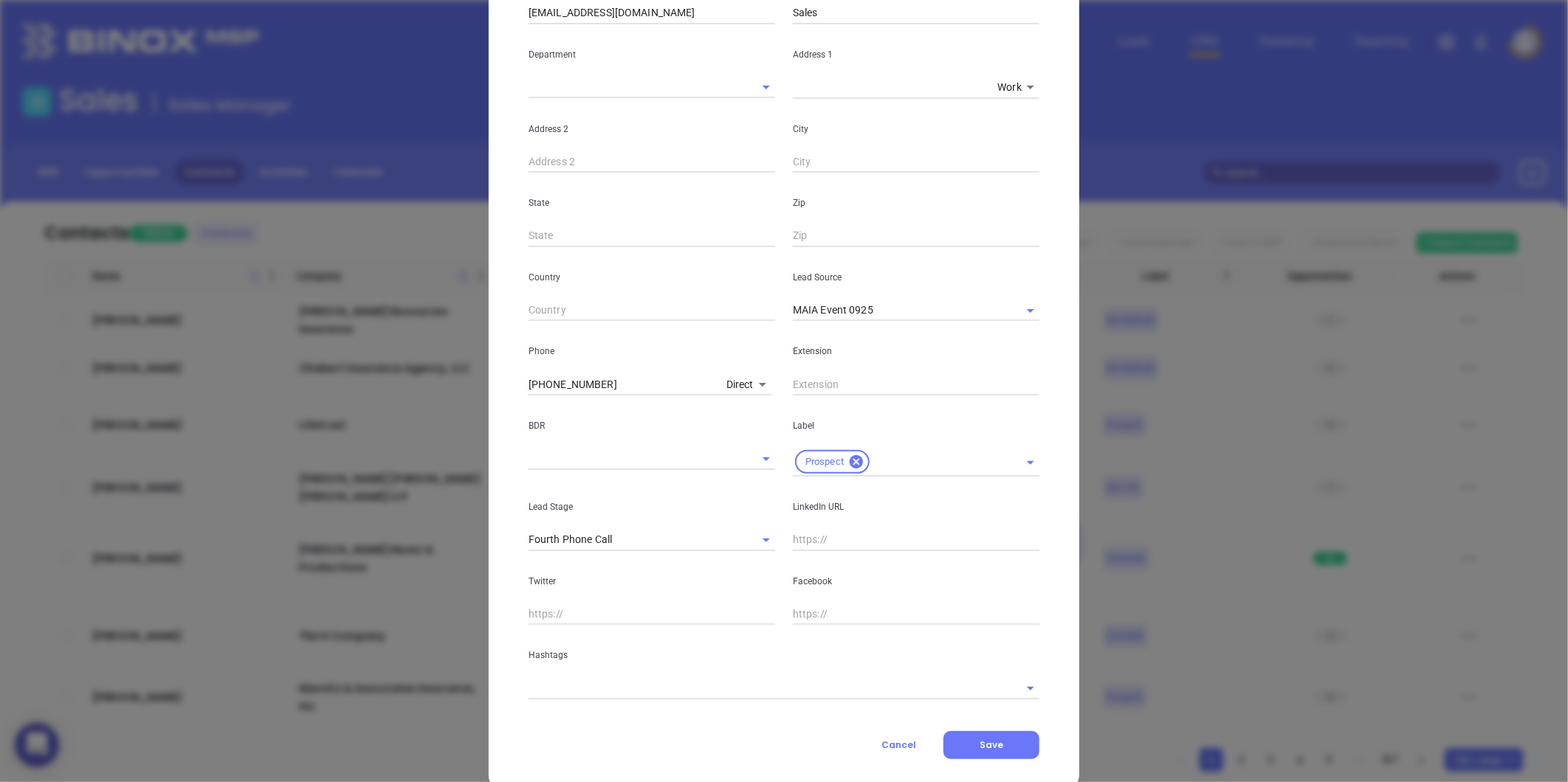
scroll to position [293, 0]
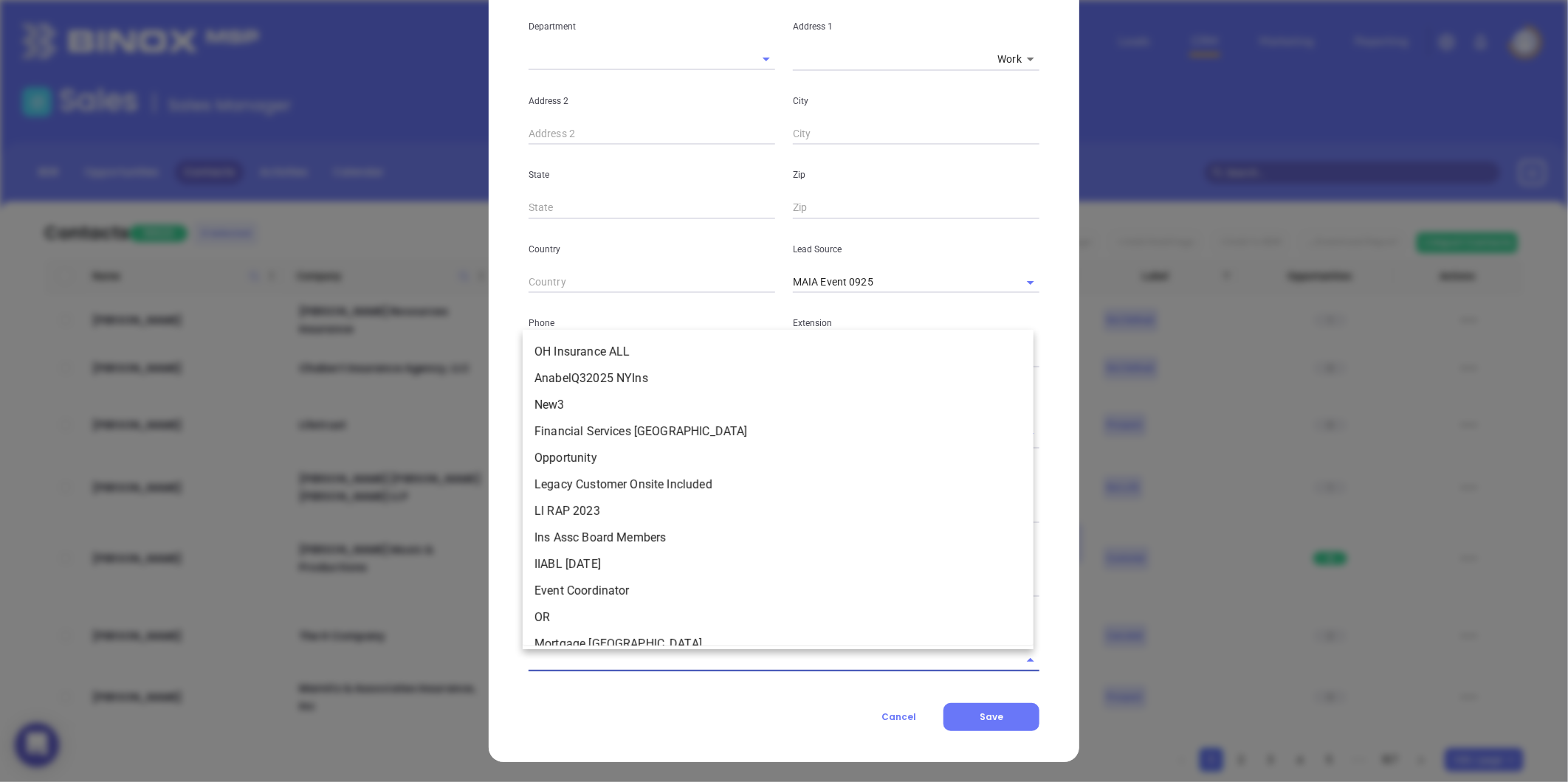
drag, startPoint x: 638, startPoint y: 657, endPoint x: 624, endPoint y: 660, distance: 14.3
click at [632, 658] on input "text" at bounding box center [763, 660] width 469 height 21
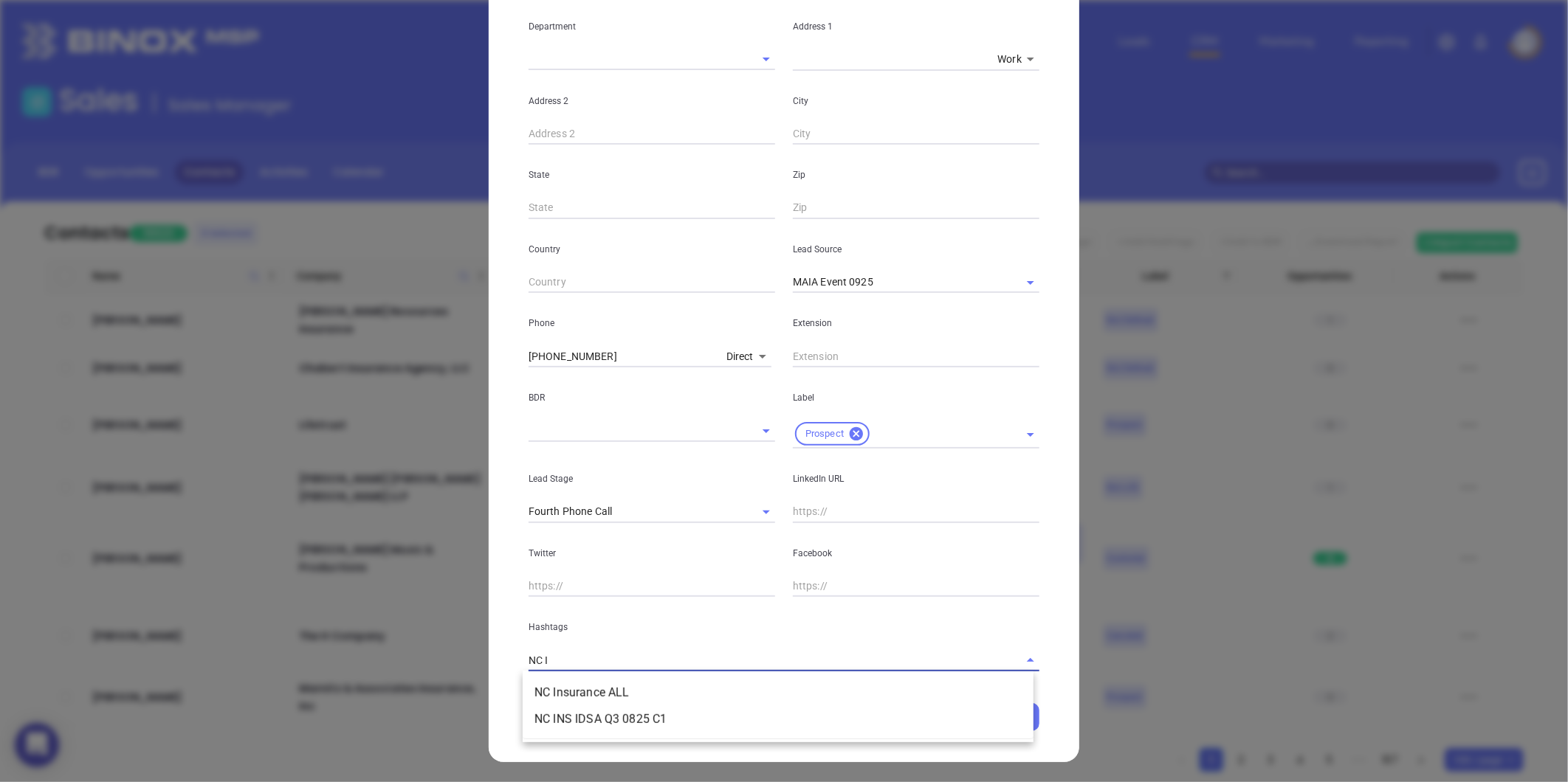
type input "NC IN"
click at [614, 690] on li "NC Insurance ALL" at bounding box center [778, 693] width 511 height 26
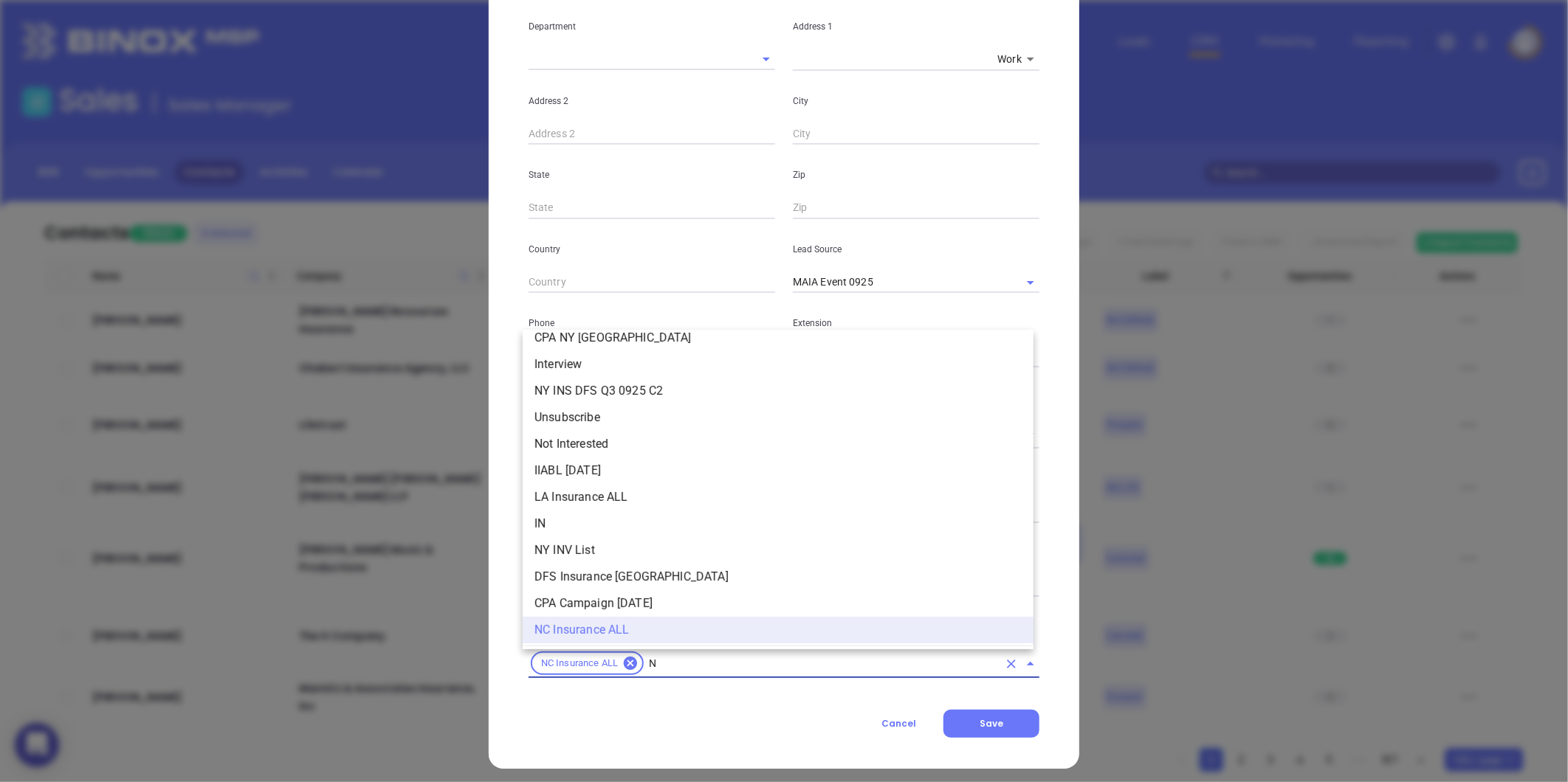
type input "NC"
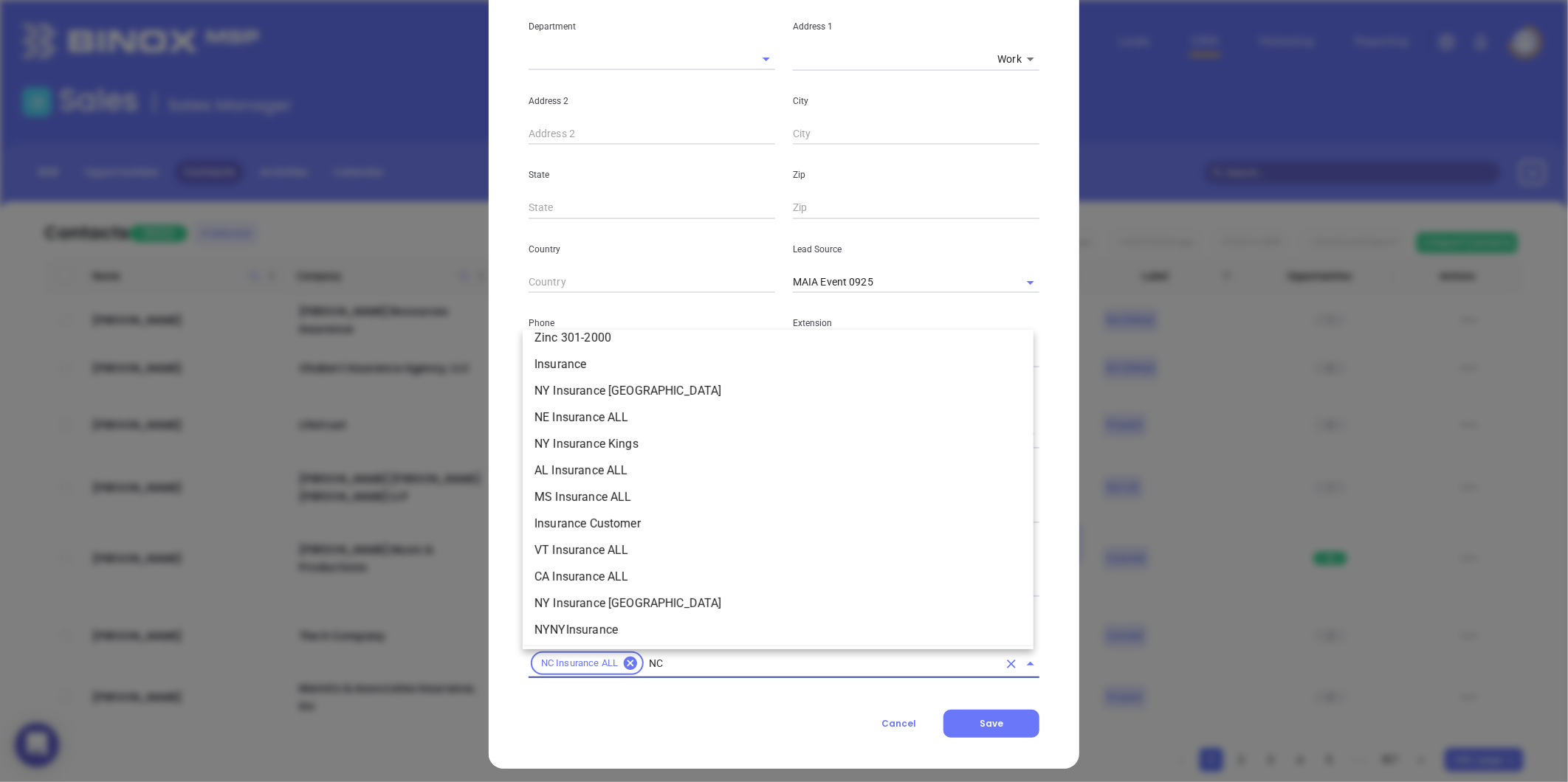
scroll to position [247, 0]
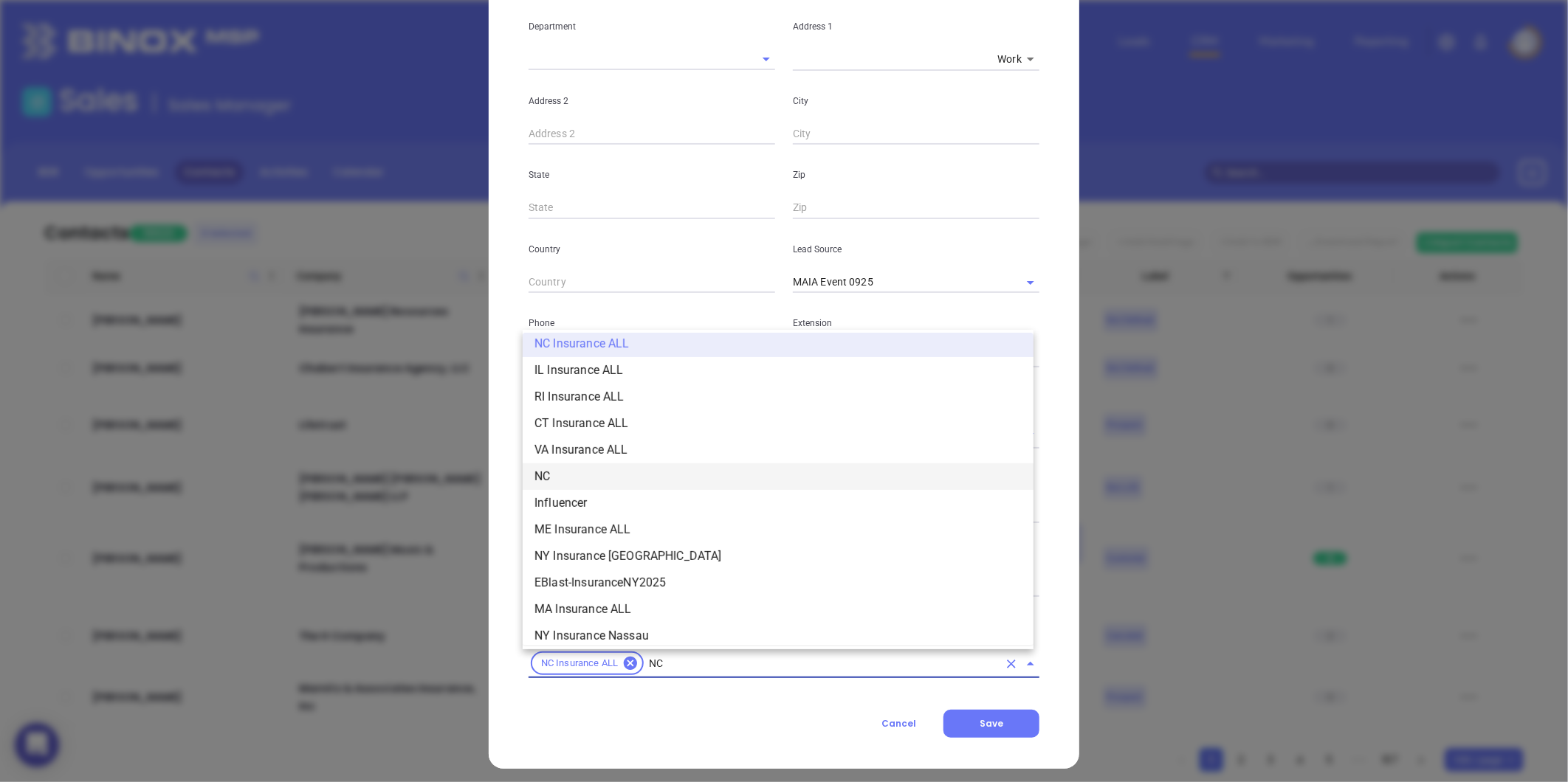
click at [565, 477] on li "NC" at bounding box center [778, 476] width 511 height 26
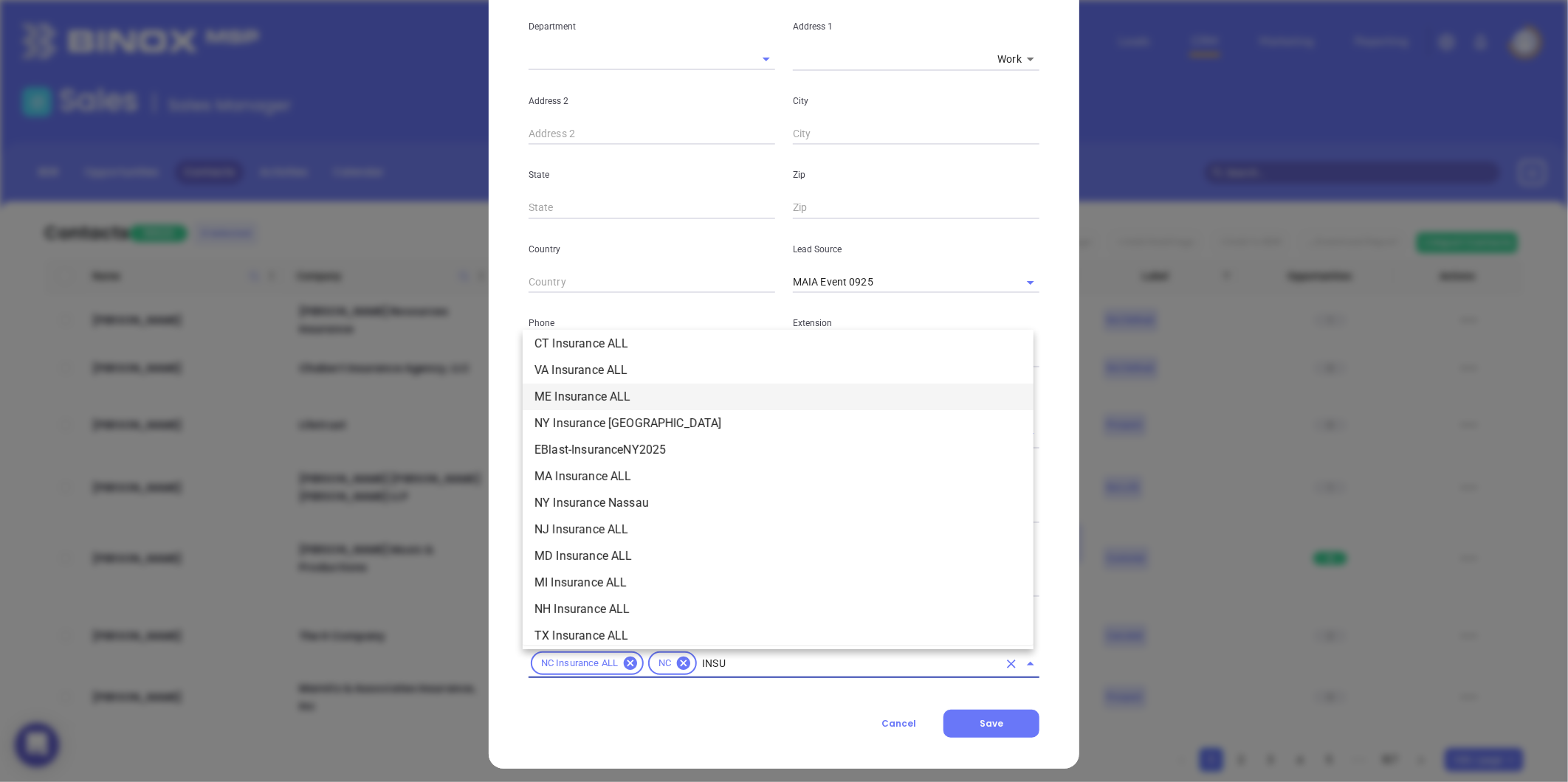
scroll to position [168, 0]
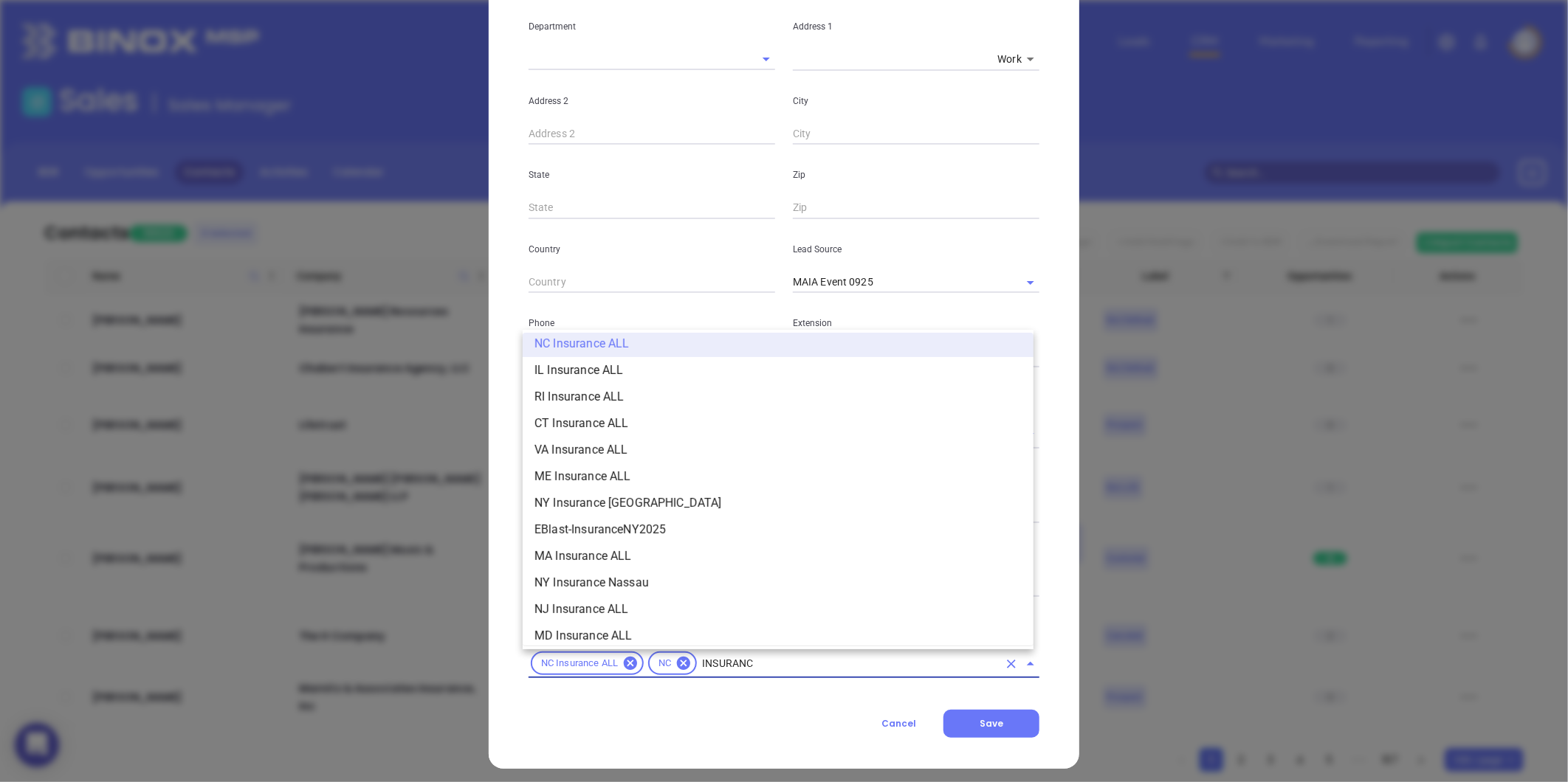
type input "INSURANCE"
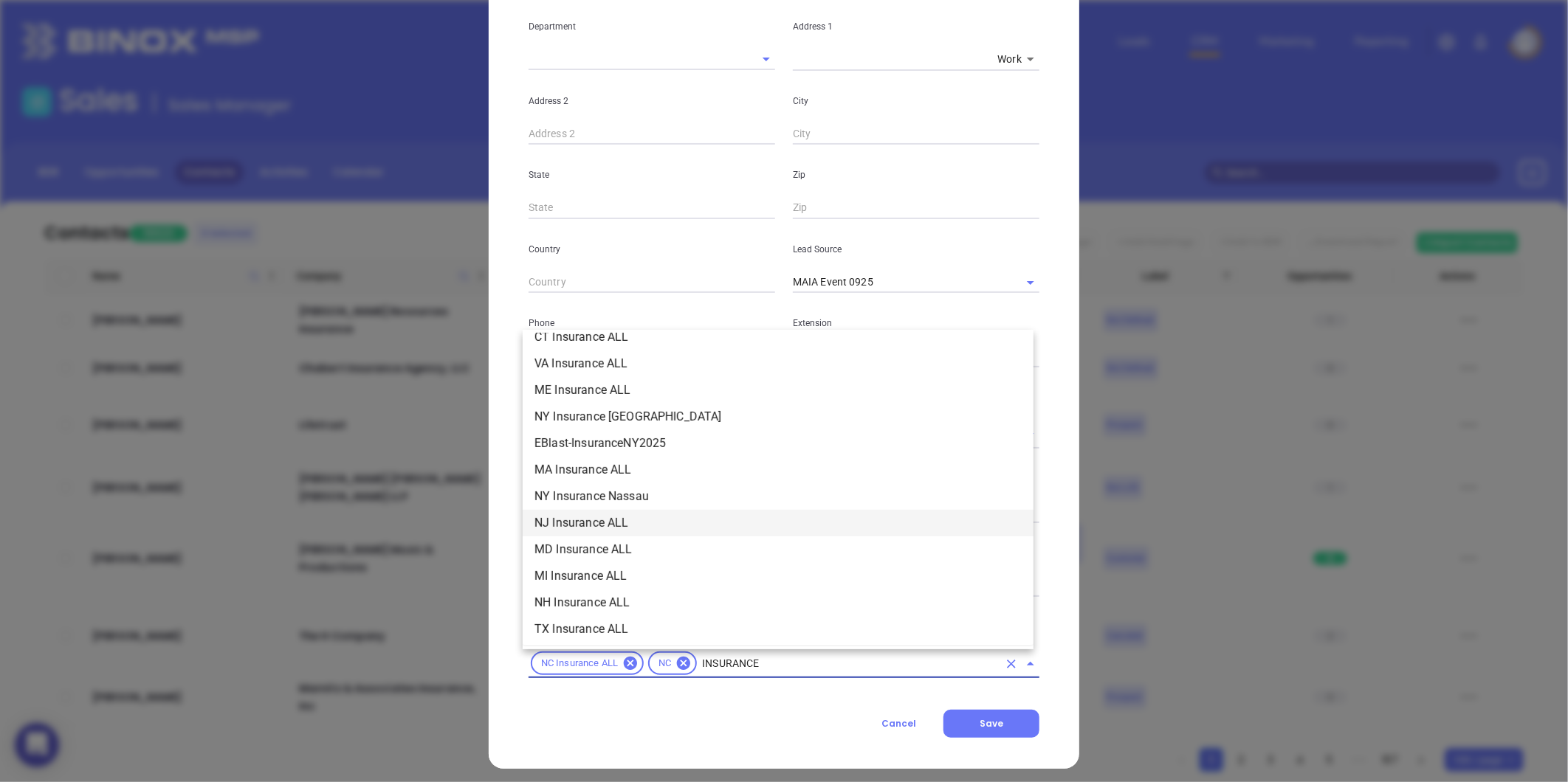
scroll to position [414, 0]
click at [592, 551] on li "Insurance" at bounding box center [778, 549] width 511 height 26
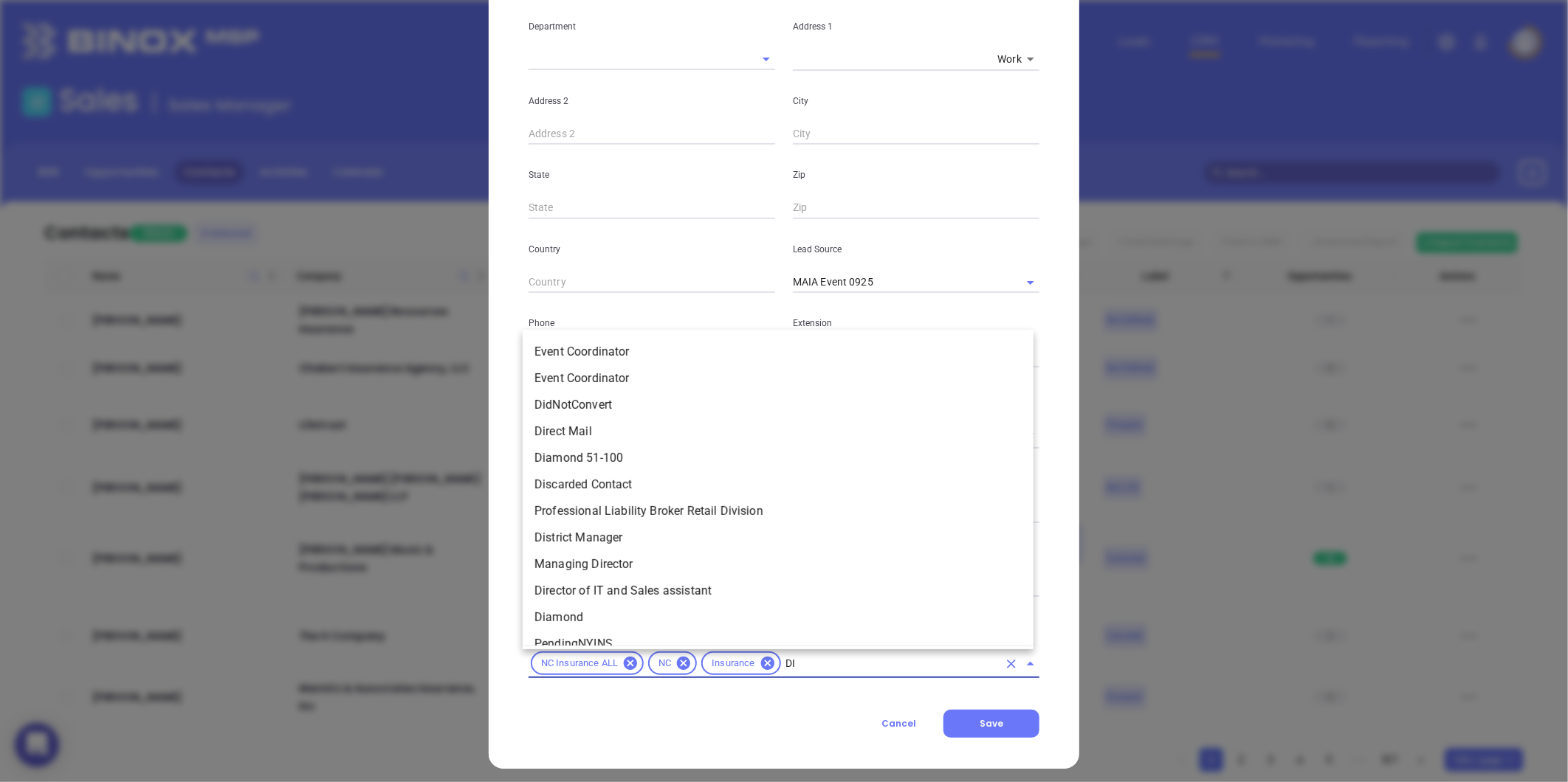
type input "D"
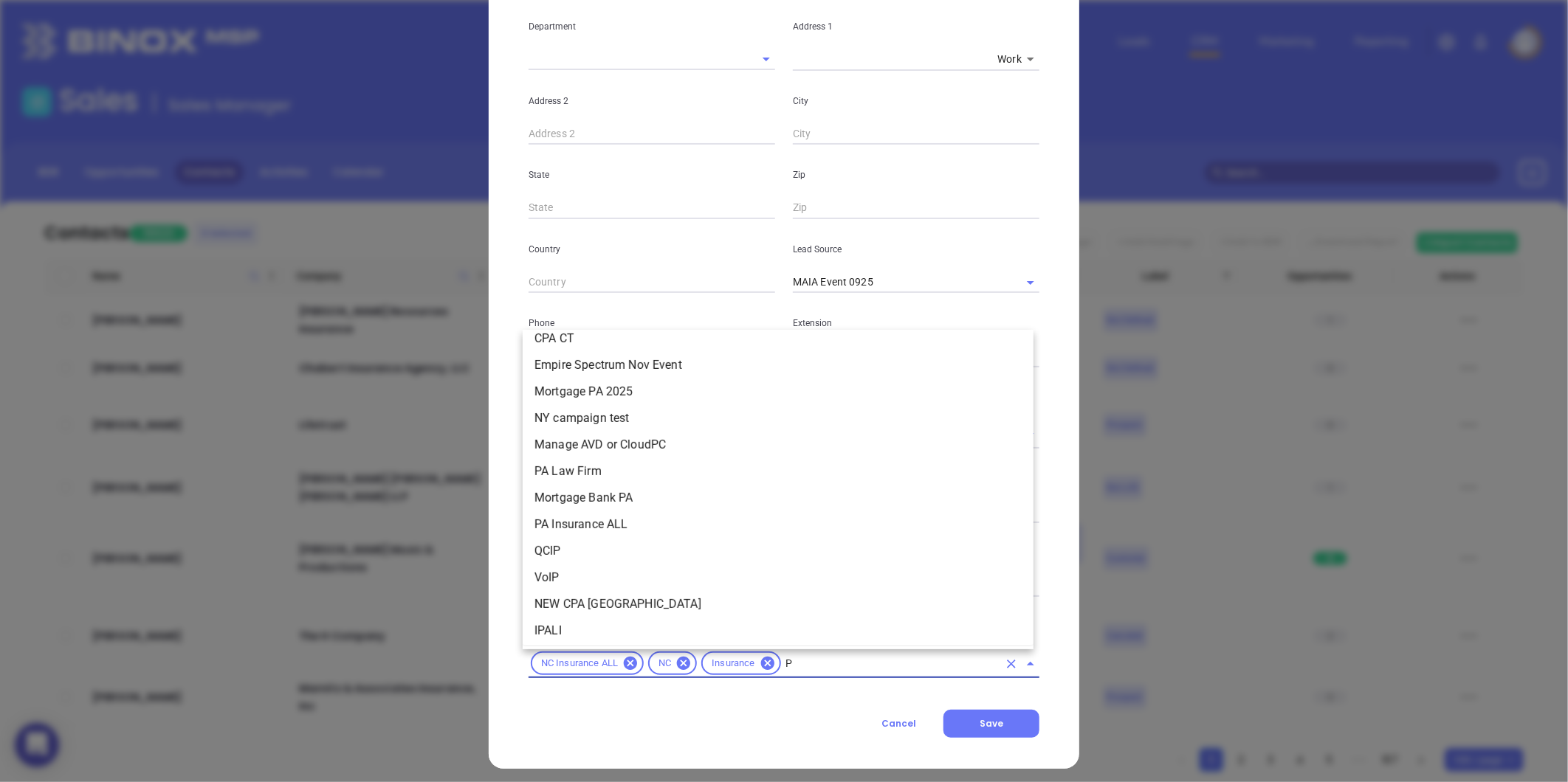
scroll to position [0, 0]
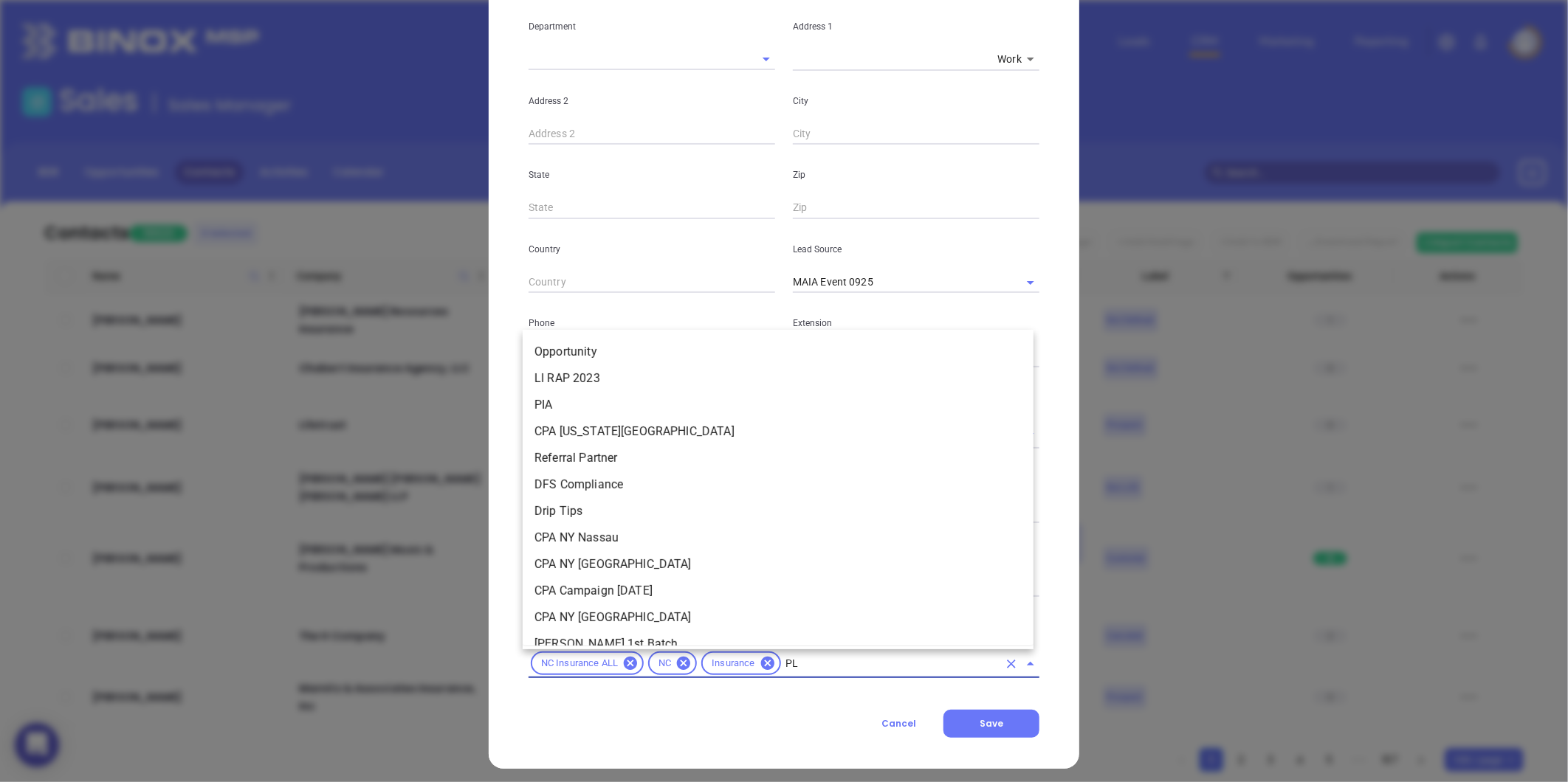
type input "PLA"
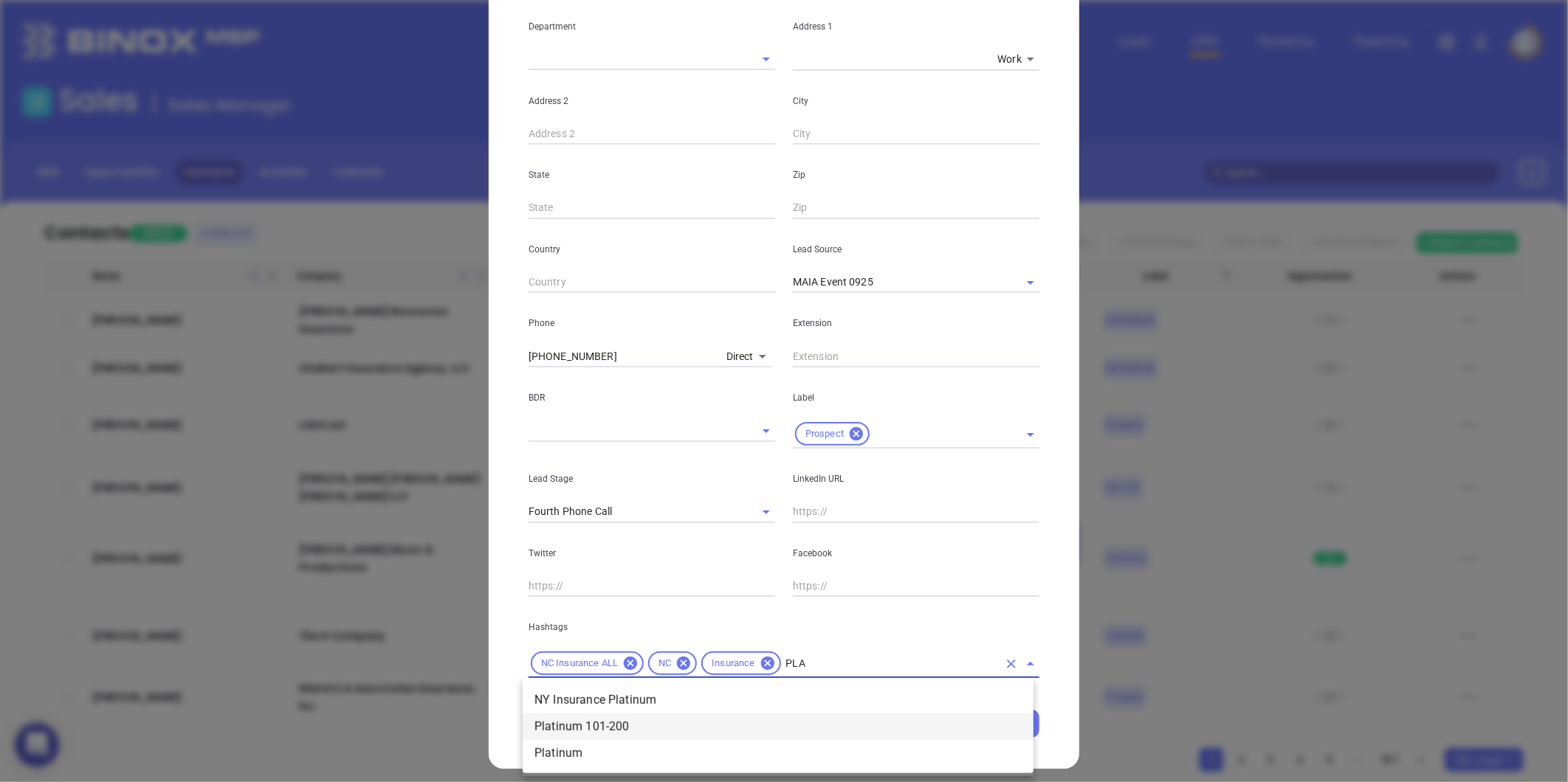
click at [633, 720] on li "Platinum 101-200" at bounding box center [778, 726] width 511 height 26
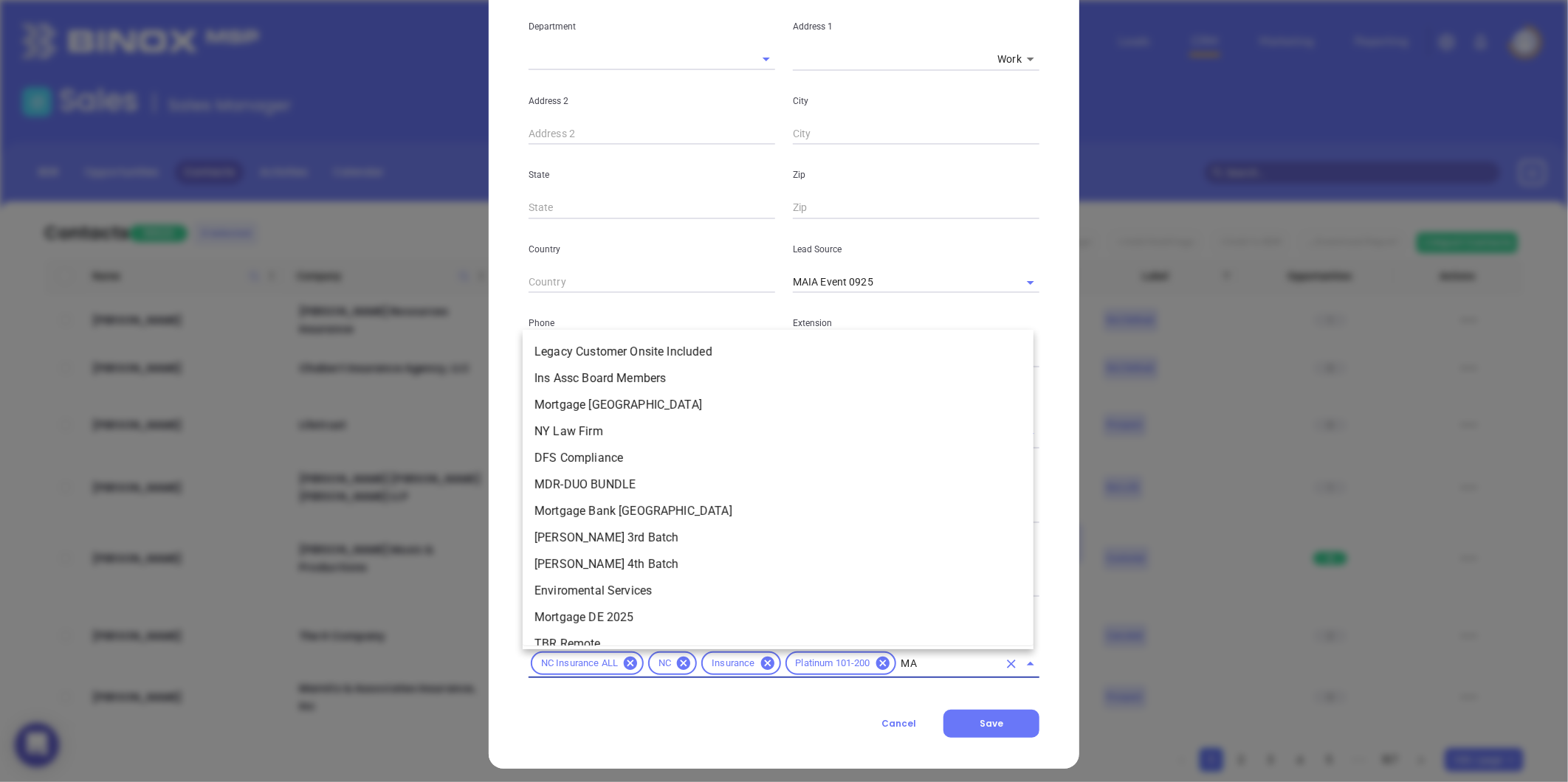
type input "MAI"
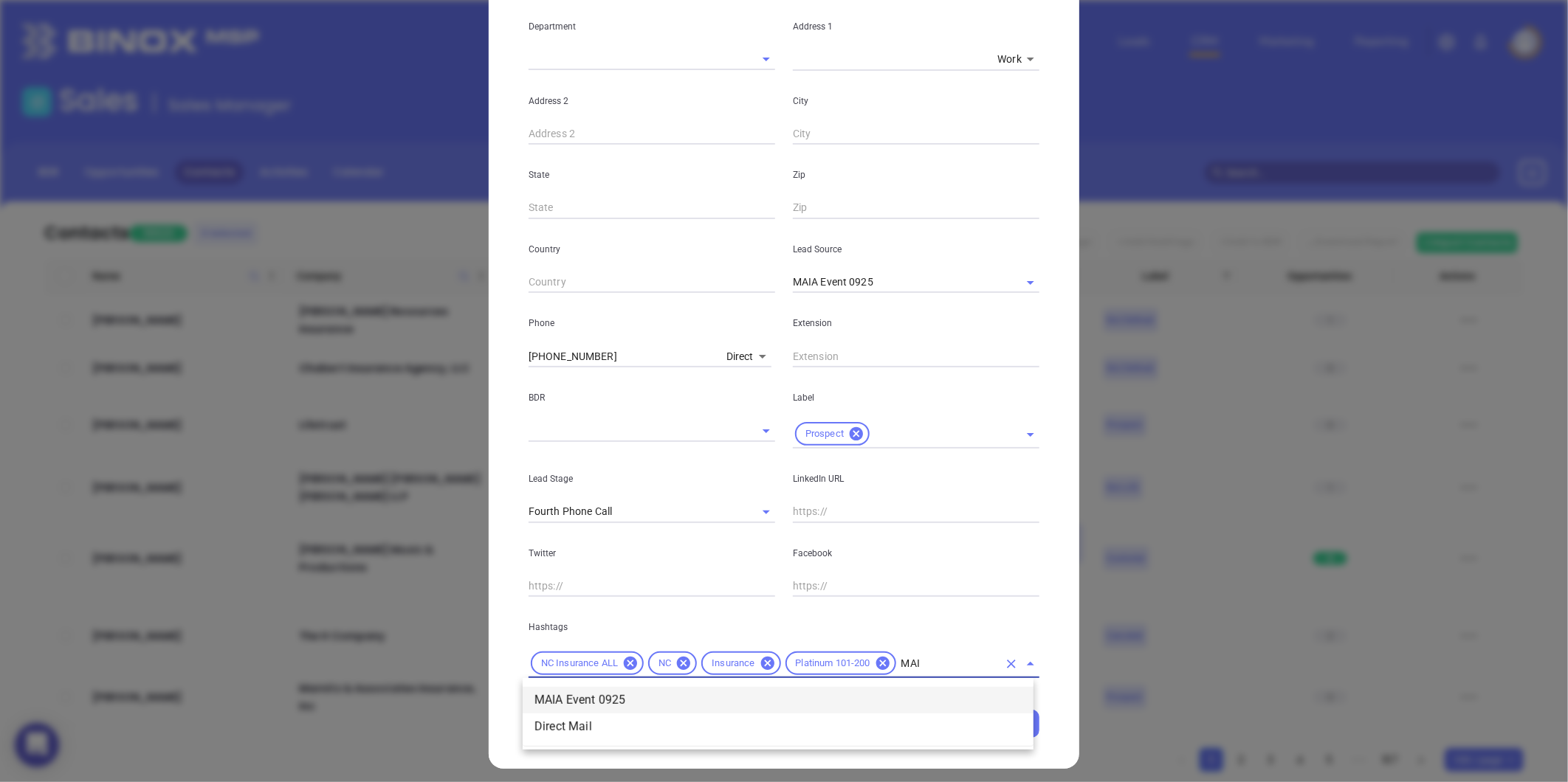
click at [611, 699] on li "MAIA Event 0925" at bounding box center [778, 700] width 511 height 26
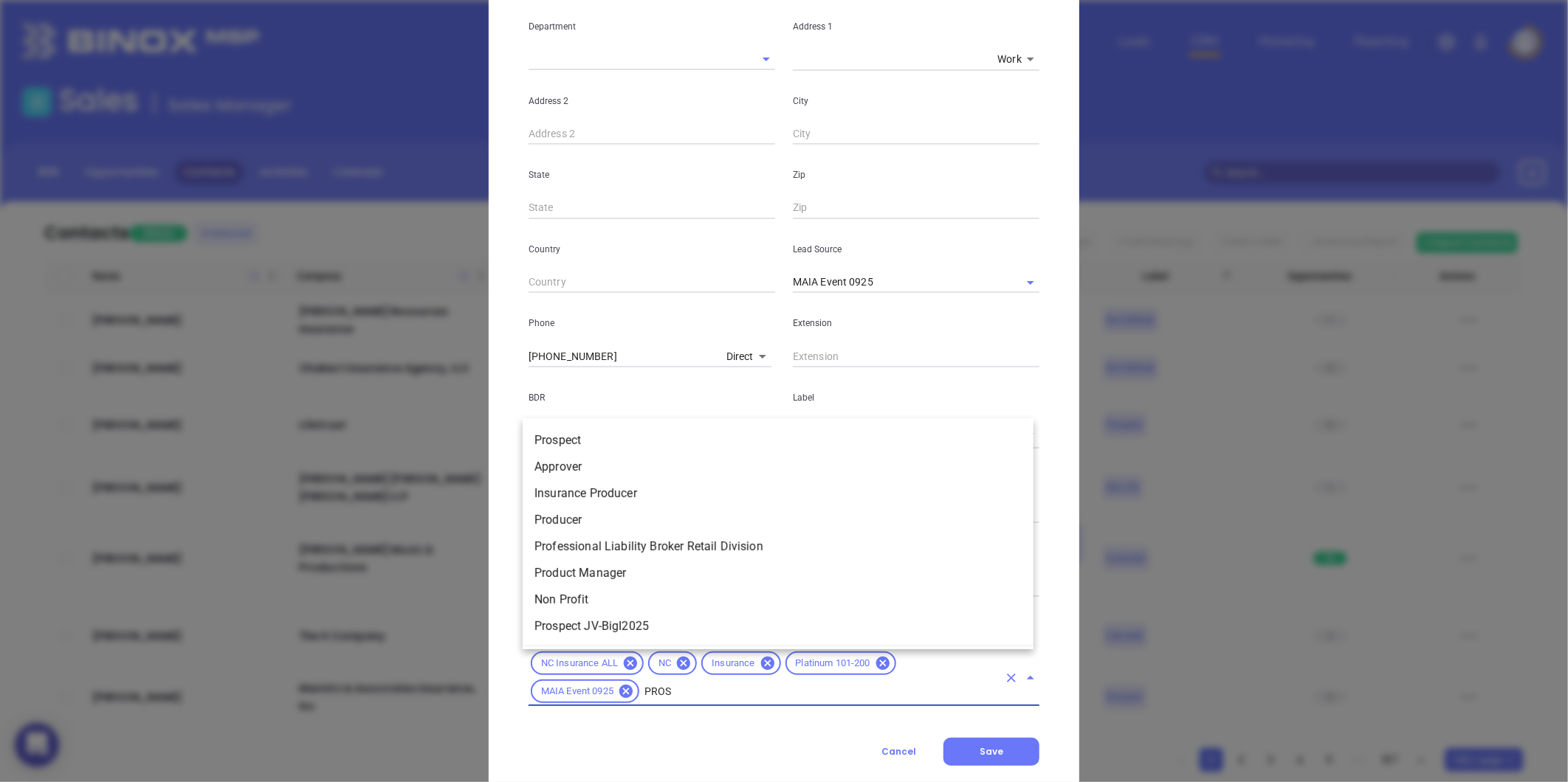
type input "PROSP"
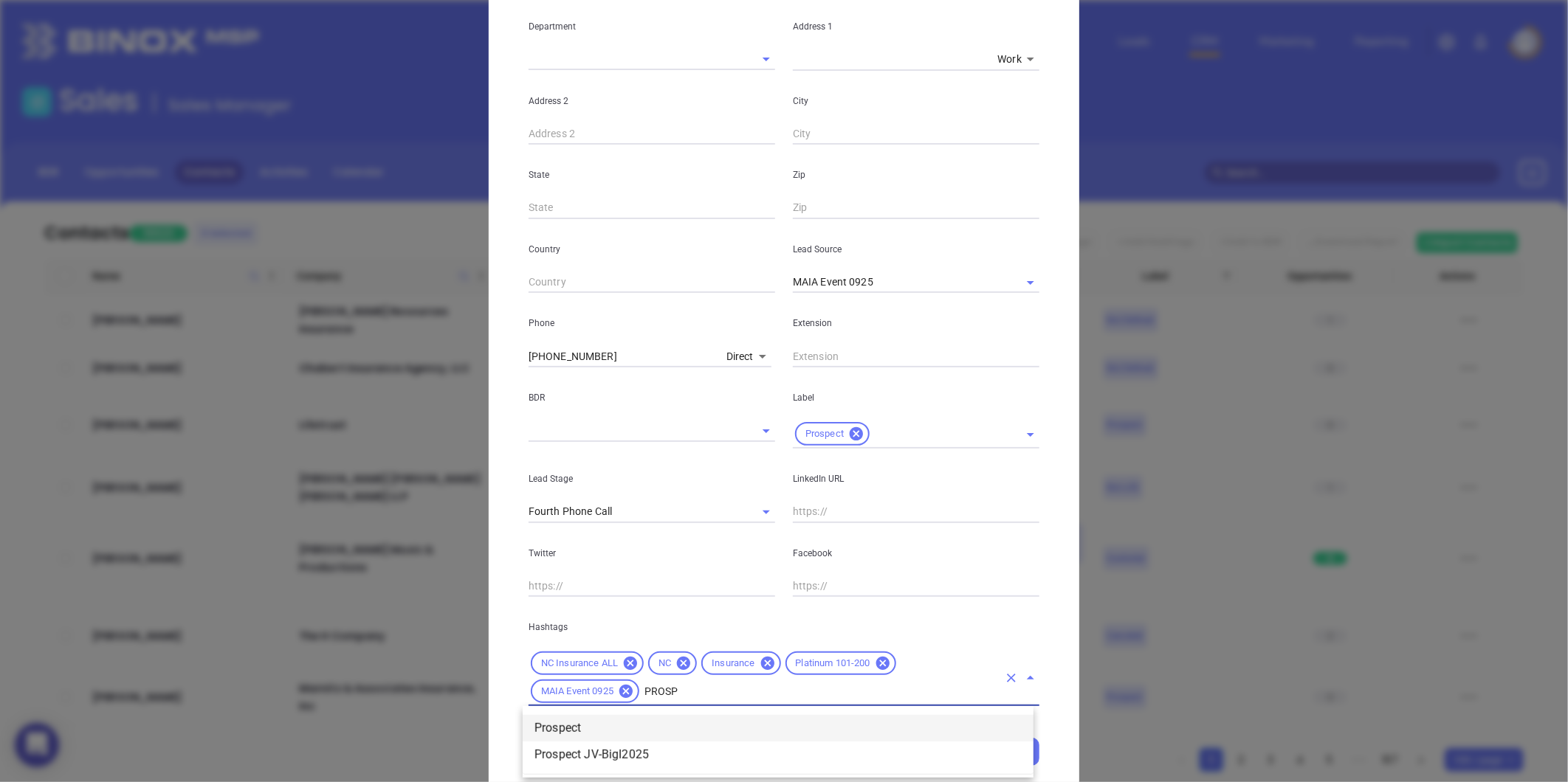
click at [607, 731] on li "Prospect" at bounding box center [778, 728] width 511 height 26
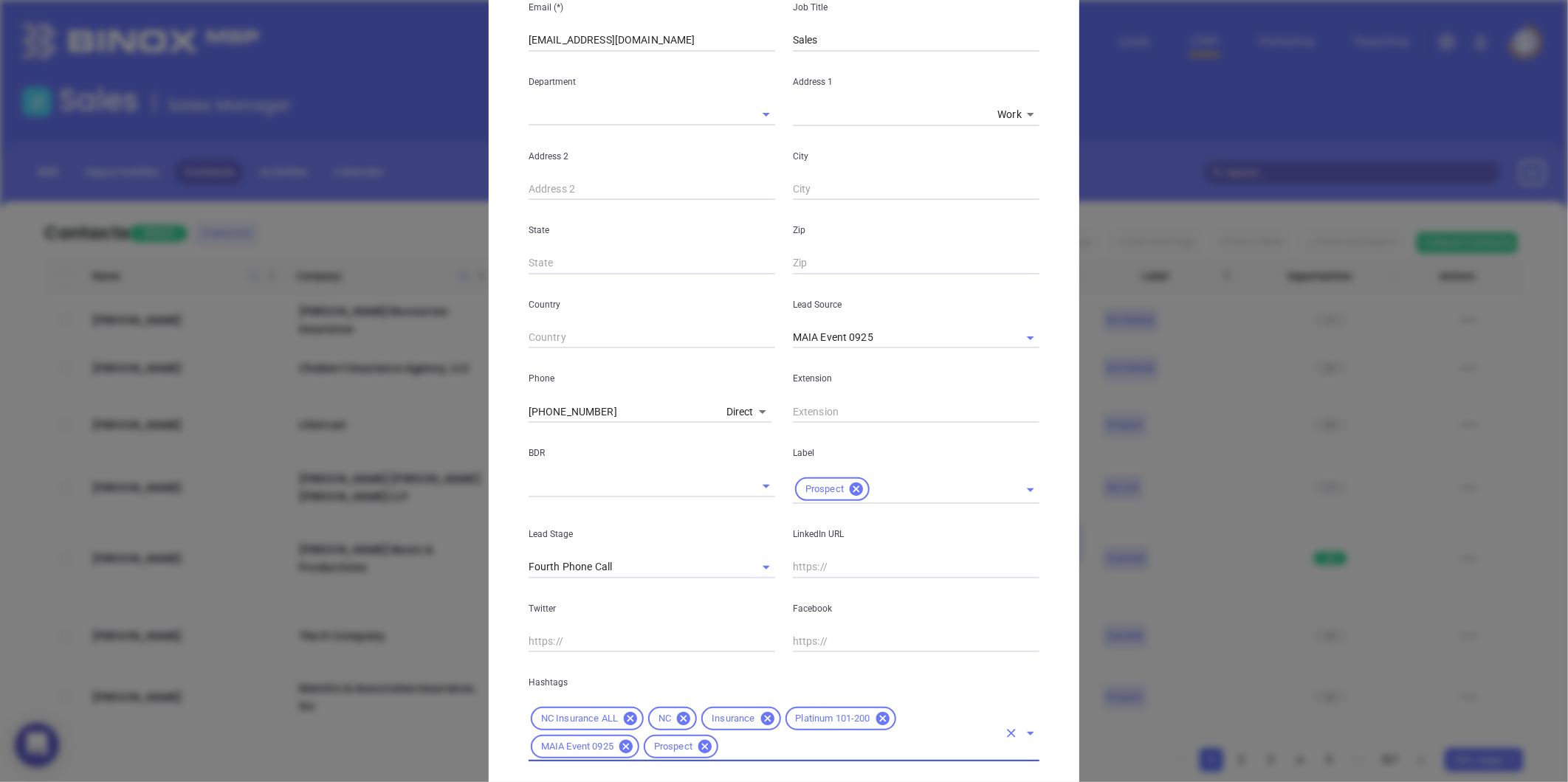
scroll to position [211, 0]
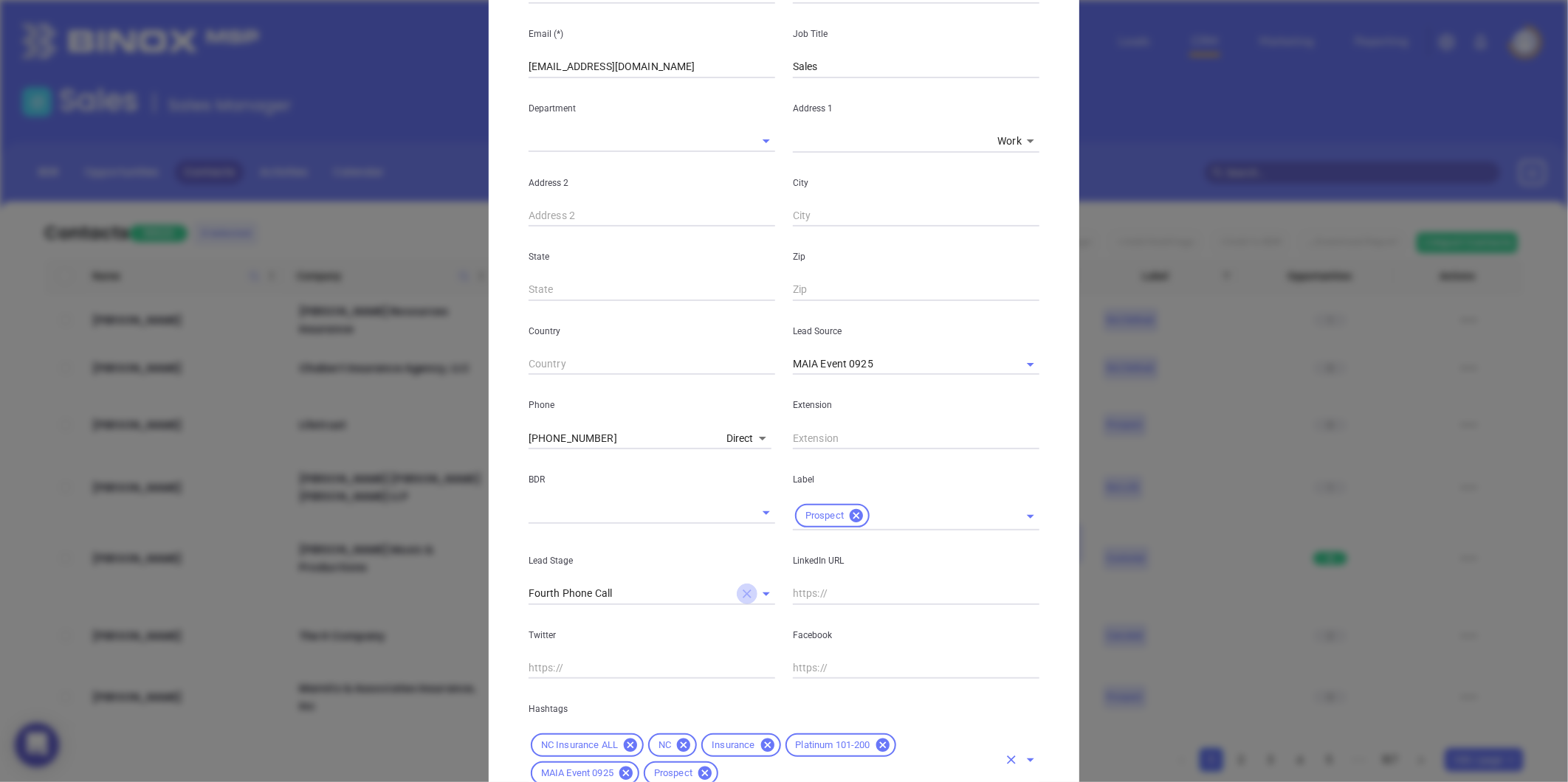
click at [743, 592] on icon "Clear" at bounding box center [748, 594] width 9 height 9
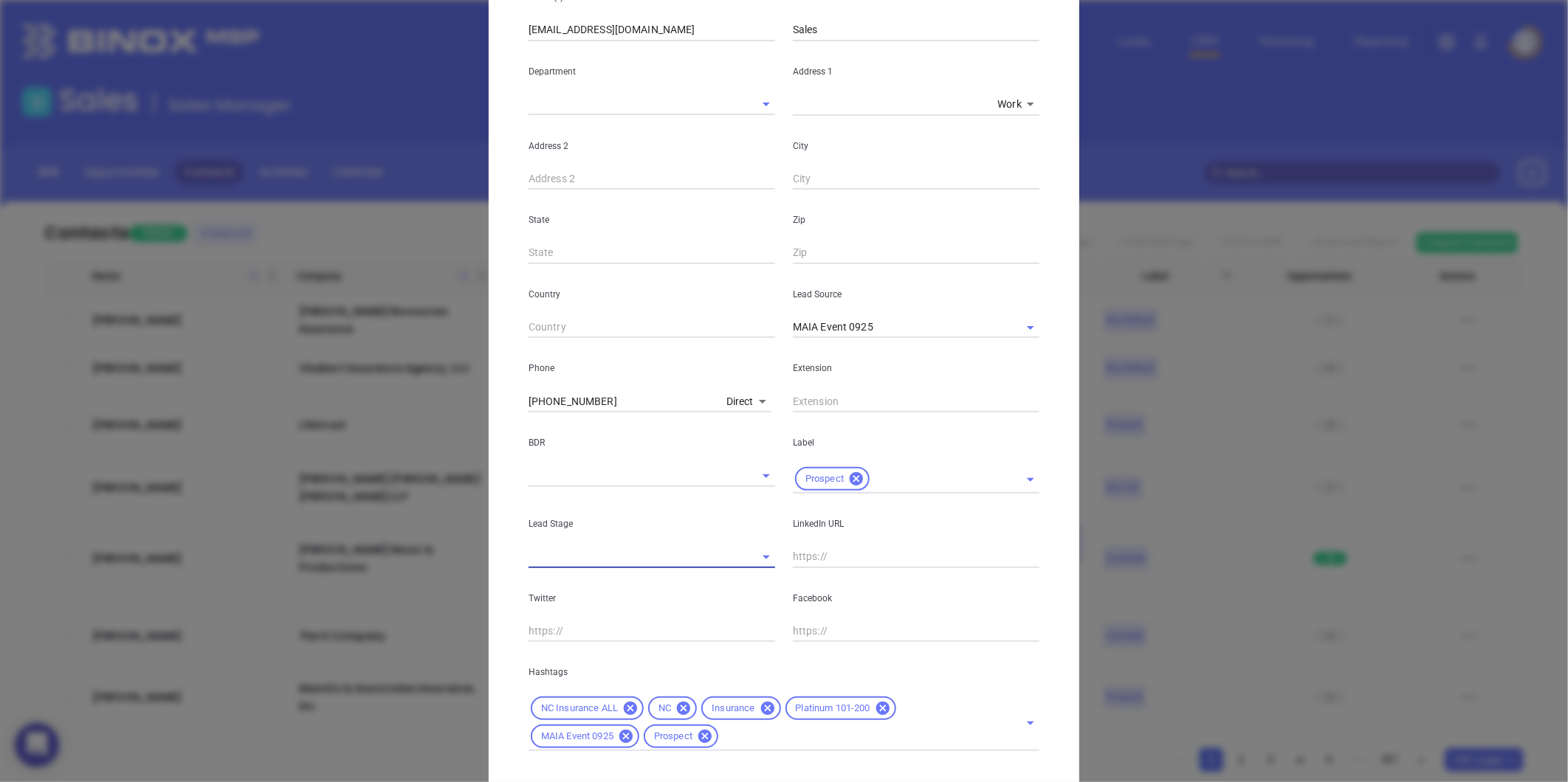
scroll to position [329, 0]
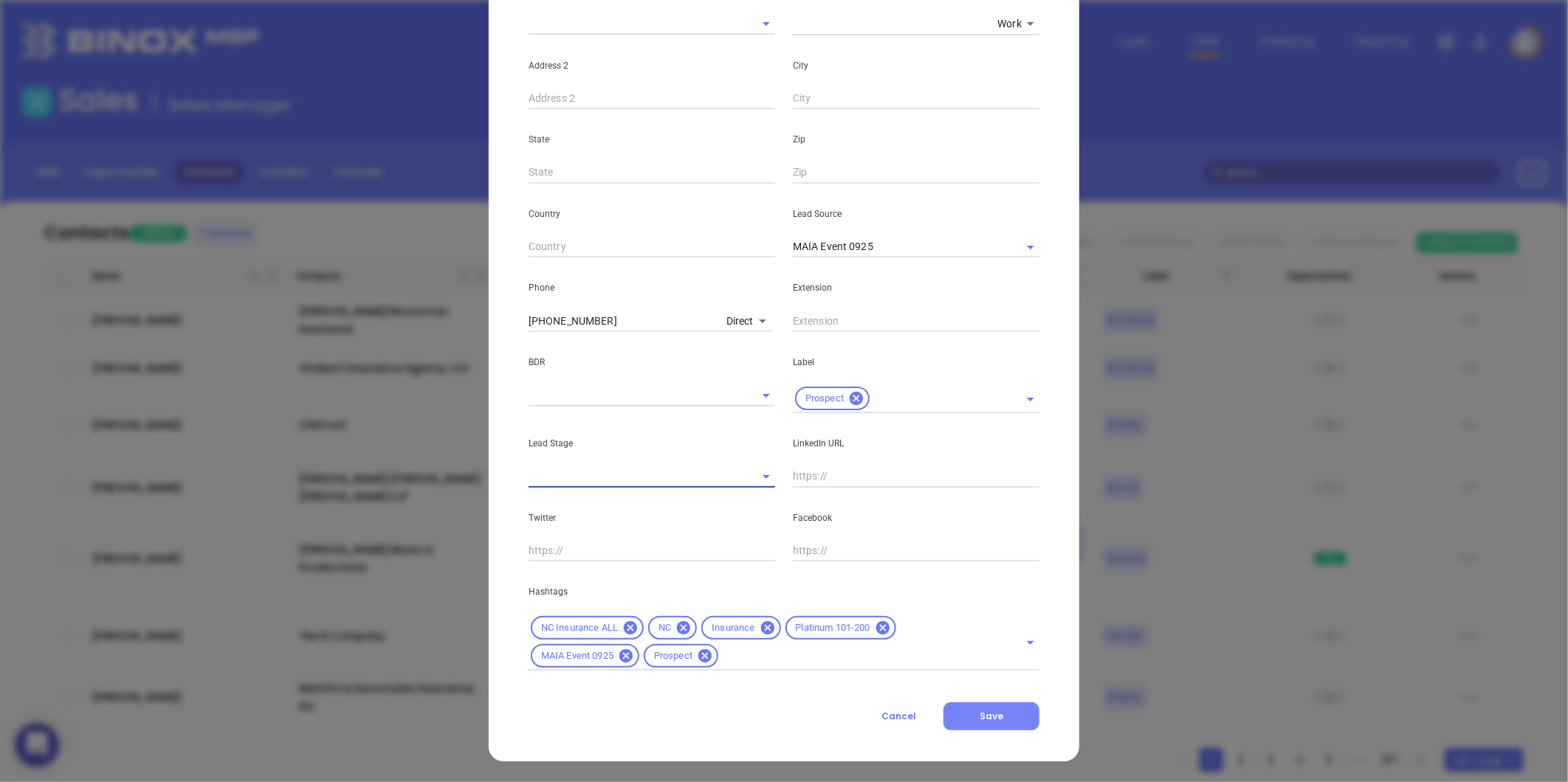
click at [1005, 706] on button "Save" at bounding box center [991, 716] width 96 height 28
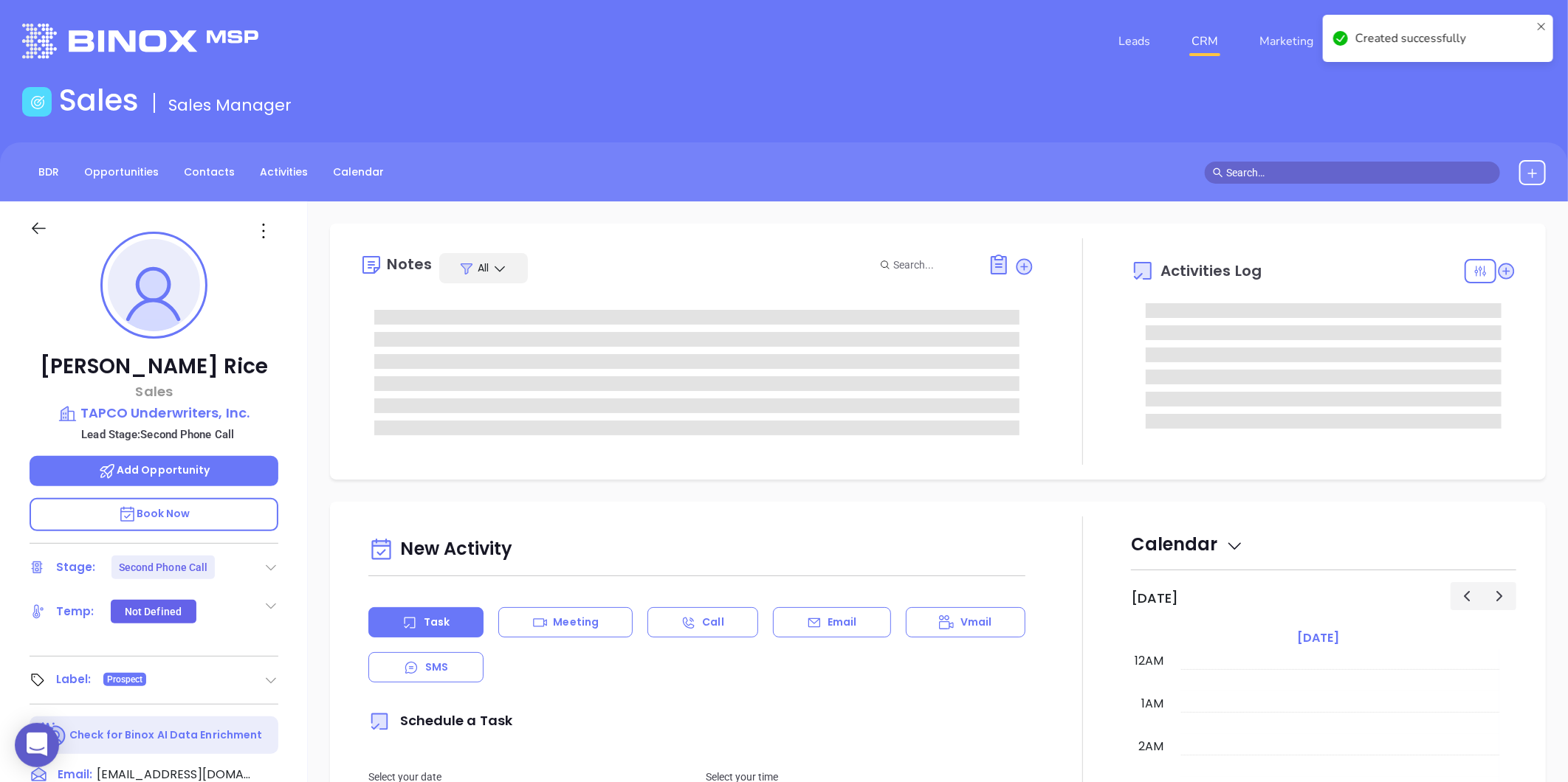
type input "[PERSON_NAME]"
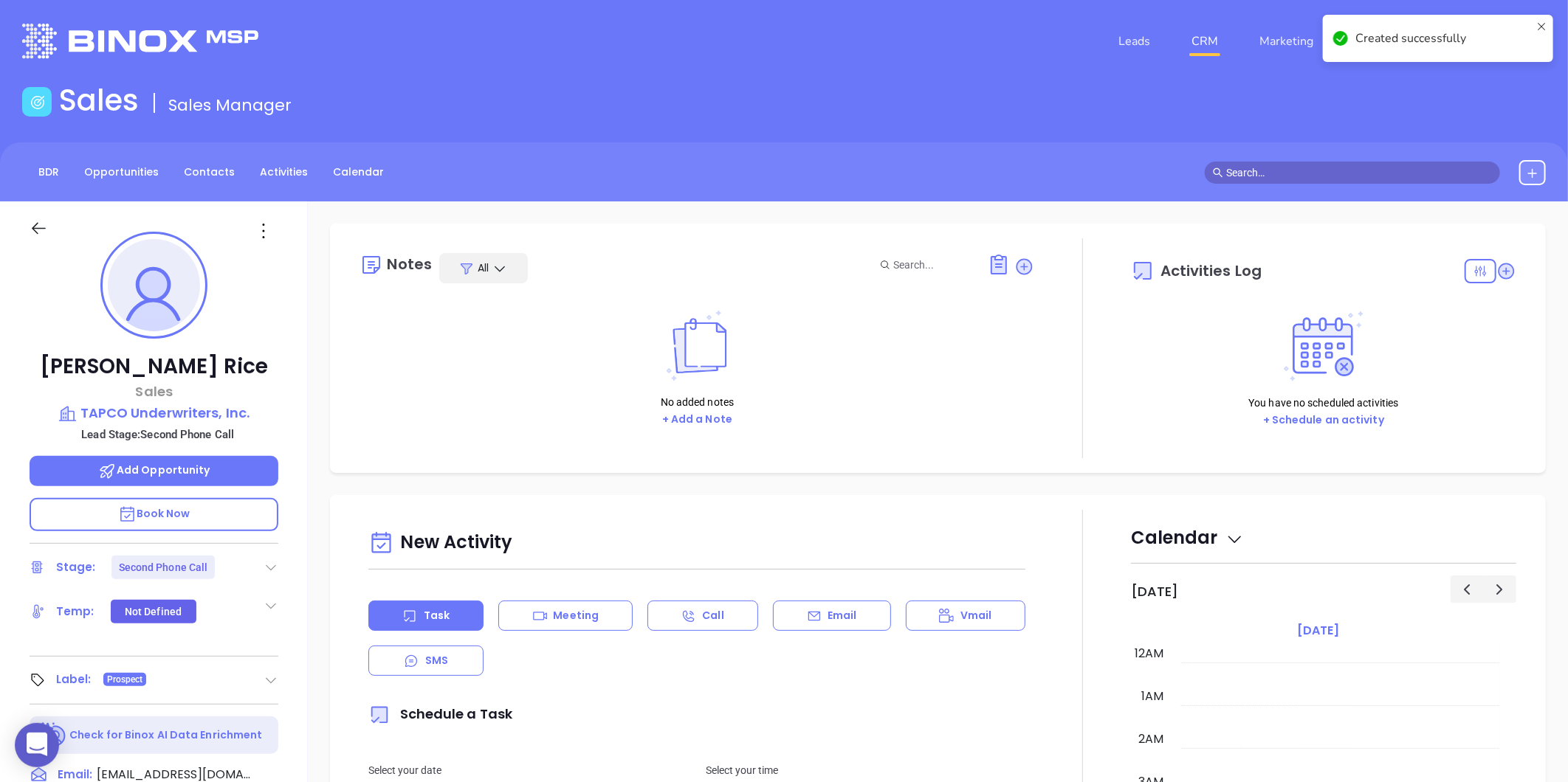
scroll to position [386, 0]
click at [270, 563] on icon at bounding box center [271, 568] width 15 height 15
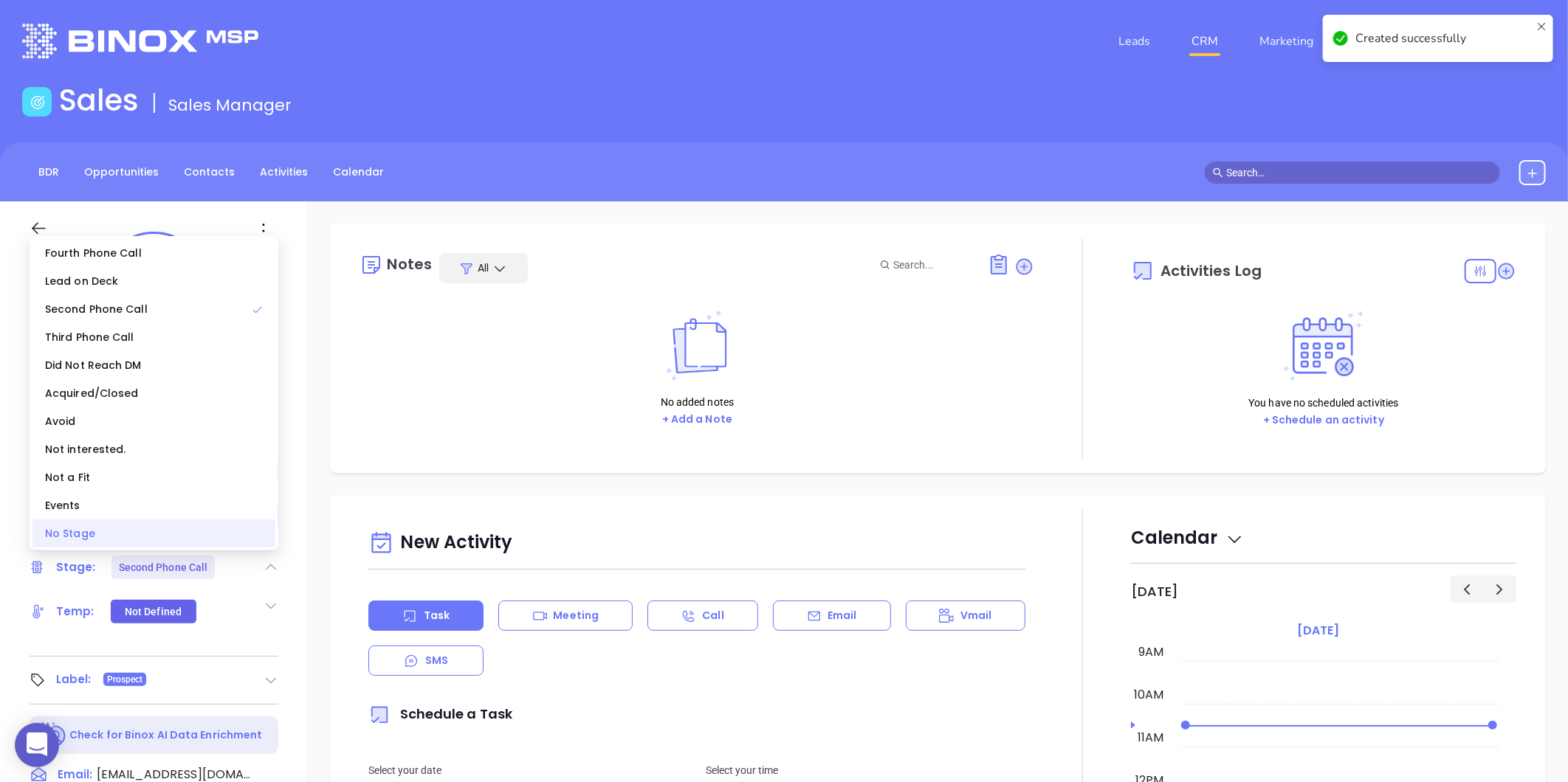
click at [196, 540] on div "No Stage" at bounding box center [154, 533] width 242 height 28
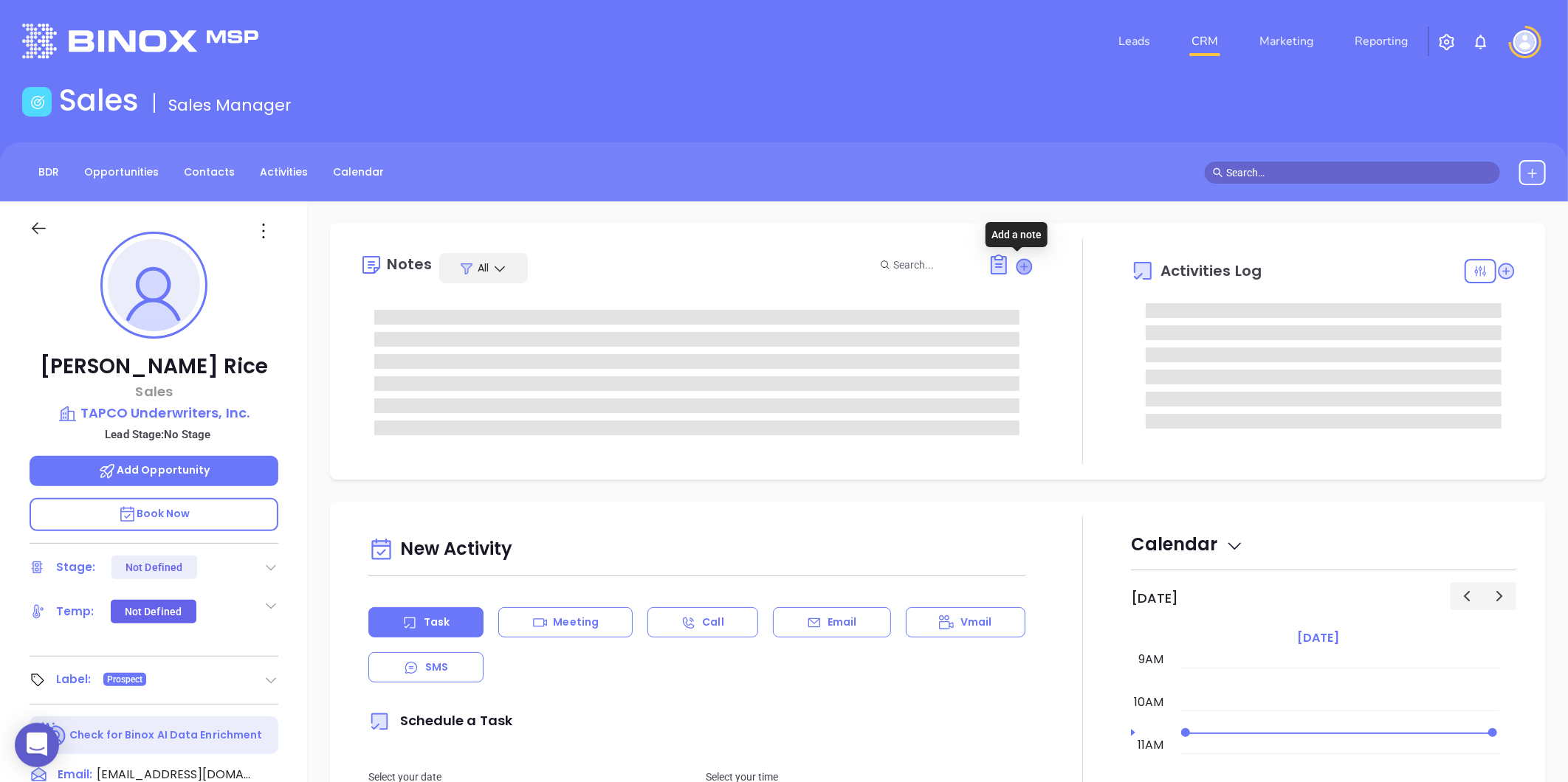
click at [1017, 262] on icon at bounding box center [1025, 266] width 15 height 15
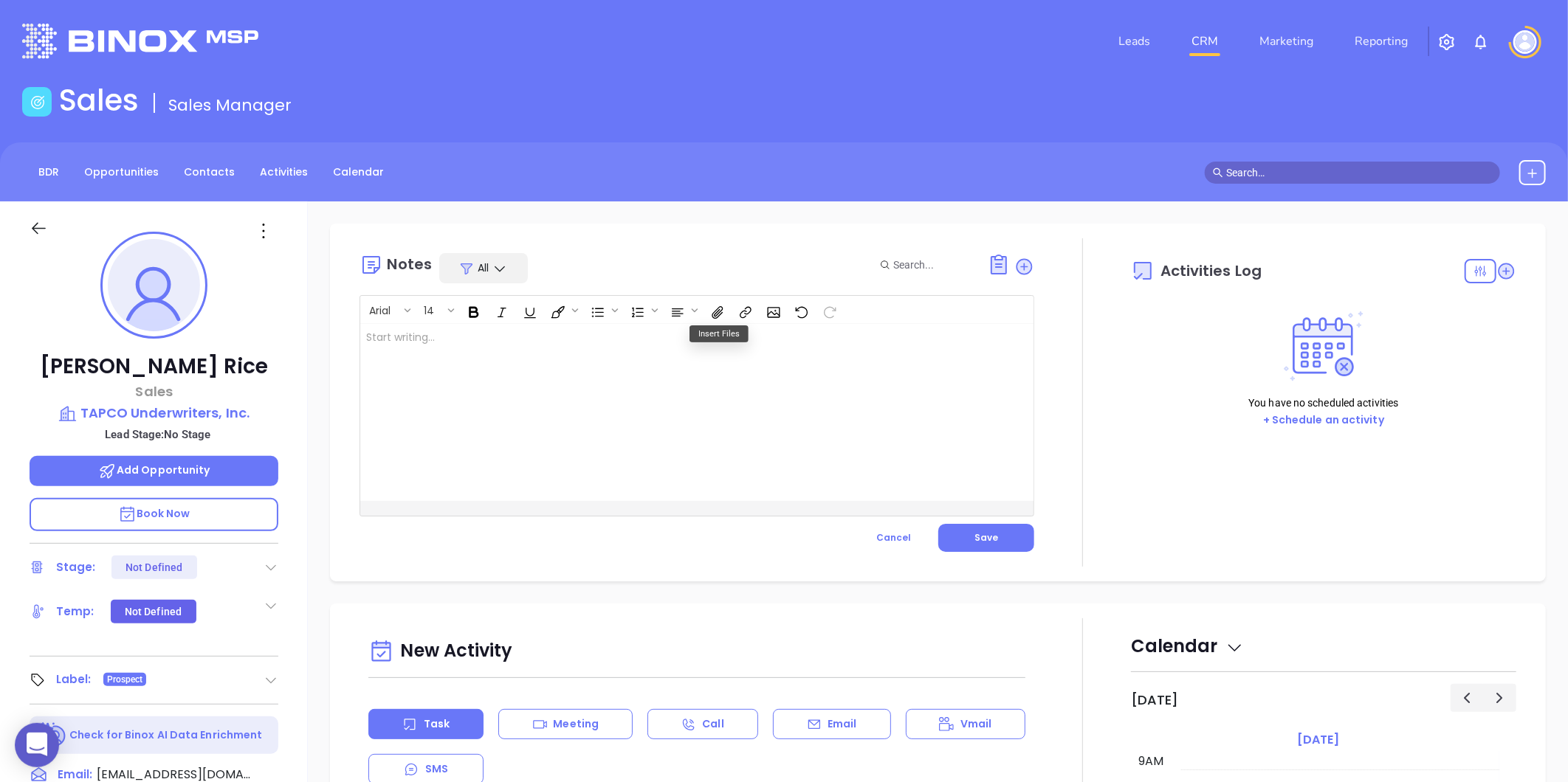
click at [459, 347] on div at bounding box center [673, 412] width 626 height 177
drag, startPoint x: 514, startPoint y: 355, endPoint x: 541, endPoint y: 353, distance: 27.1
click at [514, 355] on p "MAIA event pre-attendance list Josh's LinkedIn profile not found" at bounding box center [674, 345] width 614 height 31
click at [487, 369] on p "MAIA event pre-attendance list Josh's LinkedIn profile not found. Her email bel…" at bounding box center [674, 353] width 614 height 46
click at [375, 381] on p "MAIA event pre-attendance list Josh's LinkedIn profile not found. Her email bel…" at bounding box center [674, 361] width 614 height 62
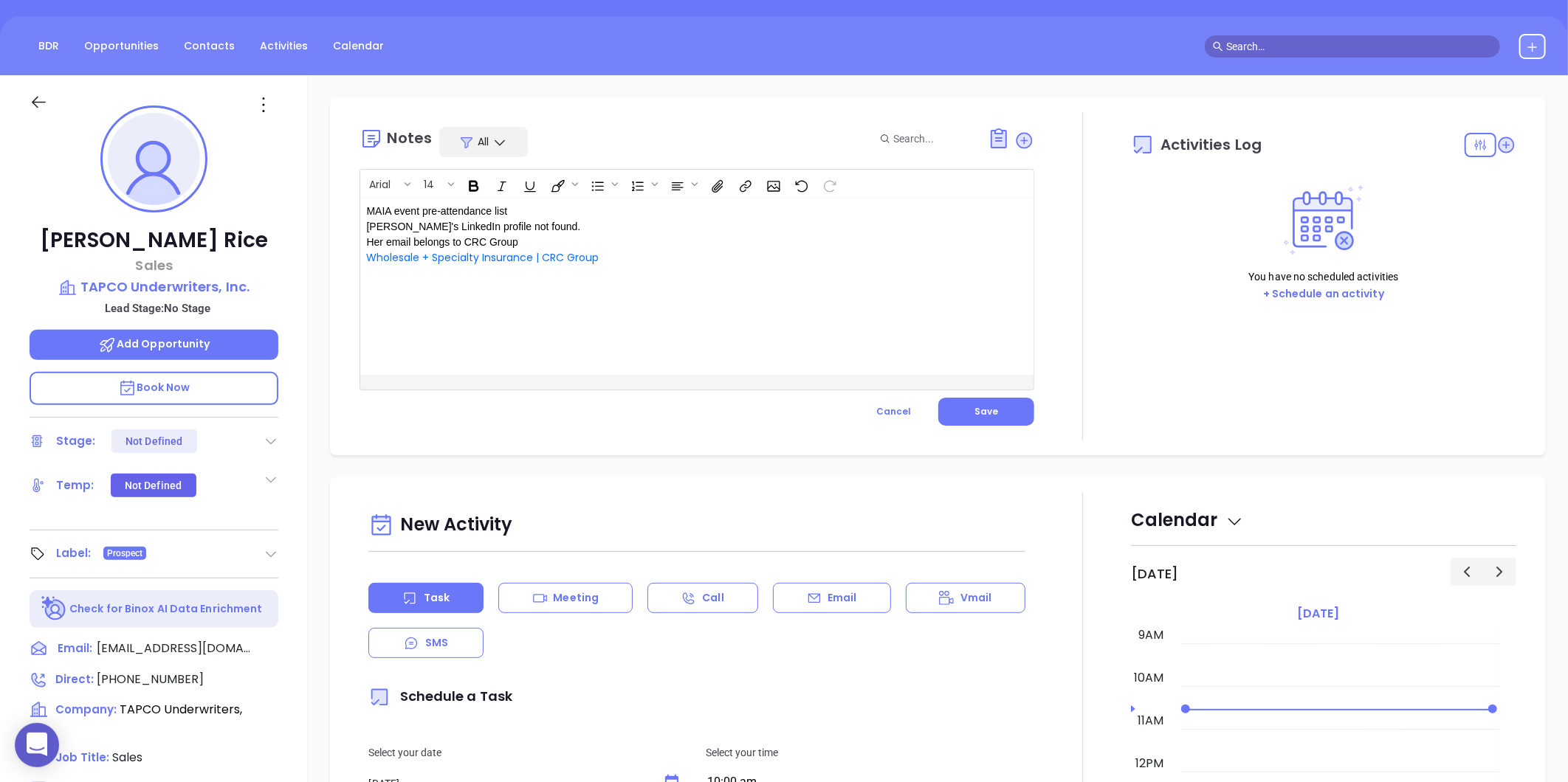
scroll to position [124, 0]
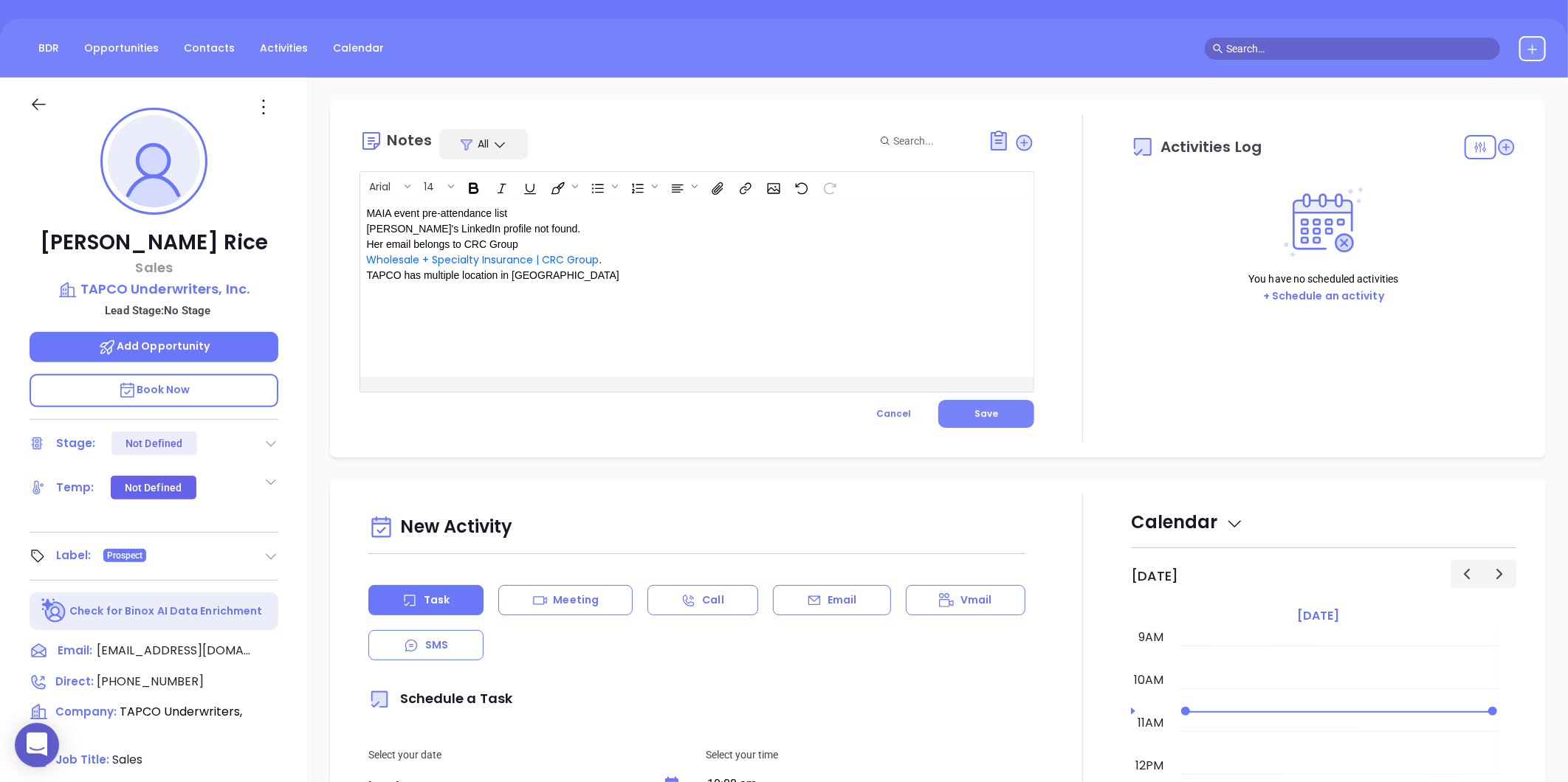
click at [985, 407] on span "Save" at bounding box center [986, 414] width 24 height 13
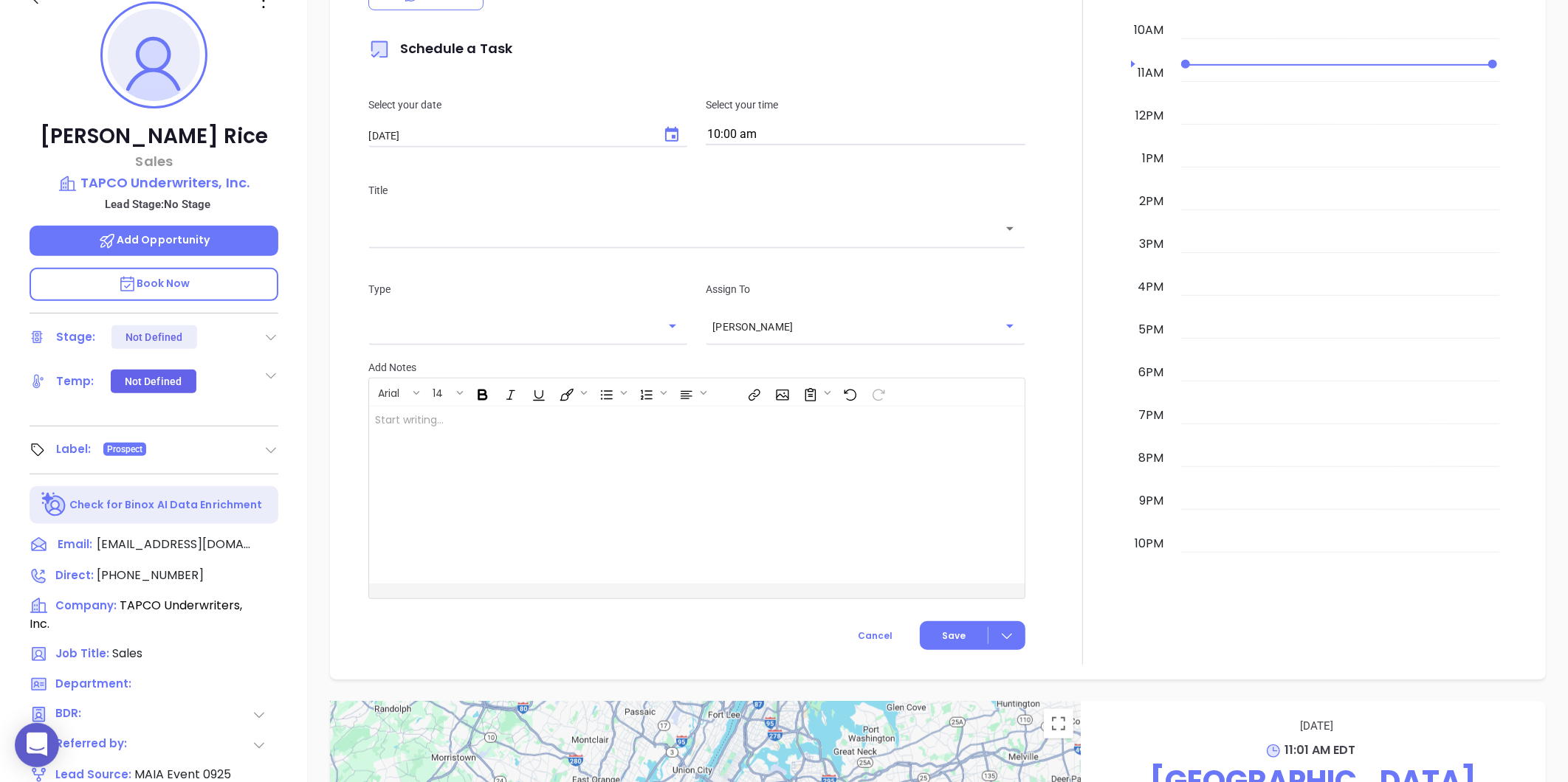
scroll to position [207, 0]
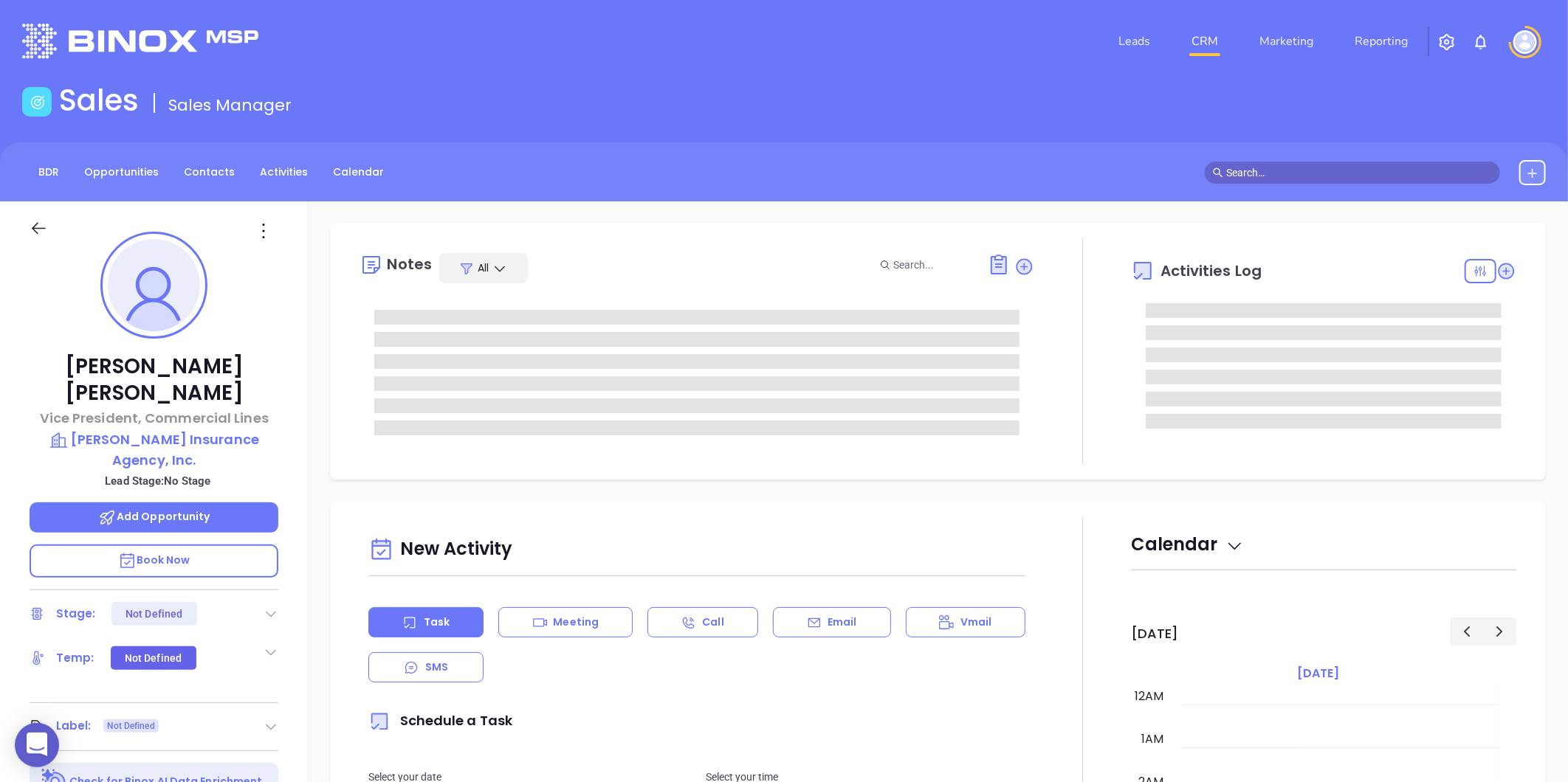
type input "[DATE]"
type input "[PERSON_NAME]"
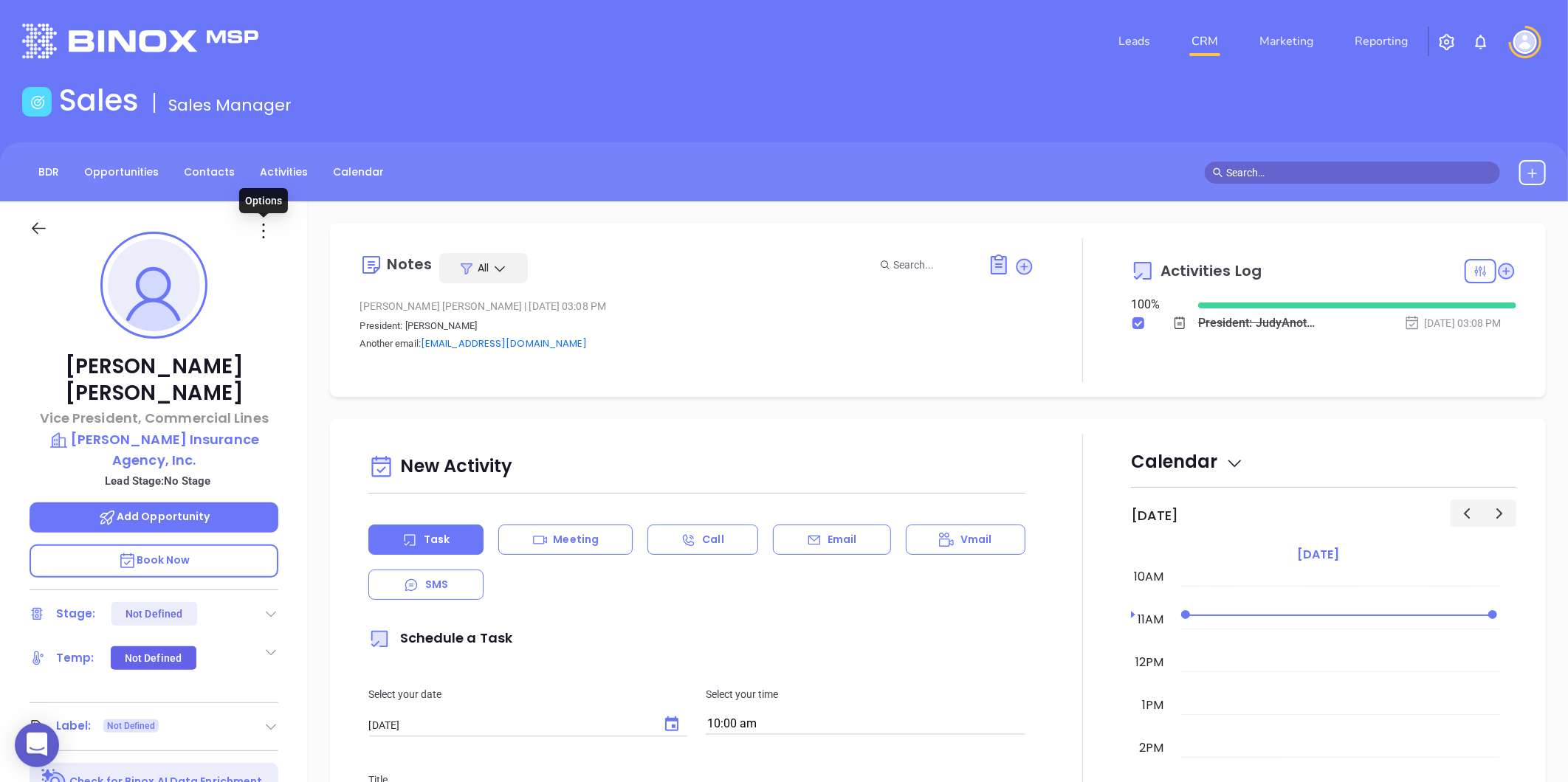
drag, startPoint x: 264, startPoint y: 229, endPoint x: 265, endPoint y: 237, distance: 8.1
click at [264, 229] on icon at bounding box center [263, 231] width 24 height 24
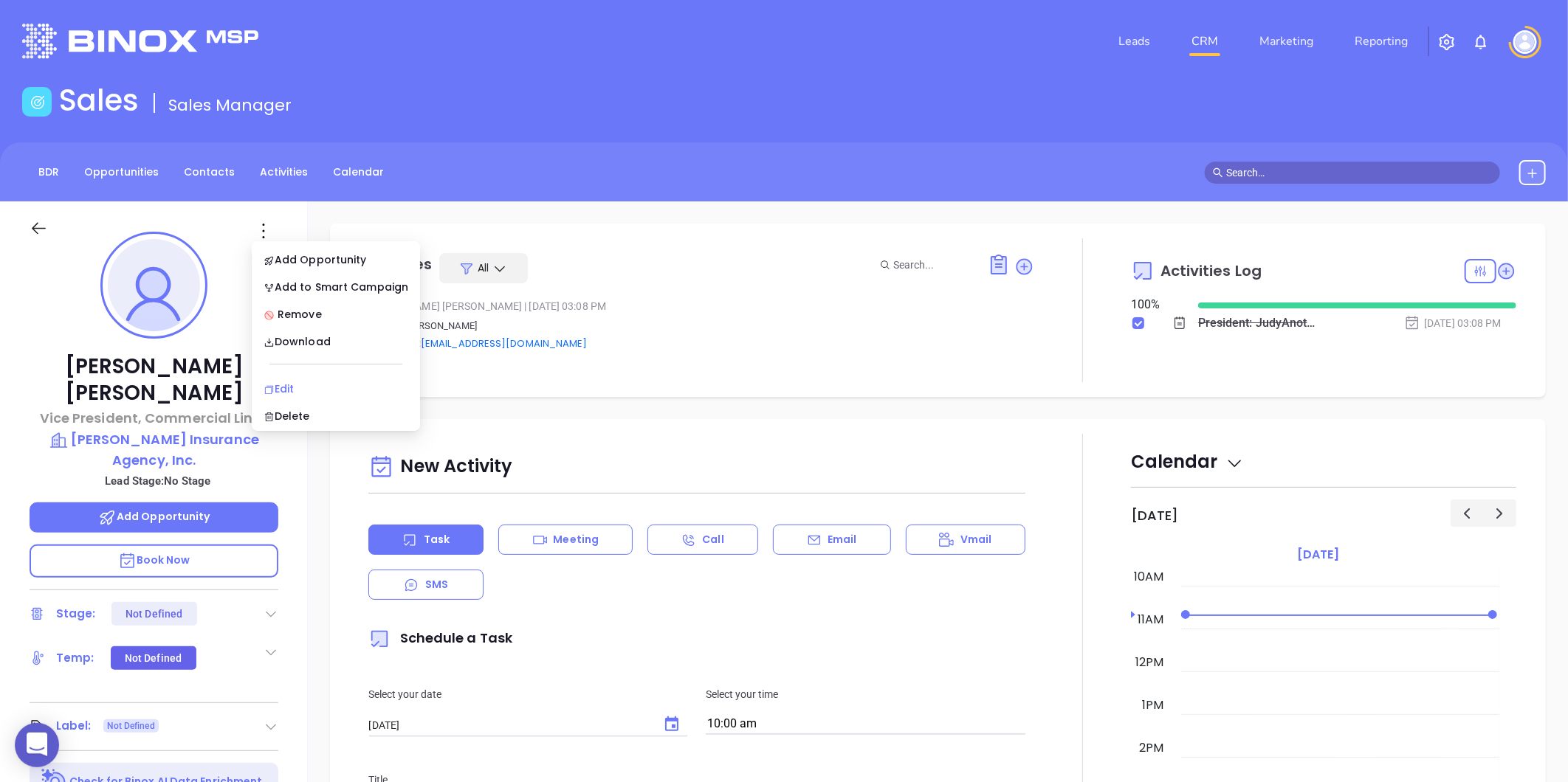
click at [286, 386] on div "Edit" at bounding box center [335, 389] width 145 height 16
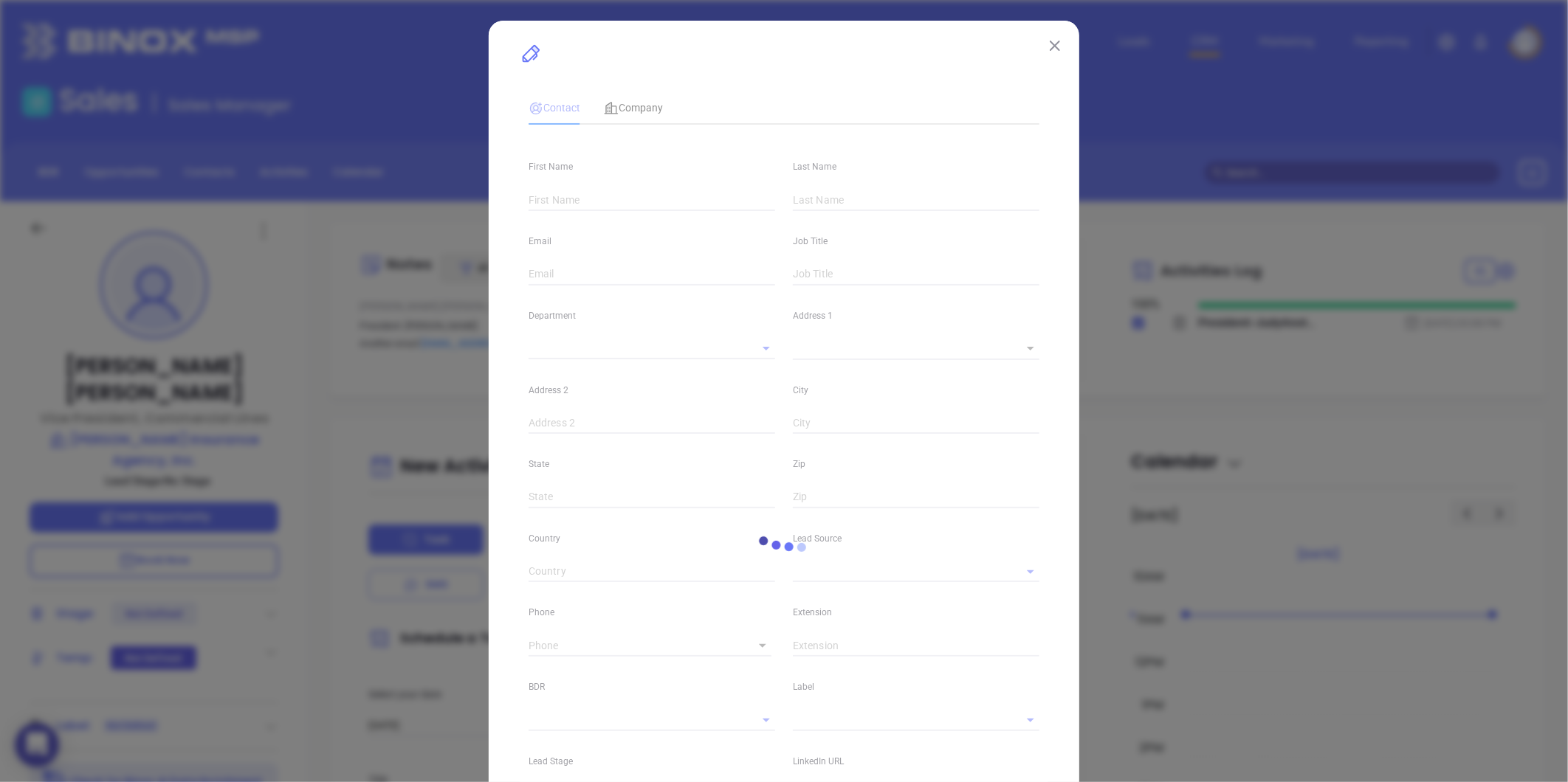
type input "[PERSON_NAME]"
type input "[EMAIL_ADDRESS][DOMAIN_NAME]"
type input "Vice President, Commercial Lines"
type textarea "[STREET_ADDRESS]"
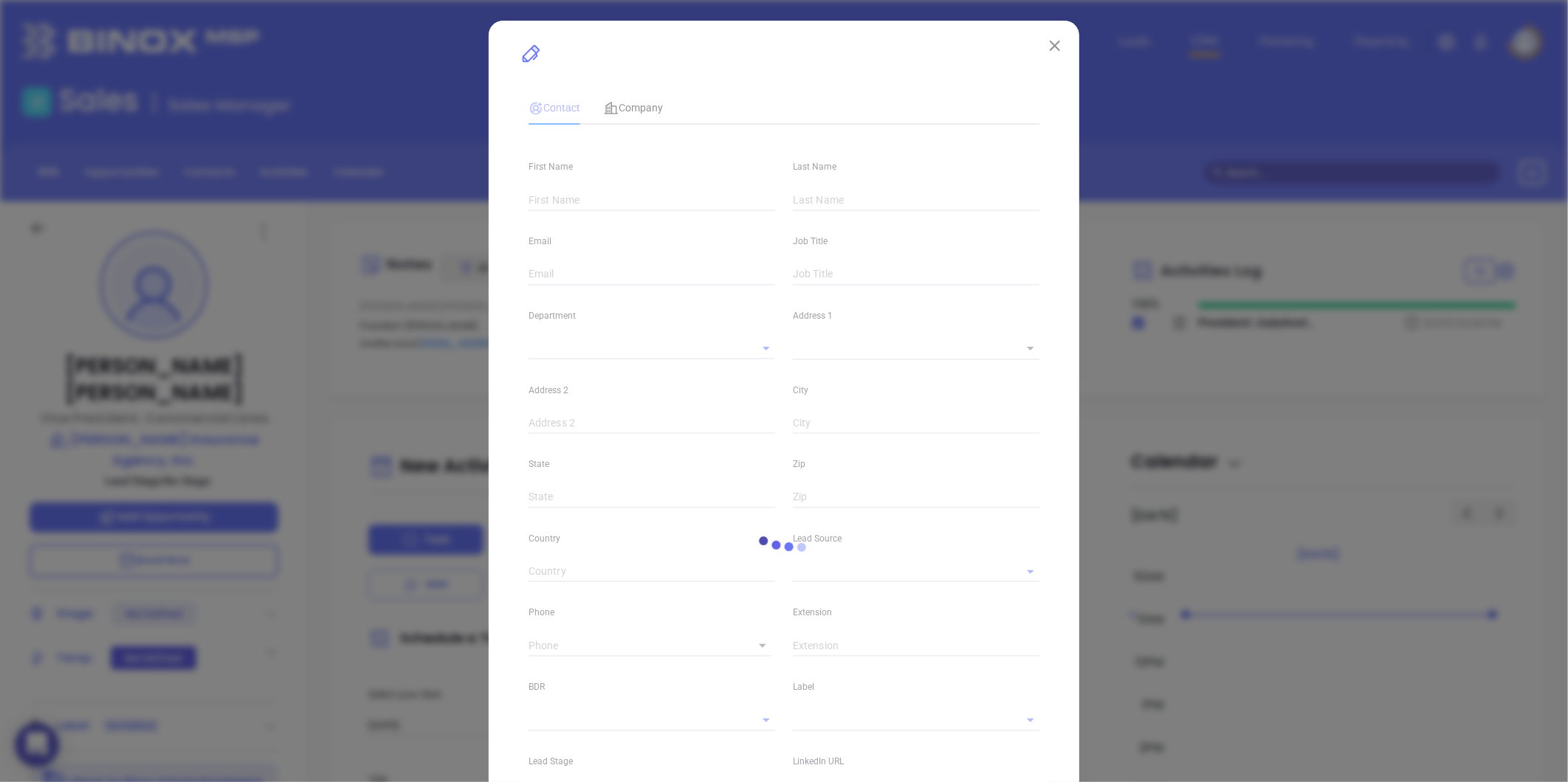
type input "1"
type input "Suite 3"
type input "[GEOGRAPHIC_DATA]"
type input "MA"
type input "02346"
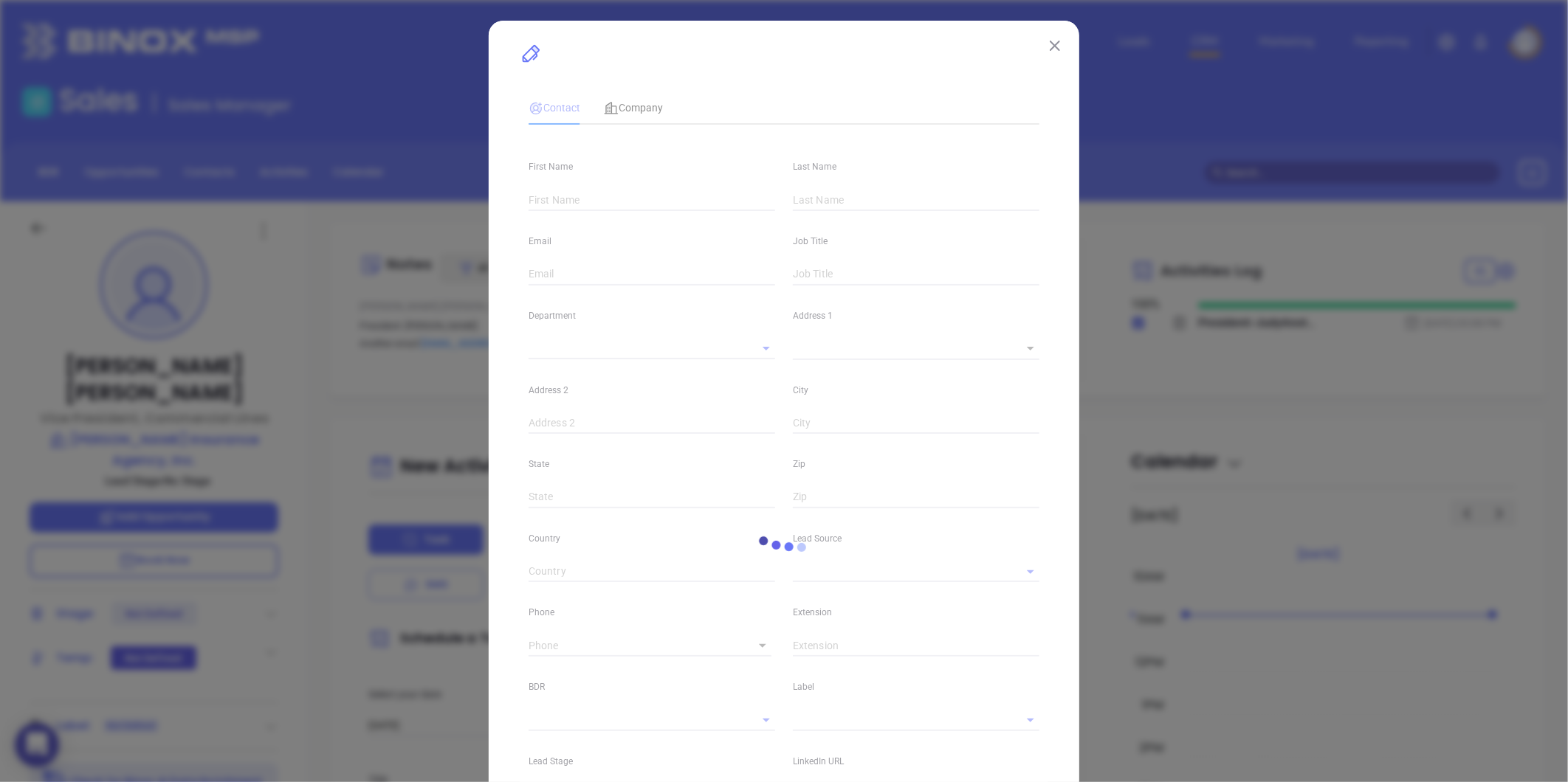
type input "[DOMAIN_NAME][URL][PERSON_NAME]"
type input "Marketing"
type input "Website Reveal"
type input "undefined undefined"
type input "1"
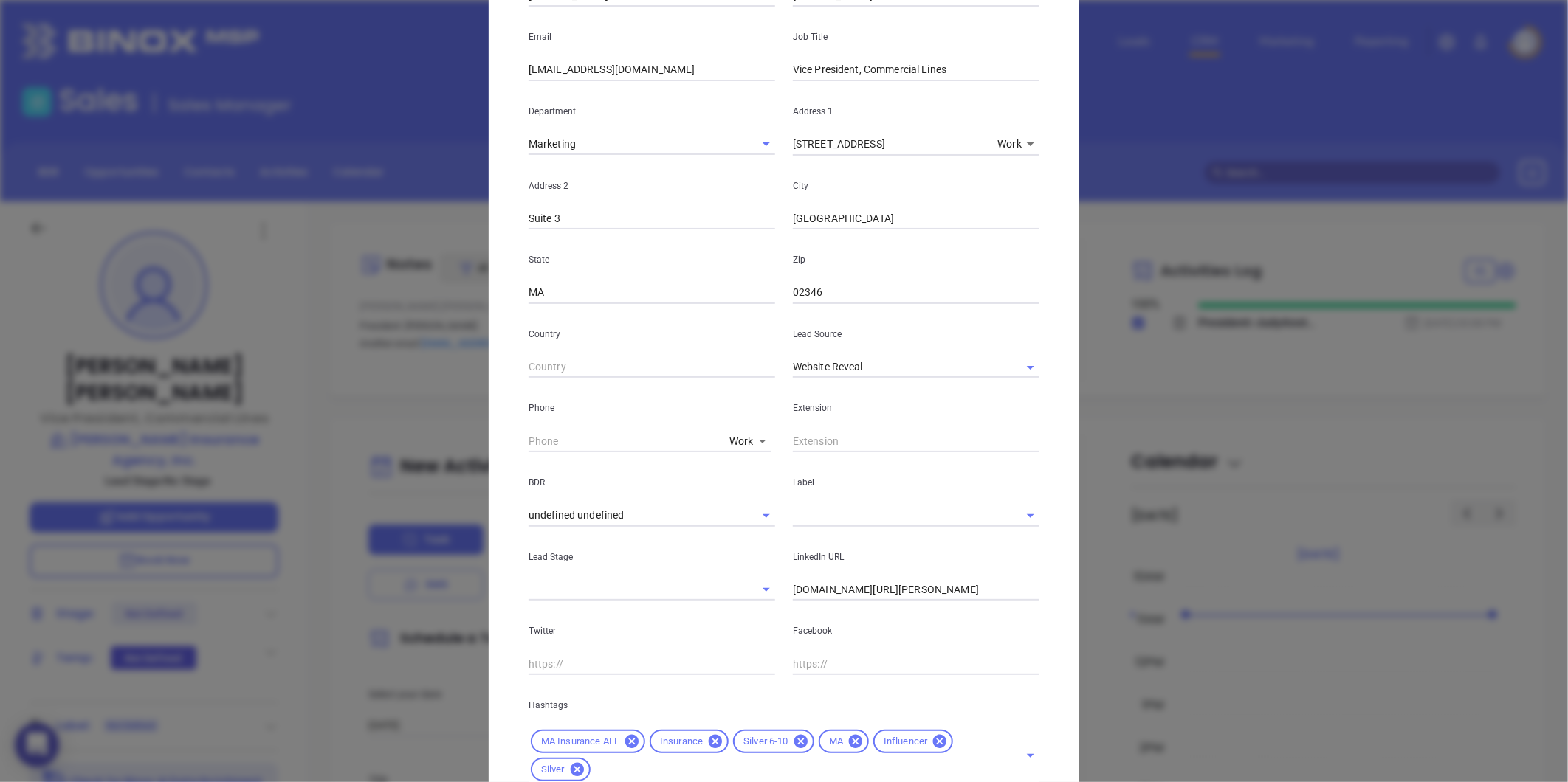
scroll to position [322, 0]
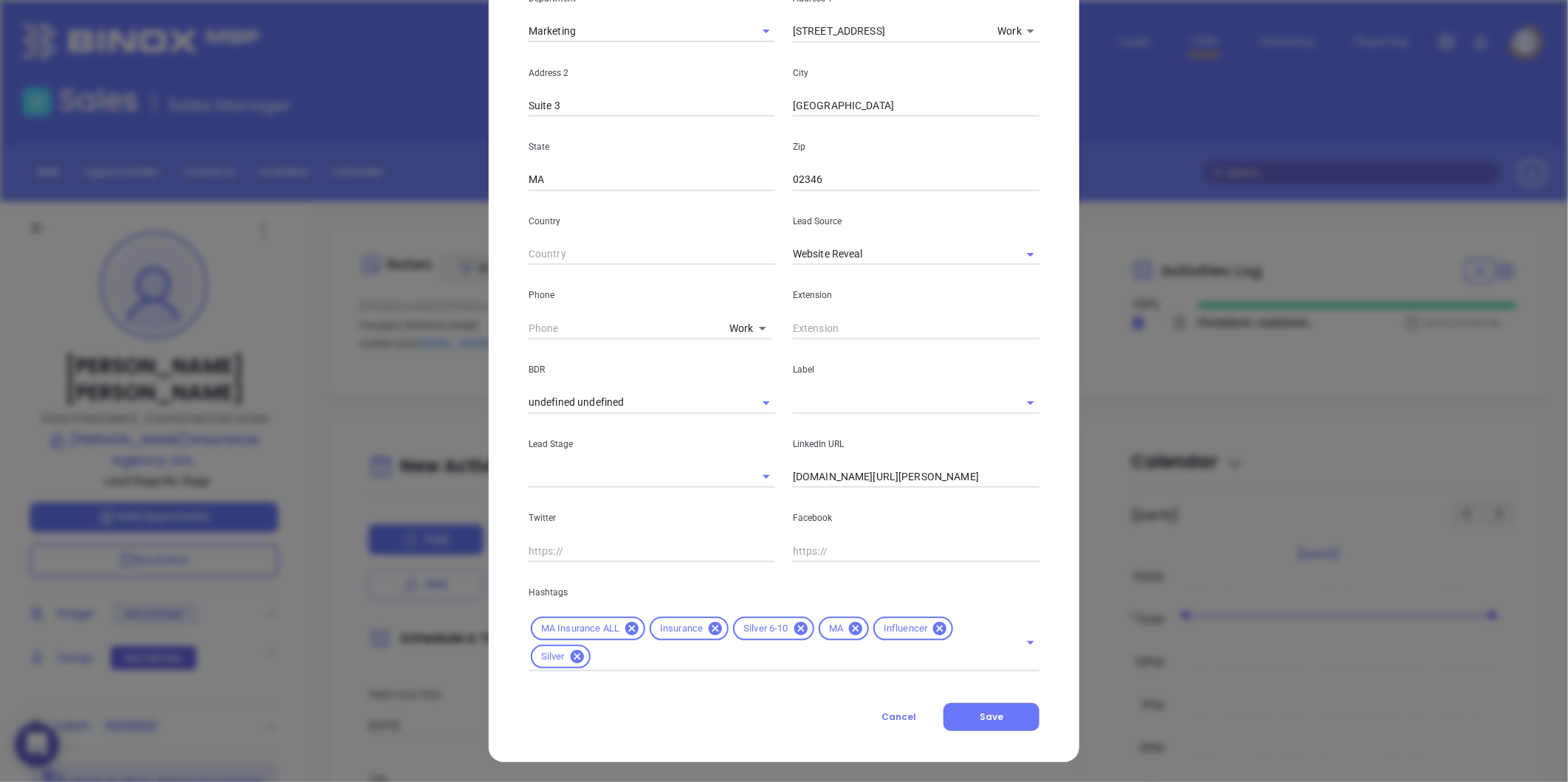
click at [795, 401] on input "text" at bounding box center [895, 402] width 205 height 21
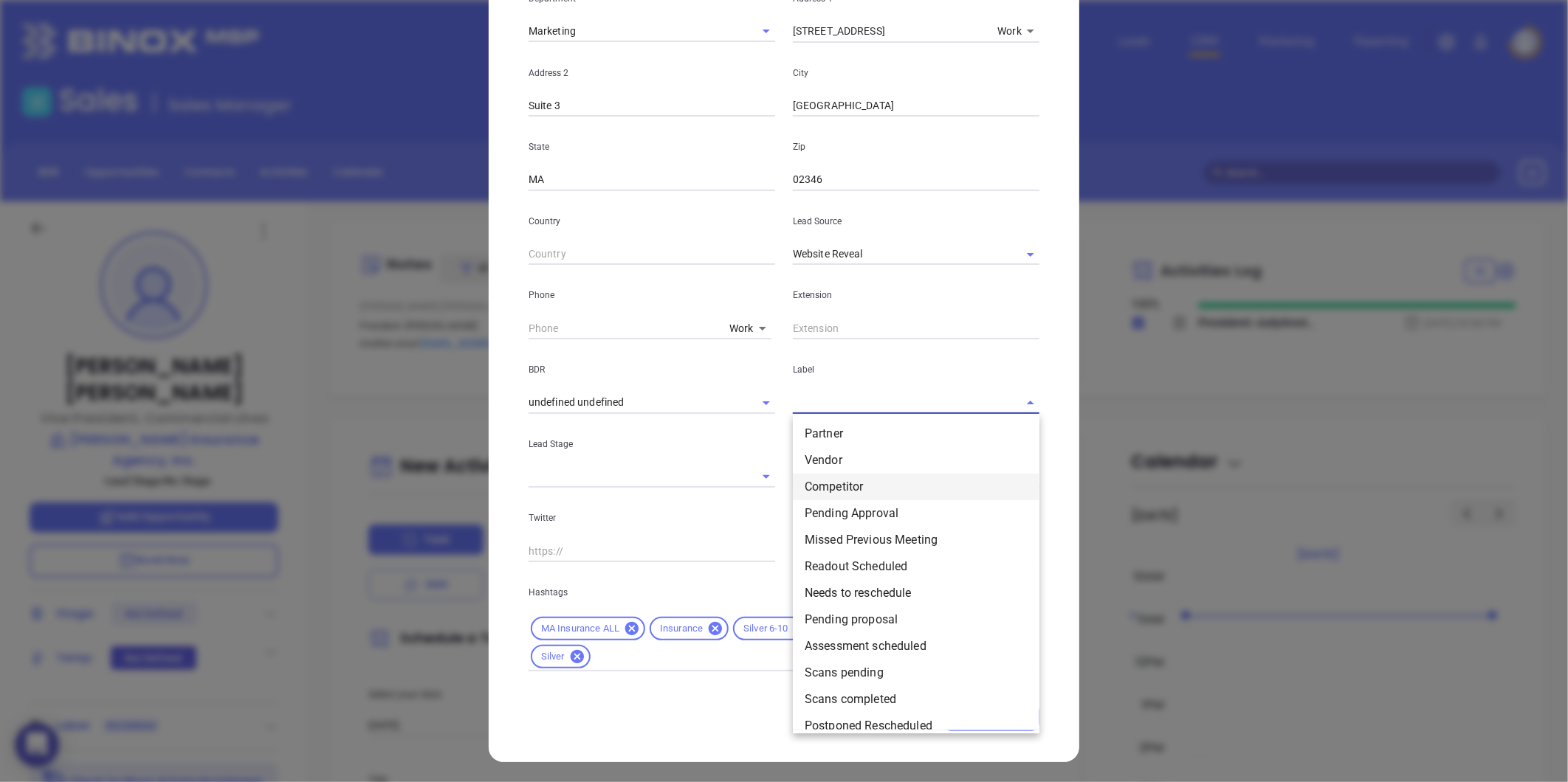
scroll to position [0, 0]
click at [830, 431] on li "Prospect" at bounding box center [916, 436] width 246 height 26
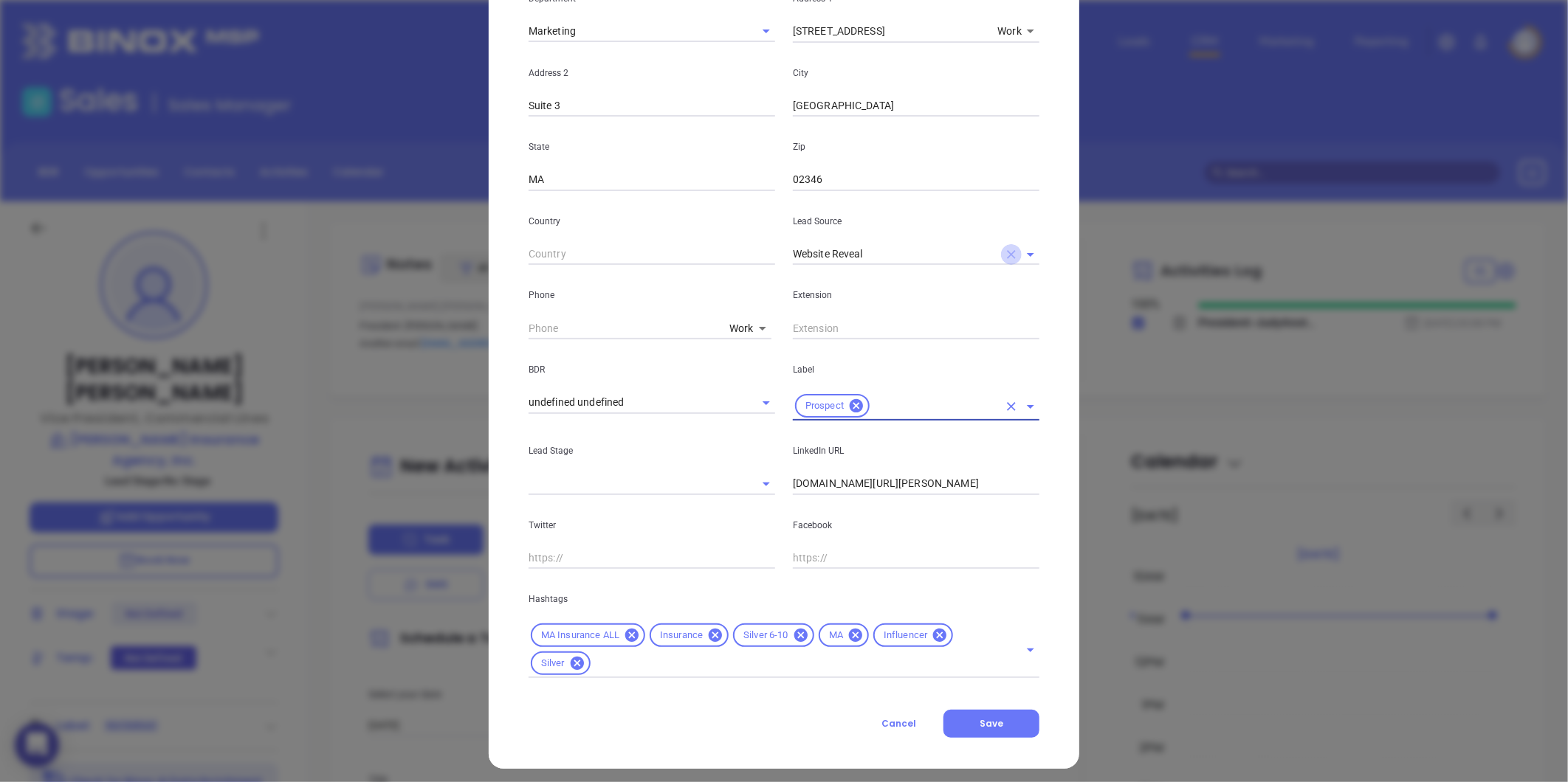
click at [1006, 253] on icon "Clear" at bounding box center [1011, 254] width 9 height 9
click at [967, 246] on input "text" at bounding box center [895, 253] width 205 height 21
click at [840, 281] on li "Binox" at bounding box center [916, 286] width 246 height 26
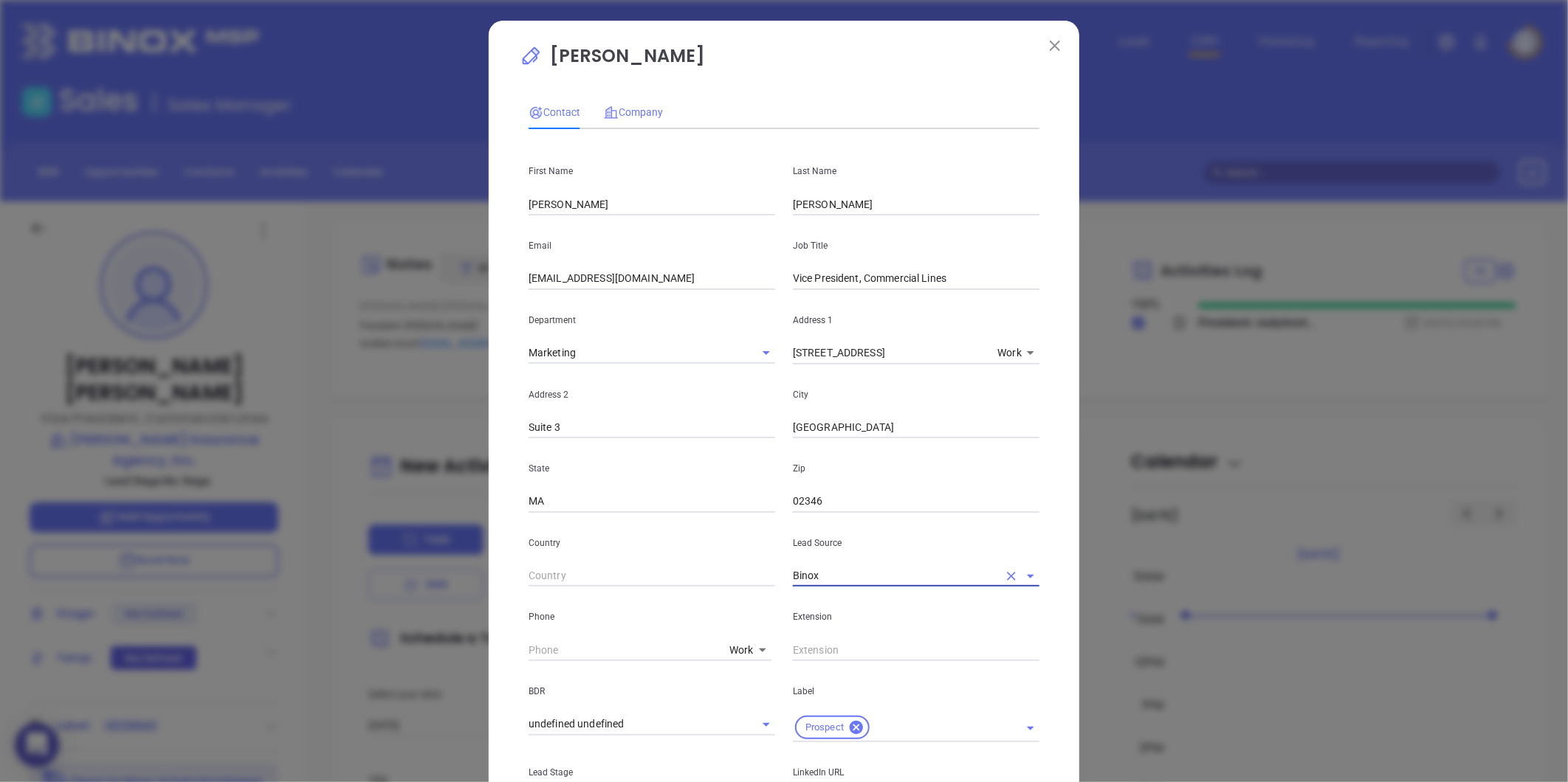
type input "Binox"
click at [638, 107] on span "Company" at bounding box center [633, 112] width 59 height 12
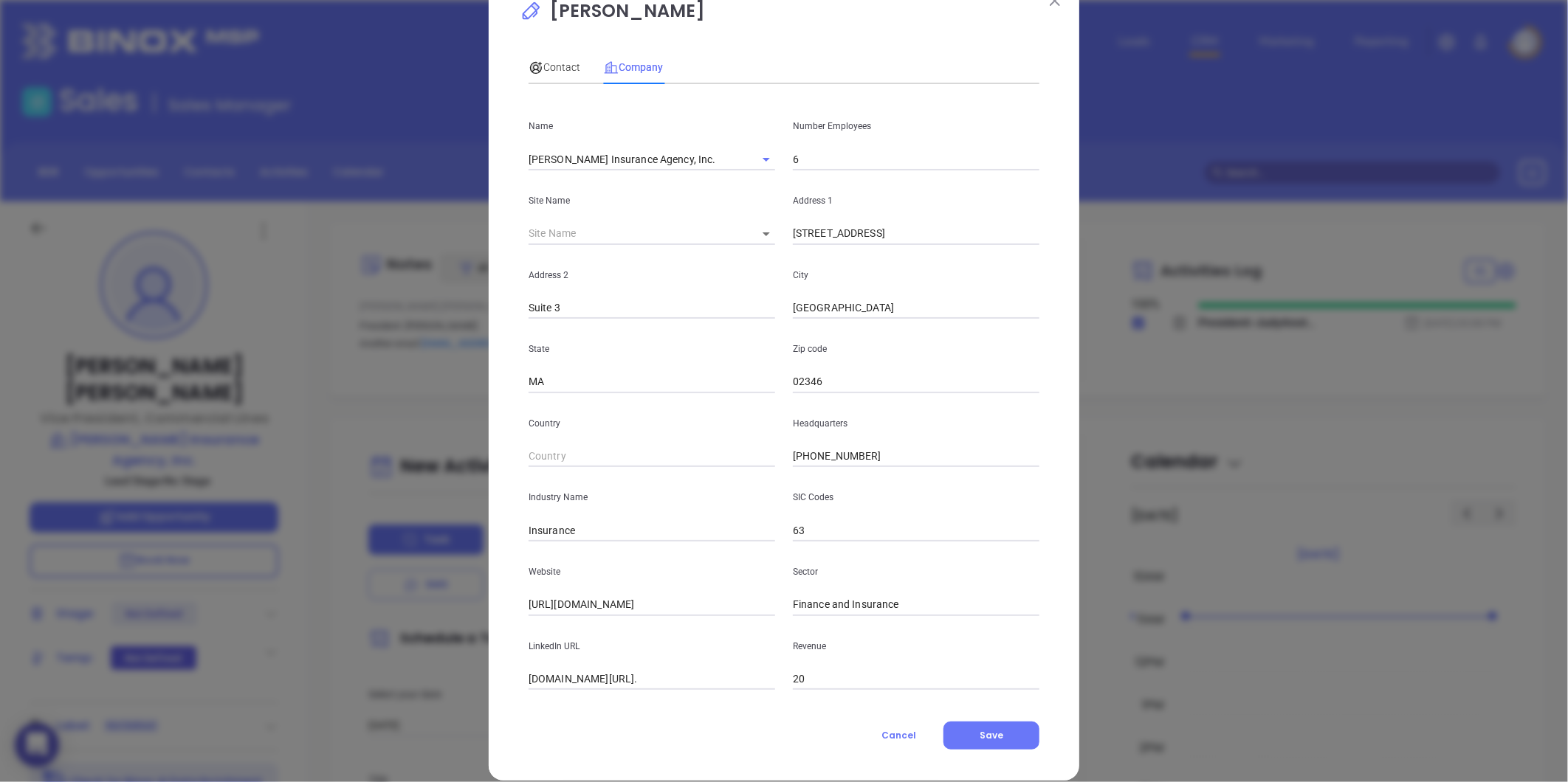
scroll to position [64, 0]
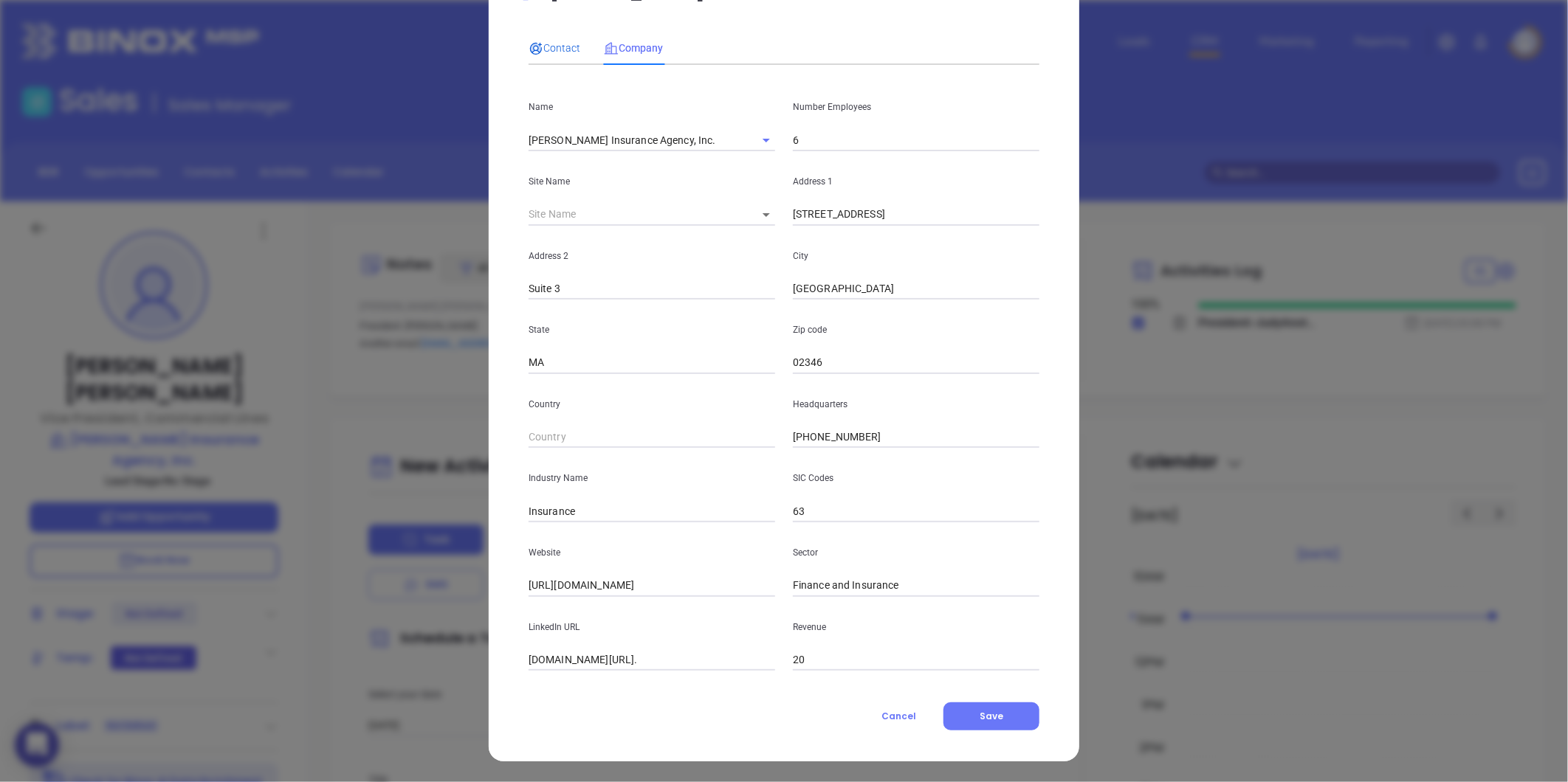
click at [546, 43] on span "Contact" at bounding box center [554, 47] width 52 height 12
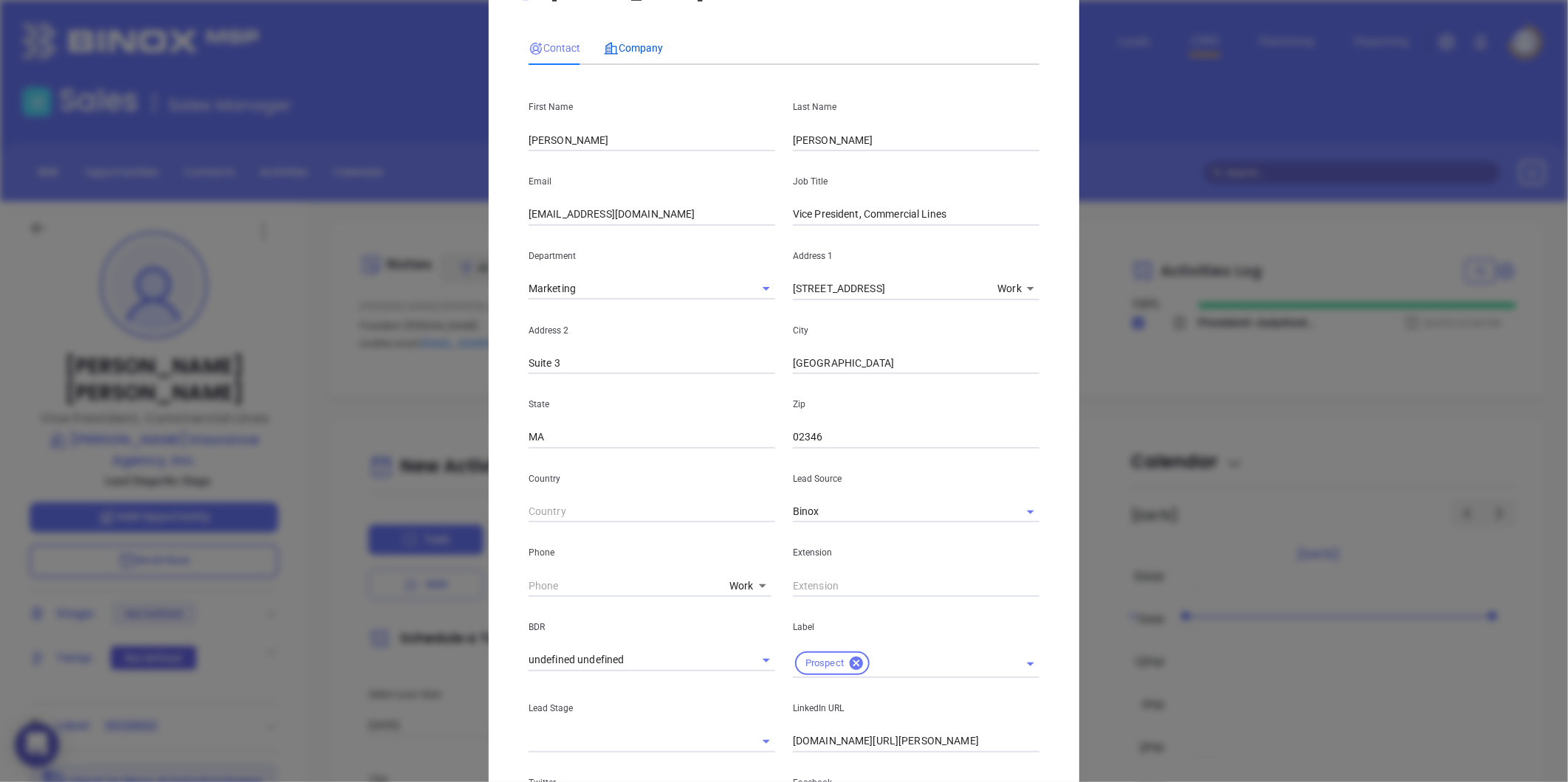
click at [632, 45] on span "Company" at bounding box center [633, 47] width 59 height 12
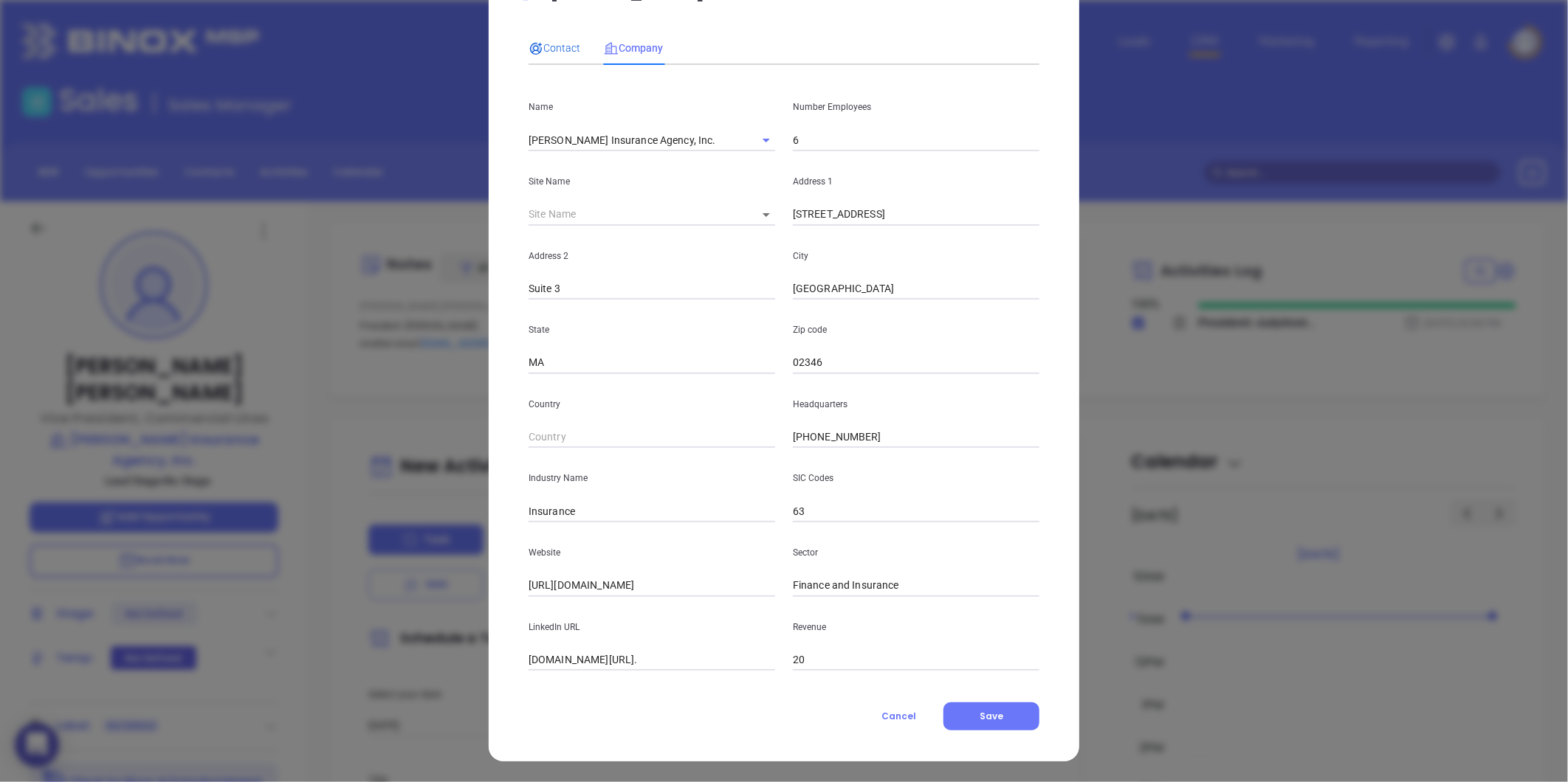
click at [549, 45] on span "Contact" at bounding box center [554, 47] width 52 height 12
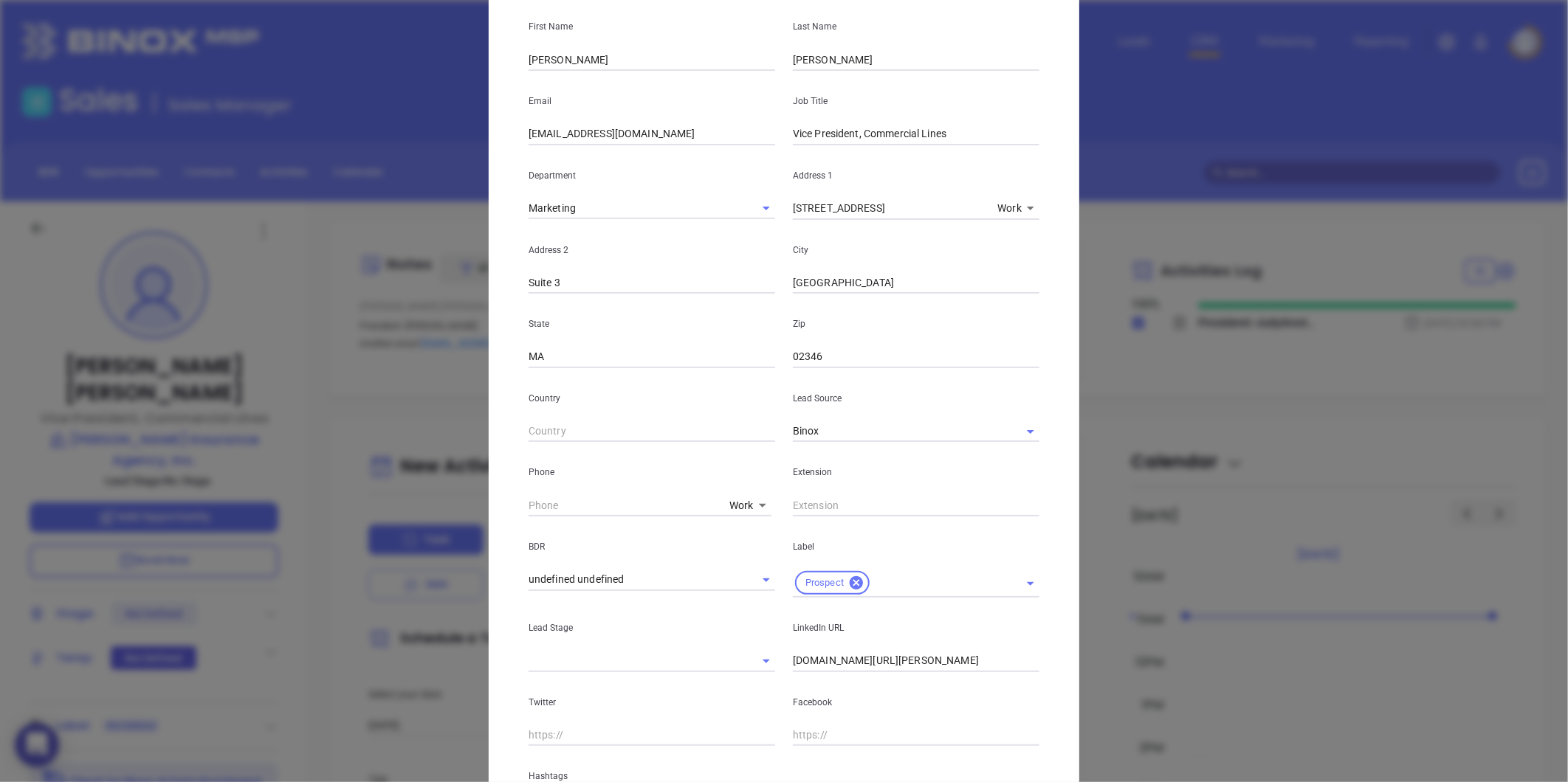
scroll to position [329, 0]
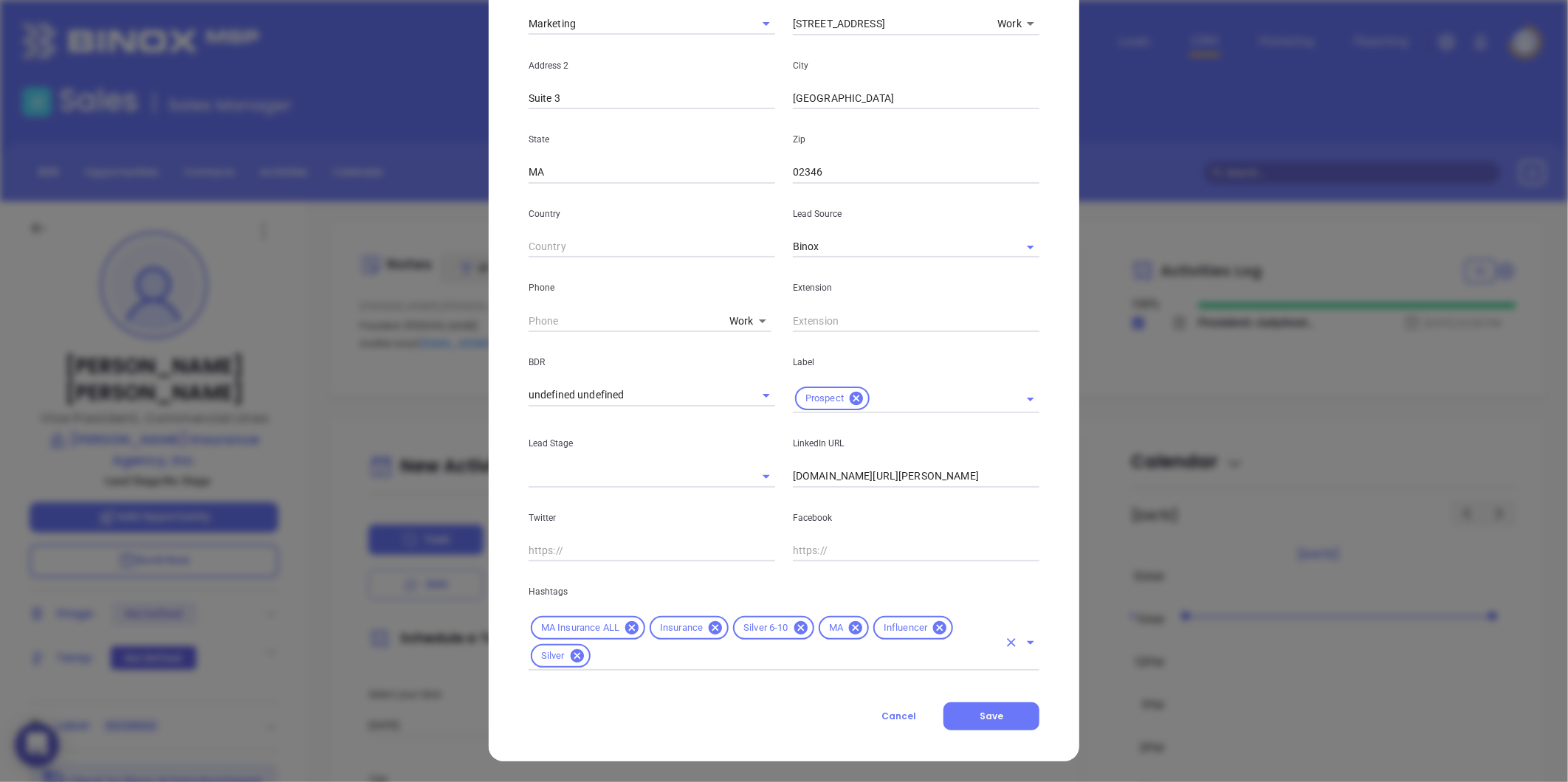
click at [852, 660] on input "text" at bounding box center [795, 656] width 406 height 18
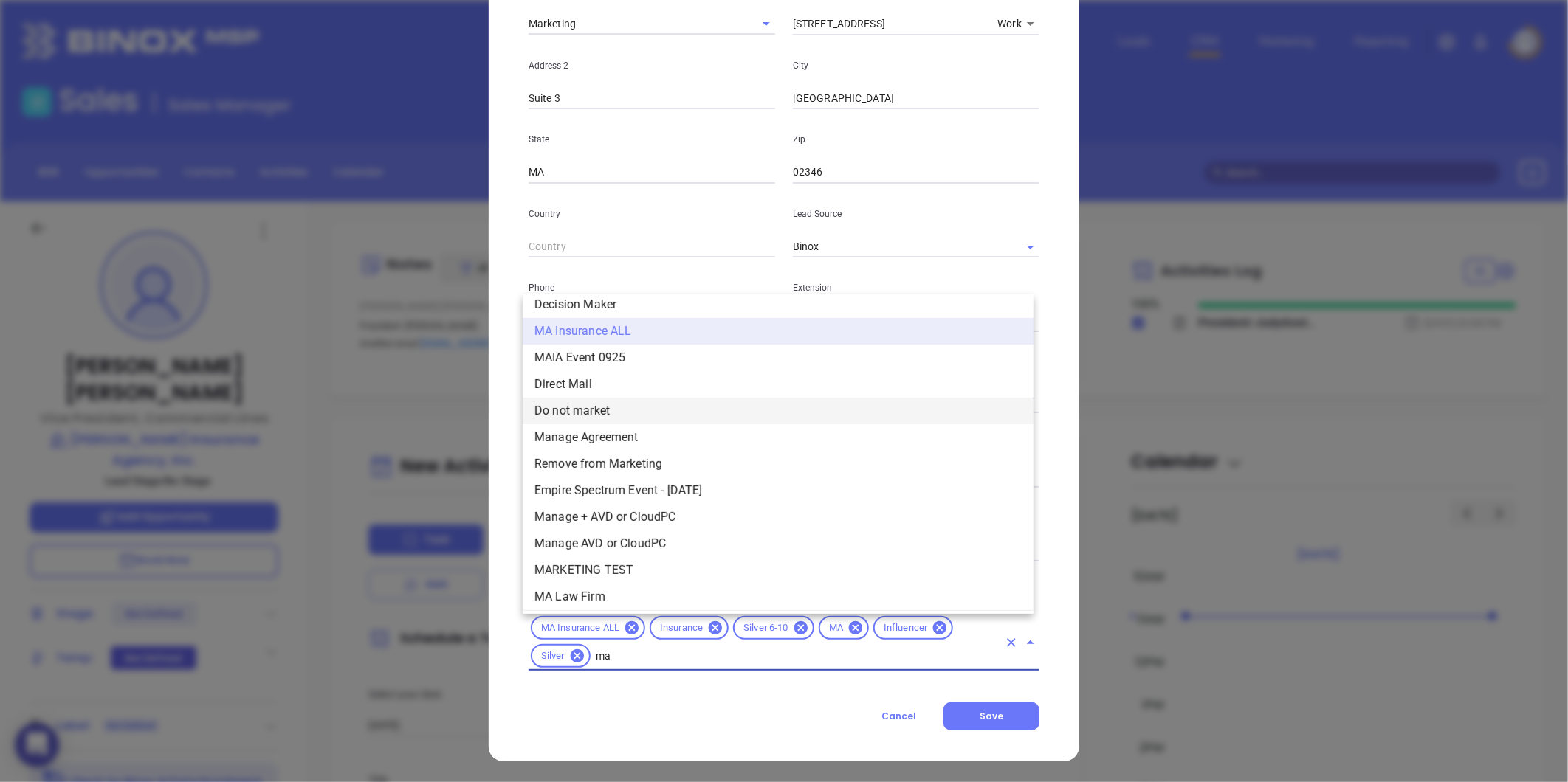
scroll to position [0, 0]
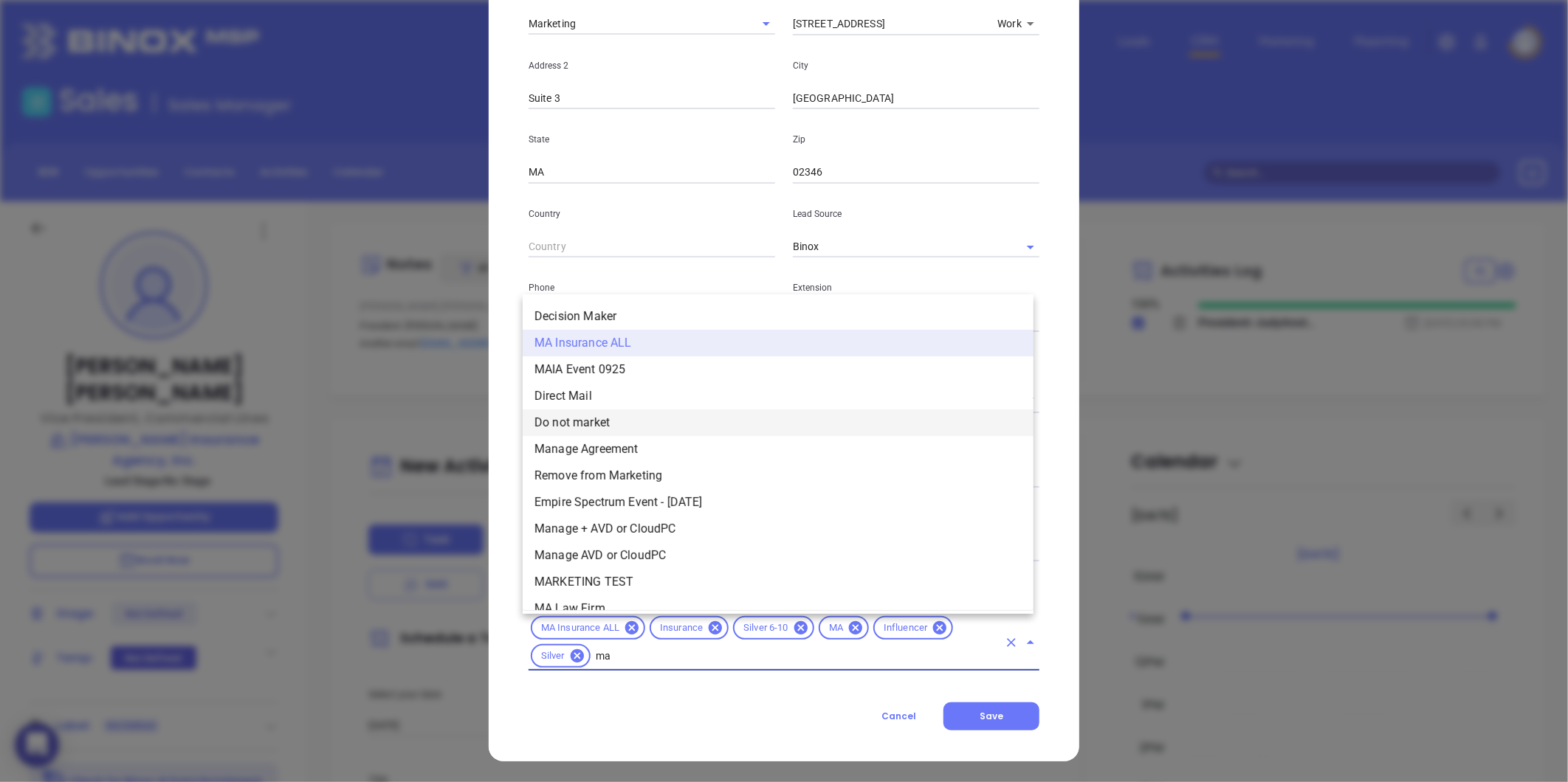
type input "mai"
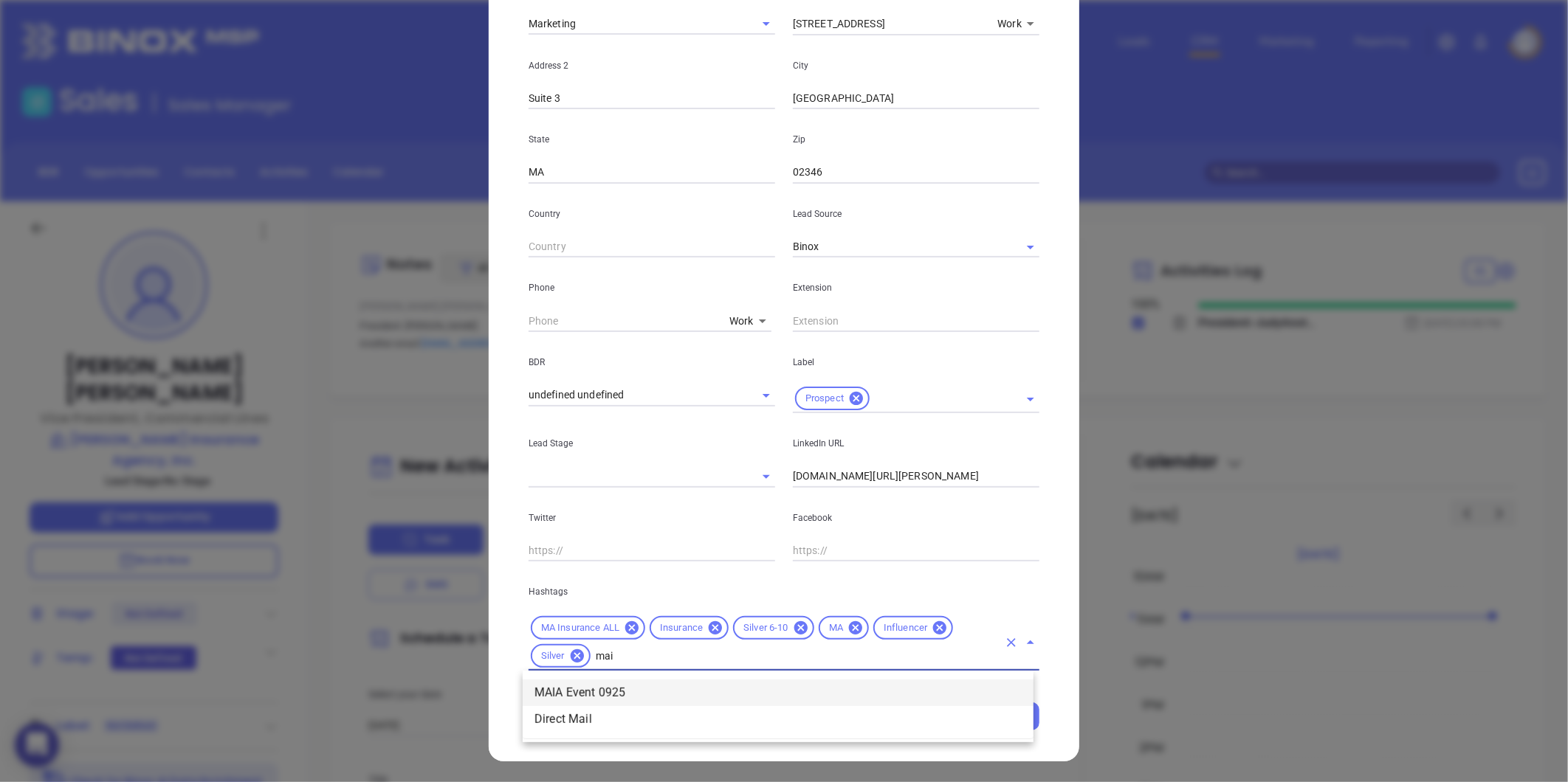
drag, startPoint x: 624, startPoint y: 684, endPoint x: 592, endPoint y: 676, distance: 33.0
click at [625, 684] on li "MAIA Event 0925" at bounding box center [778, 693] width 511 height 26
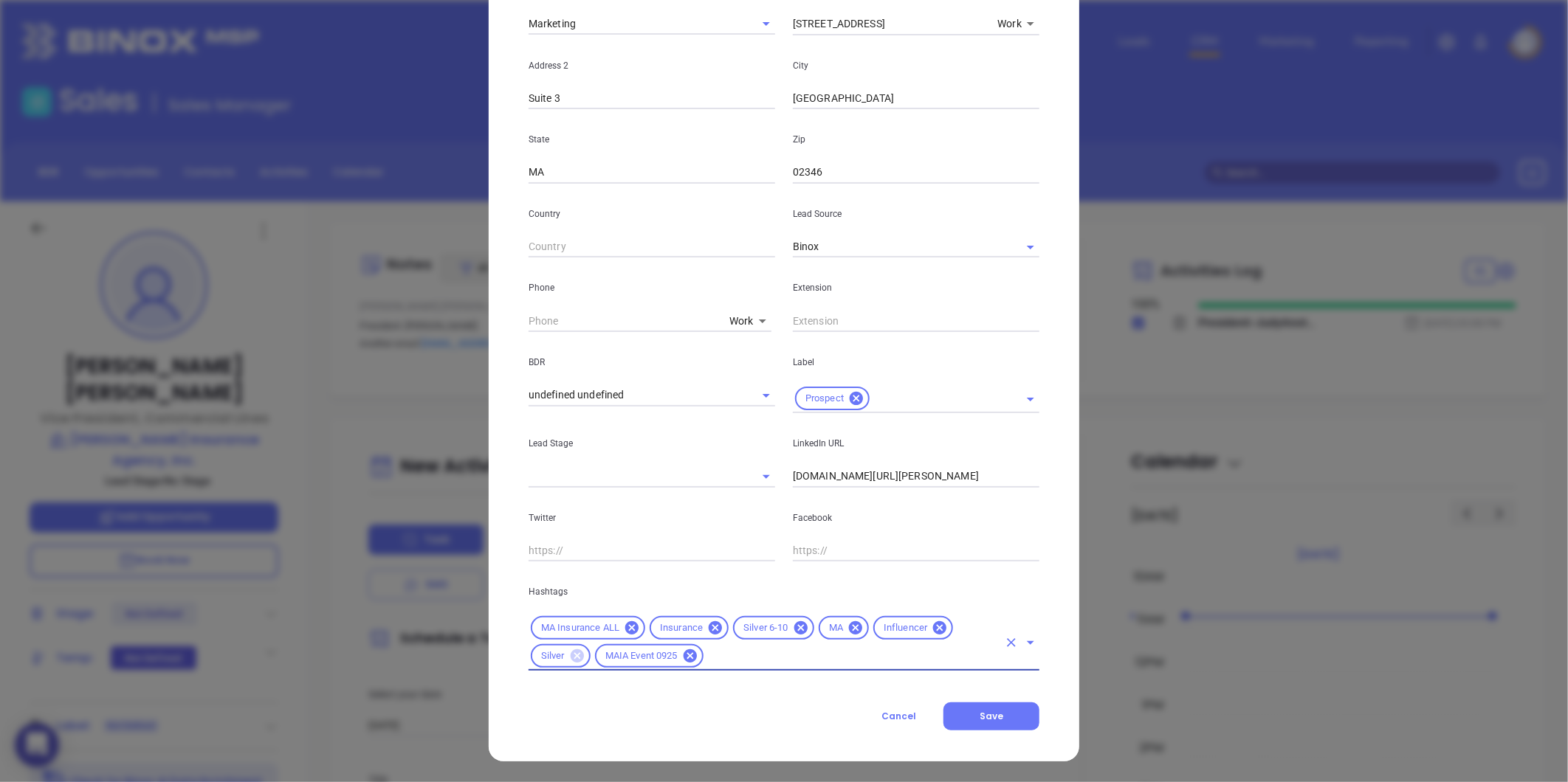
click at [576, 654] on icon at bounding box center [577, 656] width 14 height 14
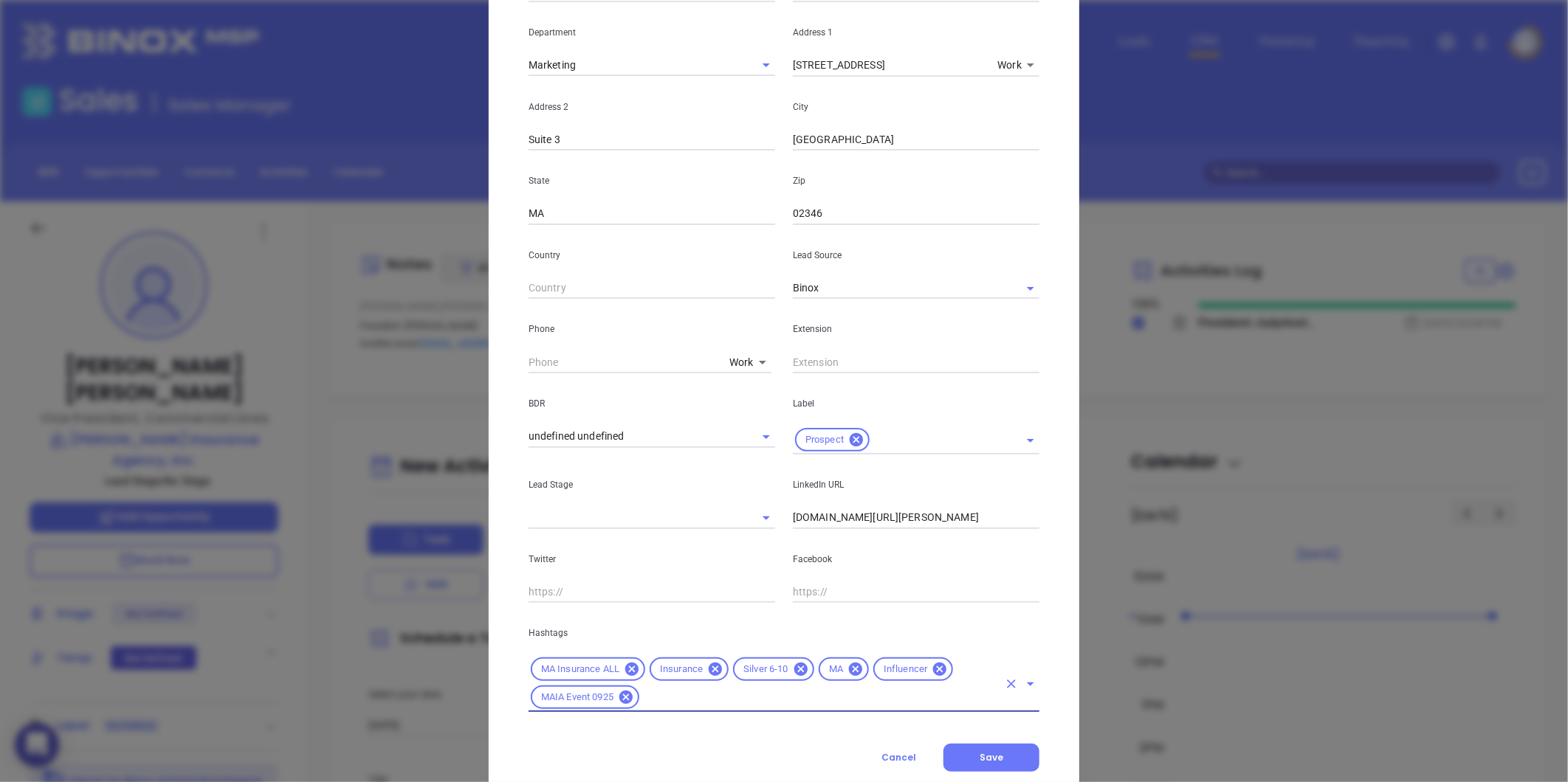
scroll to position [247, 0]
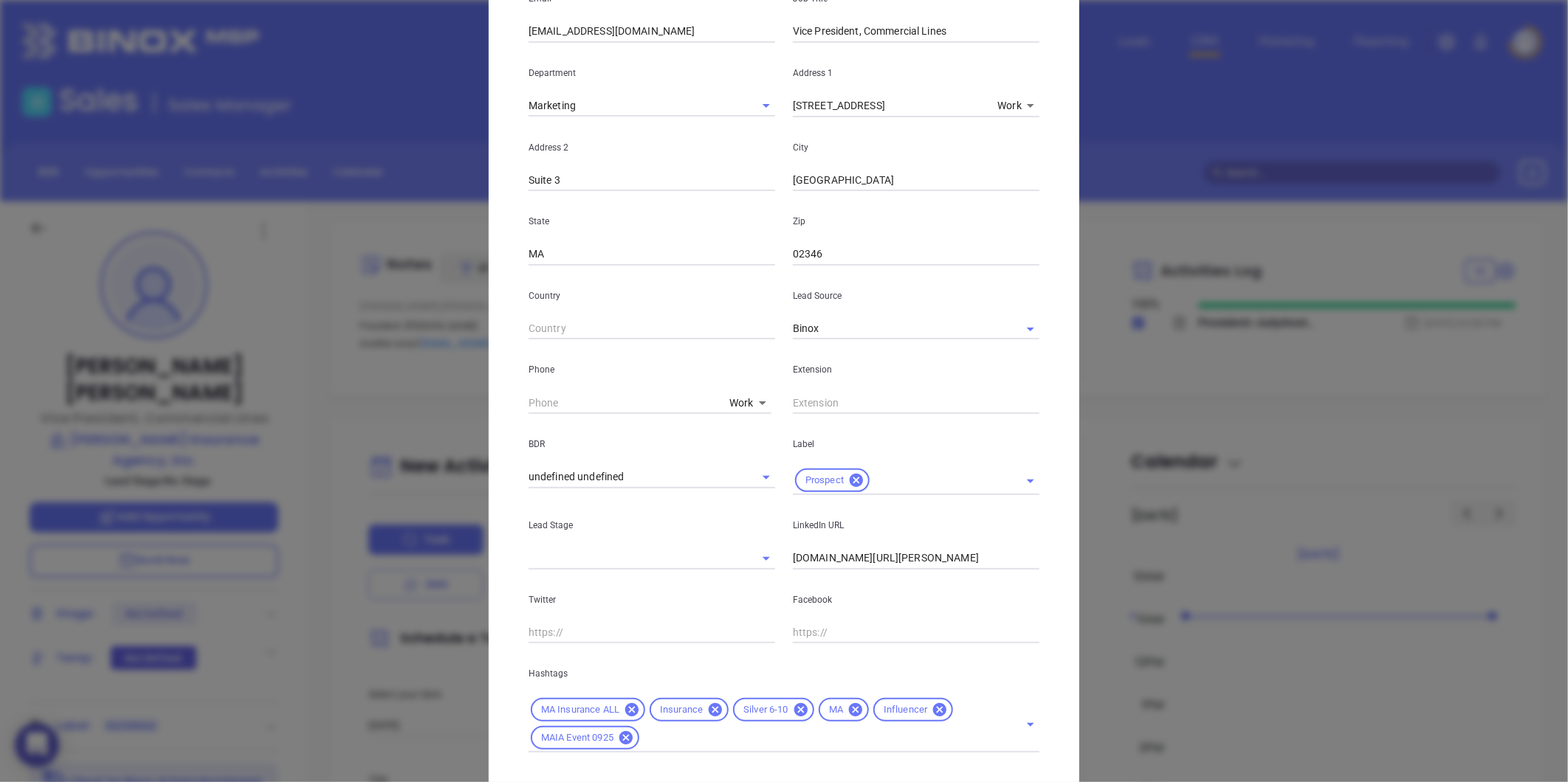
click at [729, 396] on body "0 Leads CRM Marketing Reporting Financial Leads Leads Sales Sales Manager BDR O…" at bounding box center [784, 391] width 1568 height 782
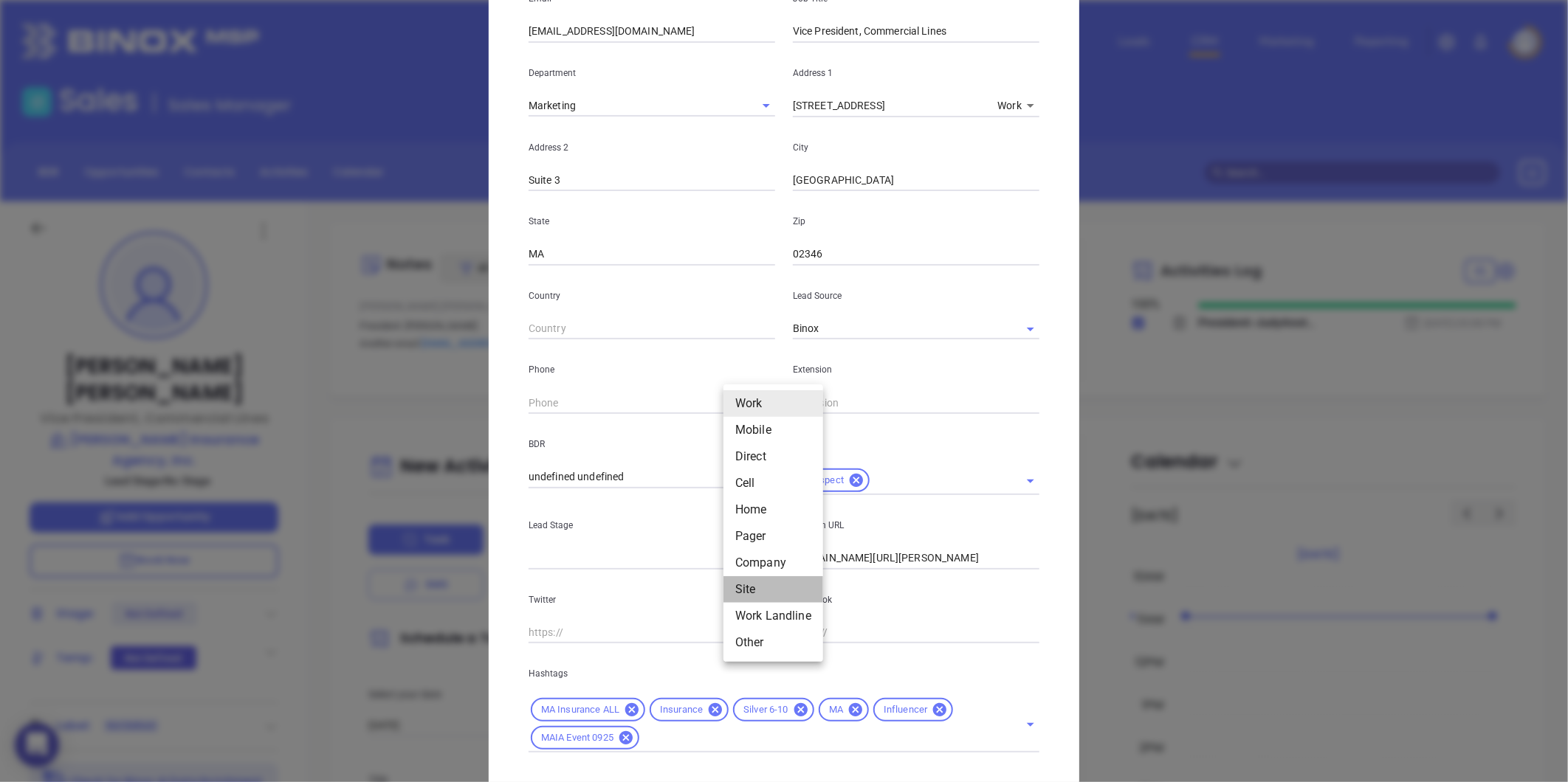
drag, startPoint x: 751, startPoint y: 583, endPoint x: 731, endPoint y: 553, distance: 36.1
click at [750, 580] on li "Site" at bounding box center [772, 589] width 99 height 26
type input "11"
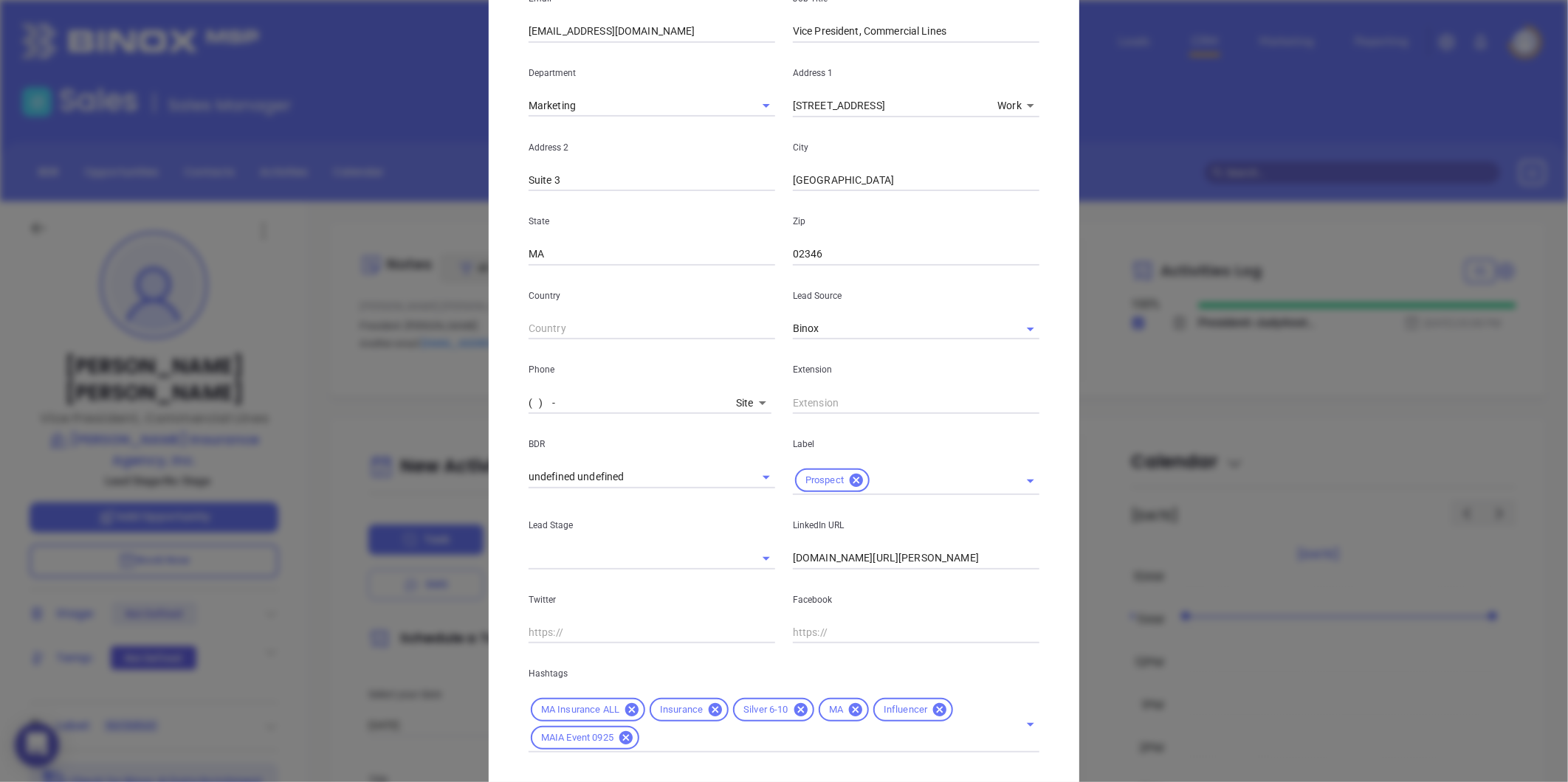
click at [607, 401] on input "( ) -" at bounding box center [629, 403] width 201 height 22
paste input "508) 947-7600"
type input "(508) 947-7600"
click at [737, 405] on body "0 Leads CRM Marketing Reporting Financial Leads Leads Sales Sales Manager BDR O…" at bounding box center [784, 391] width 1568 height 782
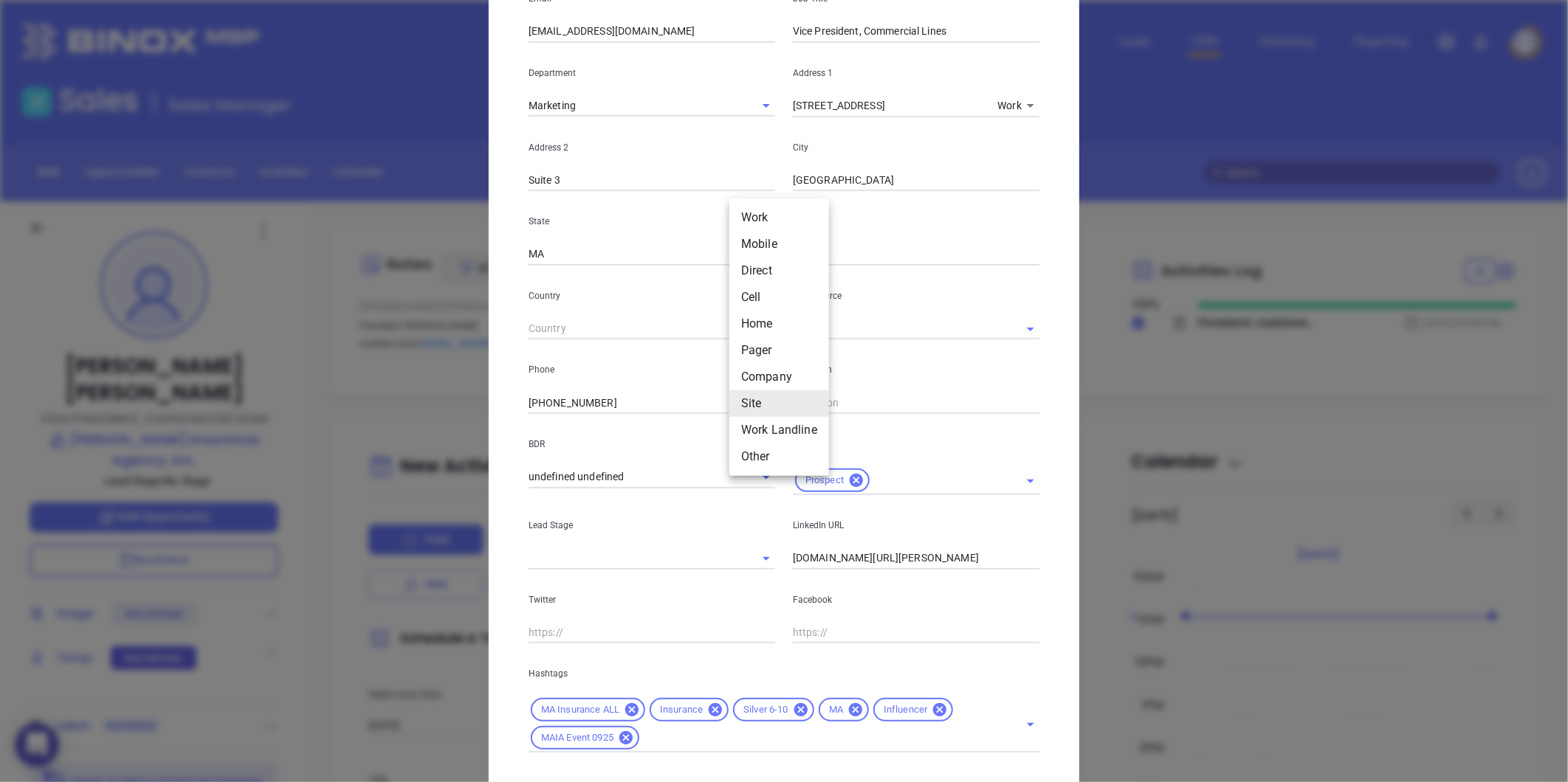
click at [763, 242] on li "Mobile" at bounding box center [779, 243] width 99 height 26
type input "2"
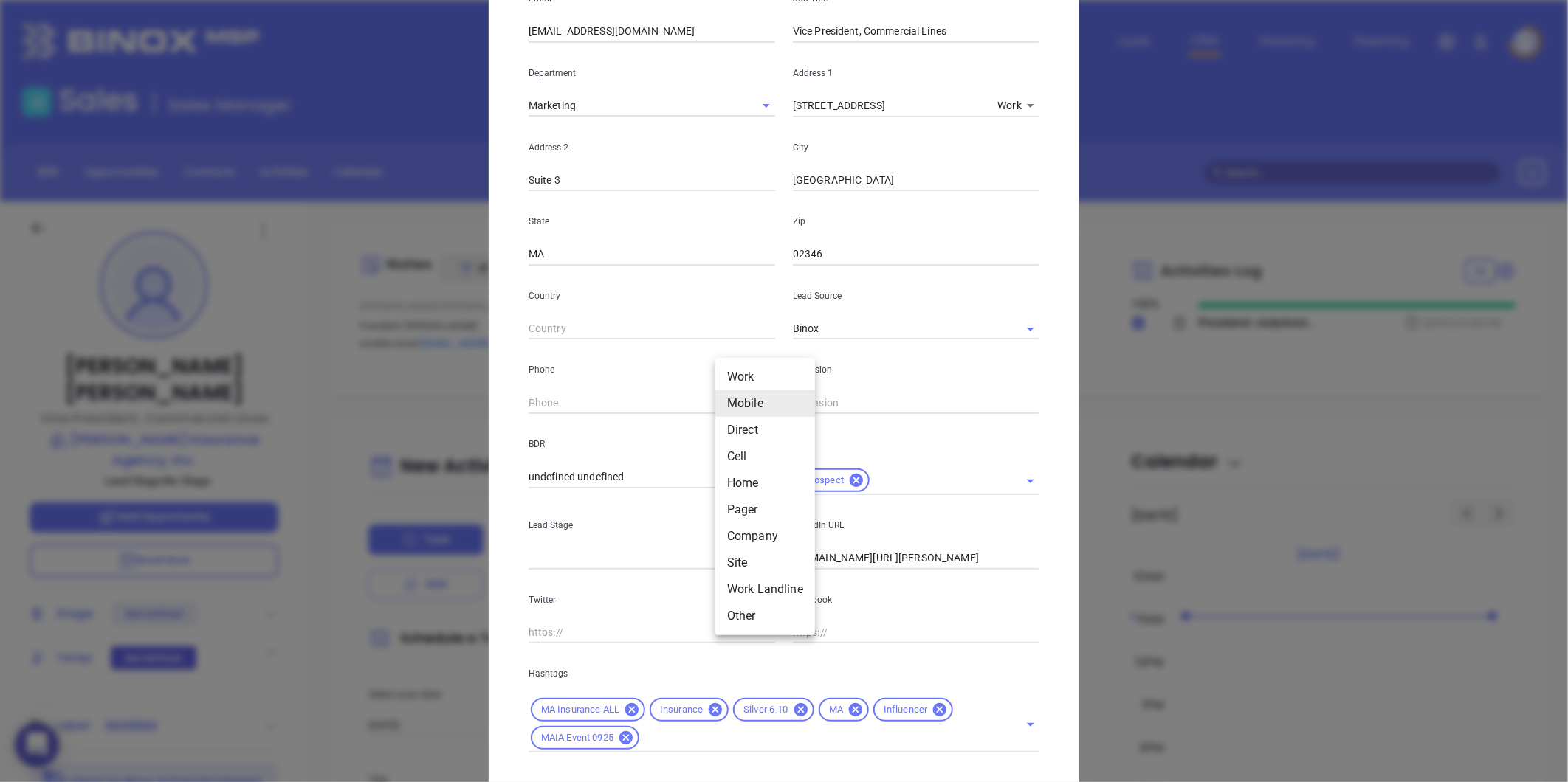
drag, startPoint x: 727, startPoint y: 404, endPoint x: 743, endPoint y: 396, distance: 17.9
click at [727, 401] on body "0 Leads CRM Marketing Reporting Financial Leads Leads Sales Sales Manager BDR O…" at bounding box center [784, 391] width 1568 height 782
click at [738, 430] on li "Direct" at bounding box center [765, 429] width 99 height 26
type input "(508) 947-7600"
type input "3"
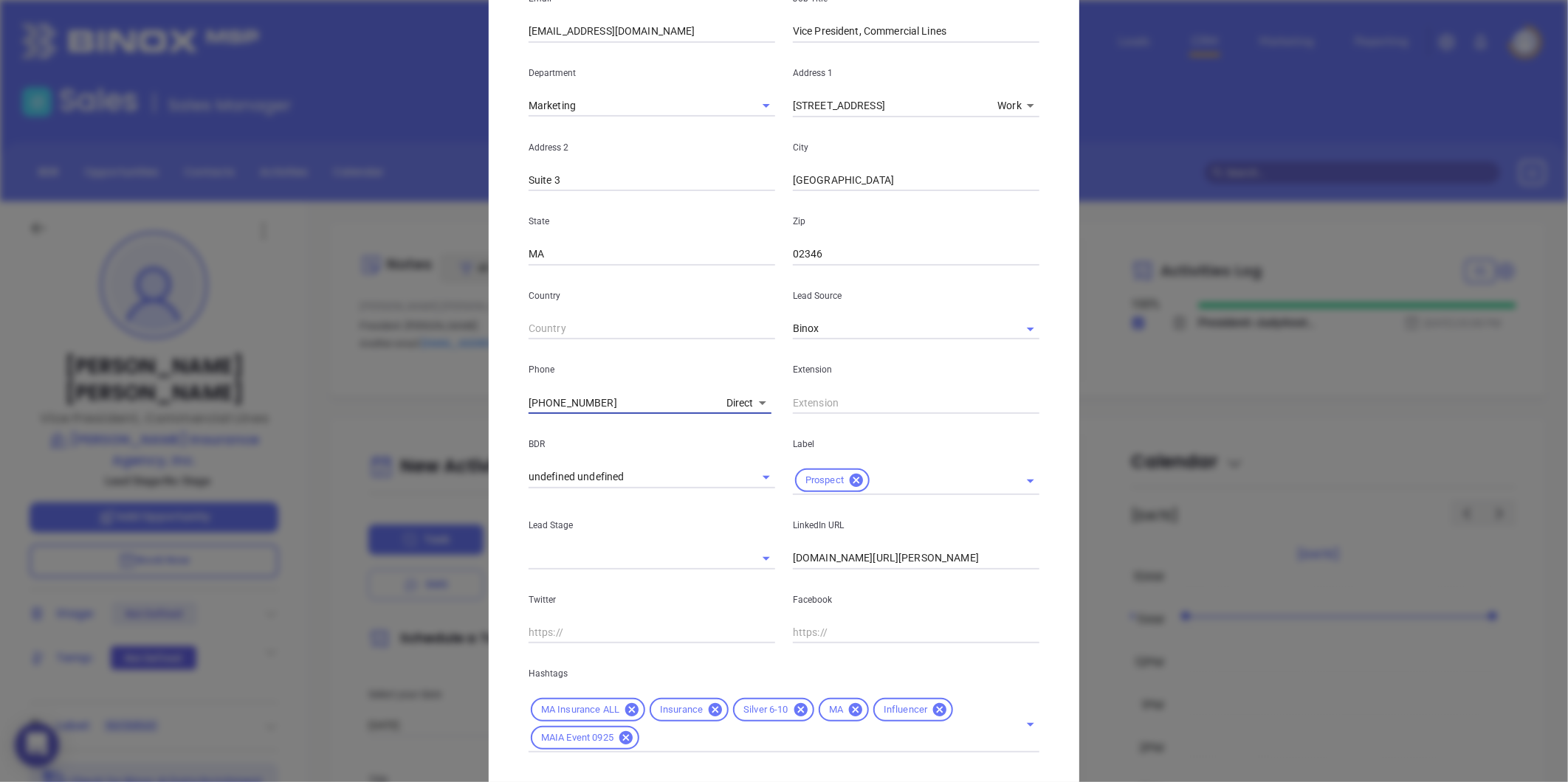
drag, startPoint x: 630, startPoint y: 403, endPoint x: 256, endPoint y: 475, distance: 380.9
click at [447, 417] on div "Kira Watkins Contact Company First Name Kira Last Name Watkins Email kira@tmryd…" at bounding box center [784, 391] width 1568 height 782
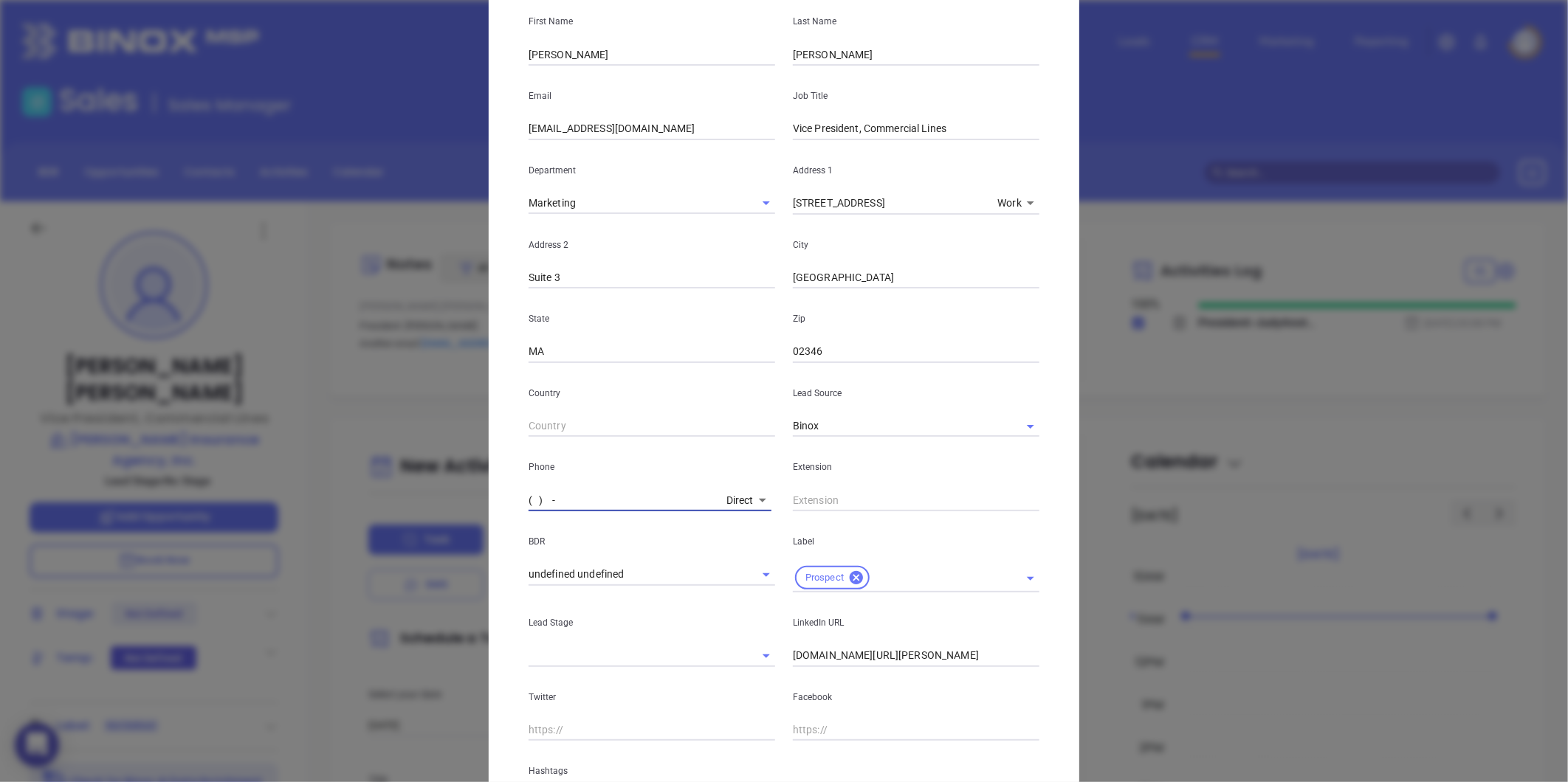
scroll to position [0, 0]
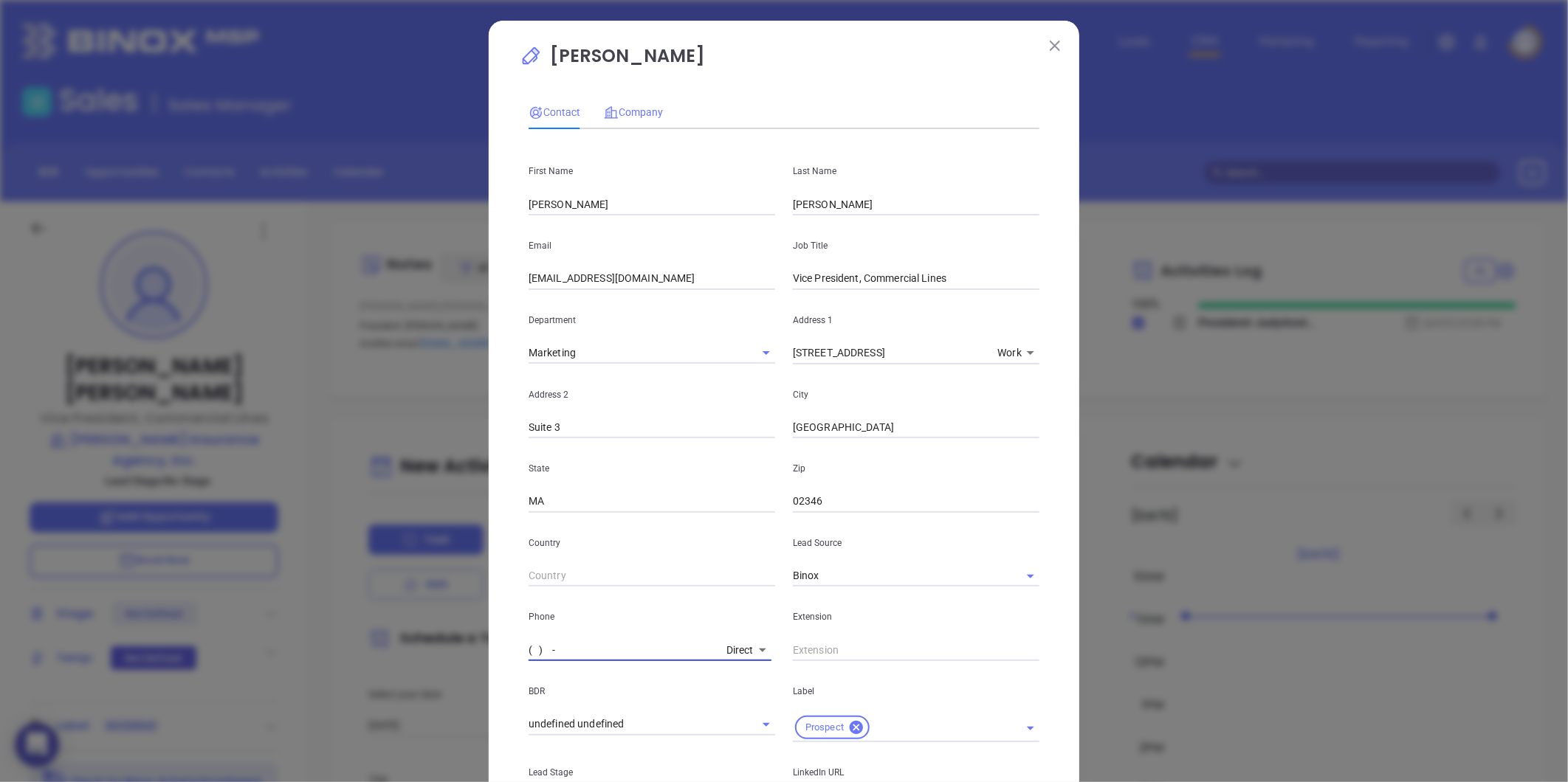
type input "( ) -"
click at [638, 104] on div "Company" at bounding box center [633, 112] width 59 height 16
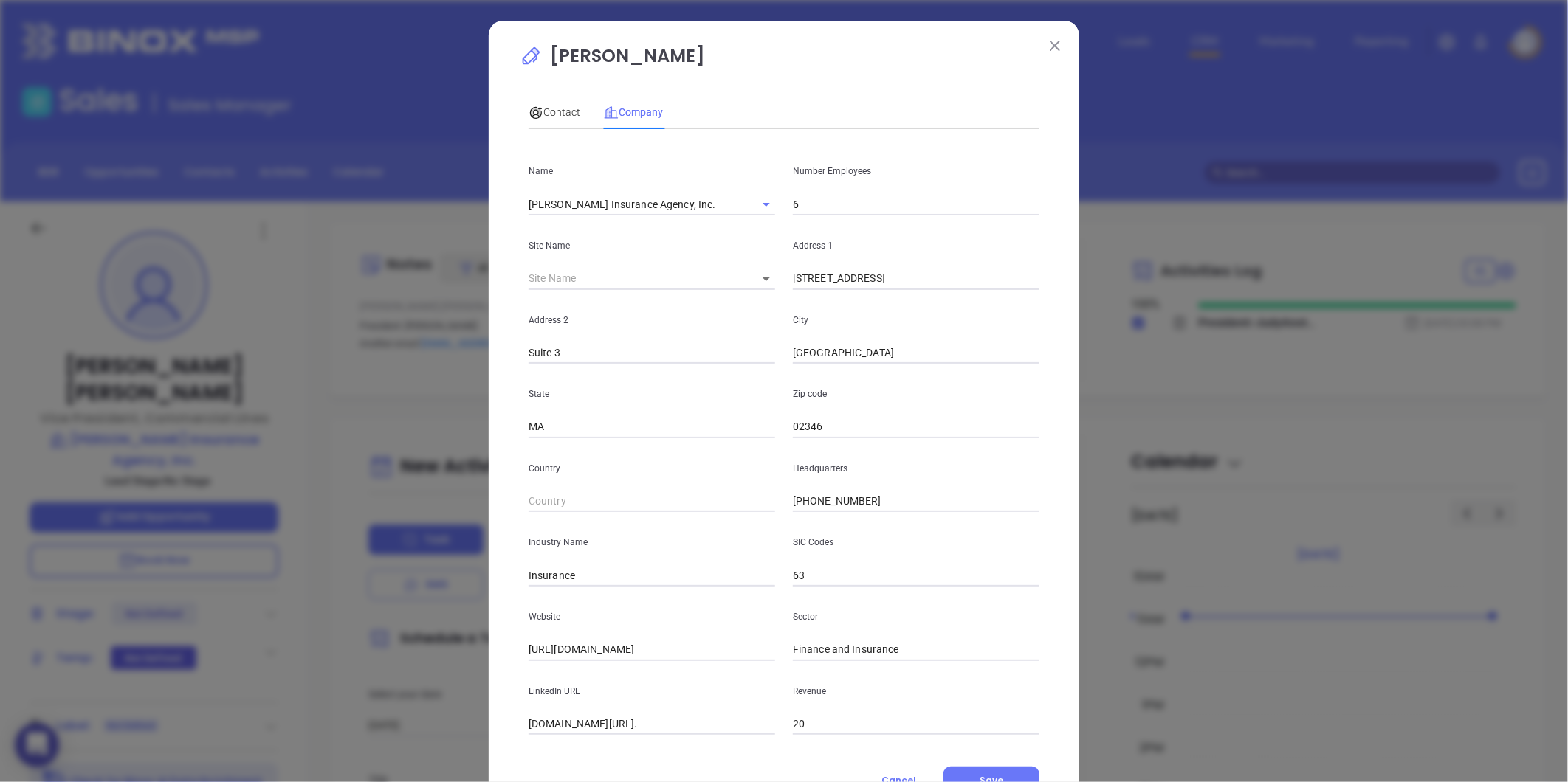
scroll to position [64, 0]
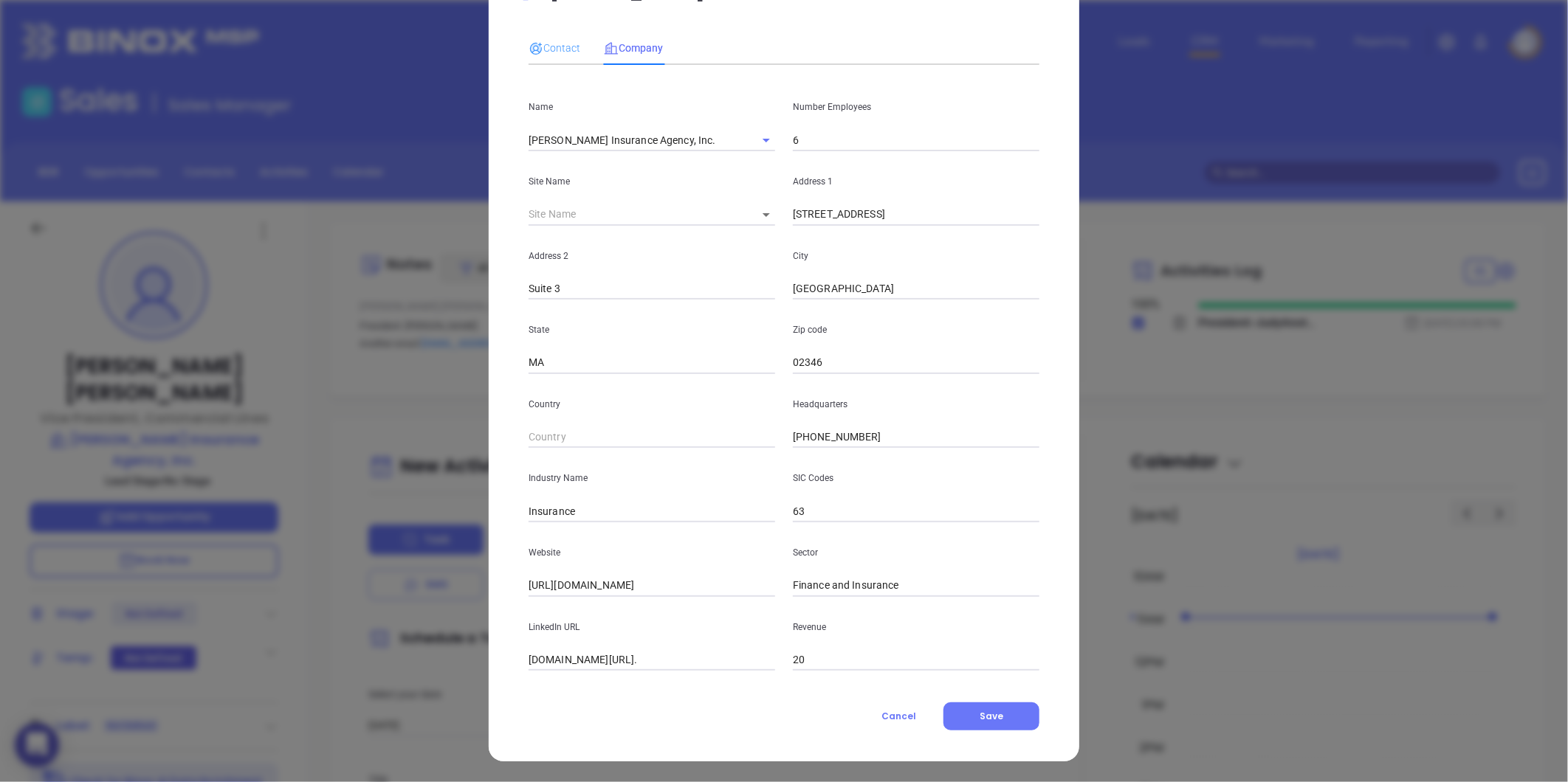
click at [553, 36] on div "Contact" at bounding box center [554, 47] width 52 height 34
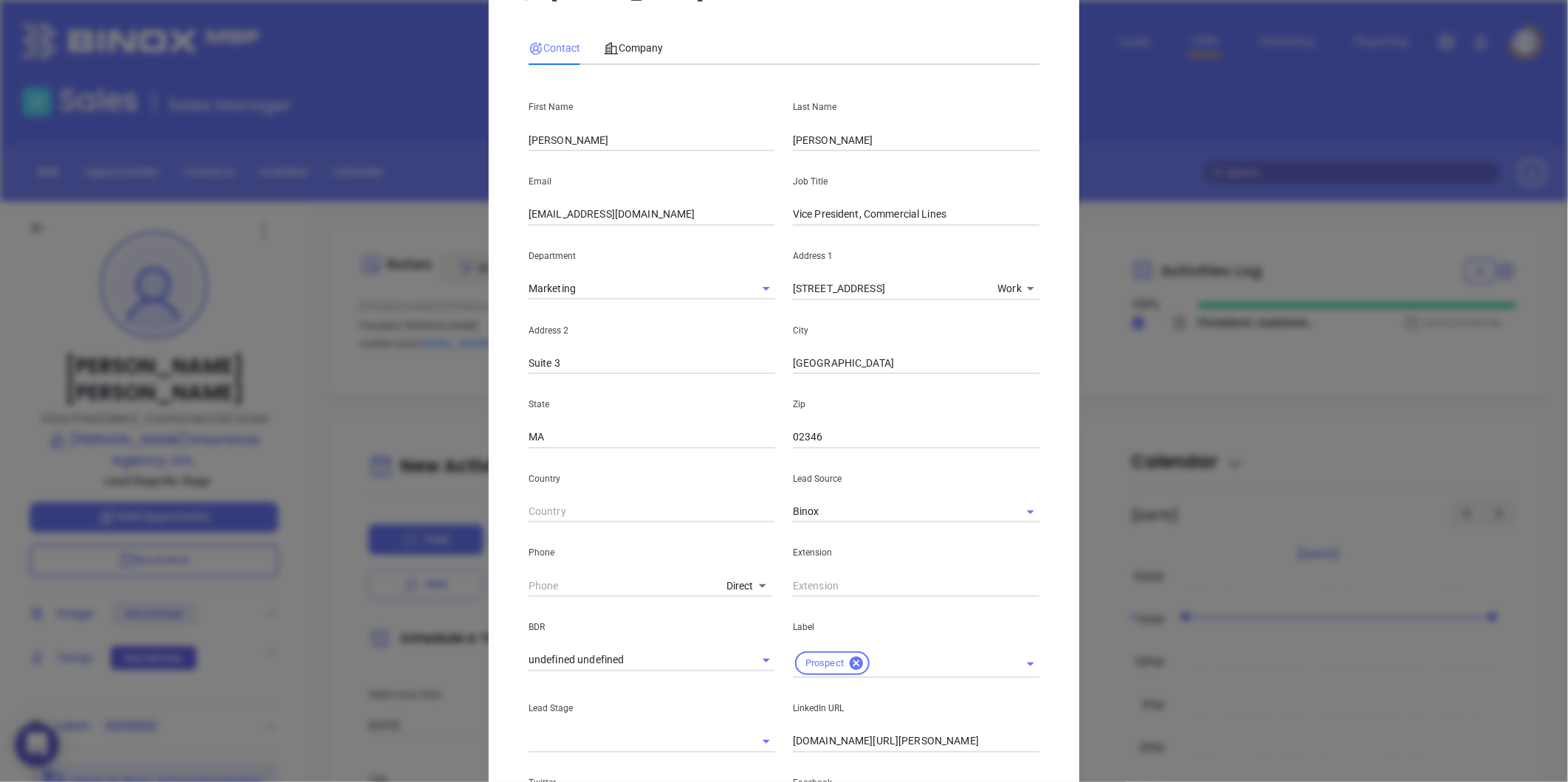
scroll to position [329, 0]
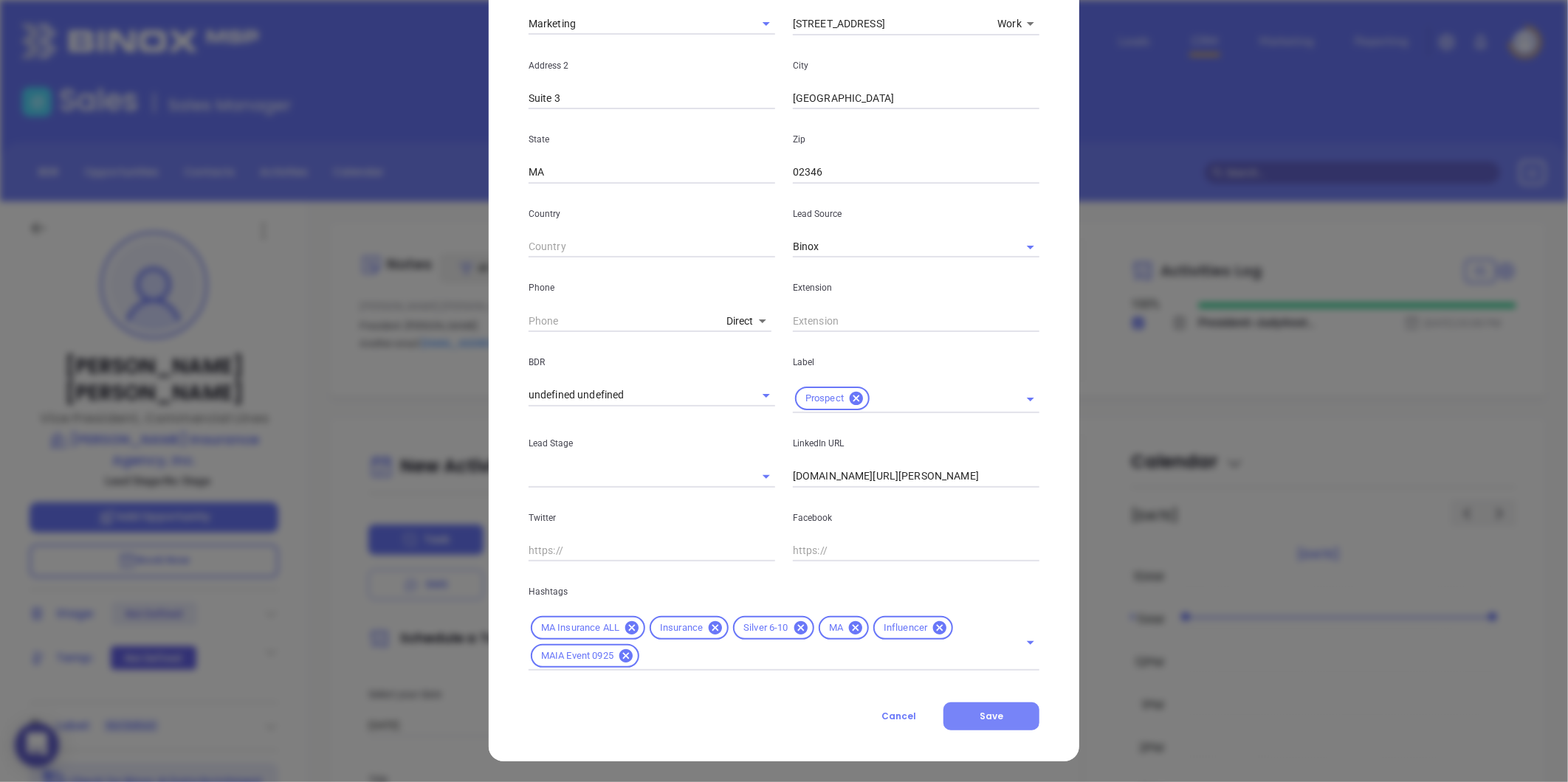
click at [985, 707] on button "Save" at bounding box center [991, 716] width 96 height 28
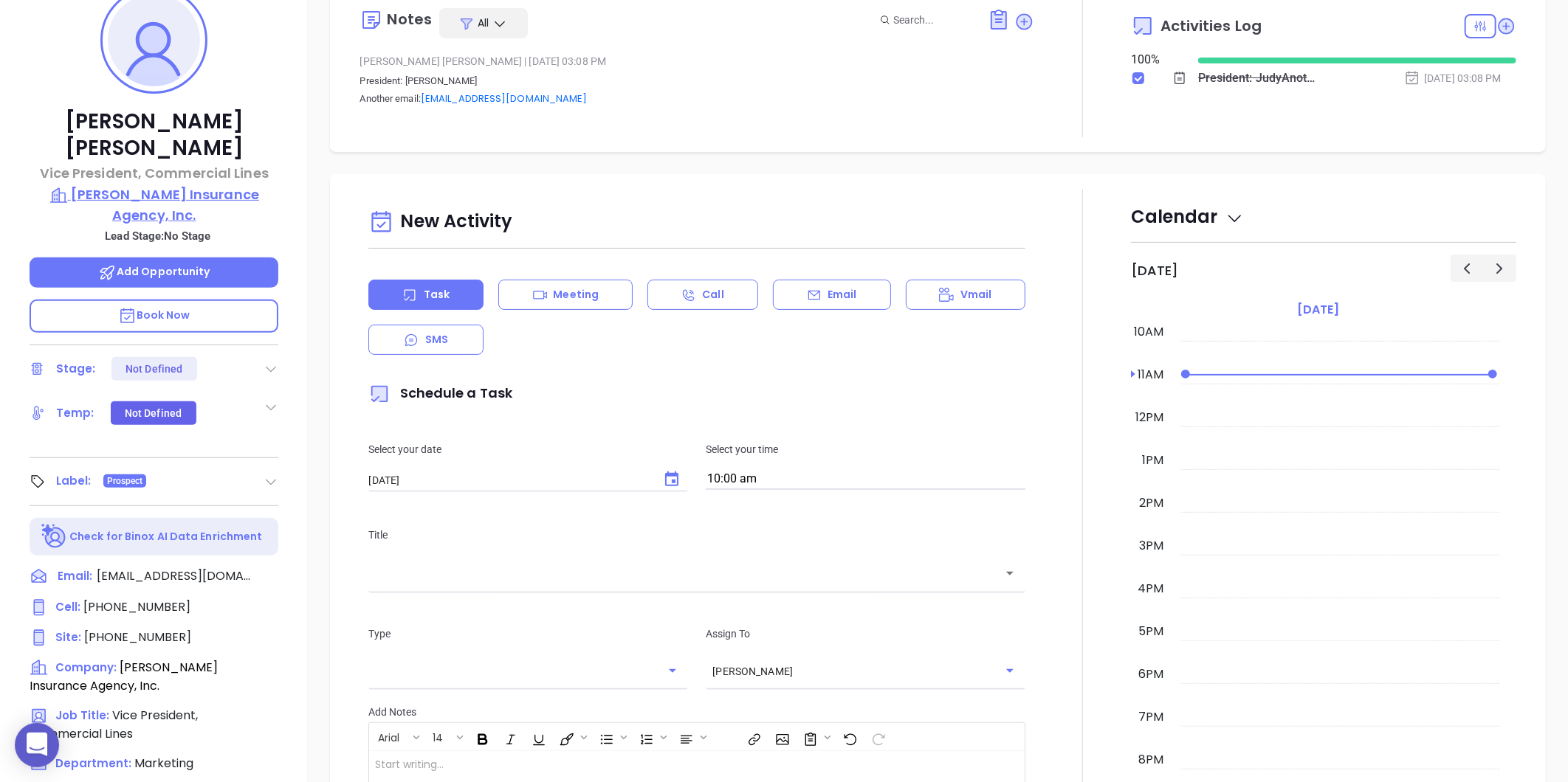
scroll to position [0, 0]
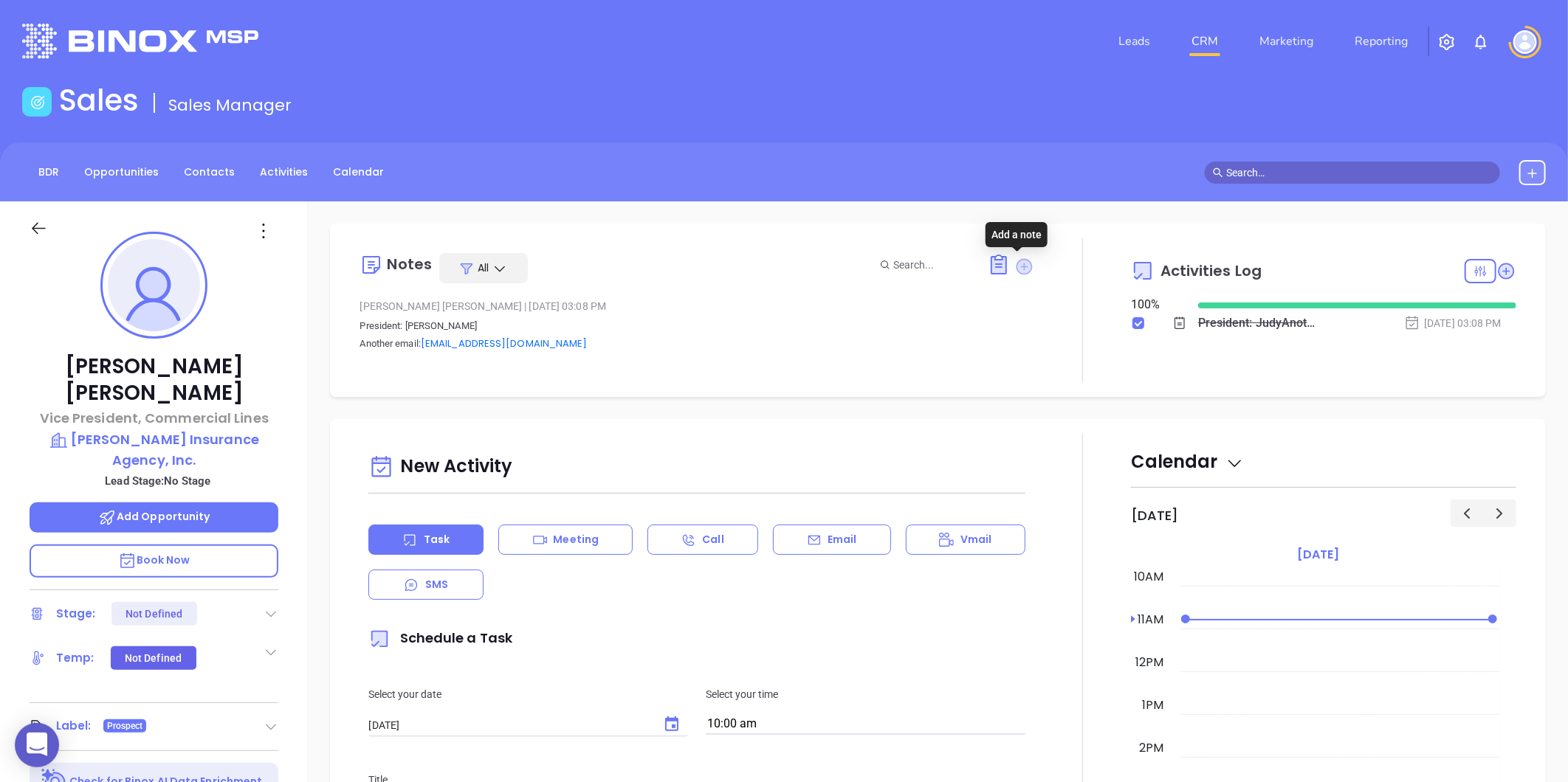
click at [1016, 266] on icon at bounding box center [1025, 266] width 16 height 16
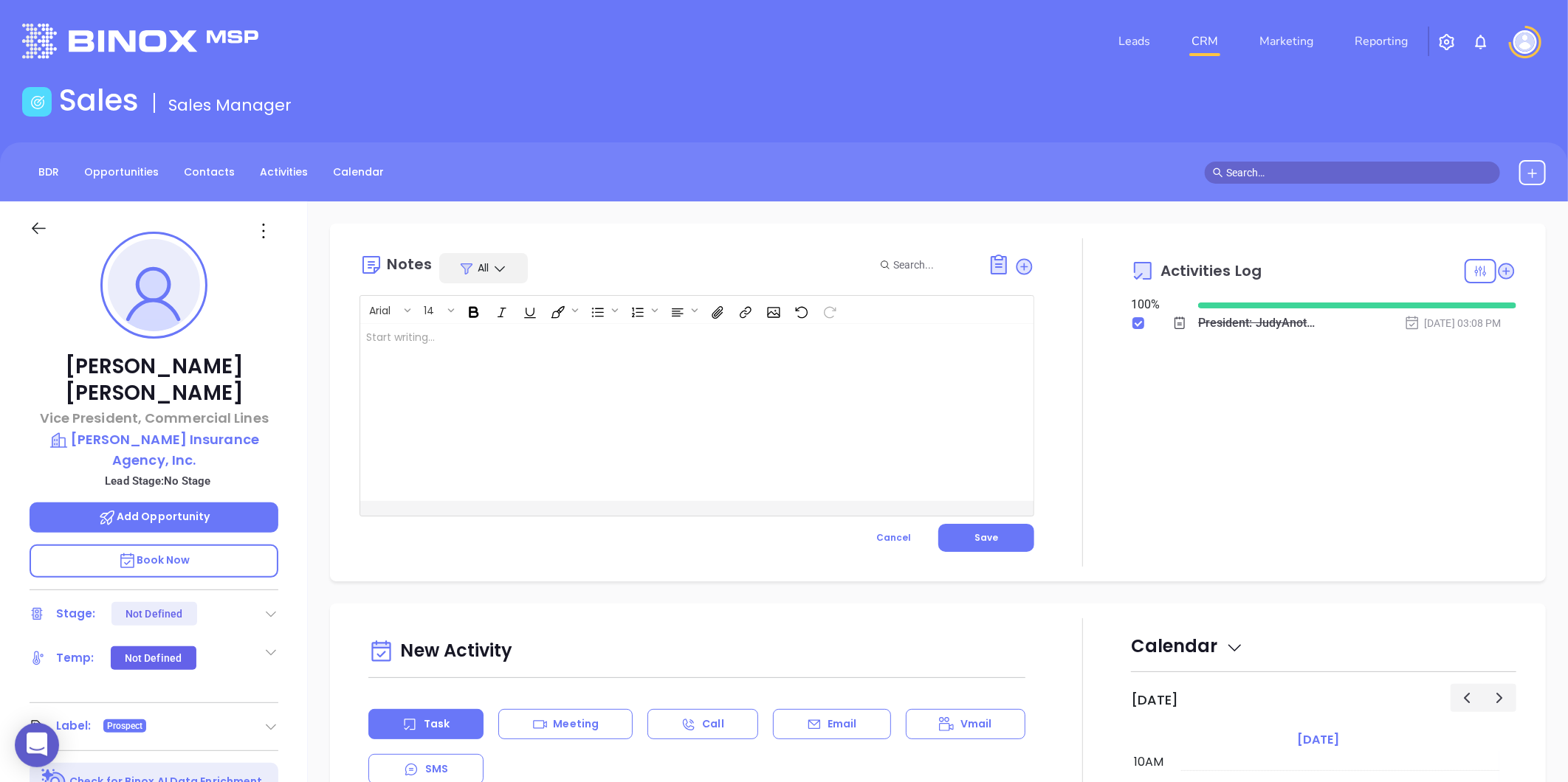
click at [394, 347] on div at bounding box center [673, 412] width 626 height 177
click at [527, 335] on p "MAIA event pre-attendance list ﻿" at bounding box center [674, 345] width 614 height 31
click at [978, 542] on span "Save" at bounding box center [986, 538] width 24 height 13
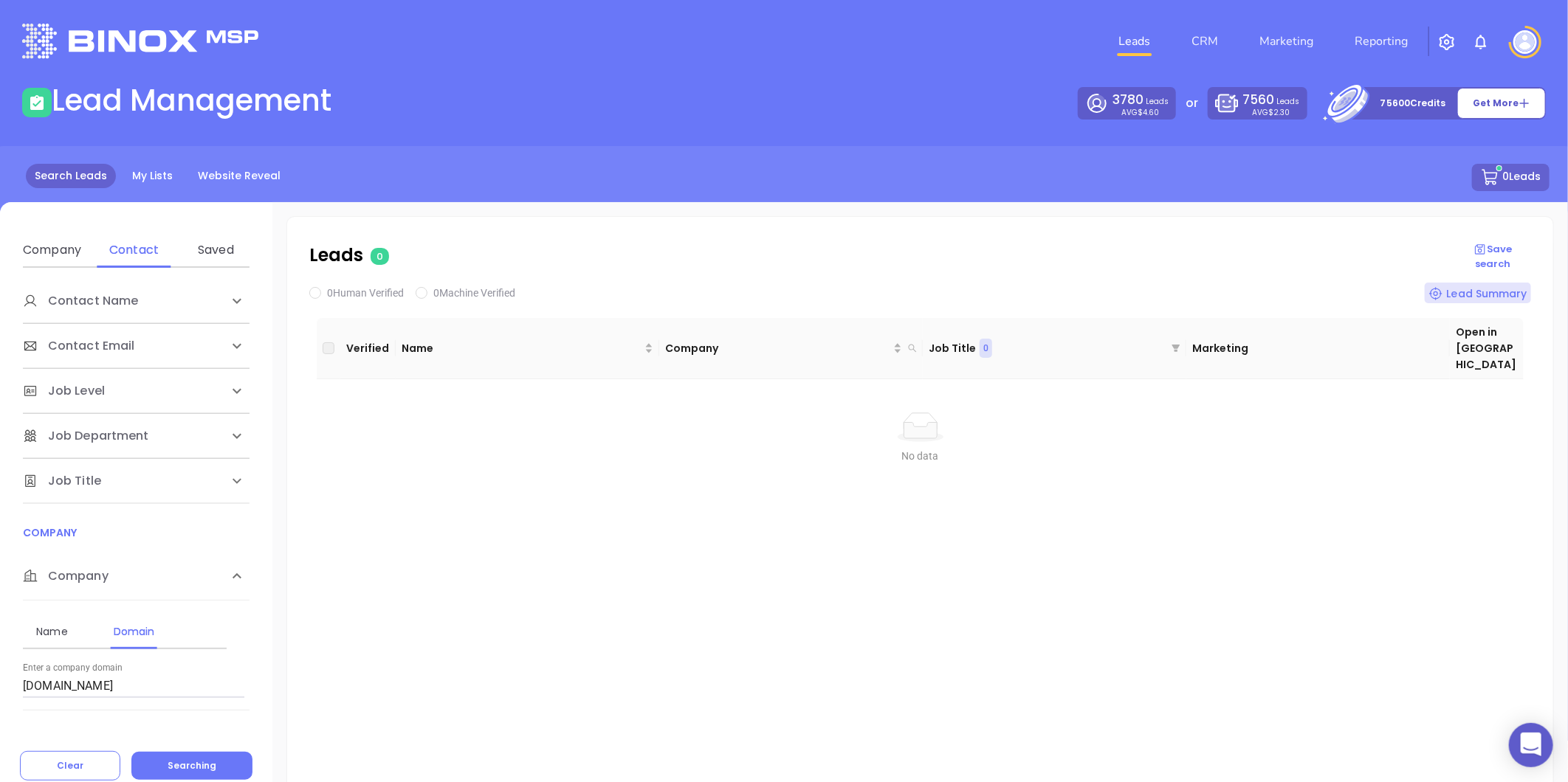
click at [0, 743] on html "0 Leads CRM Marketing Reporting Financial Leads Leads Lead Management 3780 Lead…" at bounding box center [784, 391] width 1568 height 782
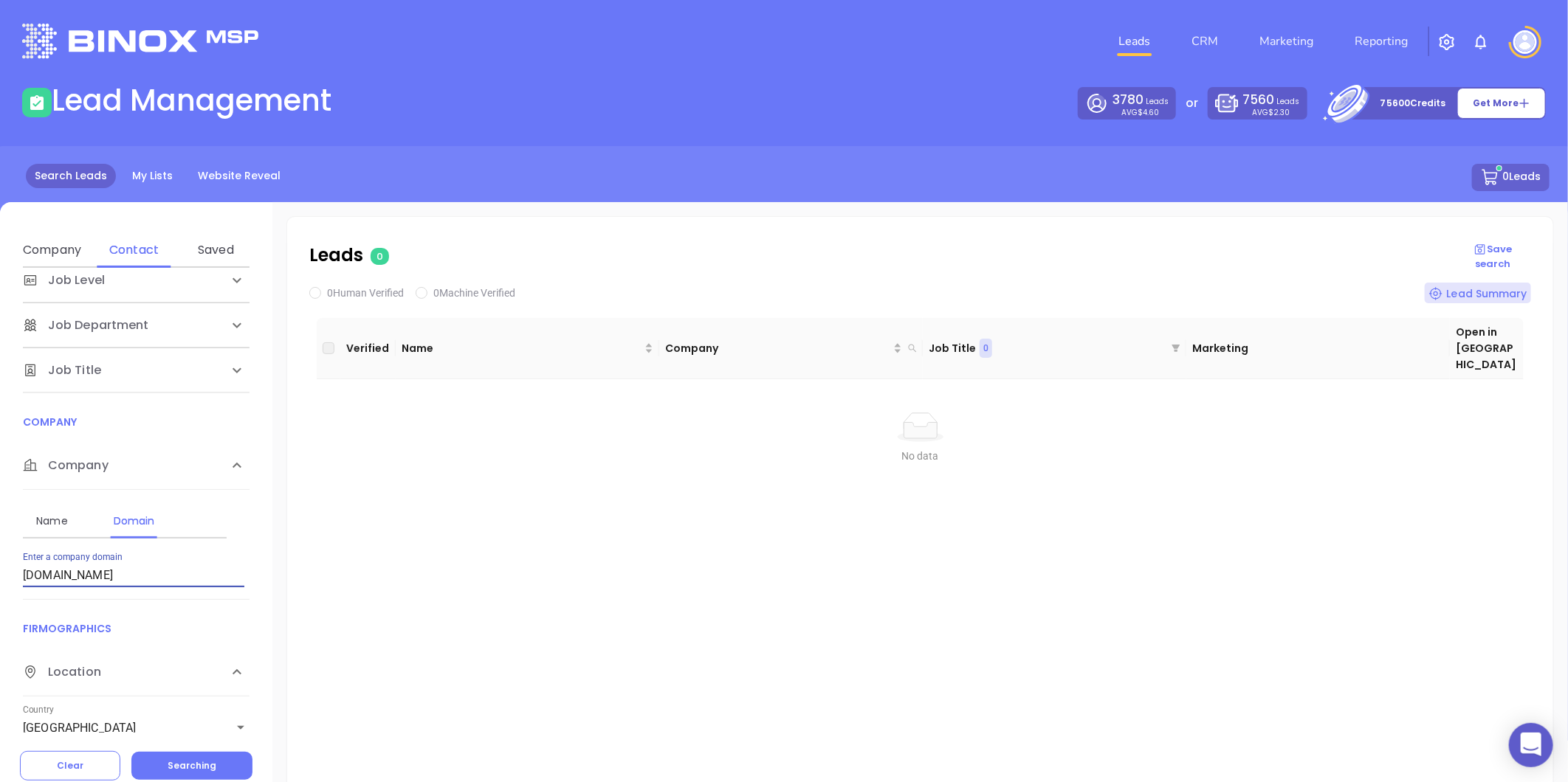
paste input "steadily"
type input "[DOMAIN_NAME]"
drag, startPoint x: 182, startPoint y: 773, endPoint x: 190, endPoint y: 768, distance: 9.4
click at [183, 772] on button "Searching" at bounding box center [191, 766] width 121 height 28
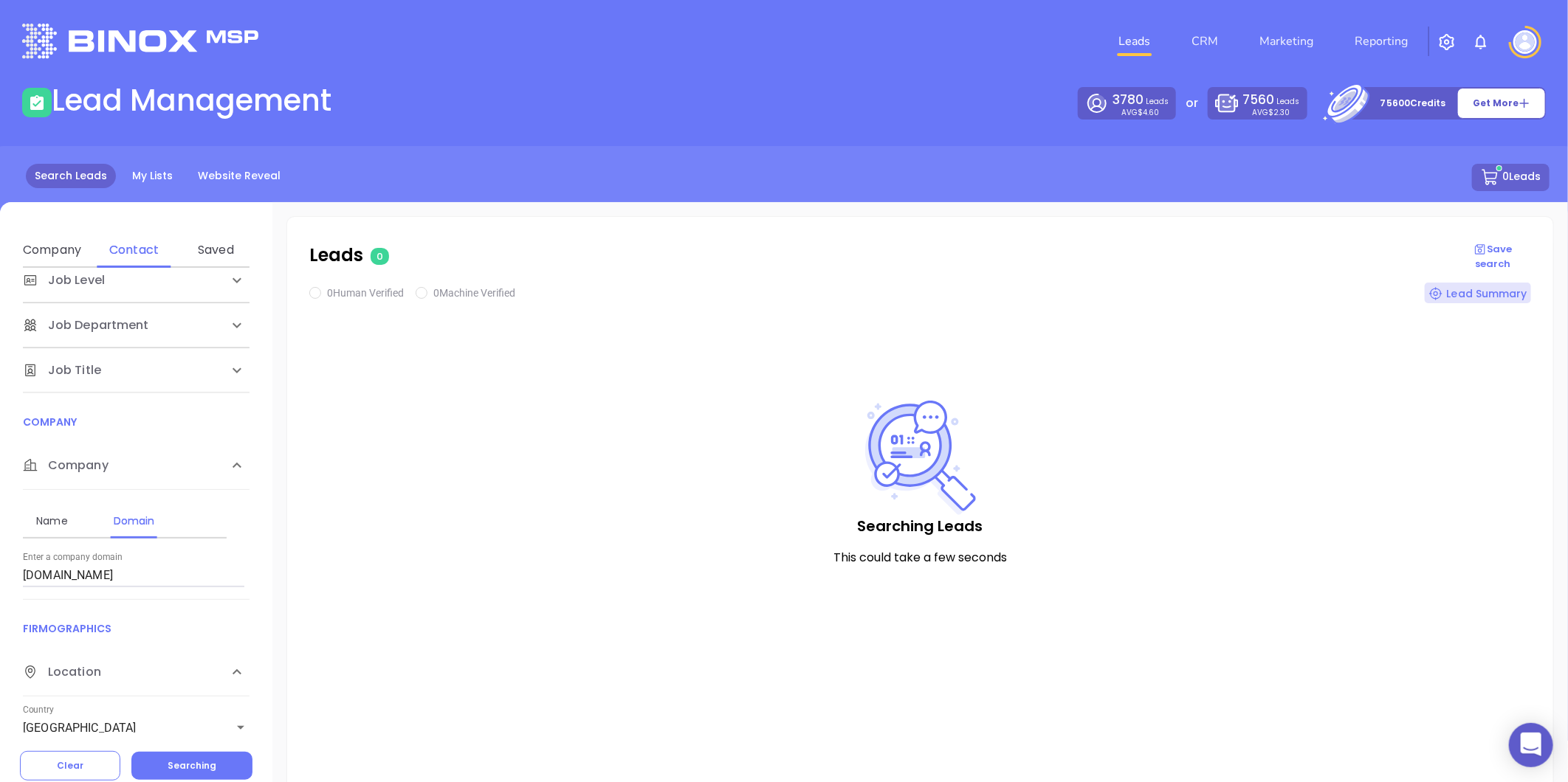
checkbox input "true"
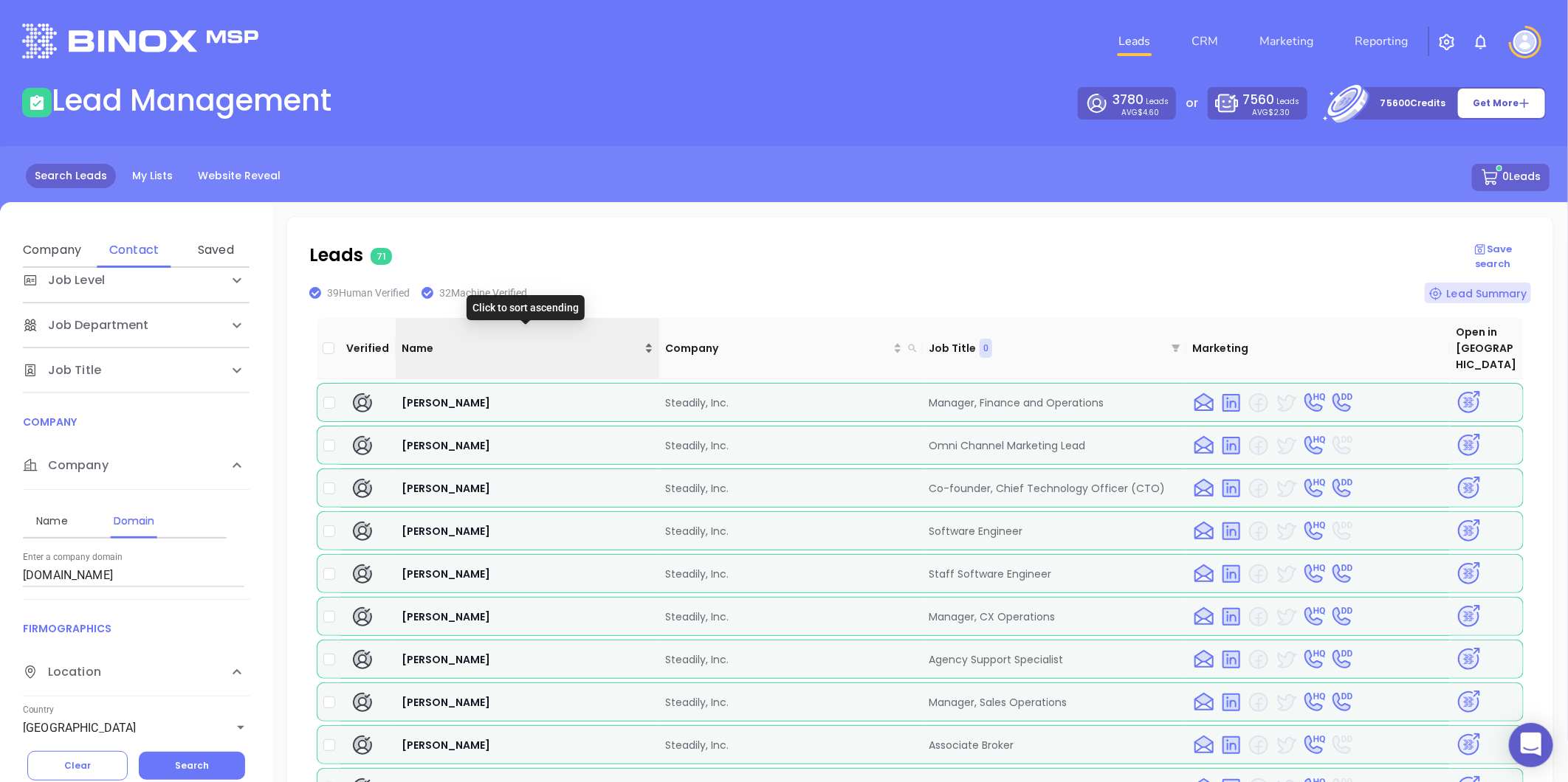
click at [645, 340] on div "Name" at bounding box center [527, 348] width 252 height 16
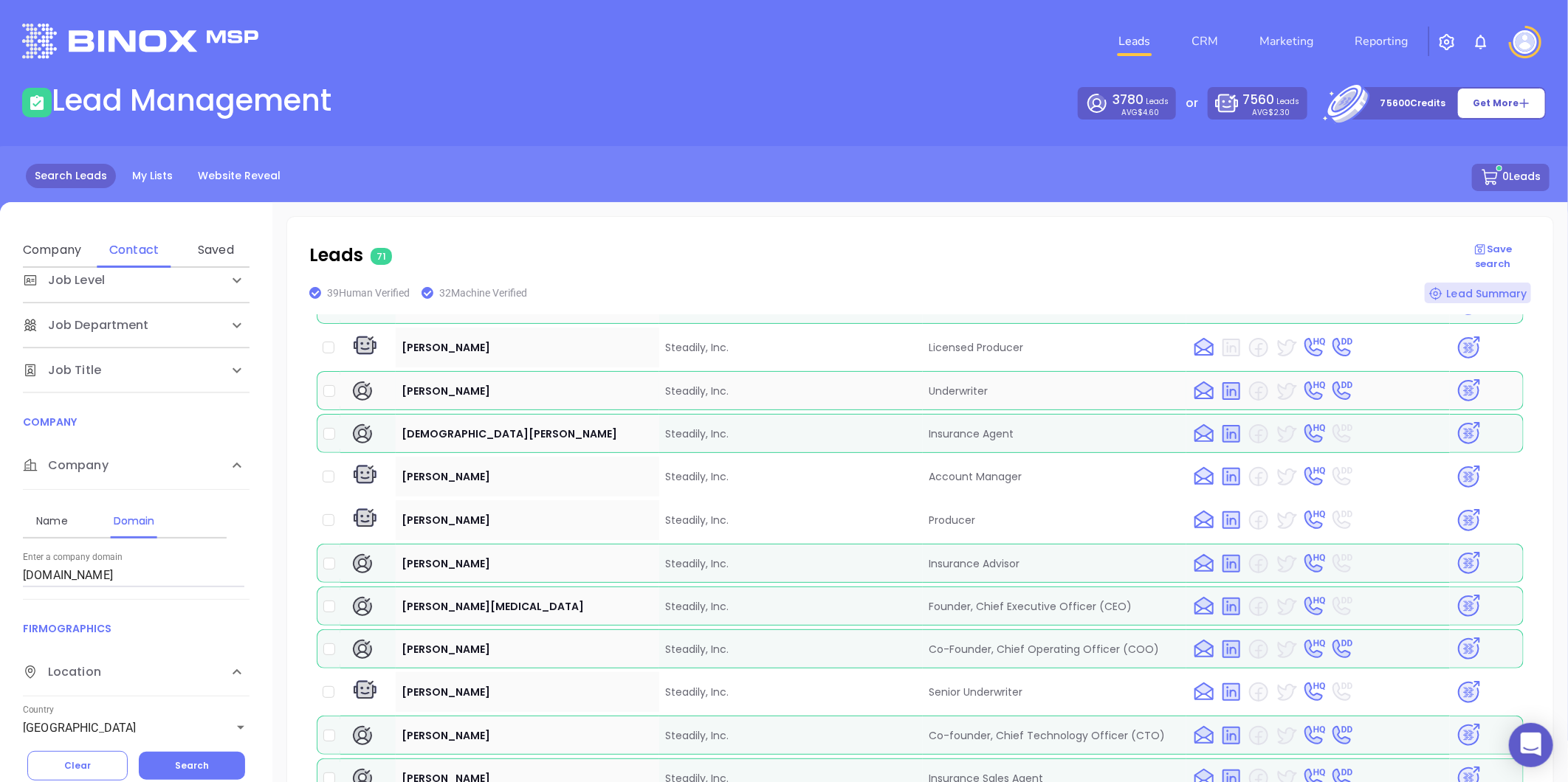
scroll to position [573, 0]
click at [947, 149] on div "Search Leads My Lists Website Reveal 0 Leads" at bounding box center [783, 194] width 1585 height 97
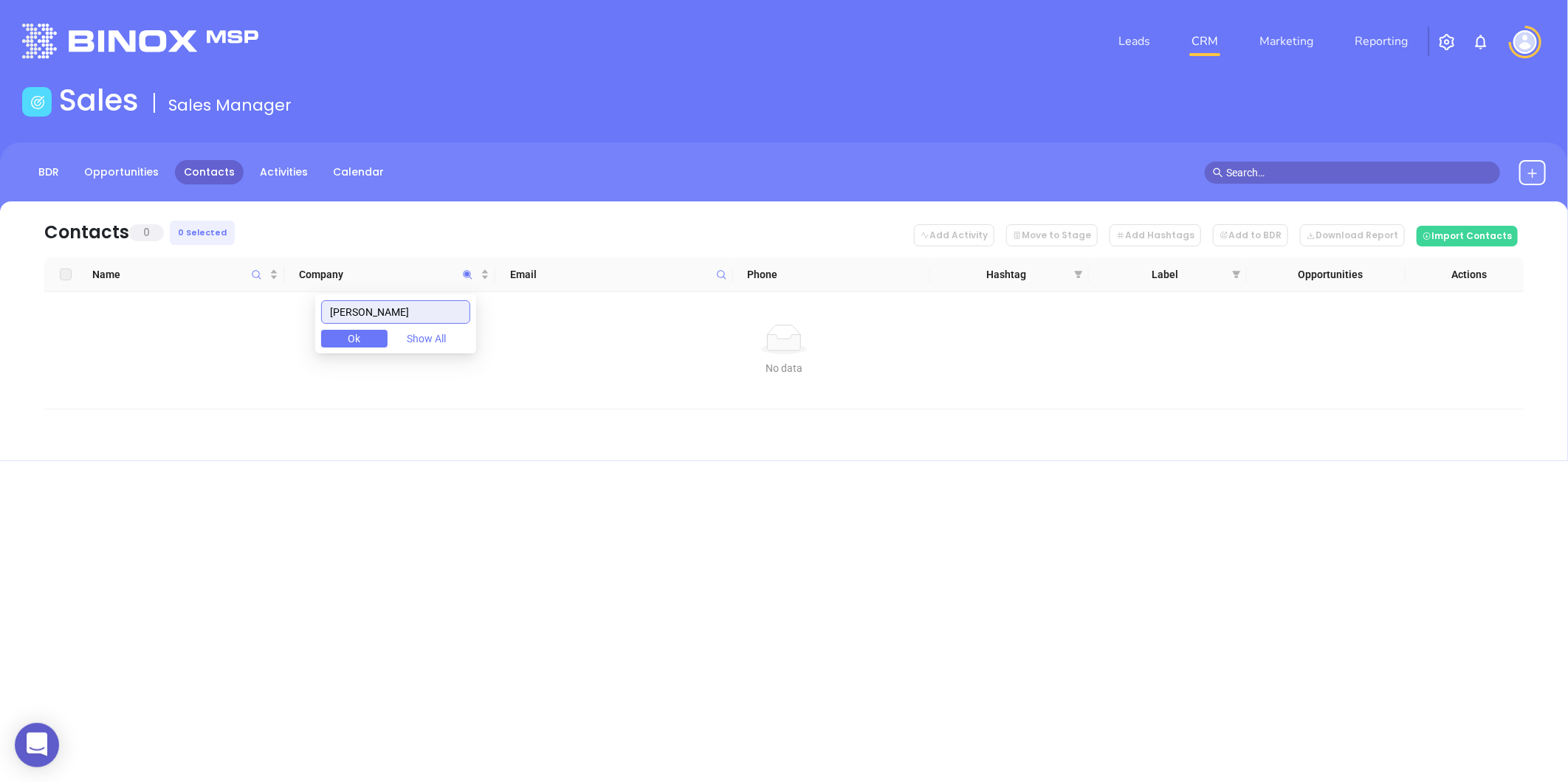
drag, startPoint x: 409, startPoint y: 311, endPoint x: 76, endPoint y: 374, distance: 338.9
click at [88, 370] on body "0 Leads CRM Marketing Reporting Financial Leads Leads Sales Sales Manager BDR O…" at bounding box center [784, 391] width 1568 height 782
type input "steadily"
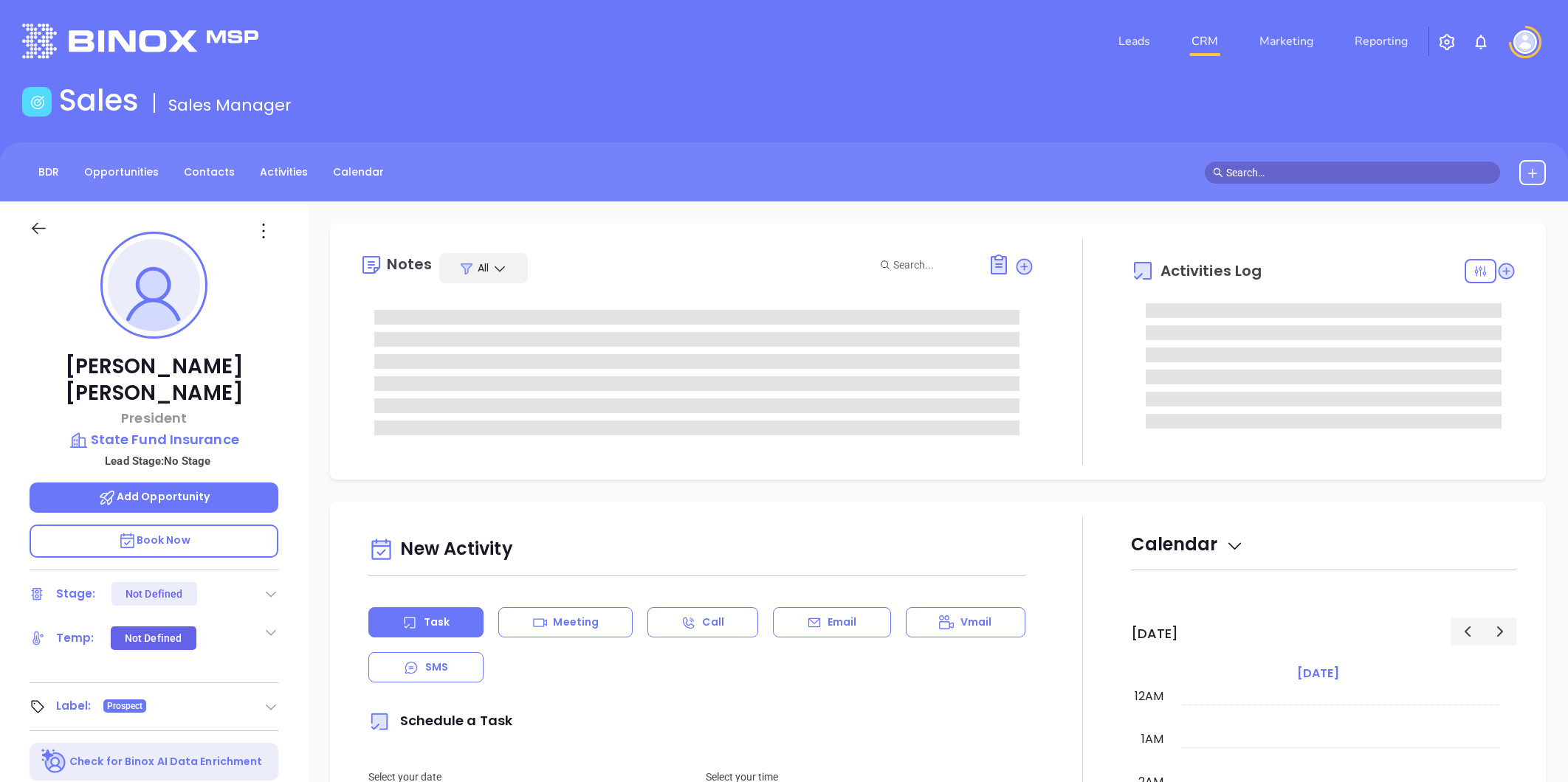
type input "[DATE]"
type input "[PERSON_NAME]"
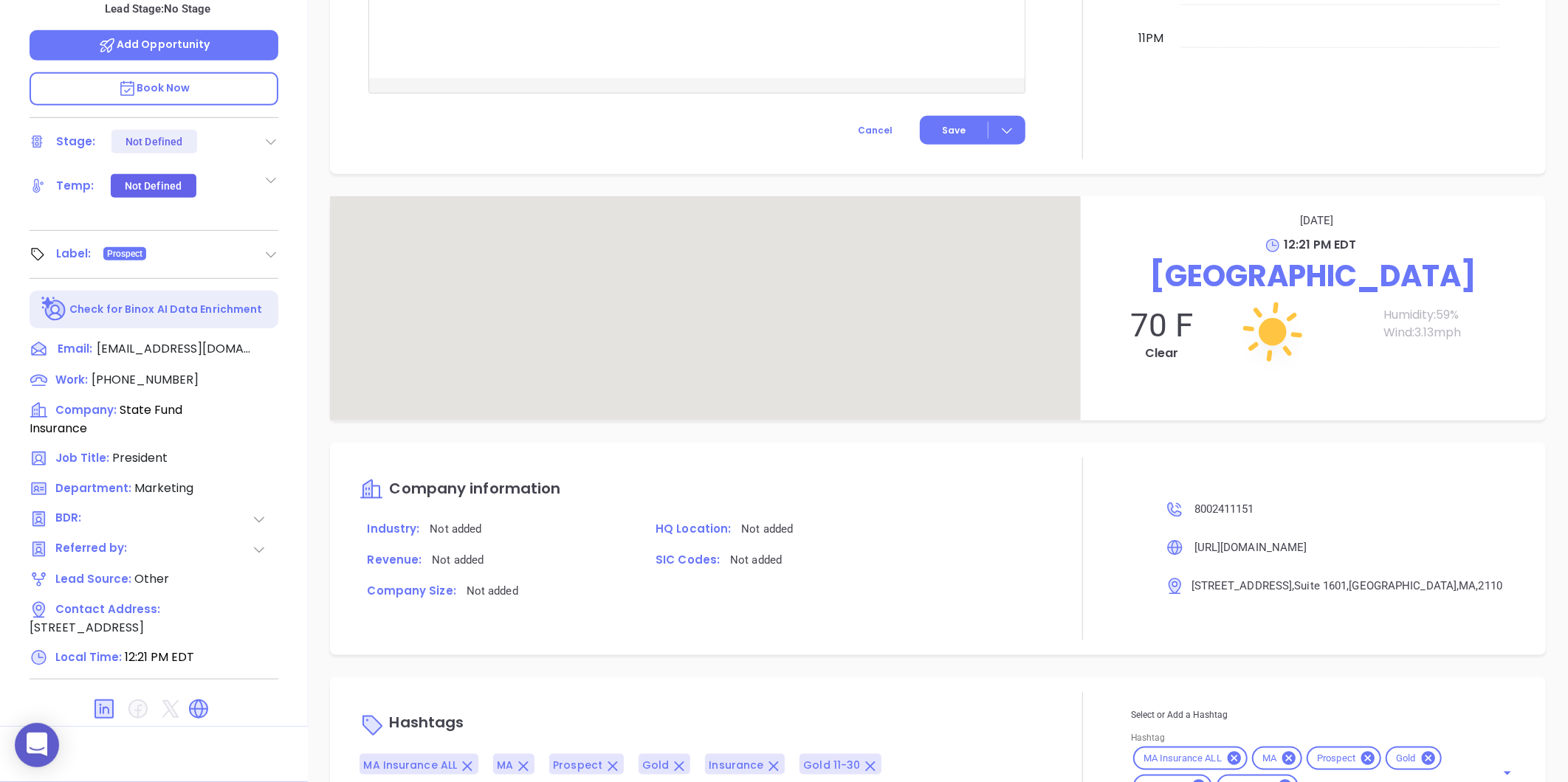
scroll to position [713, 0]
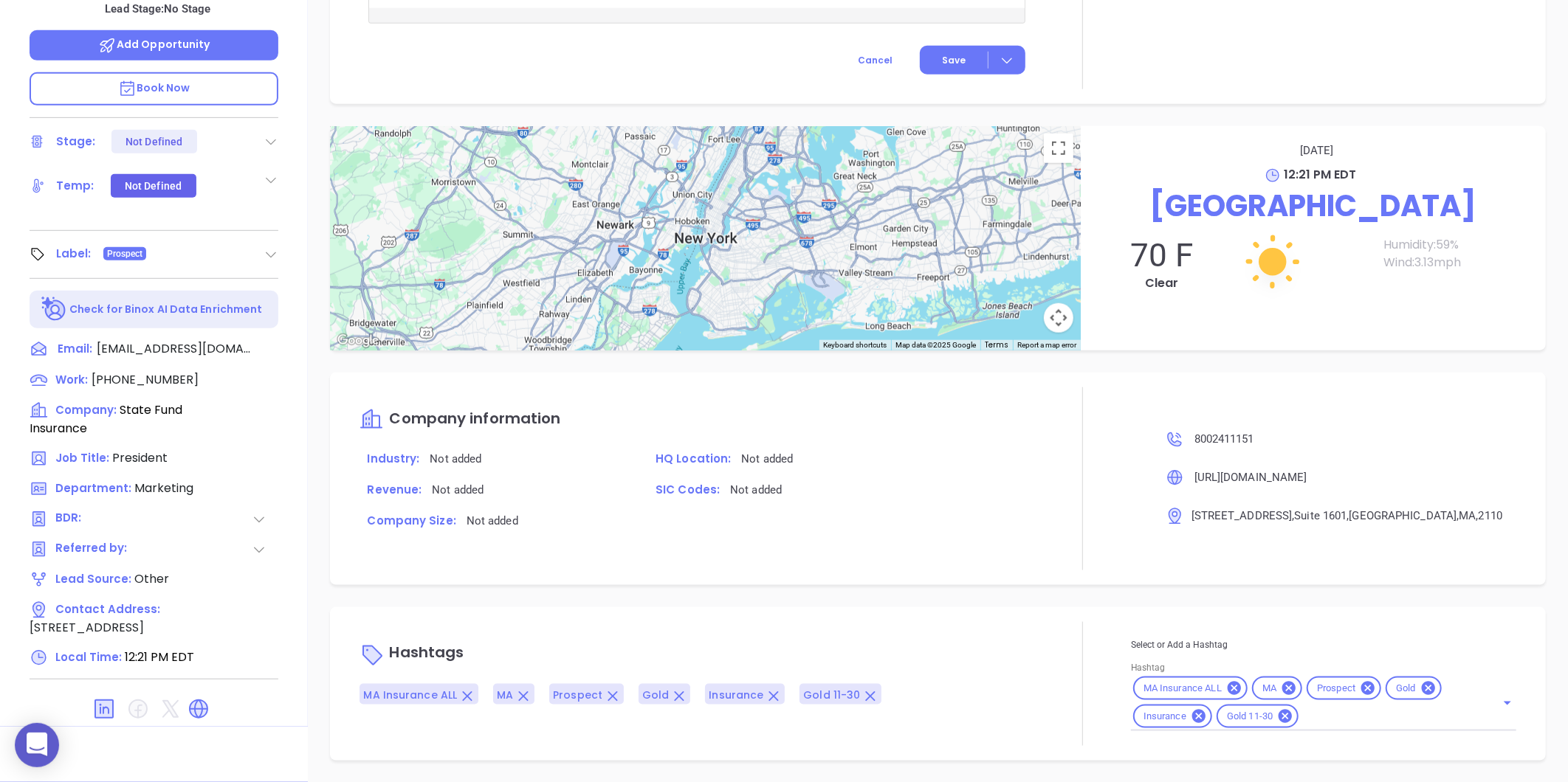
click at [1278, 712] on icon at bounding box center [1284, 716] width 14 height 14
click at [1421, 684] on icon at bounding box center [1428, 688] width 14 height 14
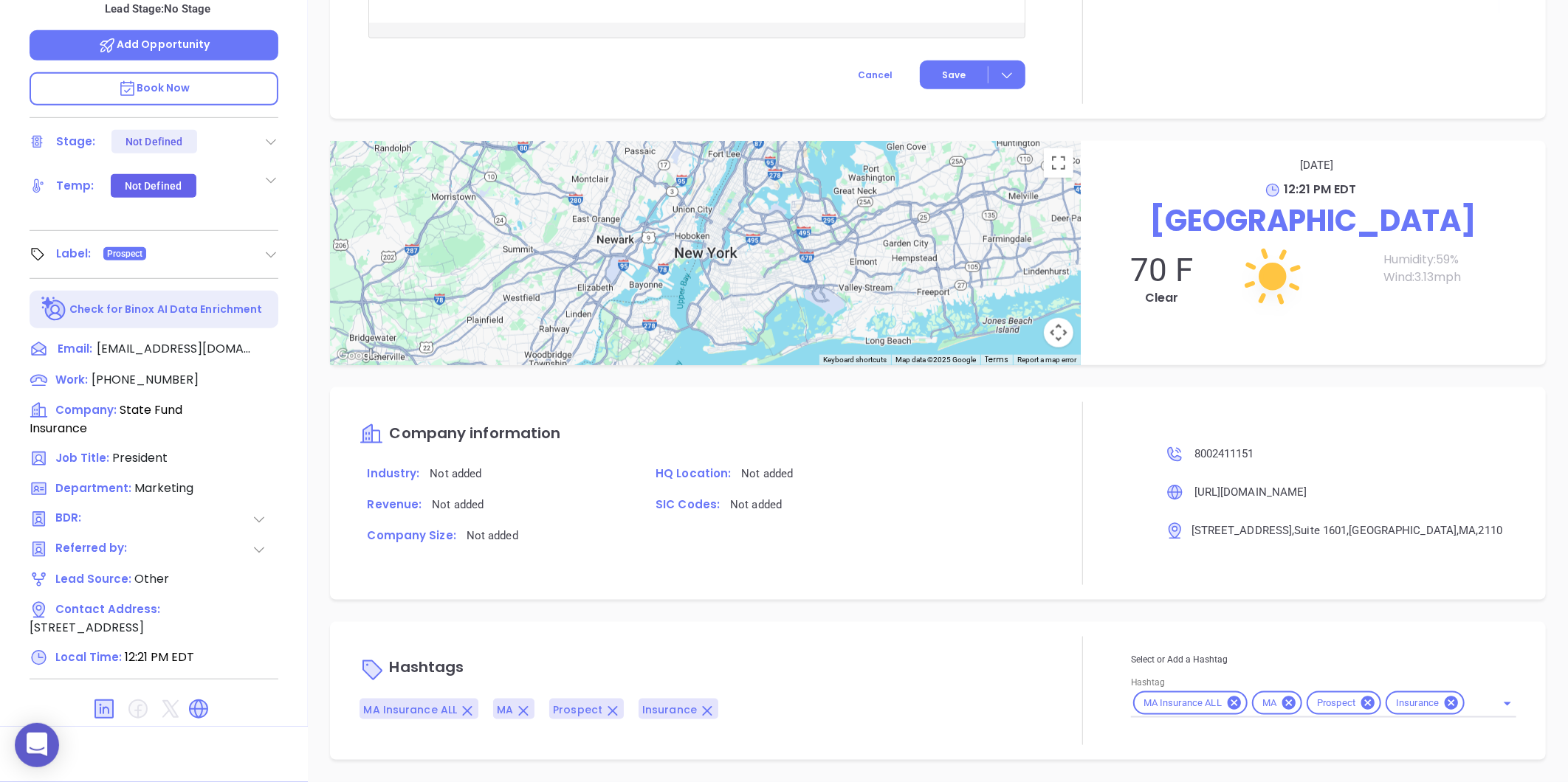
scroll to position [697, 0]
click at [1454, 699] on div "MA Insurance ALL MA Prospect Insurance" at bounding box center [1323, 705] width 386 height 29
type input "PLAT"
click at [1227, 762] on li "Platinum 101-200" at bounding box center [1321, 767] width 382 height 26
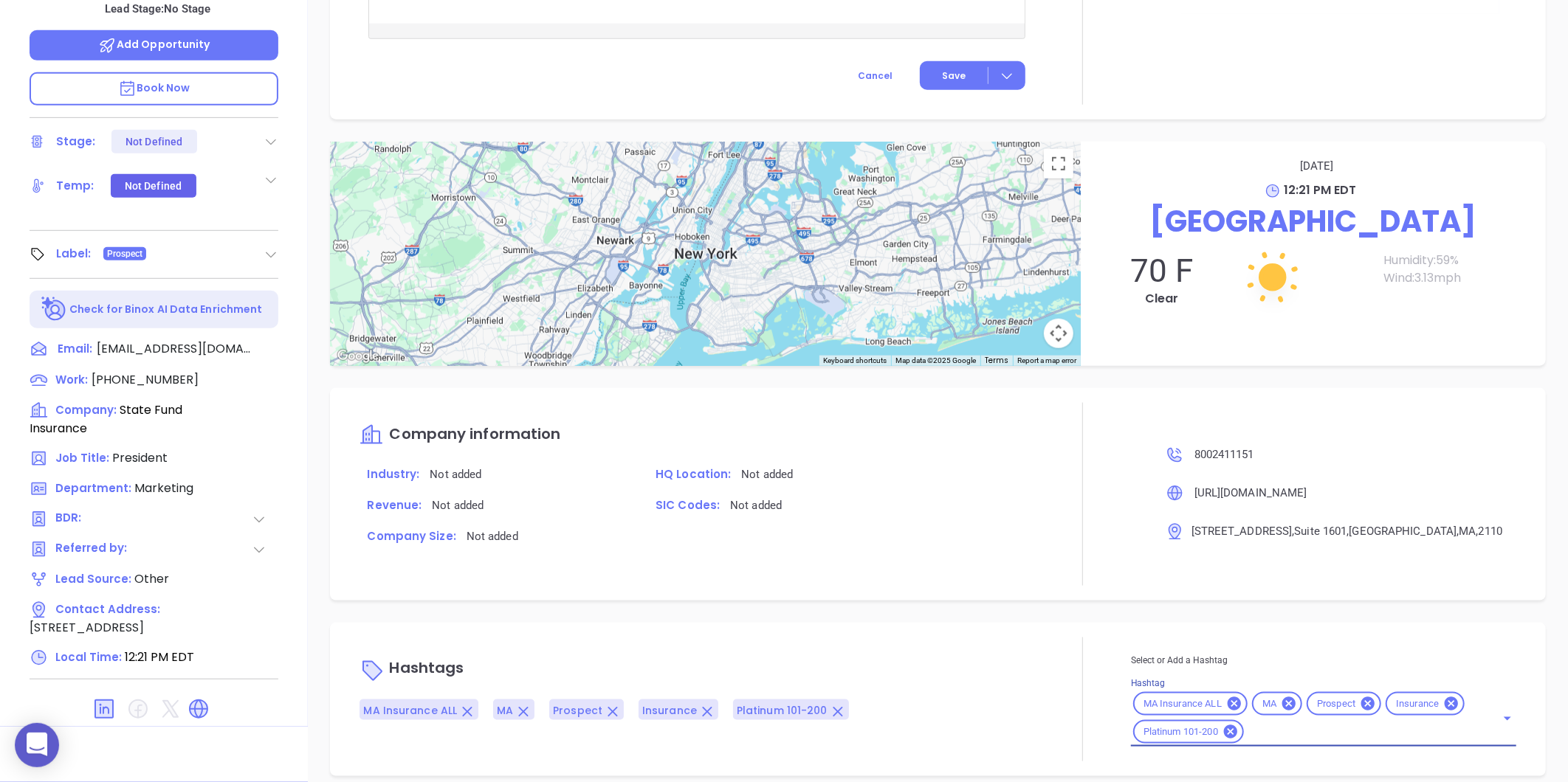
scroll to position [0, 0]
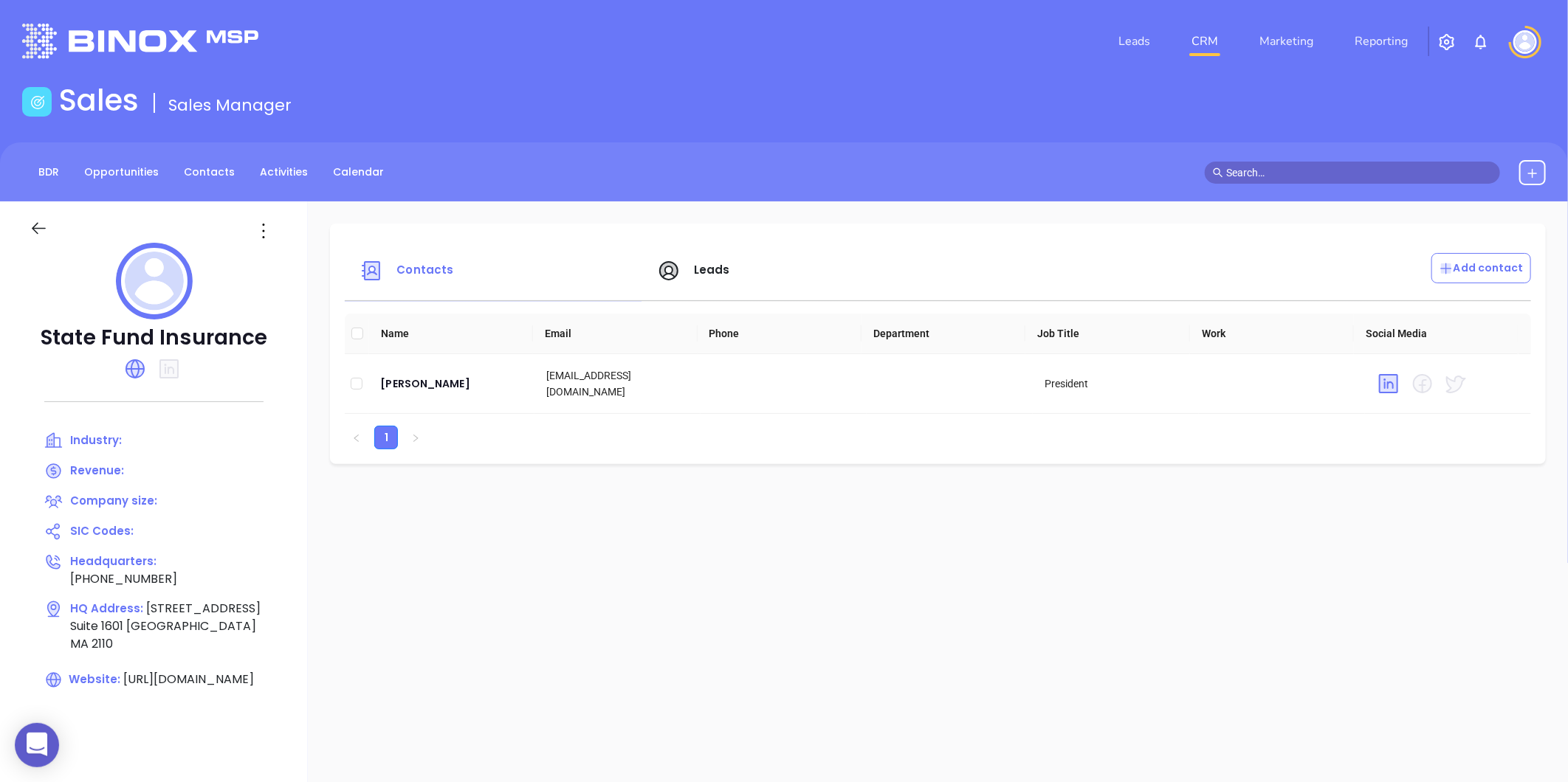
click at [700, 262] on span "Leads" at bounding box center [712, 269] width 36 height 15
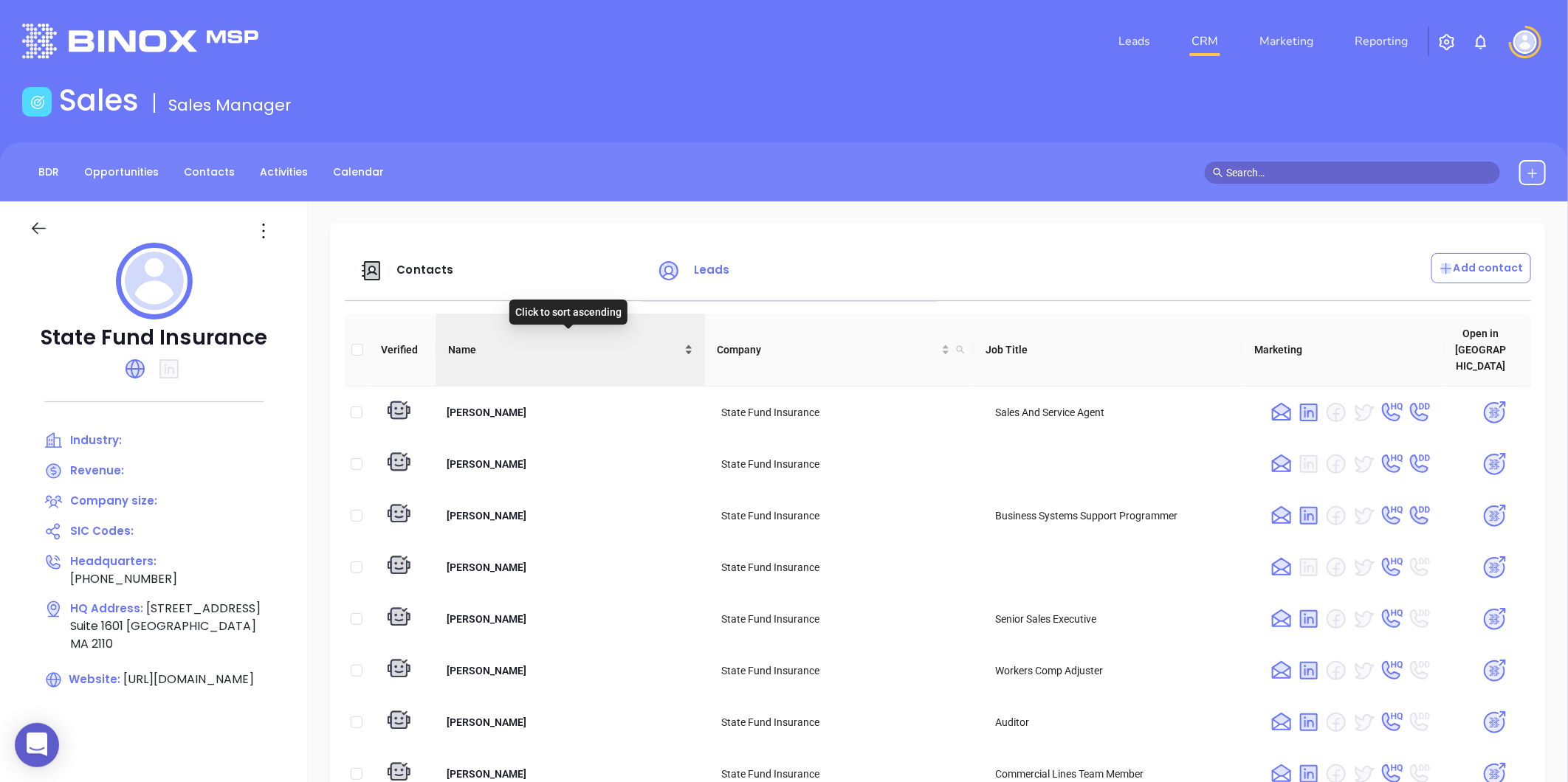
click at [685, 342] on div "Name" at bounding box center [570, 350] width 245 height 16
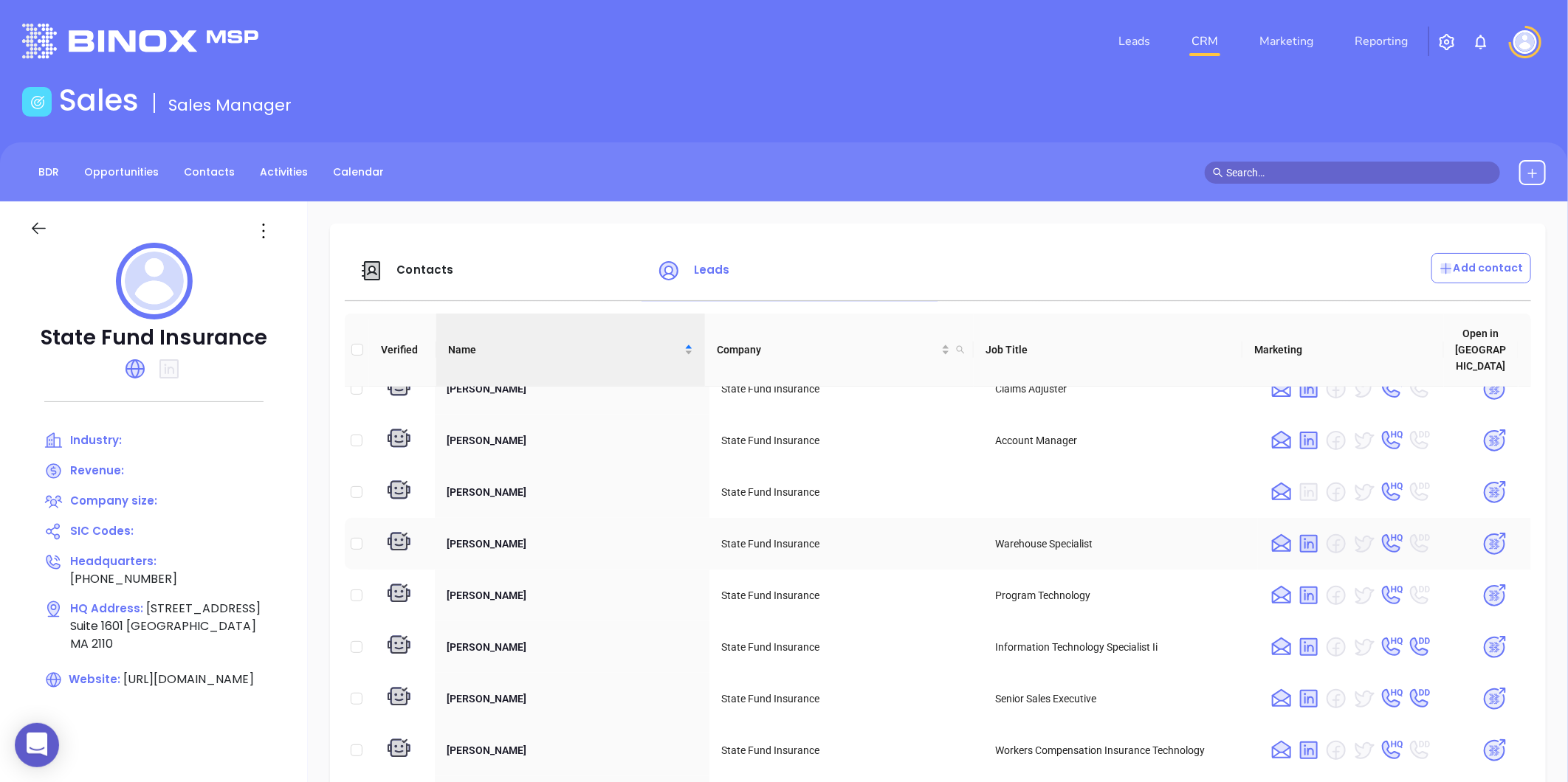
scroll to position [327, 0]
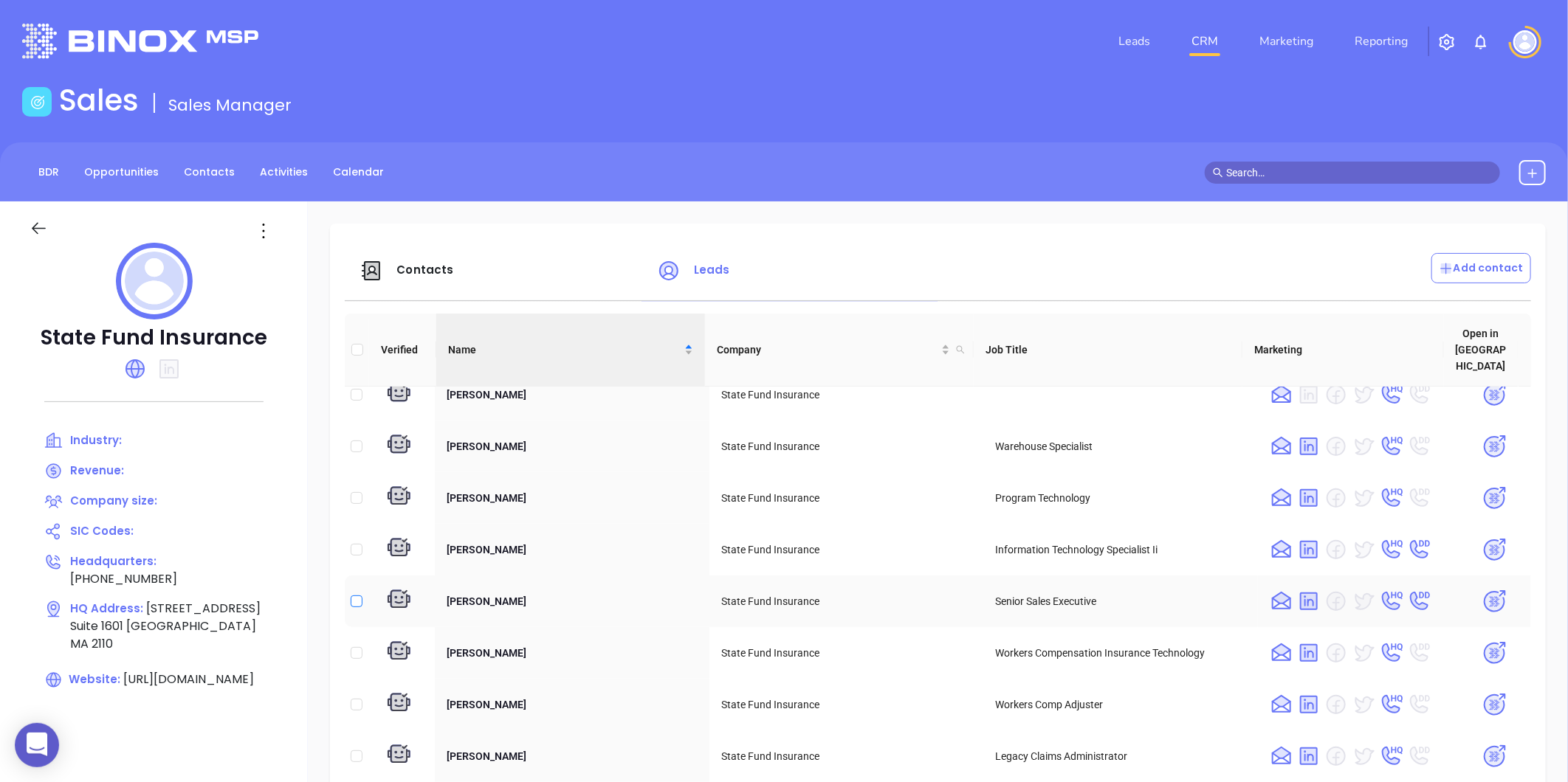
click at [359, 595] on input "checkbox" at bounding box center [356, 601] width 12 height 12
checkbox input "true"
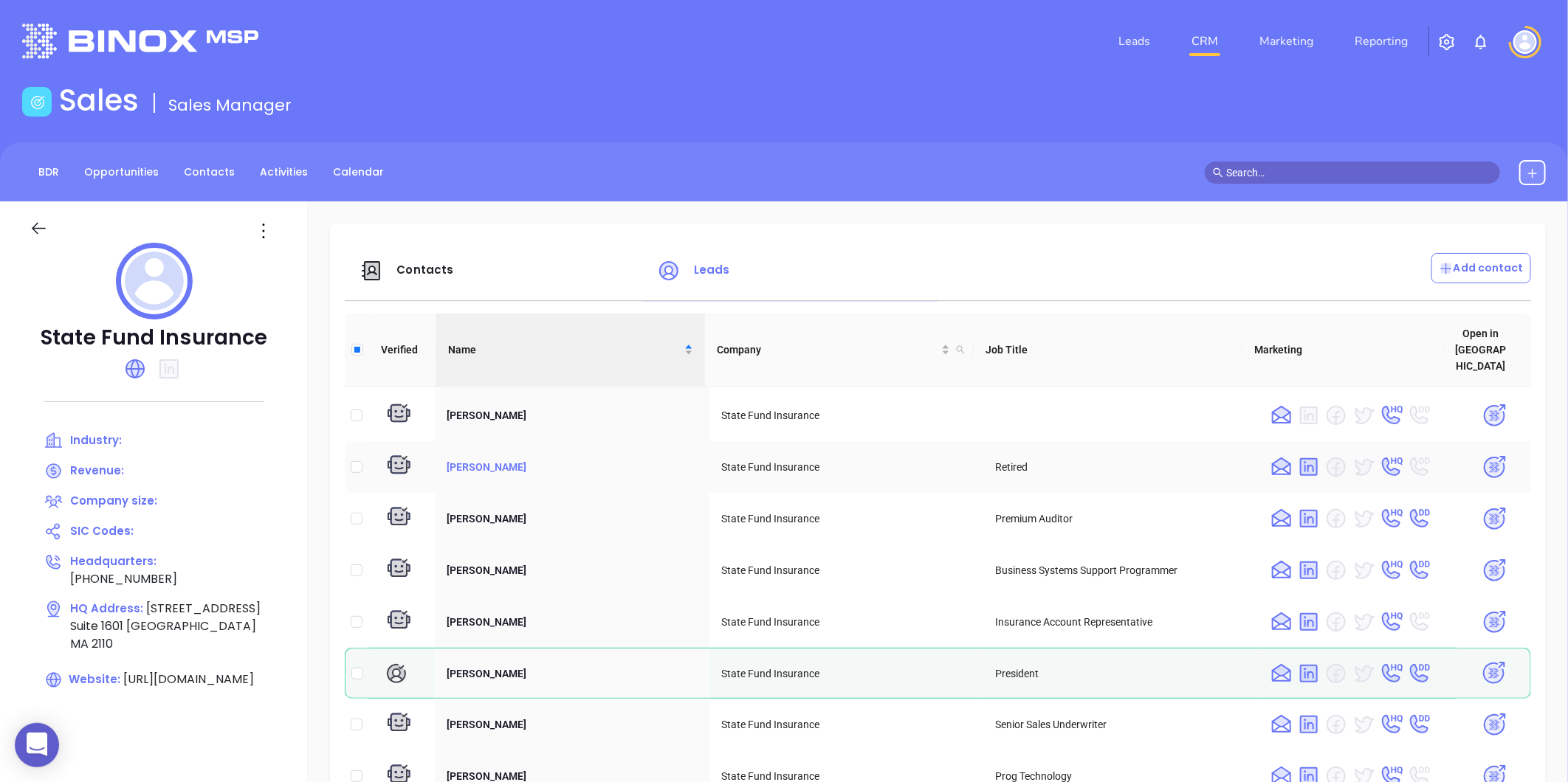
scroll to position [1394, 0]
click at [357, 408] on input "checkbox" at bounding box center [356, 414] width 12 height 12
checkbox input "true"
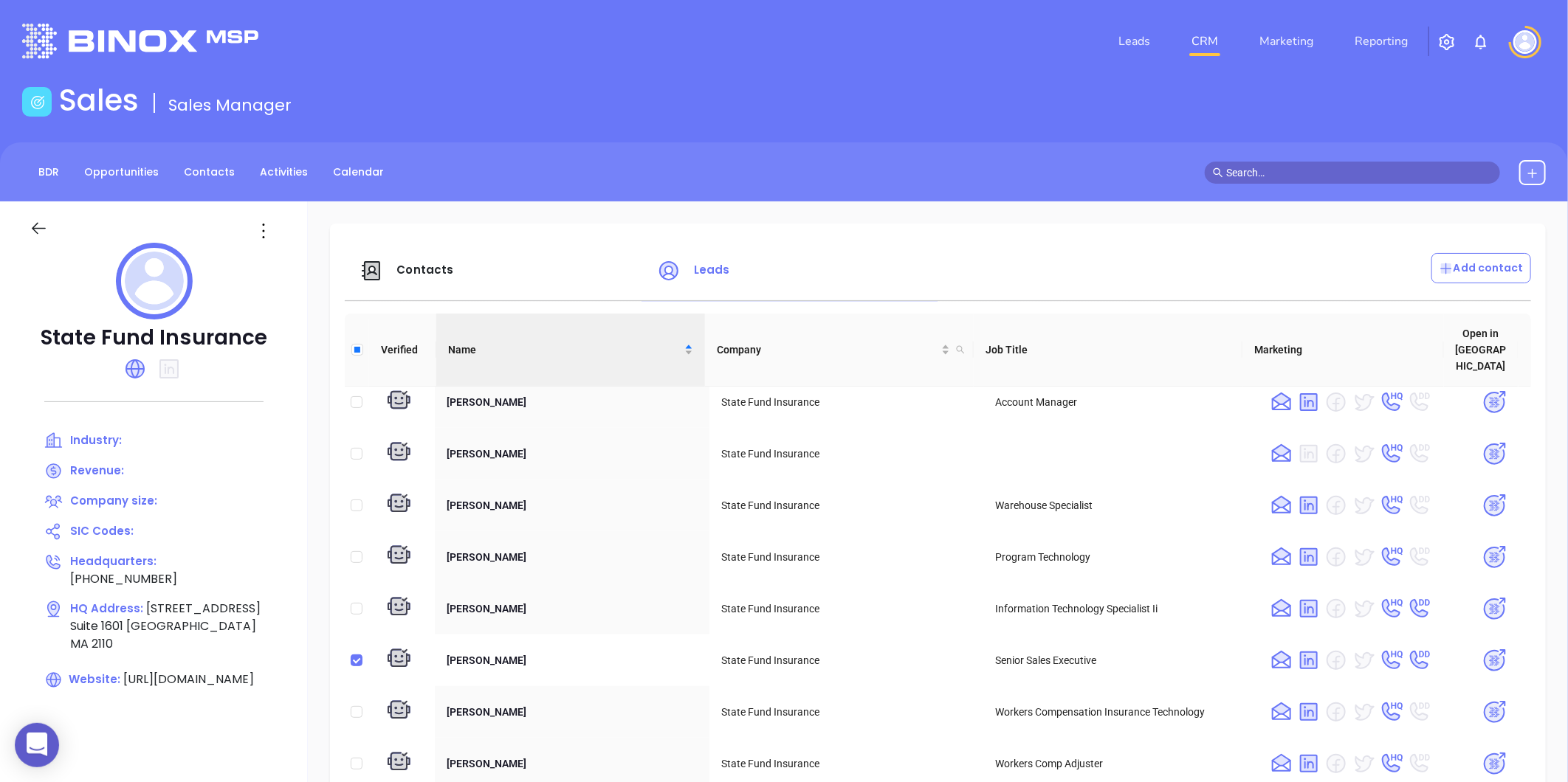
scroll to position [246, 0]
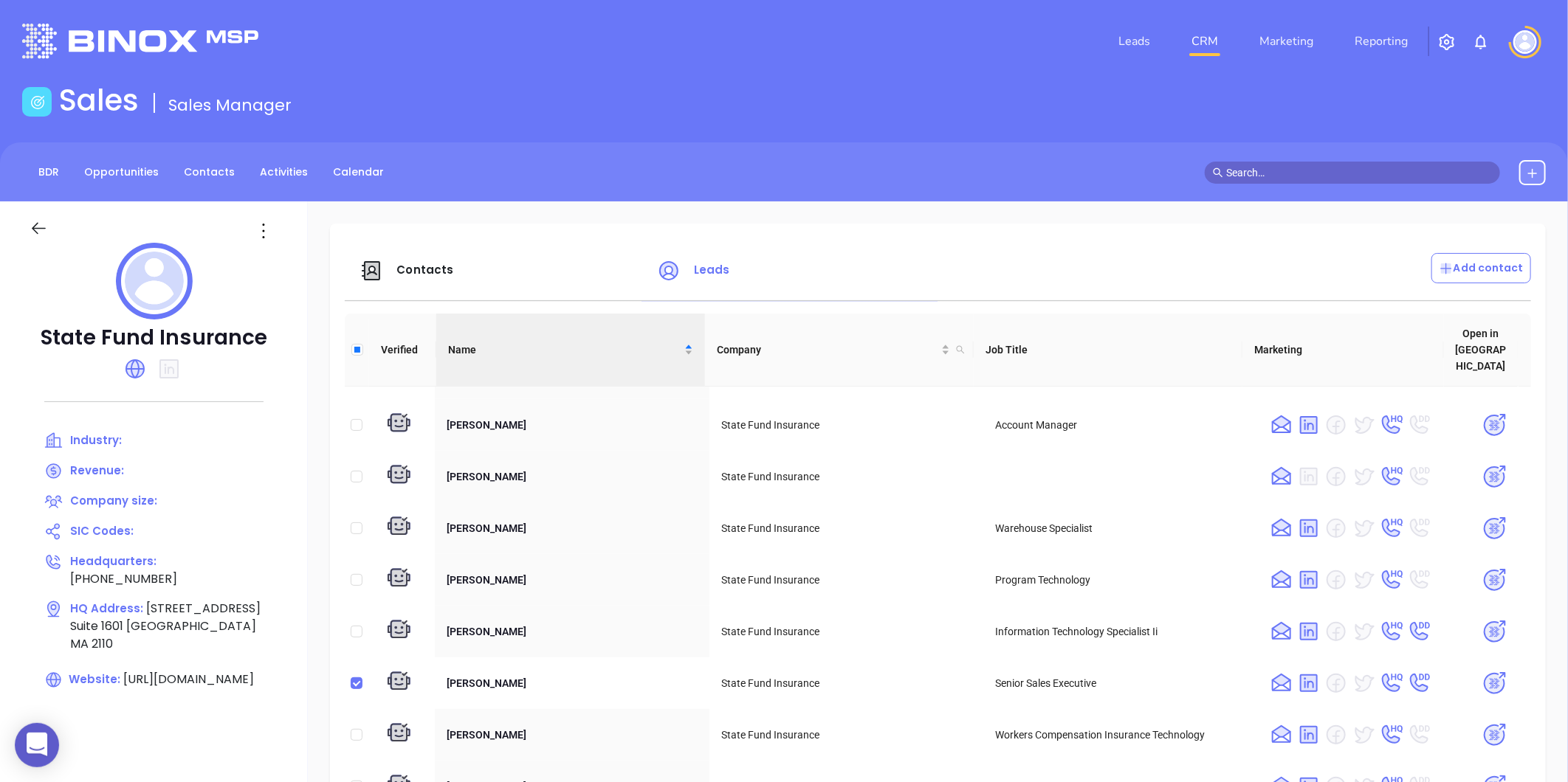
click at [1481, 671] on img at bounding box center [1494, 684] width 26 height 26
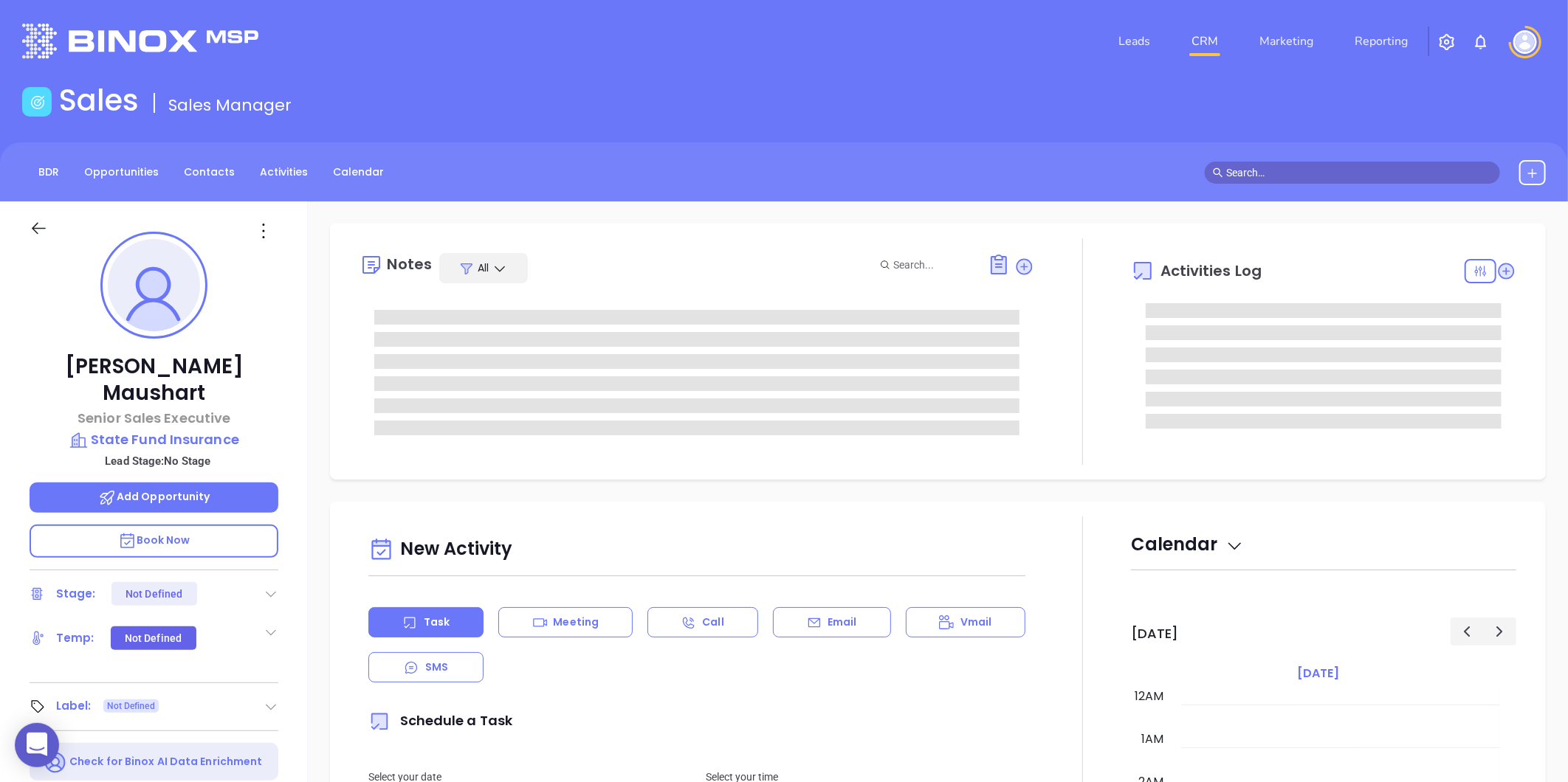
type input "[DATE]"
type input "[PERSON_NAME]"
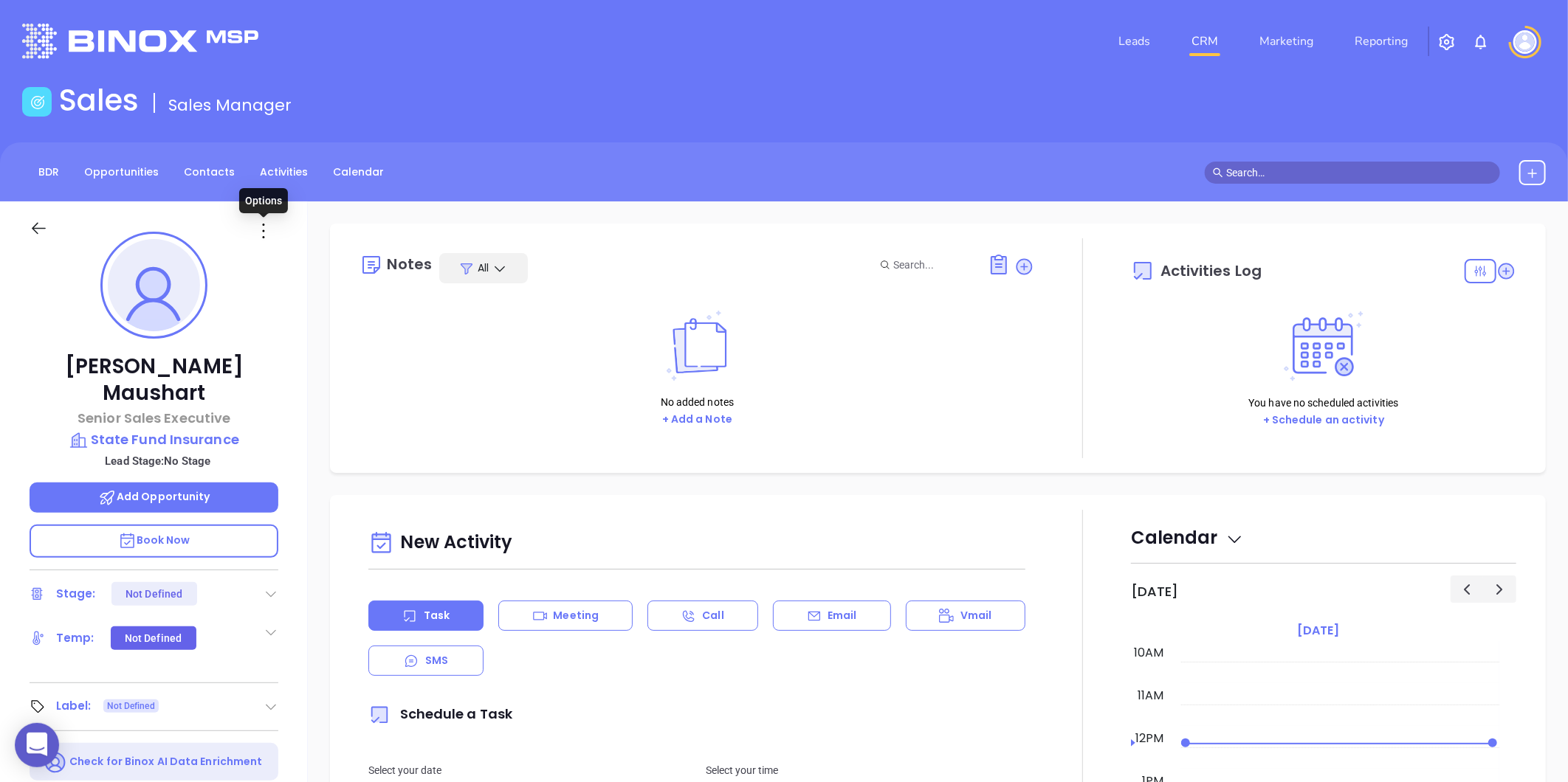
click at [264, 225] on icon at bounding box center [263, 231] width 24 height 24
click at [296, 382] on div "Edit" at bounding box center [335, 389] width 145 height 16
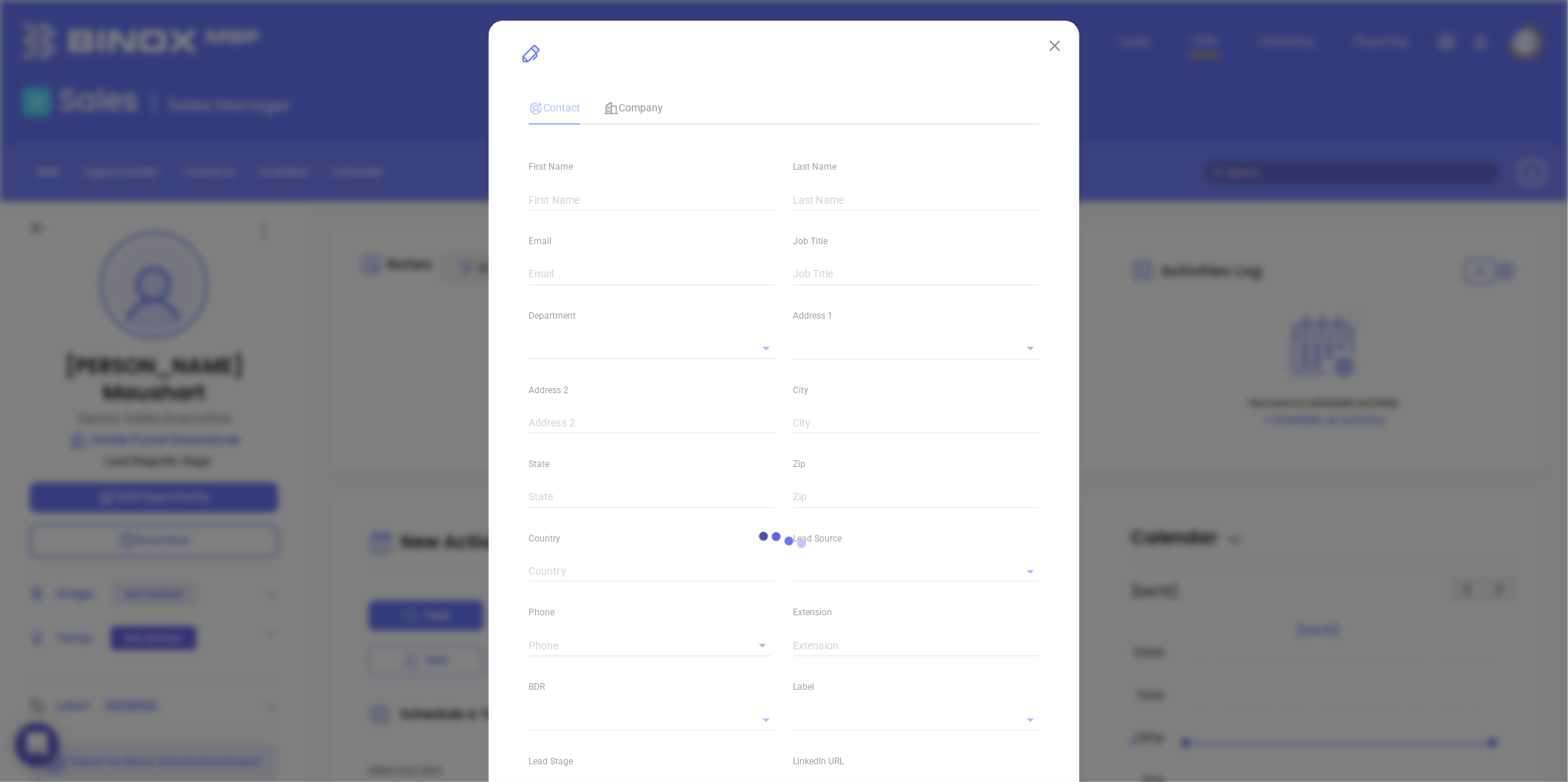
type input "[PERSON_NAME]"
type input "Maushart"
type input "[EMAIL_ADDRESS][DOMAIN_NAME]"
type input "Senior Sales Executive"
type textarea "[STREET_ADDRESS]"
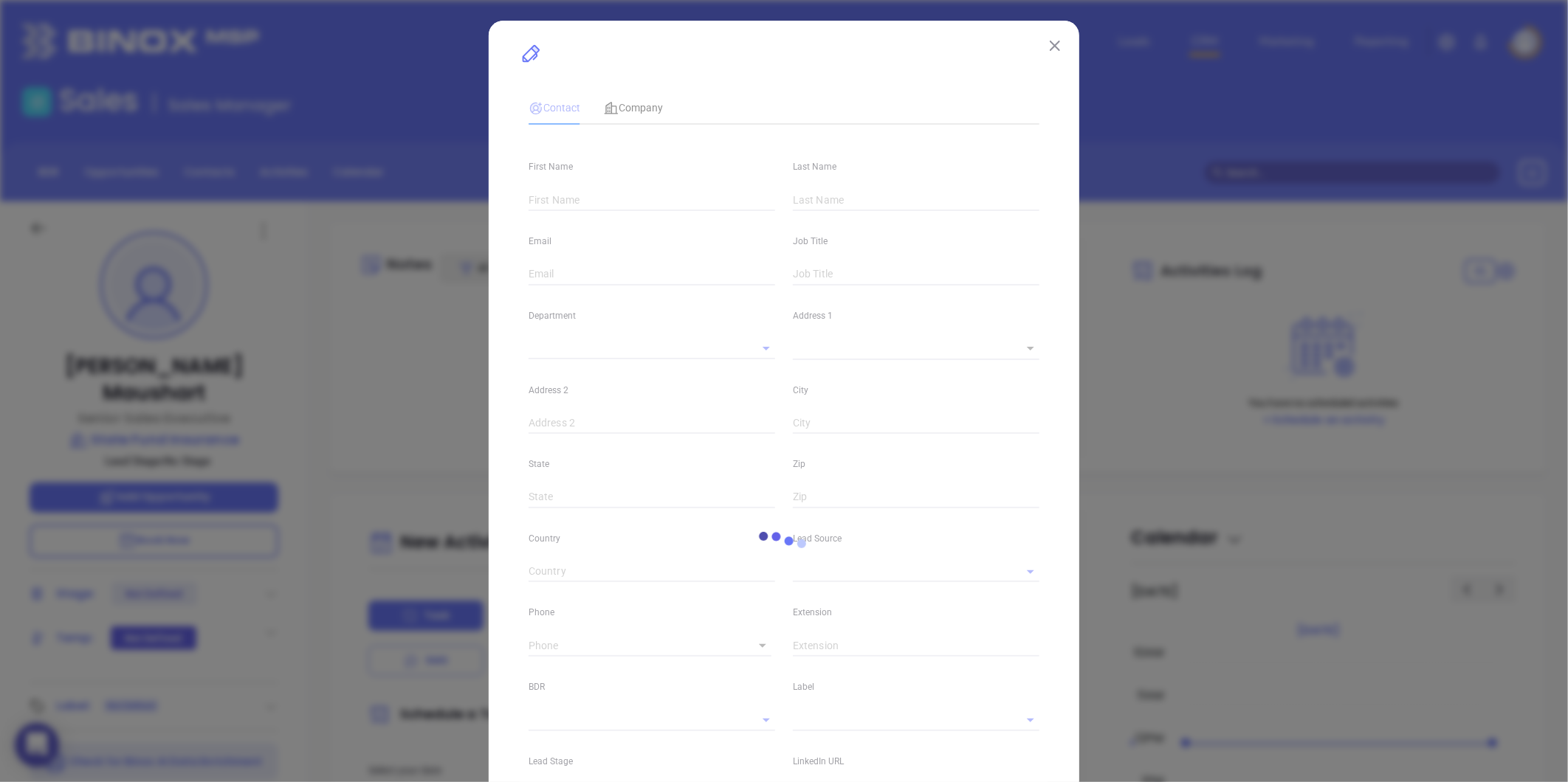
type input "1"
type input "Suite 1601"
type input "[GEOGRAPHIC_DATA]"
type input "MA"
type input "2110"
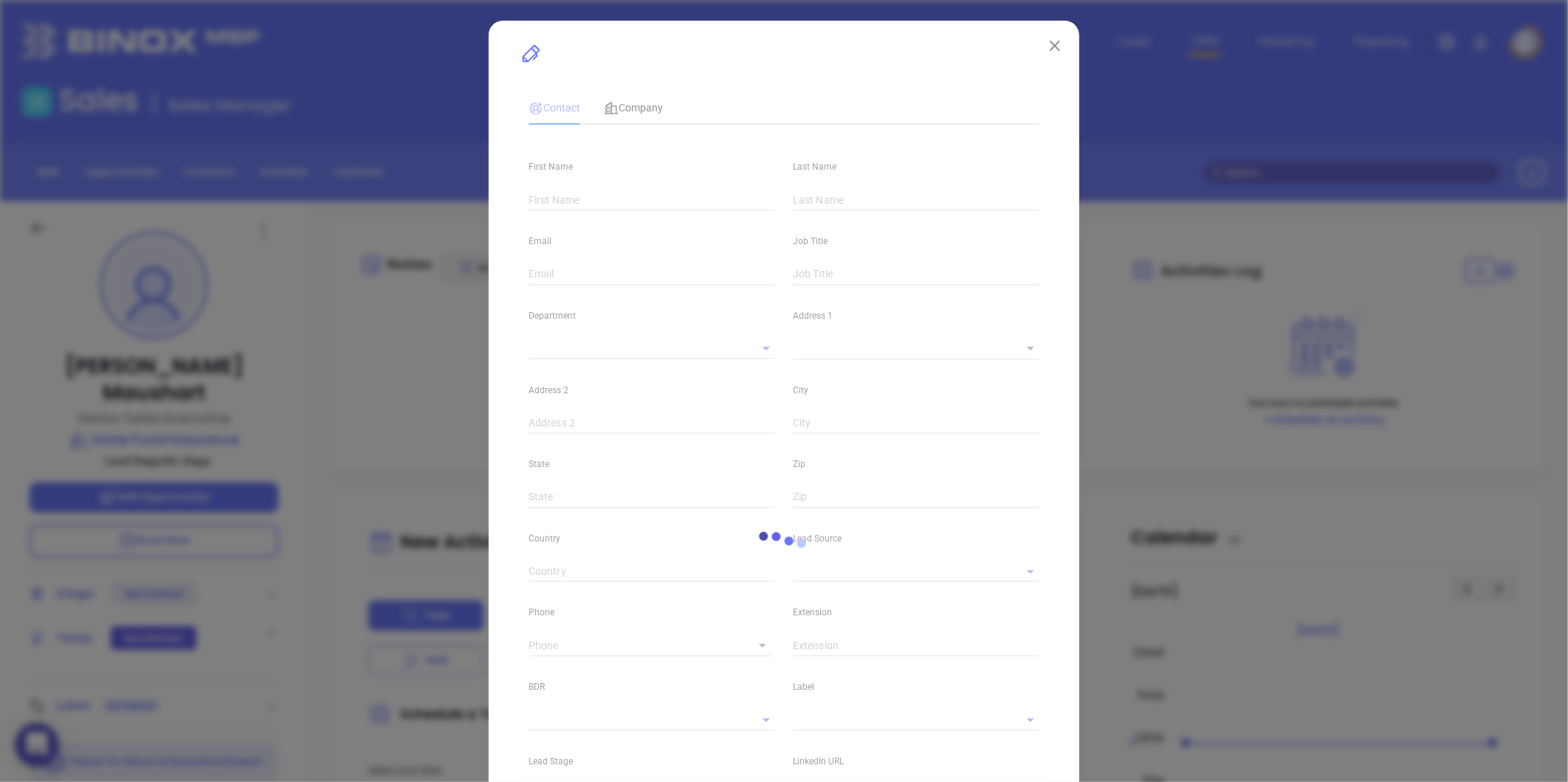
type input "[DOMAIN_NAME][URL][PERSON_NAME]"
type input "[PHONE_NUMBER]"
type input "1"
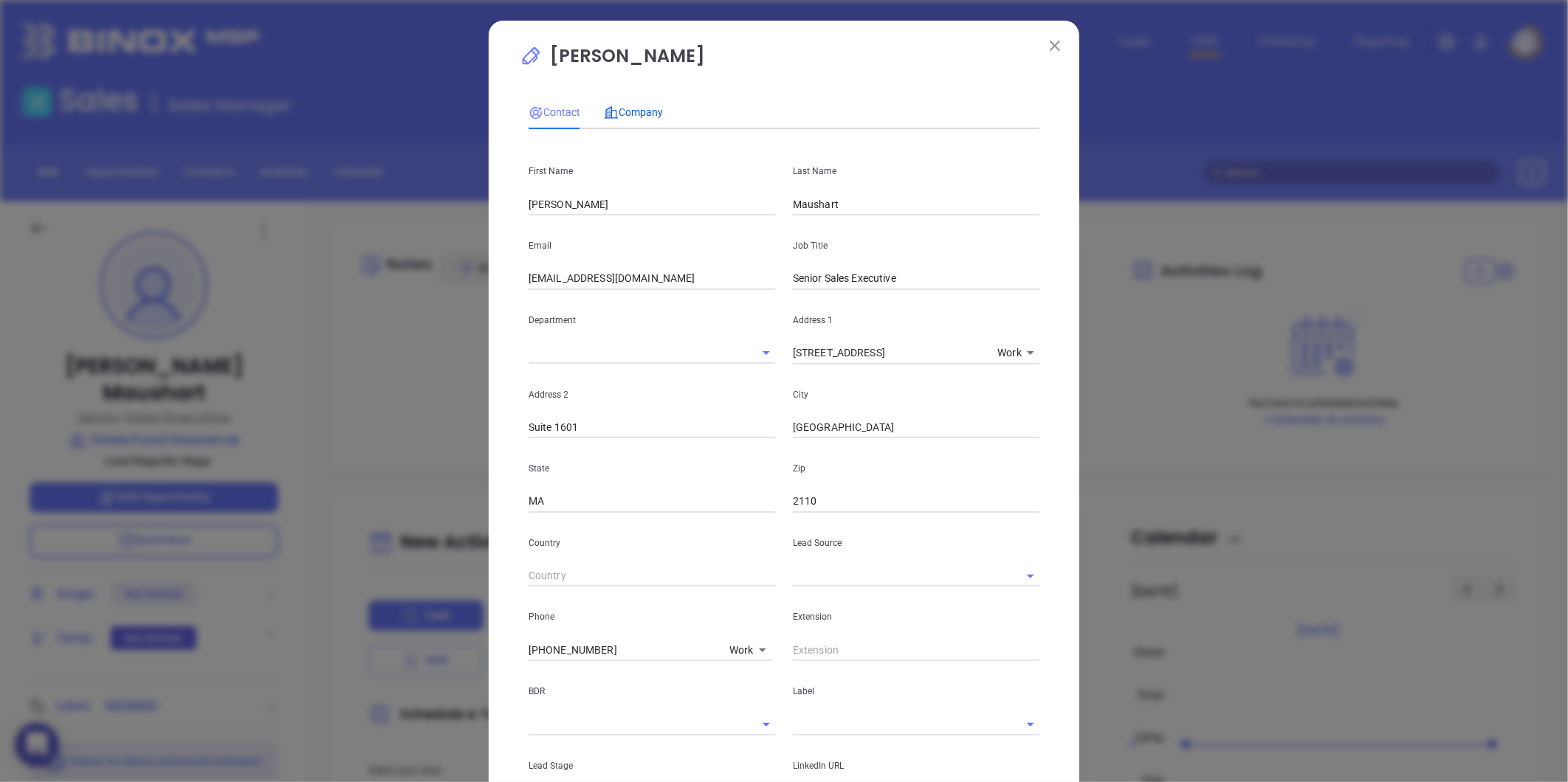
drag, startPoint x: 628, startPoint y: 105, endPoint x: 665, endPoint y: 134, distance: 47.0
click at [628, 107] on span "Company" at bounding box center [633, 112] width 59 height 12
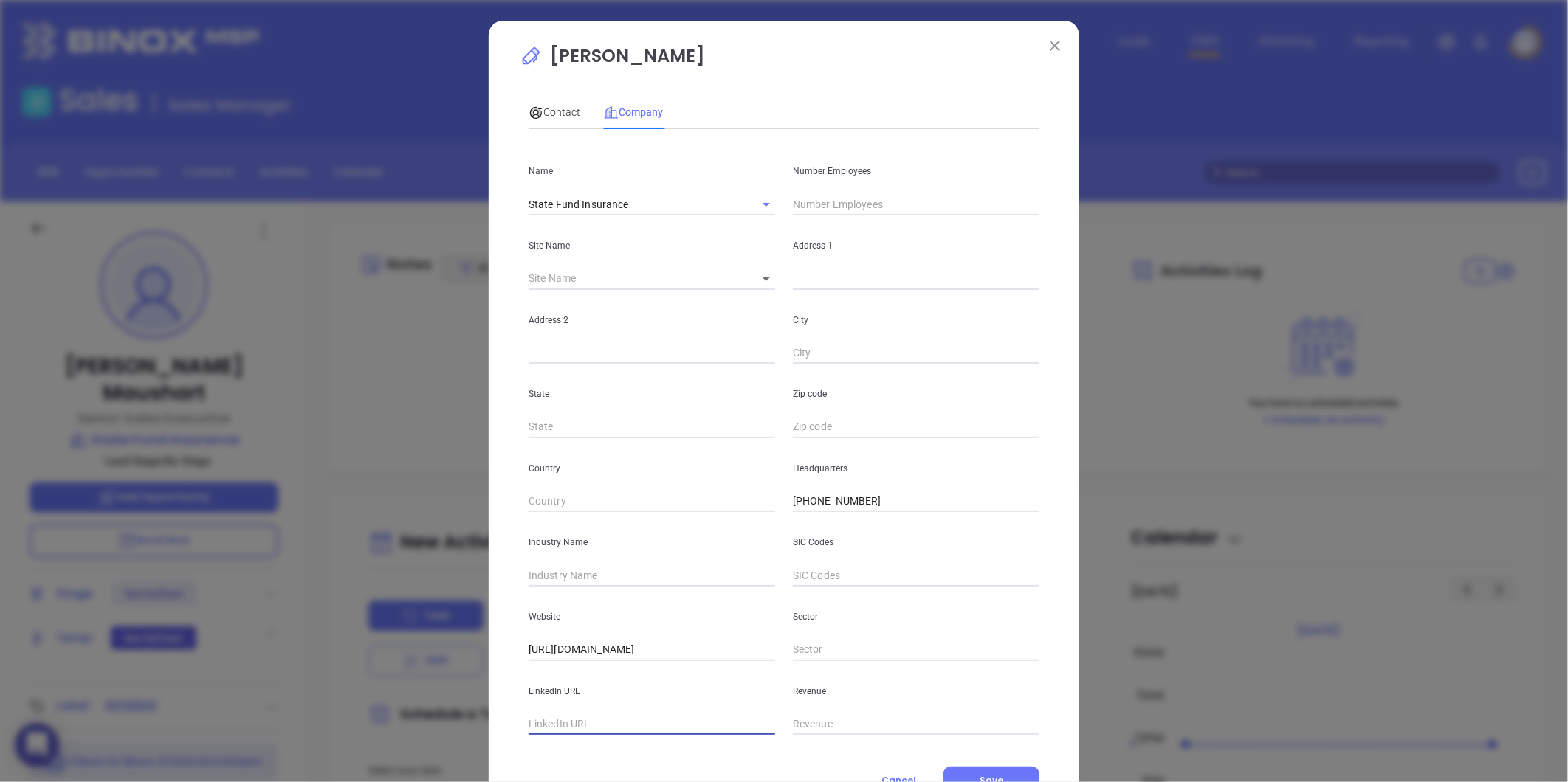
click at [540, 721] on input "text" at bounding box center [652, 725] width 246 height 22
paste input "[URL][DOMAIN_NAME]"
type input "[URL][DOMAIN_NAME]"
click at [549, 571] on input "text" at bounding box center [652, 575] width 246 height 22
type input "Insurance"
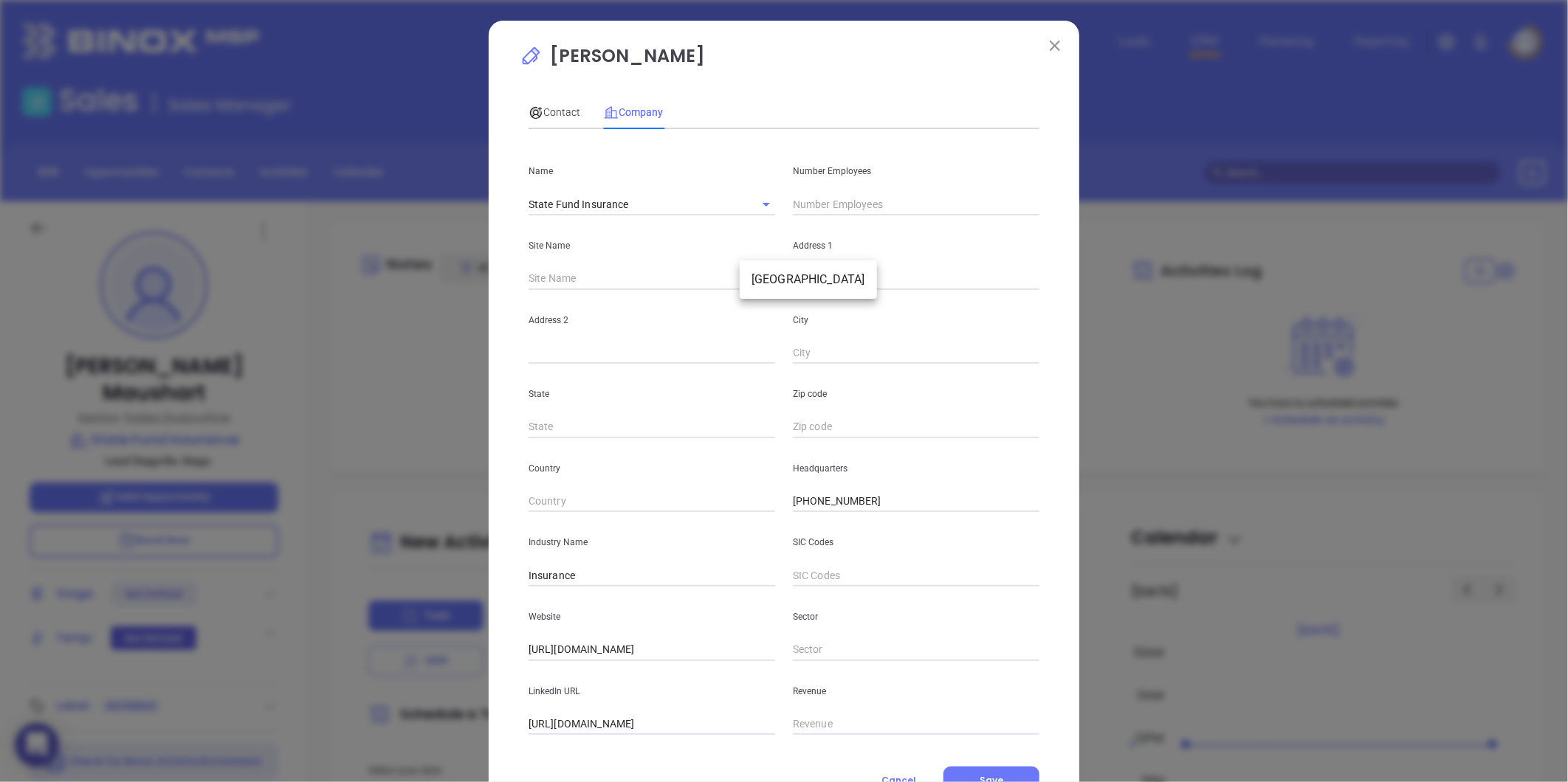
click at [757, 277] on body "0 Leads CRM Marketing Reporting Financial Leads Leads Sales Sales Manager BDR O…" at bounding box center [784, 391] width 1568 height 782
click at [764, 285] on li "[GEOGRAPHIC_DATA]" at bounding box center [808, 279] width 138 height 26
type input "[GEOGRAPHIC_DATA]"
type input "97440"
type input "[STREET_ADDRESS]"
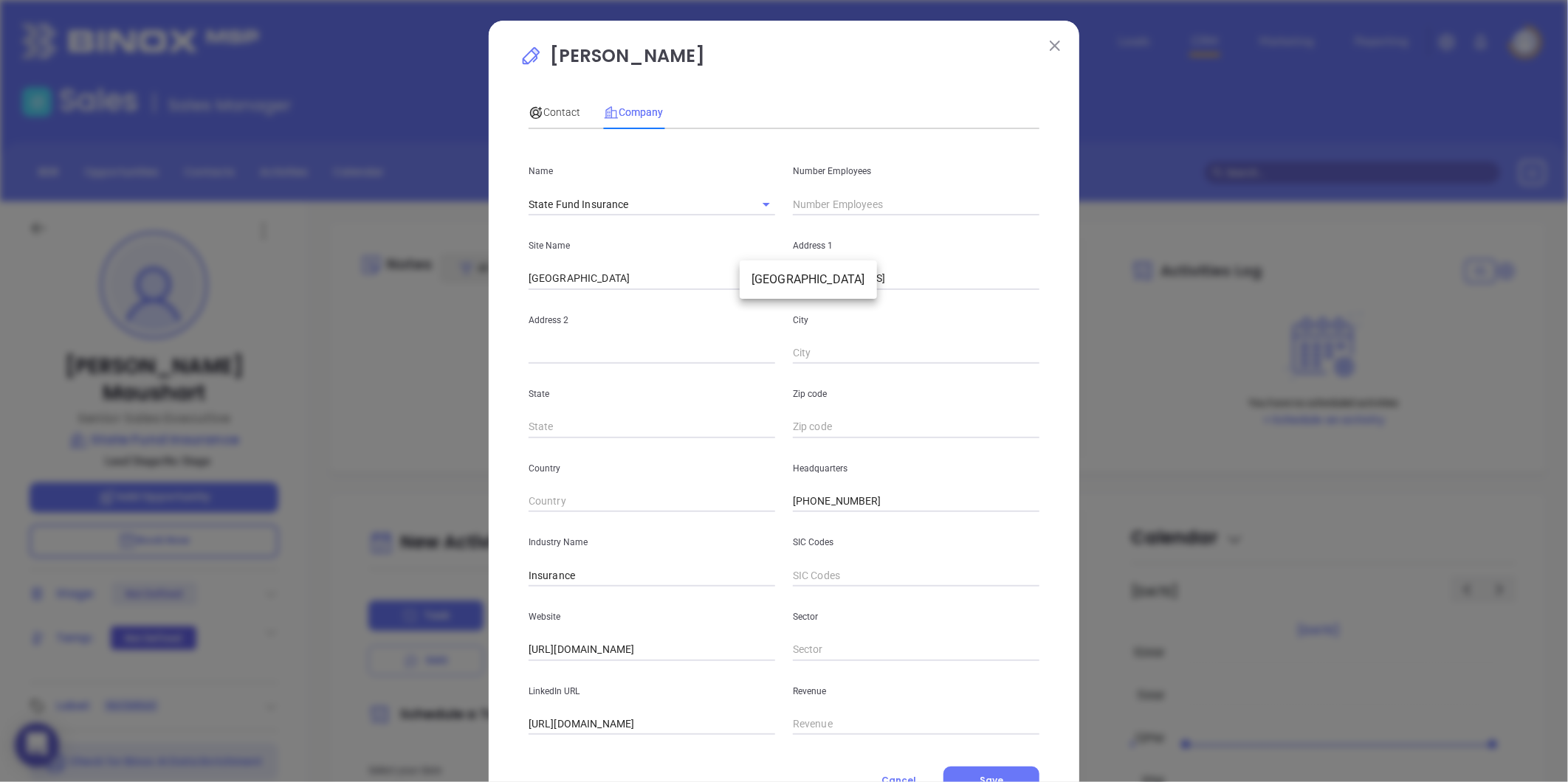
type input "Suite 1601"
type input "[GEOGRAPHIC_DATA]"
type input "MA"
click at [793, 428] on input "2110" at bounding box center [916, 427] width 246 height 22
type input "02110"
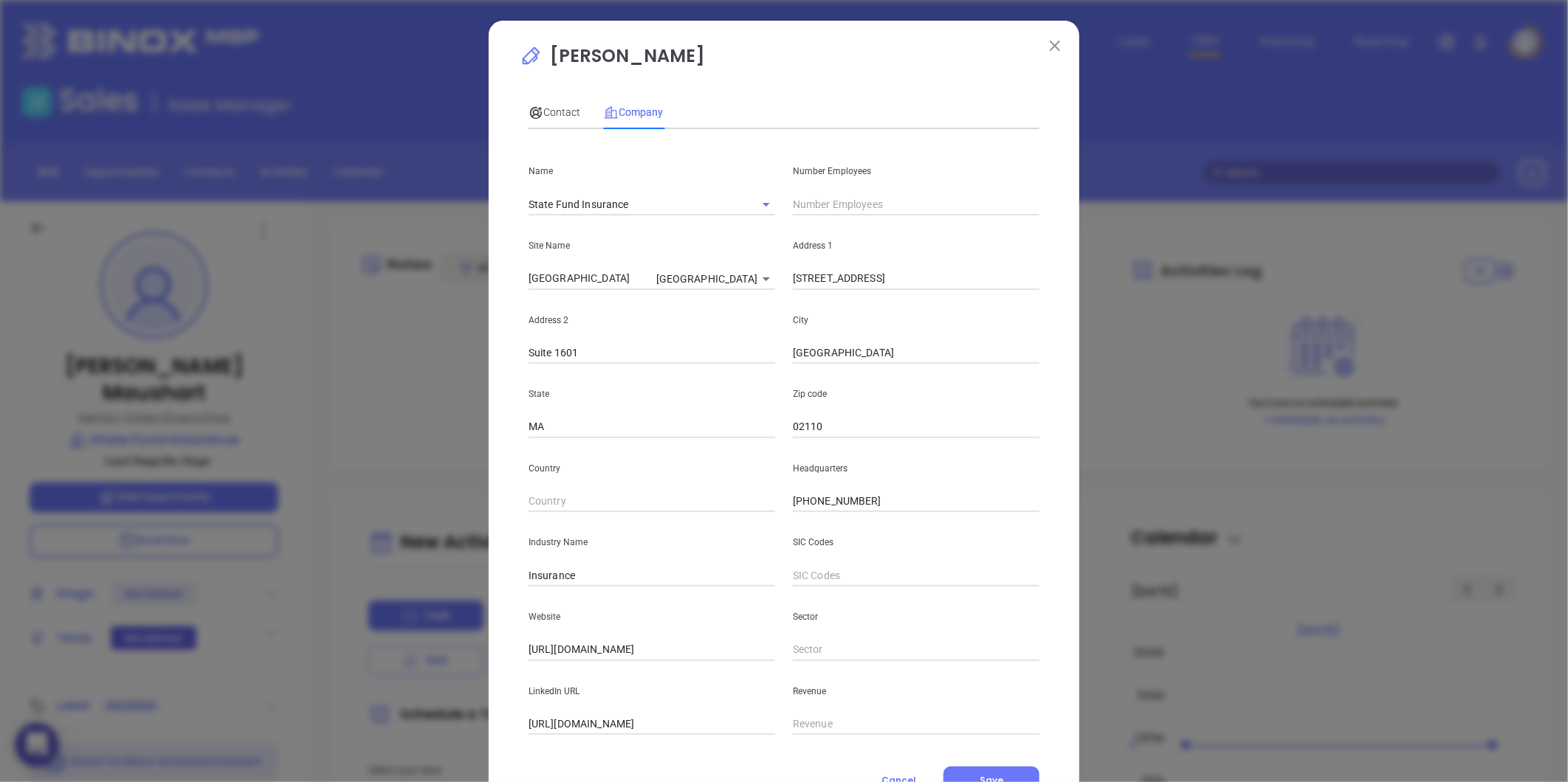
drag, startPoint x: 688, startPoint y: 726, endPoint x: 290, endPoint y: 714, distance: 398.2
click at [290, 714] on div "[PERSON_NAME] Contact Company First Name [PERSON_NAME] Last Name [PERSON_NAME] …" at bounding box center [784, 391] width 1568 height 782
paste input "[DOMAIN_NAME][URL]"
type input "[URL][DOMAIN_NAME]"
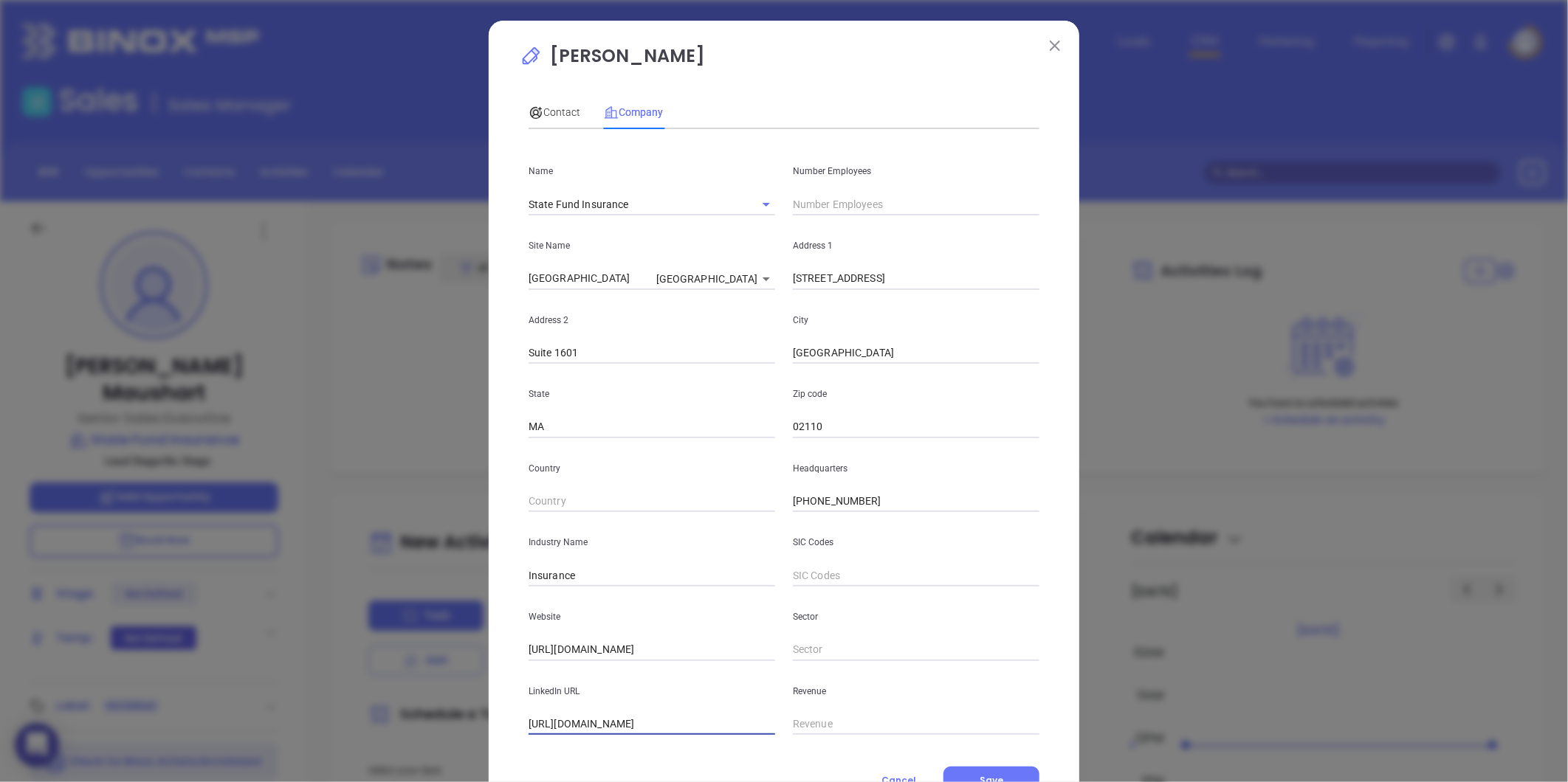
scroll to position [0, 0]
drag, startPoint x: 834, startPoint y: 195, endPoint x: 865, endPoint y: 205, distance: 32.6
click at [835, 192] on div "Number Employees" at bounding box center [916, 179] width 264 height 75
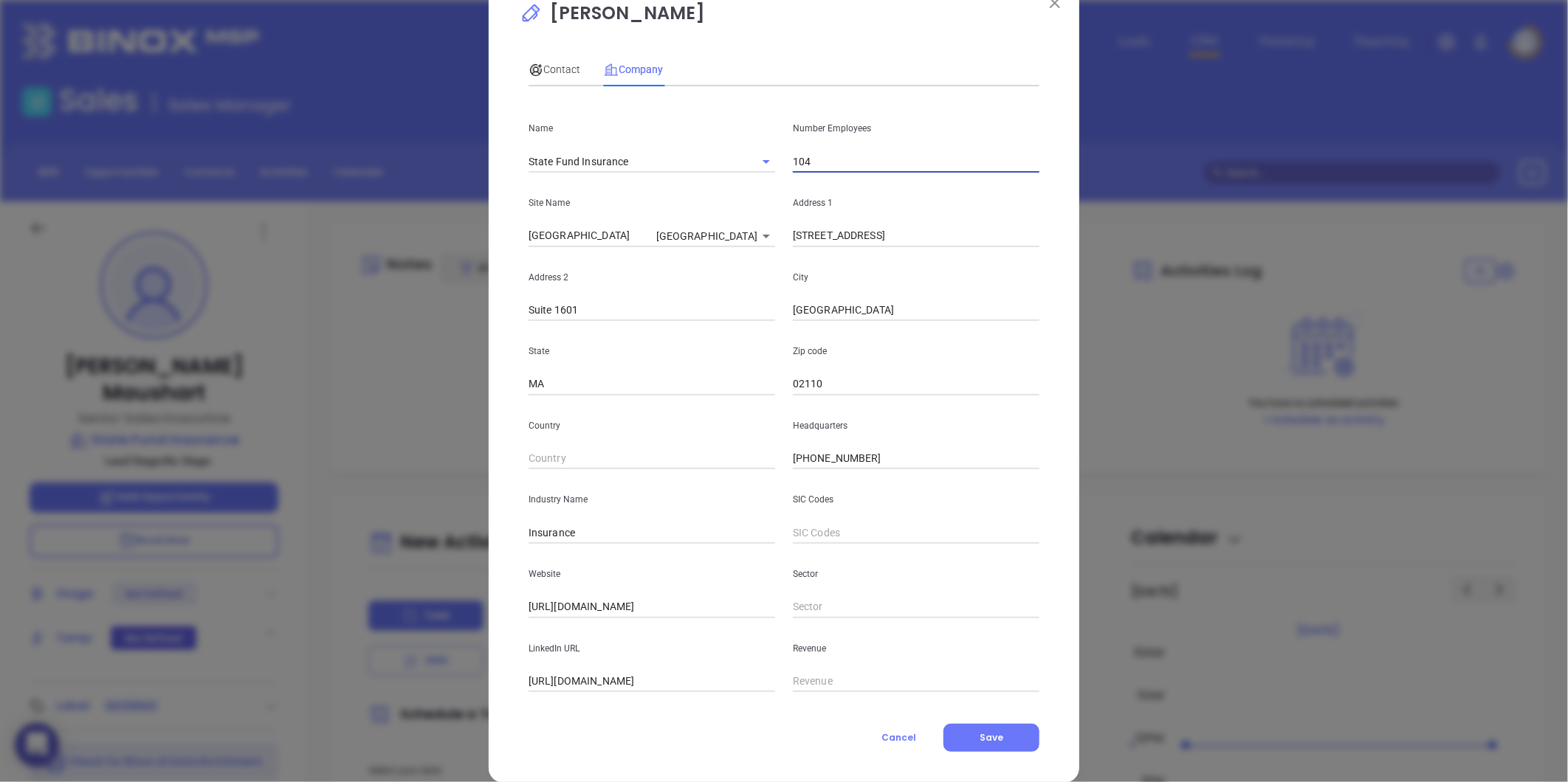
scroll to position [64, 0]
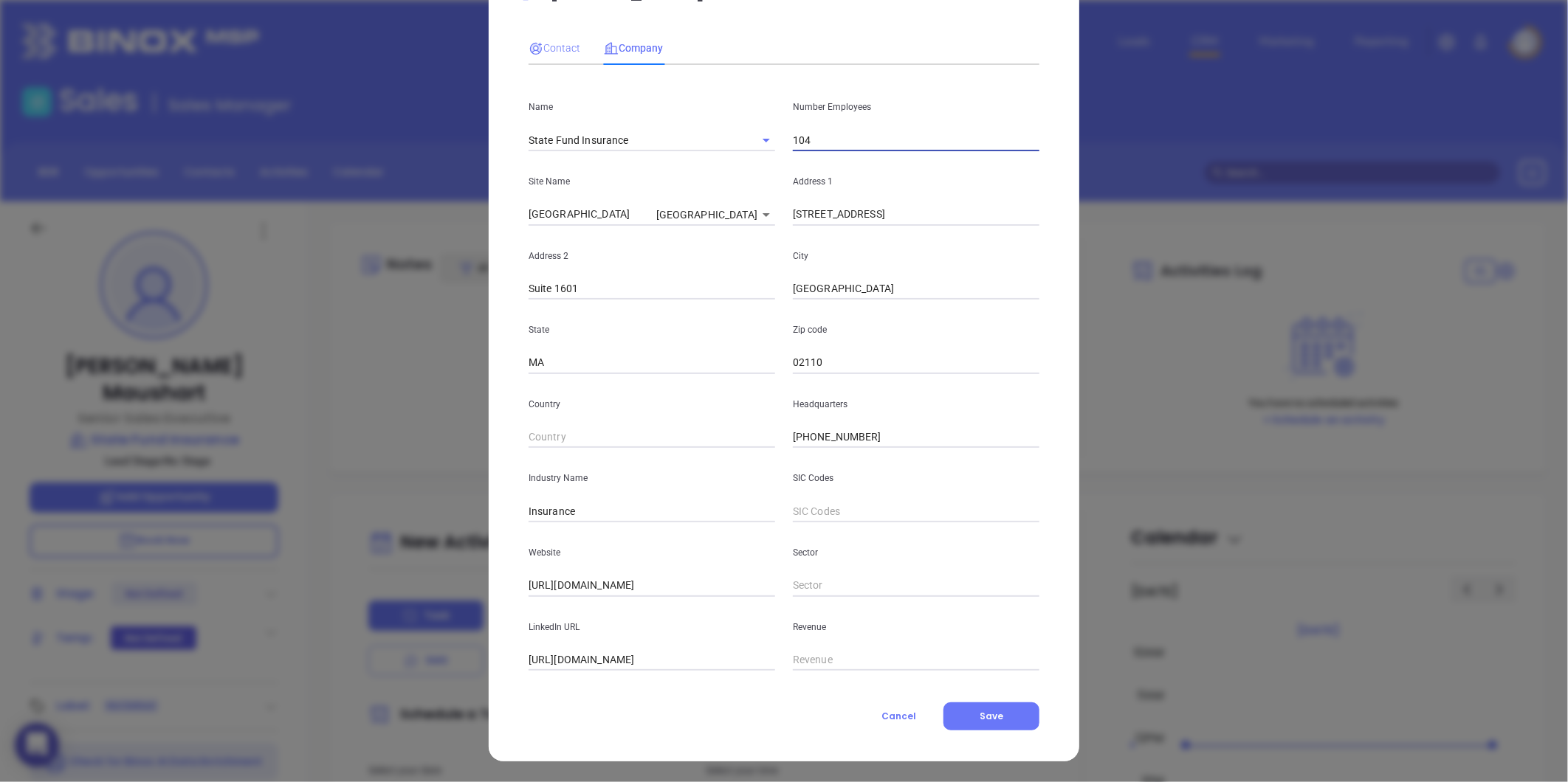
type input "104"
click at [554, 42] on span "Contact" at bounding box center [554, 47] width 52 height 12
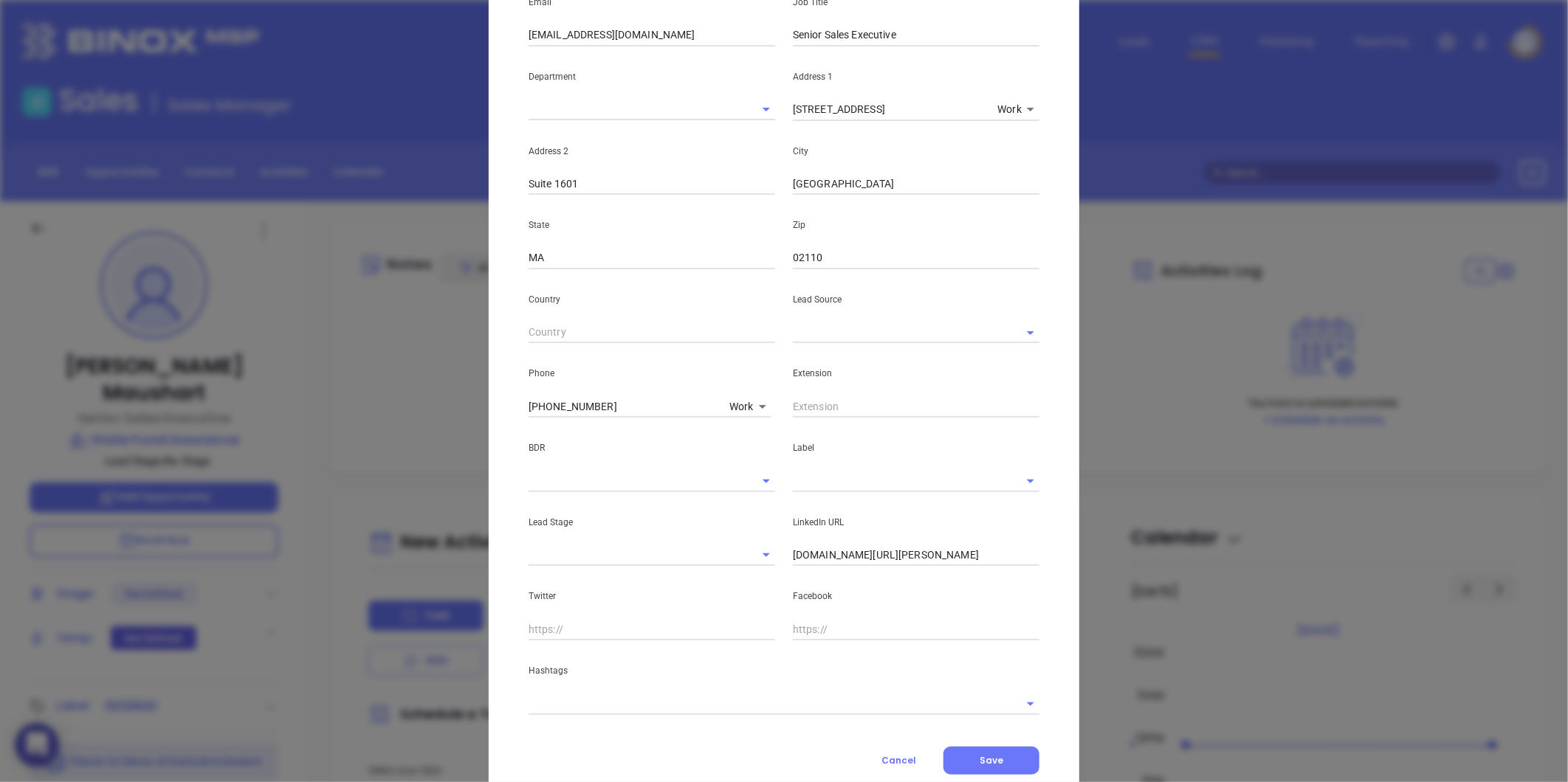
click at [827, 510] on div "First Name [PERSON_NAME] Last Name [PERSON_NAME] Email [EMAIL_ADDRESS][DOMAIN_N…" at bounding box center [784, 305] width 511 height 817
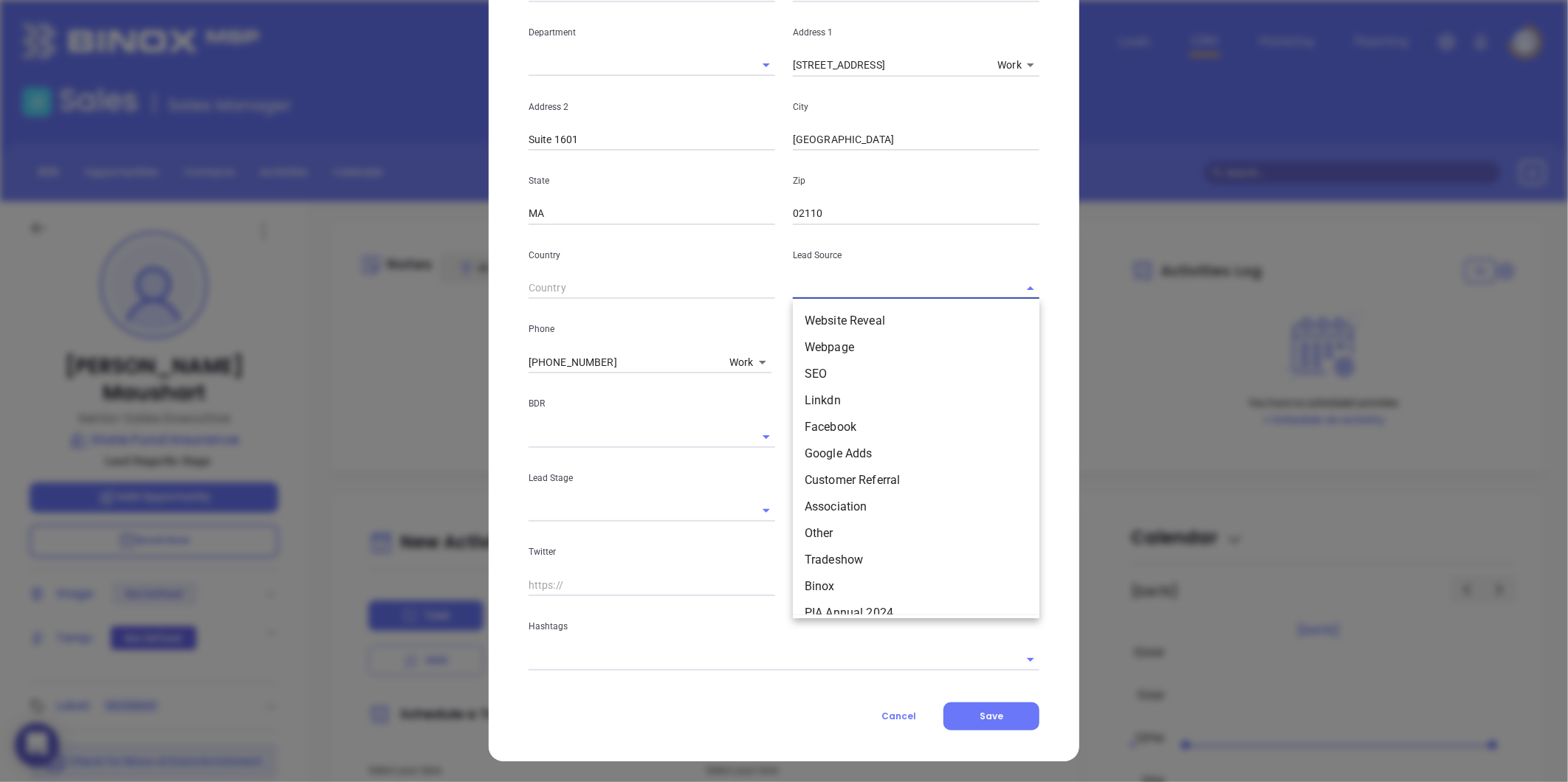
click at [810, 289] on input "text" at bounding box center [895, 287] width 205 height 21
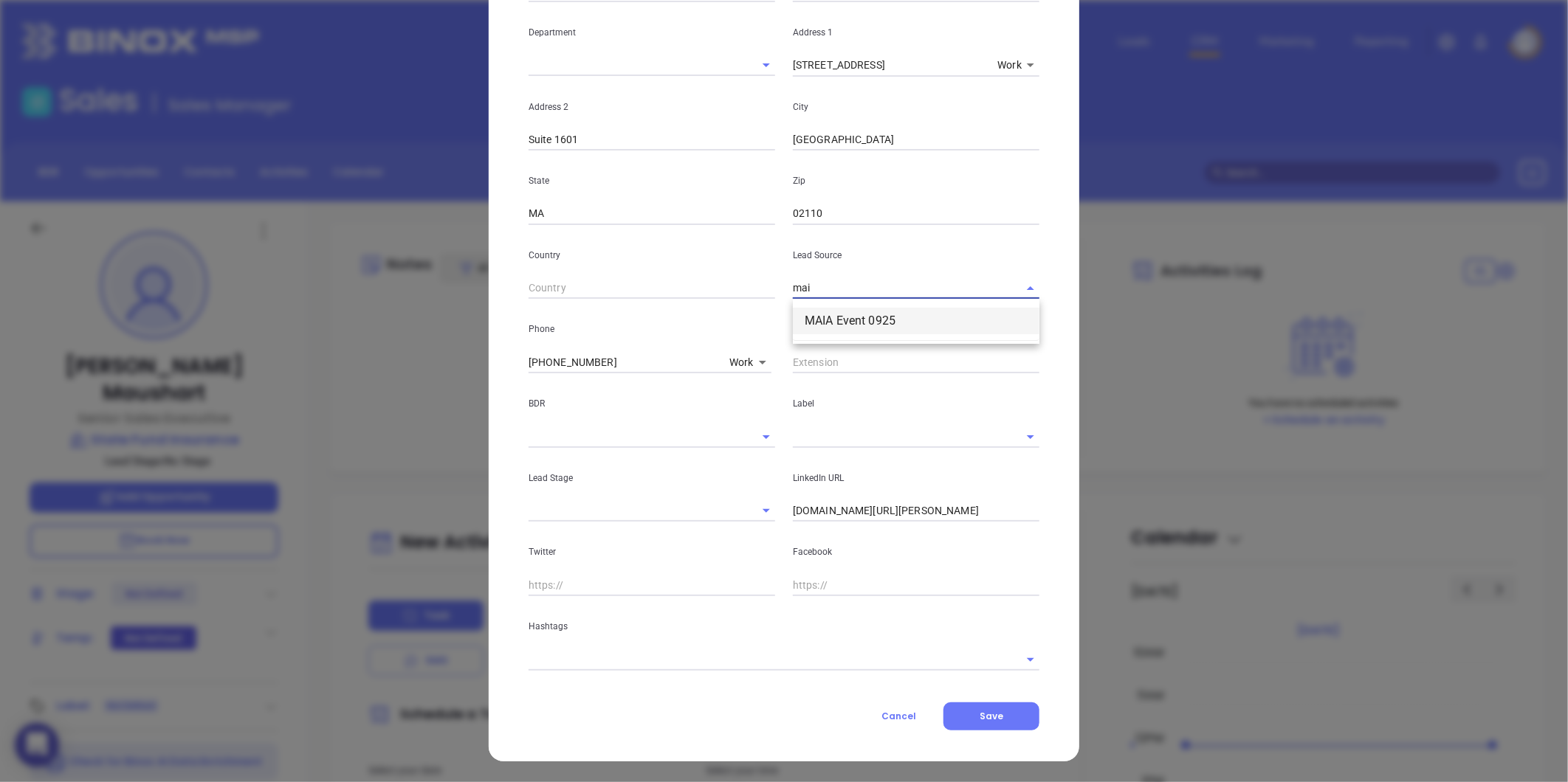
click at [857, 313] on li "MAIA Event 0925" at bounding box center [916, 321] width 246 height 26
type input "MAIA Event 0925"
click at [850, 427] on input "text" at bounding box center [895, 436] width 205 height 21
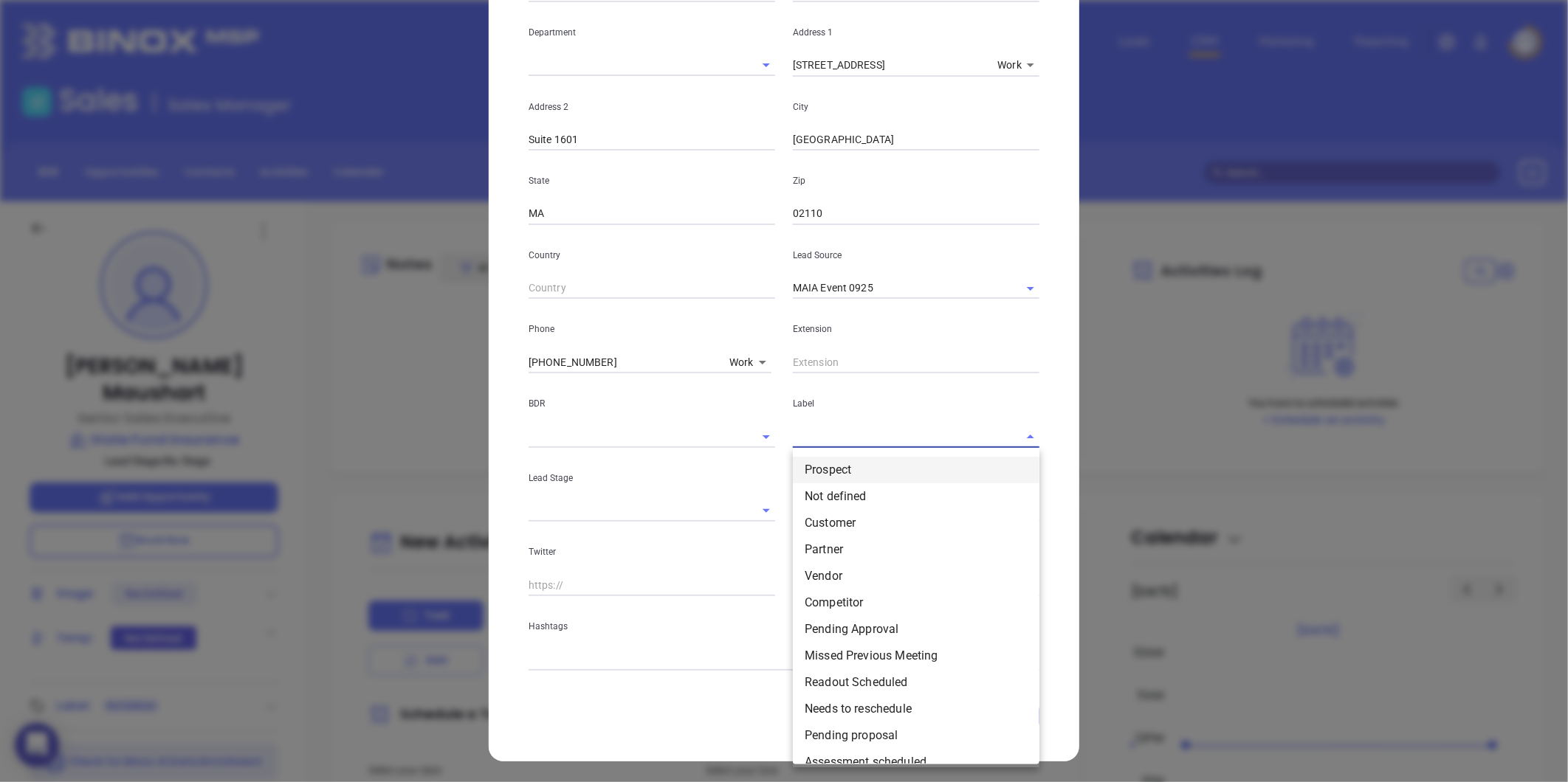
click at [831, 475] on li "Prospect" at bounding box center [916, 469] width 246 height 26
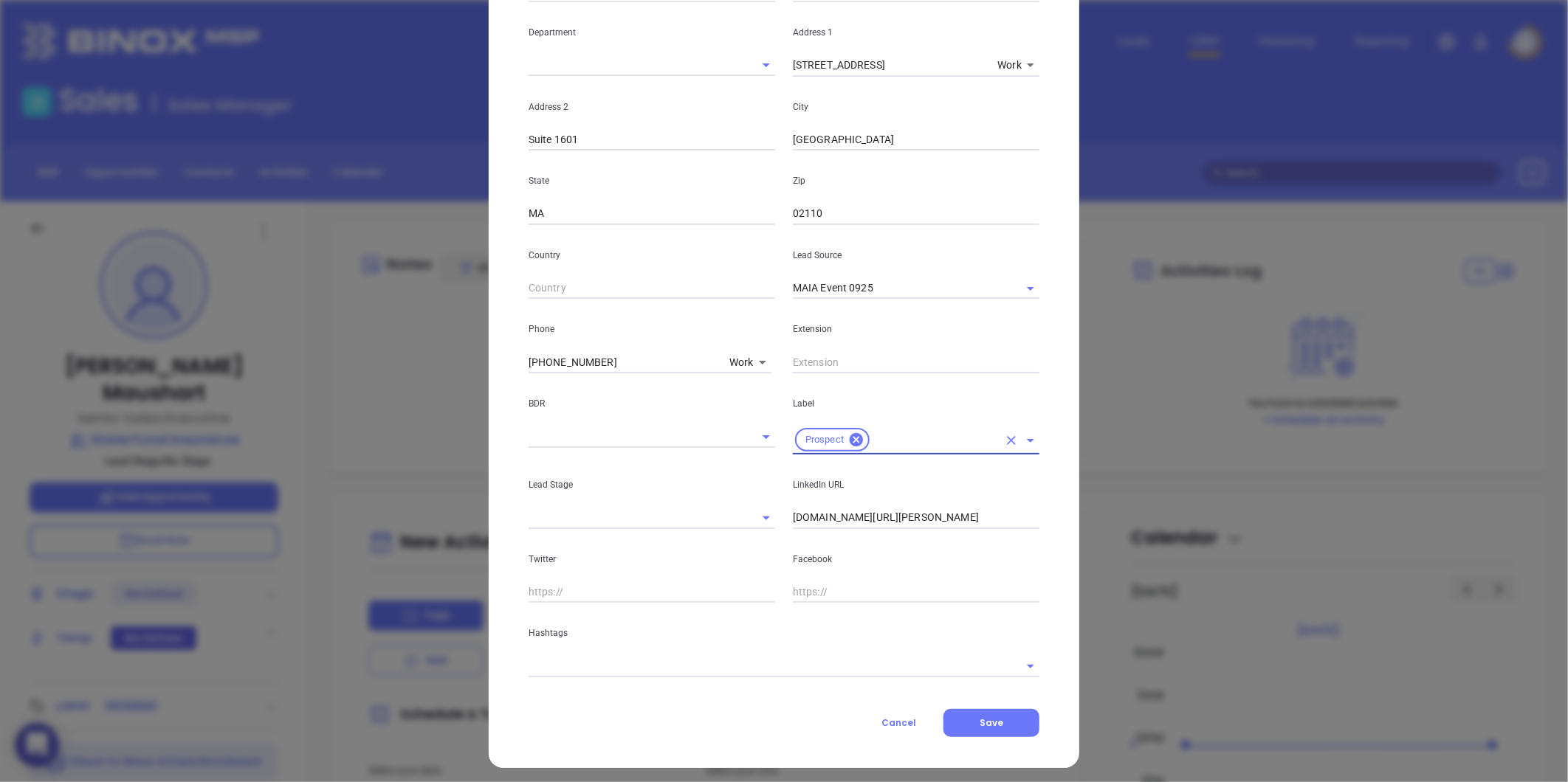
click at [654, 673] on input "text" at bounding box center [763, 665] width 469 height 21
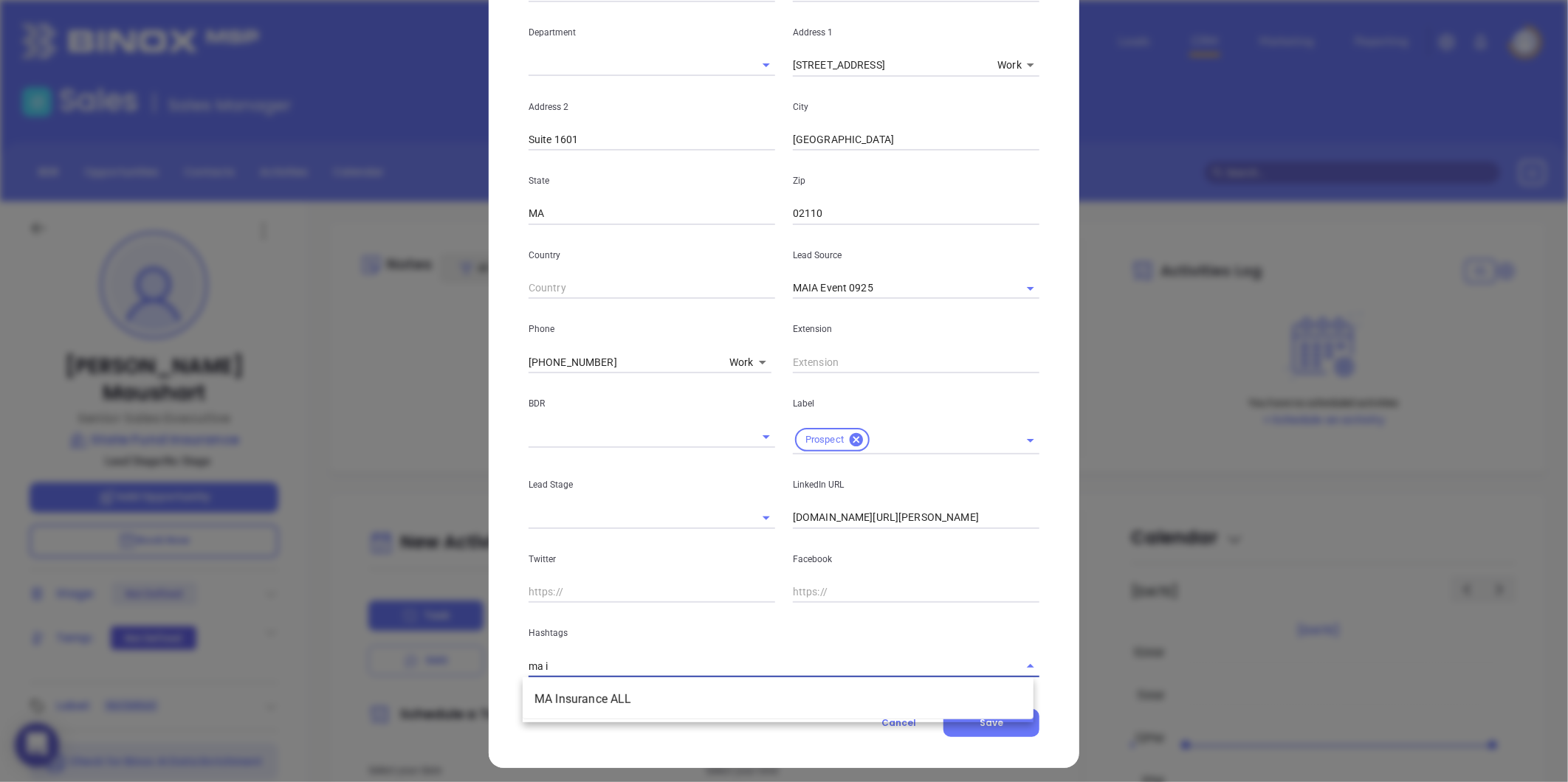
type input "ma in"
click at [562, 703] on li "MA Insurance ALL" at bounding box center [778, 699] width 511 height 26
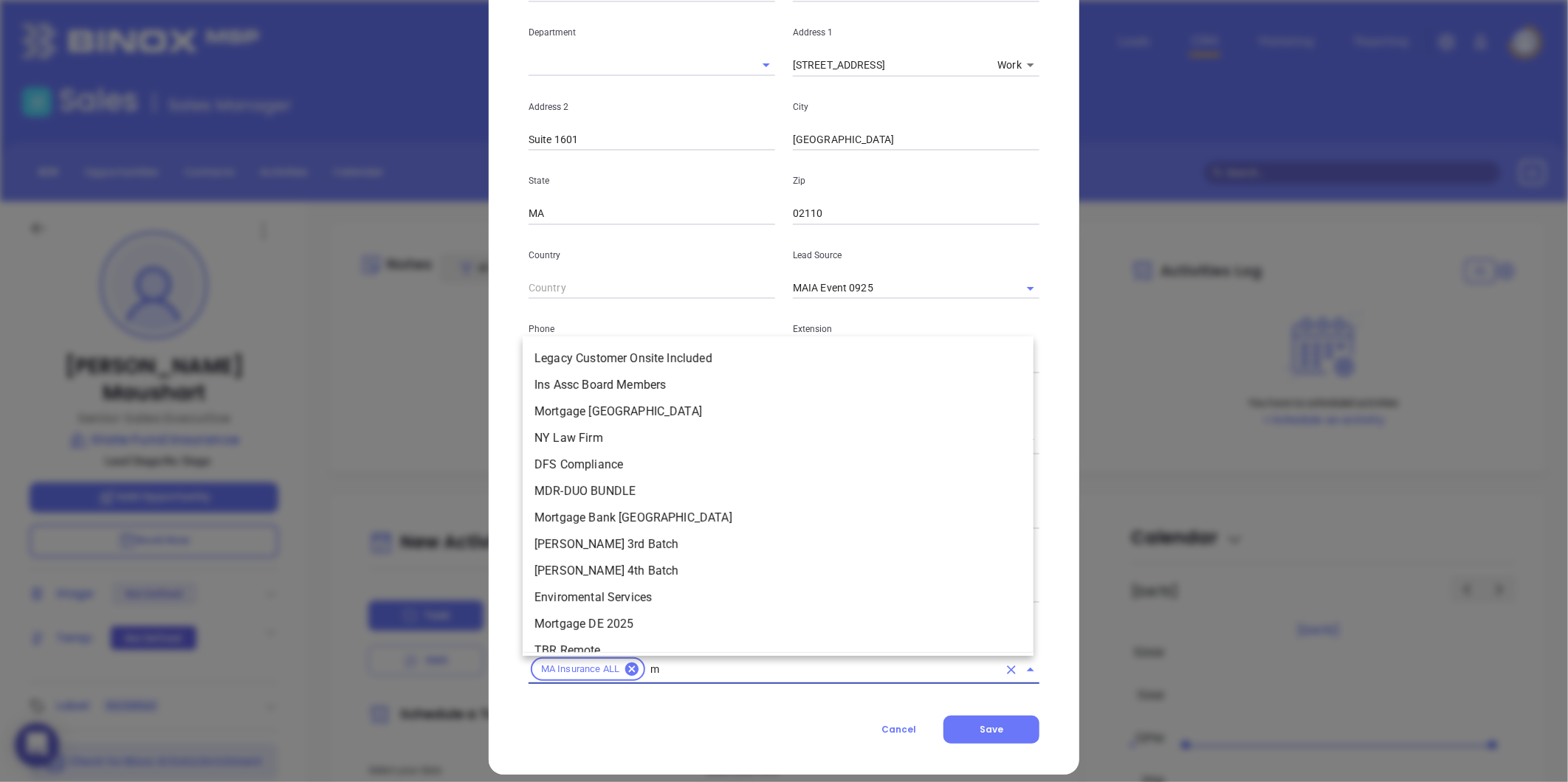
type input "ma"
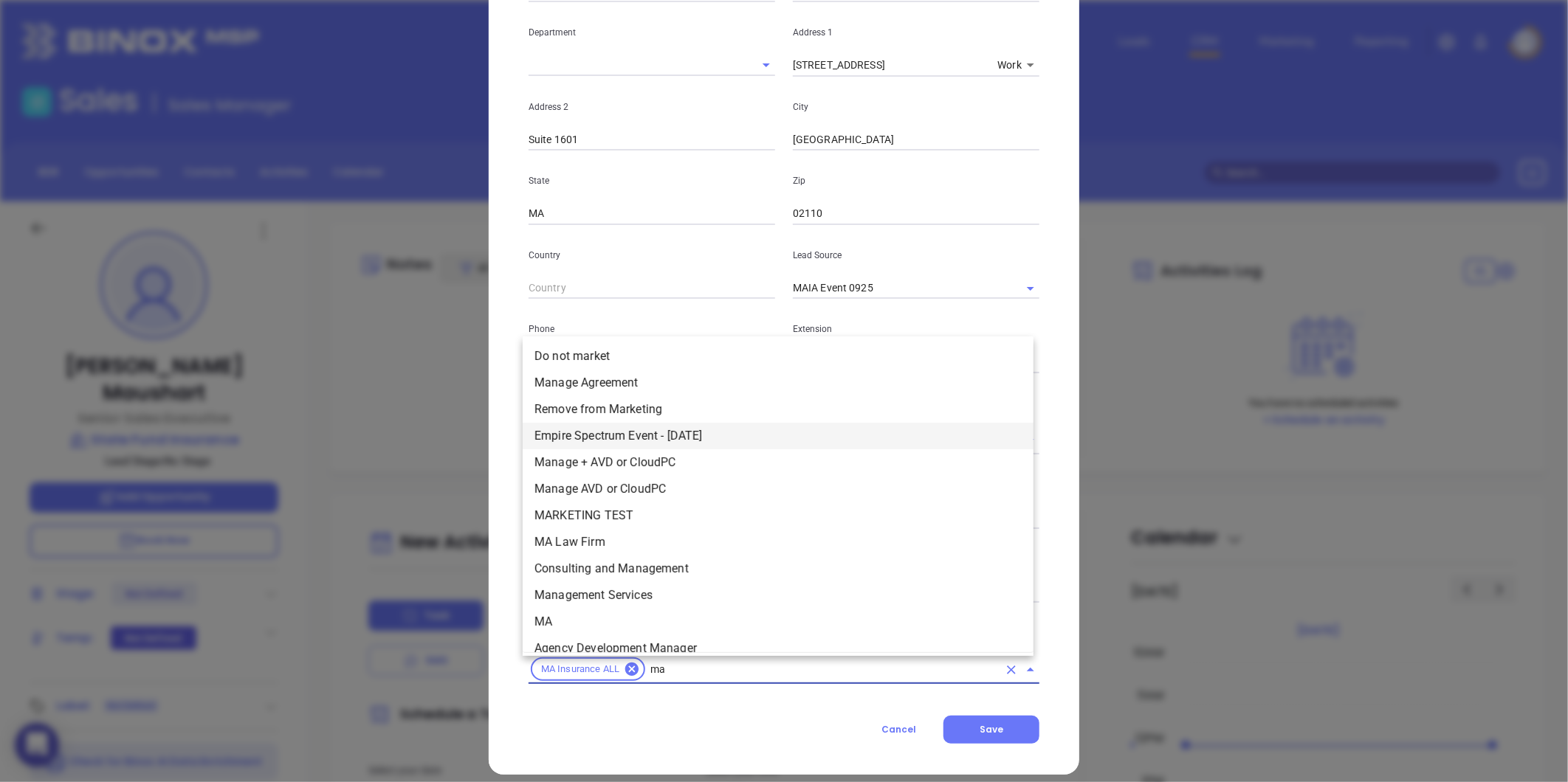
scroll to position [281, 0]
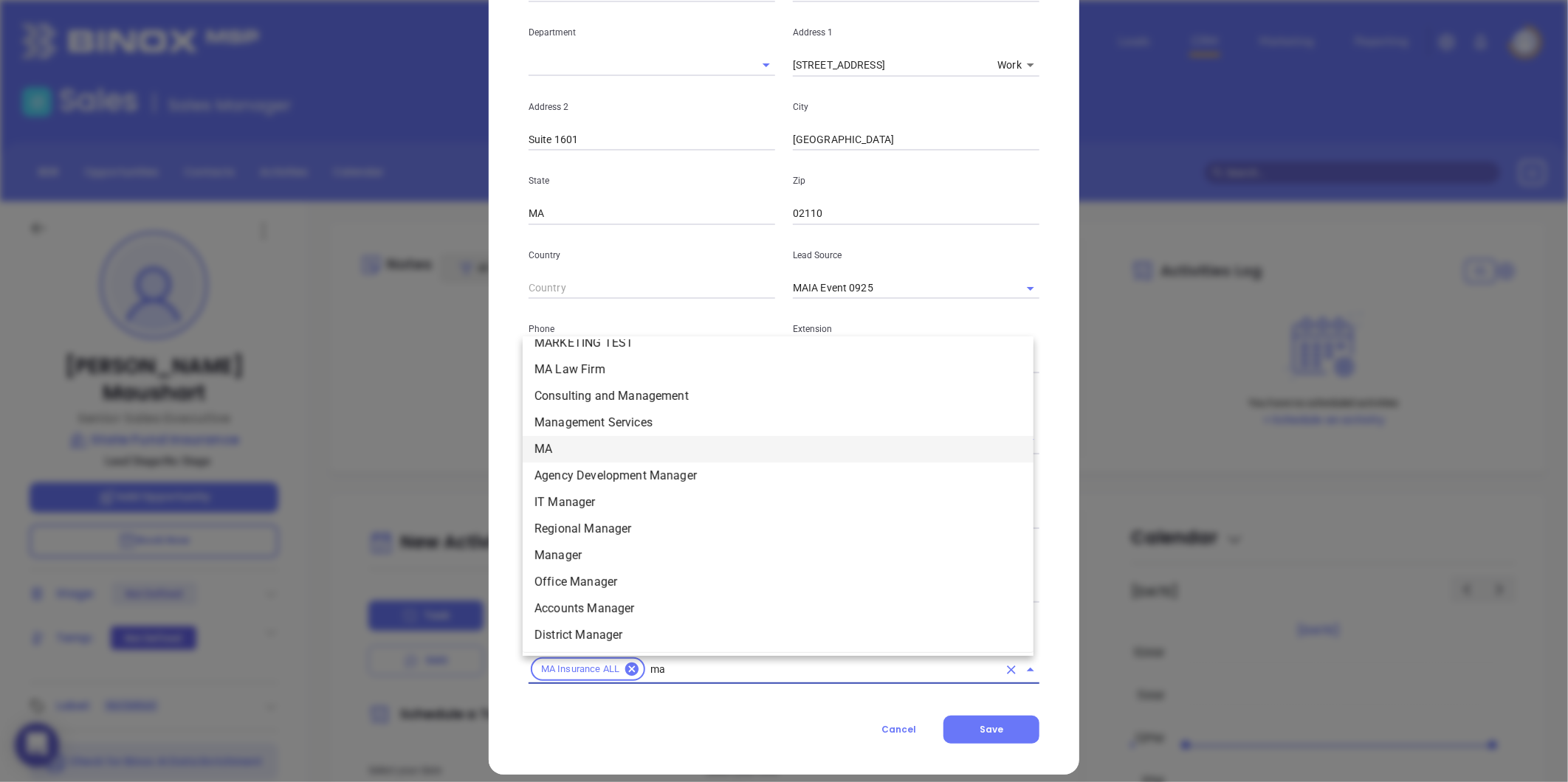
click at [577, 444] on li "MA" at bounding box center [778, 449] width 511 height 26
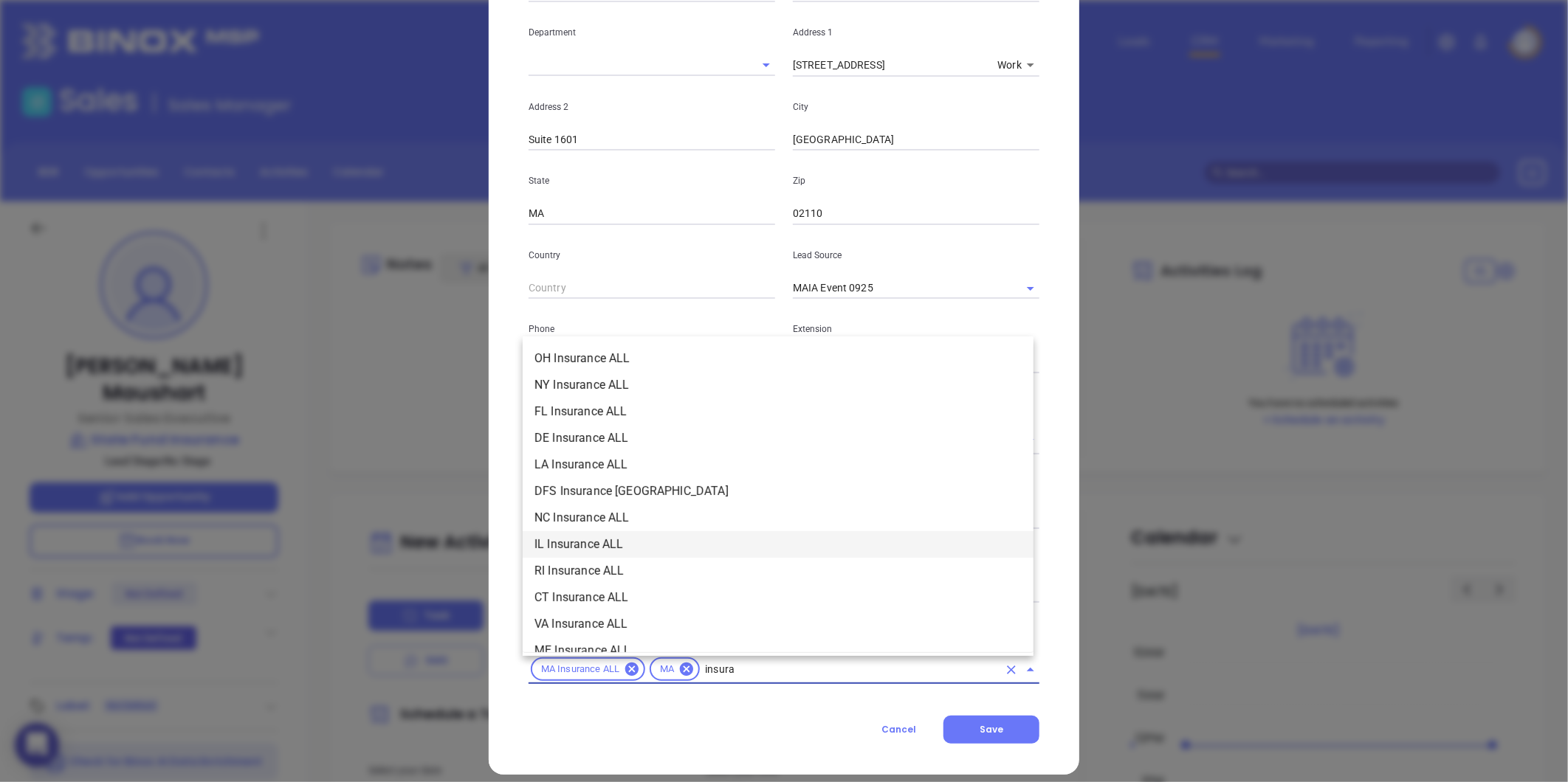
scroll to position [94, 0]
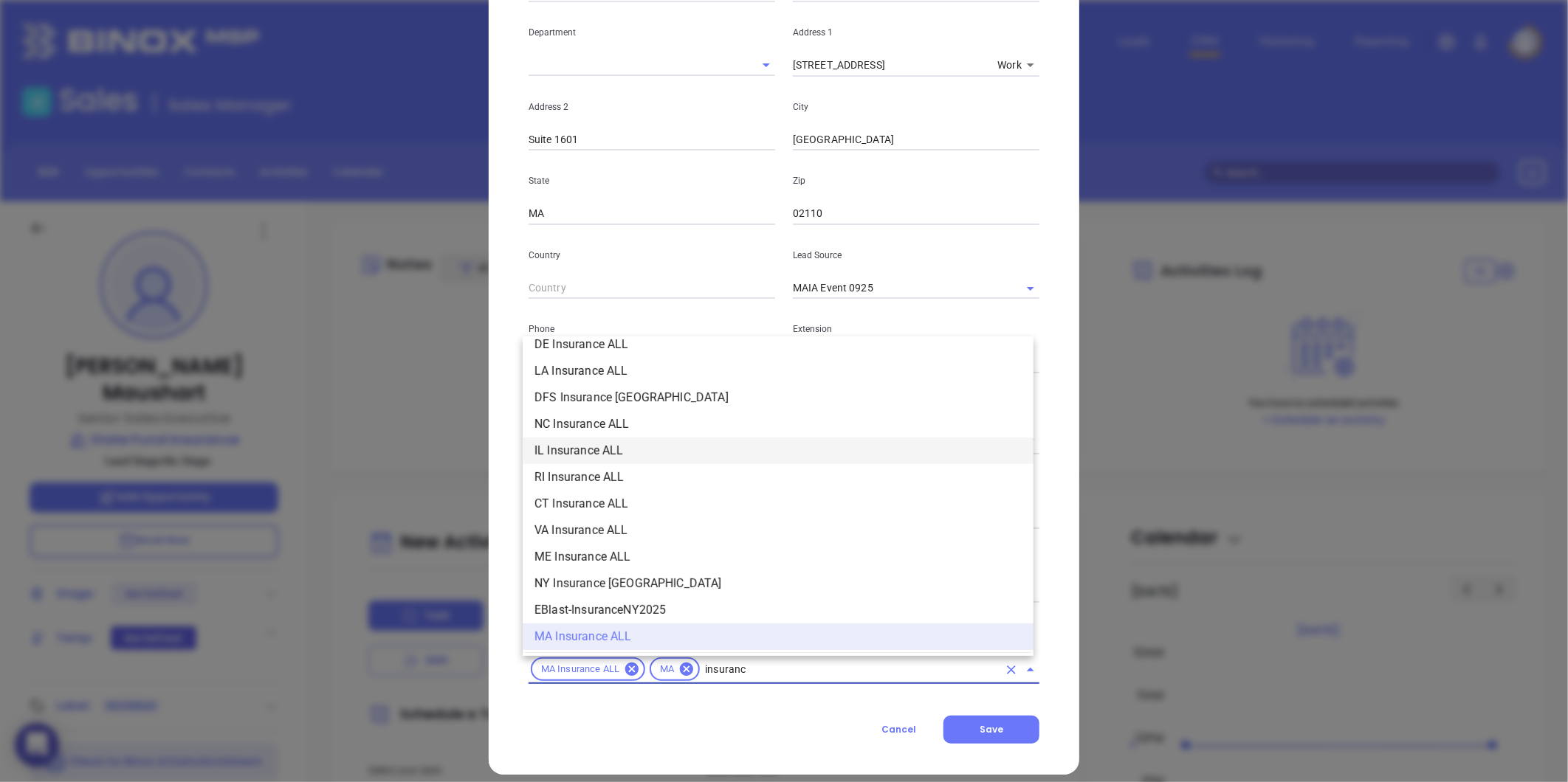
type input "insurance"
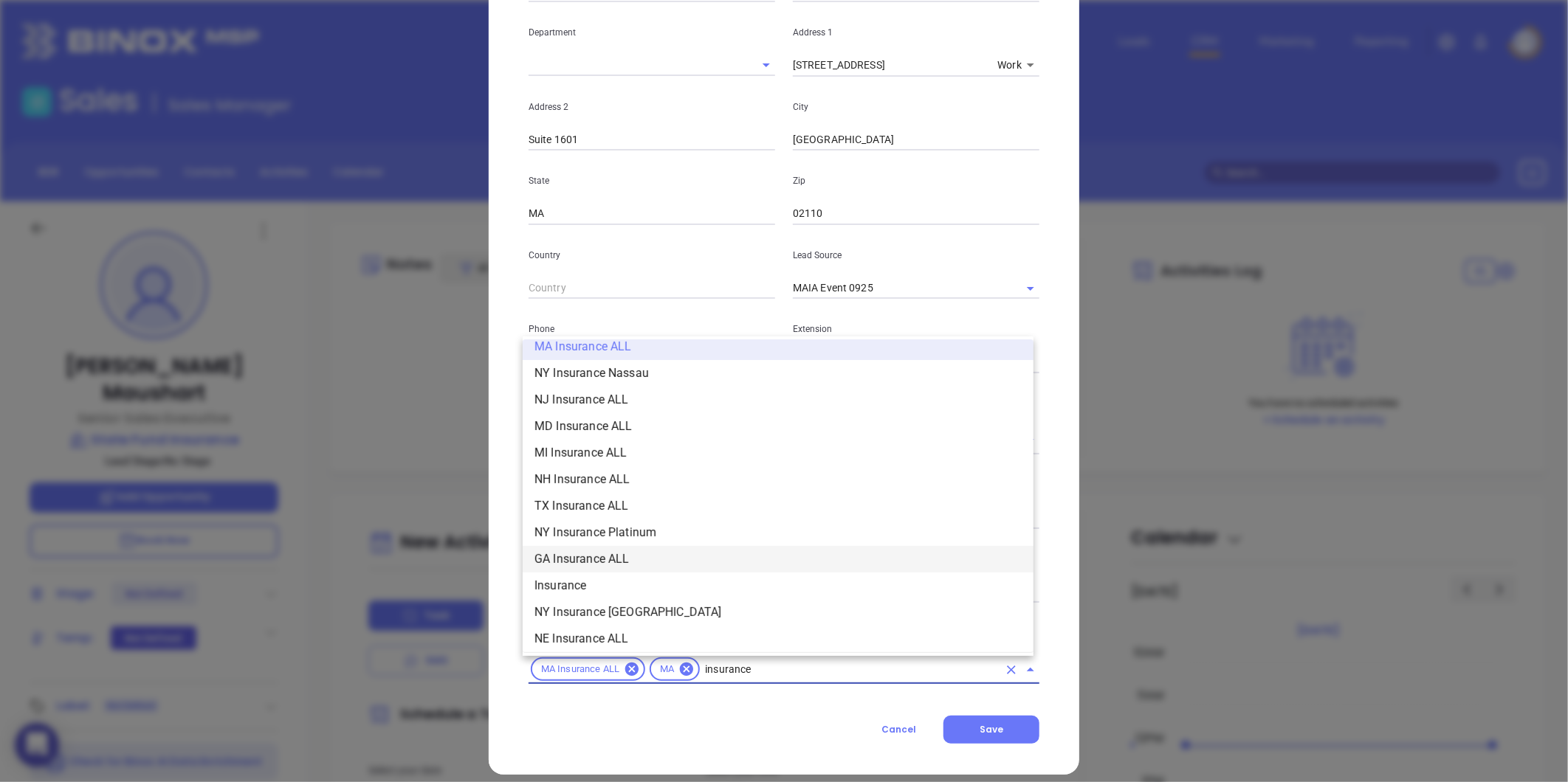
scroll to position [422, 0]
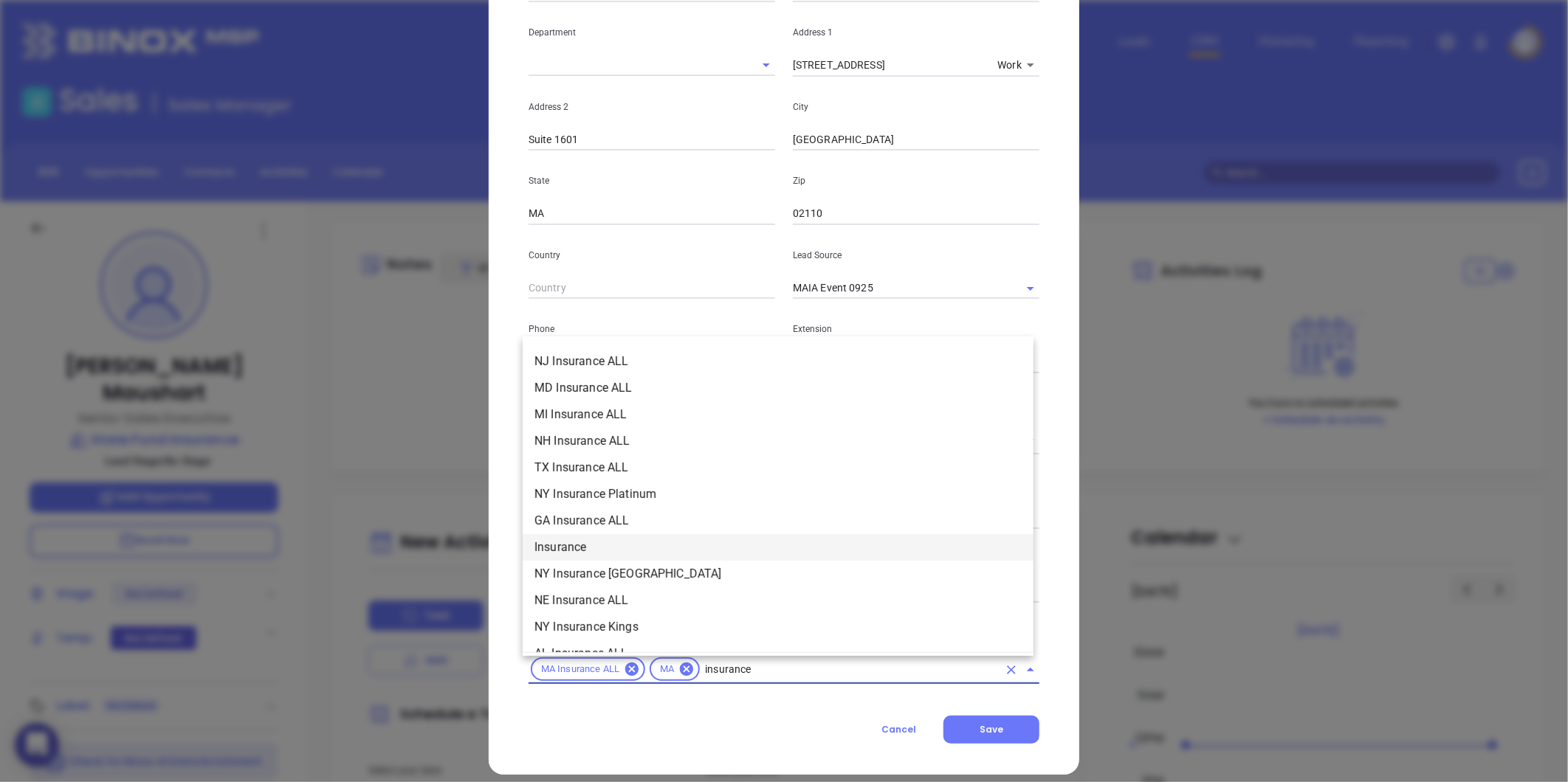
click at [572, 540] on li "Insurance" at bounding box center [778, 547] width 511 height 26
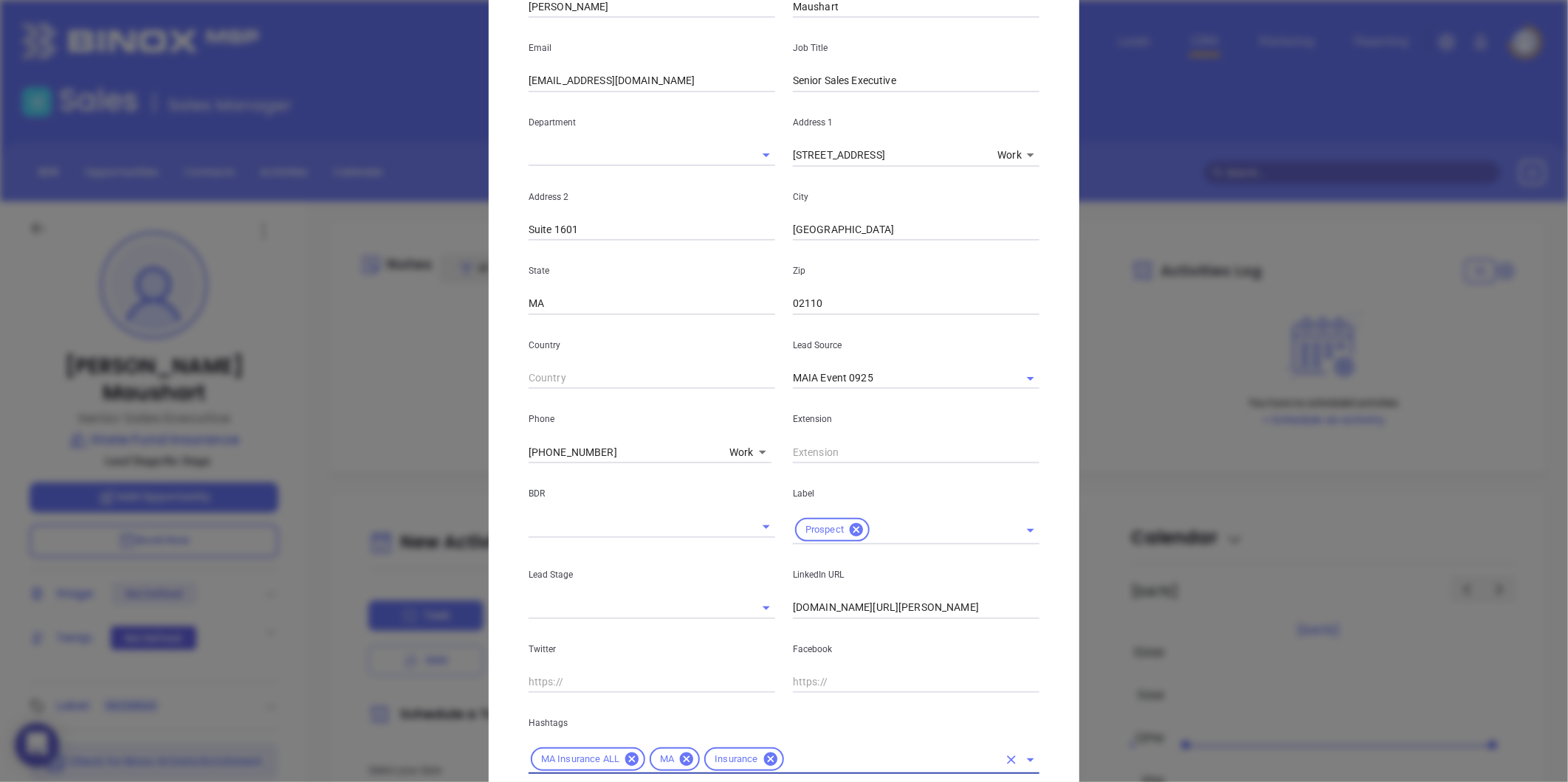
scroll to position [0, 0]
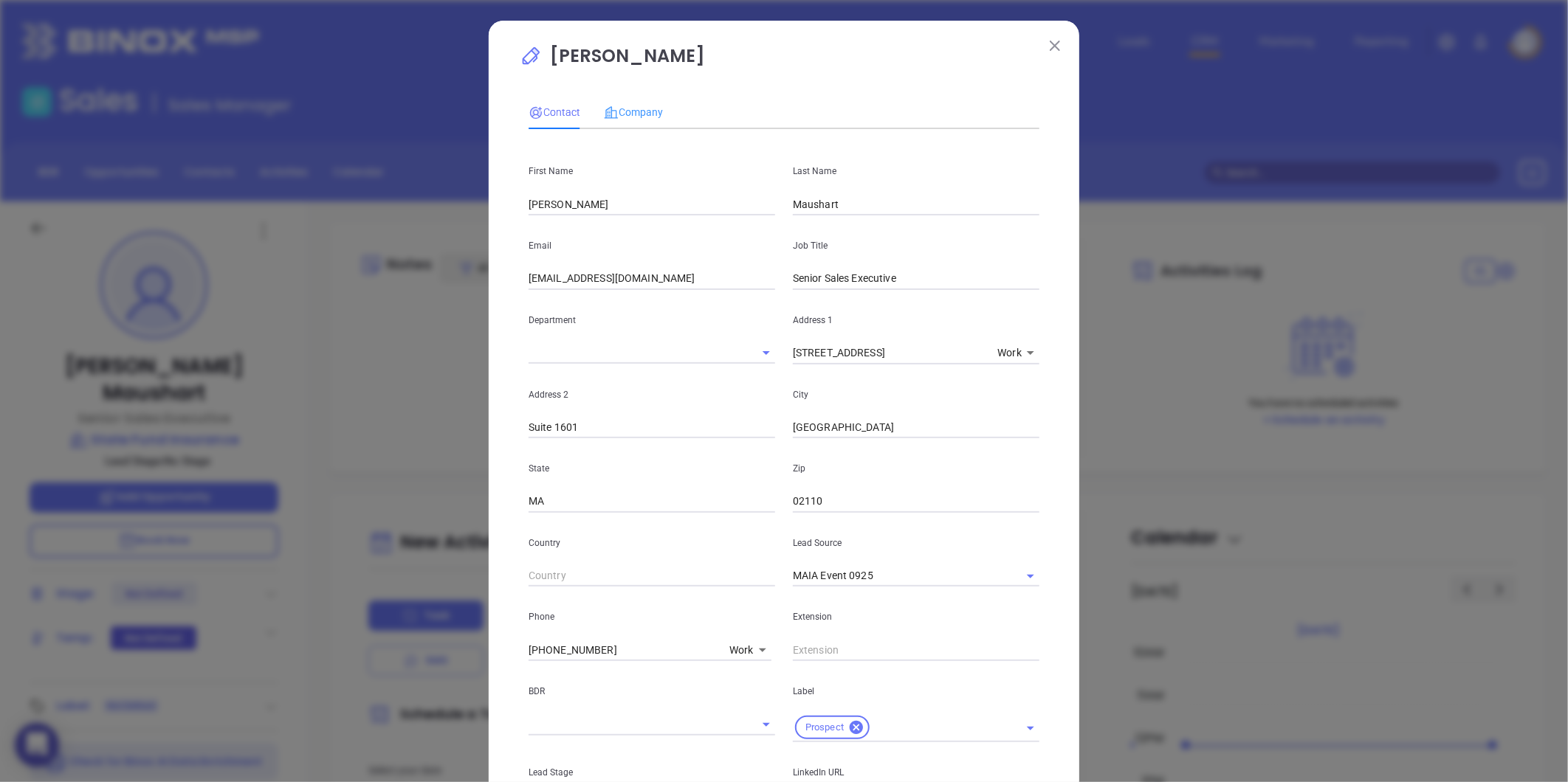
click at [611, 102] on div "Company" at bounding box center [633, 111] width 59 height 34
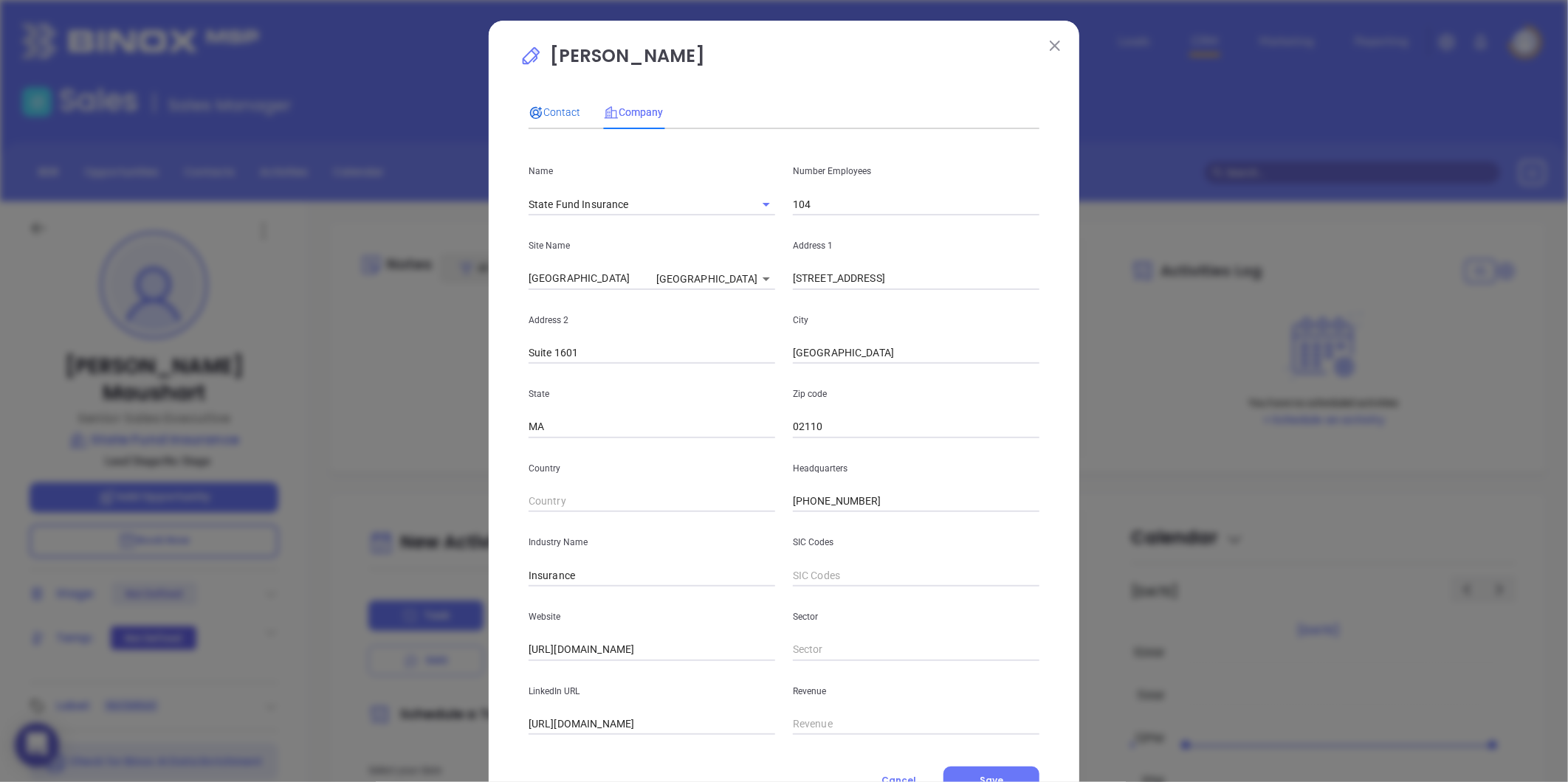
click at [542, 107] on span "Contact" at bounding box center [554, 112] width 52 height 12
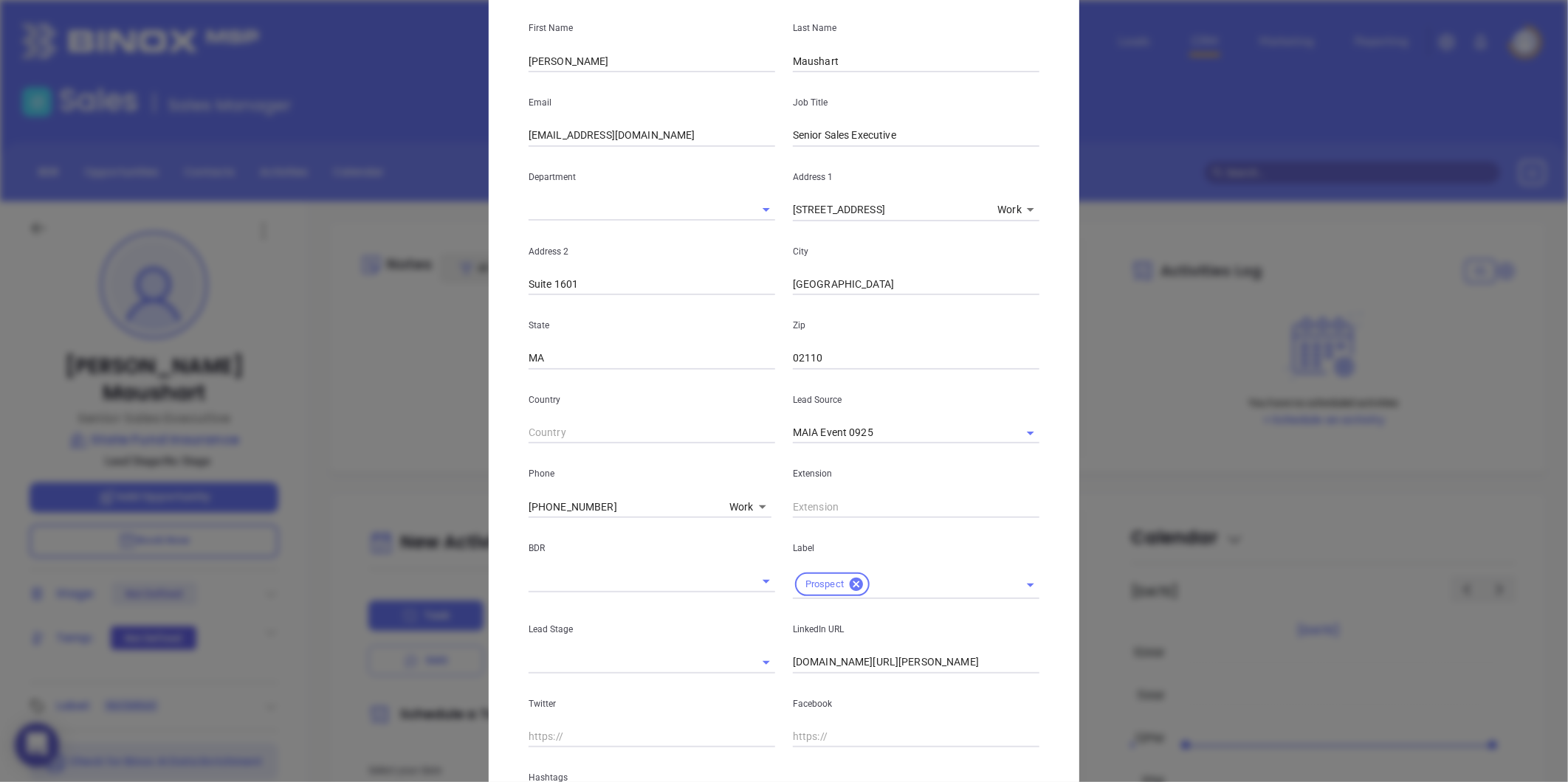
scroll to position [229, 0]
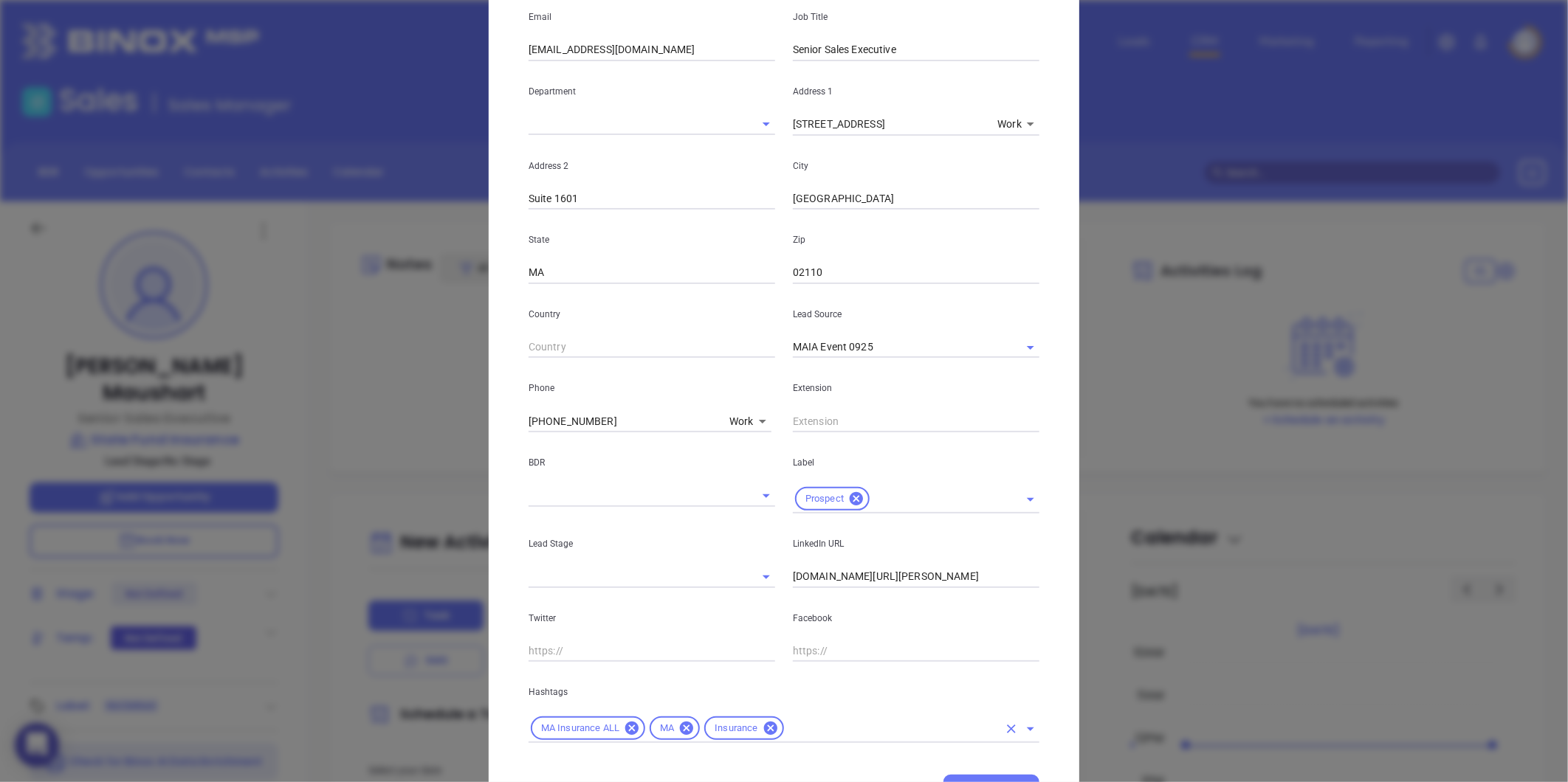
click at [813, 736] on input "text" at bounding box center [892, 728] width 211 height 18
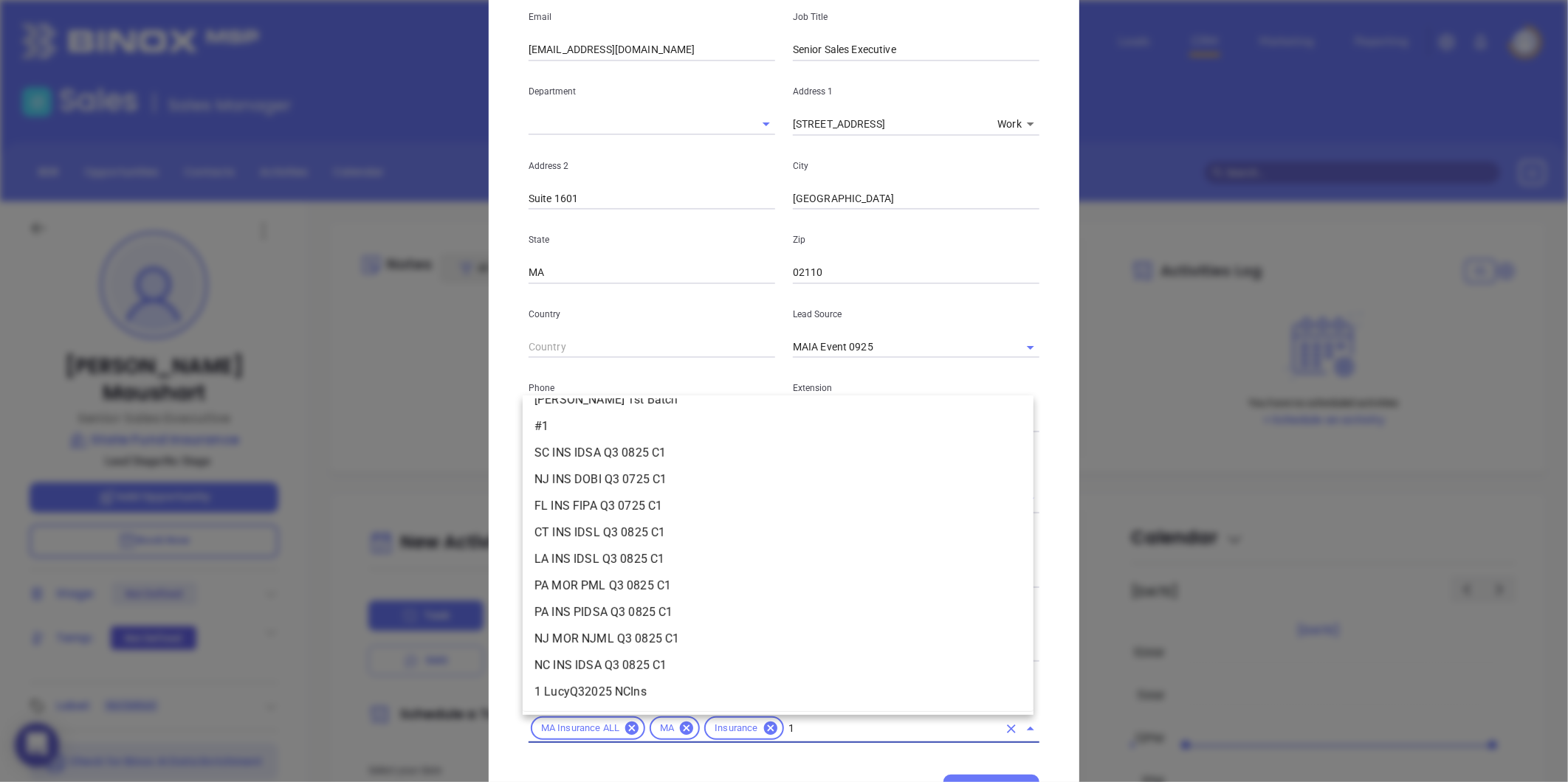
scroll to position [0, 0]
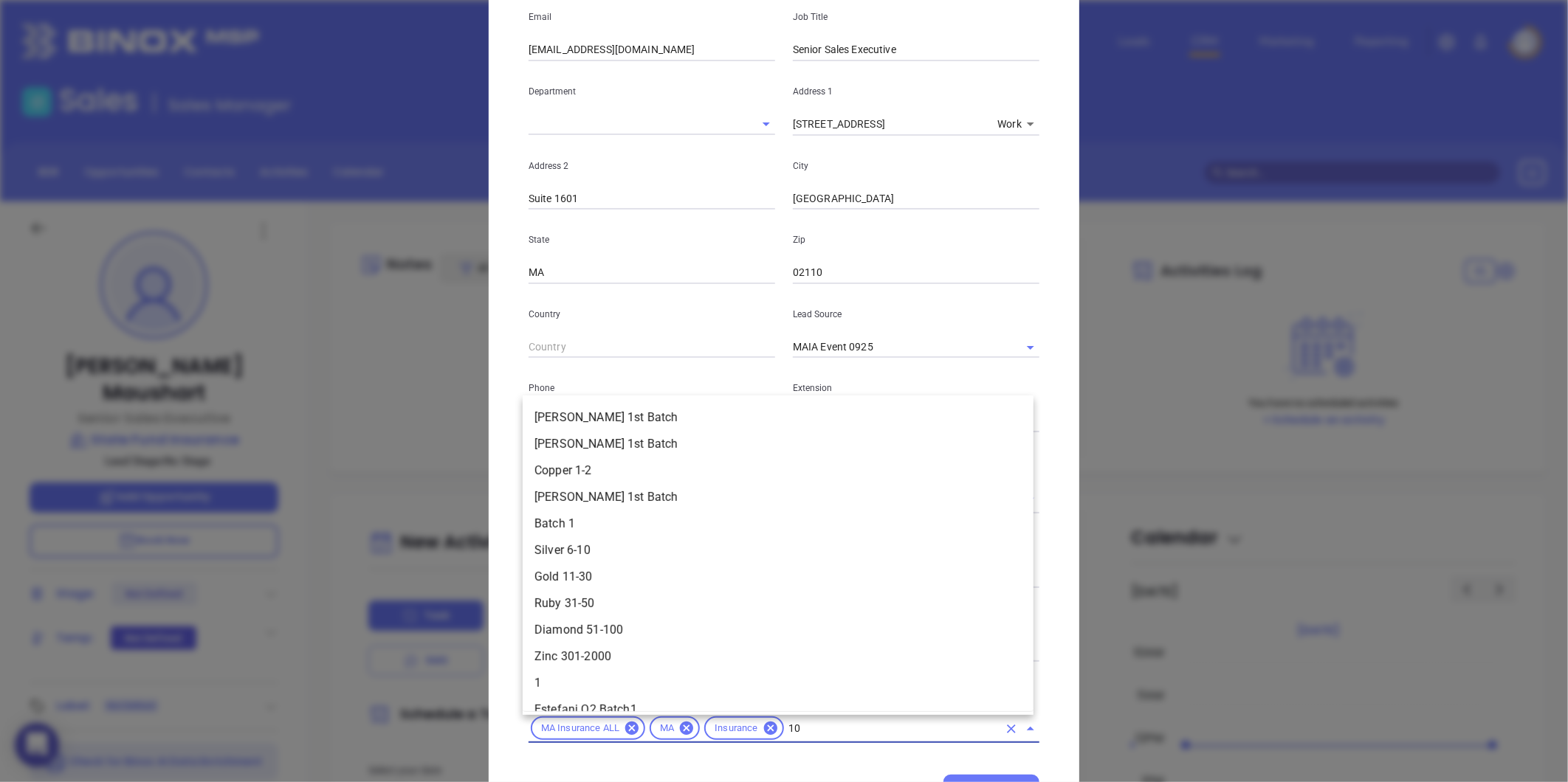
type input "101"
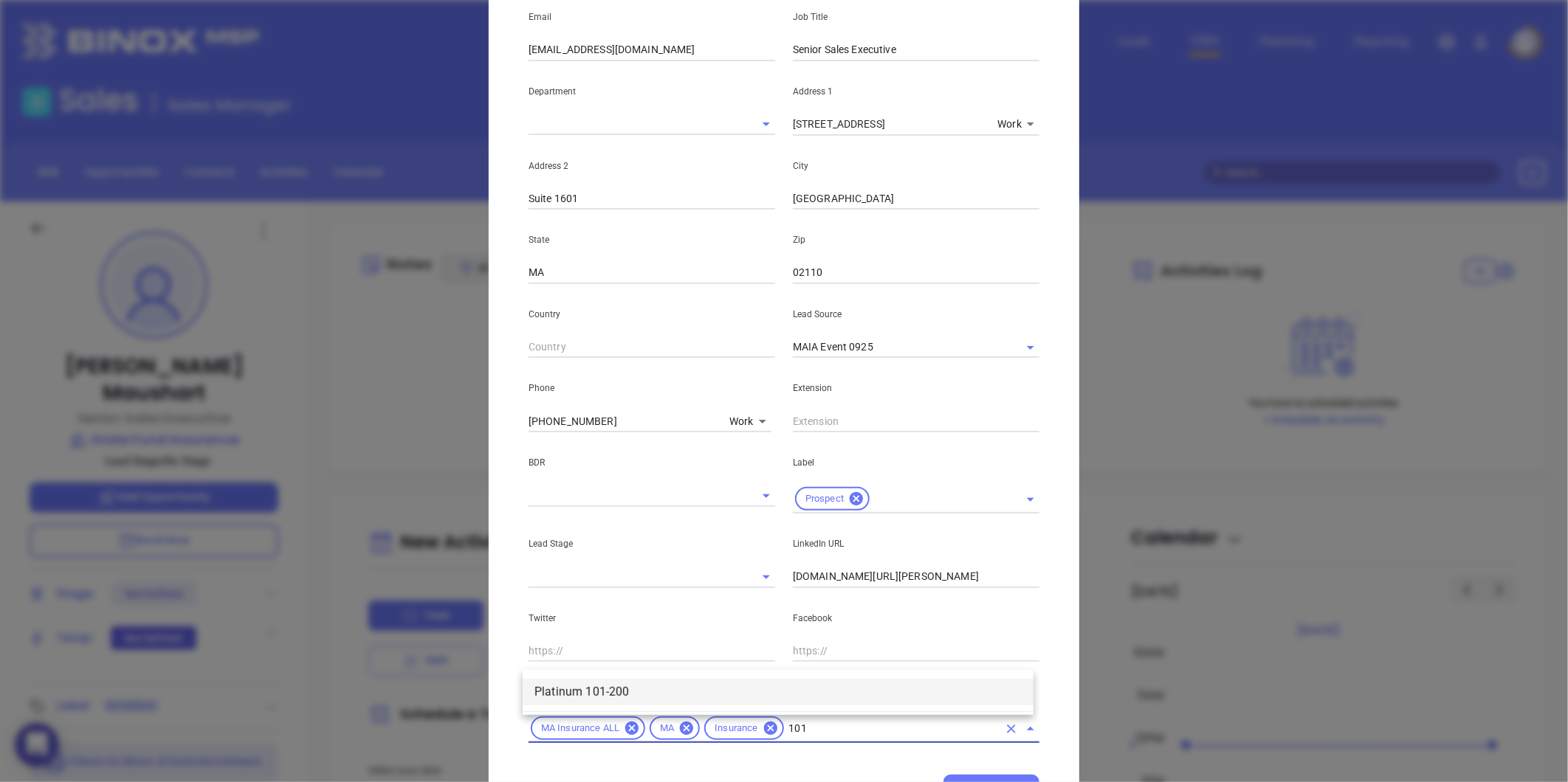
click at [694, 690] on li "Platinum 101-200" at bounding box center [778, 692] width 511 height 26
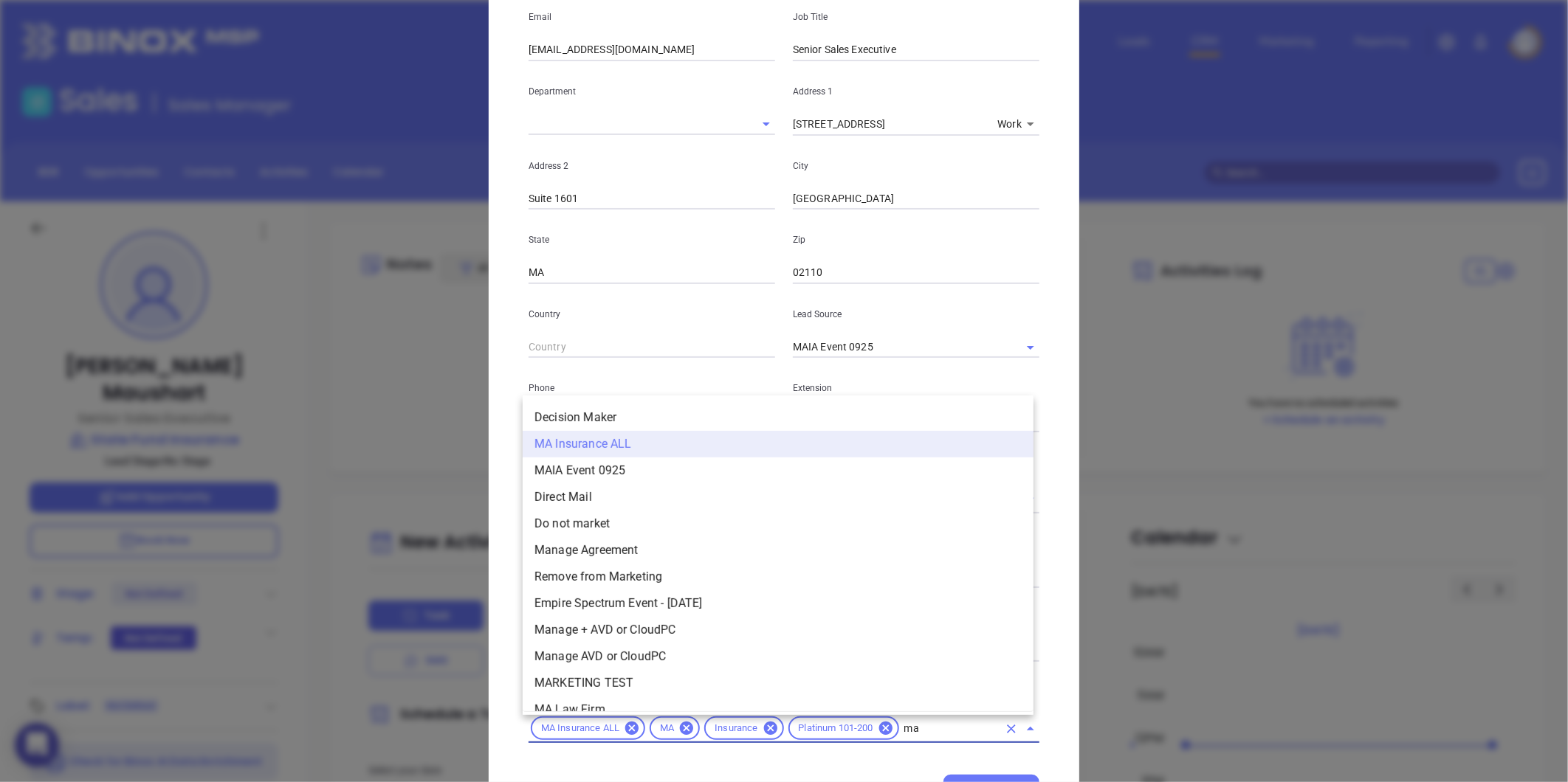
scroll to position [35, 0]
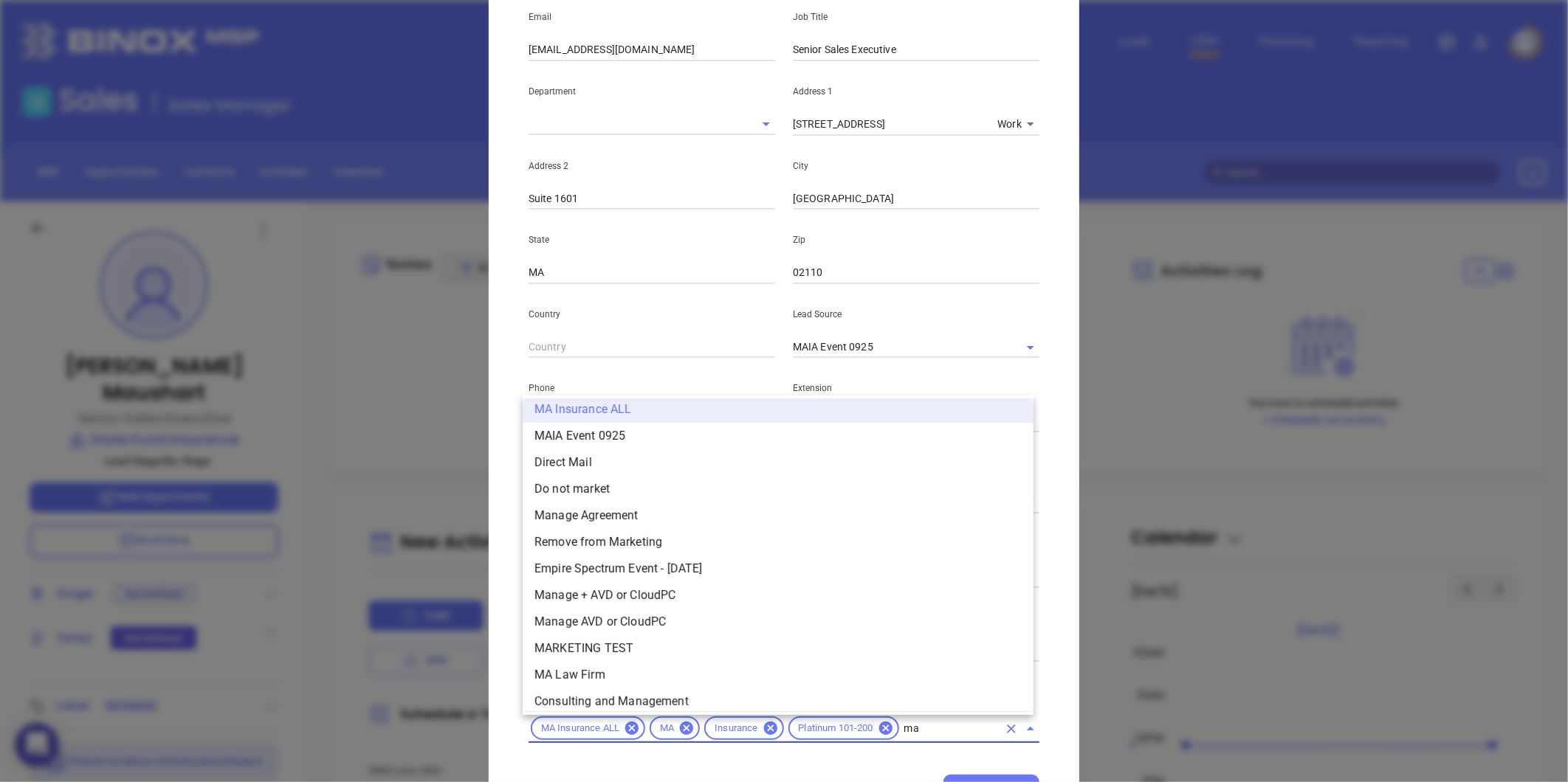
type input "mai"
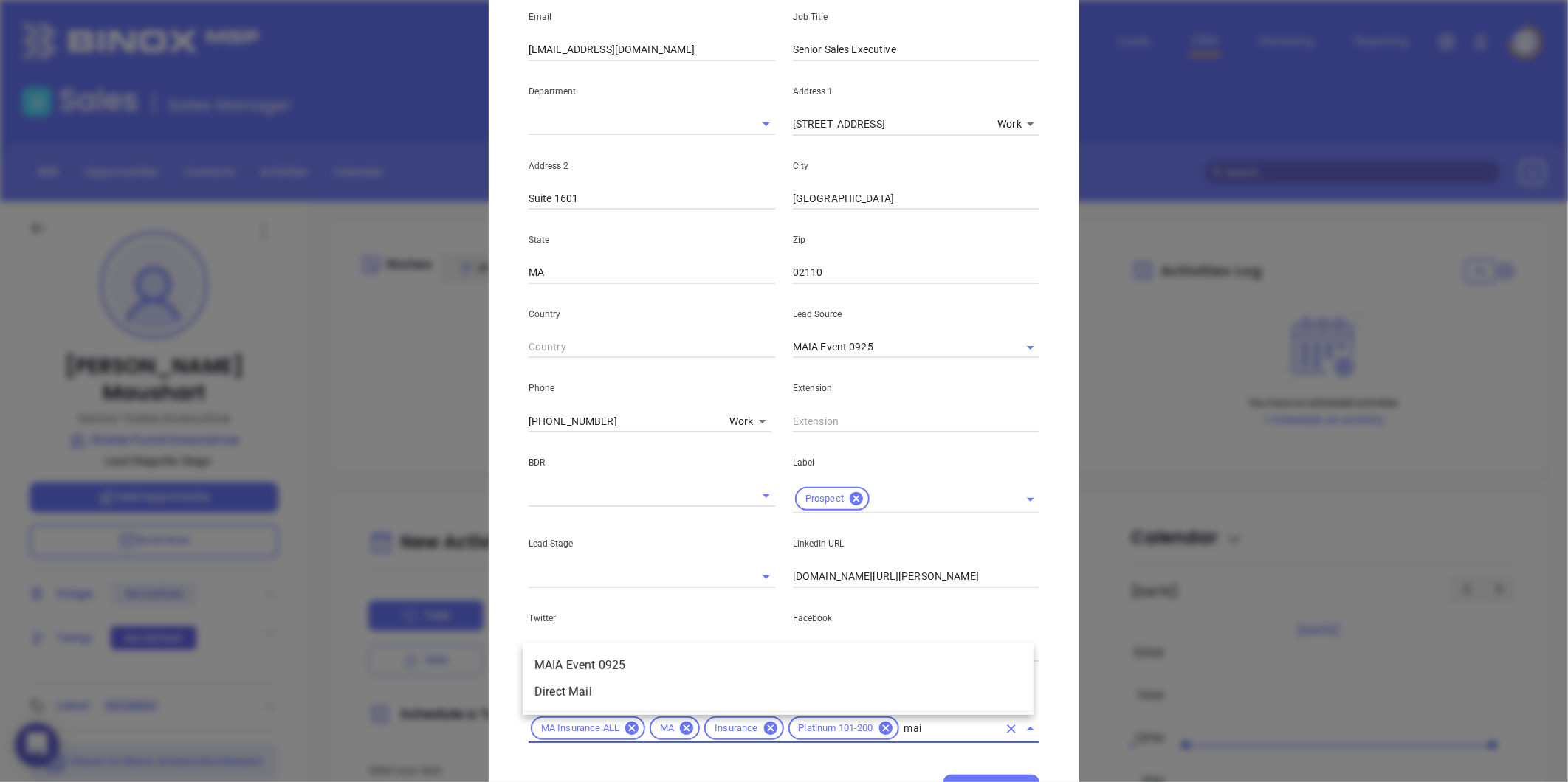
scroll to position [0, 0]
click at [736, 657] on li "MAIA Event 0925" at bounding box center [778, 665] width 511 height 26
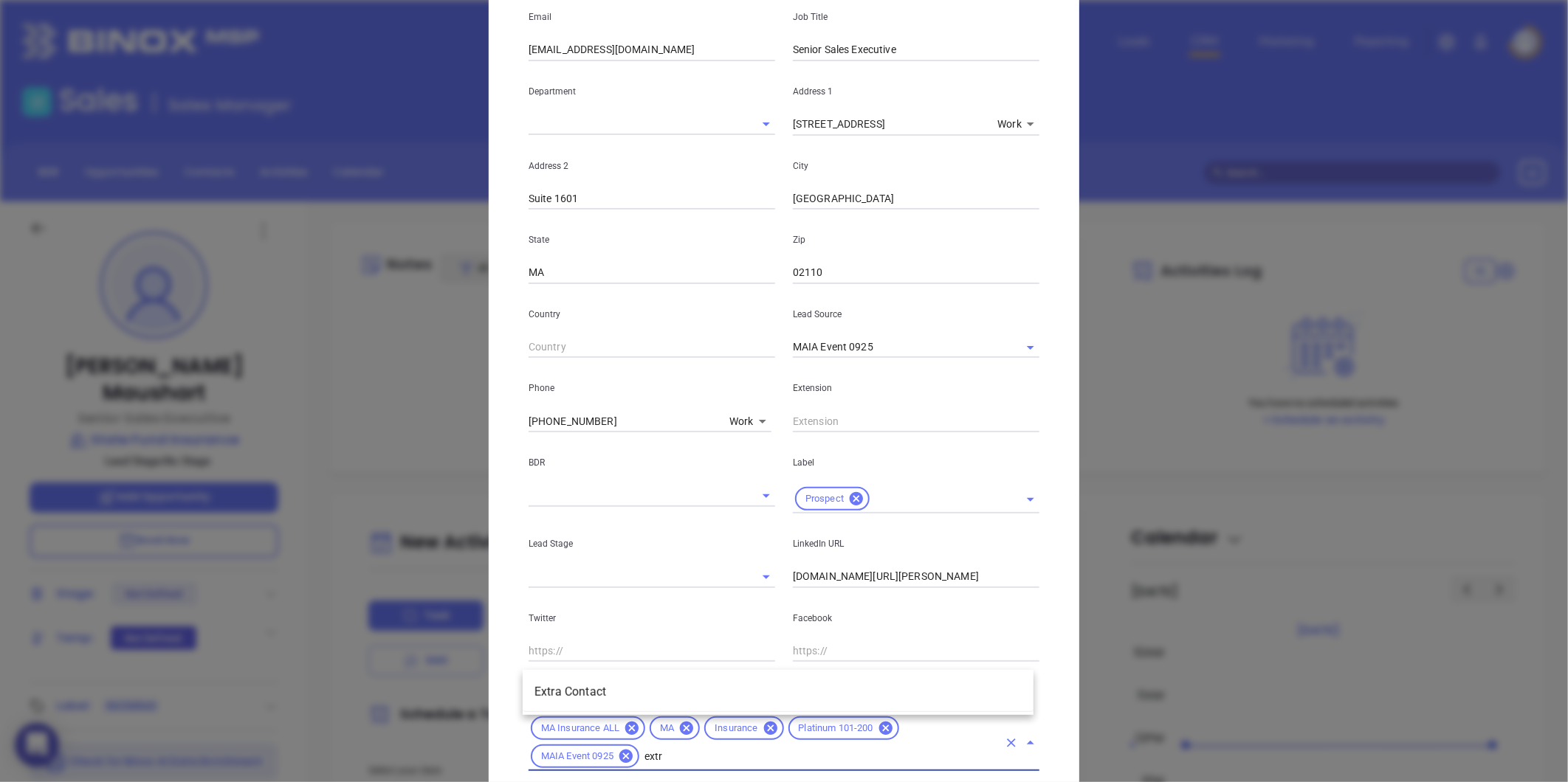
type input "extra"
click at [681, 682] on li "Extra Contact" at bounding box center [778, 692] width 511 height 26
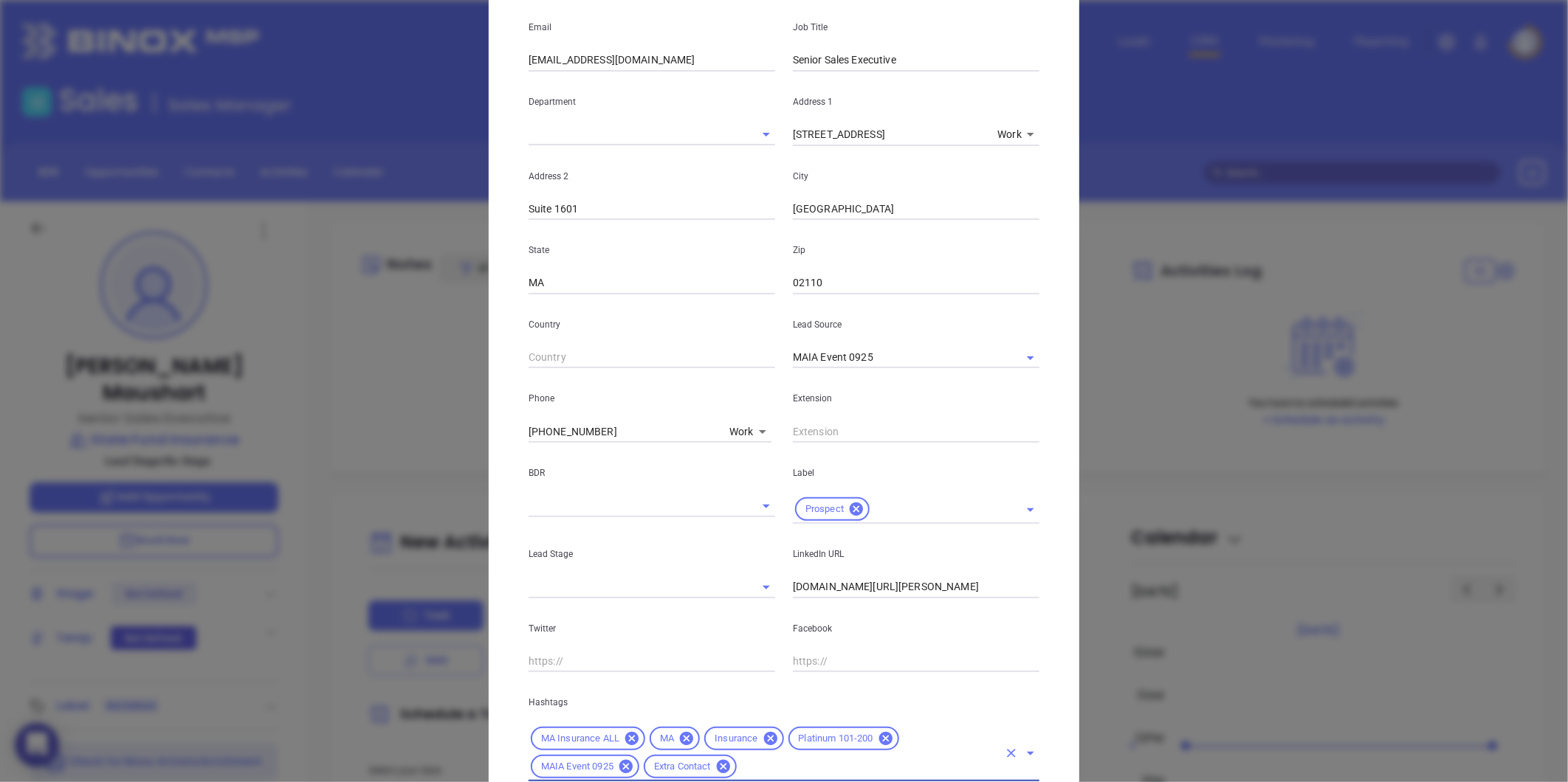
scroll to position [329, 0]
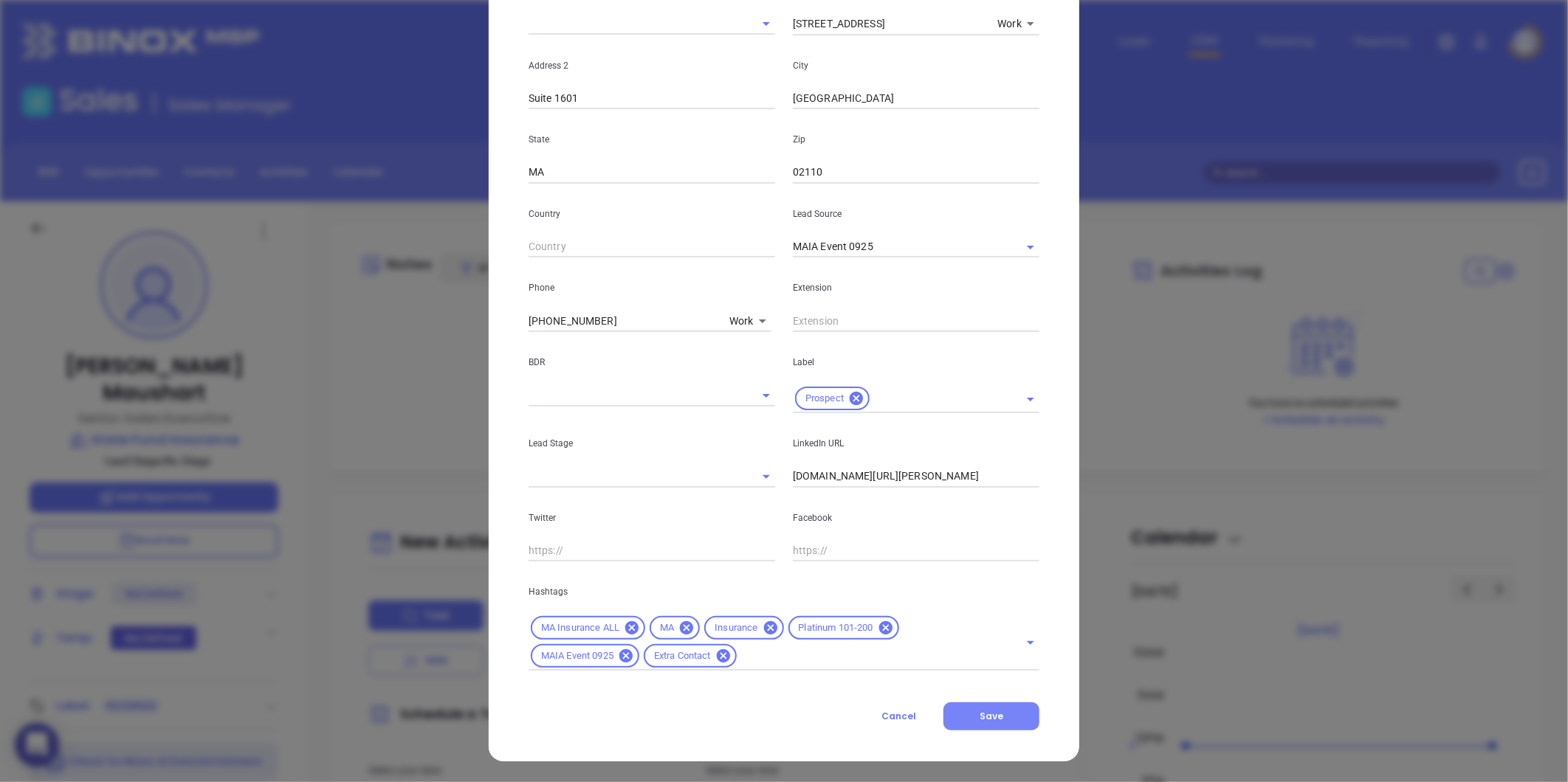
click at [997, 705] on button "Save" at bounding box center [991, 716] width 96 height 28
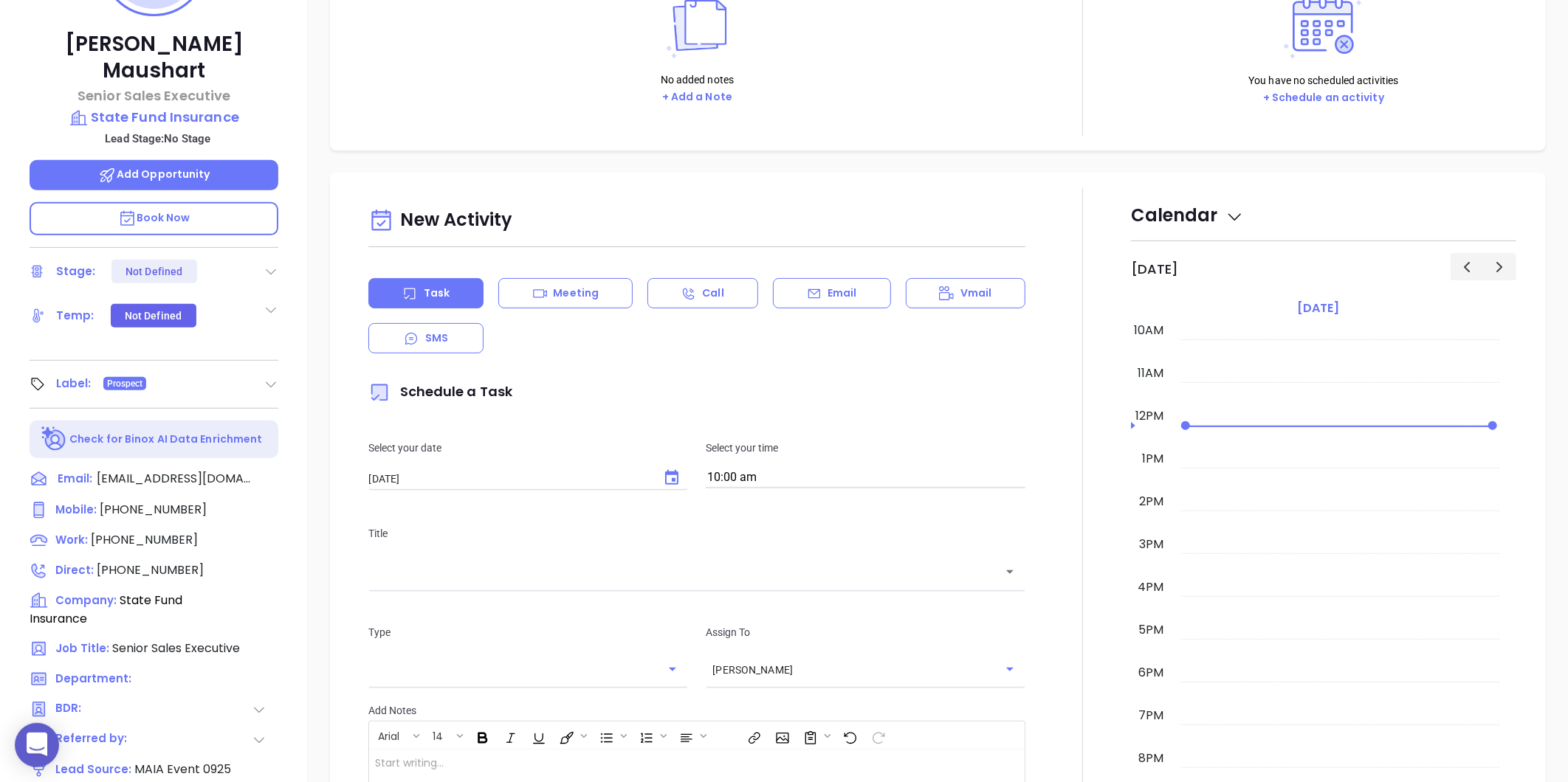
scroll to position [0, 0]
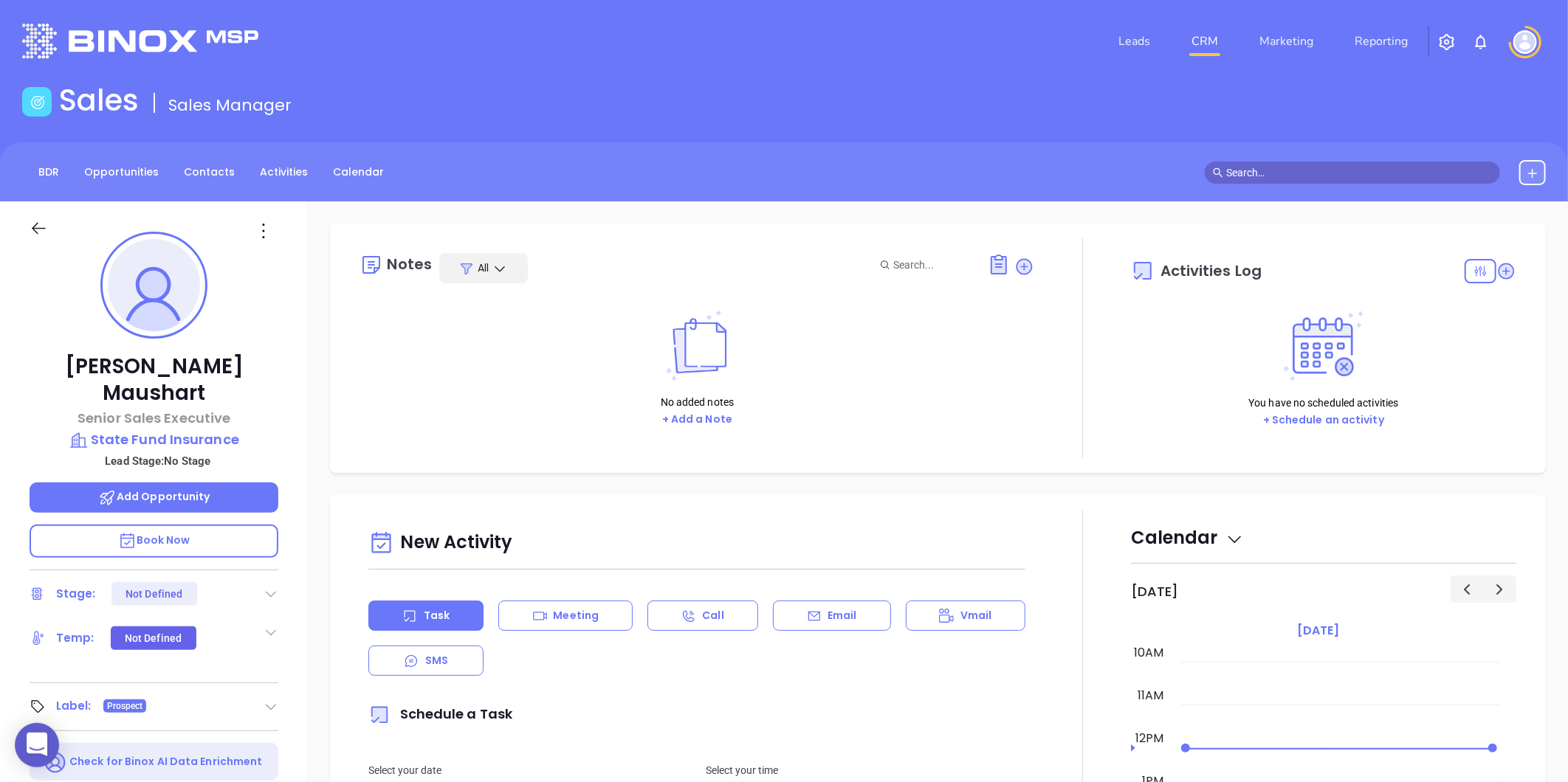
drag, startPoint x: 1015, startPoint y: 266, endPoint x: 1010, endPoint y: 278, distance: 13.0
click at [1015, 270] on icon at bounding box center [1024, 267] width 20 height 20
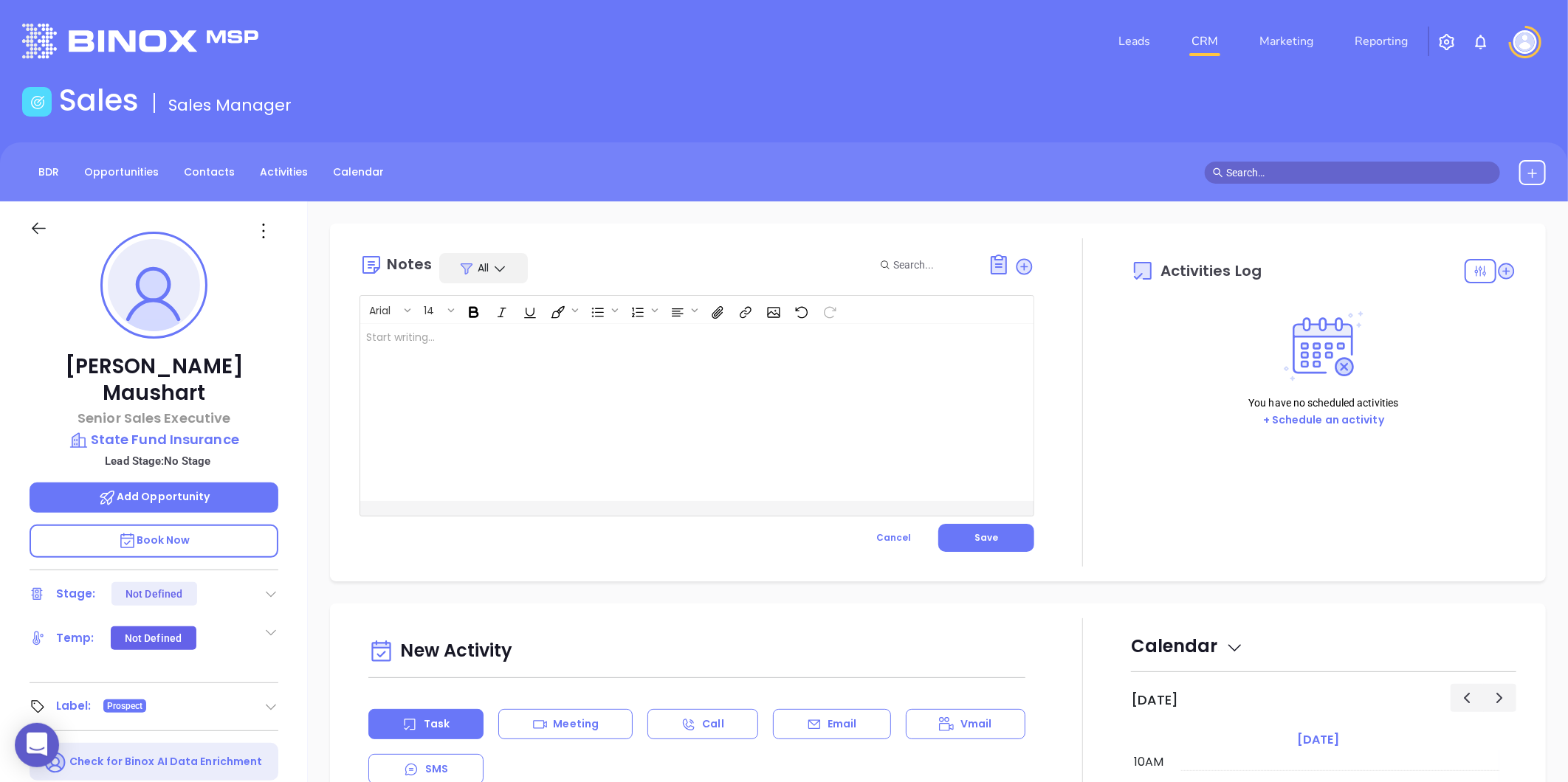
click at [389, 340] on div at bounding box center [673, 412] width 626 height 177
drag, startPoint x: 531, startPoint y: 331, endPoint x: 786, endPoint y: 433, distance: 274.6
click at [531, 333] on p "MAIA event pre-attendance list ﻿" at bounding box center [674, 345] width 614 height 31
click at [991, 533] on button "Save" at bounding box center [985, 538] width 96 height 28
